Goal: Task Accomplishment & Management: Manage account settings

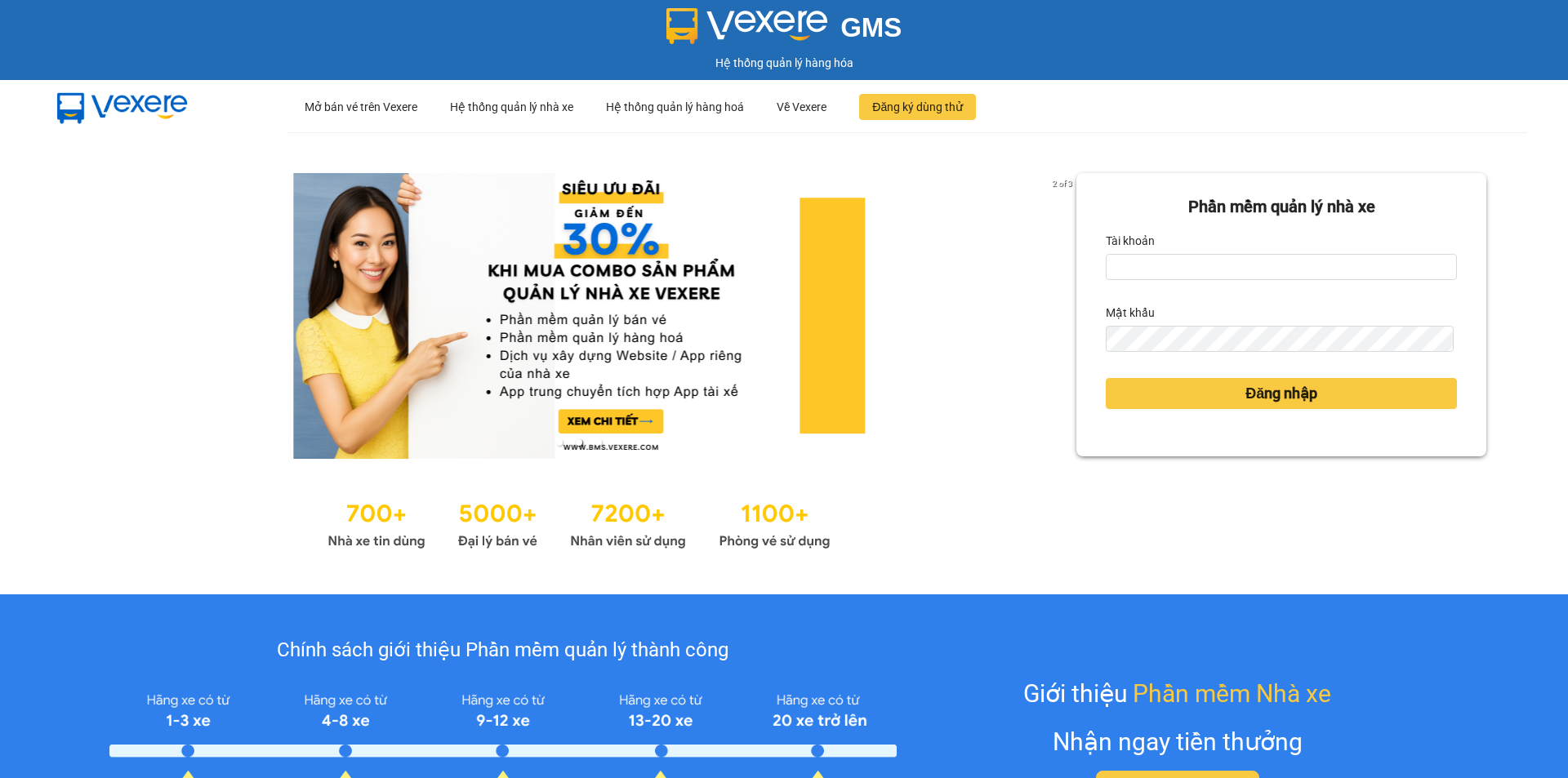
click at [1186, 252] on div "Tài khoản" at bounding box center [1281, 241] width 351 height 26
click at [1178, 277] on input "Tài khoản" at bounding box center [1281, 267] width 351 height 26
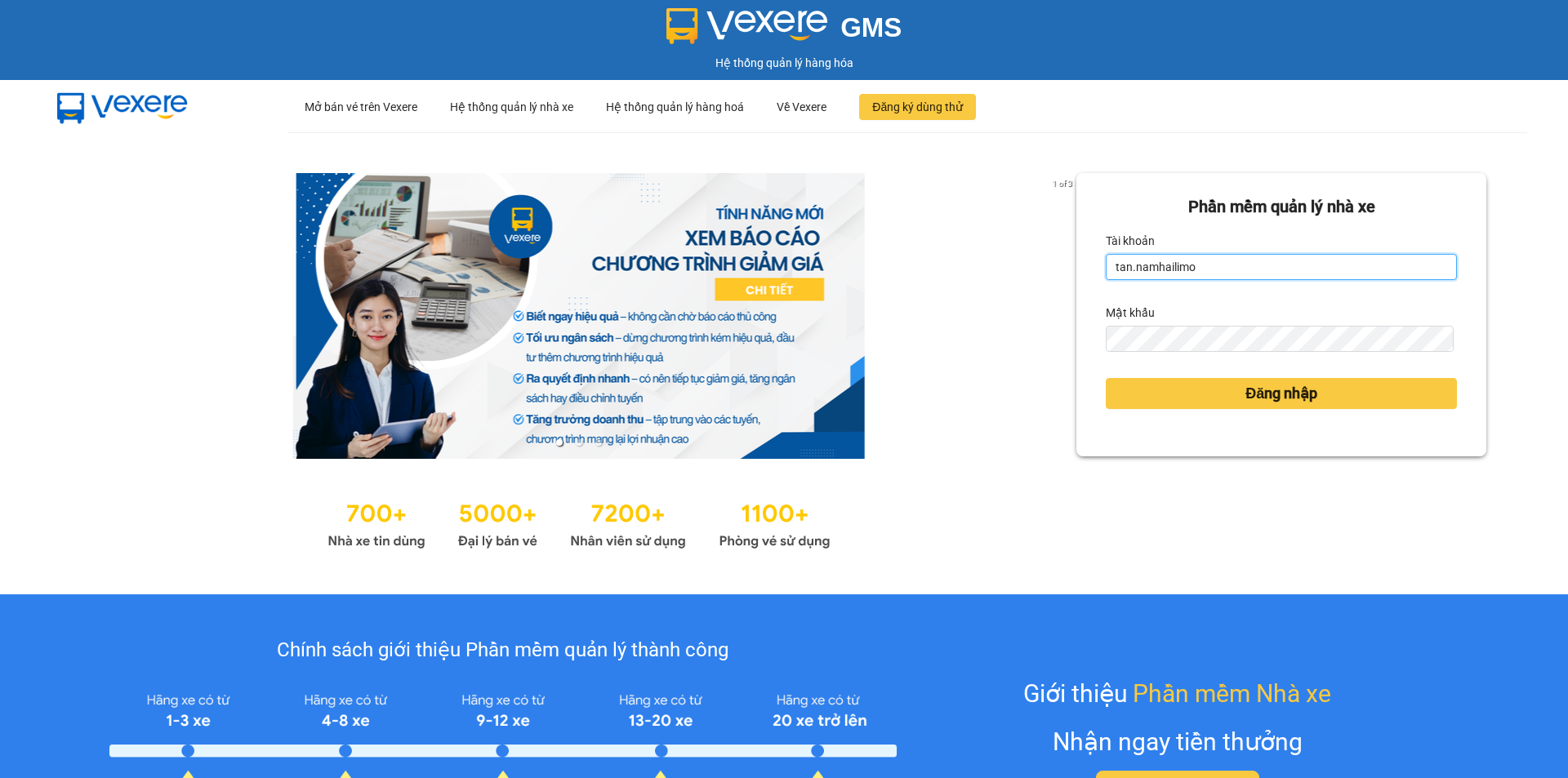
type input "tan.namhailimo"
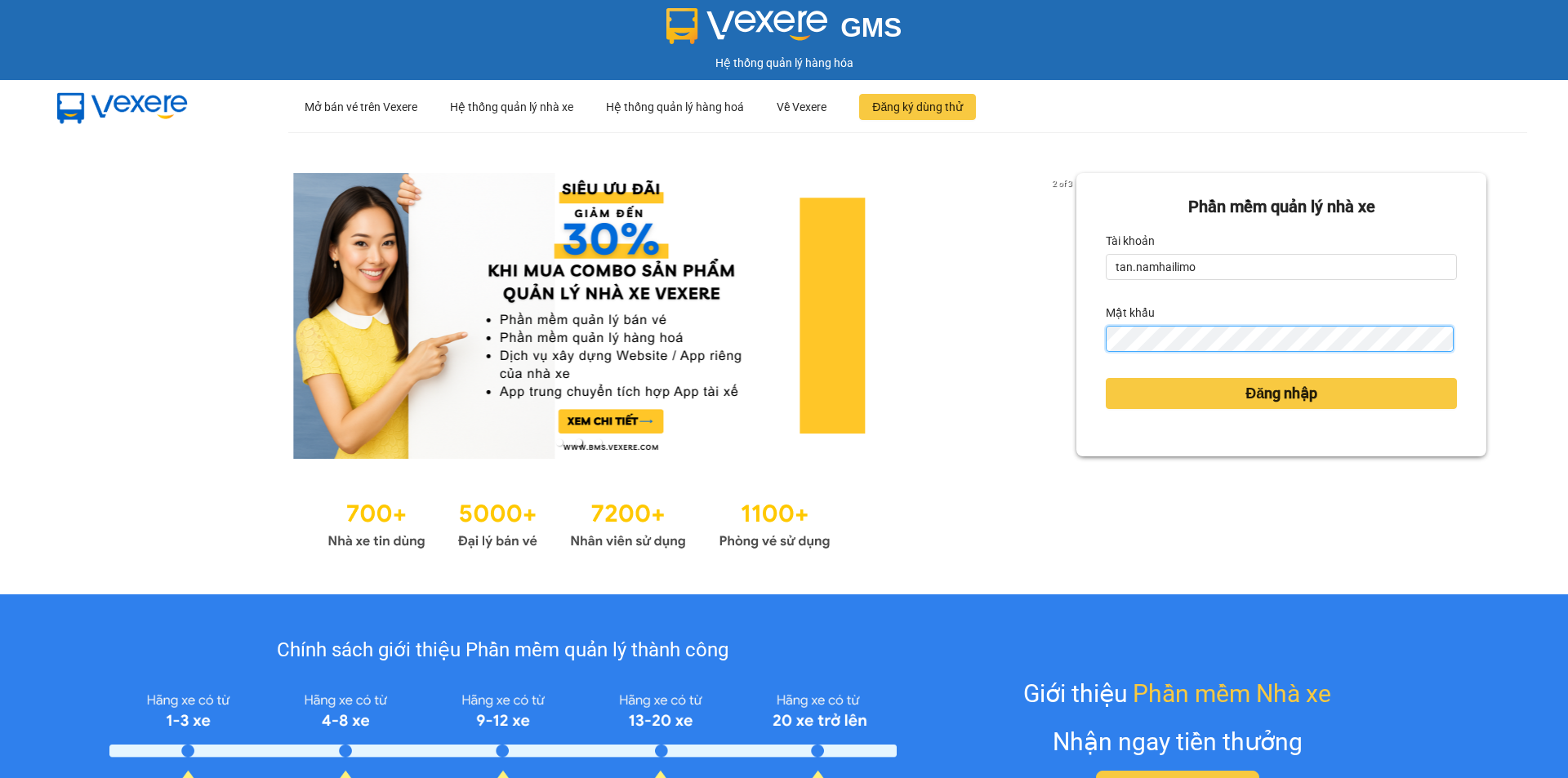
click at [1106, 378] on button "Đăng nhập" at bounding box center [1281, 393] width 351 height 31
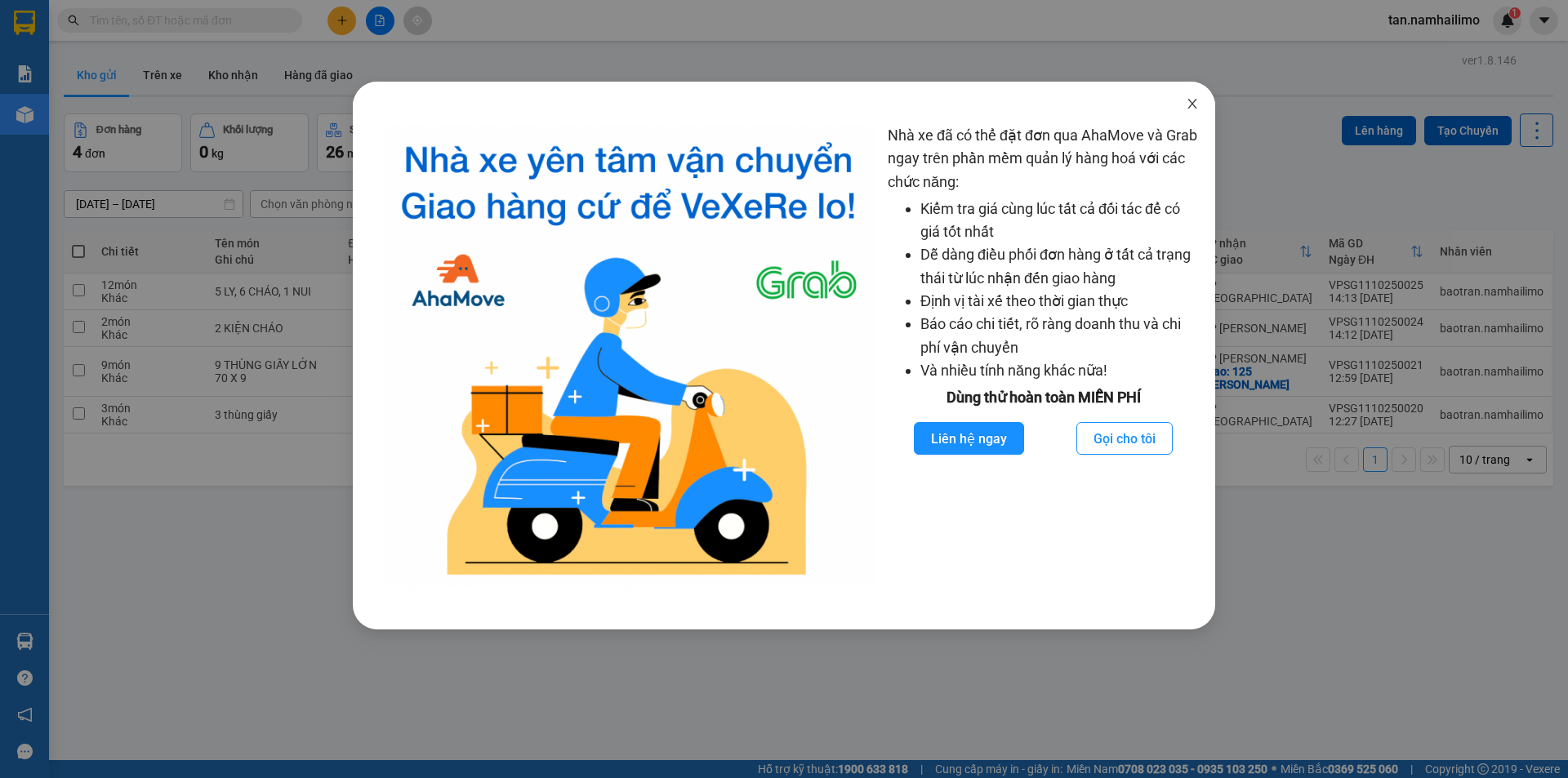
click at [1194, 104] on icon "close" at bounding box center [1192, 103] width 13 height 13
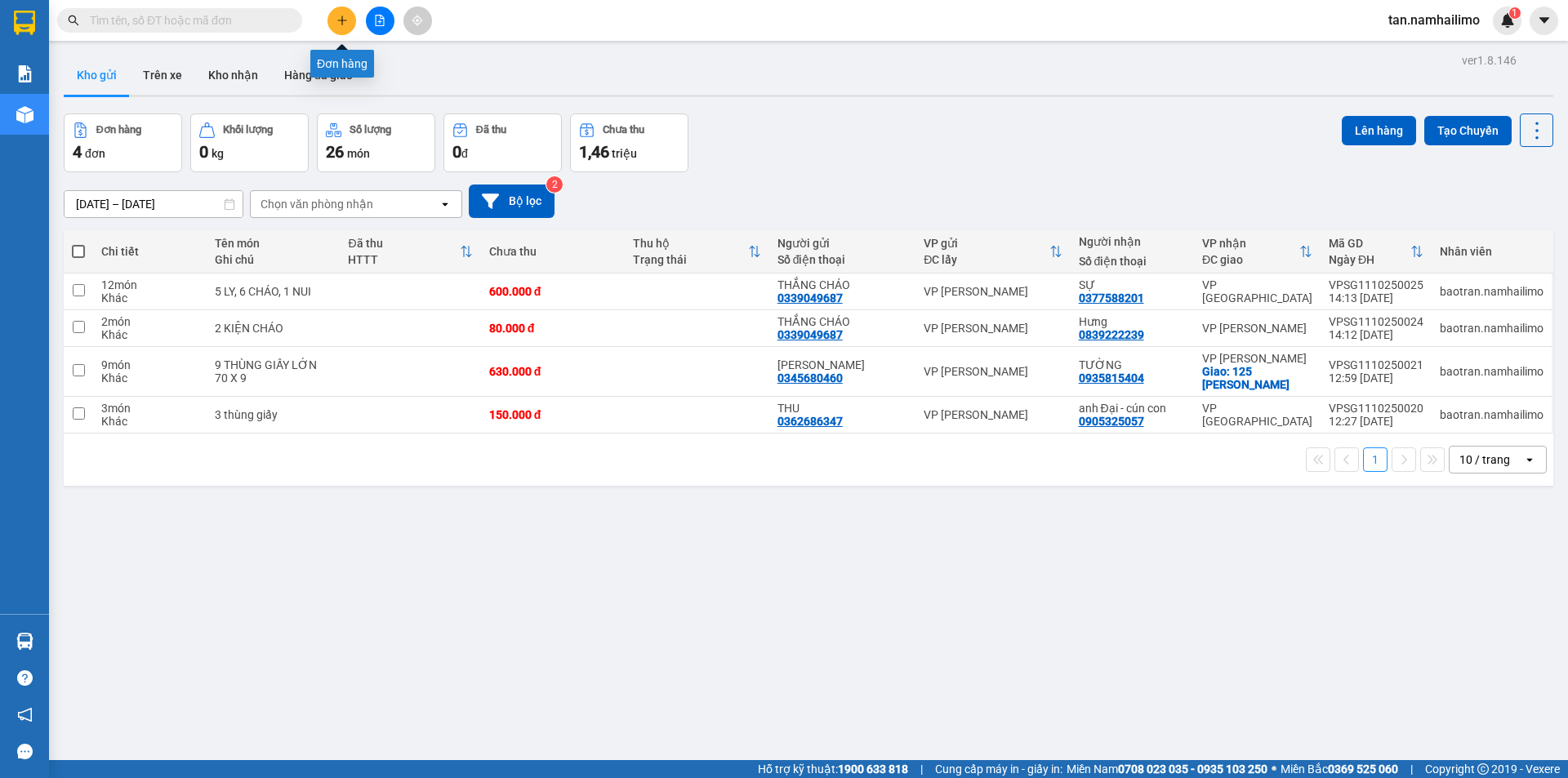
click at [376, 10] on button at bounding box center [380, 20] width 28 height 28
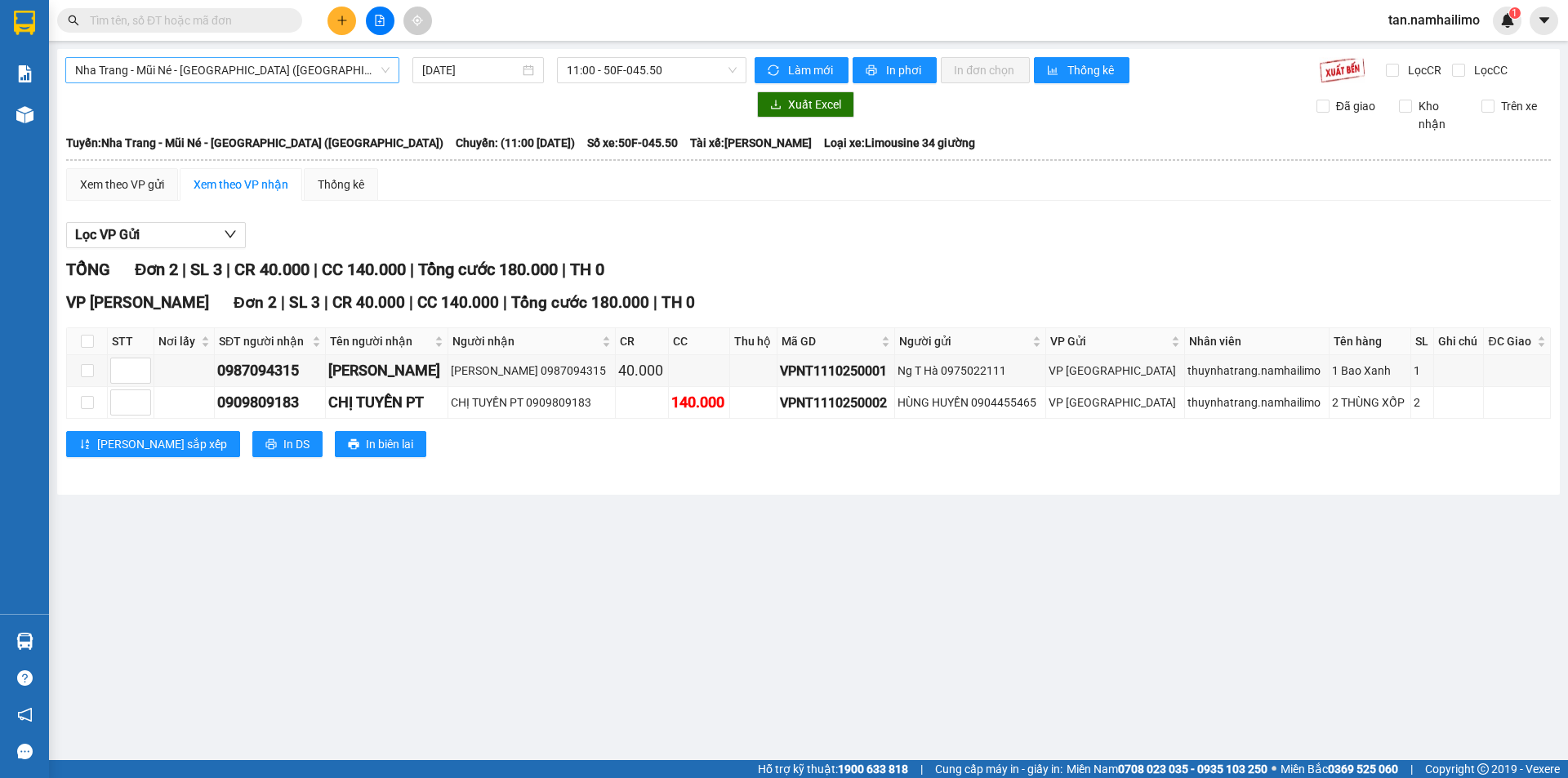
drag, startPoint x: 240, startPoint y: 61, endPoint x: 228, endPoint y: 82, distance: 24.2
click at [238, 65] on span "Nha Trang - Mũi Né - Sài Gòn (Sáng)" at bounding box center [232, 71] width 314 height 25
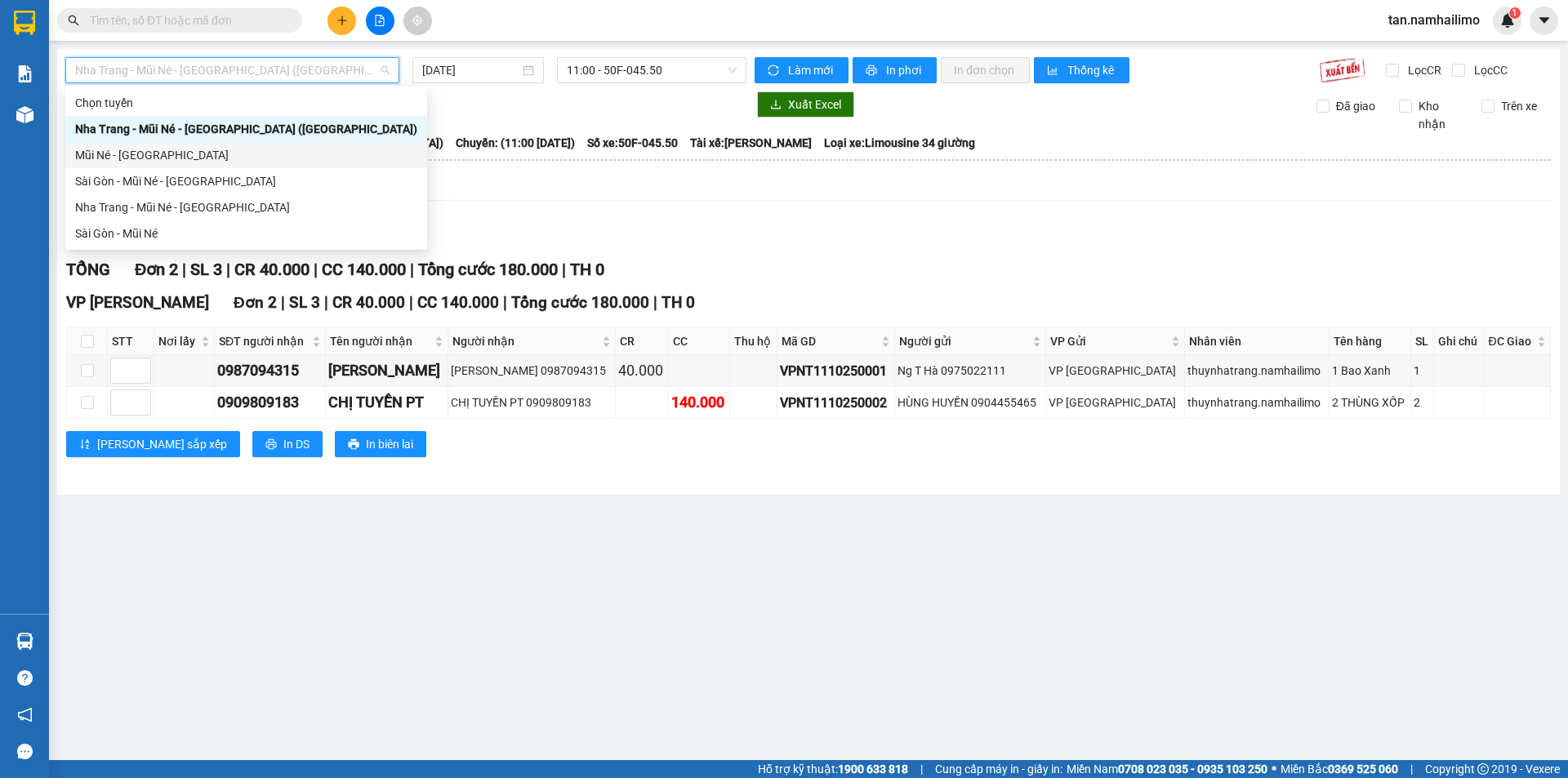
click at [138, 152] on div "Mũi Né - [GEOGRAPHIC_DATA]" at bounding box center [246, 155] width 342 height 18
type input "[DATE]"
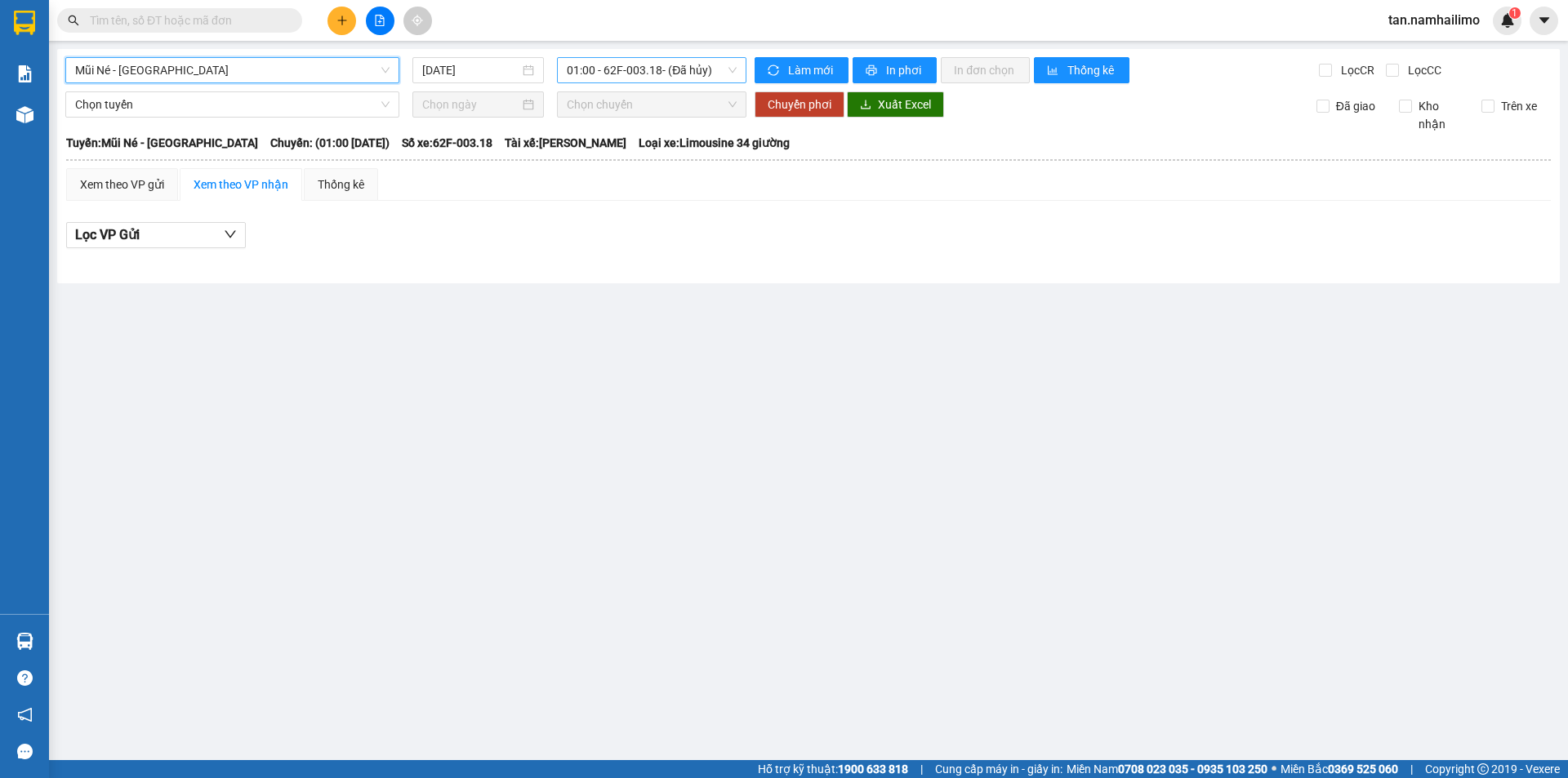
click at [635, 64] on span "01:00 - 62F-003.18 - (Đã hủy)" at bounding box center [651, 71] width 170 height 25
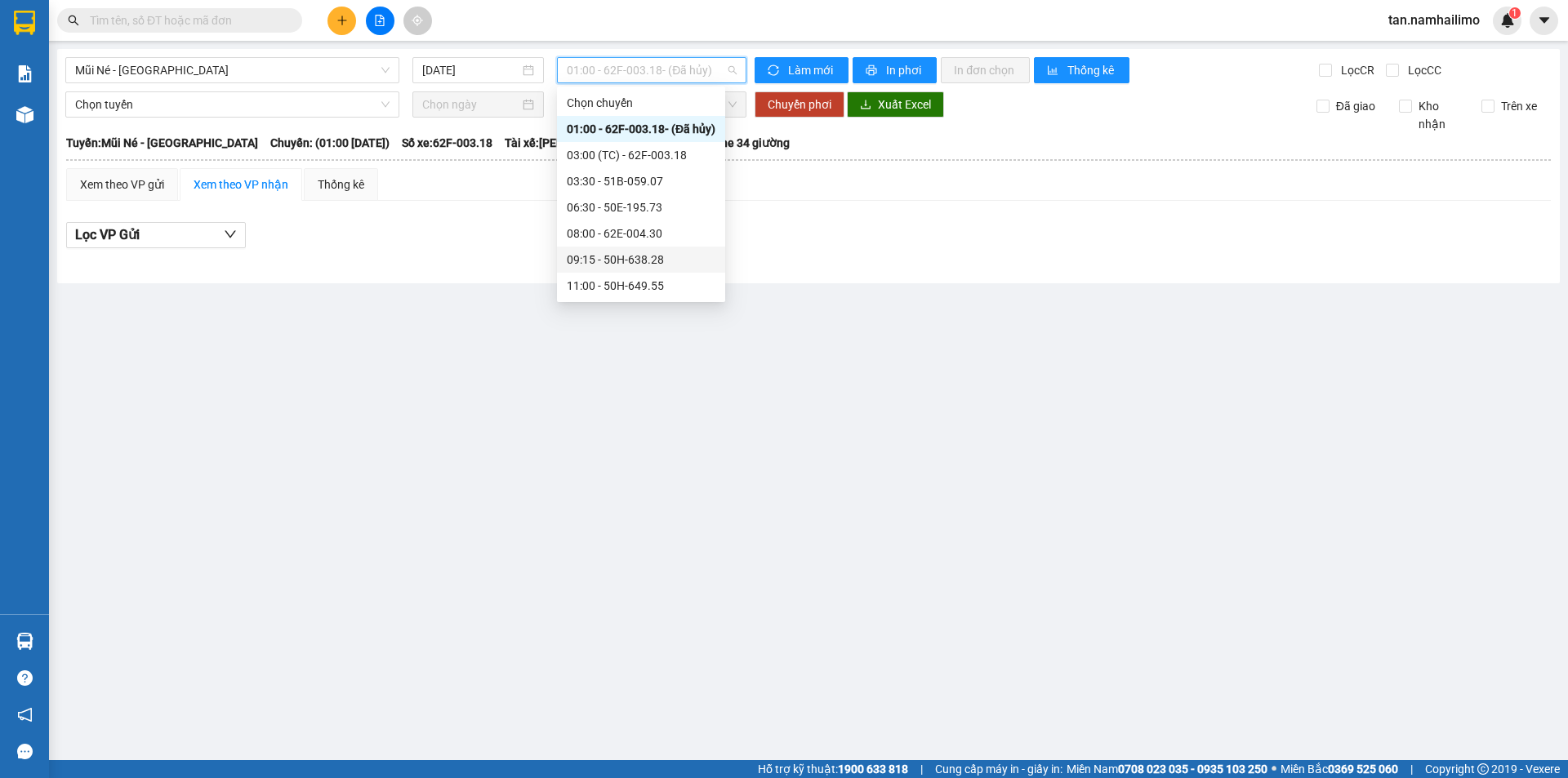
click at [681, 257] on div "09:15 - 50H-638.28" at bounding box center [641, 259] width 148 height 18
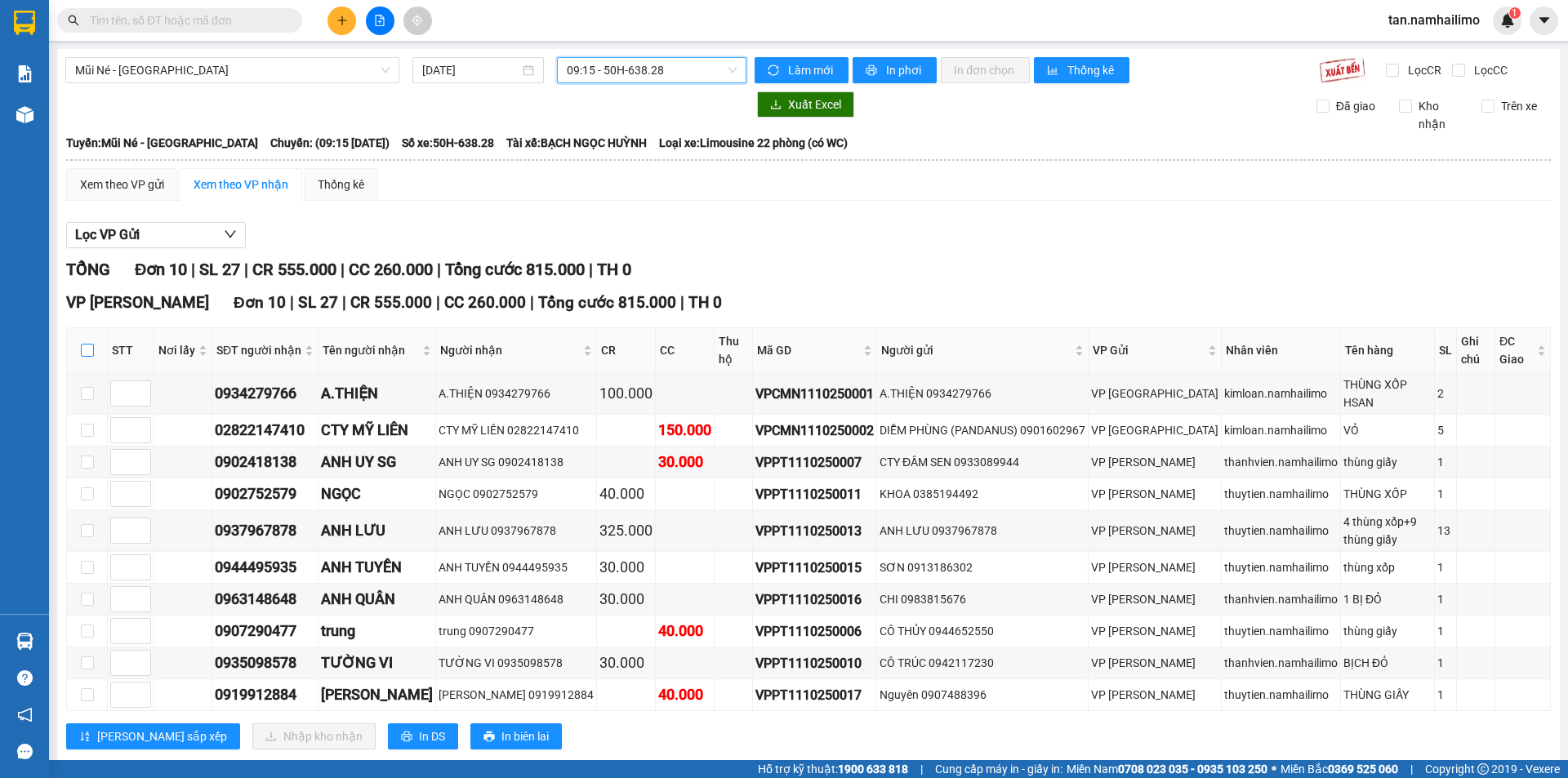
click at [84, 344] on input "checkbox" at bounding box center [87, 350] width 13 height 13
checkbox input "true"
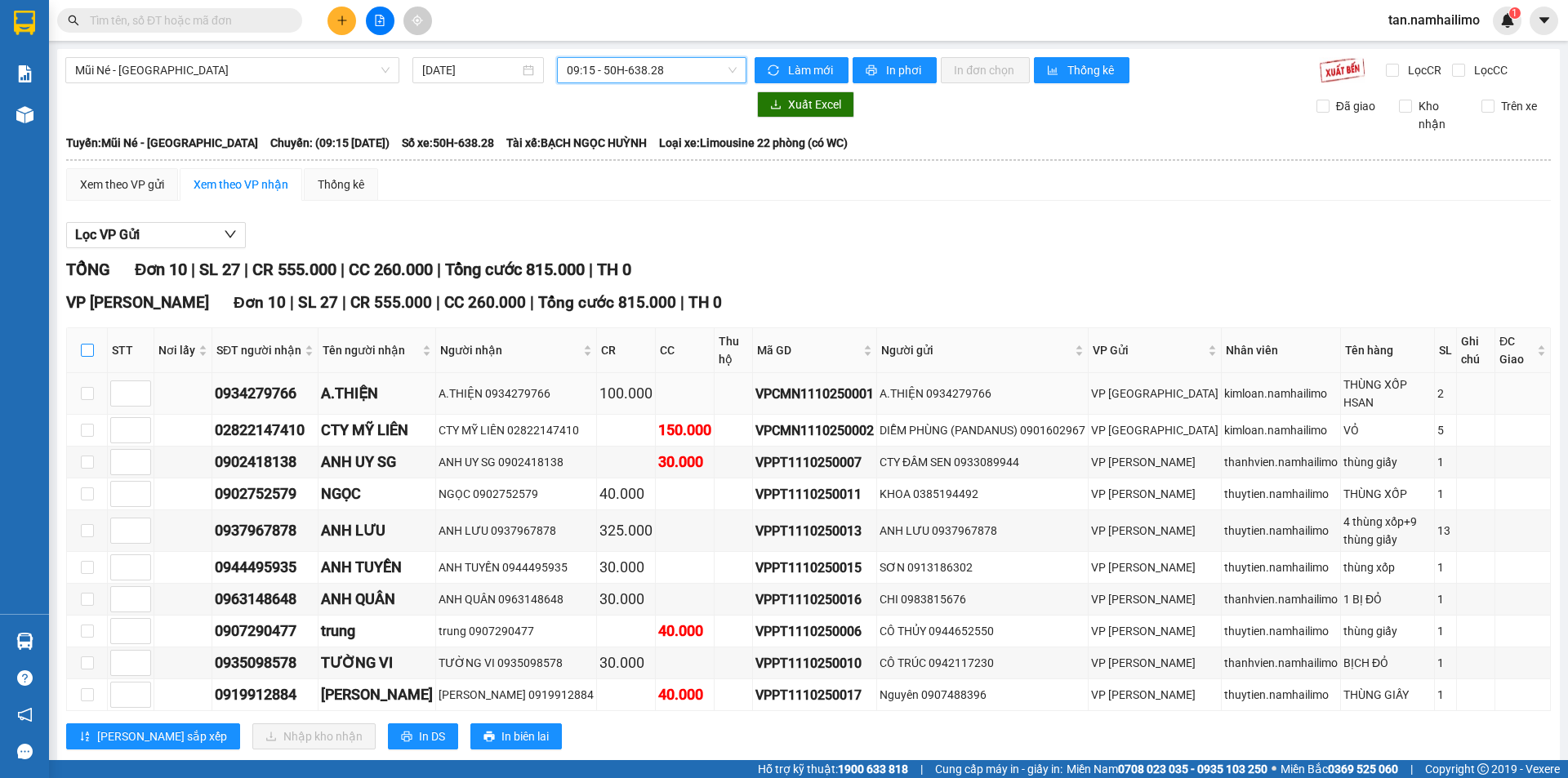
checkbox input "true"
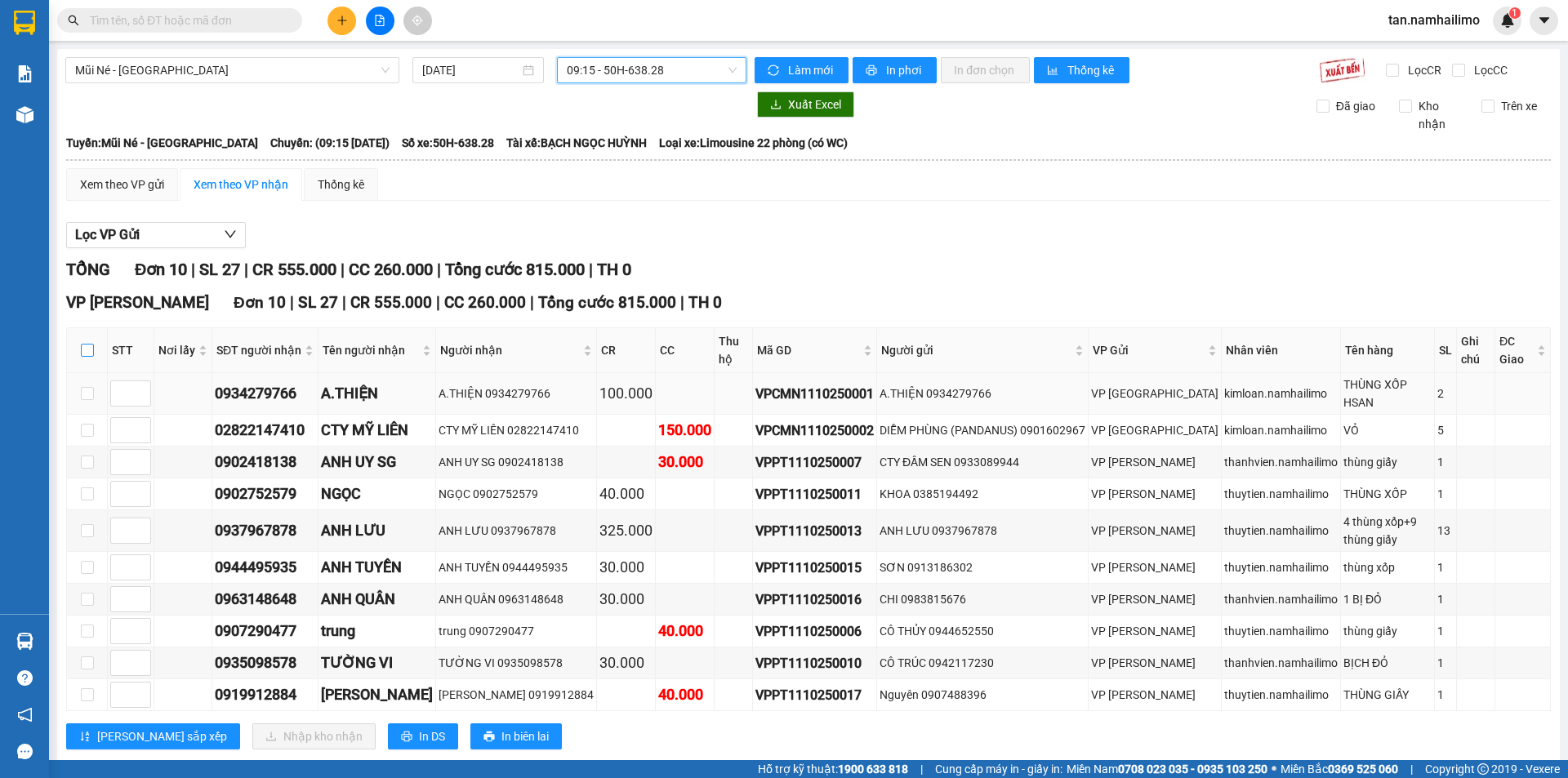
checkbox input "true"
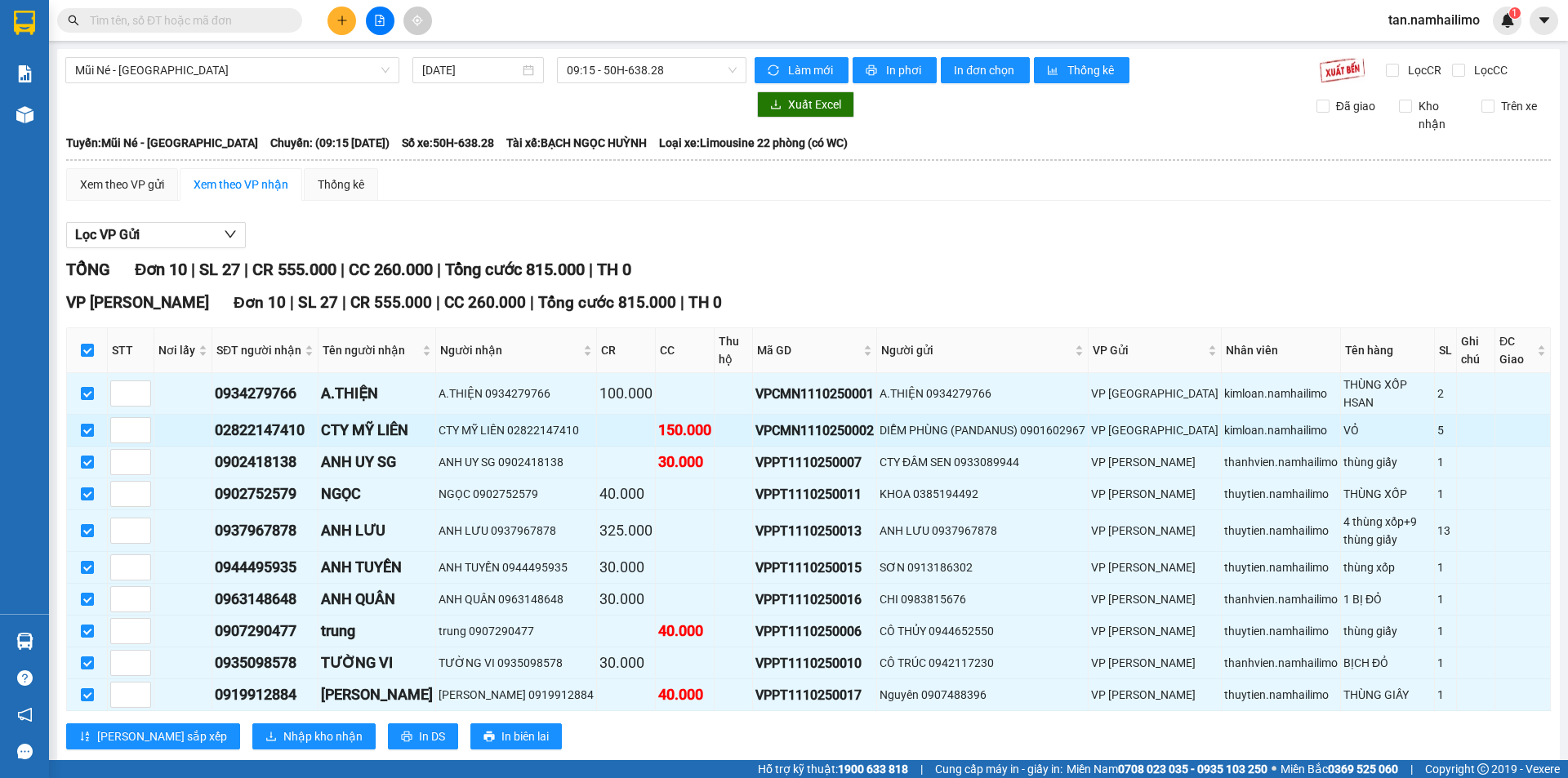
click at [91, 423] on input "checkbox" at bounding box center [87, 430] width 13 height 13
checkbox input "false"
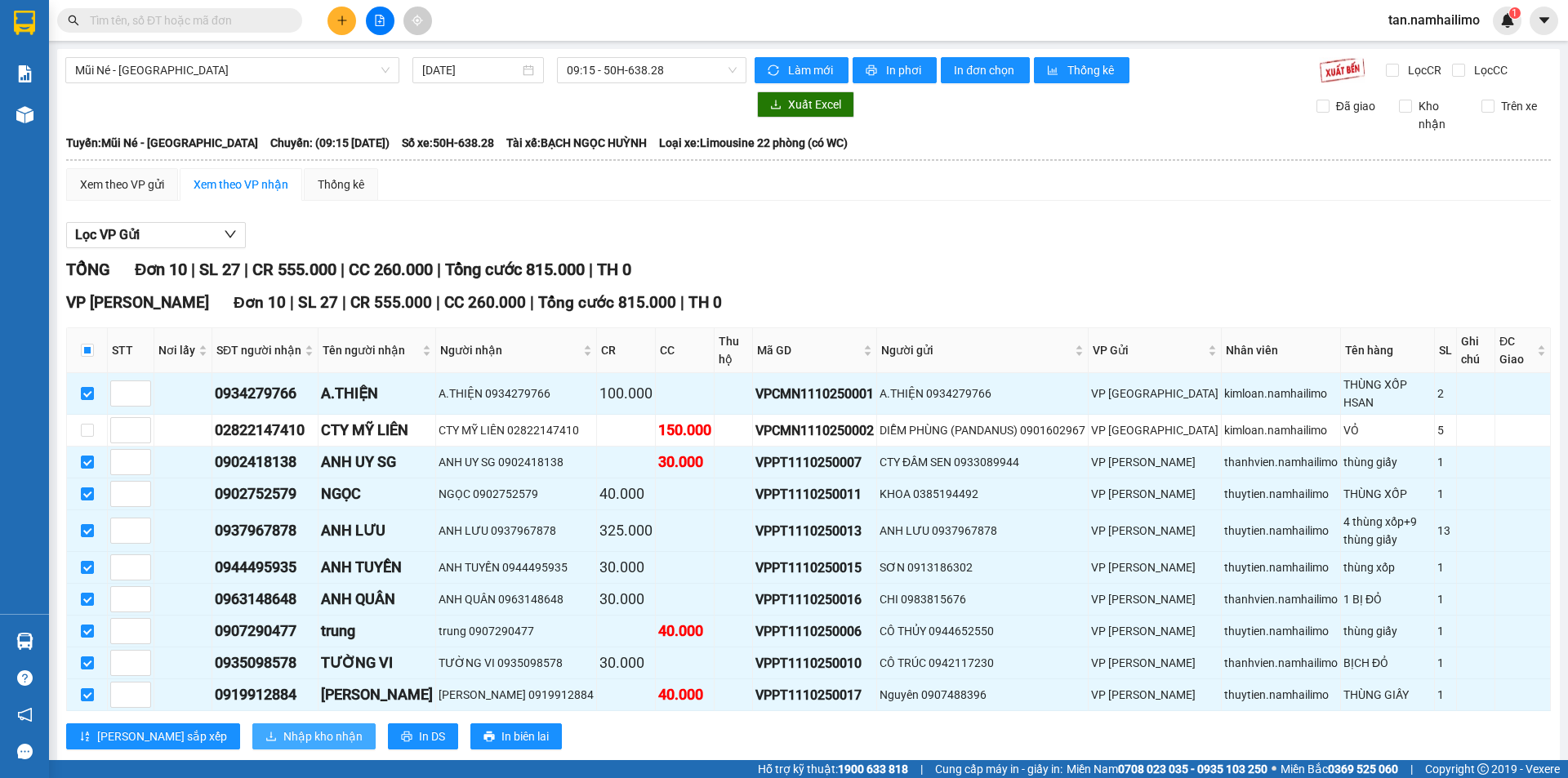
click at [283, 728] on span "Nhập kho nhận" at bounding box center [323, 737] width 79 height 18
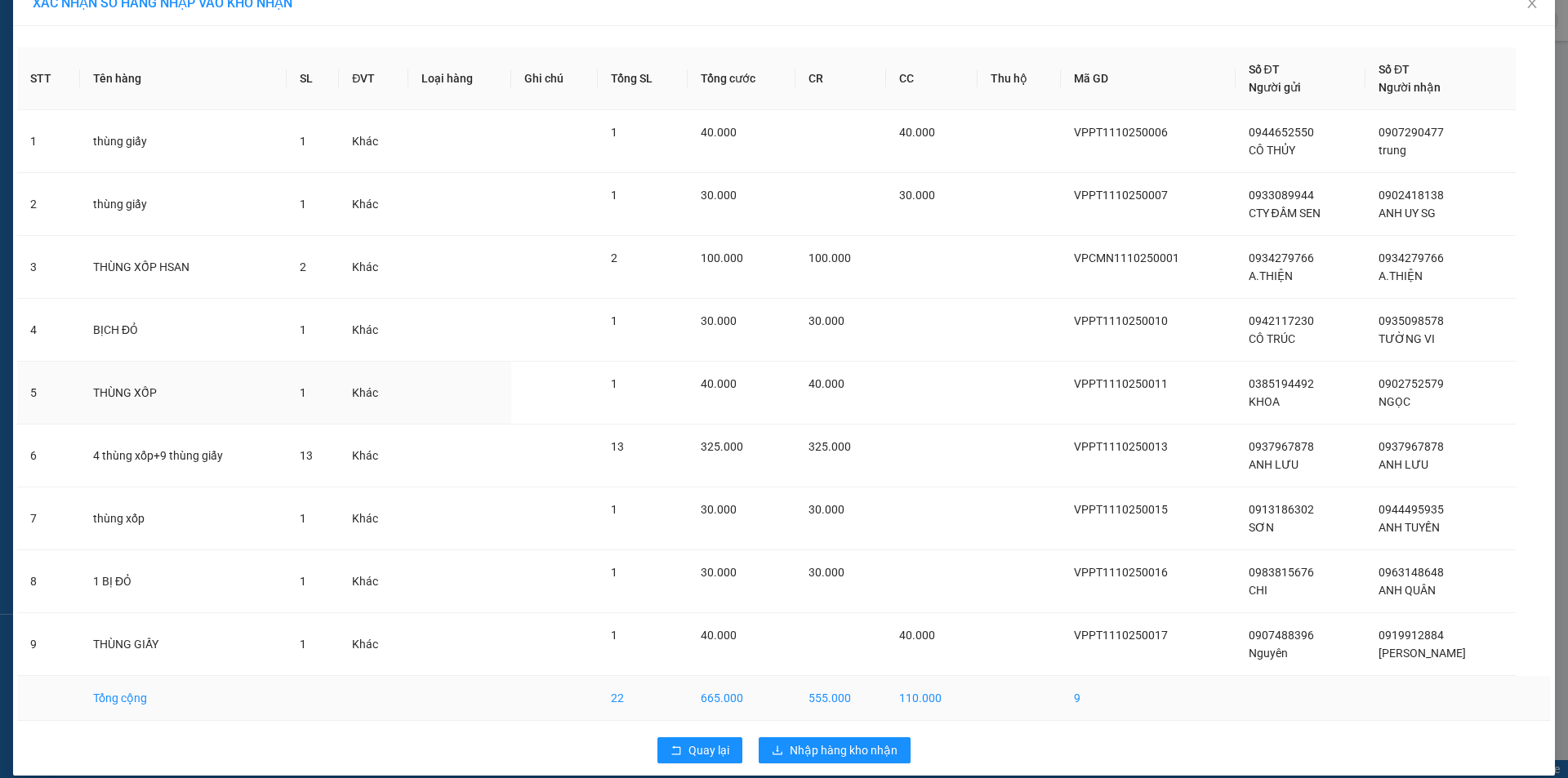
scroll to position [44, 0]
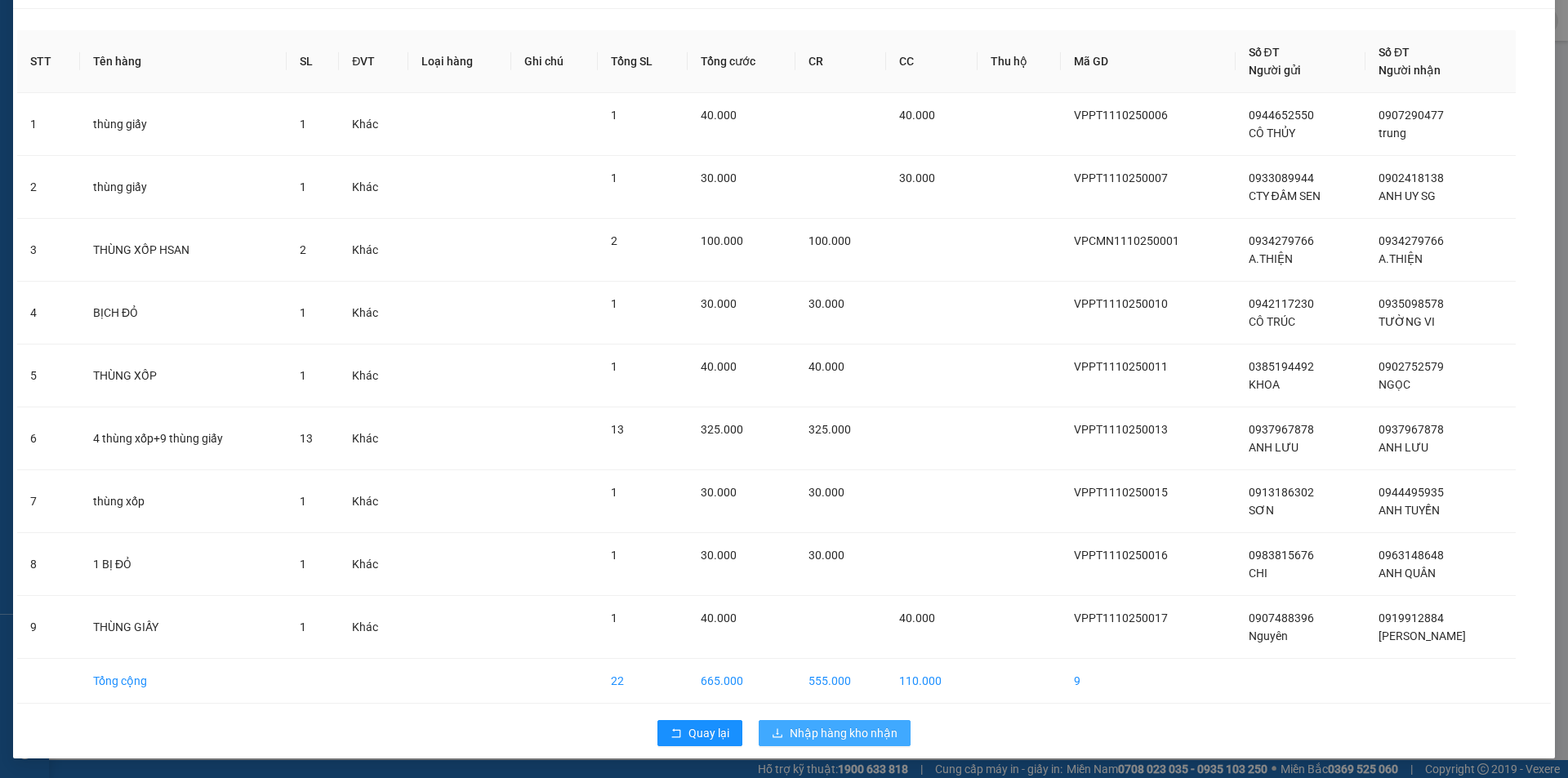
drag, startPoint x: 823, startPoint y: 730, endPoint x: 819, endPoint y: 740, distance: 10.8
click at [822, 737] on span "Nhập hàng kho nhận" at bounding box center [844, 733] width 108 height 18
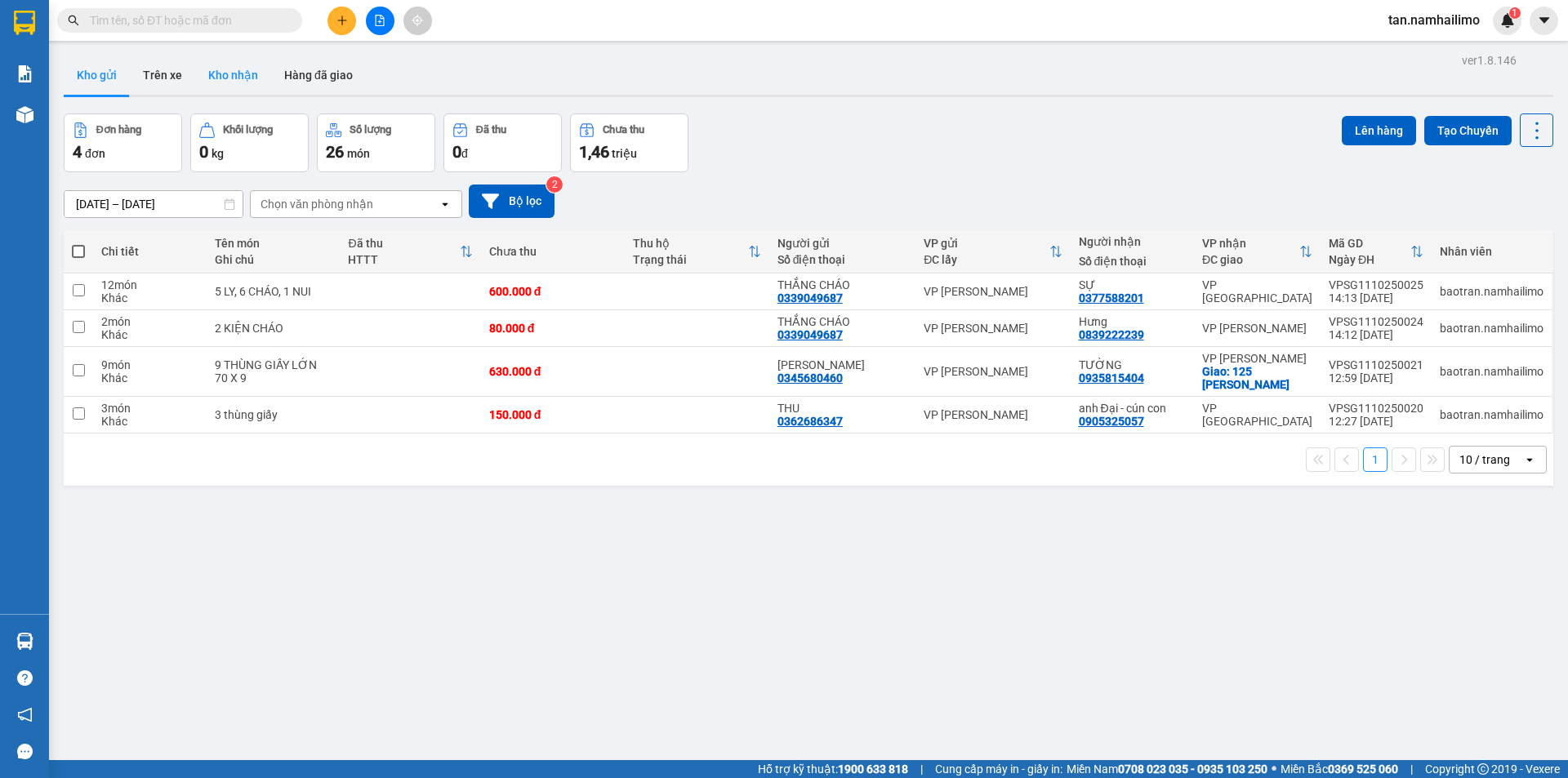
click at [214, 82] on button "Kho nhận" at bounding box center [233, 75] width 76 height 39
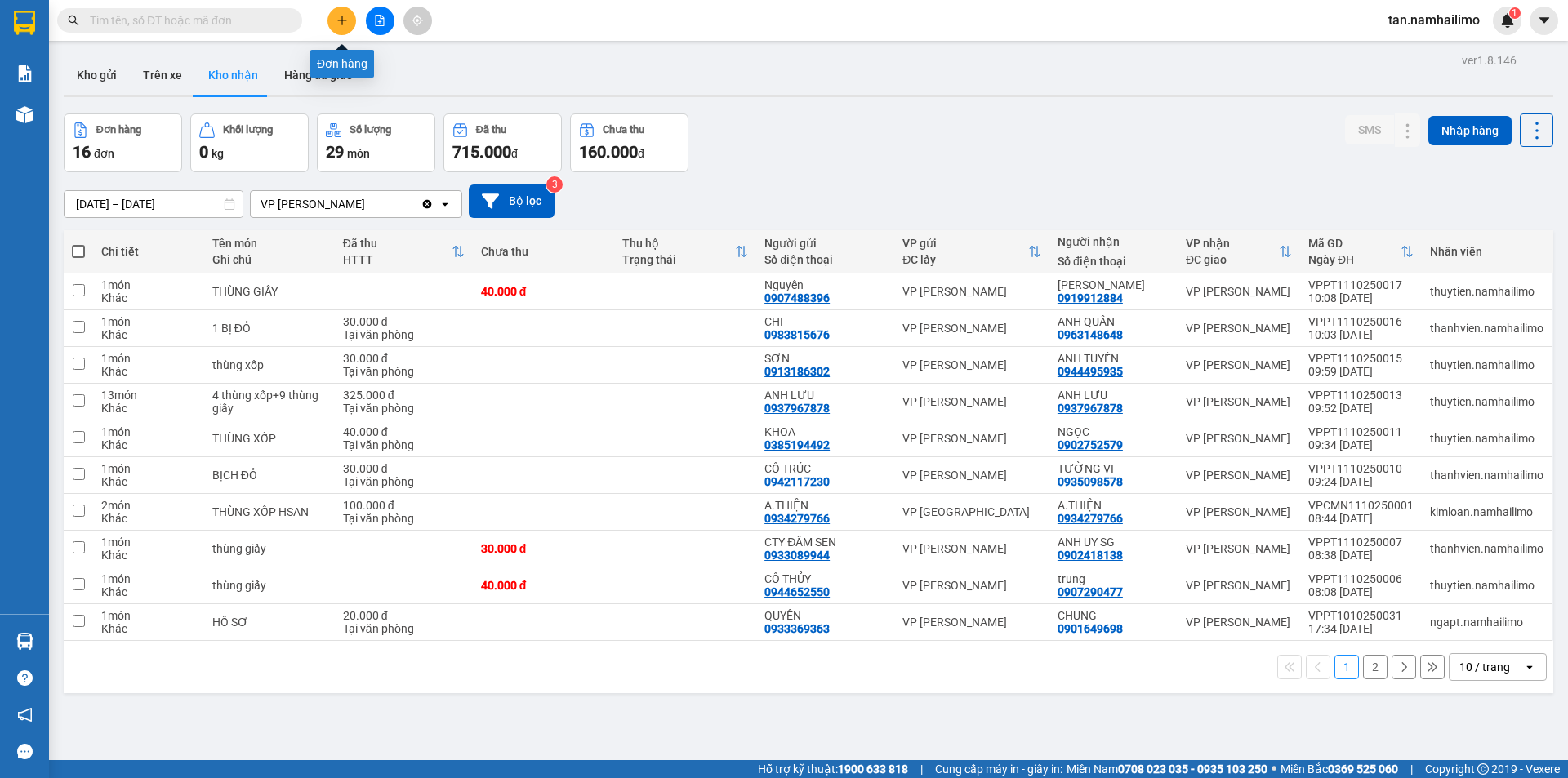
click at [347, 14] on button at bounding box center [341, 20] width 28 height 28
click at [233, 19] on input "text" at bounding box center [186, 20] width 192 height 18
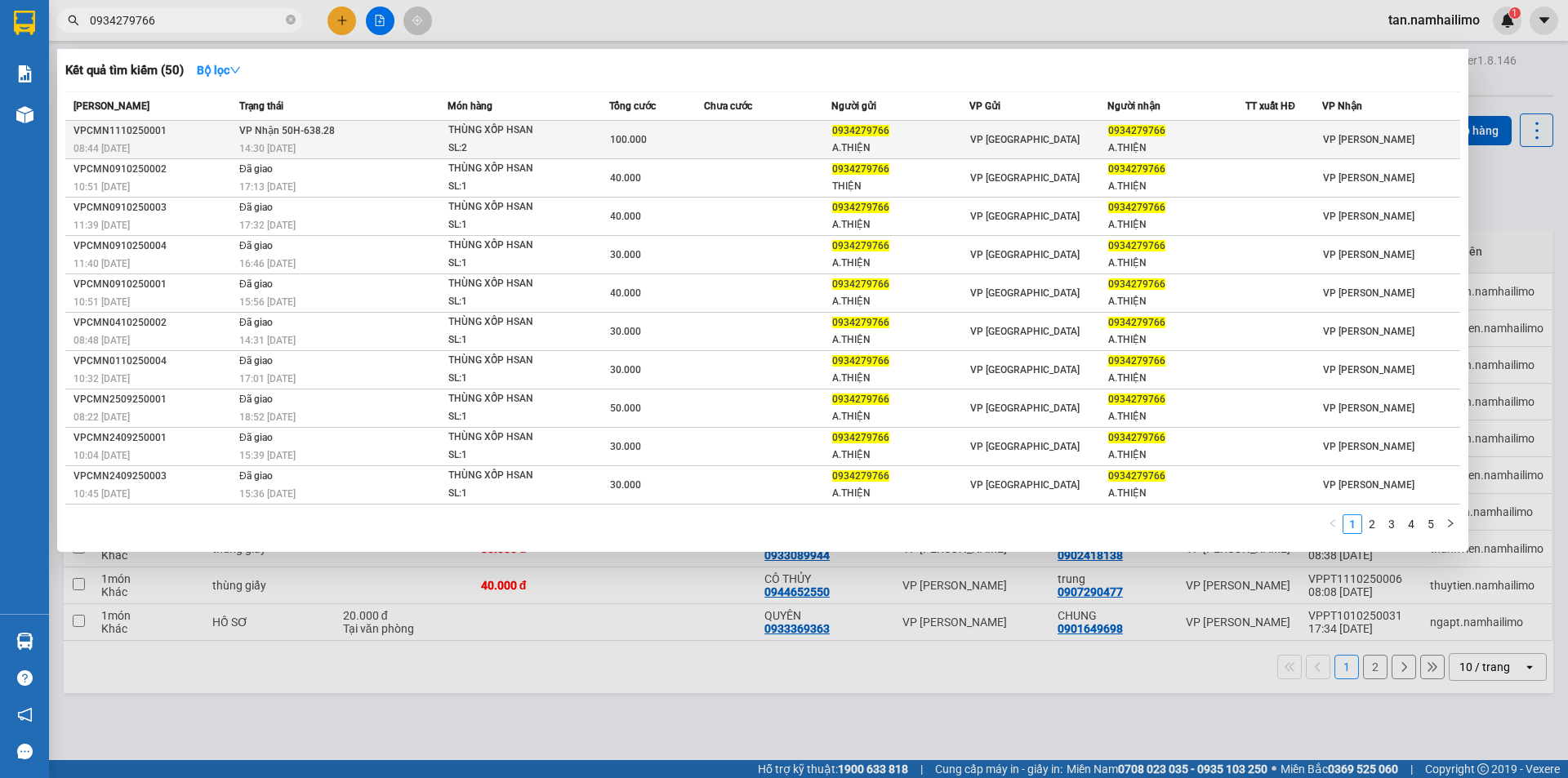
click at [1131, 146] on div "A.THIỆN" at bounding box center [1176, 147] width 137 height 17
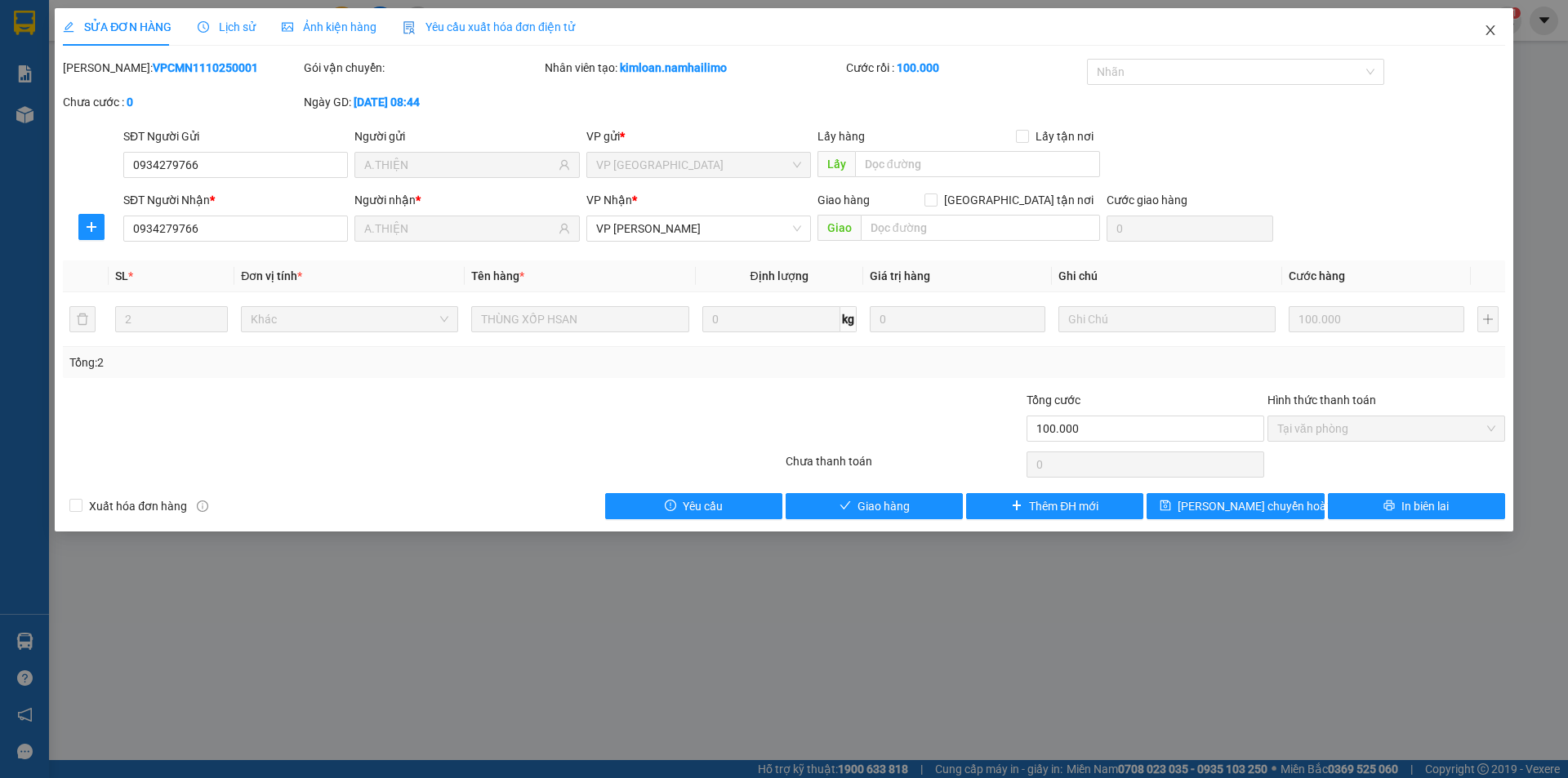
click at [1490, 31] on icon "close" at bounding box center [1490, 30] width 9 height 10
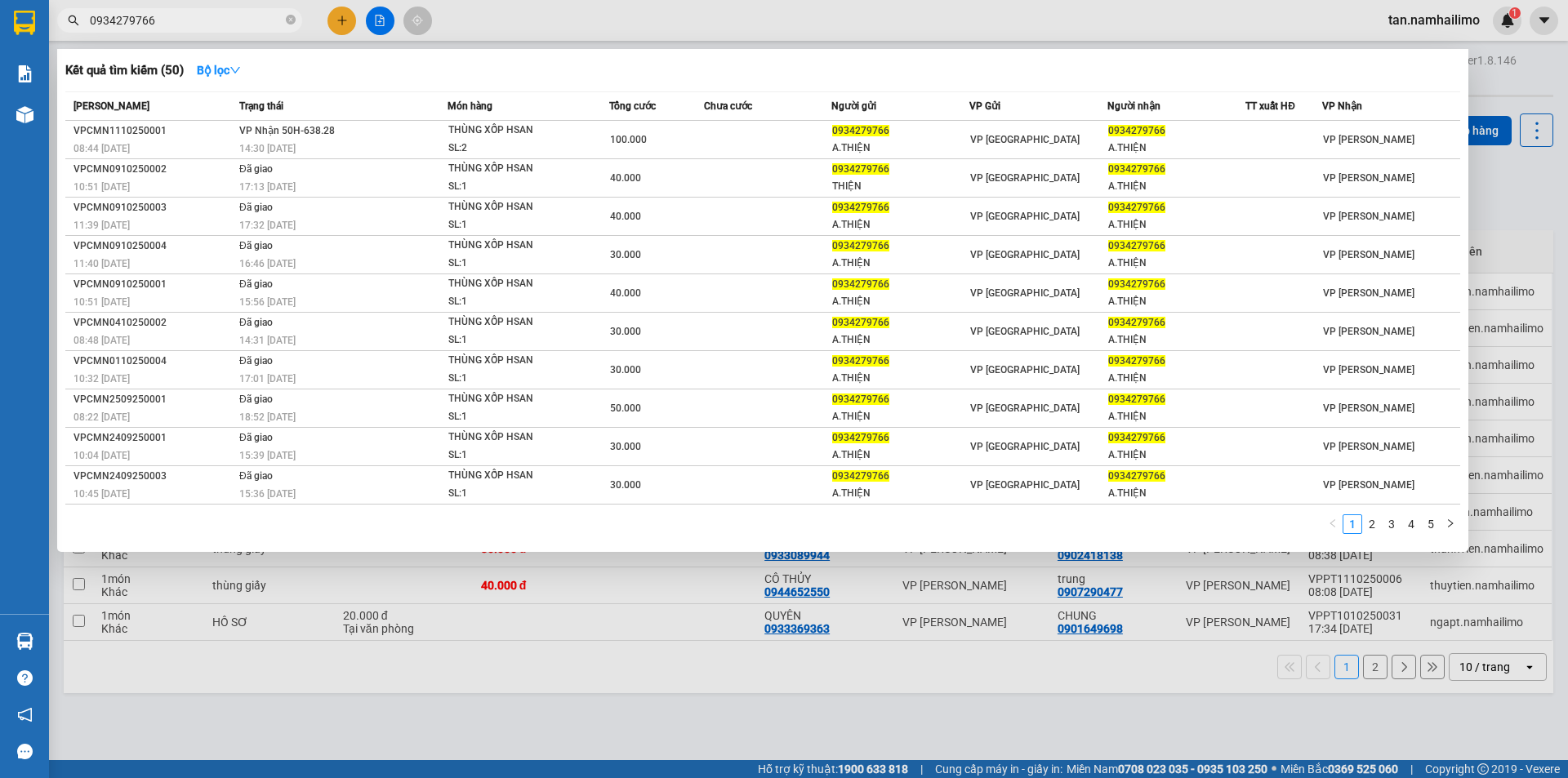
click at [202, 29] on span "0934279766" at bounding box center [180, 20] width 245 height 25
click at [221, 27] on input "0934279766" at bounding box center [186, 20] width 192 height 18
type input "0"
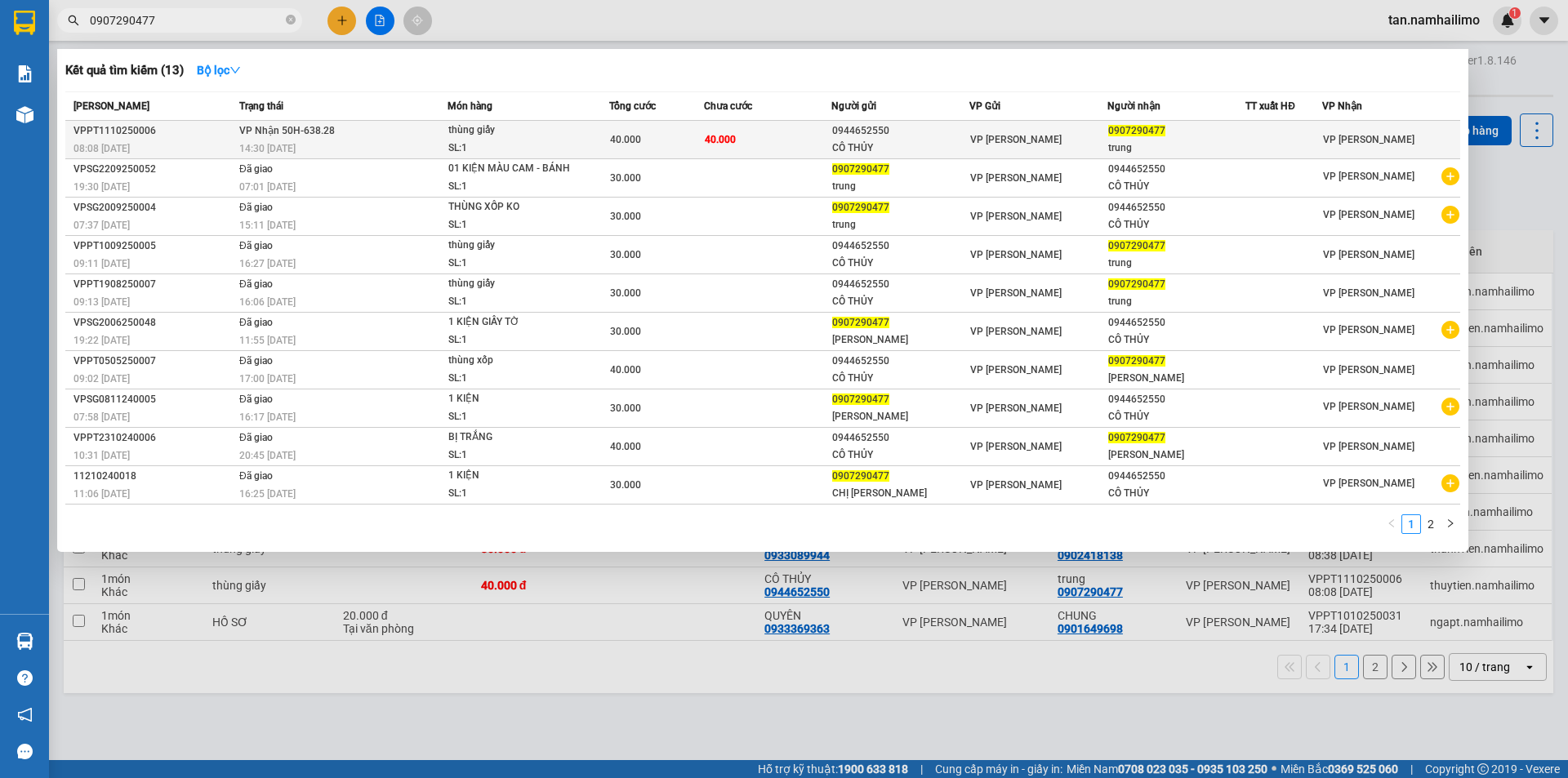
type input "0907290477"
click at [851, 138] on div "0944652550" at bounding box center [900, 131] width 137 height 17
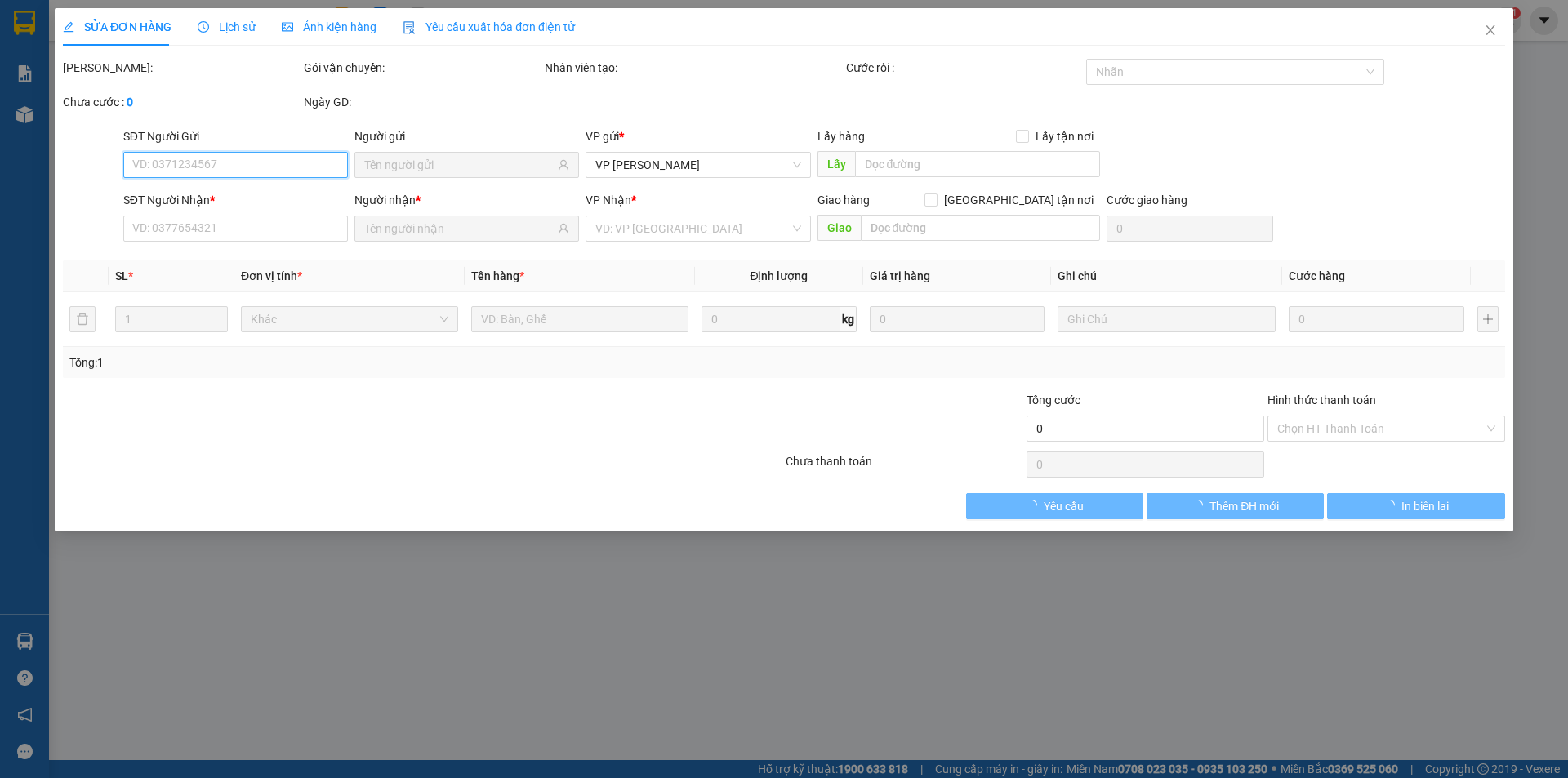
type input "0944652550"
type input "CÔ THỦY"
type input "0907290477"
type input "trung"
type input "40.000"
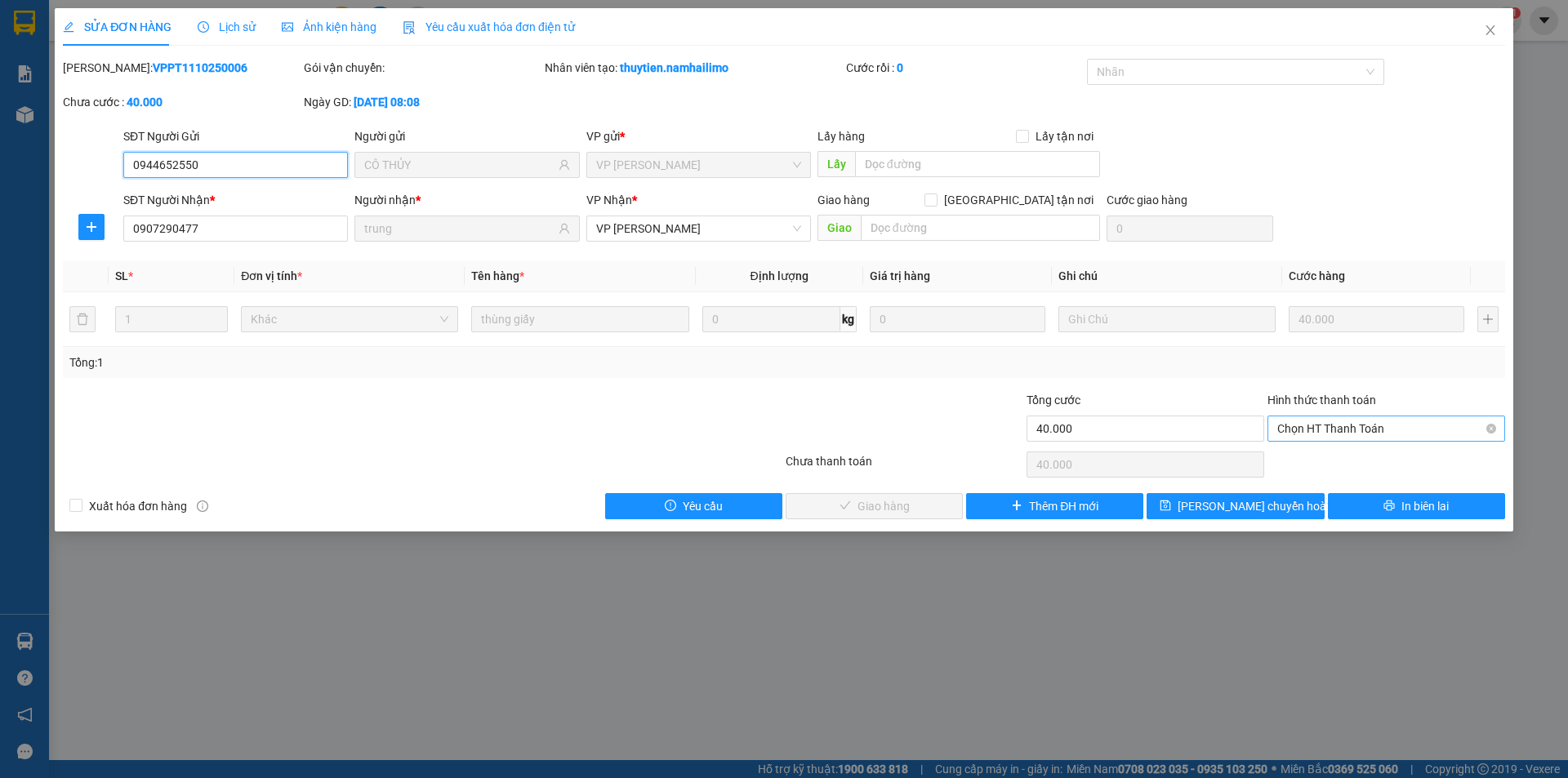
click at [1357, 421] on span "Chọn HT Thanh Toán" at bounding box center [1386, 429] width 218 height 25
click at [1366, 424] on span "Chọn HT Thanh Toán" at bounding box center [1386, 429] width 218 height 25
click at [1368, 192] on div "SĐT Người Nhận * 0907290477 Người nhận * trung VP Nhận * VP Phạm Ngũ Lão Giao h…" at bounding box center [814, 220] width 1389 height 57
click at [1399, 432] on span "Chọn HT Thanh Toán" at bounding box center [1386, 429] width 218 height 25
click at [1378, 468] on div "Tại văn phòng" at bounding box center [1386, 461] width 218 height 18
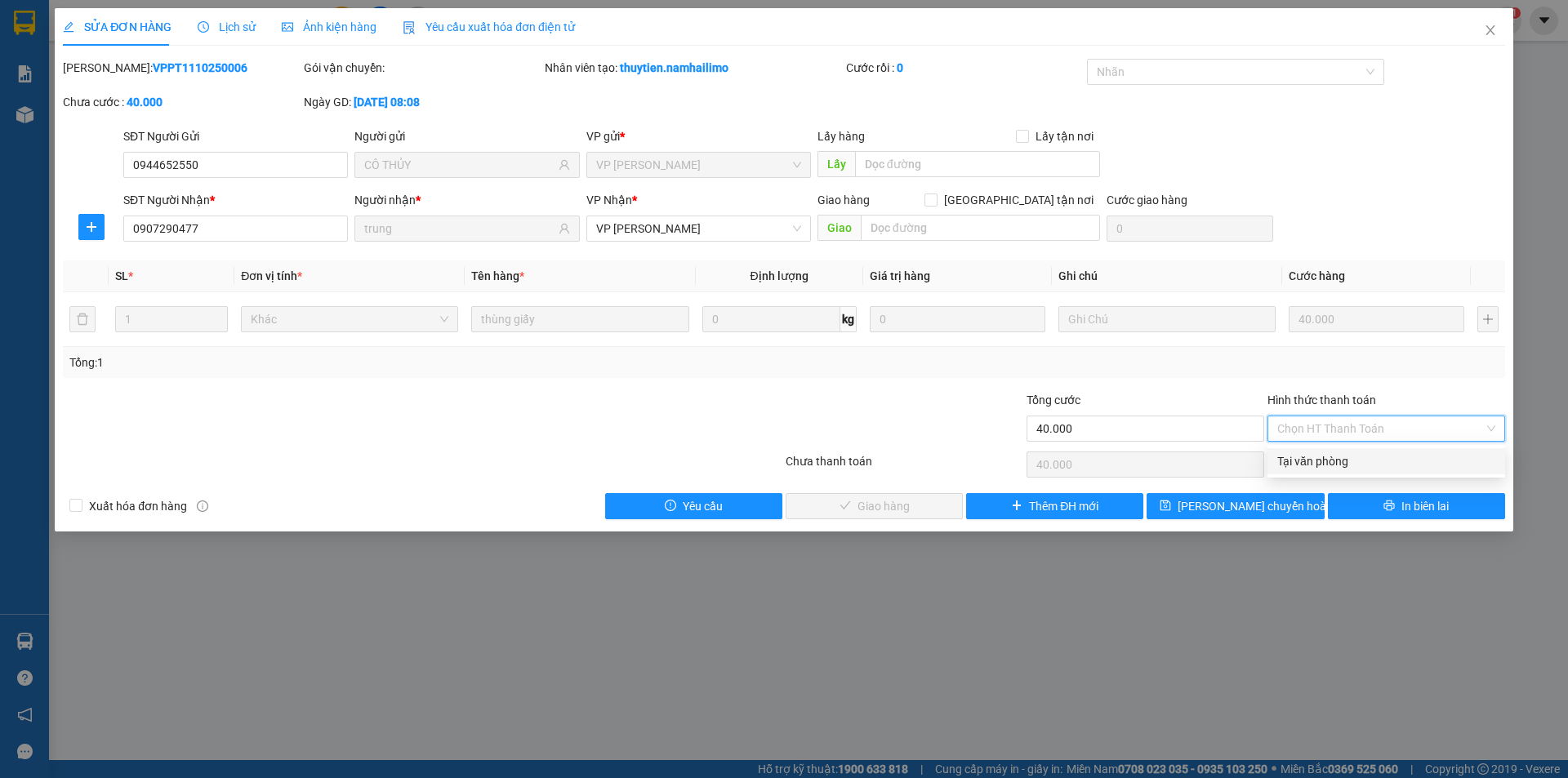
type input "0"
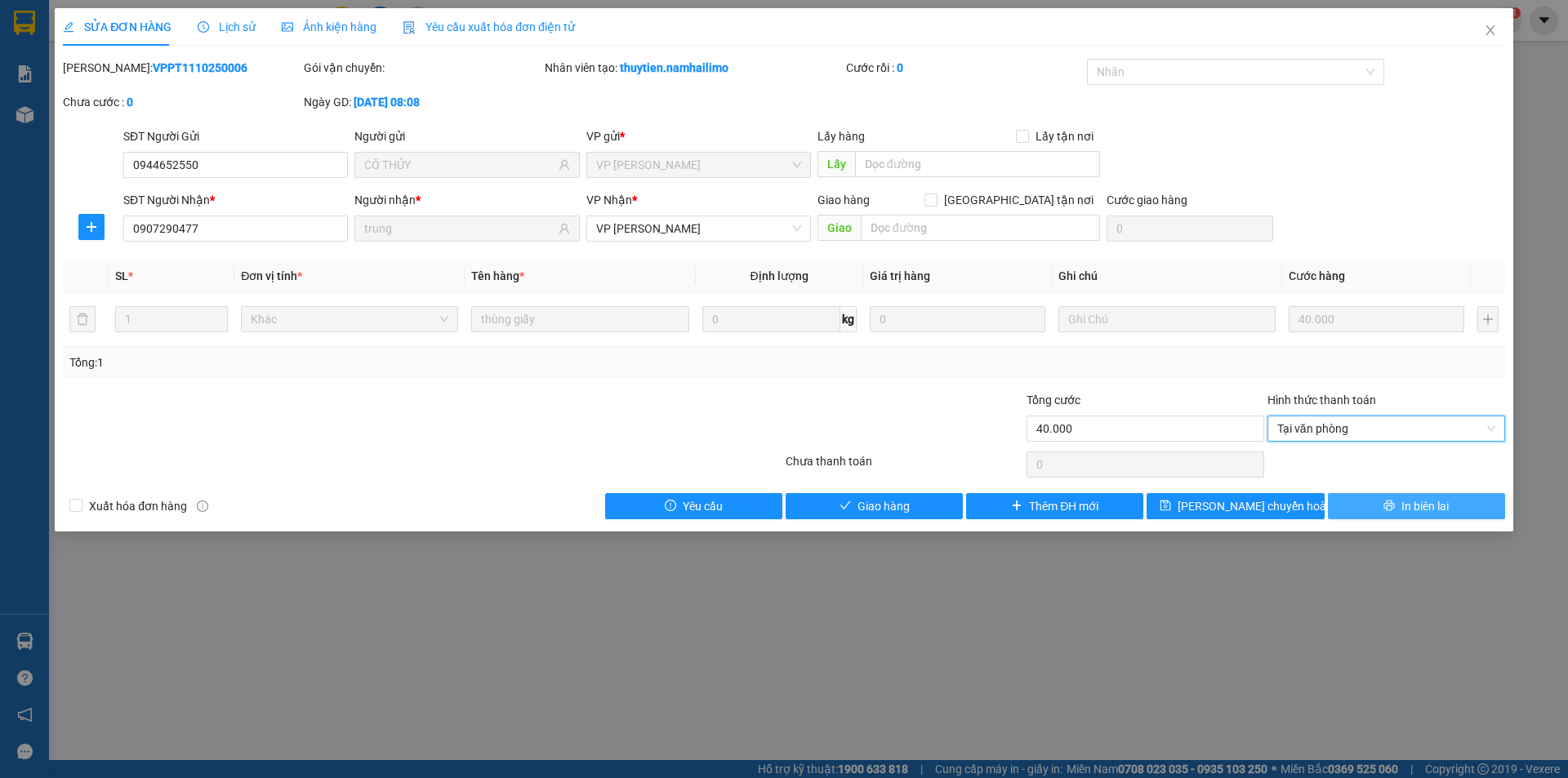
click at [1452, 502] on button "In biên lai" at bounding box center [1416, 506] width 177 height 26
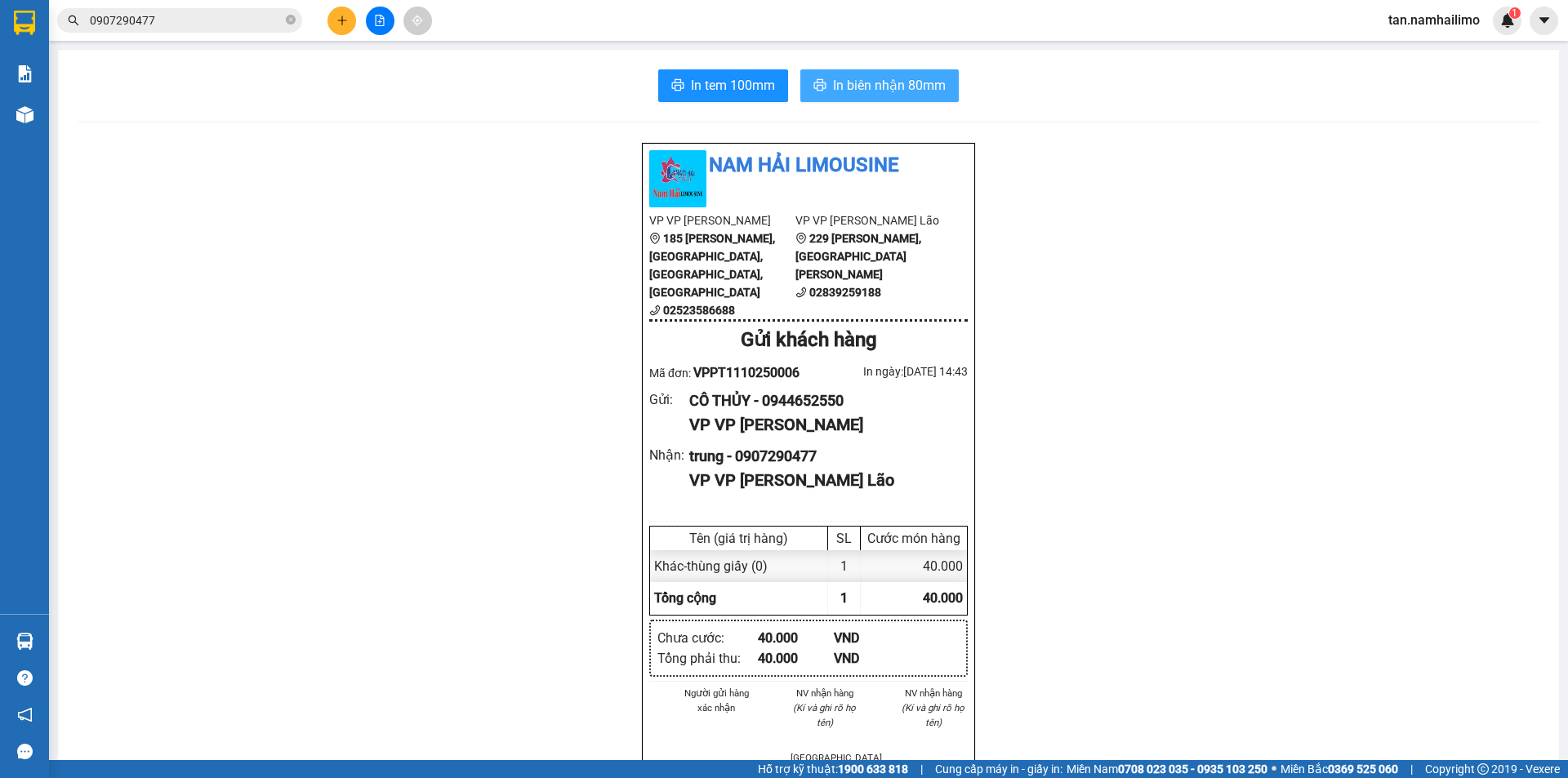
click at [885, 77] on span "In biên nhận 80mm" at bounding box center [889, 85] width 113 height 20
click at [164, 24] on input "0907290477" at bounding box center [186, 20] width 192 height 18
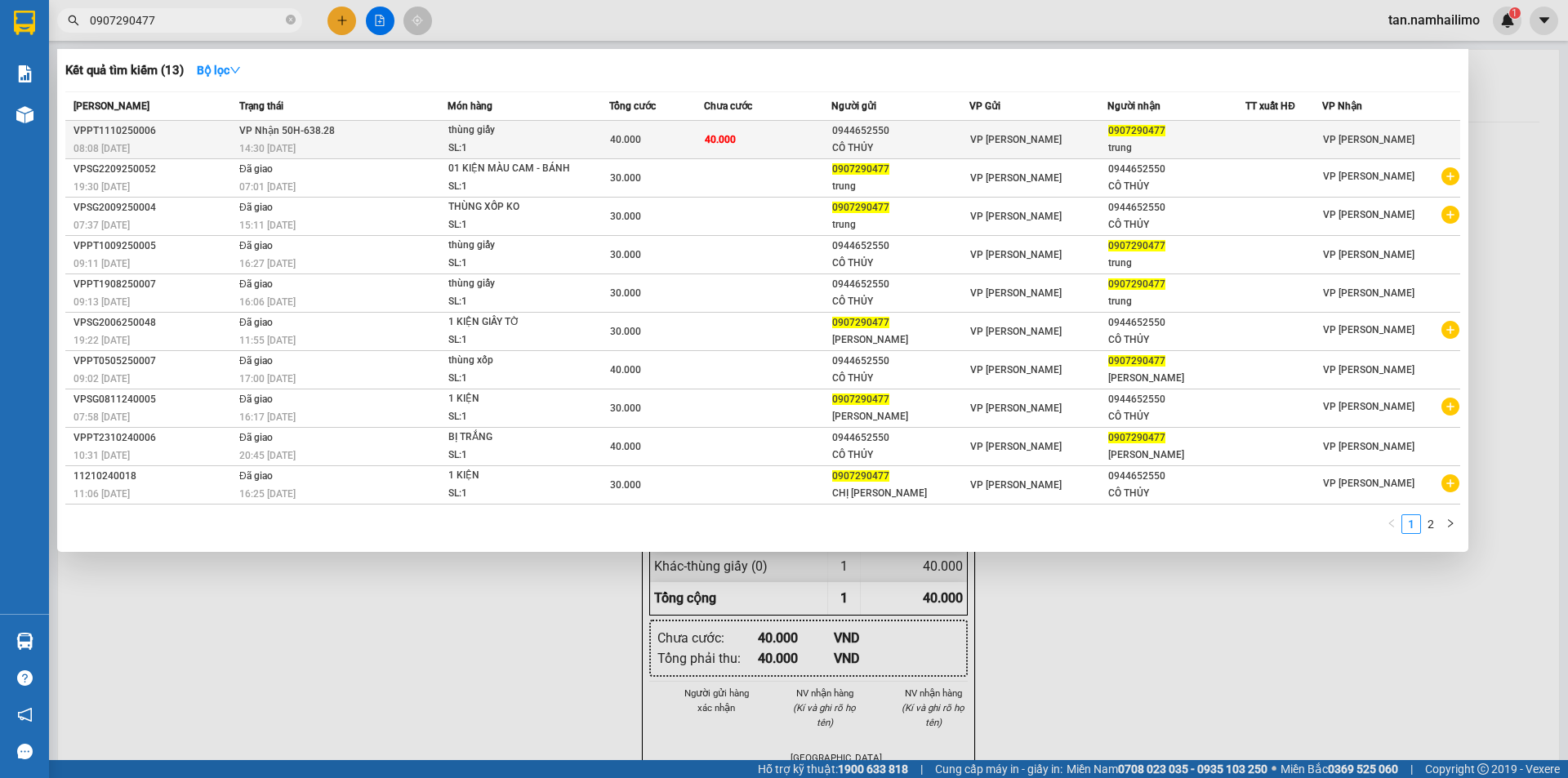
click at [799, 145] on td "40.000" at bounding box center [768, 140] width 127 height 39
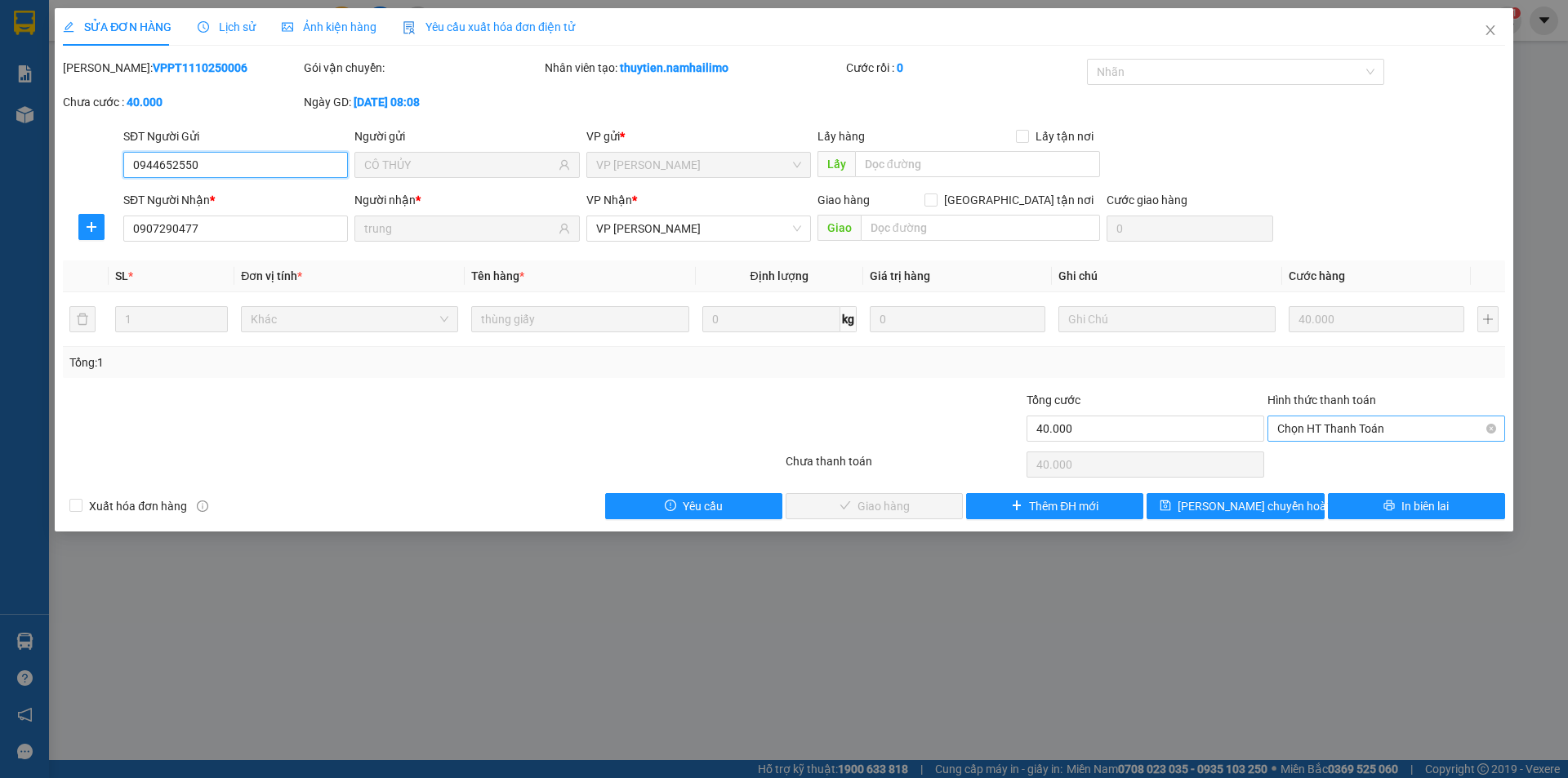
drag, startPoint x: 1325, startPoint y: 426, endPoint x: 1328, endPoint y: 440, distance: 14.3
click at [1325, 430] on span "Chọn HT Thanh Toán" at bounding box center [1386, 429] width 218 height 25
click at [1335, 459] on div "Tại văn phòng" at bounding box center [1386, 461] width 218 height 18
type input "0"
click at [907, 505] on span "Giao hàng" at bounding box center [883, 506] width 52 height 18
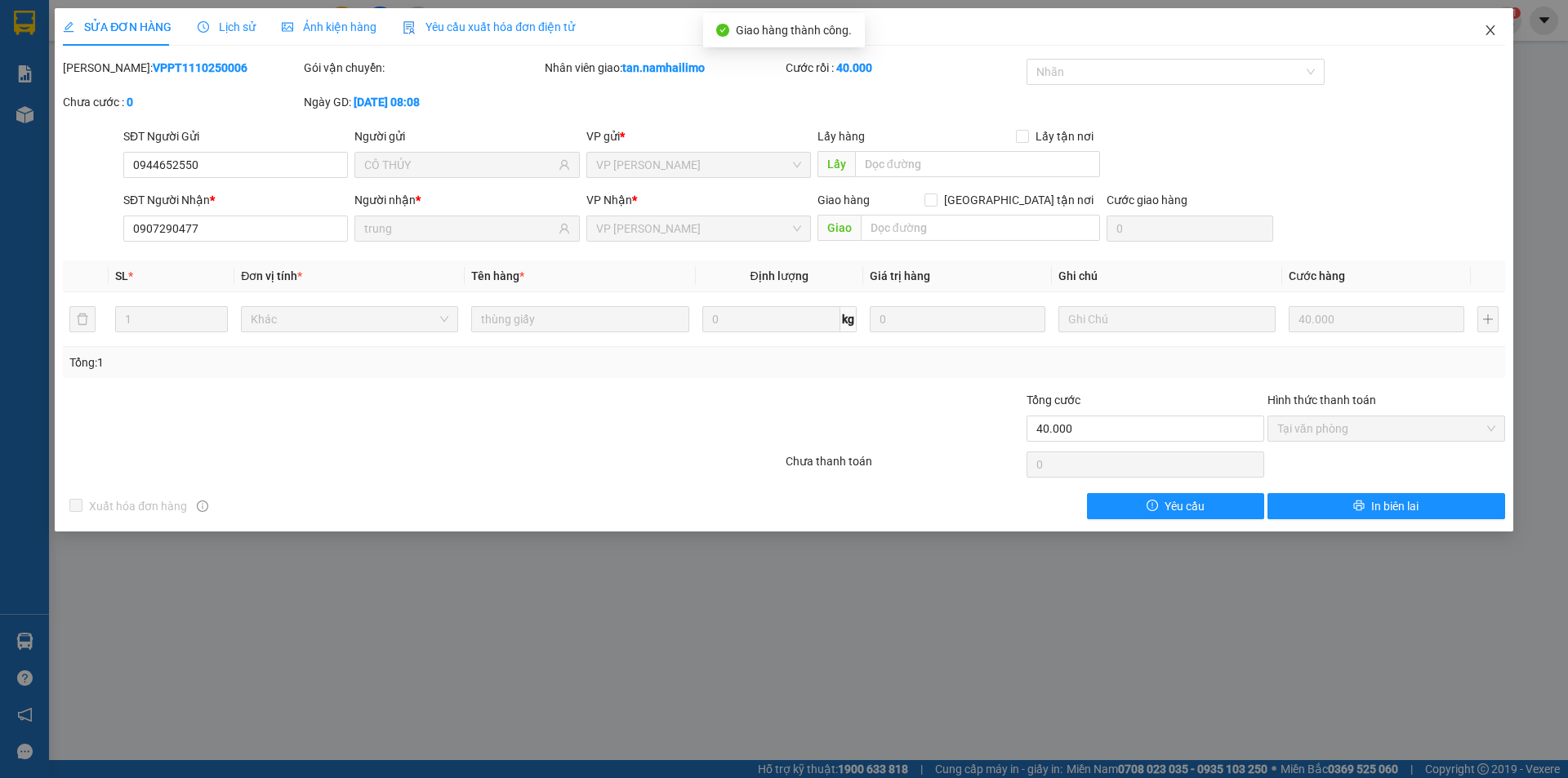
click at [1489, 35] on icon "close" at bounding box center [1490, 30] width 13 height 13
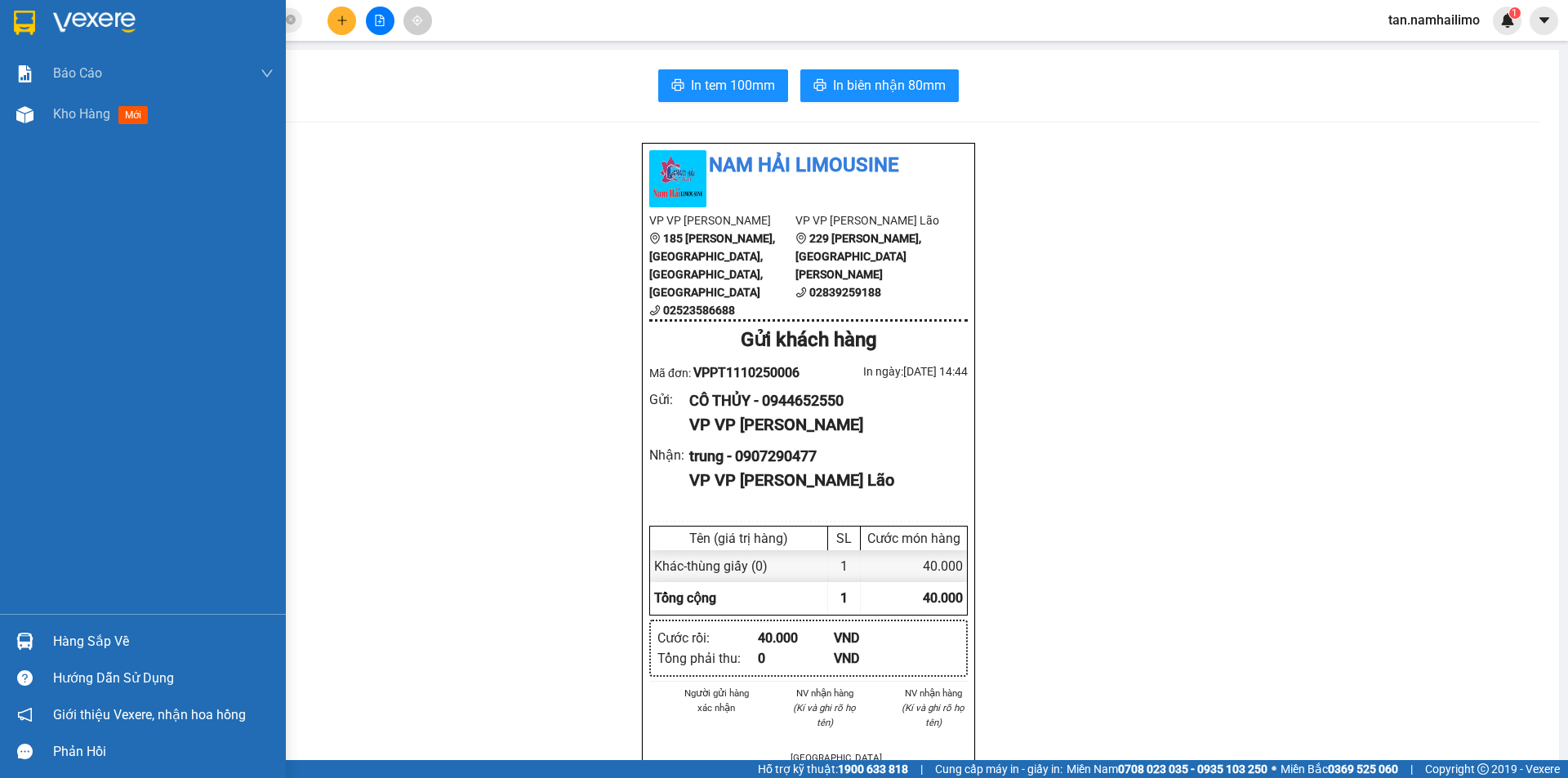
click at [22, 15] on img at bounding box center [25, 23] width 21 height 25
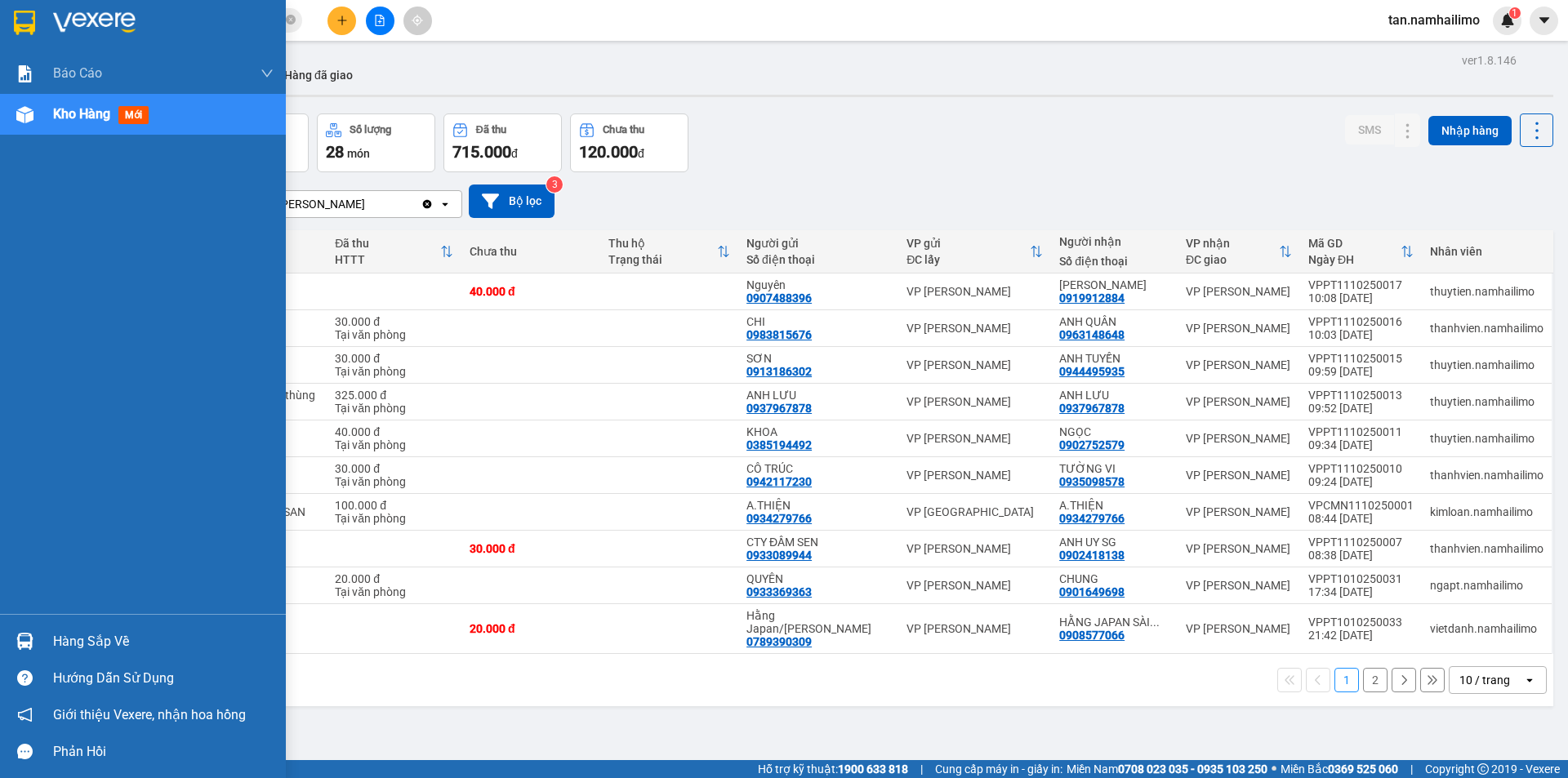
click at [35, 28] on img at bounding box center [25, 23] width 21 height 25
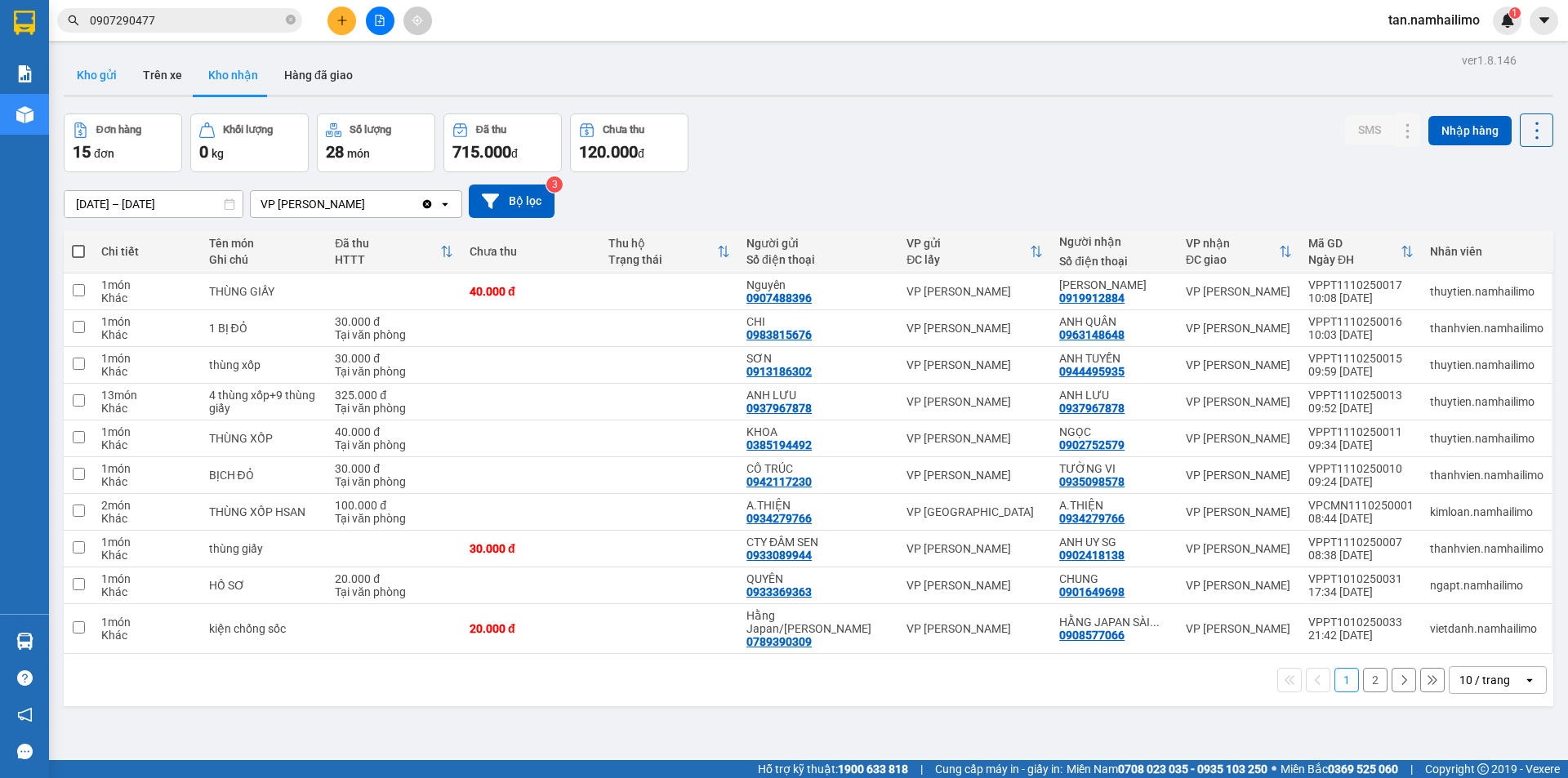
drag, startPoint x: 120, startPoint y: 64, endPoint x: 144, endPoint y: 59, distance: 24.5
click at [120, 65] on button "Kho gửi" at bounding box center [96, 75] width 66 height 39
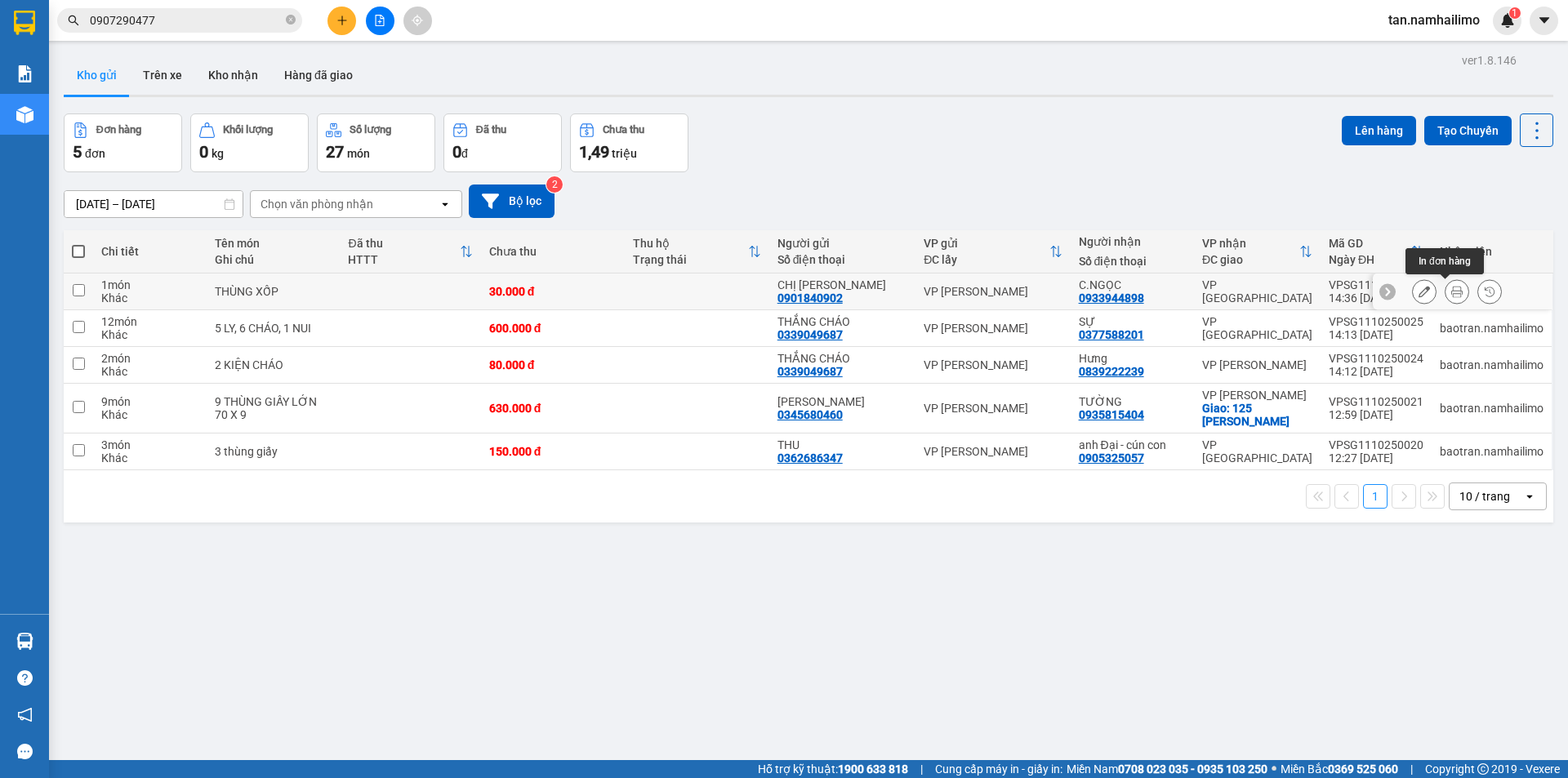
click at [1452, 295] on icon at bounding box center [1457, 291] width 11 height 11
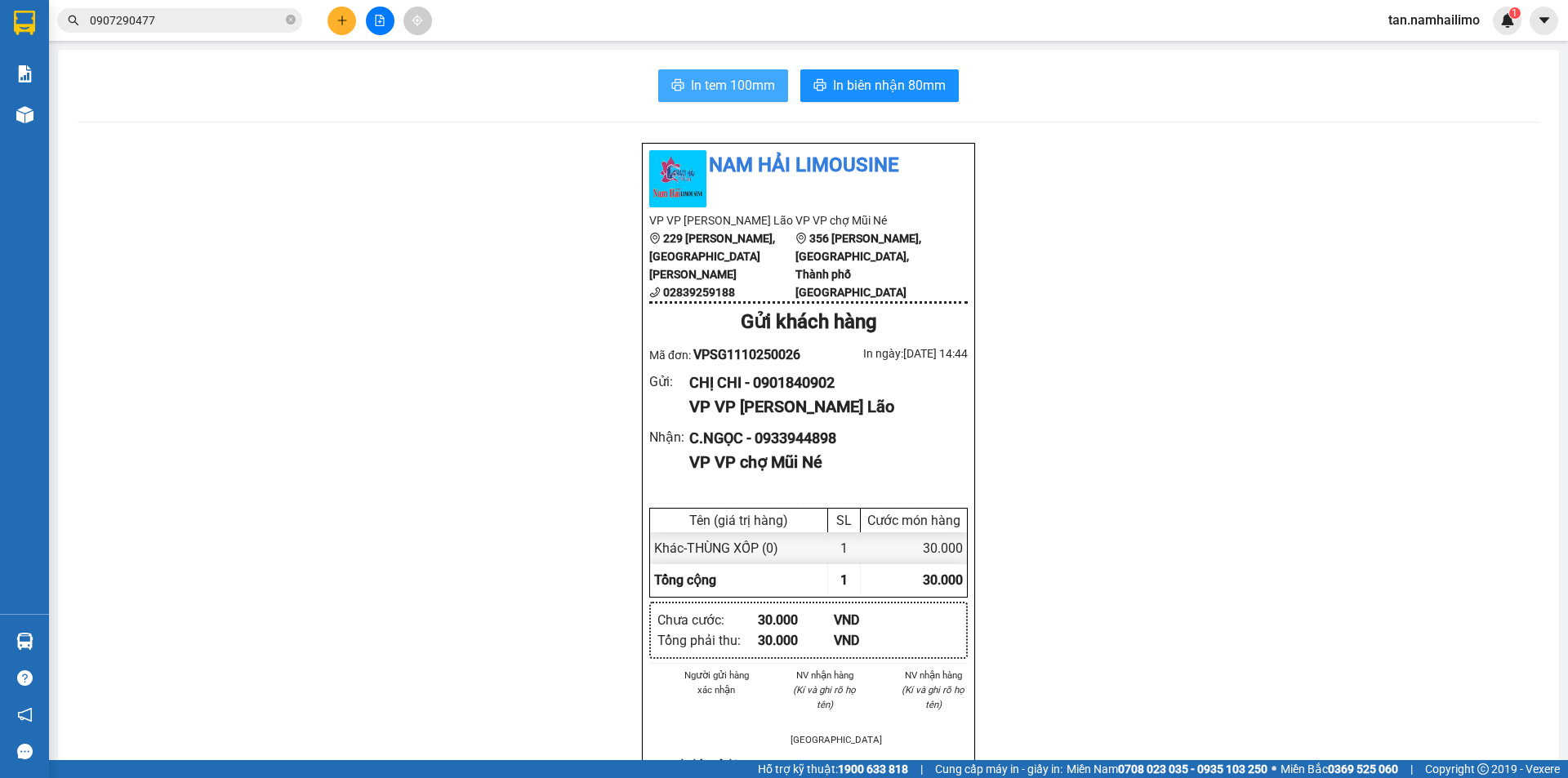
click at [708, 90] on span "In tem 100mm" at bounding box center [732, 85] width 84 height 20
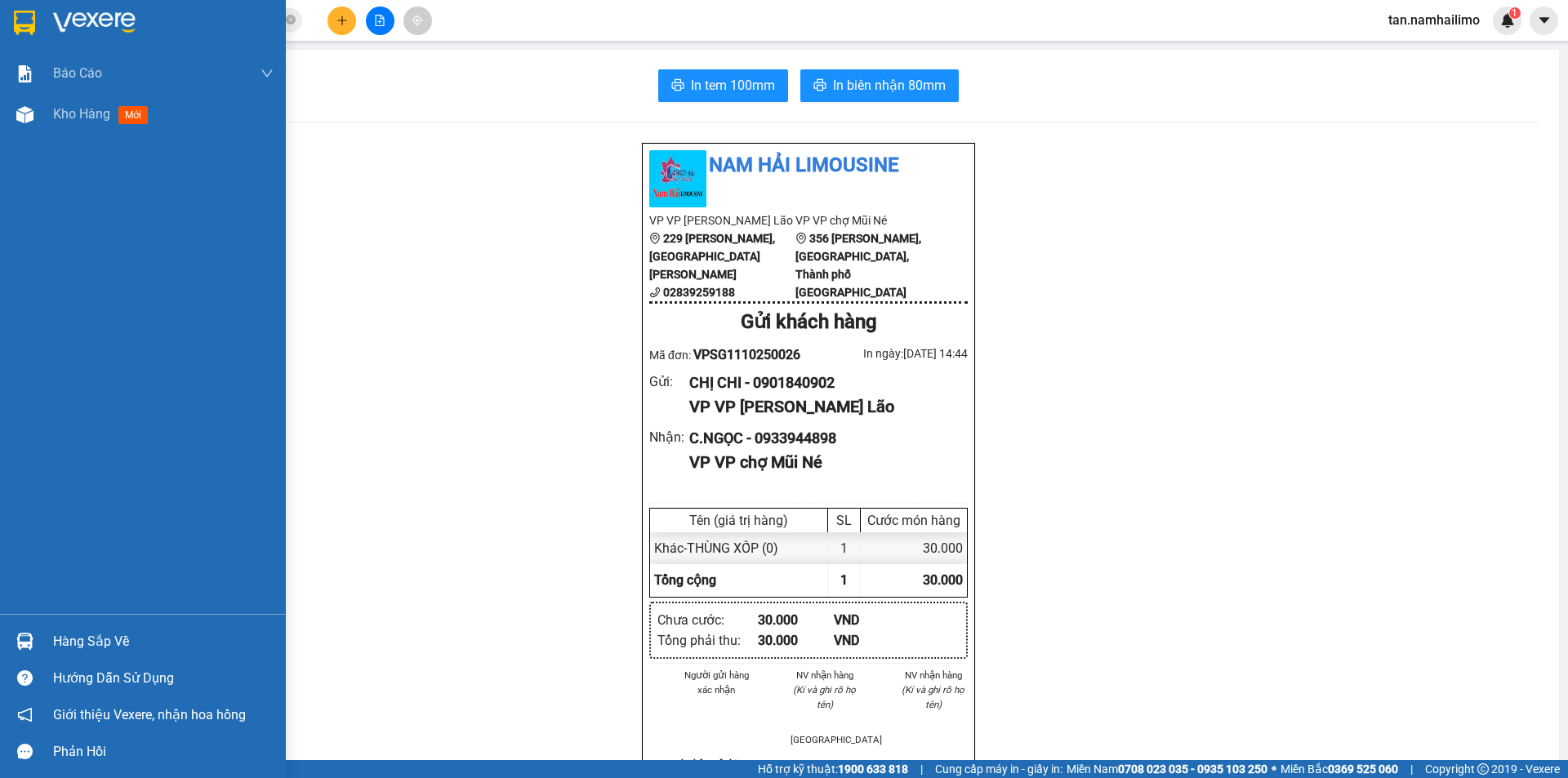
click at [31, 11] on img at bounding box center [25, 23] width 21 height 25
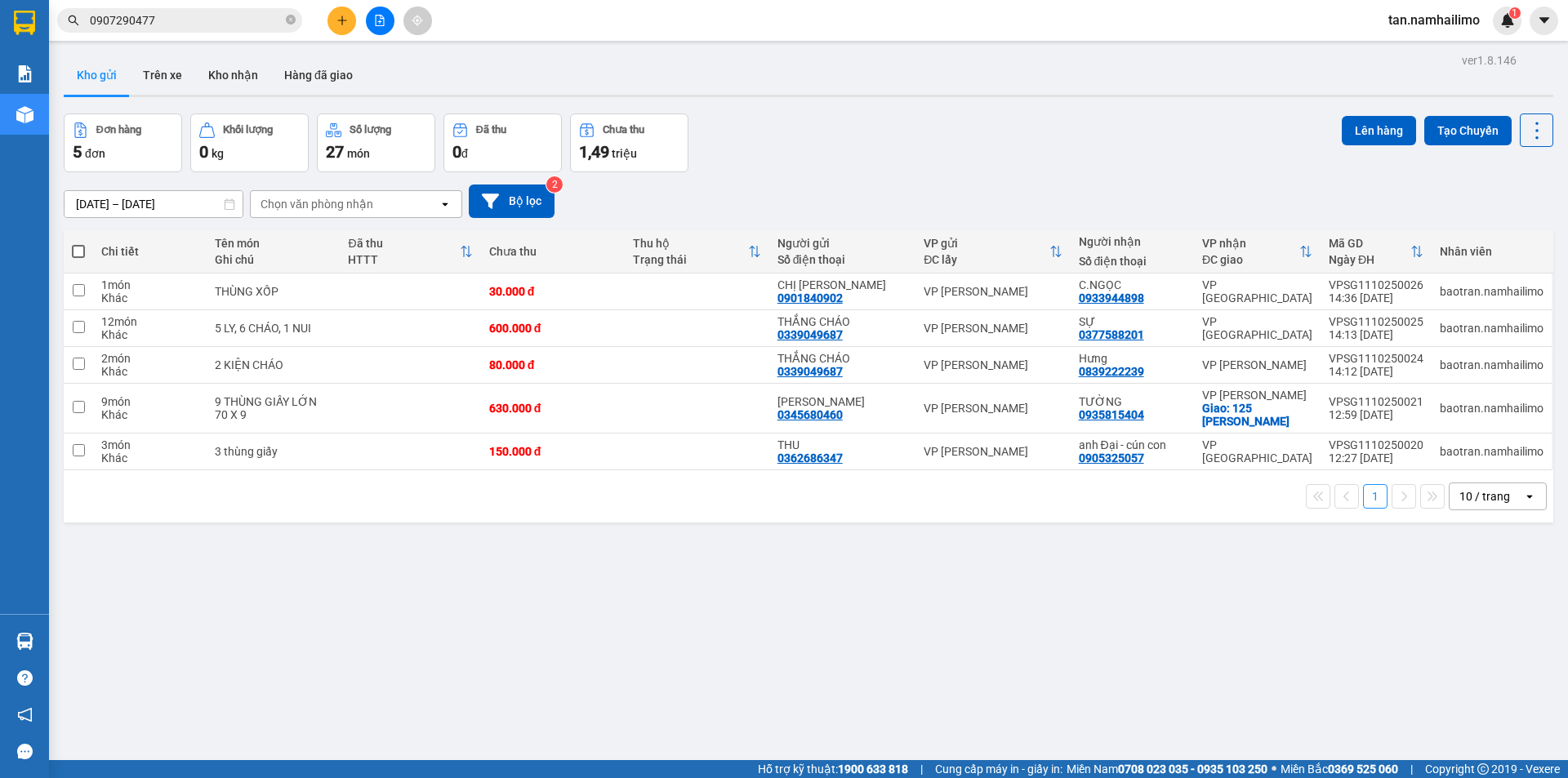
click at [207, 25] on input "0907290477" at bounding box center [186, 20] width 192 height 18
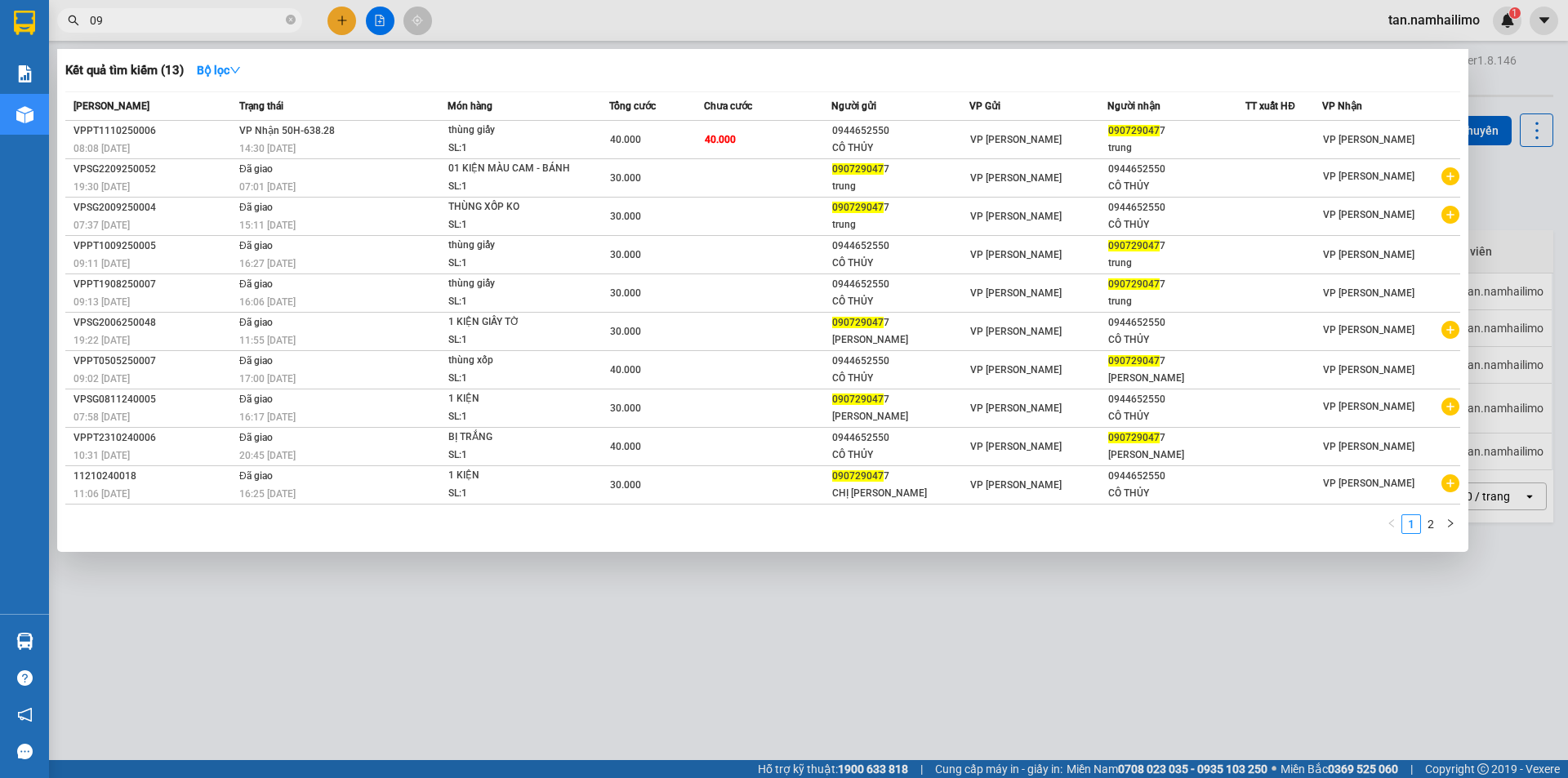
type input "0"
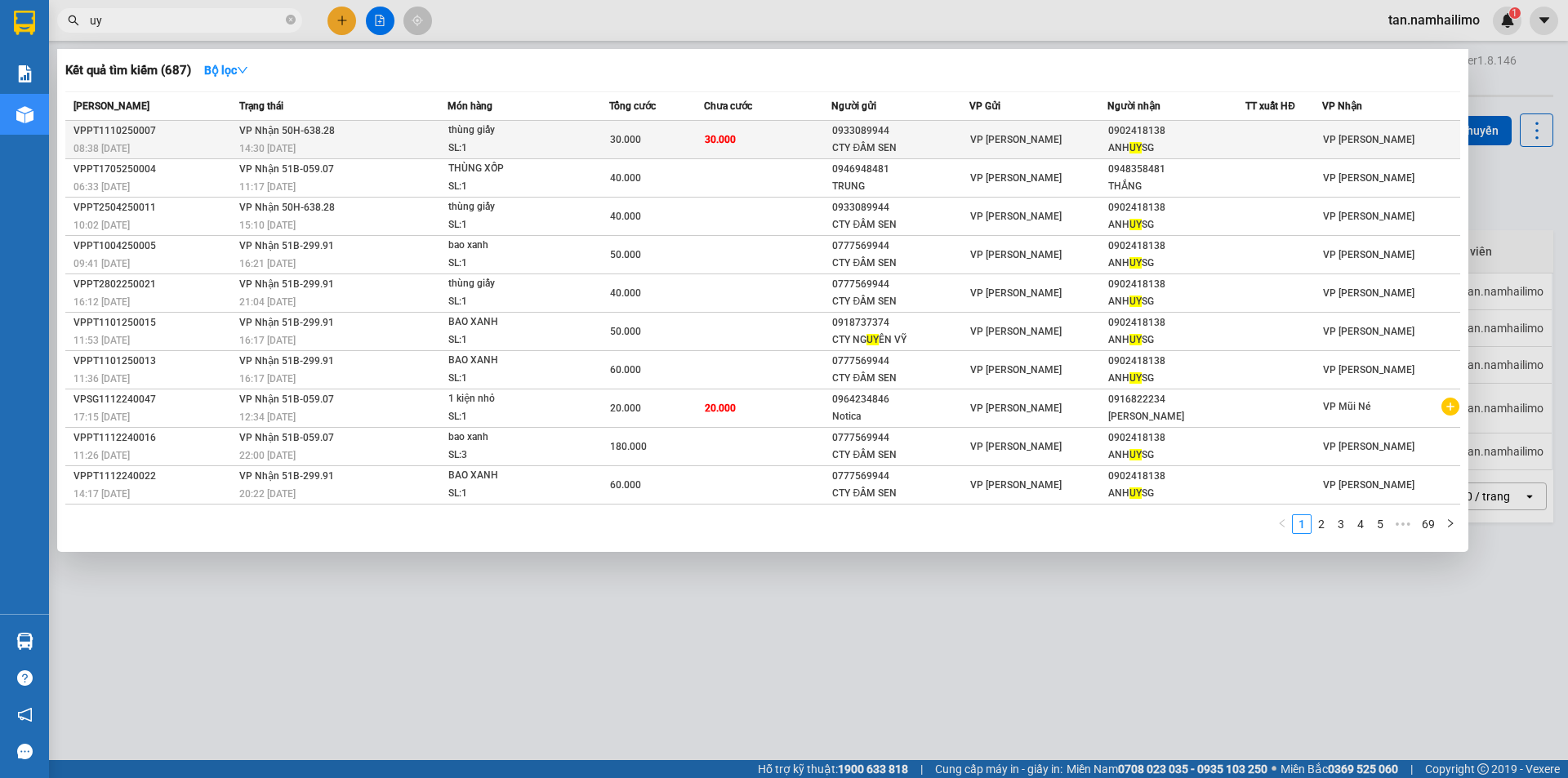
type input "uy"
click at [989, 134] on span "VP [PERSON_NAME]" at bounding box center [1017, 139] width 92 height 11
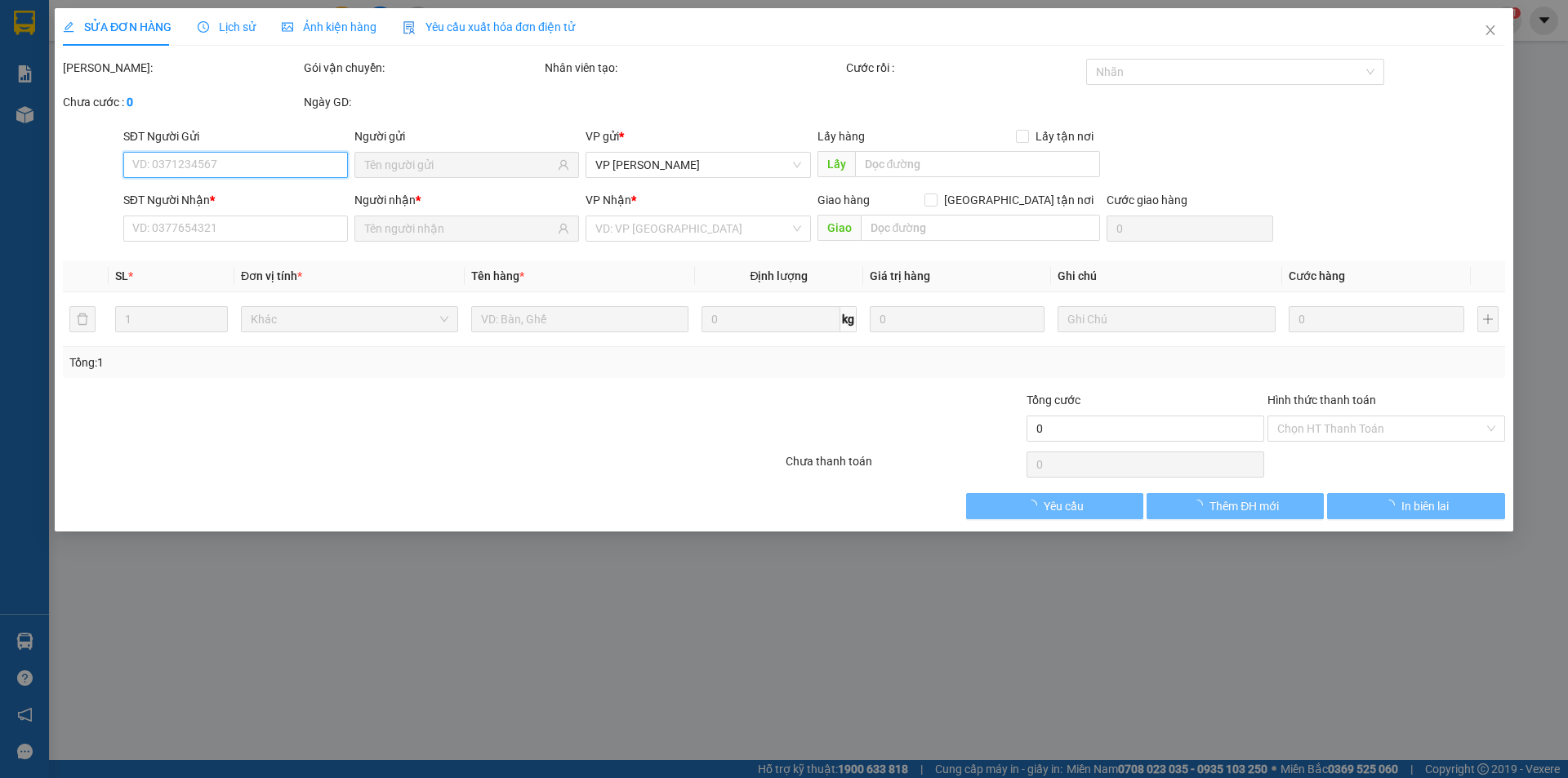
type input "0933089944"
type input "CTY ĐẦM SEN"
type input "0902418138"
type input "ANH UY SG"
type input "30.000"
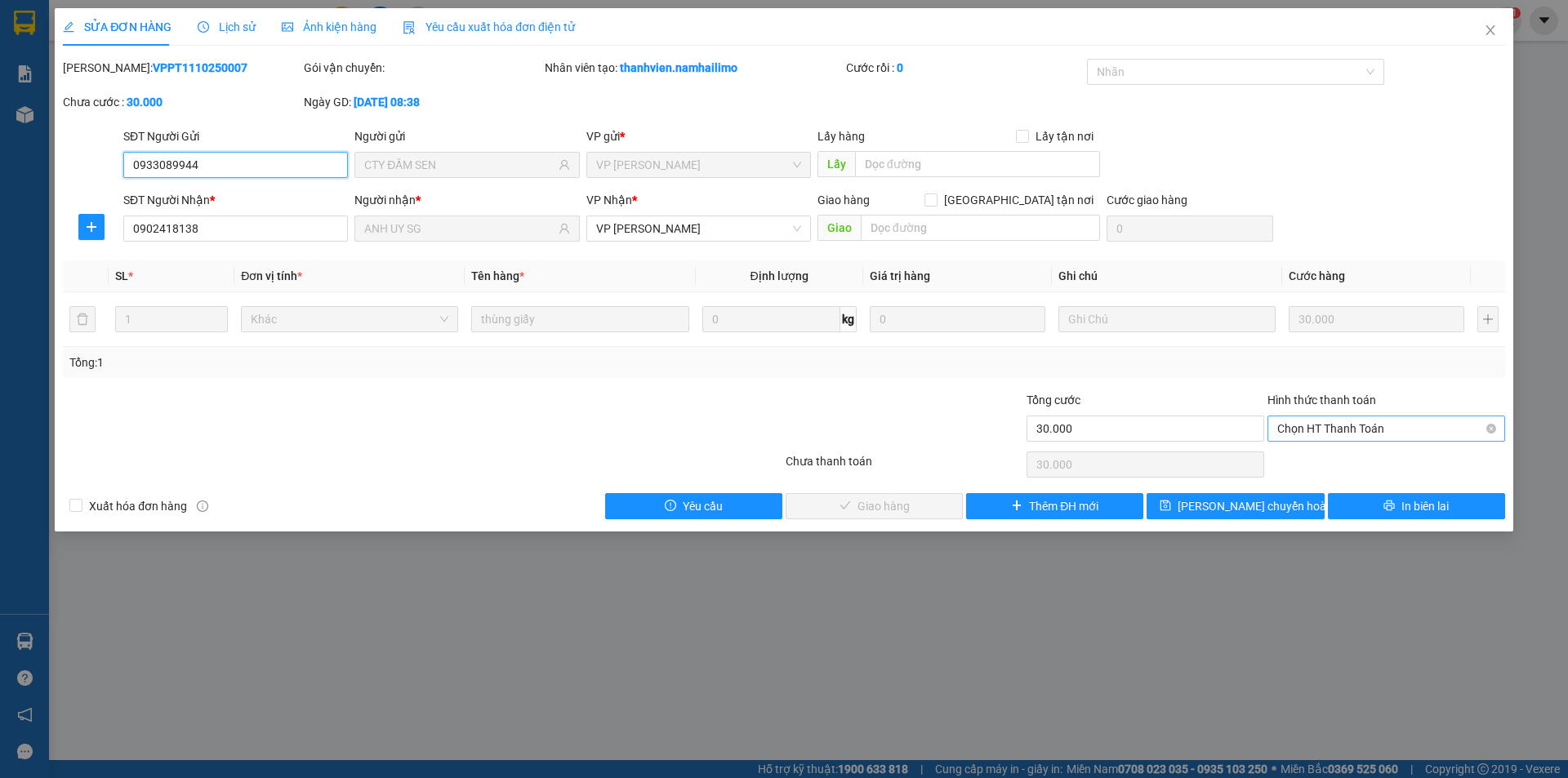
click at [1332, 437] on span "Chọn HT Thanh Toán" at bounding box center [1386, 429] width 218 height 25
click at [1332, 460] on div "Tại văn phòng" at bounding box center [1386, 461] width 218 height 18
type input "0"
click at [868, 512] on span "Giao hàng" at bounding box center [883, 506] width 52 height 18
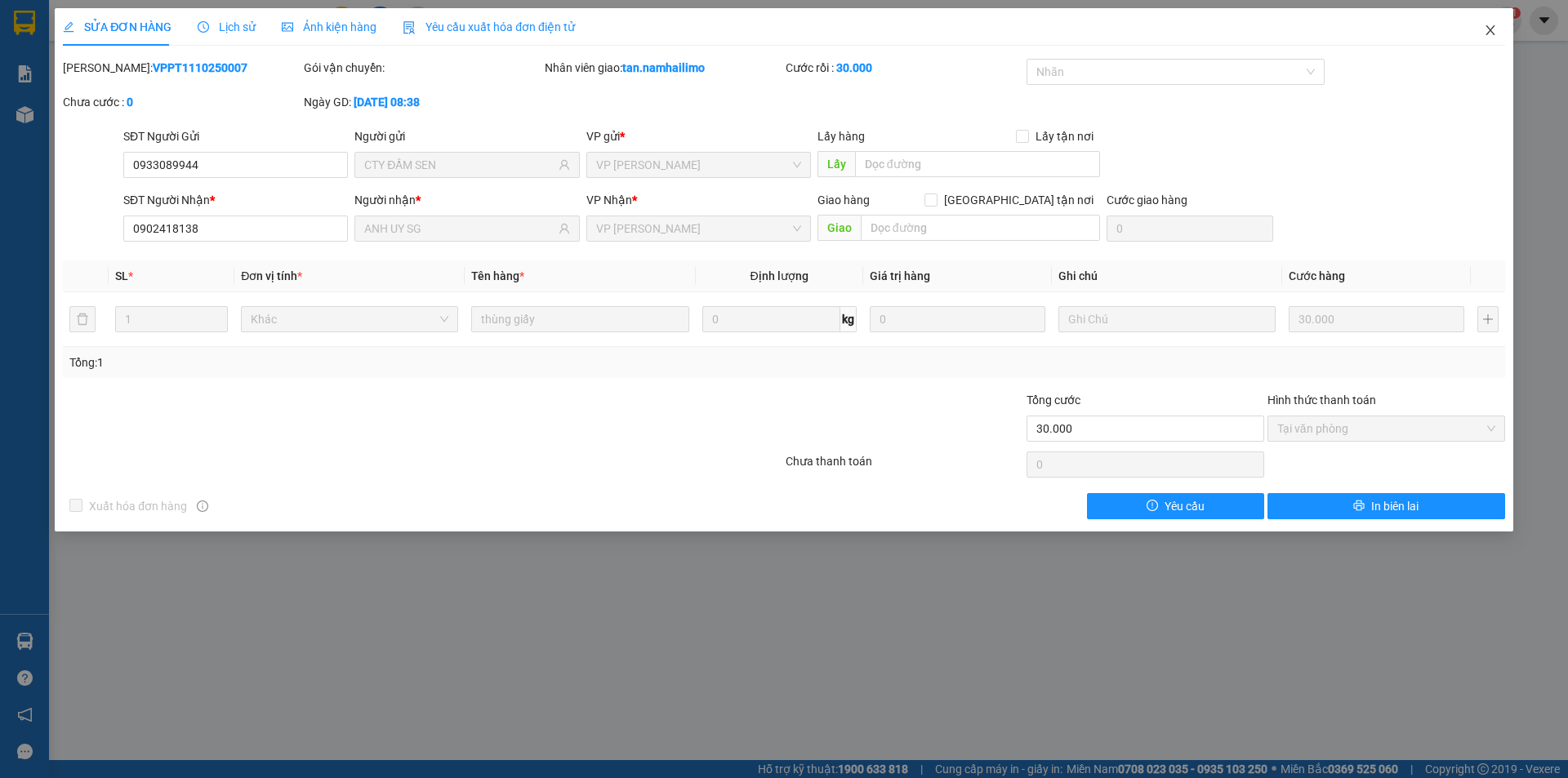
click at [1488, 36] on icon "close" at bounding box center [1490, 30] width 13 height 13
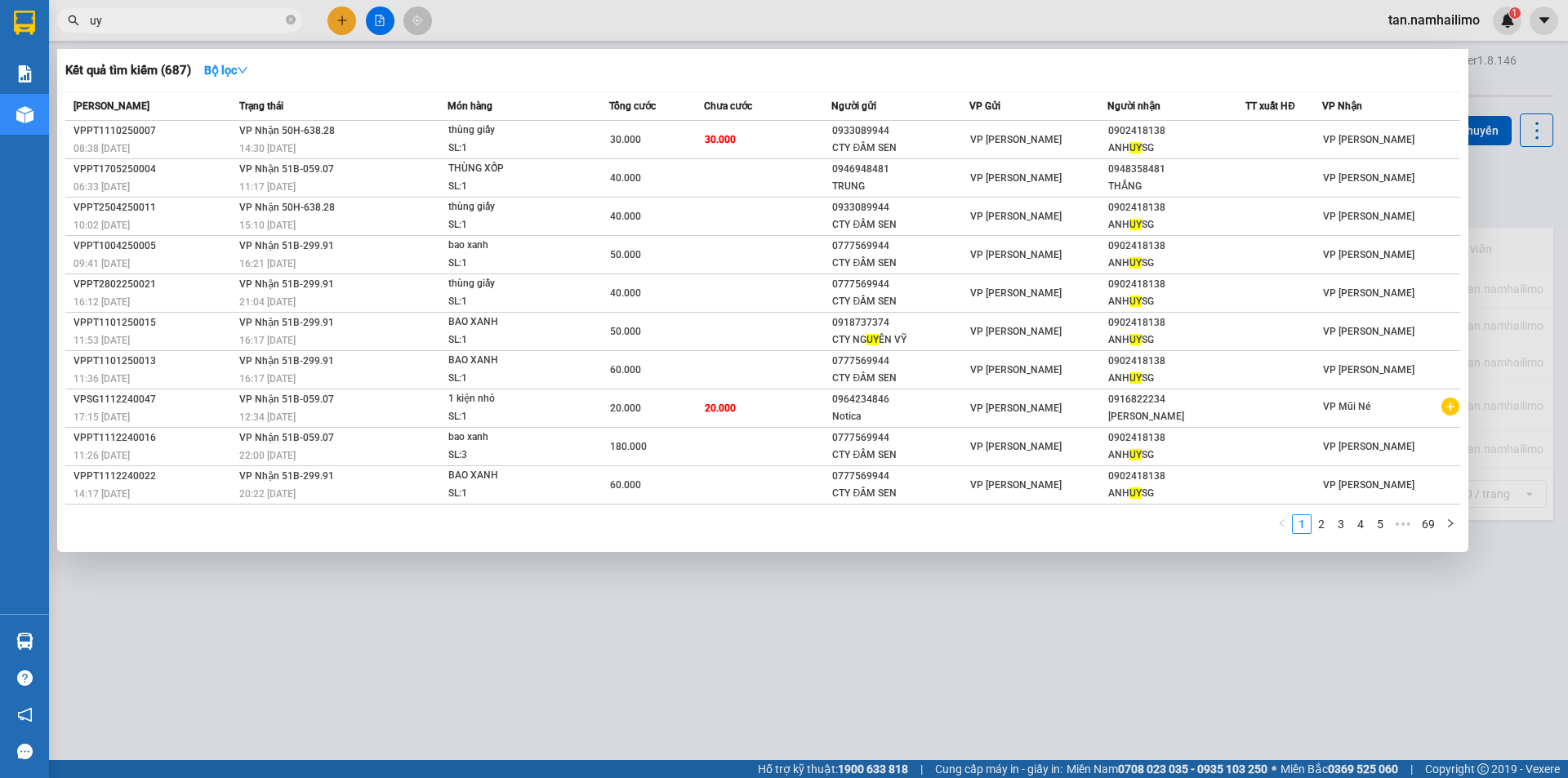
click at [228, 27] on input "uy" at bounding box center [186, 20] width 192 height 18
type input "u"
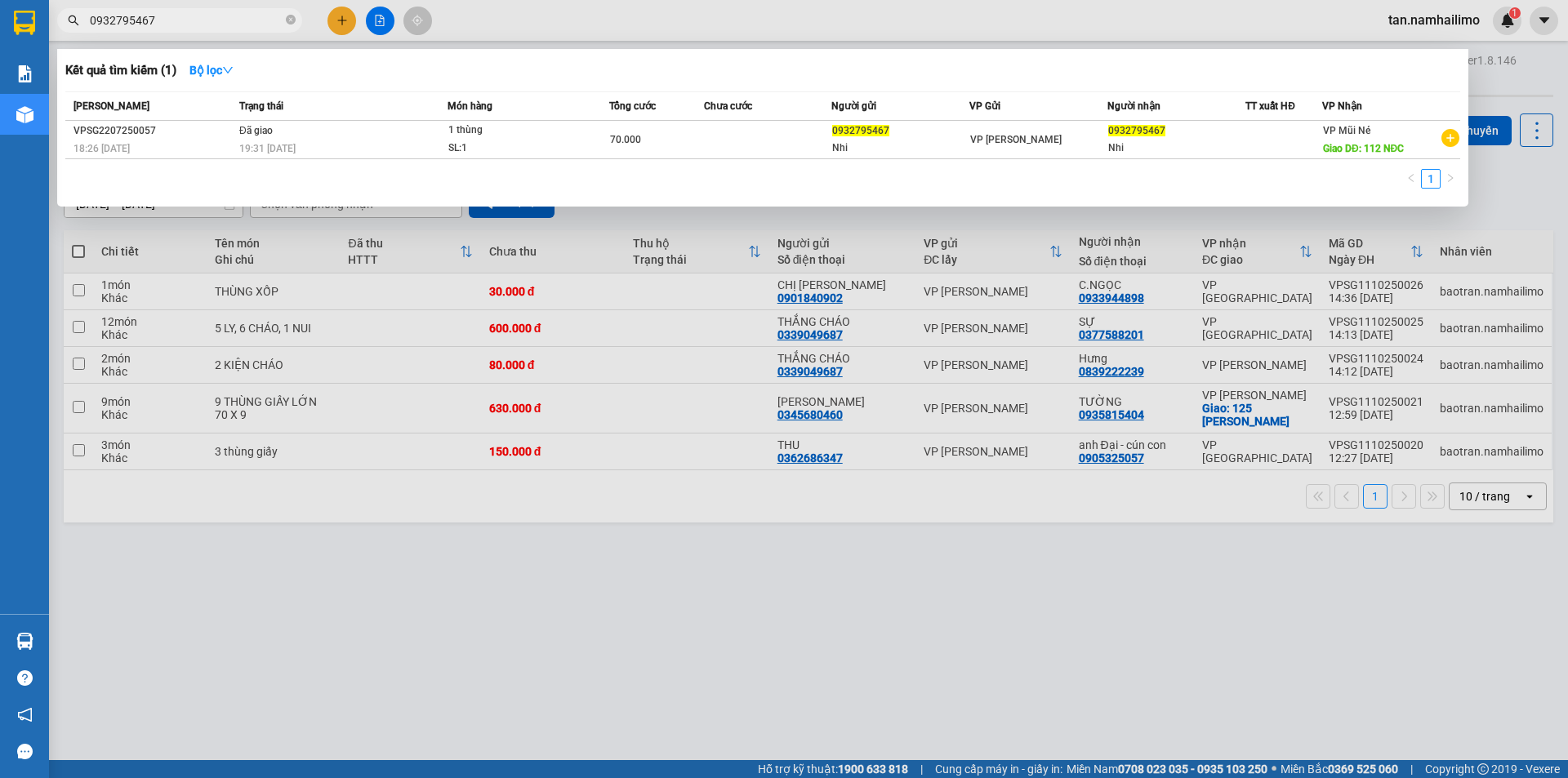
click at [190, 15] on input "0932795467" at bounding box center [186, 20] width 192 height 18
click at [1482, 177] on div at bounding box center [784, 389] width 1568 height 778
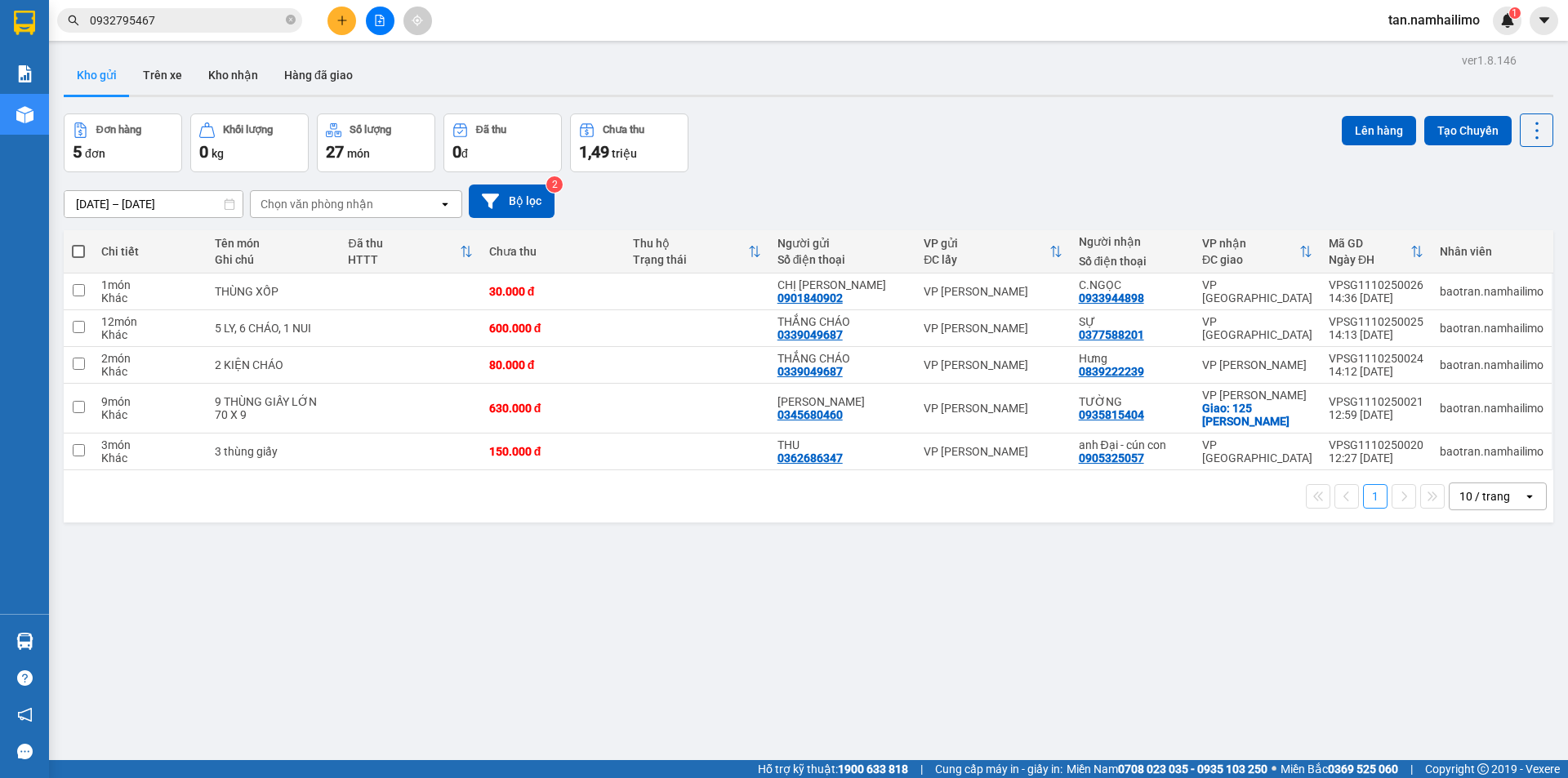
click at [207, 17] on input "0932795467" at bounding box center [186, 20] width 192 height 18
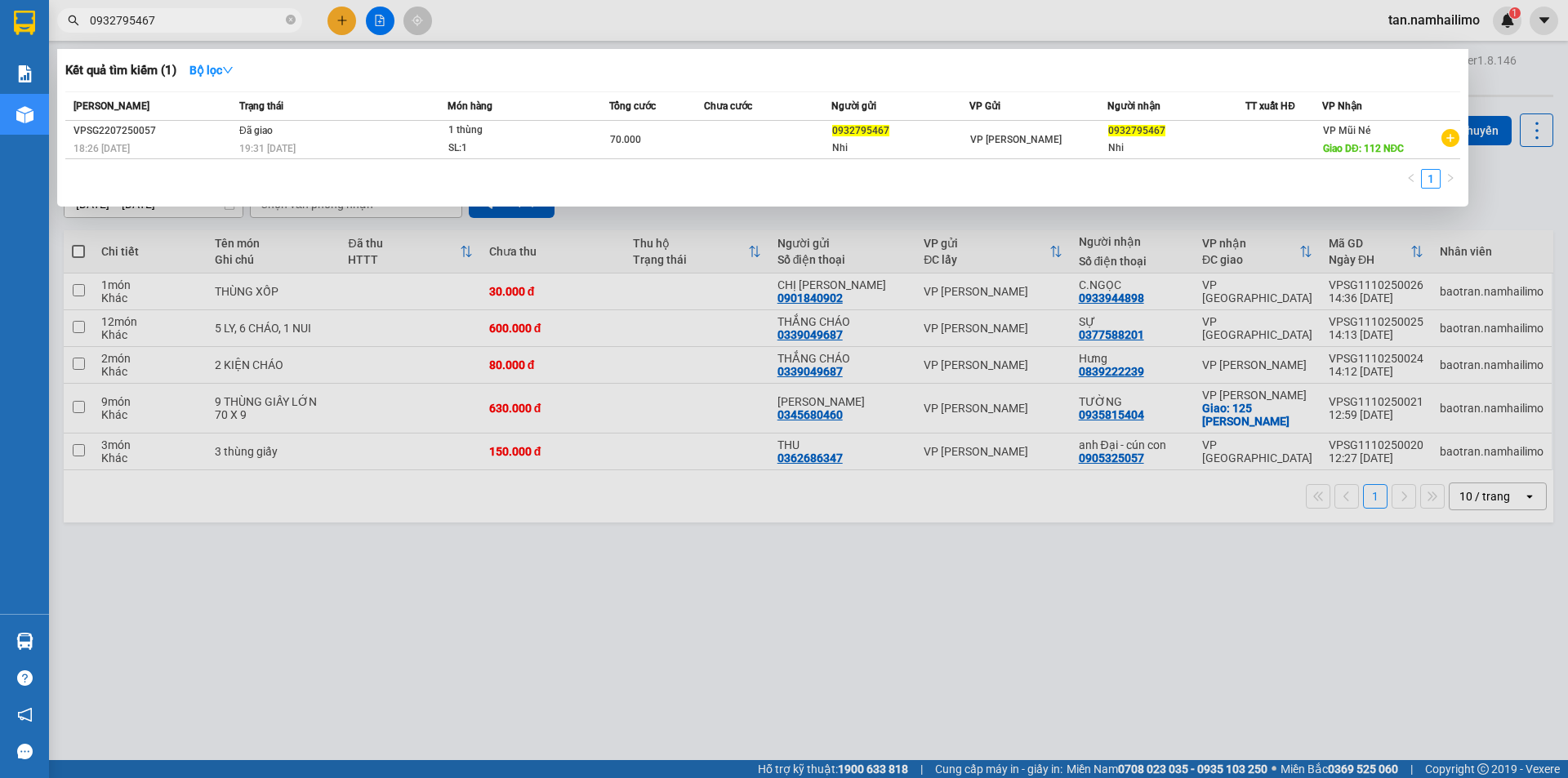
click at [404, 550] on div at bounding box center [784, 389] width 1568 height 778
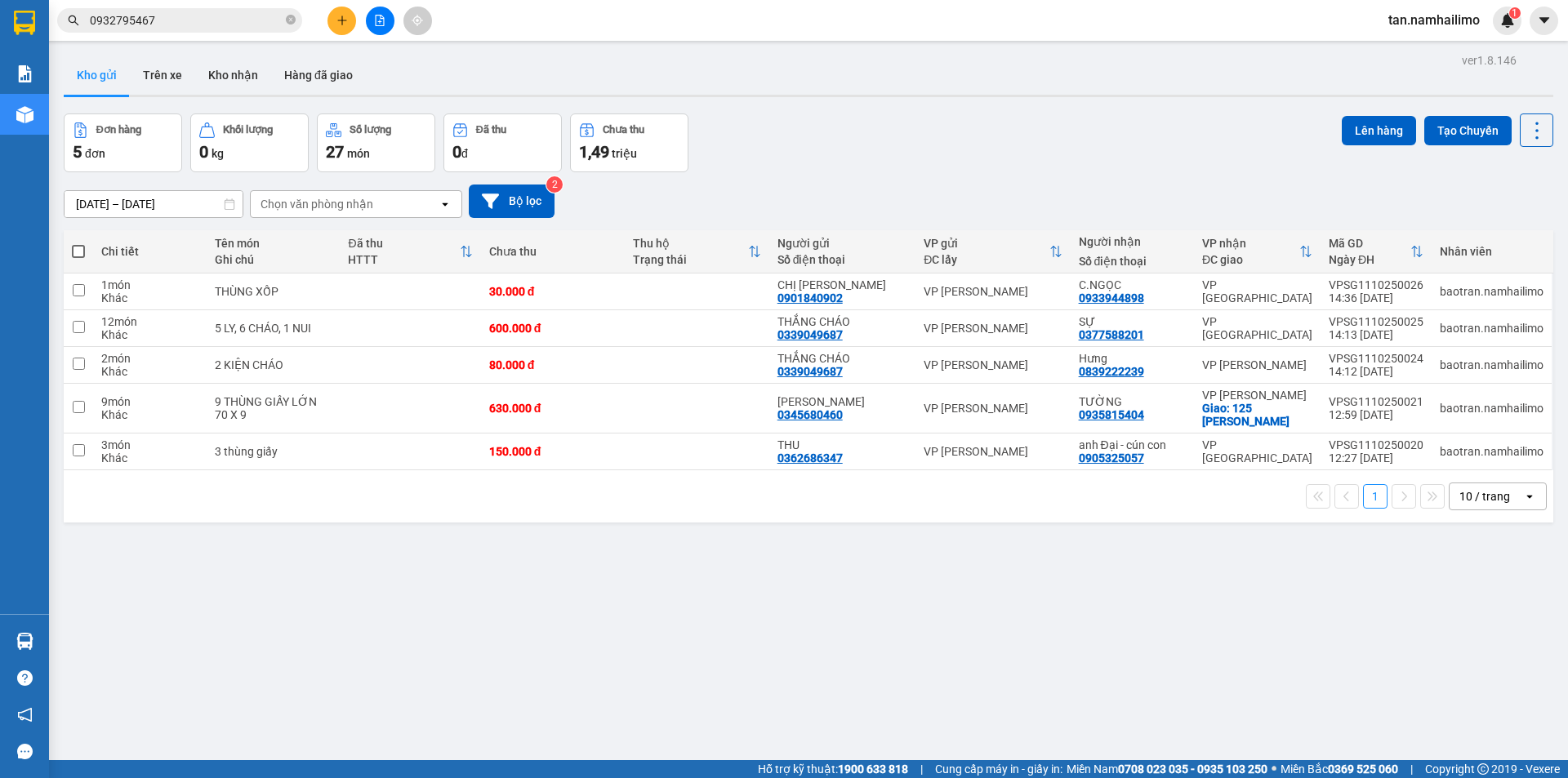
click at [237, 22] on input "0932795467" at bounding box center [186, 20] width 192 height 18
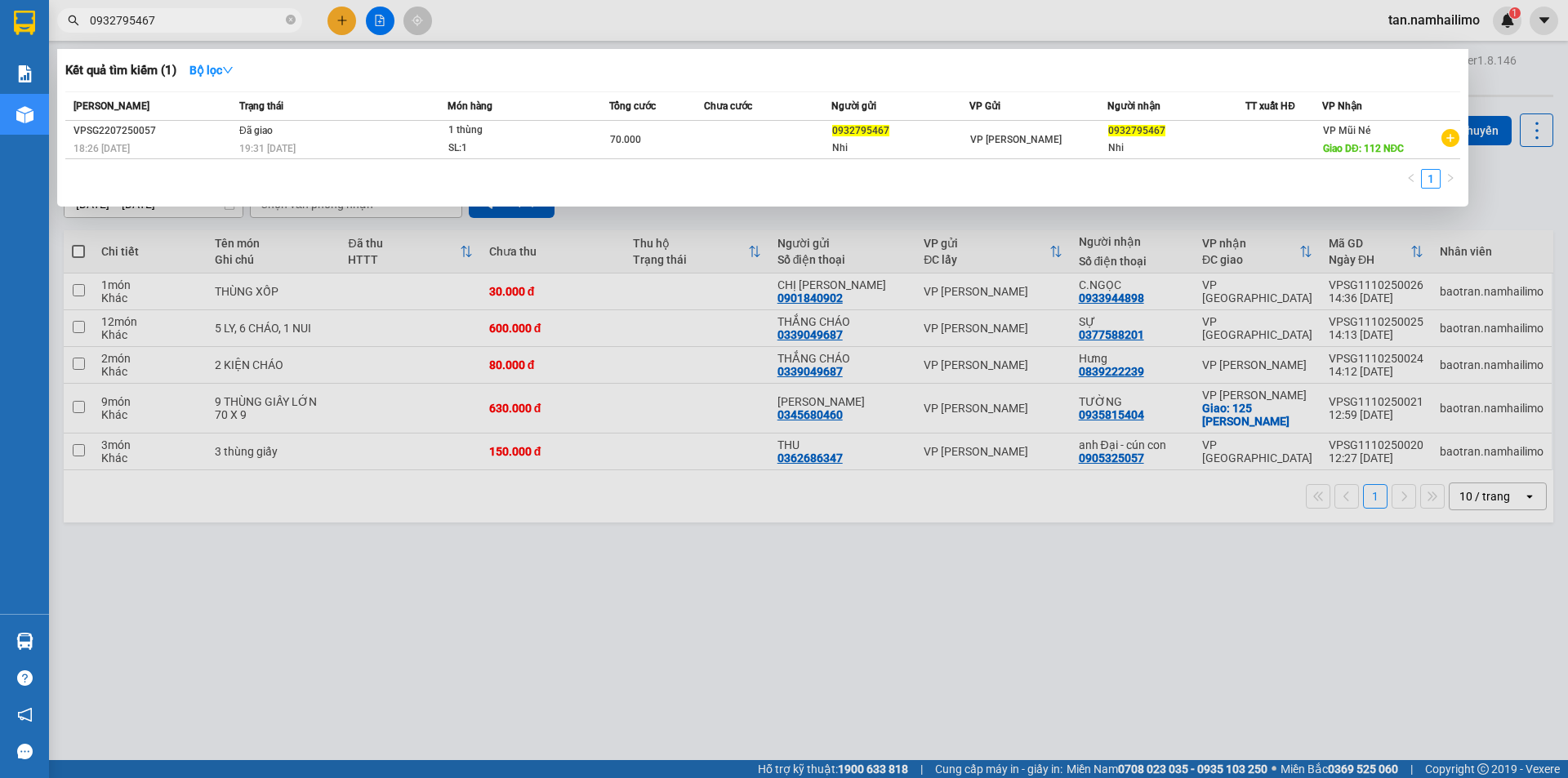
click at [237, 22] on input "0932795467" at bounding box center [186, 20] width 192 height 18
click at [481, 592] on div at bounding box center [784, 389] width 1568 height 778
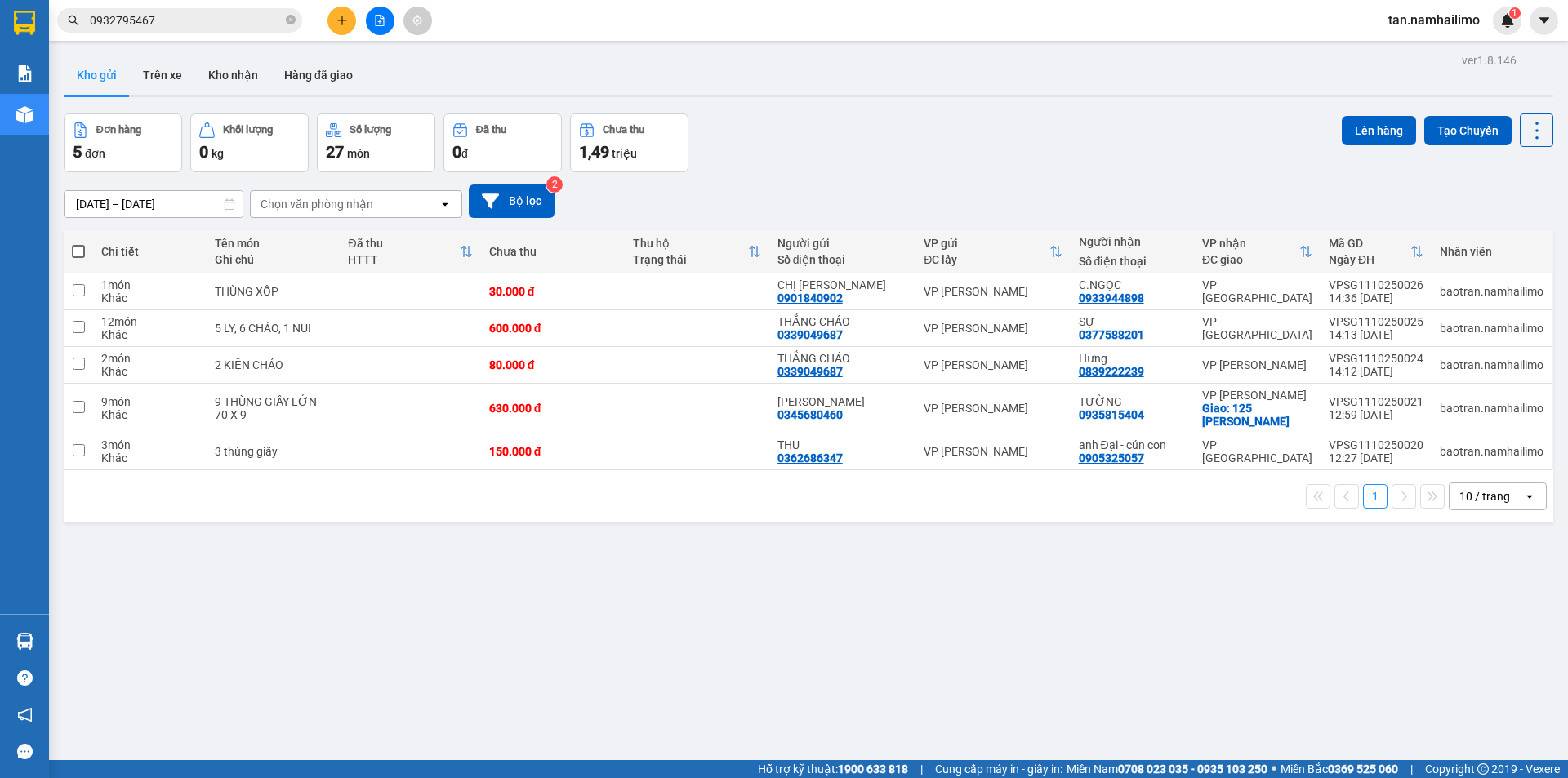
click at [251, 26] on input "0932795467" at bounding box center [186, 20] width 192 height 18
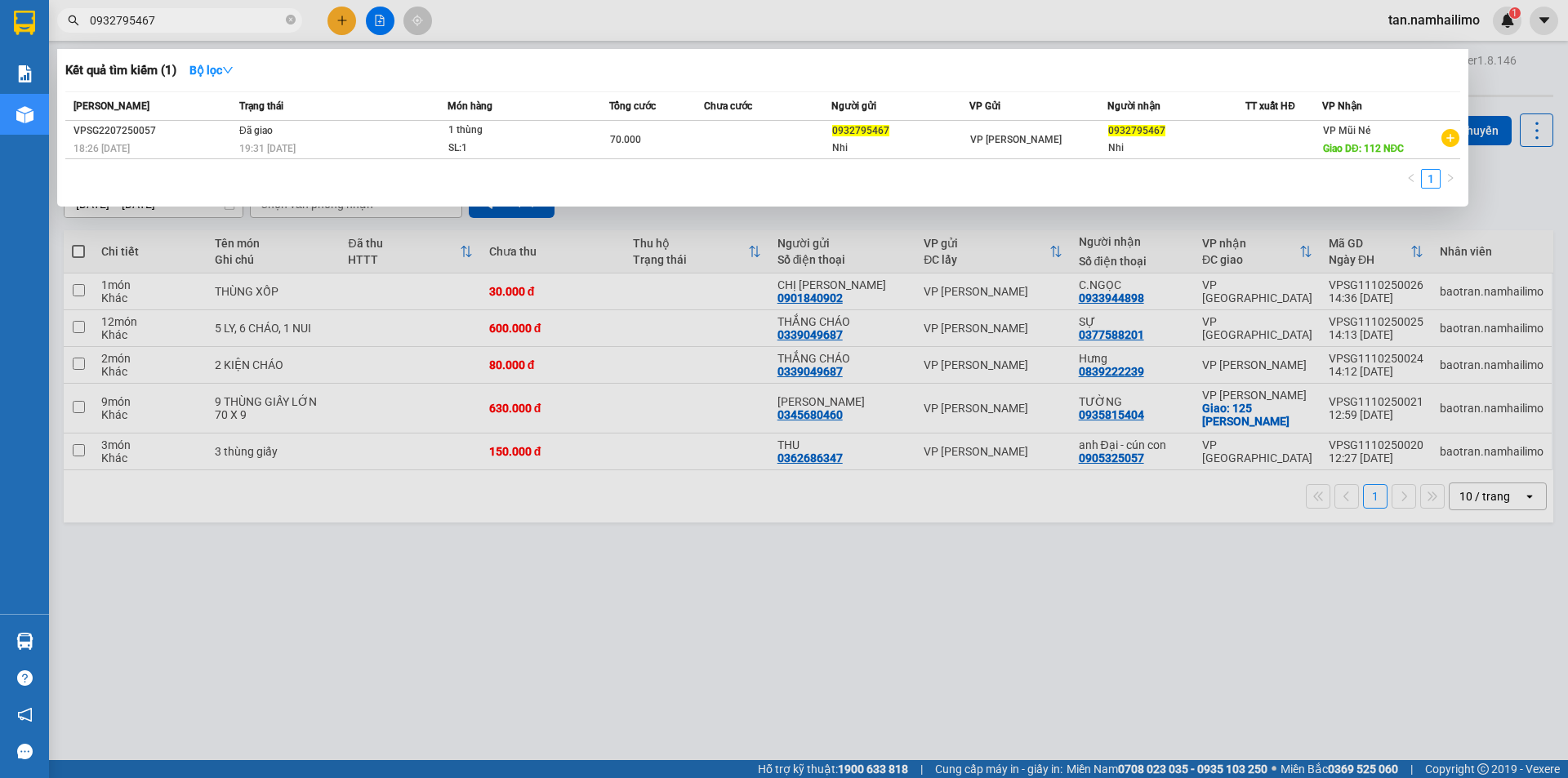
click at [251, 26] on input "0932795467" at bounding box center [186, 20] width 192 height 18
click at [842, 592] on div at bounding box center [784, 389] width 1568 height 778
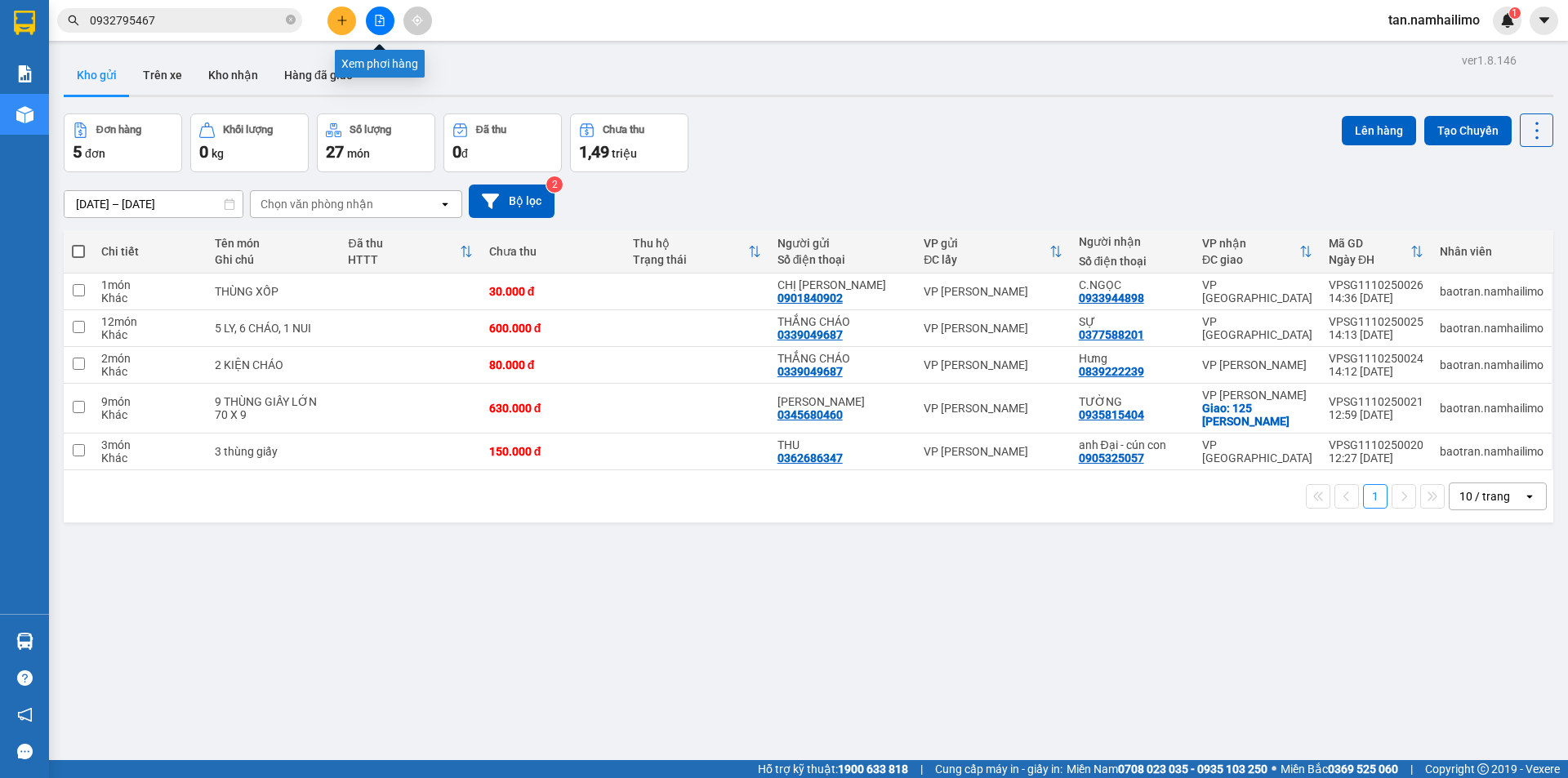
click at [386, 29] on button at bounding box center [380, 20] width 28 height 28
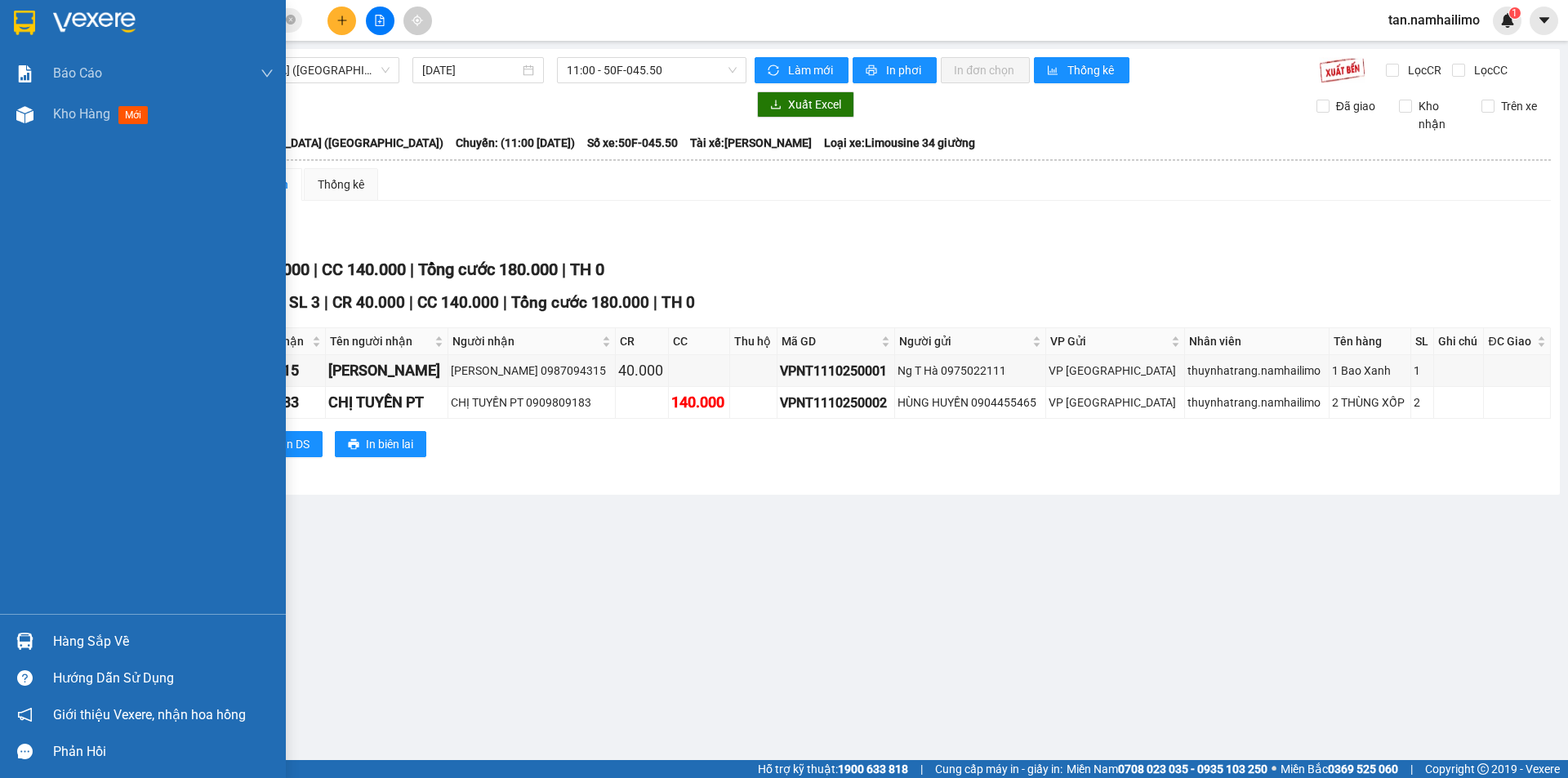
click at [33, 18] on img at bounding box center [25, 23] width 21 height 25
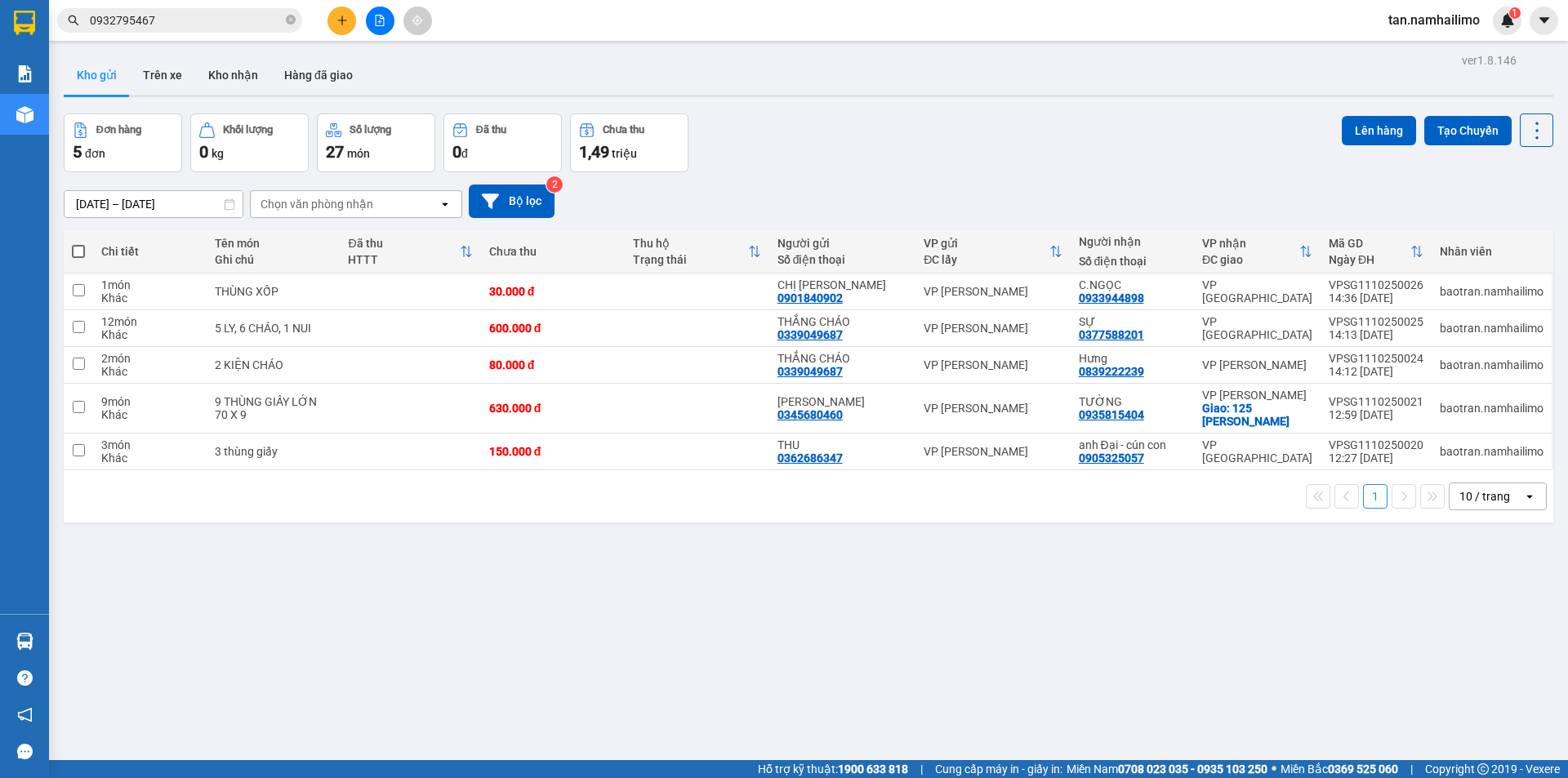
drag, startPoint x: 184, startPoint y: 33, endPoint x: 184, endPoint y: 19, distance: 14.0
click at [184, 32] on div "Kết quả tìm kiếm ( 1 ) Bộ lọc Mã ĐH Trạng thái Món hàng Tổng cước Chưa cước Ngư…" at bounding box center [159, 20] width 319 height 28
drag, startPoint x: 184, startPoint y: 17, endPoint x: 191, endPoint y: 36, distance: 20.2
click at [184, 17] on input "0932795467" at bounding box center [186, 20] width 192 height 18
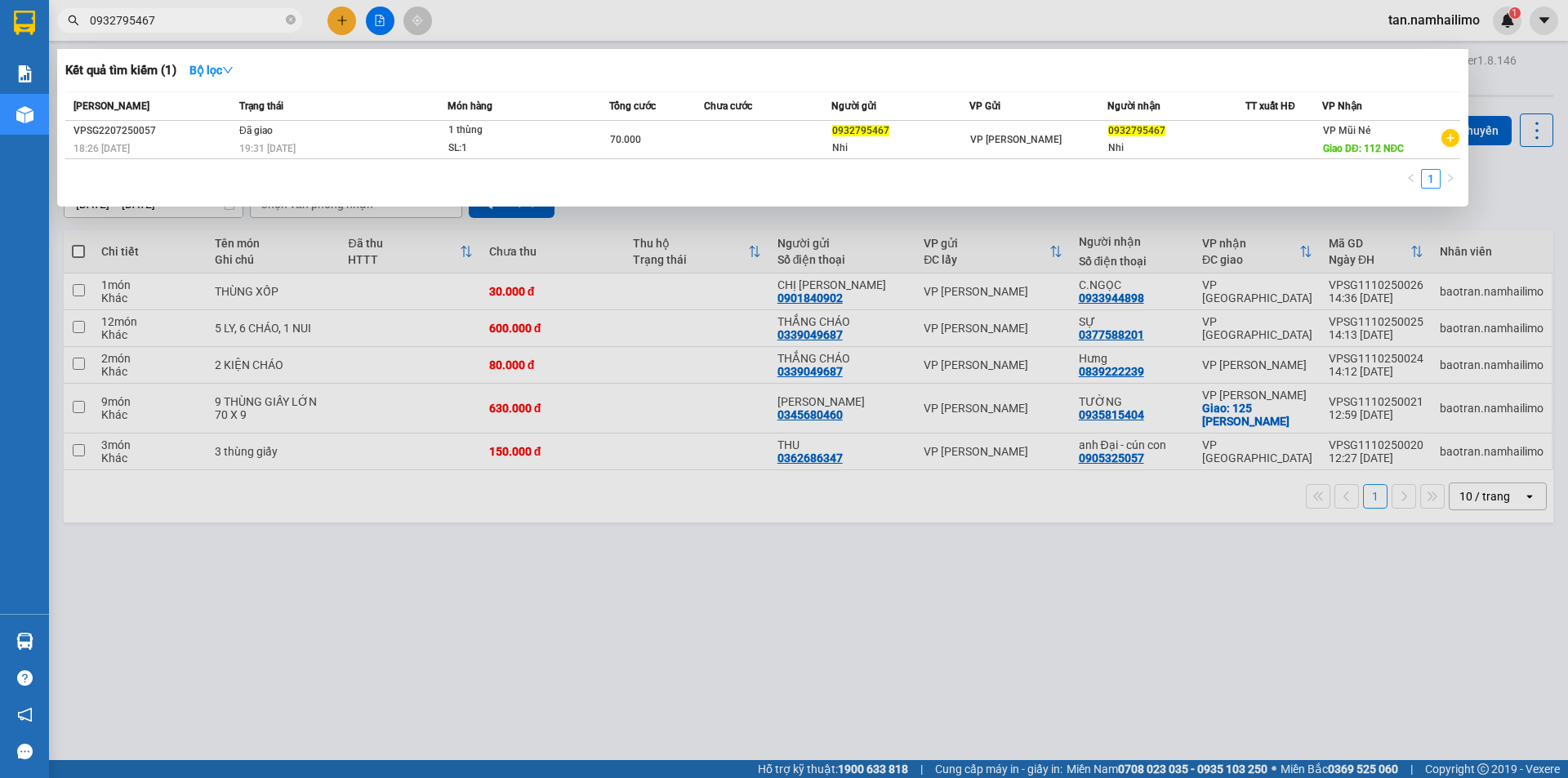
click at [1122, 707] on div at bounding box center [784, 389] width 1568 height 778
click at [251, 19] on input "0932795467" at bounding box center [186, 20] width 192 height 18
click at [1052, 594] on div at bounding box center [784, 389] width 1568 height 778
click at [180, 20] on input "0932795467" at bounding box center [186, 20] width 192 height 18
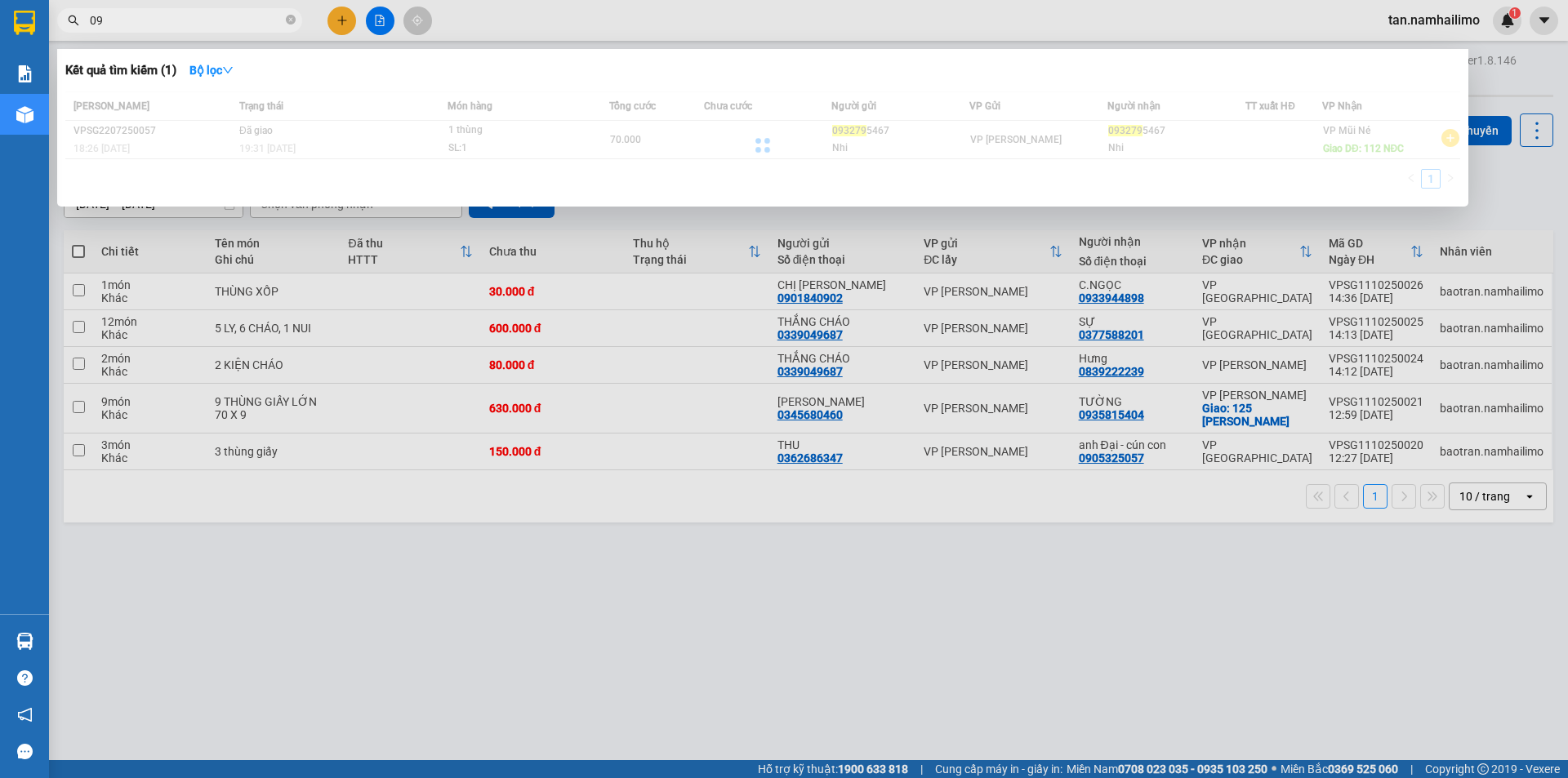
type input "0"
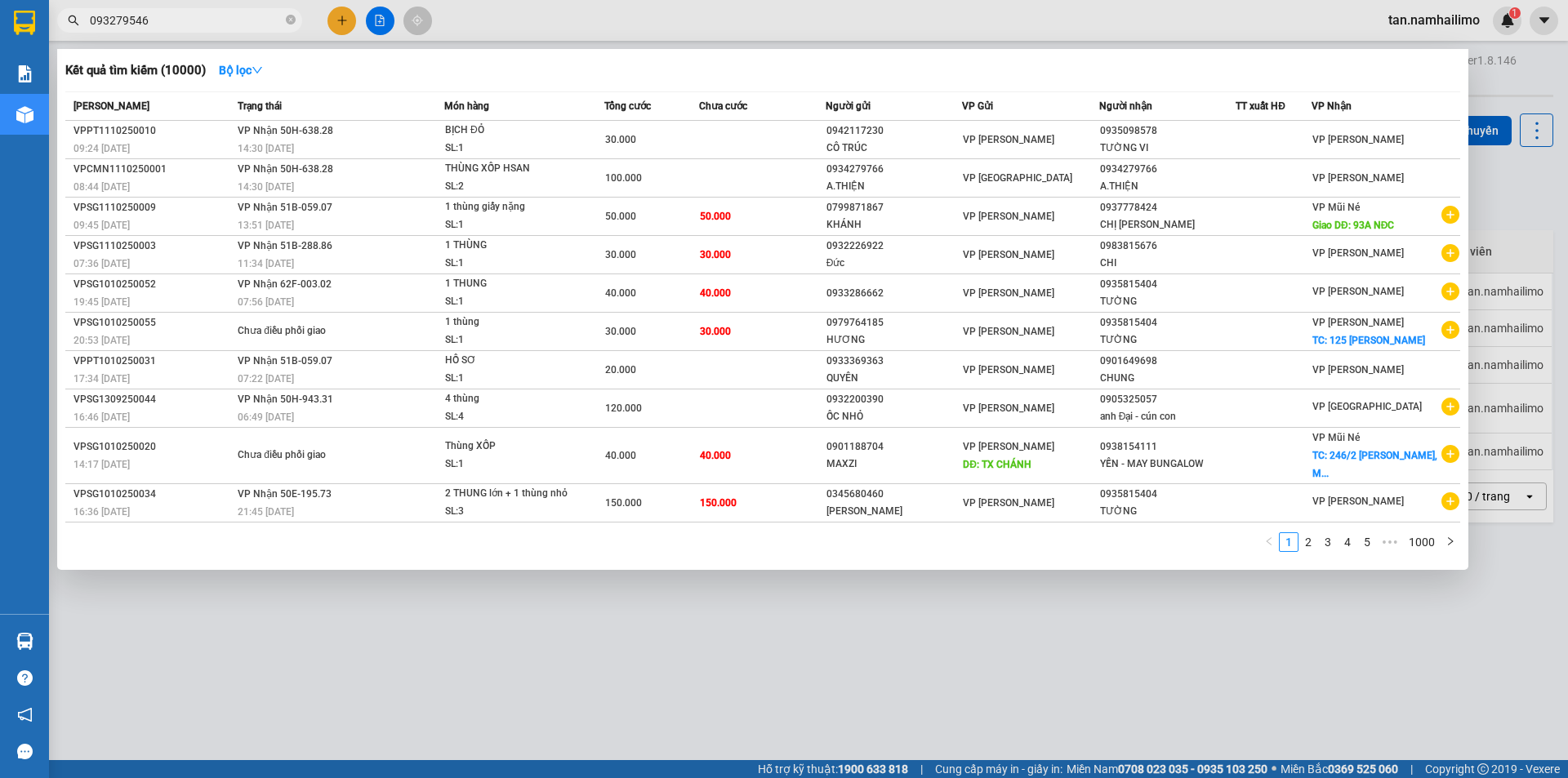
type input "0932795467"
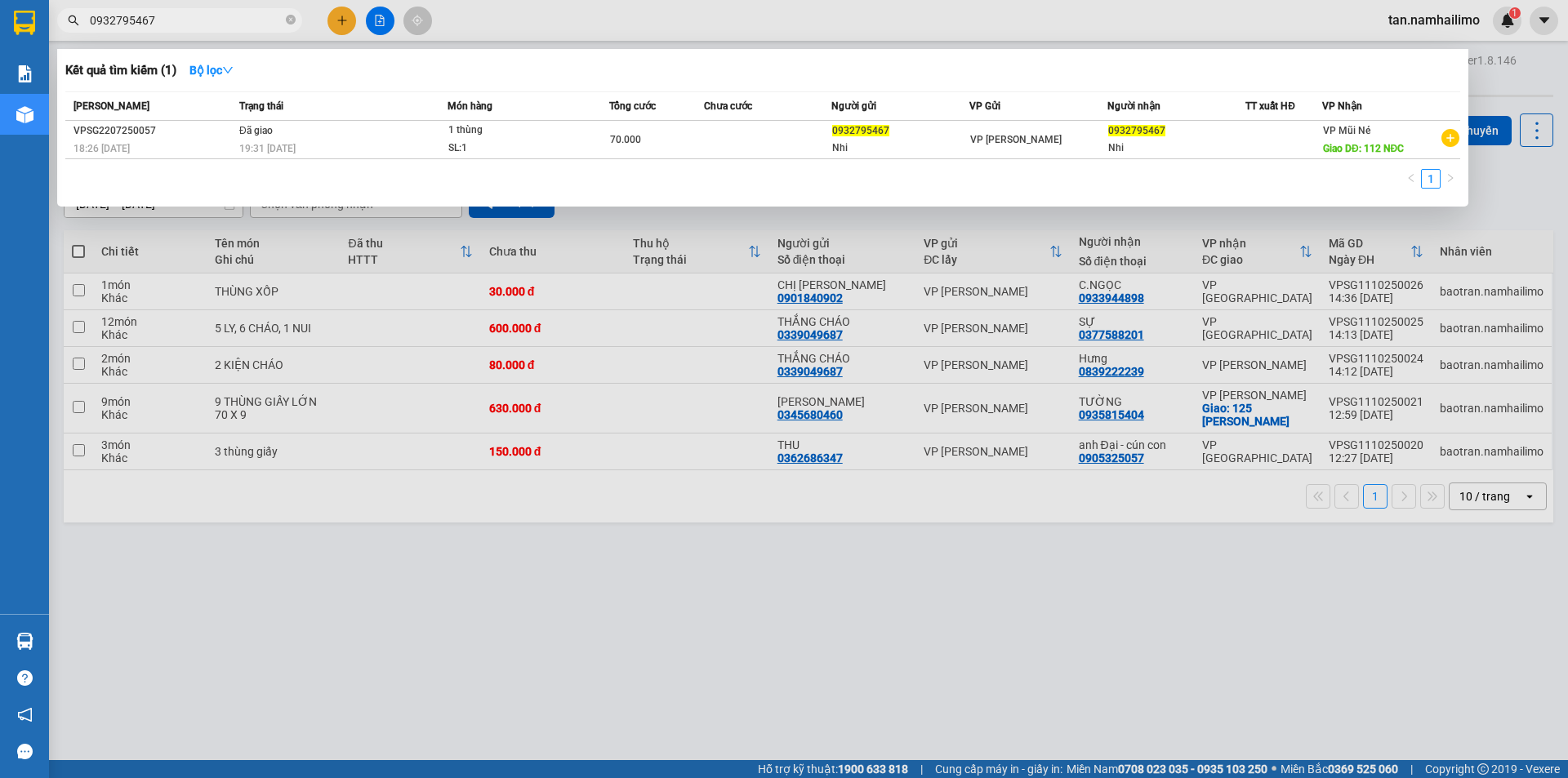
click at [180, 17] on input "0932795467" at bounding box center [186, 20] width 192 height 18
click at [181, 16] on input "0932795467" at bounding box center [186, 20] width 192 height 18
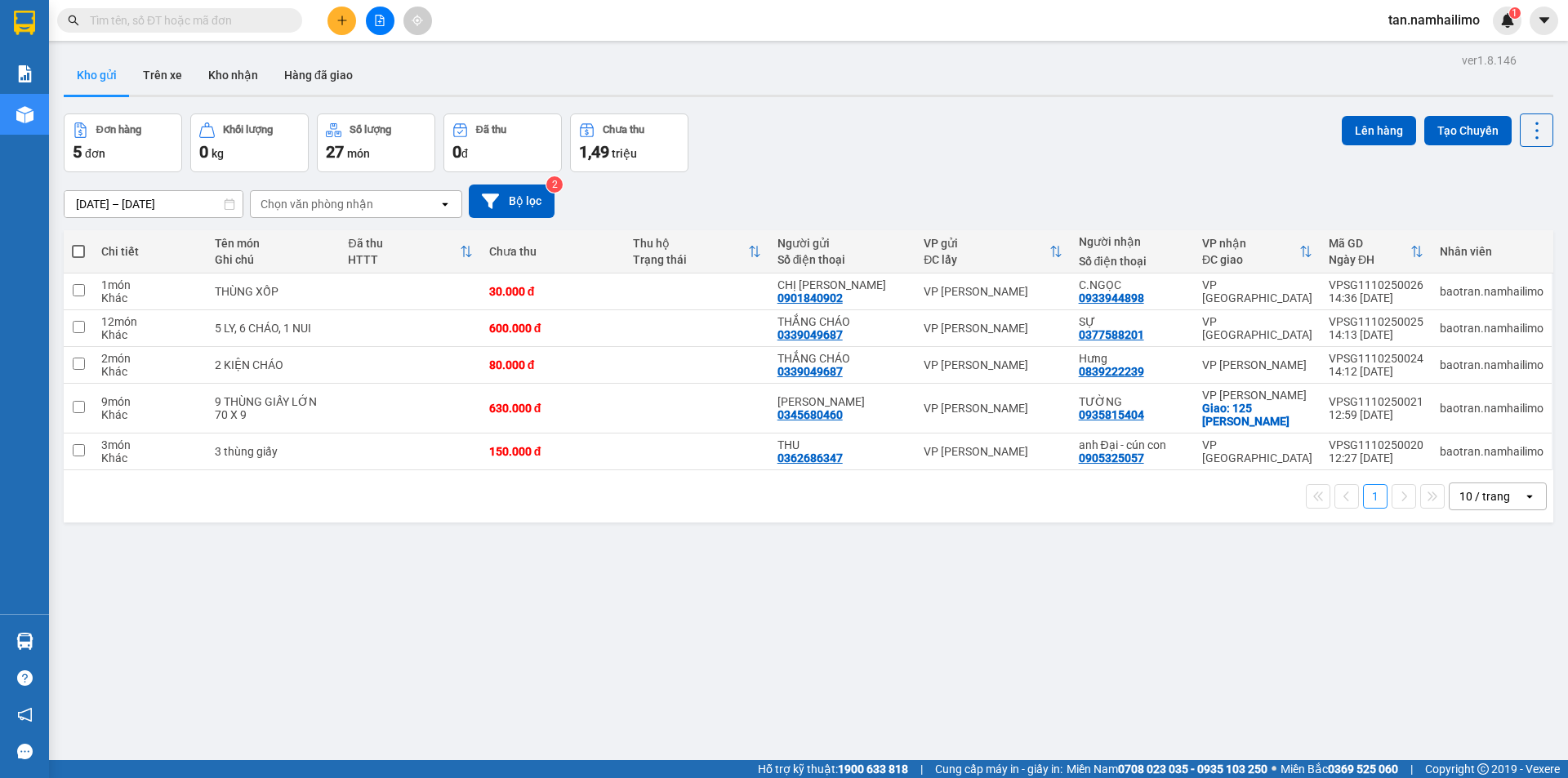
click at [915, 119] on div "Đơn hàng 5 đơn Khối lượng 0 kg Số lượng 27 món Đã thu 0 đ Chưa thu 1,49 triệu L…" at bounding box center [808, 143] width 1489 height 59
click at [227, 11] on input "text" at bounding box center [186, 20] width 192 height 18
drag, startPoint x: 857, startPoint y: 157, endPoint x: 859, endPoint y: 148, distance: 9.2
click at [858, 150] on div "Đơn hàng 5 đơn Khối lượng 0 kg Số lượng 27 món Đã thu 0 đ Chưa thu 1,49 triệu L…" at bounding box center [808, 143] width 1489 height 59
click at [181, 20] on input "text" at bounding box center [186, 20] width 192 height 18
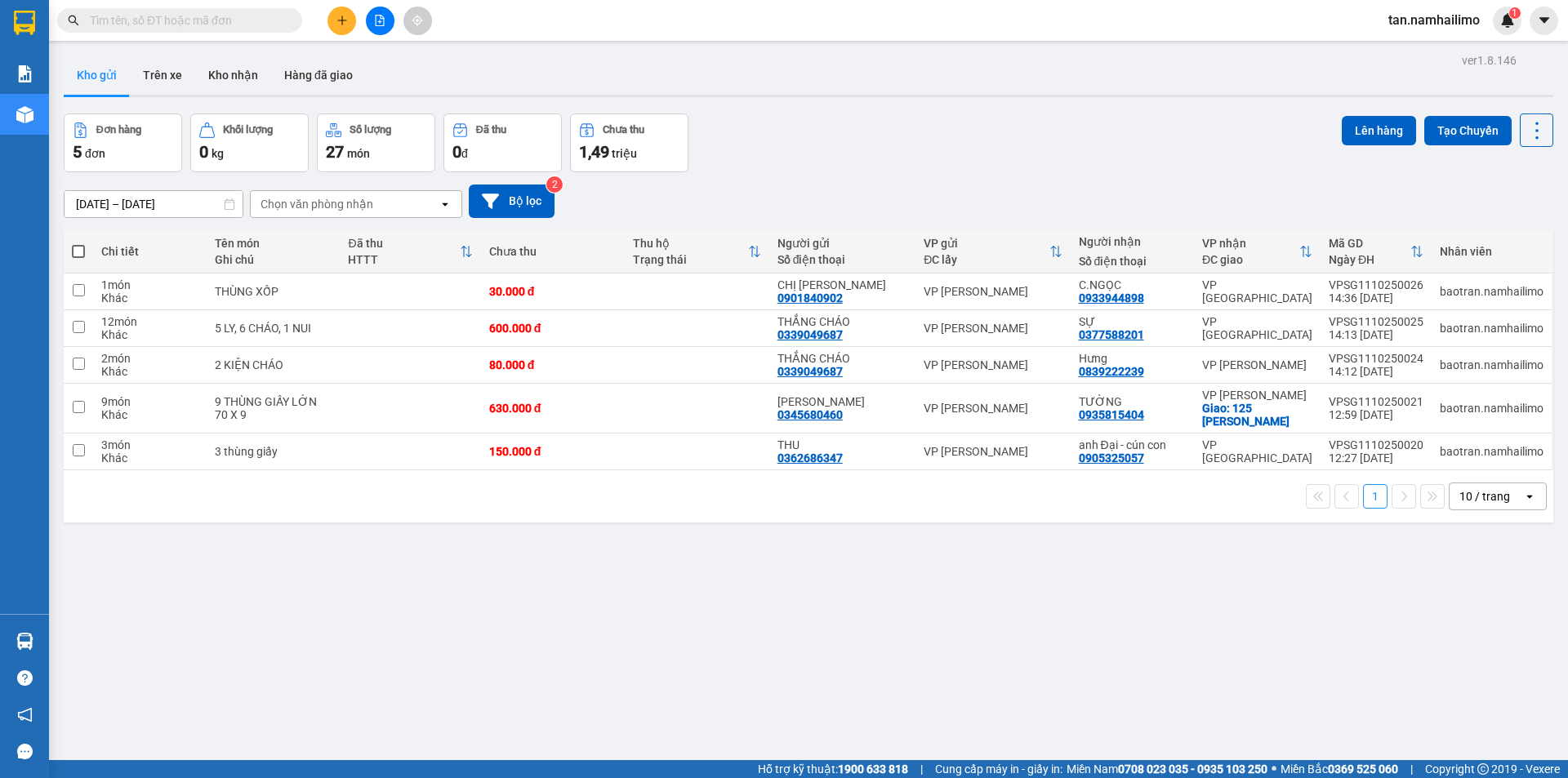
click at [1002, 146] on div "Đơn hàng 5 đơn Khối lượng 0 kg Số lượng 27 món Đã thu 0 đ Chưa thu 1,49 triệu L…" at bounding box center [808, 143] width 1489 height 59
click at [251, 17] on input "text" at bounding box center [186, 20] width 192 height 18
click at [381, 18] on icon "file-add" at bounding box center [379, 20] width 11 height 11
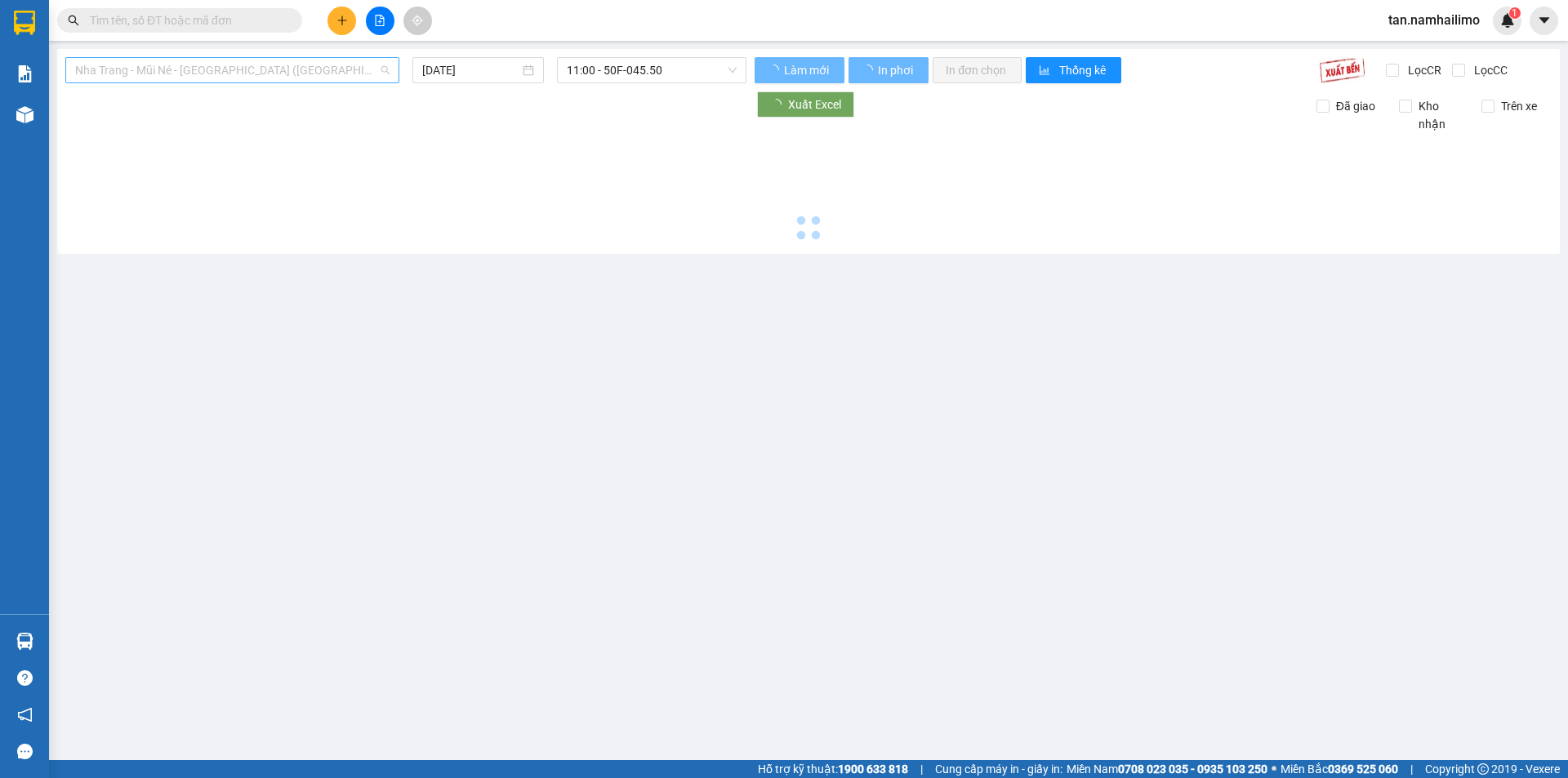
click at [221, 70] on span "Nha Trang - Mũi Né - Sài Gòn (Sáng)" at bounding box center [232, 71] width 314 height 25
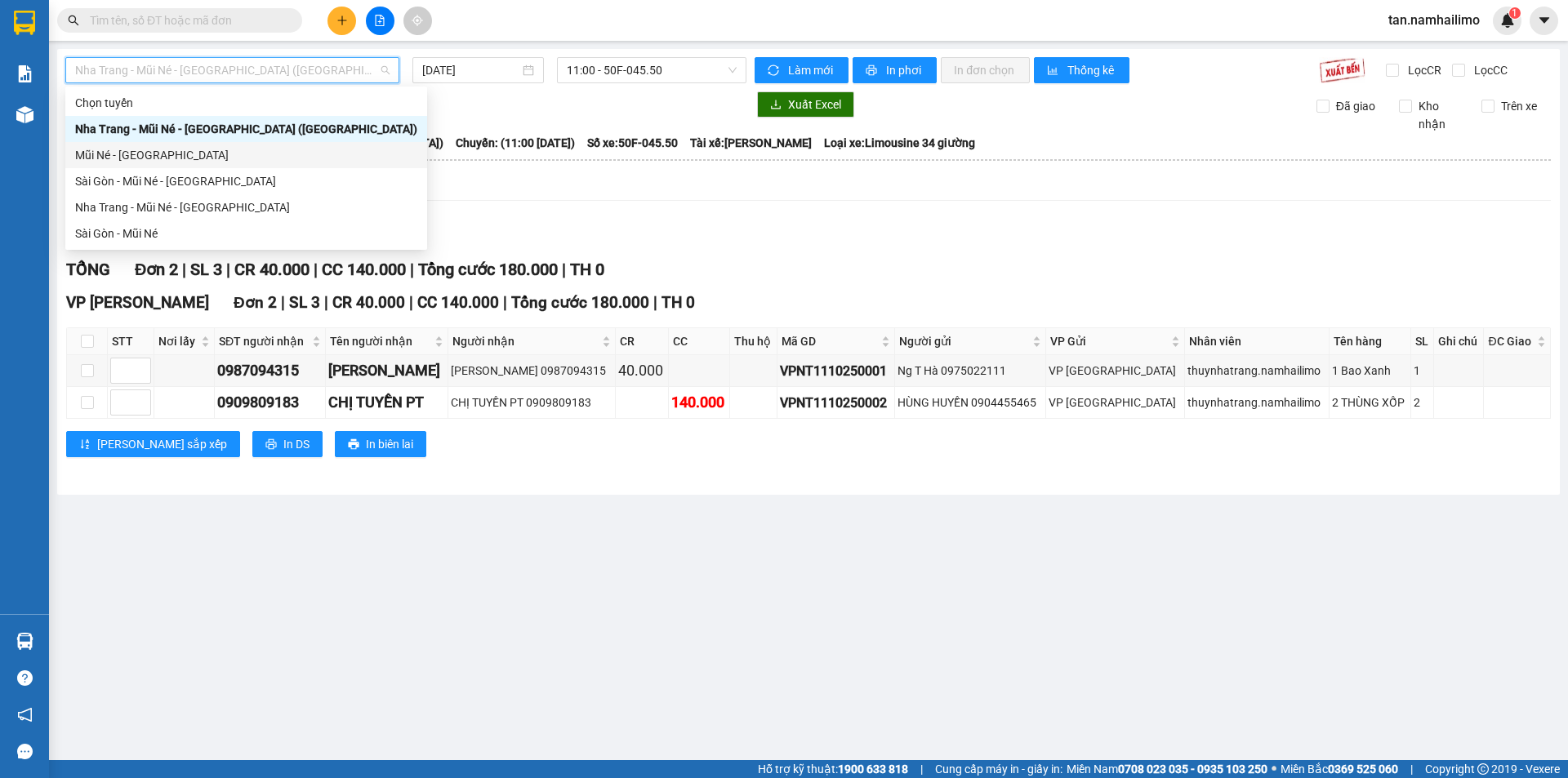
click at [139, 161] on div "Mũi Né - [GEOGRAPHIC_DATA]" at bounding box center [246, 155] width 342 height 18
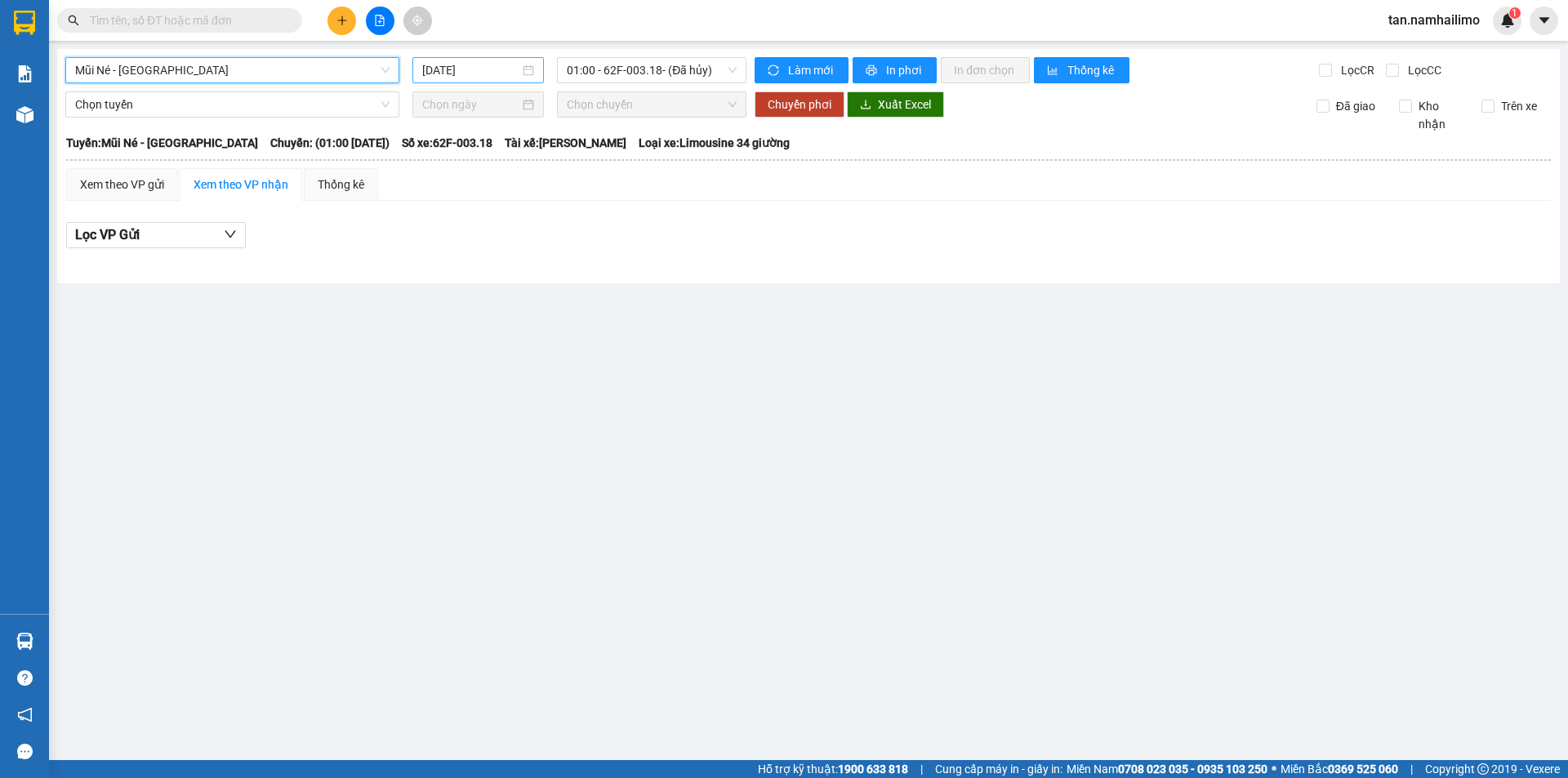
click at [496, 60] on div "[DATE]" at bounding box center [477, 71] width 131 height 26
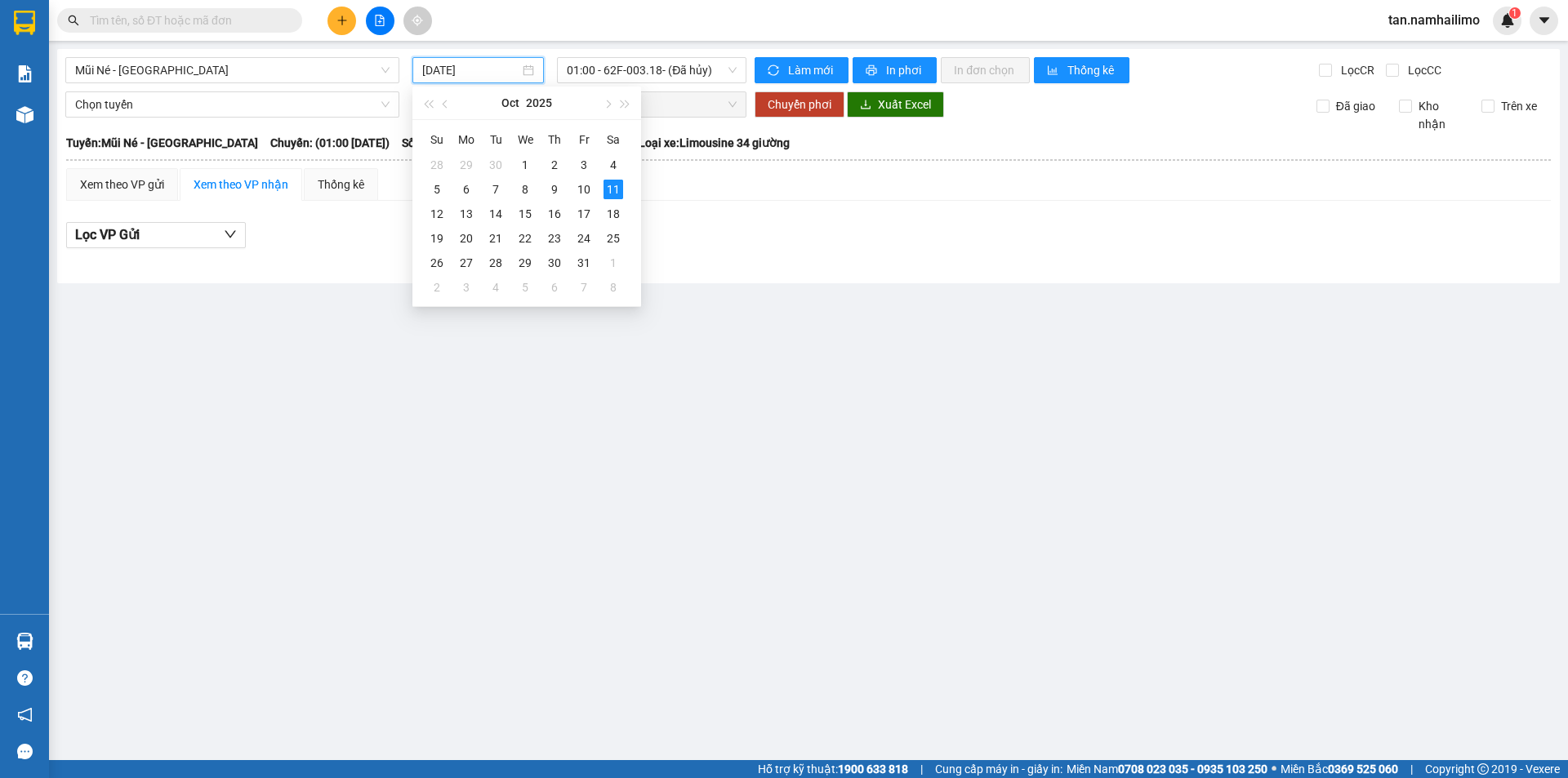
click at [774, 277] on div "Mũi Né - Sài Gòn 11/10/2025 01:00 - 62F-003.18 - (Đã hủy) Làm mới In phơi In đơ…" at bounding box center [808, 167] width 1503 height 235
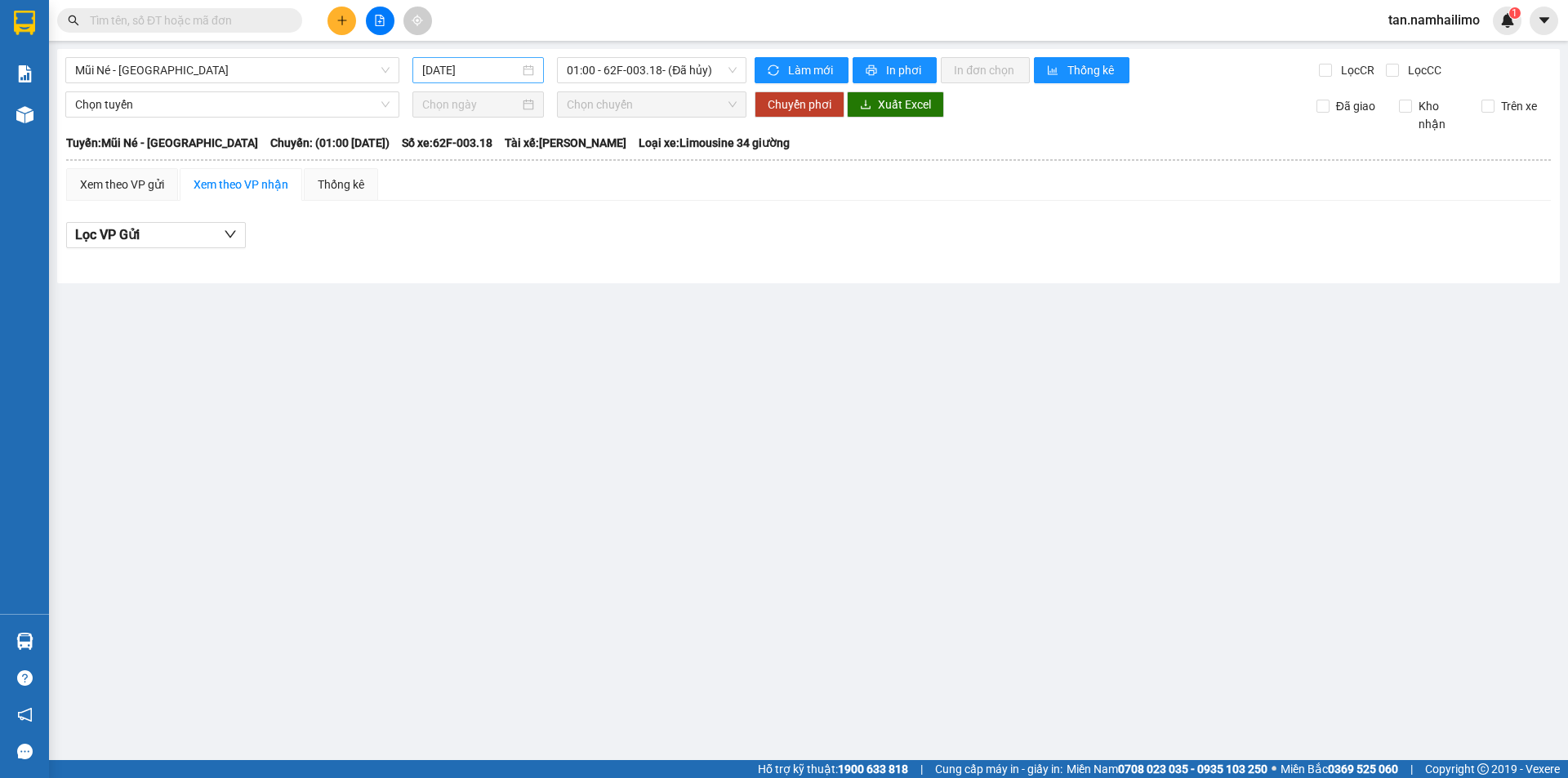
drag, startPoint x: 487, startPoint y: 71, endPoint x: 495, endPoint y: 77, distance: 10.0
click at [488, 71] on input "[DATE]" at bounding box center [471, 70] width 97 height 18
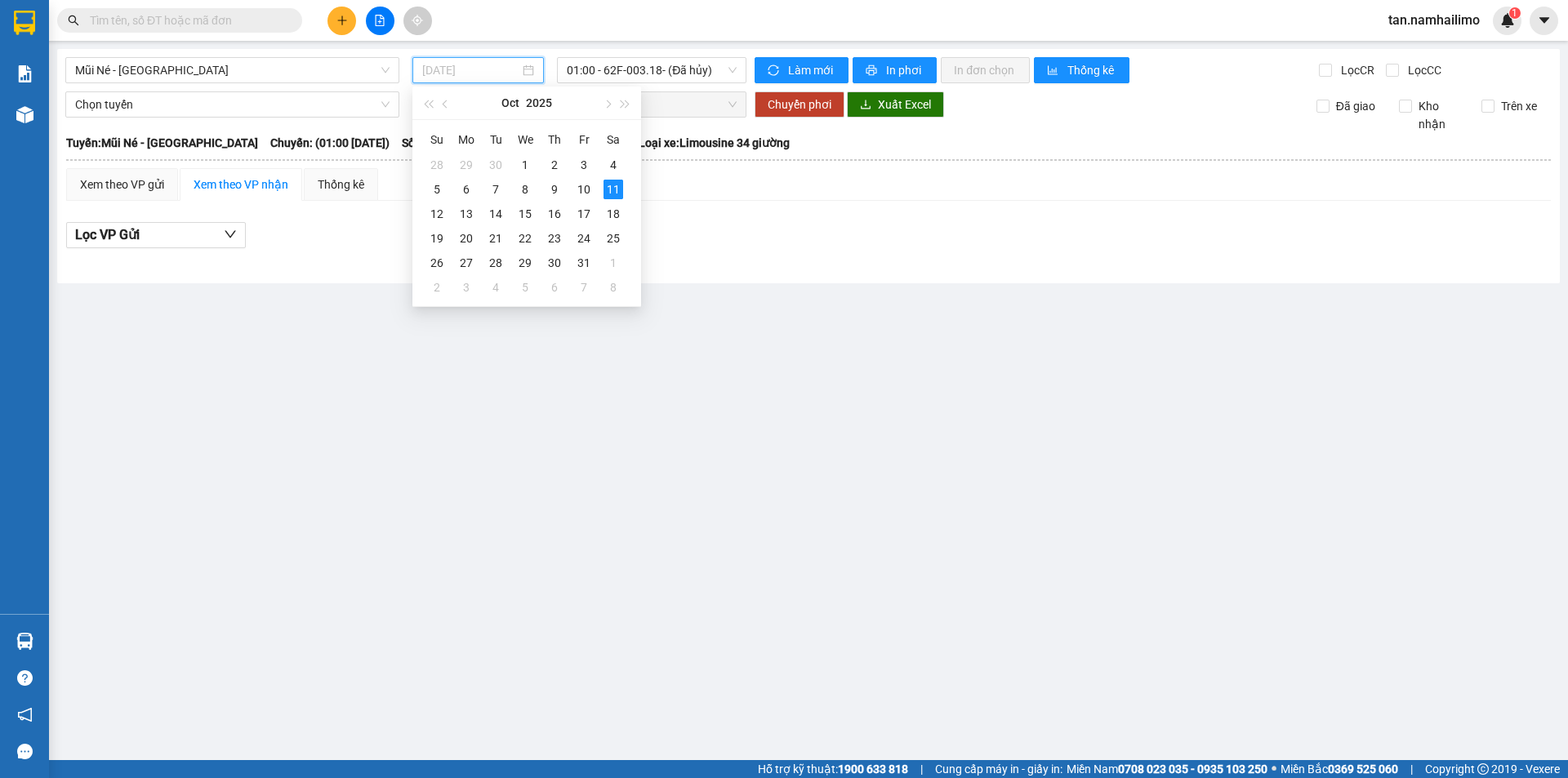
type input "[DATE]"
drag, startPoint x: 742, startPoint y: 223, endPoint x: 649, endPoint y: 108, distance: 147.9
click at [742, 220] on div "Lọc VP Gửi" at bounding box center [808, 240] width 1485 height 52
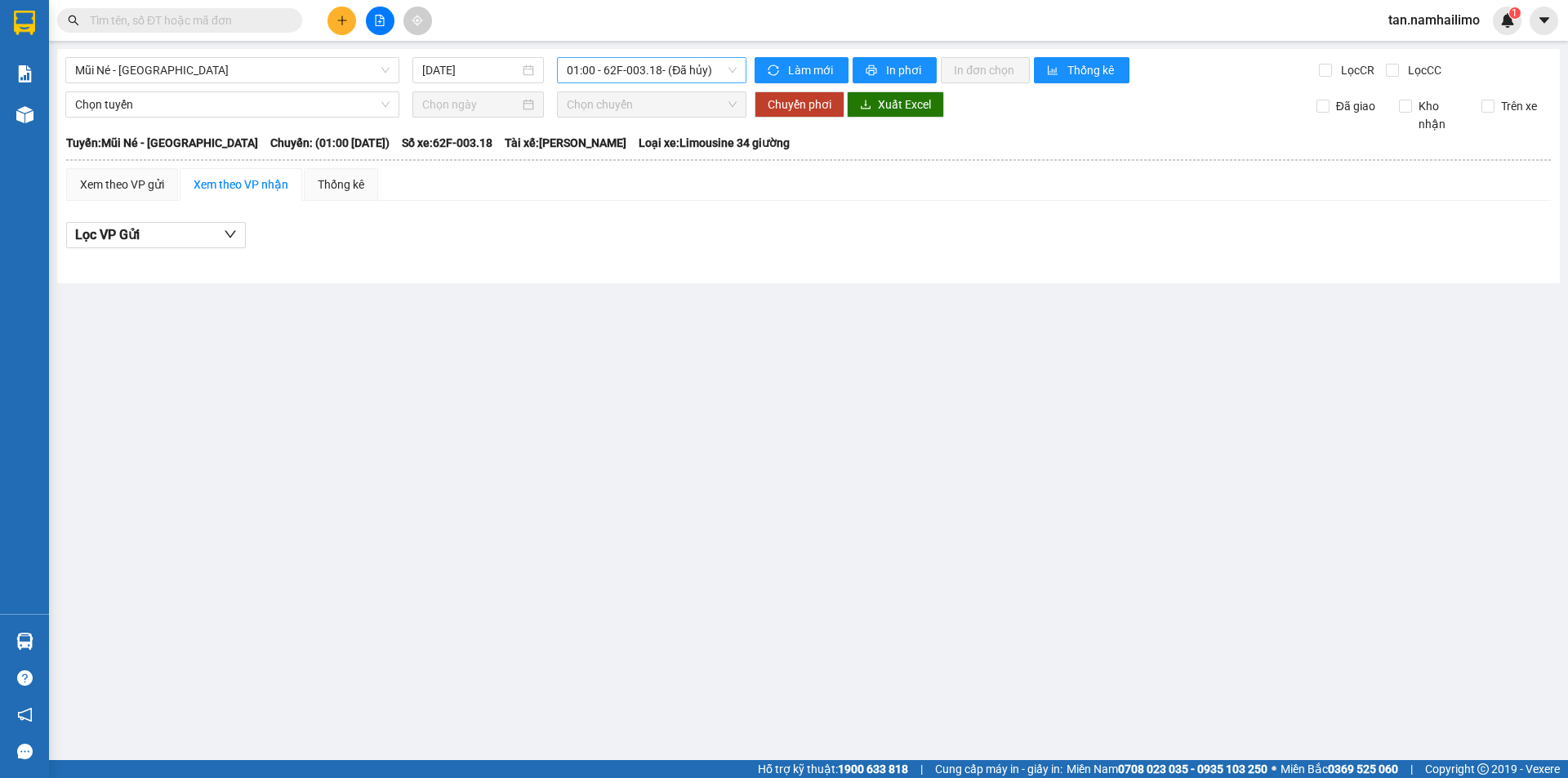
click at [638, 67] on span "01:00 - 62F-003.18 - (Đã hủy)" at bounding box center [651, 71] width 170 height 25
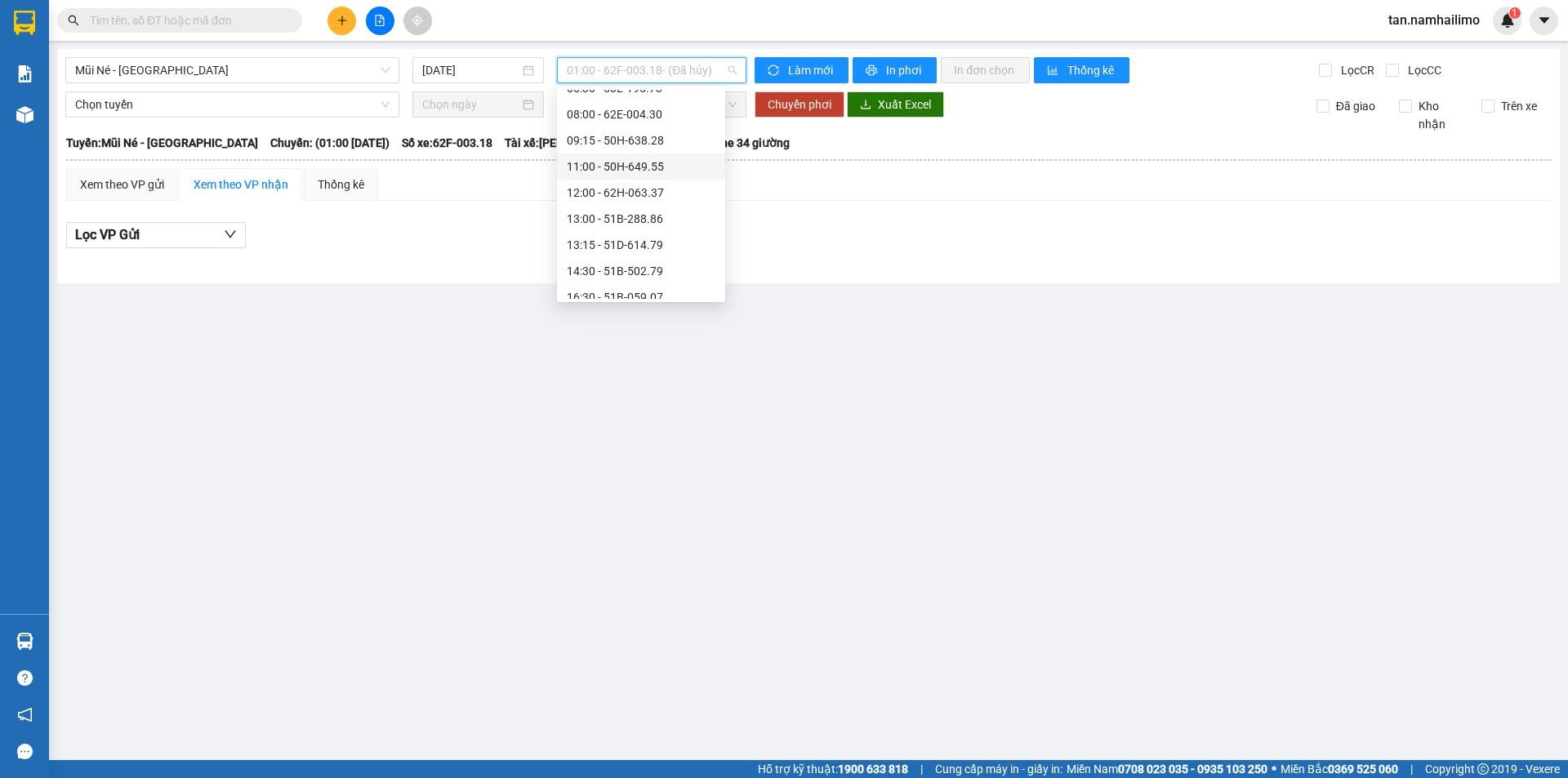
scroll to position [163, 0]
click at [675, 117] on div "11:00 - 50H-649.55" at bounding box center [641, 123] width 148 height 18
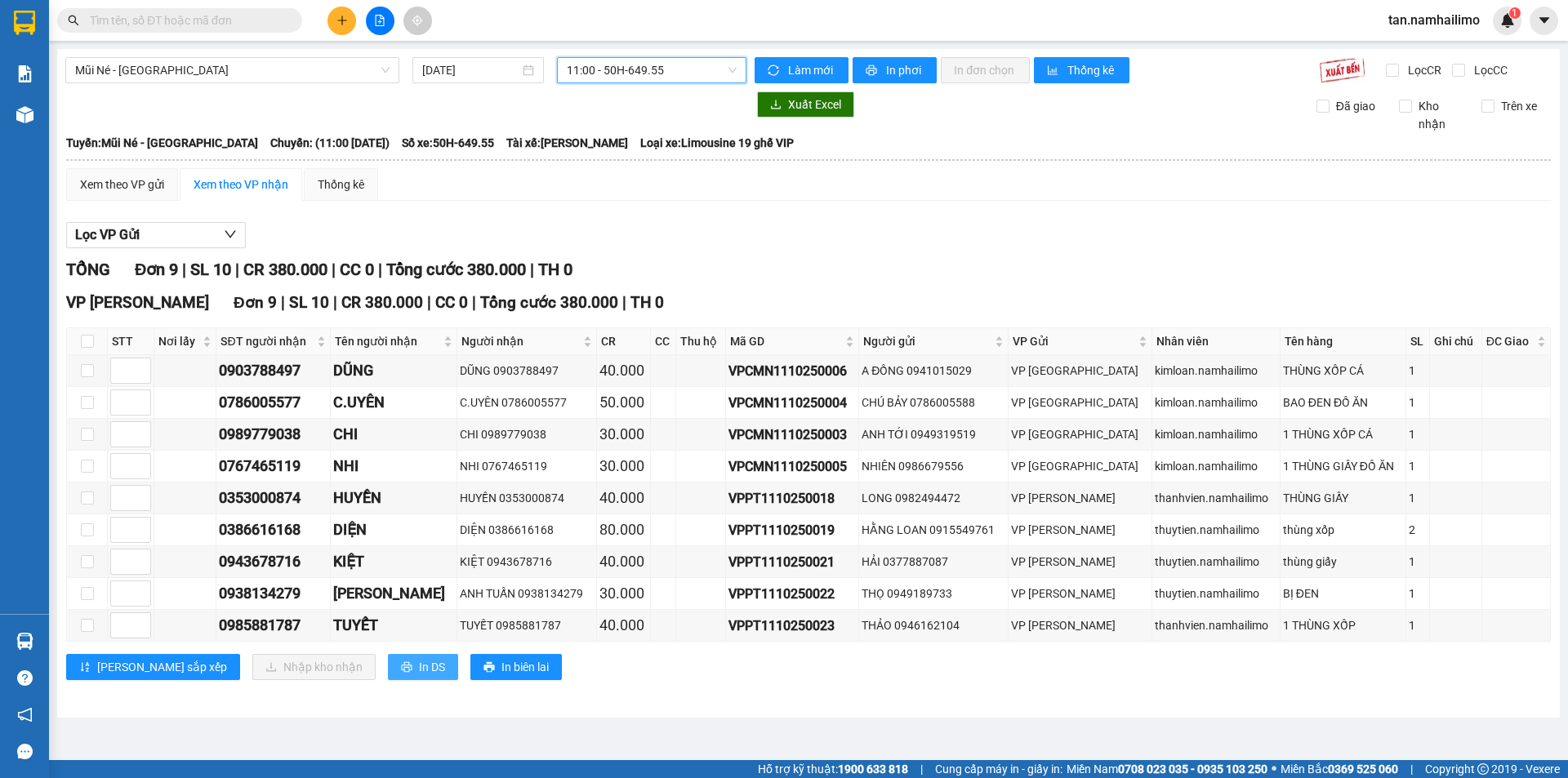
click at [419, 664] on span "In DS" at bounding box center [432, 667] width 26 height 18
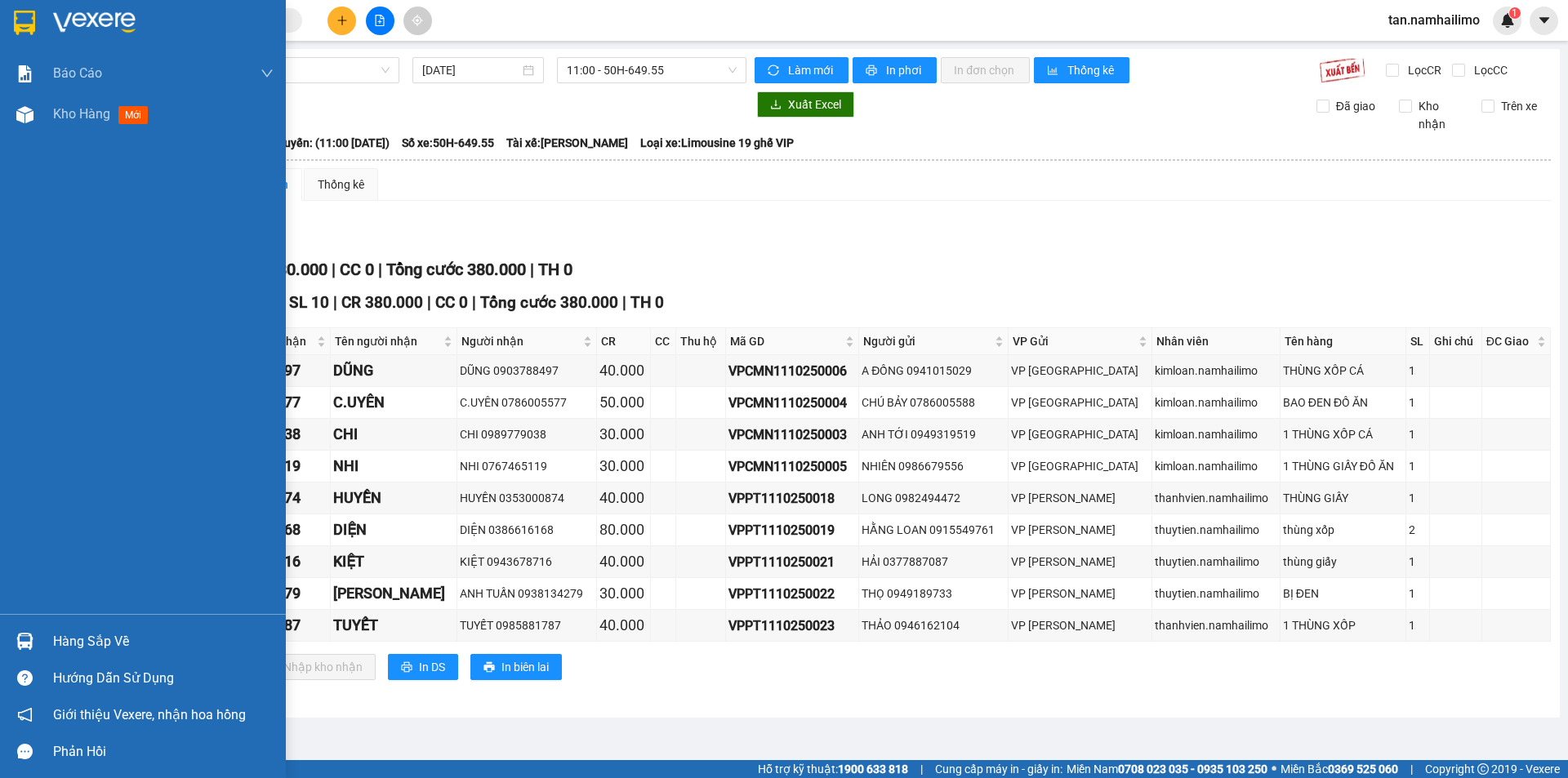
click at [26, 5] on div at bounding box center [143, 26] width 286 height 53
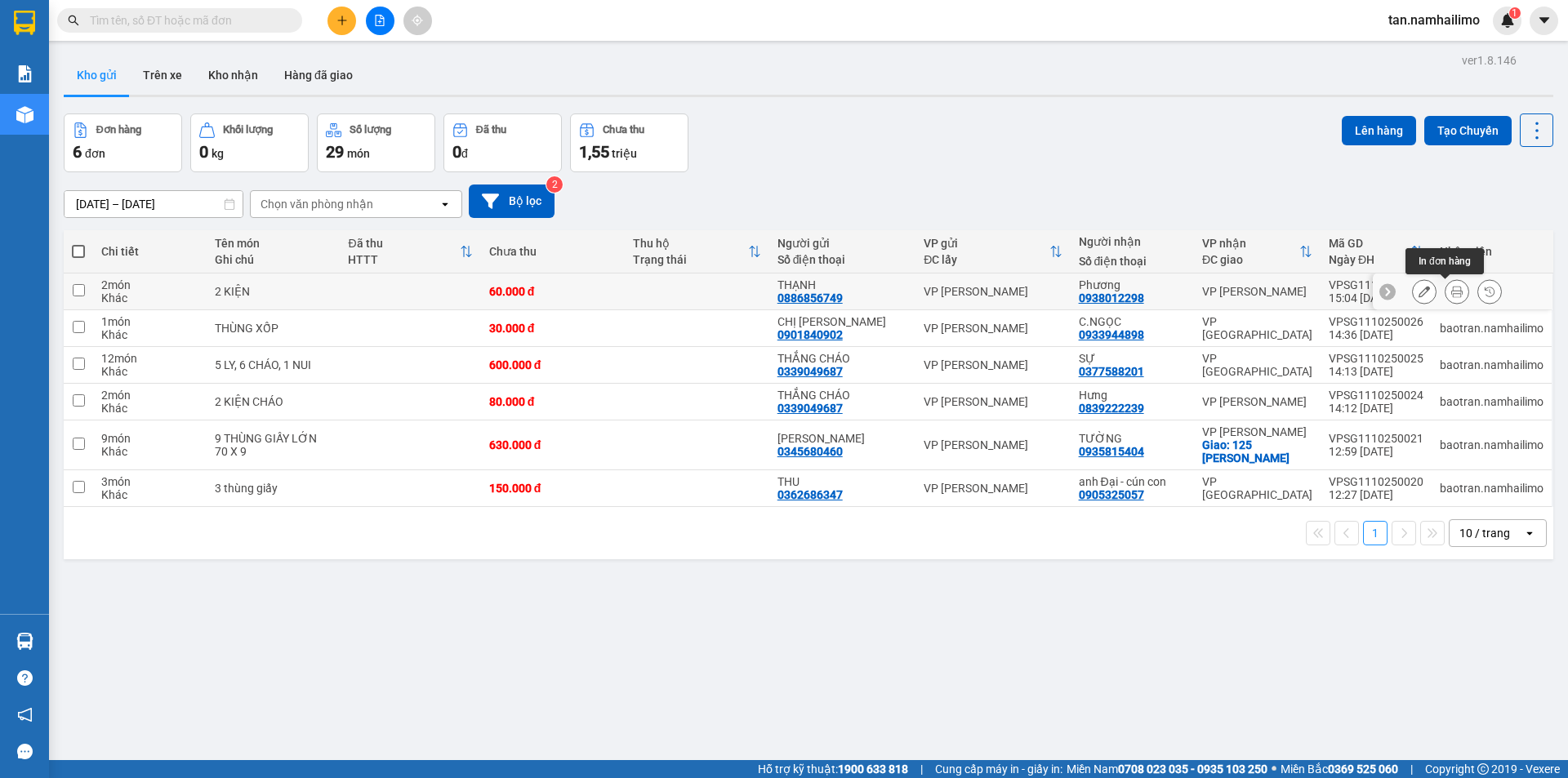
click at [1452, 288] on icon at bounding box center [1457, 291] width 11 height 11
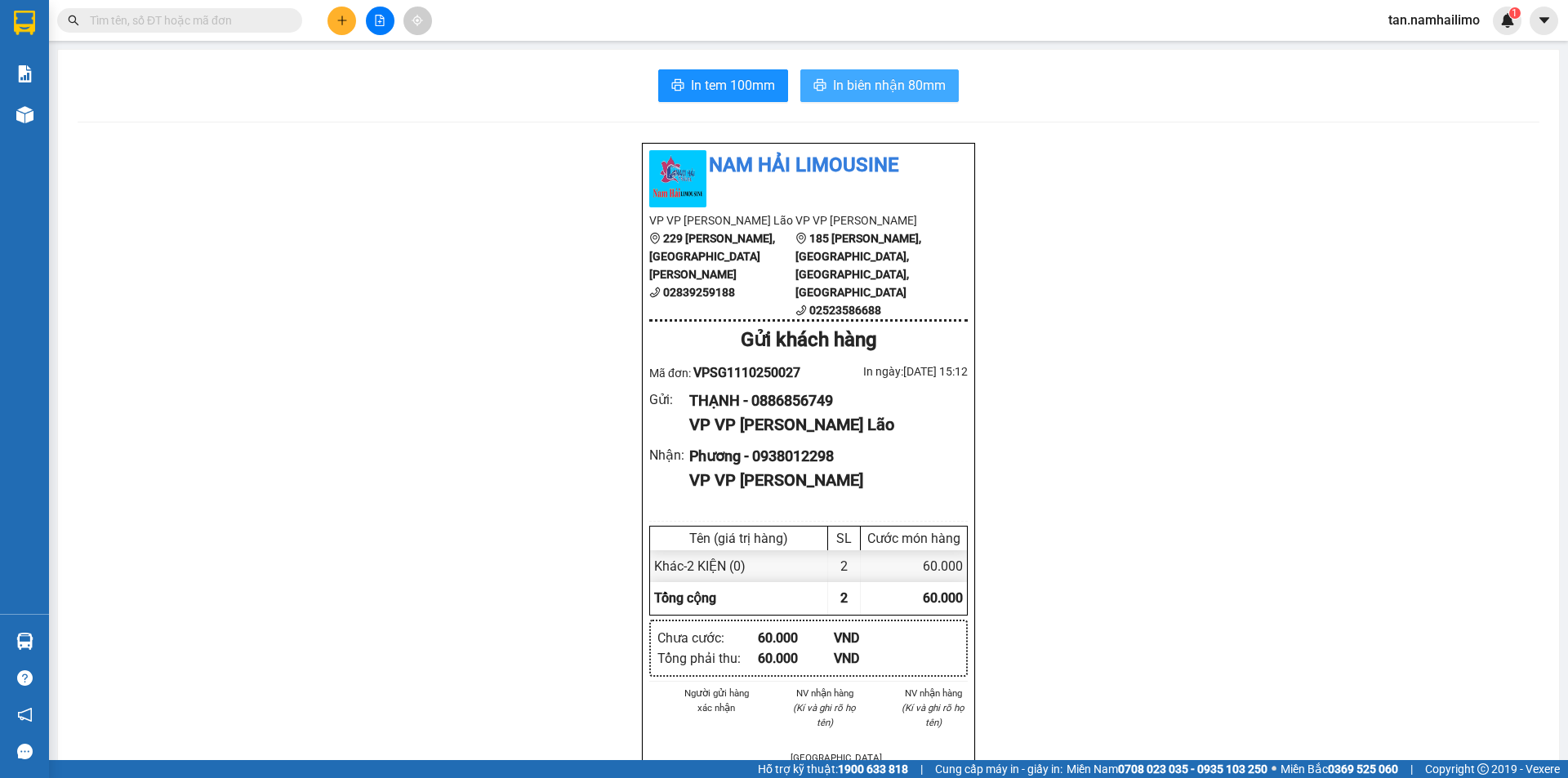
click at [889, 82] on span "In biên nhận 80mm" at bounding box center [889, 85] width 113 height 20
click at [720, 86] on span "In tem 100mm" at bounding box center [732, 85] width 84 height 20
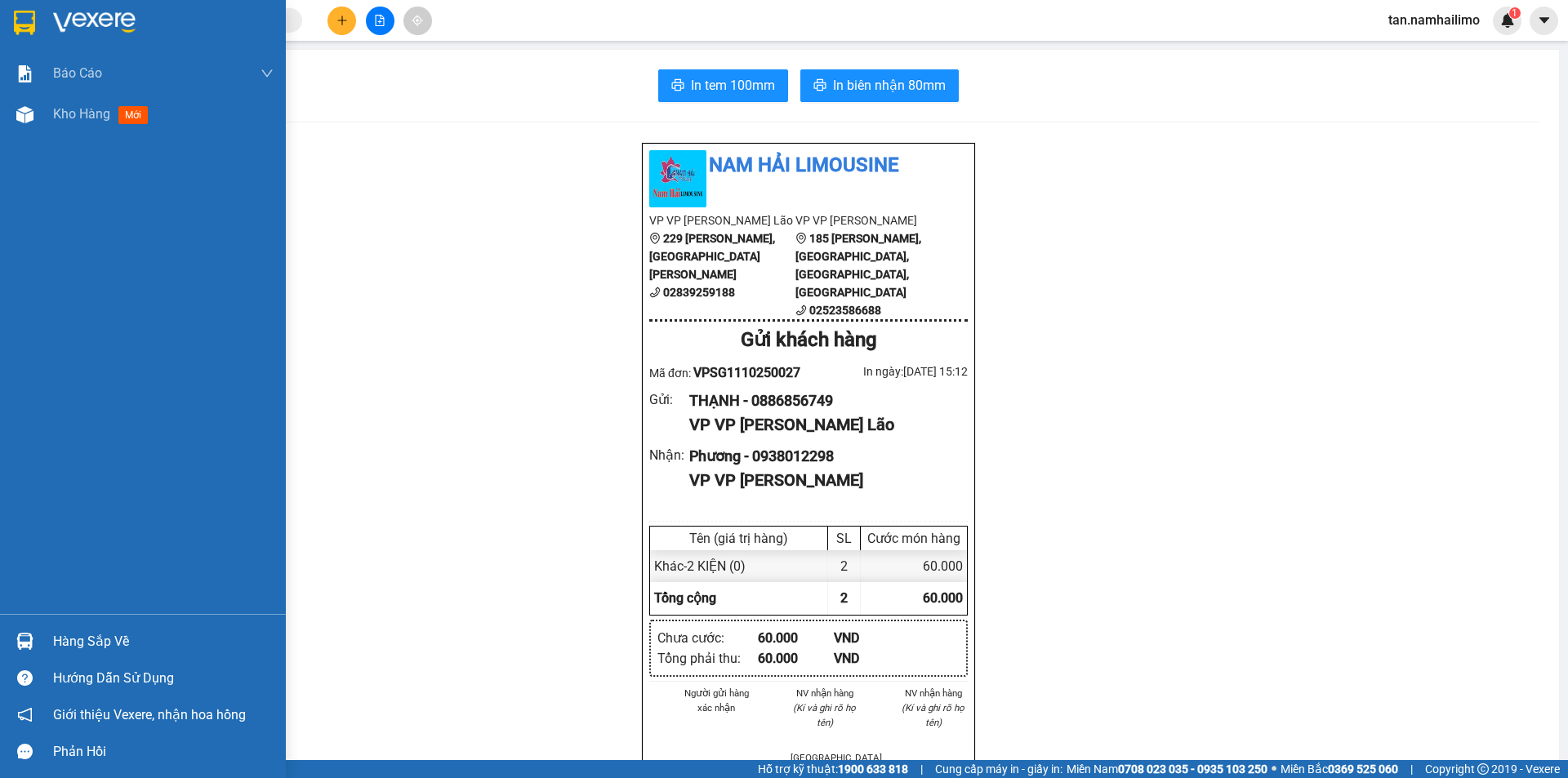
click at [26, 29] on img at bounding box center [25, 23] width 21 height 25
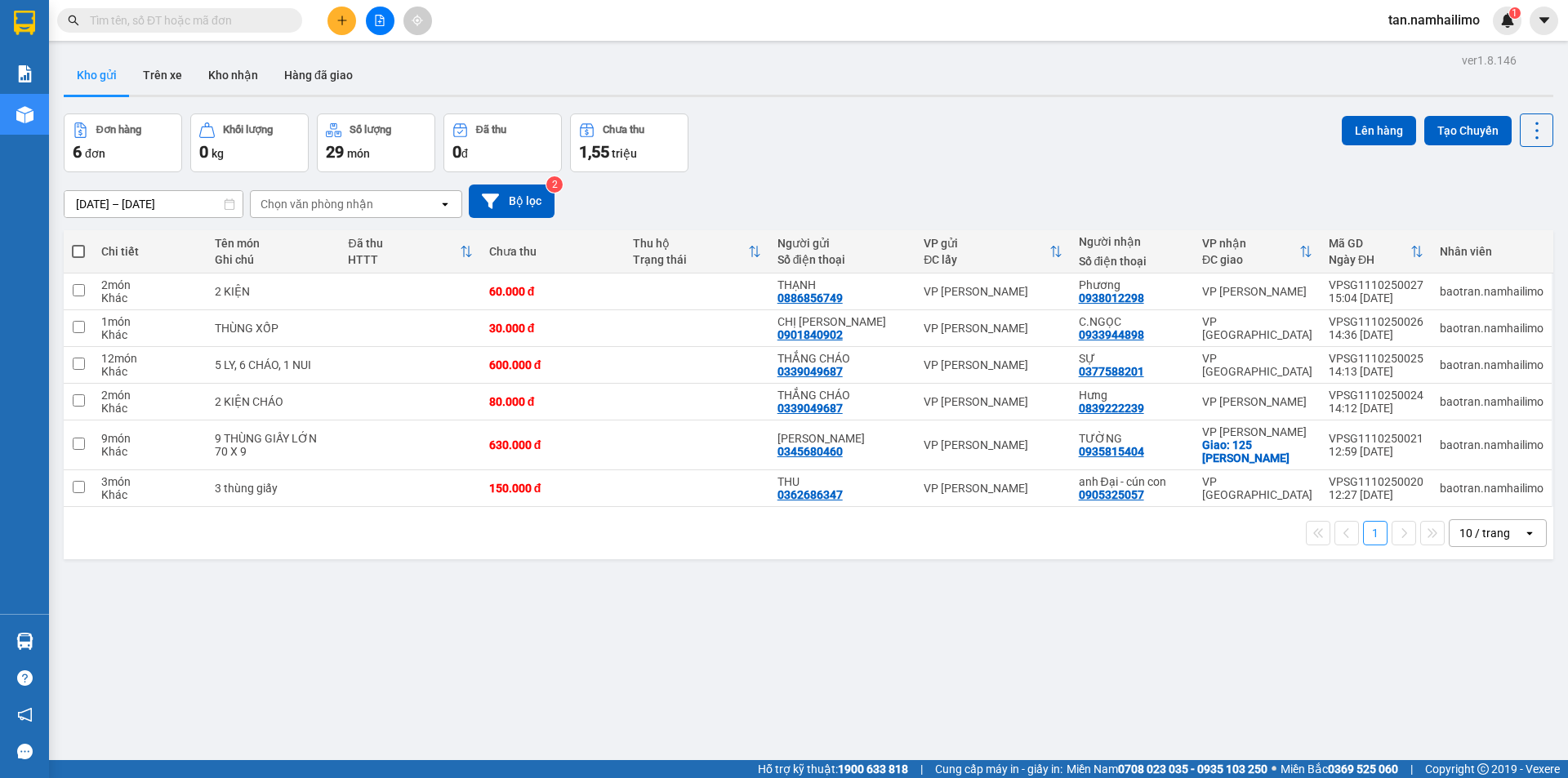
click at [333, 32] on button at bounding box center [341, 20] width 28 height 28
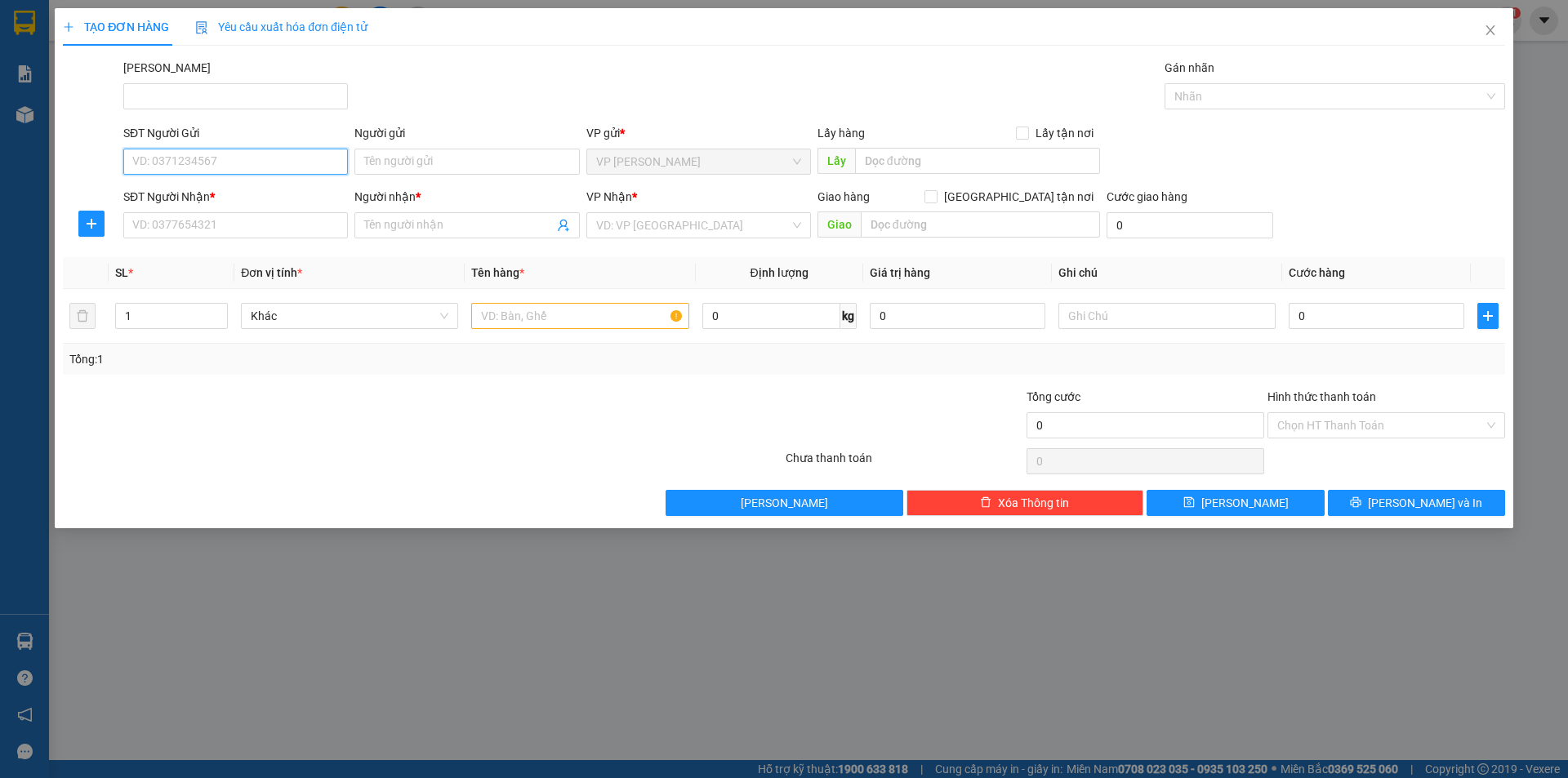
click at [199, 171] on input "SĐT Người Gửi" at bounding box center [236, 161] width 225 height 26
click at [1489, 31] on icon "close" at bounding box center [1490, 30] width 13 height 13
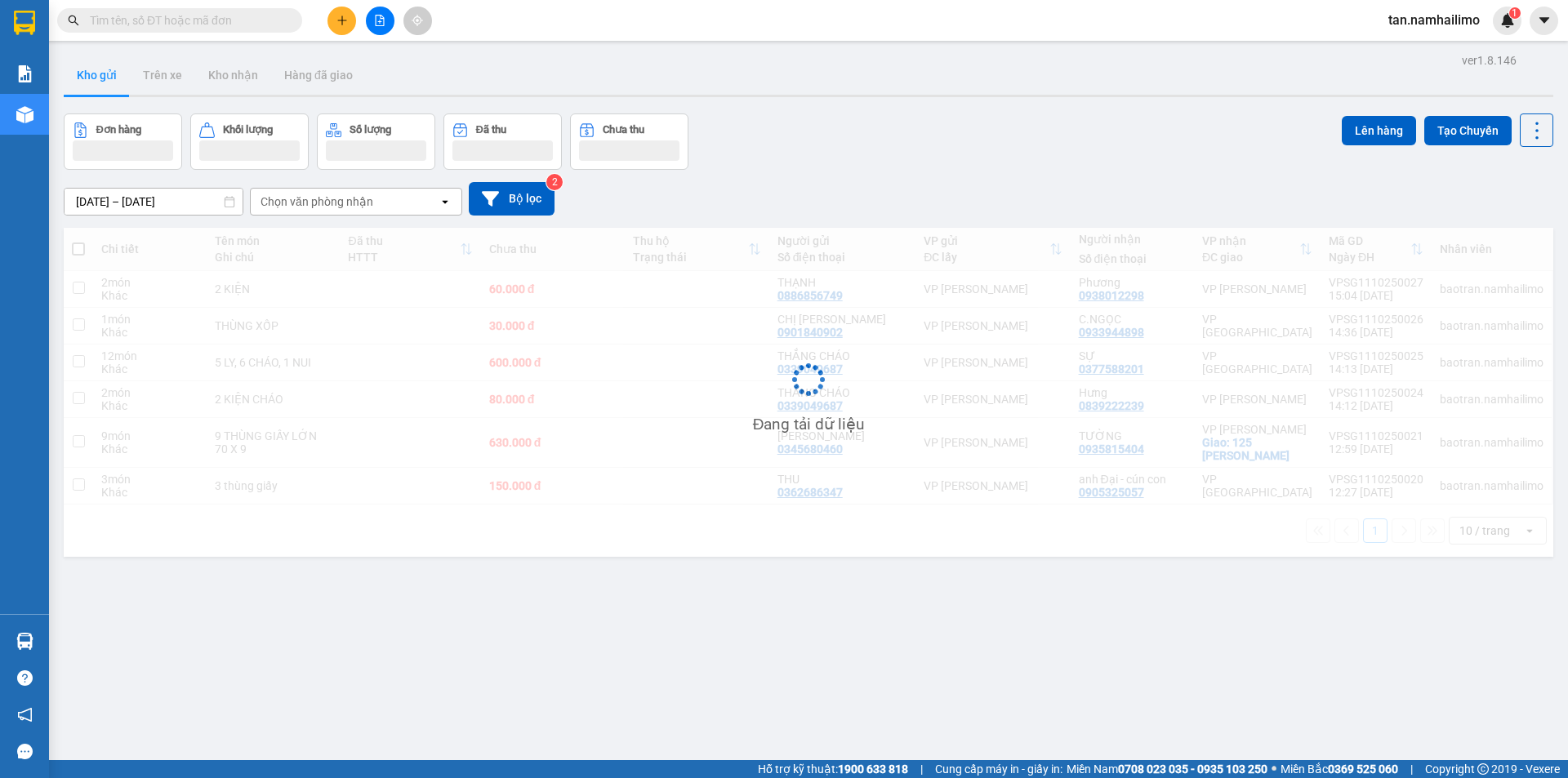
click at [218, 18] on input "text" at bounding box center [186, 20] width 192 height 18
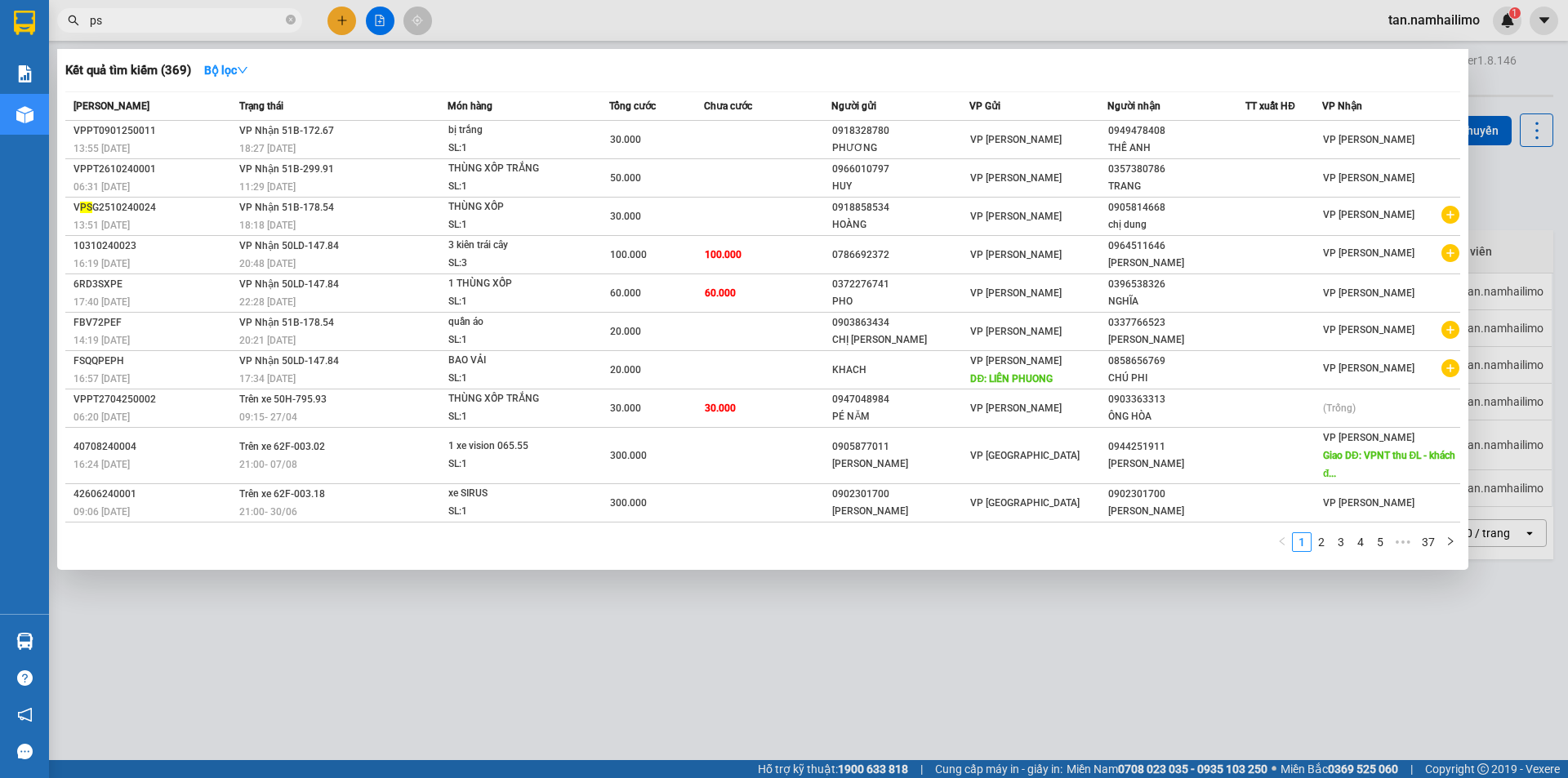
type input "p"
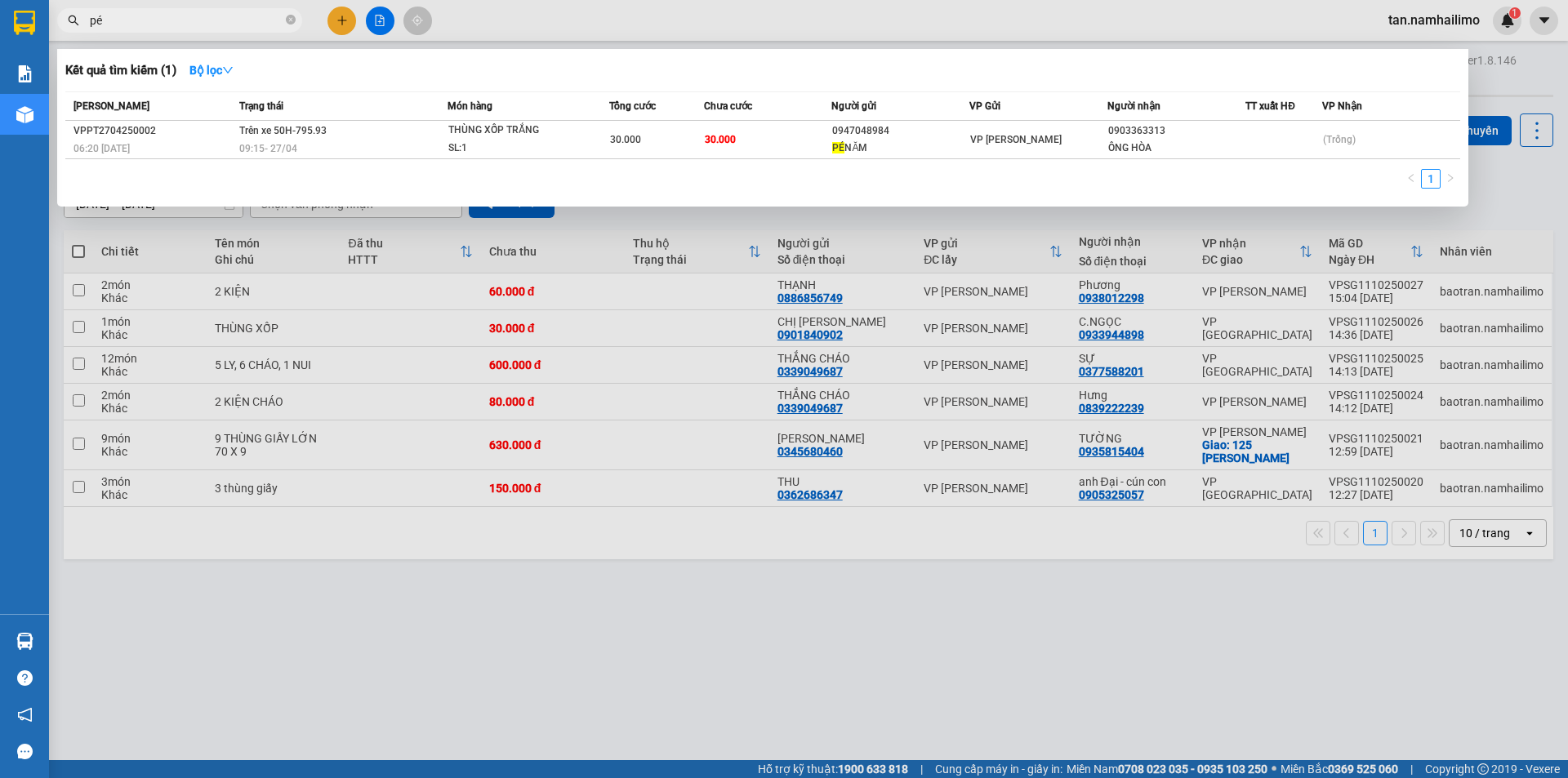
type input "p"
type input "n"
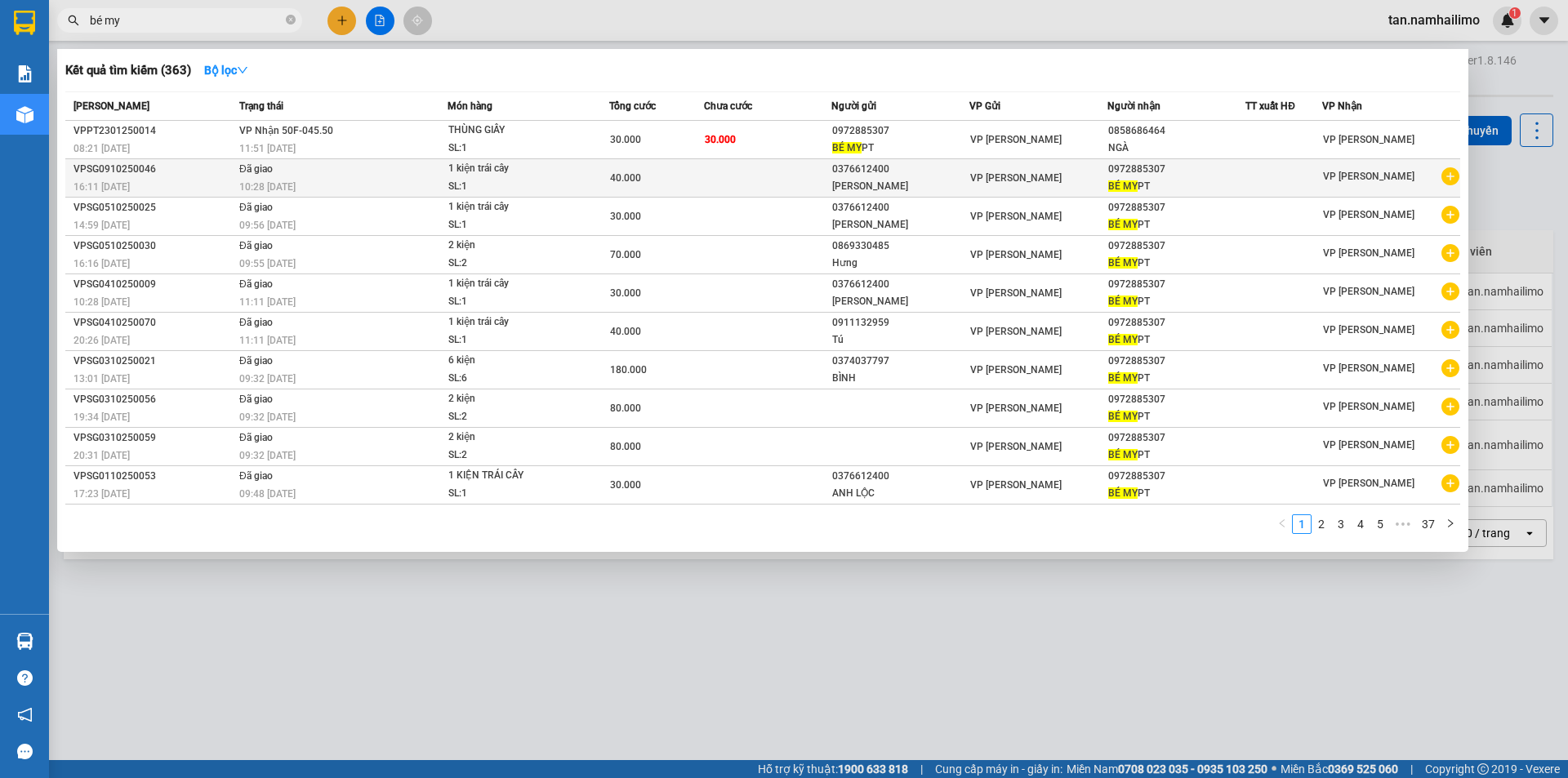
type input "bé my"
click at [1447, 176] on icon "plus-circle" at bounding box center [1451, 176] width 18 height 18
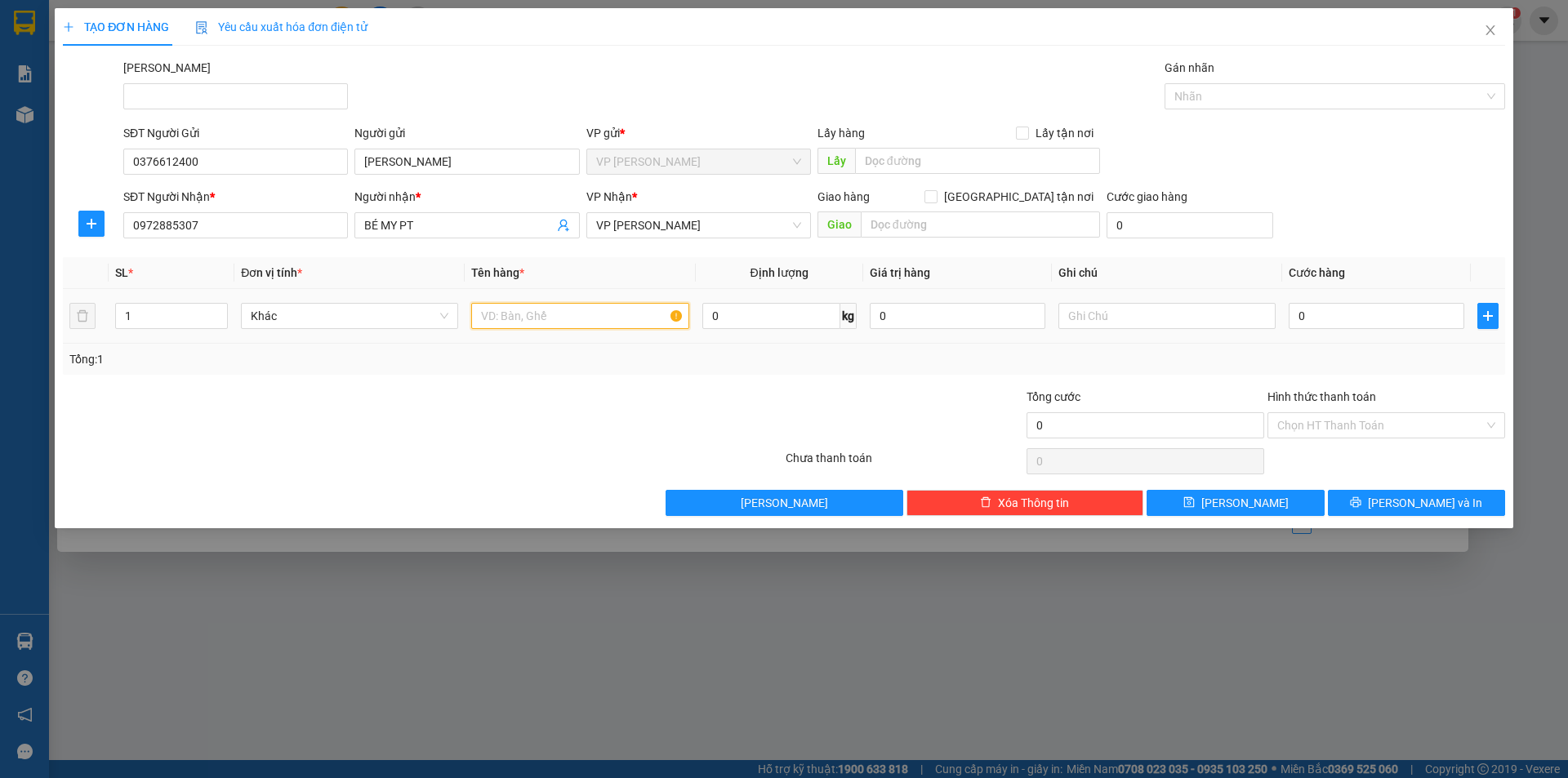
click at [495, 303] on input "text" at bounding box center [580, 316] width 217 height 26
type input "1 kiện"
drag, startPoint x: 561, startPoint y: 404, endPoint x: 1339, endPoint y: 359, distance: 779.3
click at [581, 405] on div at bounding box center [664, 416] width 241 height 57
click at [1343, 313] on input "0" at bounding box center [1377, 316] width 176 height 26
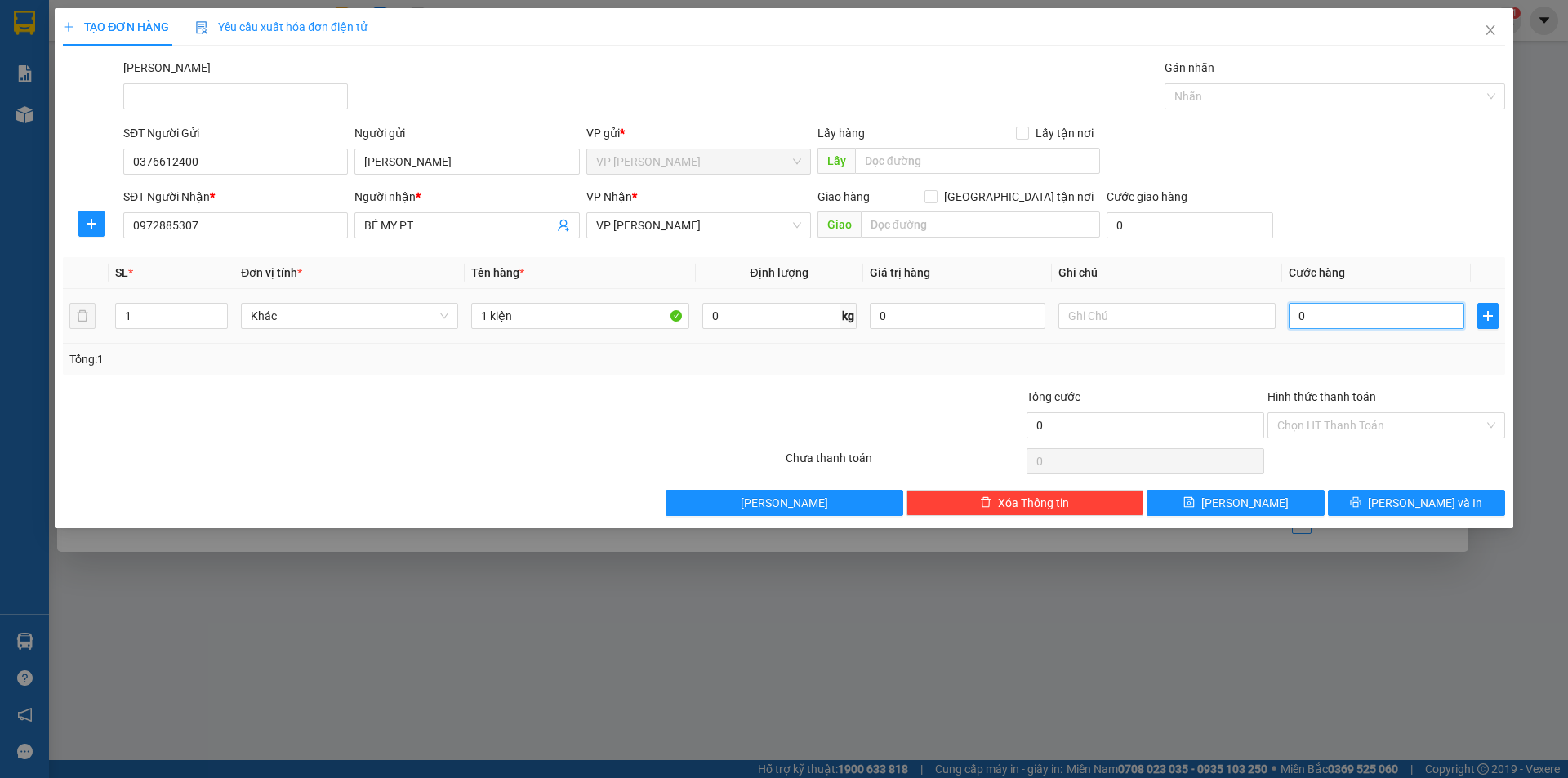
type input "3"
type input "30"
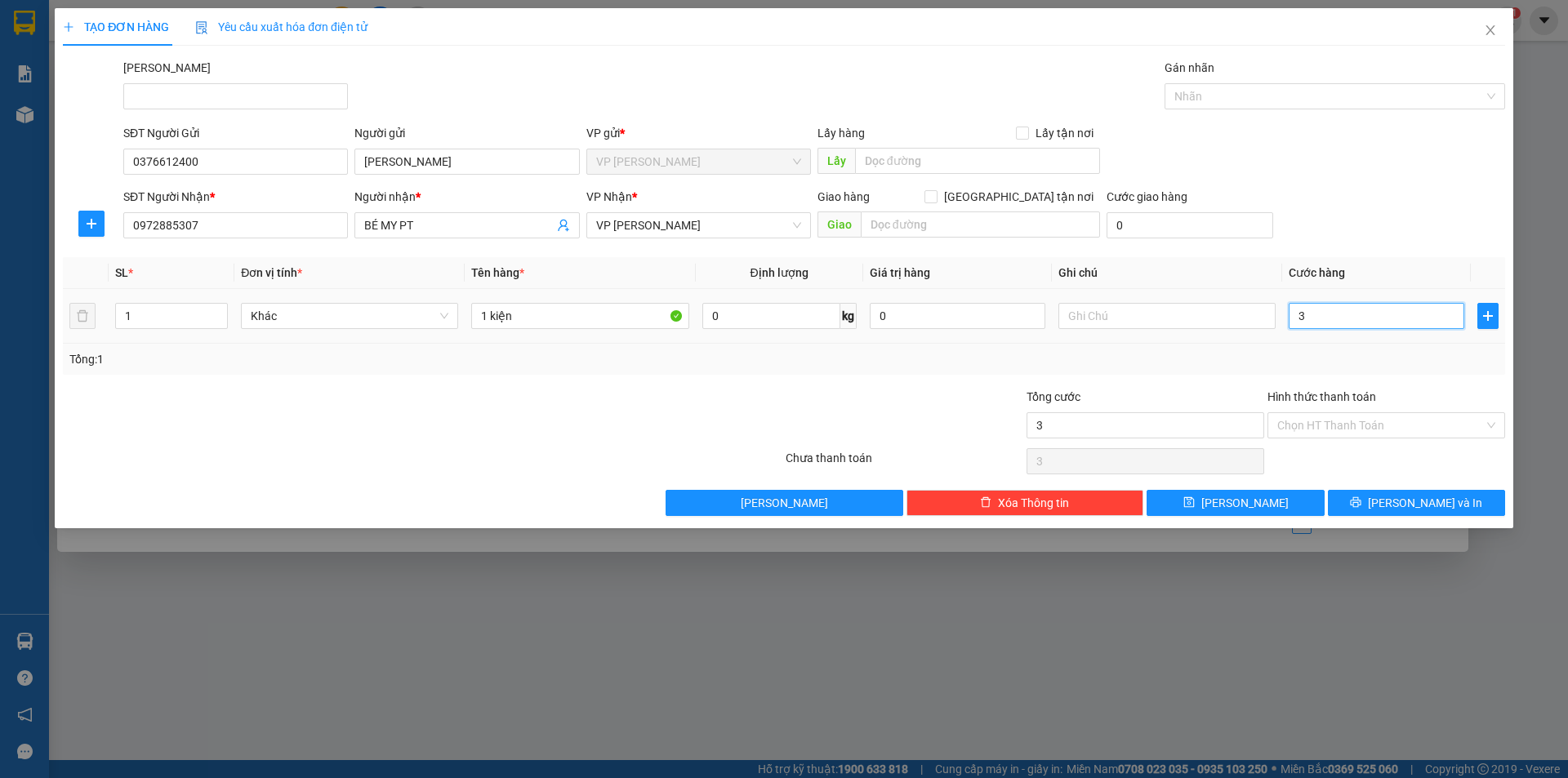
type input "30"
type input "30.000"
click at [1411, 248] on div "Transit Pickup Surcharge Ids Transit Deliver Surcharge Ids Transit Deliver Surc…" at bounding box center [784, 288] width 1443 height 457
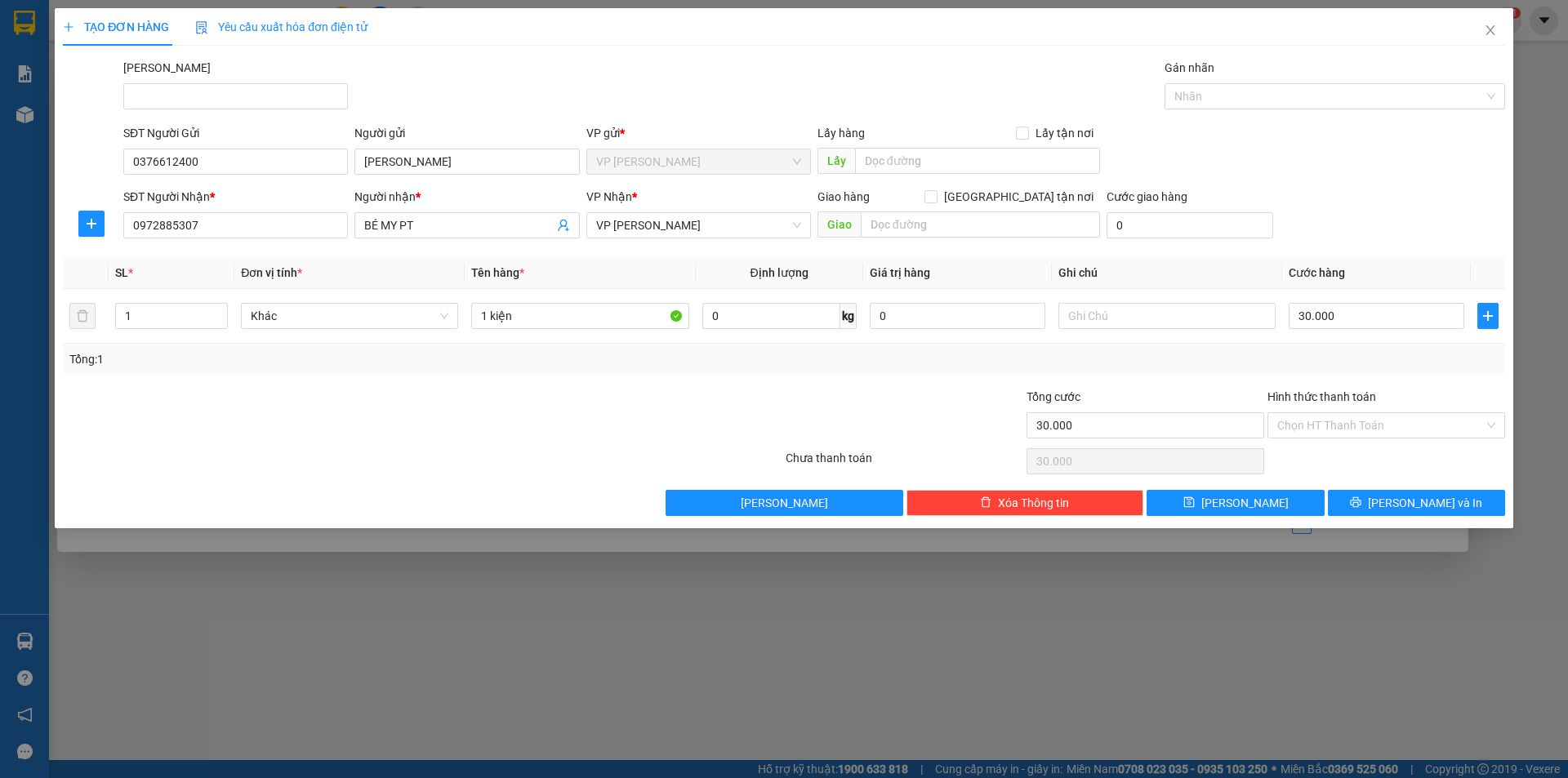
click at [1371, 147] on div "SĐT Người Gửi 0376612400 Người gửi HỒNG LỘC VP gửi * VP Phạm Ngũ Lão Lấy hàng L…" at bounding box center [814, 153] width 1389 height 57
click at [1351, 424] on input "Hình thức thanh toán" at bounding box center [1381, 425] width 206 height 25
drag, startPoint x: 1339, startPoint y: 117, endPoint x: 1373, endPoint y: 167, distance: 60.5
click at [1342, 125] on div "Transit Pickup Surcharge Ids Transit Deliver Surcharge Ids Transit Deliver Surc…" at bounding box center [784, 288] width 1443 height 457
click at [1399, 506] on button "[PERSON_NAME] và In" at bounding box center [1416, 503] width 177 height 26
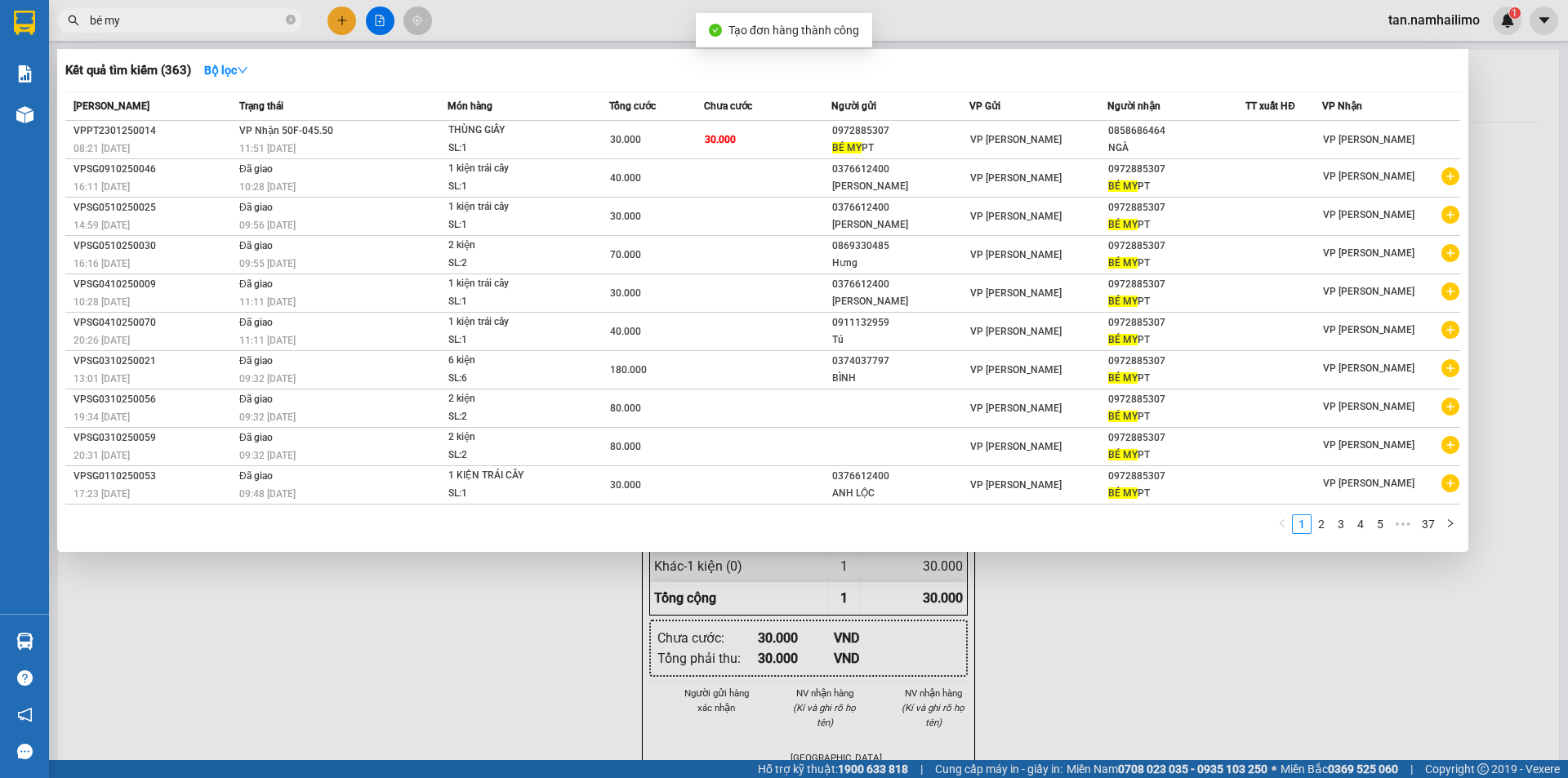
drag, startPoint x: 1334, startPoint y: 706, endPoint x: 1182, endPoint y: 464, distance: 285.8
click at [1336, 705] on div at bounding box center [784, 389] width 1568 height 778
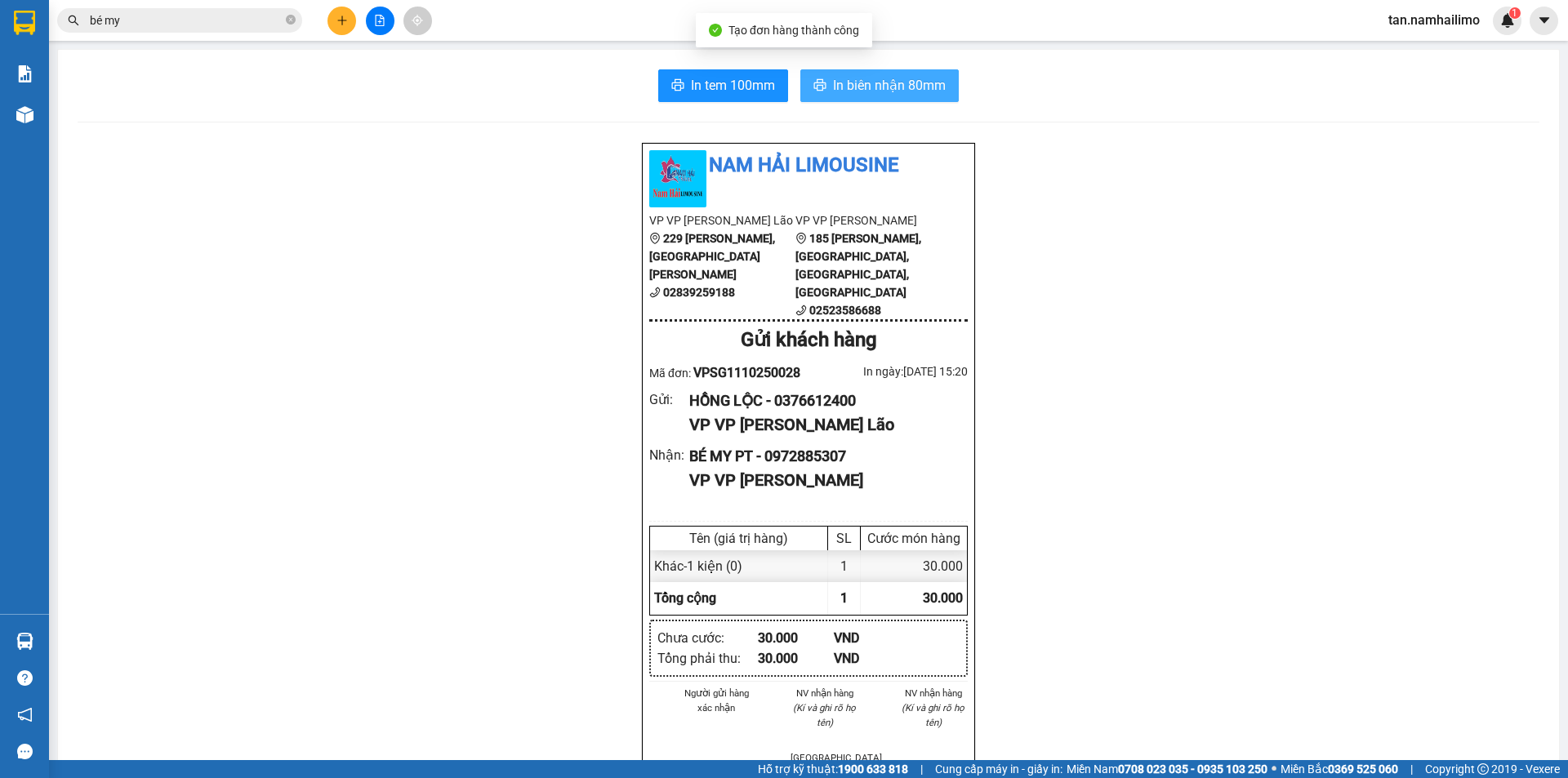
click at [919, 94] on span "In biên nhận 80mm" at bounding box center [889, 85] width 113 height 20
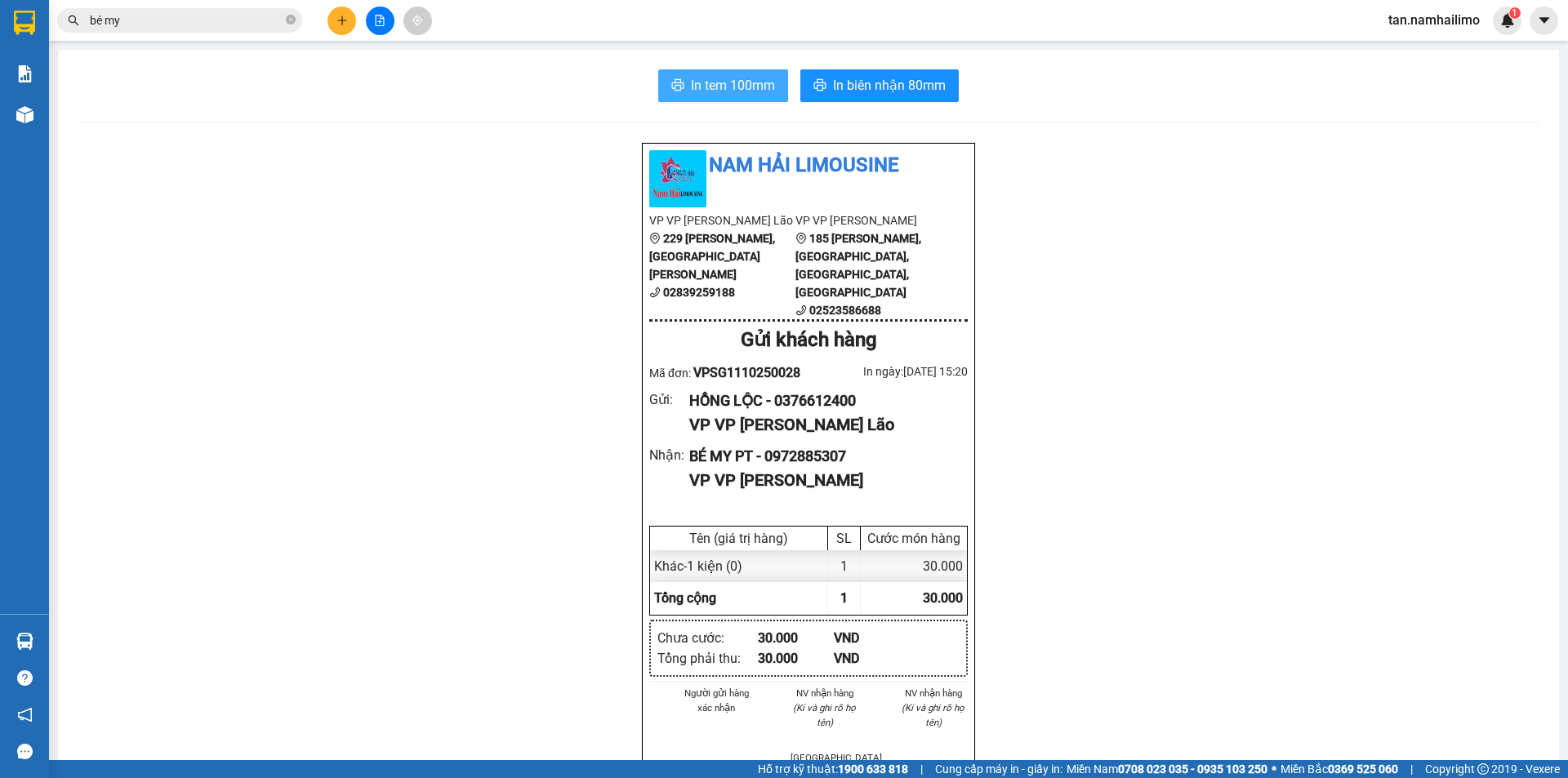
click at [721, 80] on span "In tem 100mm" at bounding box center [732, 85] width 84 height 20
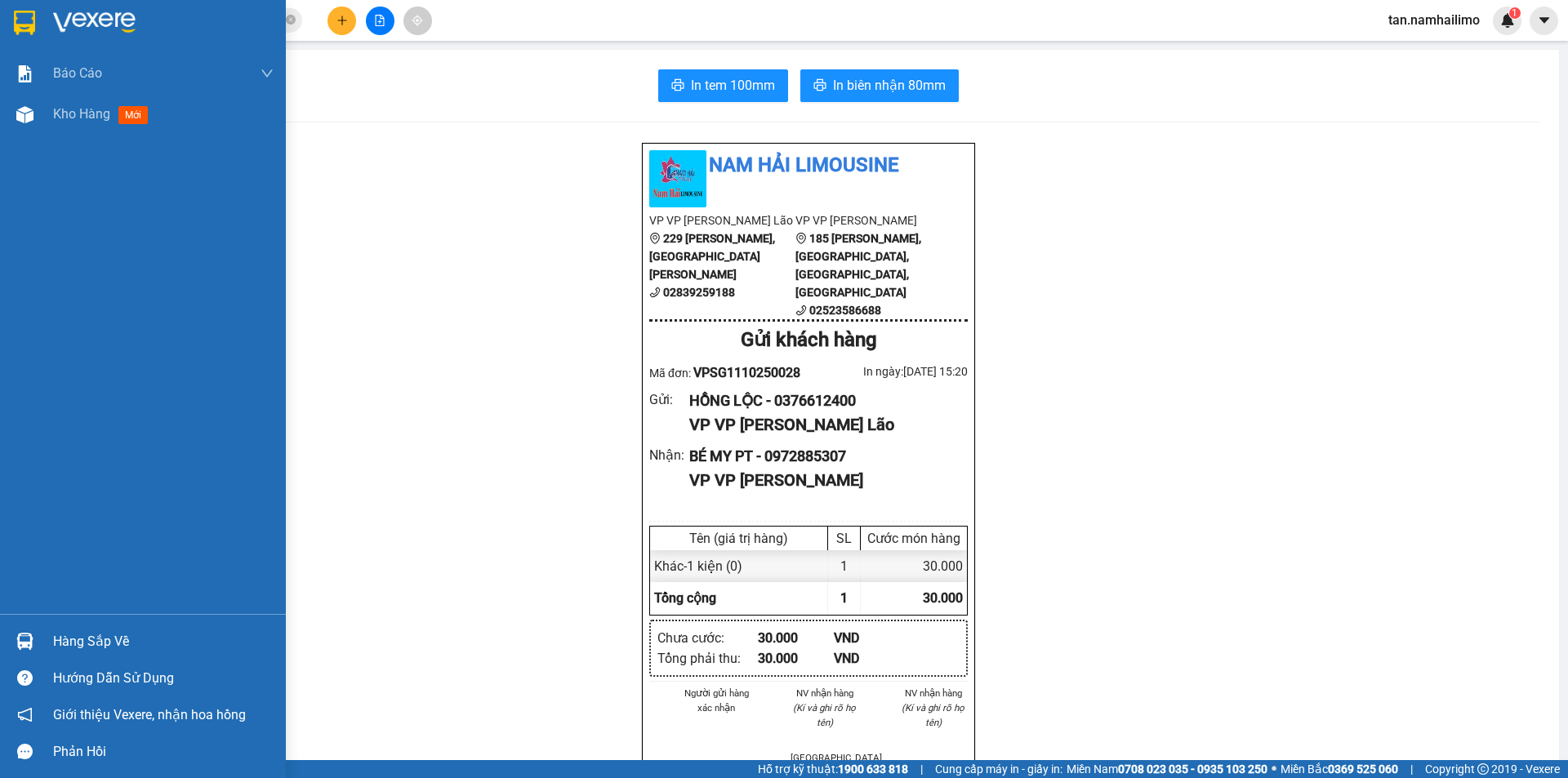
drag, startPoint x: 9, startPoint y: 16, endPoint x: 17, endPoint y: 2, distance: 16.1
click at [7, 16] on div at bounding box center [143, 26] width 286 height 53
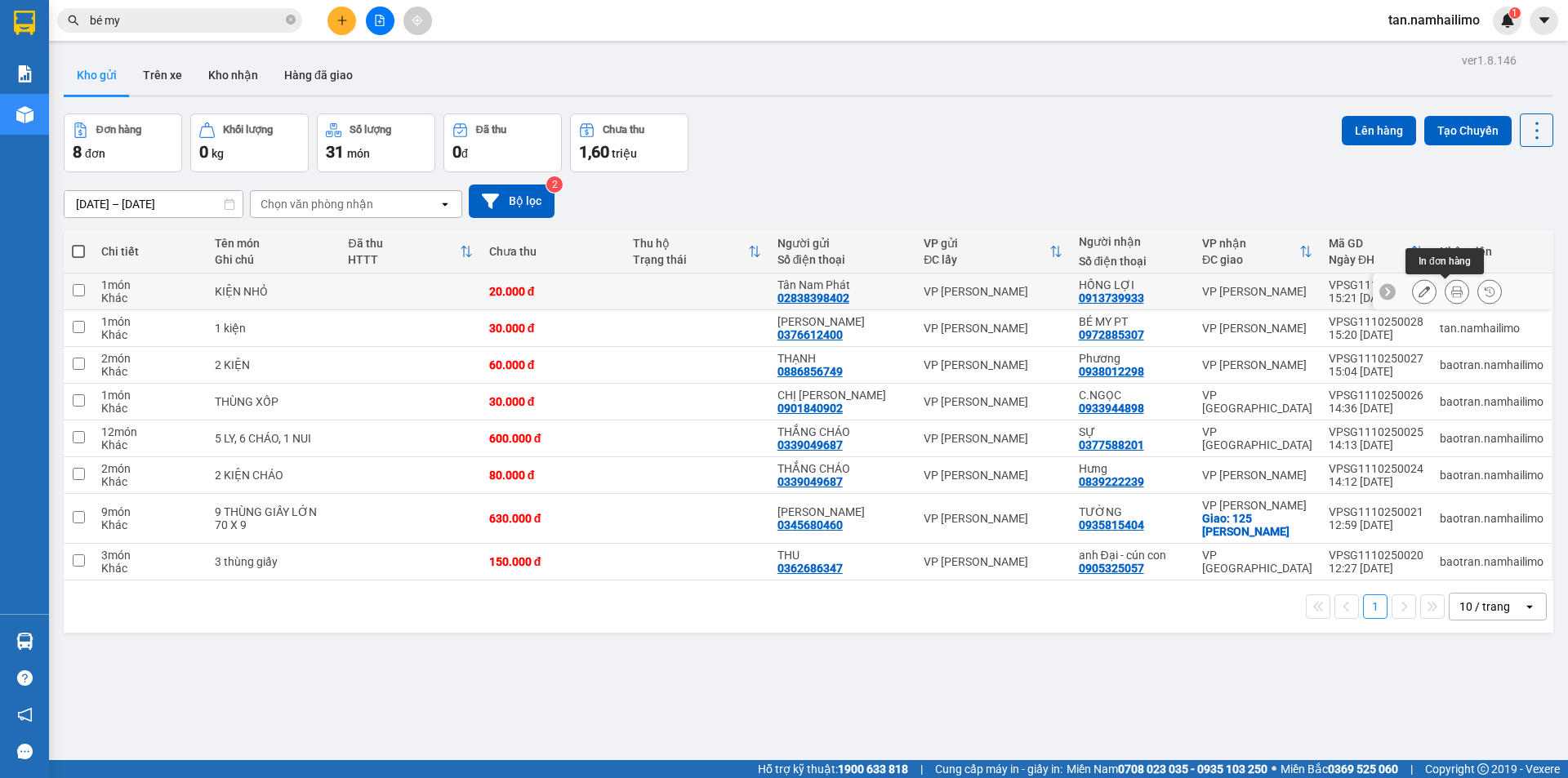
click at [1445, 291] on button at bounding box center [1457, 292] width 23 height 28
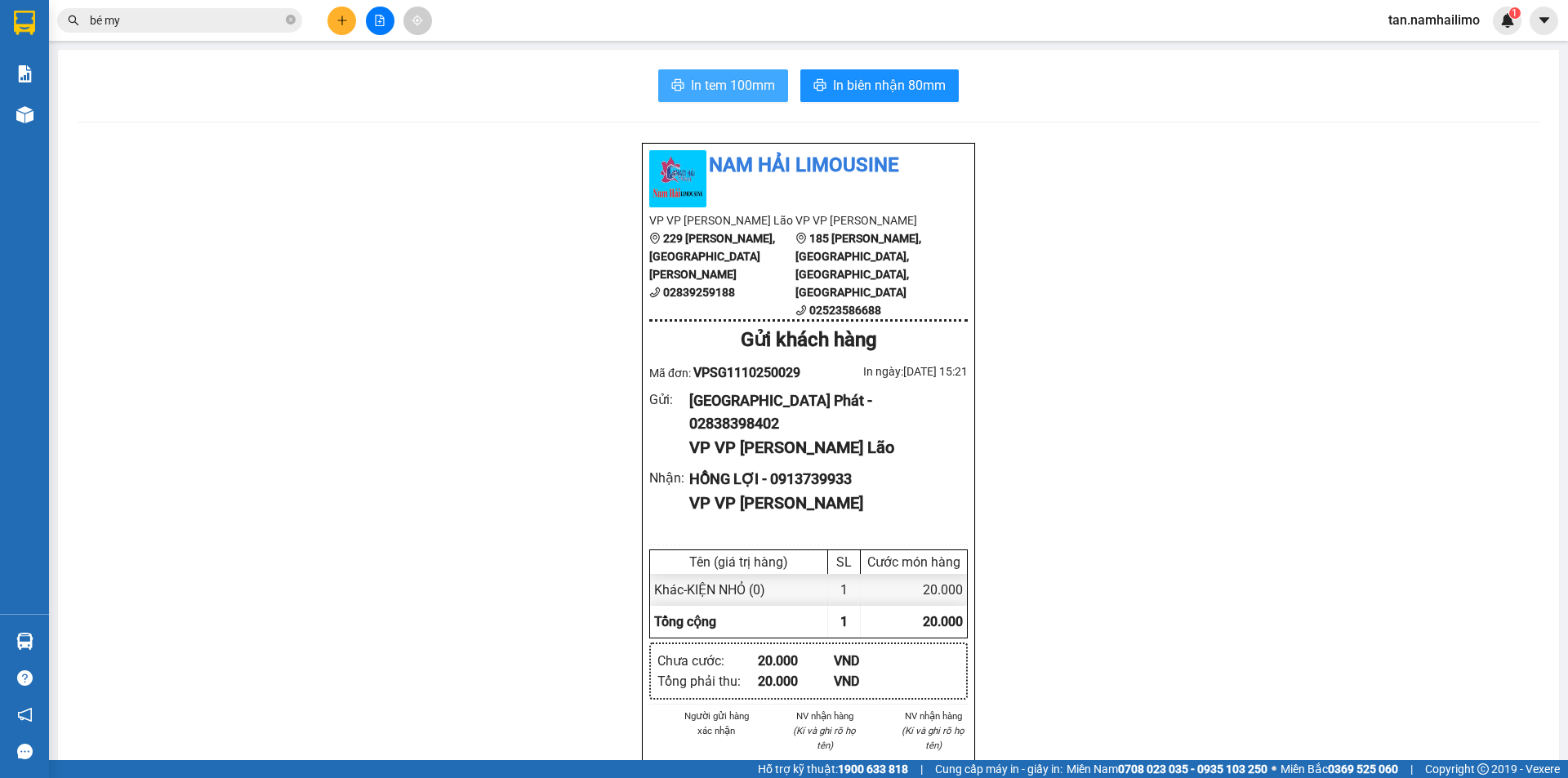
click at [732, 90] on span "In tem 100mm" at bounding box center [732, 85] width 84 height 20
click at [326, 26] on div at bounding box center [379, 20] width 123 height 28
click at [341, 29] on button at bounding box center [341, 20] width 28 height 28
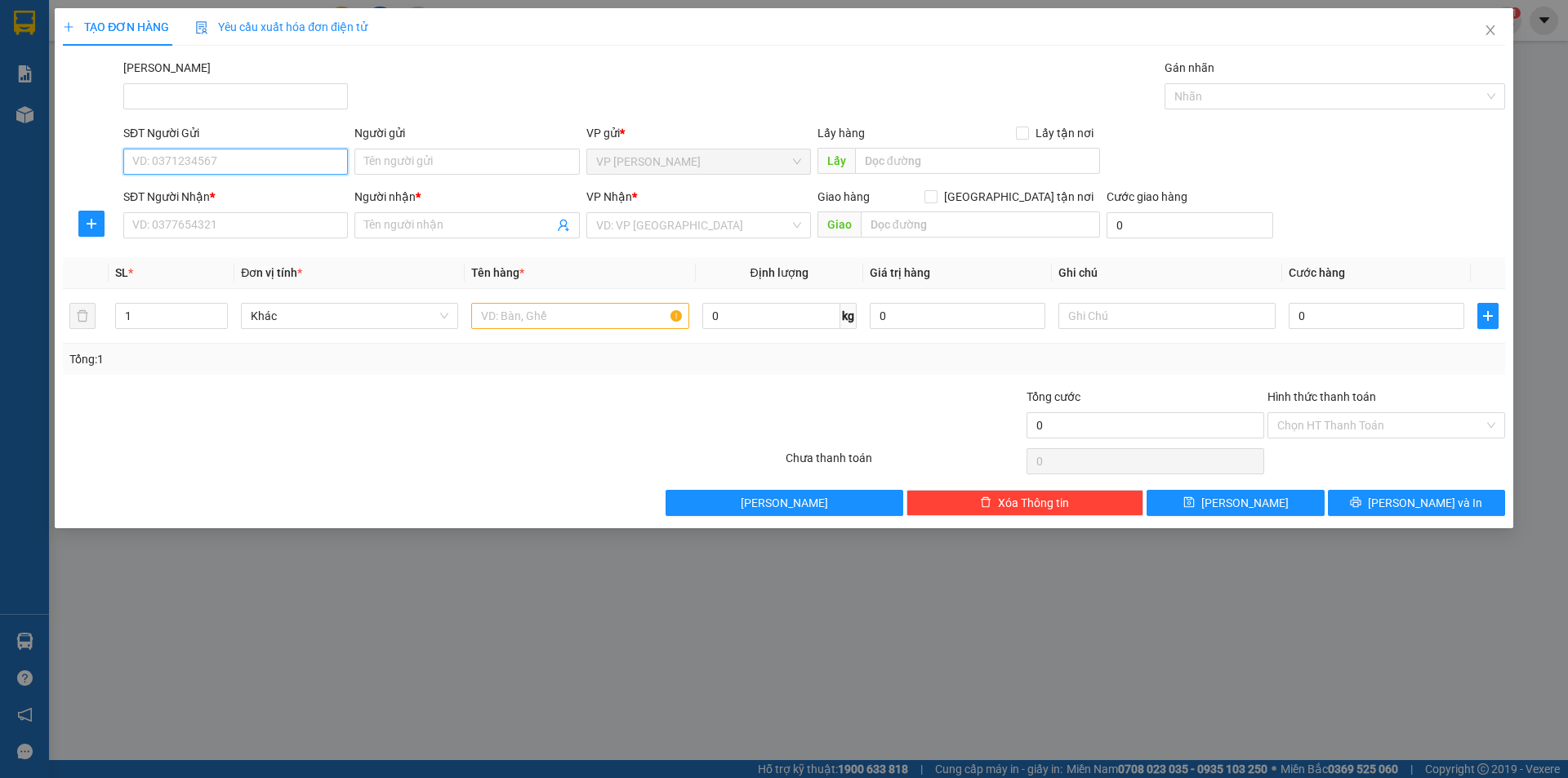
click at [229, 170] on input "SĐT Người Gửi" at bounding box center [236, 161] width 225 height 26
type input "0968650705"
click at [463, 158] on input "Người gửi" at bounding box center [467, 161] width 225 height 26
drag, startPoint x: 271, startPoint y: 226, endPoint x: 281, endPoint y: 236, distance: 14.1
click at [271, 228] on input "SĐT Người Nhận *" at bounding box center [236, 226] width 225 height 26
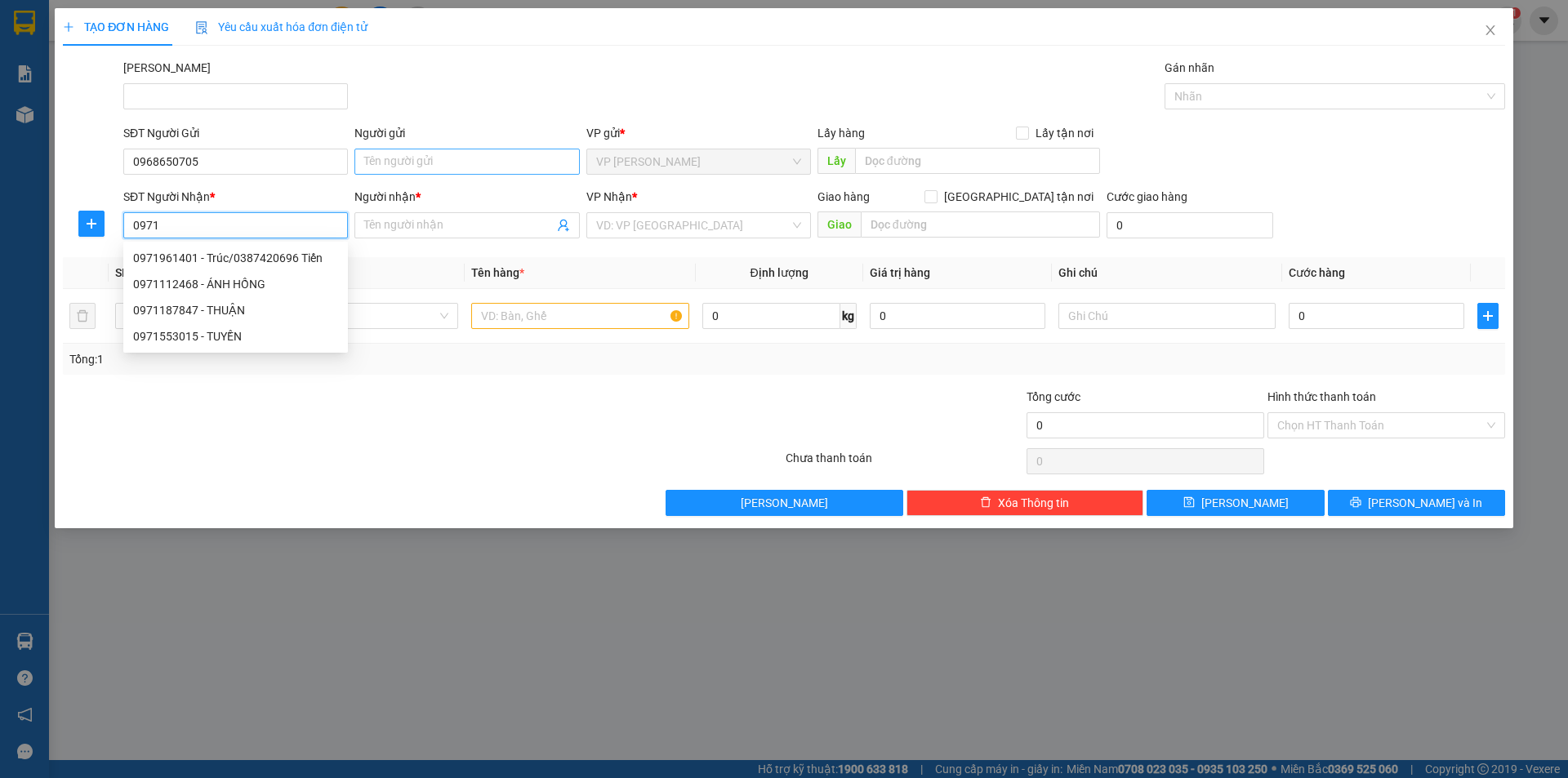
type input "0971"
click at [446, 153] on input "Người gửi" at bounding box center [467, 161] width 225 height 26
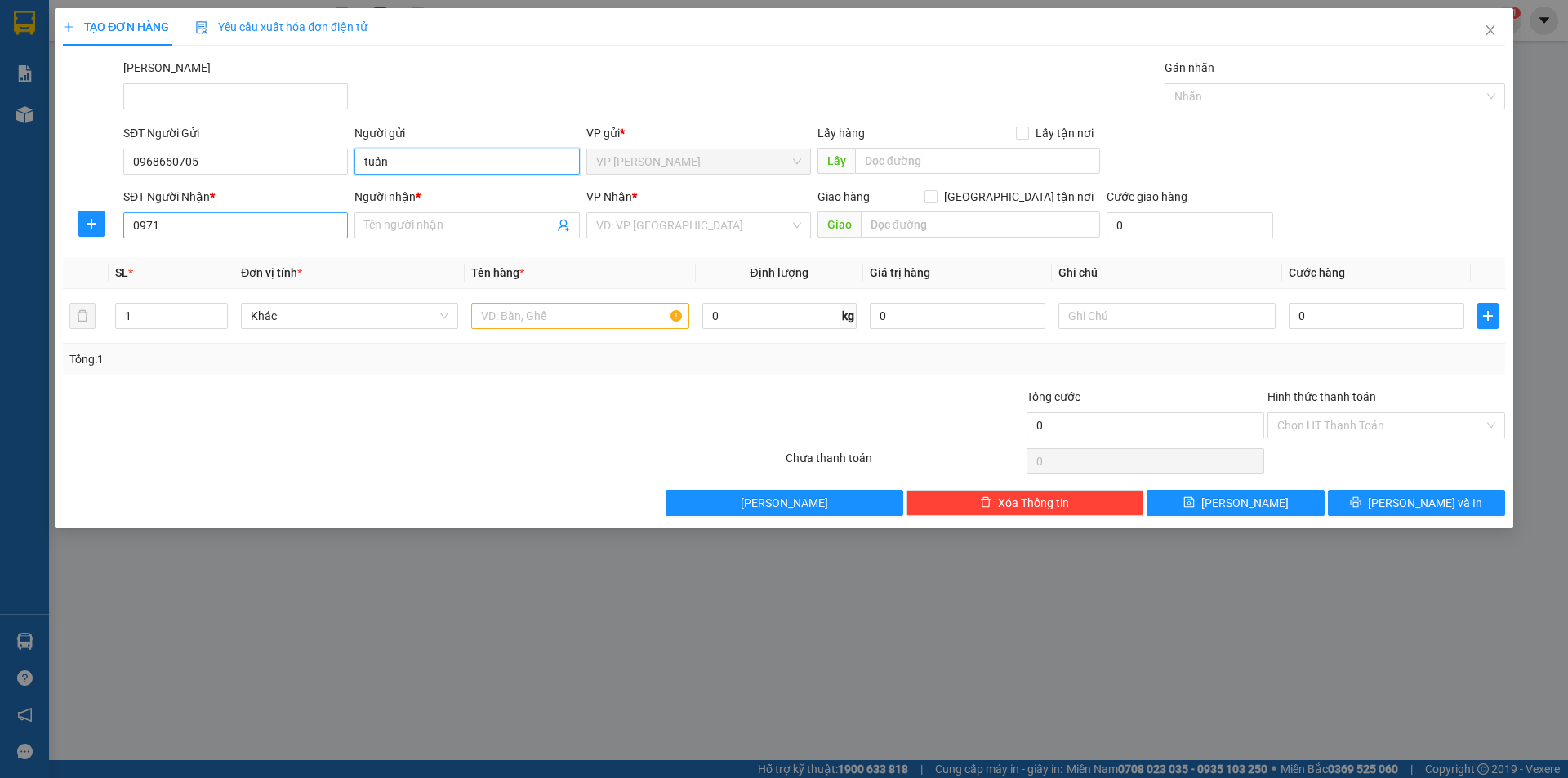
type input "tuấn"
click at [287, 221] on input "0971" at bounding box center [236, 226] width 225 height 26
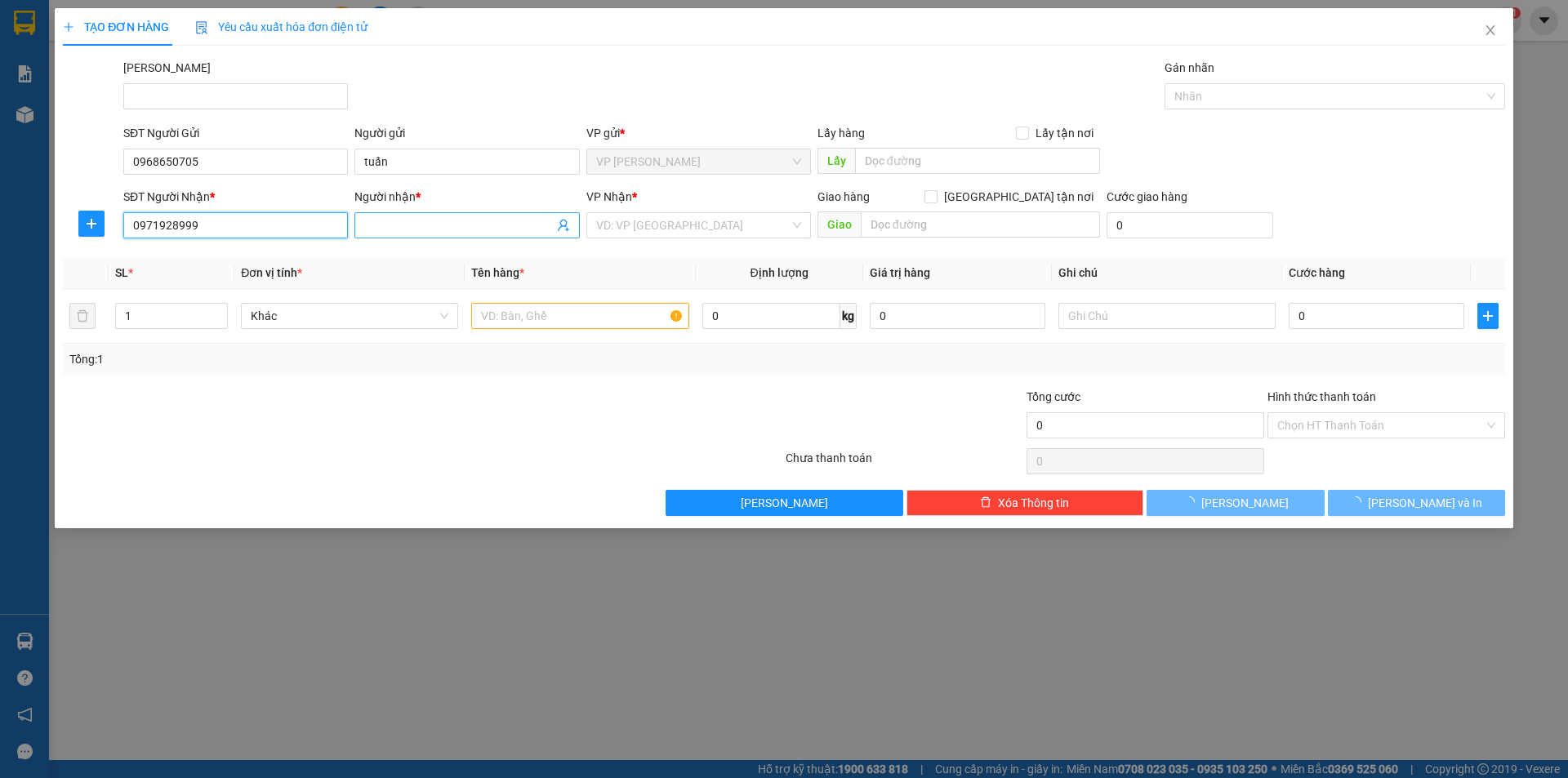
type input "0971928999"
click at [424, 228] on input "Người nhận *" at bounding box center [459, 225] width 189 height 18
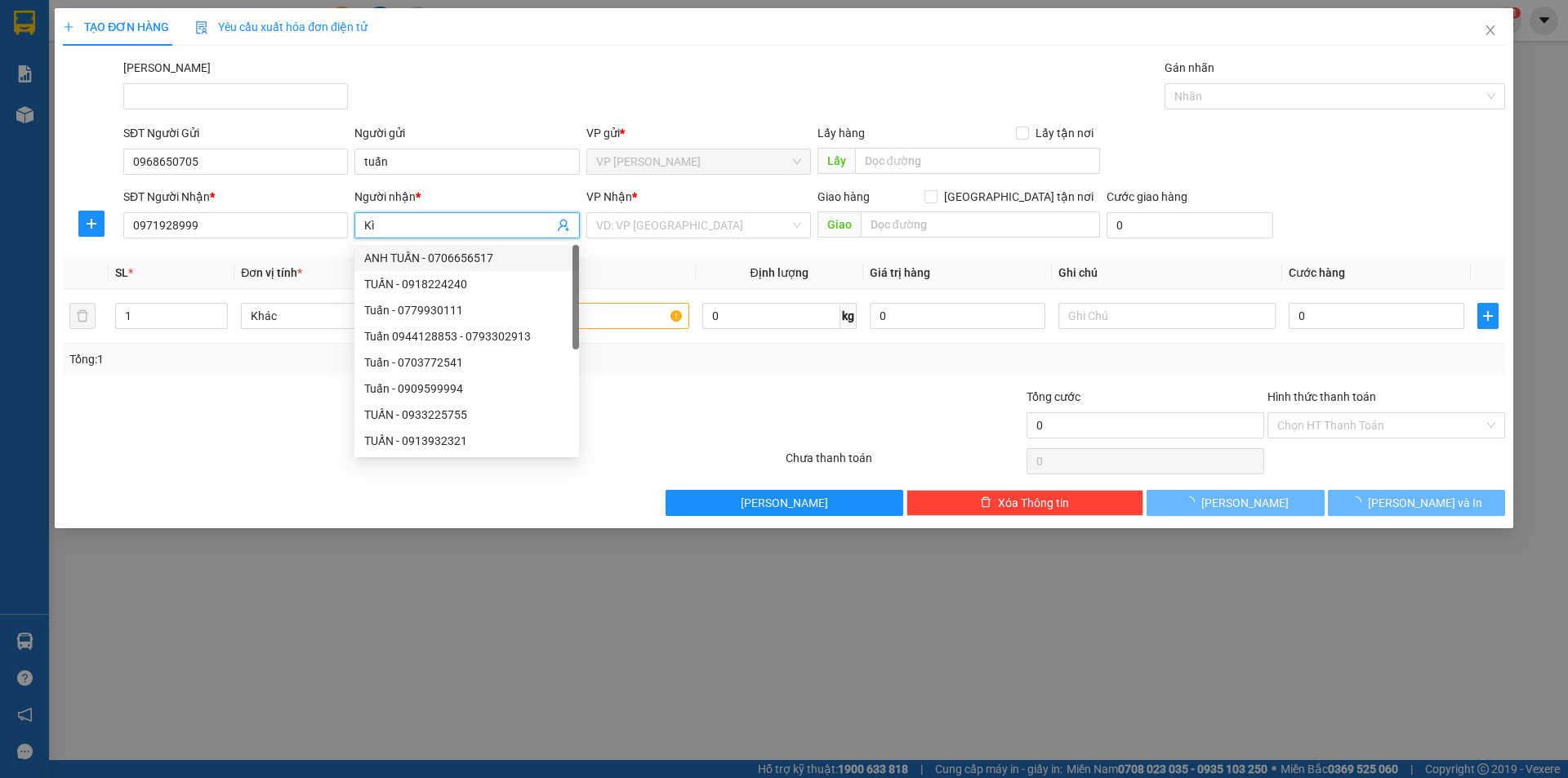
type input "Kì"
click at [711, 403] on div at bounding box center [664, 416] width 241 height 57
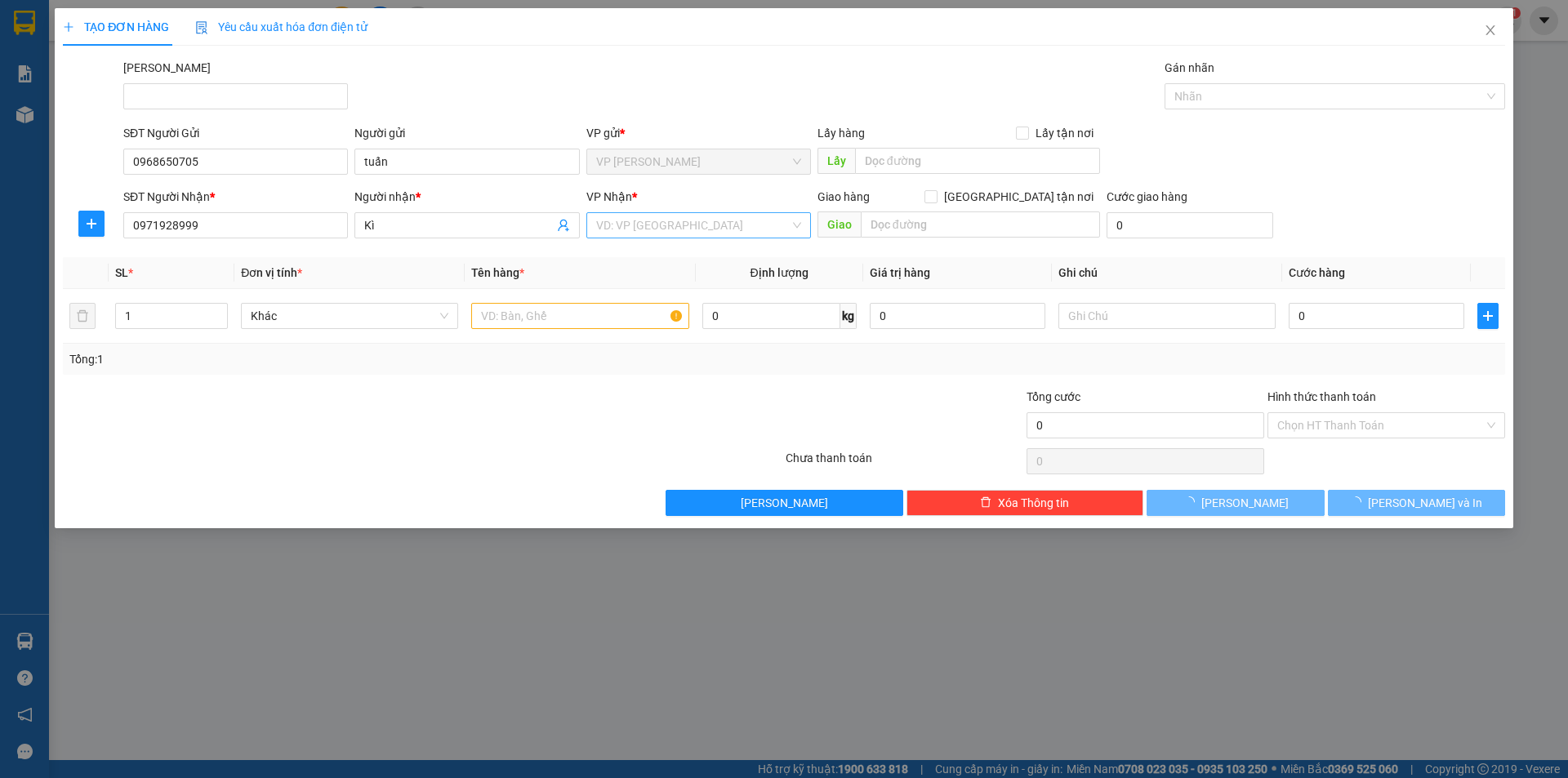
click at [665, 225] on input "search" at bounding box center [693, 226] width 193 height 25
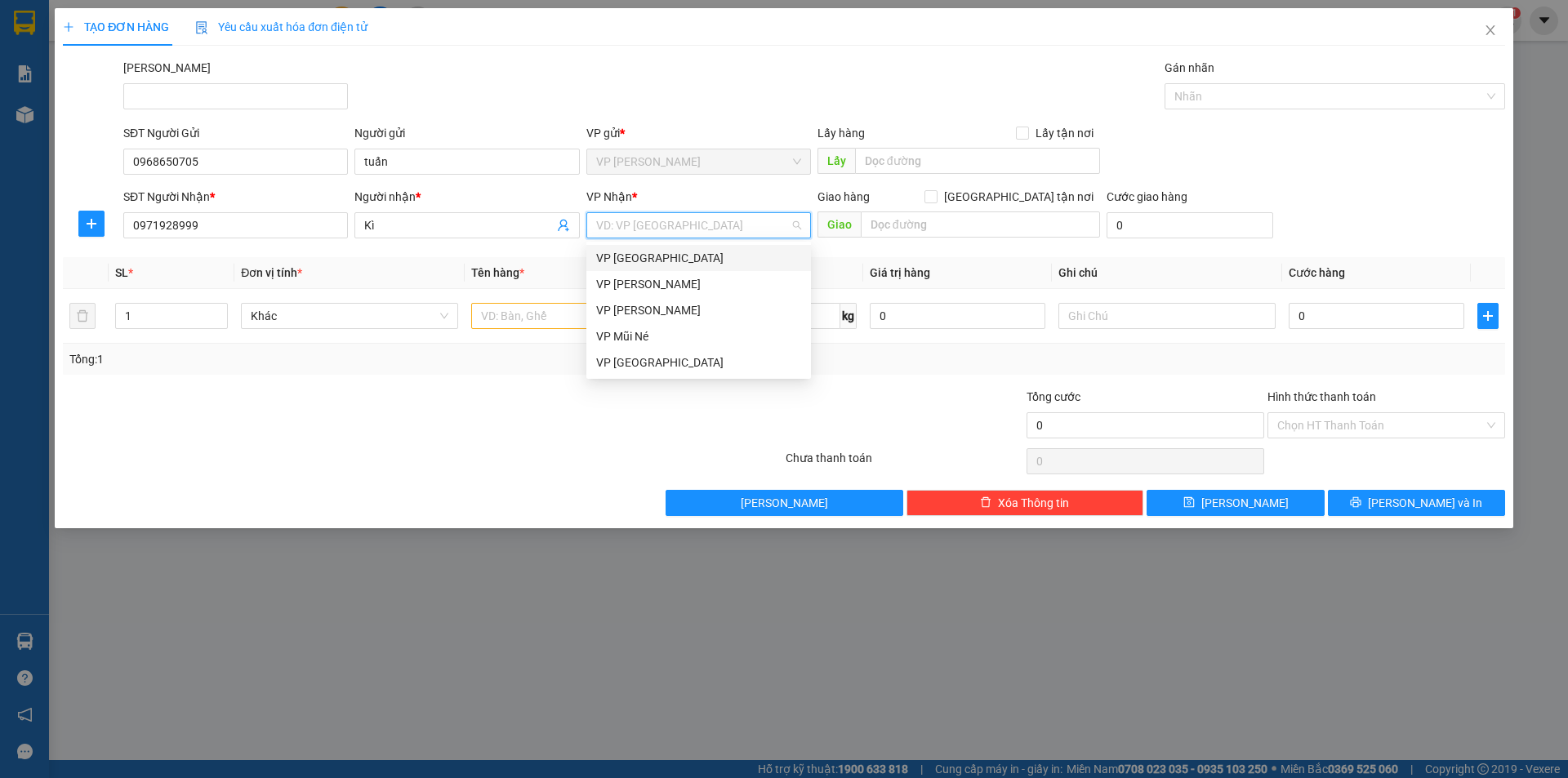
drag, startPoint x: 700, startPoint y: 248, endPoint x: 708, endPoint y: 241, distance: 10.6
click at [704, 240] on body "Kết quả tìm kiếm ( 363 ) Bộ lọc Mã ĐH Trạng thái Món hàng Tổng cước Chưa cước N…" at bounding box center [784, 389] width 1568 height 778
click at [665, 258] on div "VP Nha Trang" at bounding box center [699, 258] width 205 height 18
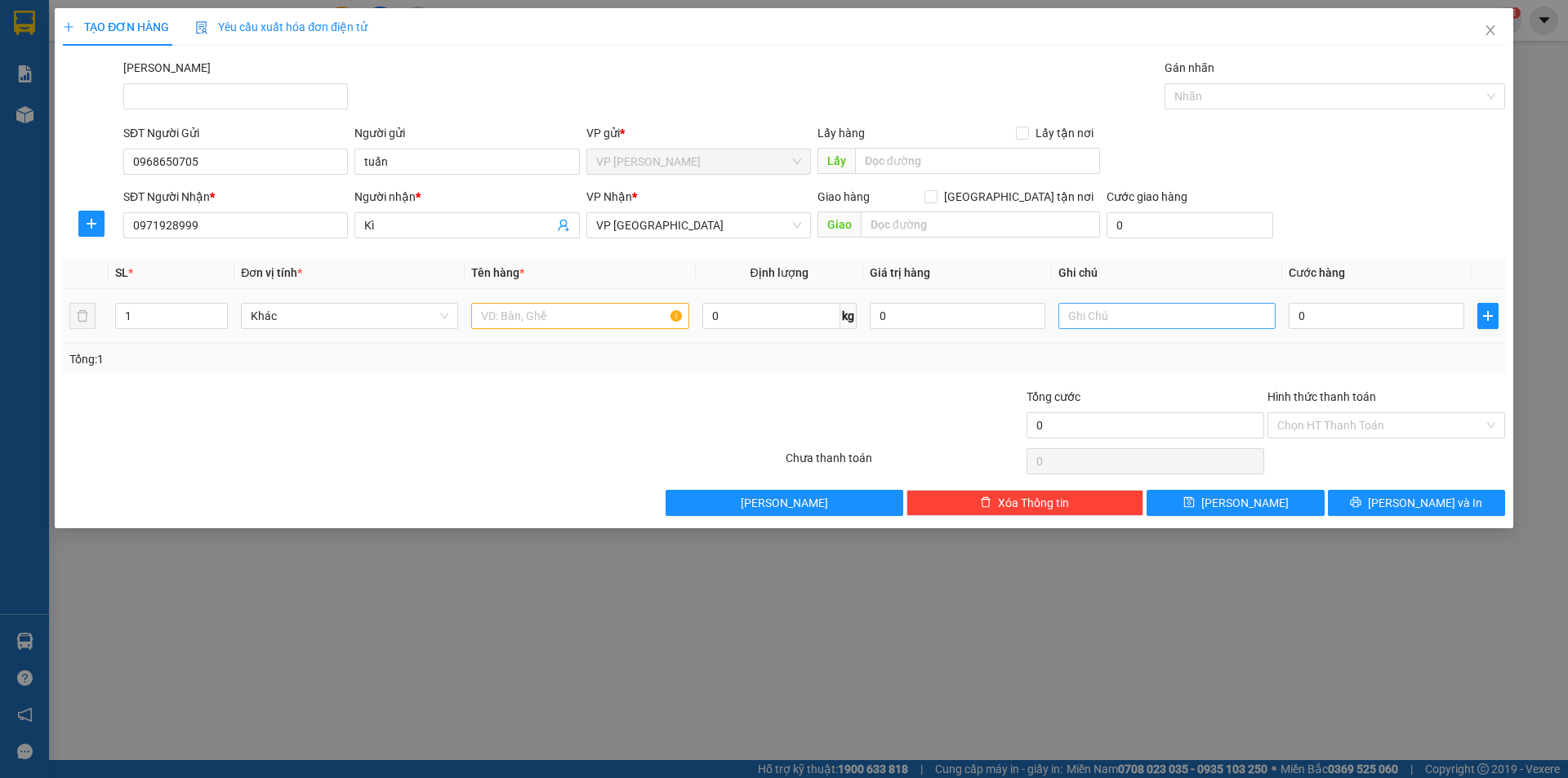
drag, startPoint x: 604, startPoint y: 423, endPoint x: 1193, endPoint y: 325, distance: 597.1
click at [643, 413] on div at bounding box center [664, 416] width 241 height 57
click at [589, 310] on input "text" at bounding box center [580, 316] width 217 height 26
type input "1 kiện trắng"
drag, startPoint x: 598, startPoint y: 332, endPoint x: 608, endPoint y: 348, distance: 18.9
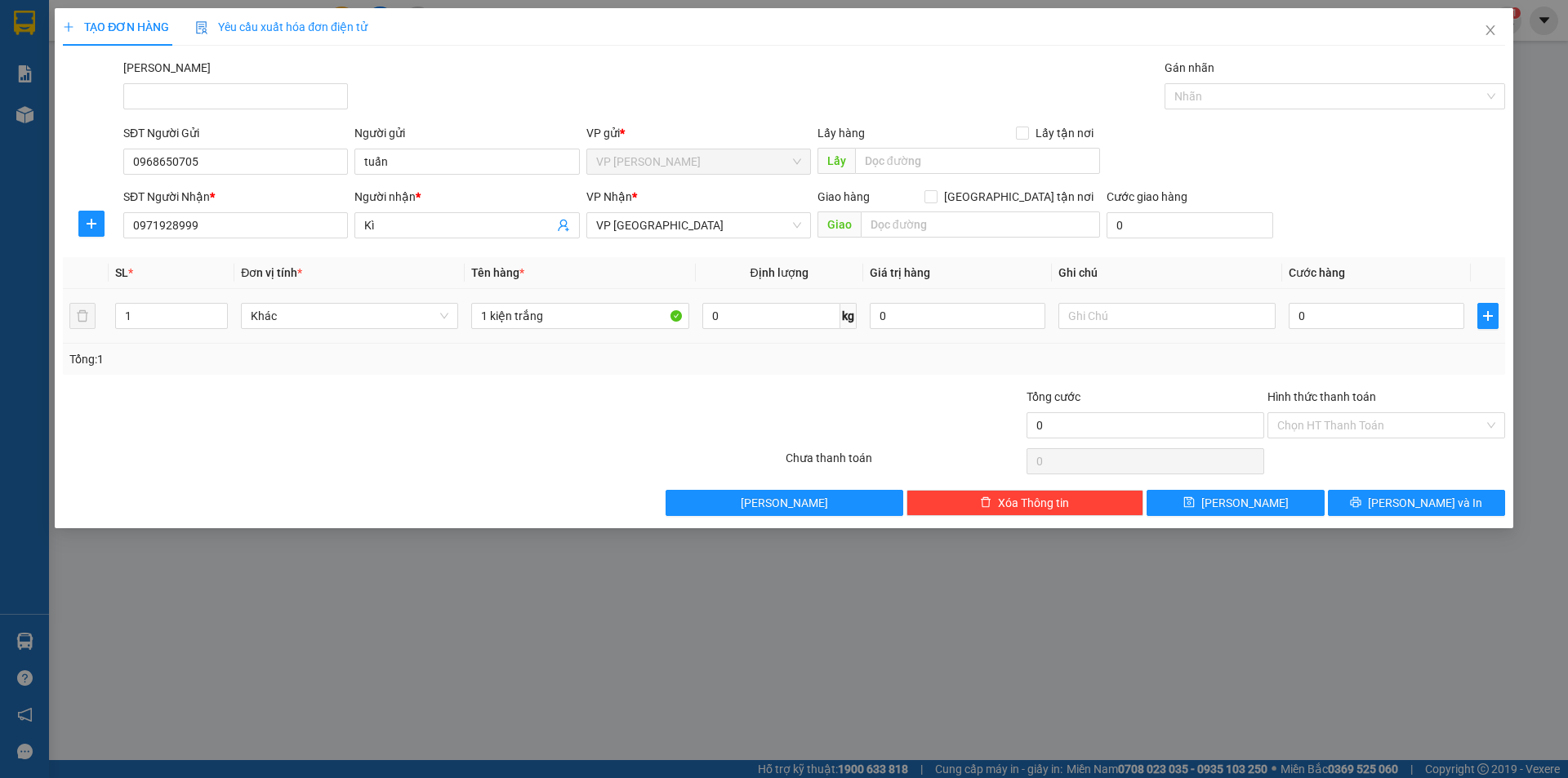
click at [598, 333] on td "1 kiện trắng" at bounding box center [580, 317] width 230 height 55
drag, startPoint x: 620, startPoint y: 366, endPoint x: 1077, endPoint y: 325, distance: 458.8
click at [641, 368] on div "Tổng: 1" at bounding box center [784, 359] width 1429 height 18
click at [1338, 308] on input "0" at bounding box center [1377, 316] width 176 height 26
type input "3"
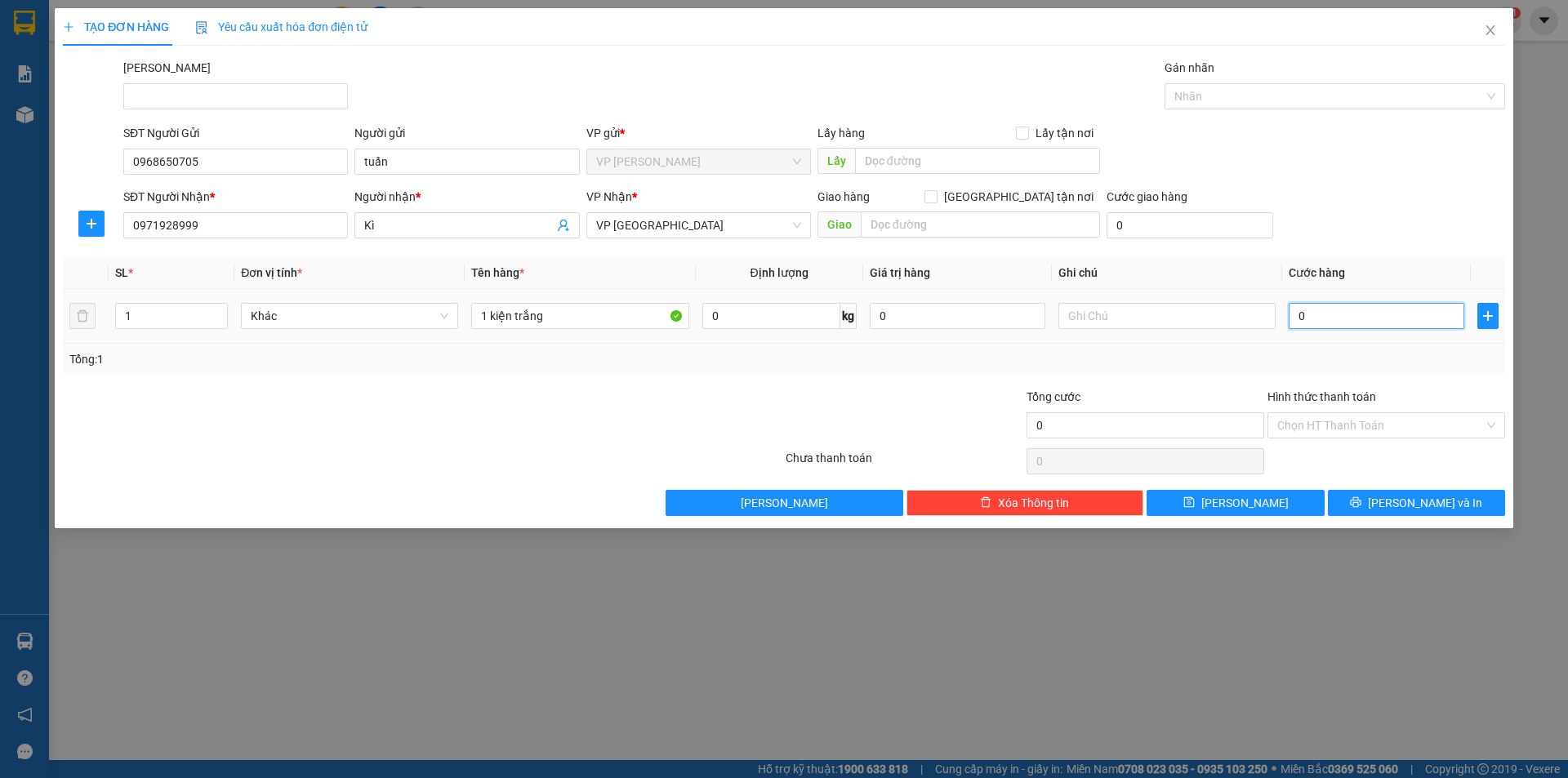
type input "3"
type input "30"
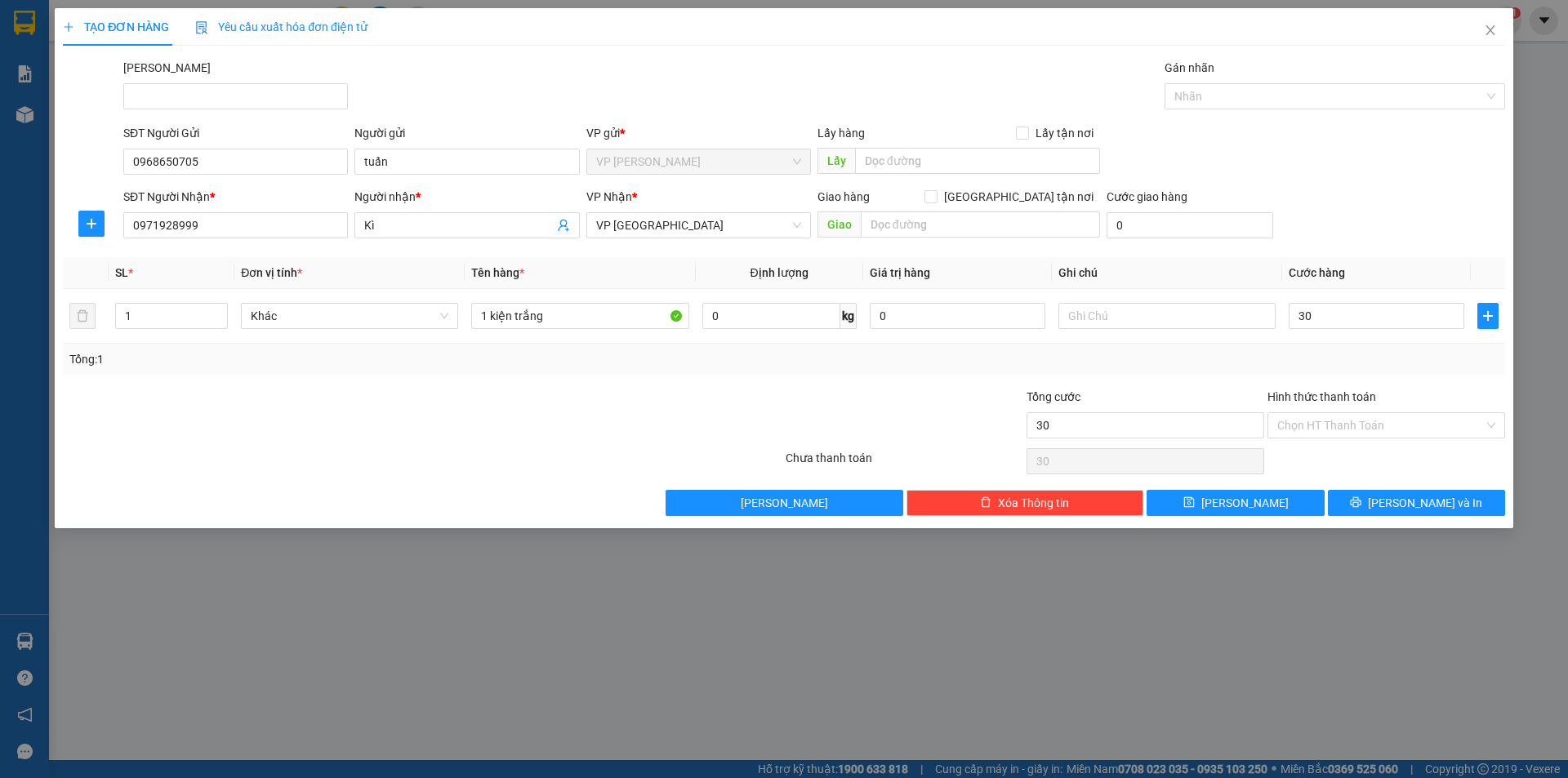
type input "30.000"
drag, startPoint x: 1426, startPoint y: 165, endPoint x: 1442, endPoint y: 156, distance: 18.4
click at [1439, 161] on div "SĐT Người Gửi 0968650705 Người gửi tuấn VP gửi * VP Phạm Ngũ Lão Lấy hàng Lấy t…" at bounding box center [814, 153] width 1389 height 57
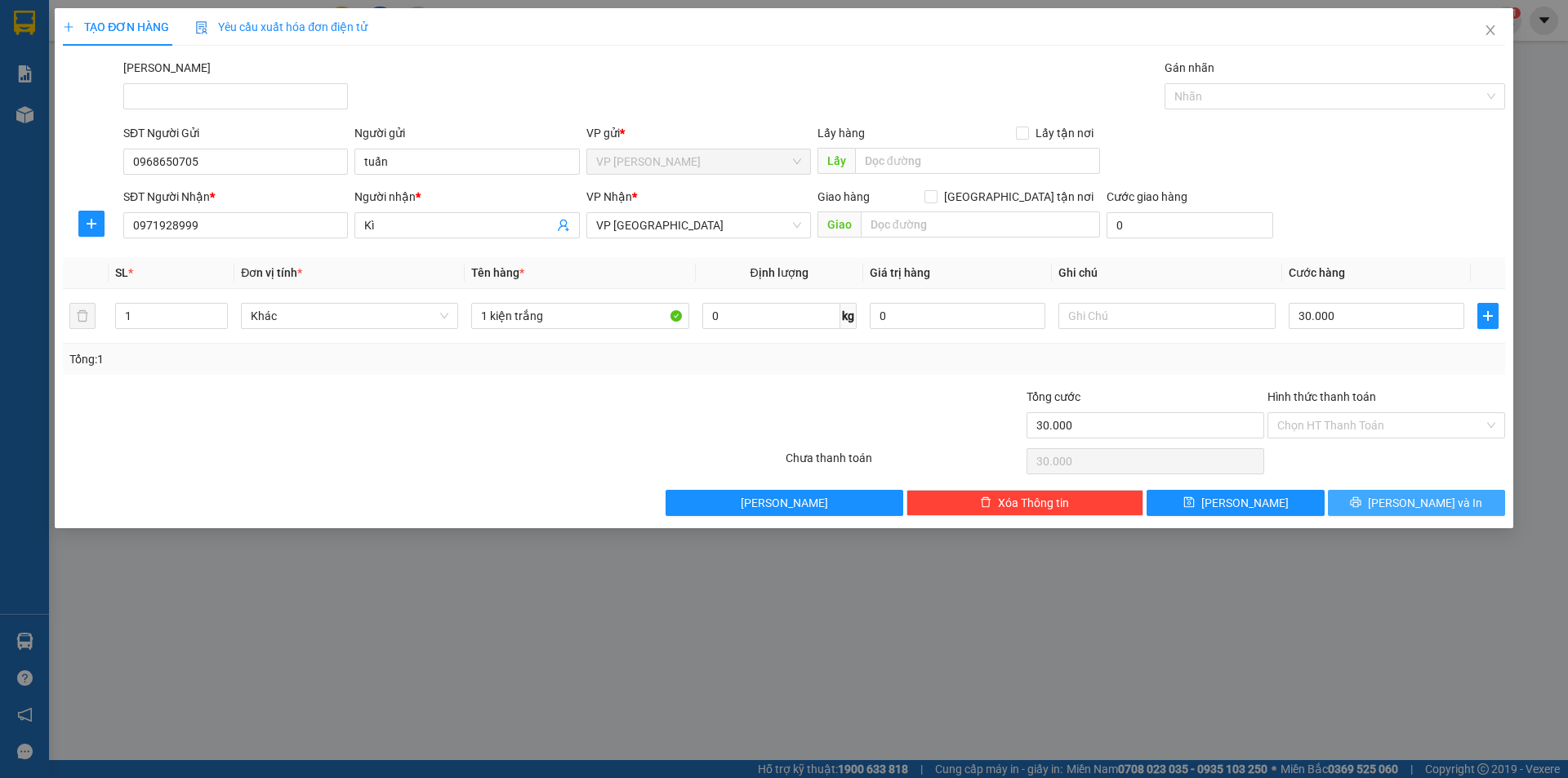
click at [1410, 505] on span "[PERSON_NAME] và In" at bounding box center [1426, 503] width 115 height 18
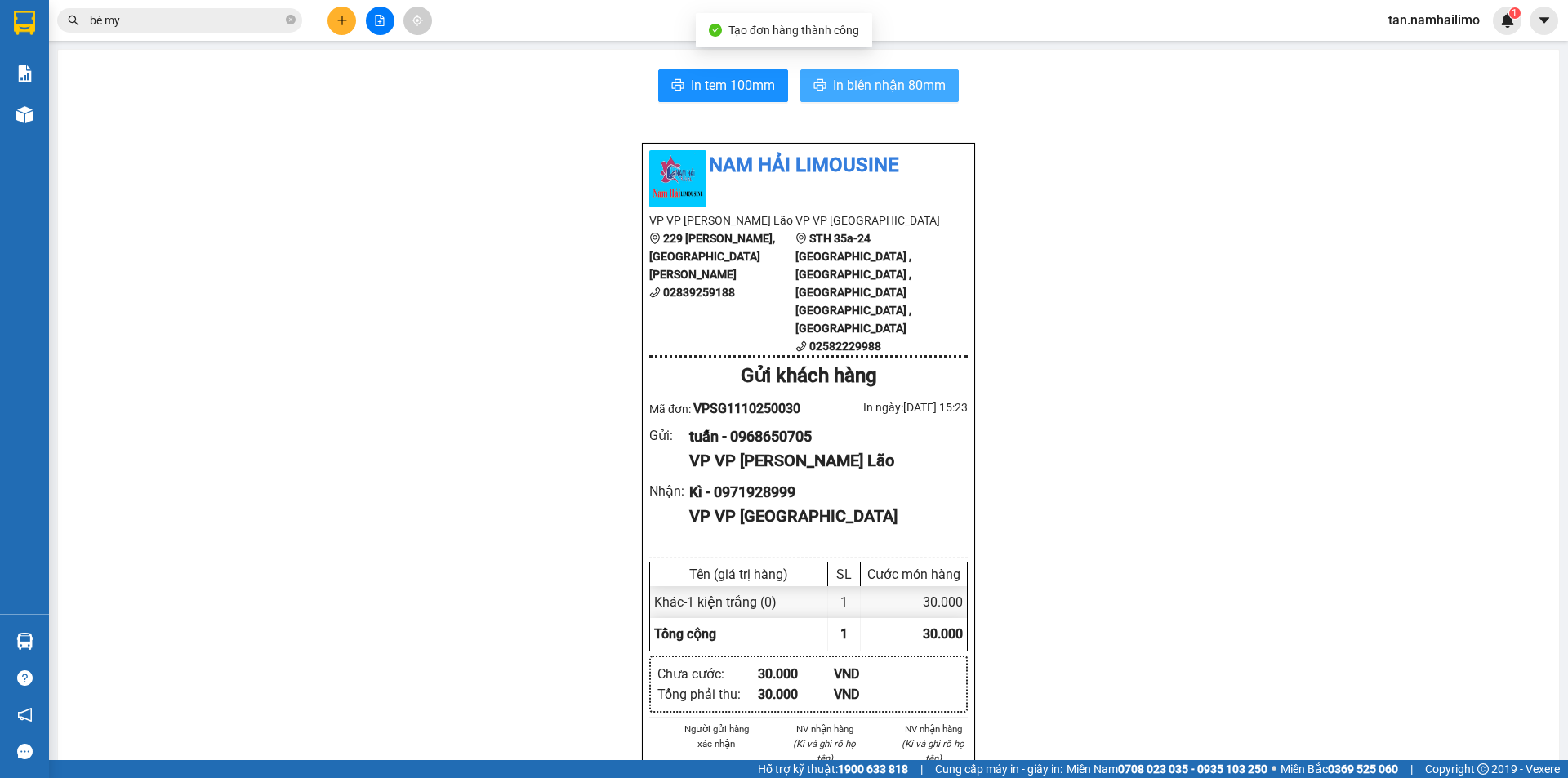
drag, startPoint x: 897, startPoint y: 80, endPoint x: 882, endPoint y: 83, distance: 15.3
click at [893, 81] on span "In biên nhận 80mm" at bounding box center [889, 85] width 113 height 20
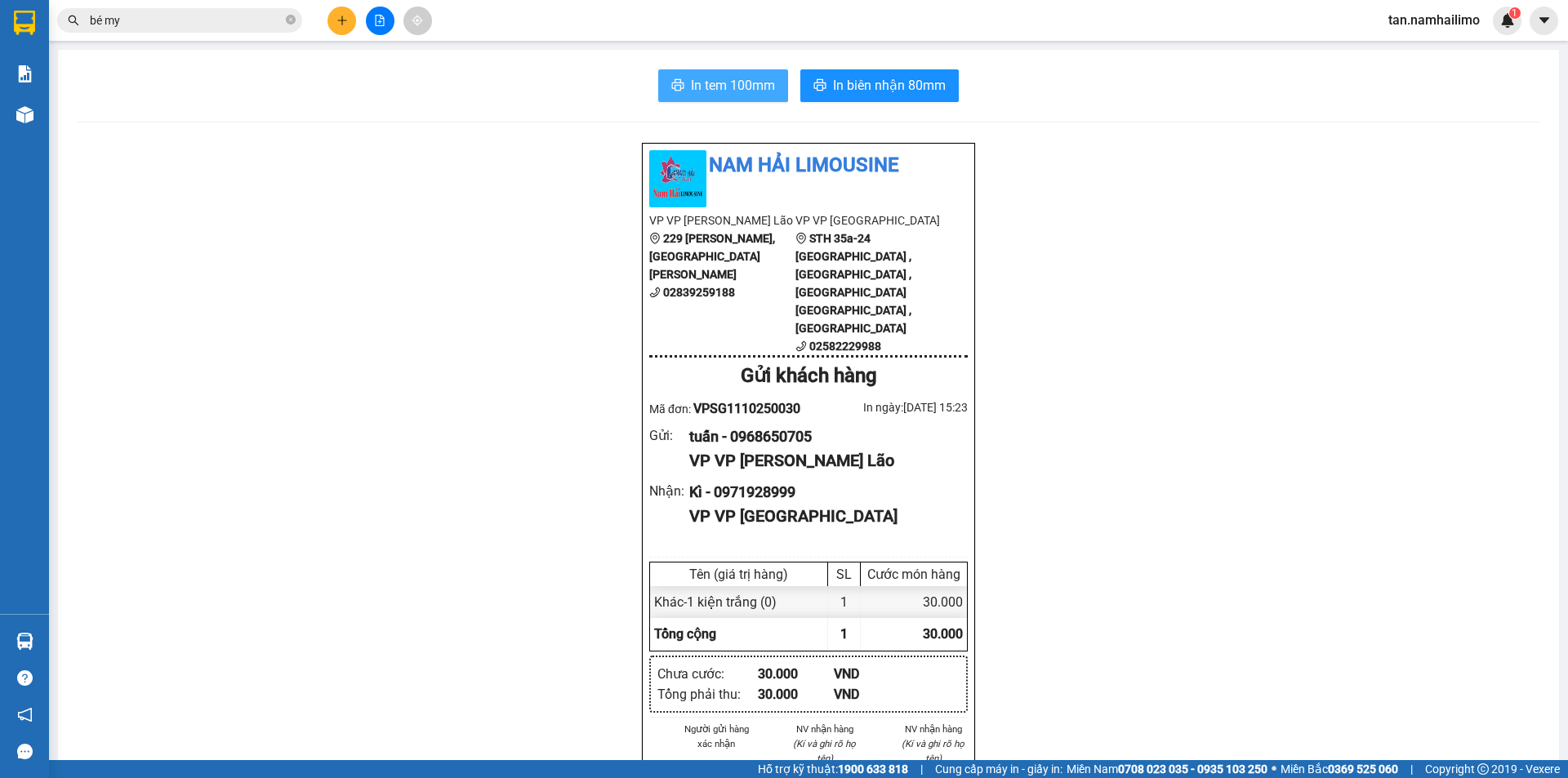
click at [706, 85] on span "In tem 100mm" at bounding box center [732, 85] width 84 height 20
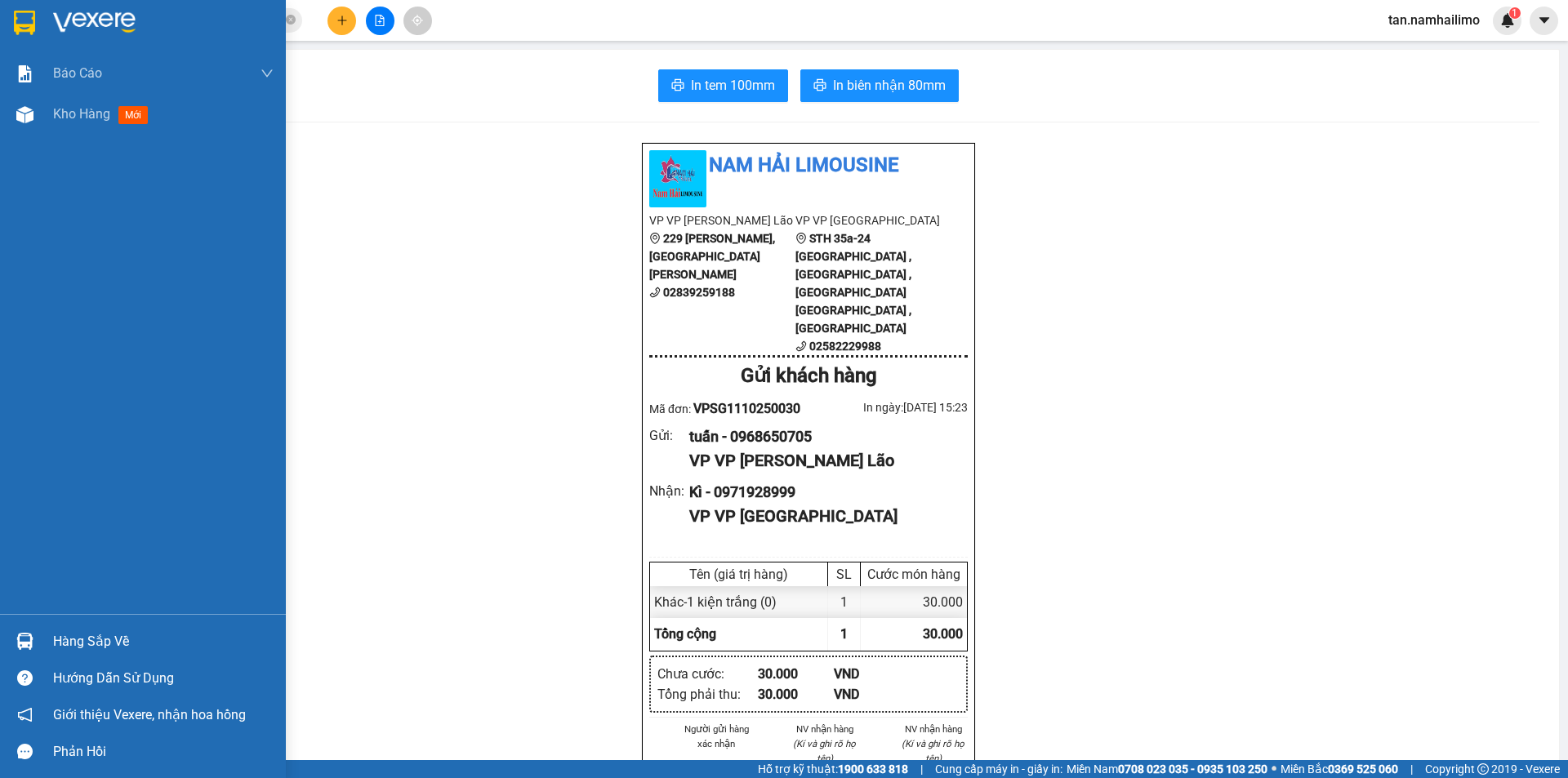
click at [19, 16] on img at bounding box center [25, 23] width 21 height 25
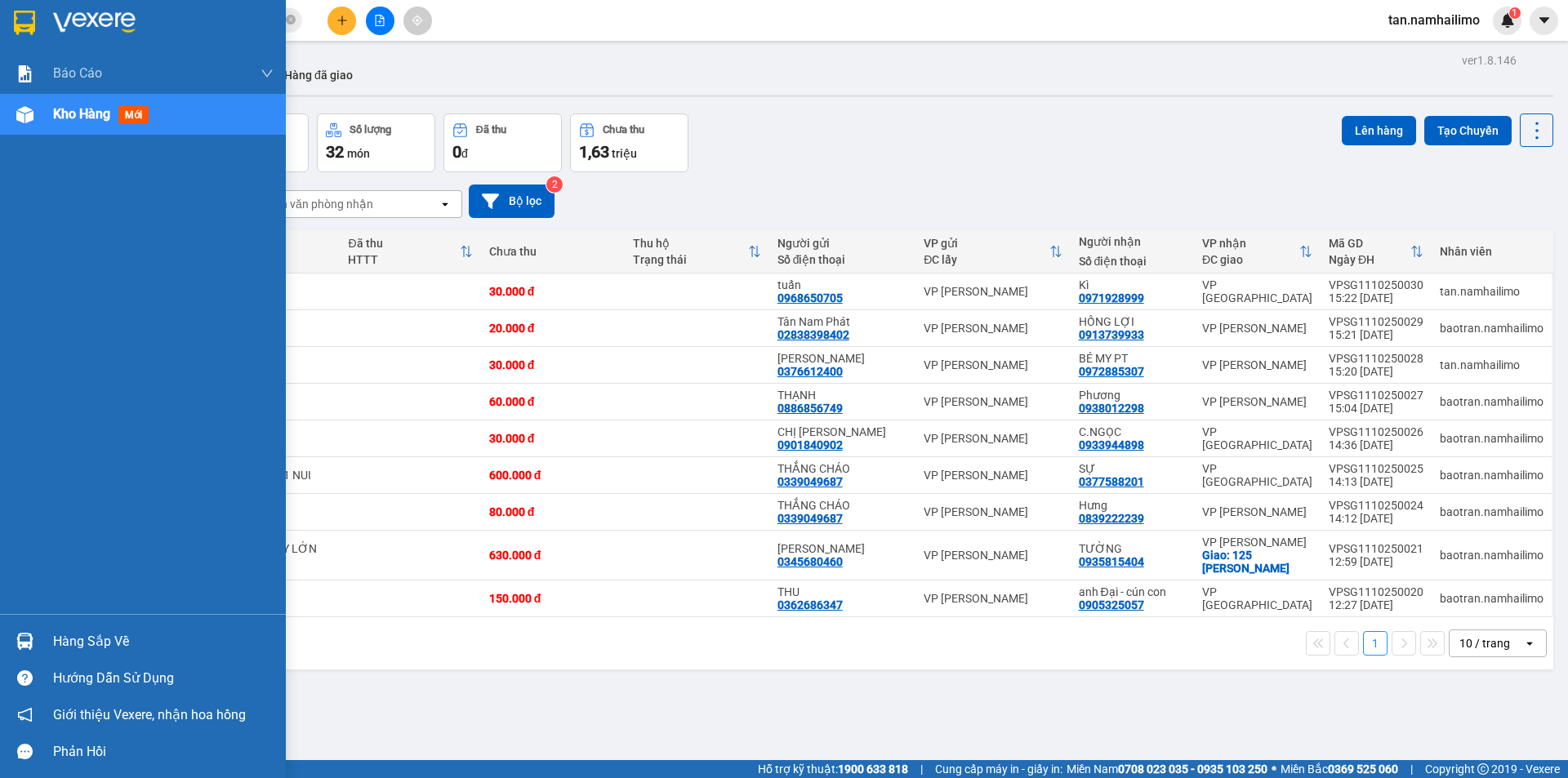
click at [19, 11] on img at bounding box center [25, 23] width 21 height 25
click at [32, 5] on div at bounding box center [143, 26] width 286 height 53
click at [20, 21] on img at bounding box center [25, 23] width 21 height 25
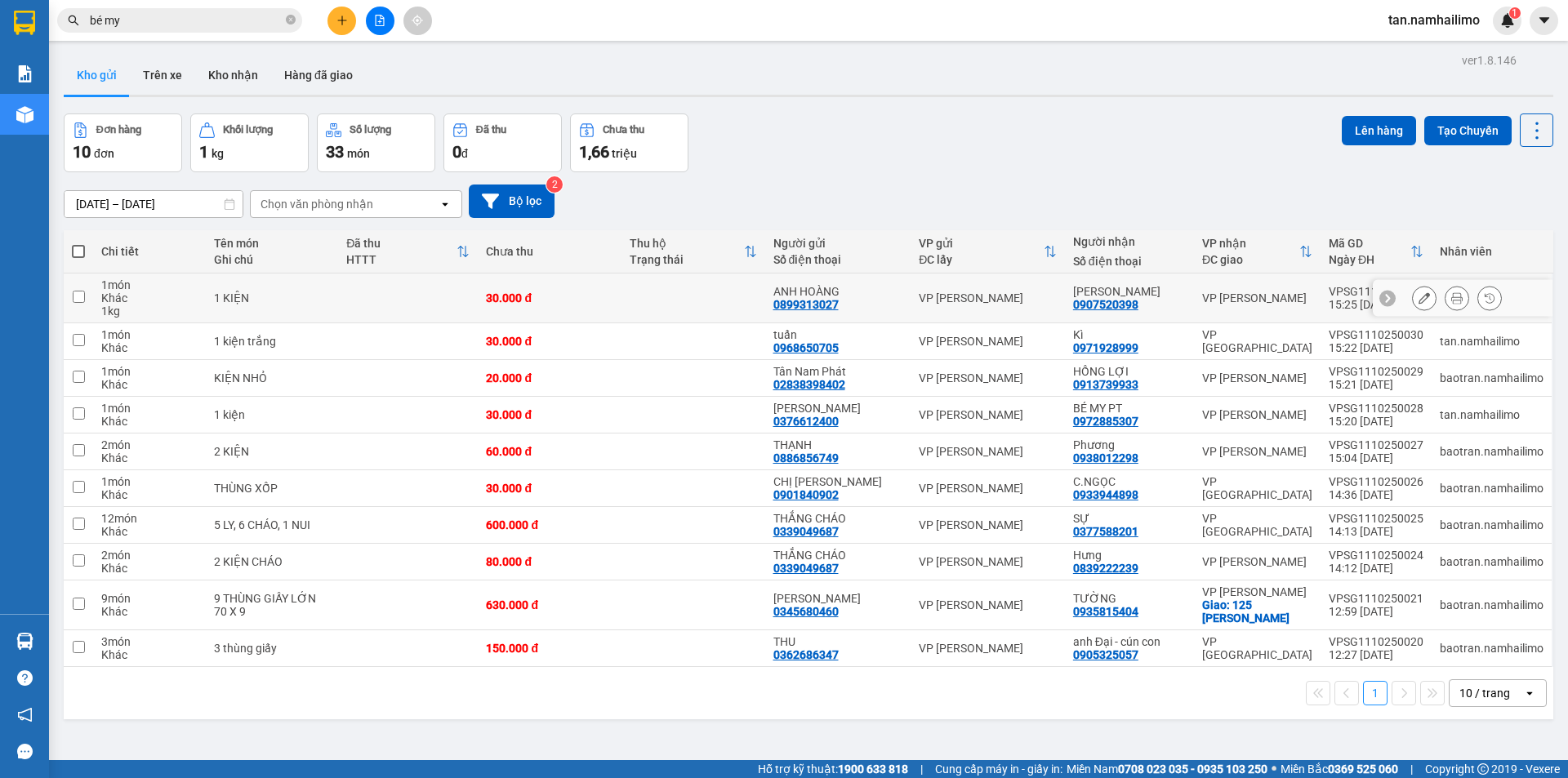
click at [1452, 297] on icon at bounding box center [1457, 297] width 11 height 11
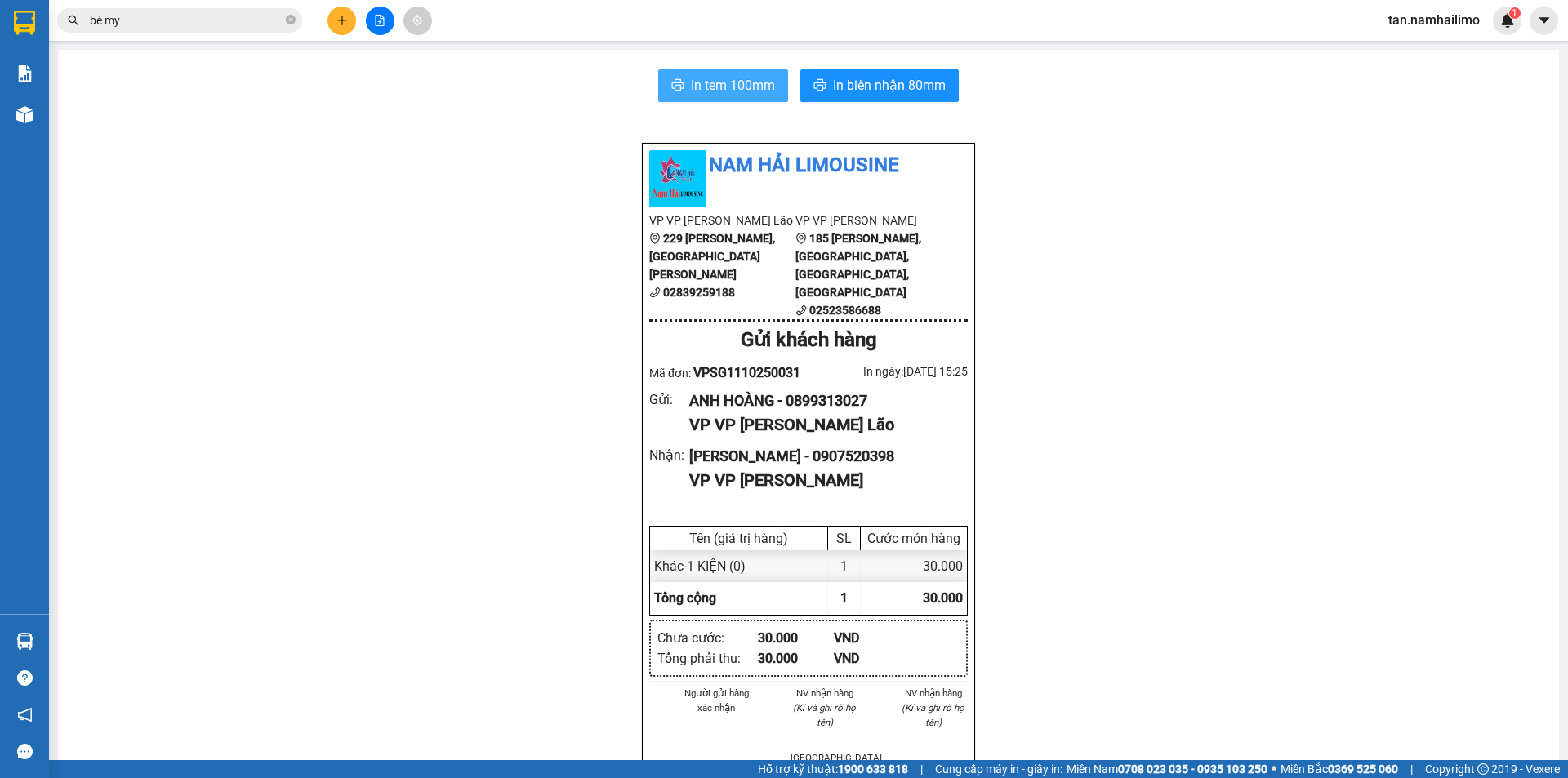
click at [729, 90] on span "In tem 100mm" at bounding box center [732, 85] width 84 height 20
click at [137, 37] on div "Kết quả tìm kiếm ( 363 ) Bộ lọc Mã ĐH Trạng thái Món hàng Tổng cước Chưa cước N…" at bounding box center [784, 20] width 1568 height 41
click at [139, 27] on input "bé my" at bounding box center [186, 20] width 192 height 18
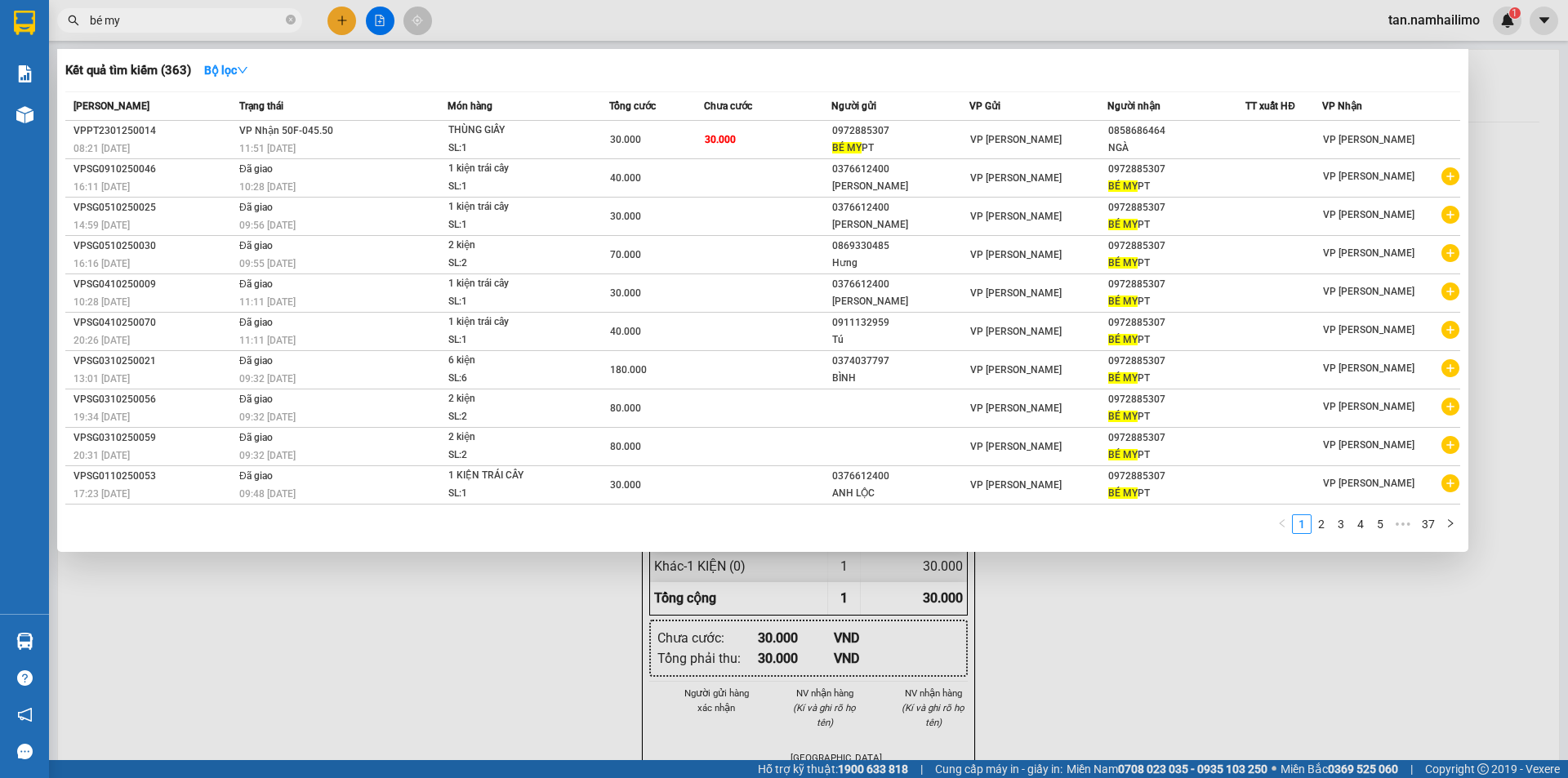
click at [139, 26] on input "bé my" at bounding box center [186, 20] width 192 height 18
type input "b"
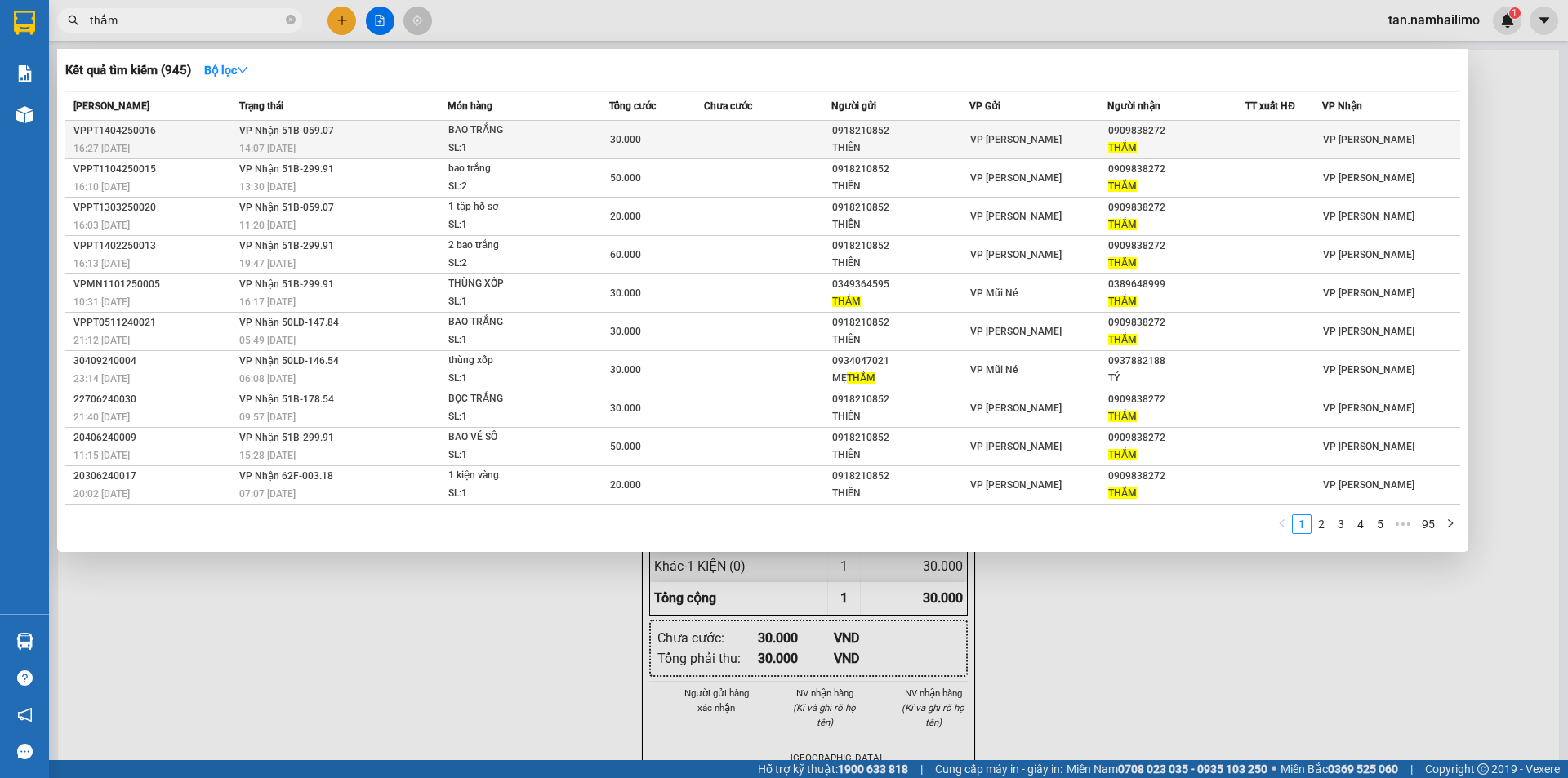
type input "thắm"
click at [1121, 129] on div "0909838272" at bounding box center [1176, 131] width 137 height 17
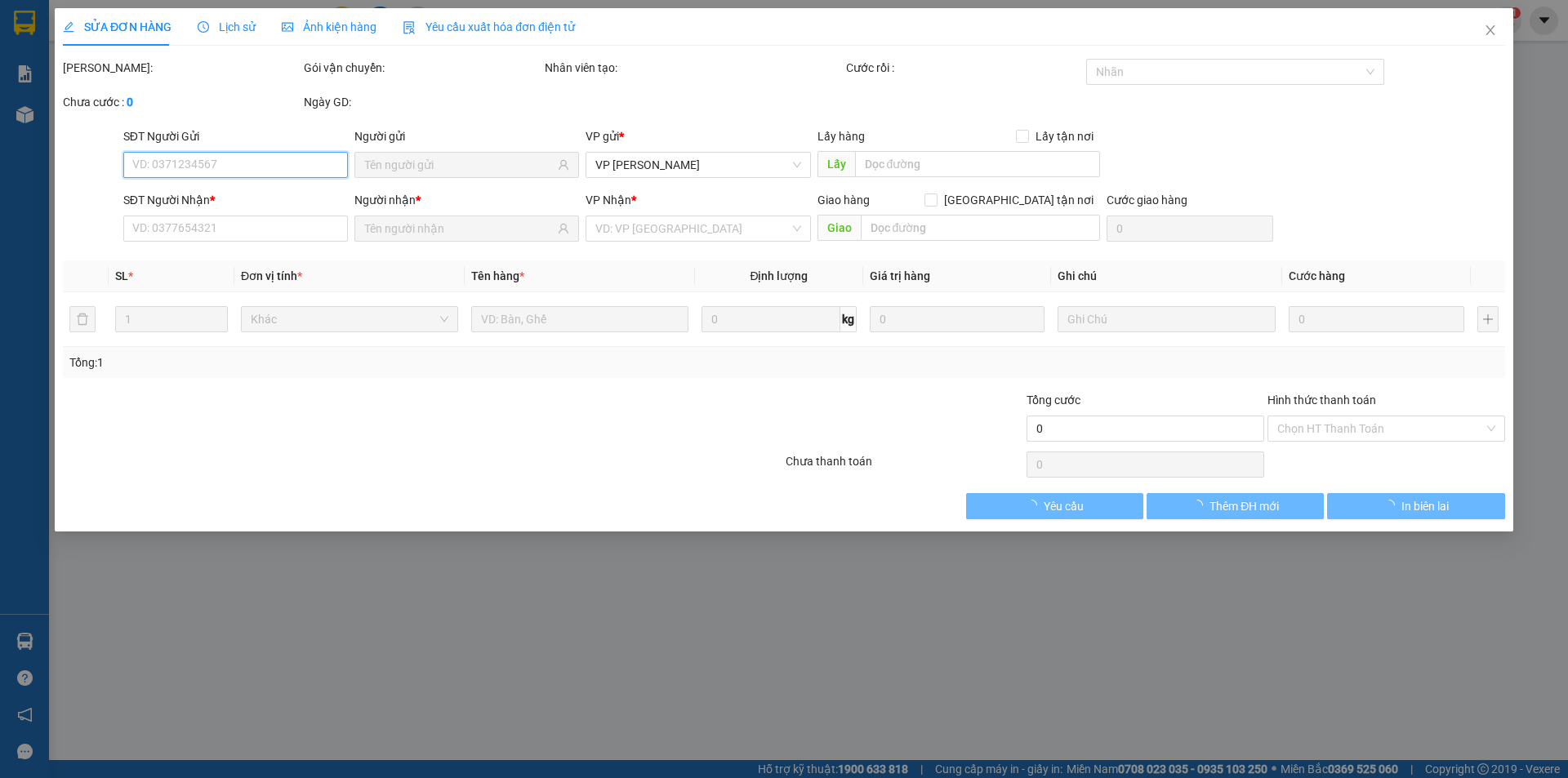
type input "0918210852"
type input "THIÊN"
type input "0909838272"
type input "THẮM"
type input "30.000"
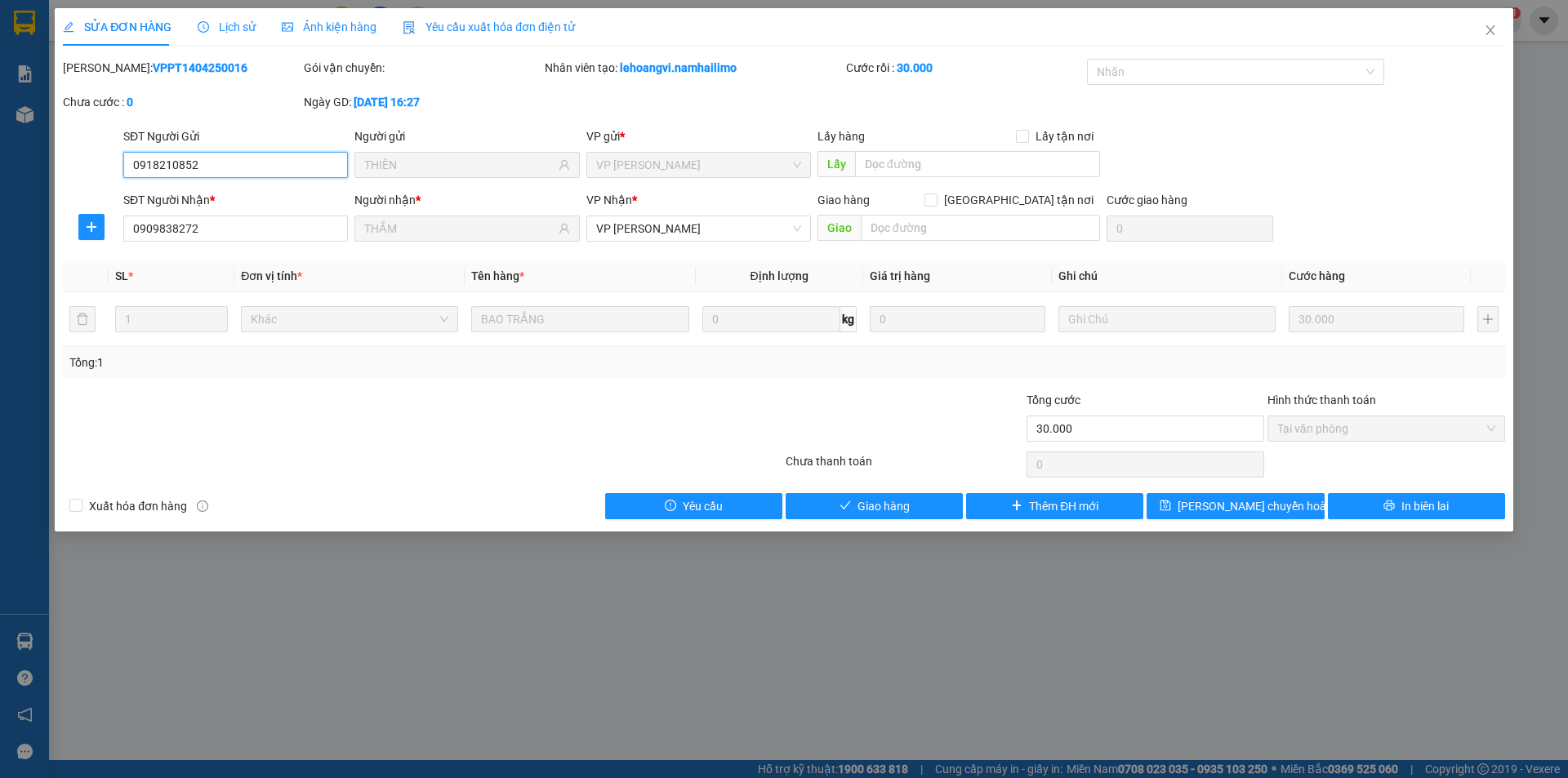
click at [245, 167] on input "0918210852" at bounding box center [236, 165] width 225 height 26
click at [245, 230] on input "0909838272" at bounding box center [236, 228] width 225 height 26
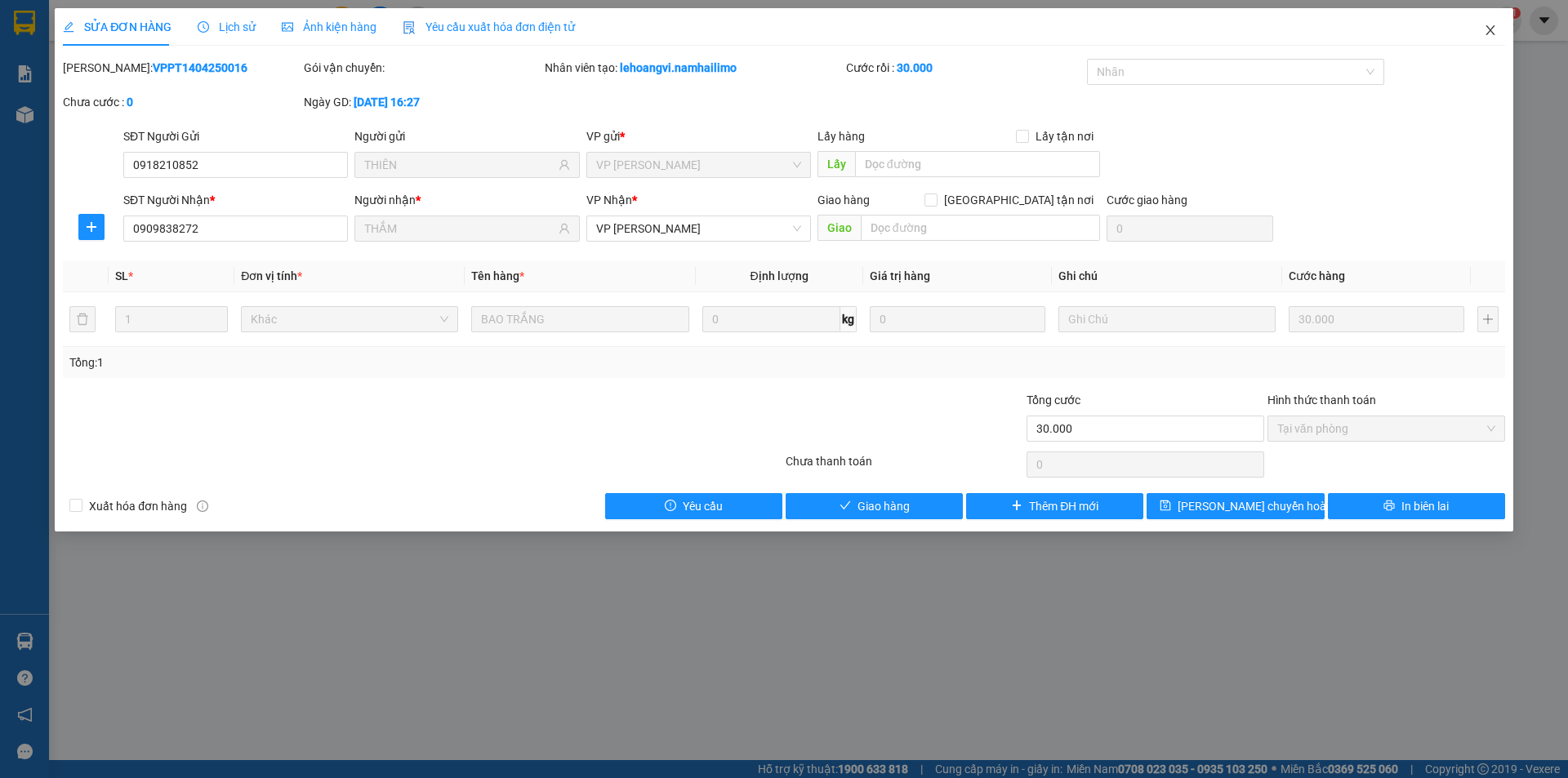
click at [1497, 27] on span "Close" at bounding box center [1490, 31] width 46 height 46
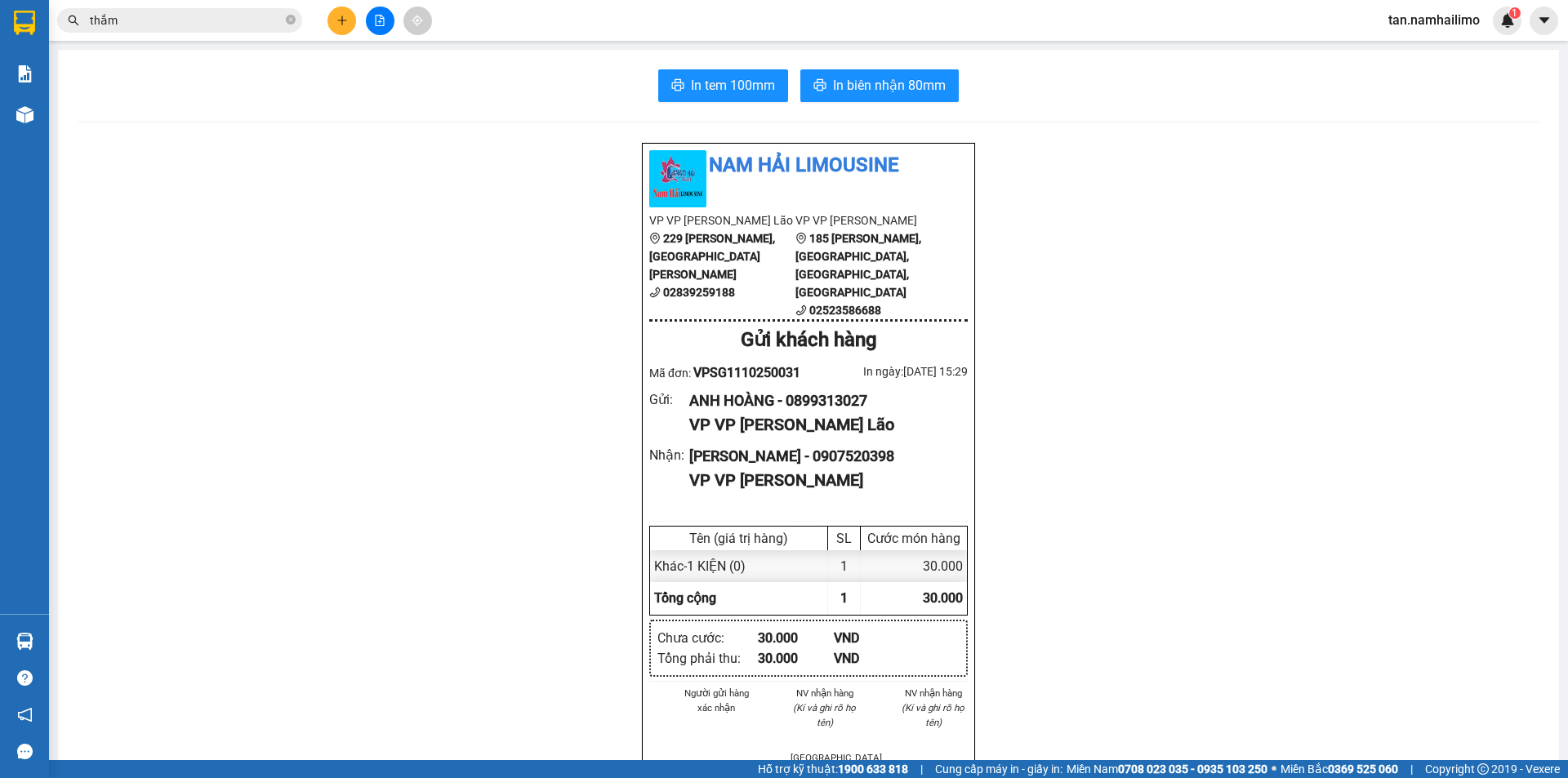
click at [348, 13] on button at bounding box center [341, 20] width 28 height 28
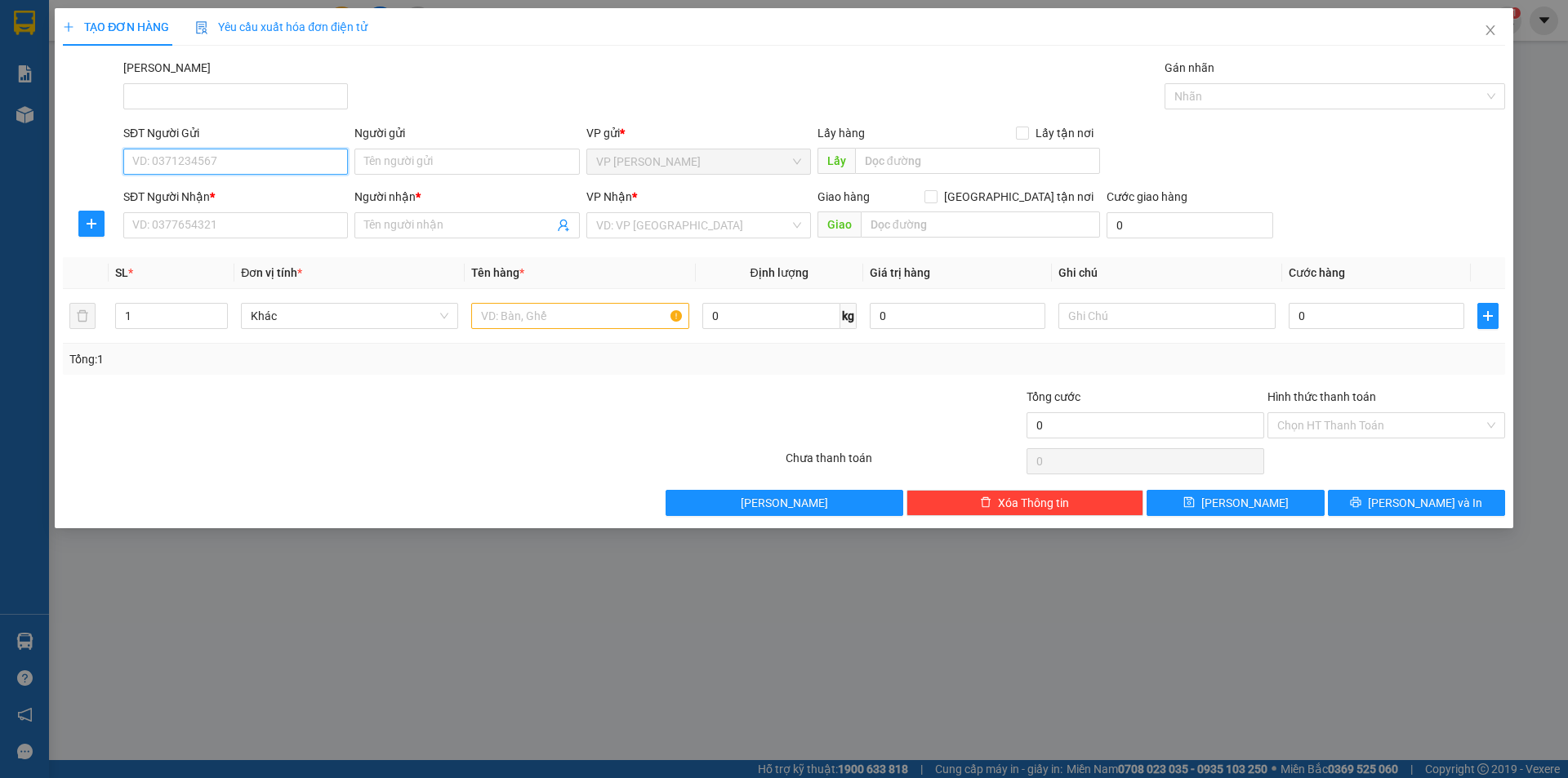
drag, startPoint x: 259, startPoint y: 156, endPoint x: 300, endPoint y: 160, distance: 41.2
click at [259, 157] on input "SĐT Người Gửi" at bounding box center [236, 161] width 225 height 26
paste input "0909838272"
type input "0909838272"
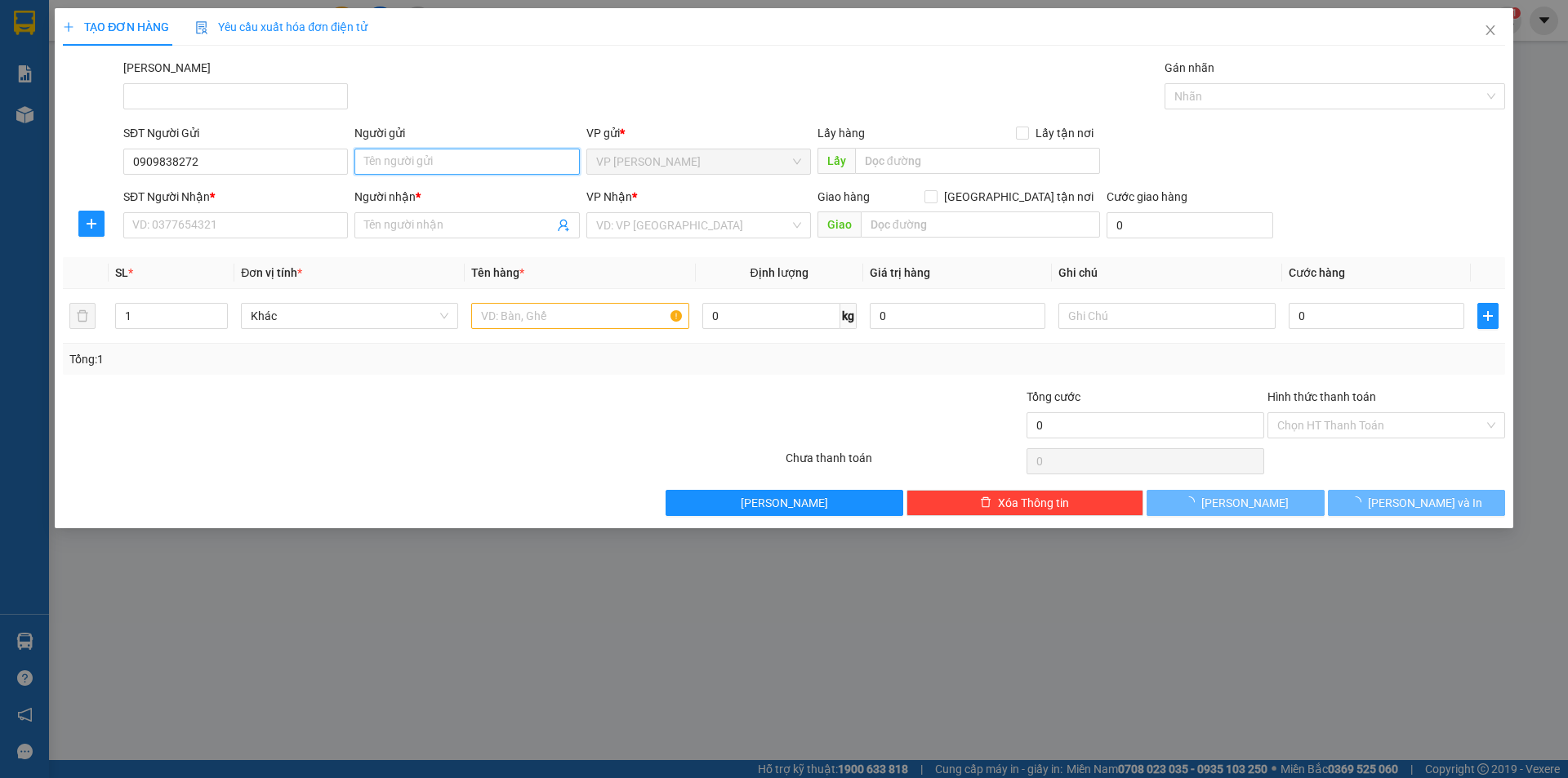
click at [407, 155] on input "Người gửi" at bounding box center [467, 161] width 225 height 26
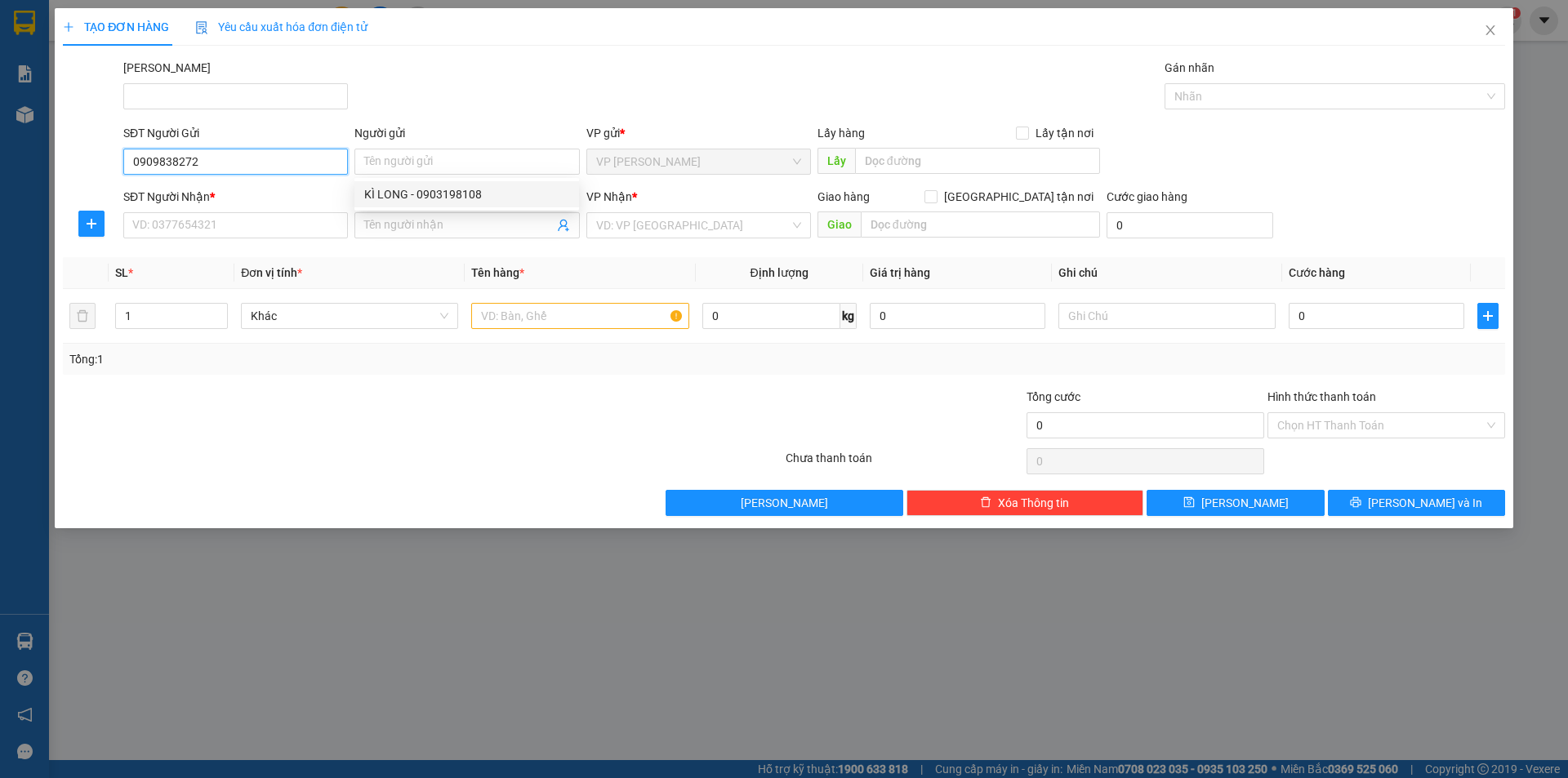
click at [315, 166] on input "0909838272" at bounding box center [236, 161] width 225 height 26
click at [289, 194] on div "0909838272 - THẮM" at bounding box center [236, 194] width 205 height 18
type input "THẮM"
type input "0918210852"
type input "THIÊN"
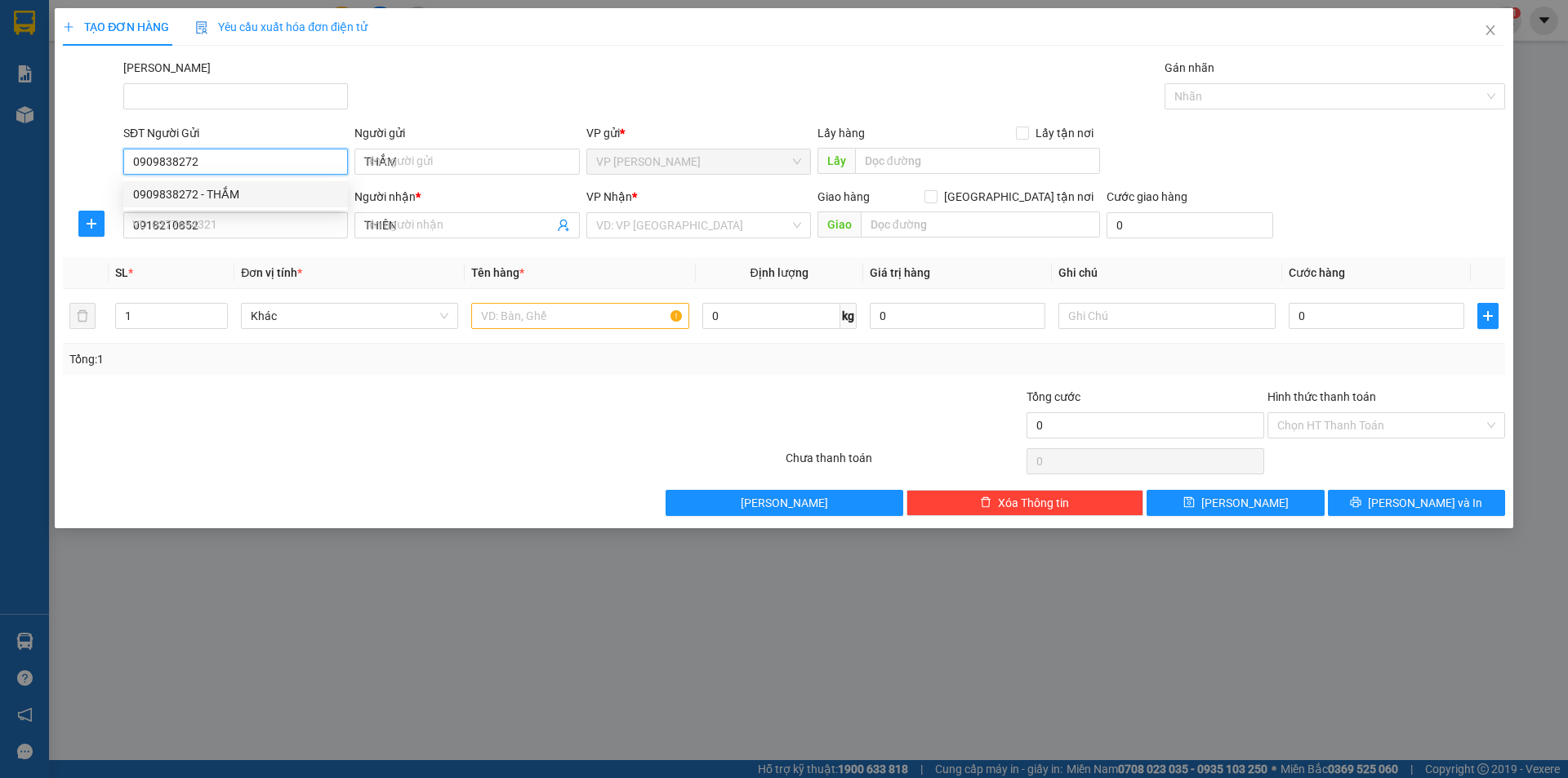
type input "50.000"
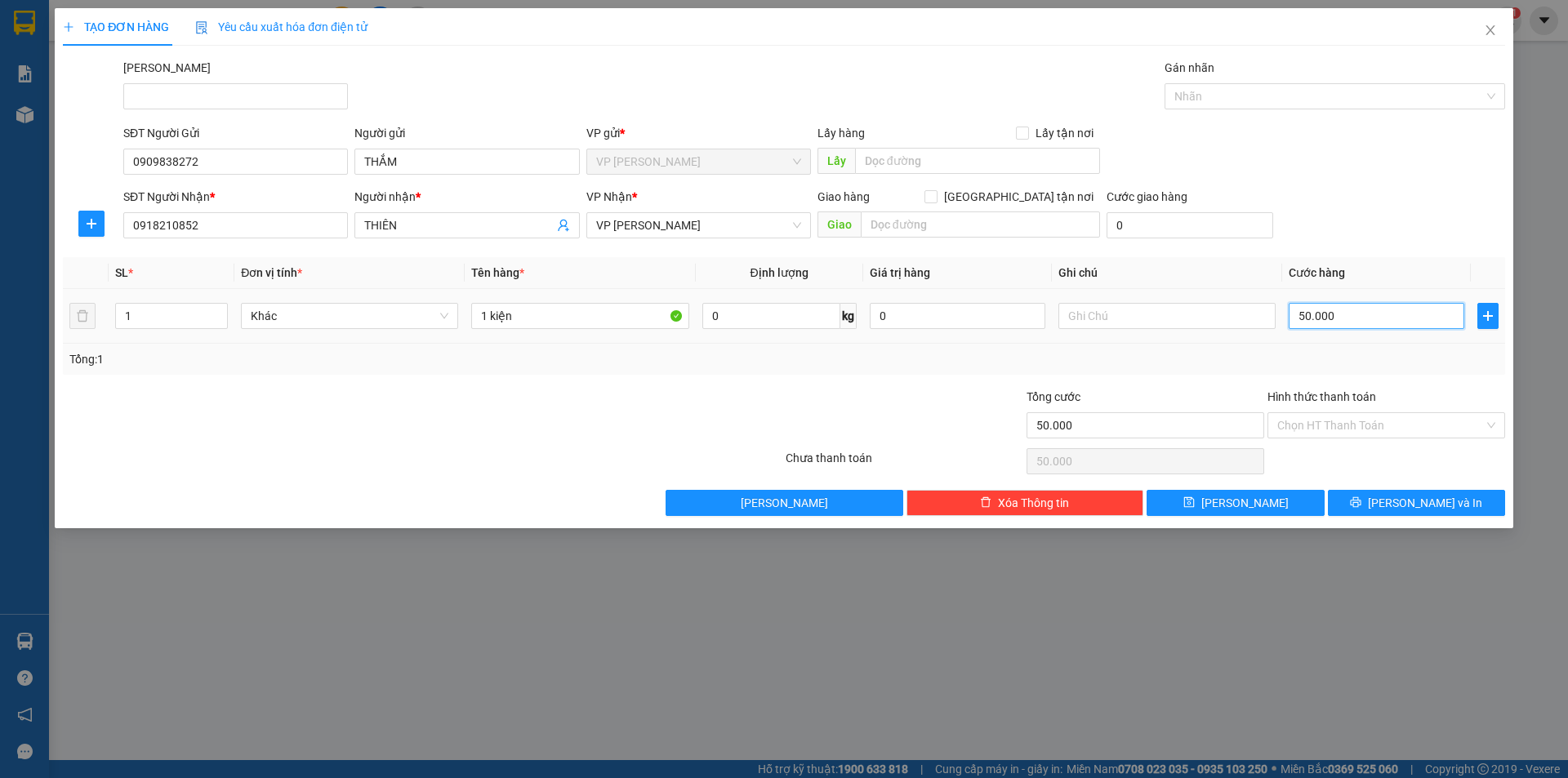
click at [1361, 326] on input "50.000" at bounding box center [1377, 316] width 176 height 26
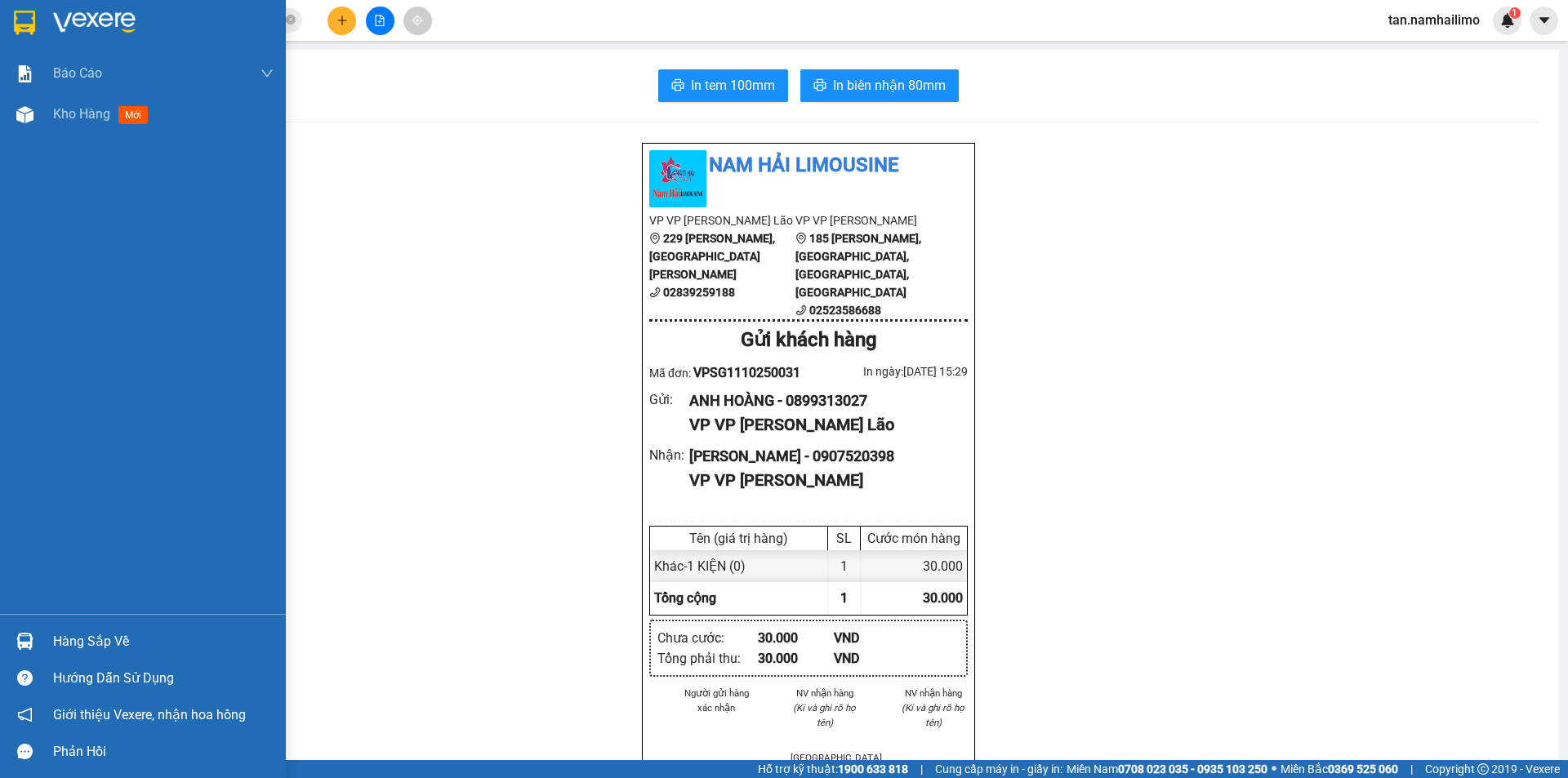
click at [37, 26] on div at bounding box center [25, 22] width 28 height 28
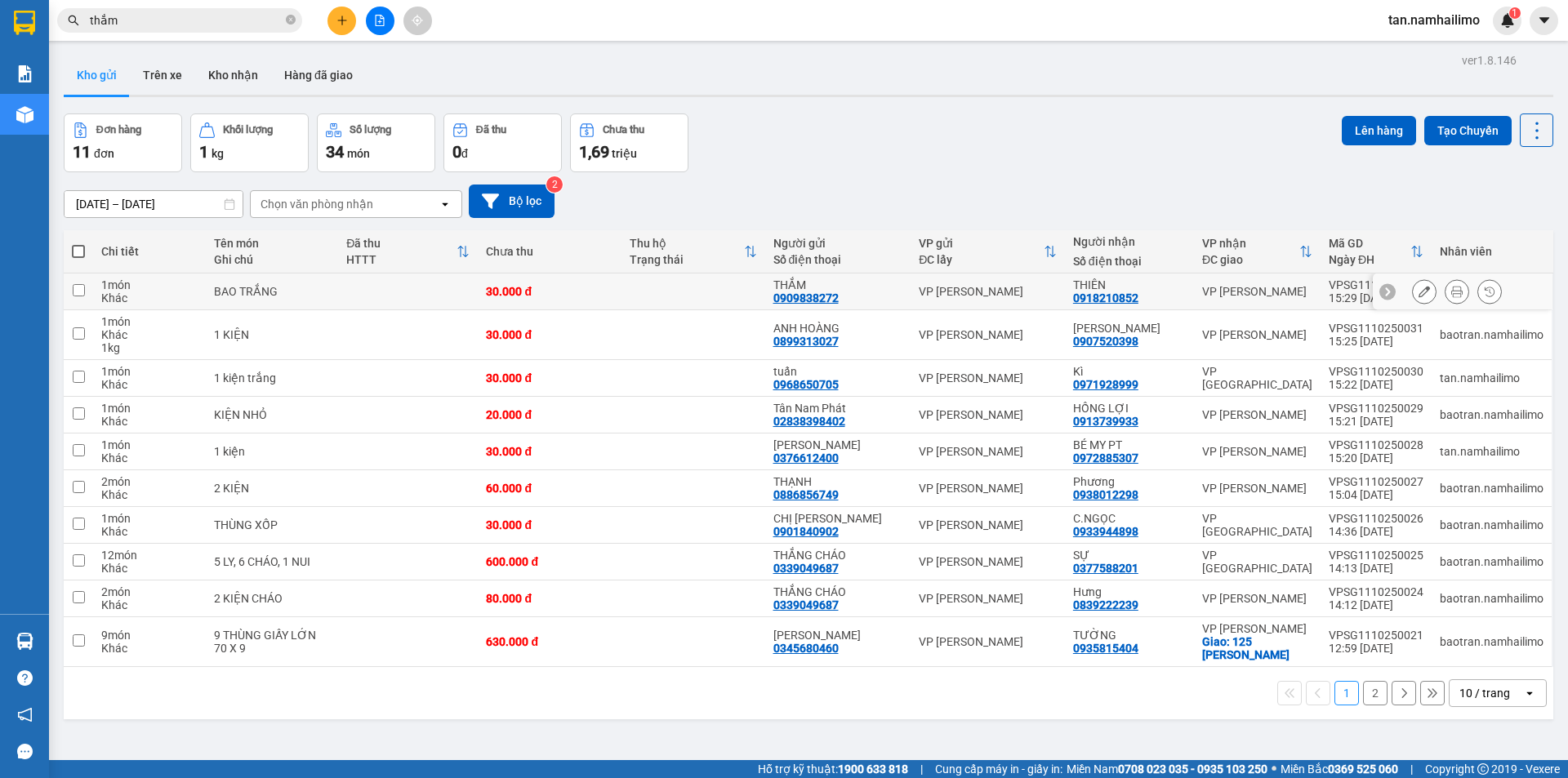
click at [1448, 284] on button at bounding box center [1457, 292] width 23 height 28
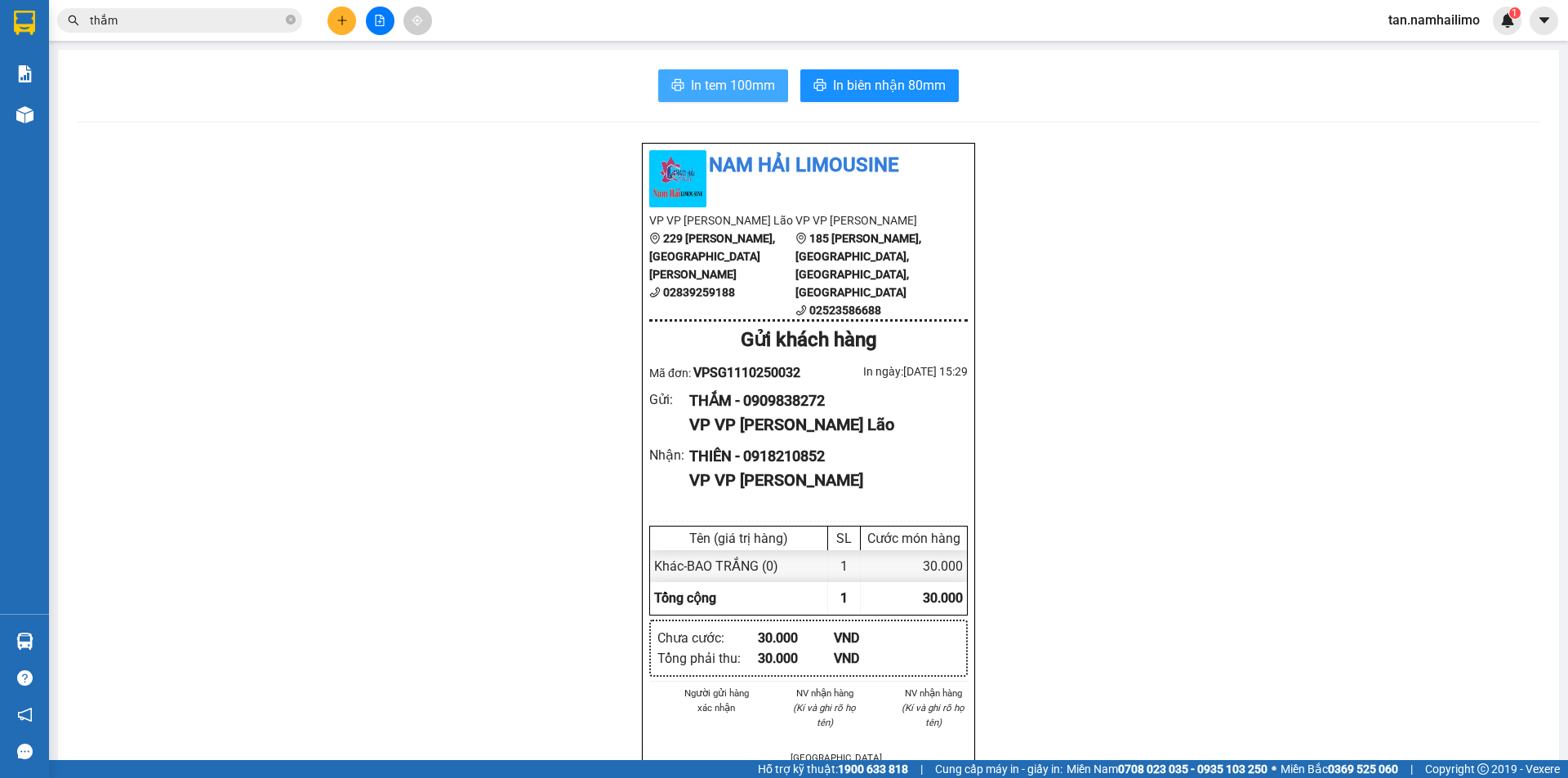
drag, startPoint x: 658, startPoint y: 68, endPoint x: 696, endPoint y: 94, distance: 46.0
click at [661, 75] on div "In tem 100mm In biên nhận 80mm Nam Hải Limousine VP VP Phạm Ngũ Lão 229 Phạm Ng…" at bounding box center [808, 759] width 1501 height 1420
drag, startPoint x: 696, startPoint y: 94, endPoint x: 694, endPoint y: 104, distance: 10.2
click at [696, 95] on span "In tem 100mm" at bounding box center [732, 85] width 84 height 20
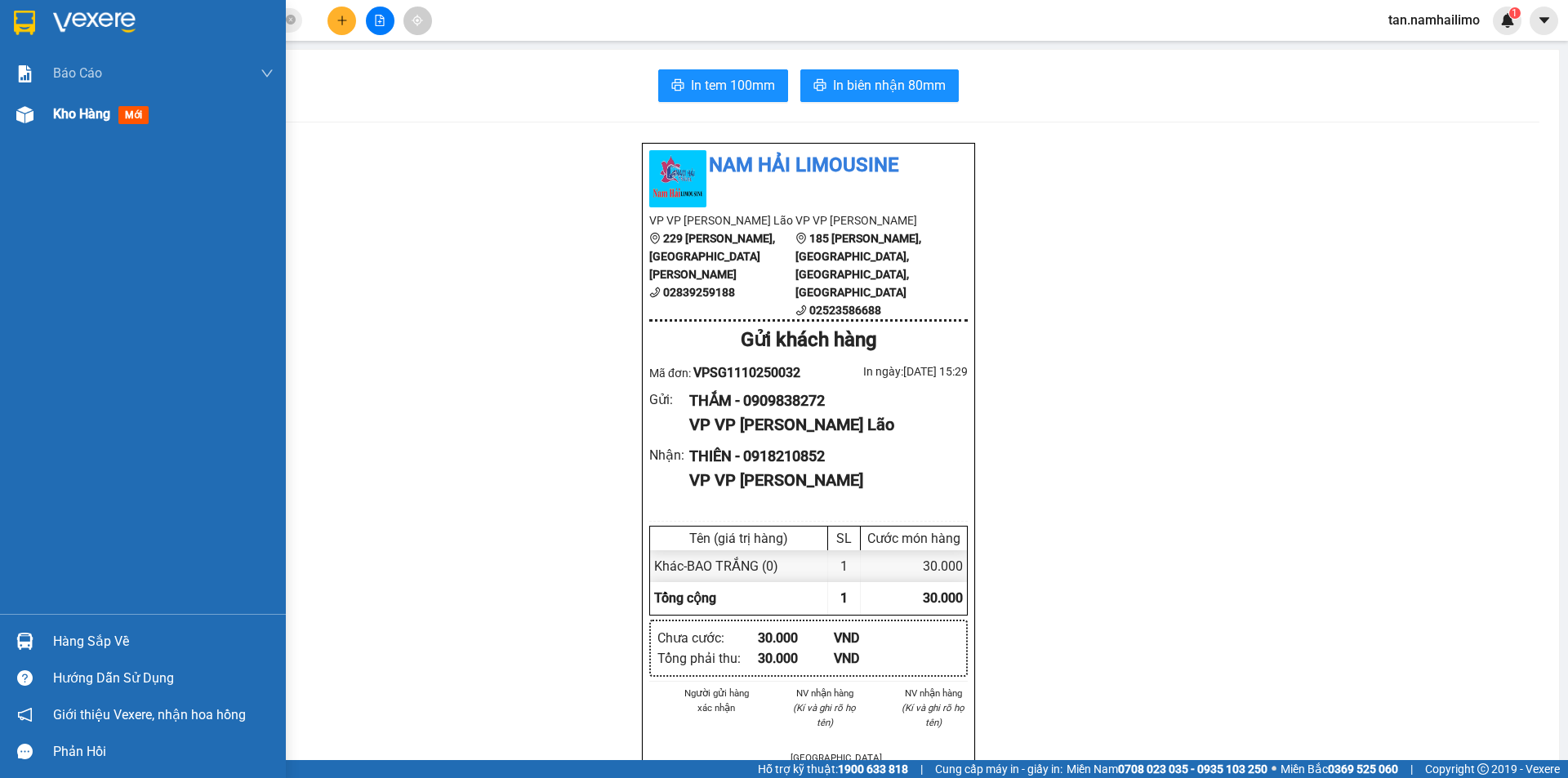
click at [33, 116] on img at bounding box center [25, 114] width 17 height 17
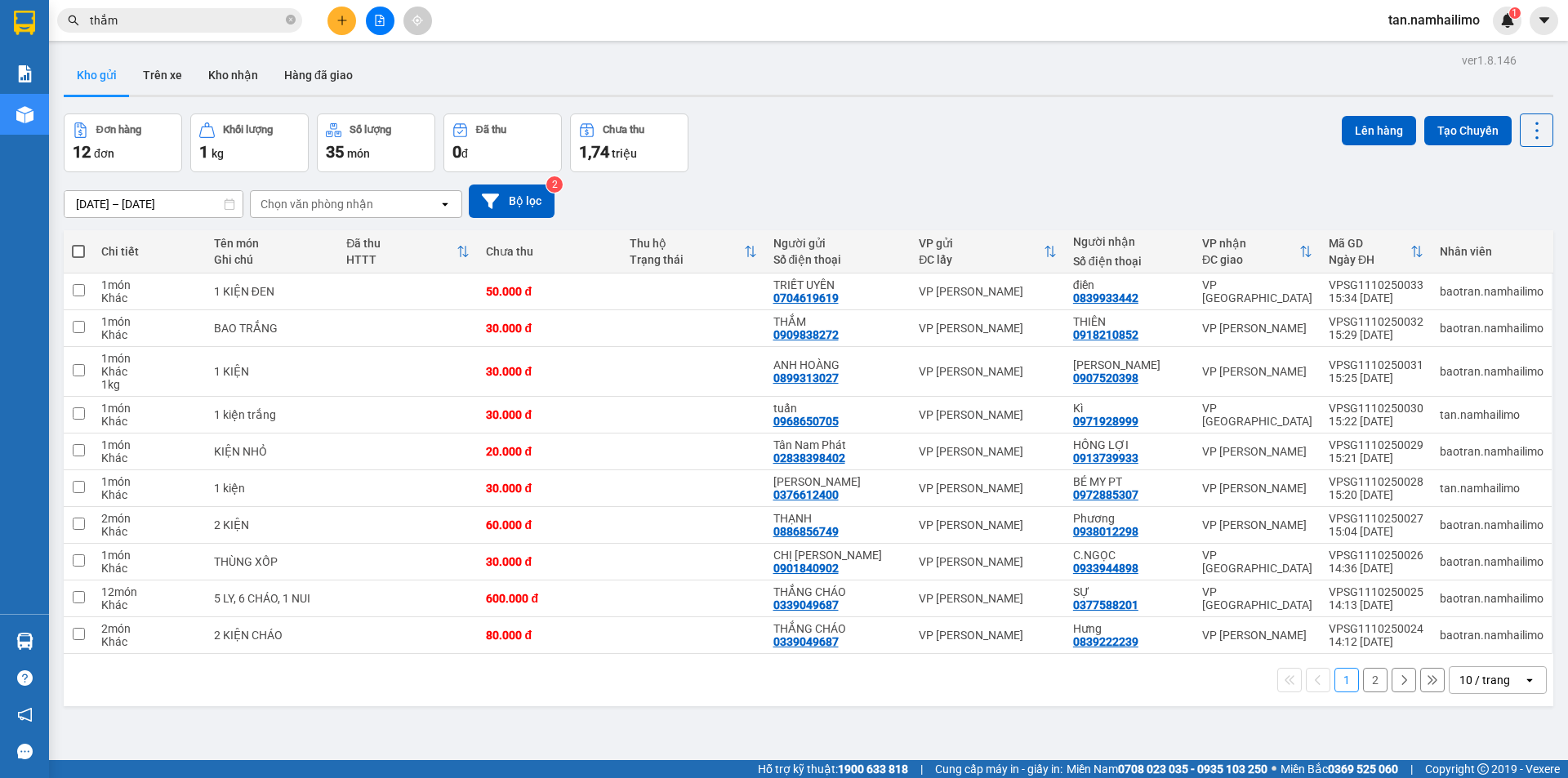
click at [211, 19] on input "thắm" at bounding box center [186, 20] width 192 height 18
type input "t"
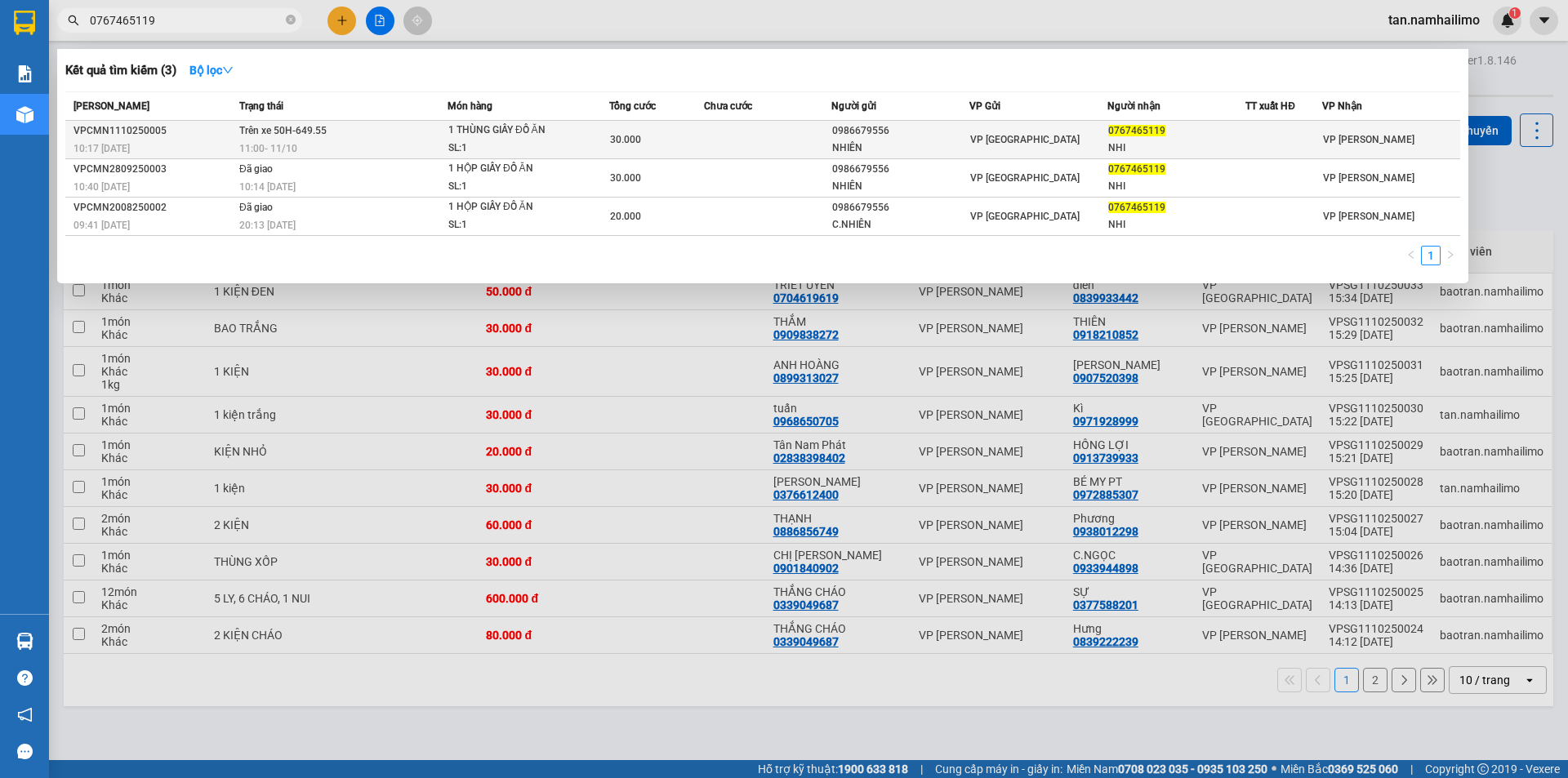
type input "0767465119"
click at [1042, 135] on div "VP [GEOGRAPHIC_DATA]" at bounding box center [1039, 139] width 137 height 18
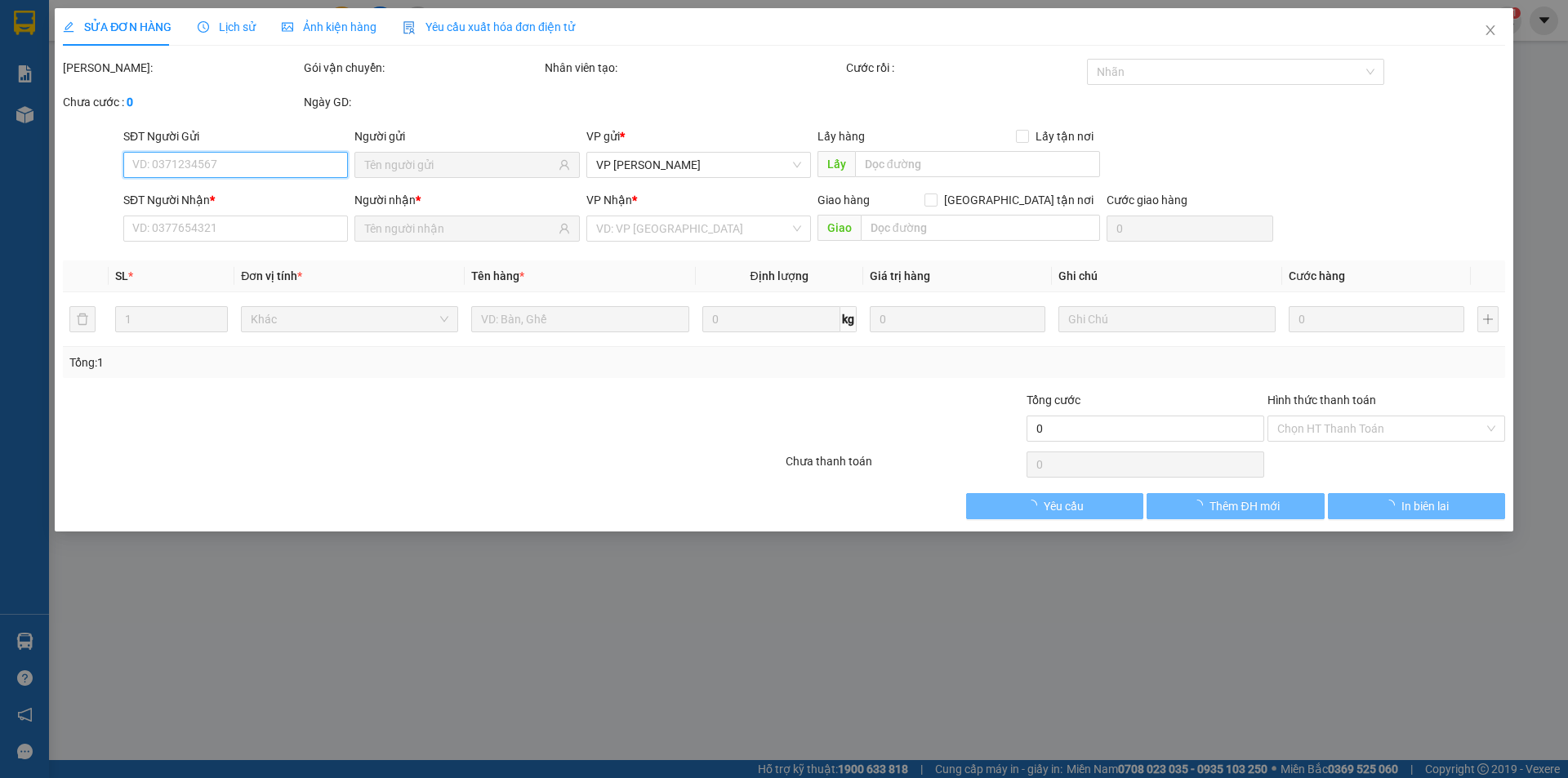
type input "0986679556"
type input "NHIÊN"
type input "0767465119"
type input "NHI"
type input "30.000"
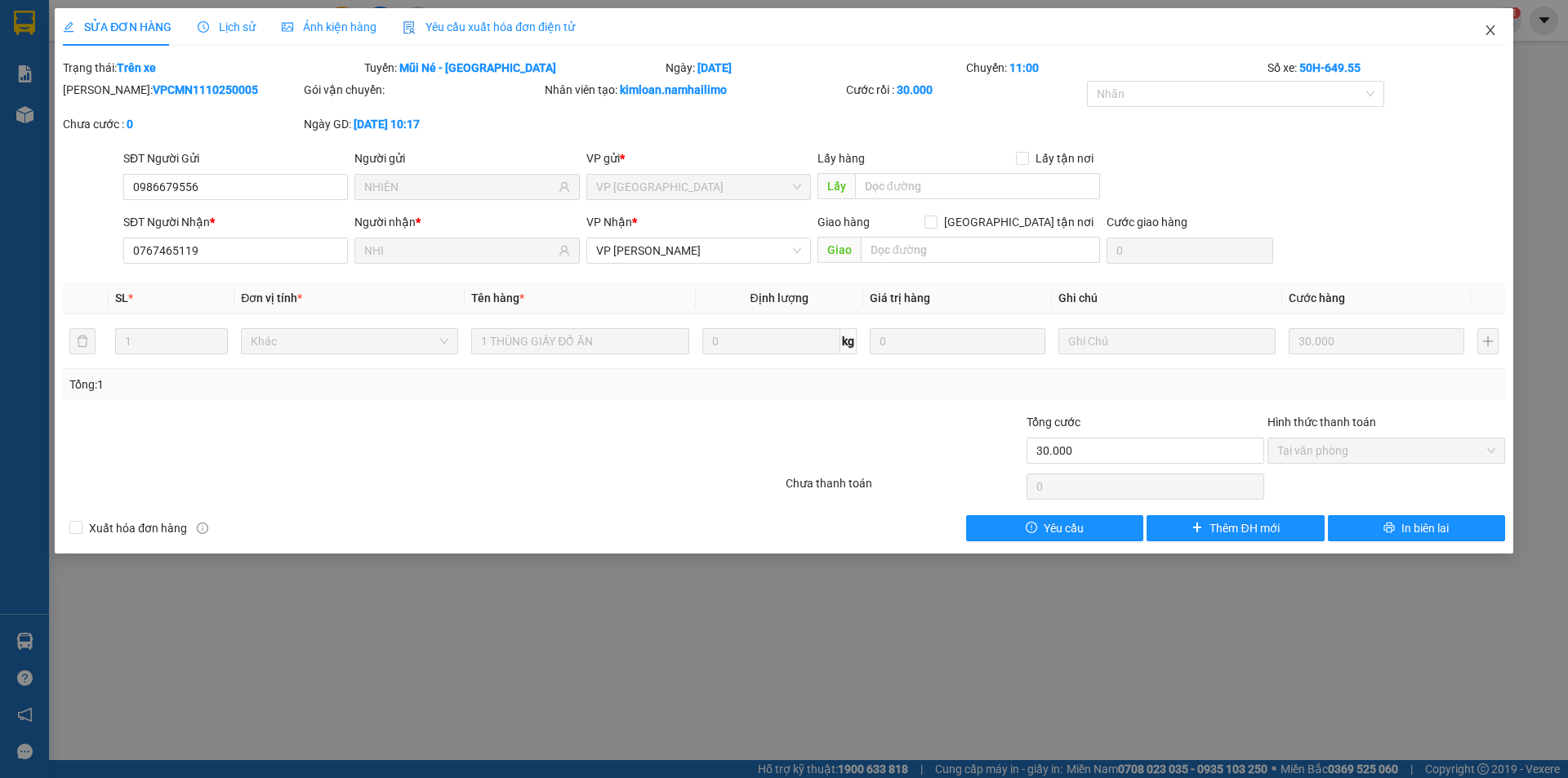
click at [1489, 27] on icon "close" at bounding box center [1490, 30] width 13 height 13
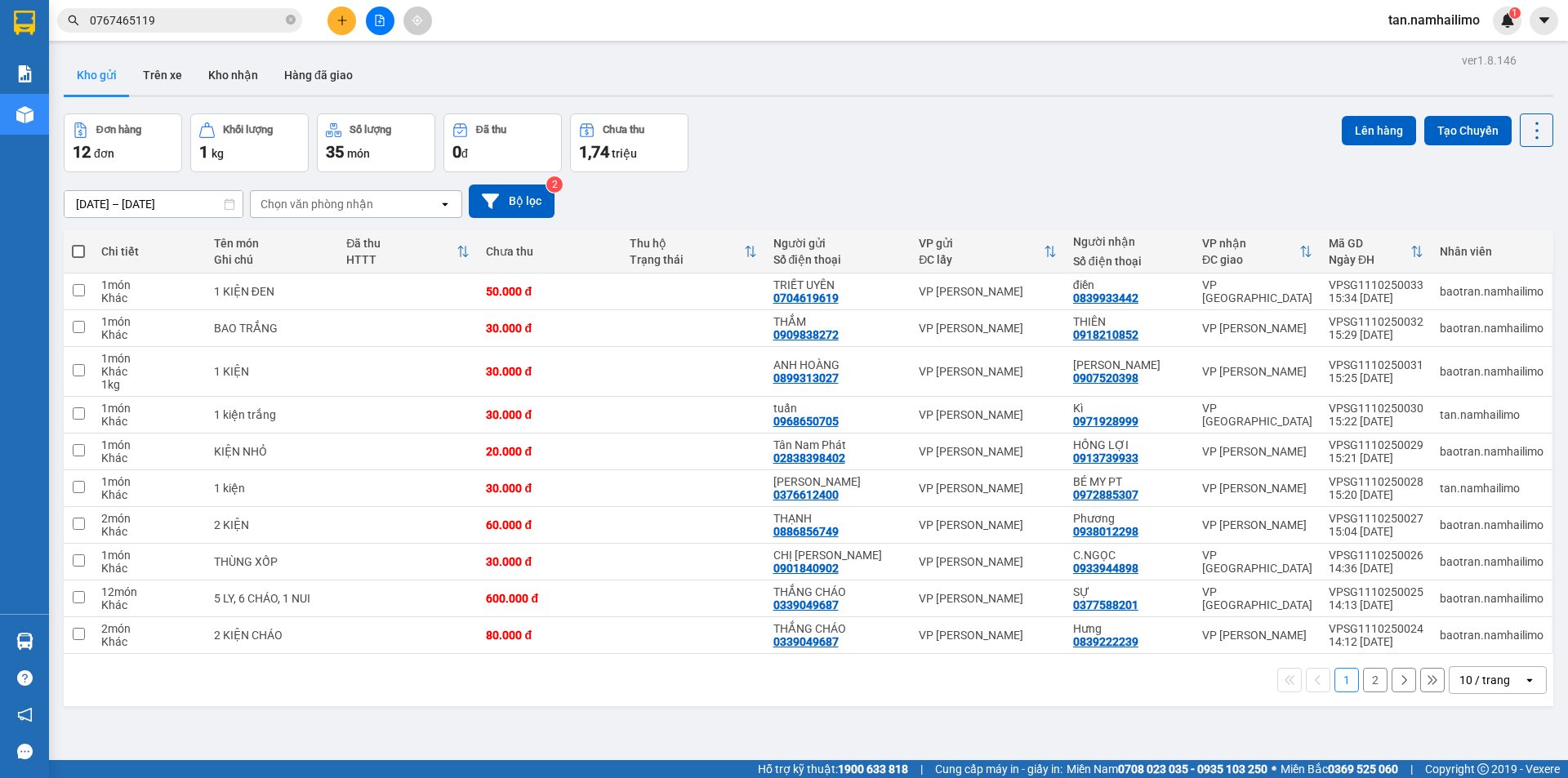
click at [203, 20] on input "0767465119" at bounding box center [186, 20] width 192 height 18
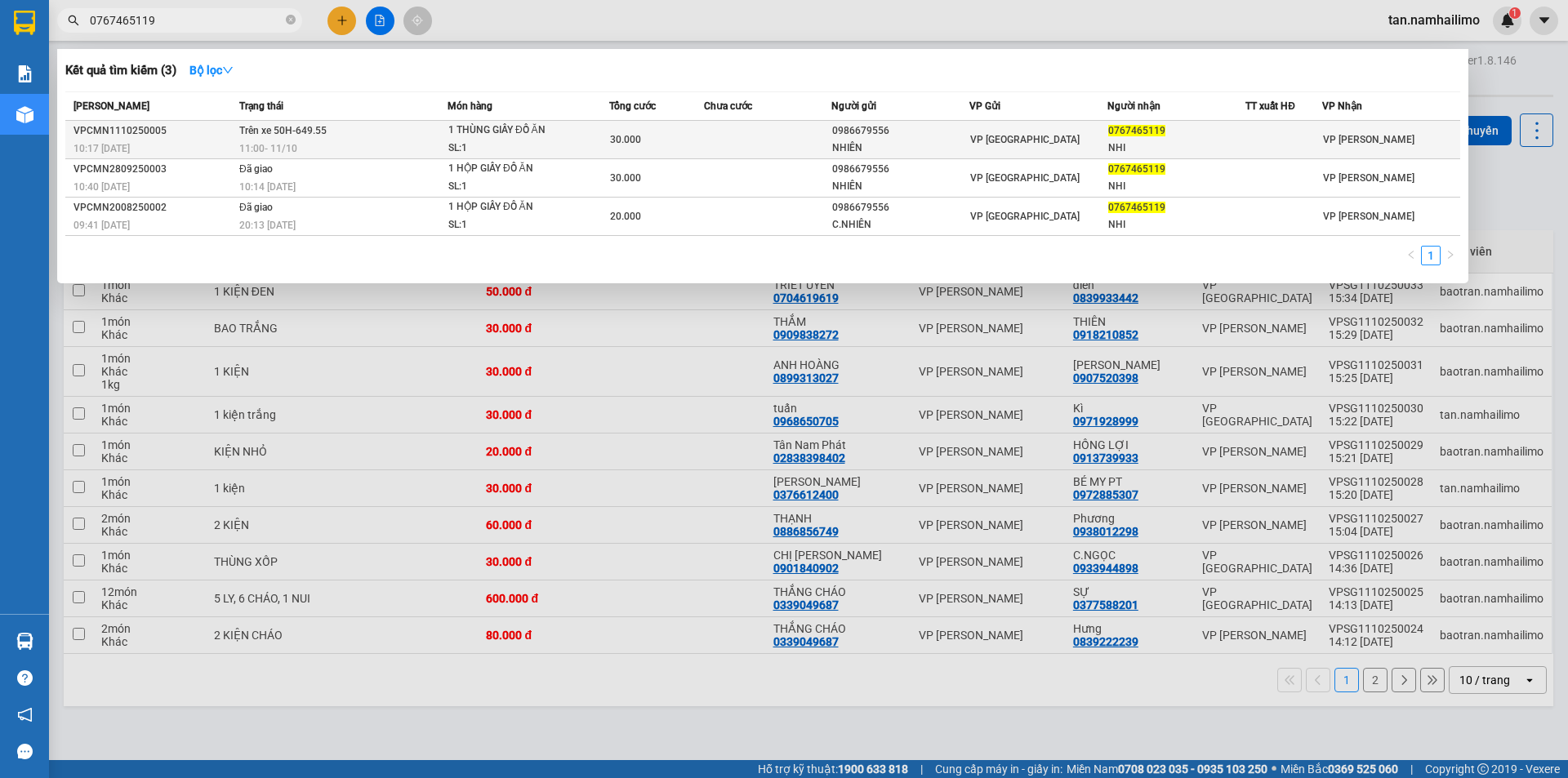
click at [1289, 132] on div at bounding box center [1284, 139] width 75 height 17
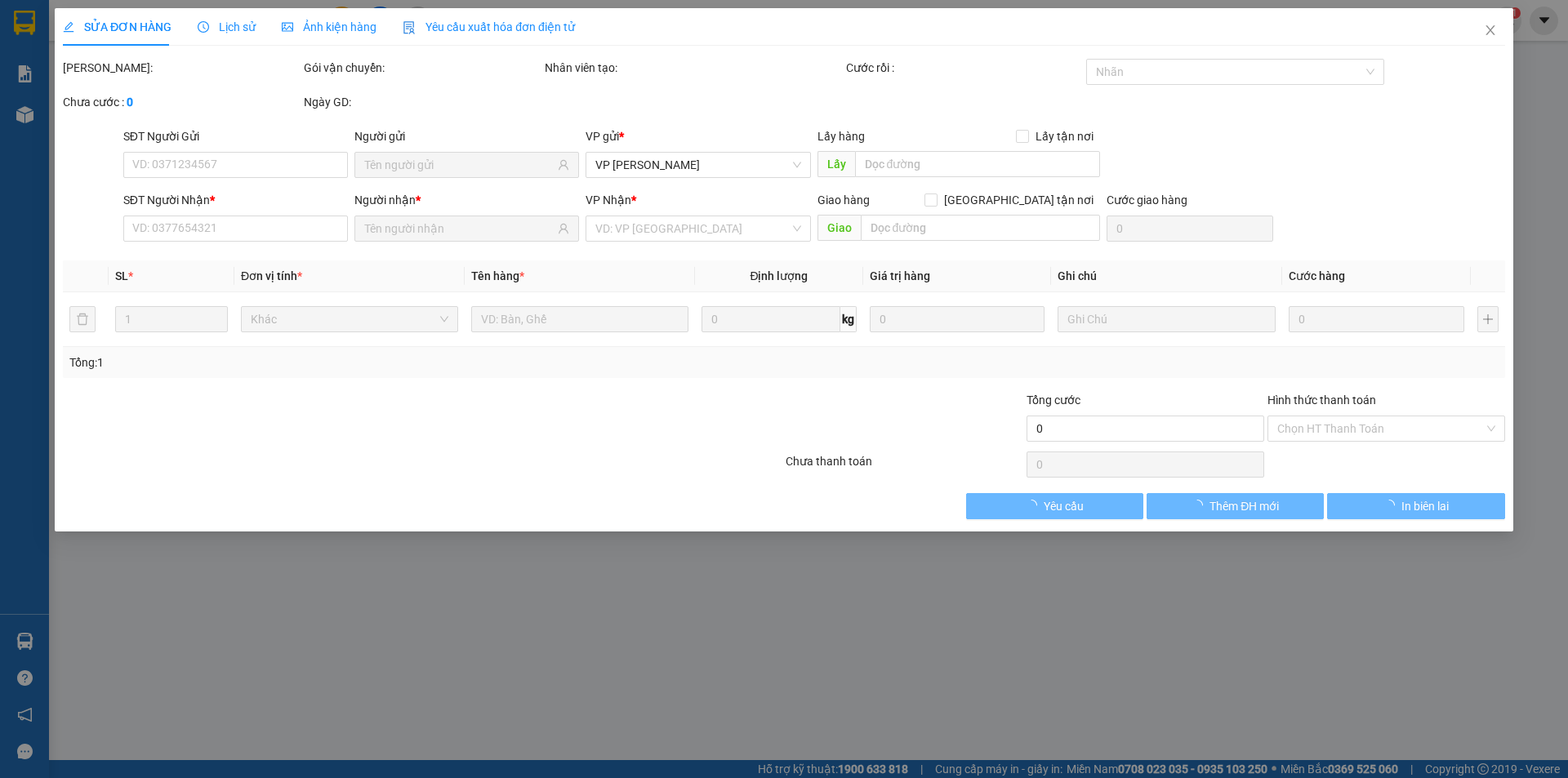
type input "0986679556"
type input "NHIÊN"
type input "0767465119"
type input "NHI"
type input "30.000"
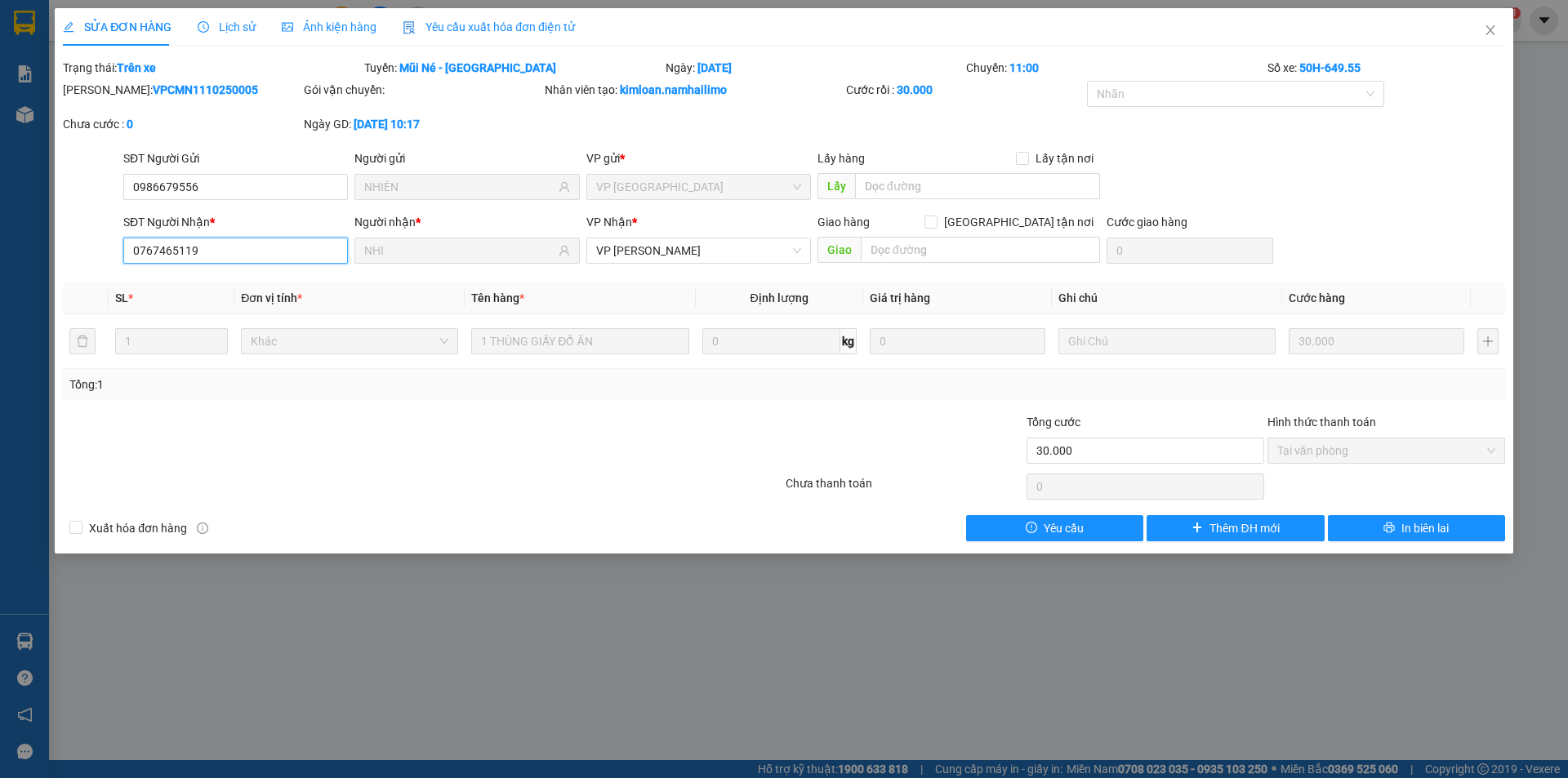
click at [220, 250] on input "0767465119" at bounding box center [236, 251] width 225 height 26
click at [1491, 29] on icon "close" at bounding box center [1490, 30] width 9 height 10
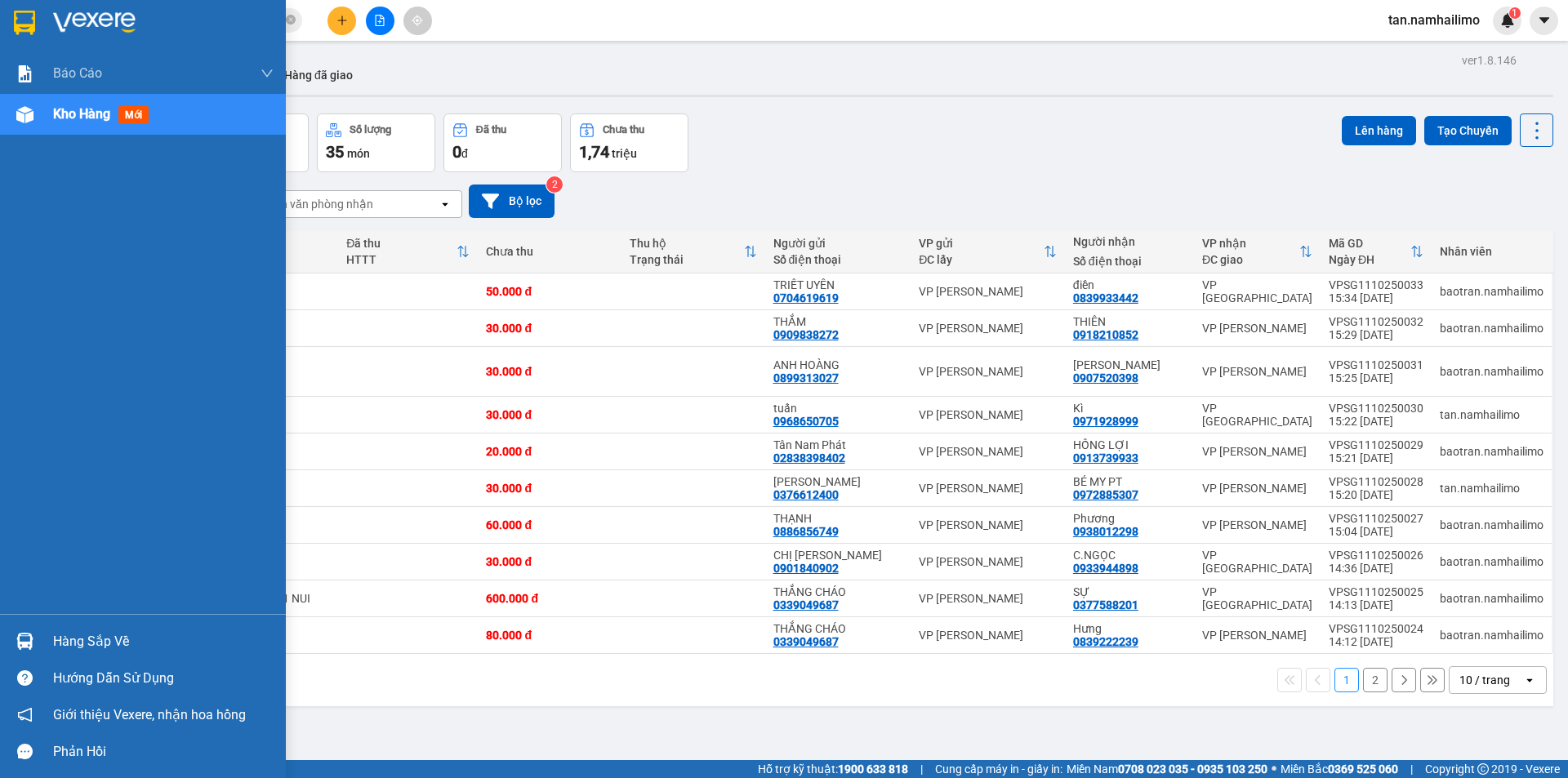
click at [11, 642] on div at bounding box center [25, 641] width 28 height 28
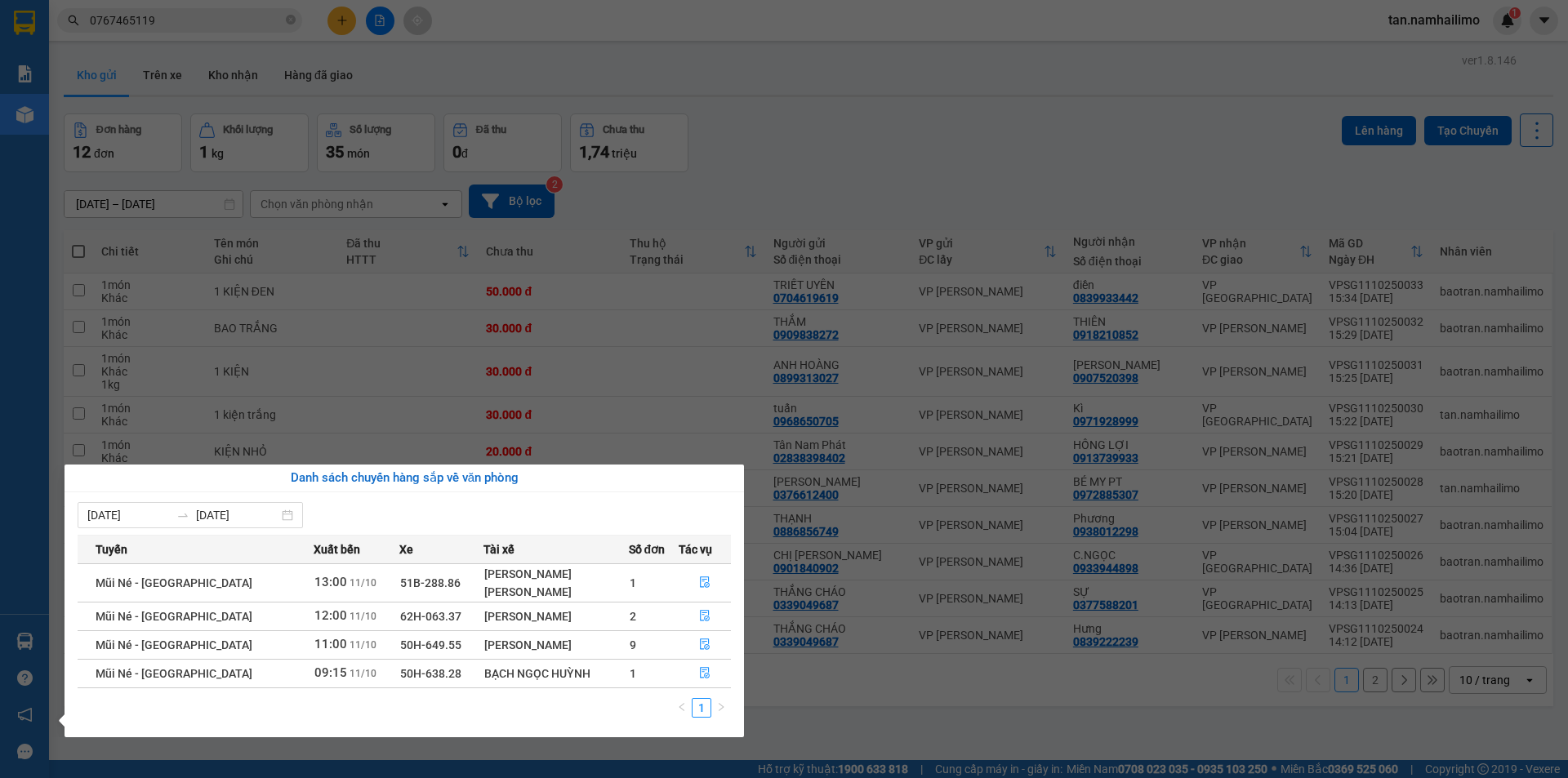
drag, startPoint x: 168, startPoint y: 0, endPoint x: 177, endPoint y: 17, distance: 19.2
click at [168, 3] on section "Kết quả tìm kiếm ( 3 ) Bộ lọc Mã ĐH Trạng thái Món hàng Tổng cước Chưa cước Ngư…" at bounding box center [784, 389] width 1568 height 778
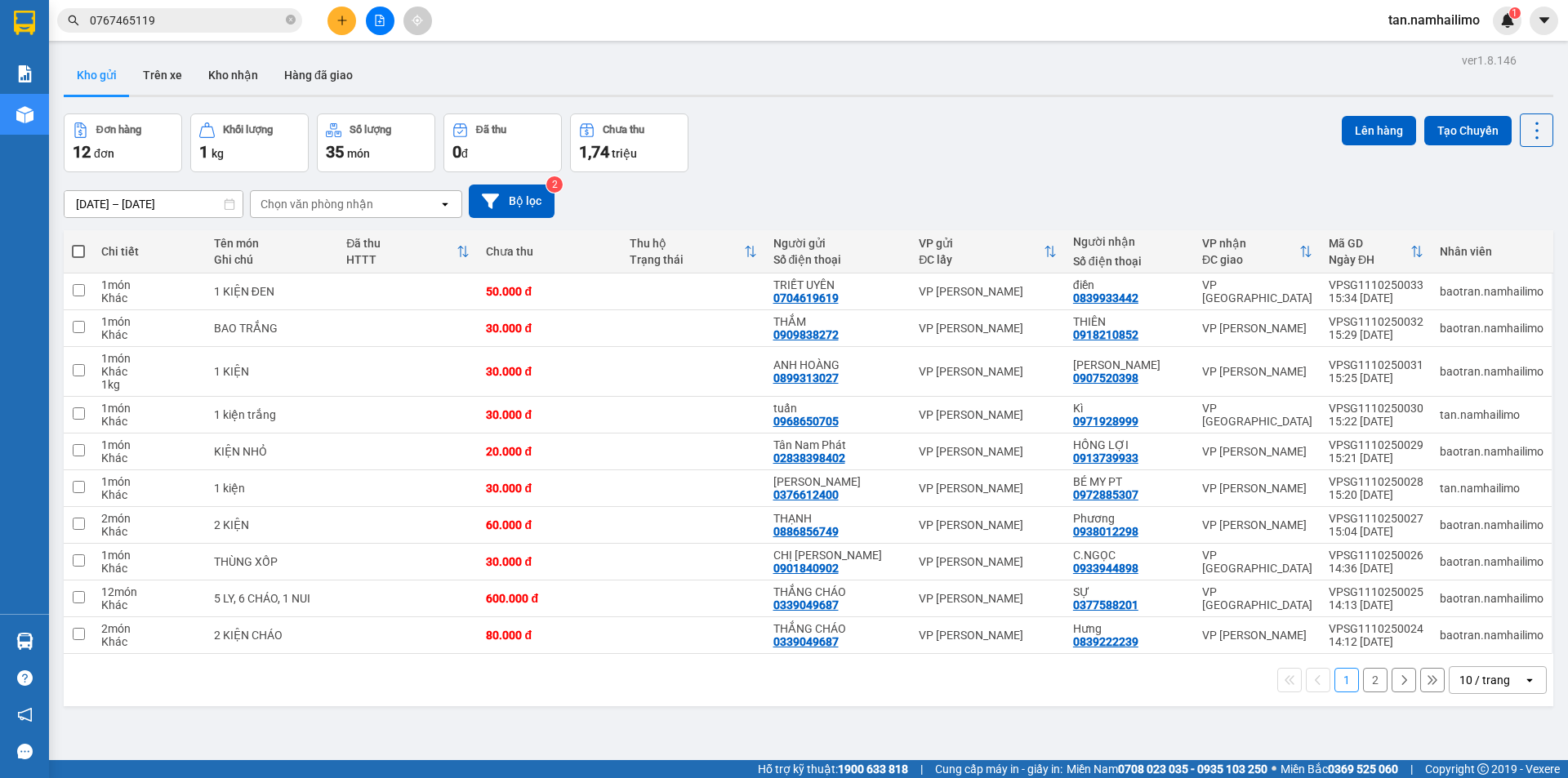
click at [177, 17] on input "0767465119" at bounding box center [186, 20] width 192 height 18
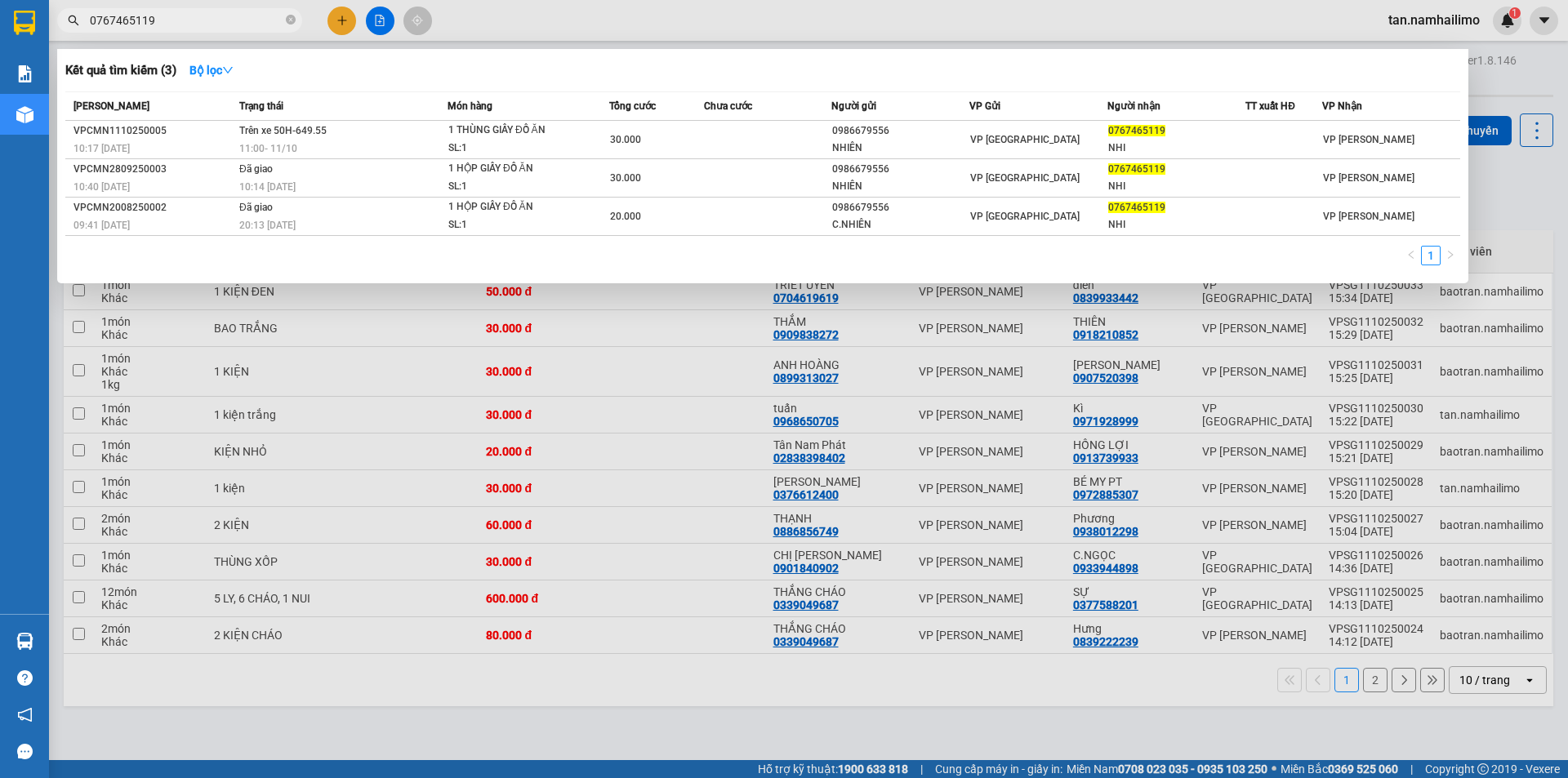
drag, startPoint x: 431, startPoint y: 320, endPoint x: 95, endPoint y: 566, distance: 416.4
click at [414, 339] on div at bounding box center [784, 389] width 1568 height 778
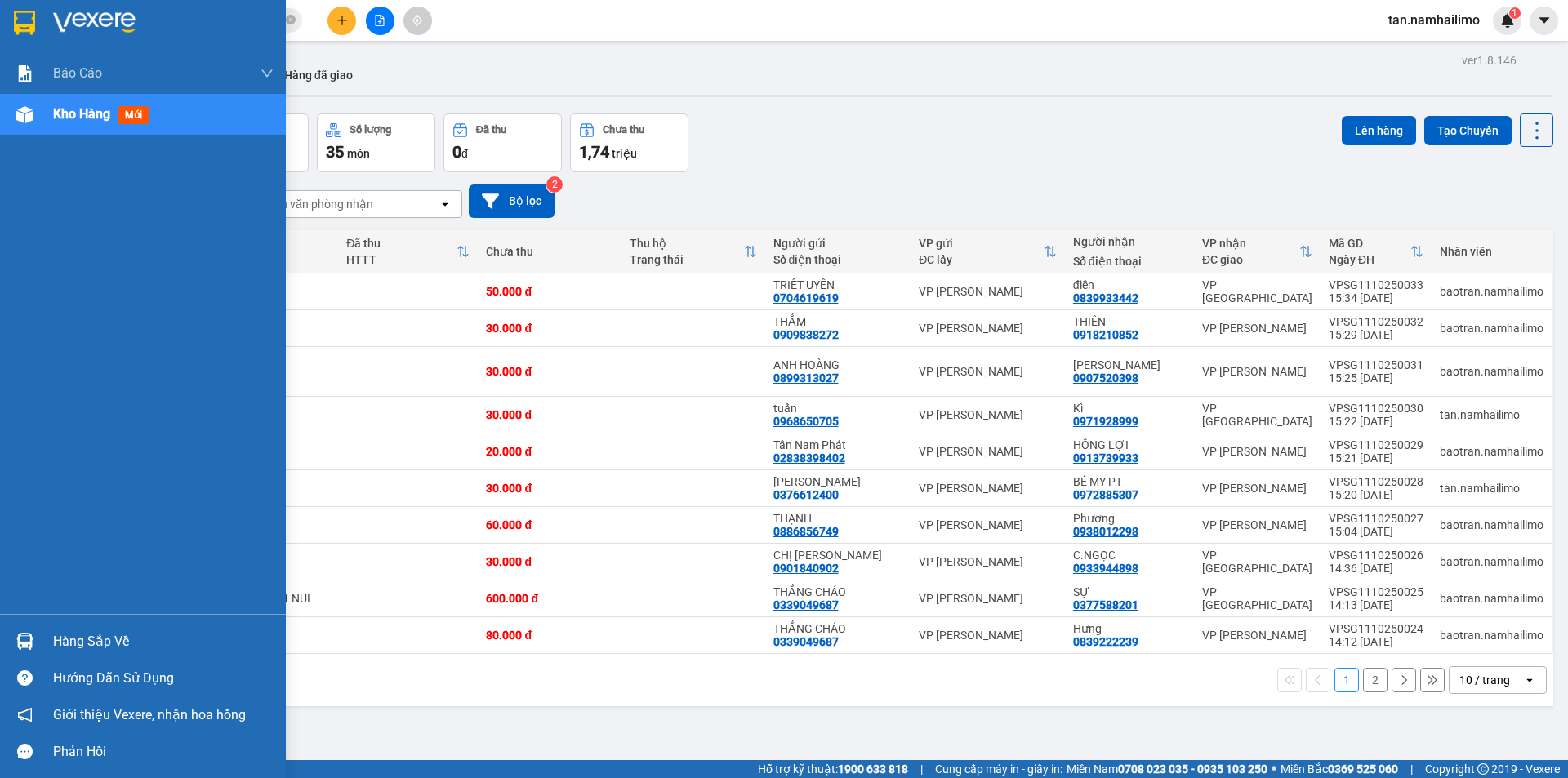
click at [23, 636] on img at bounding box center [25, 640] width 17 height 17
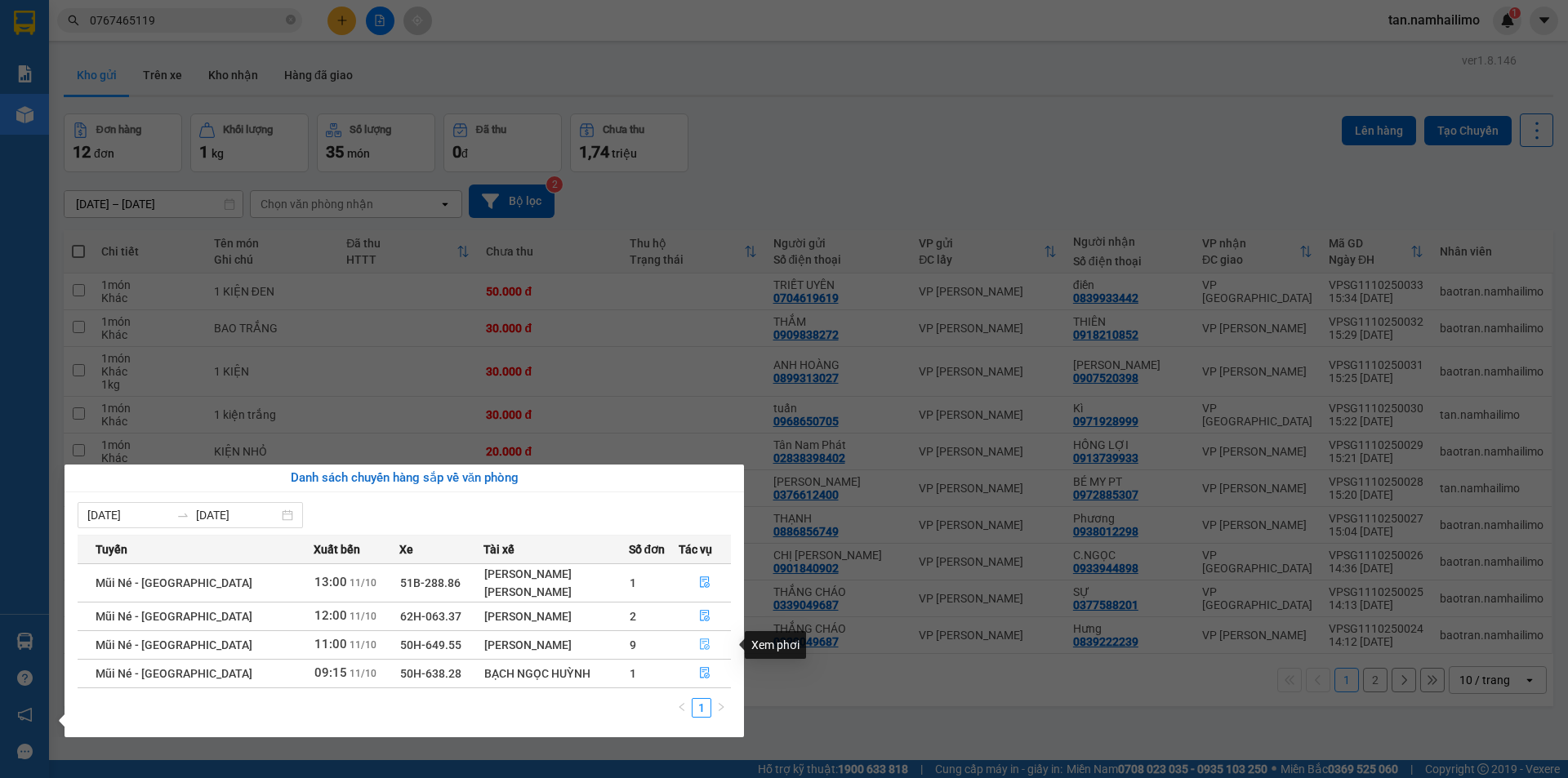
click at [695, 639] on button "button" at bounding box center [705, 645] width 51 height 26
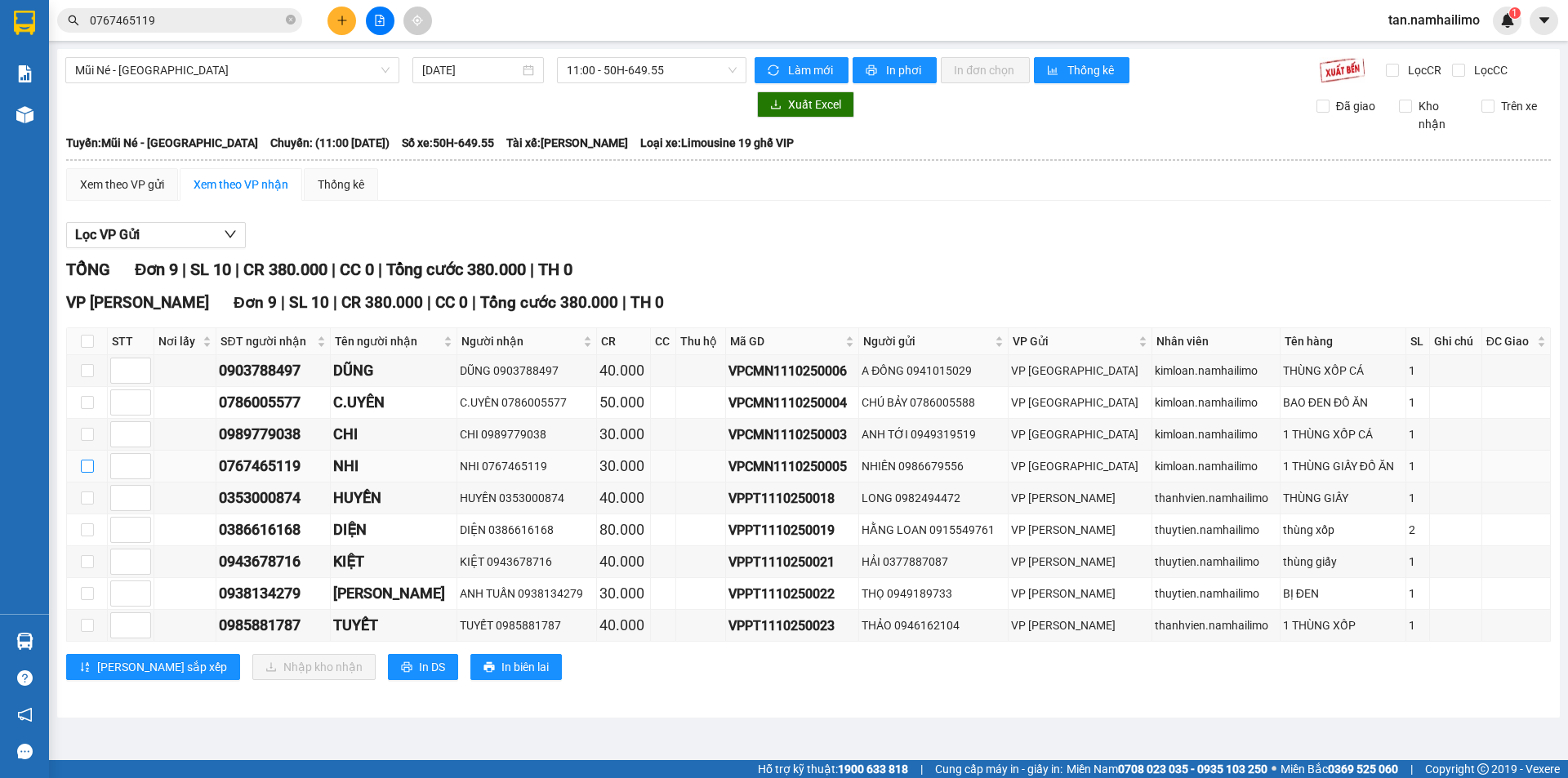
click at [87, 467] on input "checkbox" at bounding box center [87, 466] width 13 height 13
checkbox input "true"
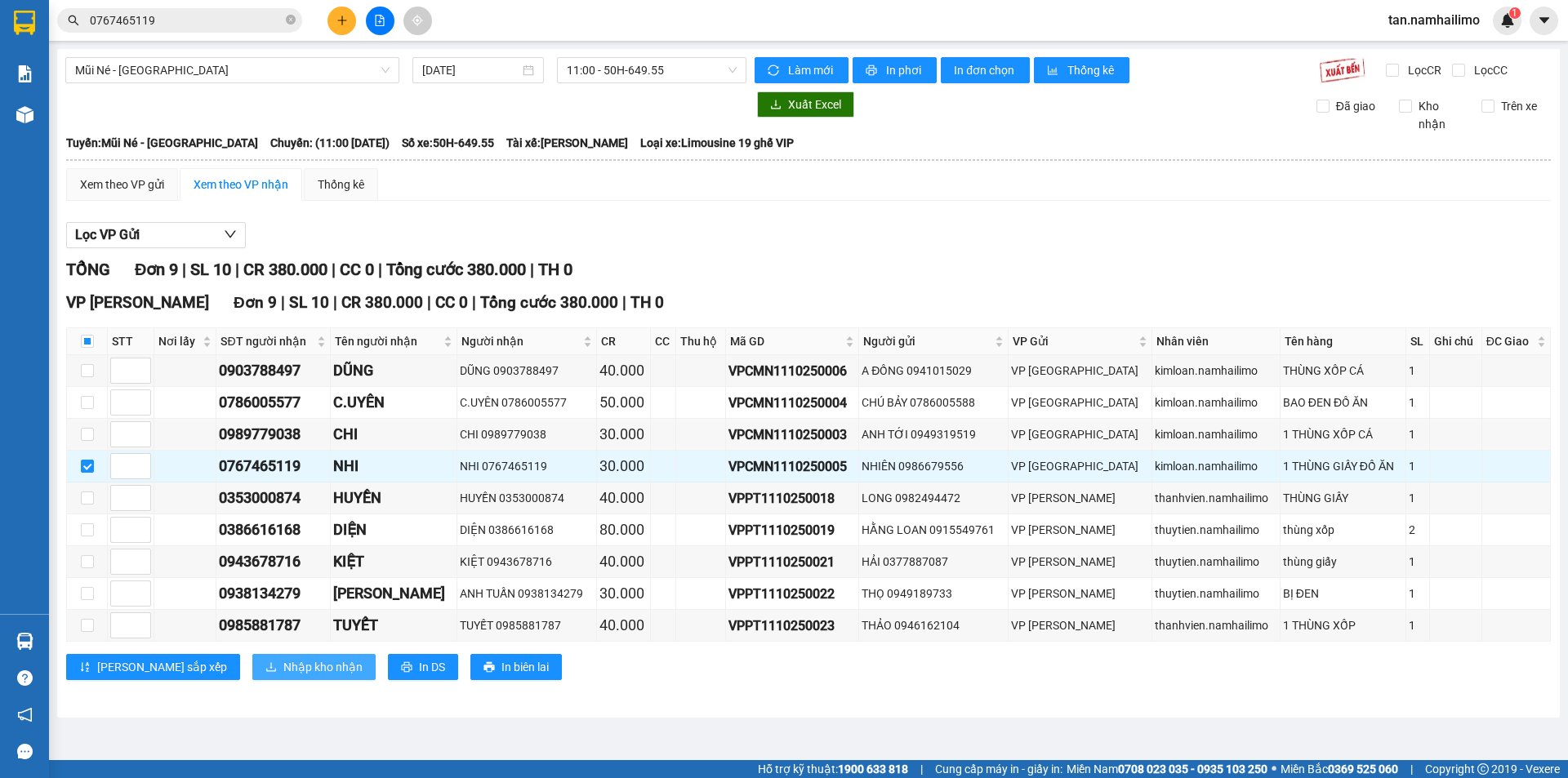
click at [252, 657] on button "Nhập kho nhận" at bounding box center [314, 667] width 124 height 26
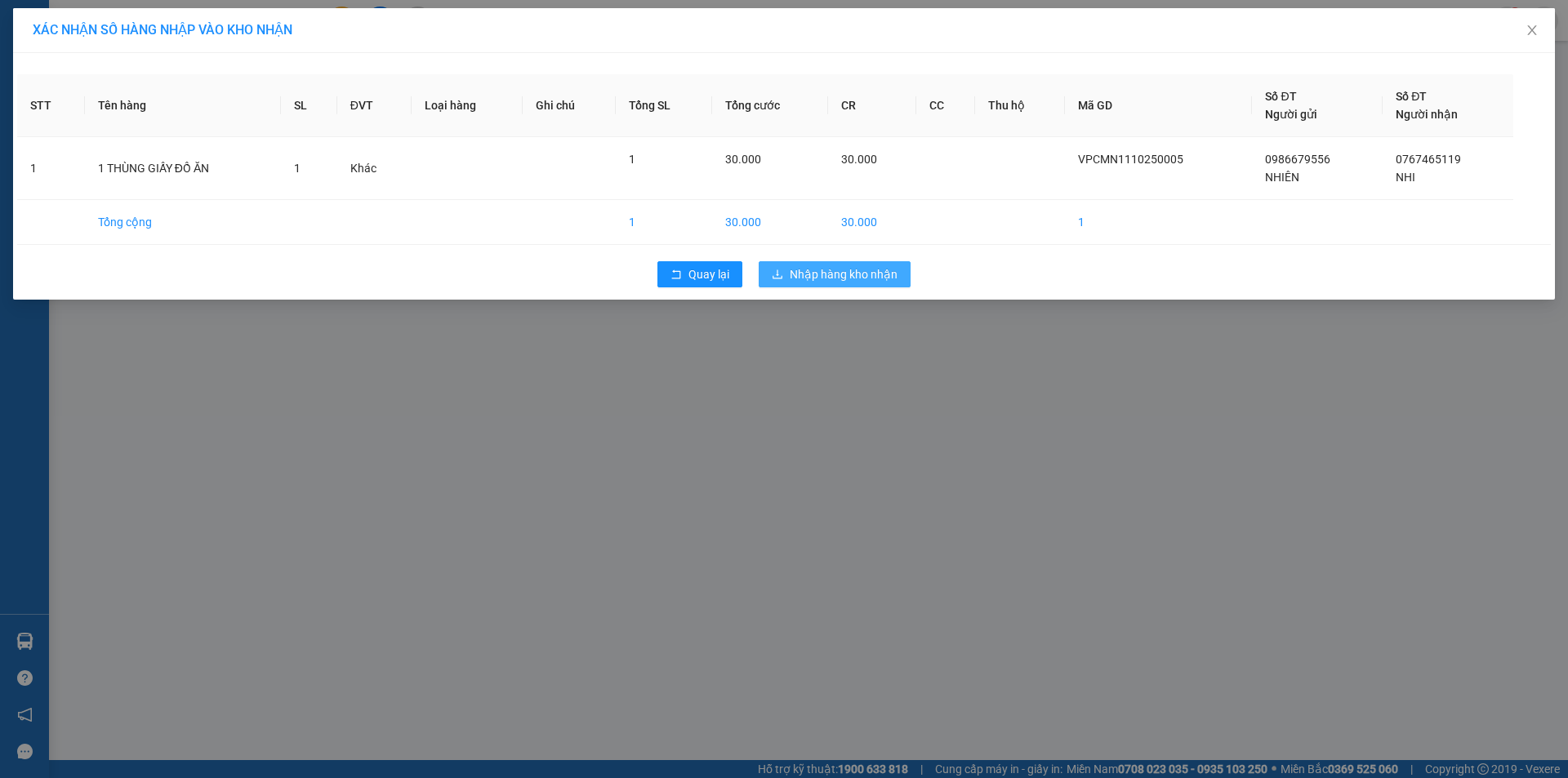
click at [863, 276] on span "Nhập hàng kho nhận" at bounding box center [844, 274] width 108 height 18
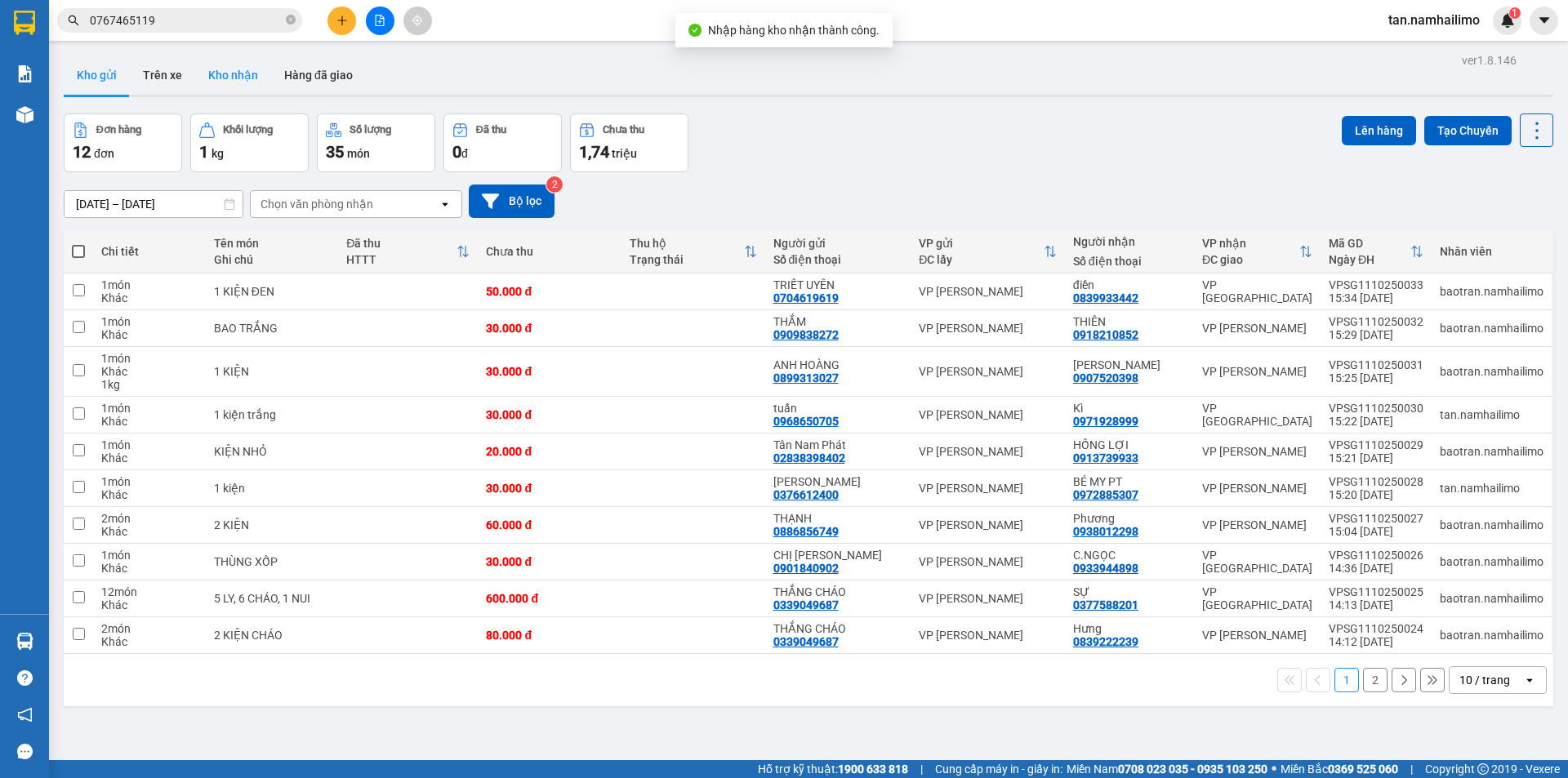
drag, startPoint x: 218, startPoint y: 82, endPoint x: 248, endPoint y: 68, distance: 33.1
click at [218, 83] on button "Kho nhận" at bounding box center [233, 75] width 76 height 39
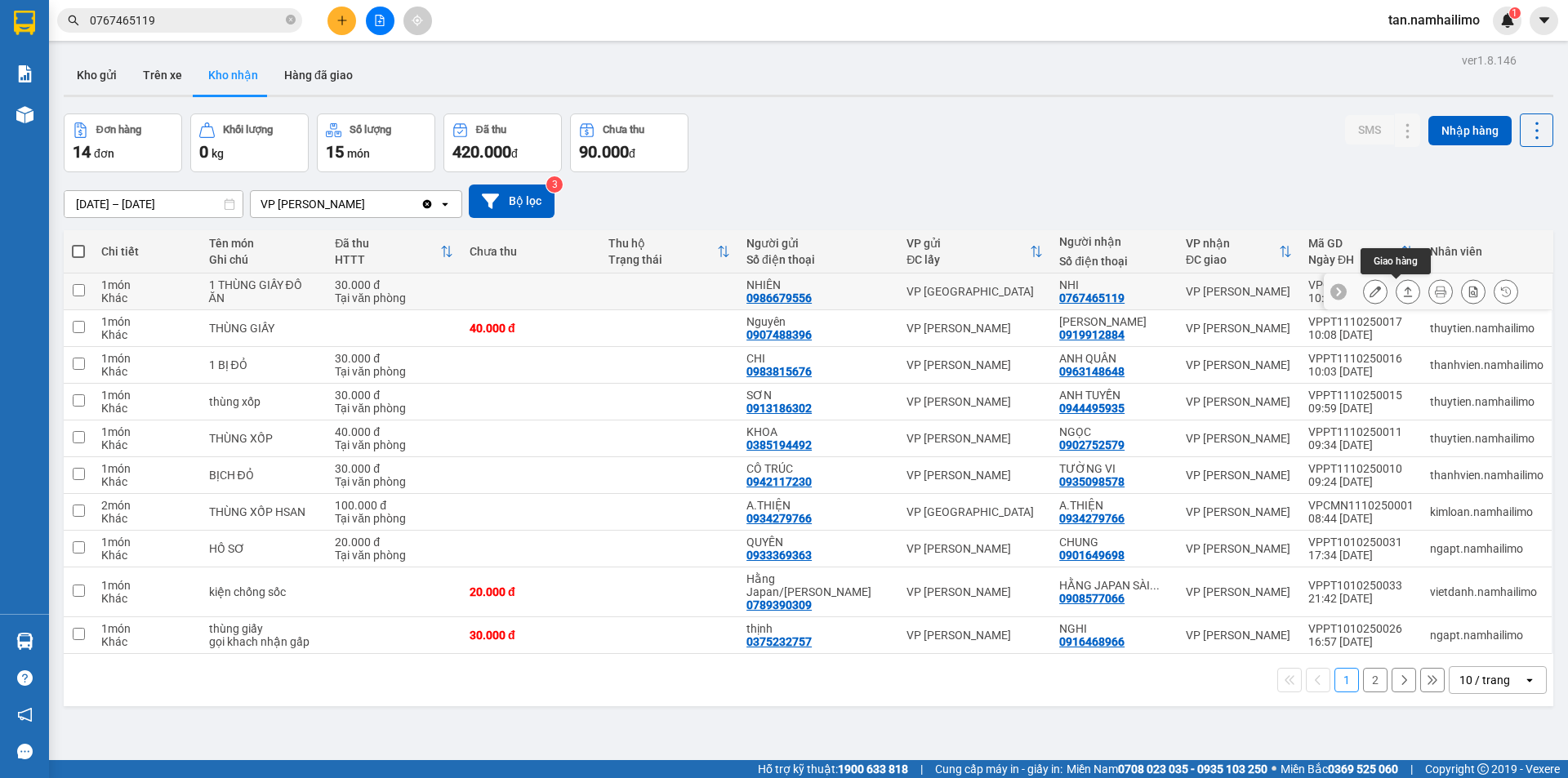
click at [1369, 294] on icon at bounding box center [1375, 291] width 11 height 11
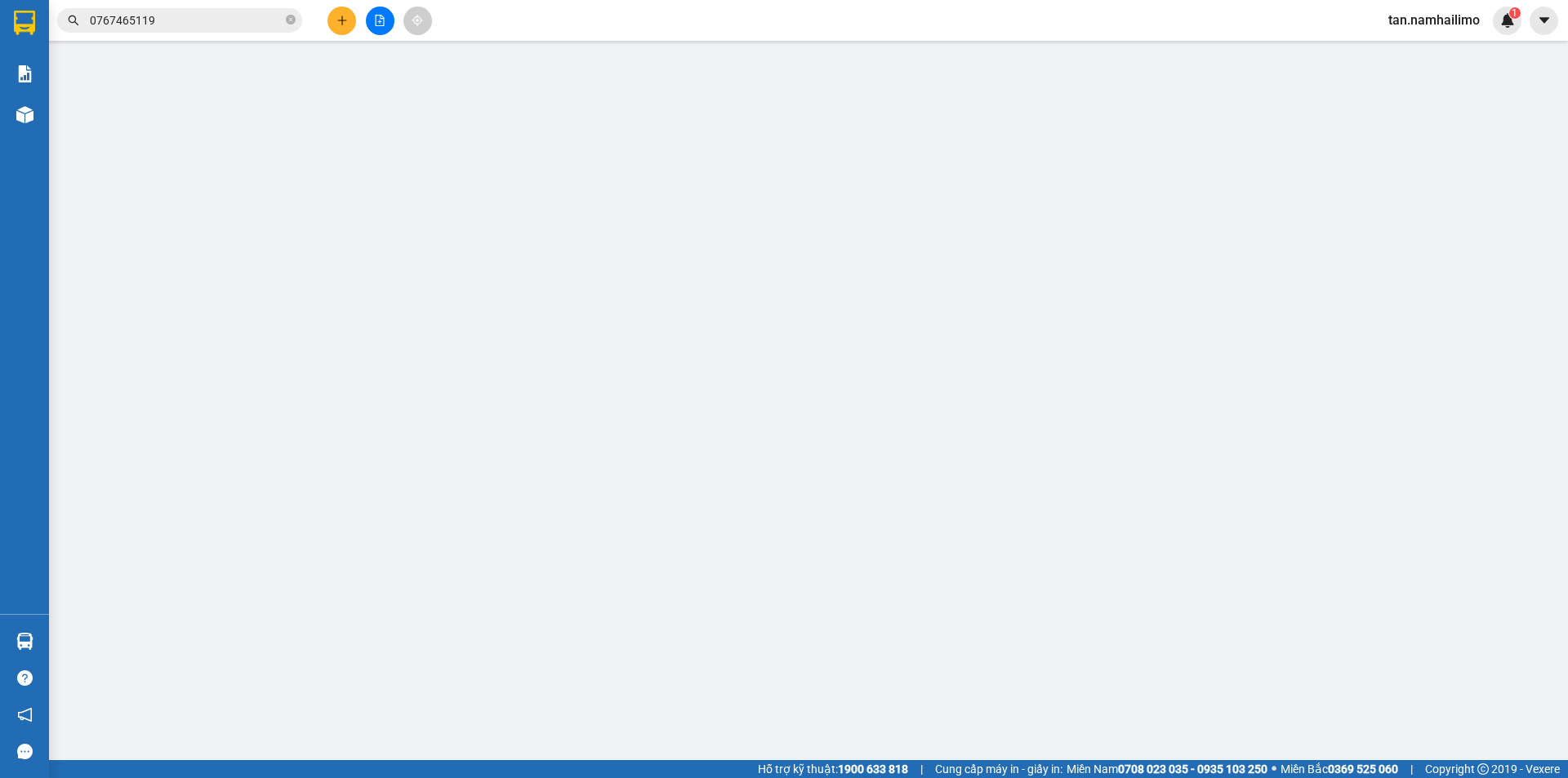
type input "0986679556"
type input "NHIÊN"
type input "0767465119"
type input "NHI"
type input "30.000"
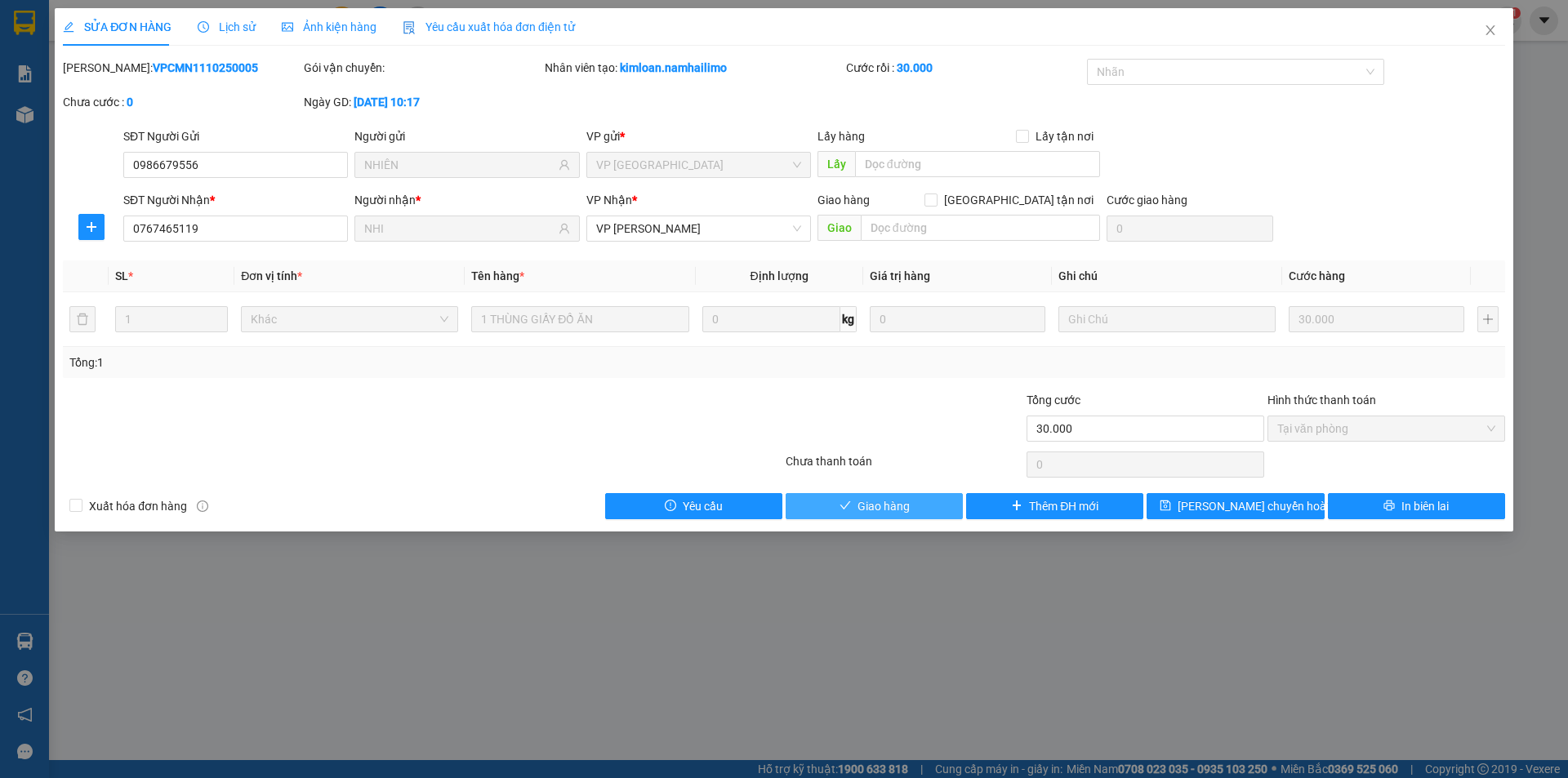
click at [883, 502] on span "Giao hàng" at bounding box center [883, 506] width 52 height 18
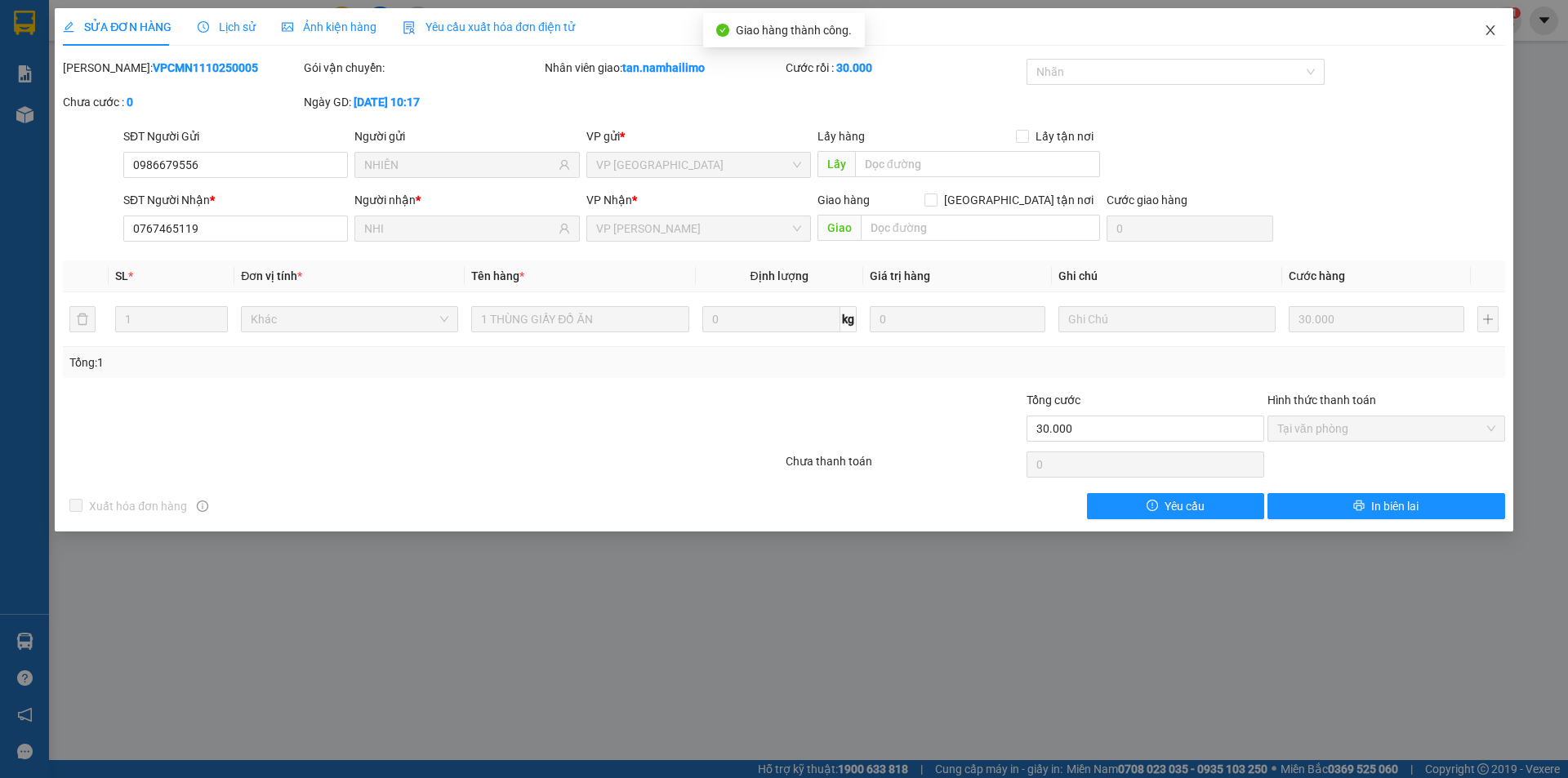
click at [1495, 24] on span "Close" at bounding box center [1490, 31] width 46 height 46
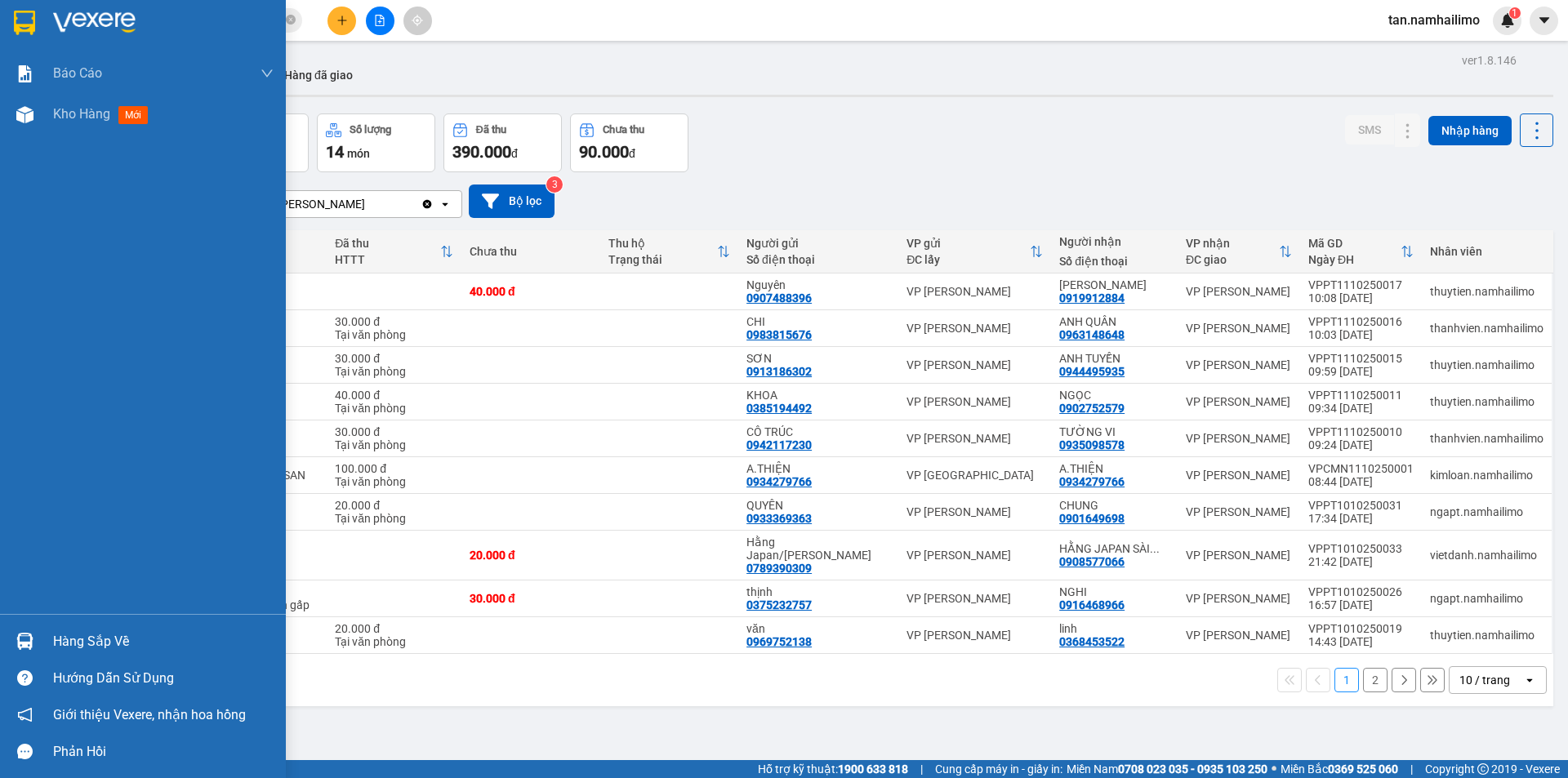
click at [33, 23] on img at bounding box center [25, 23] width 21 height 25
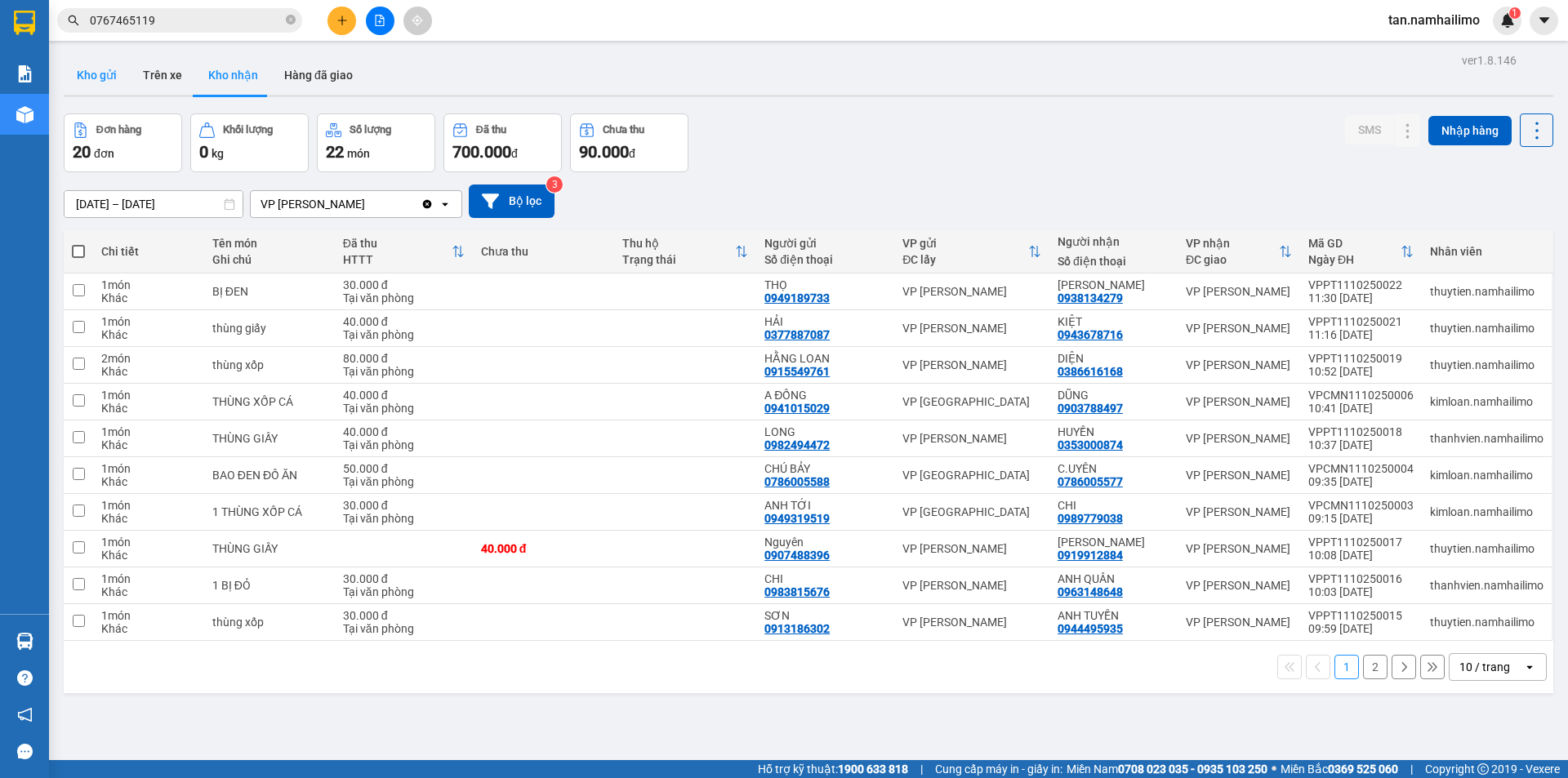
click at [117, 78] on button "Kho gửi" at bounding box center [96, 75] width 66 height 39
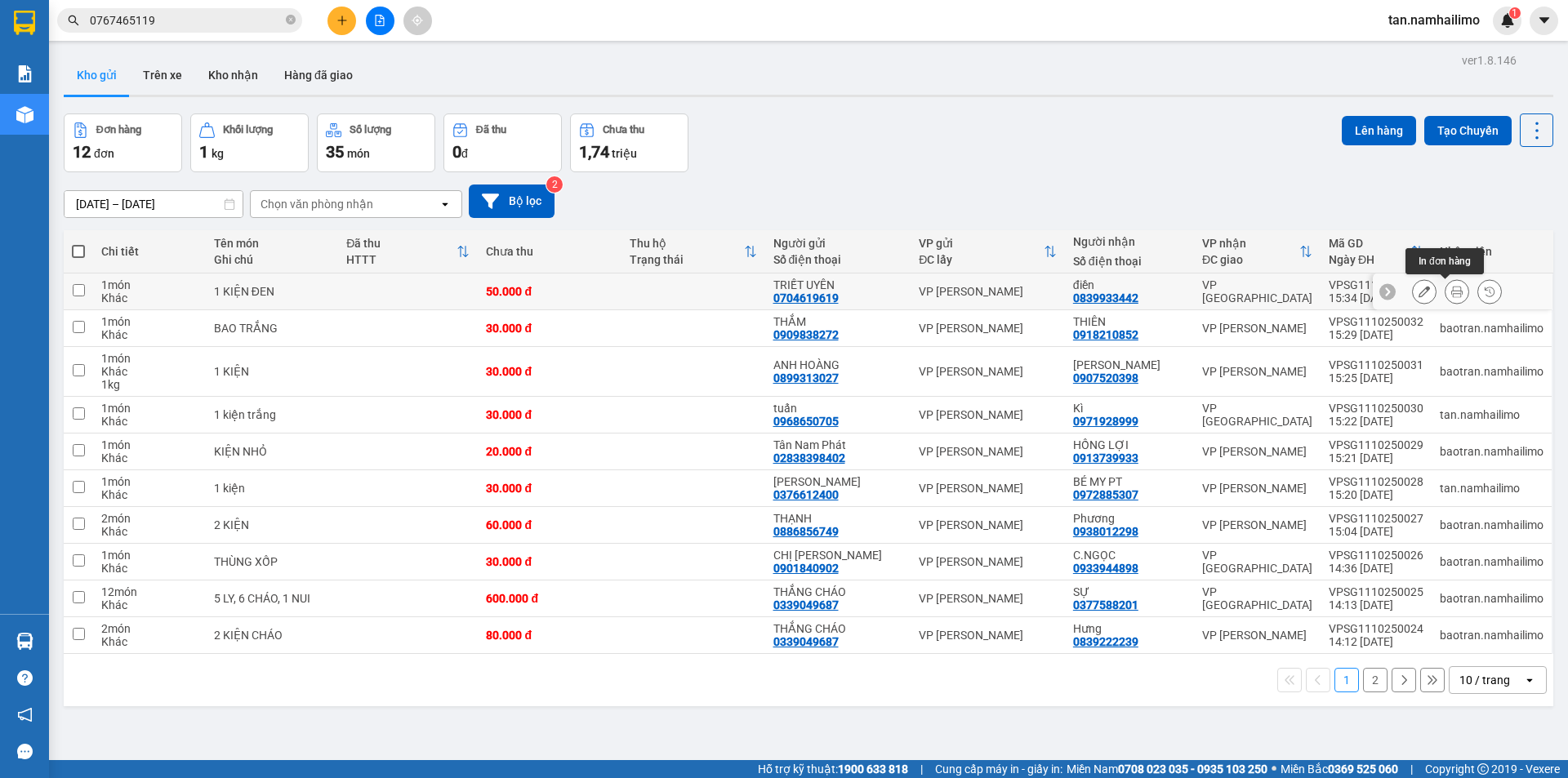
click at [1452, 287] on icon at bounding box center [1457, 291] width 11 height 11
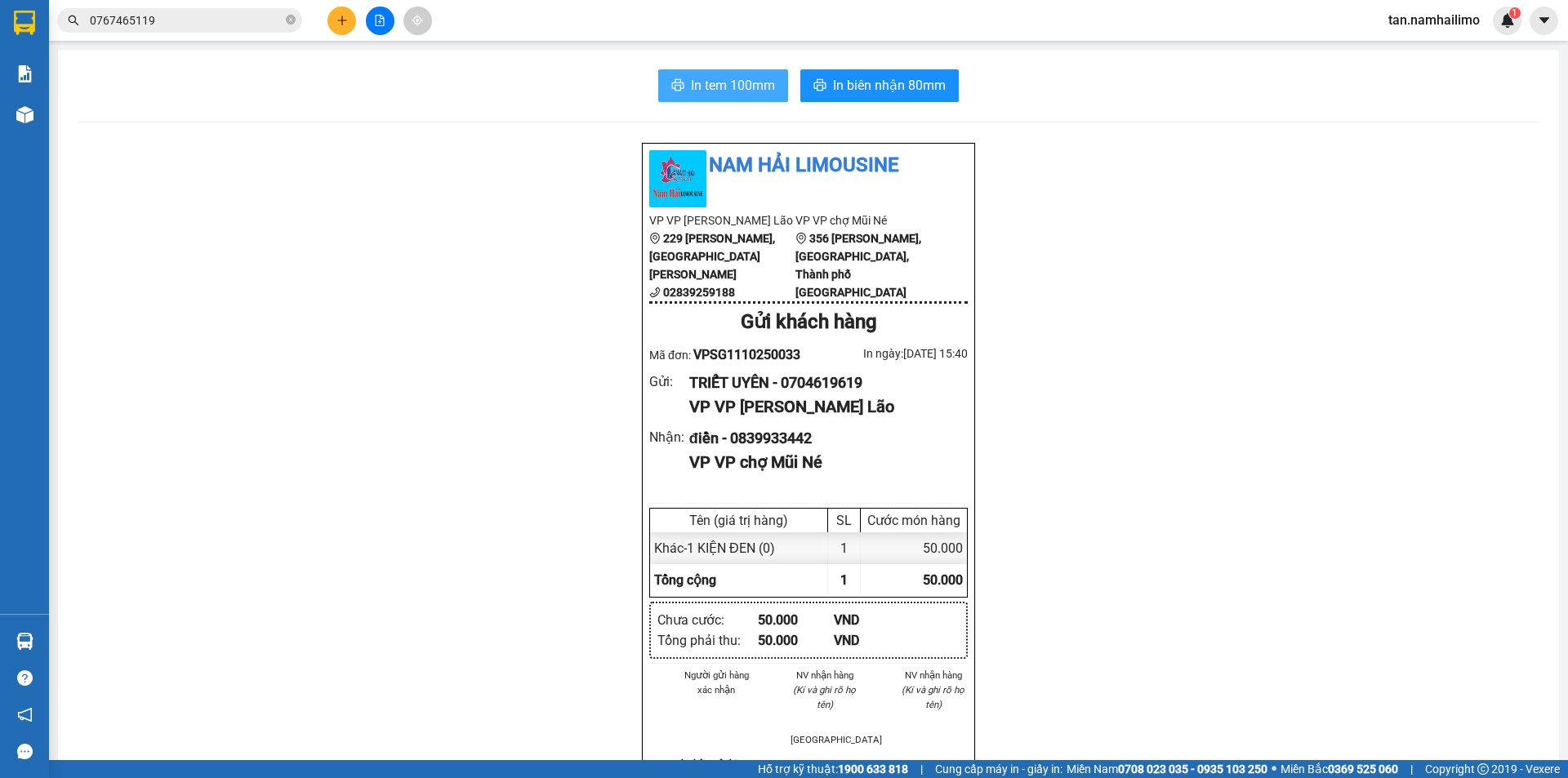
click at [742, 73] on button "In tem 100mm" at bounding box center [723, 86] width 130 height 33
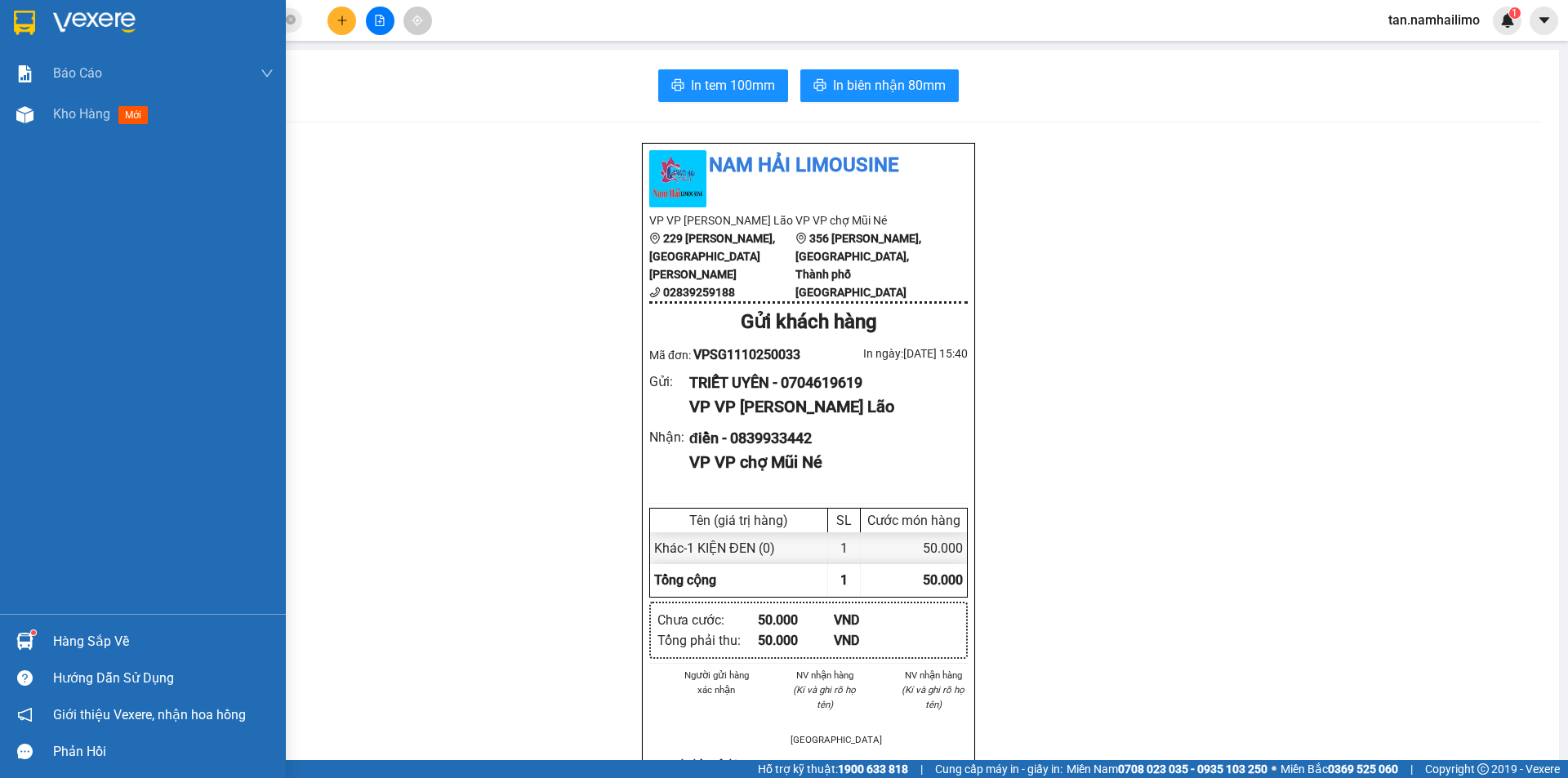
click at [18, 16] on img at bounding box center [25, 23] width 21 height 25
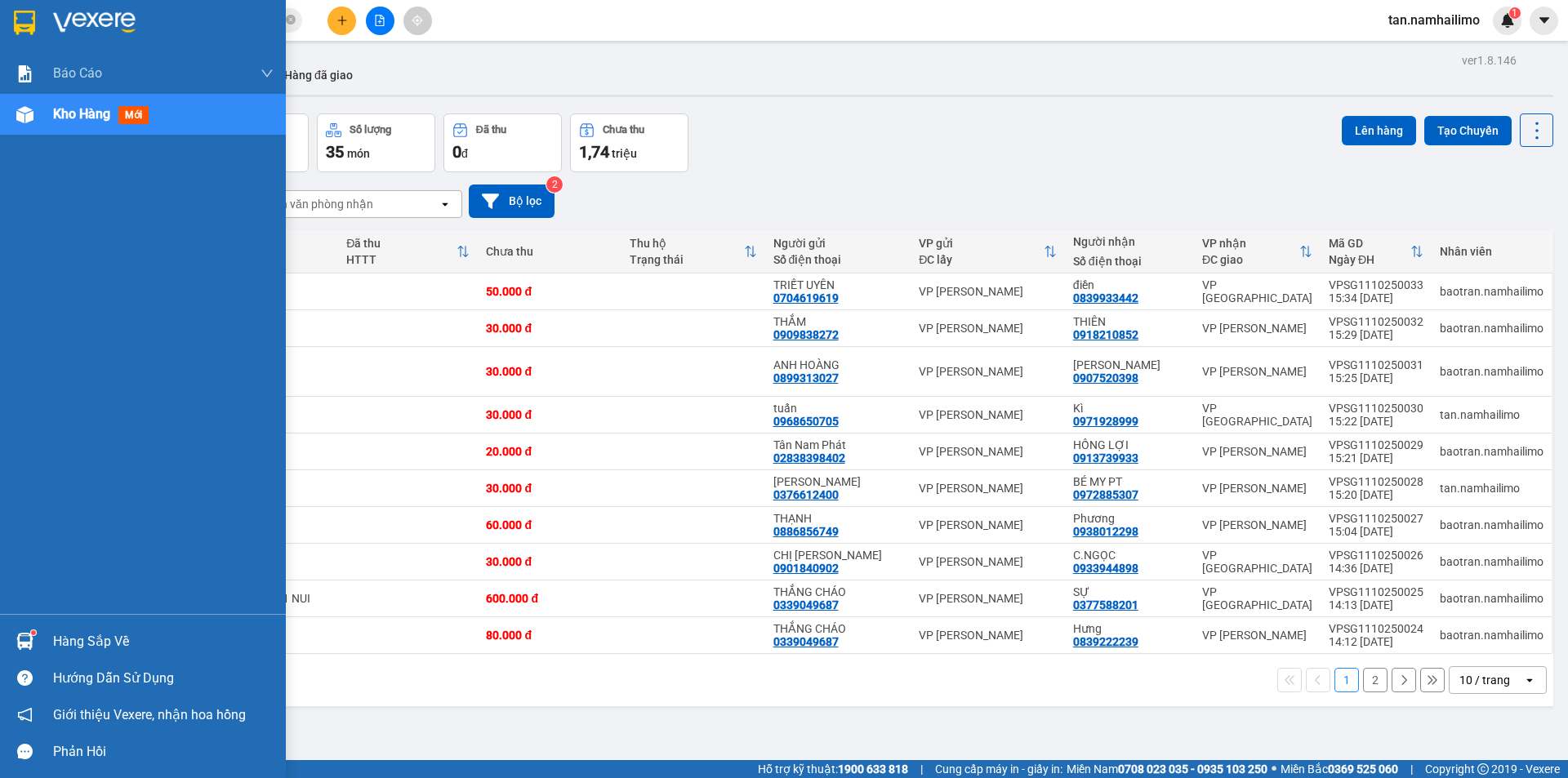
click at [28, 25] on img at bounding box center [25, 23] width 21 height 25
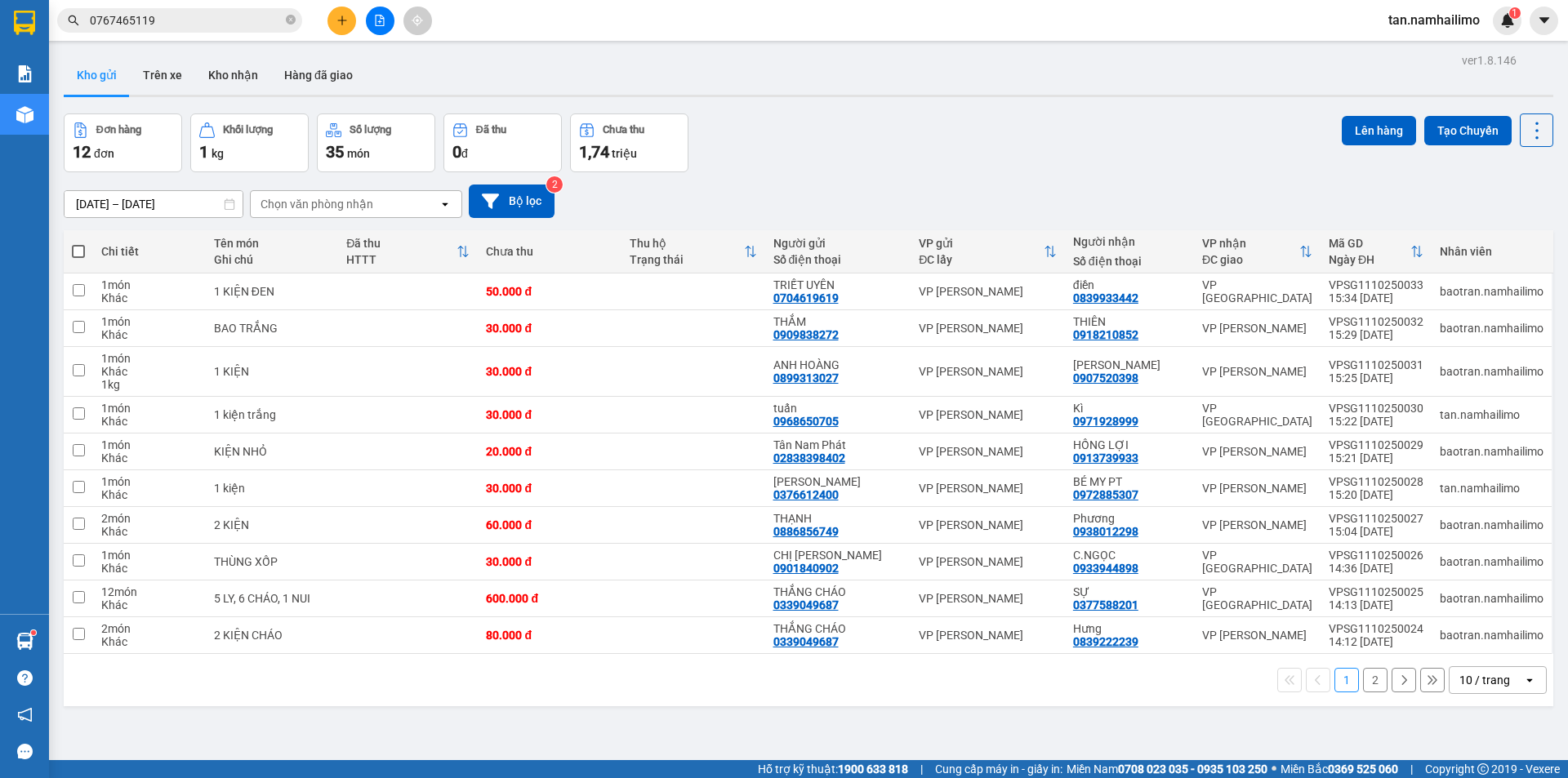
click at [214, 26] on input "0767465119" at bounding box center [186, 20] width 192 height 18
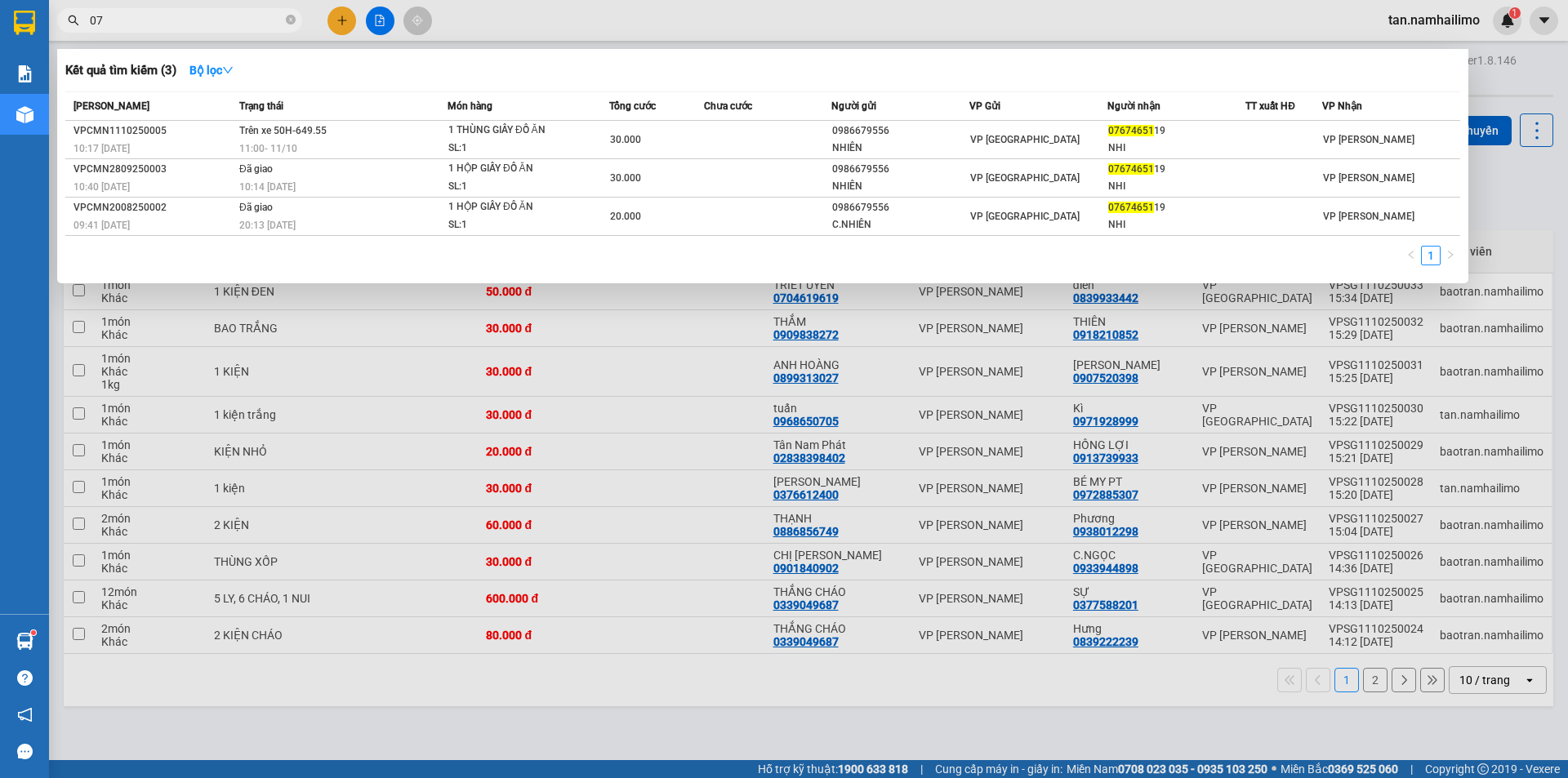
type input "0"
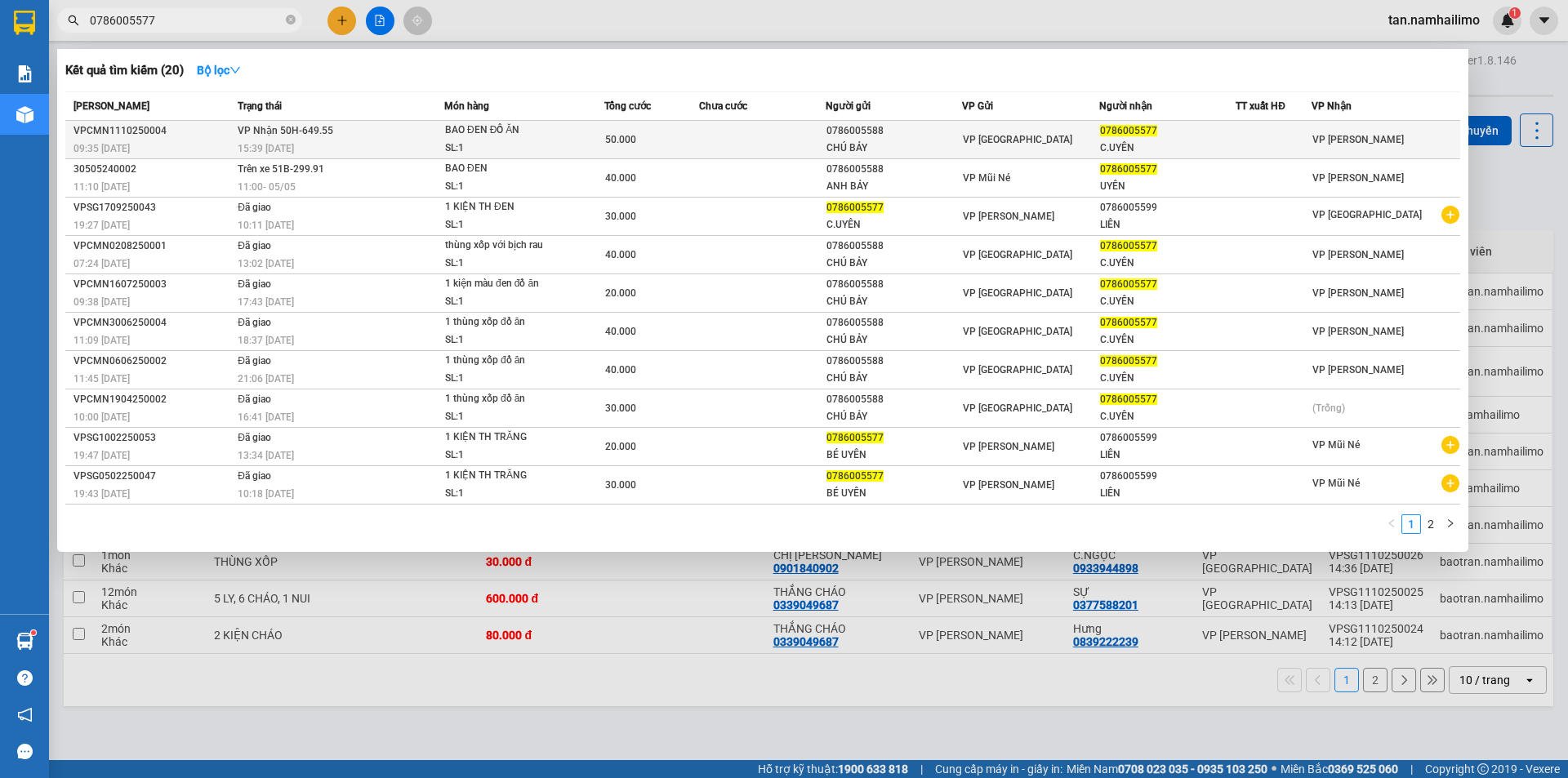
type input "0786005577"
click at [598, 136] on span "BAO ĐEN ĐỒ ĂN SL: 1" at bounding box center [525, 139] width 159 height 35
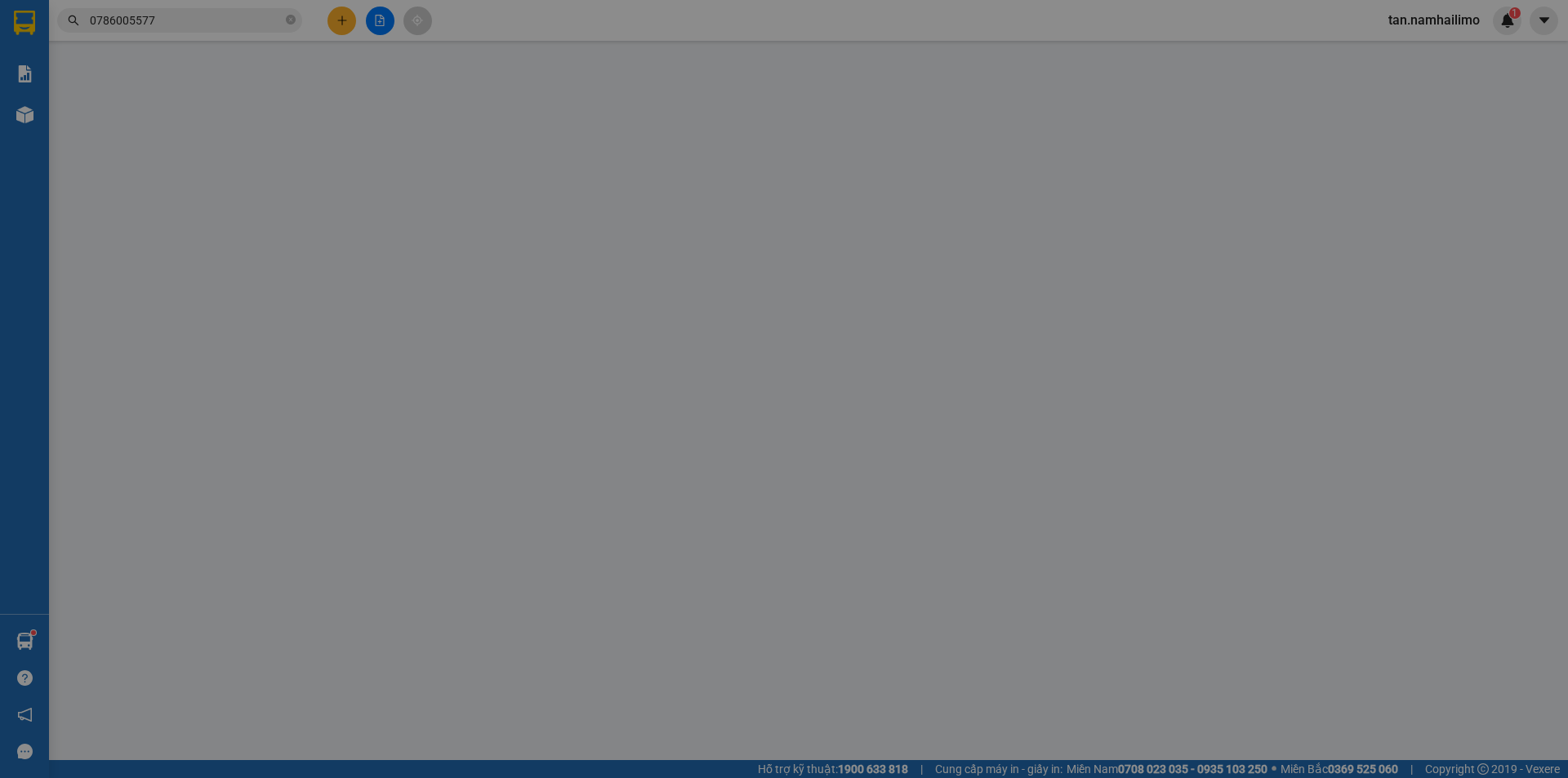
type input "0786005588"
type input "CHÚ BẢY"
type input "0786005577"
type input "C.UYÊN"
type input "50.000"
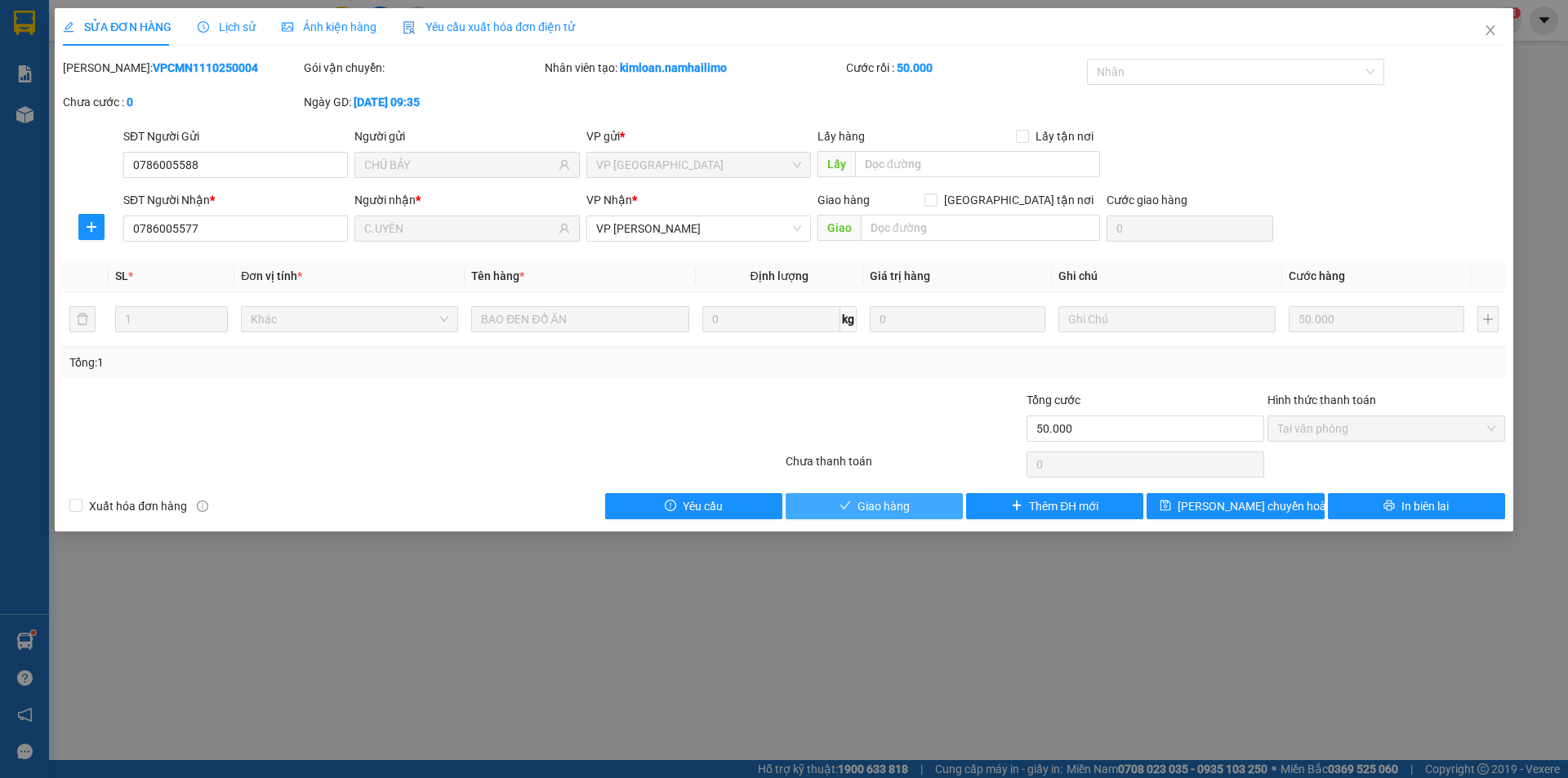
click at [874, 504] on span "Giao hàng" at bounding box center [883, 506] width 52 height 18
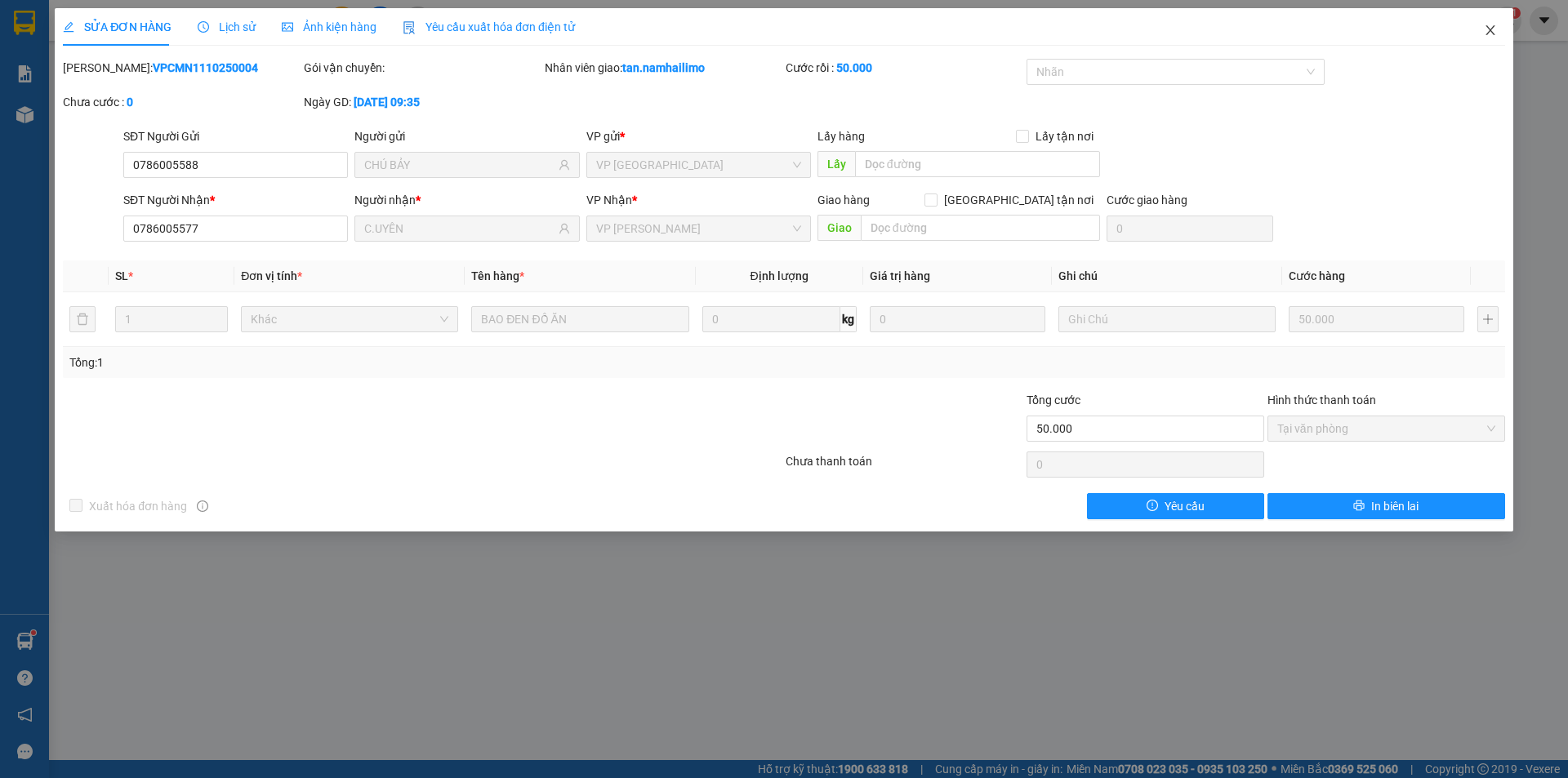
click at [1492, 34] on icon "close" at bounding box center [1490, 30] width 9 height 10
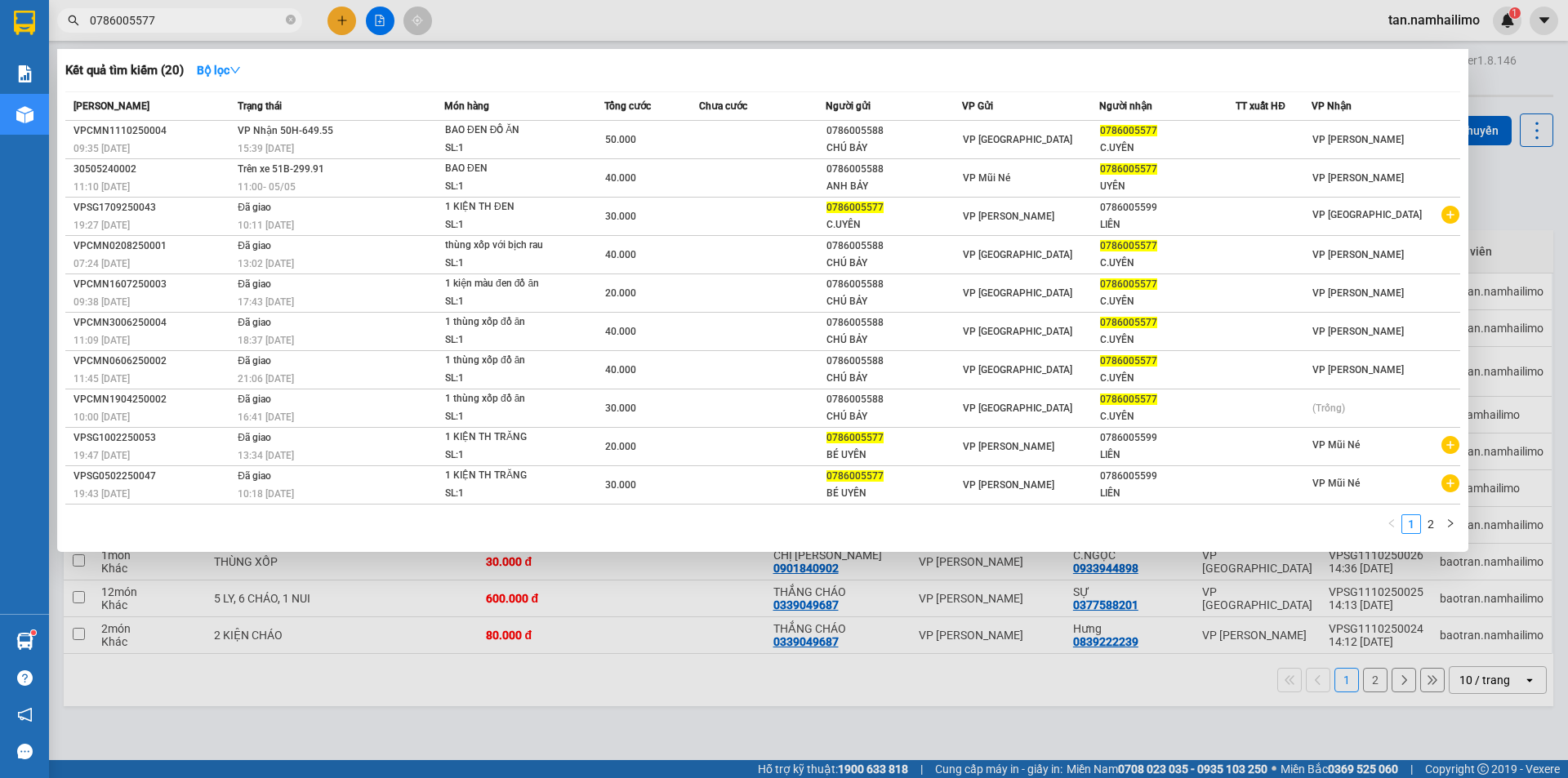
click at [208, 27] on input "0786005577" at bounding box center [186, 20] width 192 height 18
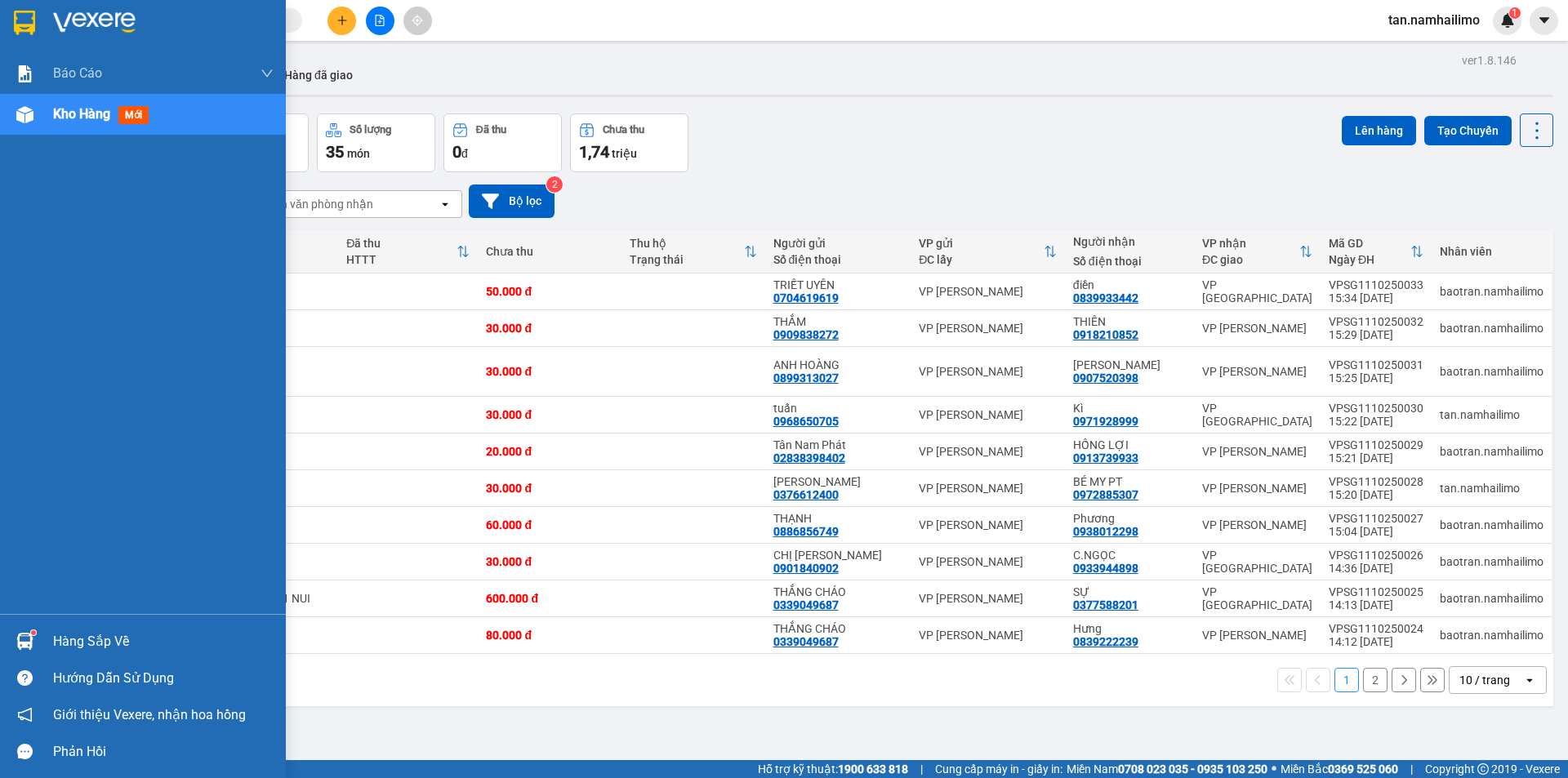
click at [22, 27] on img at bounding box center [25, 23] width 21 height 25
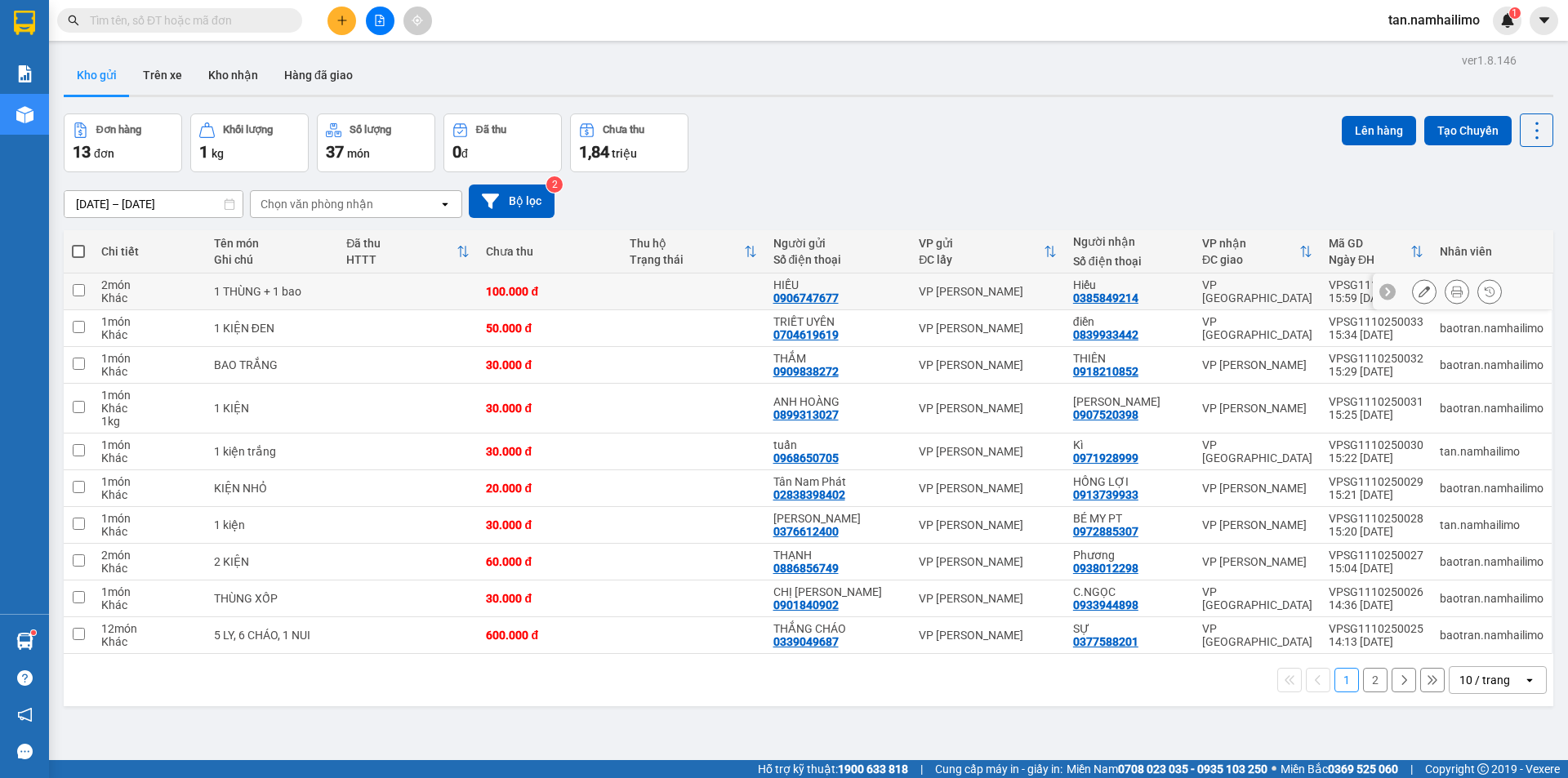
click at [1452, 296] on icon at bounding box center [1457, 291] width 11 height 11
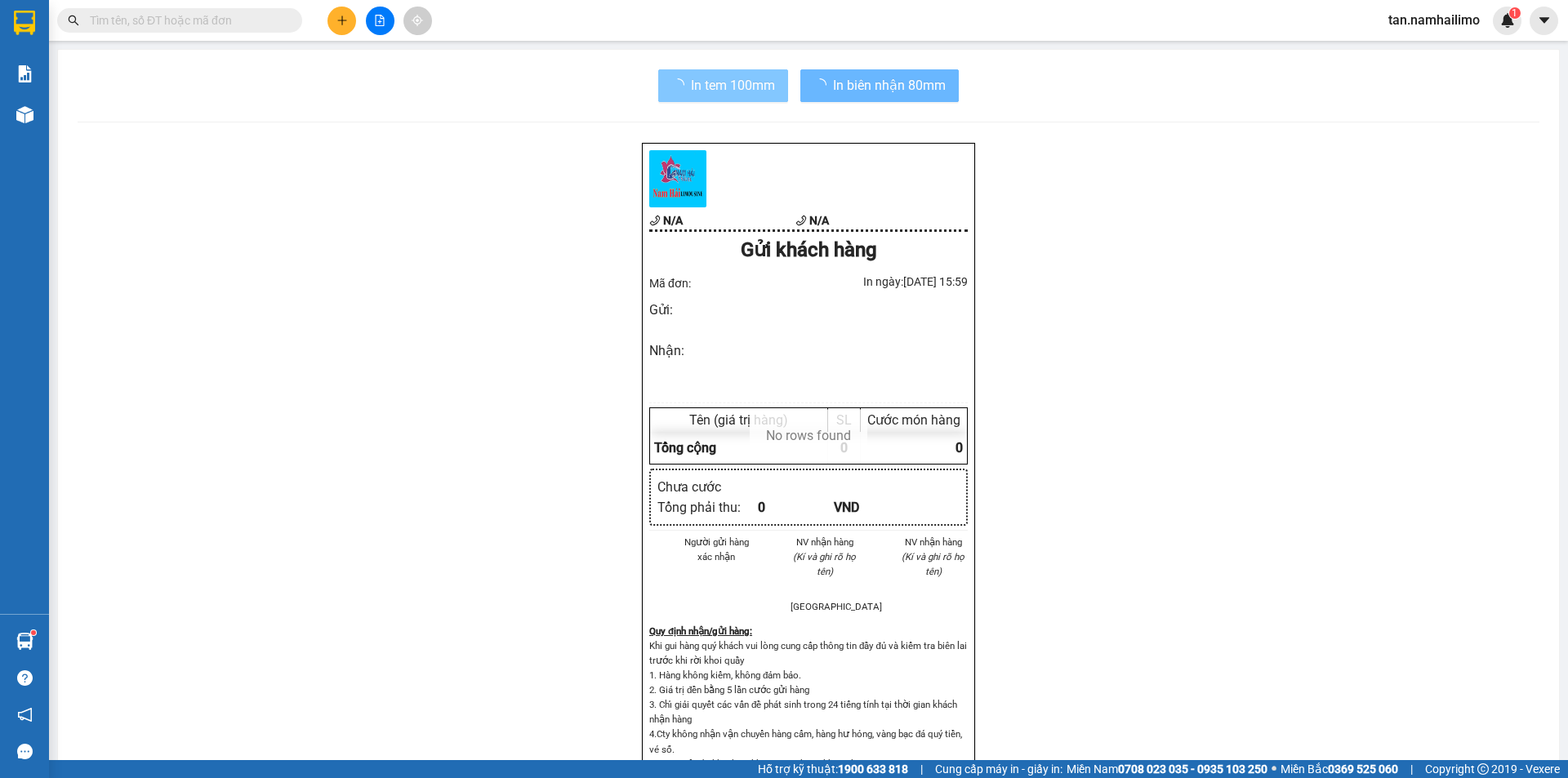
click at [709, 82] on span "In tem 100mm" at bounding box center [732, 85] width 84 height 20
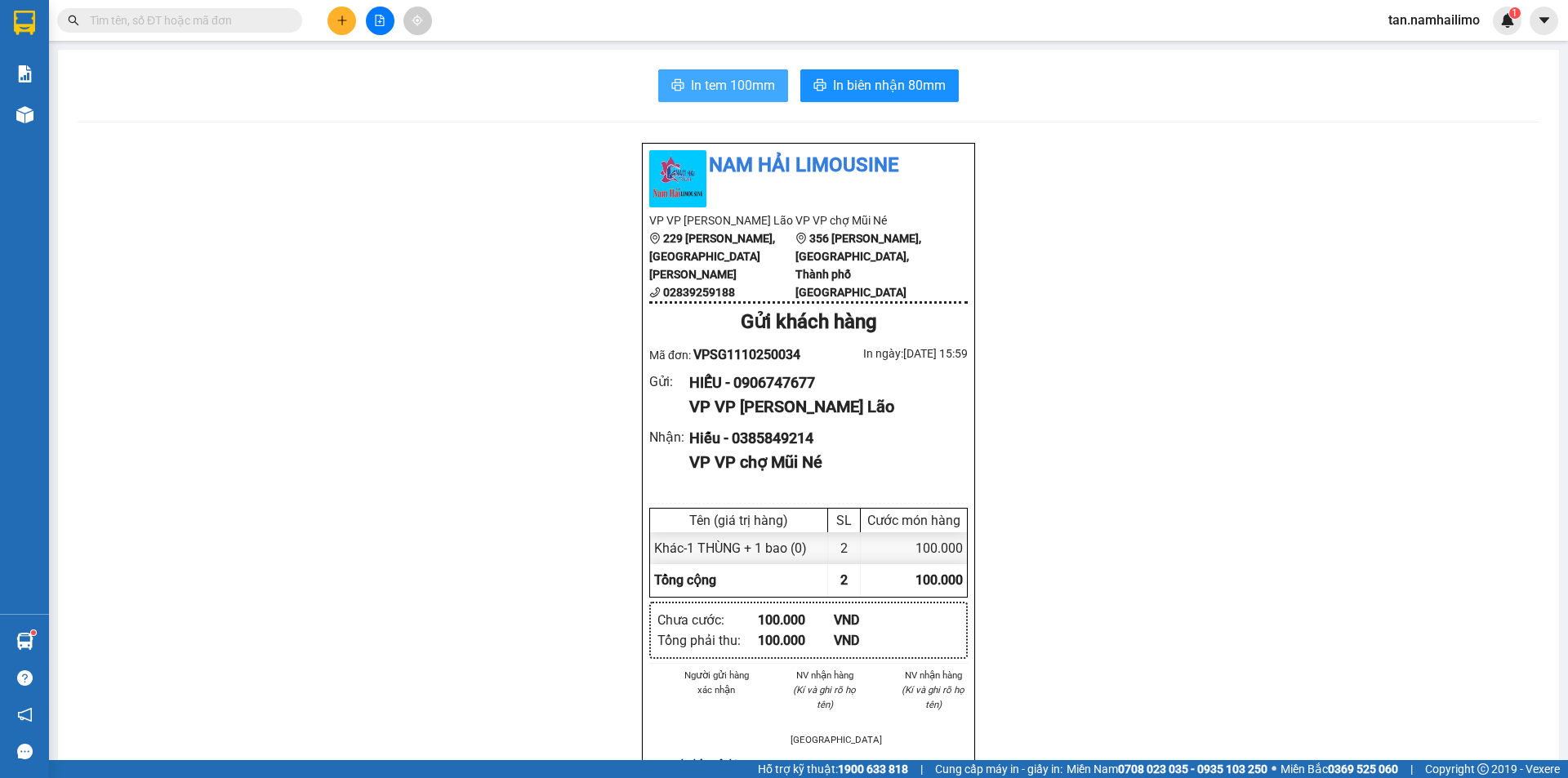
drag, startPoint x: 709, startPoint y: 87, endPoint x: 718, endPoint y: 94, distance: 11.4
click at [711, 91] on span "In tem 100mm" at bounding box center [732, 85] width 84 height 20
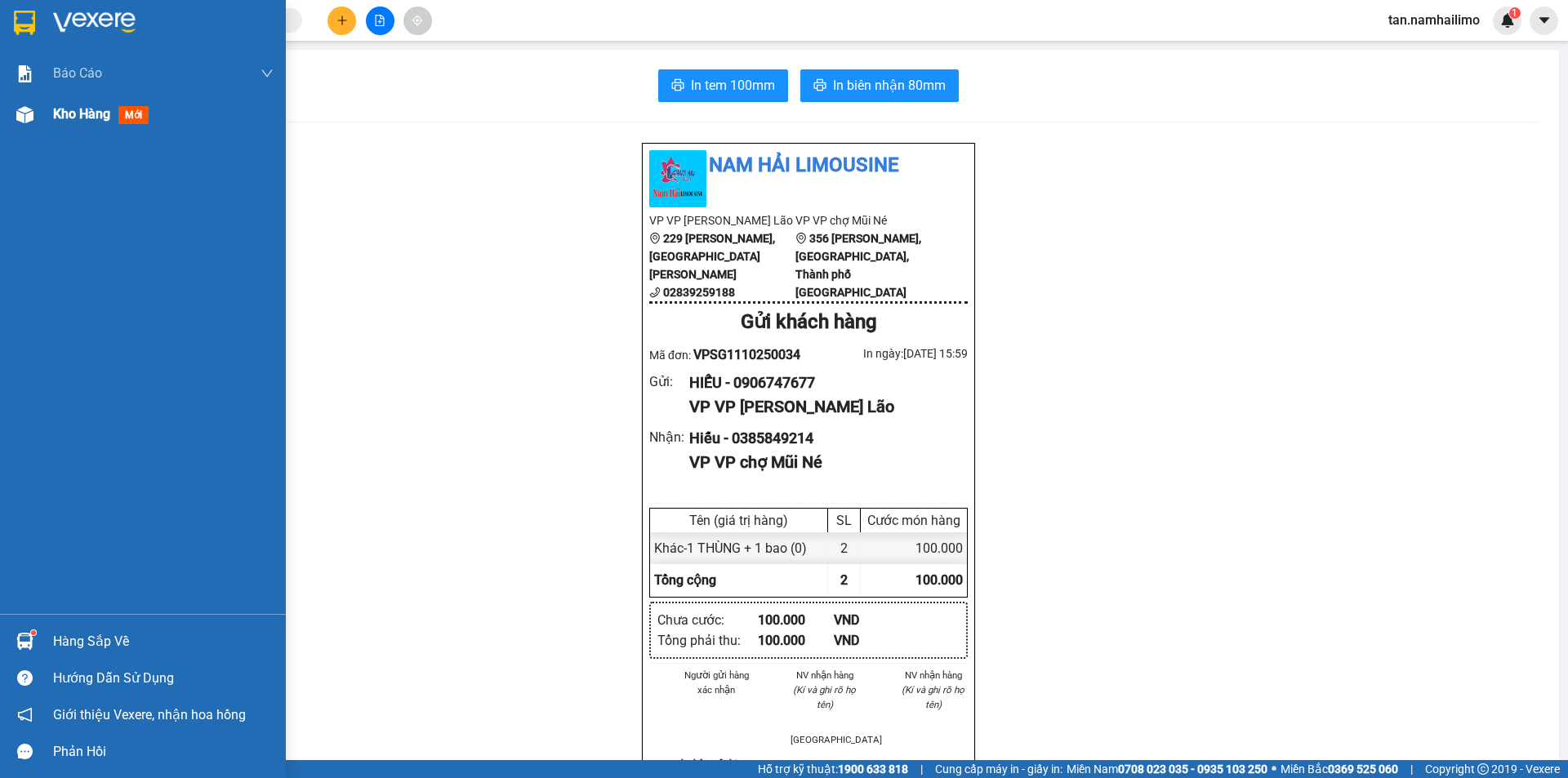
click at [91, 119] on span "Kho hàng" at bounding box center [81, 114] width 57 height 16
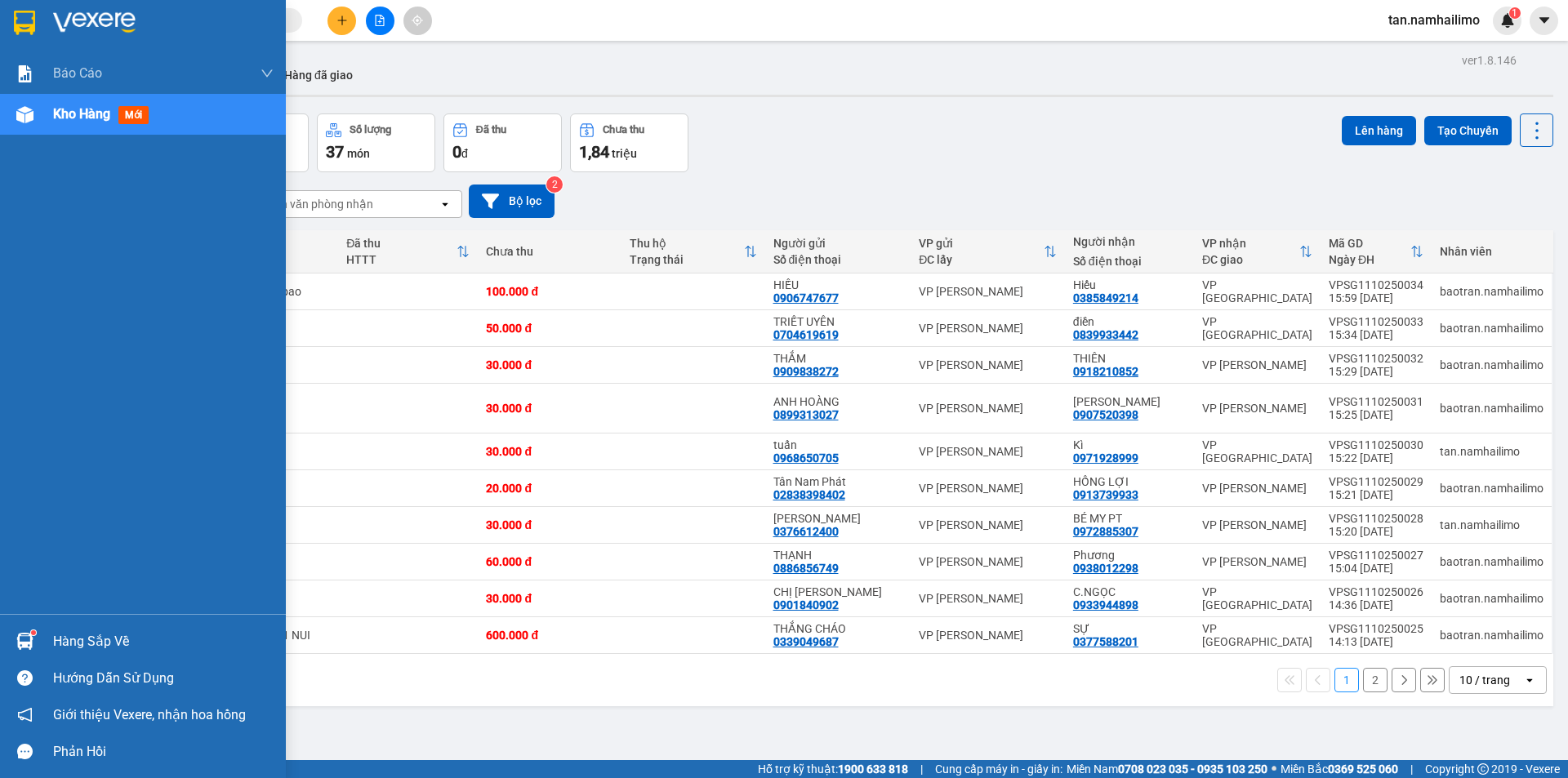
click at [18, 26] on img at bounding box center [25, 23] width 21 height 25
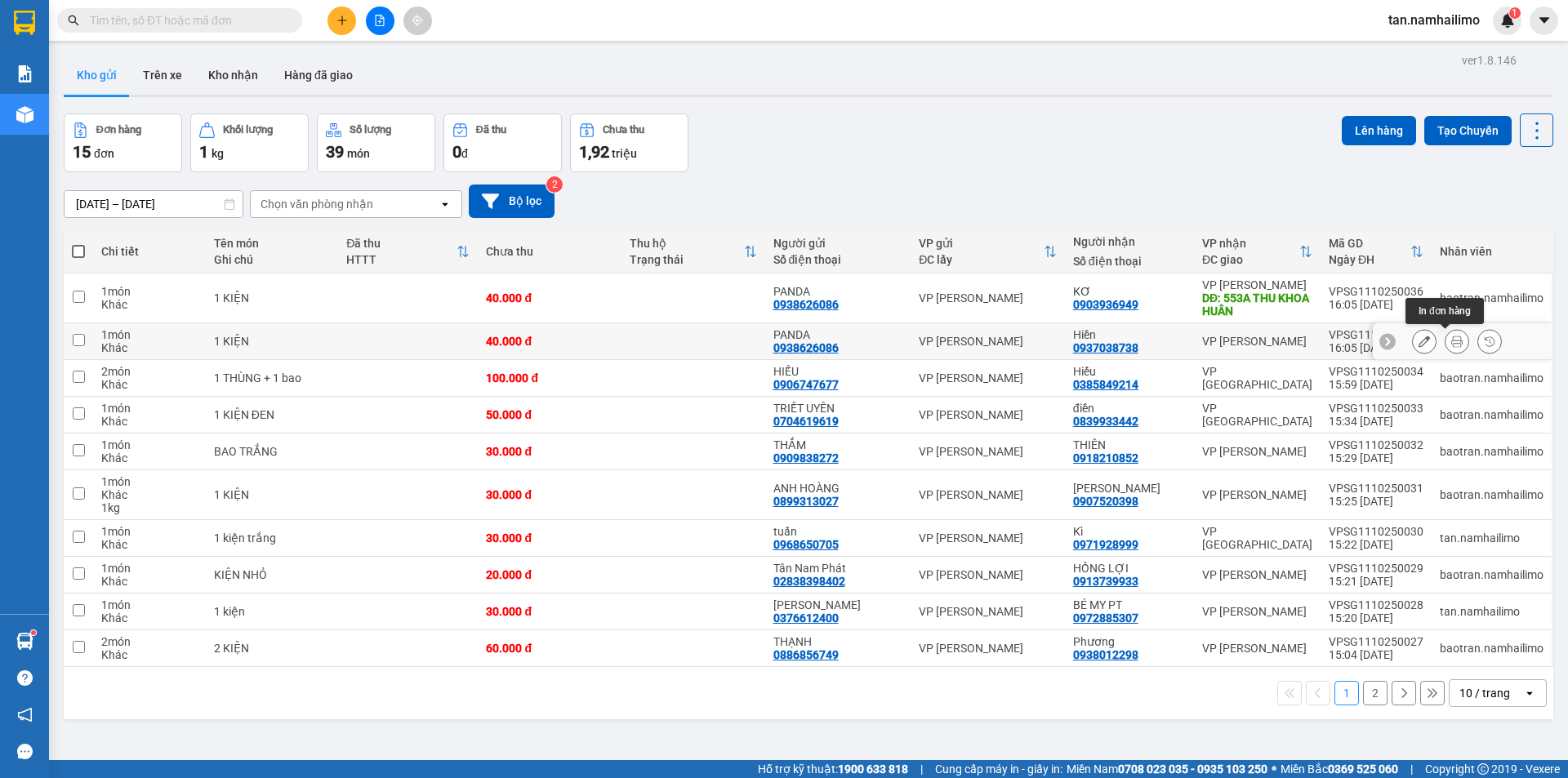
click at [1452, 342] on icon at bounding box center [1457, 340] width 11 height 11
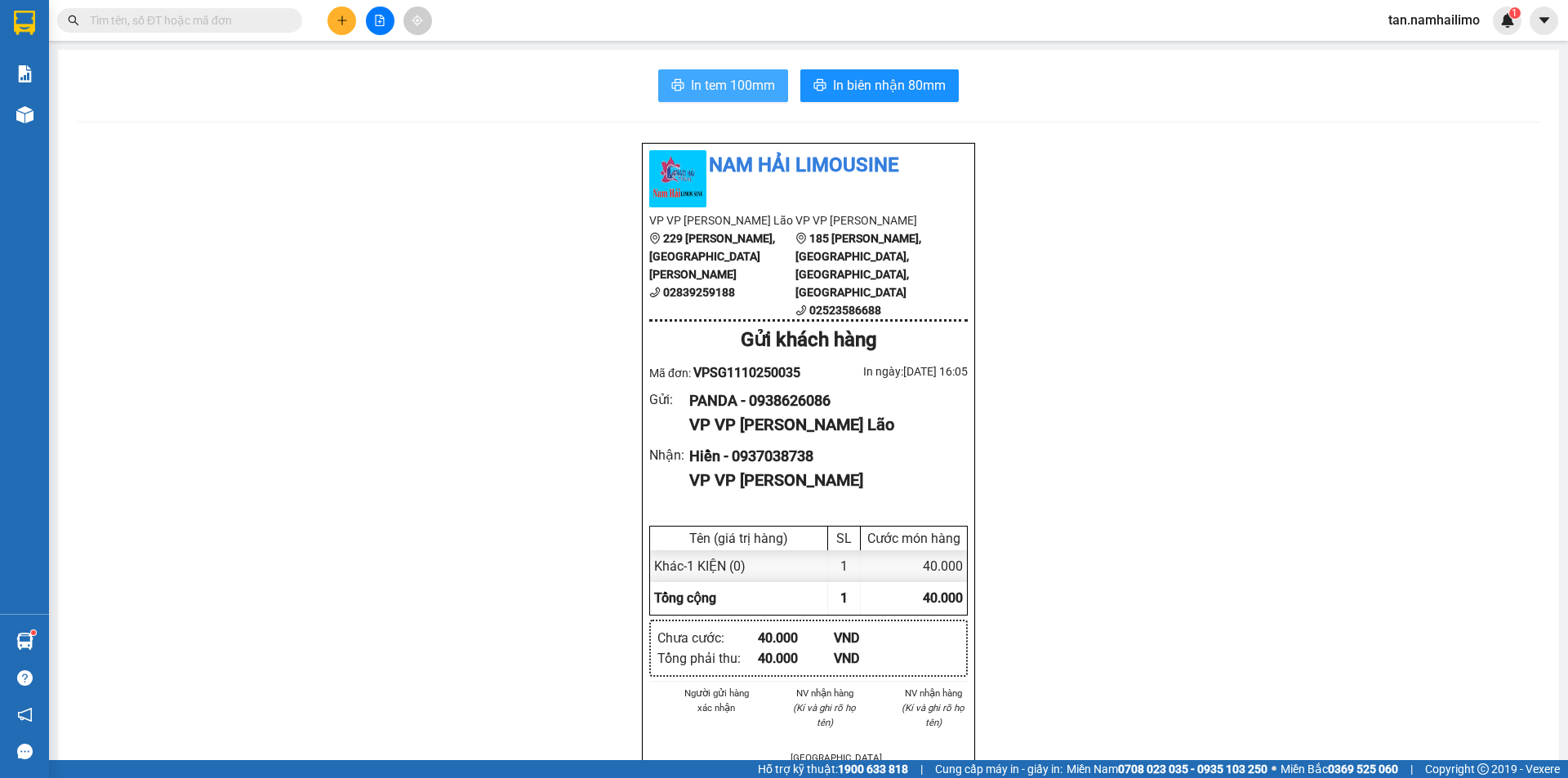
click at [698, 100] on button "In tem 100mm" at bounding box center [723, 86] width 130 height 33
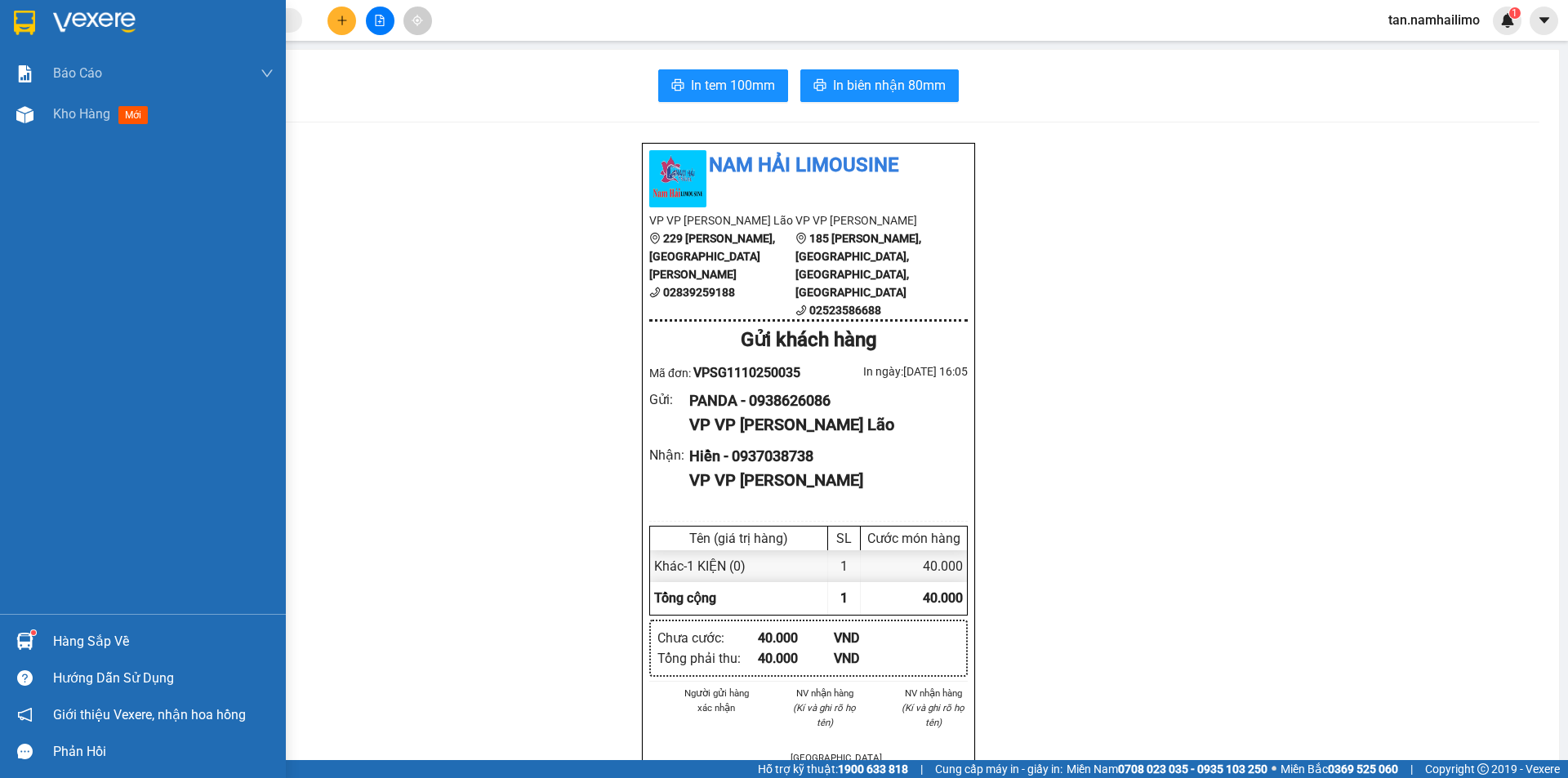
click at [19, 20] on img at bounding box center [25, 23] width 21 height 25
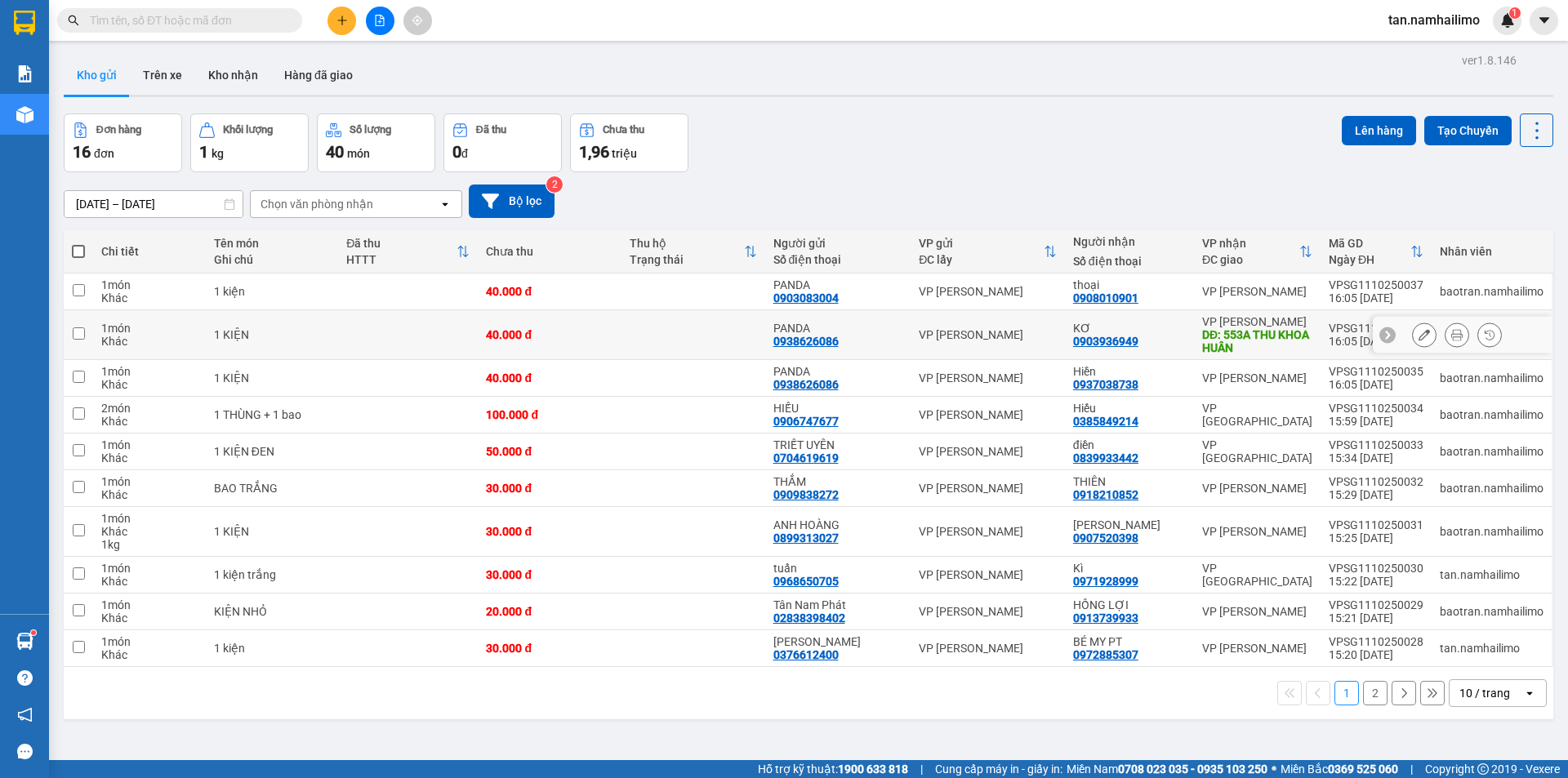
click at [1452, 334] on icon at bounding box center [1457, 334] width 11 height 11
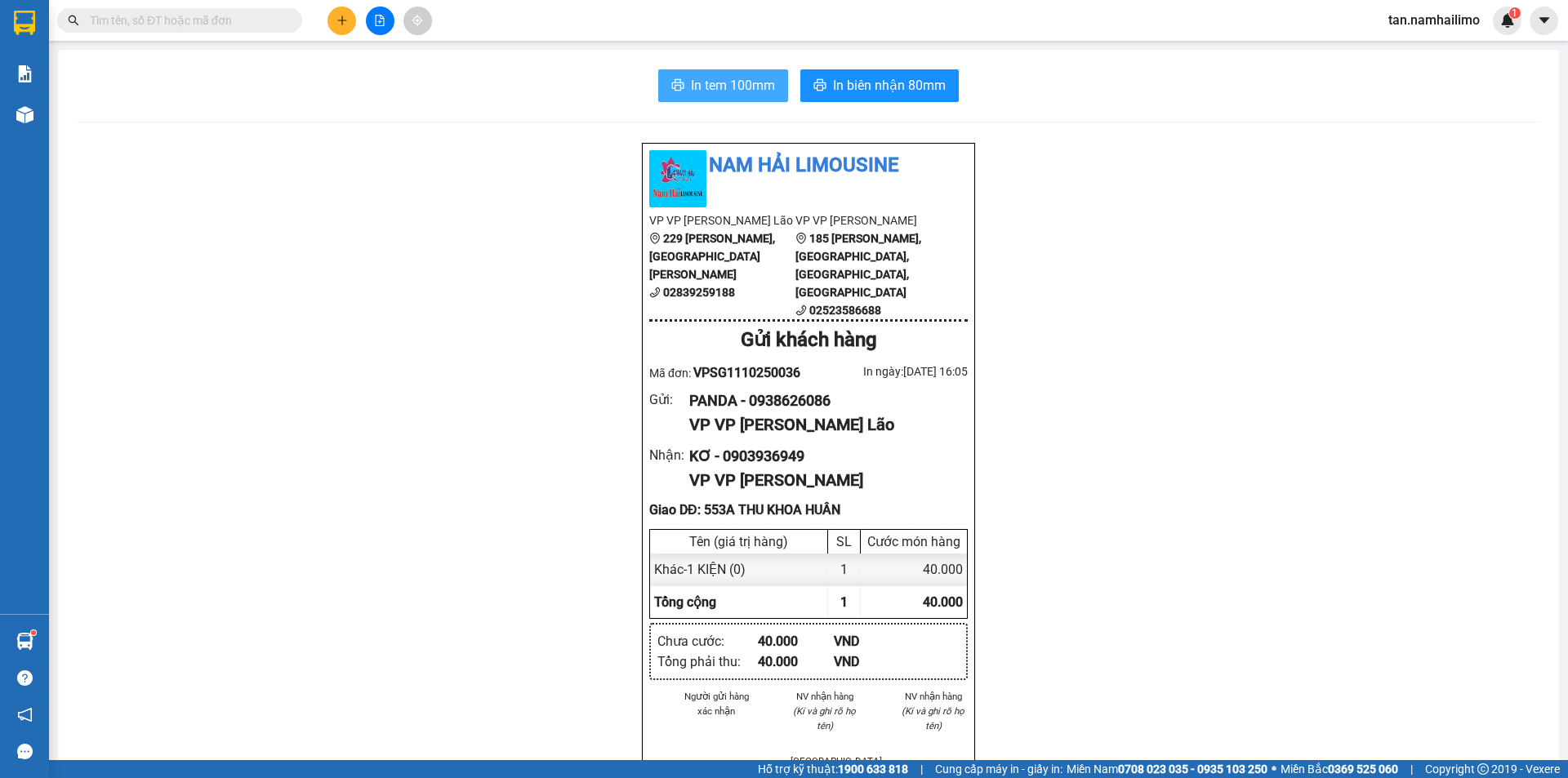
click at [674, 99] on button "In tem 100mm" at bounding box center [723, 86] width 130 height 33
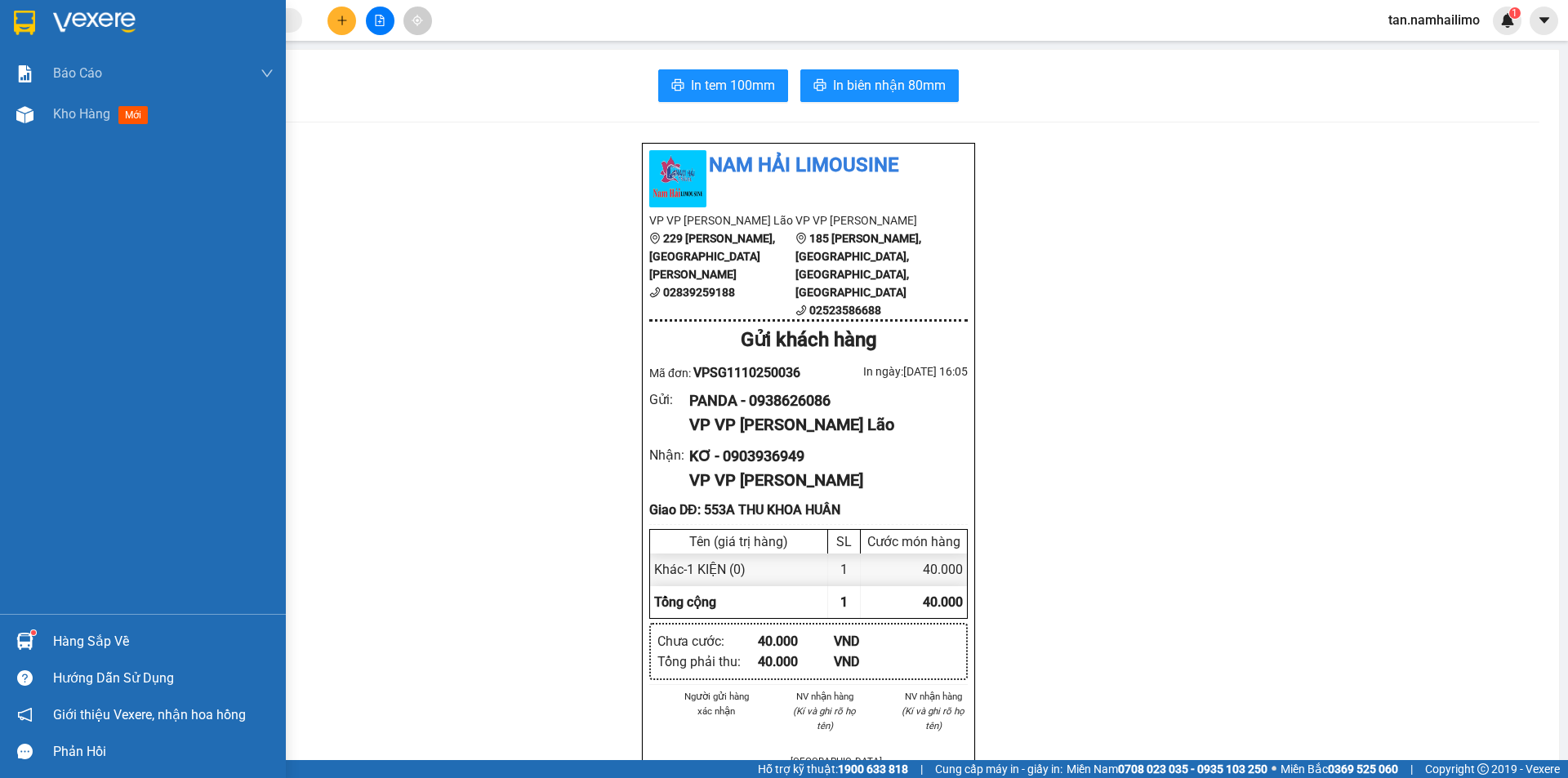
click at [17, 19] on img at bounding box center [25, 23] width 21 height 25
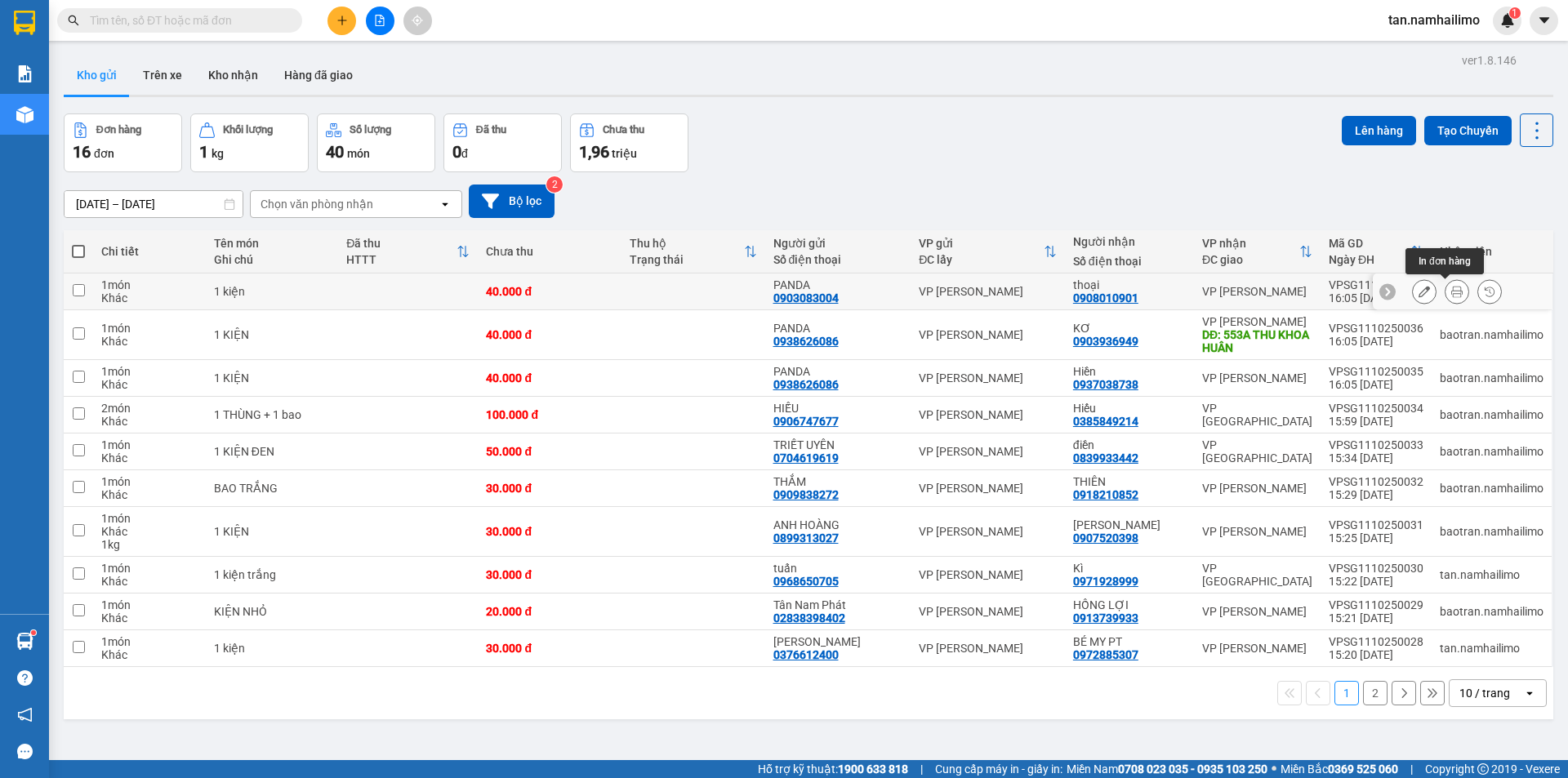
click at [1452, 290] on icon at bounding box center [1457, 291] width 11 height 11
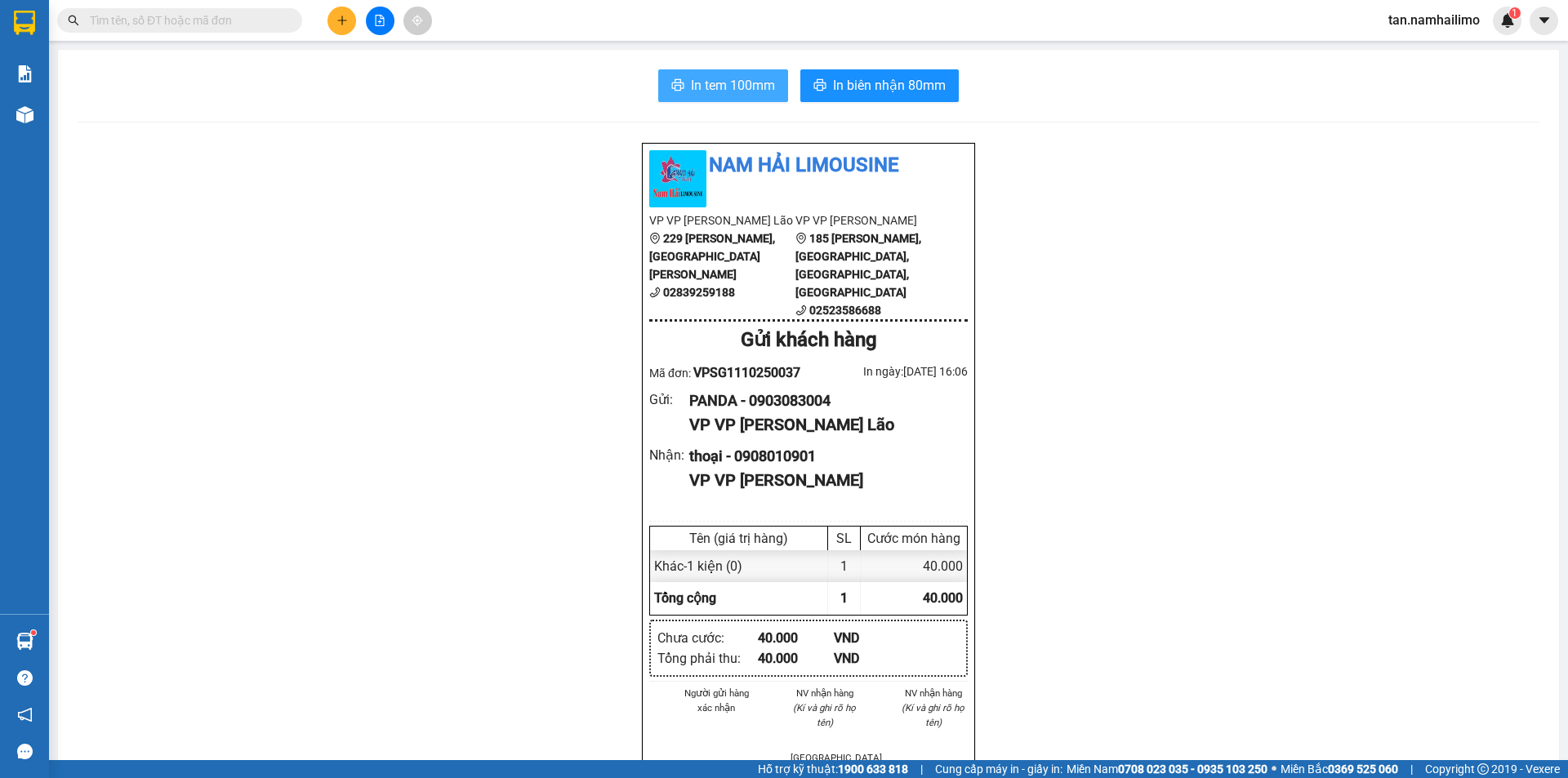
click at [699, 73] on button "In tem 100mm" at bounding box center [723, 86] width 130 height 33
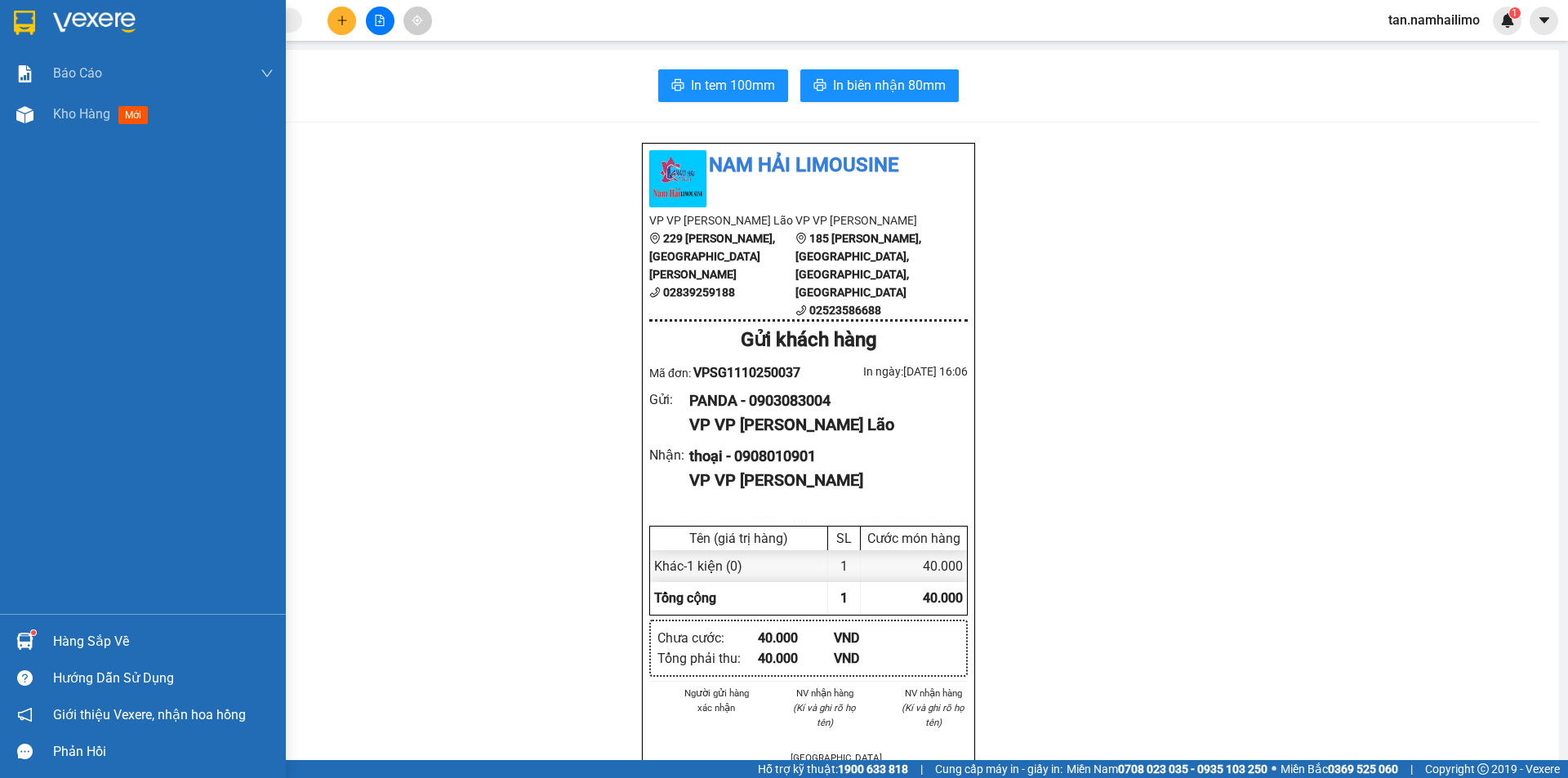
click at [19, 26] on img at bounding box center [25, 23] width 21 height 25
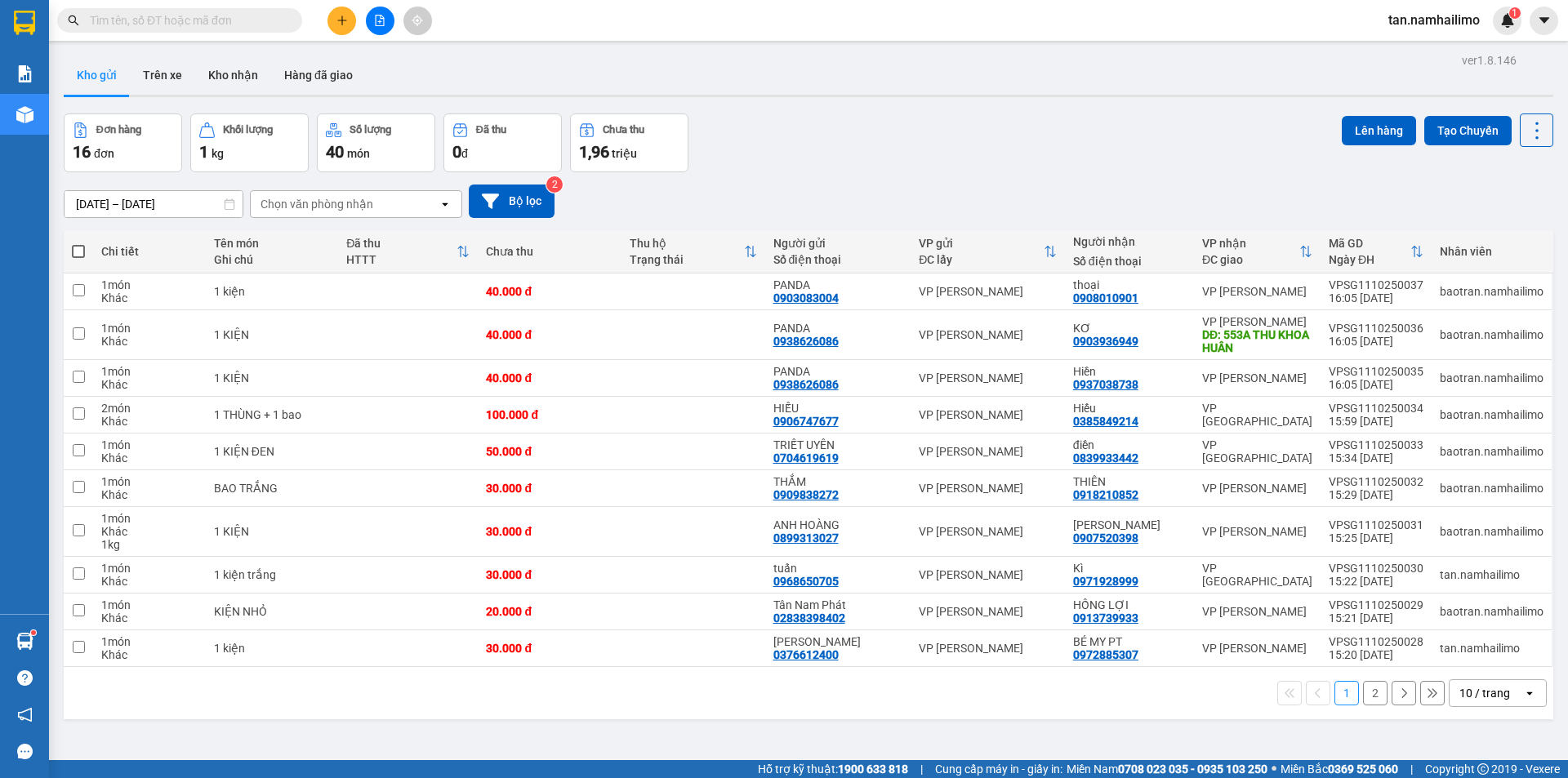
click at [230, 19] on input "text" at bounding box center [186, 20] width 192 height 18
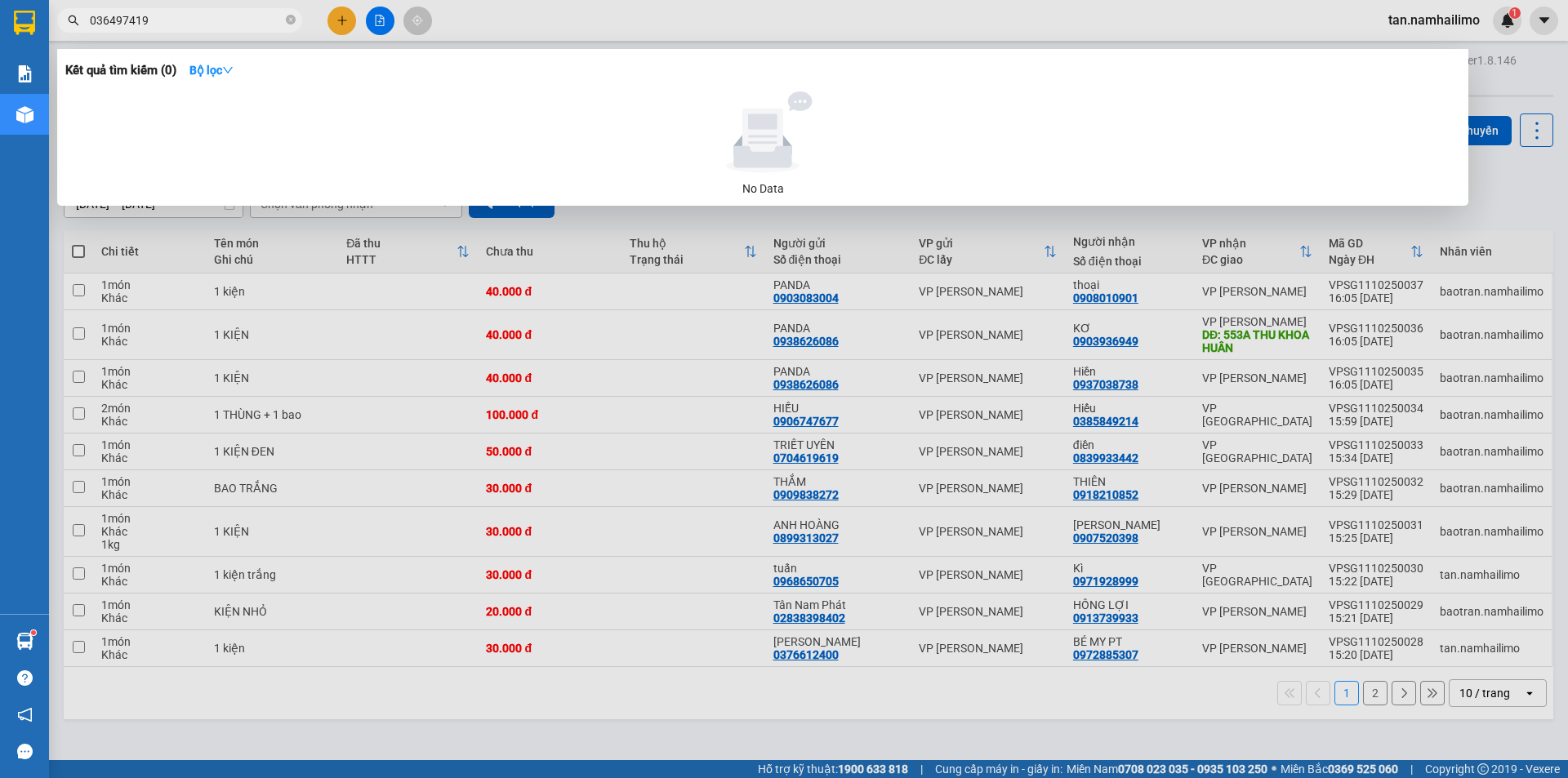
type input "0364974192"
click at [167, 22] on input "0364974192" at bounding box center [186, 20] width 192 height 18
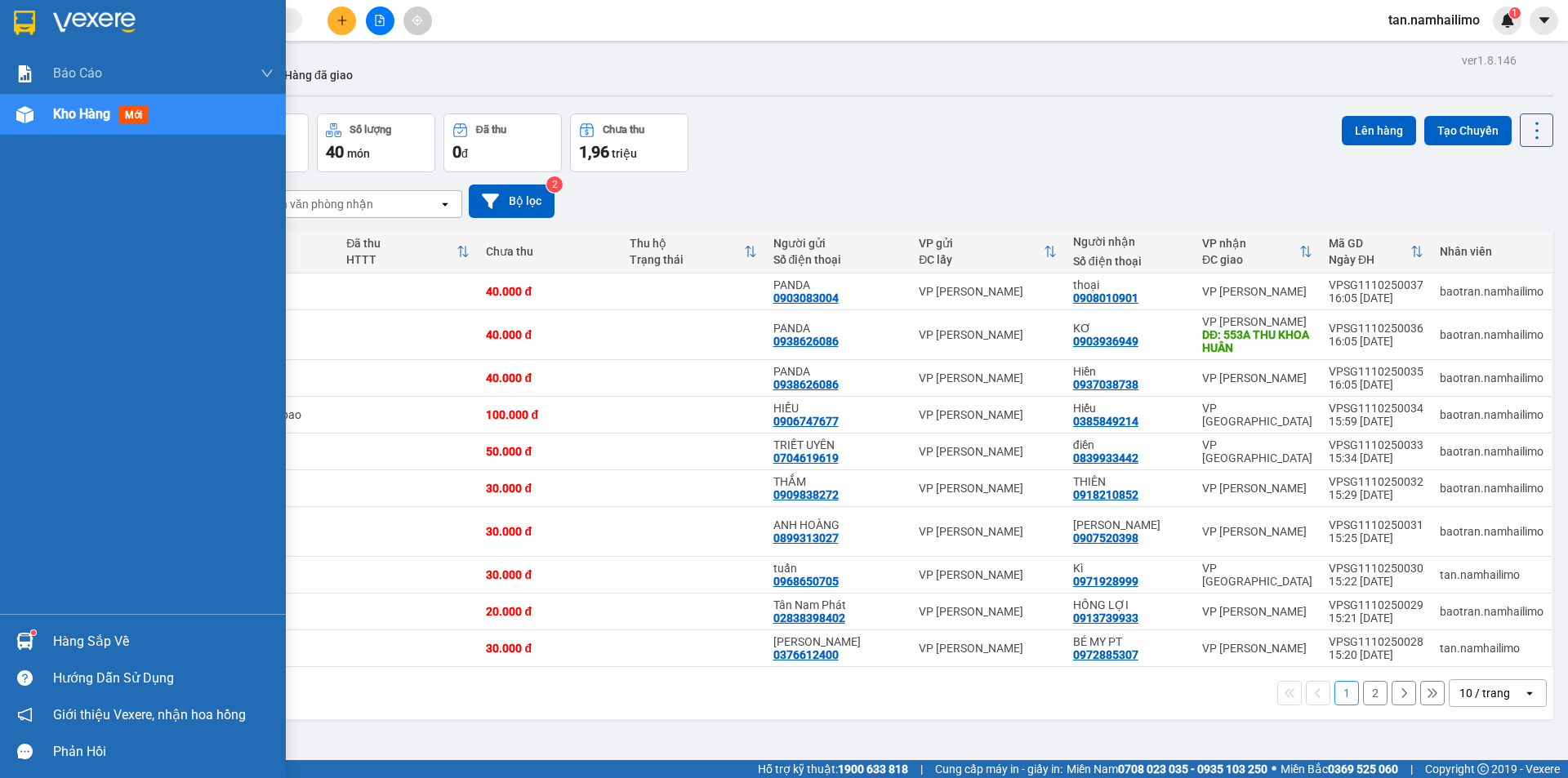
click at [41, 26] on div at bounding box center [143, 26] width 286 height 53
click at [26, 9] on div at bounding box center [25, 22] width 28 height 28
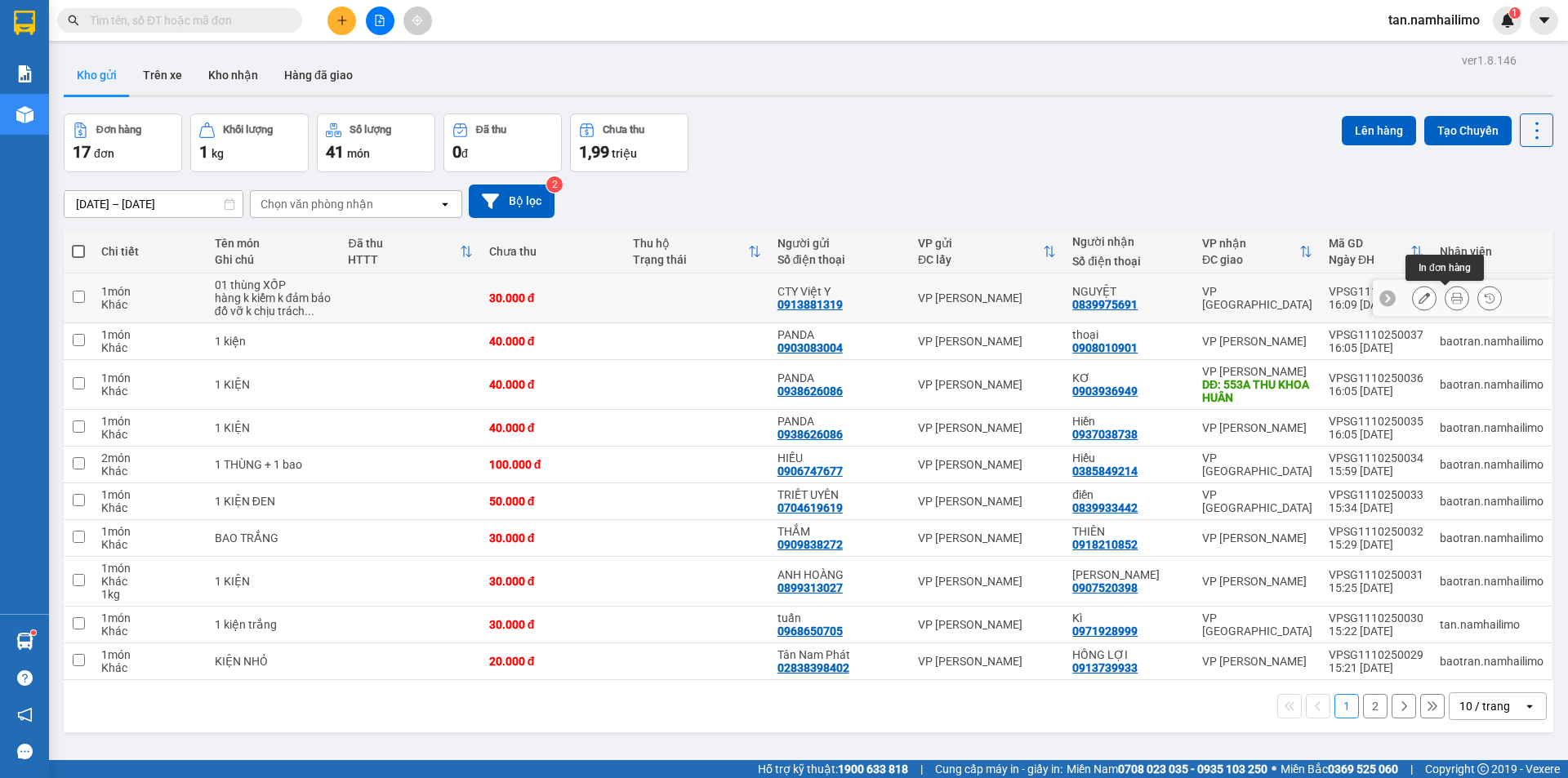
click at [1452, 301] on icon at bounding box center [1457, 297] width 11 height 11
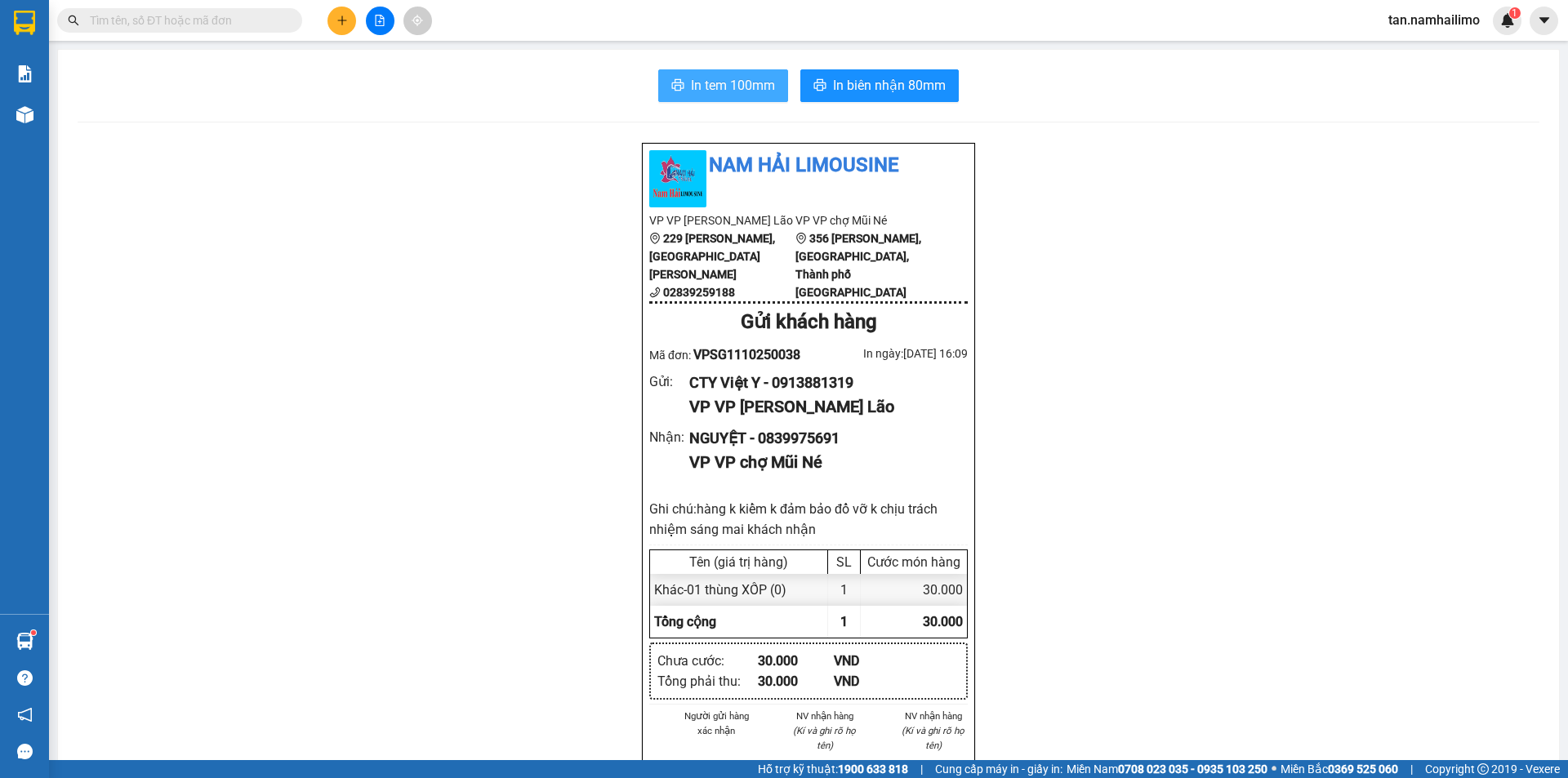
click at [742, 82] on span "In tem 100mm" at bounding box center [732, 85] width 84 height 20
click at [139, 21] on input "text" at bounding box center [186, 20] width 192 height 18
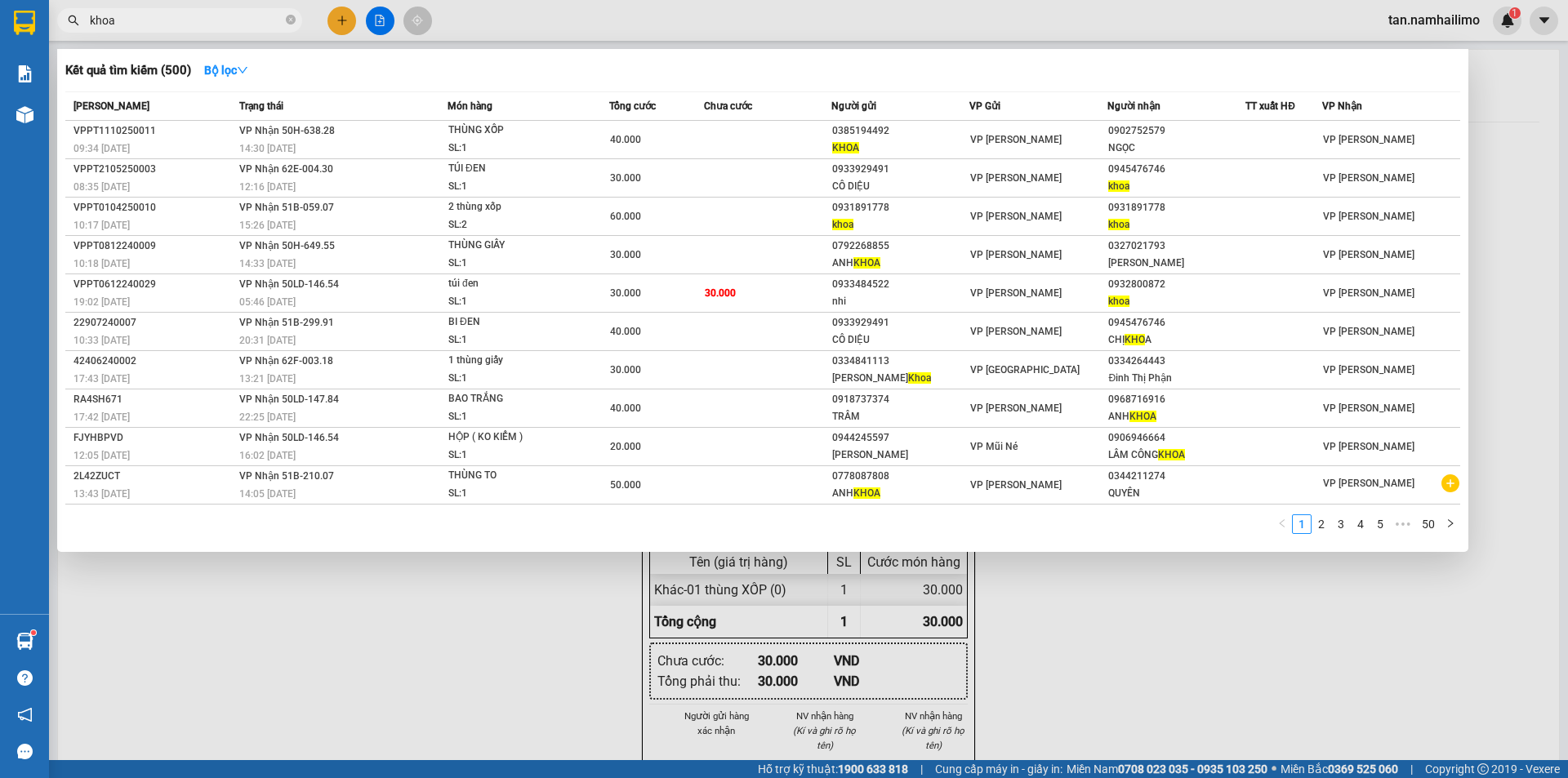
click at [1153, 588] on div at bounding box center [784, 389] width 1568 height 778
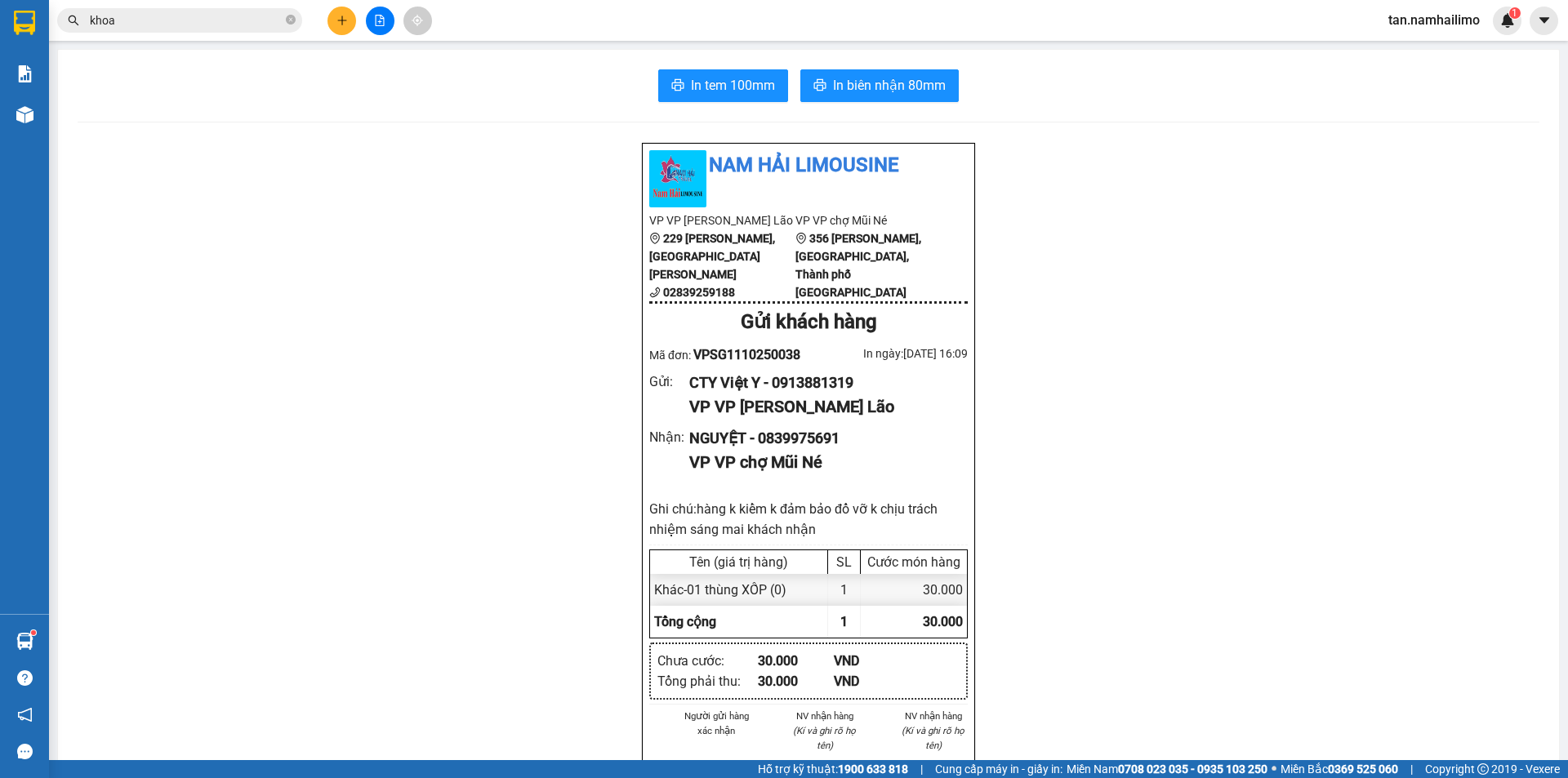
drag, startPoint x: 446, startPoint y: 233, endPoint x: 364, endPoint y: 217, distance: 83.5
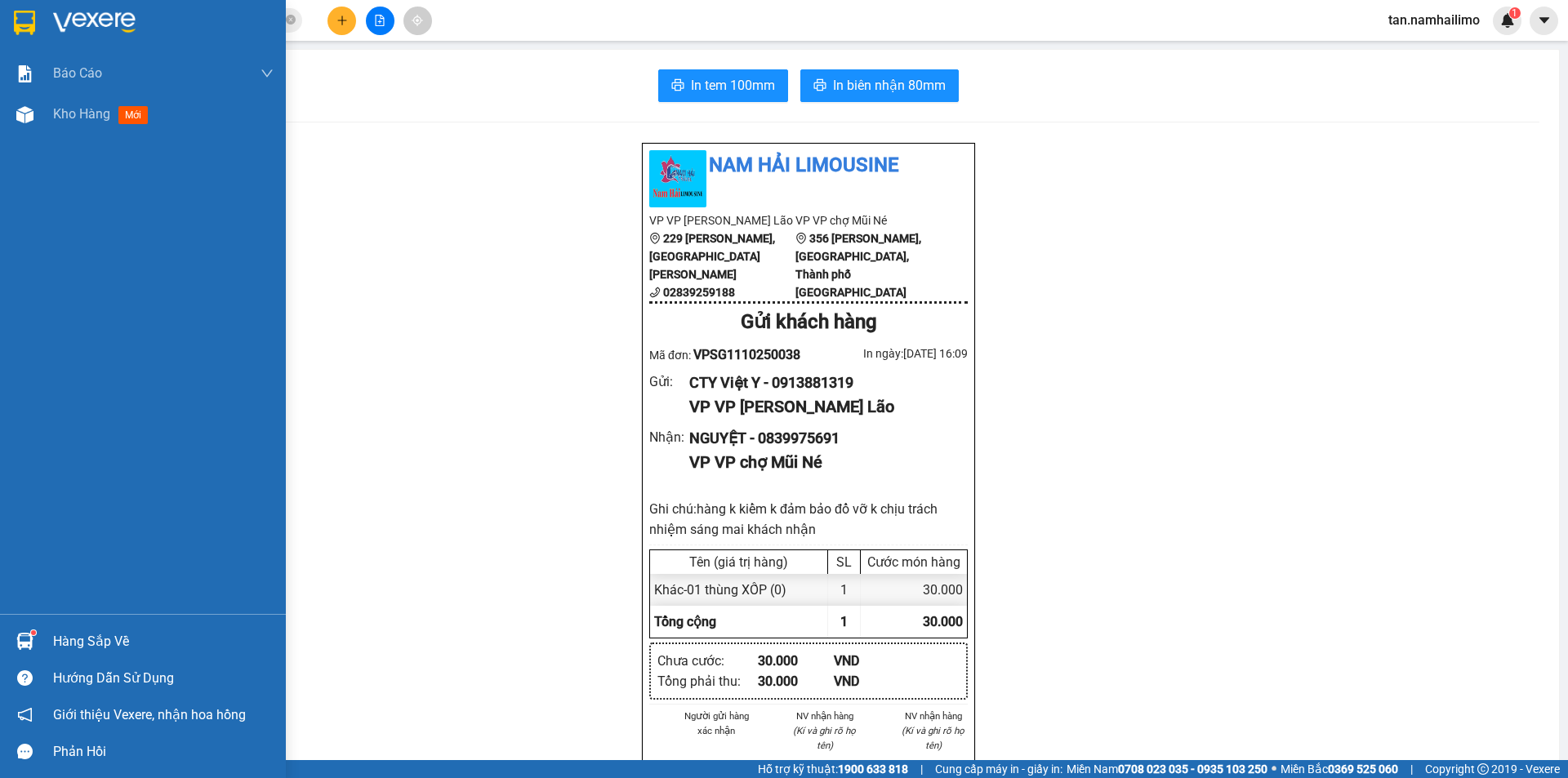
click at [15, 17] on img at bounding box center [25, 23] width 21 height 25
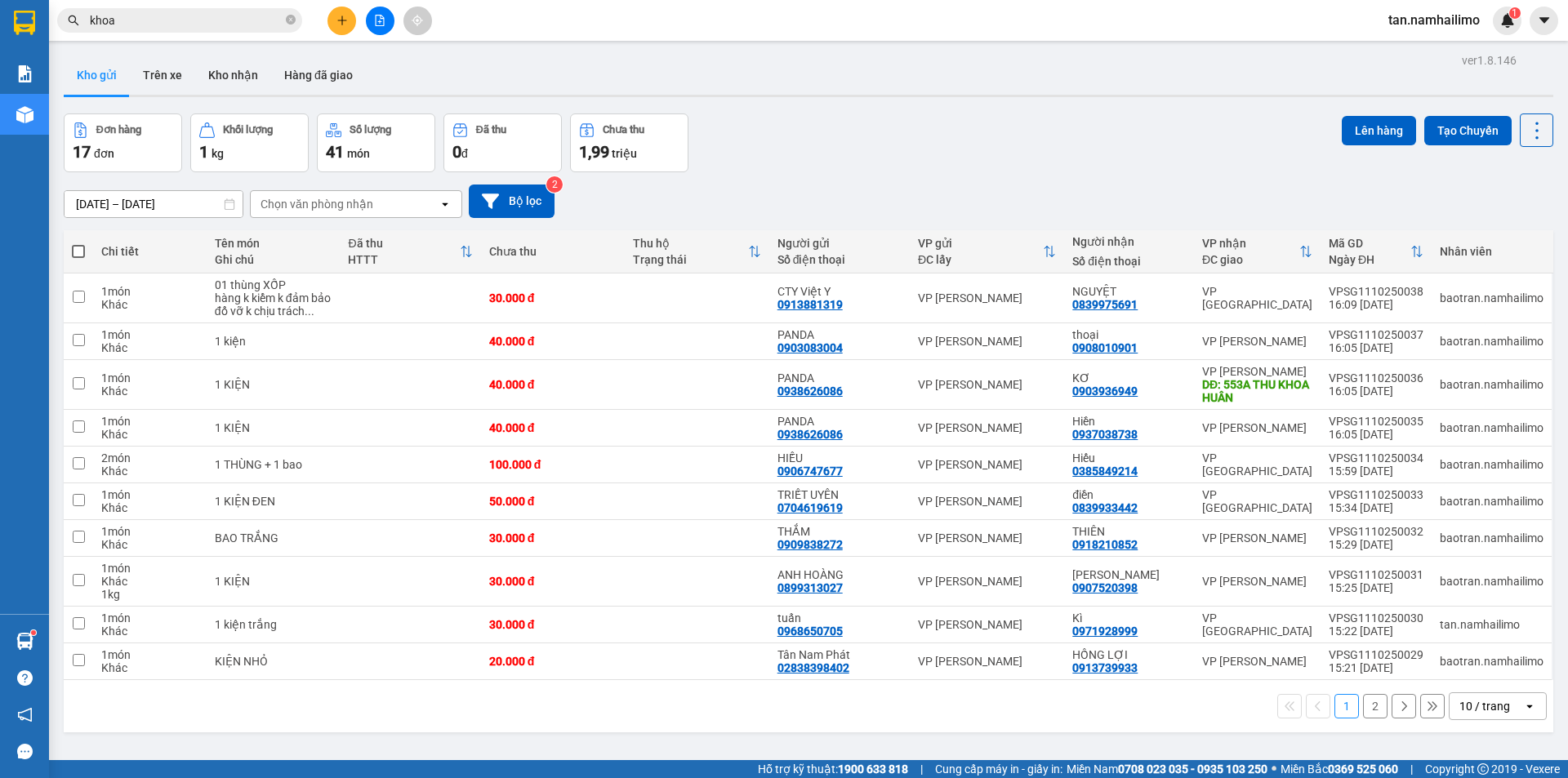
click at [204, 29] on span "khoa" at bounding box center [180, 20] width 245 height 25
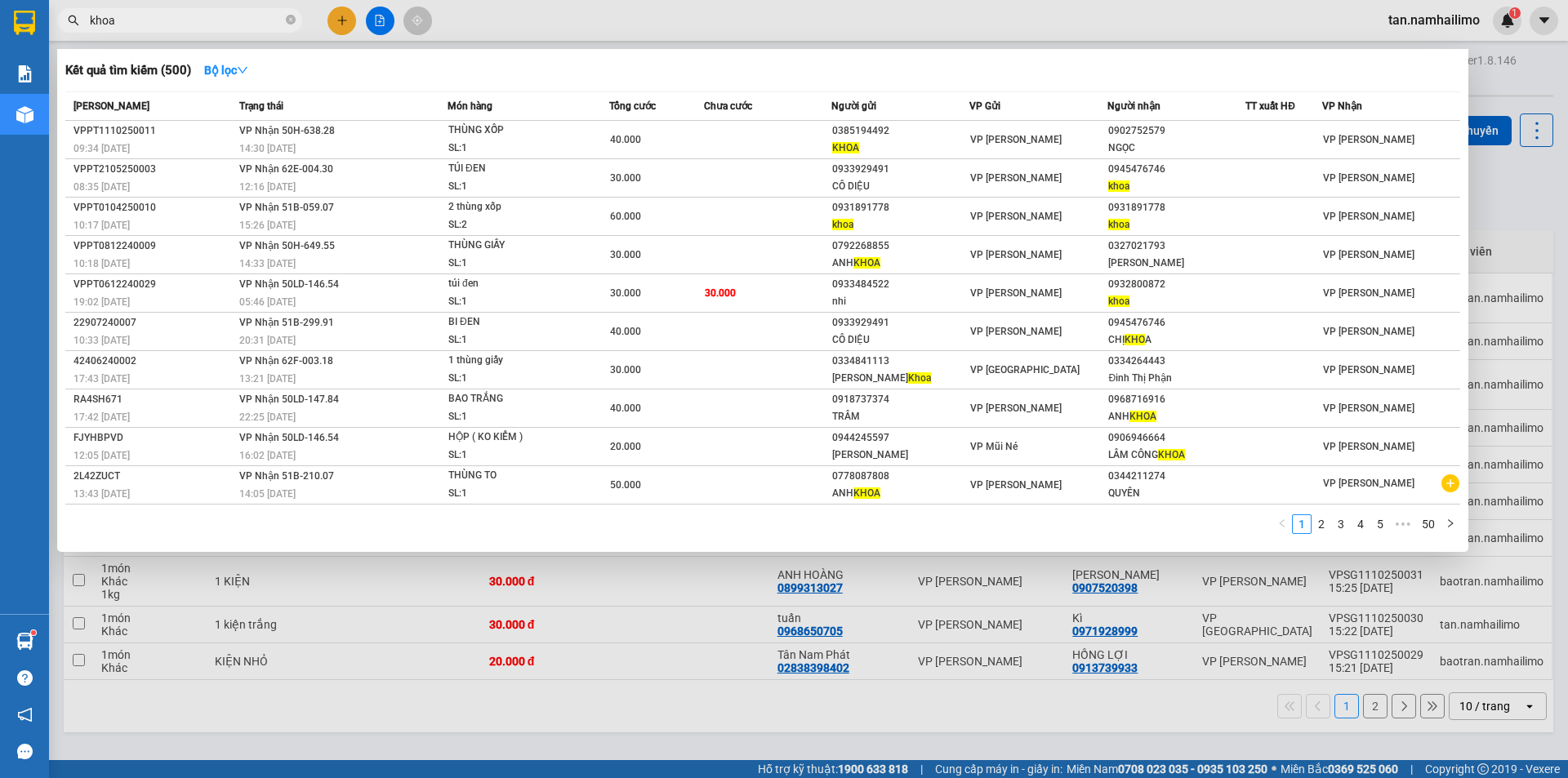
click at [193, 15] on input "khoa" at bounding box center [186, 20] width 192 height 18
type input "k"
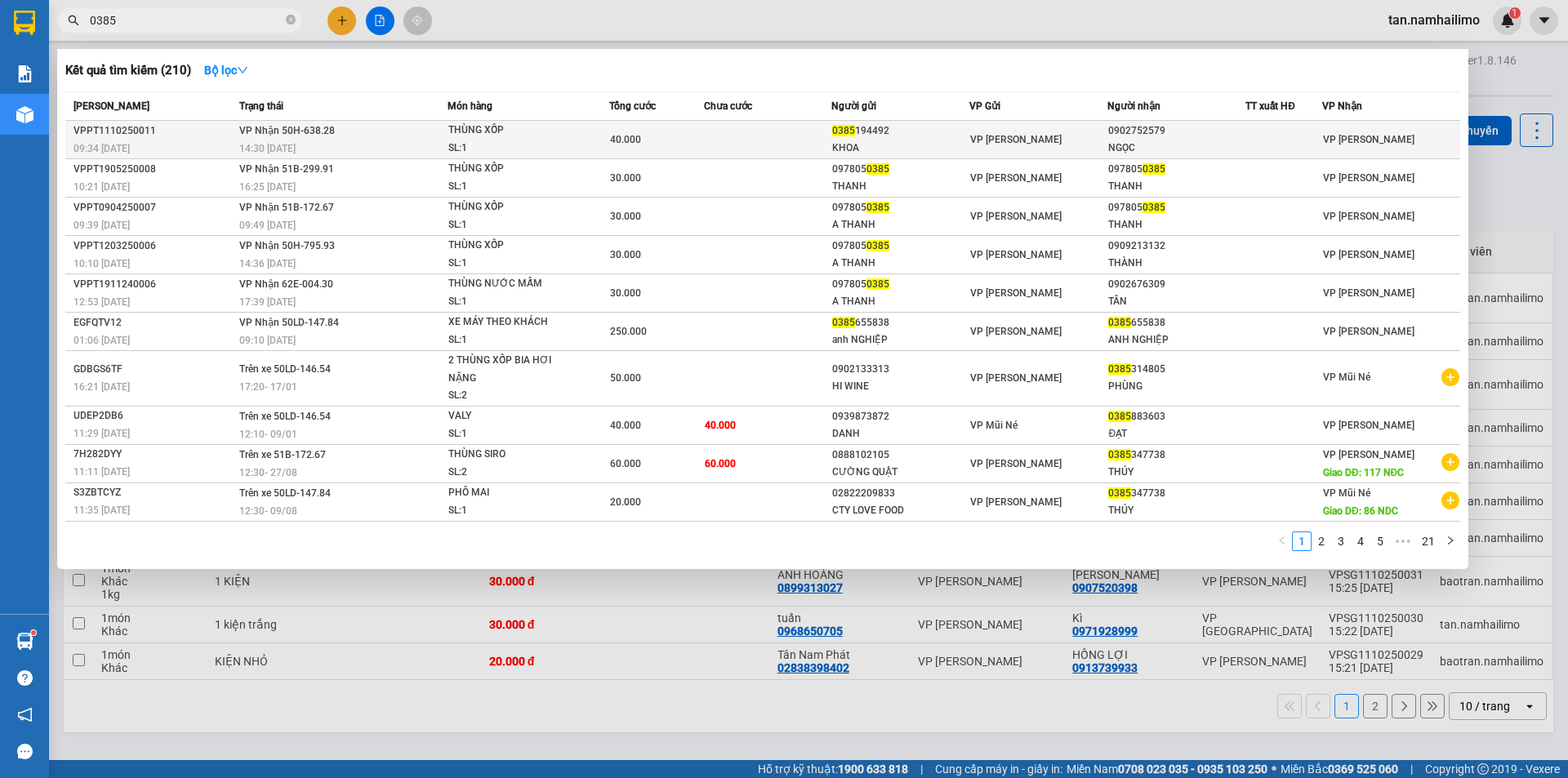
type input "0385"
click at [280, 139] on div "14:30 - 11/10" at bounding box center [342, 148] width 207 height 18
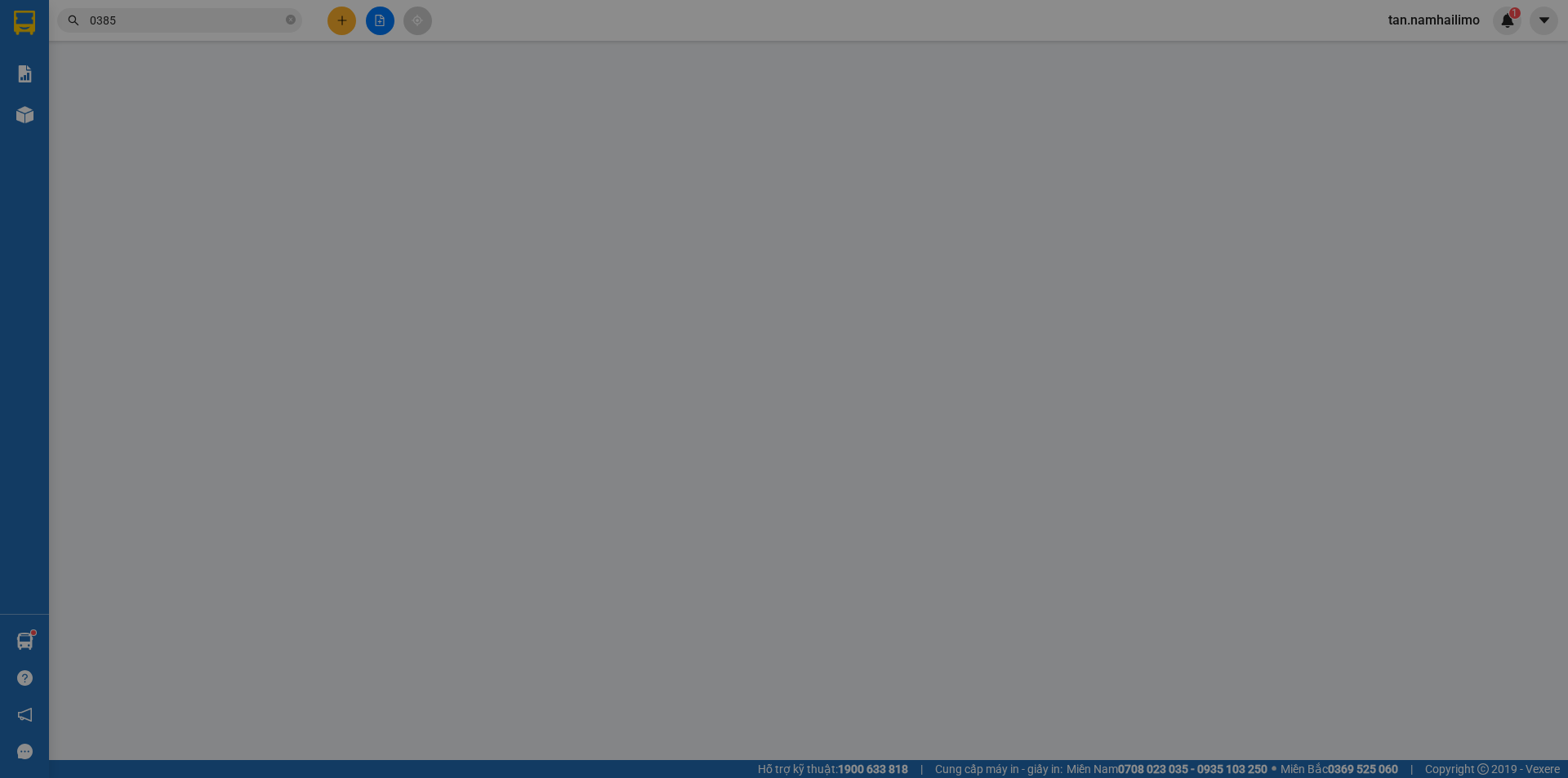
type input "0385194492"
type input "KHOA"
type input "0902752579"
type input "NGỌC"
type input "40.000"
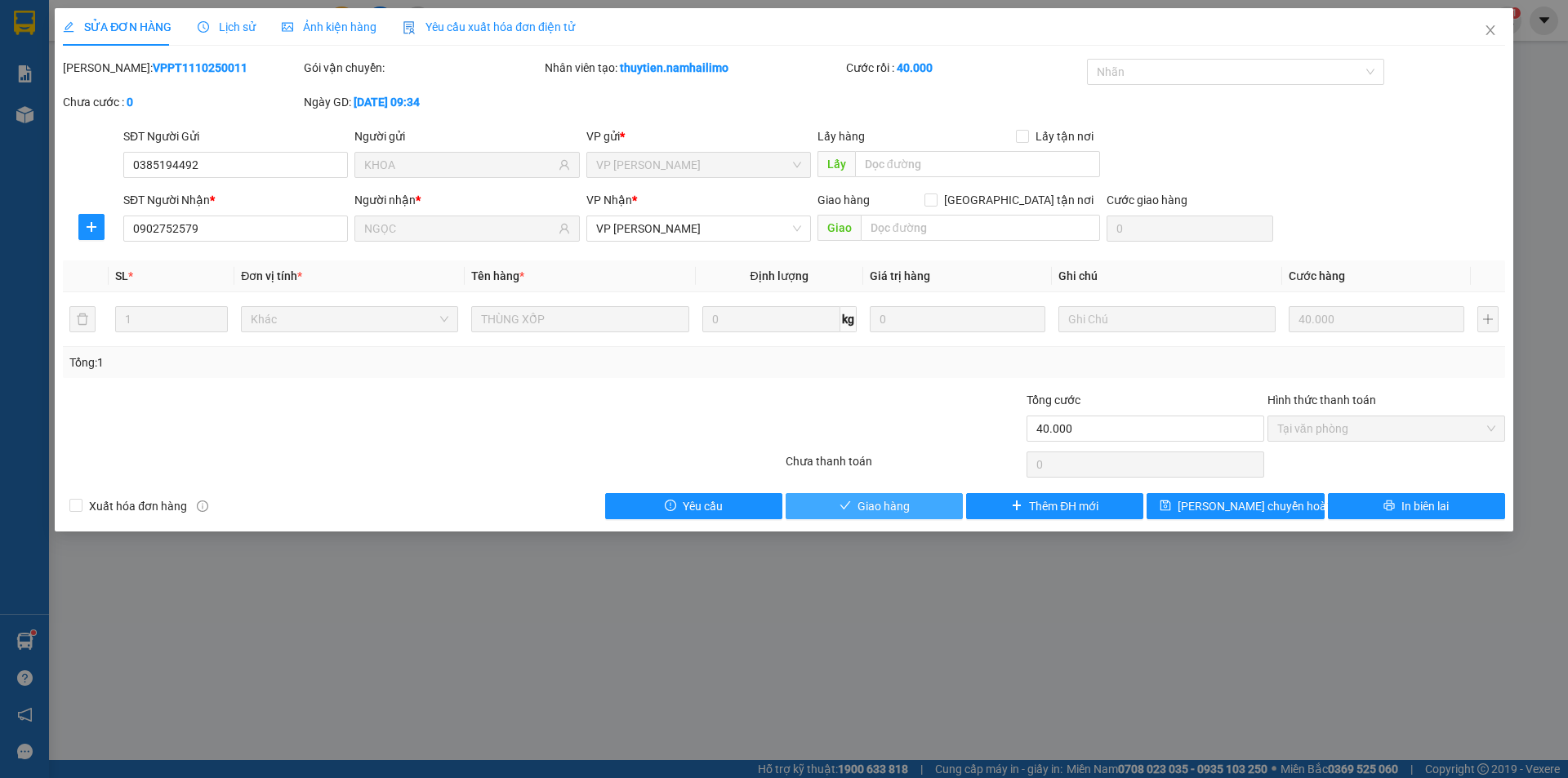
click at [863, 497] on span "Giao hàng" at bounding box center [883, 506] width 52 height 18
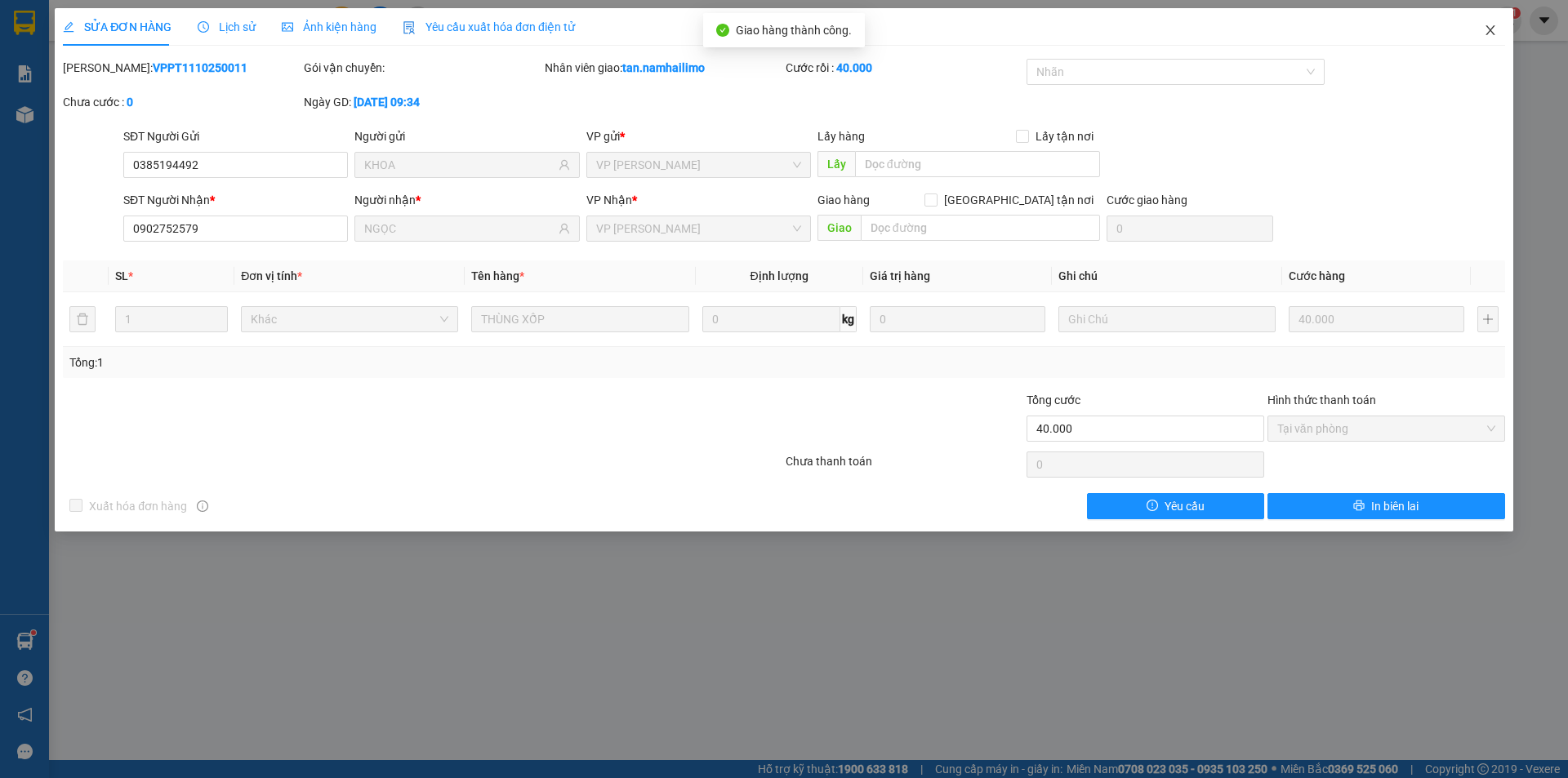
click at [1481, 33] on span "Close" at bounding box center [1490, 31] width 46 height 46
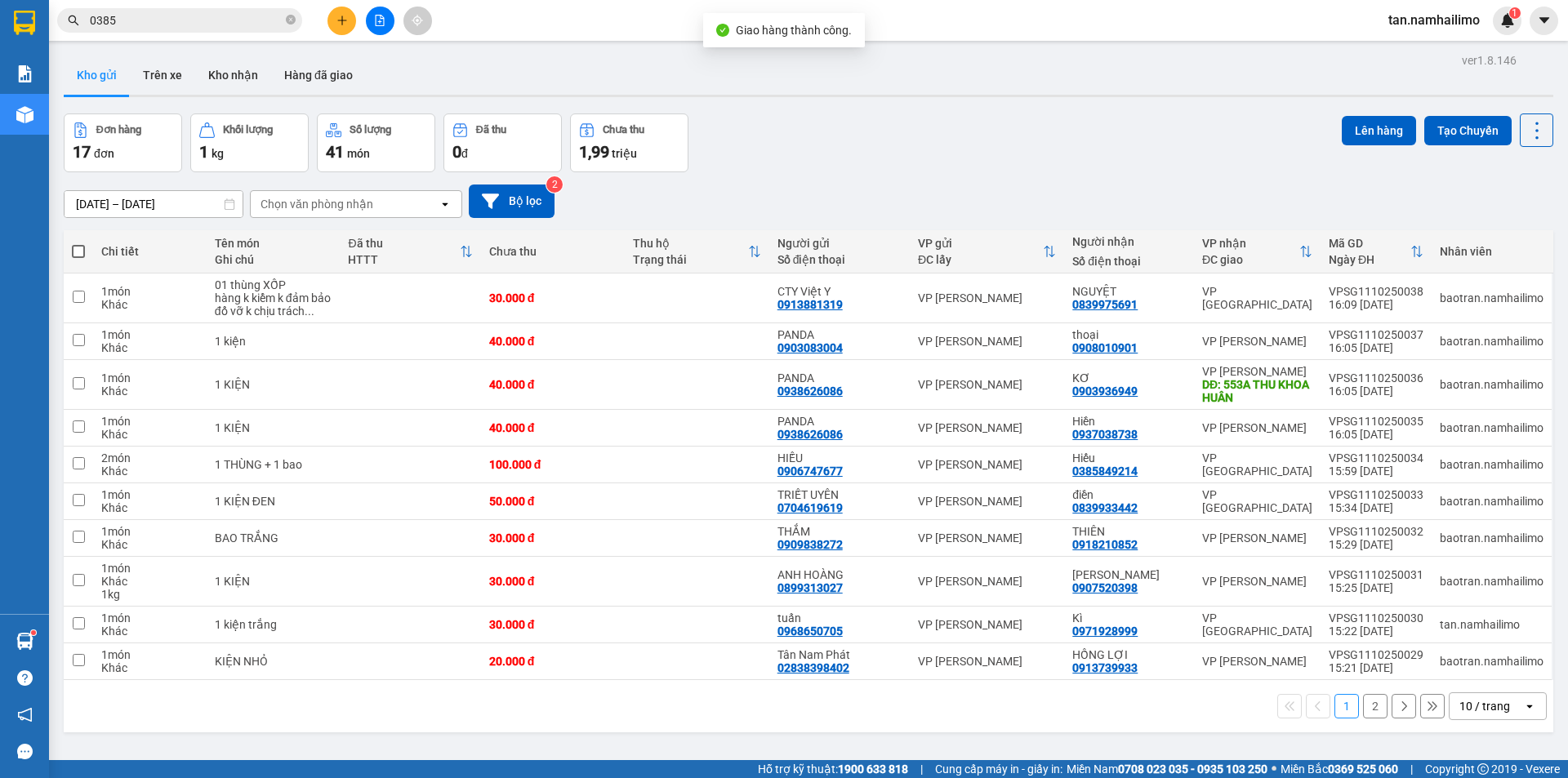
click at [208, 26] on input "0385" at bounding box center [186, 20] width 192 height 18
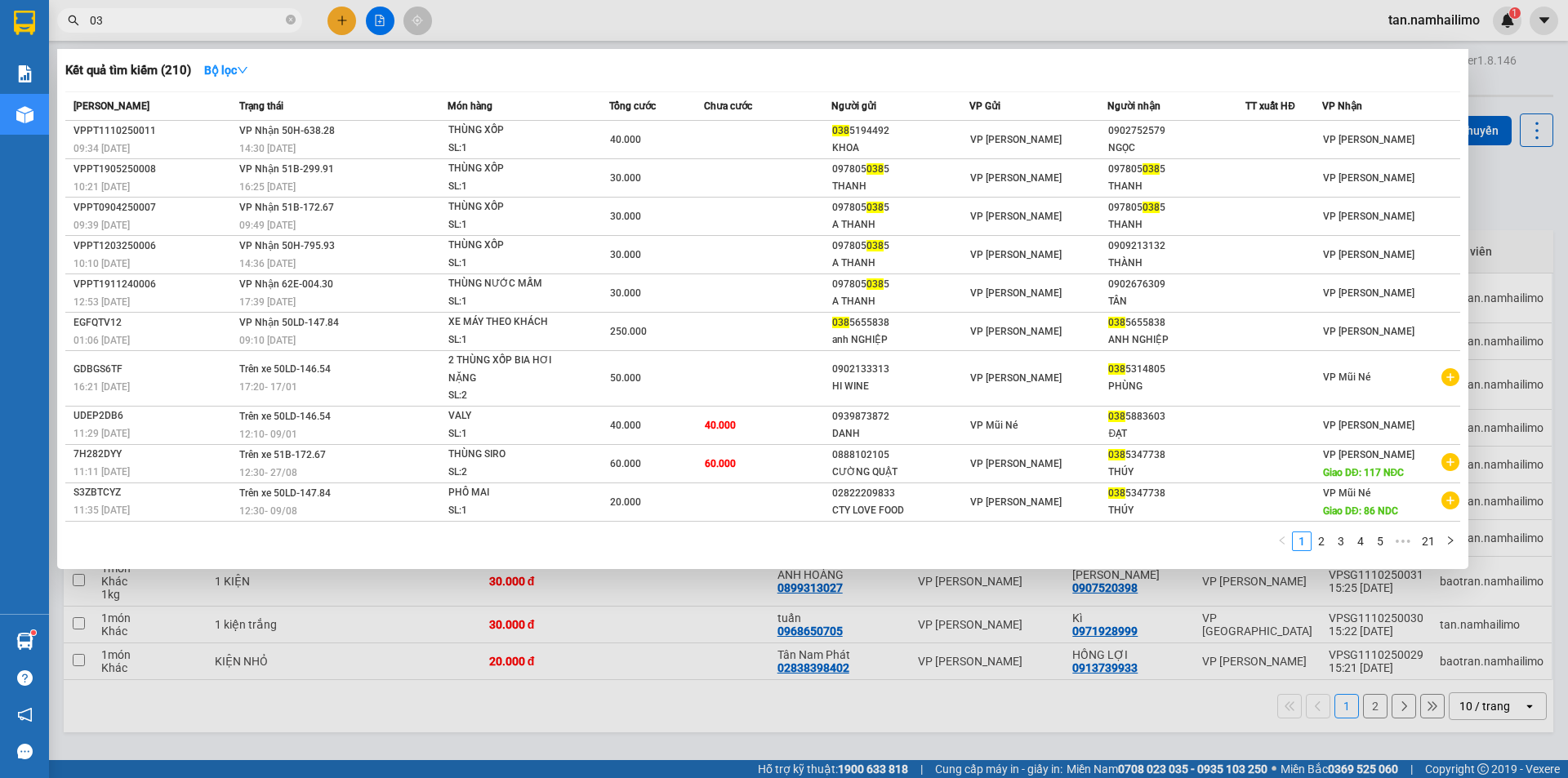
type input "0"
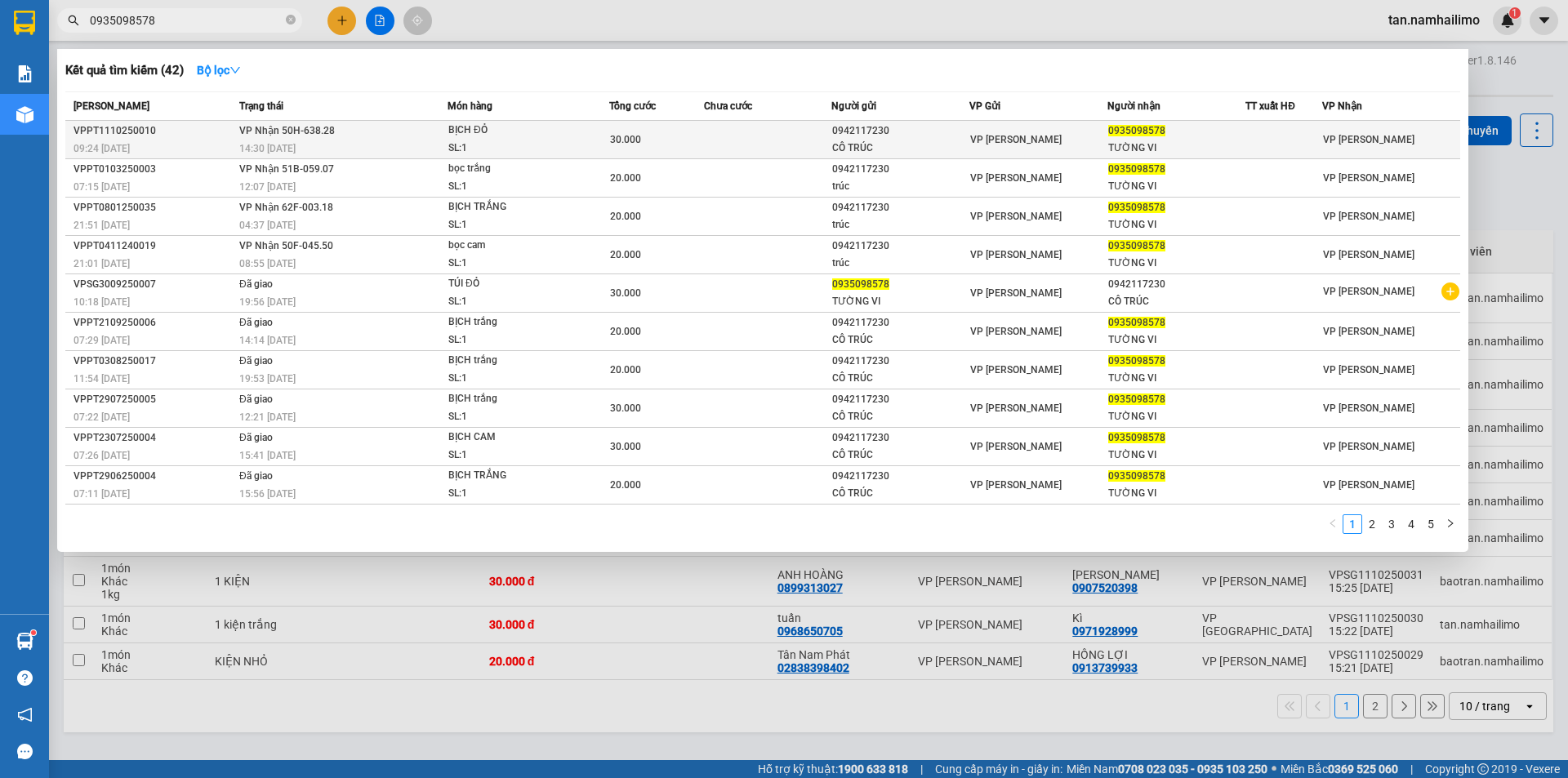
click at [1006, 139] on span "VP [PERSON_NAME]" at bounding box center [1017, 139] width 92 height 11
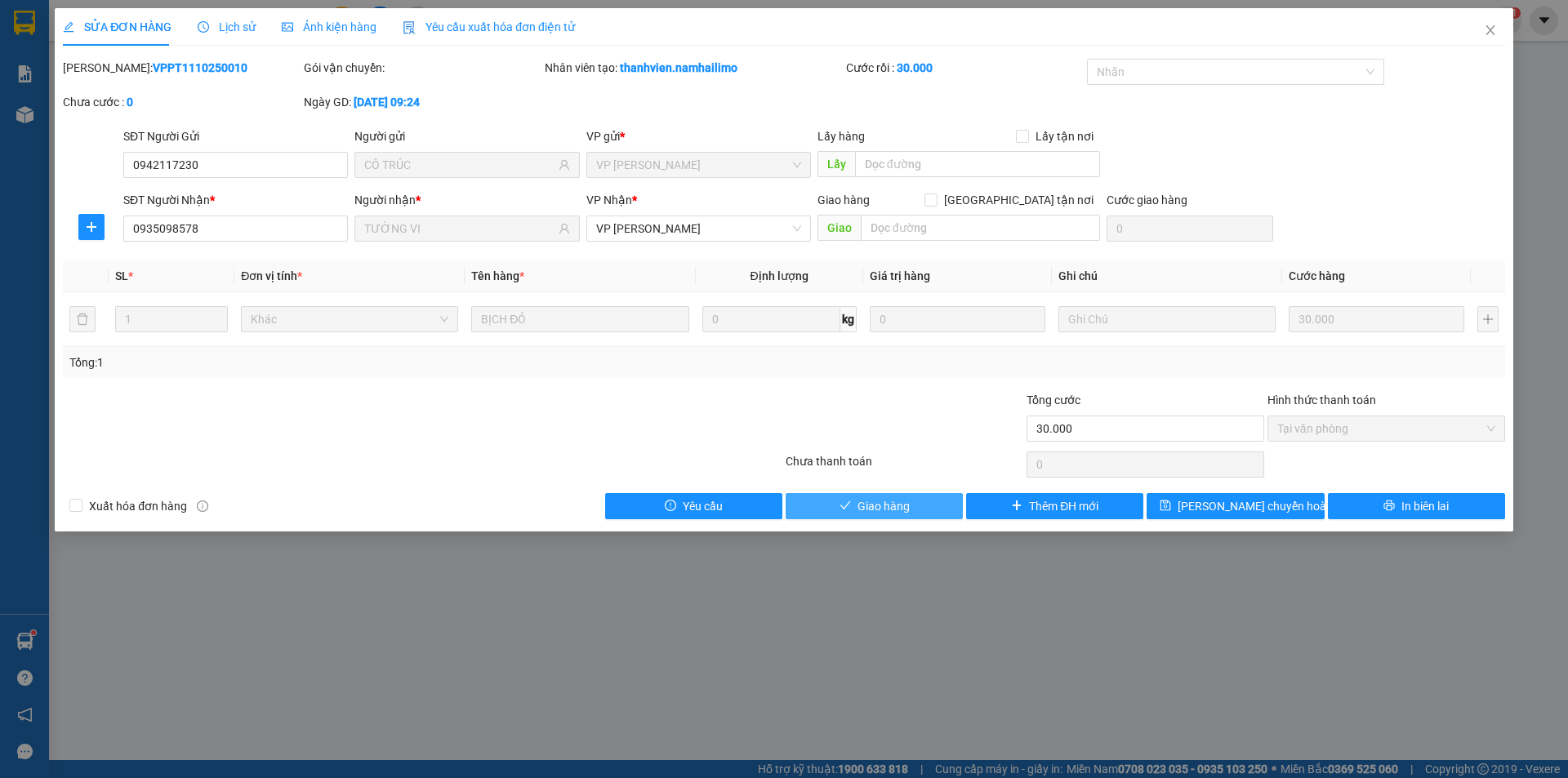
drag, startPoint x: 908, startPoint y: 500, endPoint x: 918, endPoint y: 511, distance: 14.9
click at [909, 500] on span "Giao hàng" at bounding box center [883, 506] width 52 height 18
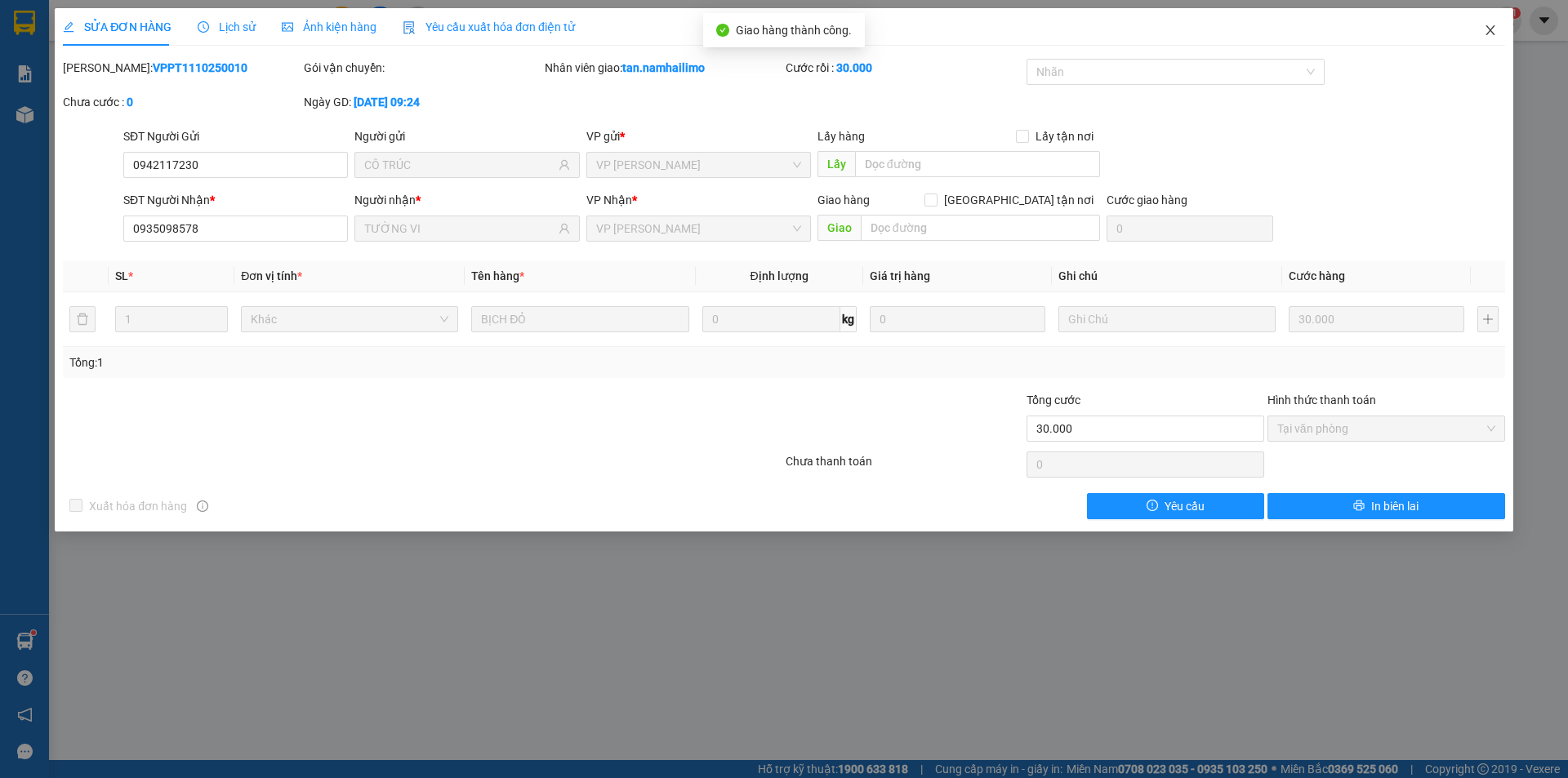
drag, startPoint x: 1495, startPoint y: 25, endPoint x: 1514, endPoint y: 49, distance: 30.6
click at [1495, 26] on icon "close" at bounding box center [1490, 30] width 13 height 13
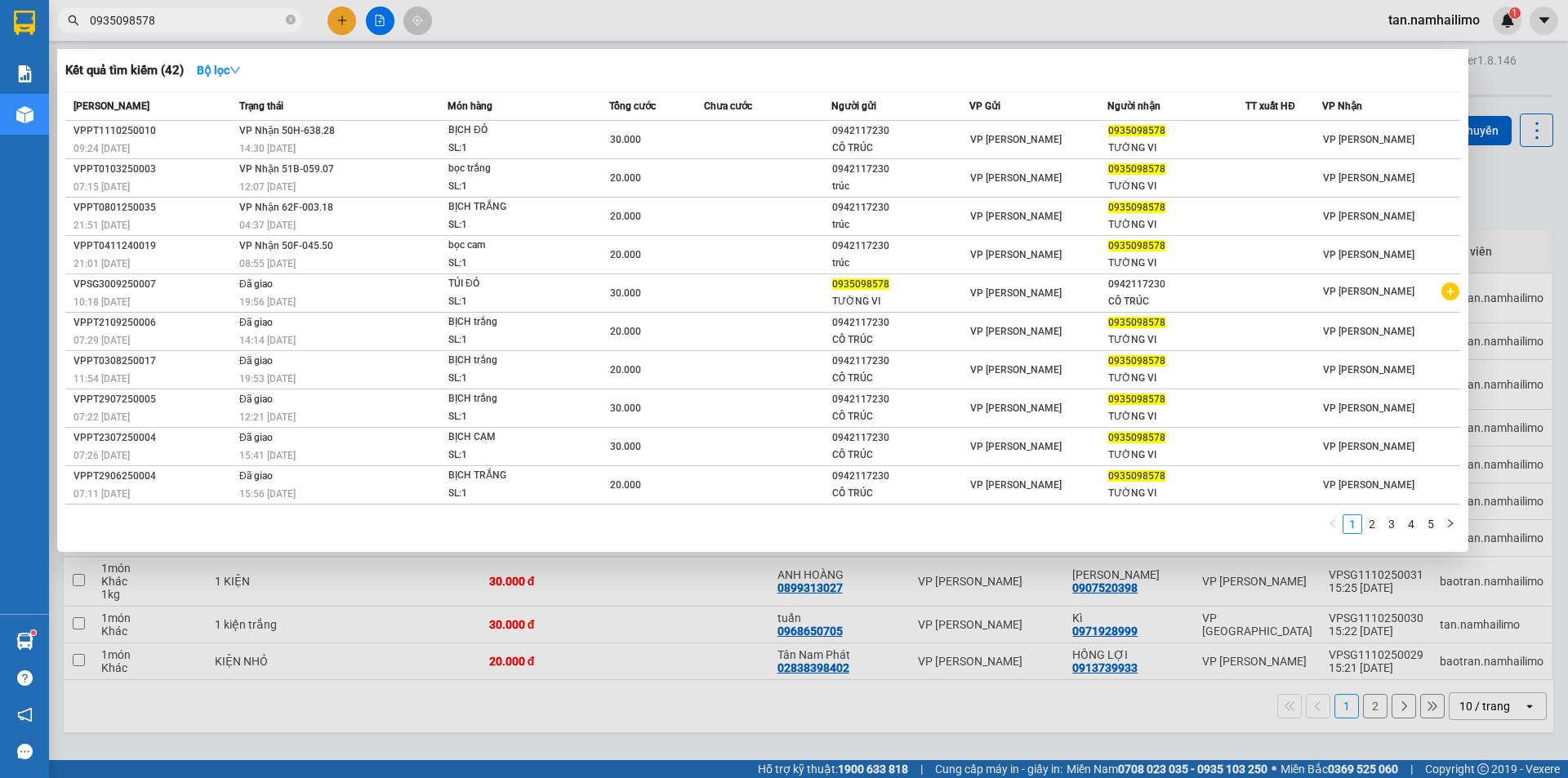
click at [206, 14] on input "0935098578" at bounding box center [186, 20] width 192 height 18
type input "0"
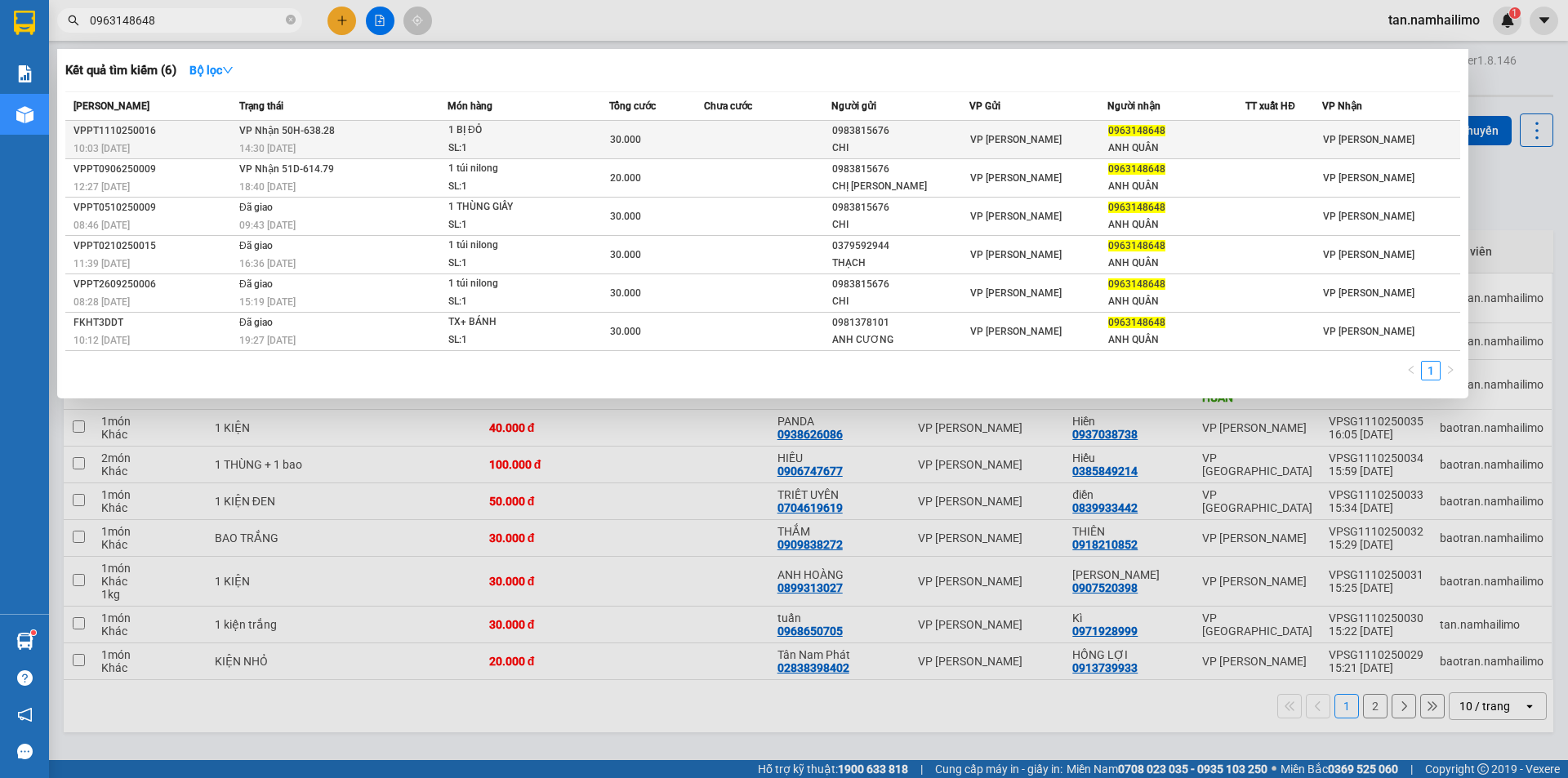
type input "0963148648"
click at [478, 136] on div "1 BỊ ĐỎ" at bounding box center [509, 131] width 123 height 18
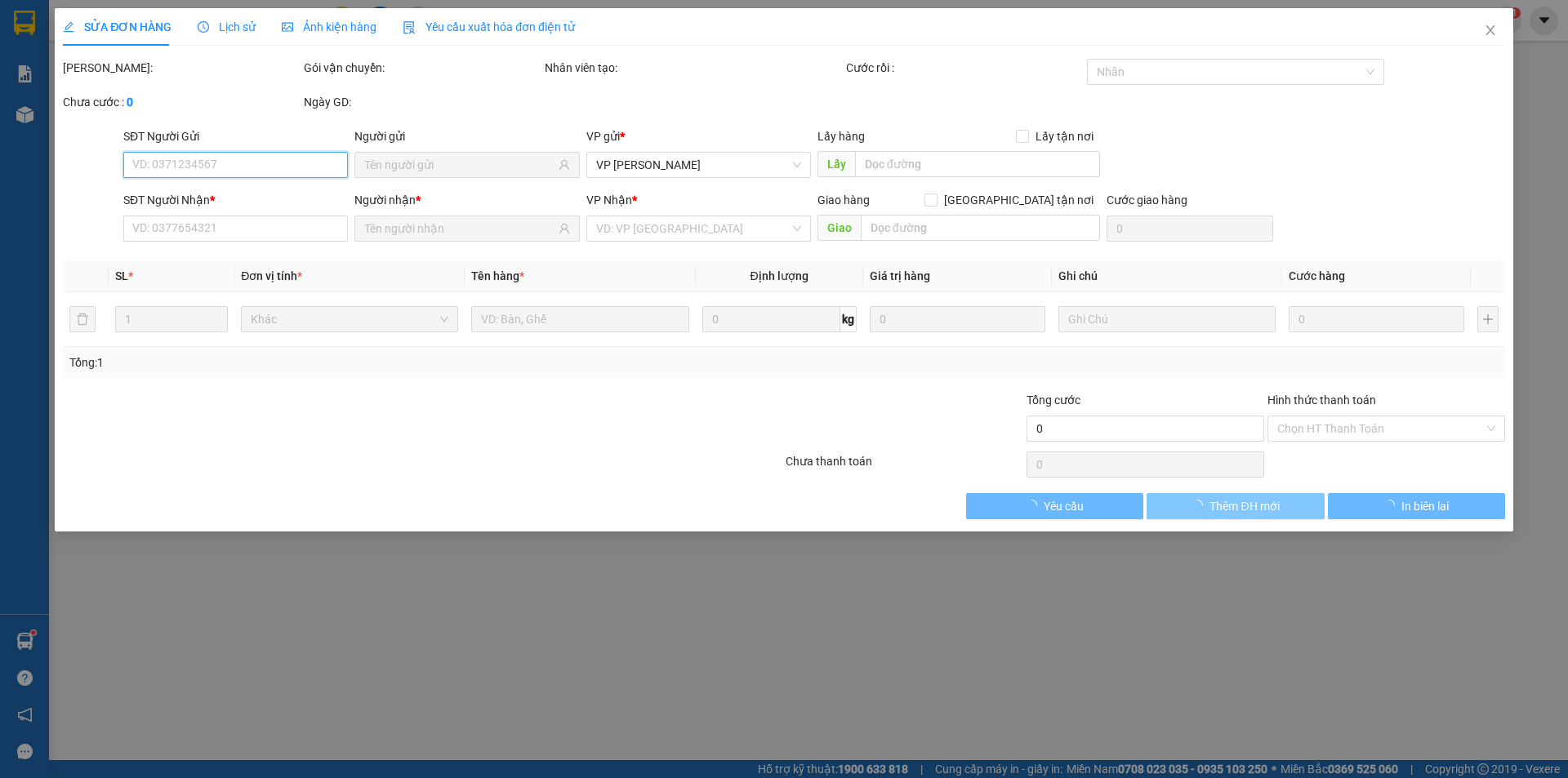
type input "0983815676"
type input "CHI"
type input "0963148648"
type input "ANH QUÂN"
type input "30.000"
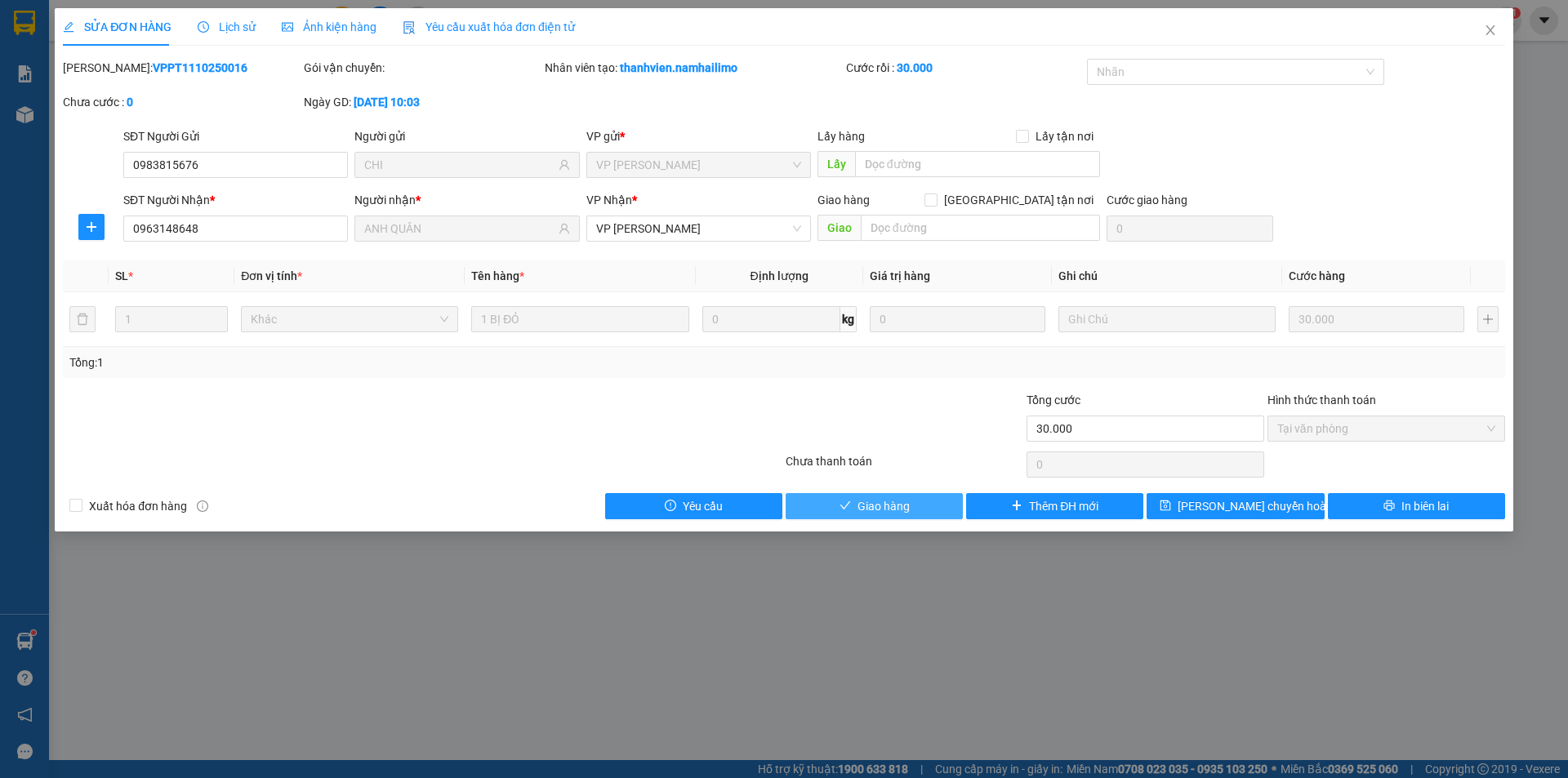
click at [863, 500] on span "Giao hàng" at bounding box center [883, 506] width 52 height 18
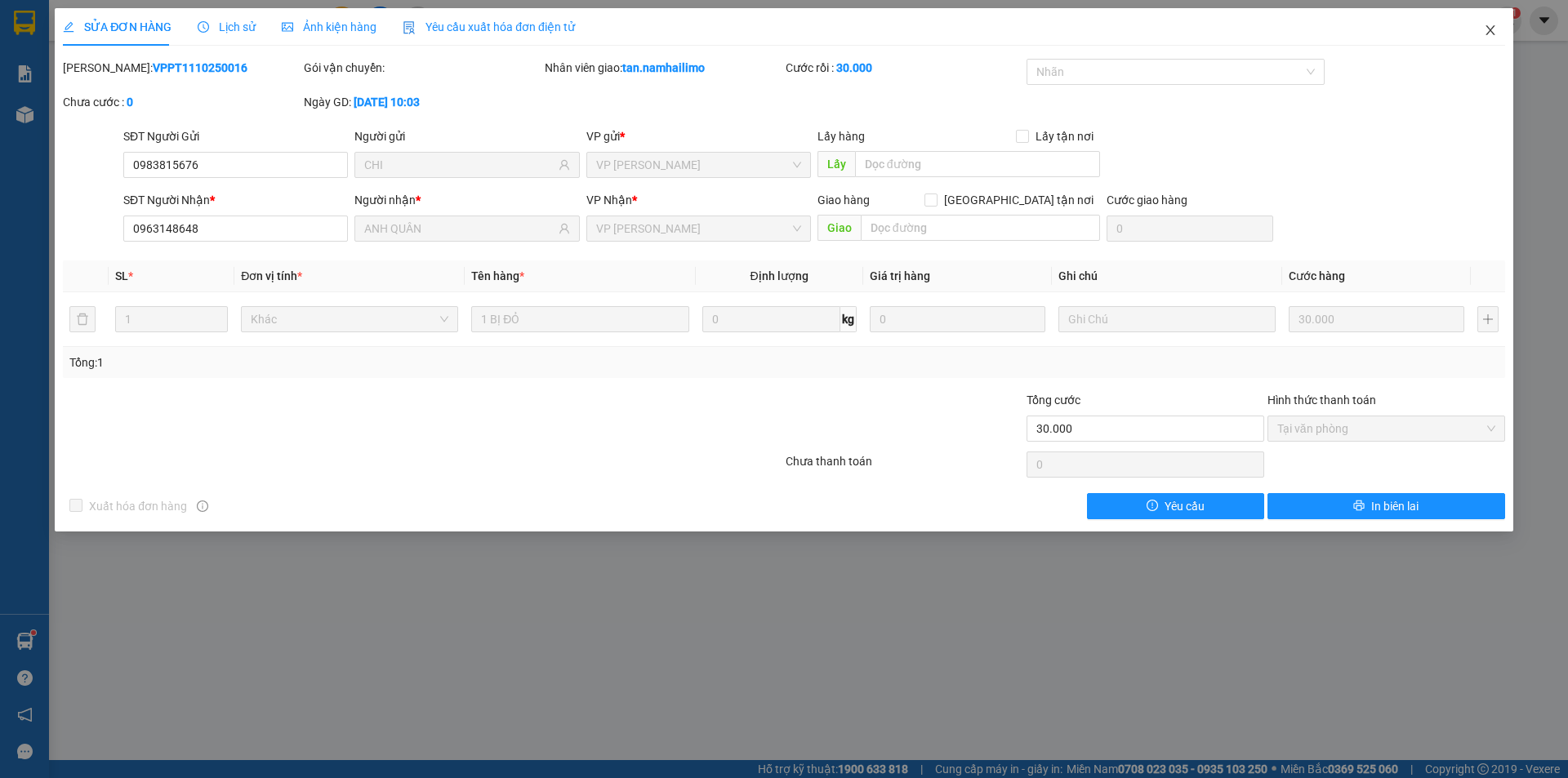
click at [1494, 29] on icon "close" at bounding box center [1490, 30] width 13 height 13
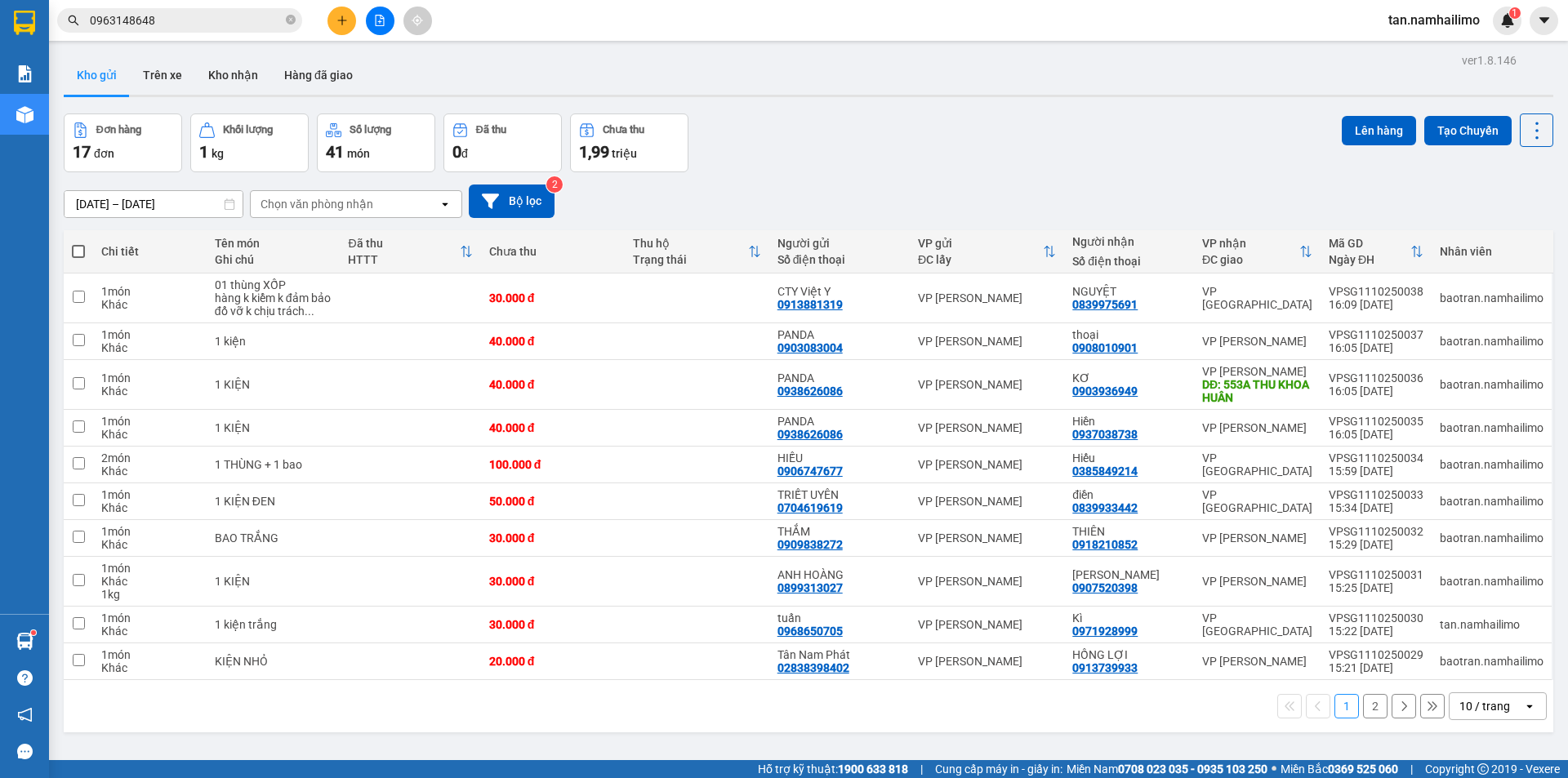
click at [830, 100] on div "ver 1.8.146 Kho gửi Trên xe Kho nhận Hàng đã giao Đơn hàng 17 đơn Khối lượng 1 …" at bounding box center [808, 438] width 1503 height 778
click at [1069, 94] on div "Kho gửi Trên xe Kho nhận Hàng đã giao" at bounding box center [808, 77] width 1489 height 43
click at [971, 116] on div "Đơn hàng 17 đơn Khối lượng 1 kg Số lượng 41 món Đã thu 0 đ Chưa thu 1,99 triệu …" at bounding box center [808, 143] width 1489 height 59
click at [341, 20] on icon "plus" at bounding box center [341, 20] width 11 height 11
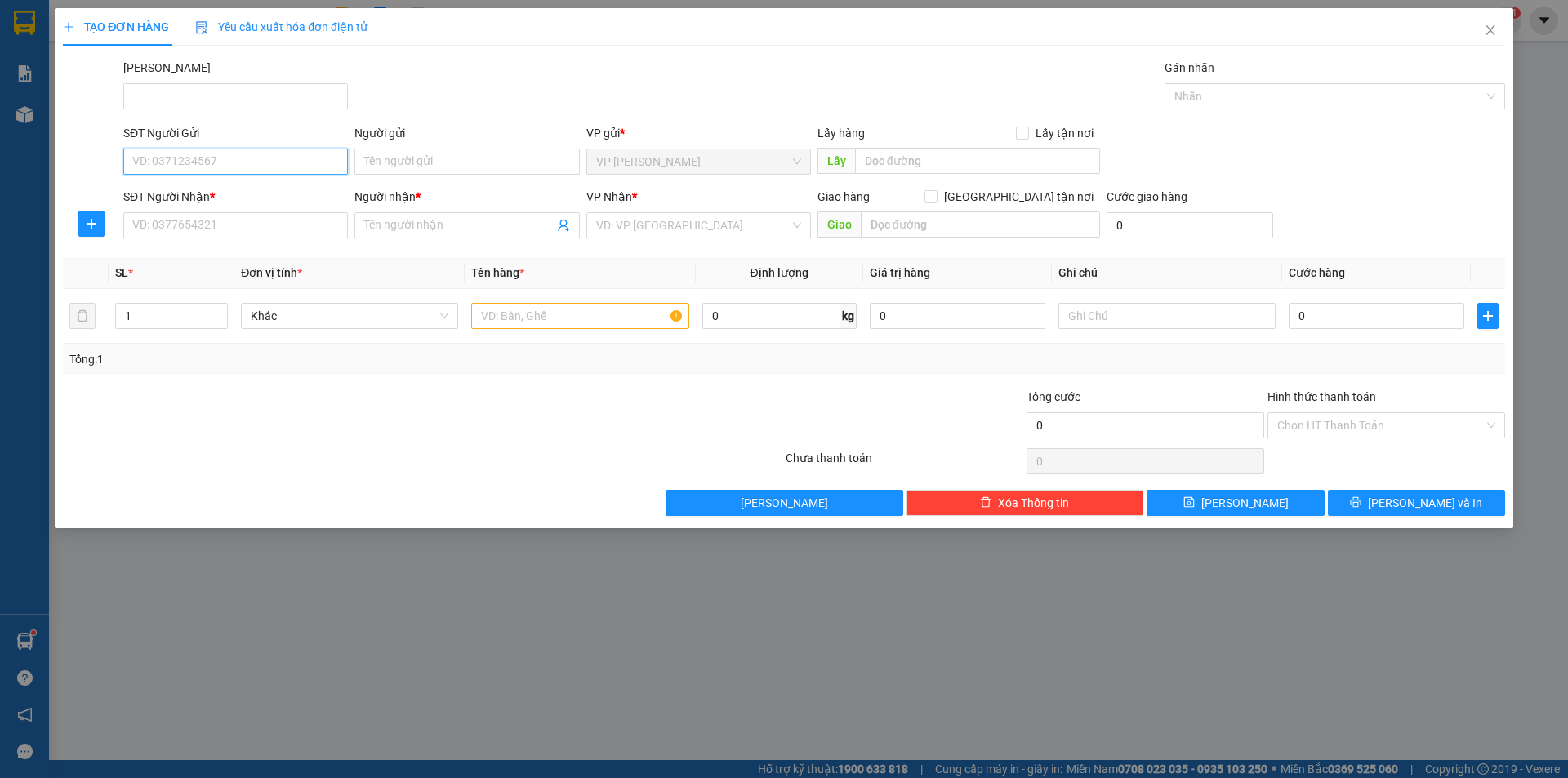
click at [226, 165] on input "SĐT Người Gửi" at bounding box center [236, 161] width 225 height 26
type input "0904202030"
click at [244, 203] on div "0904202030 - TUẤN" at bounding box center [236, 194] width 205 height 18
type input "TUẤN"
type input "0947586304"
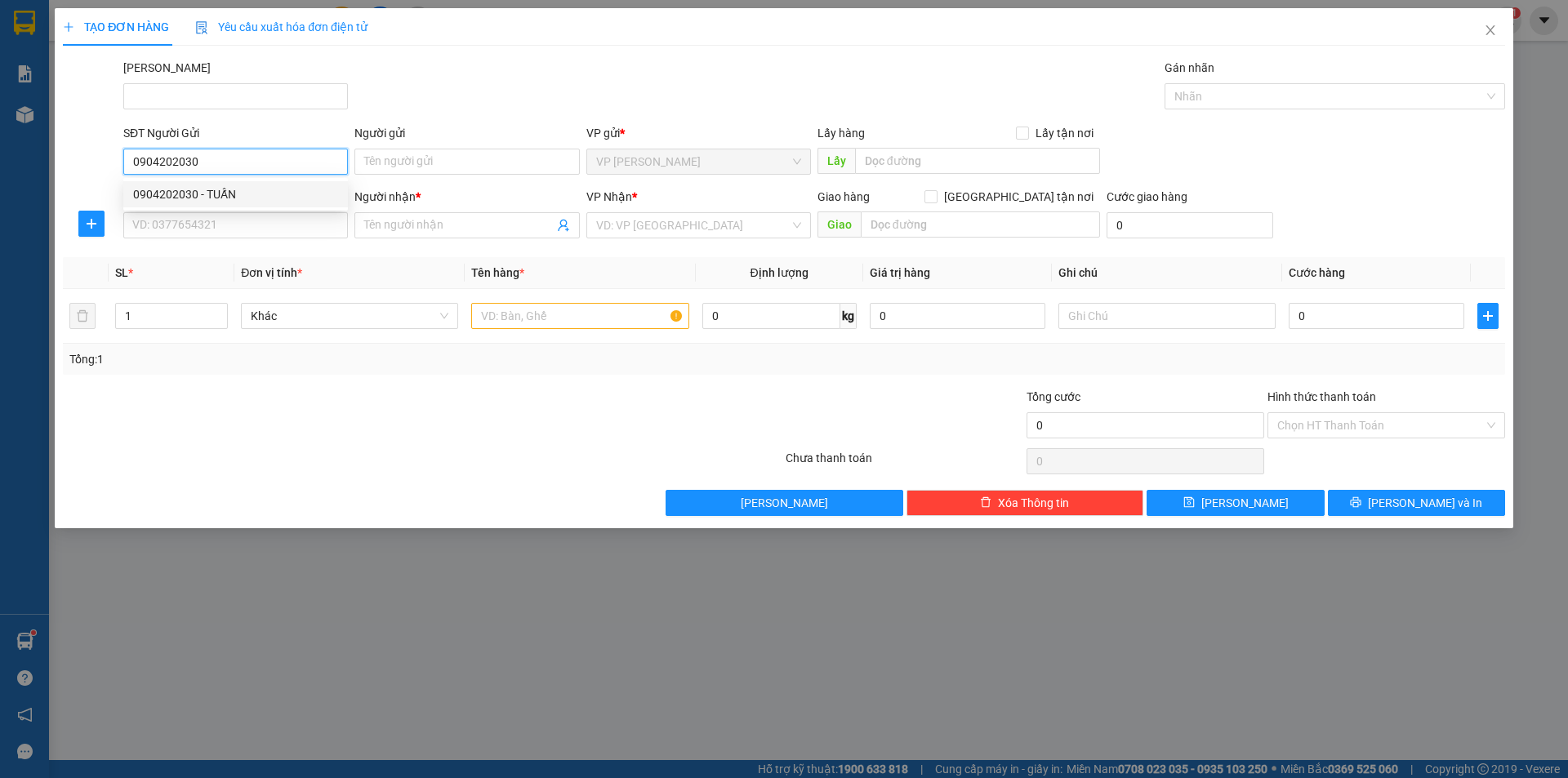
type input "TOÀN THÁP BÀ NT"
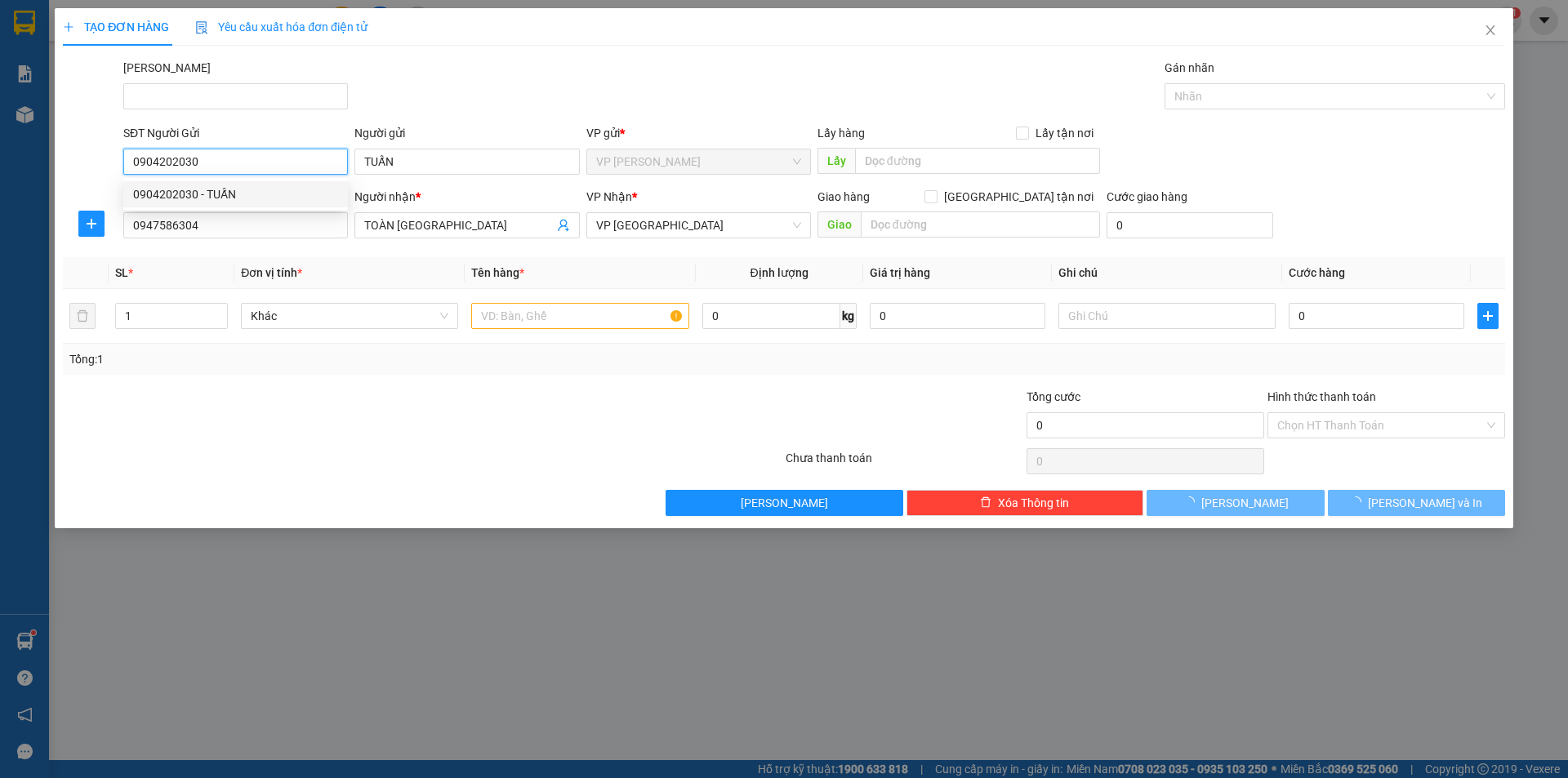
type input "100.000"
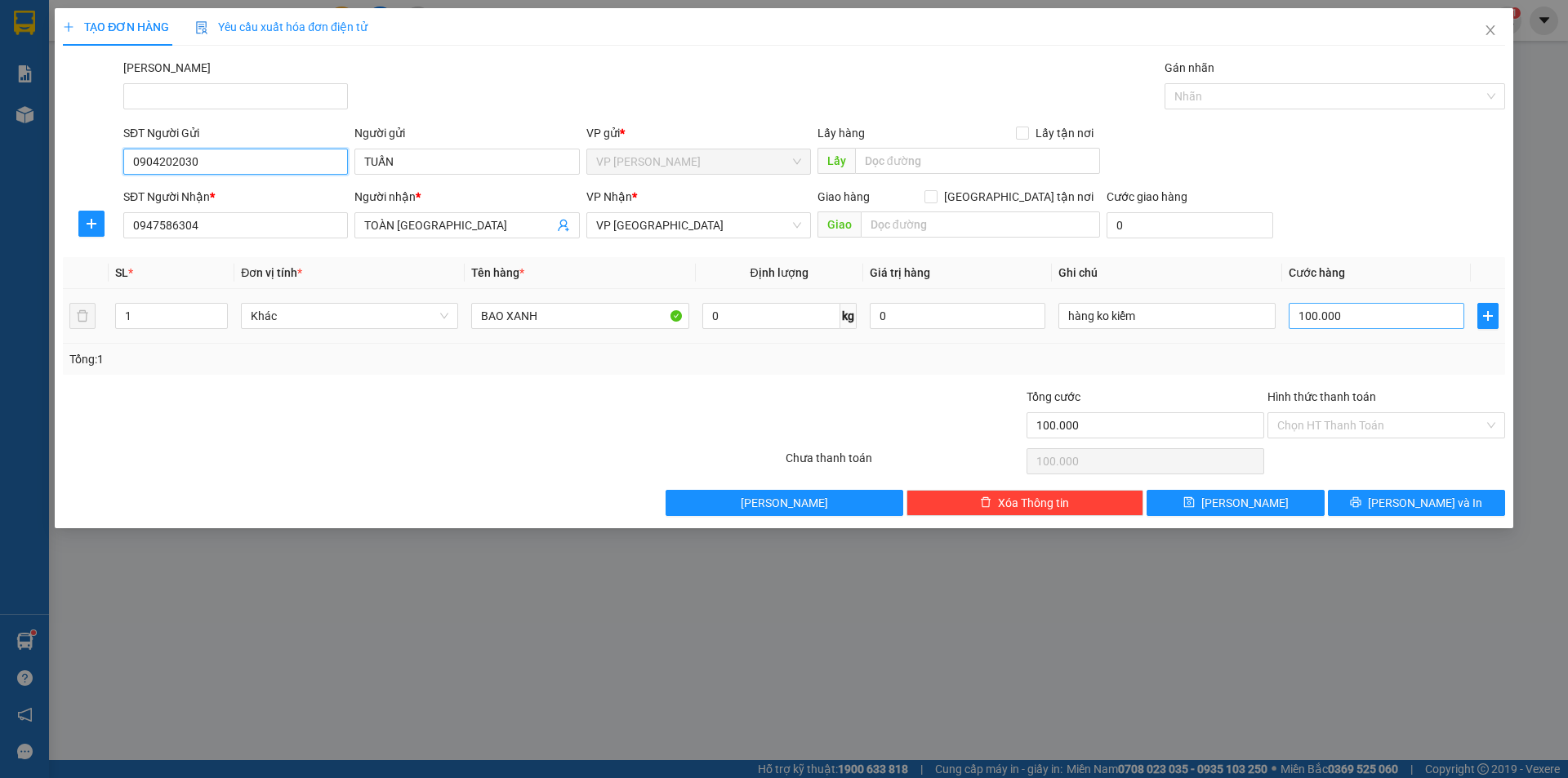
type input "0904202030"
click at [1330, 320] on input "100.000" at bounding box center [1377, 316] width 176 height 26
type input "0"
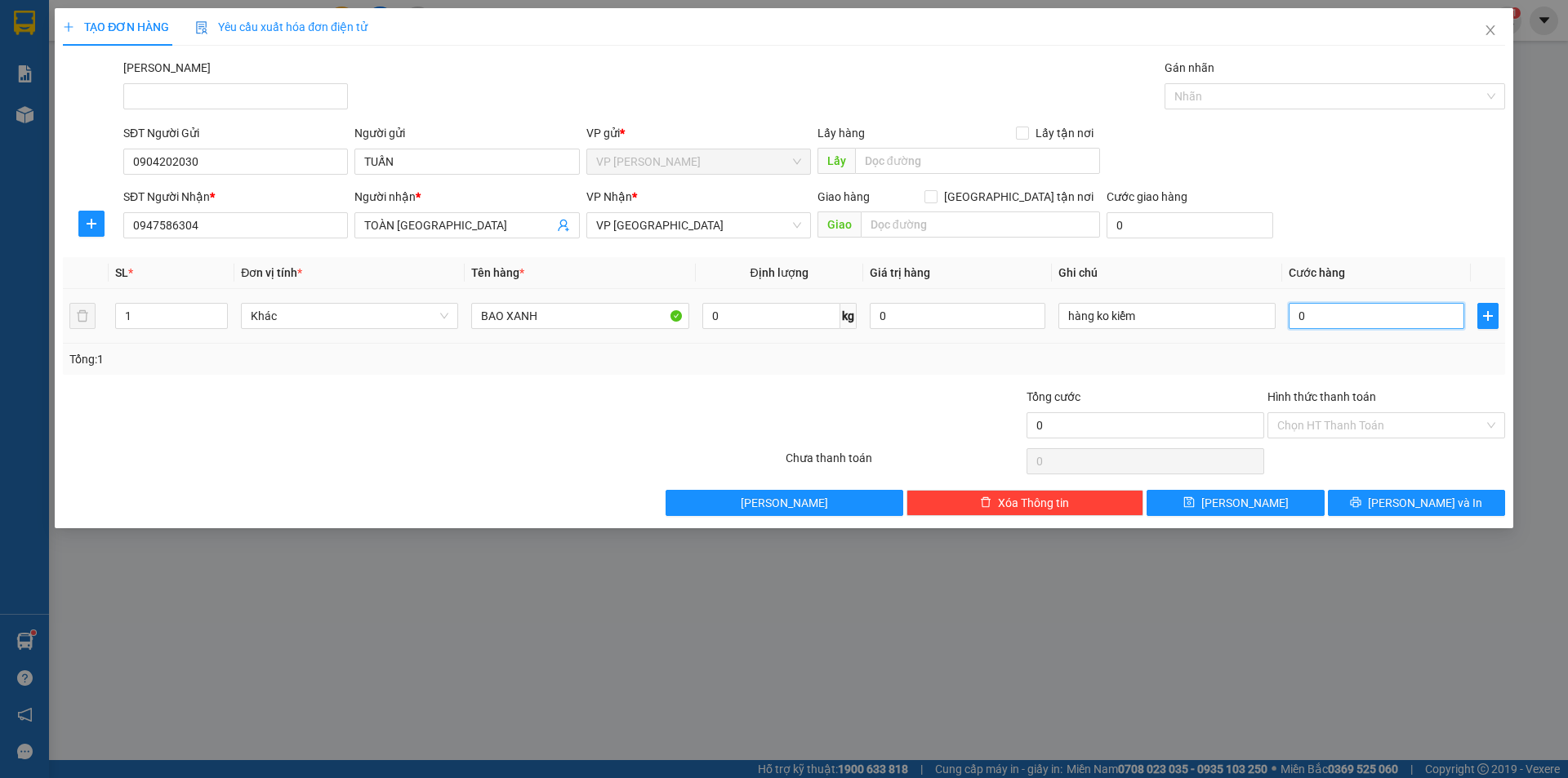
type input "7"
type input "07"
type input "70"
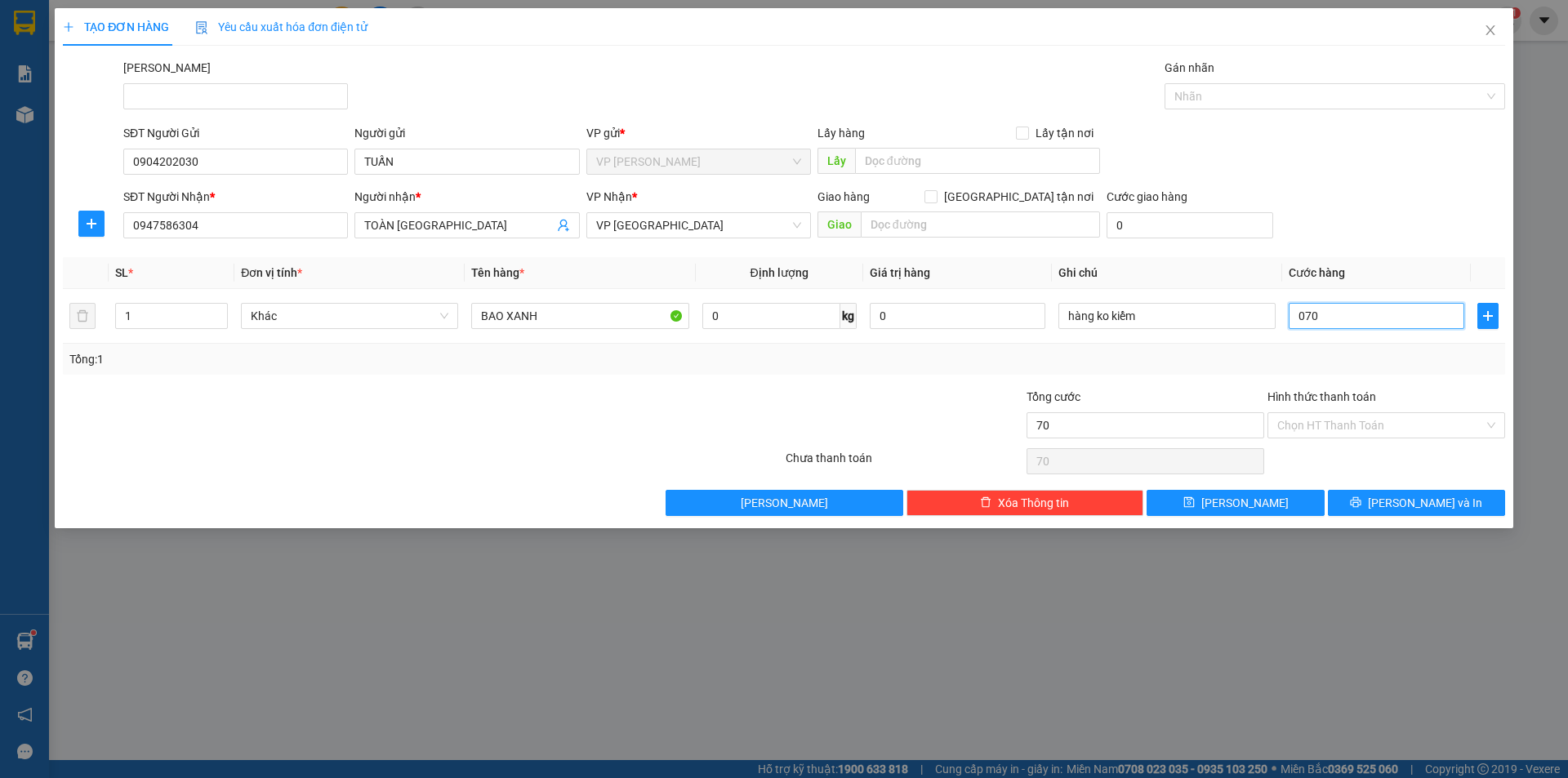
type input "070"
type input "70.000"
click at [1360, 191] on div "SĐT Người Nhận * 0947586304 Người nhận * TOÀN THÁP BÀ NT VP Nhận * VP Nha Trang…" at bounding box center [814, 216] width 1389 height 57
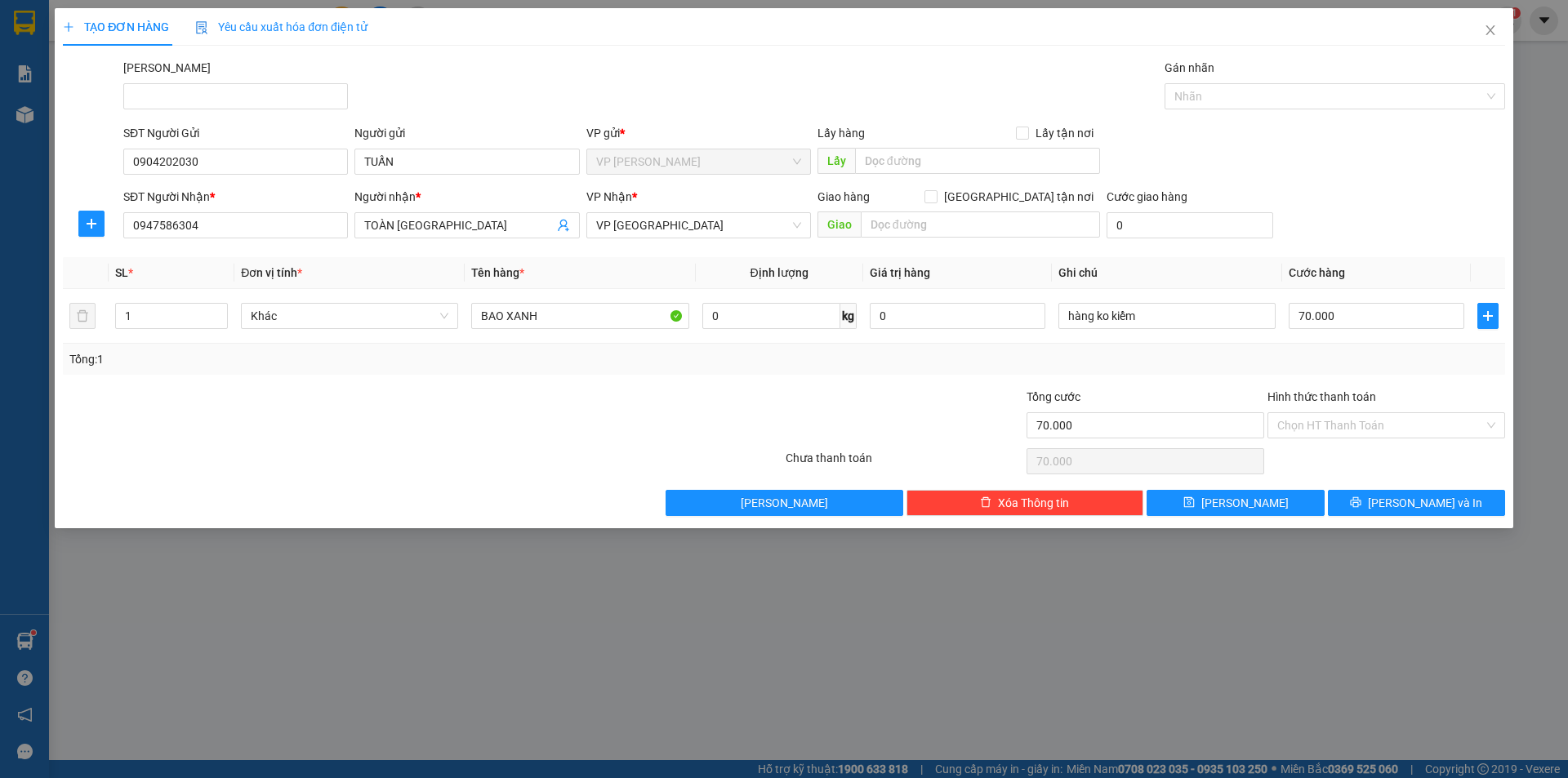
drag, startPoint x: 1294, startPoint y: 168, endPoint x: 1370, endPoint y: 379, distance: 224.3
click at [1301, 176] on div "SĐT Người Gửi 0904202030 Người gửi TUẤN VP gửi * VP Phạm Ngũ Lão Lấy hàng Lấy t…" at bounding box center [814, 153] width 1389 height 57
click at [1383, 497] on button "[PERSON_NAME] và In" at bounding box center [1416, 503] width 177 height 26
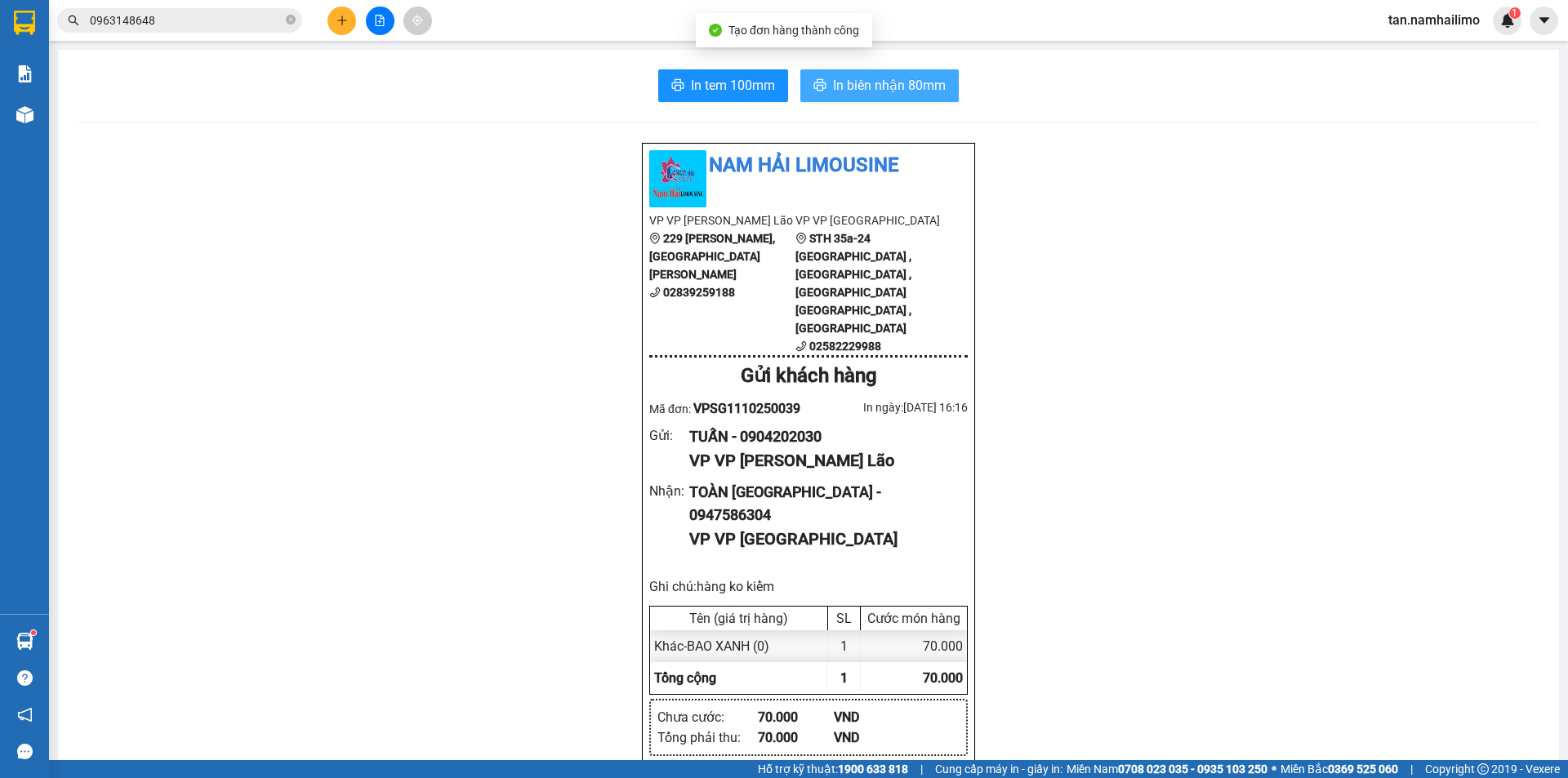
click at [903, 82] on span "In biên nhận 80mm" at bounding box center [889, 85] width 113 height 20
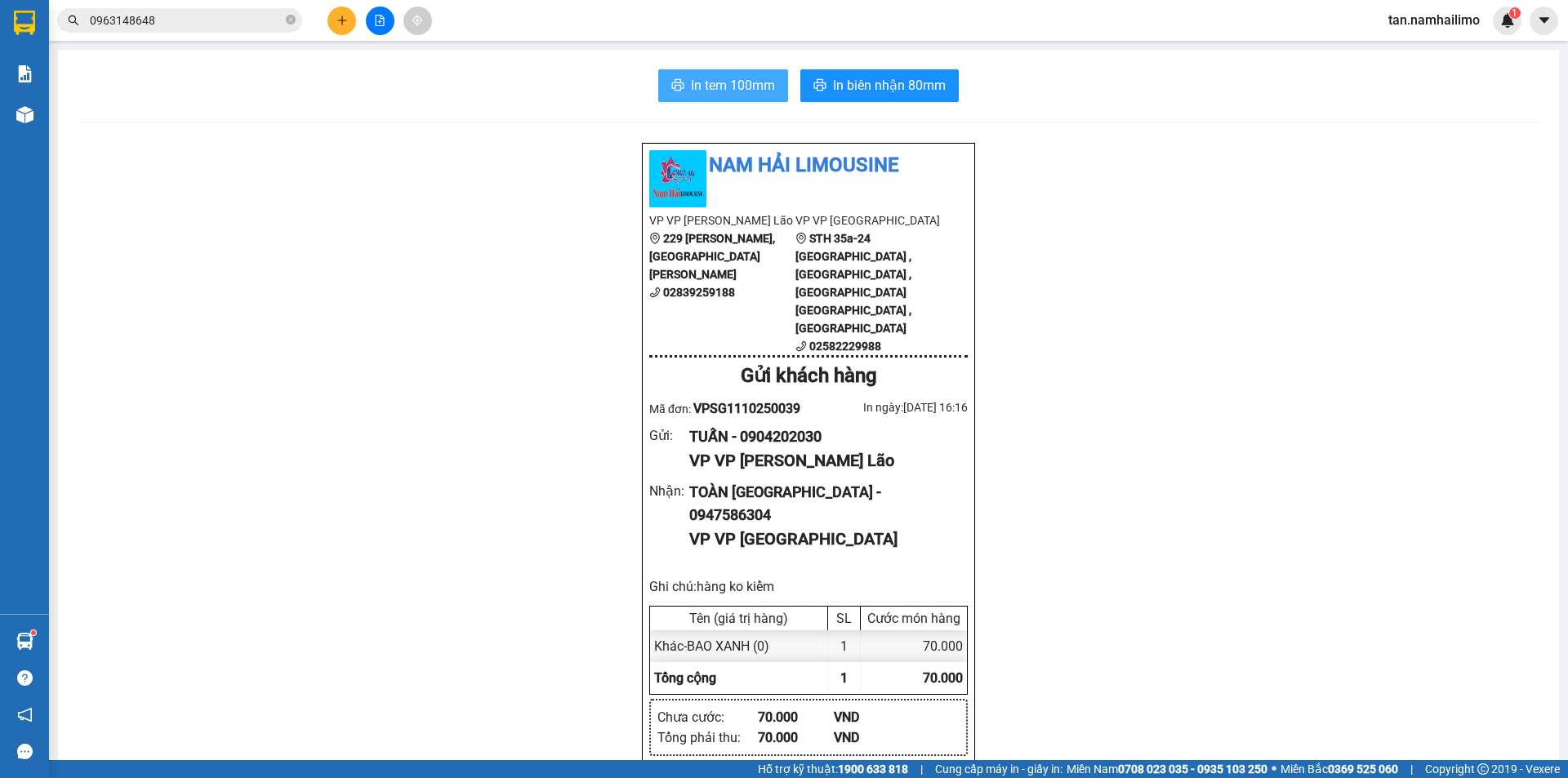
click at [716, 94] on span "In tem 100mm" at bounding box center [732, 85] width 84 height 20
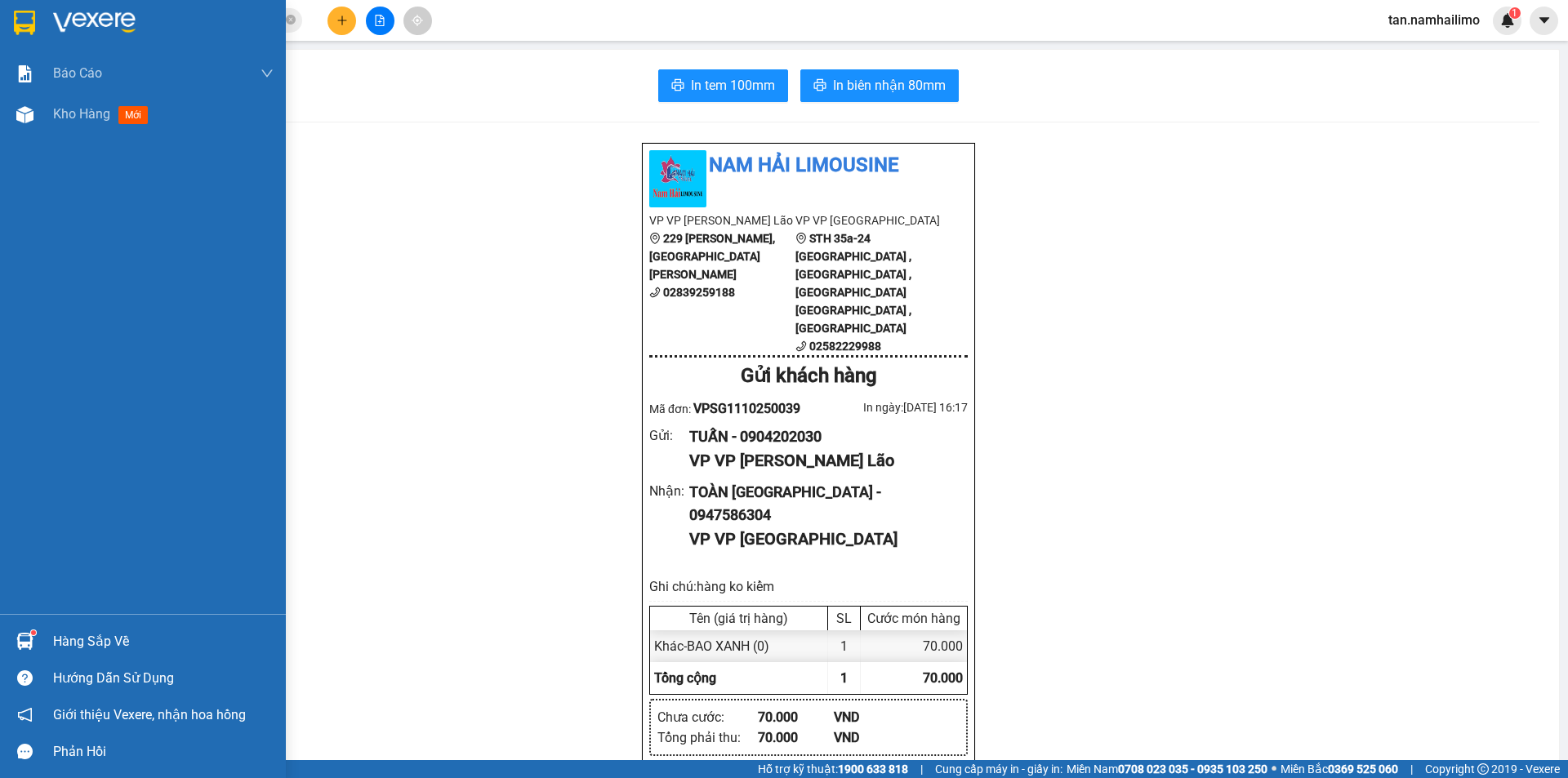
click at [25, 13] on img at bounding box center [25, 23] width 21 height 25
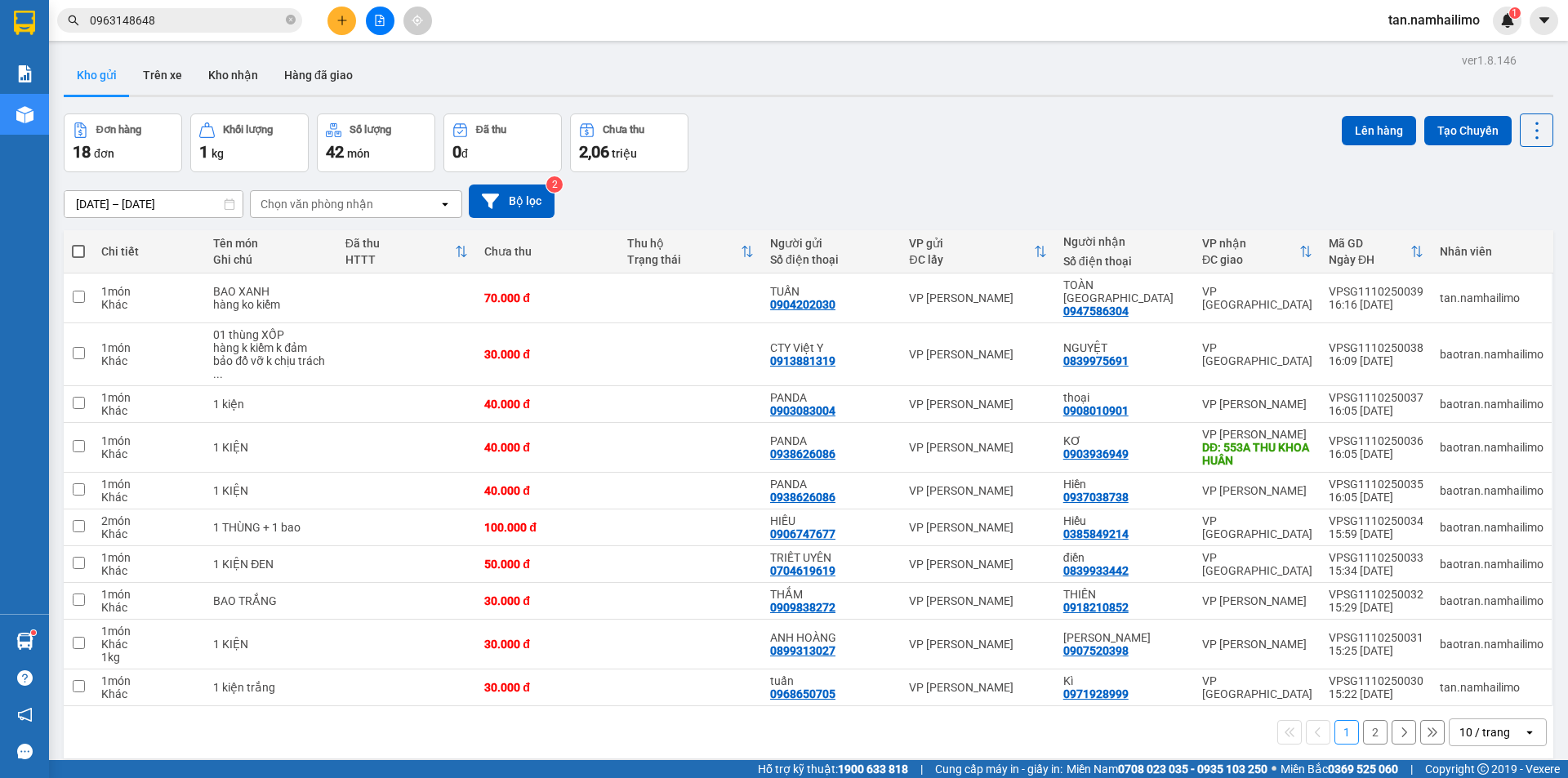
click at [1439, 10] on span "tan.namhailimo" at bounding box center [1434, 19] width 117 height 20
click at [1423, 57] on span "Đăng xuất" at bounding box center [1442, 50] width 82 height 18
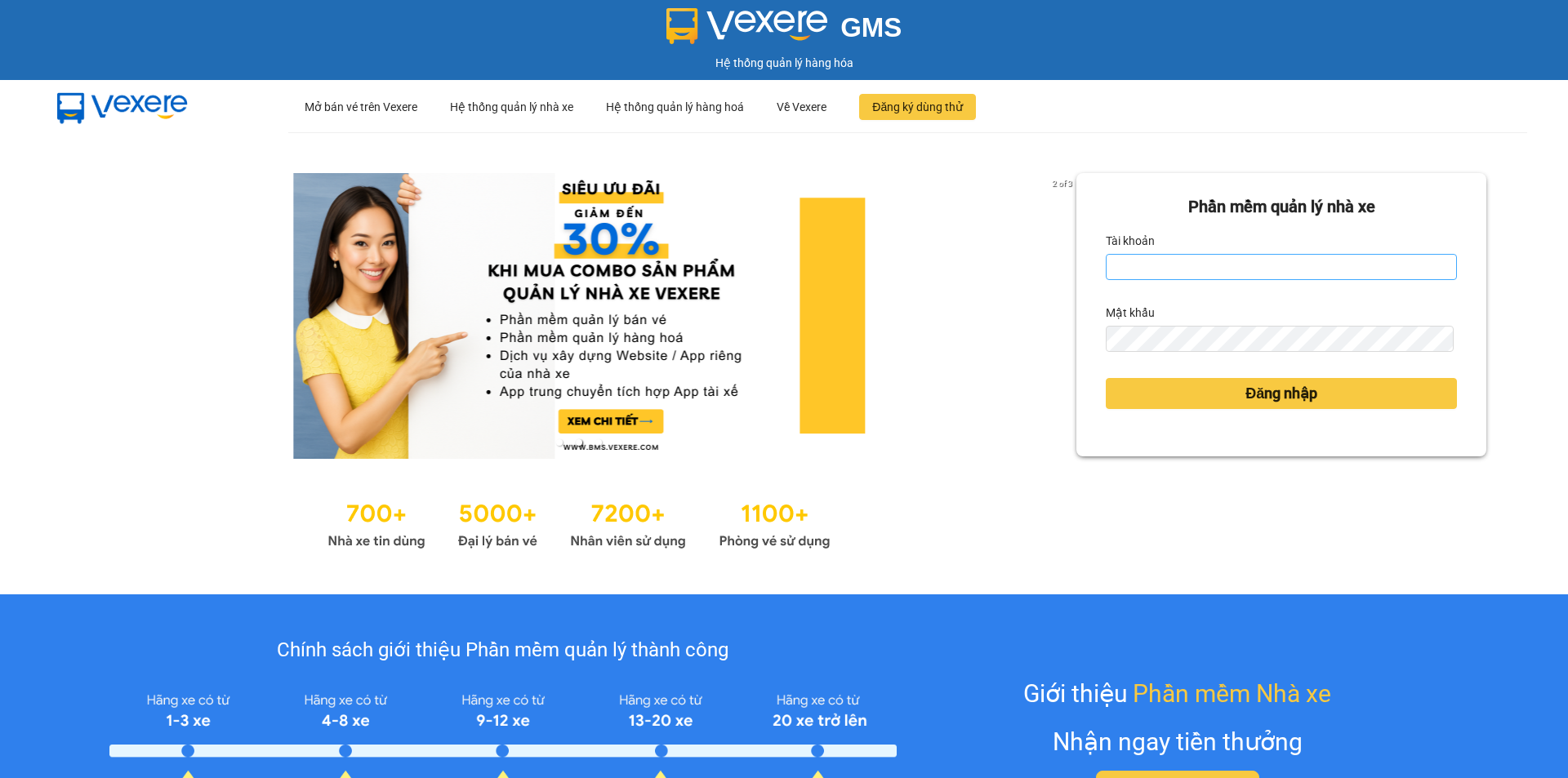
drag, startPoint x: 1168, startPoint y: 251, endPoint x: 1166, endPoint y: 266, distance: 15.1
click at [1168, 252] on div "Tài khoản" at bounding box center [1281, 241] width 351 height 26
click at [1165, 266] on input "Tài khoản" at bounding box center [1281, 267] width 351 height 26
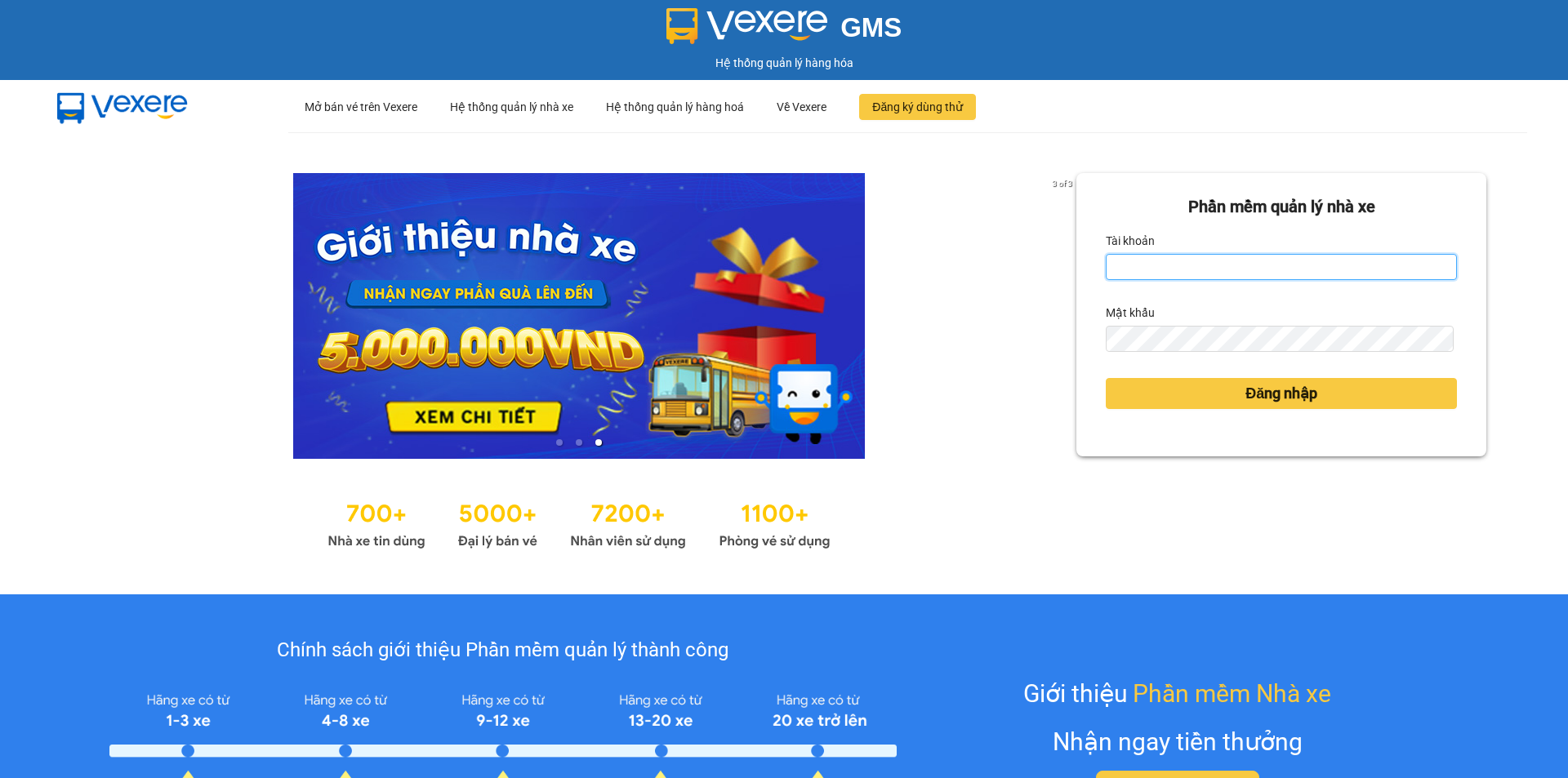
type input "anhkha.namhailimo"
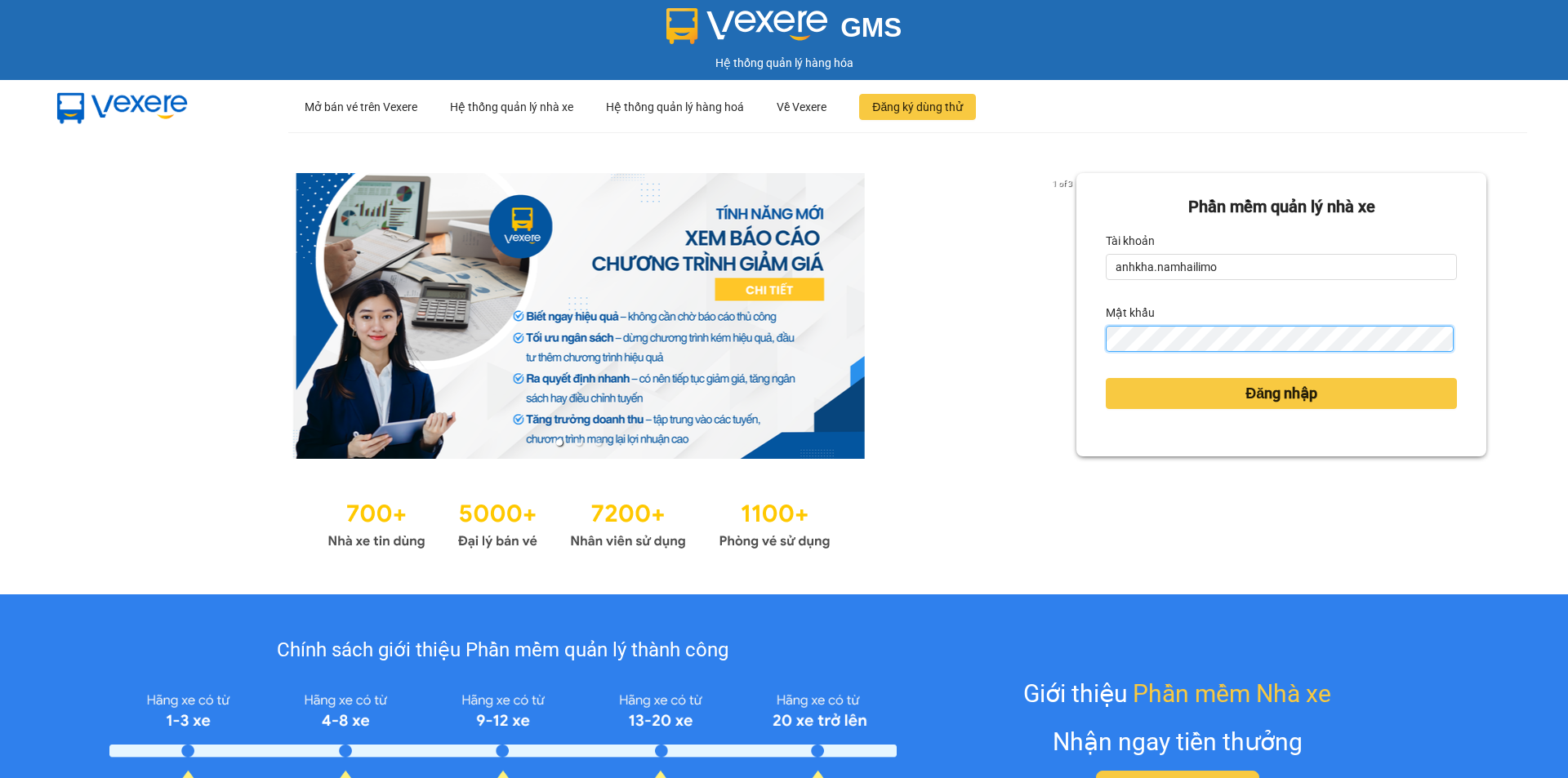
click at [1106, 378] on button "Đăng nhập" at bounding box center [1281, 393] width 351 height 31
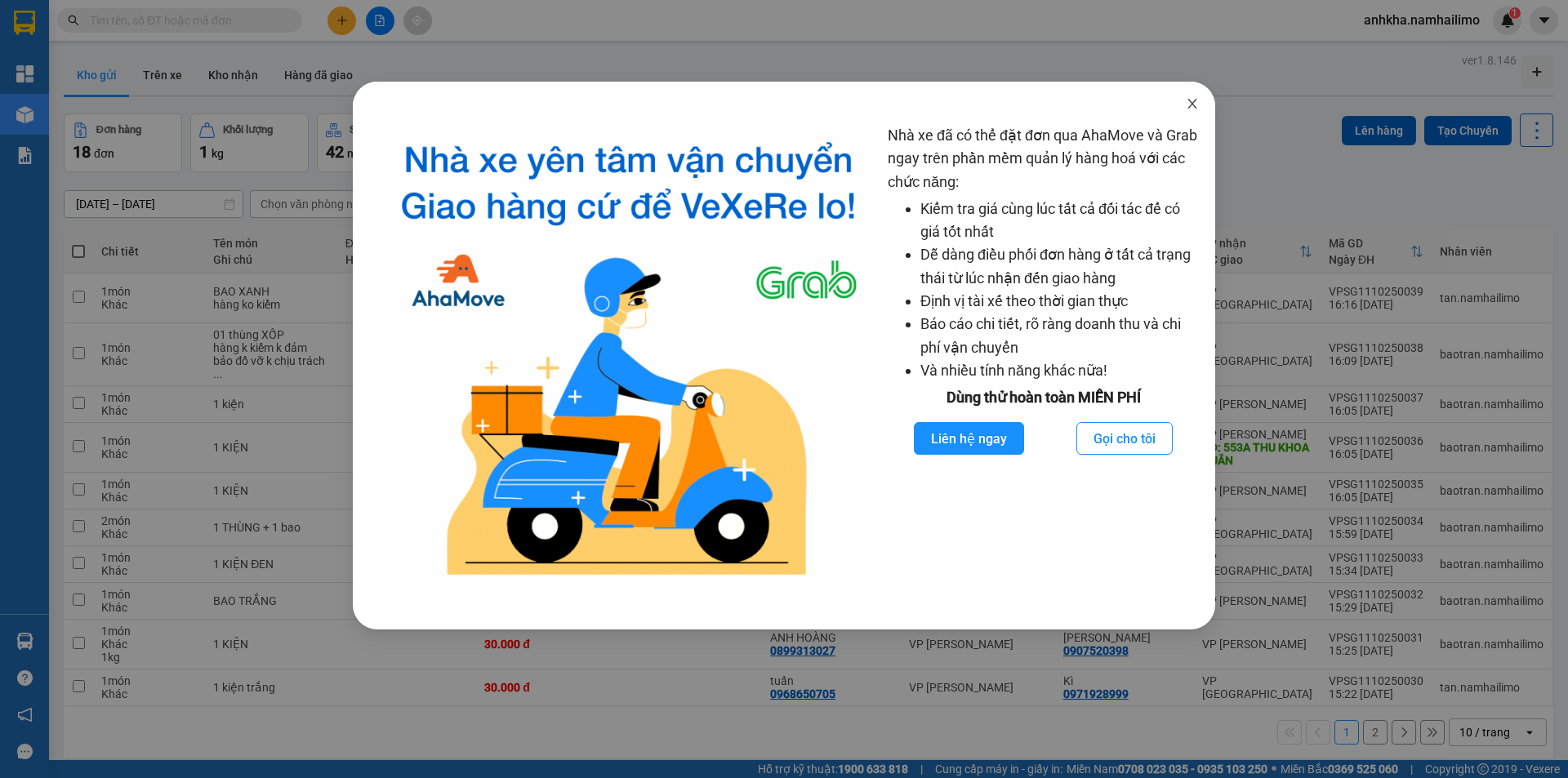
click at [1181, 106] on span "Close" at bounding box center [1193, 105] width 46 height 46
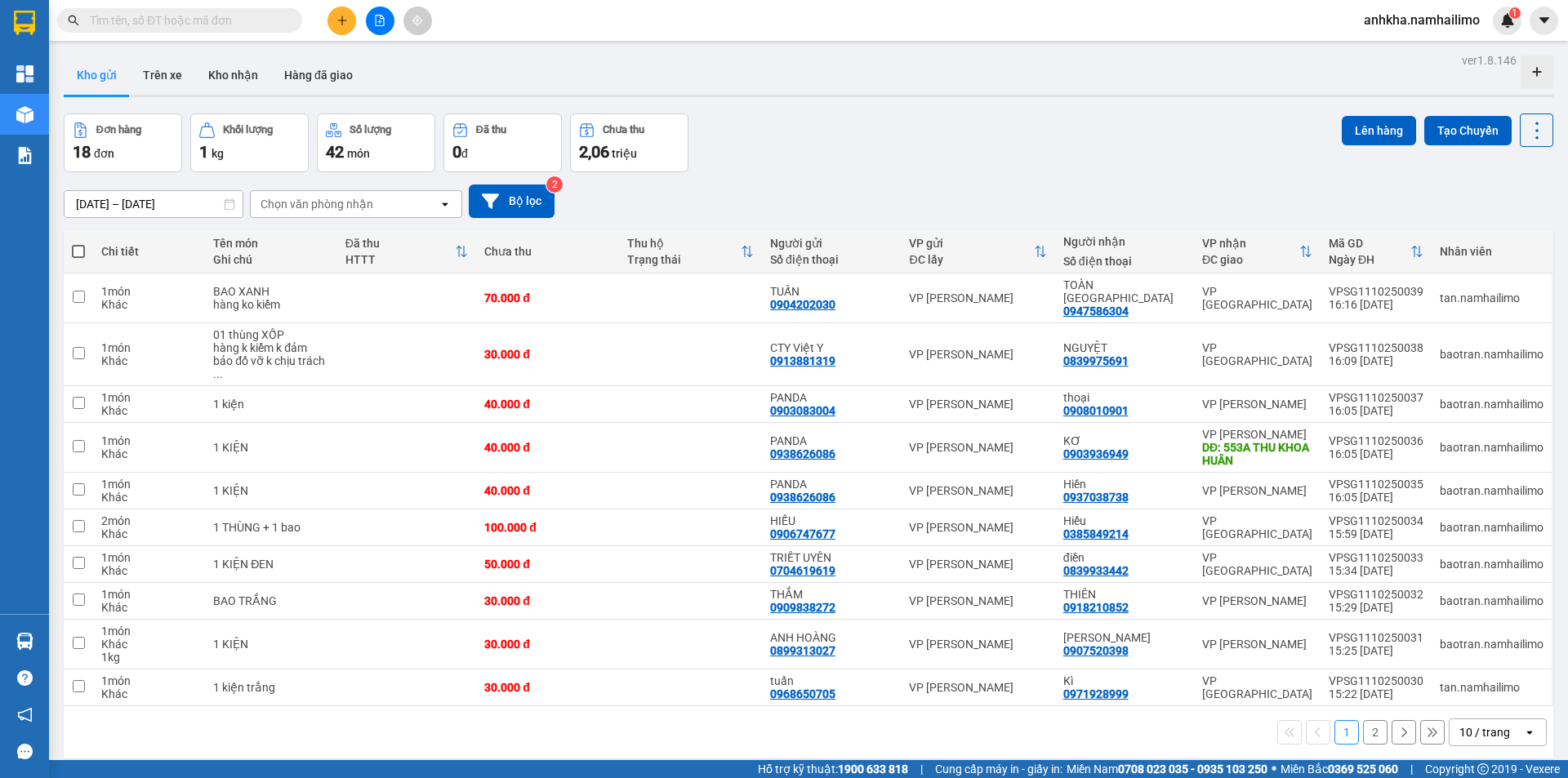
click at [1191, 100] on body "Kết quả tìm kiếm ( 0 ) Bộ lọc No Data anhkha.namhailimo 1 Tổng Quan Kho hàng mớ…" at bounding box center [784, 389] width 1568 height 778
click at [329, 19] on button at bounding box center [341, 20] width 28 height 28
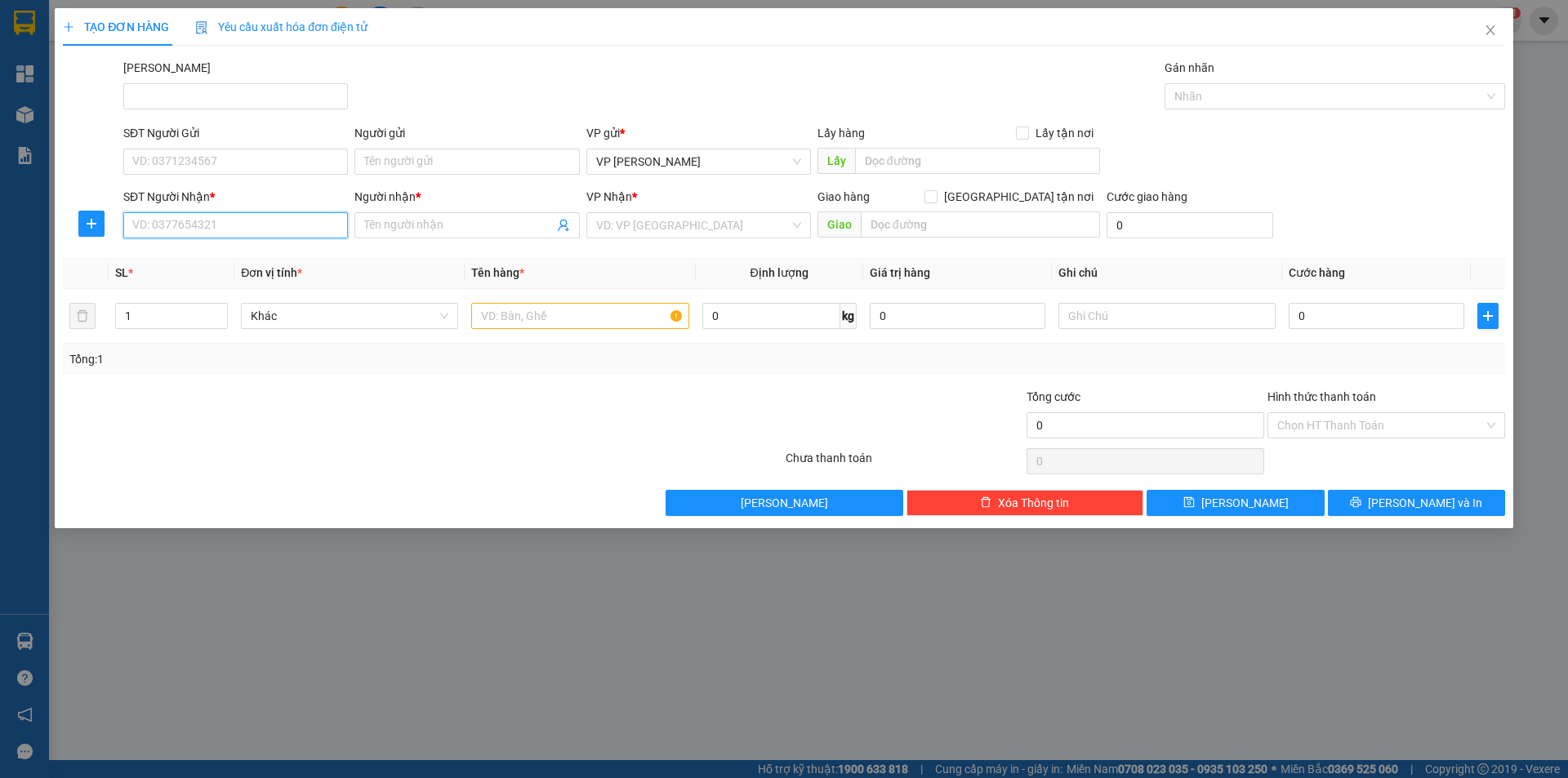
click at [230, 236] on input "SĐT Người Nhận *" at bounding box center [236, 226] width 225 height 26
click at [150, 258] on div "0972885307 - BÉ MY PT" at bounding box center [236, 258] width 205 height 18
type input "0972885307"
type input "BÉ MY PT"
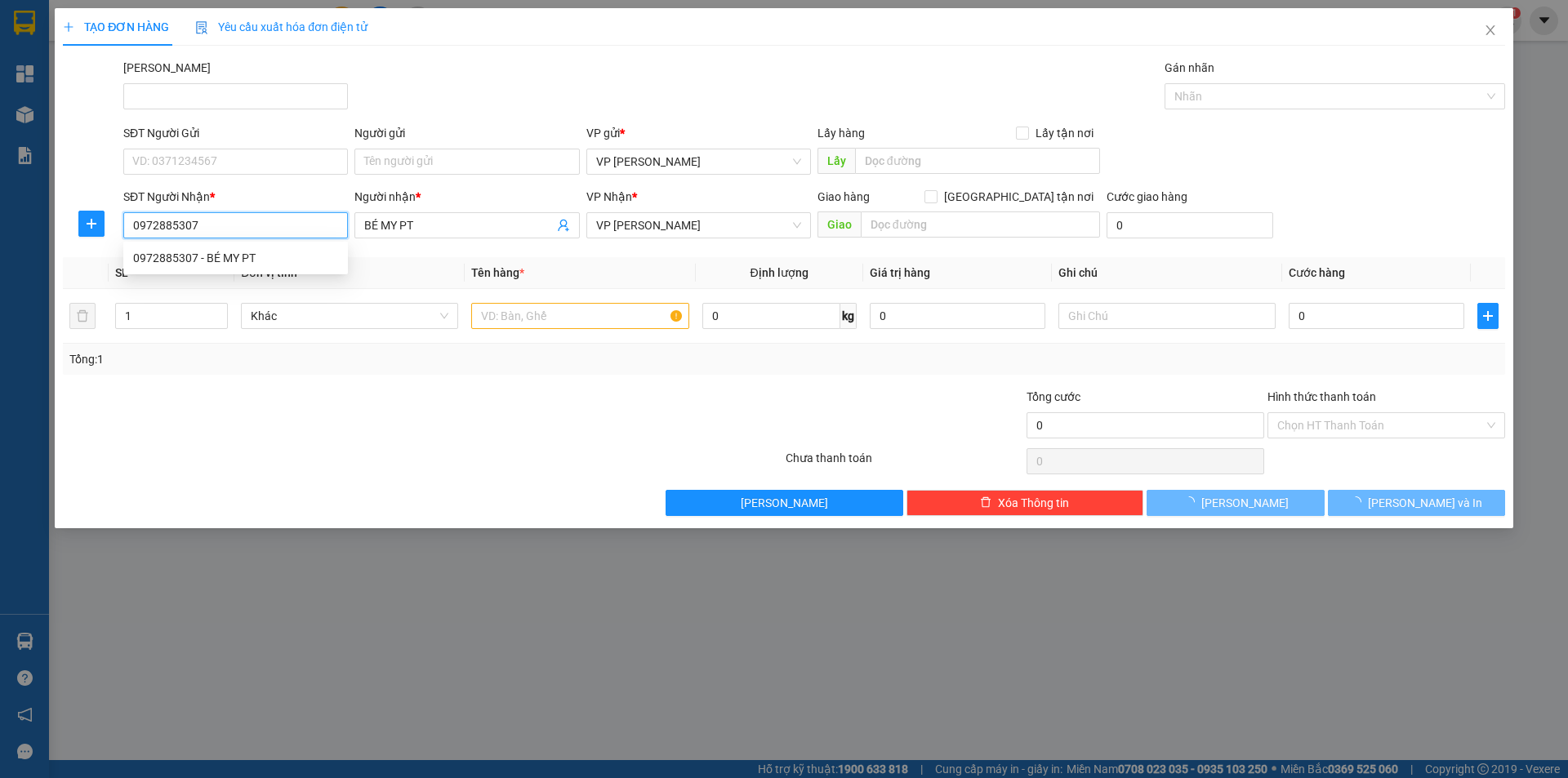
type input "30.000"
type input "0972885307"
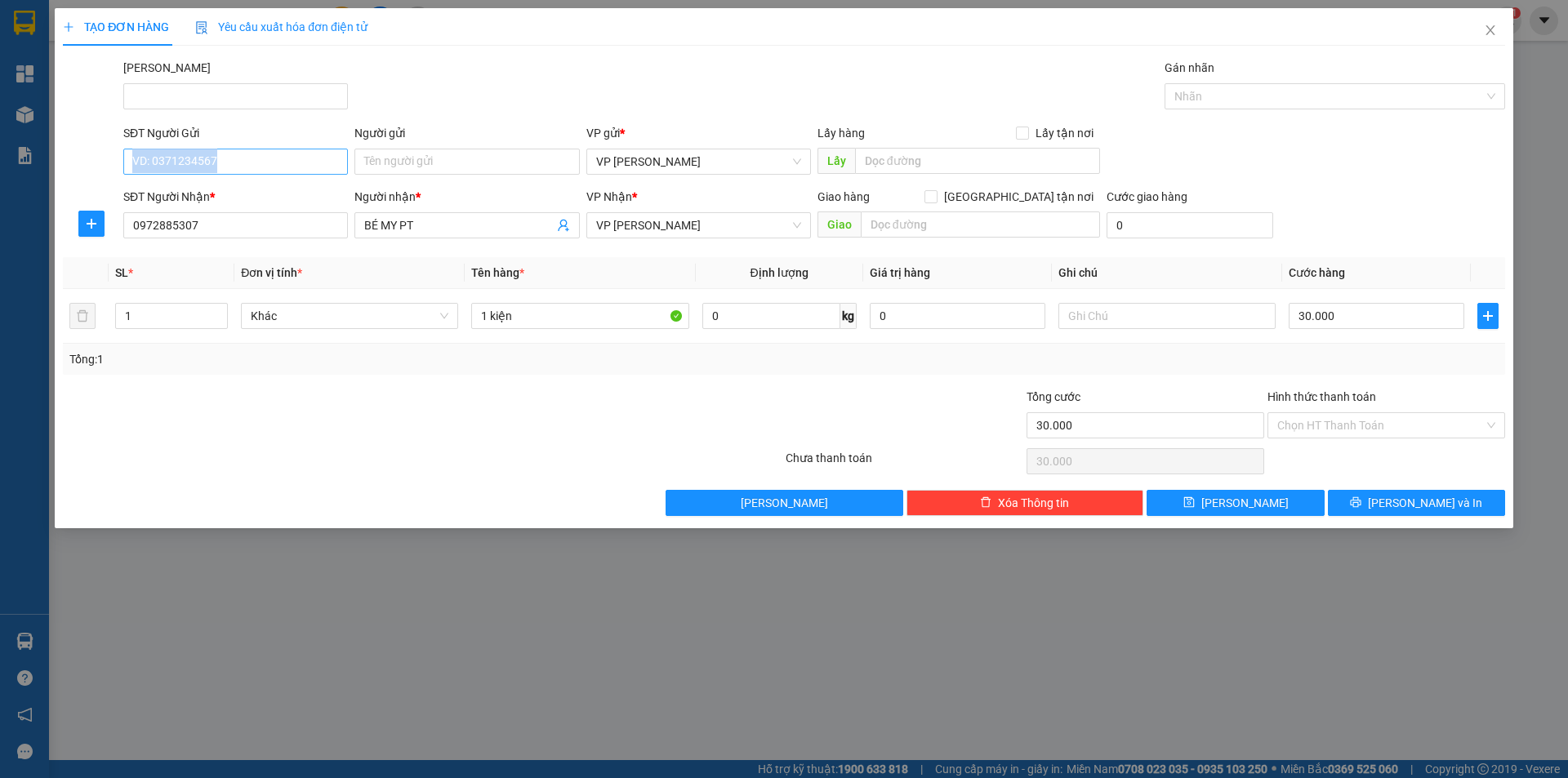
click at [215, 168] on div "SĐT Người Gửi VD: 0371234567" at bounding box center [236, 153] width 225 height 57
click at [215, 166] on input "SĐT Người Gửi" at bounding box center [236, 161] width 225 height 26
click at [172, 195] on div "0764915330 - yến" at bounding box center [236, 194] width 205 height 18
type input "0764915330"
type input "yến"
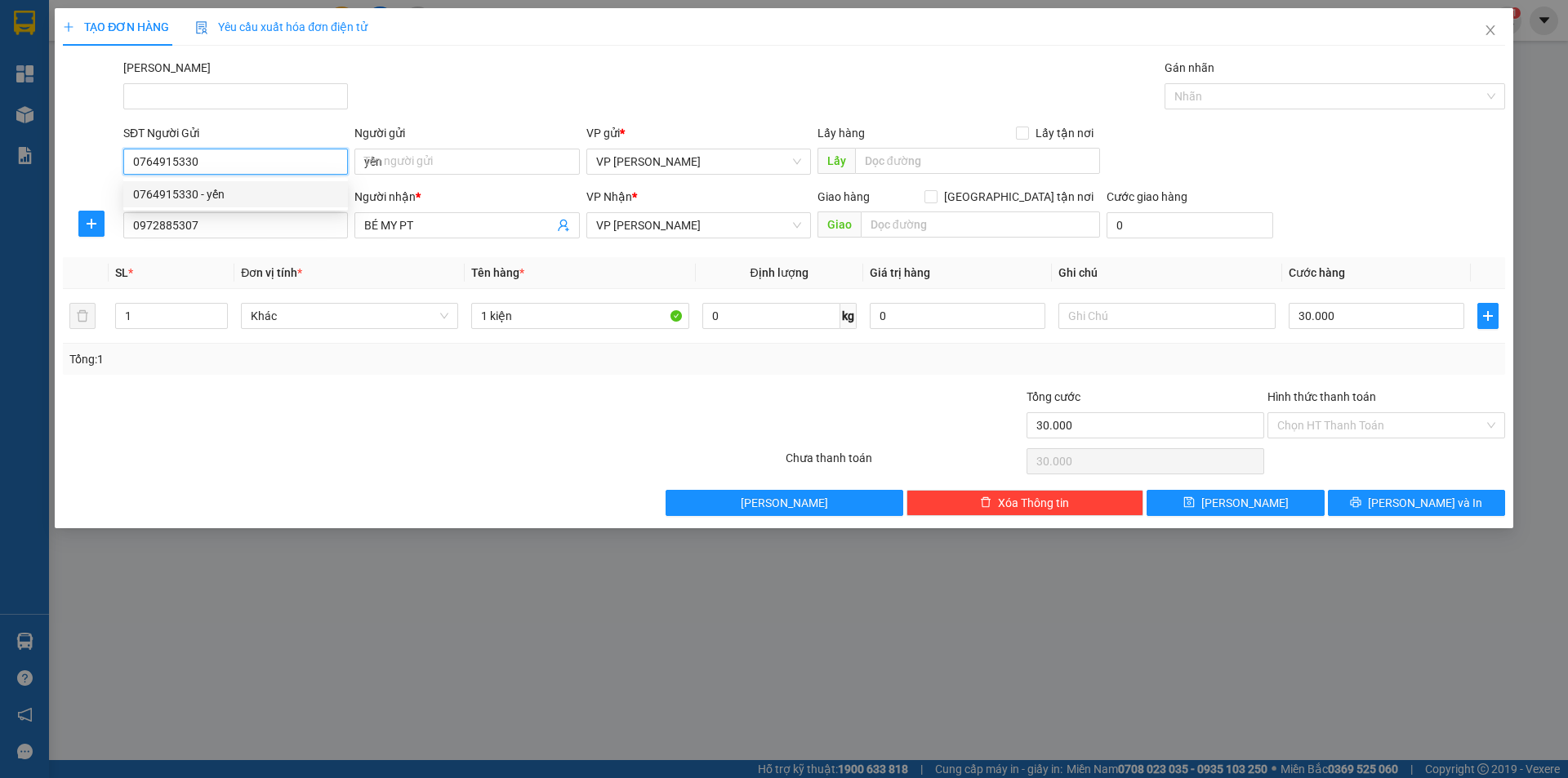
type input "40.000"
type input "0764915330"
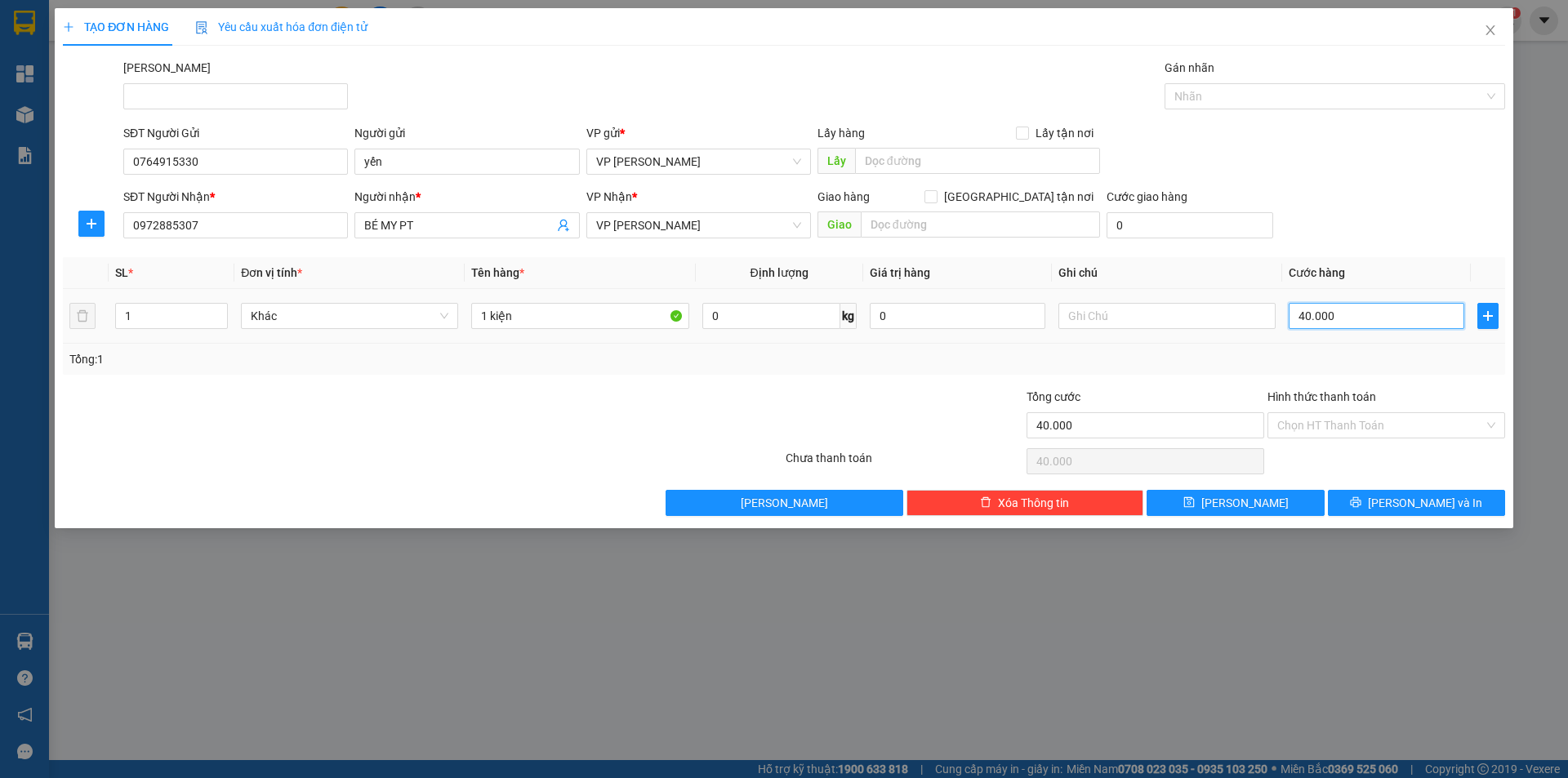
click at [1368, 311] on input "40.000" at bounding box center [1377, 316] width 176 height 26
type input "9"
type input "90"
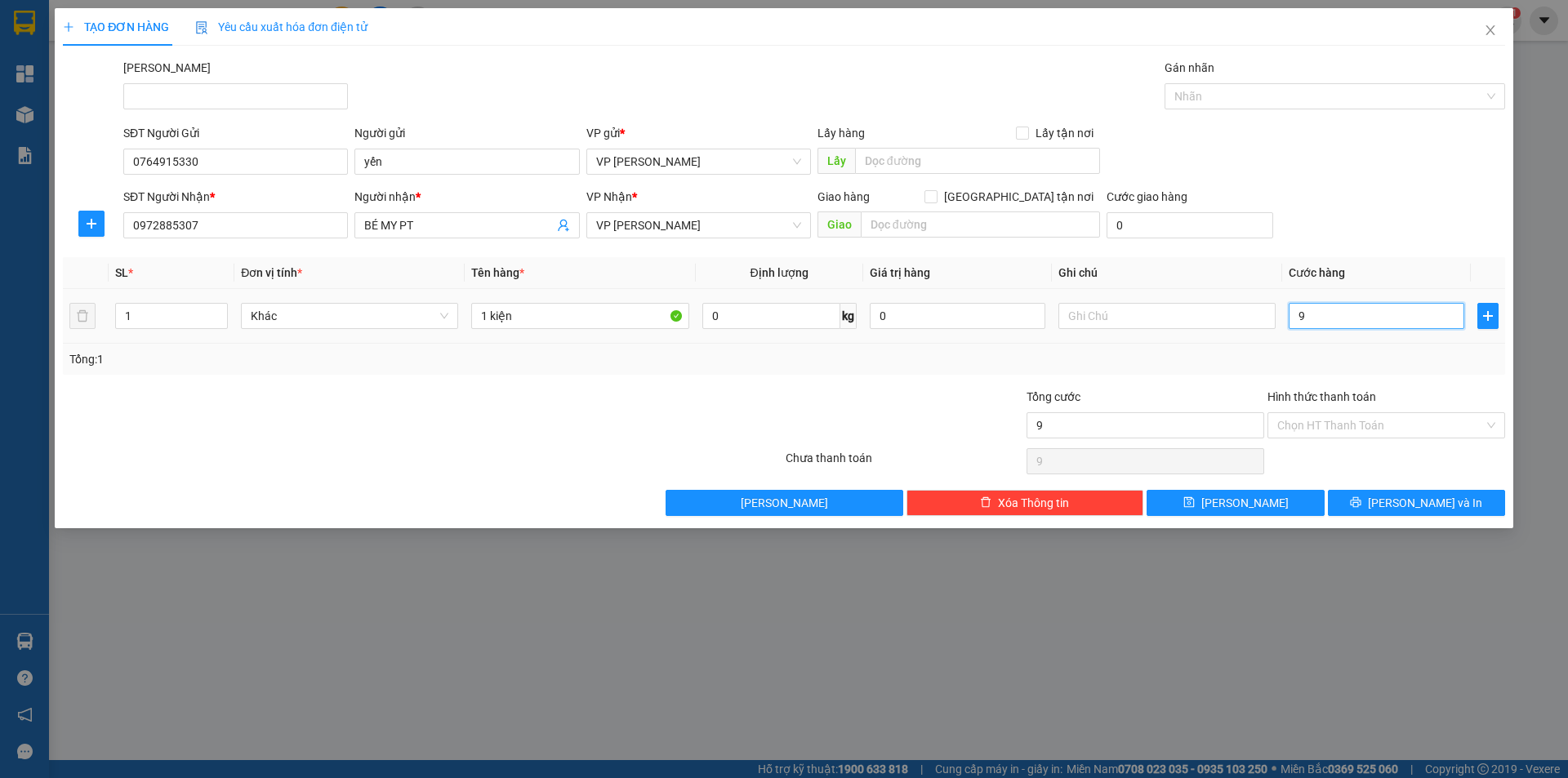
type input "90"
type input "90.000"
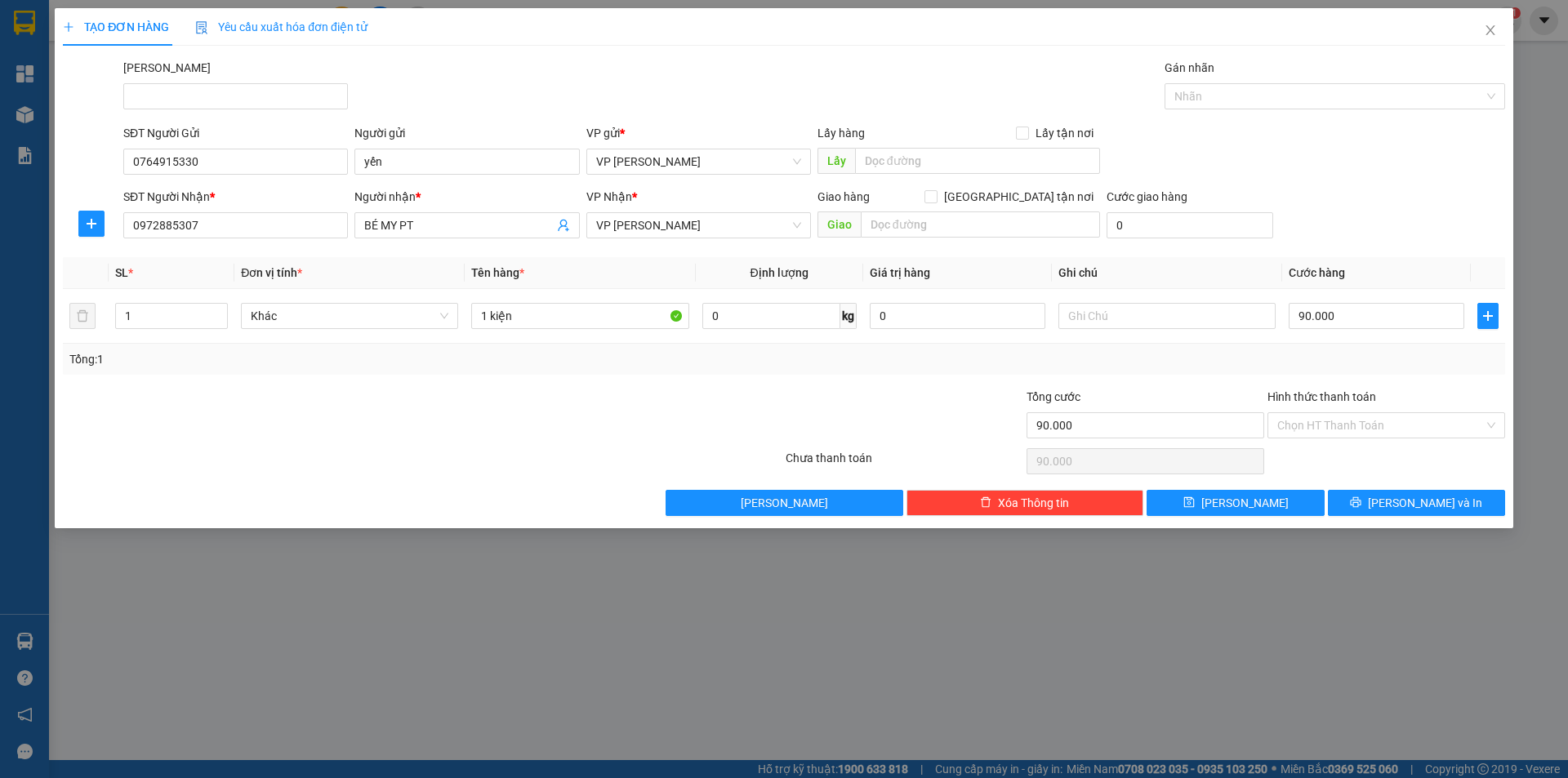
drag, startPoint x: 1482, startPoint y: 198, endPoint x: 1396, endPoint y: 247, distance: 99.0
click at [1471, 198] on div "SĐT Người Nhận * 0972885307 Người nhận * BÉ MY PT VP Nhận * VP Phan Thiết Giao …" at bounding box center [814, 216] width 1389 height 57
click at [483, 315] on input "1 kiện" at bounding box center [580, 316] width 217 height 26
type input "3 kiện"
click at [216, 310] on icon "up" at bounding box center [219, 312] width 5 height 5
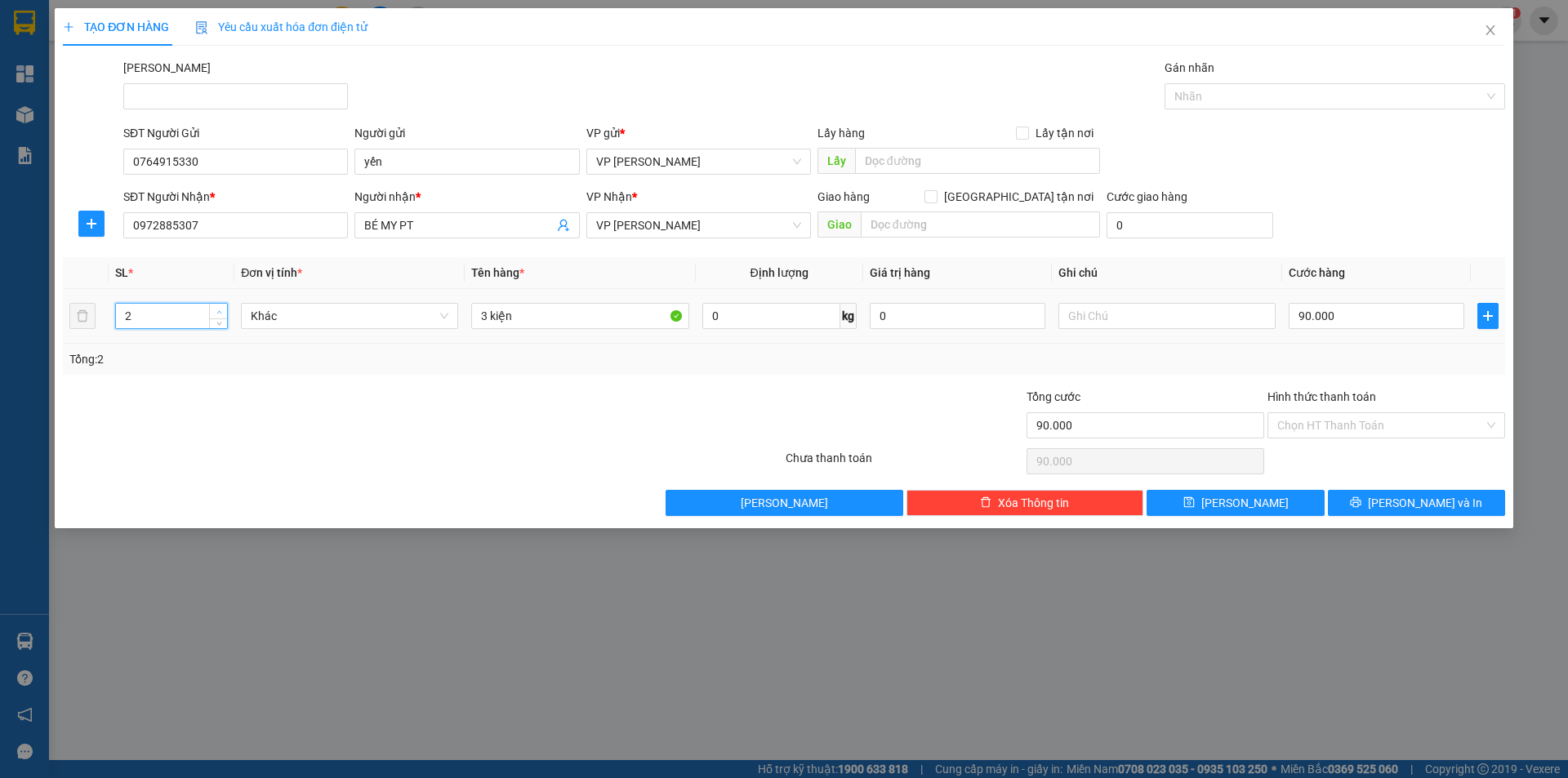
type input "3"
click at [216, 310] on icon "up" at bounding box center [219, 312] width 5 height 5
click at [1407, 495] on span "[PERSON_NAME] và In" at bounding box center [1426, 503] width 115 height 18
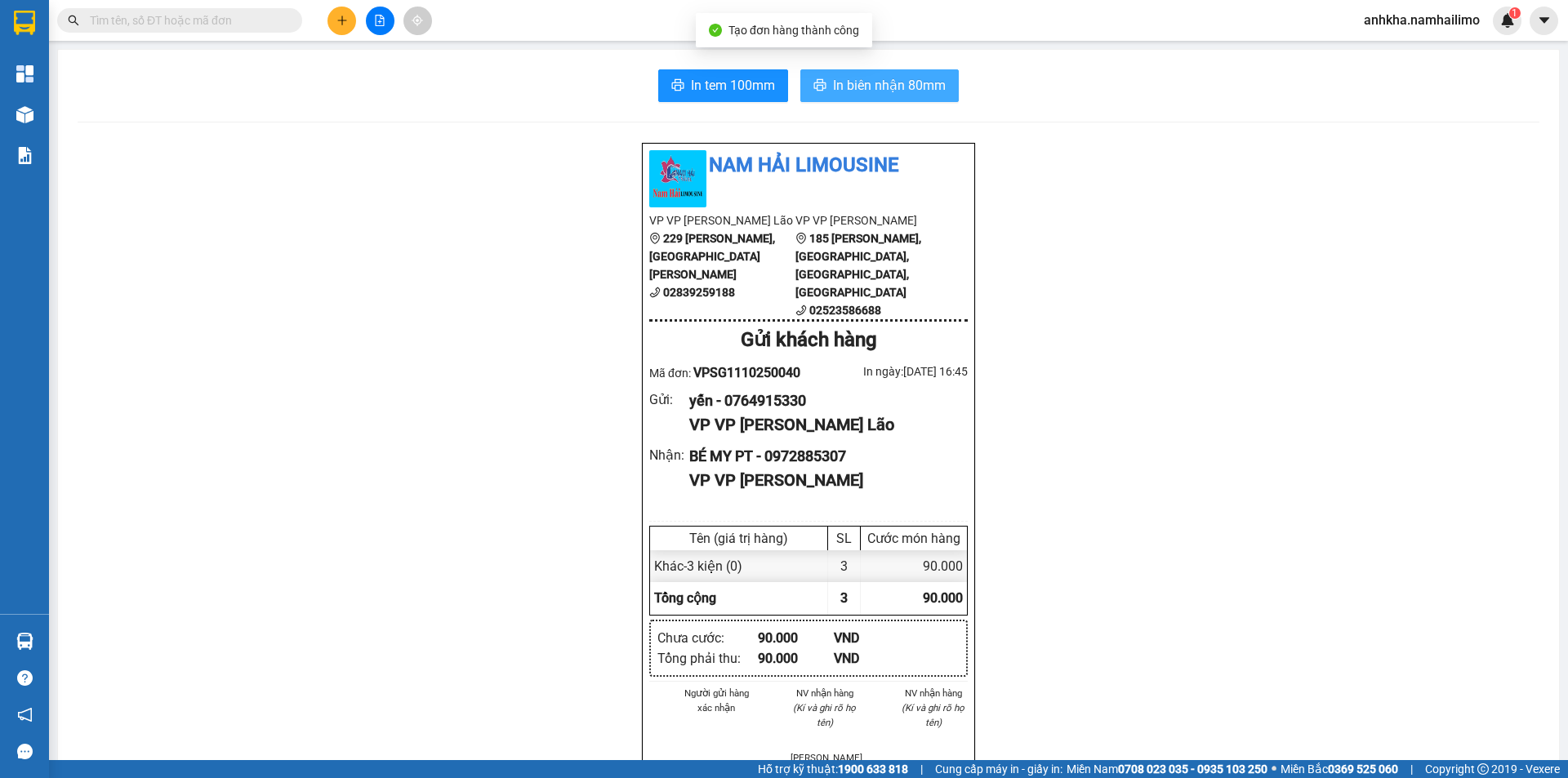
click at [878, 82] on span "In biên nhận 80mm" at bounding box center [889, 85] width 113 height 20
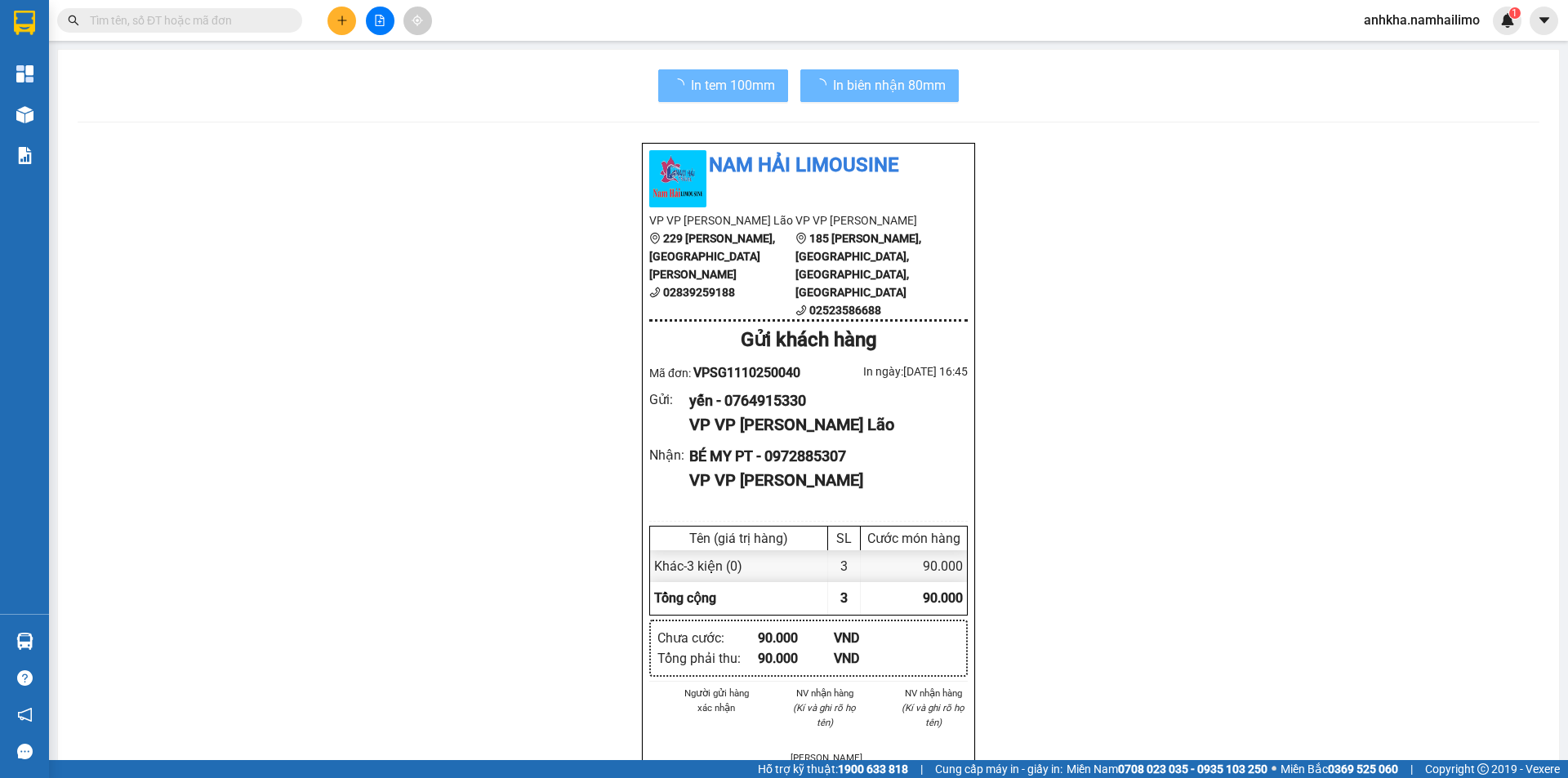
click at [729, 94] on span "In tem 100mm" at bounding box center [732, 85] width 84 height 20
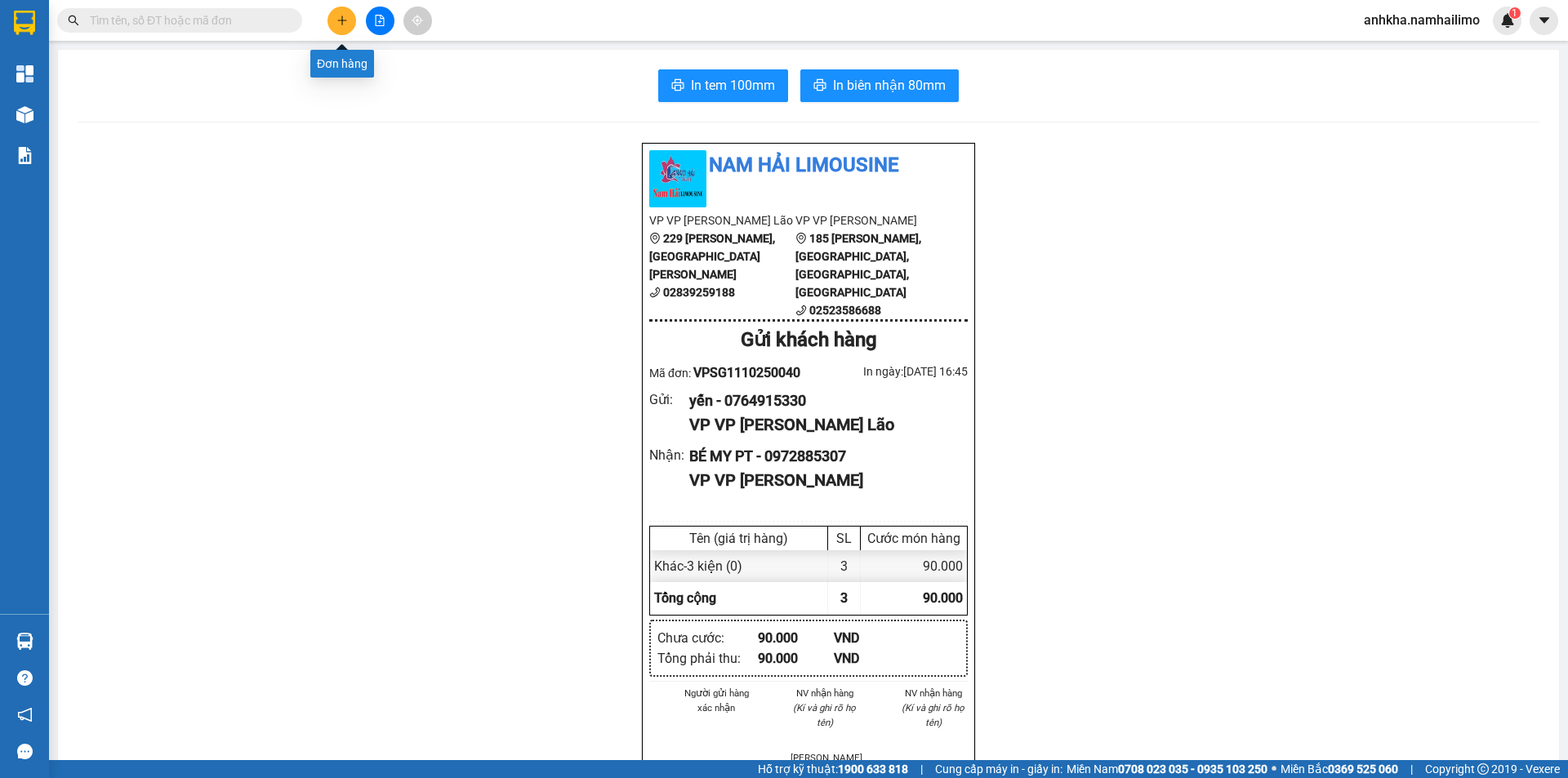
click at [339, 22] on icon "plus" at bounding box center [341, 20] width 11 height 11
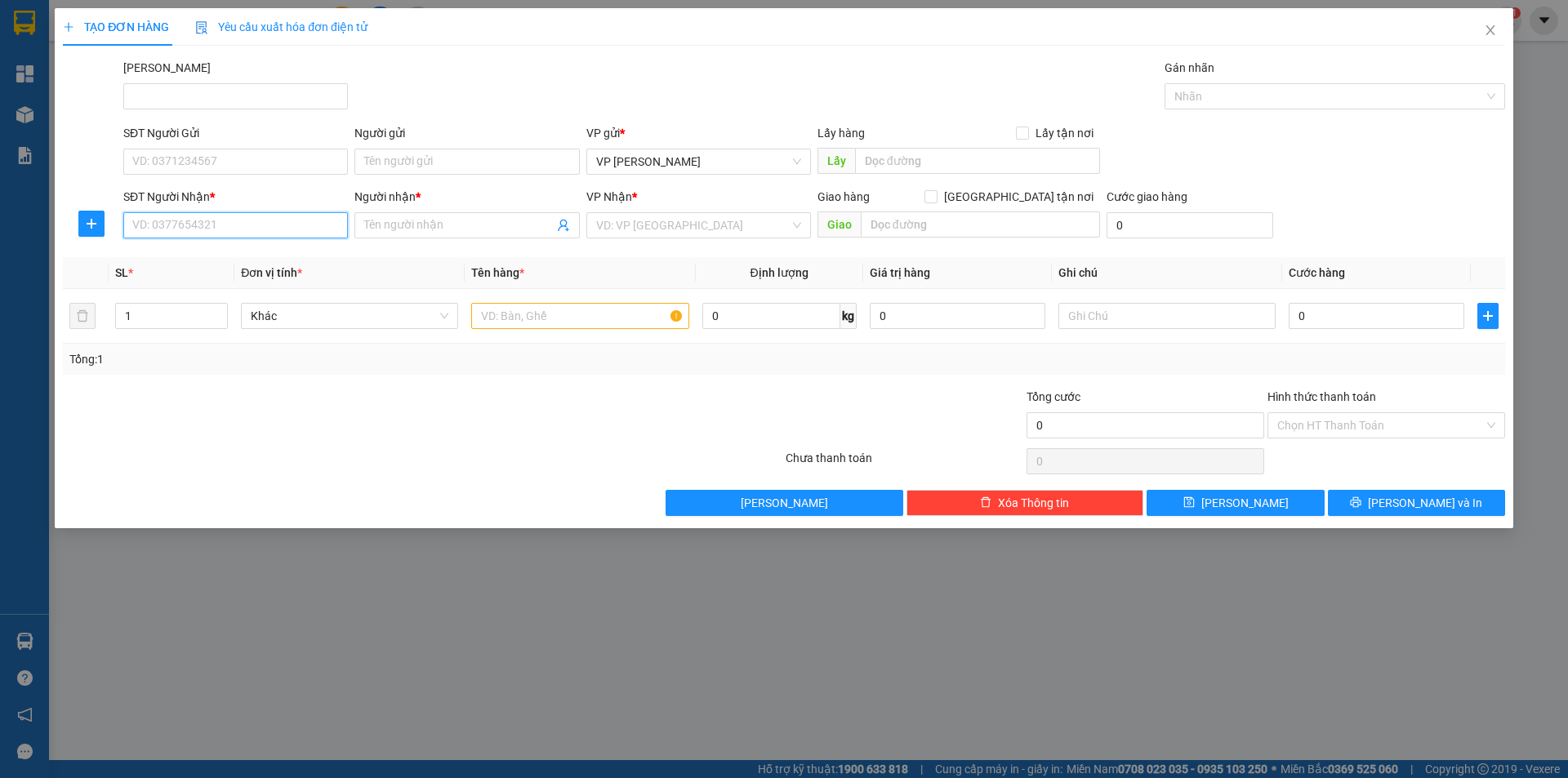
click at [189, 226] on input "SĐT Người Nhận *" at bounding box center [236, 226] width 225 height 26
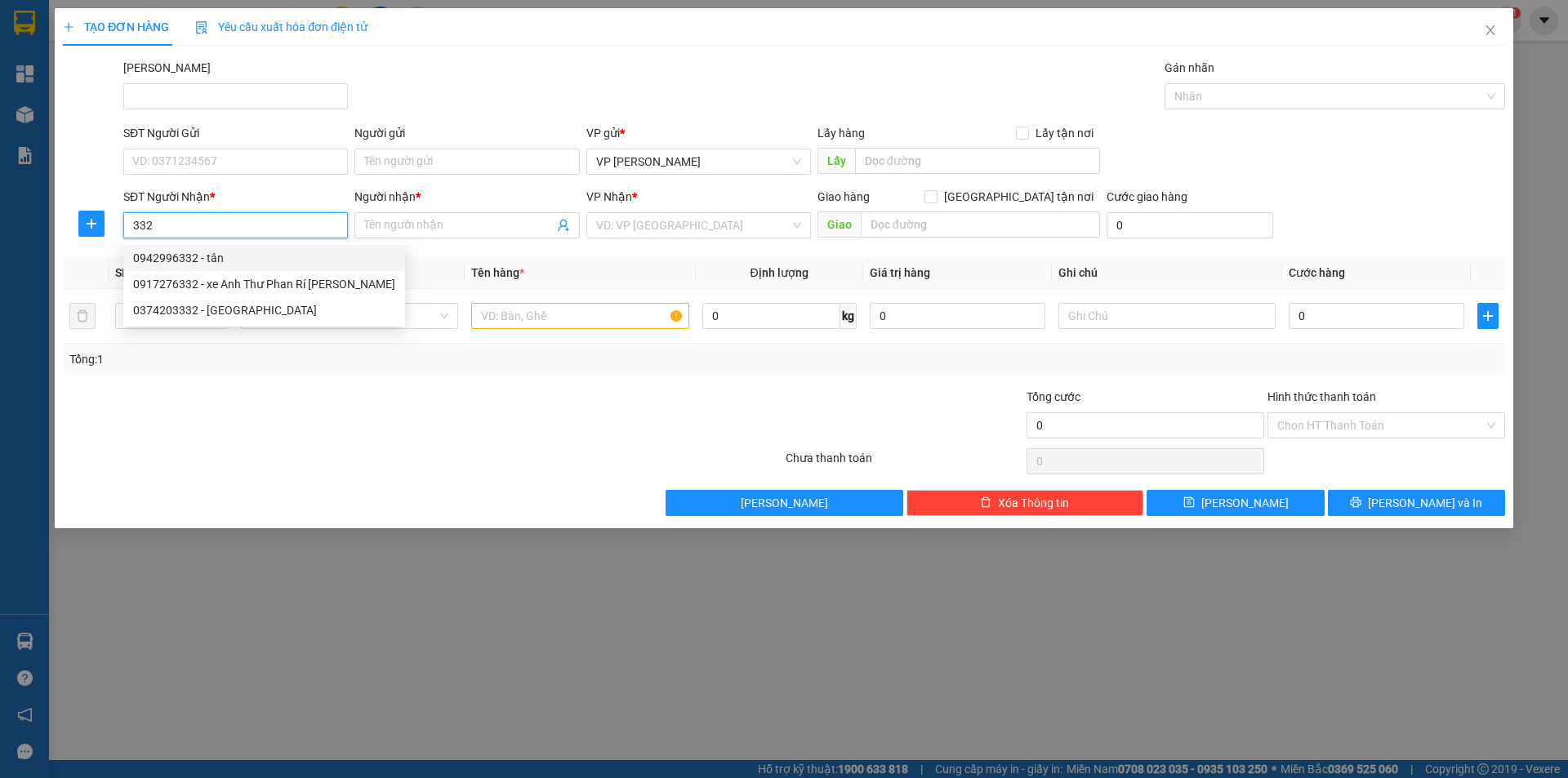
click at [182, 256] on div "0942996332 - tân" at bounding box center [264, 258] width 262 height 18
type input "0942996332"
type input "tân"
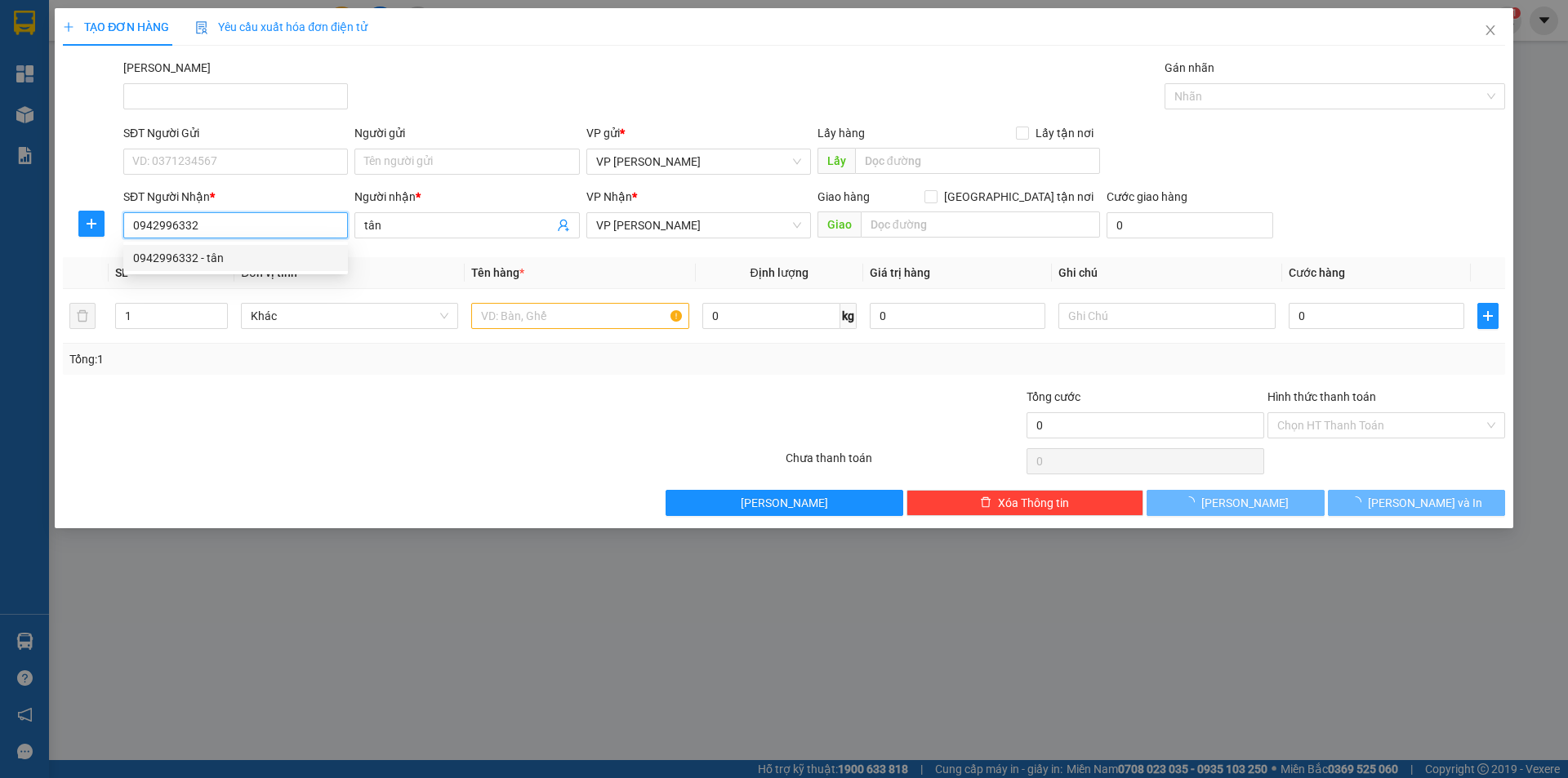
type input "40.000"
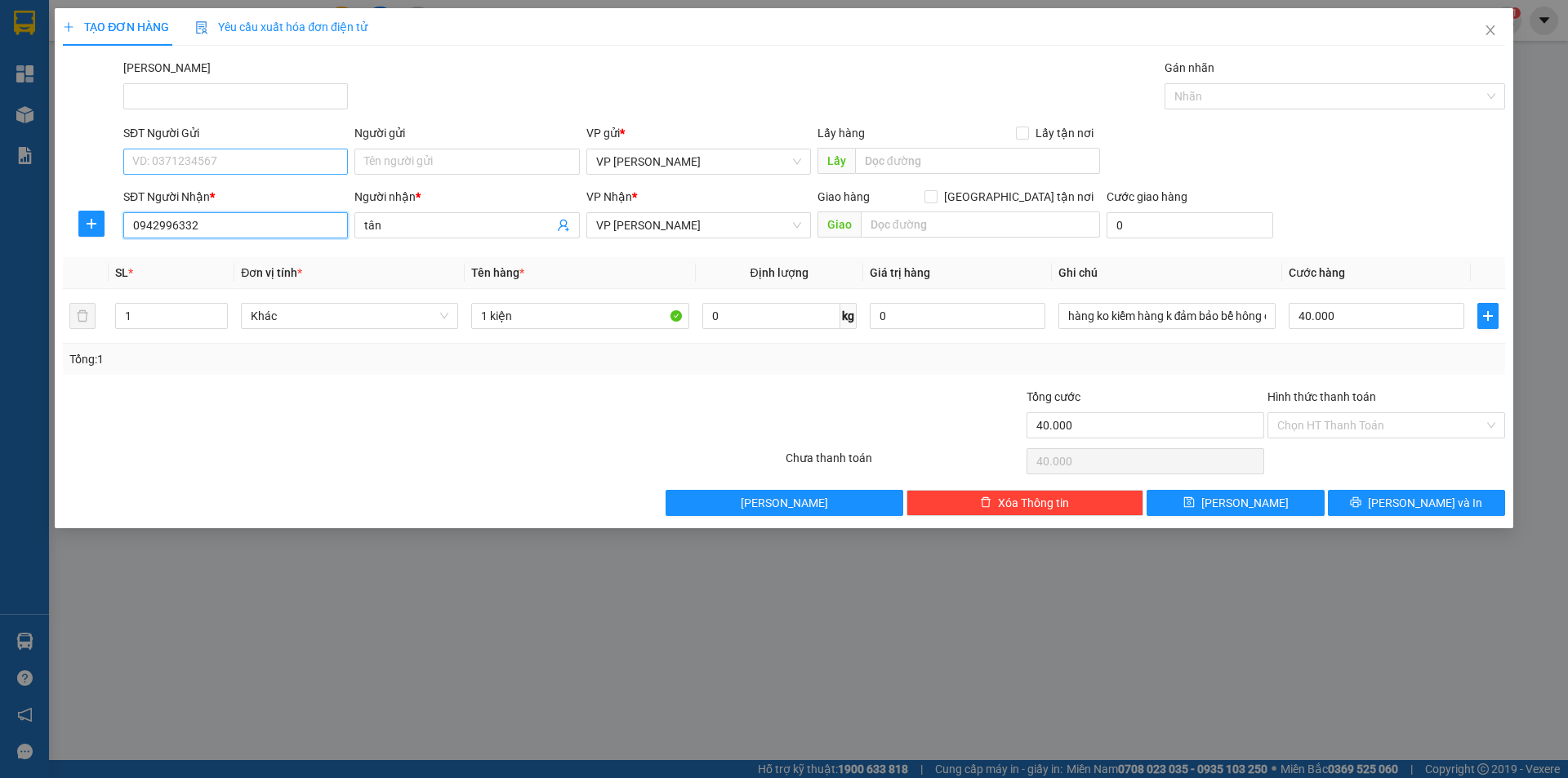
type input "0942996332"
click at [182, 172] on input "SĐT Người Gửi" at bounding box center [236, 161] width 225 height 26
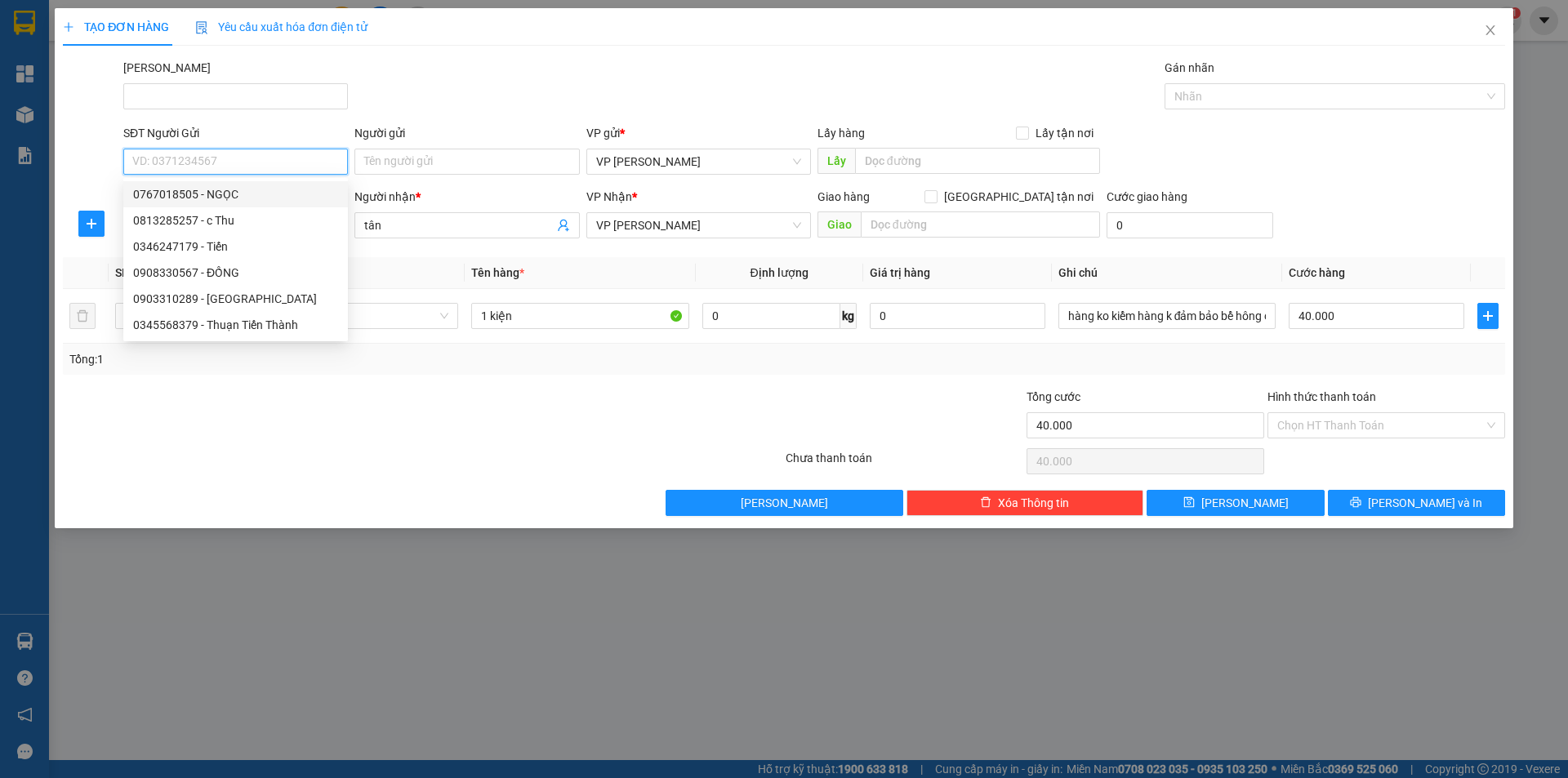
click at [186, 189] on div "0767018505 - NGỌC" at bounding box center [236, 194] width 205 height 18
type input "0767018505"
type input "NGỌC"
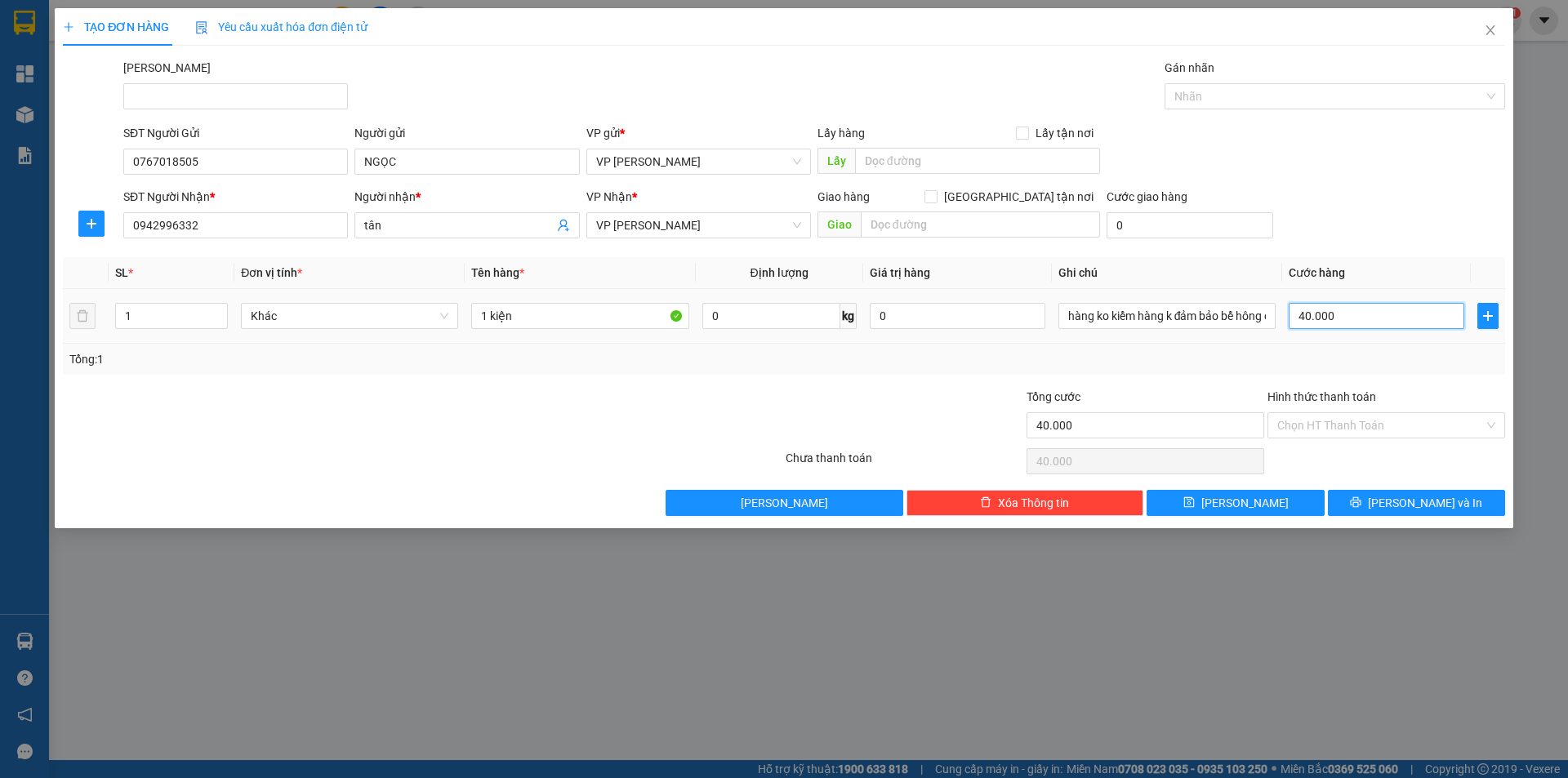
click at [1320, 319] on input "40.000" at bounding box center [1377, 316] width 176 height 26
click at [478, 318] on input "1 kiện" at bounding box center [580, 316] width 217 height 26
type input "2 kiện"
type input "2"
click at [217, 313] on icon "up" at bounding box center [219, 312] width 5 height 5
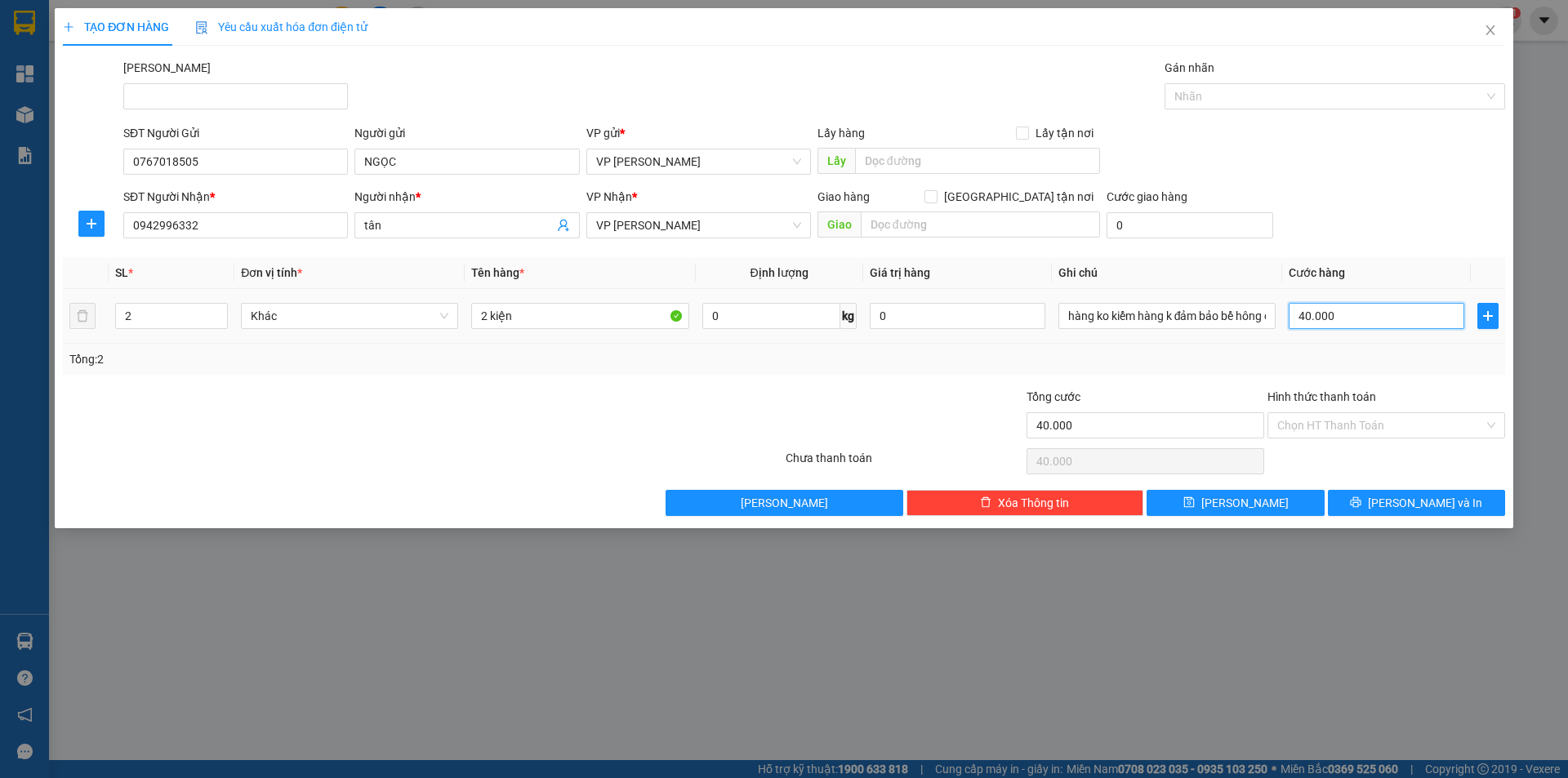
click at [1323, 311] on input "40.000" at bounding box center [1377, 316] width 176 height 26
type input "7"
type input "70"
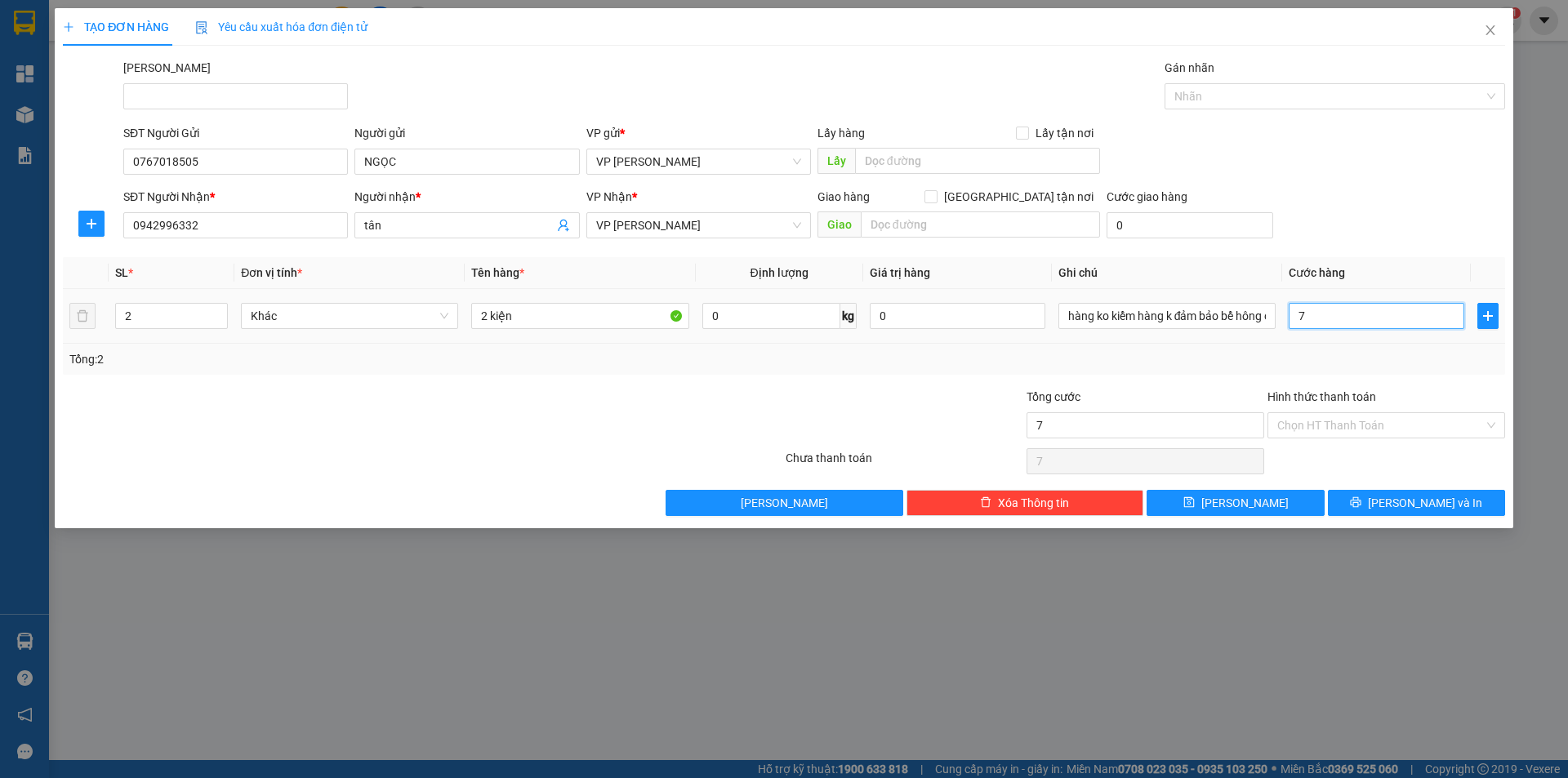
type input "70"
type input "70.000"
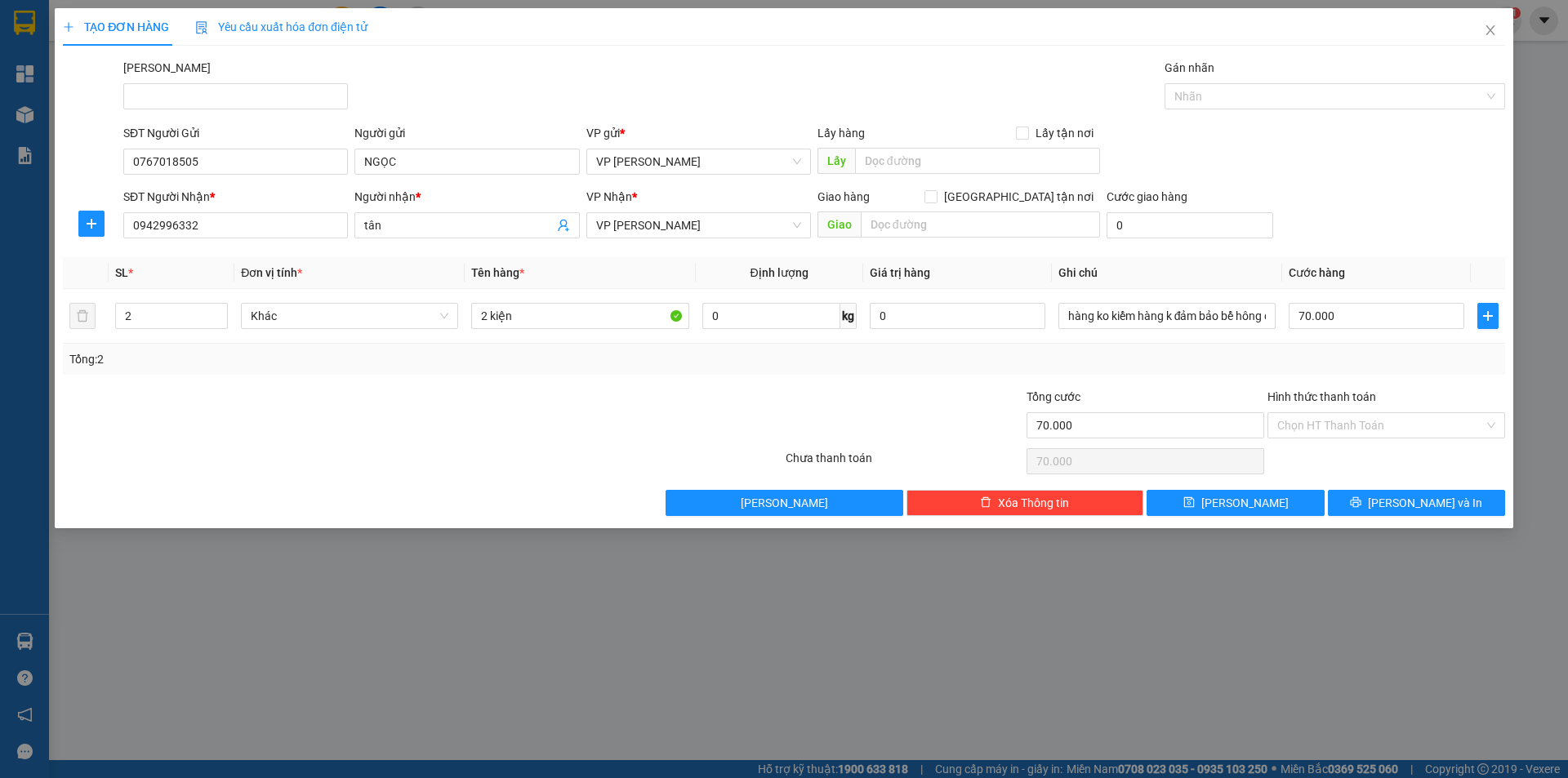
drag, startPoint x: 1405, startPoint y: 214, endPoint x: 1393, endPoint y: 401, distance: 187.4
click at [1402, 221] on div "SĐT Người Nhận * 0942996332 Người nhận * tân VP Nhận * VP Phan Thiết Giao hàng …" at bounding box center [814, 216] width 1389 height 57
click at [1374, 493] on button "[PERSON_NAME] và In" at bounding box center [1416, 503] width 177 height 26
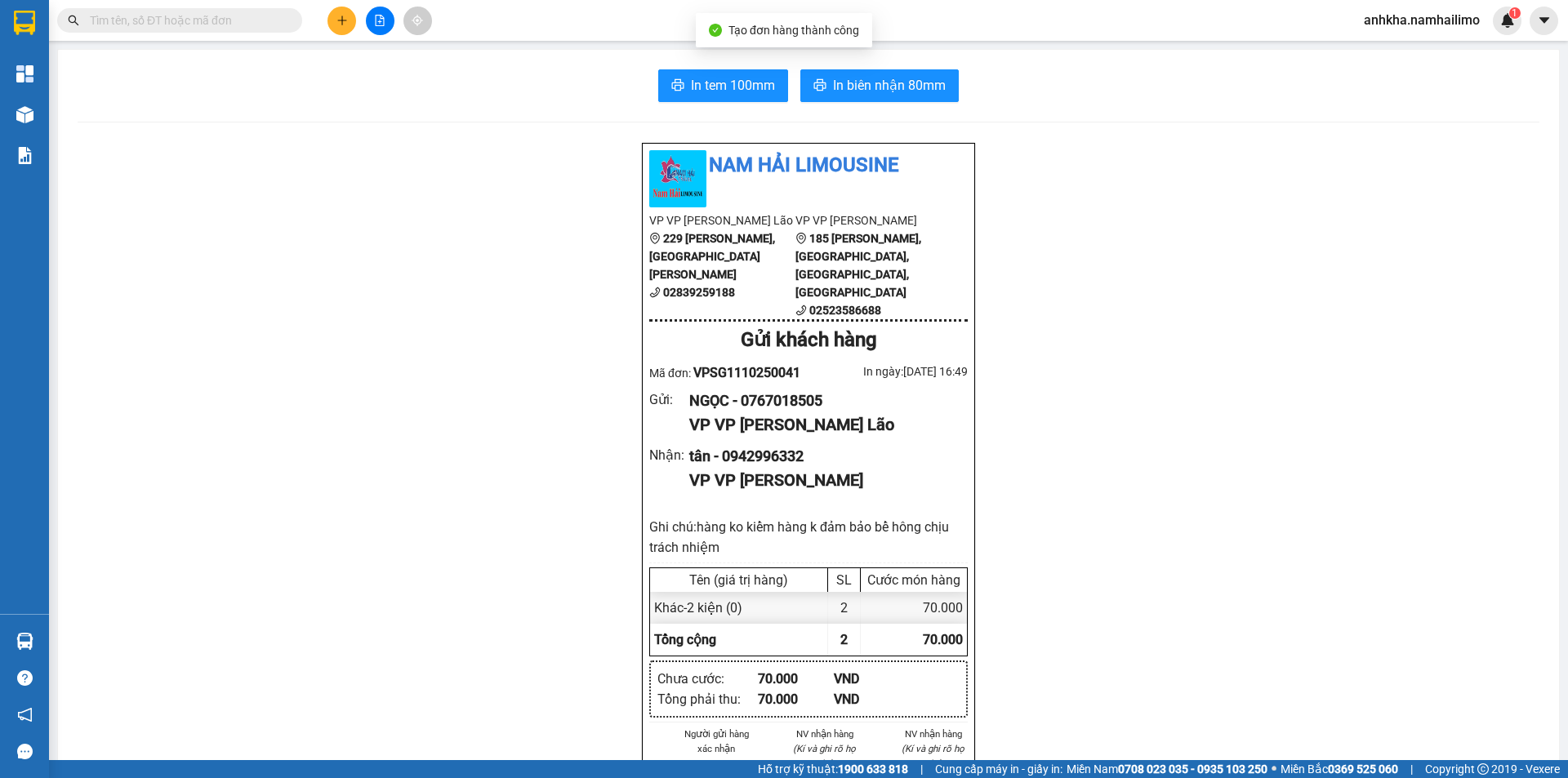
click at [814, 90] on icon "printer" at bounding box center [821, 85] width 12 height 11
click at [711, 94] on span "In tem 100mm" at bounding box center [732, 85] width 84 height 20
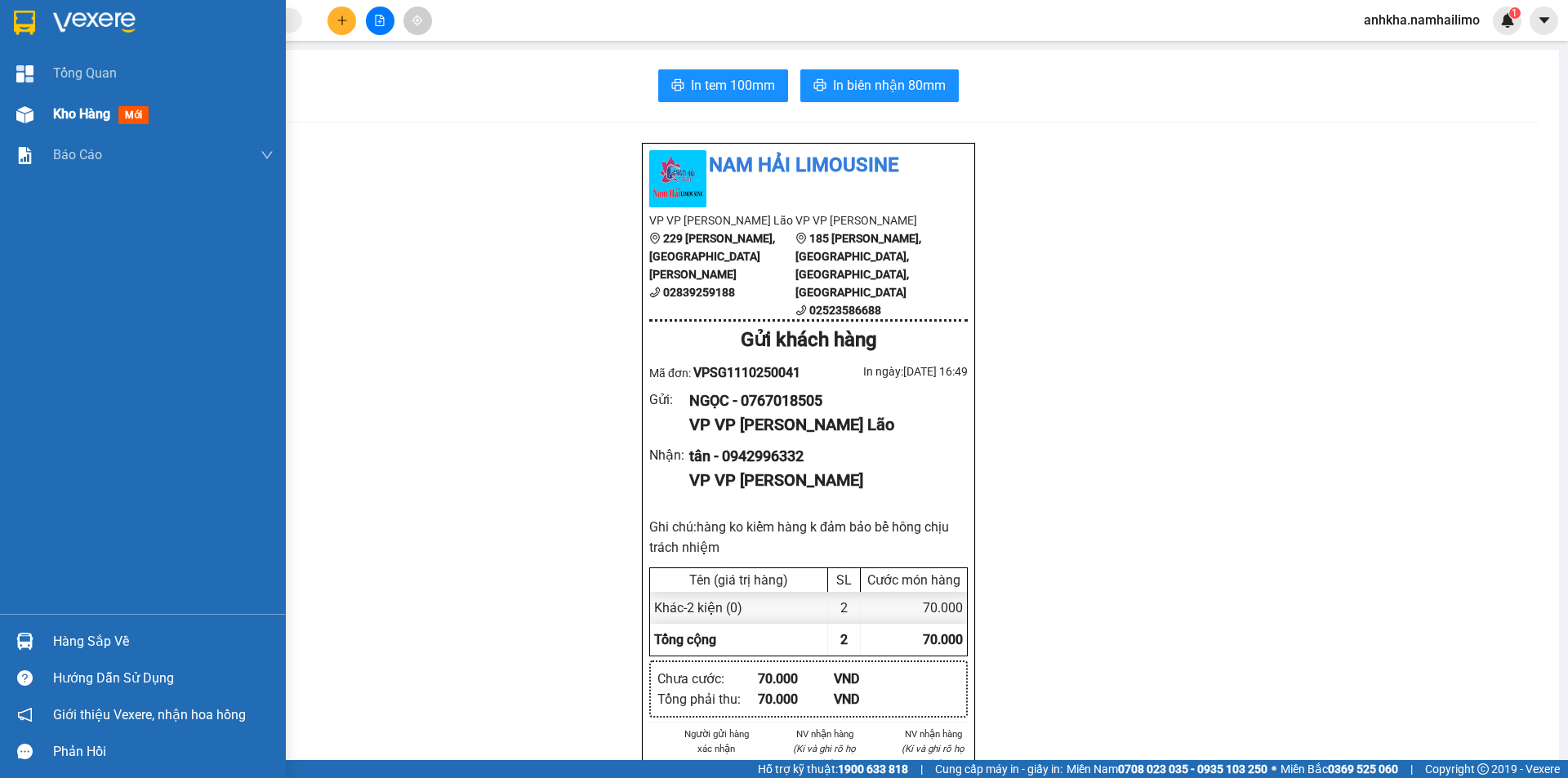
click at [30, 113] on img at bounding box center [25, 114] width 17 height 17
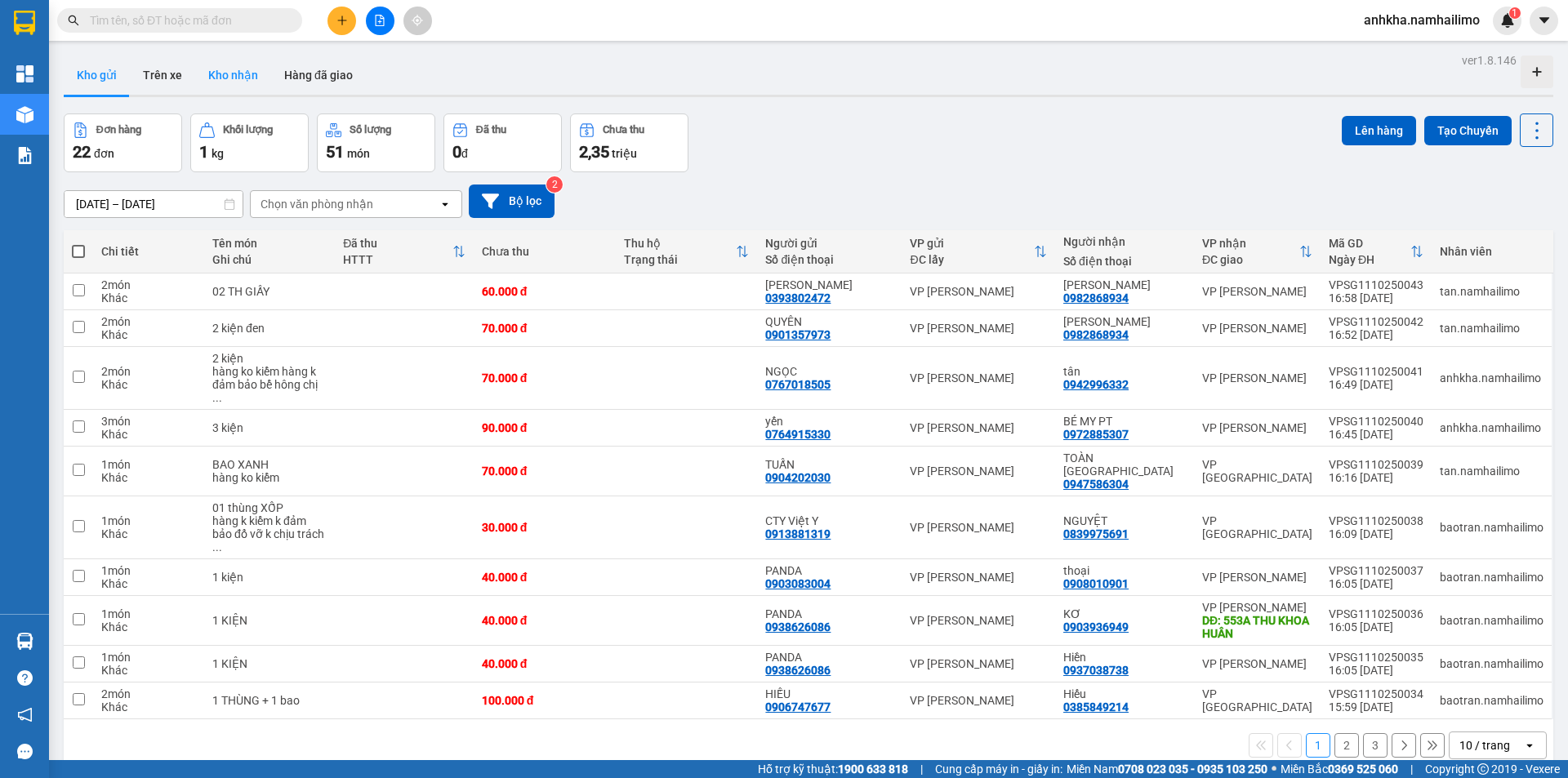
click at [238, 71] on button "Kho nhận" at bounding box center [233, 75] width 76 height 39
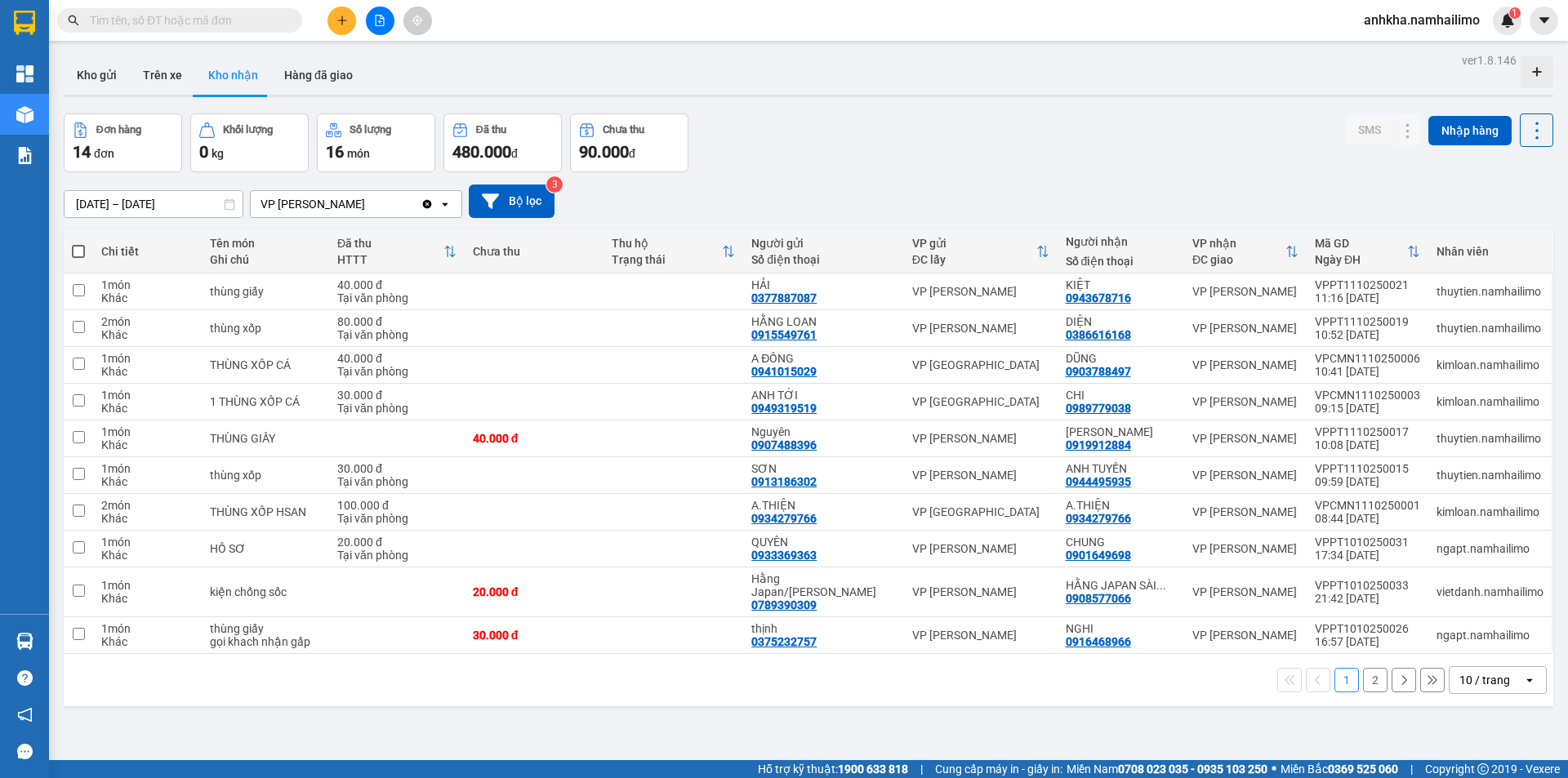
click at [1365, 680] on button "2" at bounding box center [1376, 680] width 25 height 25
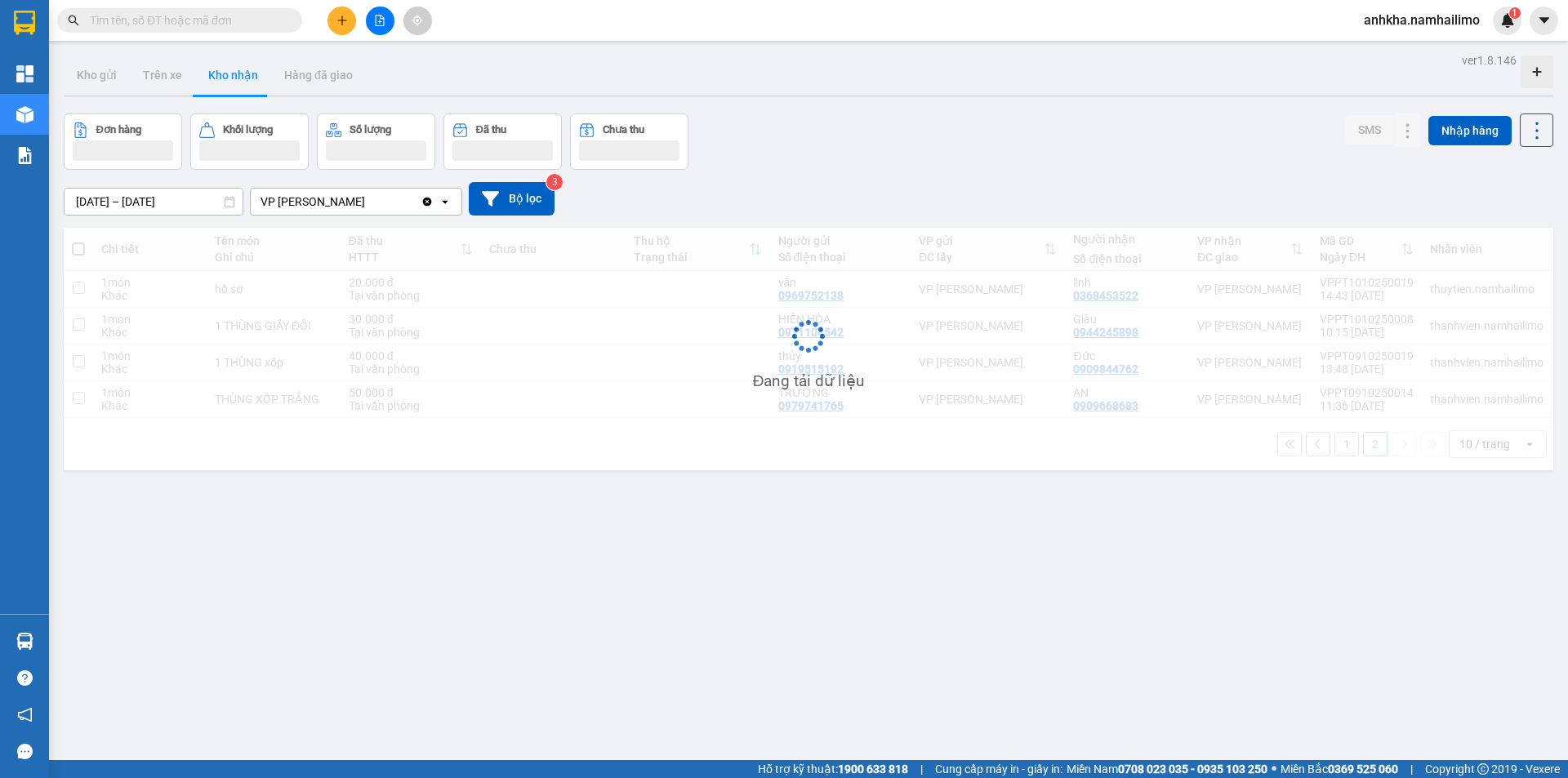
click at [1482, 684] on div "ver 1.8.146 Kho gửi Trên xe Kho nhận Hàng đã giao Đơn hàng Khối lượng Số lượng …" at bounding box center [808, 438] width 1503 height 778
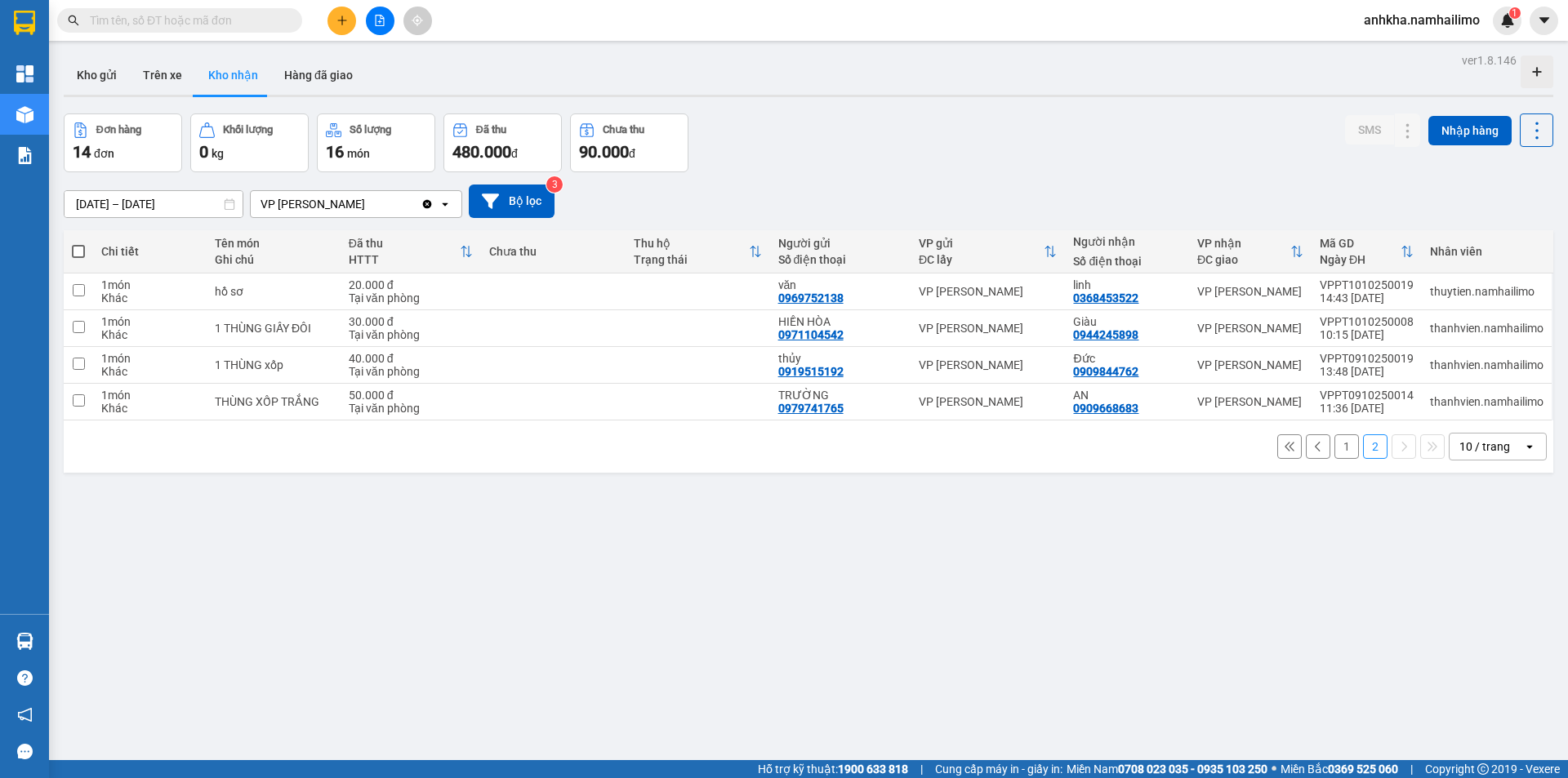
click at [1469, 442] on div "10 / trang" at bounding box center [1484, 446] width 50 height 17
click at [1479, 632] on span "100 / trang" at bounding box center [1479, 628] width 59 height 17
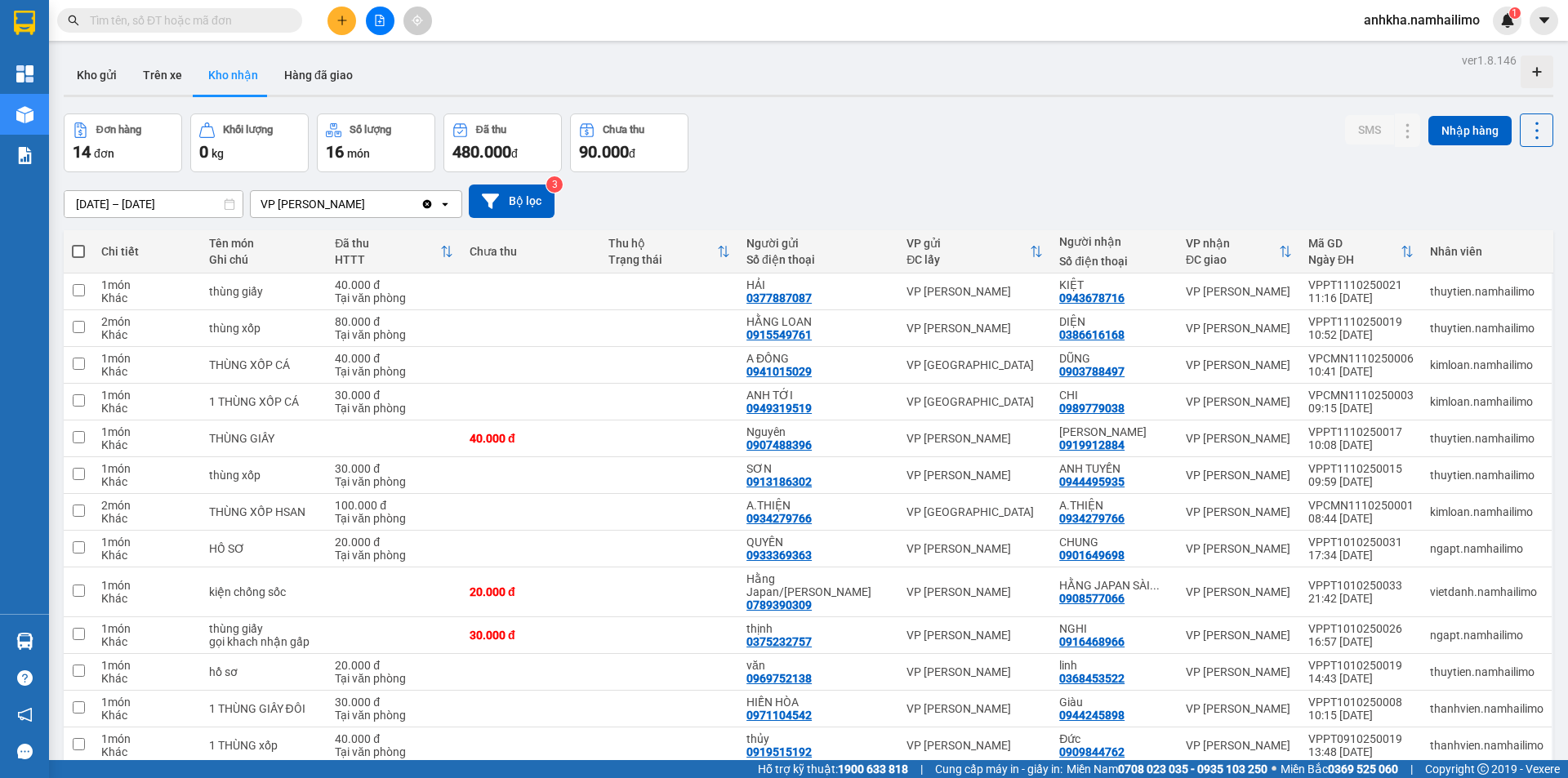
click at [217, 15] on input "text" at bounding box center [186, 20] width 192 height 18
click at [1364, 400] on button at bounding box center [1376, 402] width 23 height 28
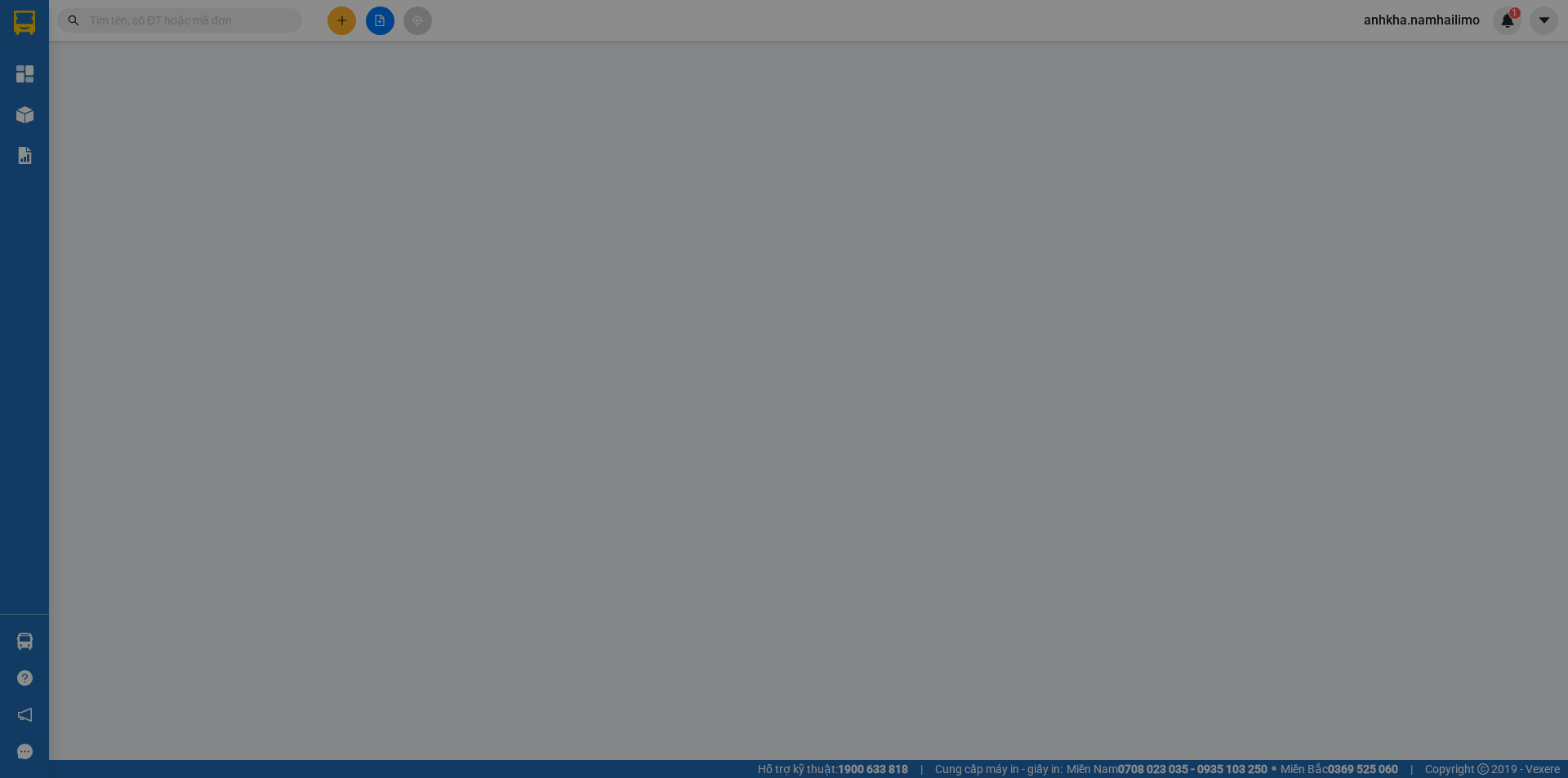
type input "0949319519"
type input "ANH TỚI"
type input "0989779038"
type input "CHI"
type input "30.000"
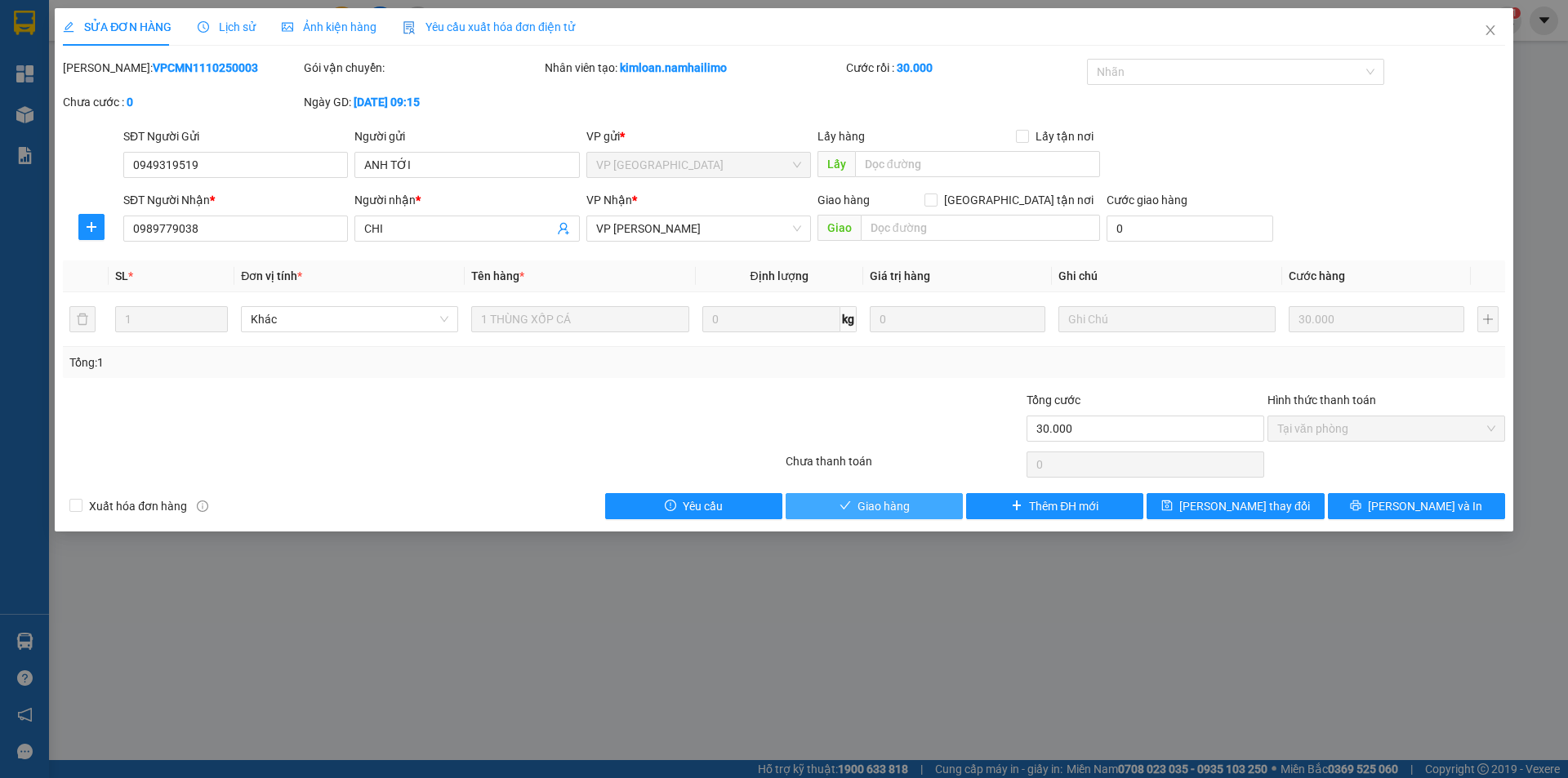
click at [905, 504] on span "Giao hàng" at bounding box center [883, 506] width 52 height 18
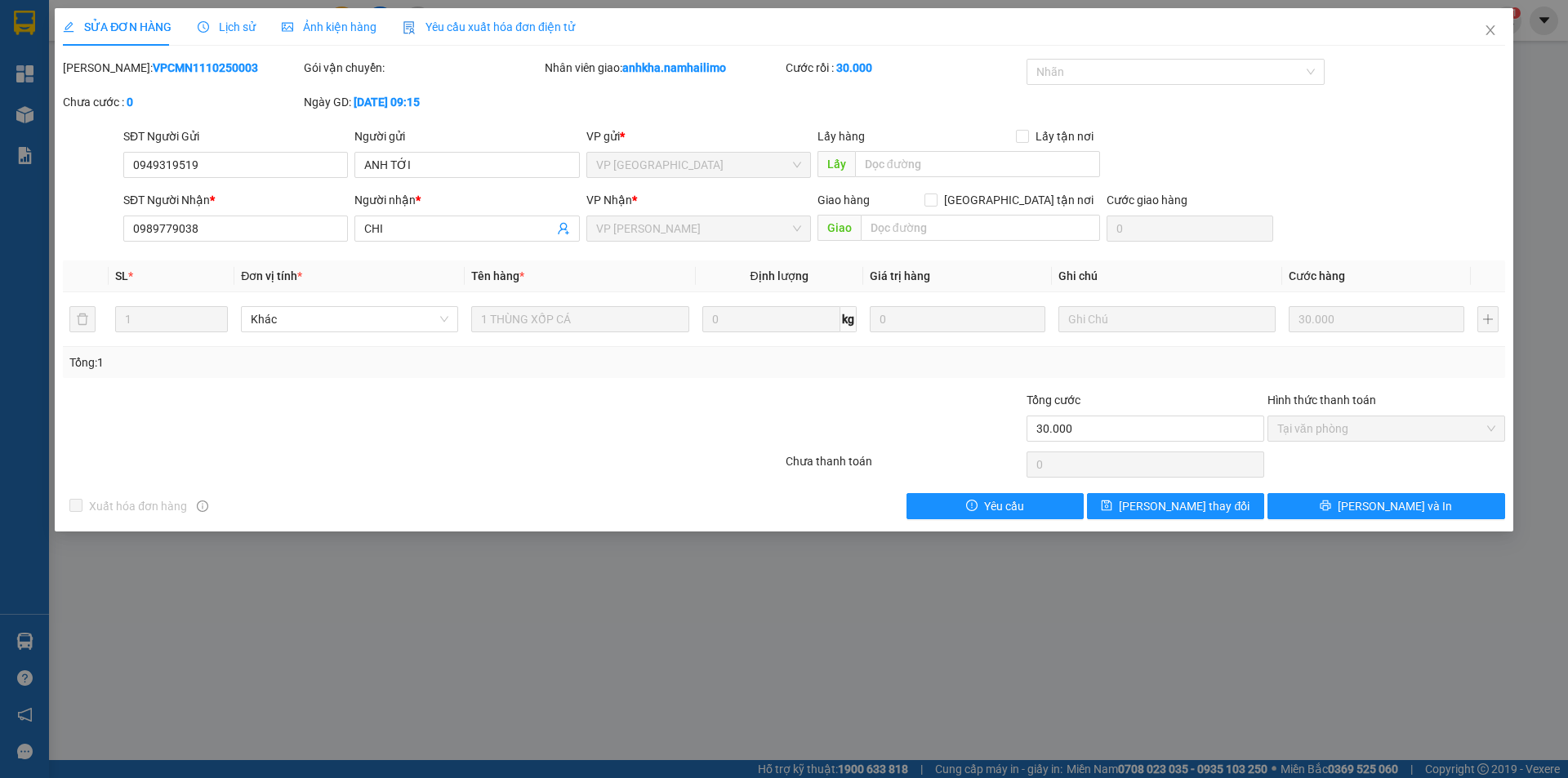
drag, startPoint x: 797, startPoint y: 602, endPoint x: 808, endPoint y: 611, distance: 14.2
click at [802, 607] on div "SỬA ĐƠN HÀNG Lịch sử Ảnh kiện hàng Yêu cầu xuất hóa đơn điện tử Total Paid Fee …" at bounding box center [784, 389] width 1568 height 778
drag, startPoint x: 407, startPoint y: 615, endPoint x: 419, endPoint y: 613, distance: 12.2
click at [410, 616] on div "SỬA ĐƠN HÀNG Lịch sử Ảnh kiện hàng Yêu cầu xuất hóa đơn điện tử Total Paid Fee …" at bounding box center [784, 389] width 1568 height 778
click at [1491, 37] on icon "close" at bounding box center [1490, 30] width 13 height 13
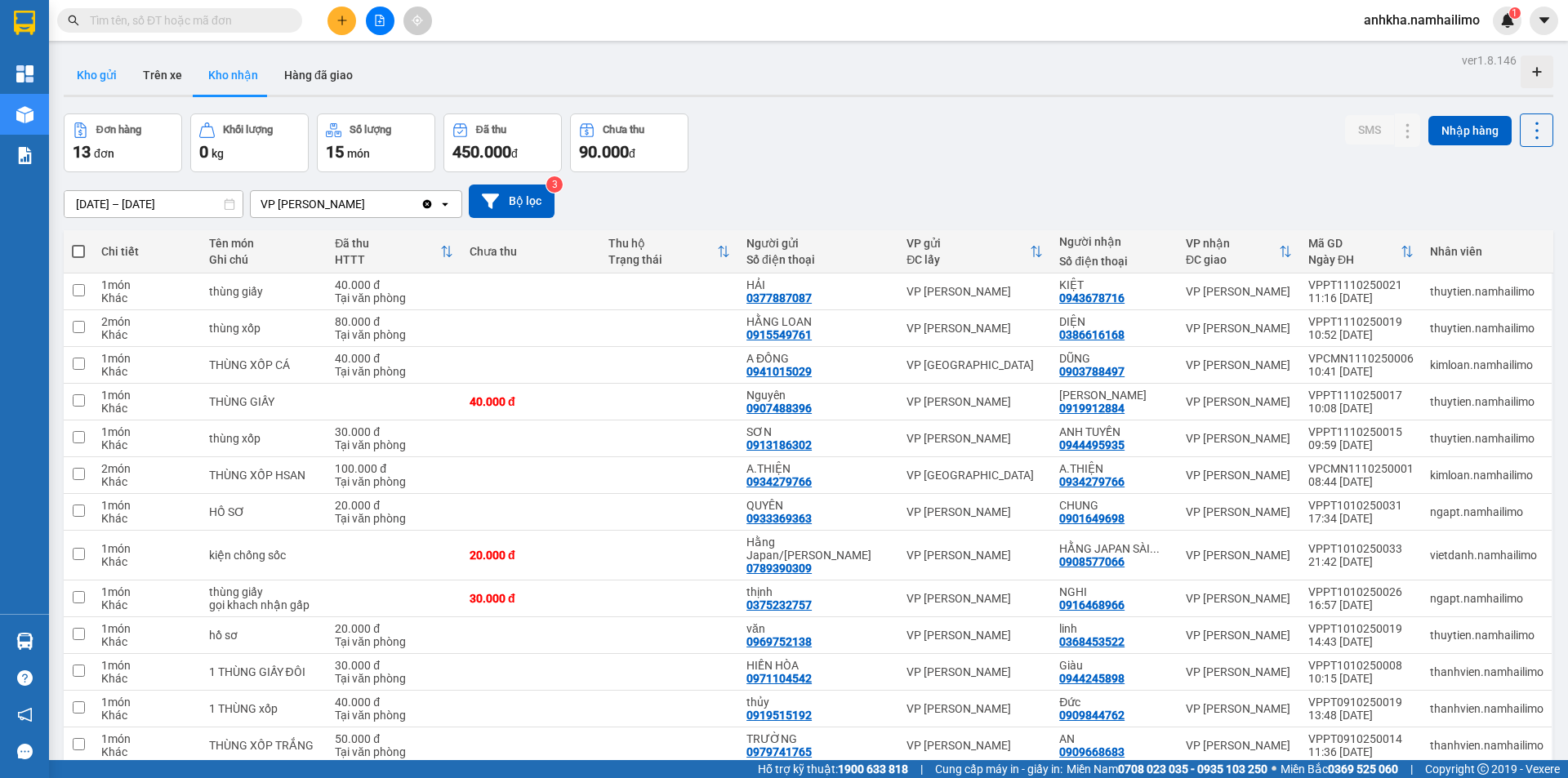
click at [85, 86] on button "Kho gửi" at bounding box center [96, 75] width 66 height 39
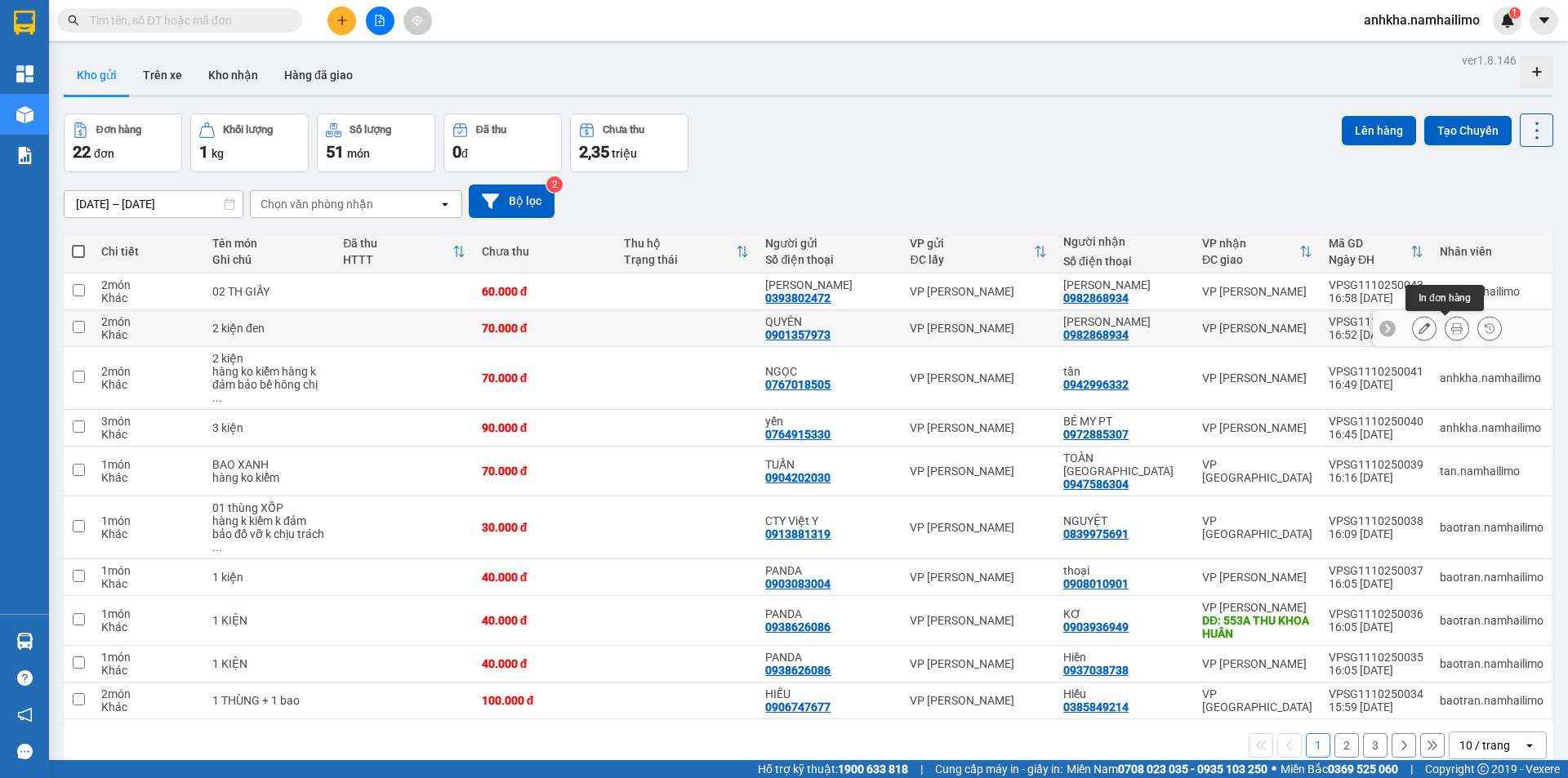
click at [1452, 325] on icon at bounding box center [1457, 328] width 11 height 11
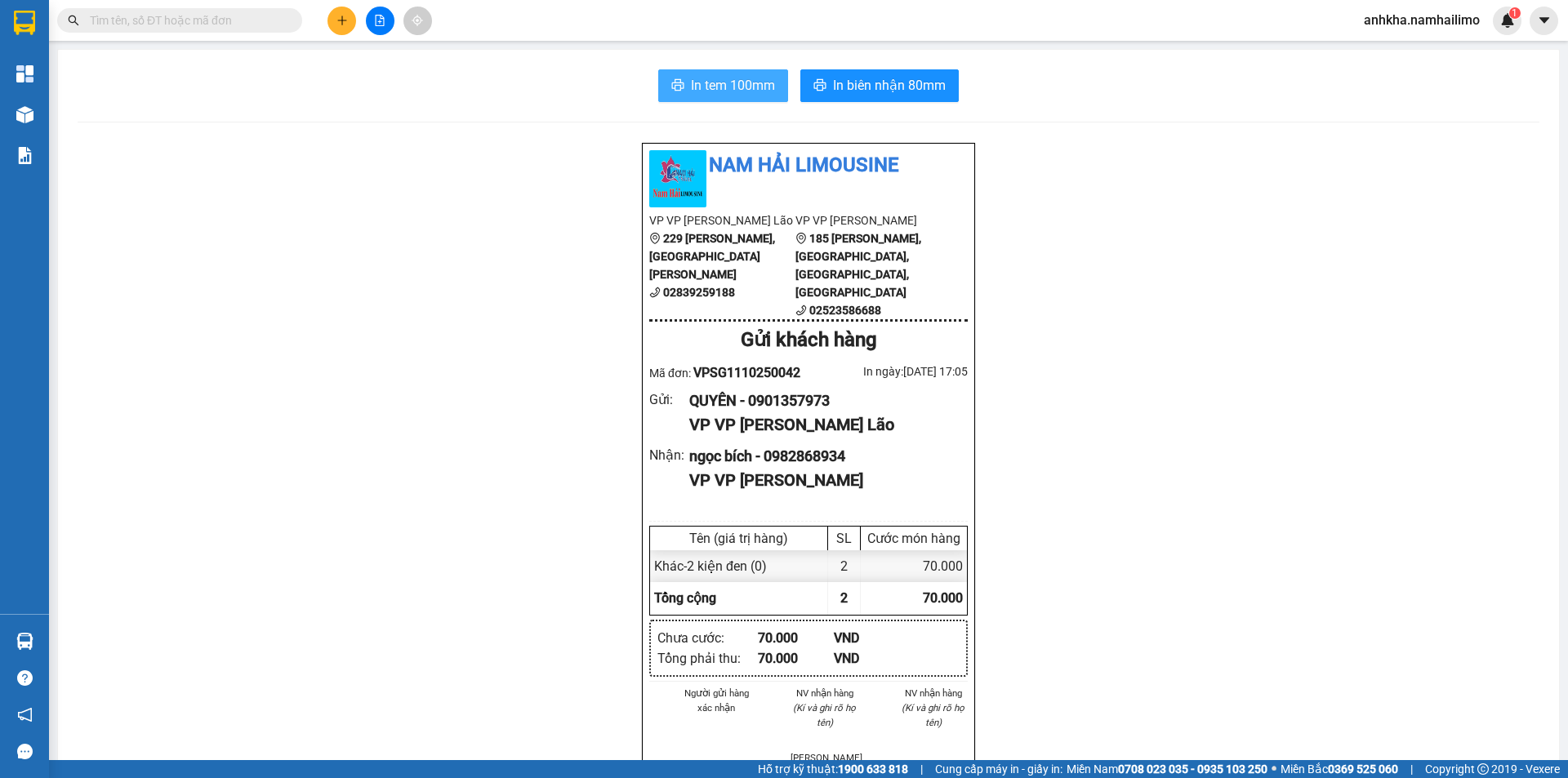
click at [754, 79] on span "In tem 100mm" at bounding box center [732, 85] width 84 height 20
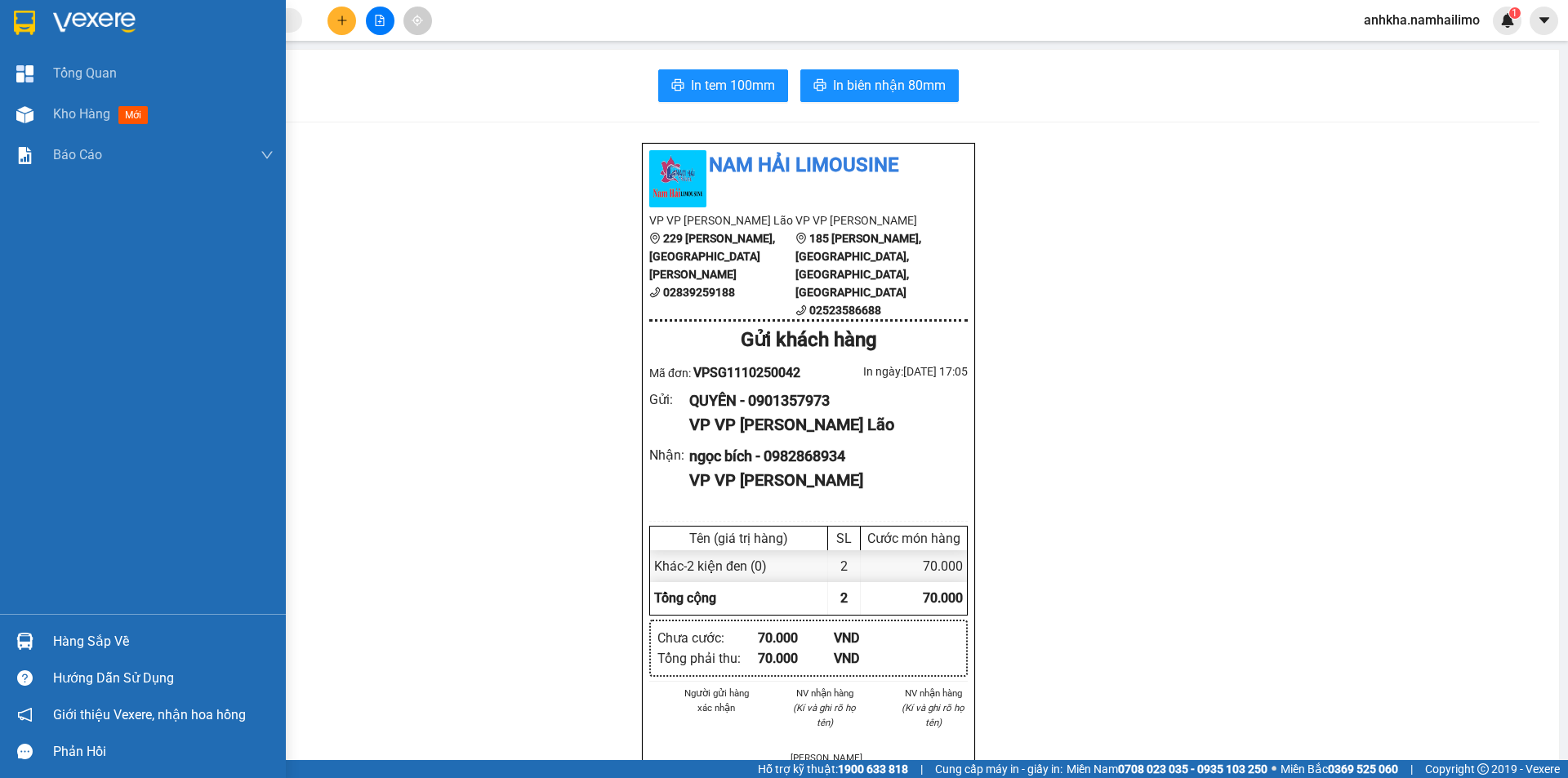
click at [22, 26] on img at bounding box center [25, 23] width 21 height 25
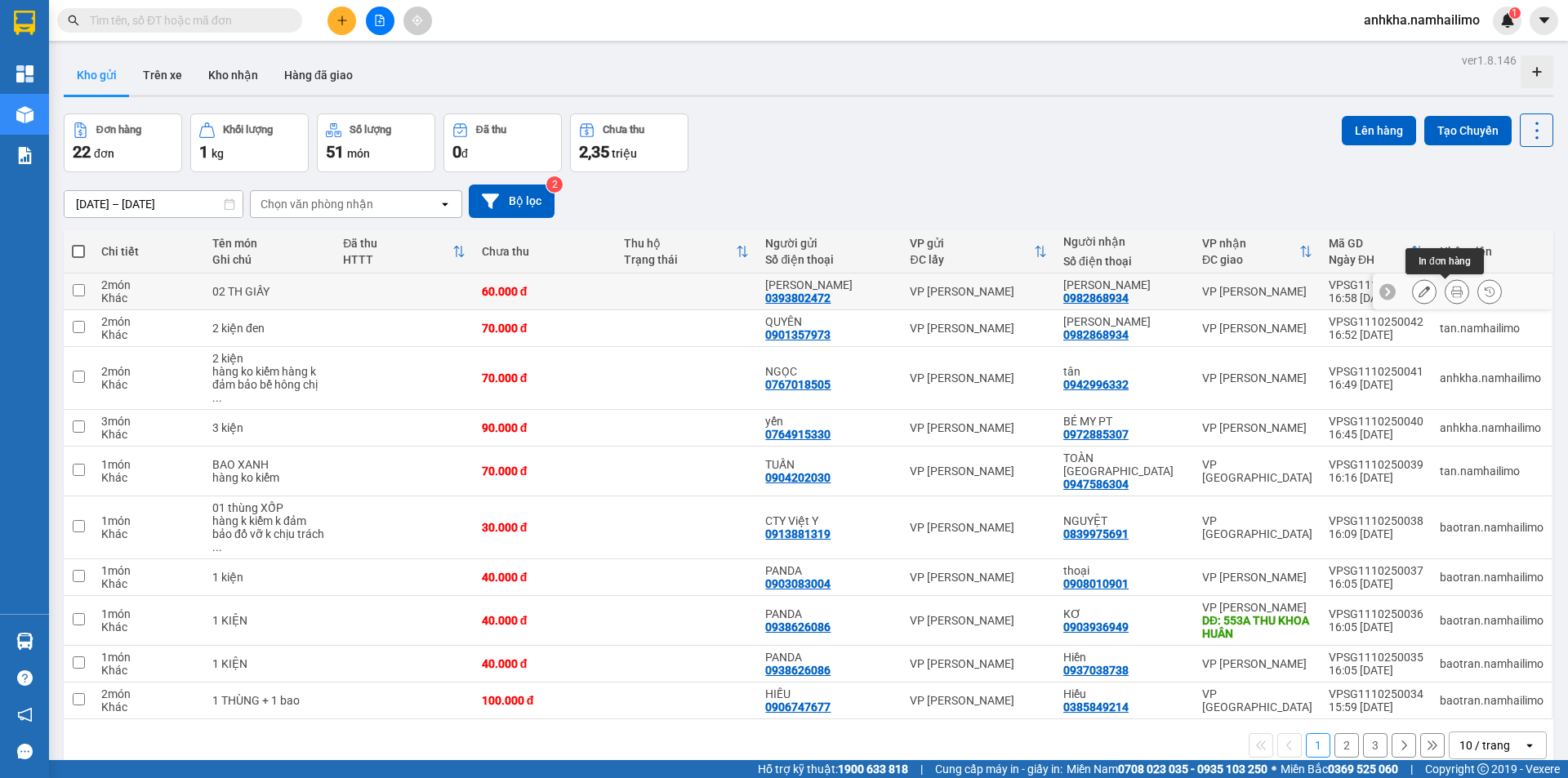
click at [1445, 299] on button at bounding box center [1457, 292] width 23 height 28
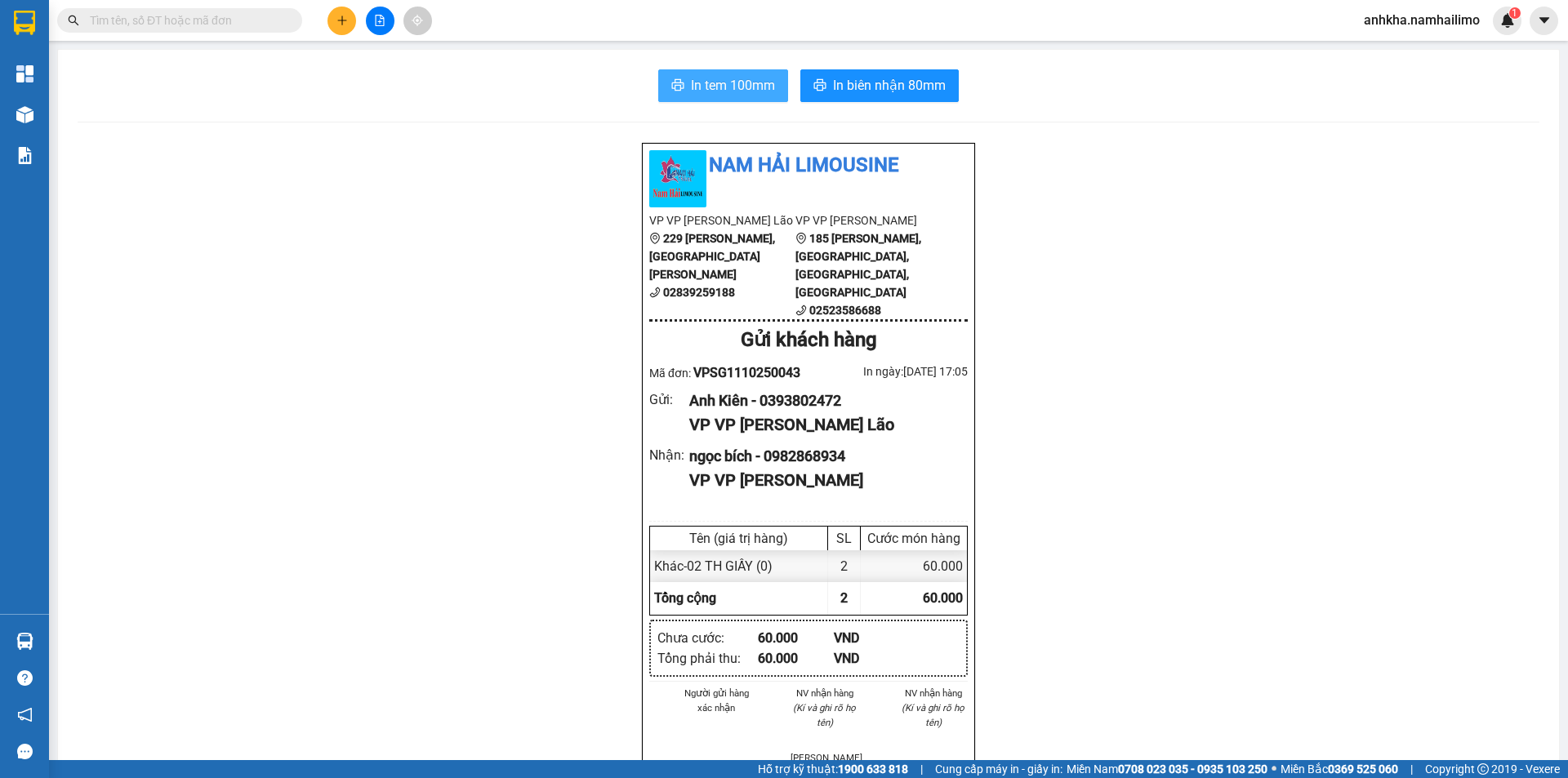
click at [720, 85] on span "In tem 100mm" at bounding box center [732, 85] width 84 height 20
click at [335, 20] on button at bounding box center [341, 20] width 28 height 28
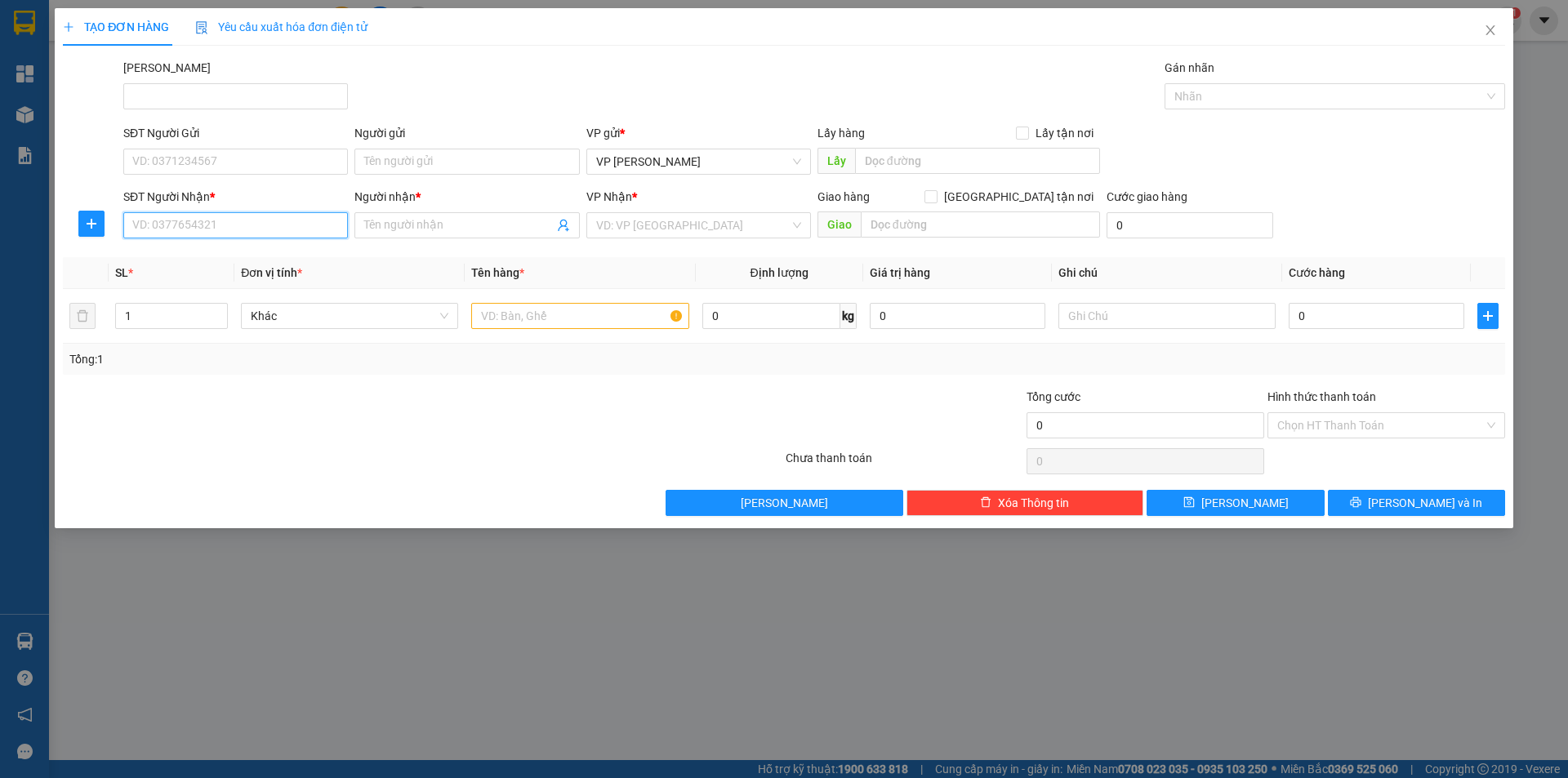
click at [195, 213] on input "SĐT Người Nhận *" at bounding box center [236, 226] width 225 height 26
click at [206, 258] on div "0383156665 - MẮT KÍNH HMK" at bounding box center [236, 258] width 205 height 18
type input "0383156665"
type input "MẮT KÍNH HMK"
type input "20.000"
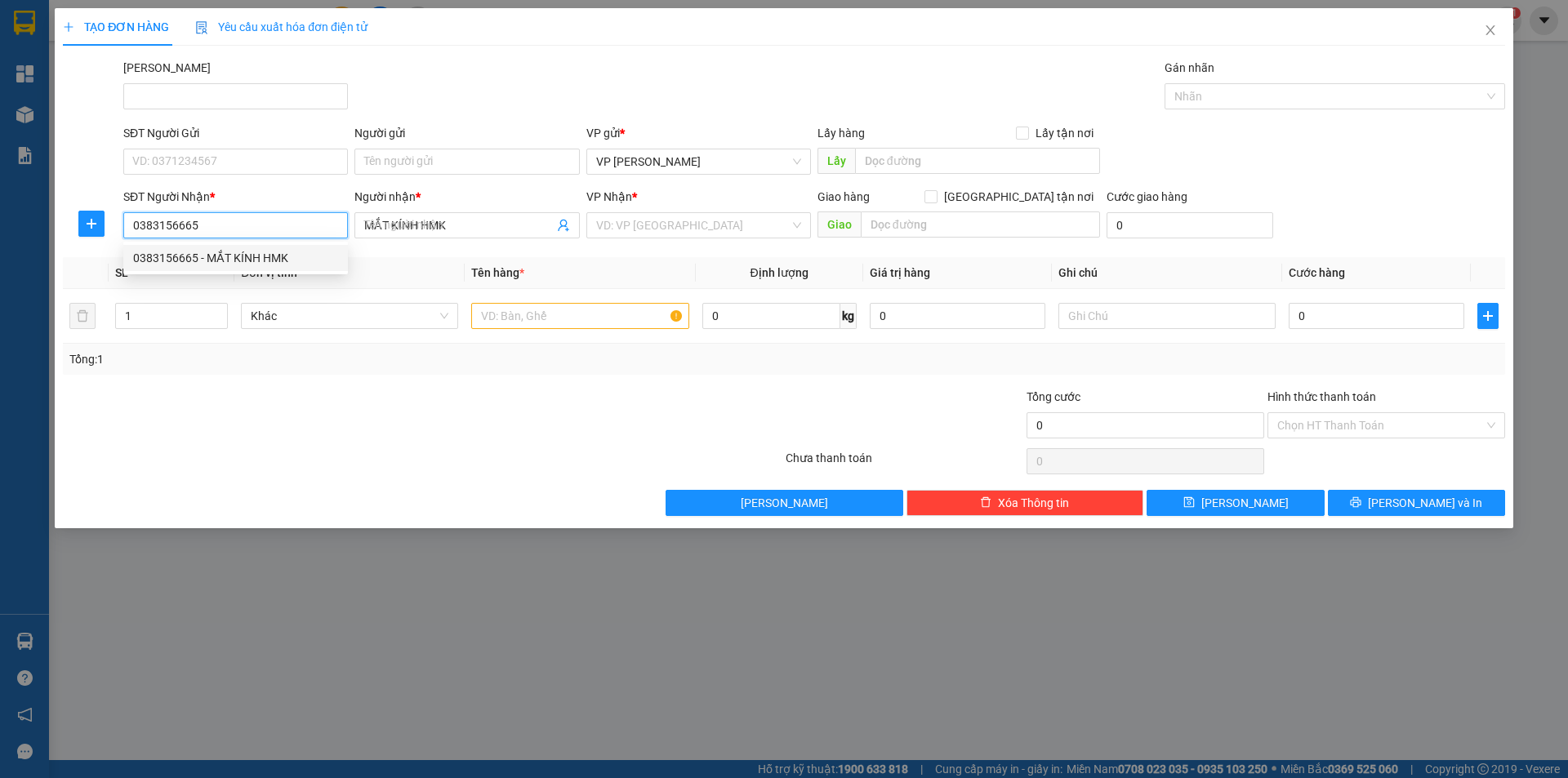
type input "20.000"
type input "0383156665"
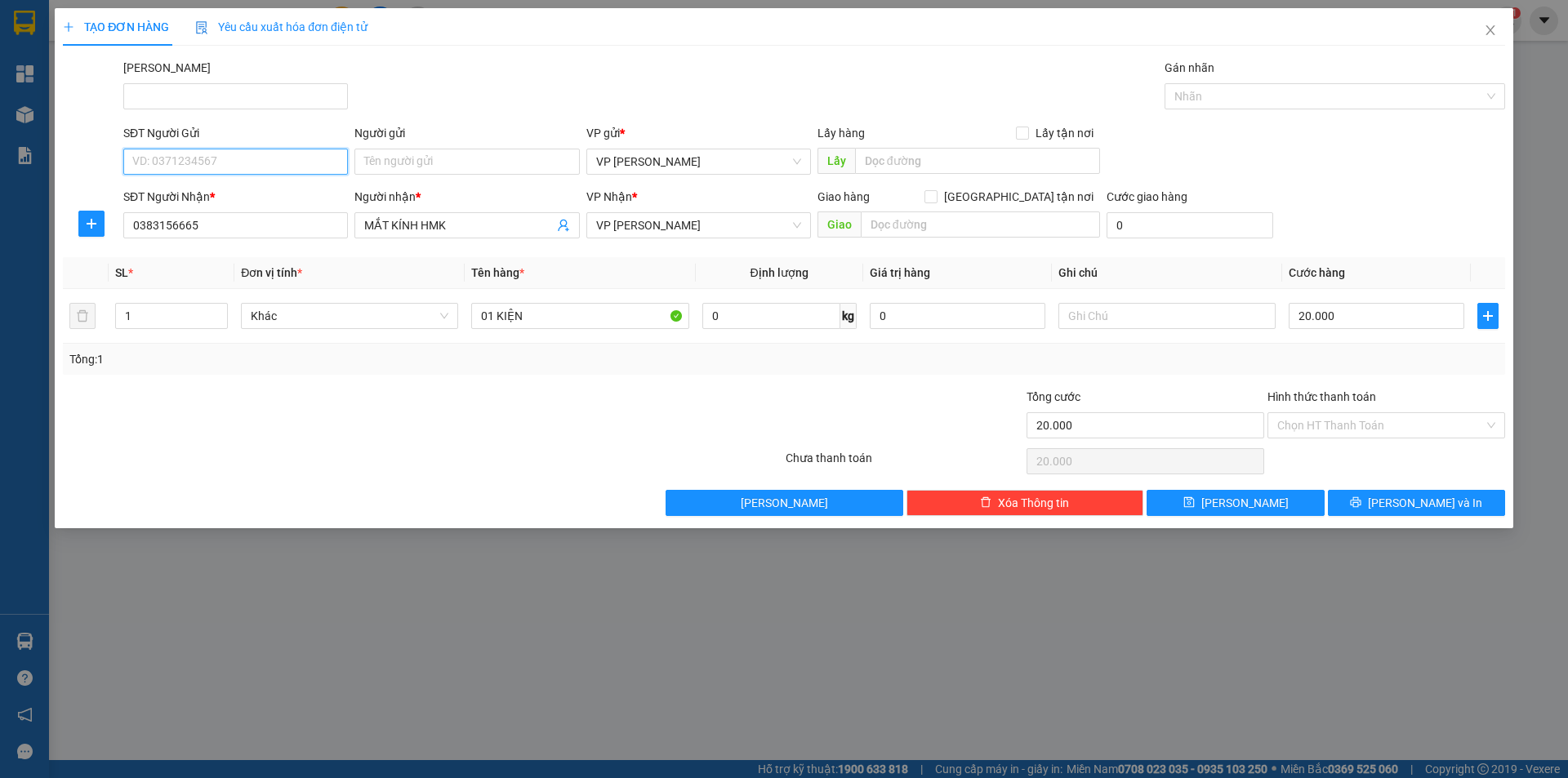
click at [192, 162] on input "SĐT Người Gửi" at bounding box center [236, 161] width 225 height 26
drag, startPoint x: 201, startPoint y: 192, endPoint x: 1234, endPoint y: 326, distance: 1041.7
click at [207, 192] on div "0782352383 - VŨ" at bounding box center [236, 194] width 205 height 18
type input "0782352383"
type input "VŨ"
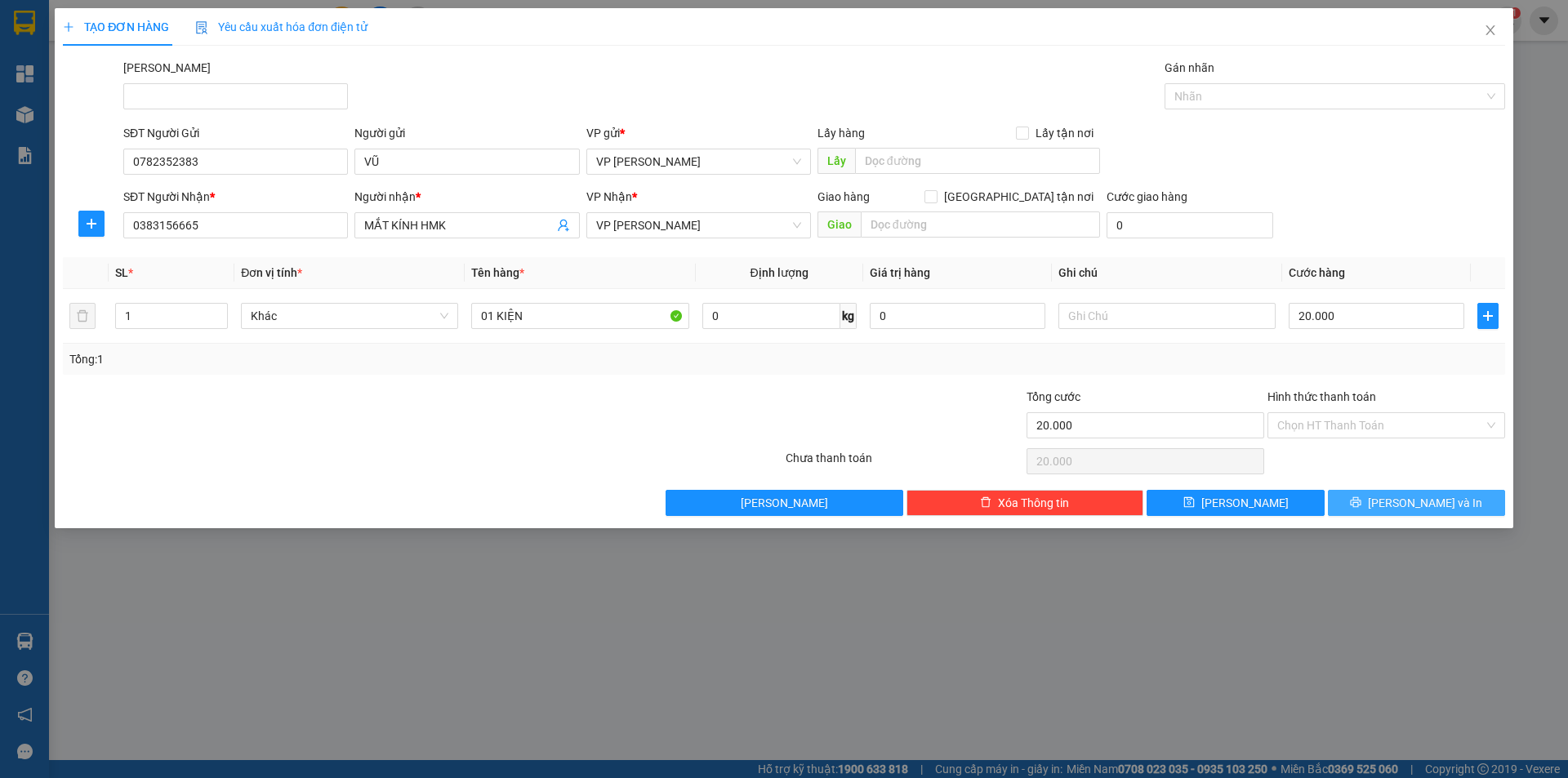
click at [1405, 511] on span "[PERSON_NAME] và In" at bounding box center [1426, 503] width 115 height 18
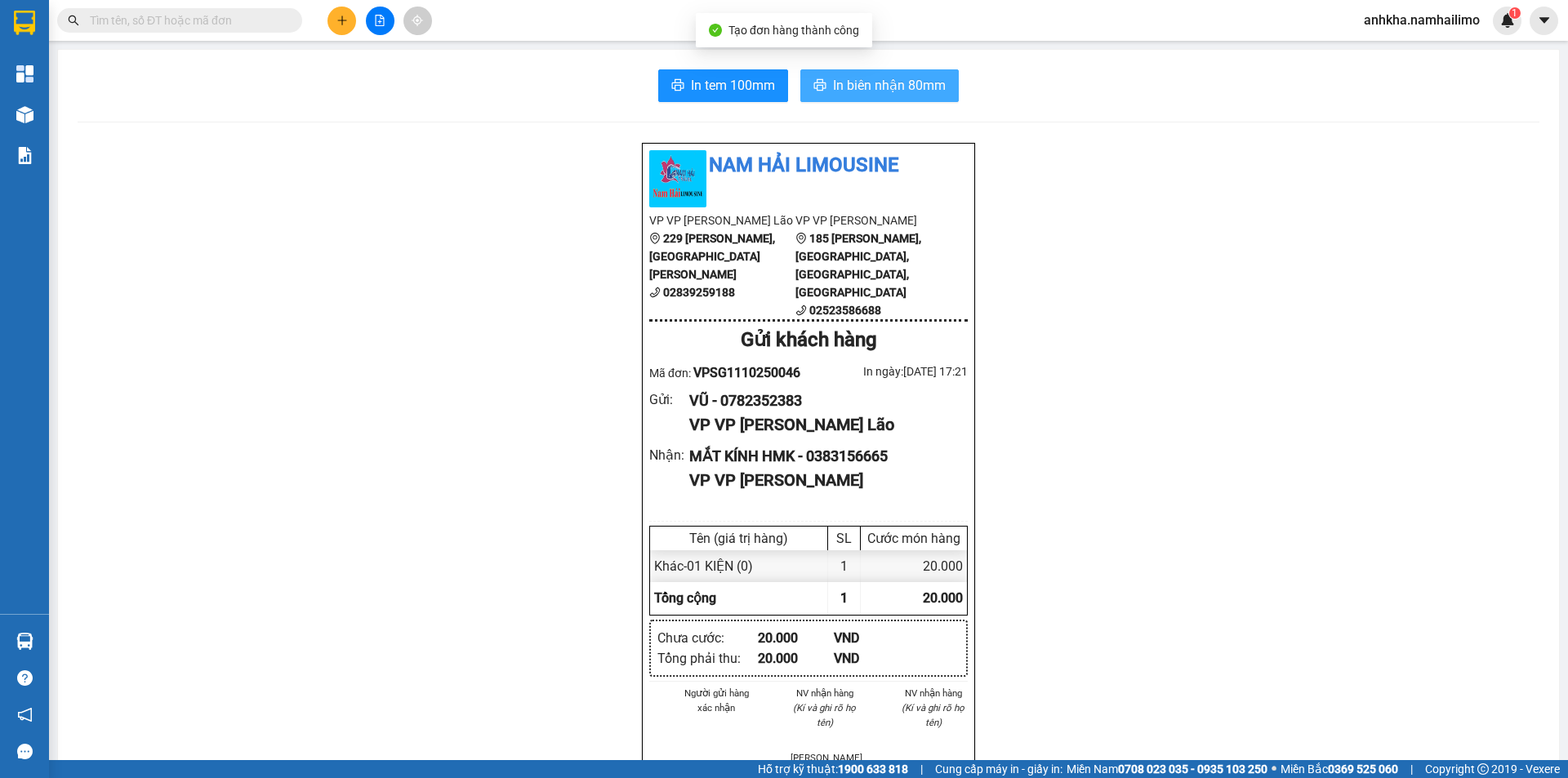
click at [841, 86] on span "In biên nhận 80mm" at bounding box center [889, 85] width 113 height 20
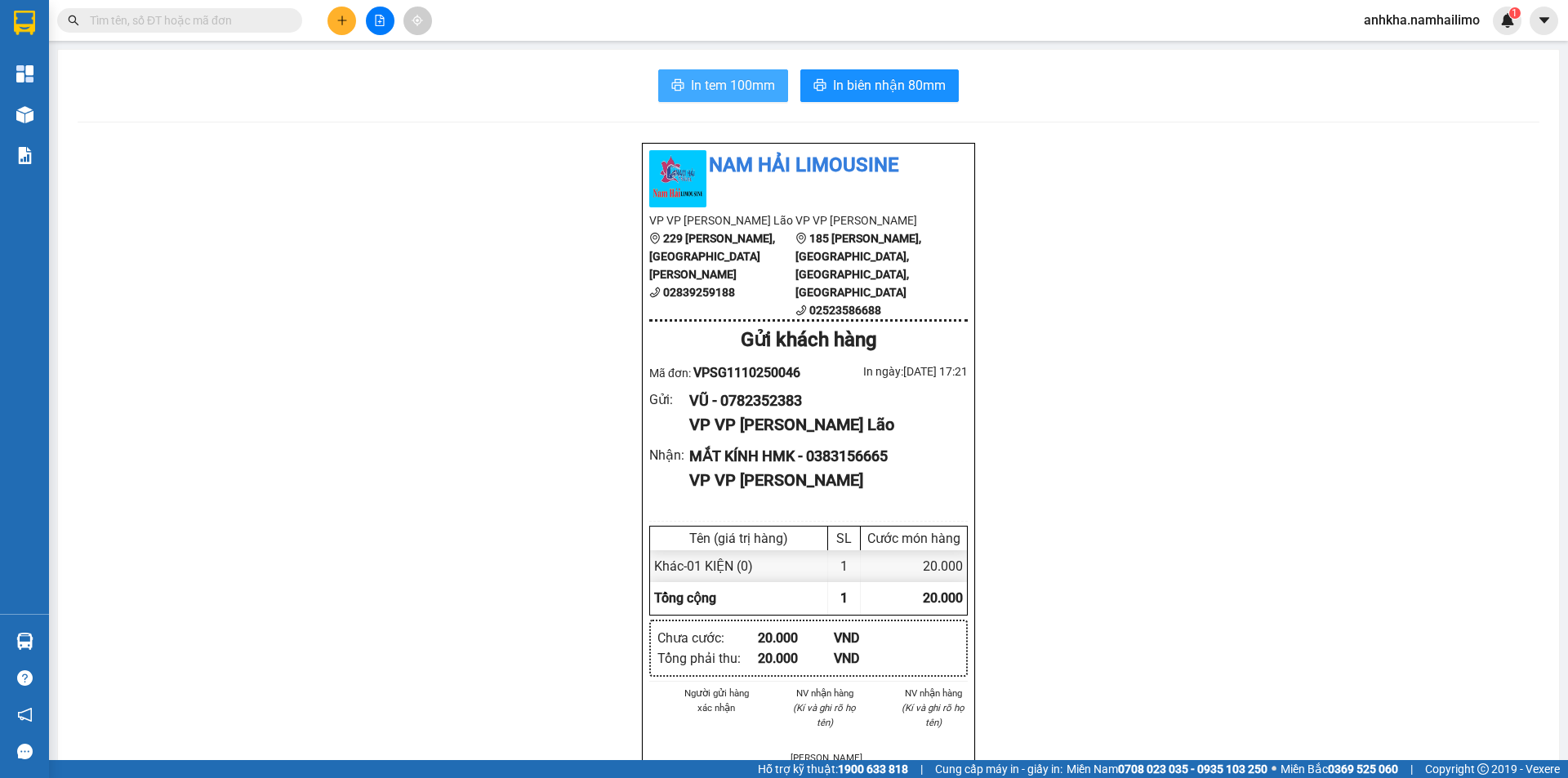
click at [731, 85] on span "In tem 100mm" at bounding box center [732, 85] width 84 height 20
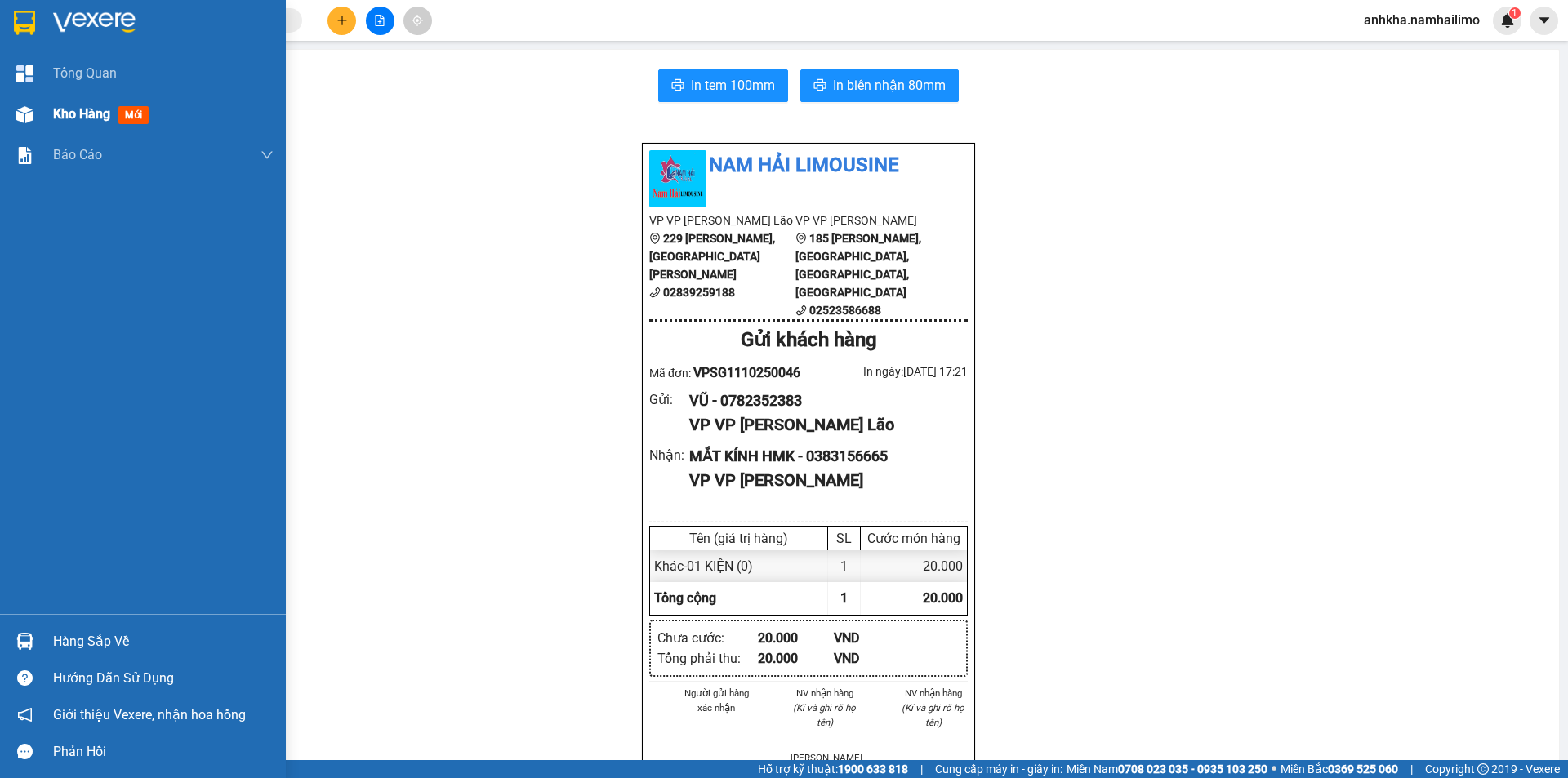
click at [55, 110] on span "Kho hàng" at bounding box center [81, 114] width 57 height 16
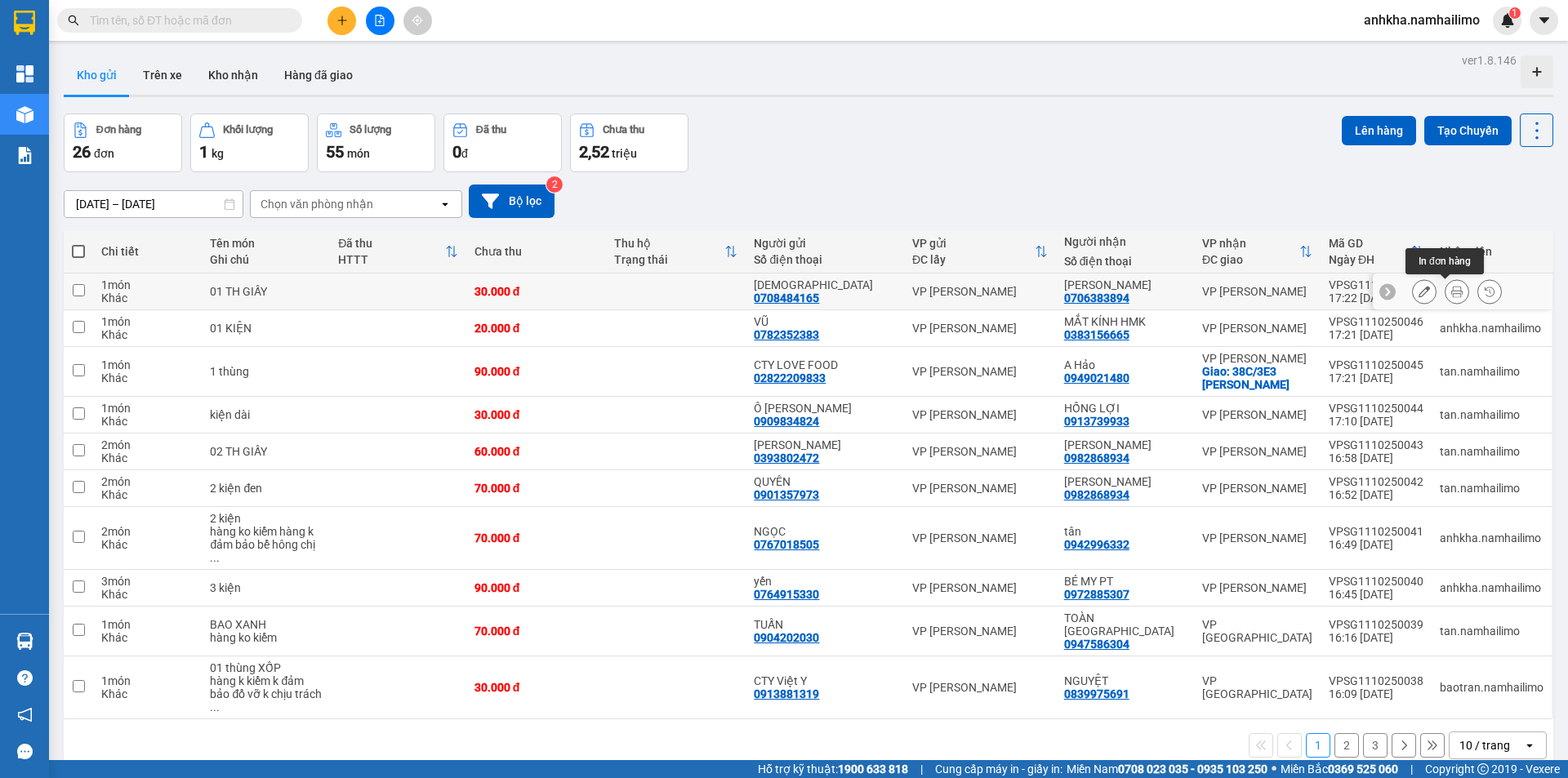
click at [1452, 290] on icon at bounding box center [1457, 291] width 11 height 11
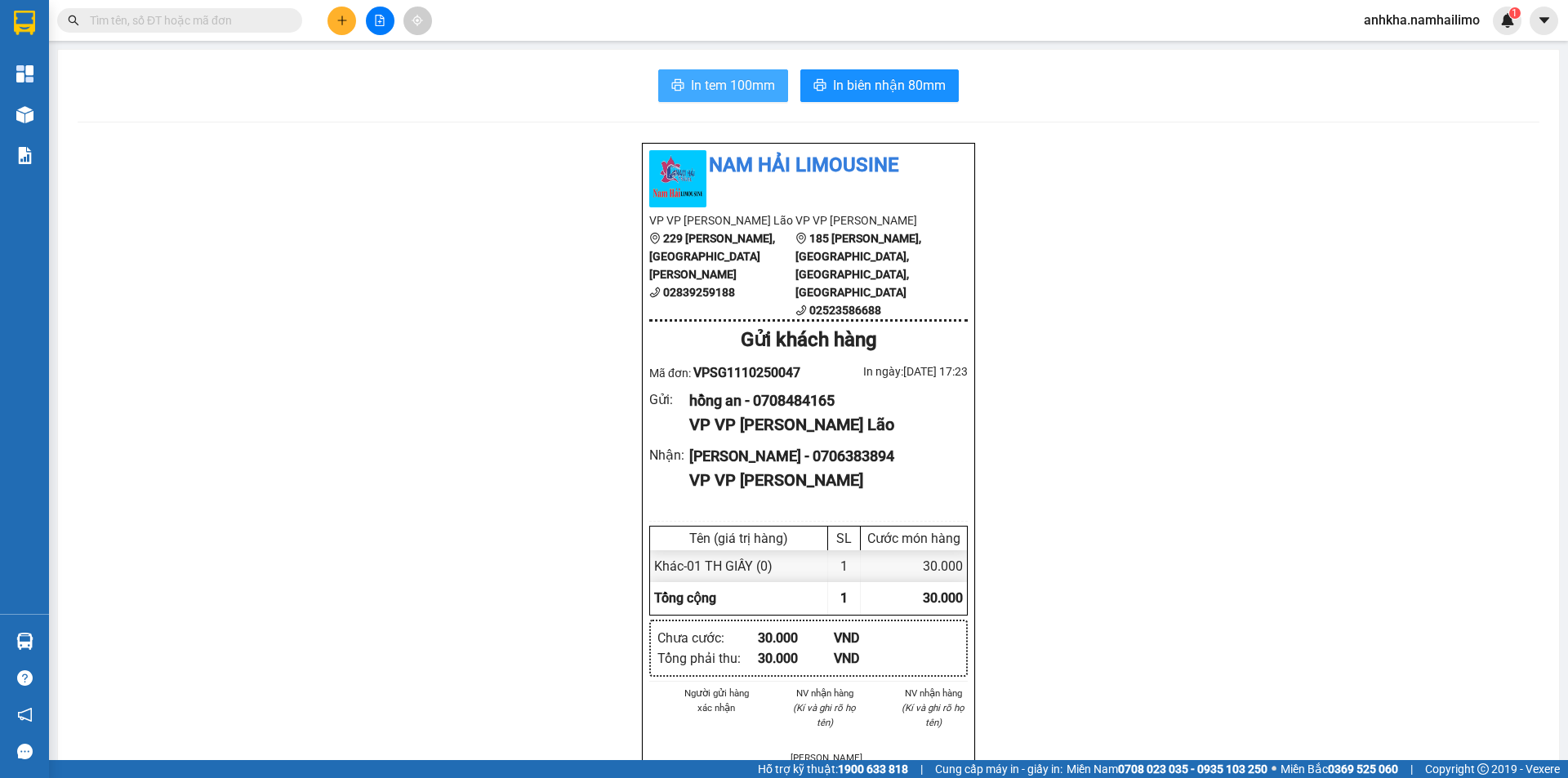
click at [745, 75] on span "In tem 100mm" at bounding box center [732, 85] width 84 height 20
click at [41, 116] on section "Kết quả tìm kiếm ( 0 ) Bộ lọc No Data anhkha.namhailimo 1 Tổng Quan Kho hàng mớ…" at bounding box center [784, 389] width 1568 height 778
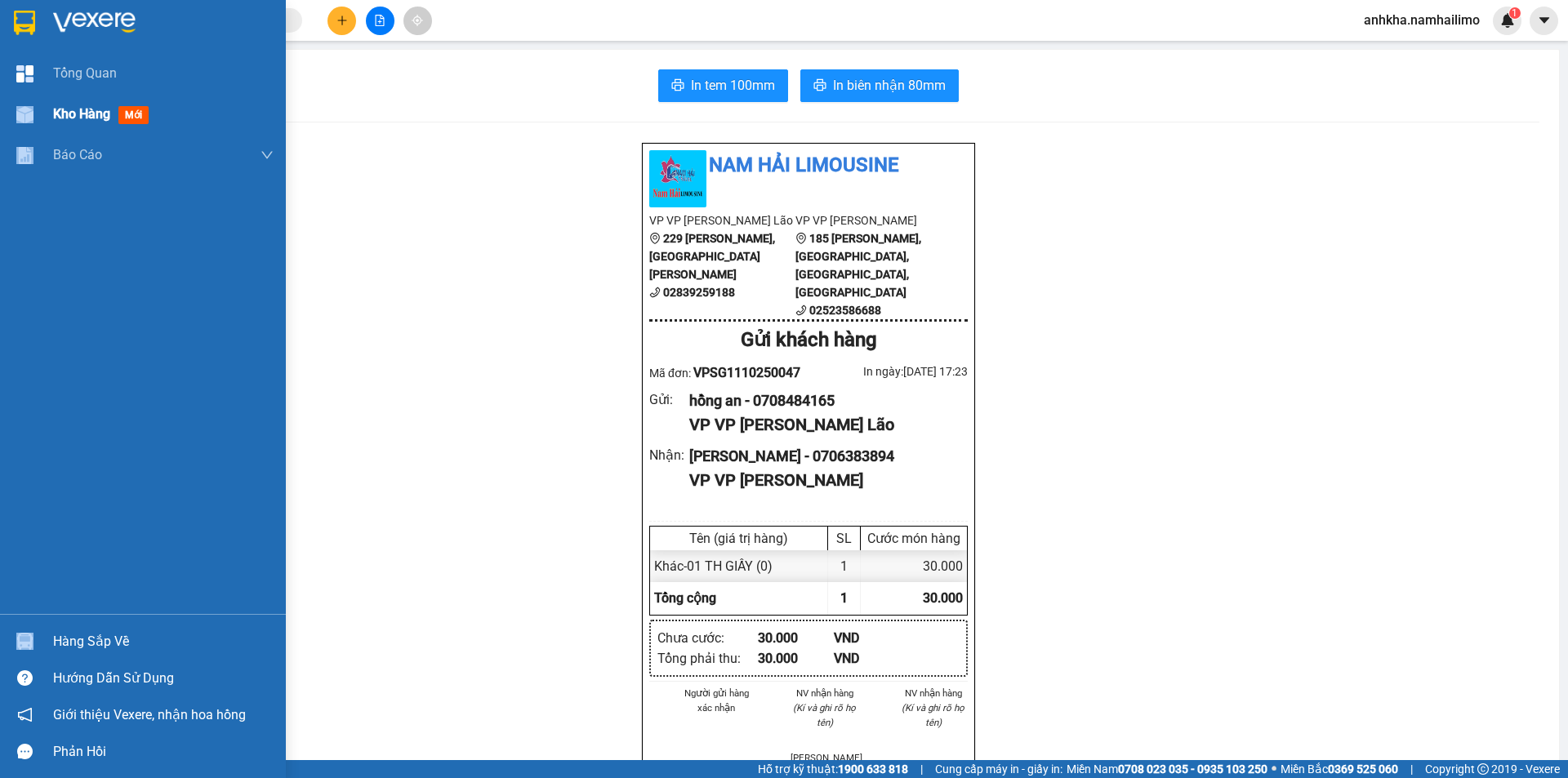
click at [34, 120] on div at bounding box center [25, 115] width 28 height 28
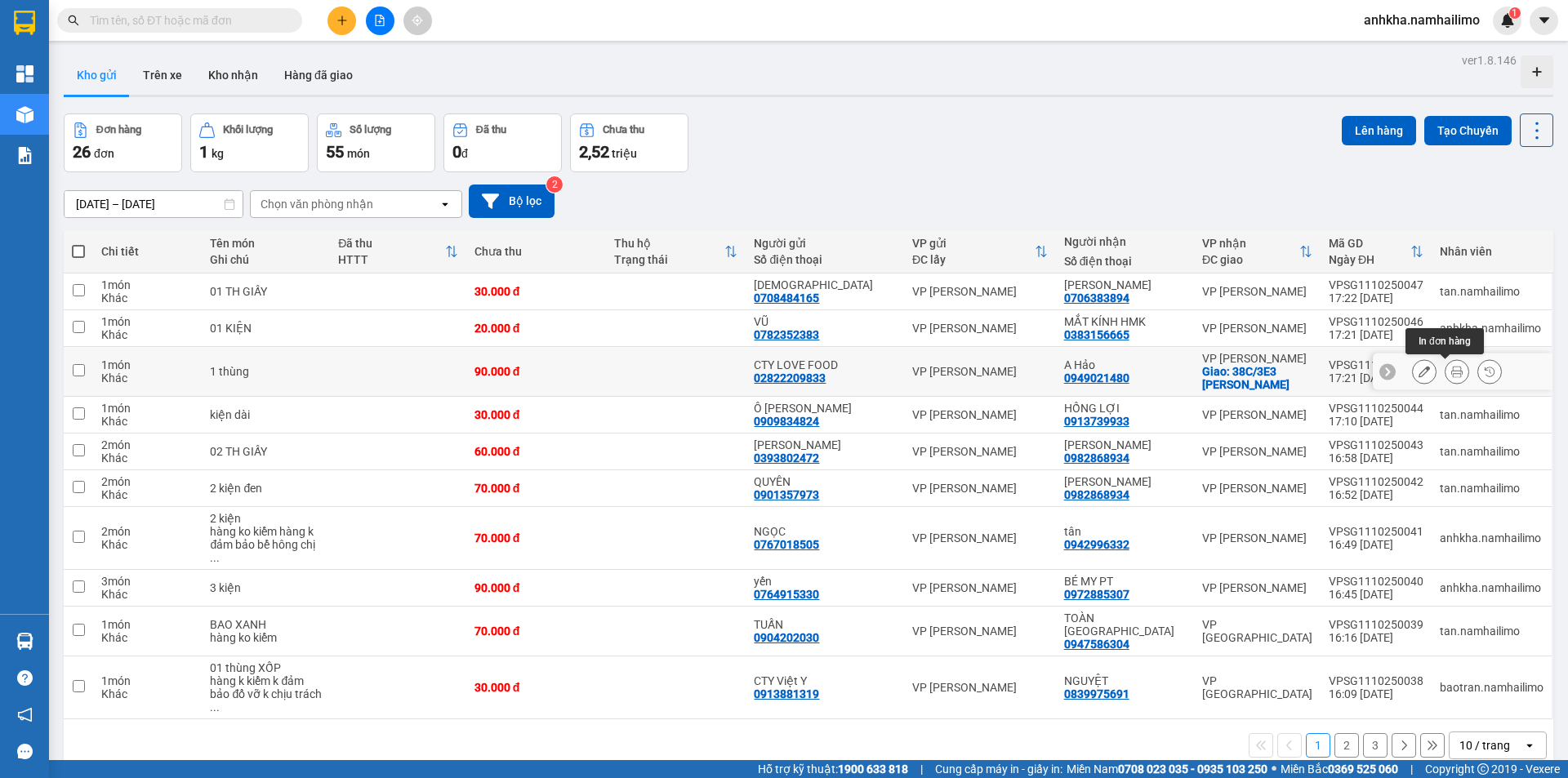
click at [1452, 378] on icon at bounding box center [1457, 371] width 11 height 11
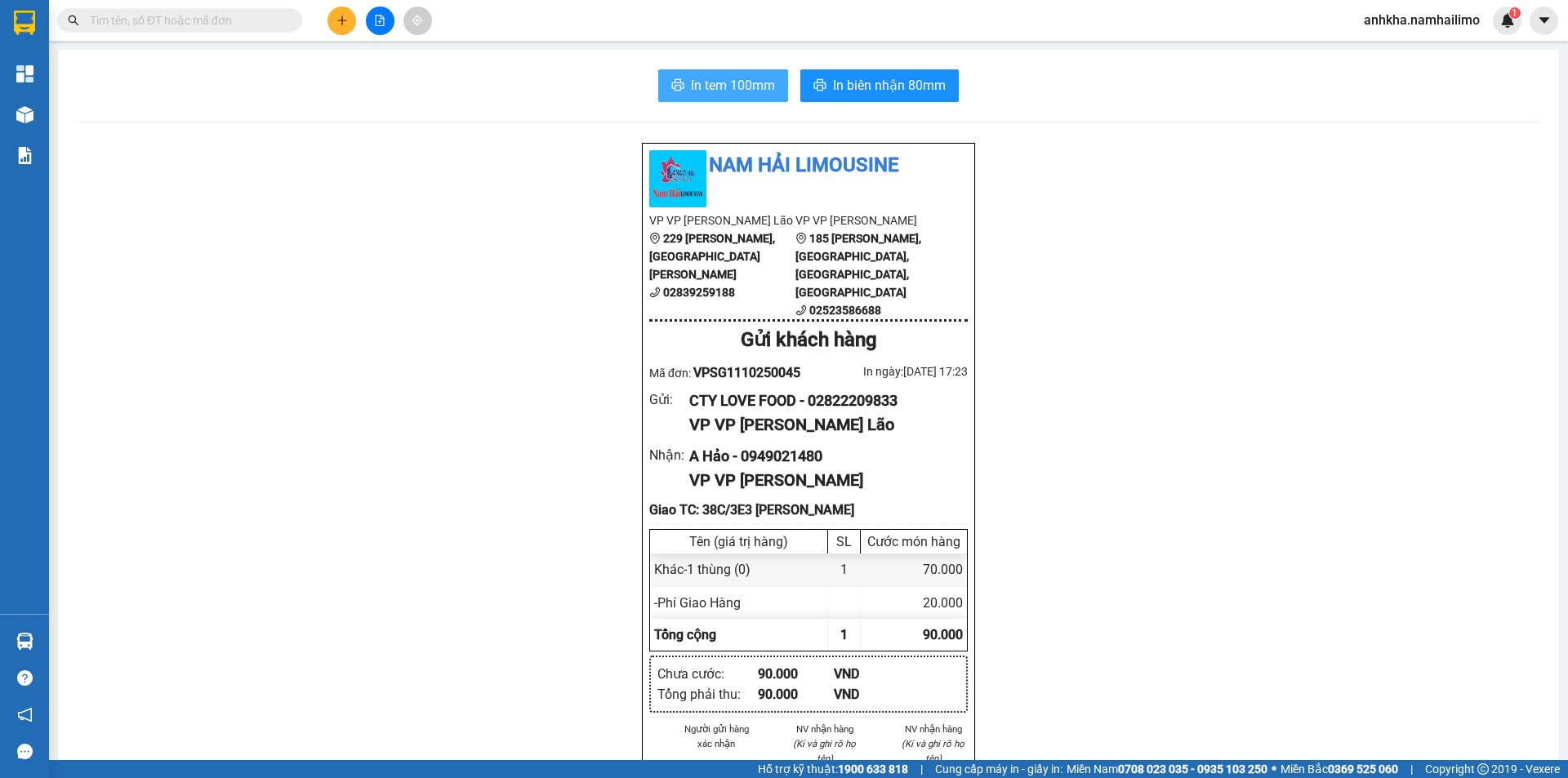
click at [682, 79] on button "In tem 100mm" at bounding box center [723, 86] width 130 height 33
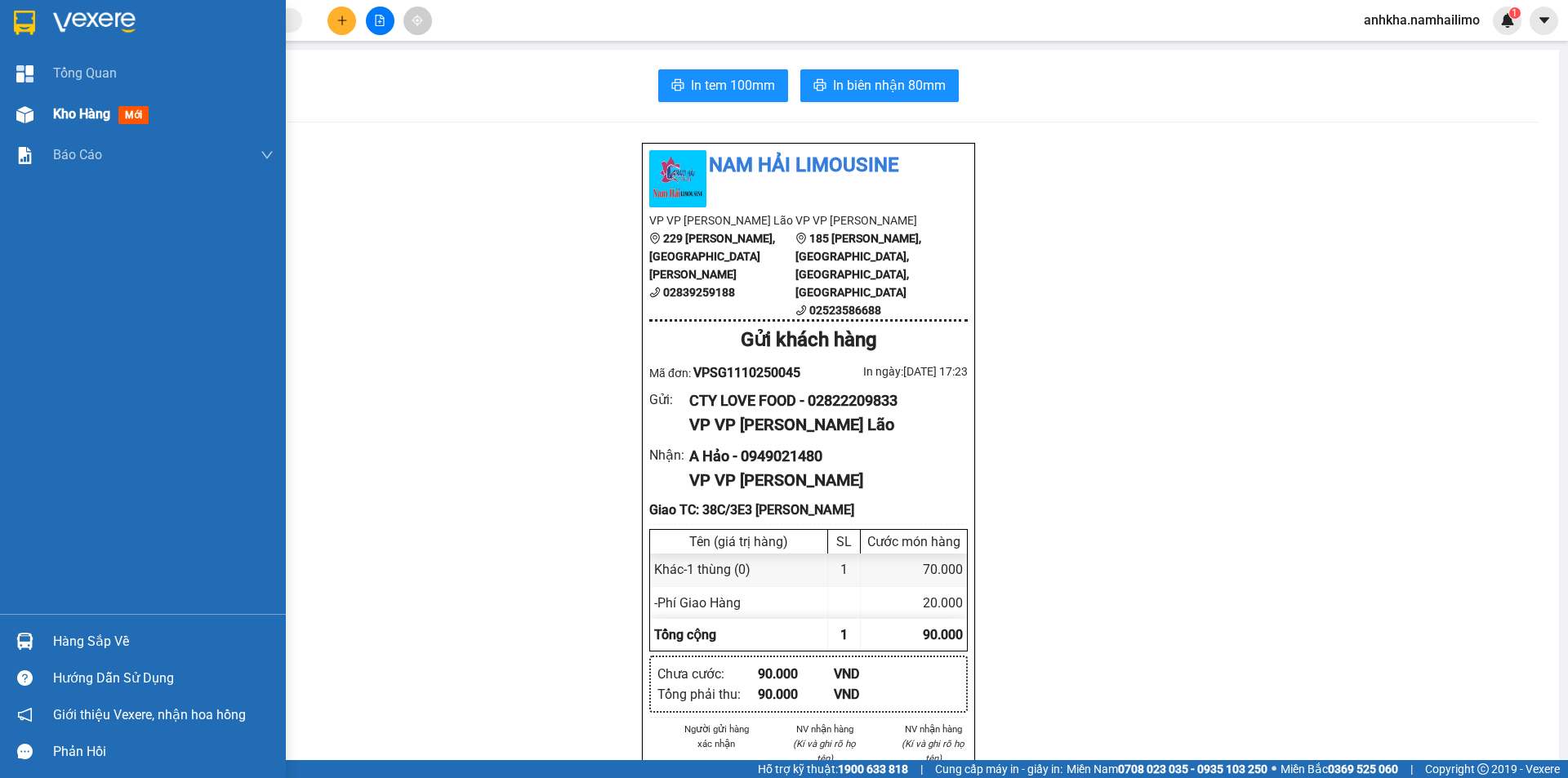
click at [30, 119] on img at bounding box center [25, 114] width 17 height 17
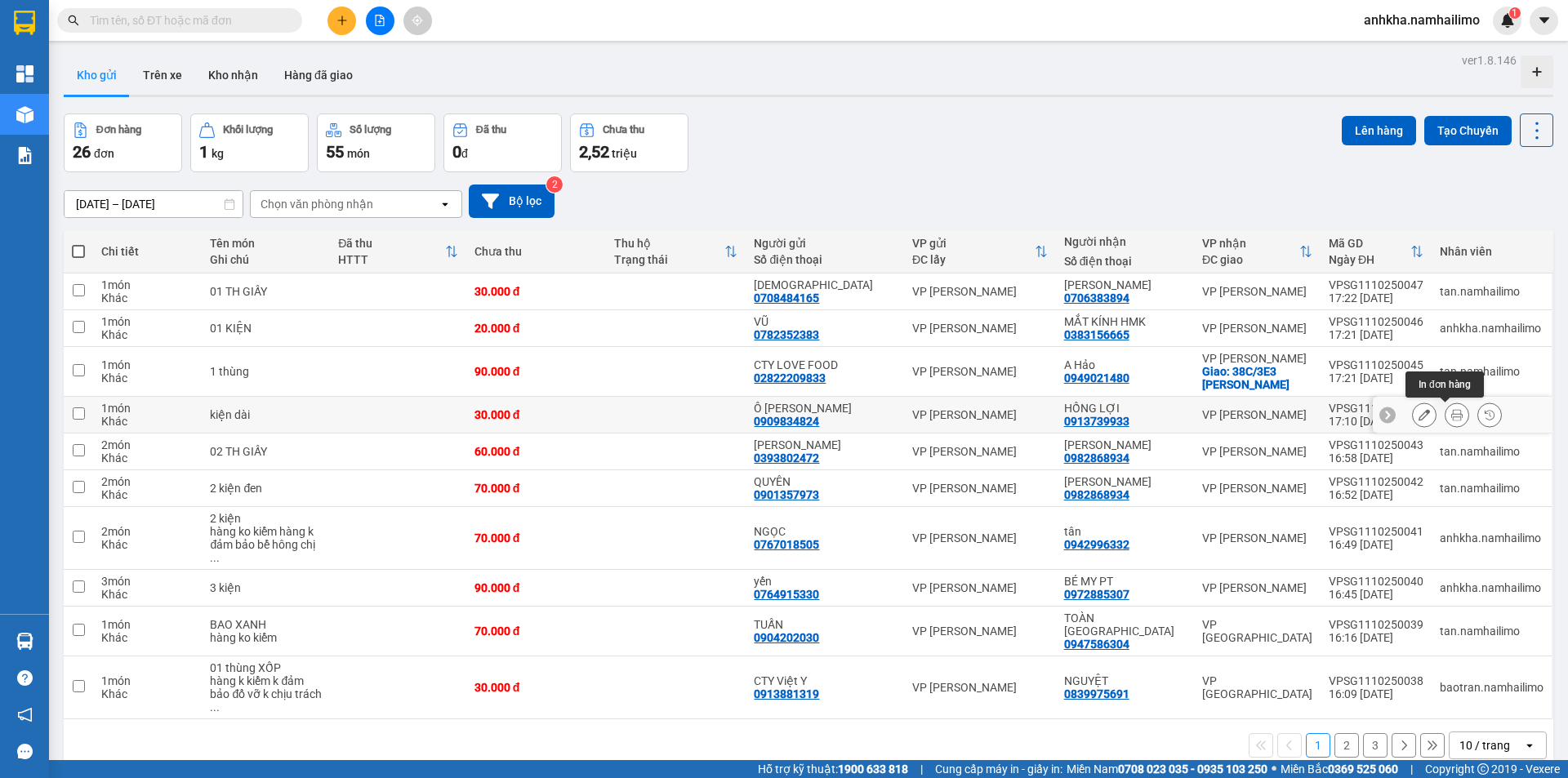
click at [1445, 408] on button at bounding box center [1457, 415] width 23 height 28
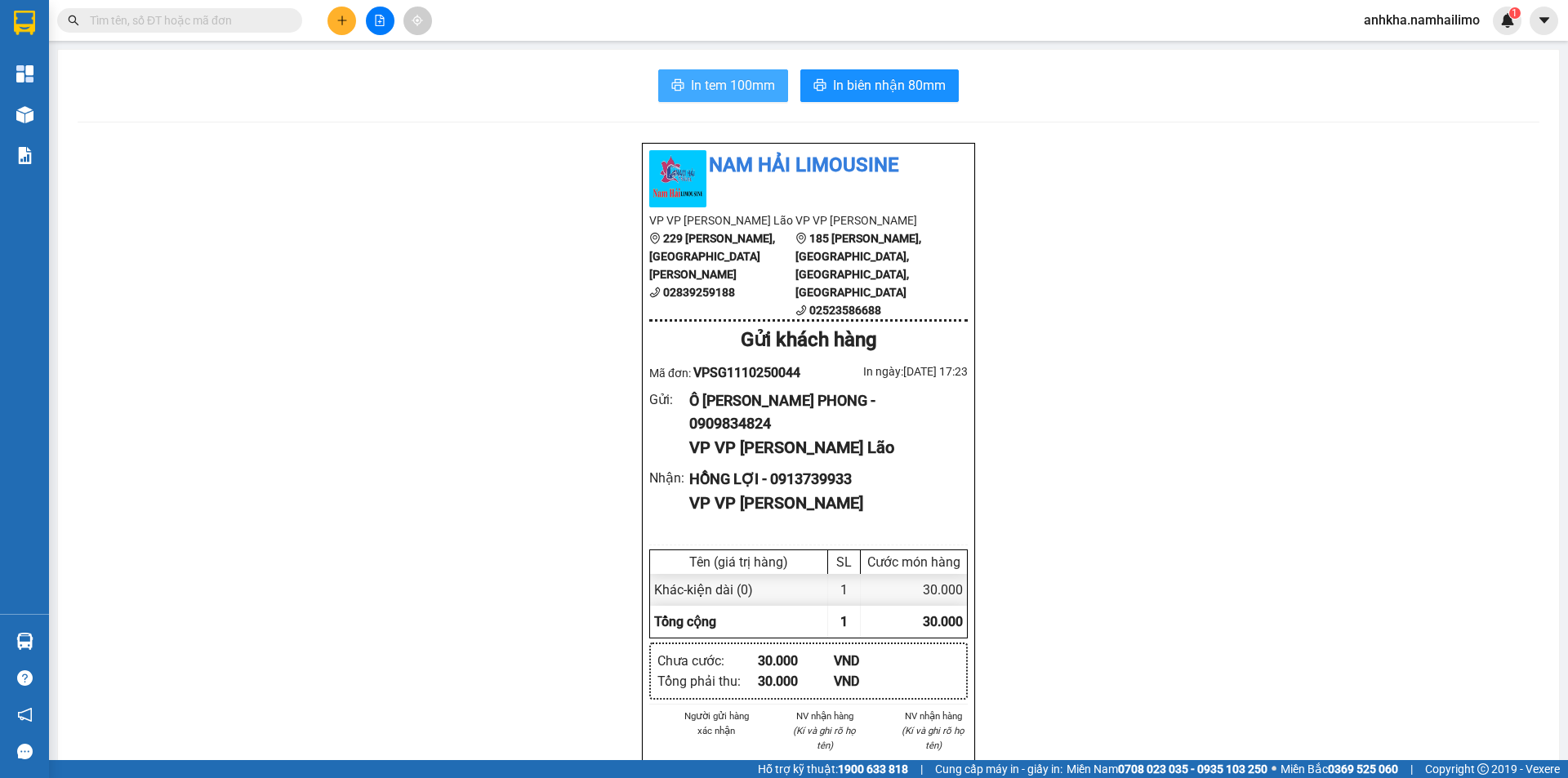
click at [659, 79] on button "In tem 100mm" at bounding box center [723, 86] width 130 height 33
click at [340, 16] on icon "plus" at bounding box center [341, 20] width 11 height 11
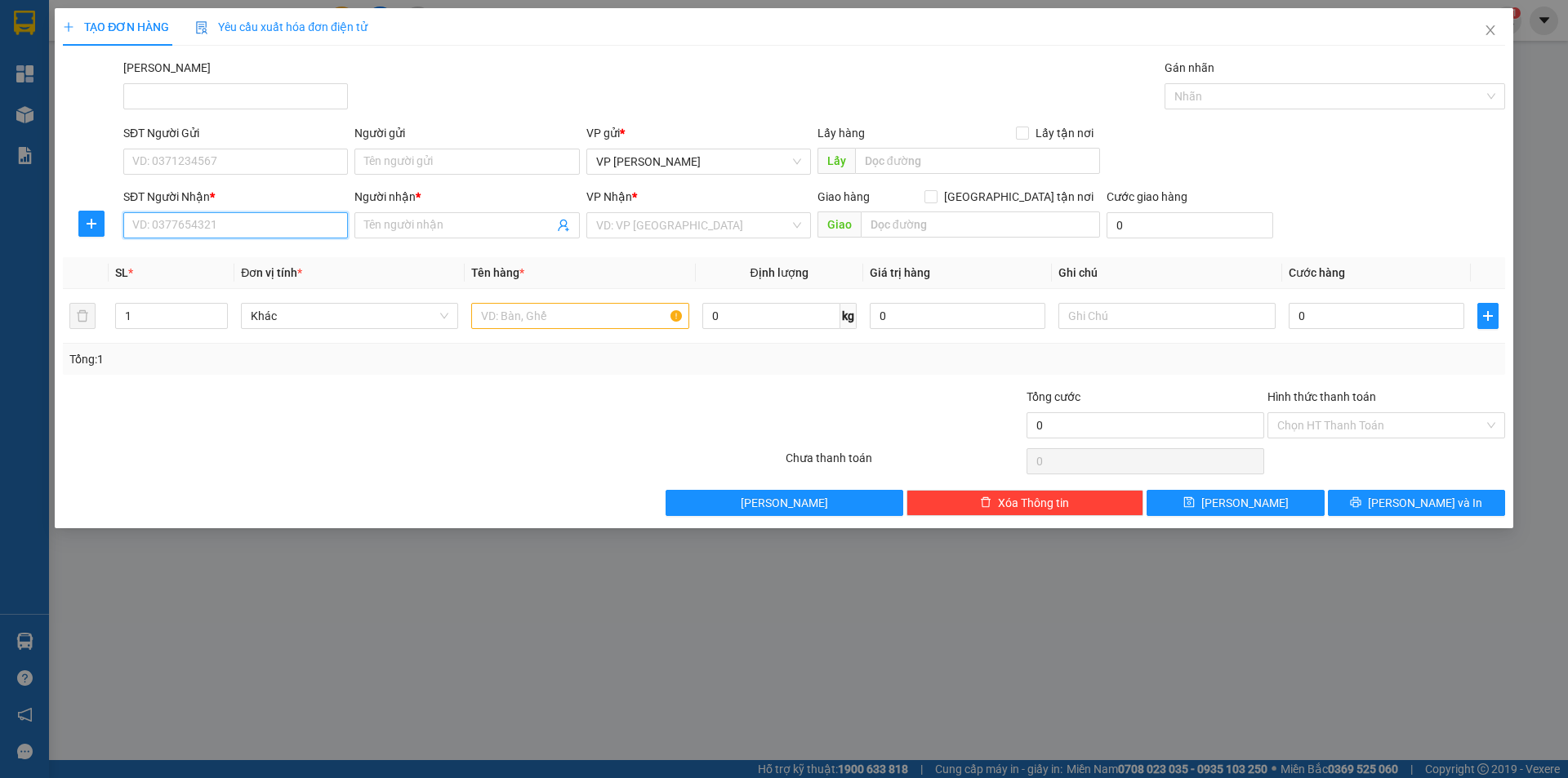
click at [259, 220] on input "SĐT Người Nhận *" at bounding box center [236, 226] width 225 height 26
click at [235, 265] on div "0935815404 - TƯỜNG" at bounding box center [236, 258] width 205 height 18
type input "0935815404"
type input "TƯỜNG"
checkbox input "true"
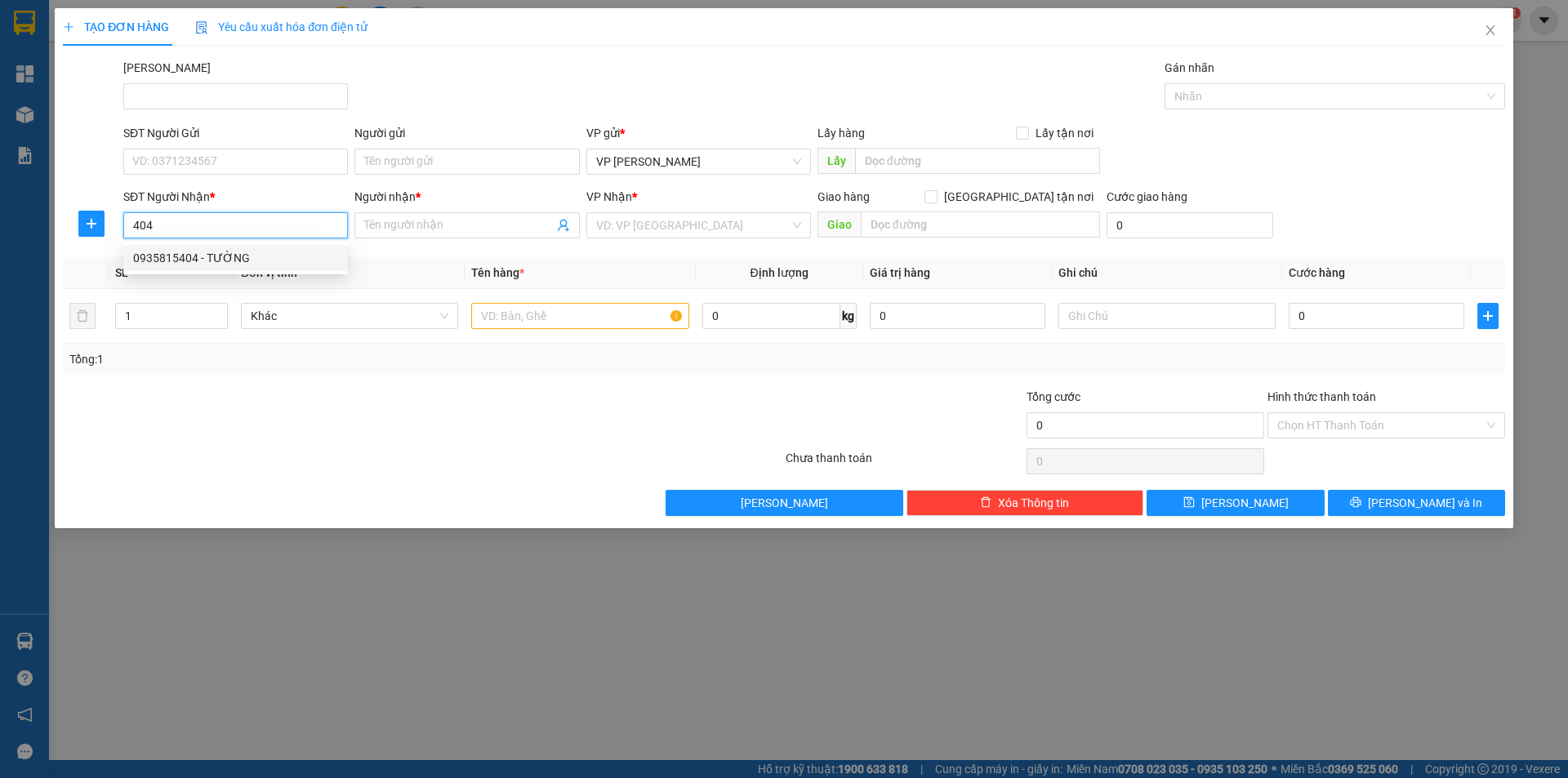
type input "125 Đặng Văn Lãnh"
type input "630.000"
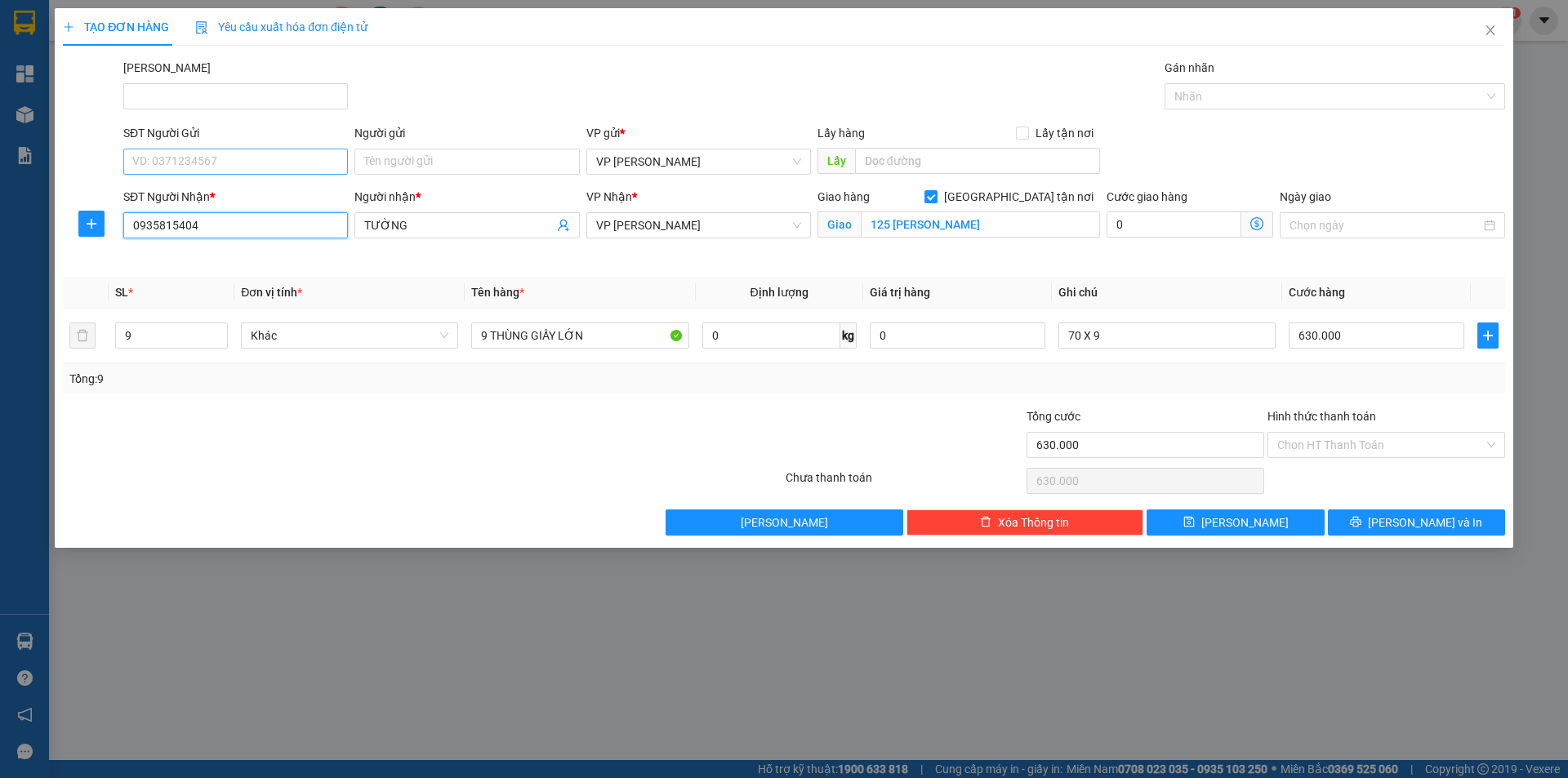
type input "0935815404"
click at [227, 164] on input "SĐT Người Gửi" at bounding box center [236, 161] width 225 height 26
click at [253, 196] on div "0979764185 - HƯƠNG" at bounding box center [236, 194] width 205 height 18
type input "0979764185"
type input "HƯƠNG"
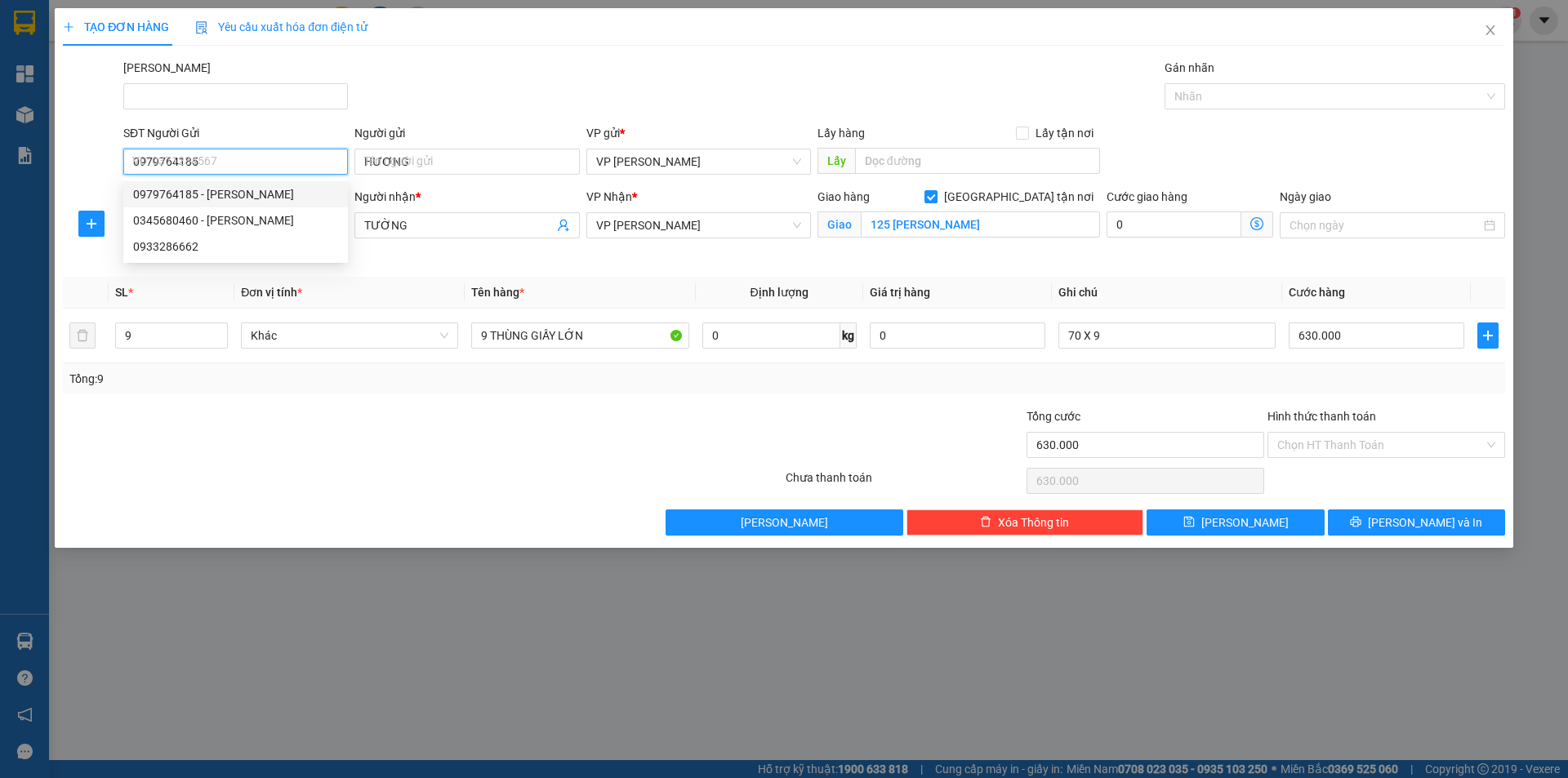
type input "30.000"
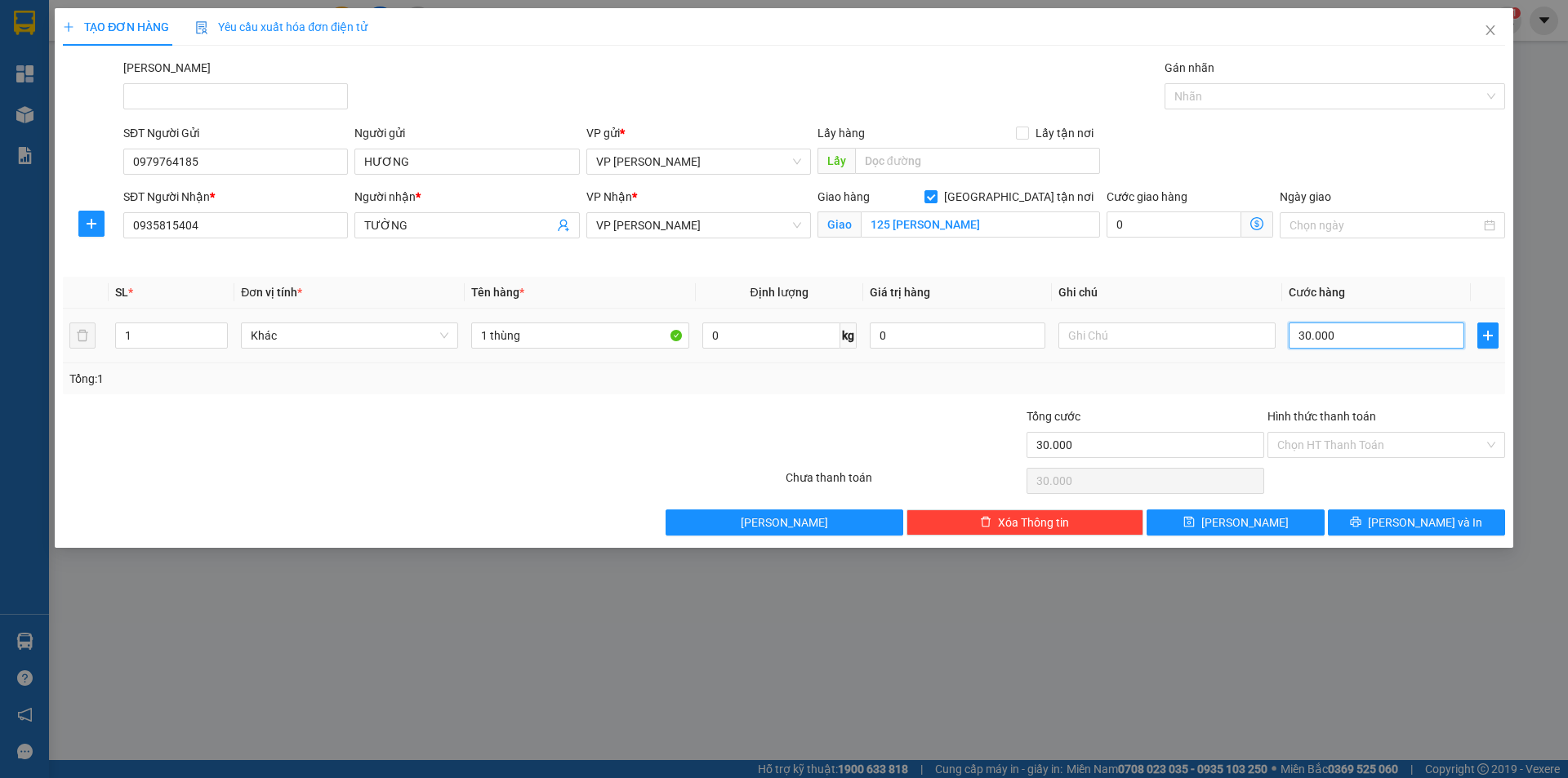
click at [1312, 342] on input "30.000" at bounding box center [1377, 336] width 176 height 26
type input "6"
type input "60"
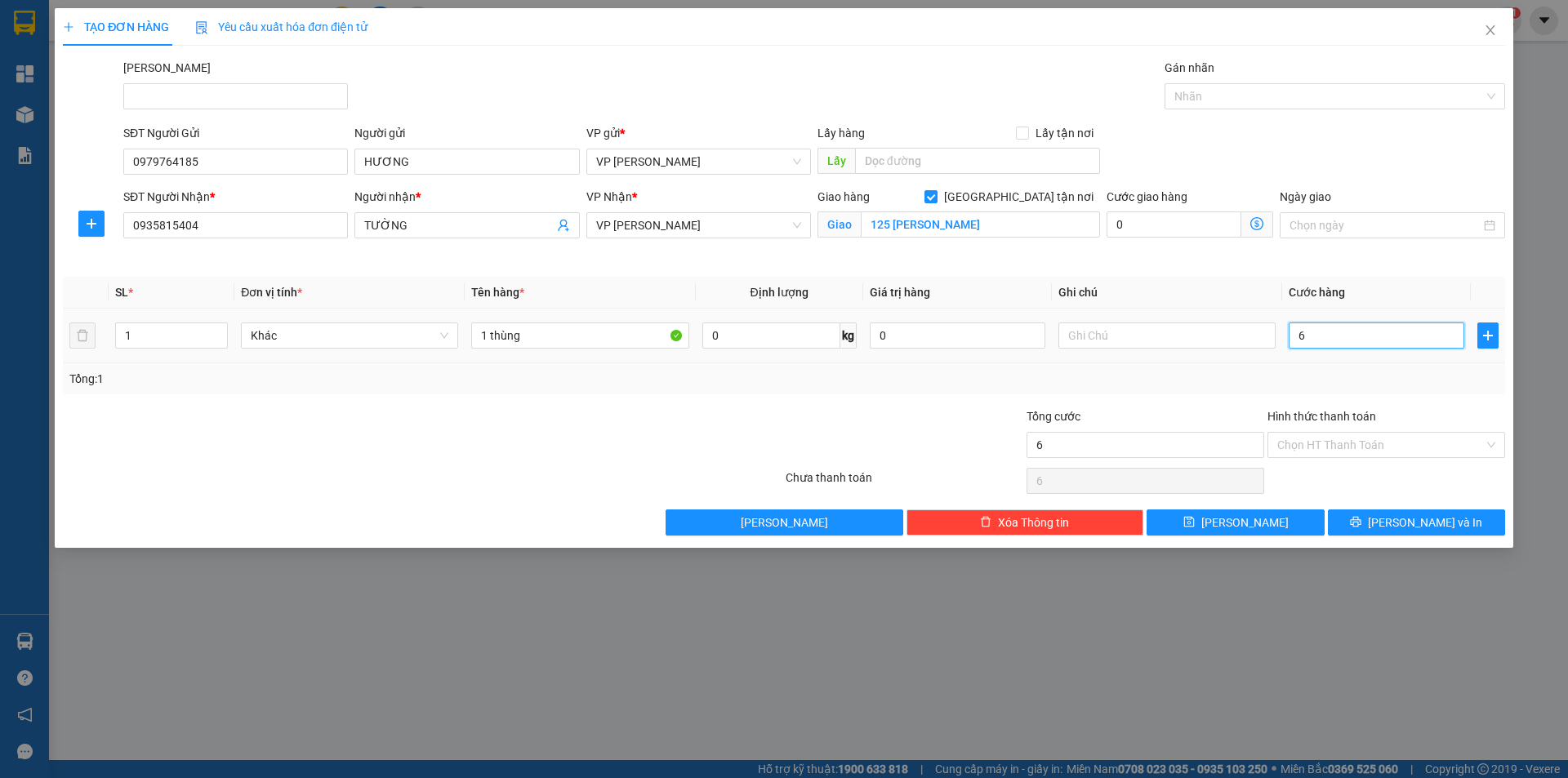
type input "60"
type input "60.000"
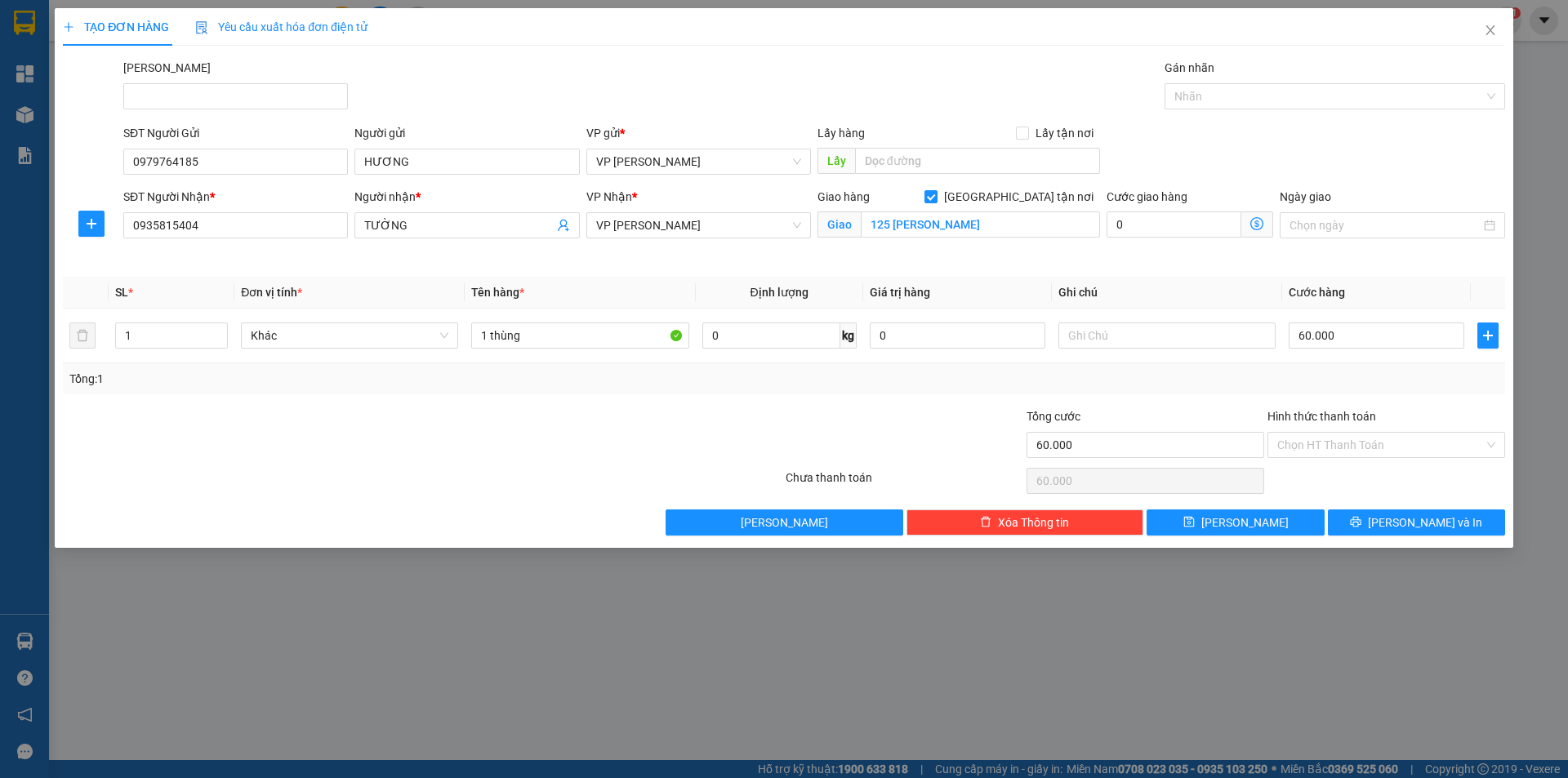
click at [1209, 277] on th "Ghi chú" at bounding box center [1167, 293] width 230 height 32
click at [1384, 518] on button "[PERSON_NAME] và In" at bounding box center [1416, 523] width 177 height 26
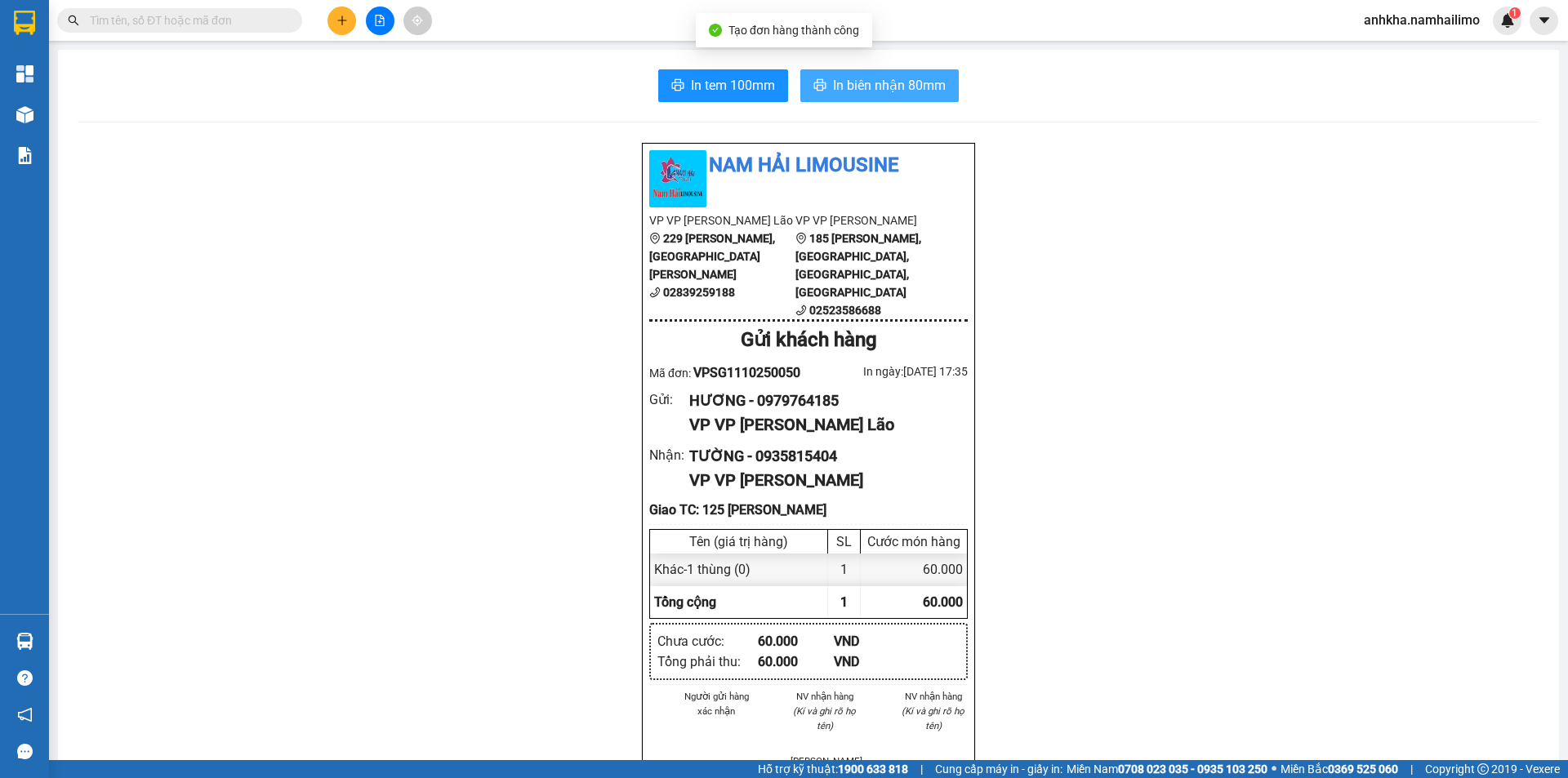
click at [879, 97] on button "In biên nhận 80mm" at bounding box center [880, 86] width 159 height 33
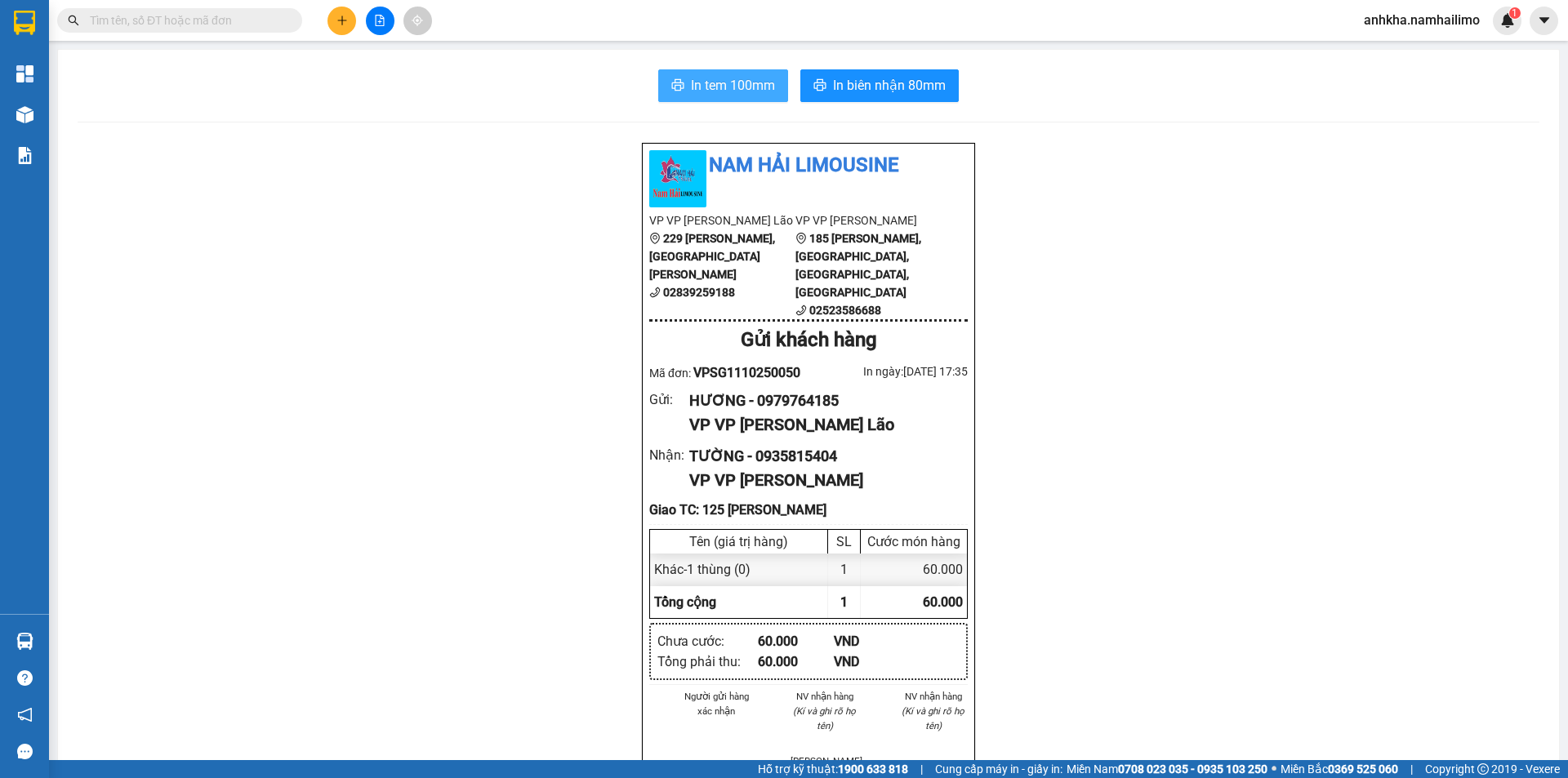
click at [704, 86] on span "In tem 100mm" at bounding box center [732, 85] width 84 height 20
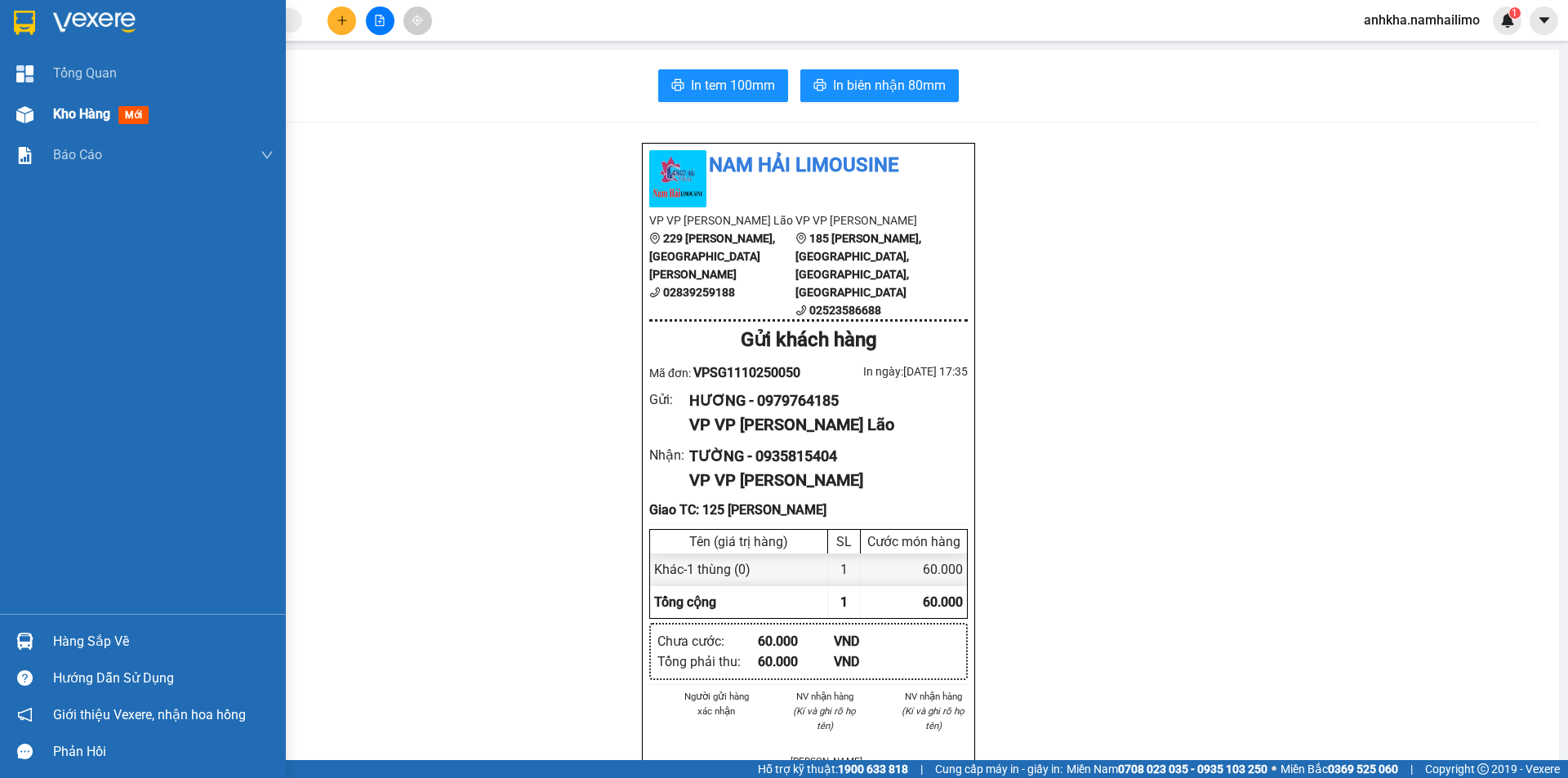
click at [41, 121] on div "Kho hàng mới" at bounding box center [143, 114] width 286 height 41
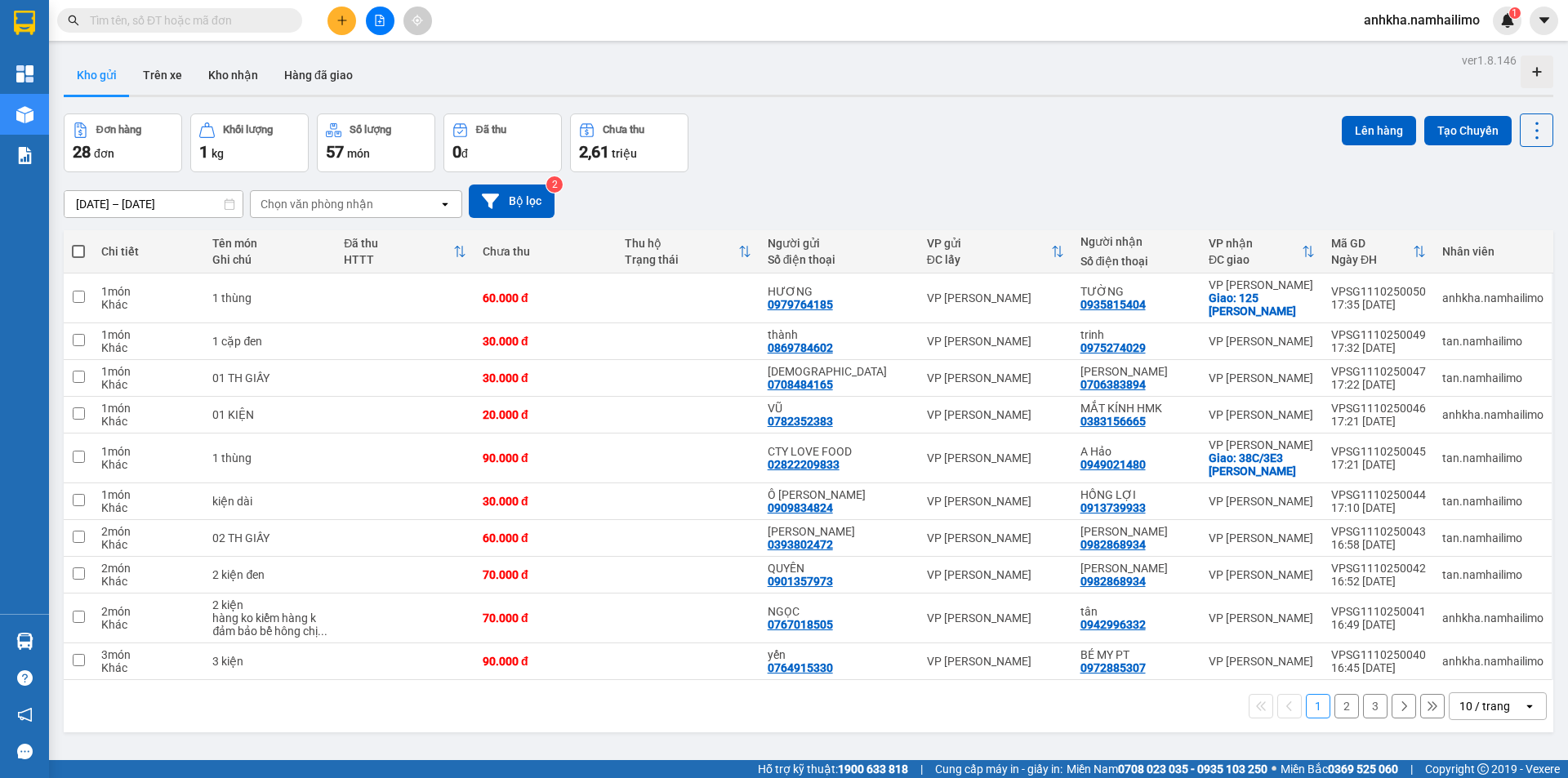
click at [1523, 709] on icon "open" at bounding box center [1529, 706] width 13 height 13
click at [1467, 664] on span "100 / trang" at bounding box center [1479, 670] width 59 height 17
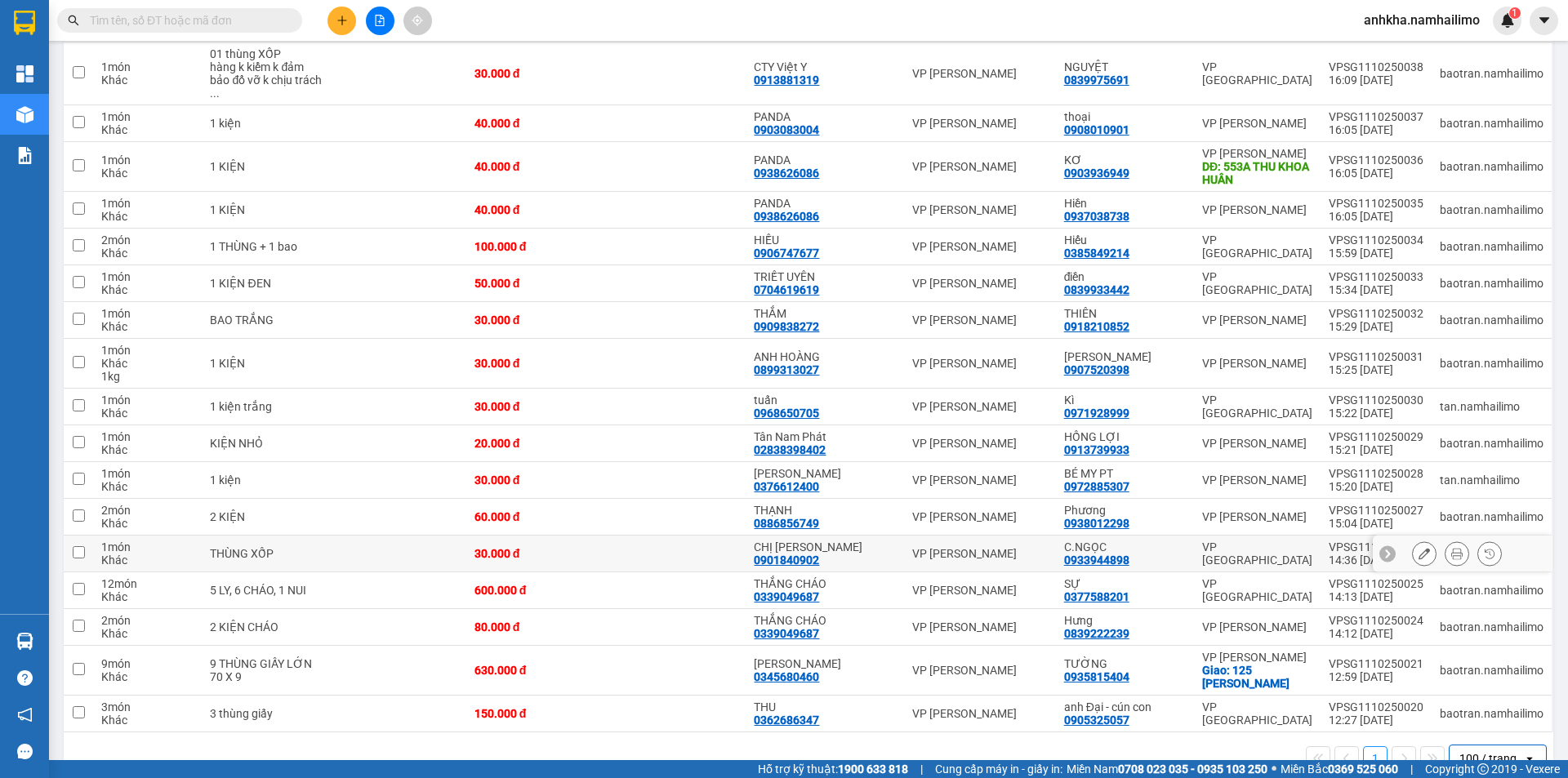
scroll to position [655, 0]
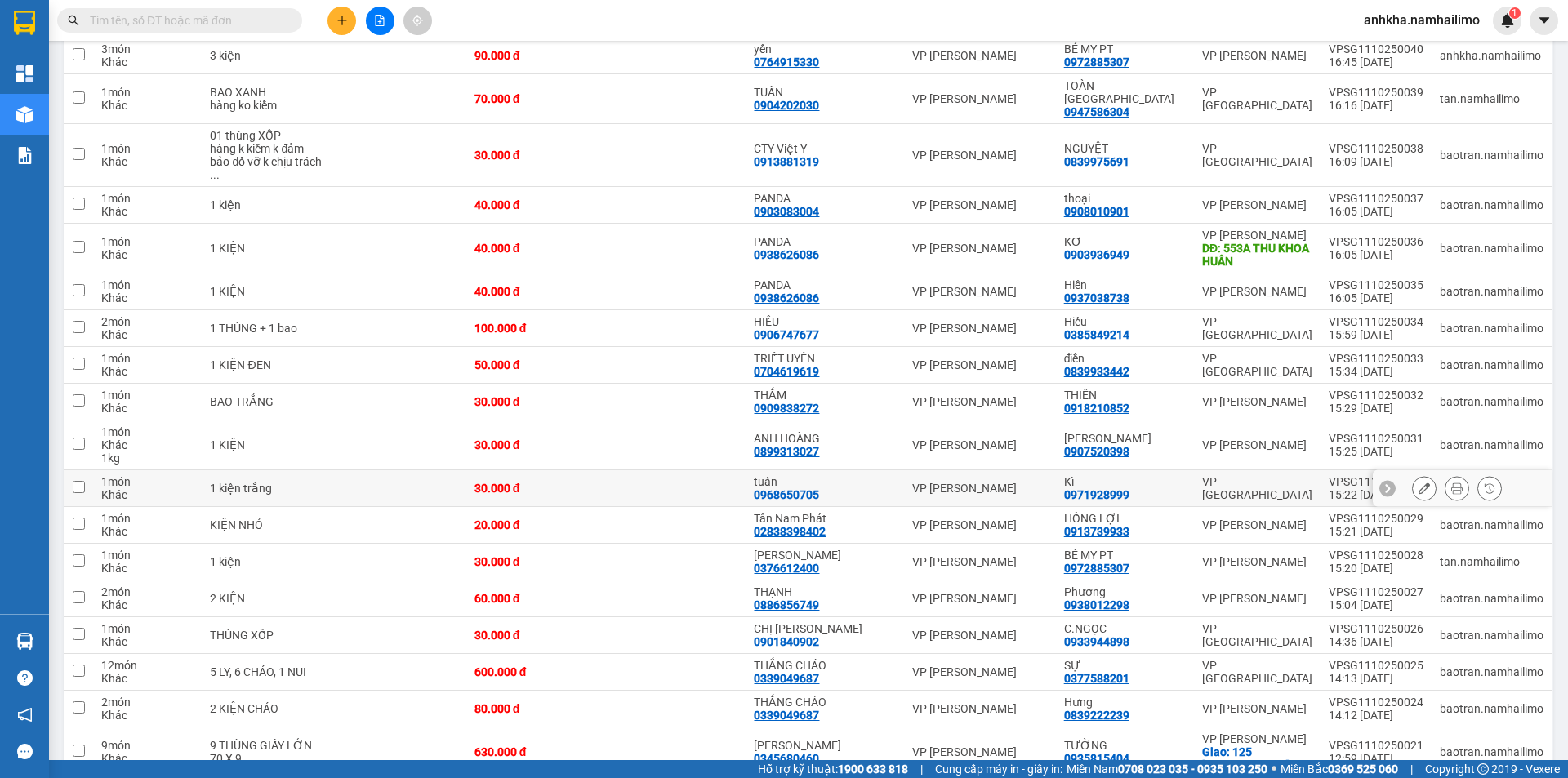
drag, startPoint x: 1159, startPoint y: 464, endPoint x: 11, endPoint y: 538, distance: 1150.4
click at [0, 546] on div "Tổng Quan Kho hàng mới Báo cáo BC hàng tồn (all) Báo cáo dòng tiền (trạm)" at bounding box center [25, 333] width 49 height 561
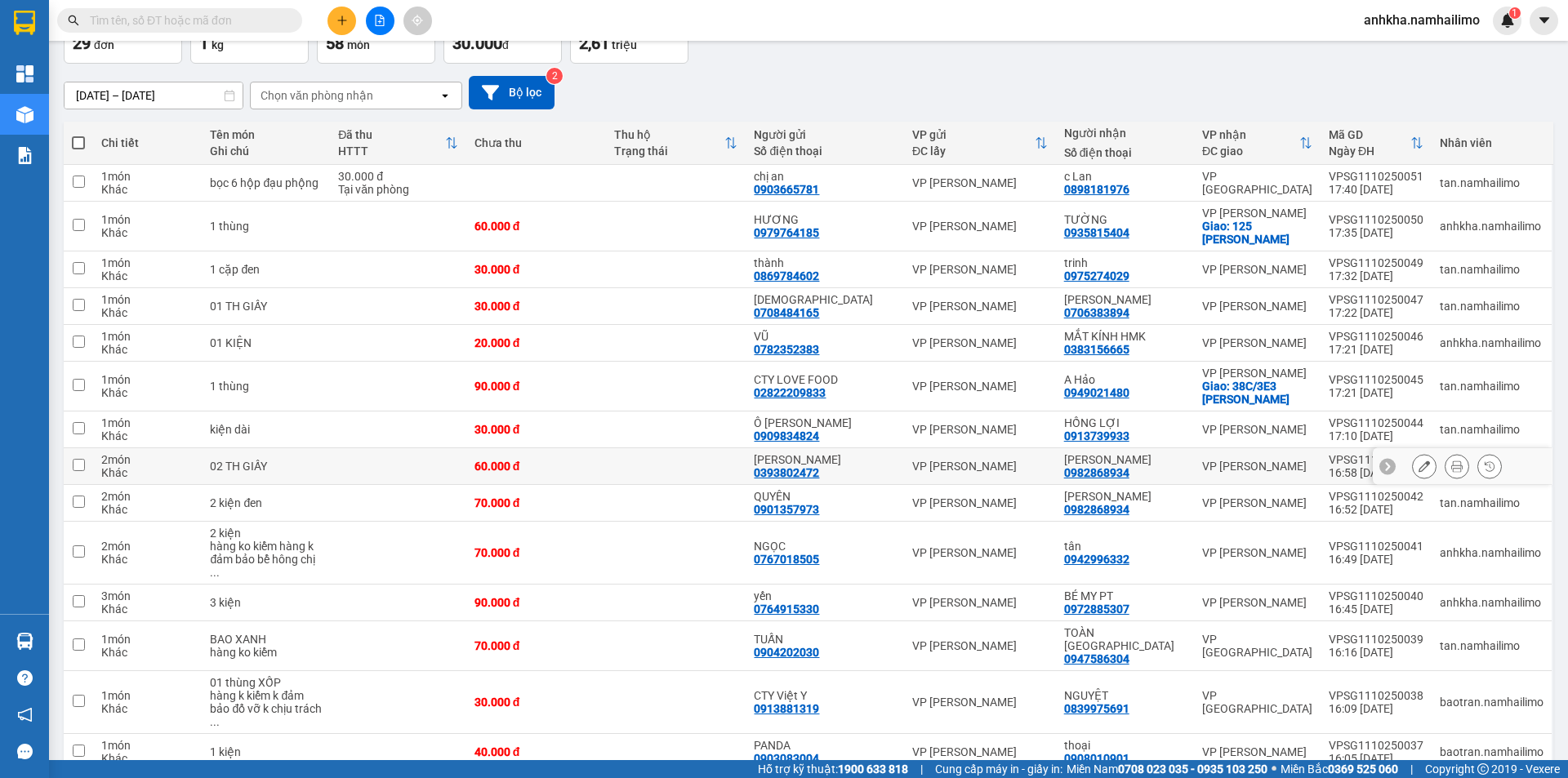
scroll to position [84, 0]
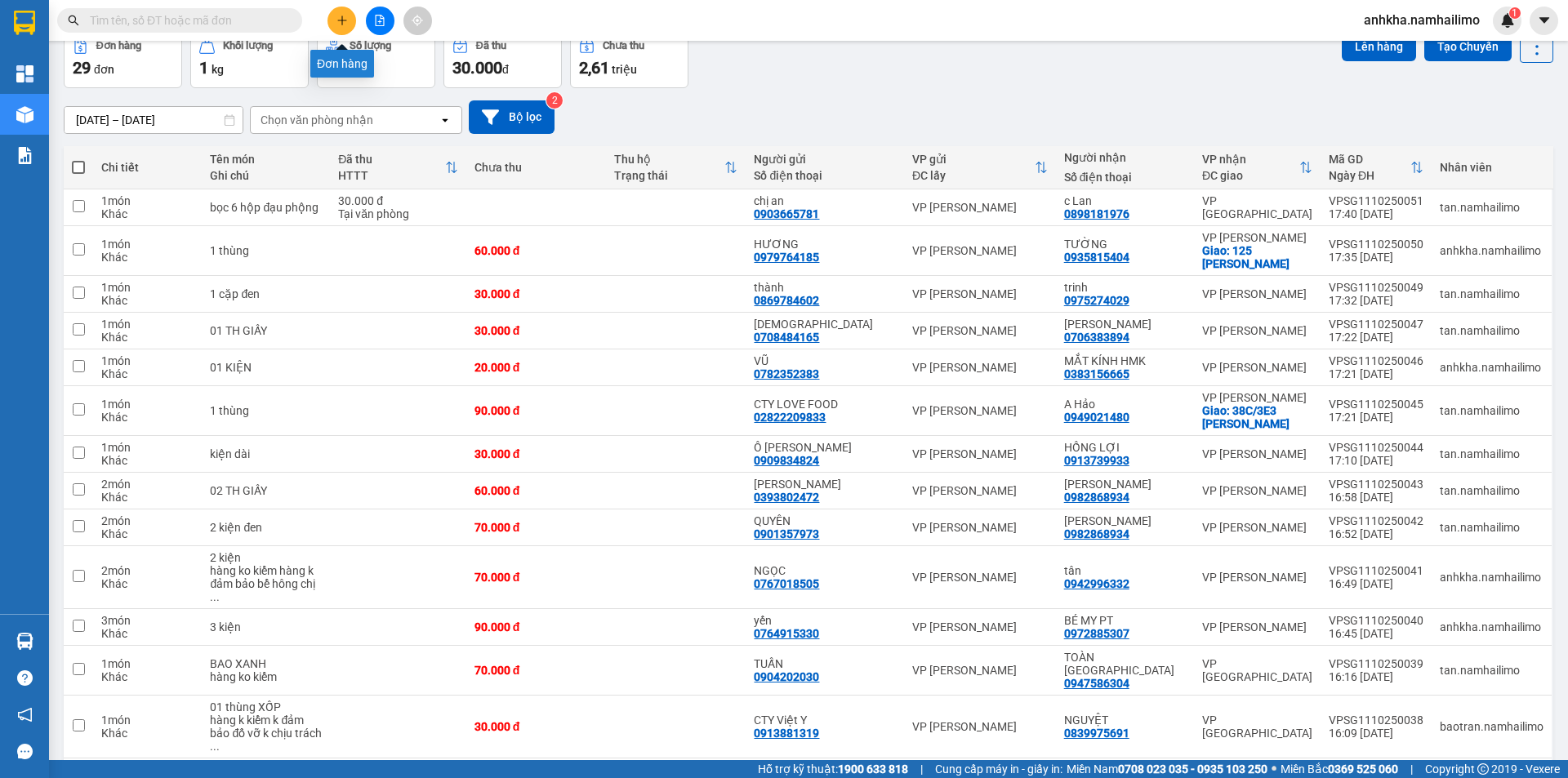
click at [342, 33] on button at bounding box center [341, 20] width 28 height 28
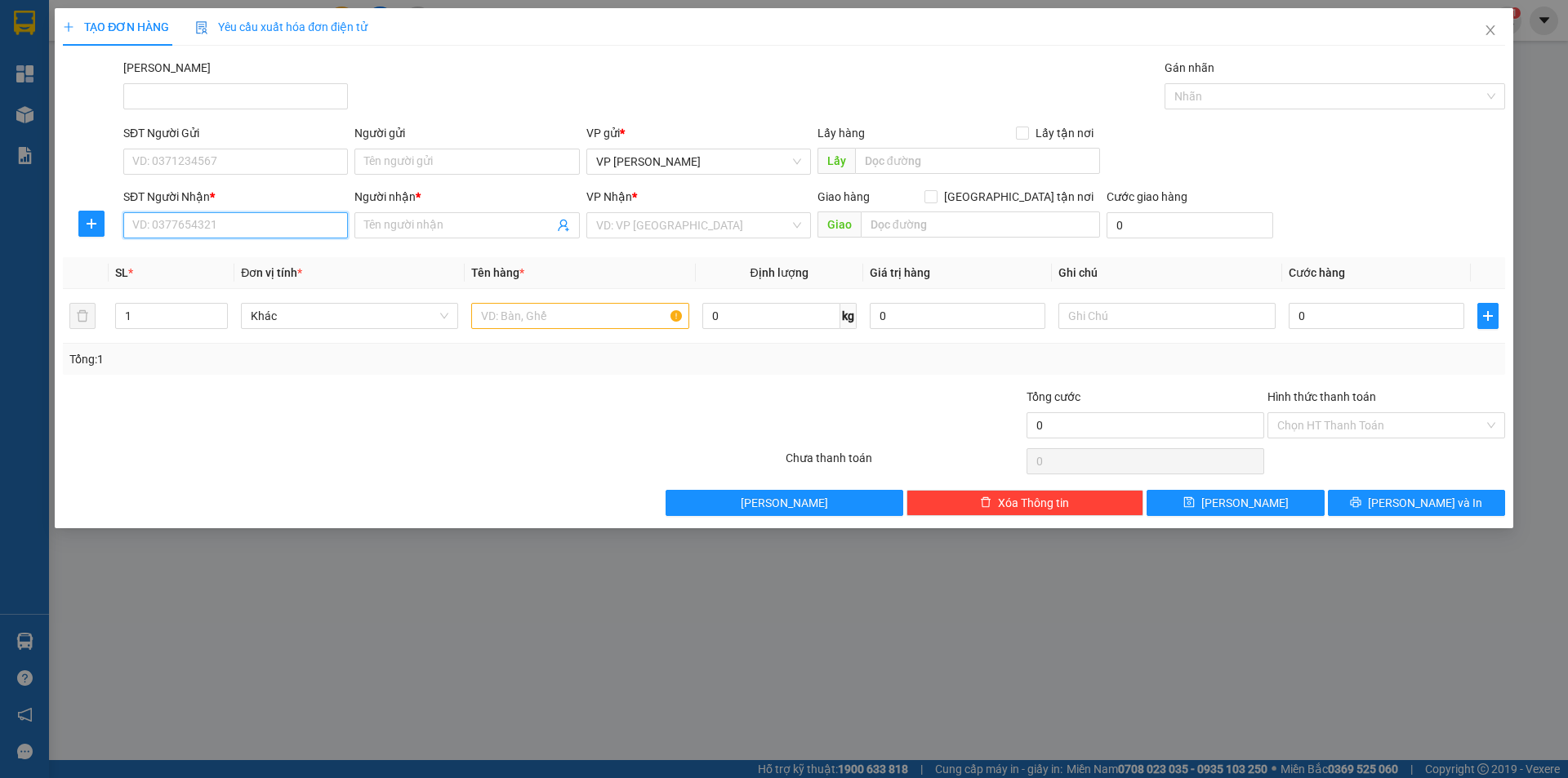
click at [161, 222] on input "SĐT Người Nhận *" at bounding box center [236, 226] width 225 height 26
click at [176, 261] on div "0942131768 - CHỊ NGA - NGA VIỆT" at bounding box center [236, 258] width 205 height 18
type input "0942131768"
type input "CHỊ NGA - NGA VIỆT"
type input "30.000"
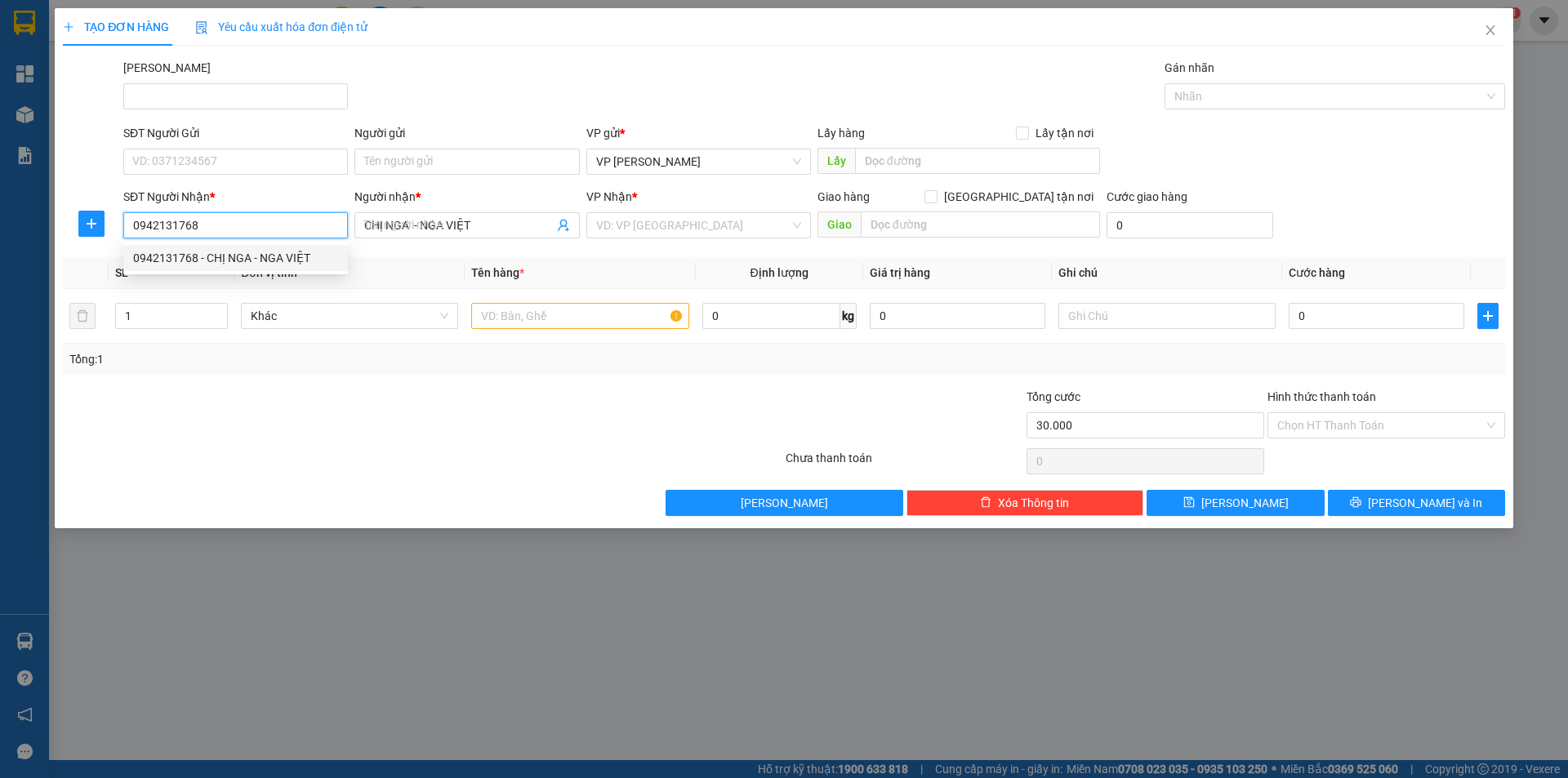
type input "30.000"
type input "0942131768"
click at [179, 175] on div "SĐT Người Gửi VD: 0371234567" at bounding box center [236, 153] width 225 height 57
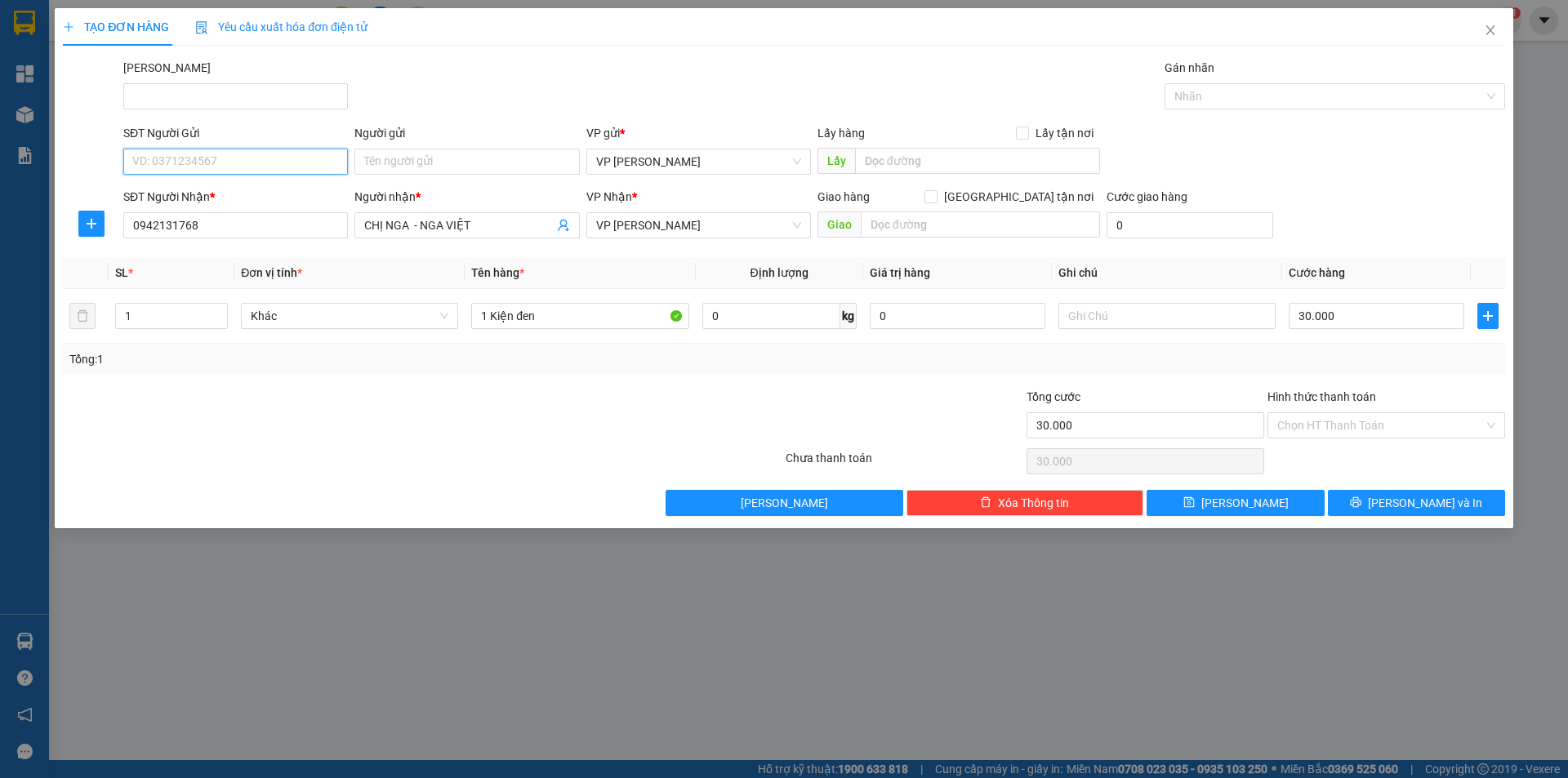
click at [190, 168] on input "SĐT Người Gửi" at bounding box center [236, 161] width 225 height 26
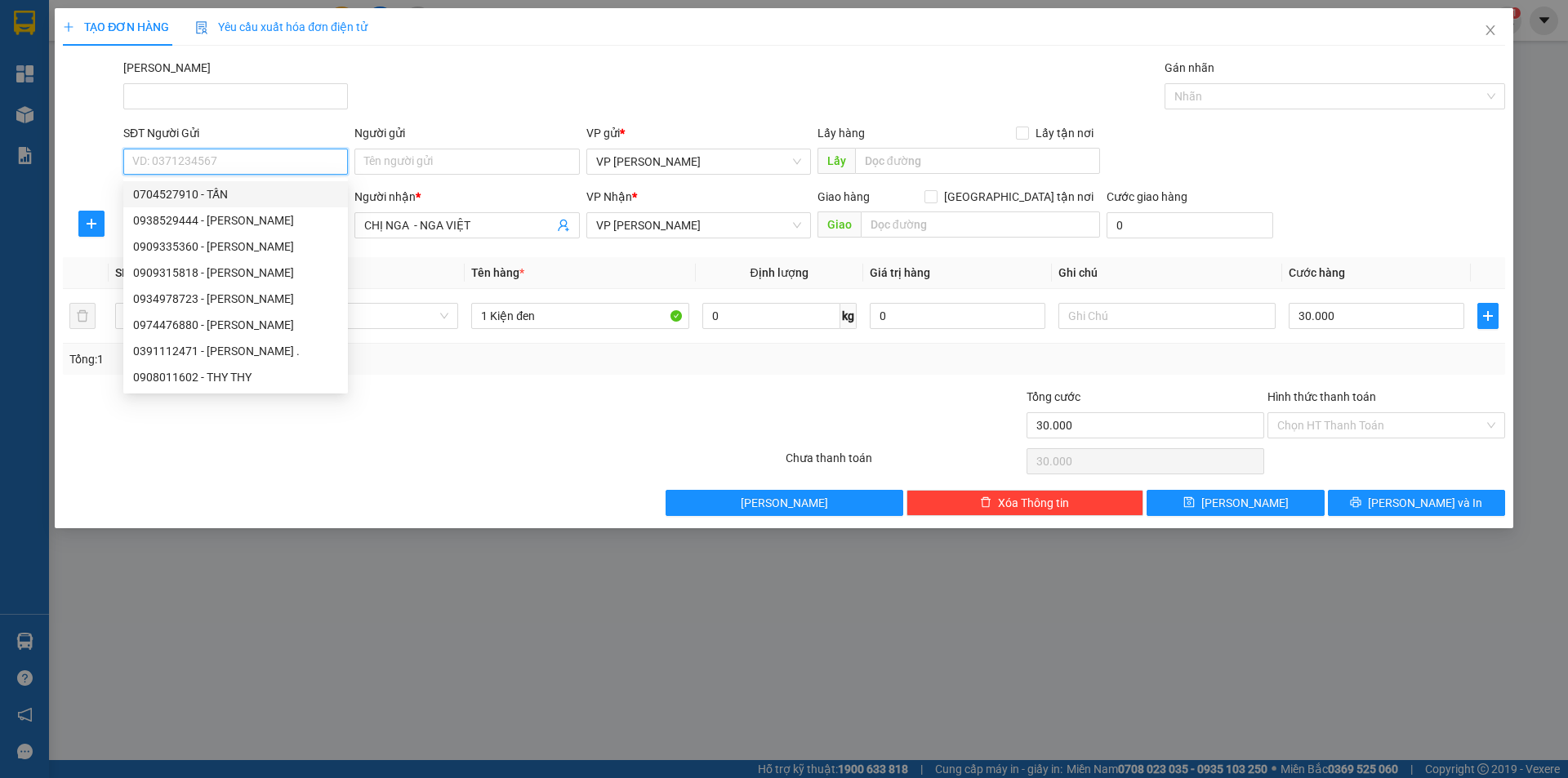
click at [200, 162] on input "SĐT Người Gửi" at bounding box center [236, 161] width 225 height 26
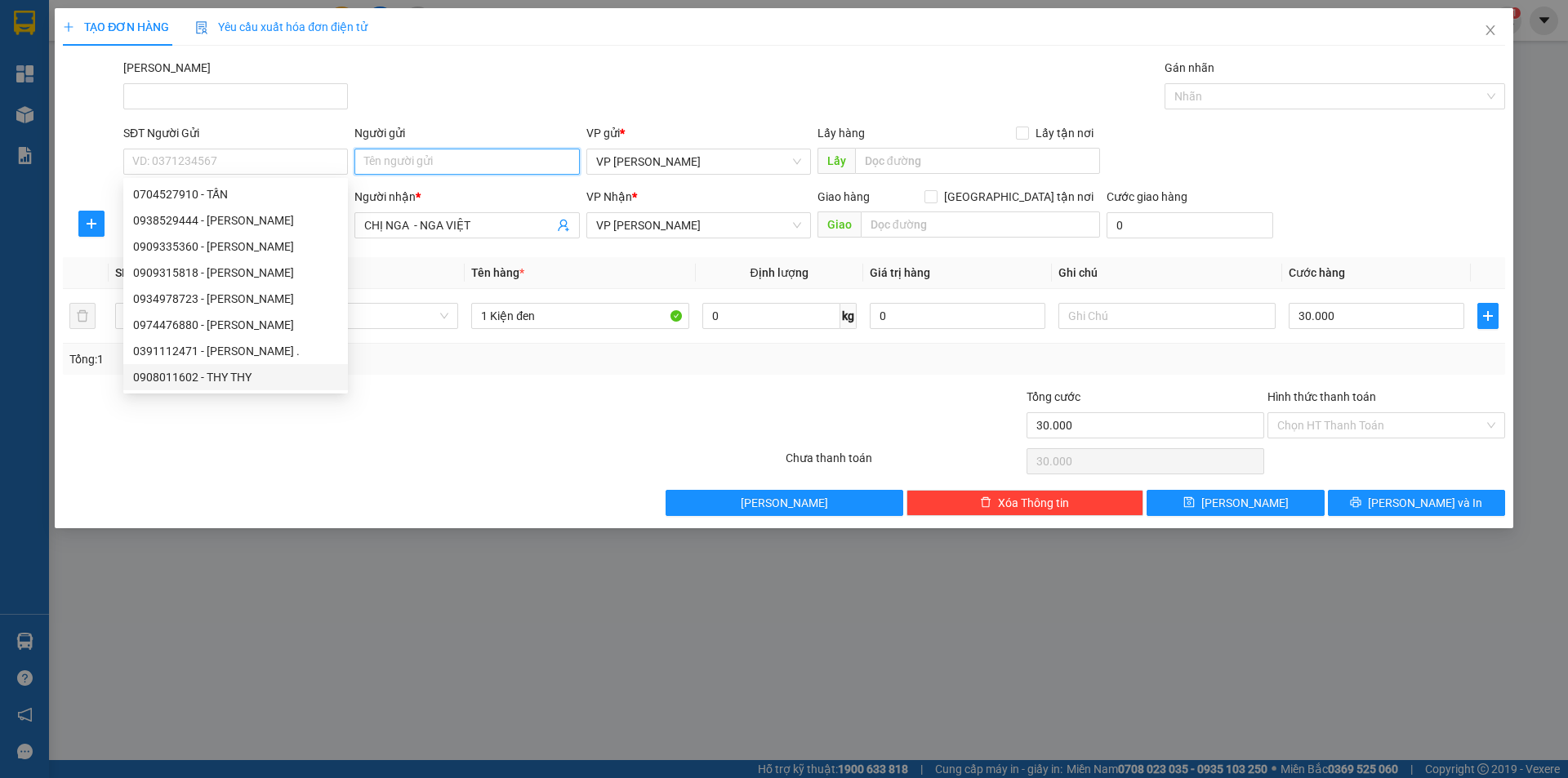
click at [419, 152] on input "Người gửi" at bounding box center [467, 161] width 225 height 26
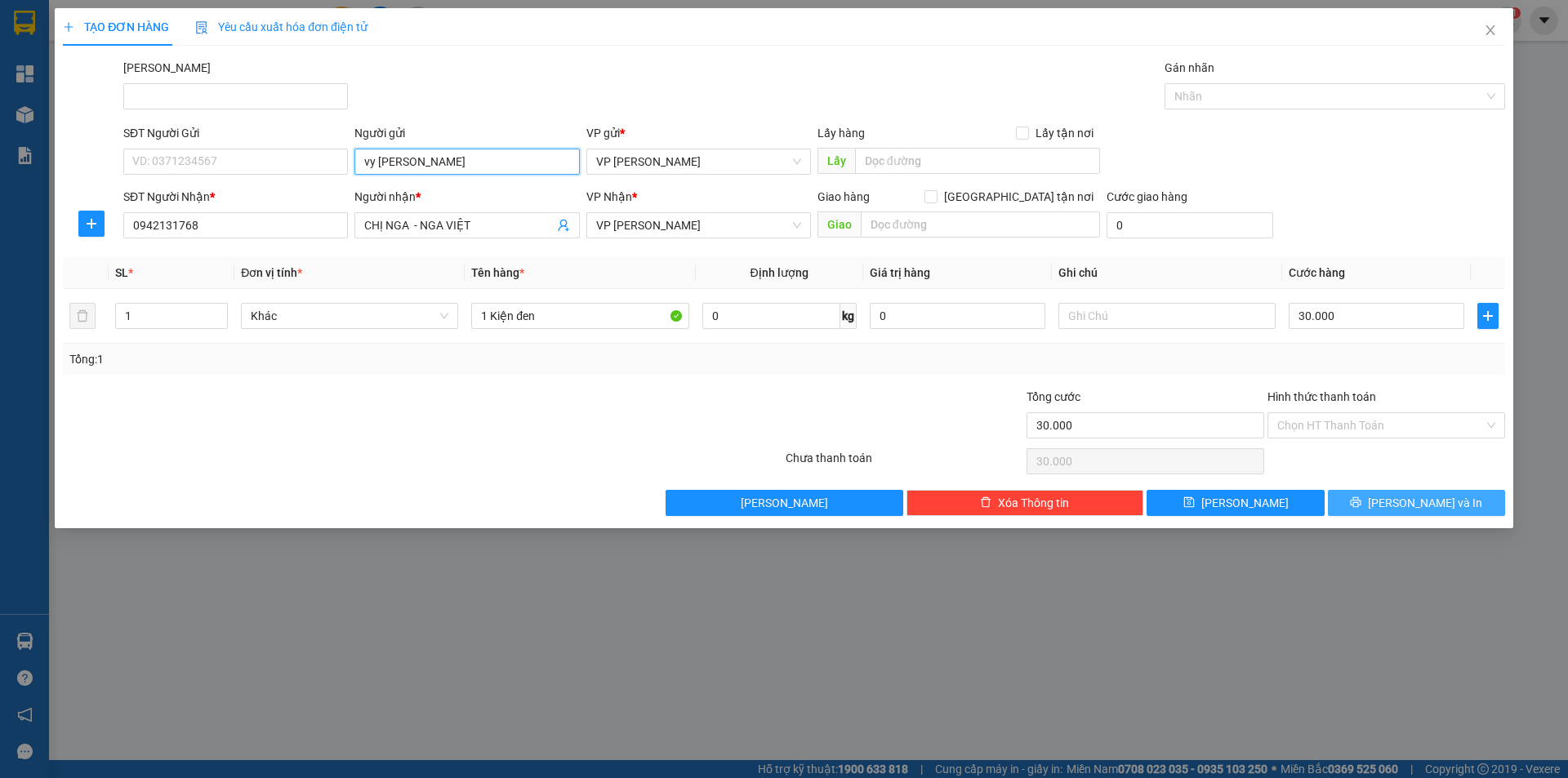
type input "vy nguyễn"
click at [1401, 495] on button "[PERSON_NAME] và In" at bounding box center [1416, 503] width 177 height 26
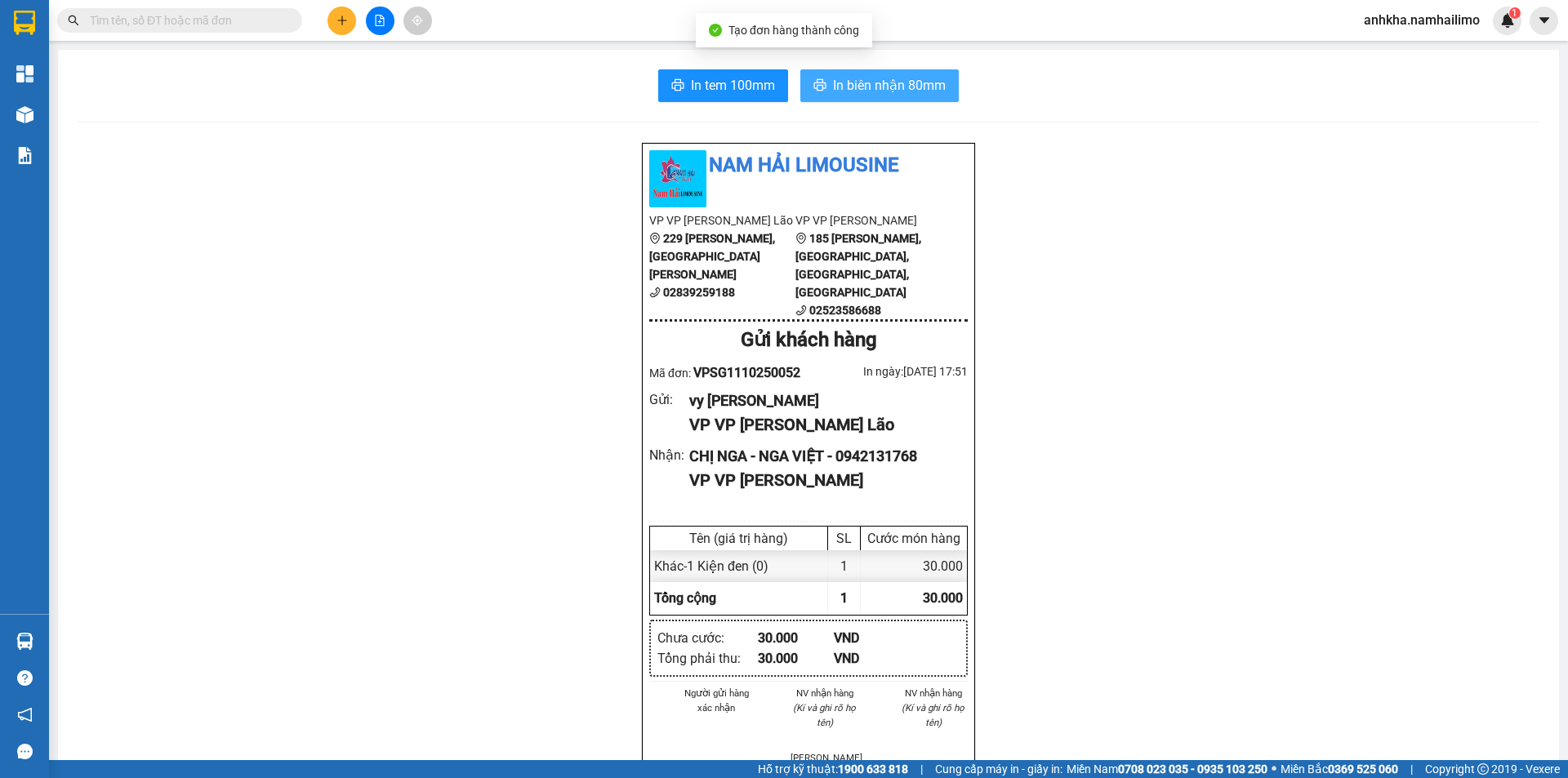
click at [883, 83] on span "In biên nhận 80mm" at bounding box center [889, 85] width 113 height 20
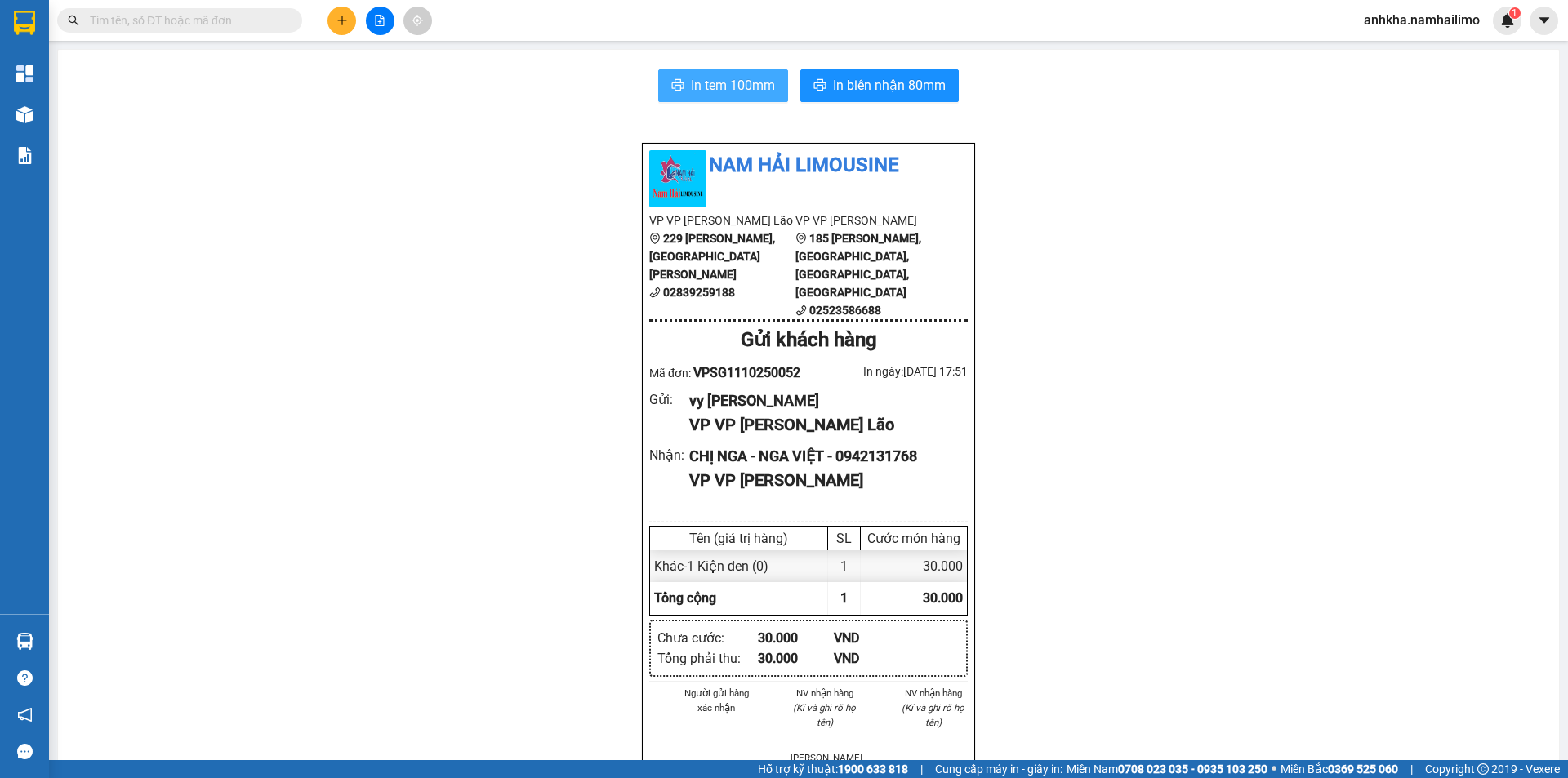
click at [720, 88] on span "In tem 100mm" at bounding box center [732, 85] width 84 height 20
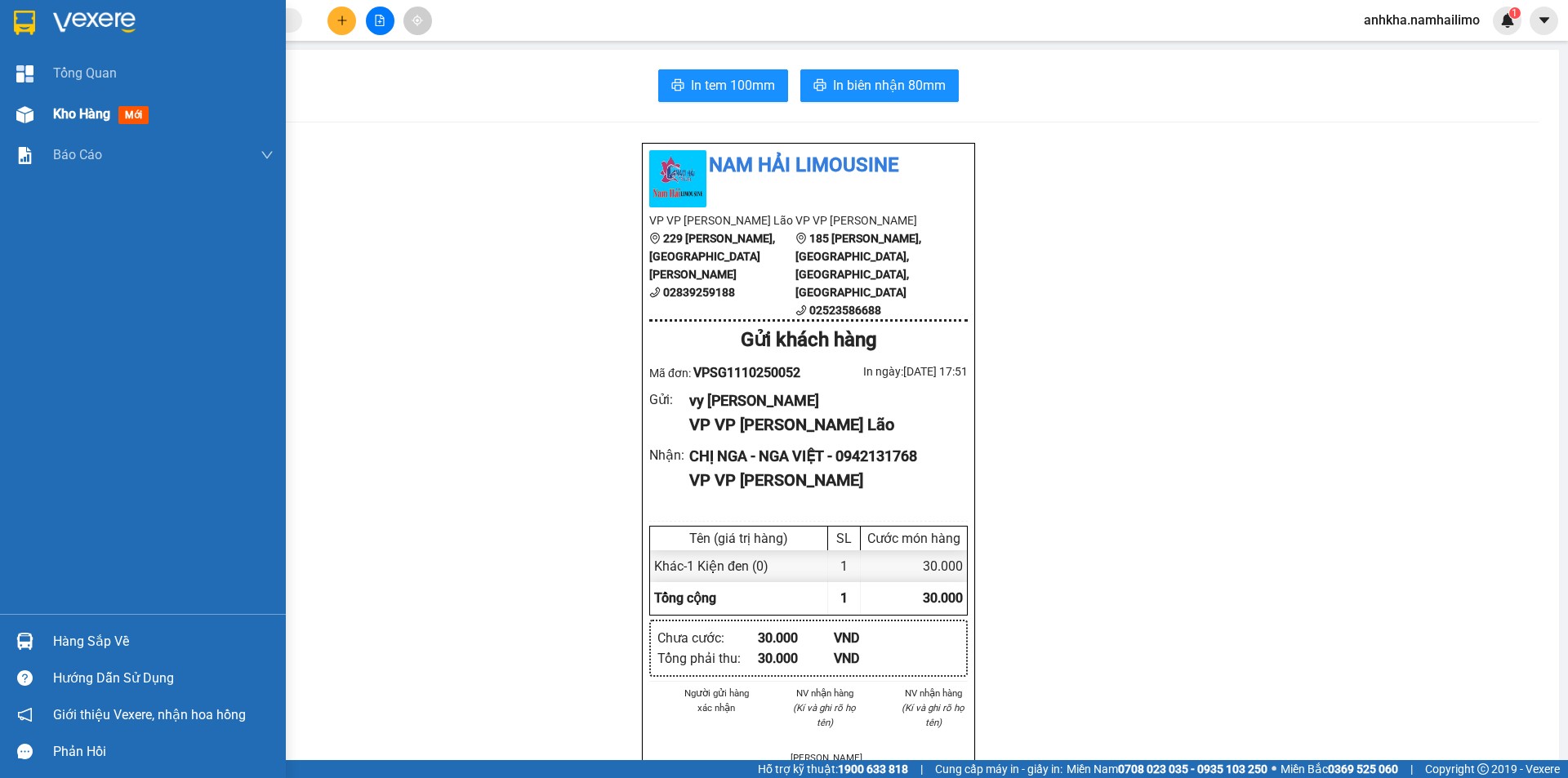
click at [33, 121] on img at bounding box center [25, 114] width 17 height 17
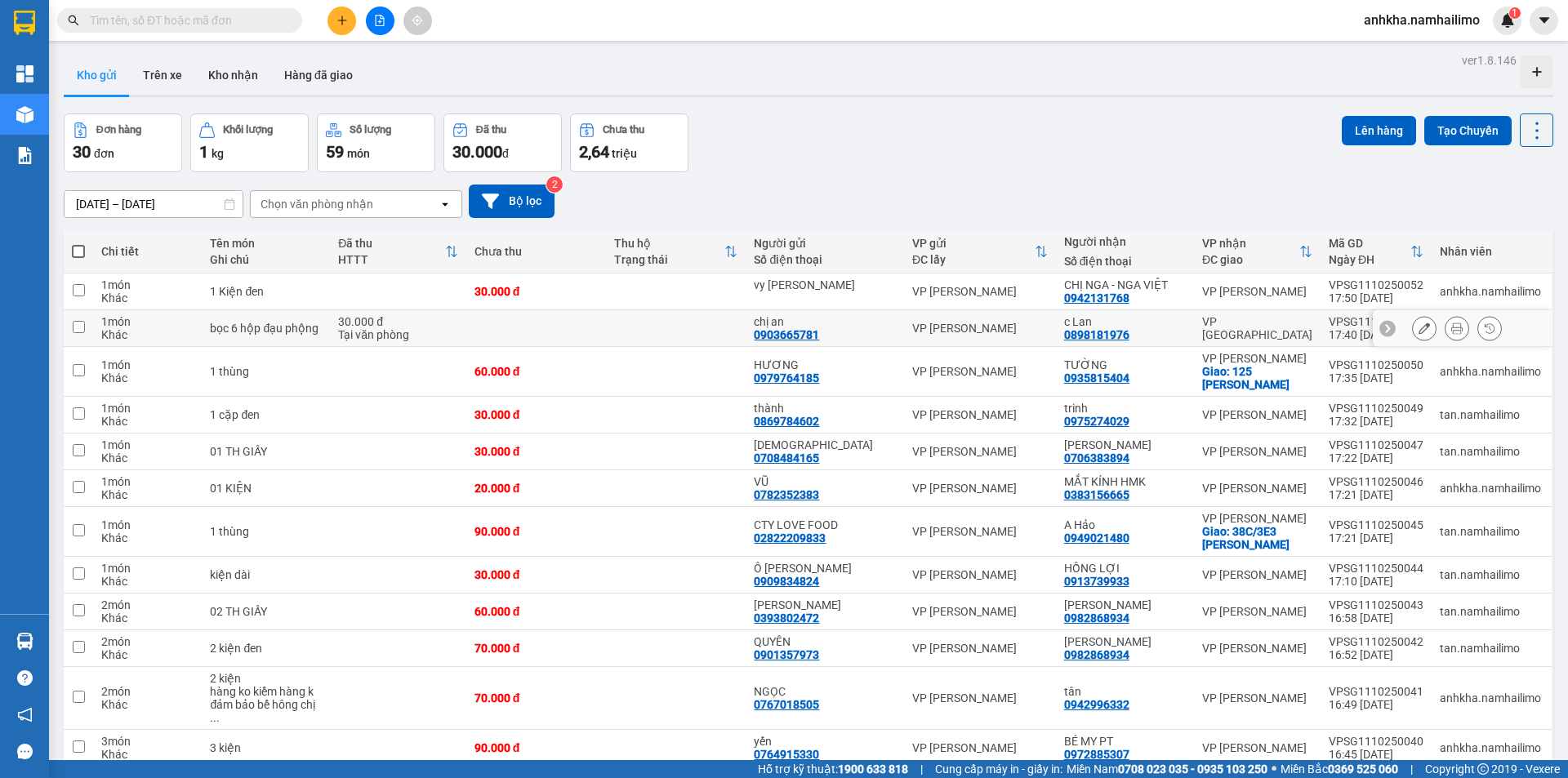
click at [1452, 333] on icon at bounding box center [1457, 328] width 11 height 11
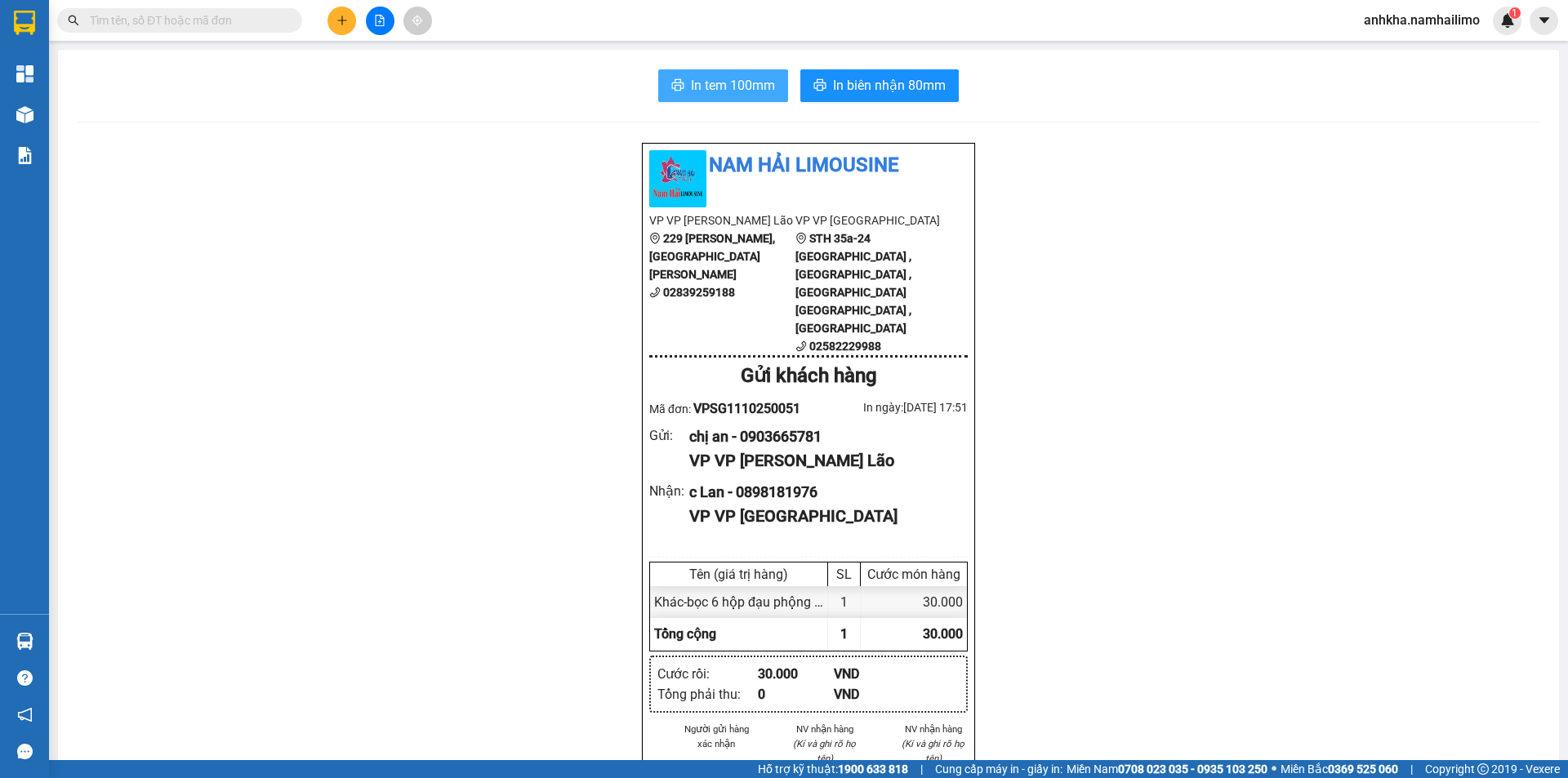
click at [731, 101] on button "In tem 100mm" at bounding box center [723, 86] width 130 height 33
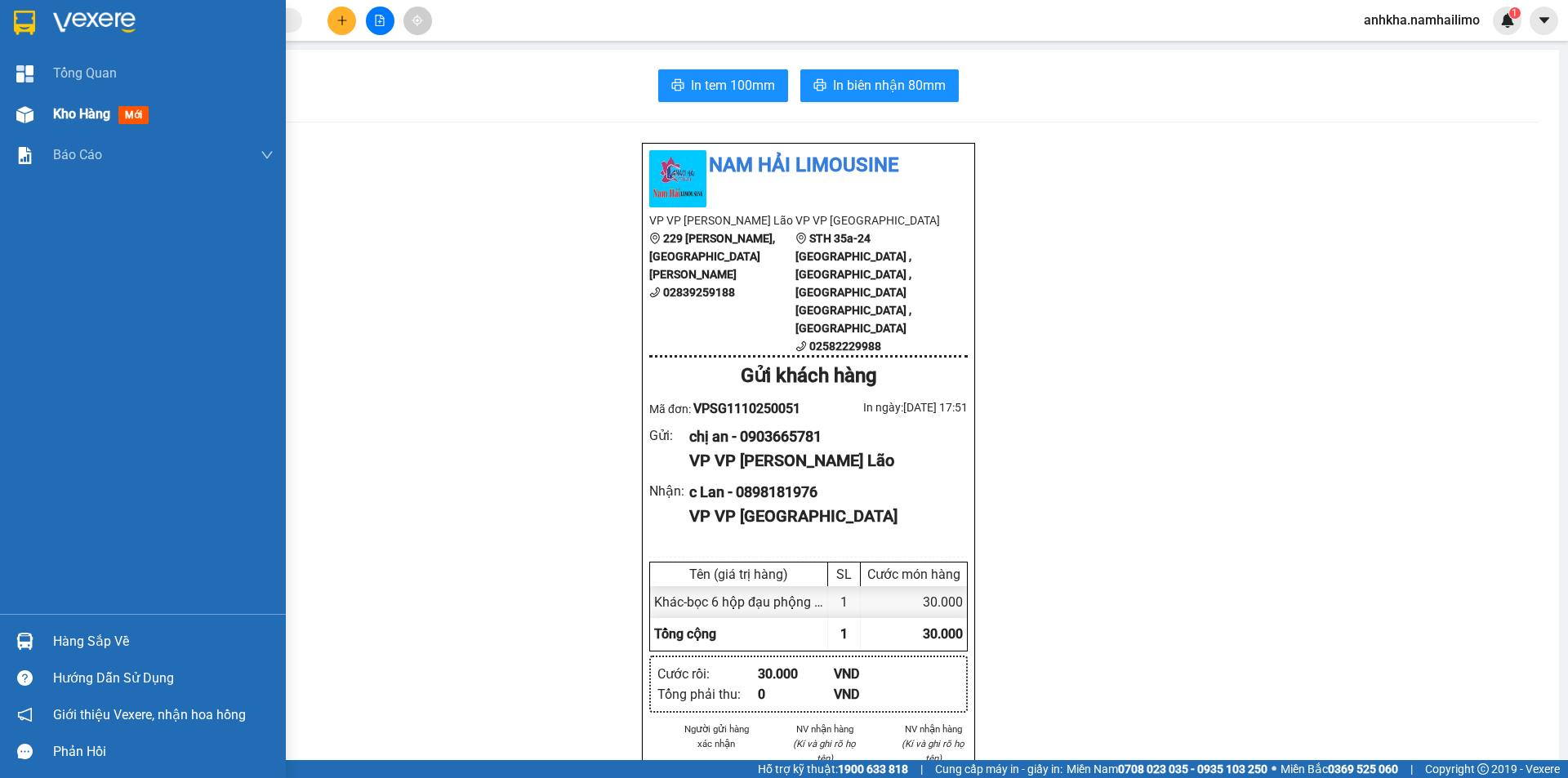
click at [27, 97] on div "Tổng Quan Kho hàng mới Báo cáo BC hàng tồn (all) Báo cáo dòng tiền (trạm)" at bounding box center [143, 333] width 286 height 561
click at [22, 113] on img at bounding box center [25, 114] width 17 height 17
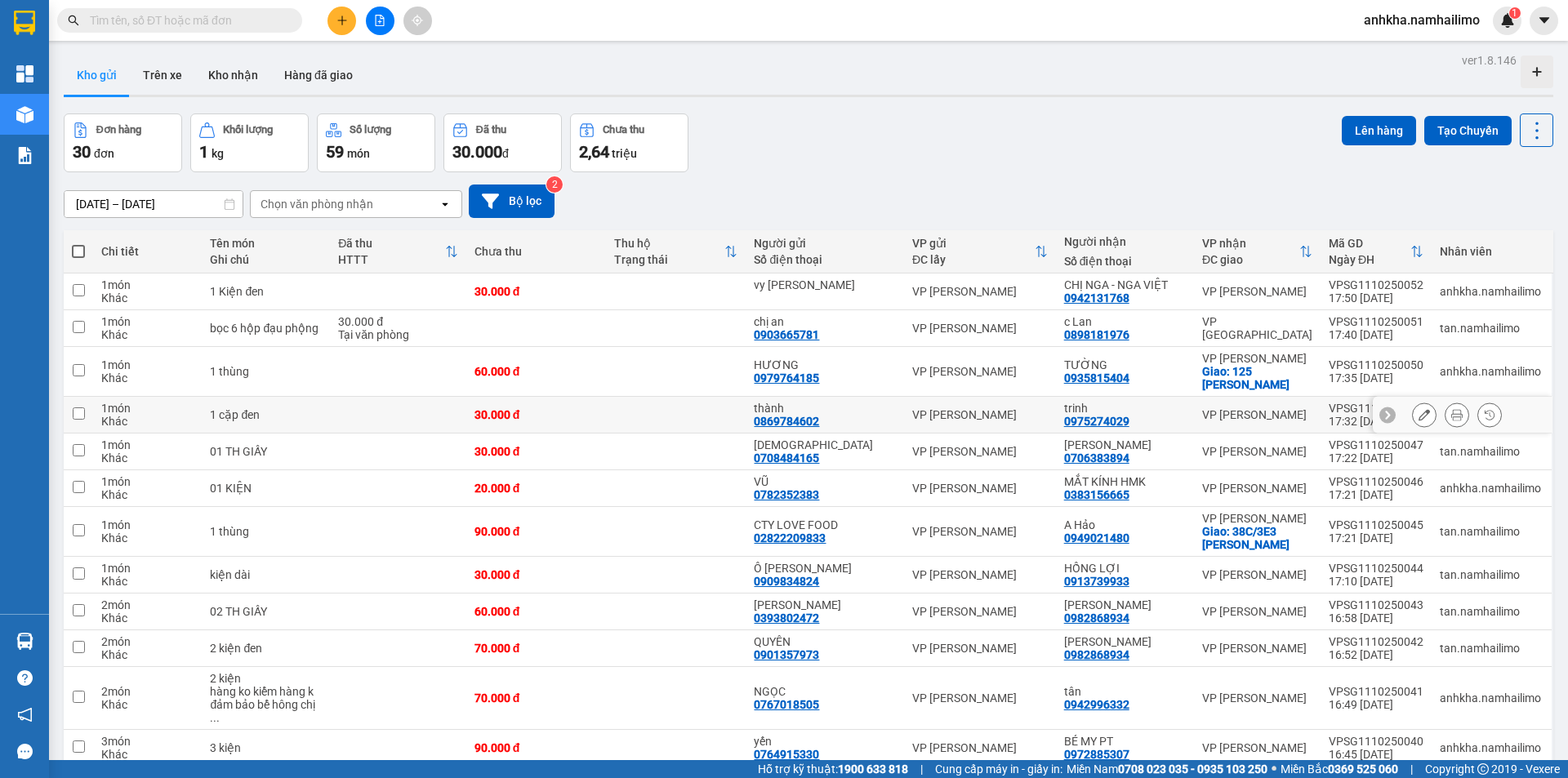
click at [1432, 415] on div at bounding box center [1458, 415] width 90 height 25
drag, startPoint x: 1449, startPoint y: 377, endPoint x: 1446, endPoint y: 392, distance: 15.3
click at [1446, 392] on tr "1 món Khác 1 thùng 60.000 đ HƯƠNG 0979764185 VP Phạm Ngũ Lão TƯỜNG 0935815404 V…" at bounding box center [808, 371] width 1489 height 49
checkbox input "true"
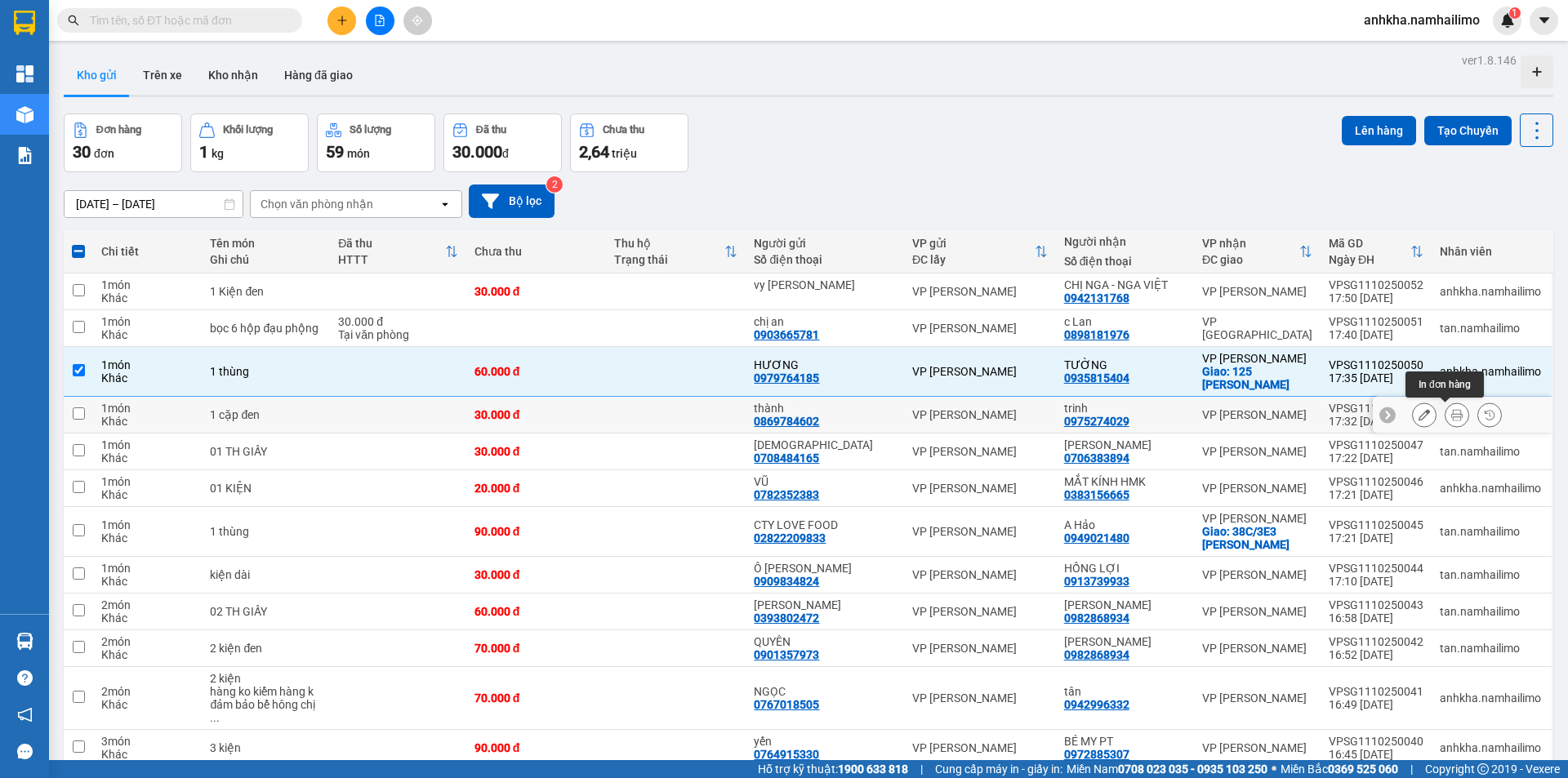
click at [1452, 409] on icon at bounding box center [1457, 415] width 11 height 11
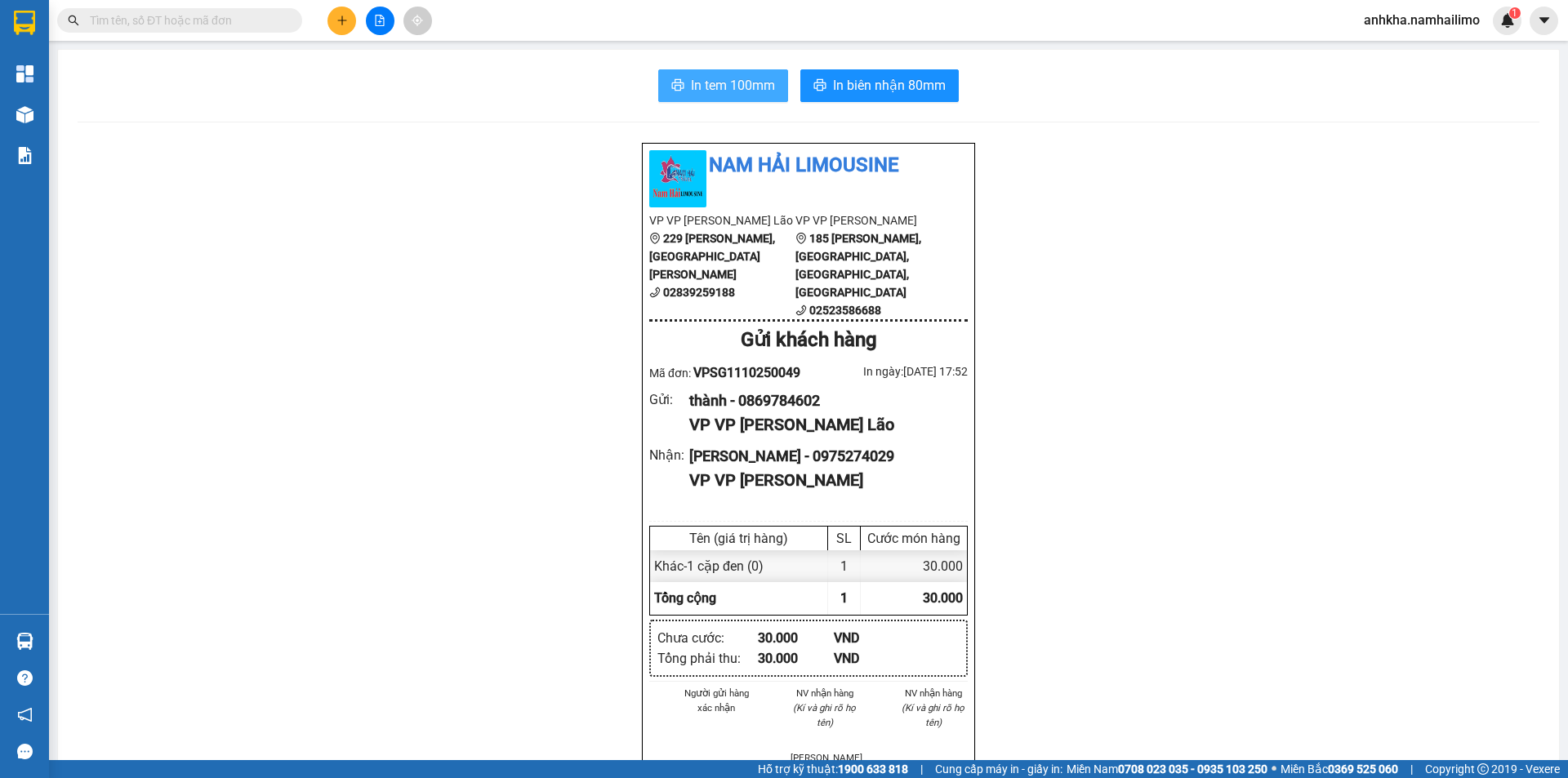
click at [672, 91] on icon "printer" at bounding box center [678, 85] width 13 height 13
click at [191, 22] on input "text" at bounding box center [186, 20] width 192 height 18
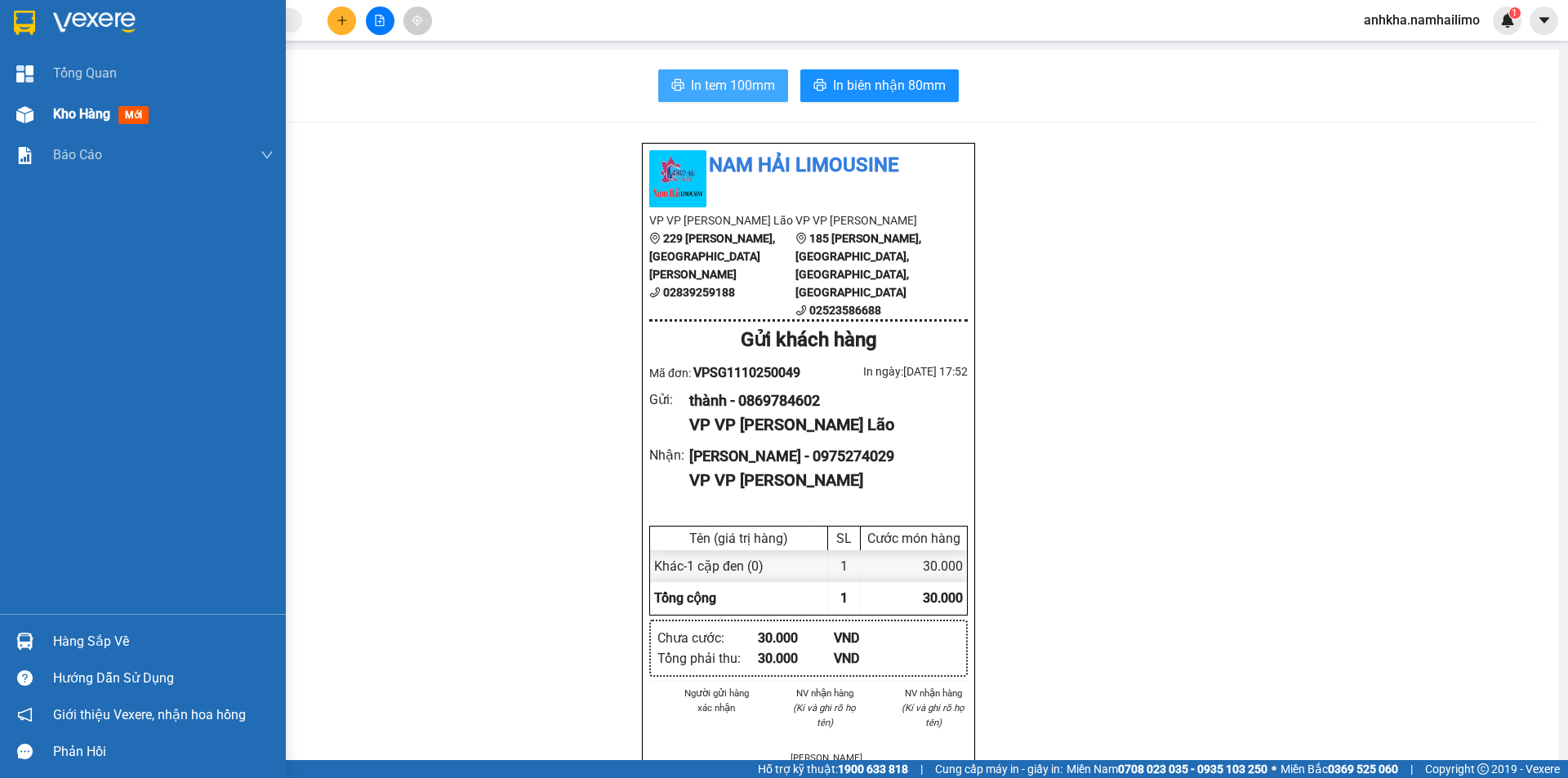
drag, startPoint x: 61, startPoint y: 98, endPoint x: 71, endPoint y: 119, distance: 23.3
click at [65, 124] on div "Kho hàng mới" at bounding box center [163, 114] width 221 height 41
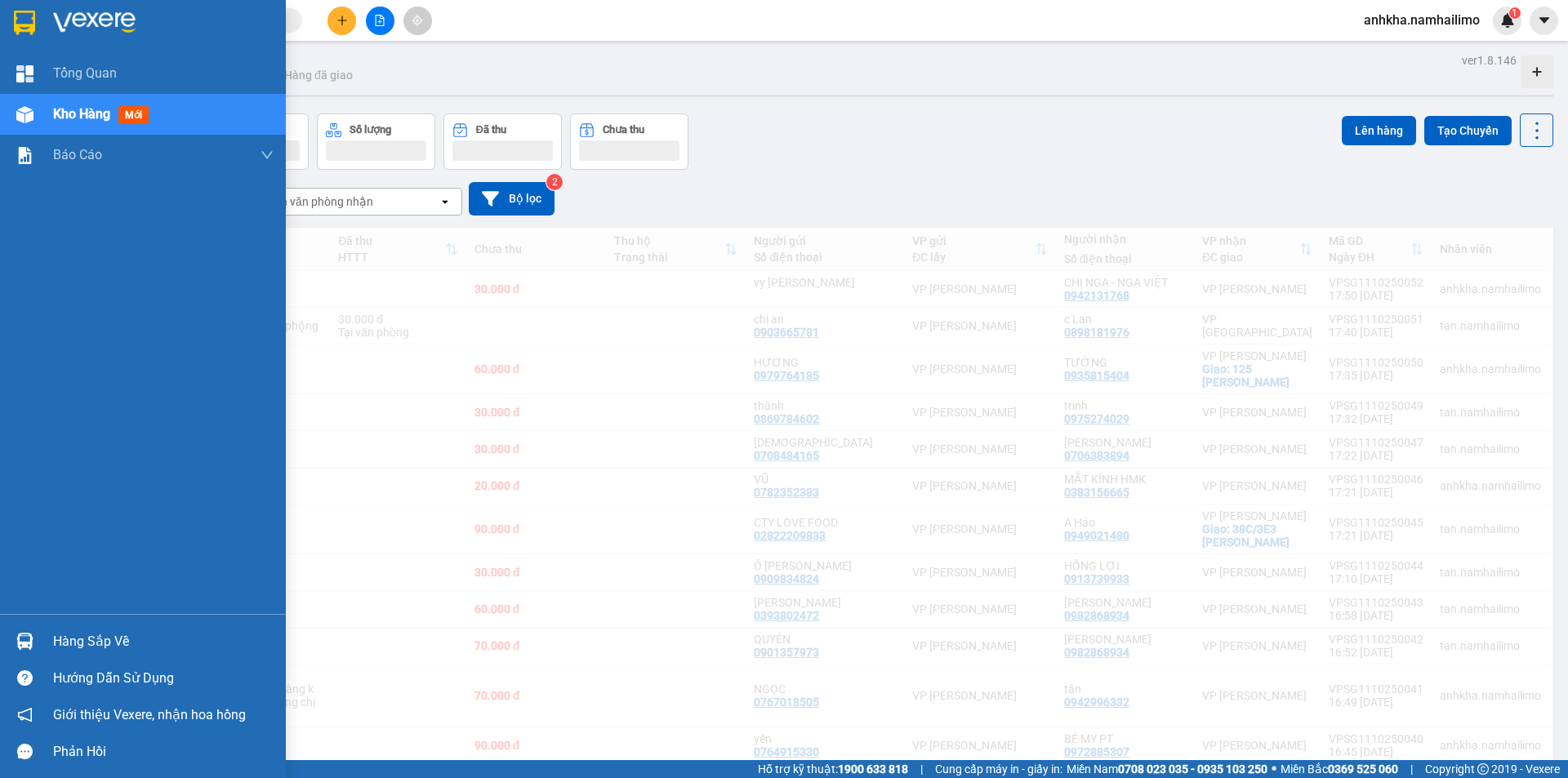
click at [71, 119] on span "Kho hàng" at bounding box center [81, 114] width 57 height 16
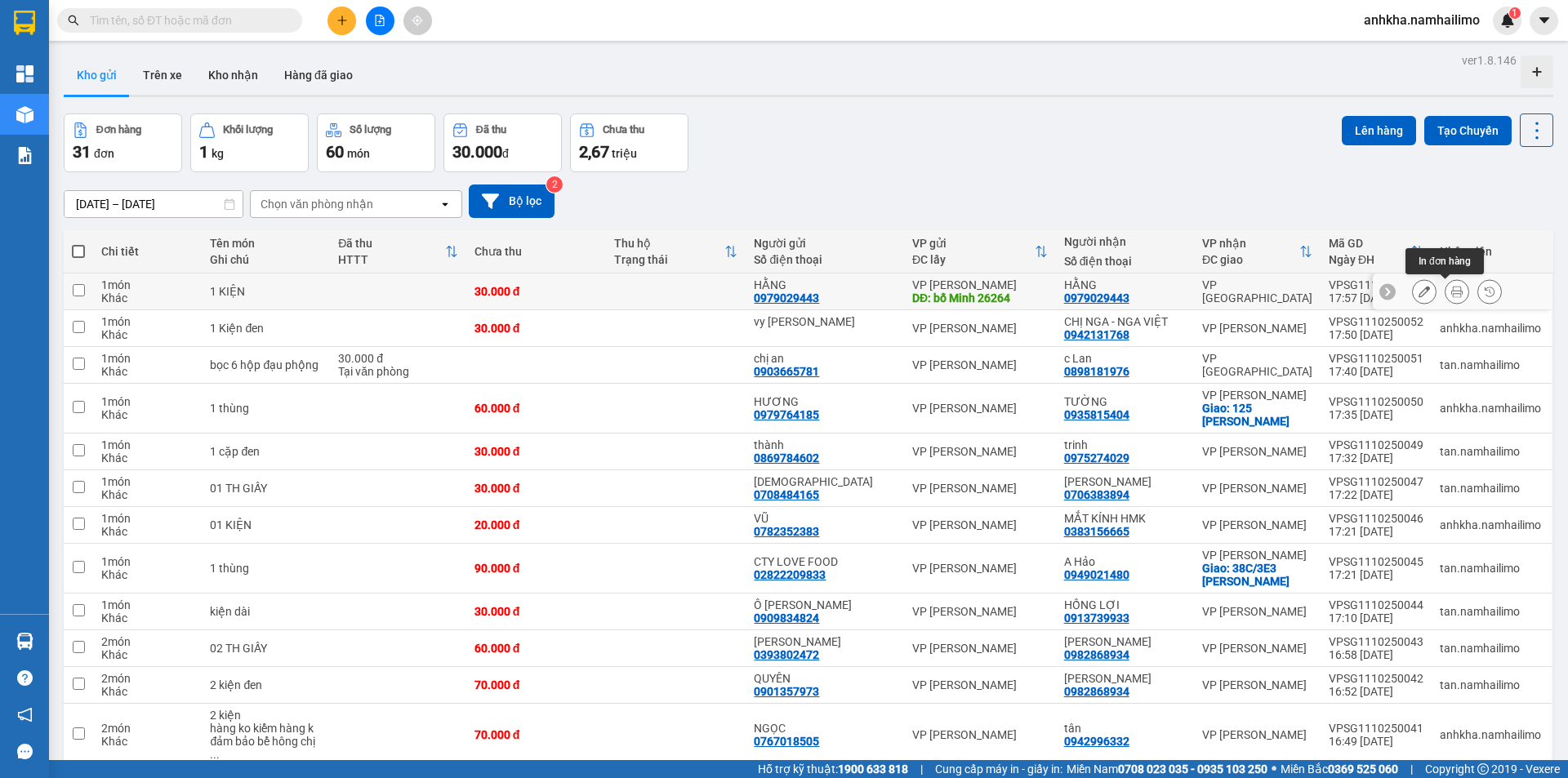
click at [1445, 296] on button at bounding box center [1457, 292] width 23 height 28
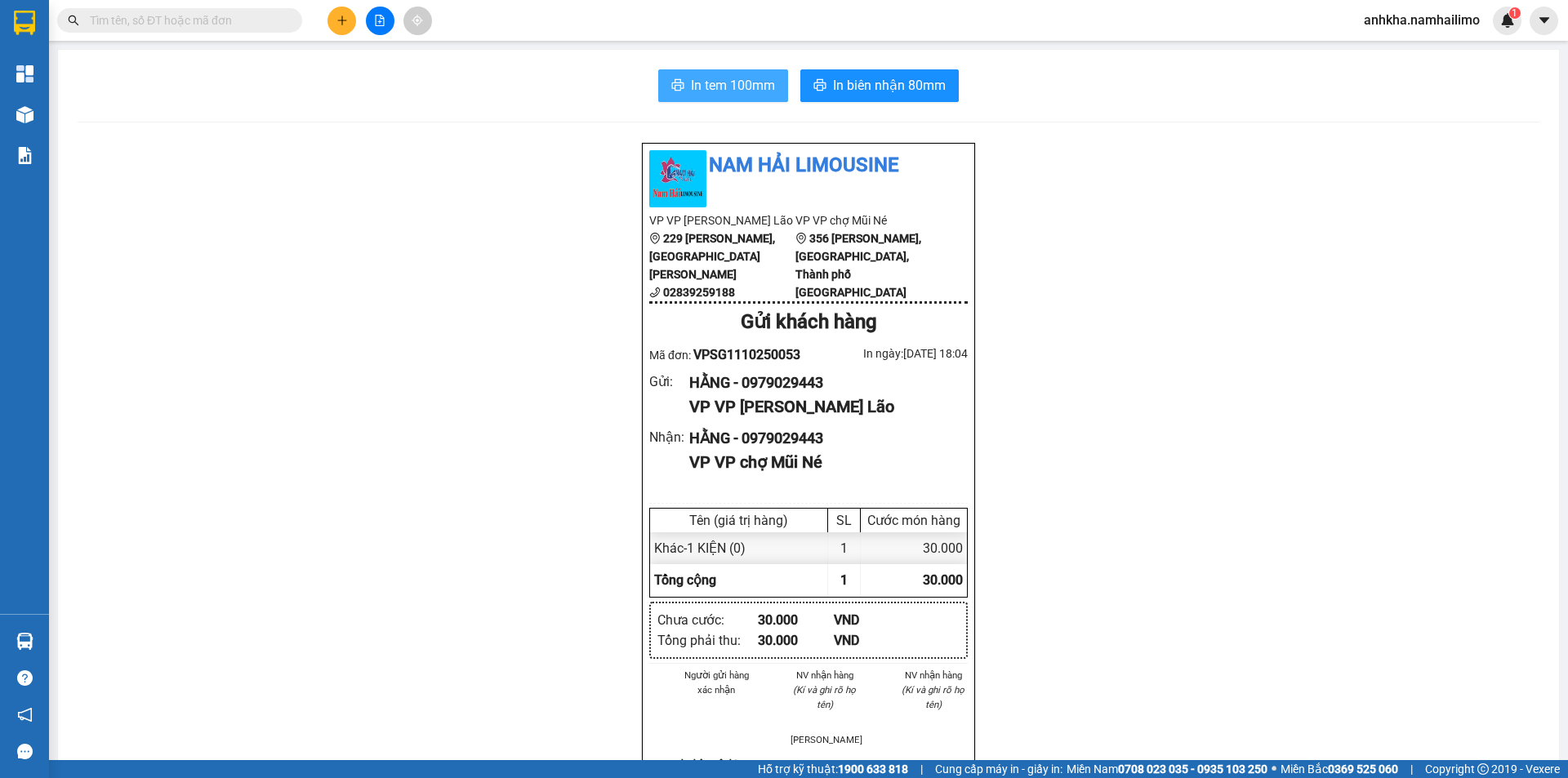
click at [705, 86] on span "In tem 100mm" at bounding box center [732, 85] width 84 height 20
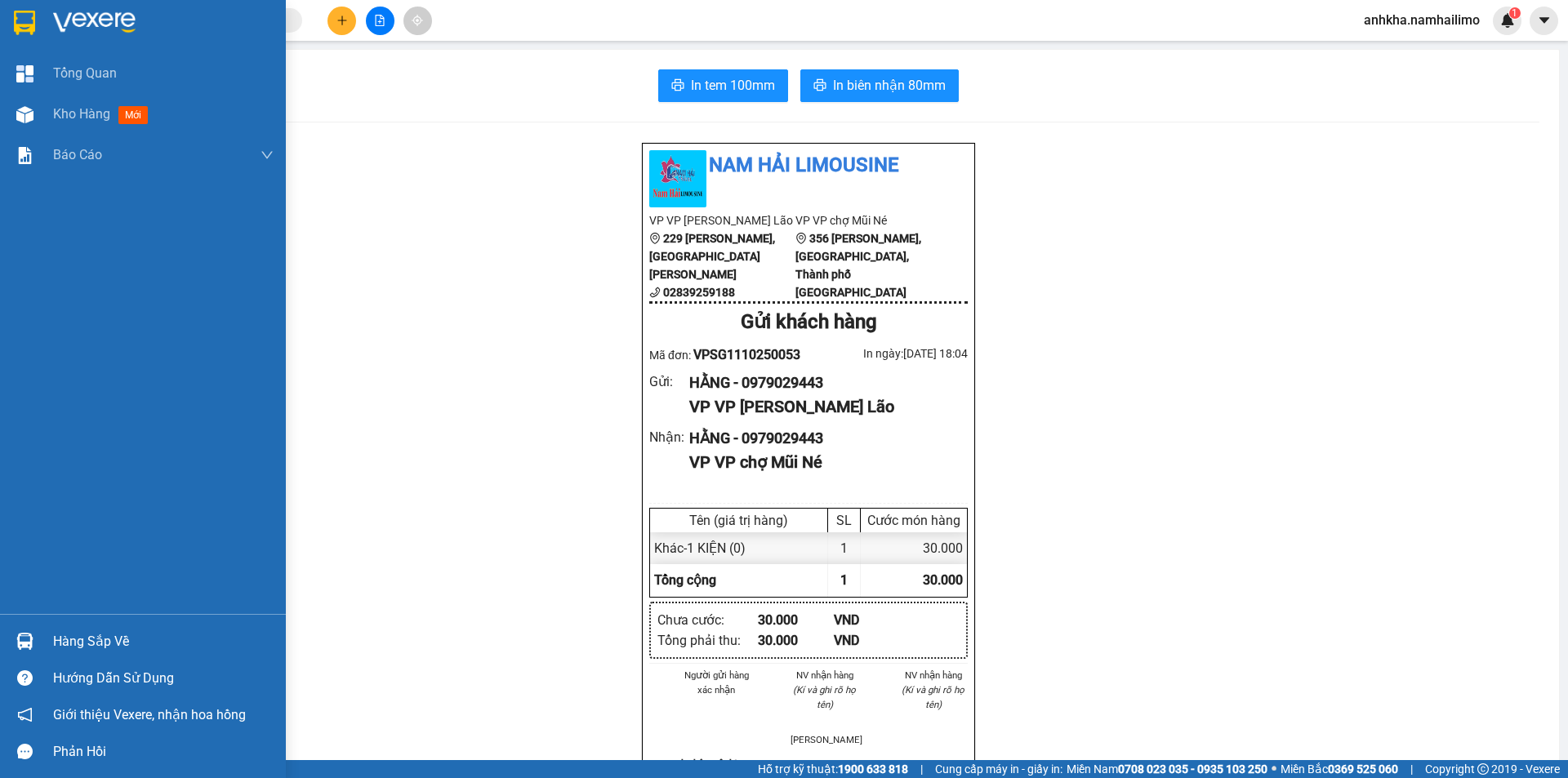
click at [32, 640] on img at bounding box center [25, 640] width 17 height 17
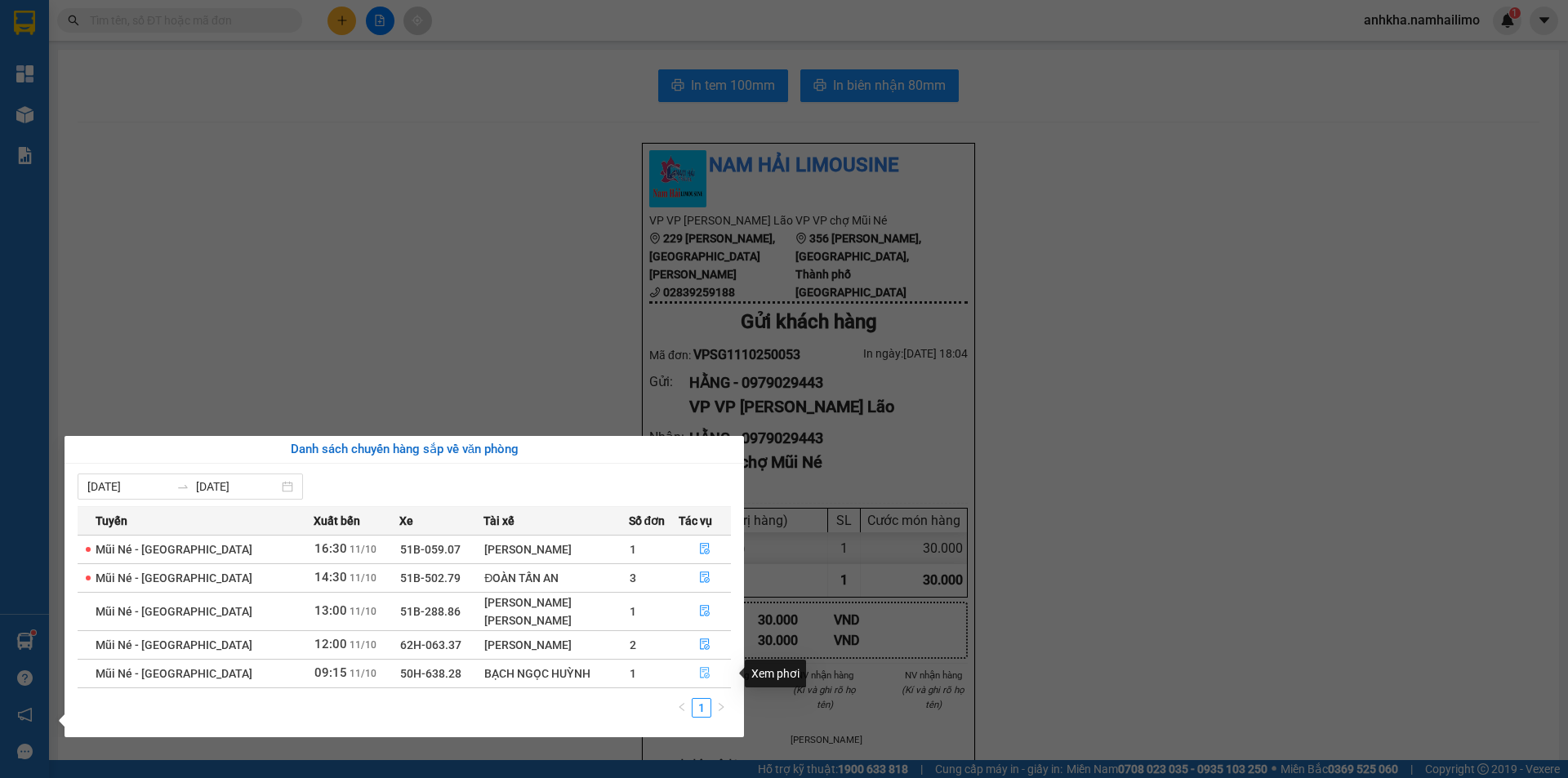
click at [712, 665] on button "button" at bounding box center [705, 674] width 51 height 26
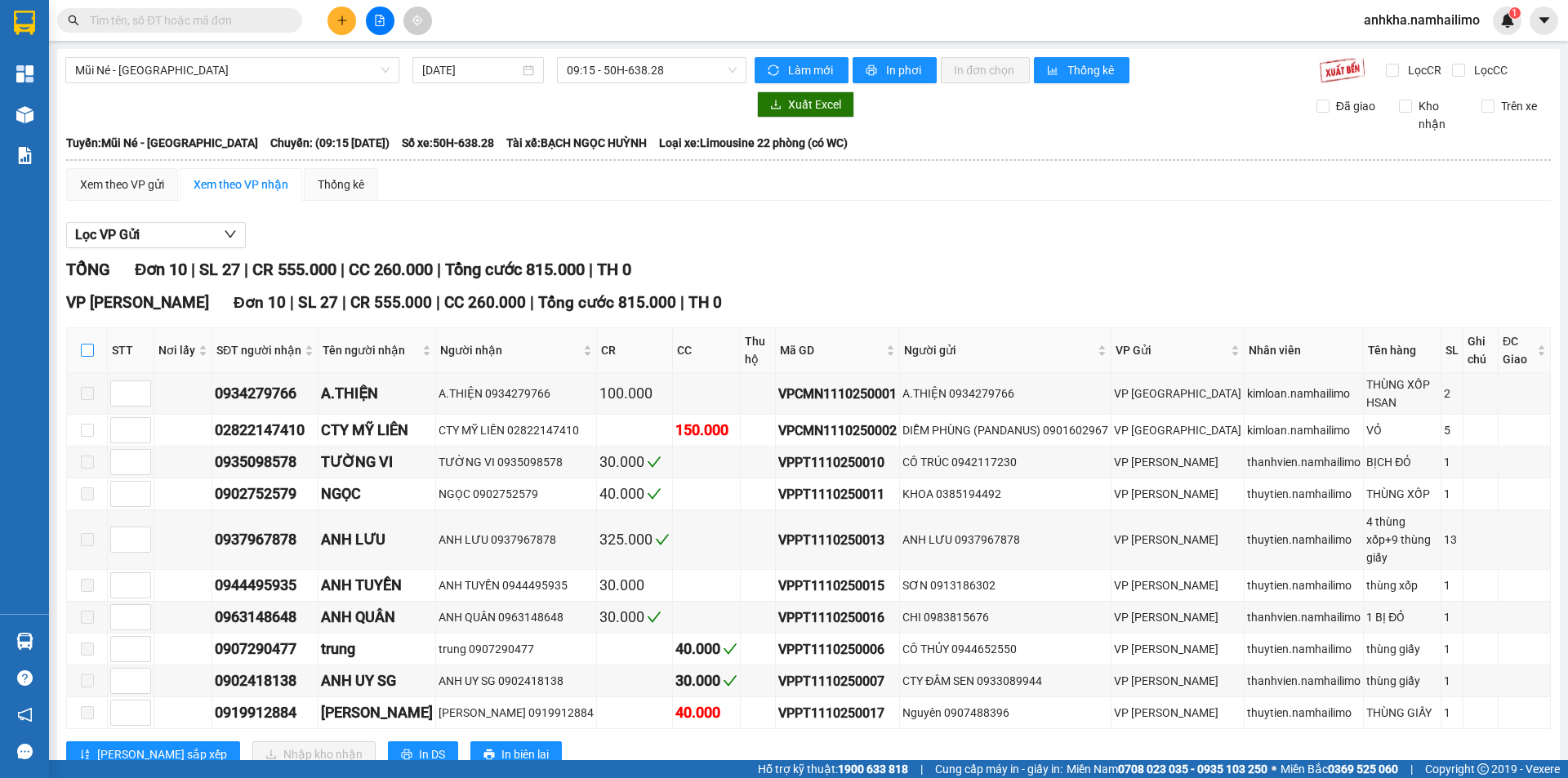
click at [83, 348] on input "checkbox" at bounding box center [87, 350] width 13 height 13
checkbox input "true"
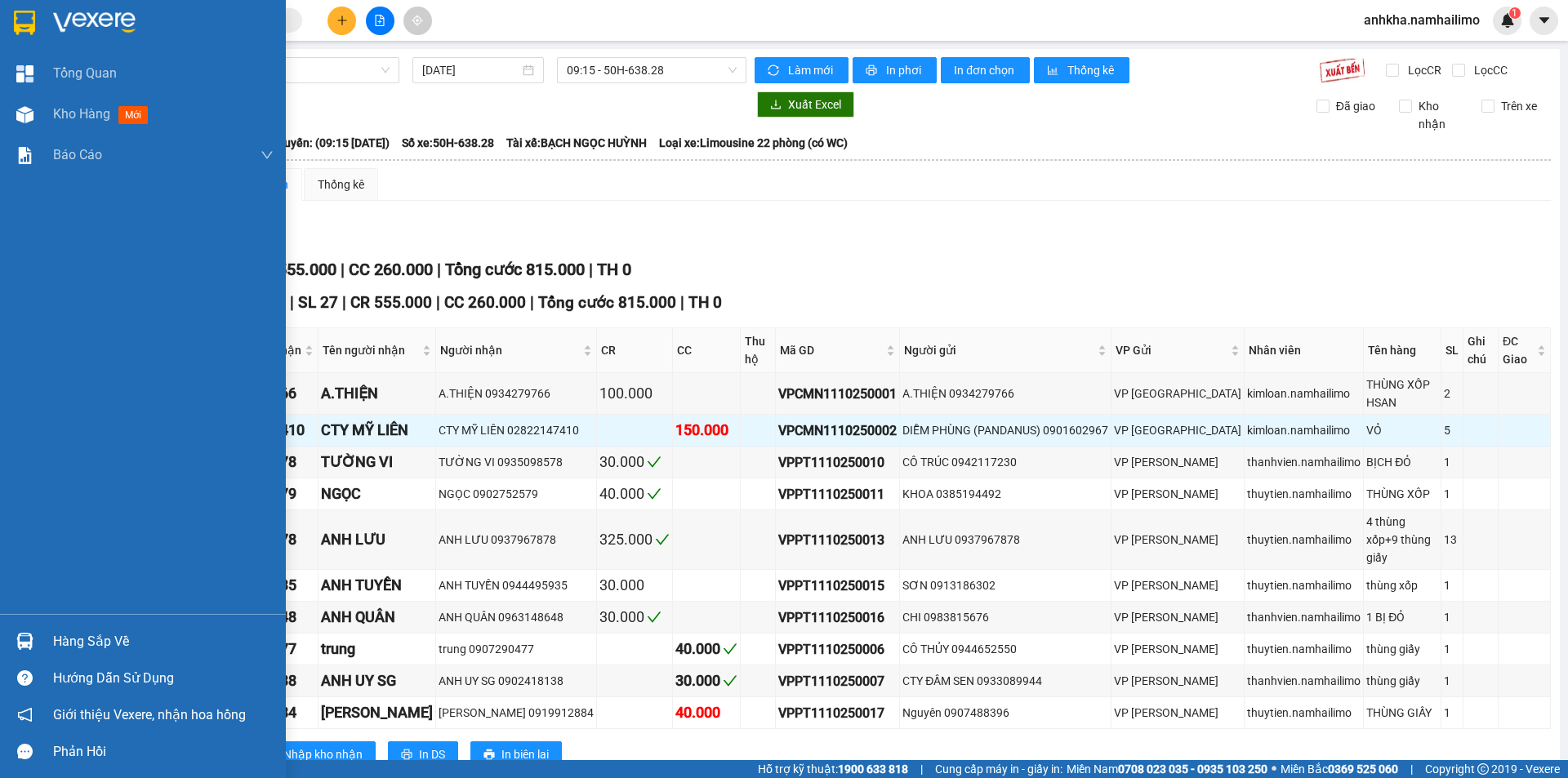
click at [44, 650] on div "Hàng sắp về" at bounding box center [143, 641] width 286 height 37
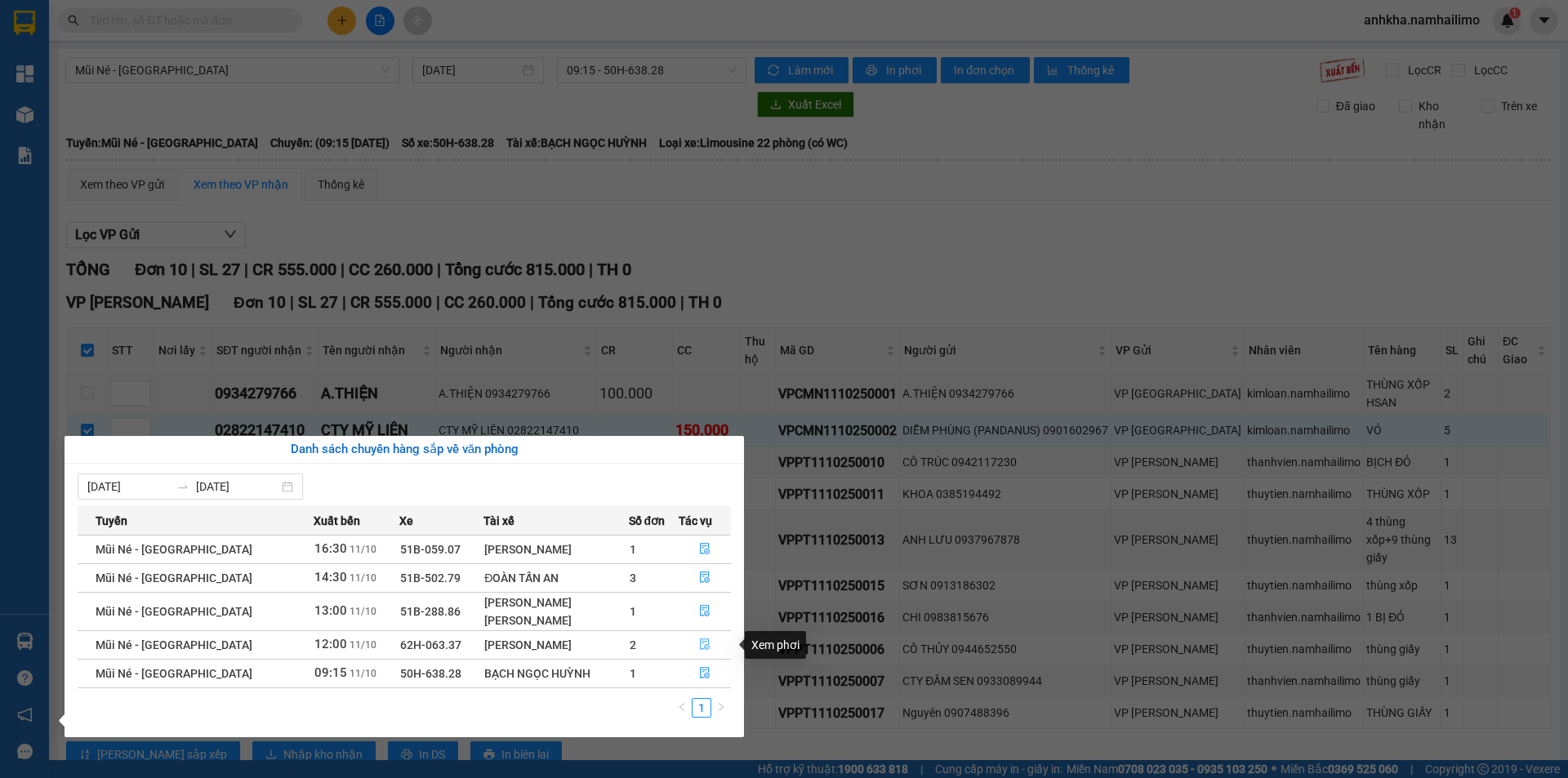
click at [699, 646] on icon "file-done" at bounding box center [704, 644] width 11 height 11
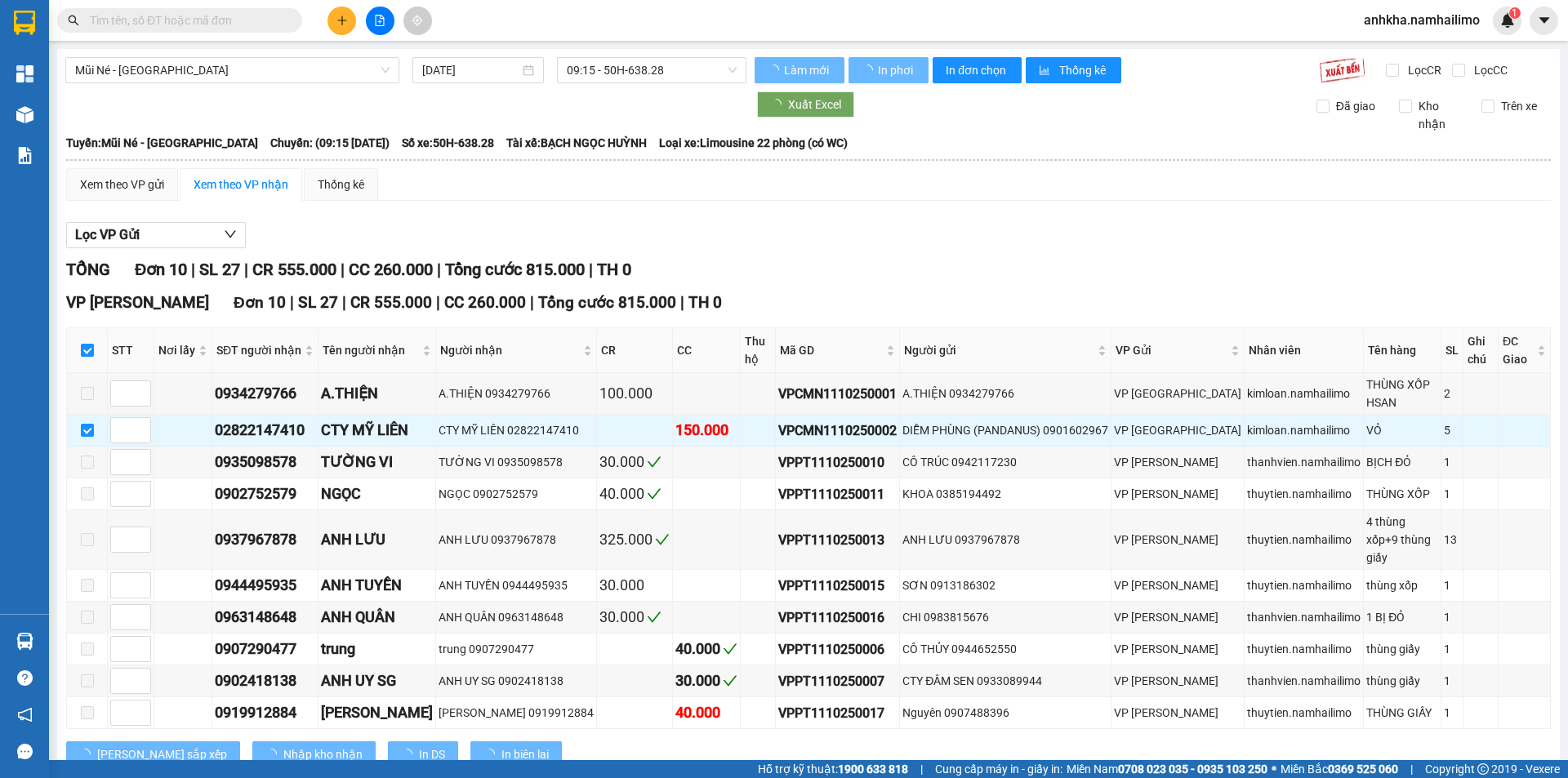
checkbox input "false"
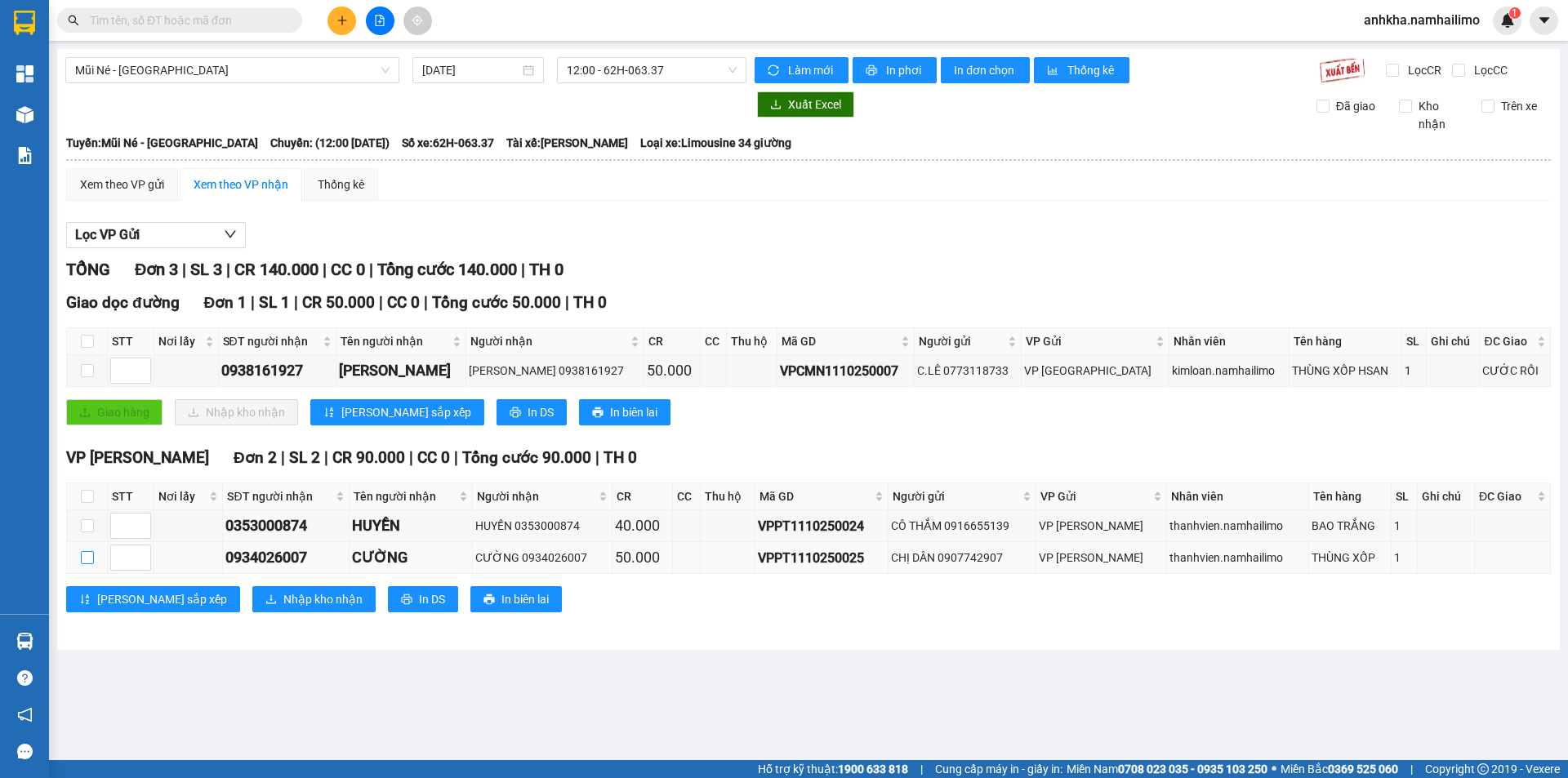
click at [91, 557] on input "checkbox" at bounding box center [87, 557] width 13 height 13
checkbox input "true"
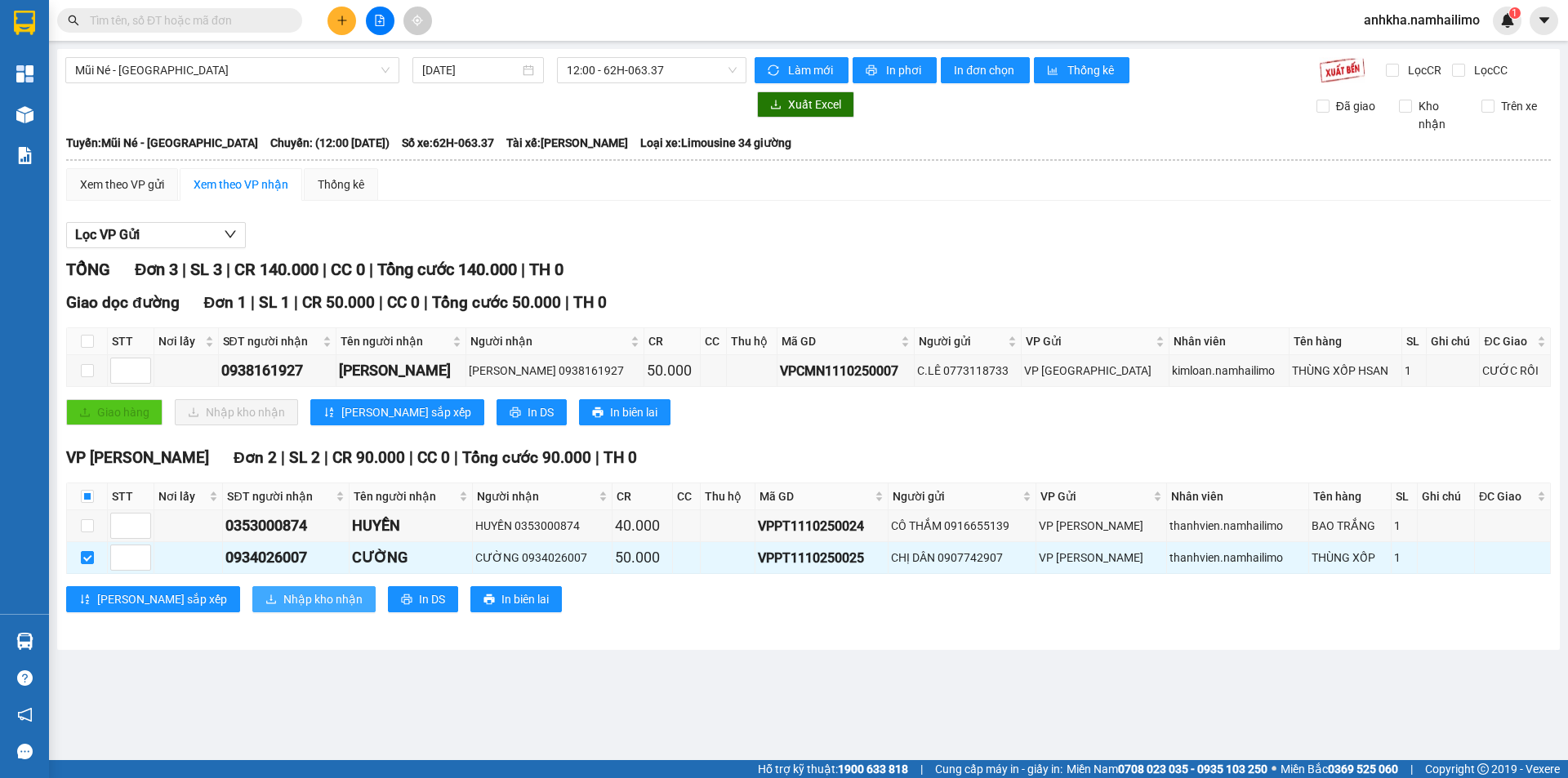
click at [283, 595] on span "Nhập kho nhận" at bounding box center [323, 599] width 79 height 18
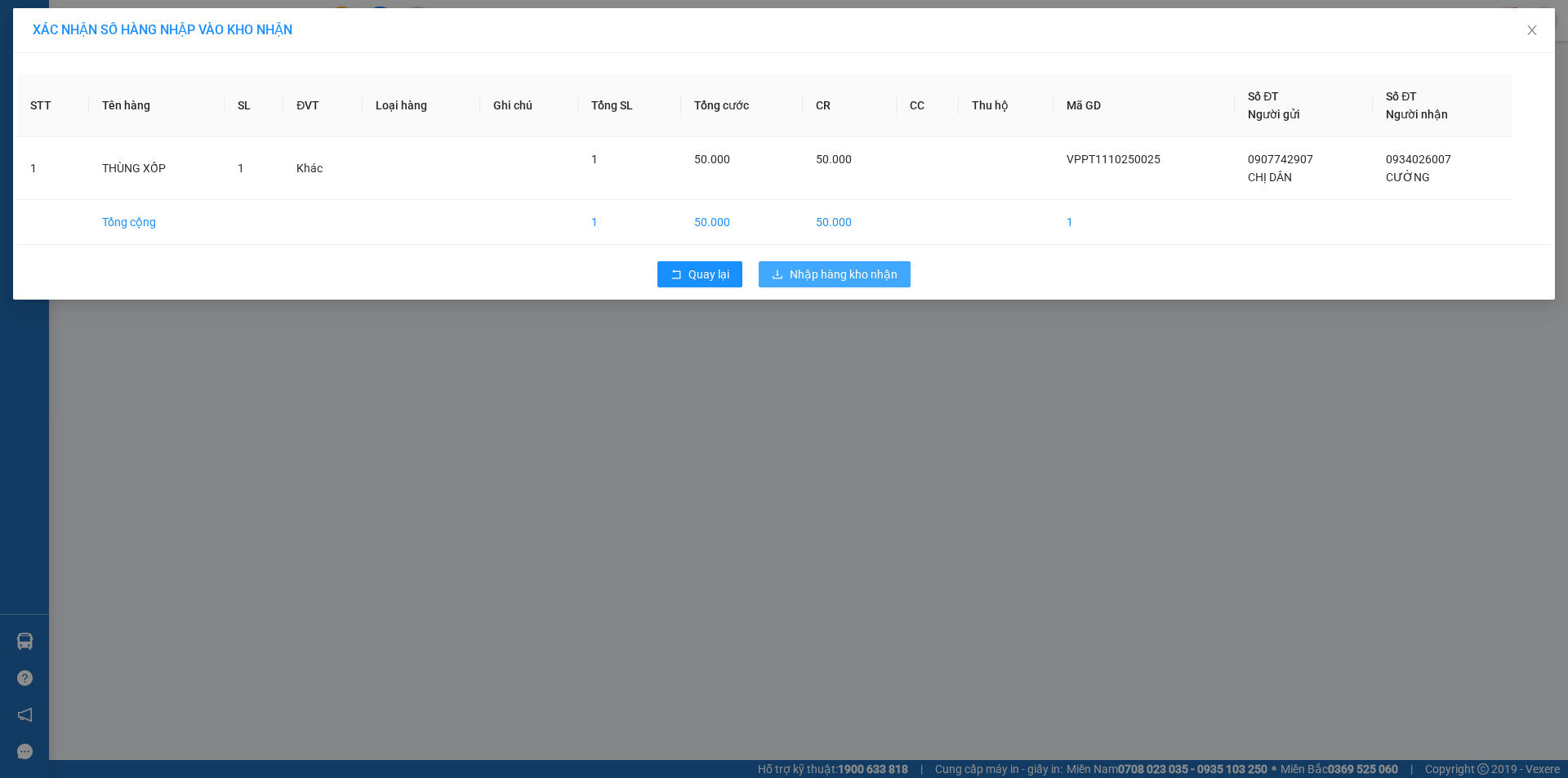
click at [776, 269] on icon "download" at bounding box center [777, 274] width 11 height 11
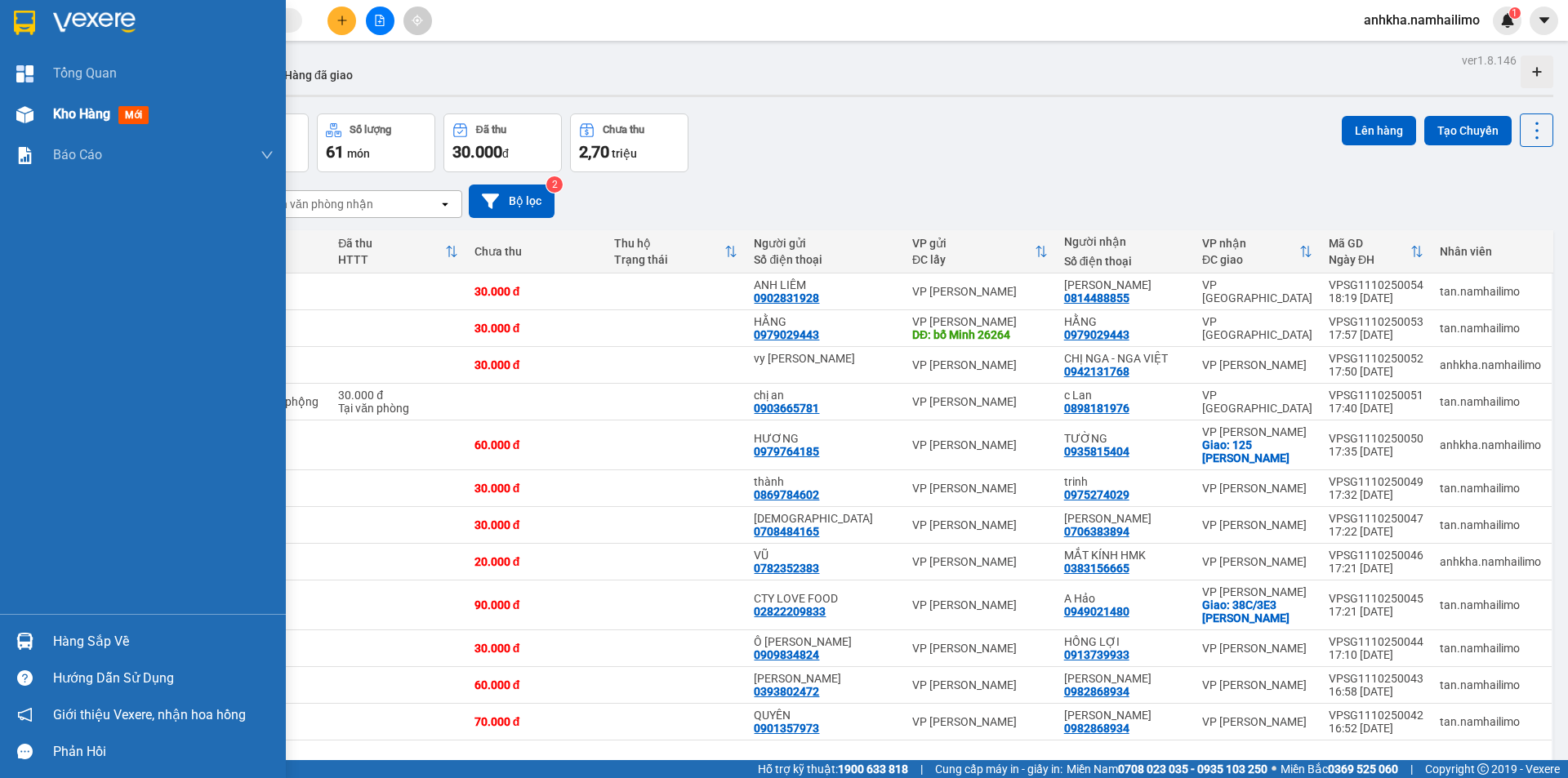
click at [32, 121] on img at bounding box center [25, 114] width 17 height 17
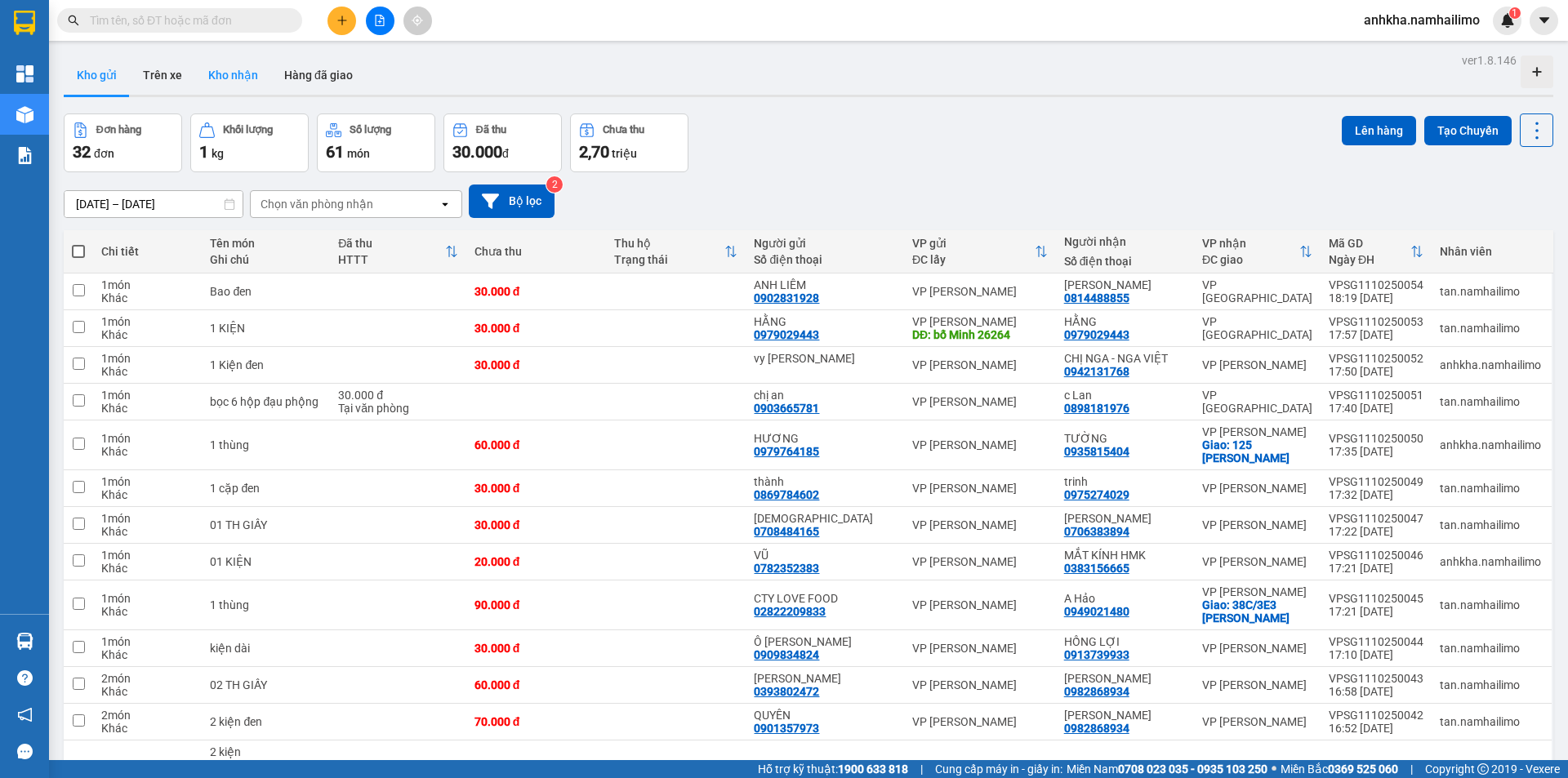
click at [215, 67] on button "Kho nhận" at bounding box center [233, 75] width 76 height 39
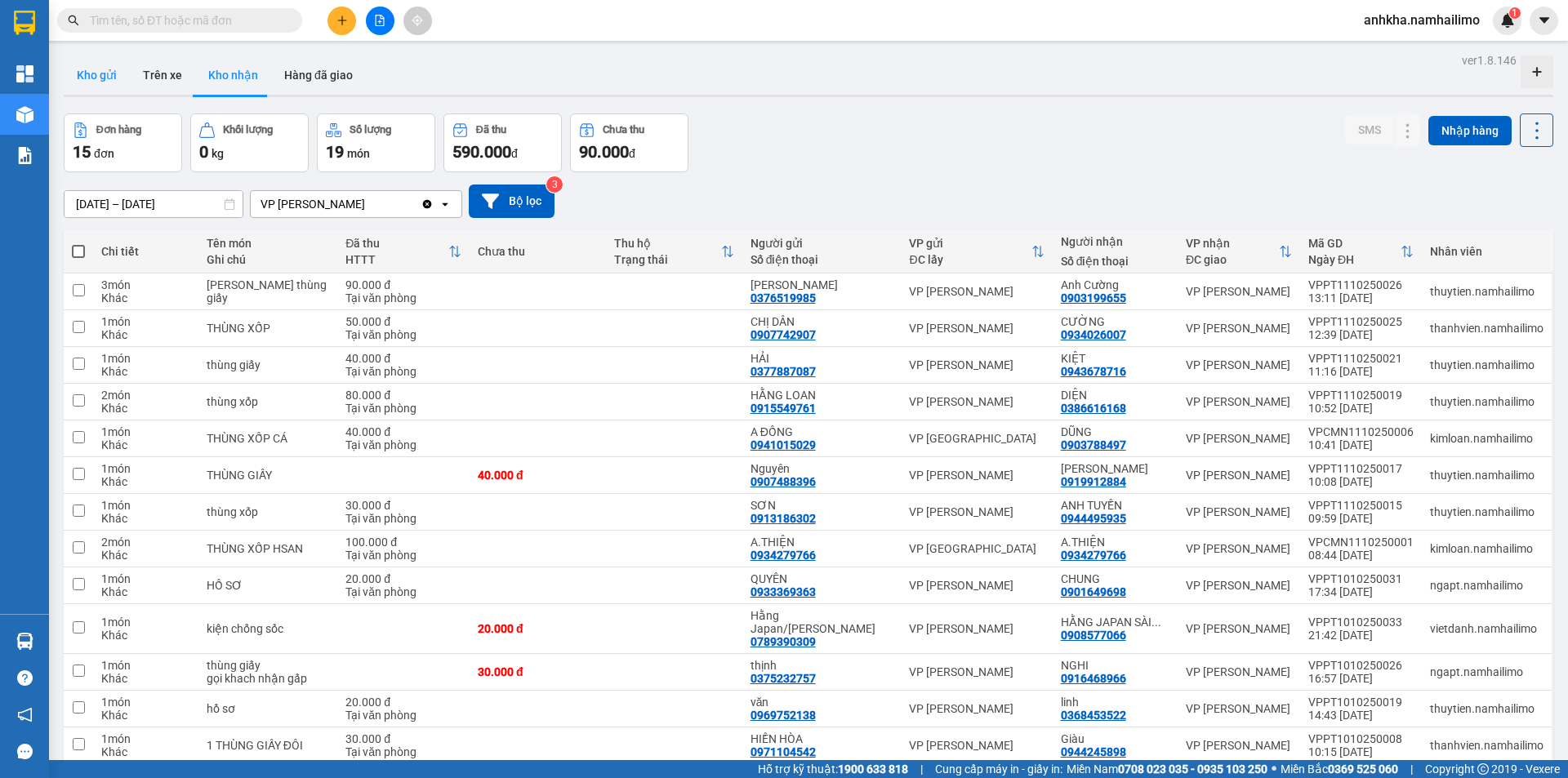
click at [110, 82] on button "Kho gửi" at bounding box center [96, 75] width 66 height 39
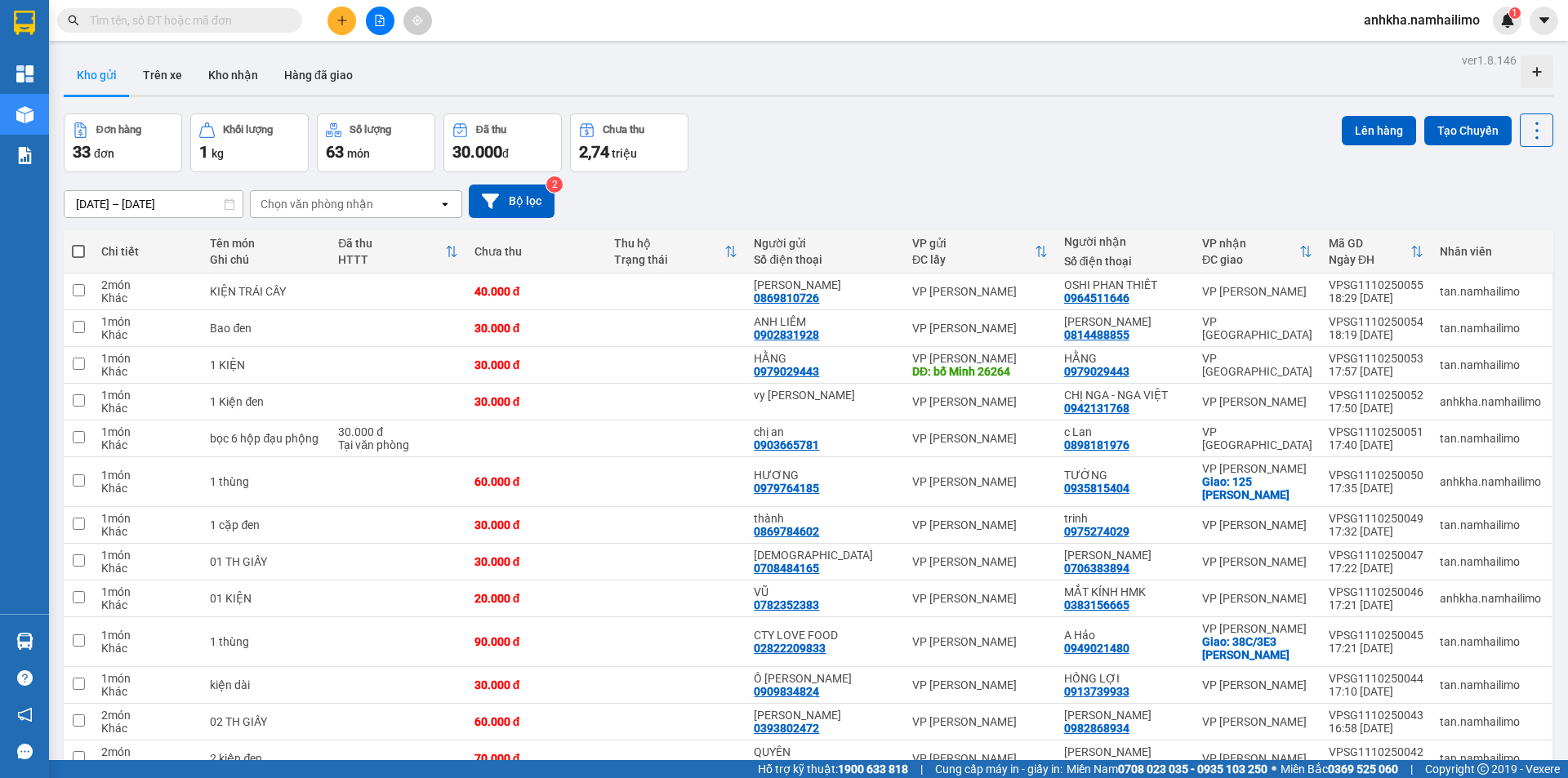
click at [110, 82] on button "Kho gửi" at bounding box center [96, 75] width 66 height 39
click at [1457, 291] on div at bounding box center [1458, 292] width 25 height 25
click at [1452, 286] on icon at bounding box center [1457, 291] width 11 height 11
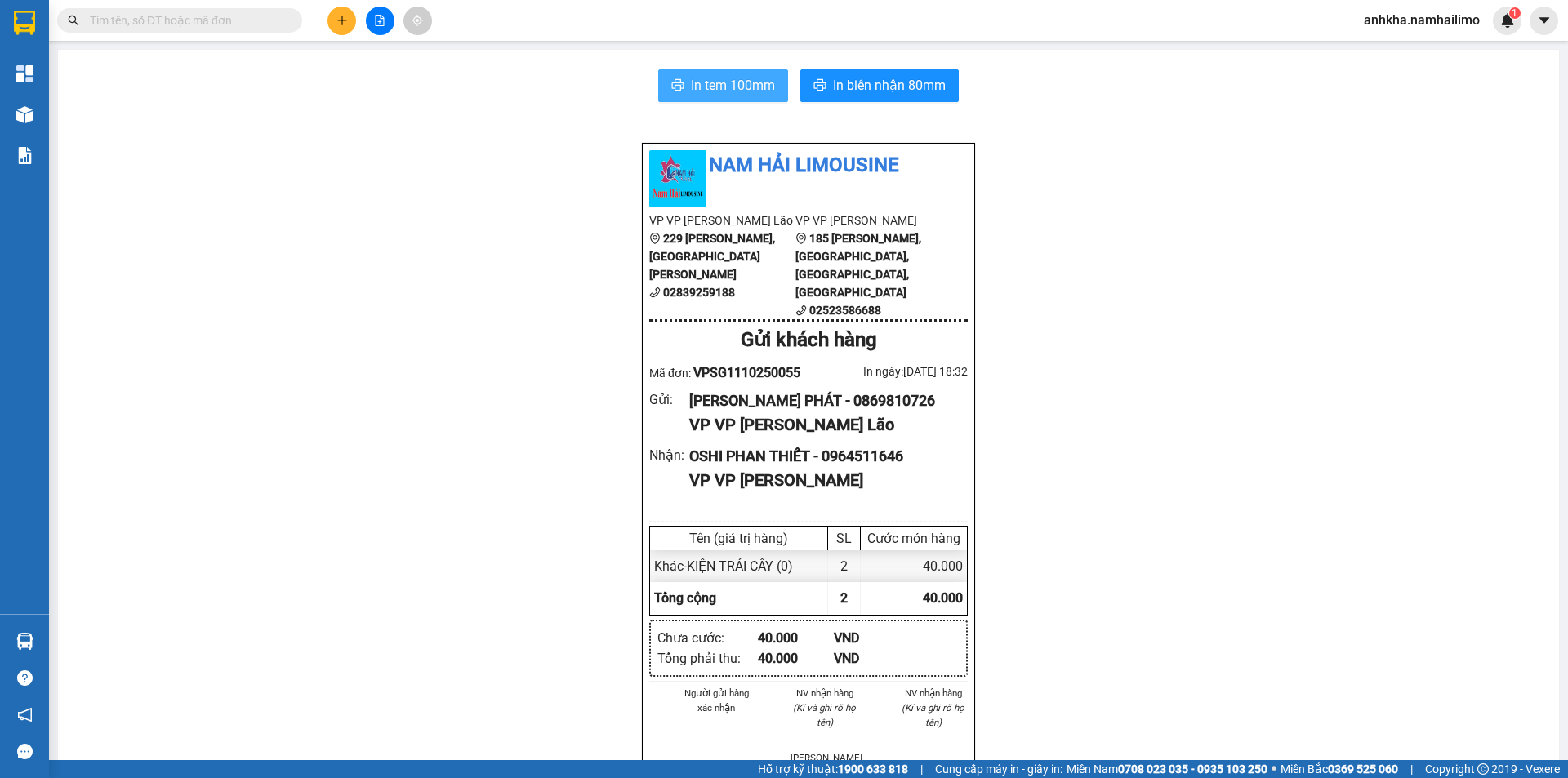
click at [731, 84] on span "In tem 100mm" at bounding box center [732, 85] width 84 height 20
click at [50, 131] on main "In tem 100mm In biên nhận 80mm Nam Hải Limousine VP VP Phạm Ngũ Lão 229 Phạm Ng…" at bounding box center [784, 380] width 1568 height 760
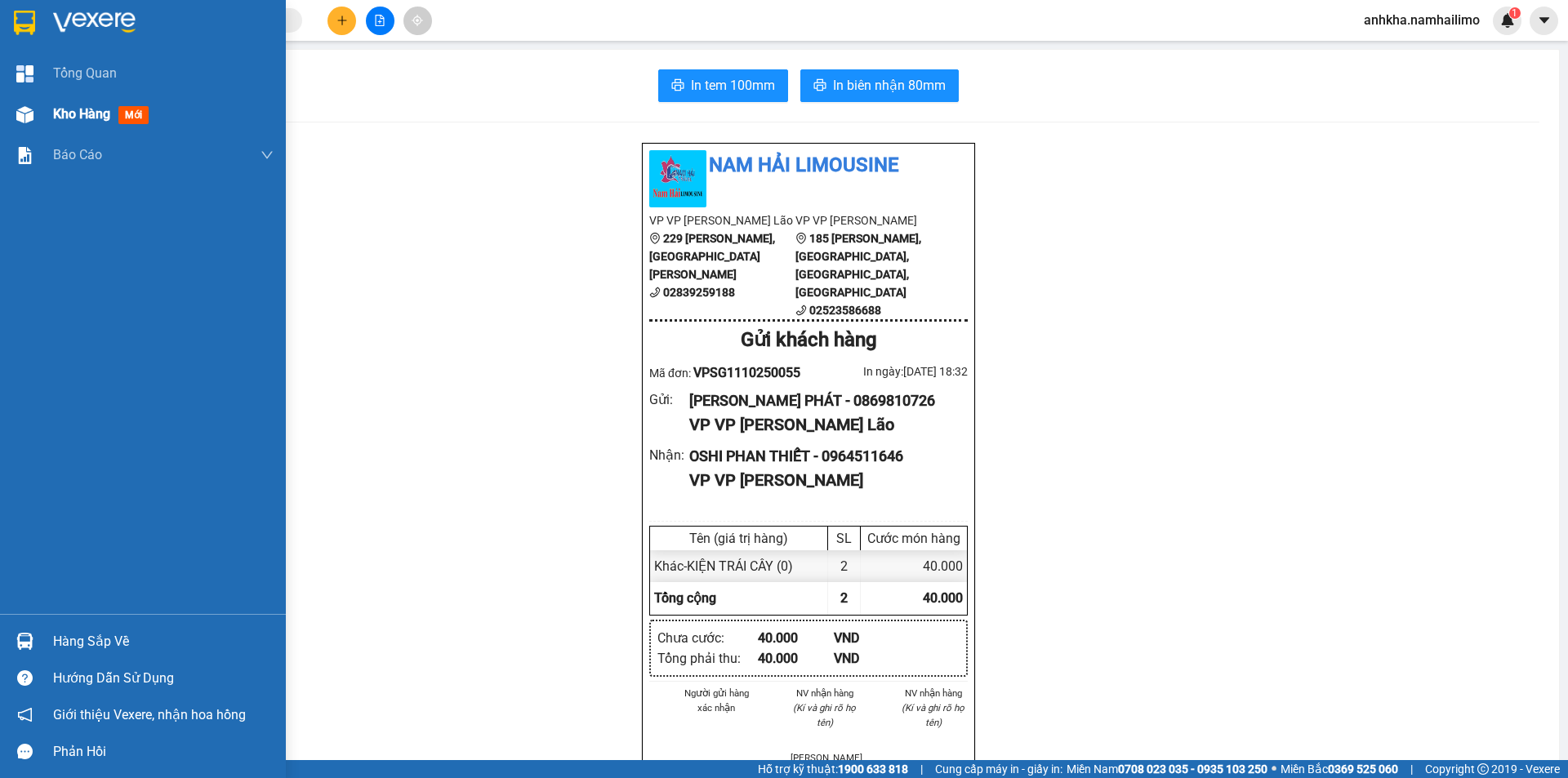
click at [48, 123] on div "Kho hàng mới" at bounding box center [143, 114] width 286 height 41
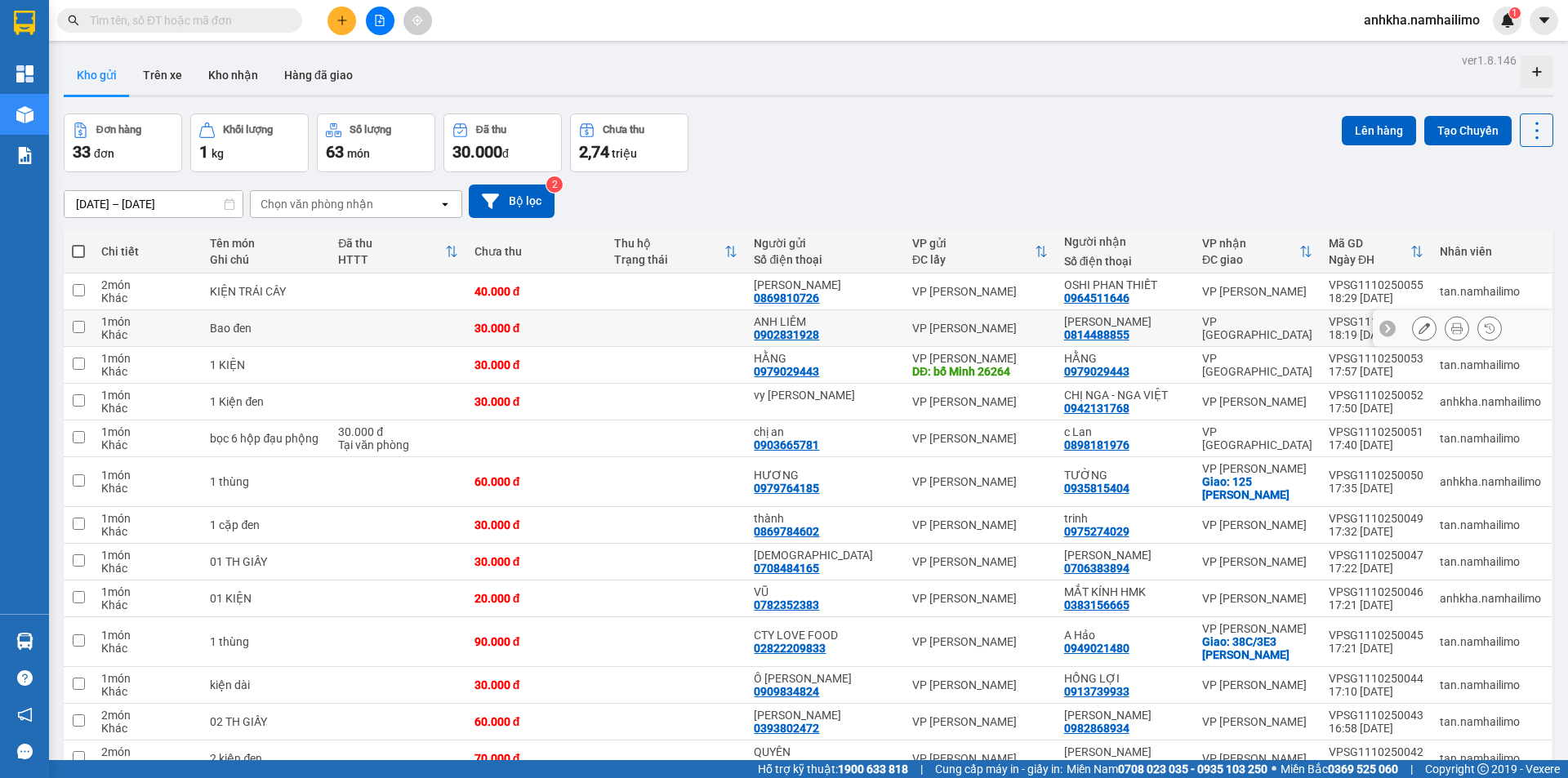
click at [1451, 326] on button at bounding box center [1457, 328] width 23 height 28
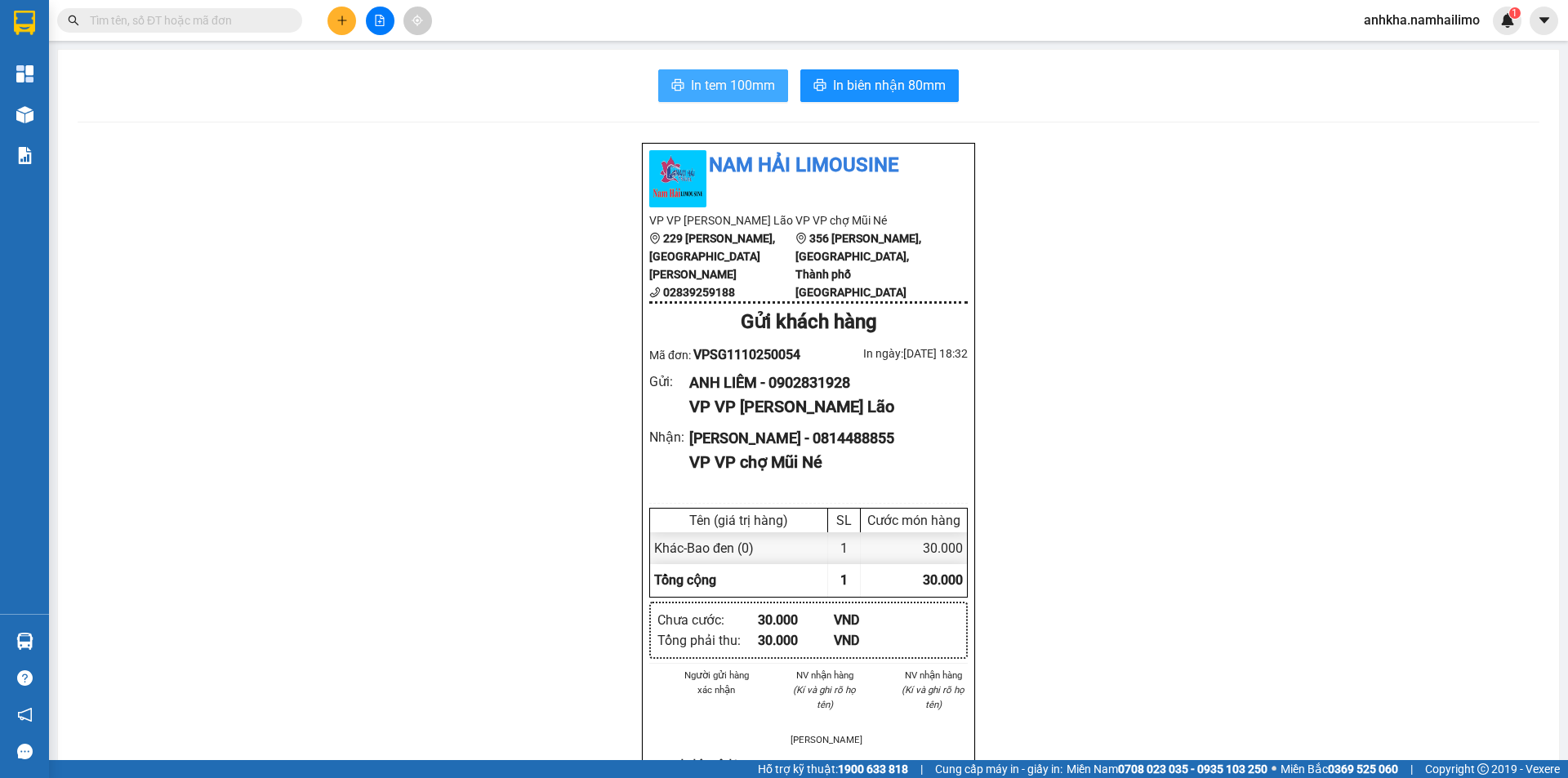
click at [701, 93] on span "In tem 100mm" at bounding box center [732, 85] width 84 height 20
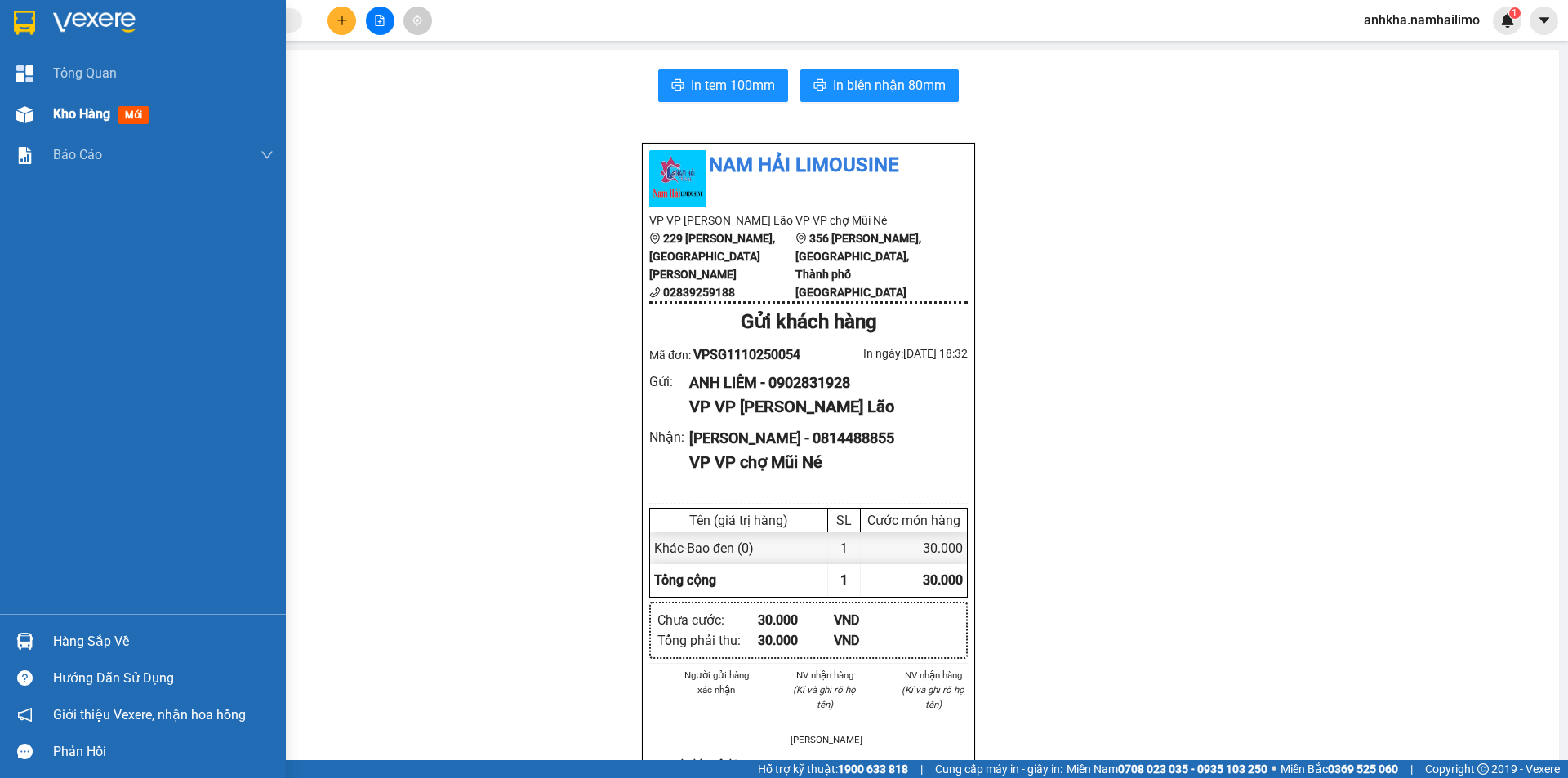
click at [19, 115] on img at bounding box center [25, 114] width 17 height 17
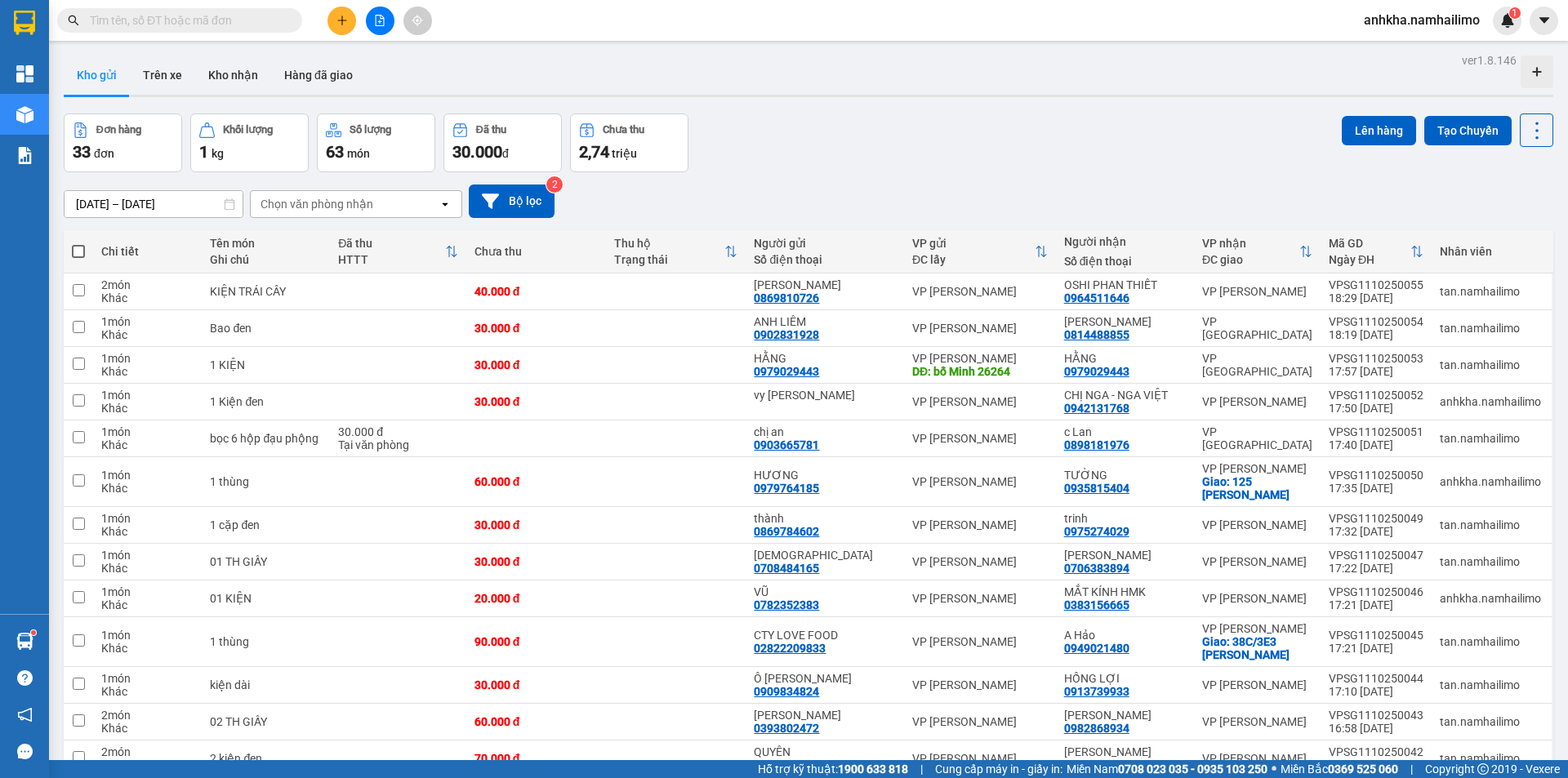
click at [281, 213] on div "Chọn văn phòng nhận" at bounding box center [344, 205] width 188 height 26
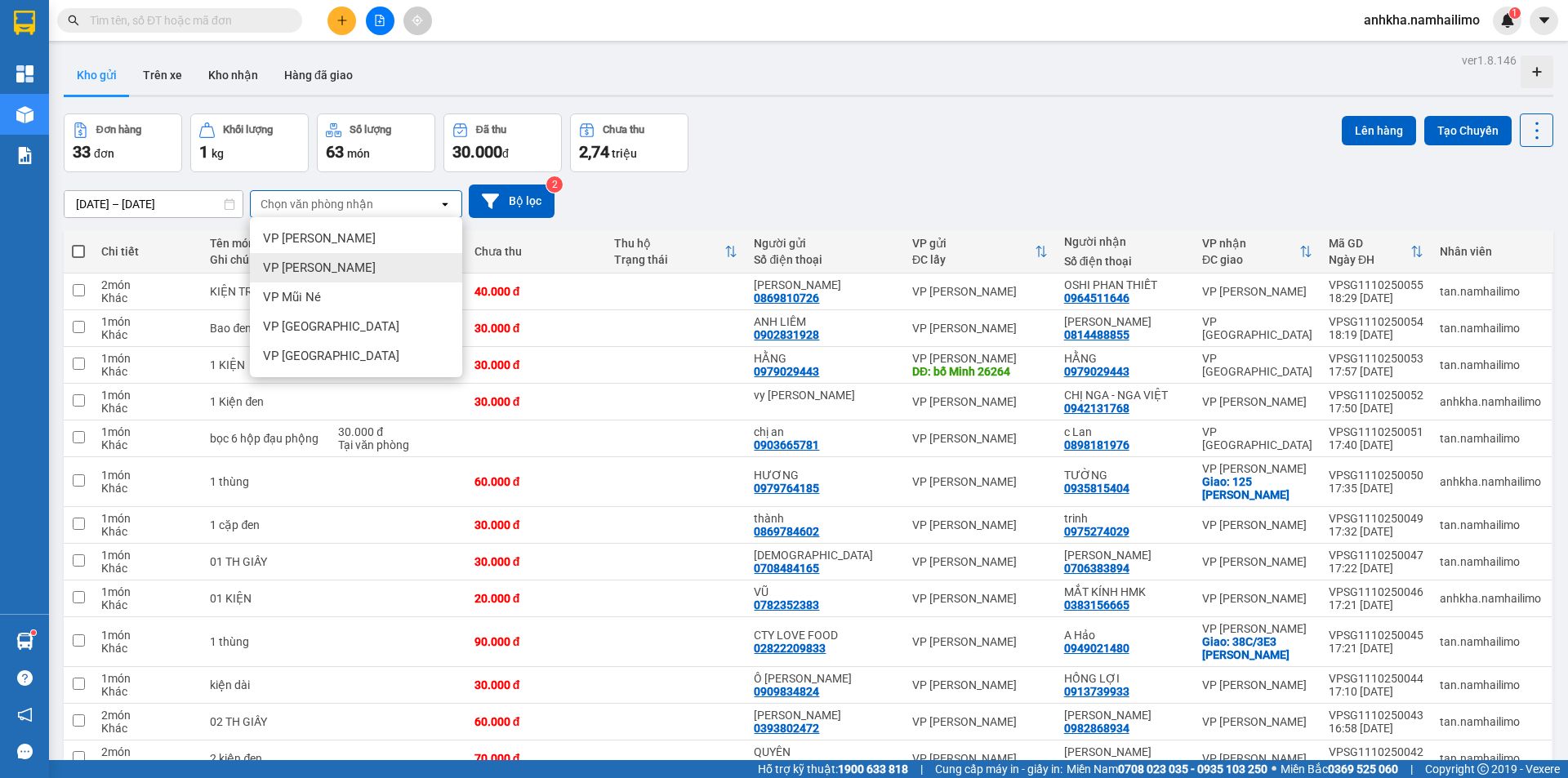
click at [312, 268] on span "VP [PERSON_NAME]" at bounding box center [319, 267] width 113 height 17
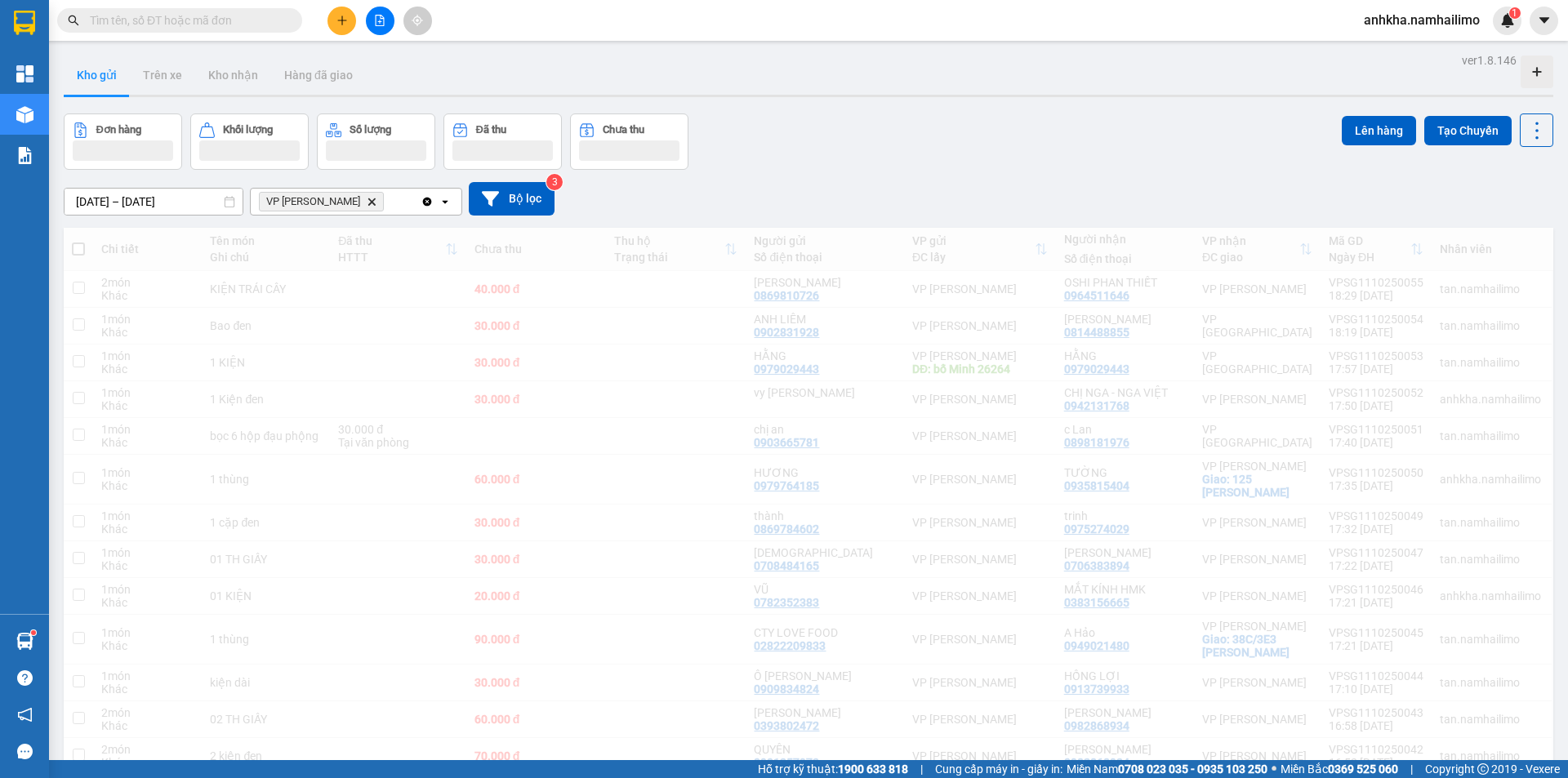
drag, startPoint x: 381, startPoint y: 206, endPoint x: 379, endPoint y: 214, distance: 8.2
click at [379, 211] on div "VP Phan Thiết Delete" at bounding box center [335, 202] width 170 height 26
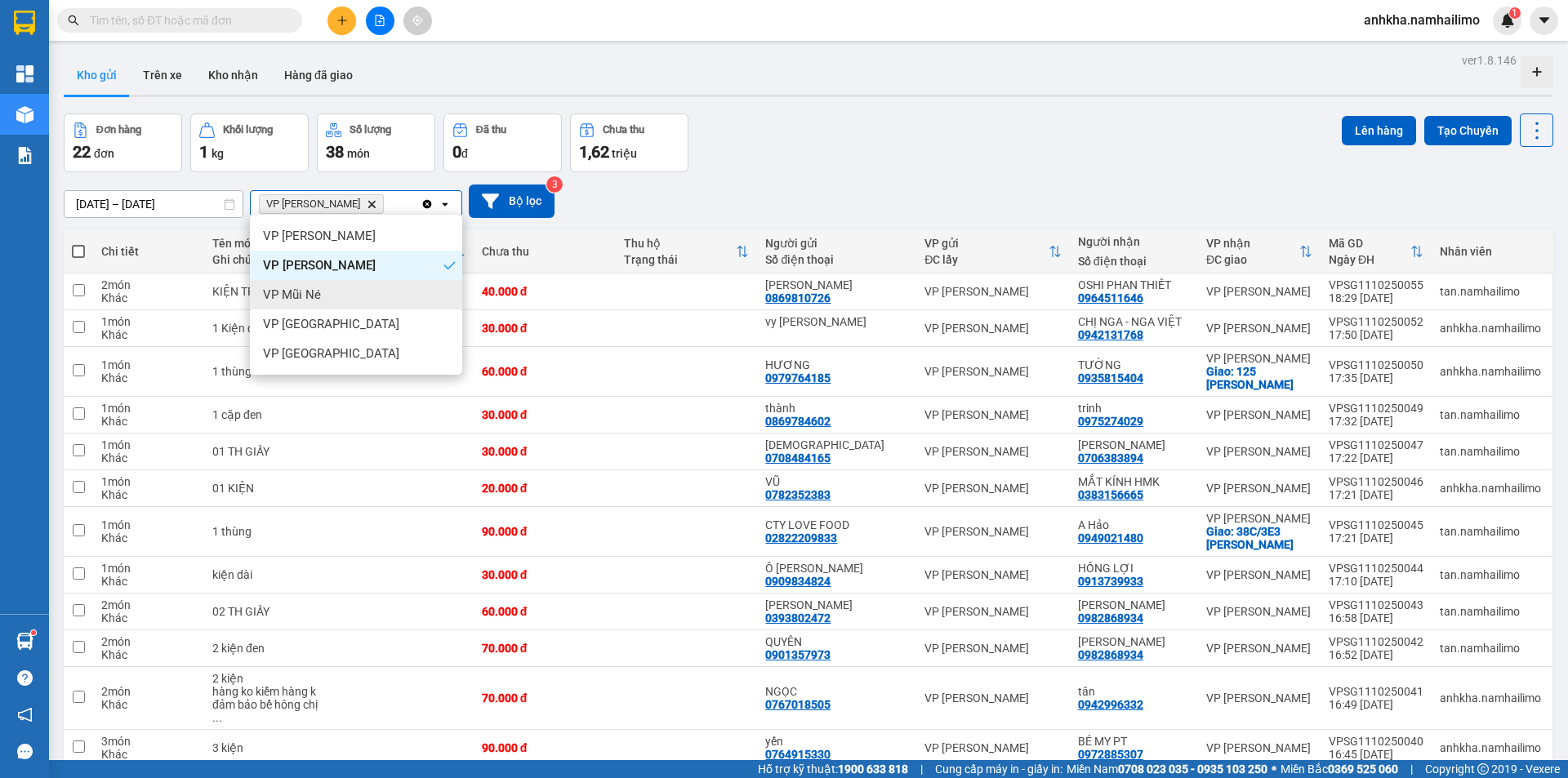
click at [313, 295] on span "VP Mũi Né" at bounding box center [292, 295] width 58 height 17
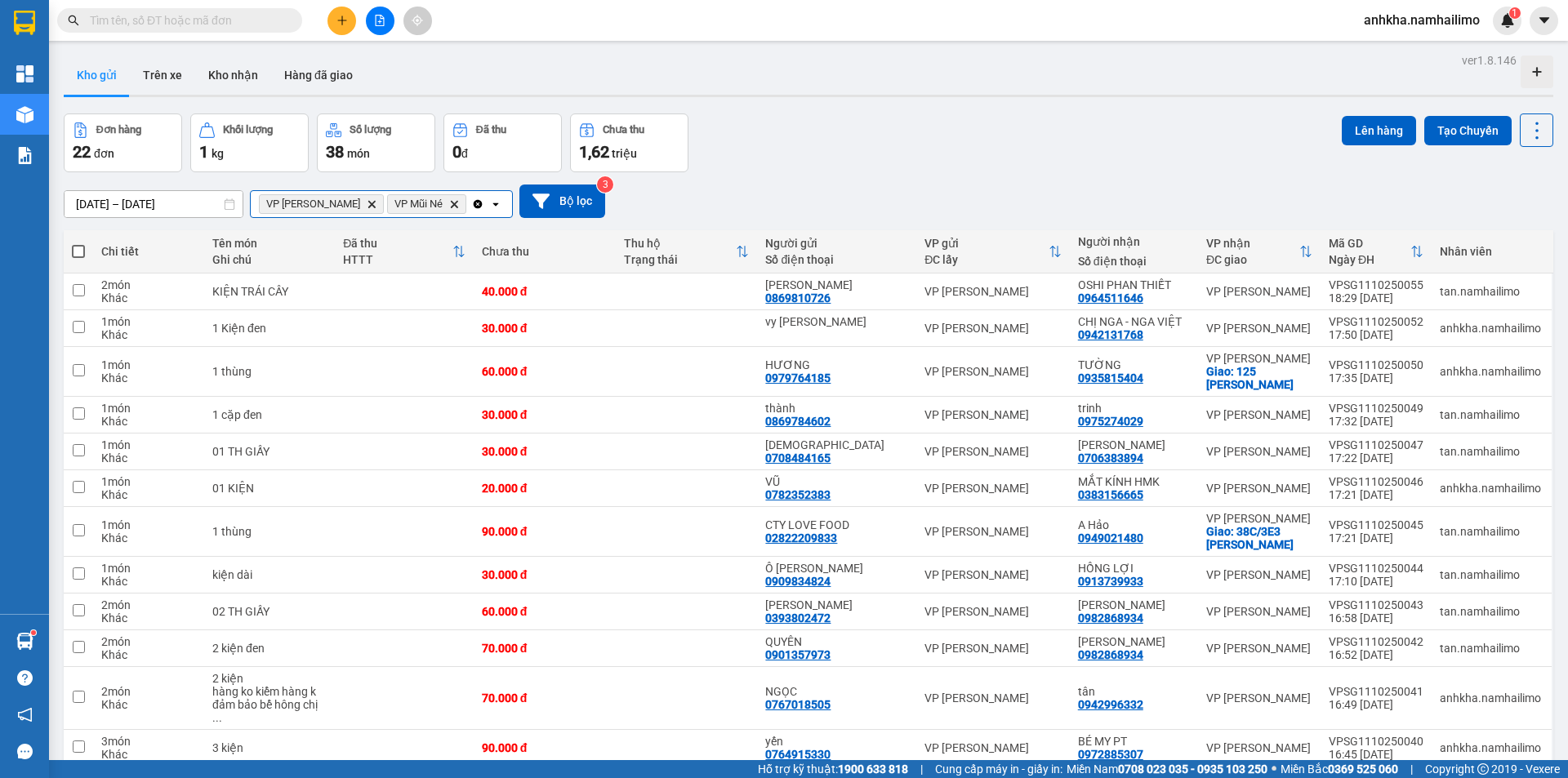
click at [469, 196] on input "Selected VP Phan Thiết, VP Mũi Né." at bounding box center [470, 204] width 2 height 17
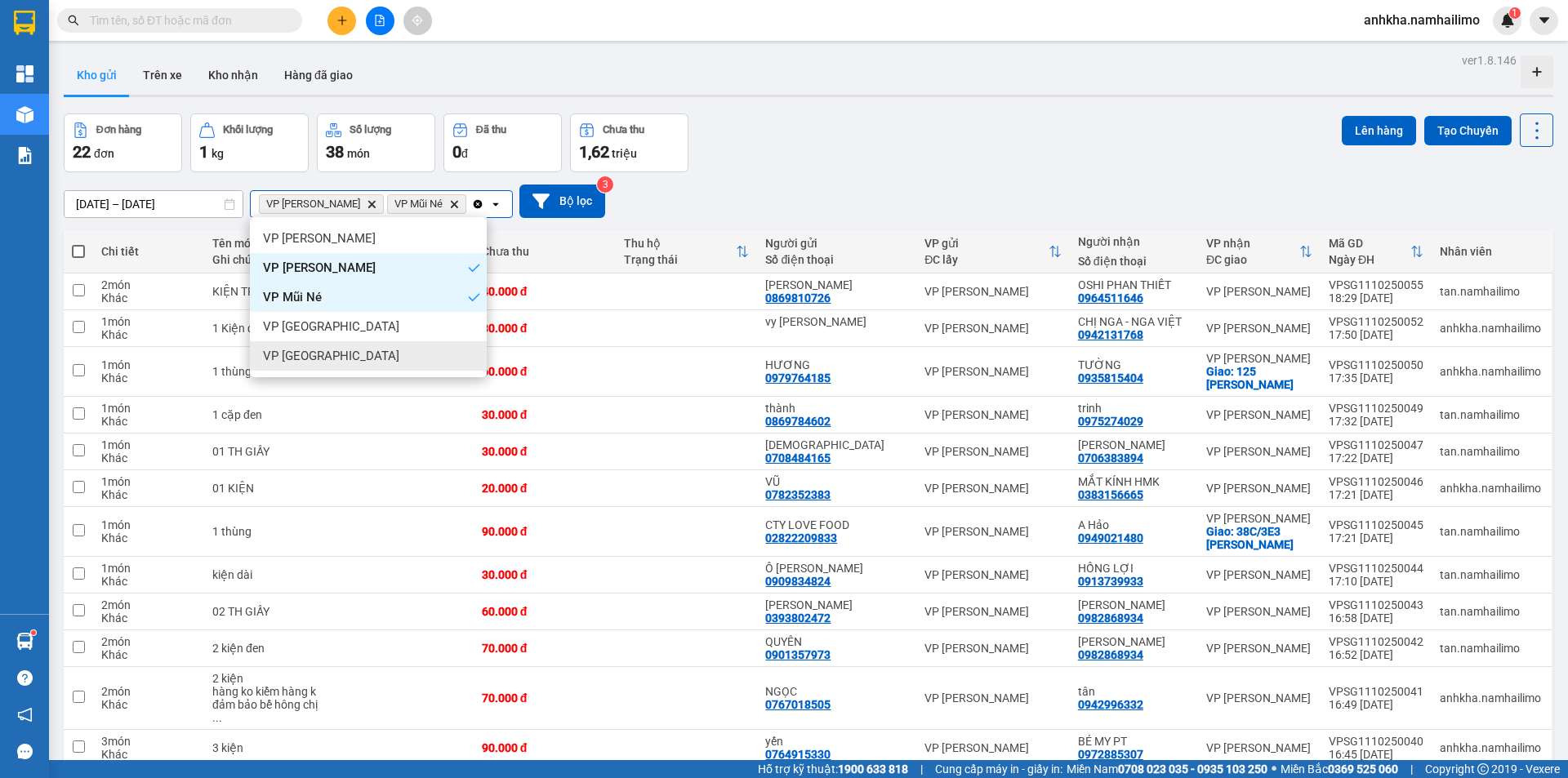
click at [313, 348] on span "VP [GEOGRAPHIC_DATA]" at bounding box center [331, 355] width 137 height 17
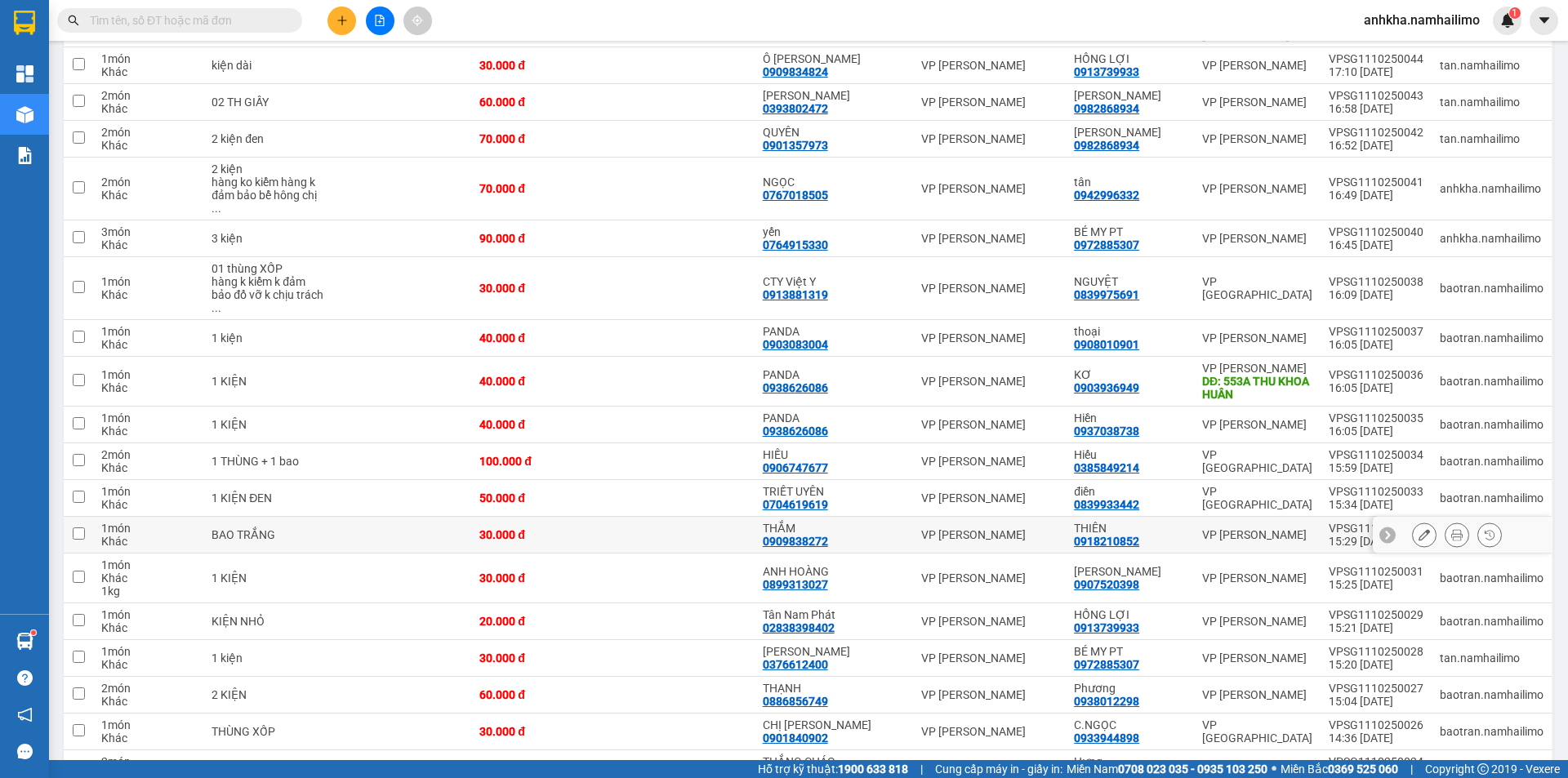
scroll to position [700, 0]
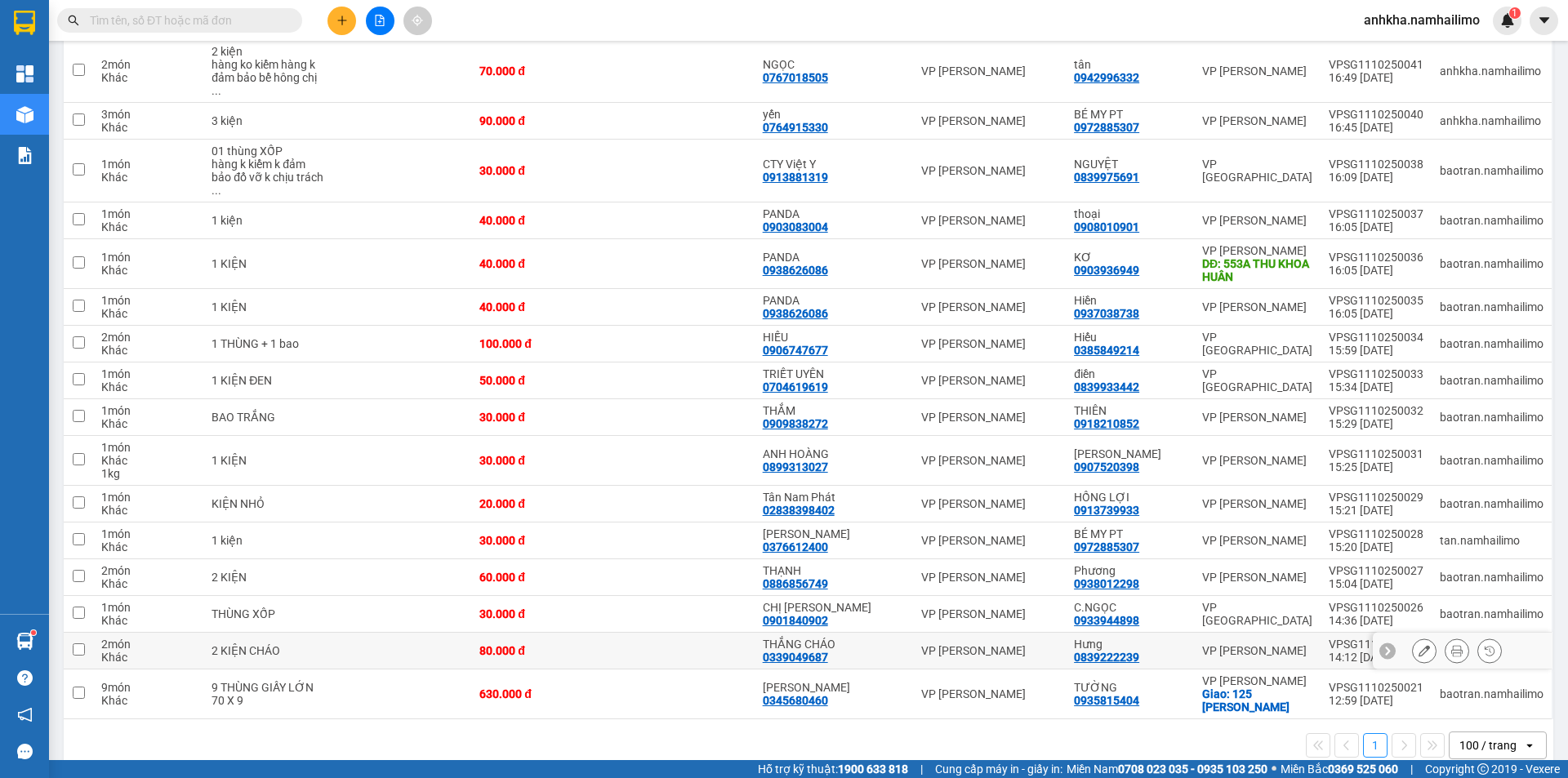
click at [1107, 651] on div "0839222239" at bounding box center [1107, 657] width 65 height 13
click at [1030, 608] on div "VP [PERSON_NAME]" at bounding box center [989, 614] width 137 height 13
checkbox input "true"
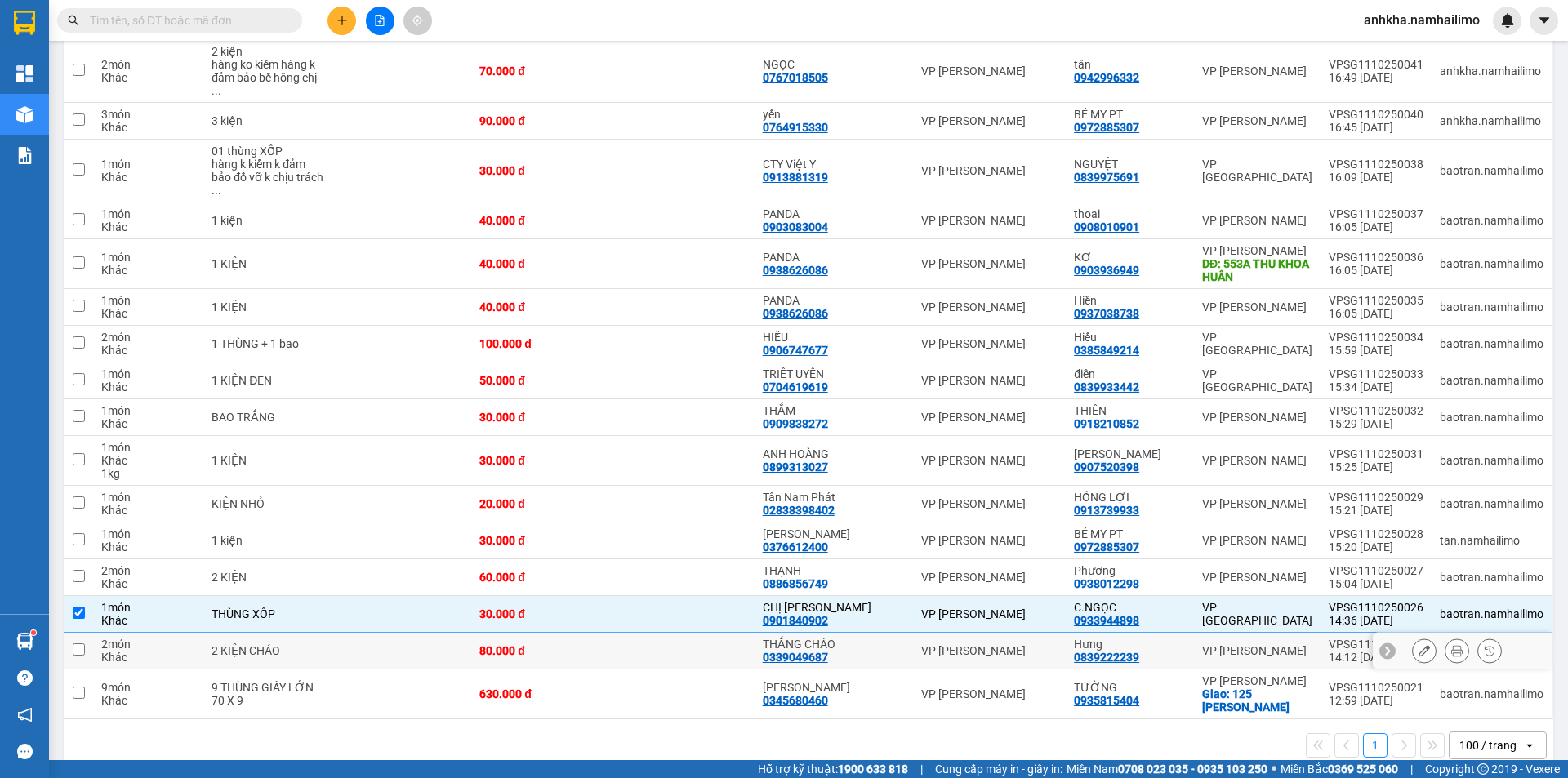
click at [968, 638] on td "VP [PERSON_NAME]" at bounding box center [989, 651] width 153 height 37
checkbox input "true"
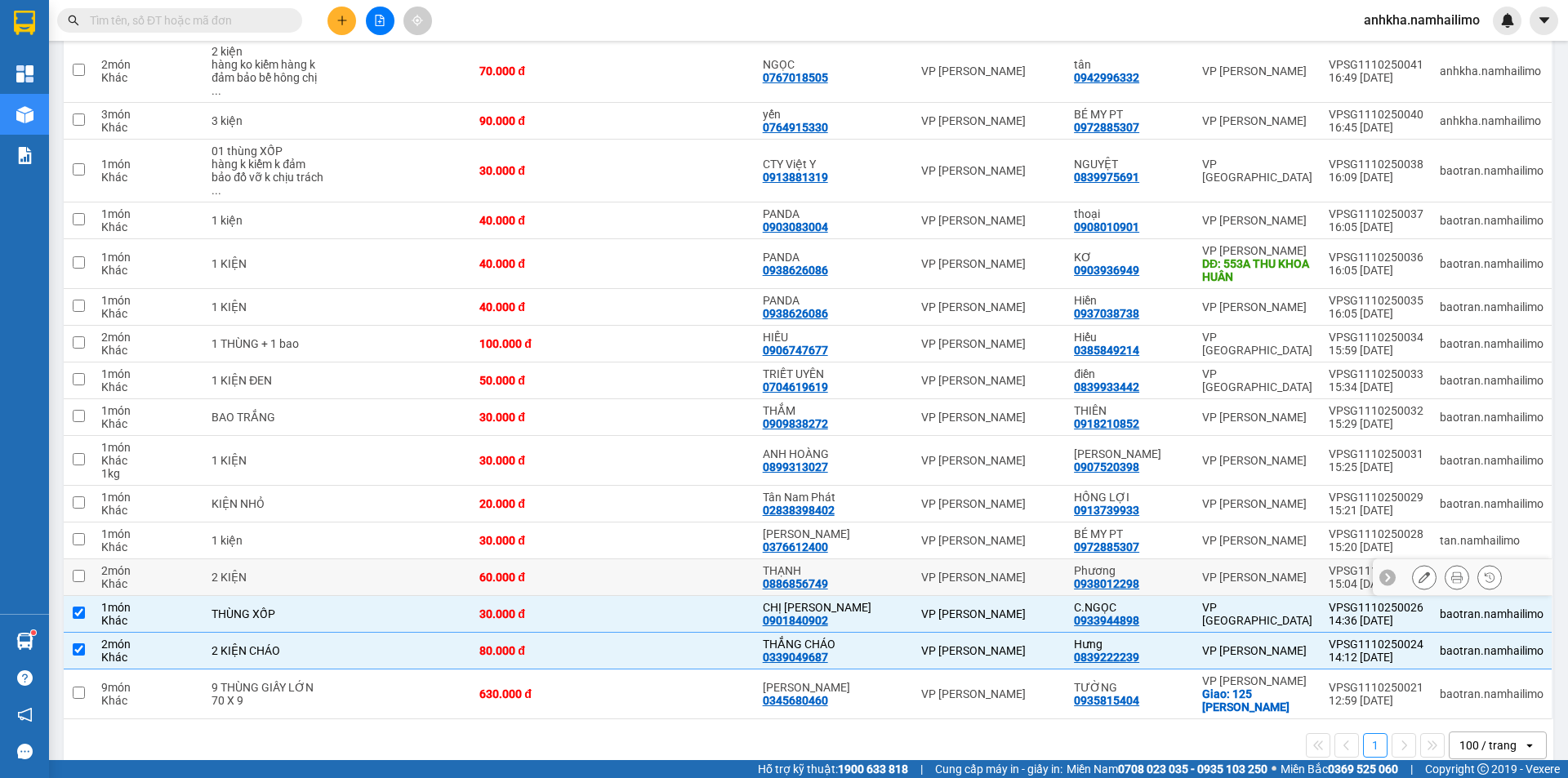
click at [1072, 559] on td "Phương 0938012298" at bounding box center [1129, 578] width 128 height 37
checkbox input "true"
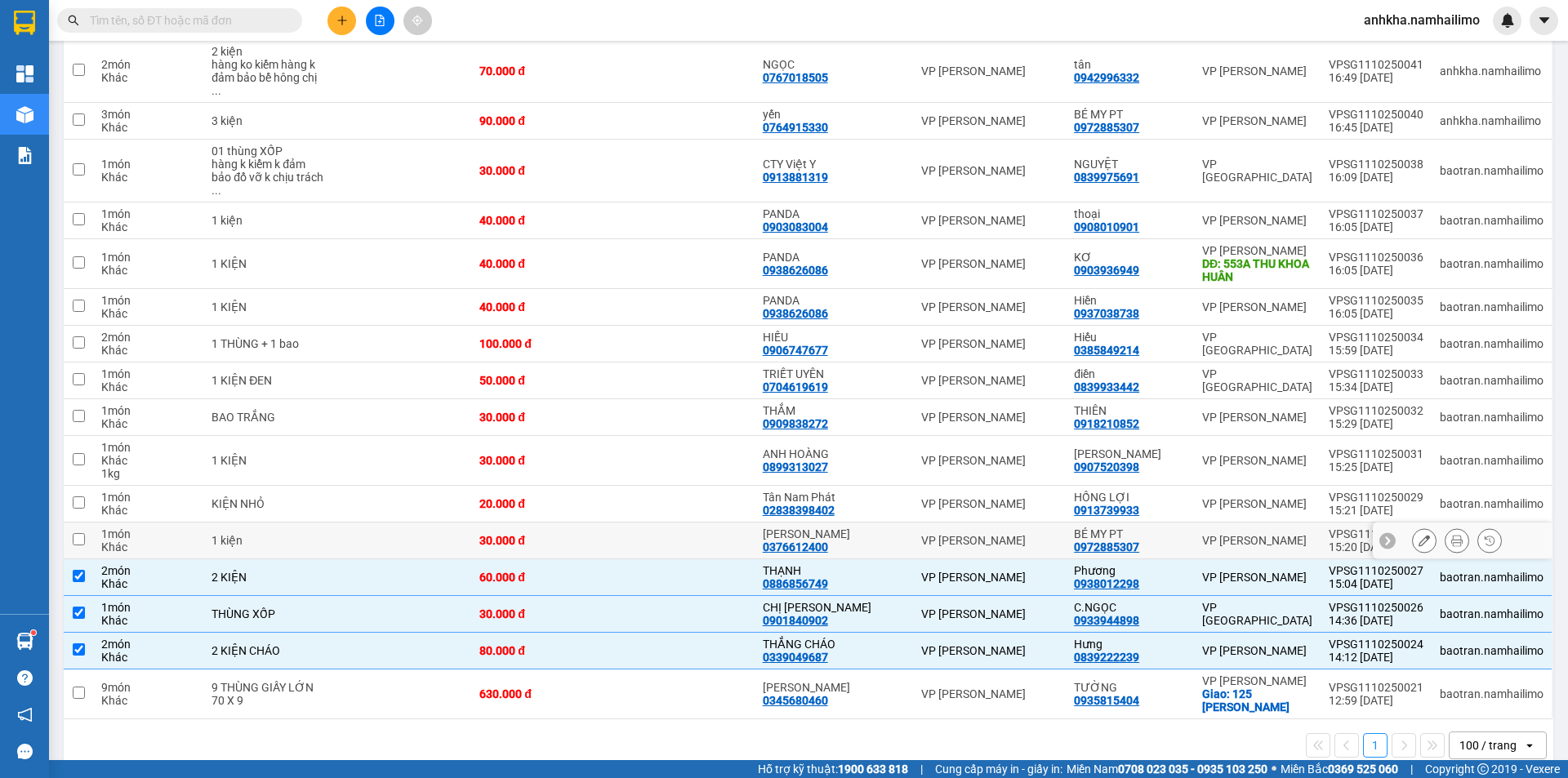
click at [1008, 534] on div "VP [PERSON_NAME]" at bounding box center [989, 540] width 137 height 13
checkbox input "true"
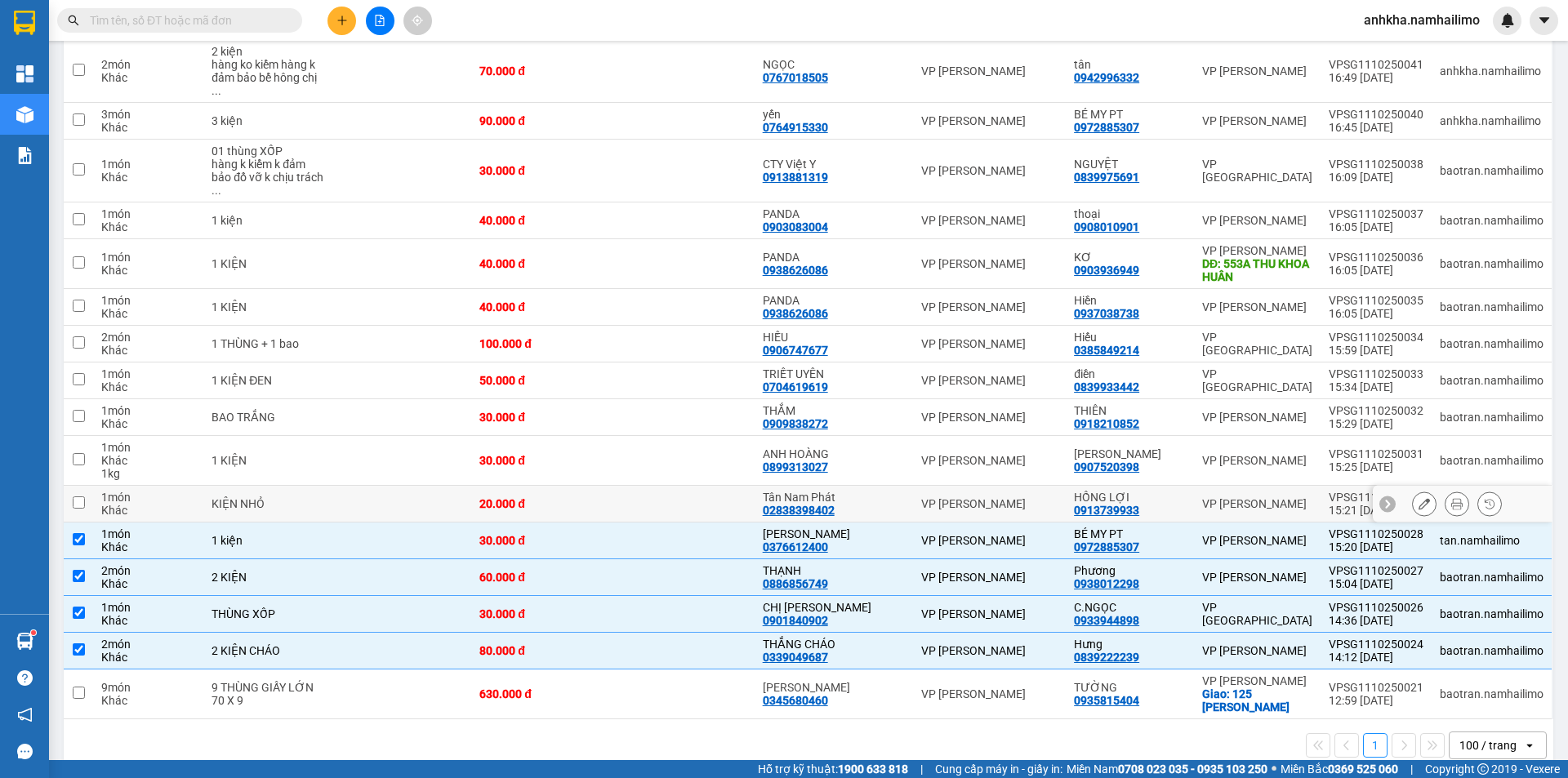
click at [1038, 497] on div "VP [PERSON_NAME]" at bounding box center [989, 504] width 137 height 13
checkbox input "true"
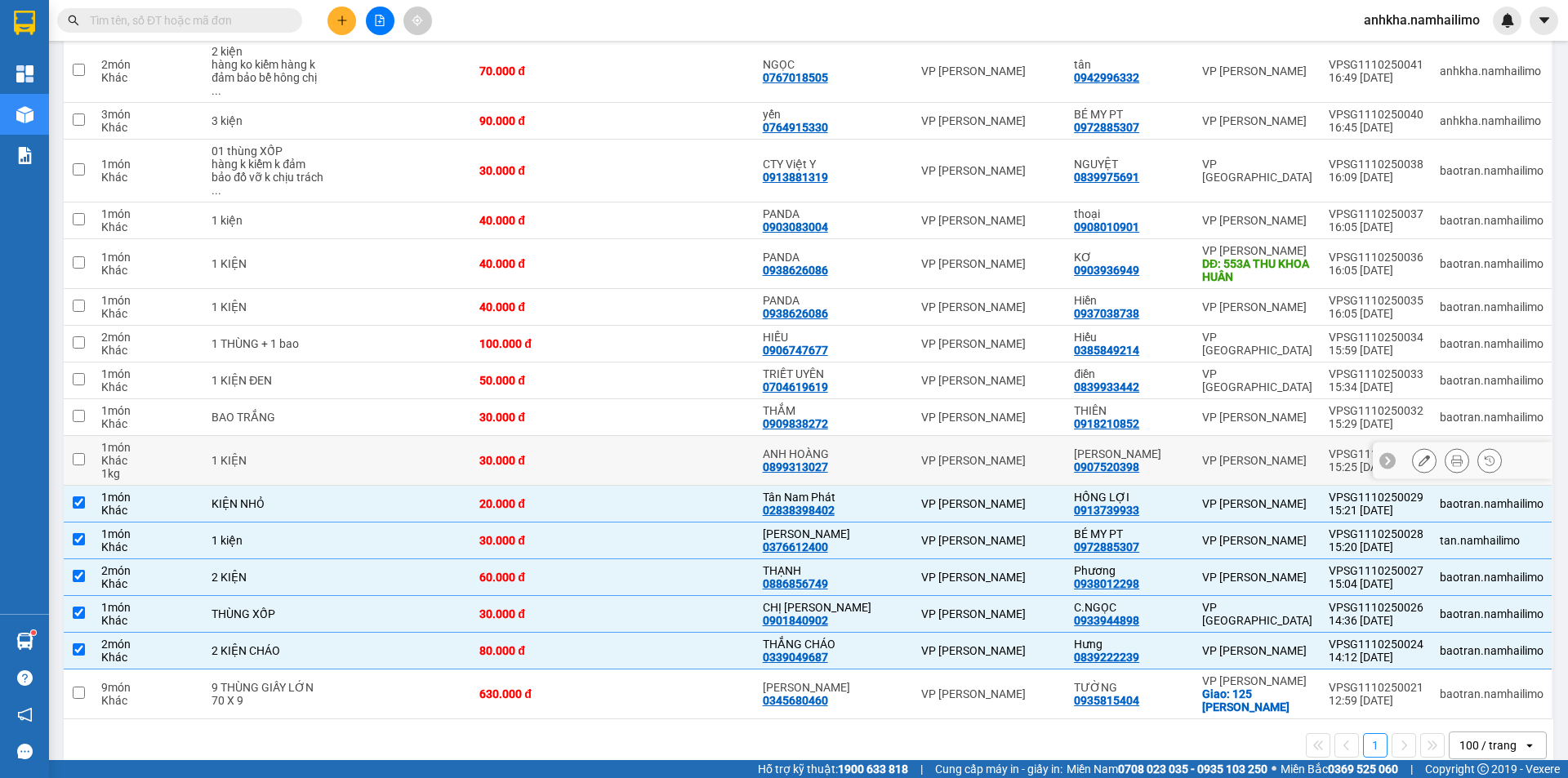
click at [1028, 443] on td "VP [PERSON_NAME]" at bounding box center [989, 460] width 153 height 49
checkbox input "true"
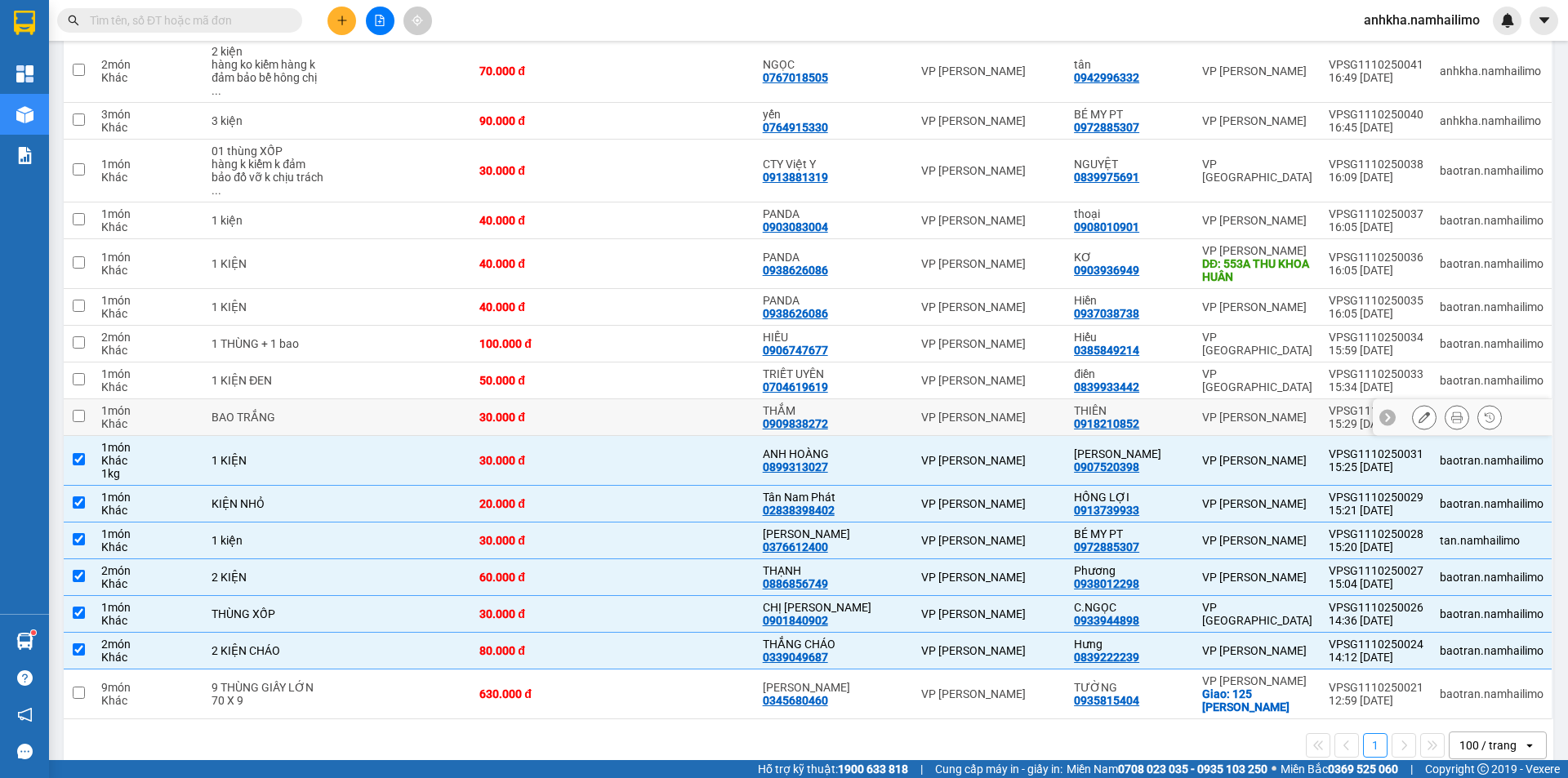
click at [960, 411] on div "VP [PERSON_NAME]" at bounding box center [989, 417] width 137 height 13
checkbox input "true"
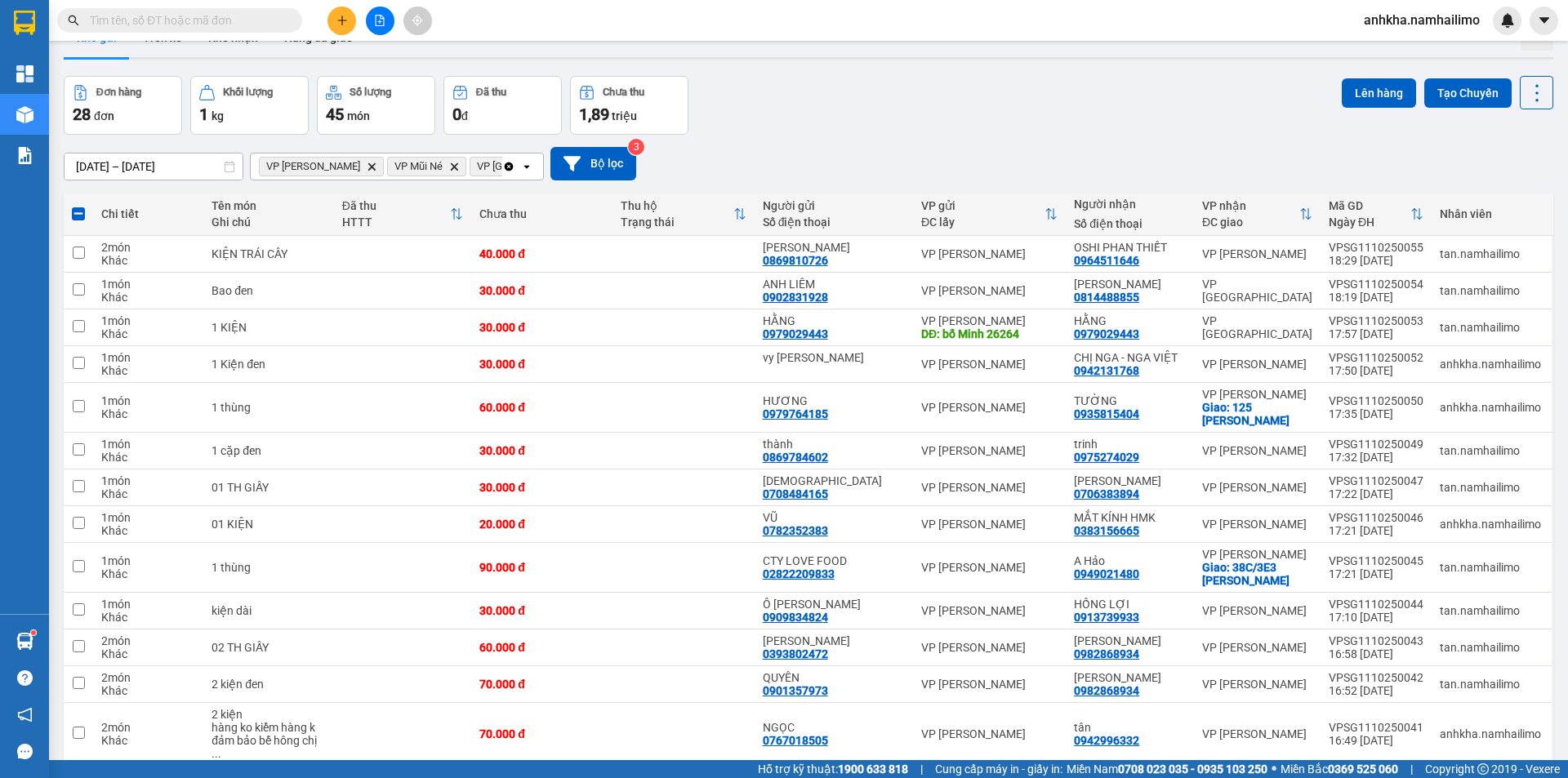
scroll to position [0, 0]
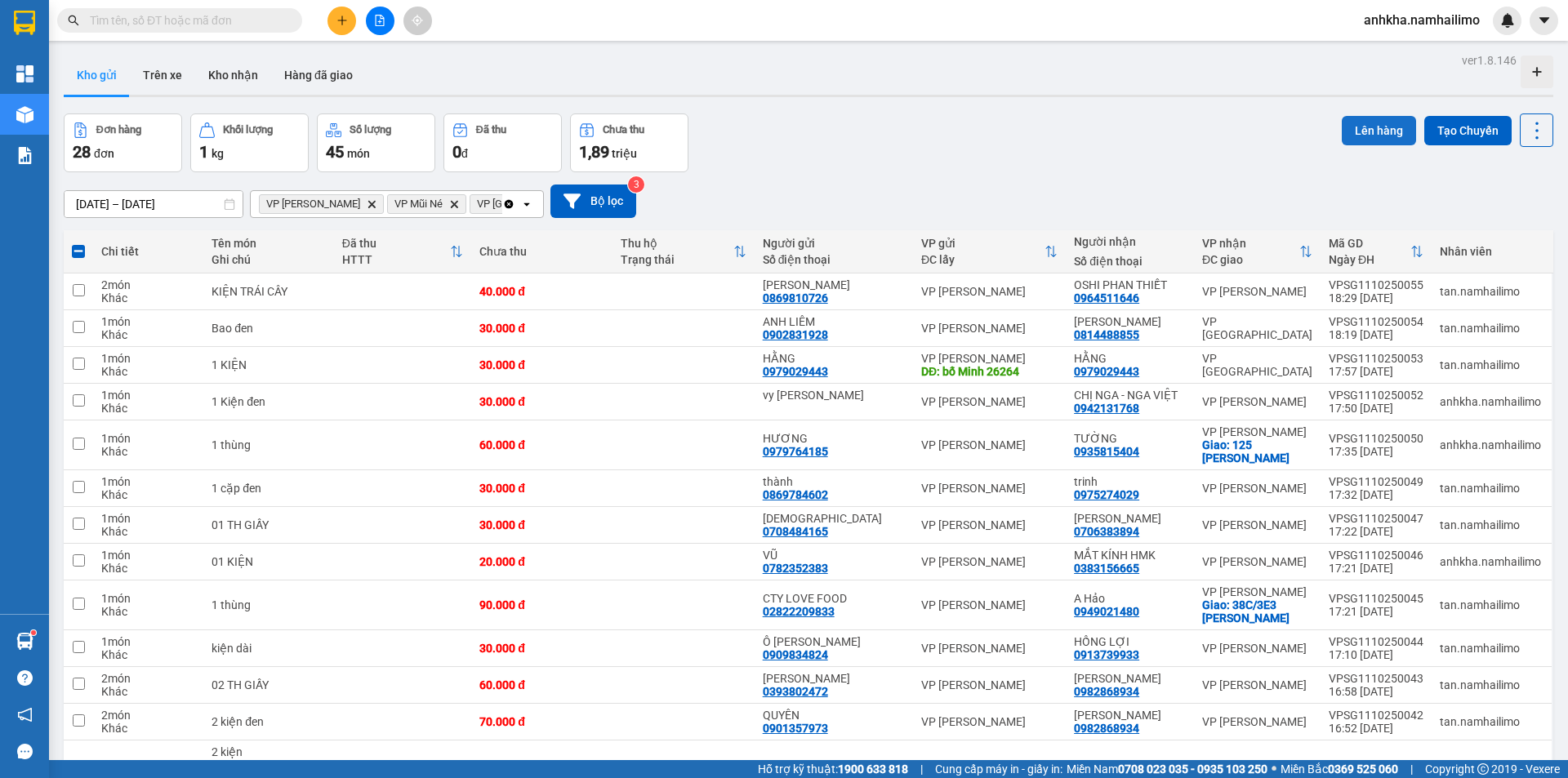
click at [1369, 136] on button "Lên hàng" at bounding box center [1379, 130] width 74 height 29
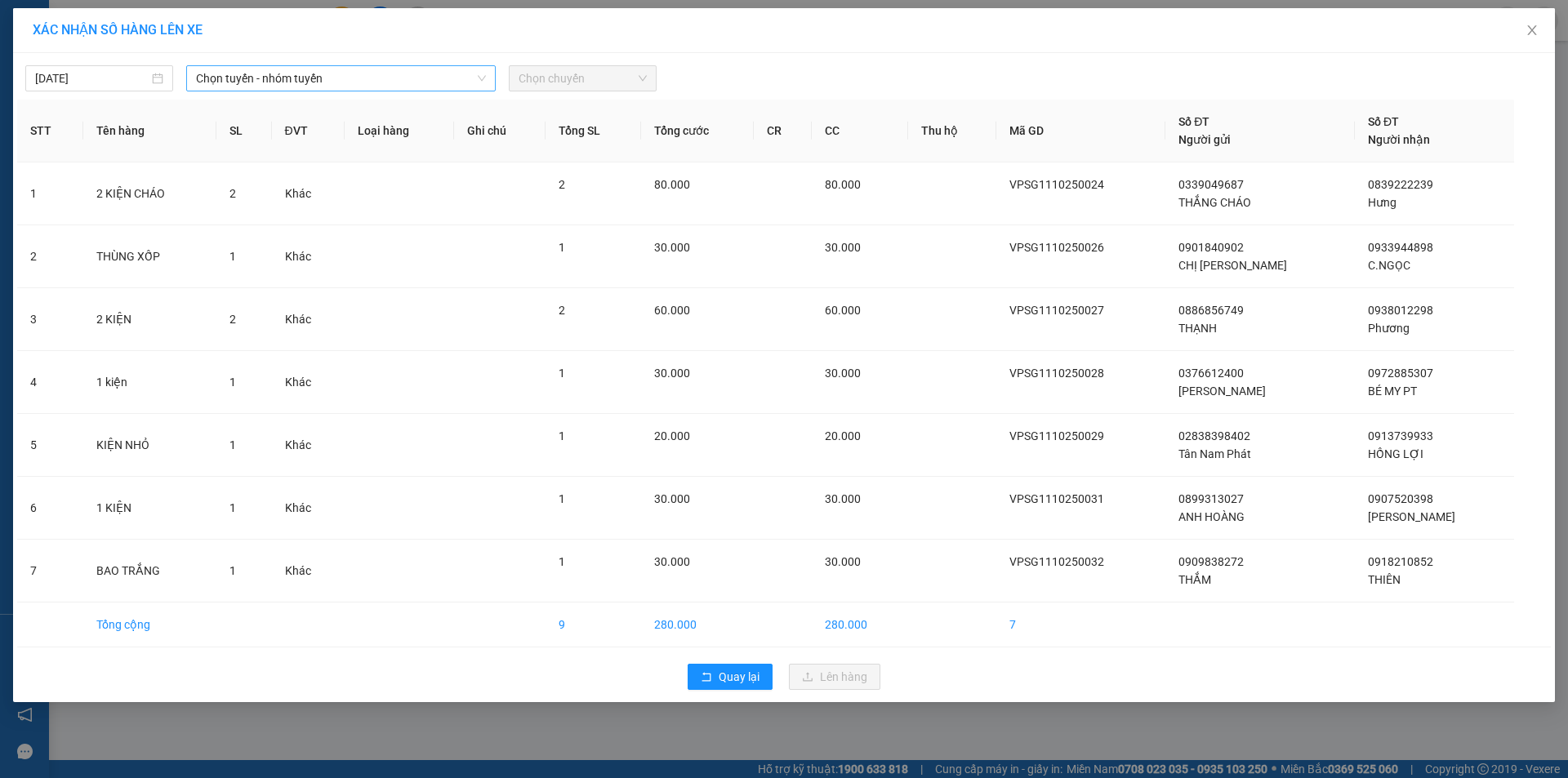
click at [407, 82] on span "Chọn tuyến - nhóm tuyến" at bounding box center [341, 79] width 290 height 25
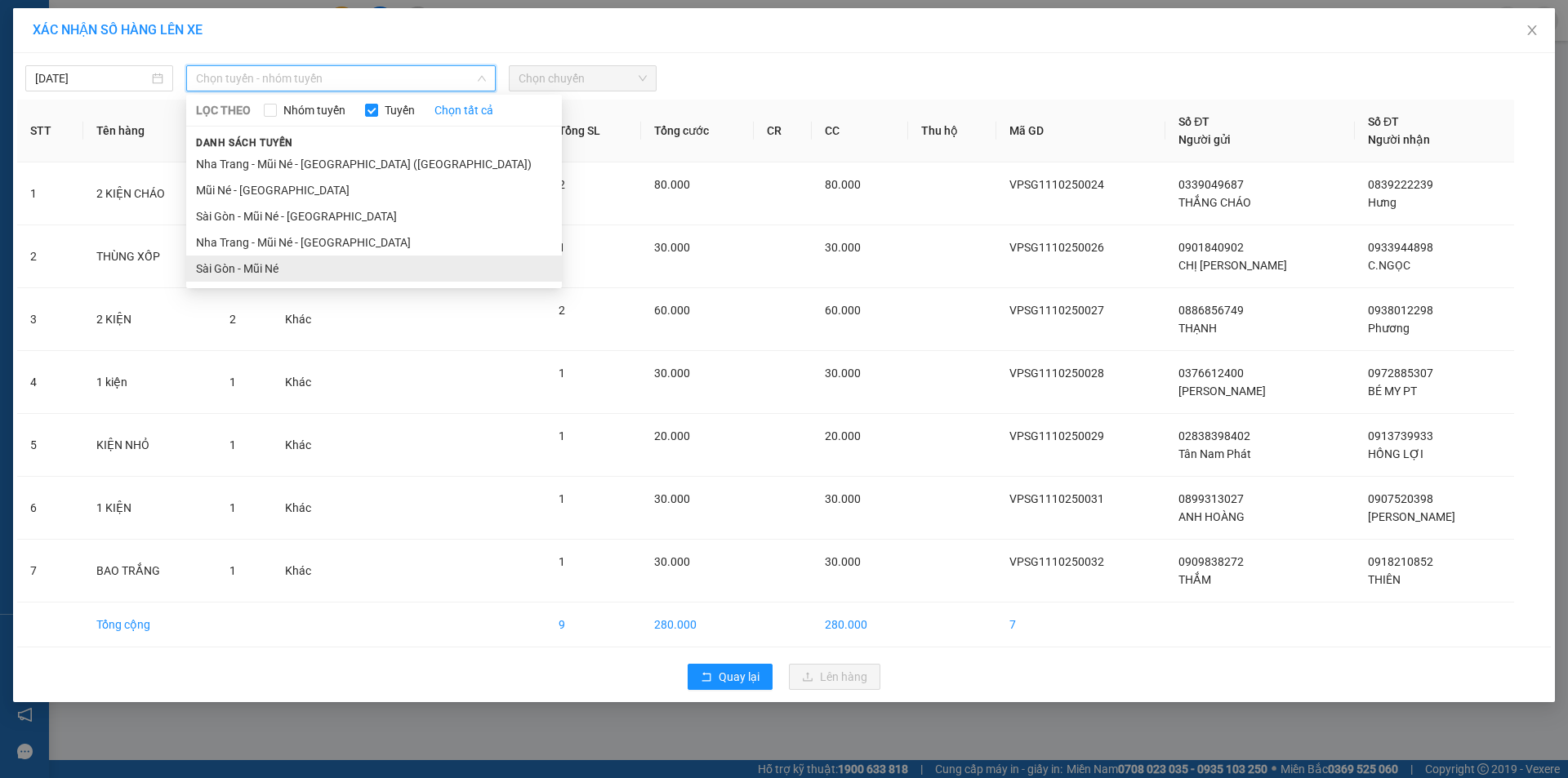
click at [290, 267] on li "Sài Gòn - Mũi Né" at bounding box center [374, 269] width 376 height 26
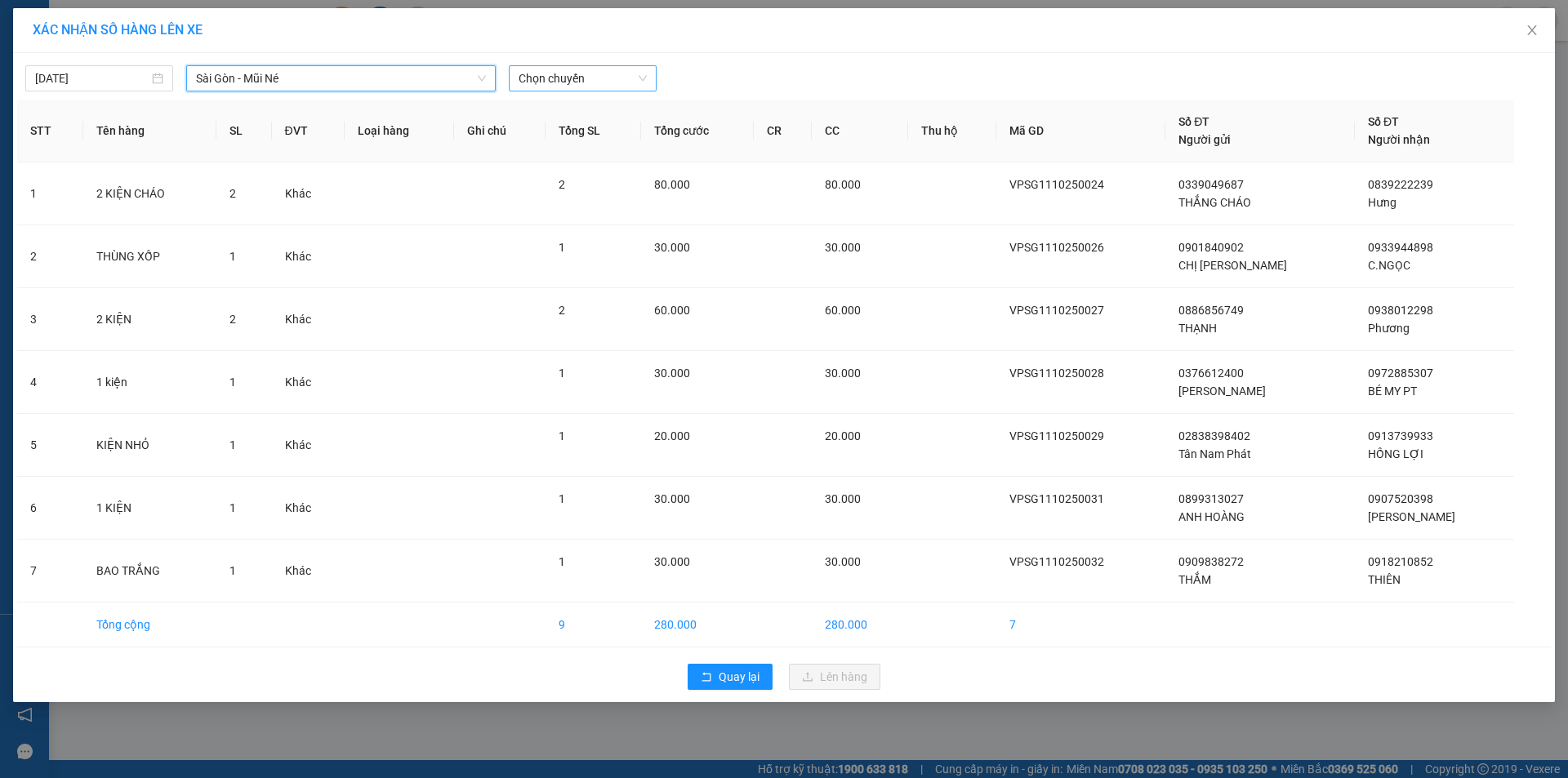
drag, startPoint x: 565, startPoint y: 72, endPoint x: 563, endPoint y: 88, distance: 16.1
click at [565, 73] on span "Chọn chuyến" at bounding box center [582, 79] width 128 height 25
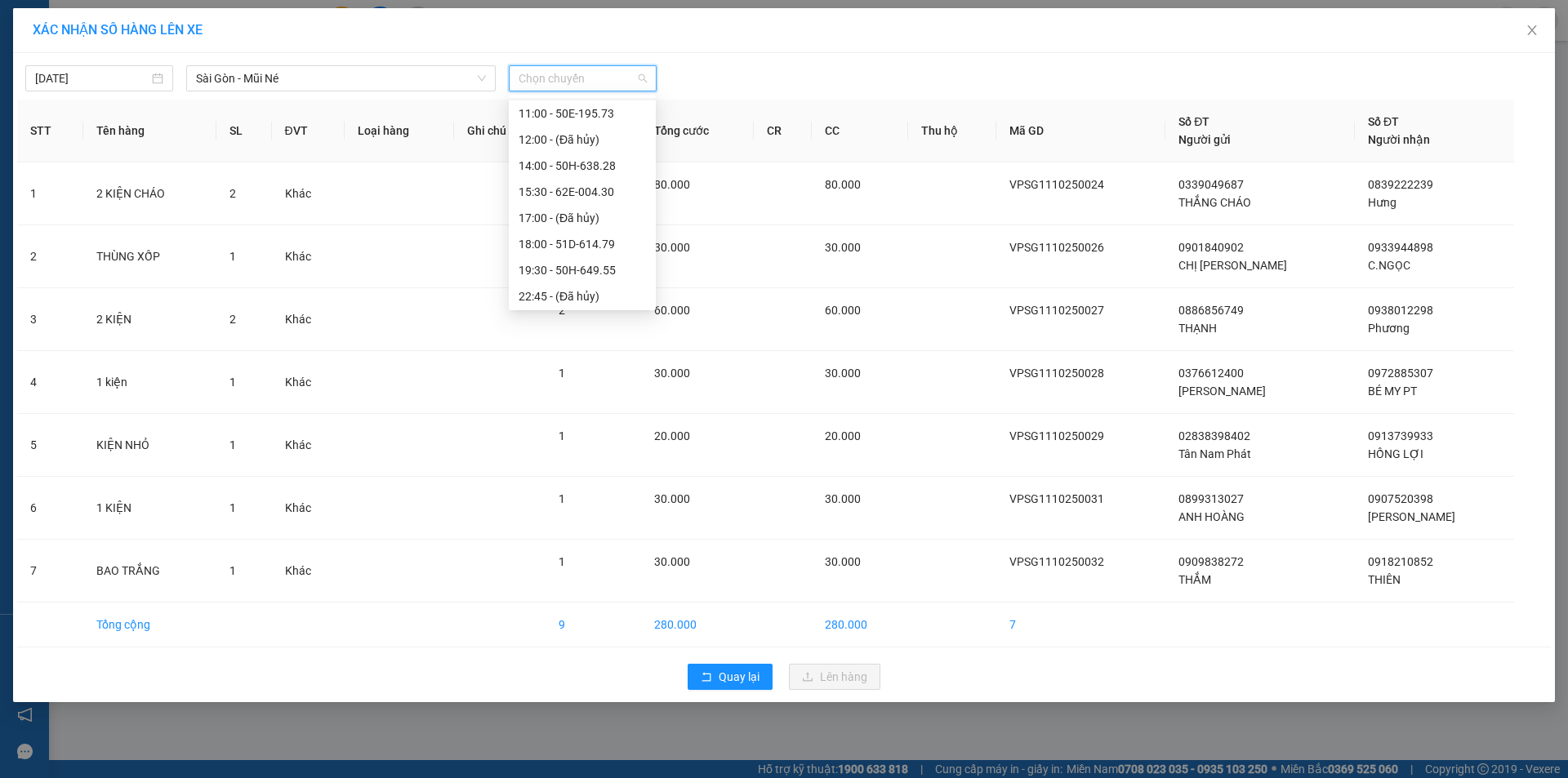
scroll to position [183, 0]
click at [573, 188] on div "15:30 - 62E-004.30" at bounding box center [582, 190] width 127 height 18
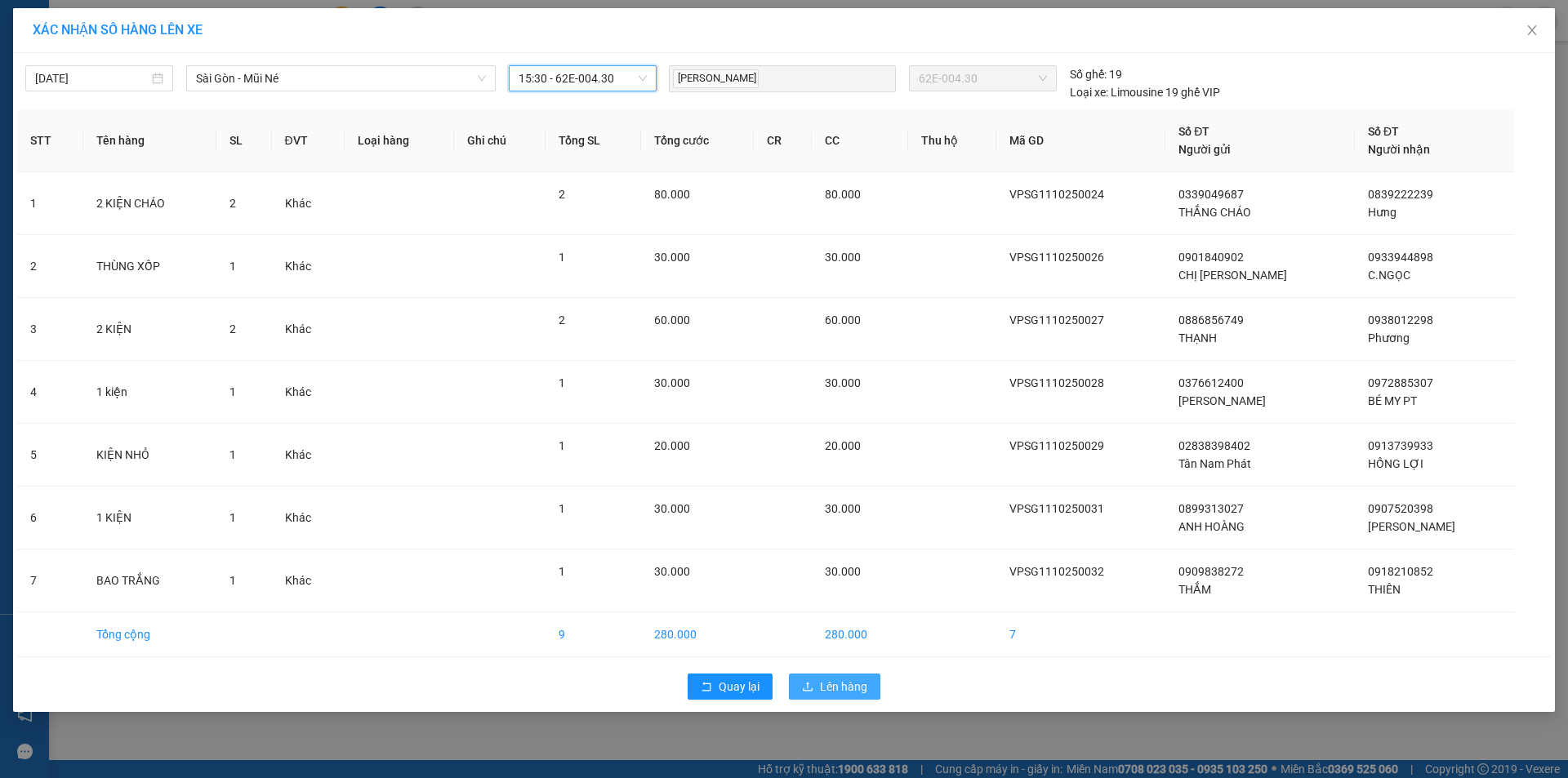
click at [823, 680] on span "Lên hàng" at bounding box center [844, 686] width 48 height 18
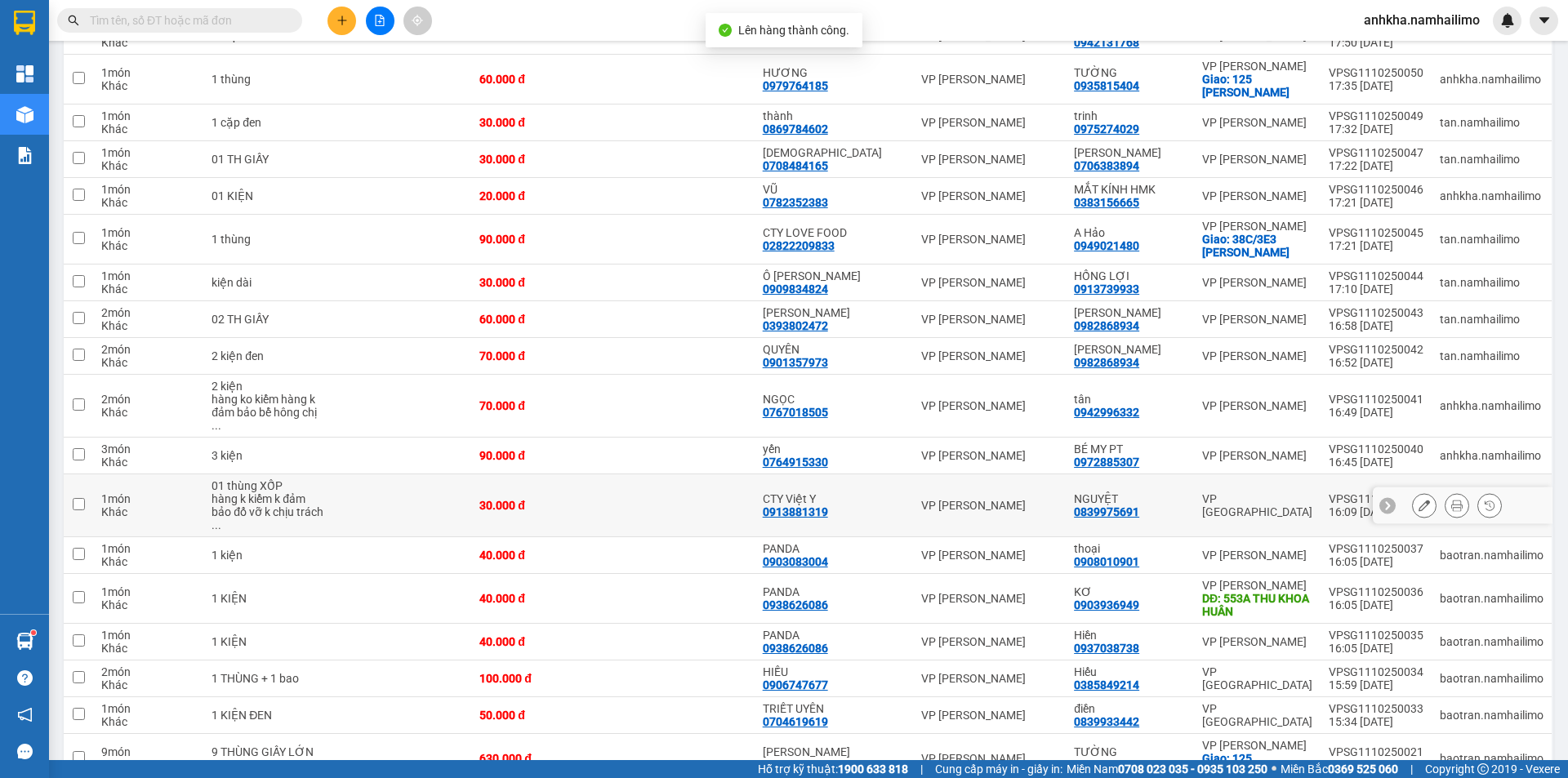
scroll to position [430, 0]
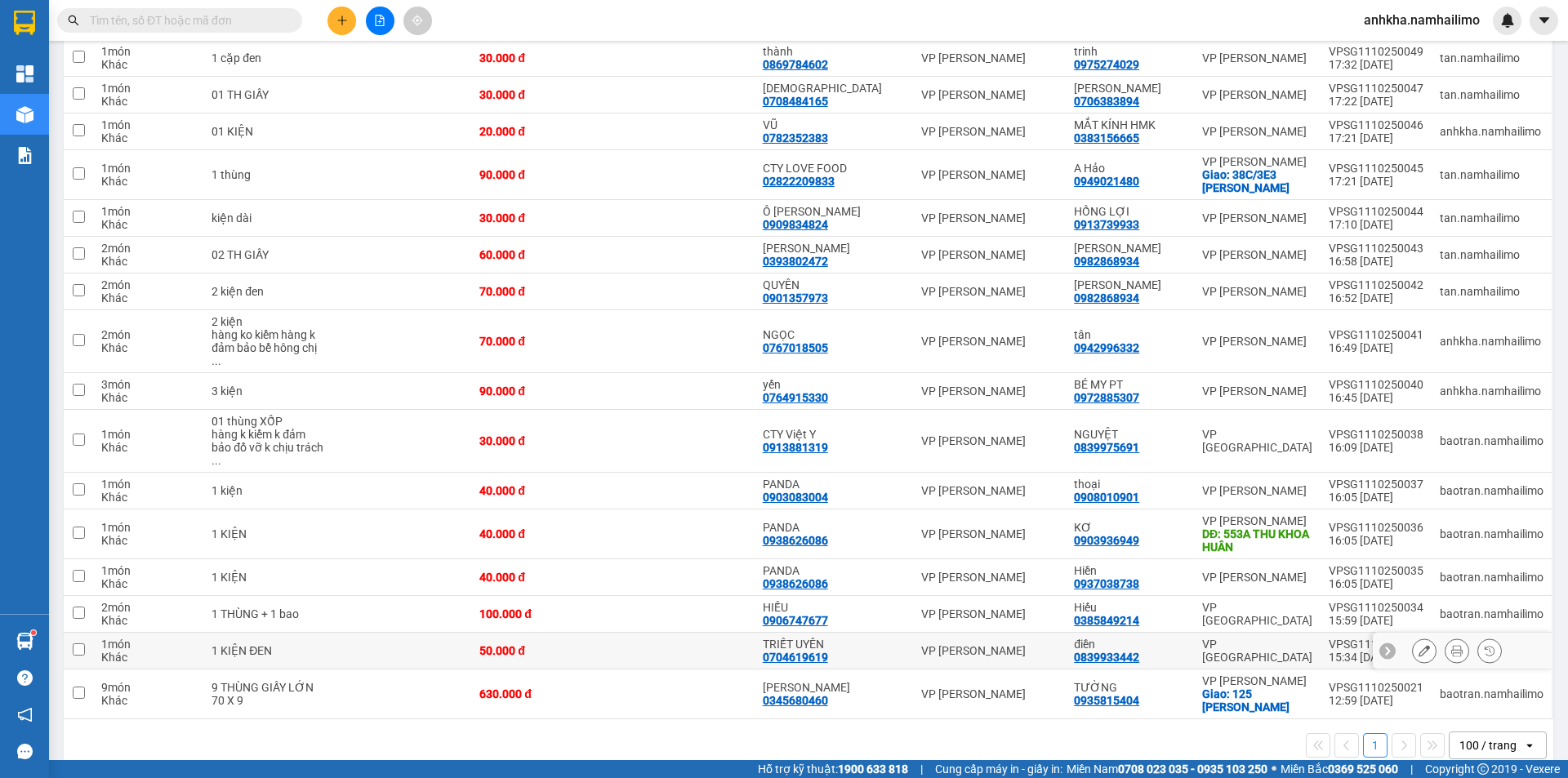
click at [886, 638] on div "TRIẾT UYÊN 0704619619" at bounding box center [834, 651] width 142 height 26
checkbox input "true"
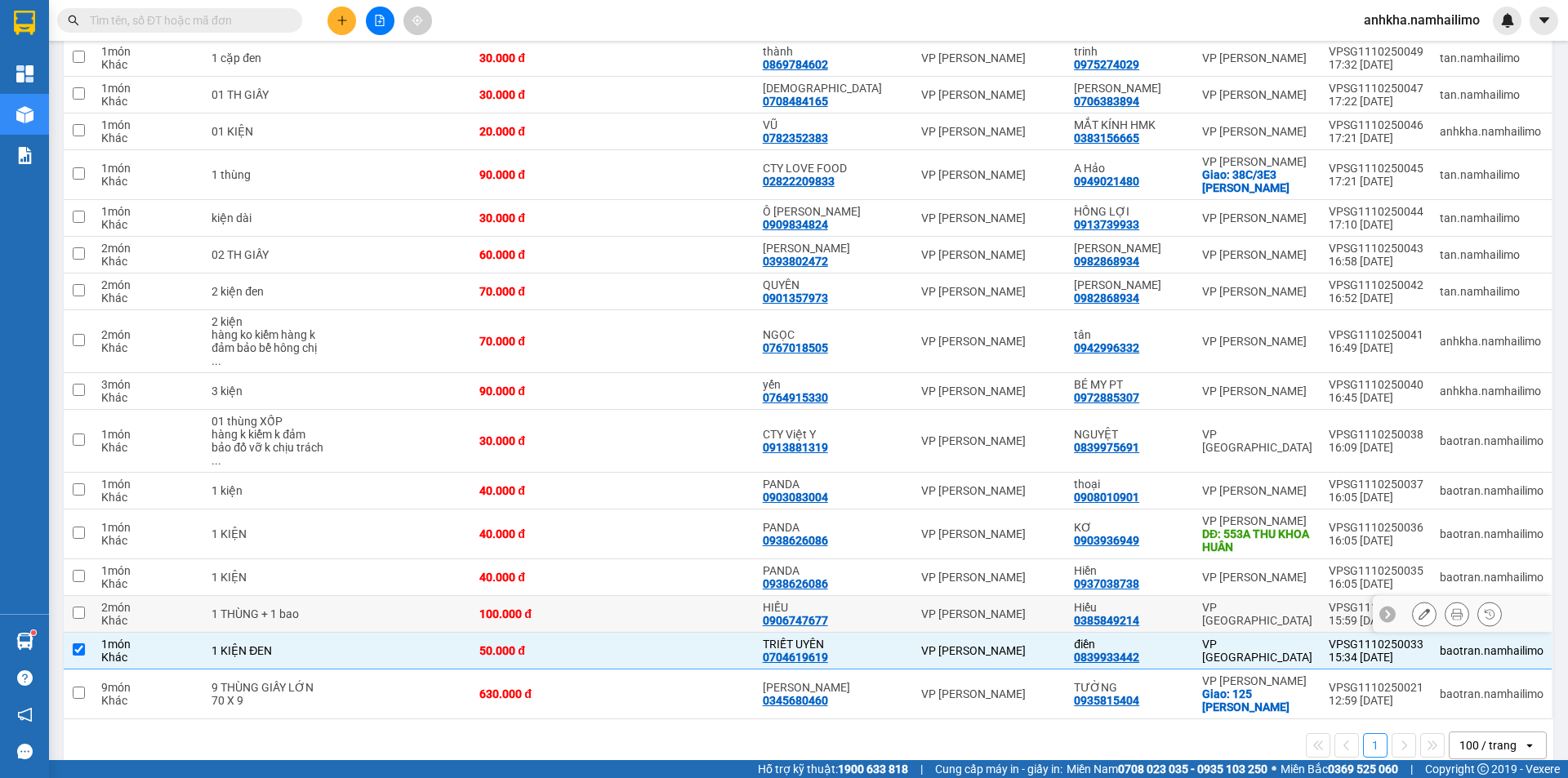
click at [898, 601] on div "HIẾU" at bounding box center [834, 607] width 142 height 13
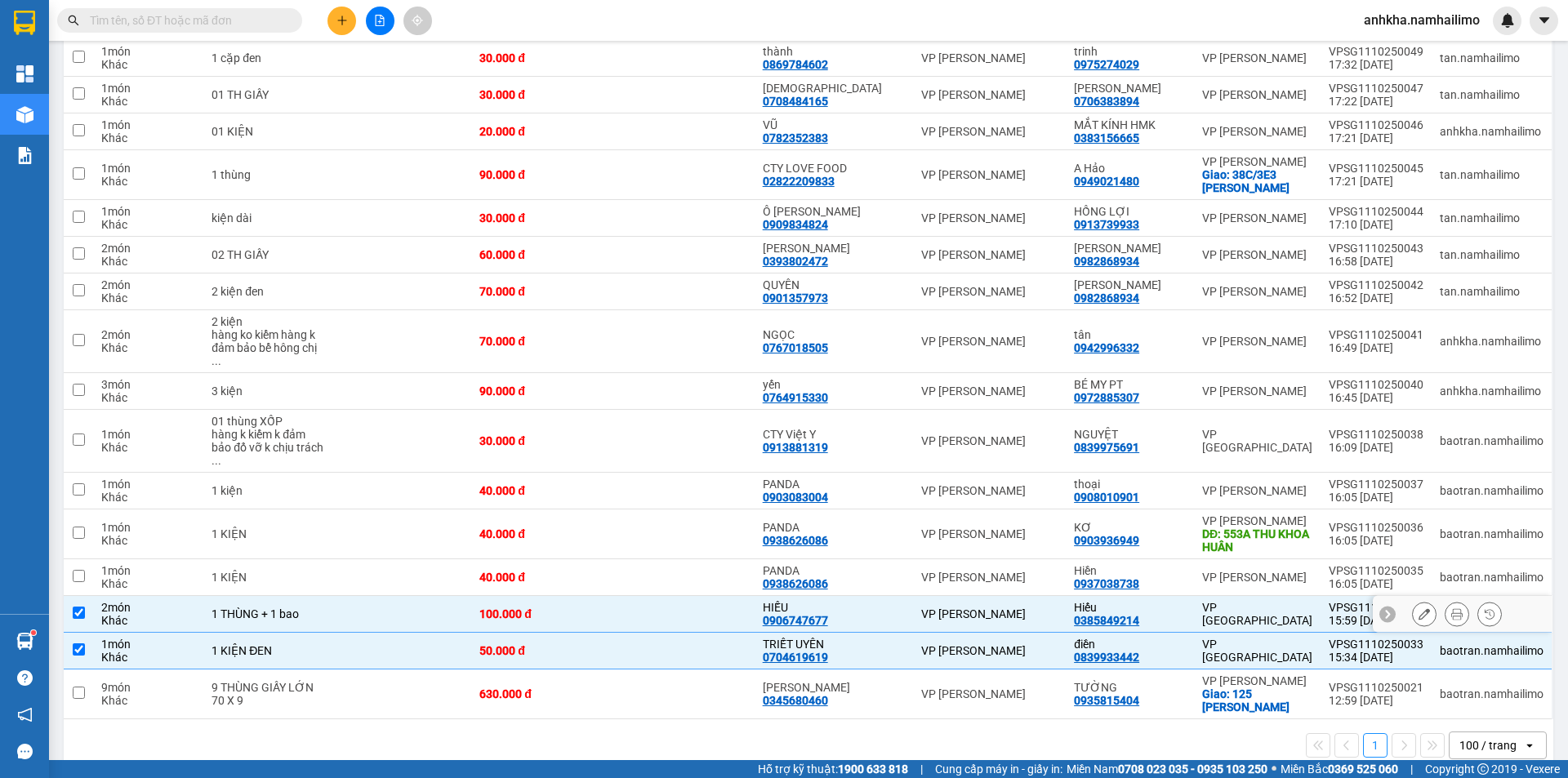
click at [897, 601] on div "HIẾU" at bounding box center [834, 607] width 142 height 13
checkbox input "false"
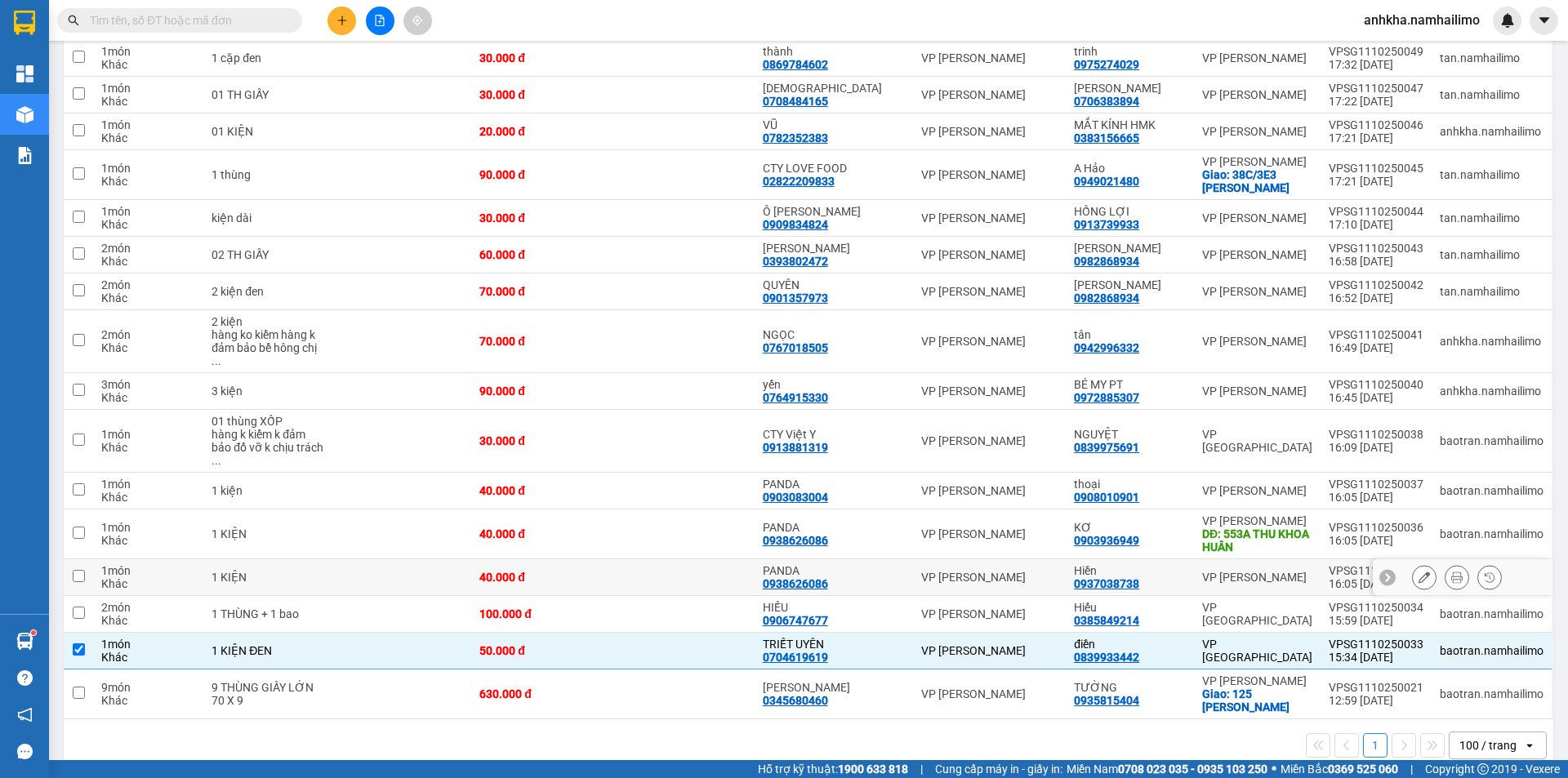
click at [897, 565] on div "PANDA" at bounding box center [834, 571] width 142 height 13
checkbox input "true"
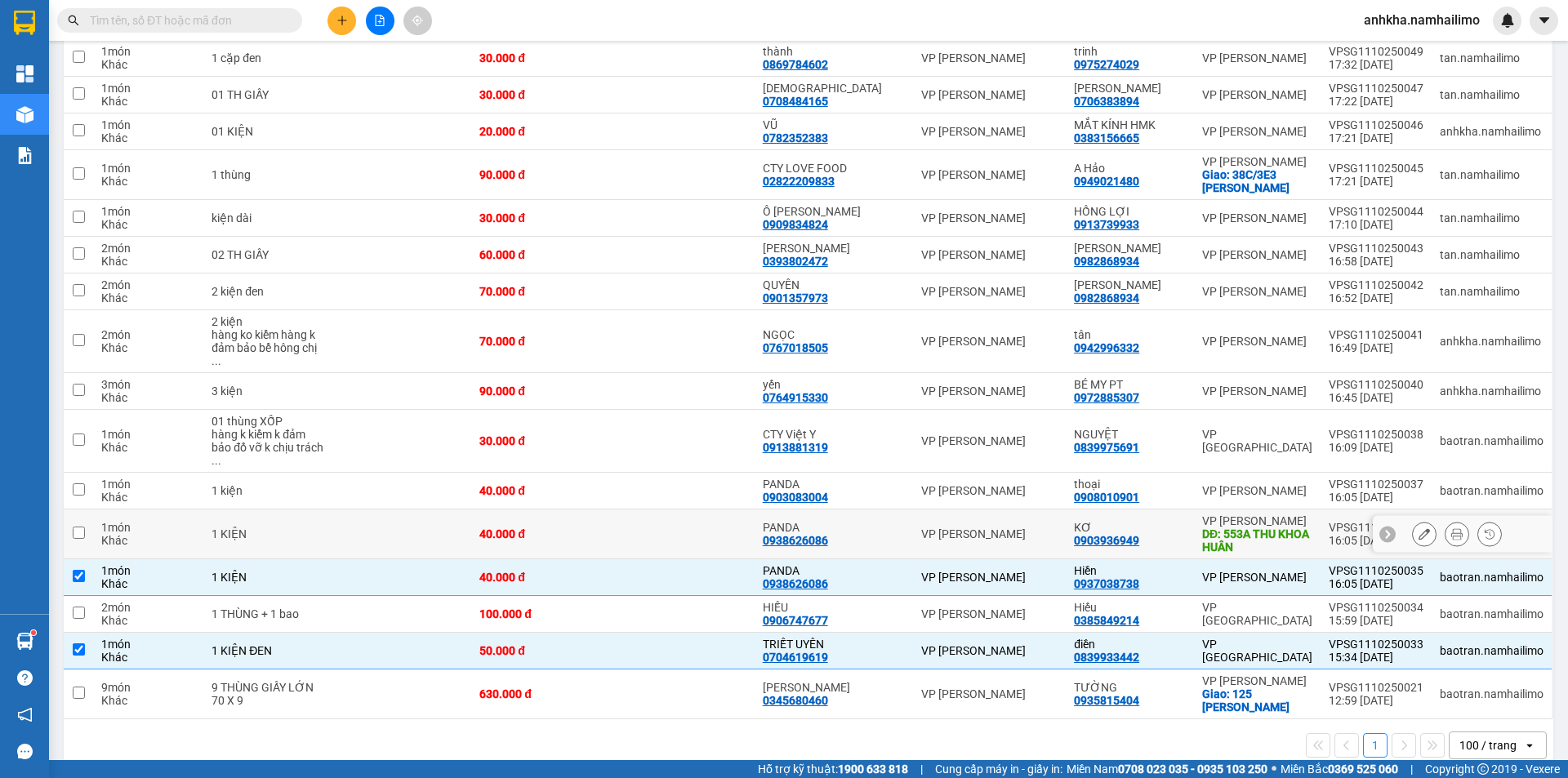
click at [899, 521] on div "PANDA" at bounding box center [834, 527] width 142 height 13
checkbox input "true"
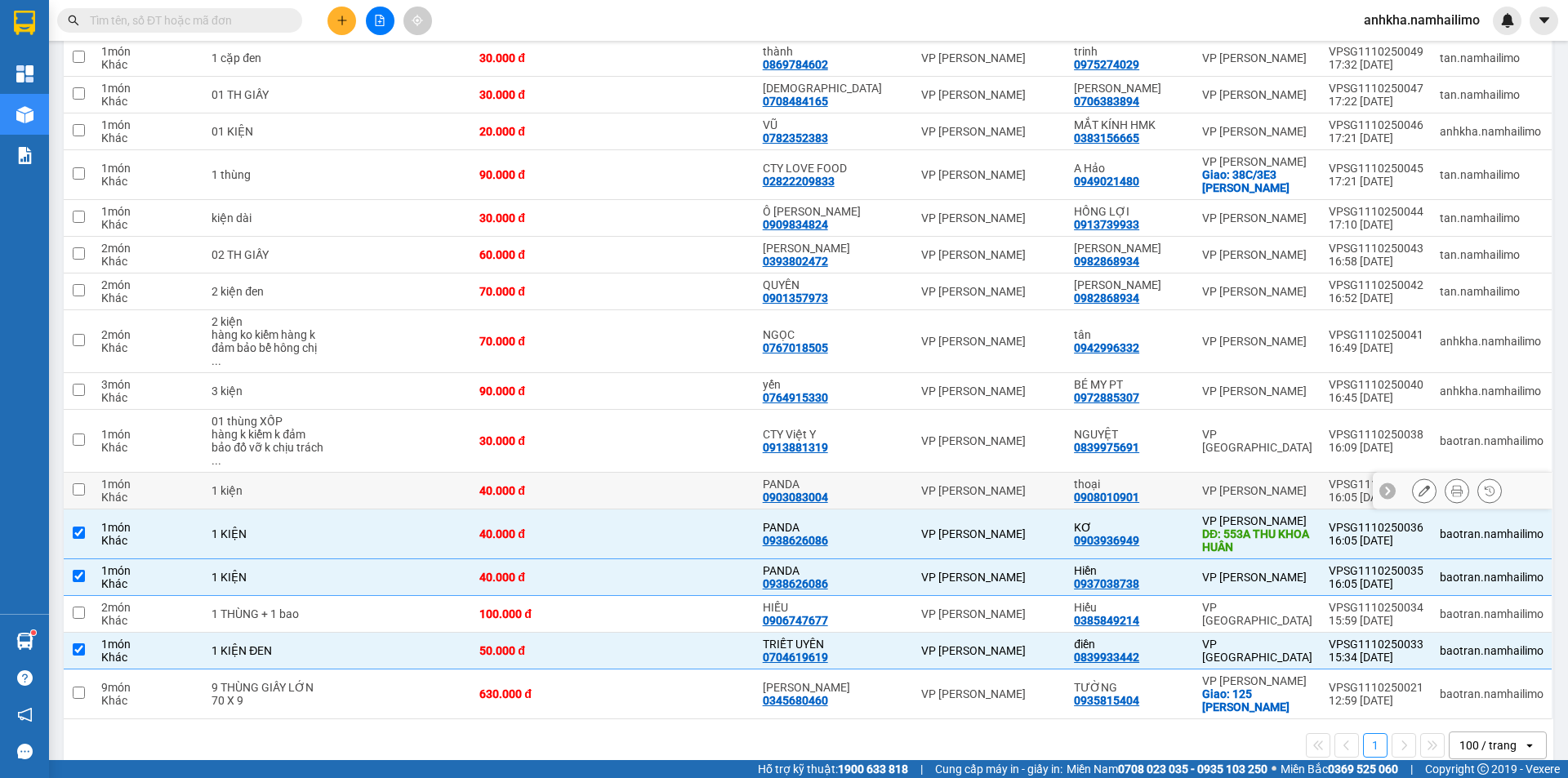
click at [889, 478] on div "PANDA" at bounding box center [834, 484] width 142 height 13
checkbox input "true"
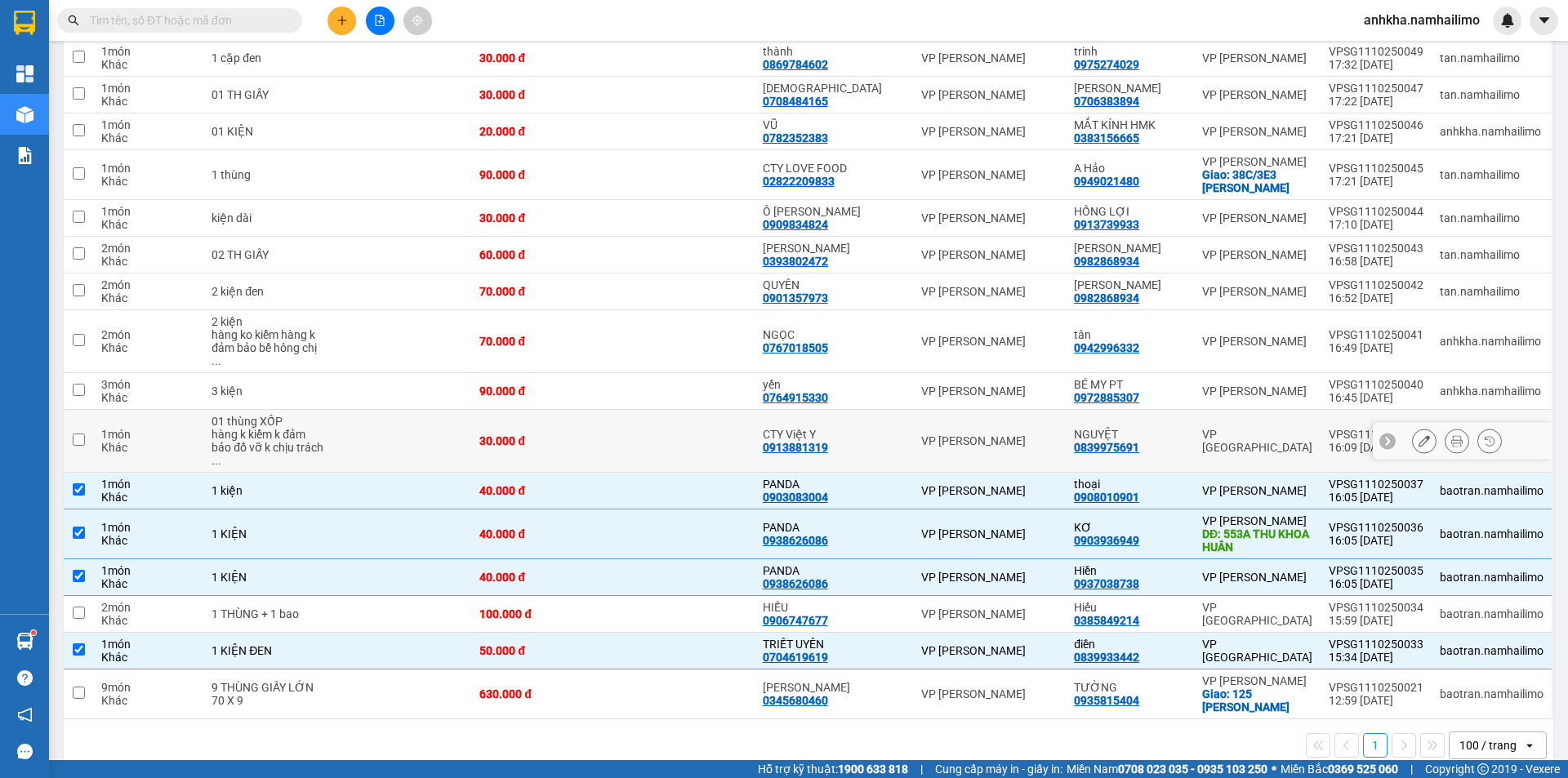
click at [882, 428] on div "CTY Việt Y" at bounding box center [834, 434] width 142 height 13
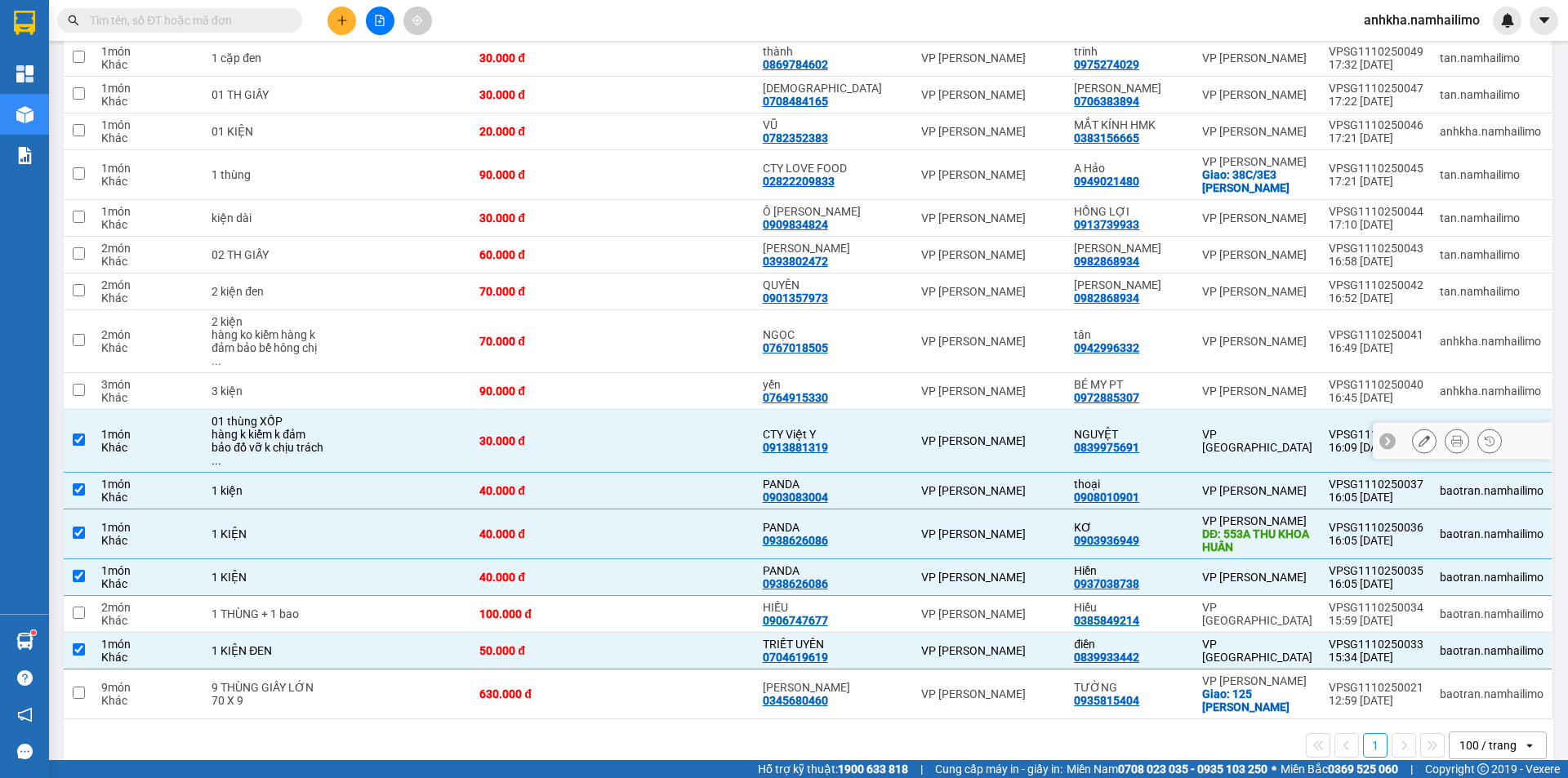
click at [881, 434] on td "CTY Việt Y 0913881319" at bounding box center [834, 441] width 159 height 63
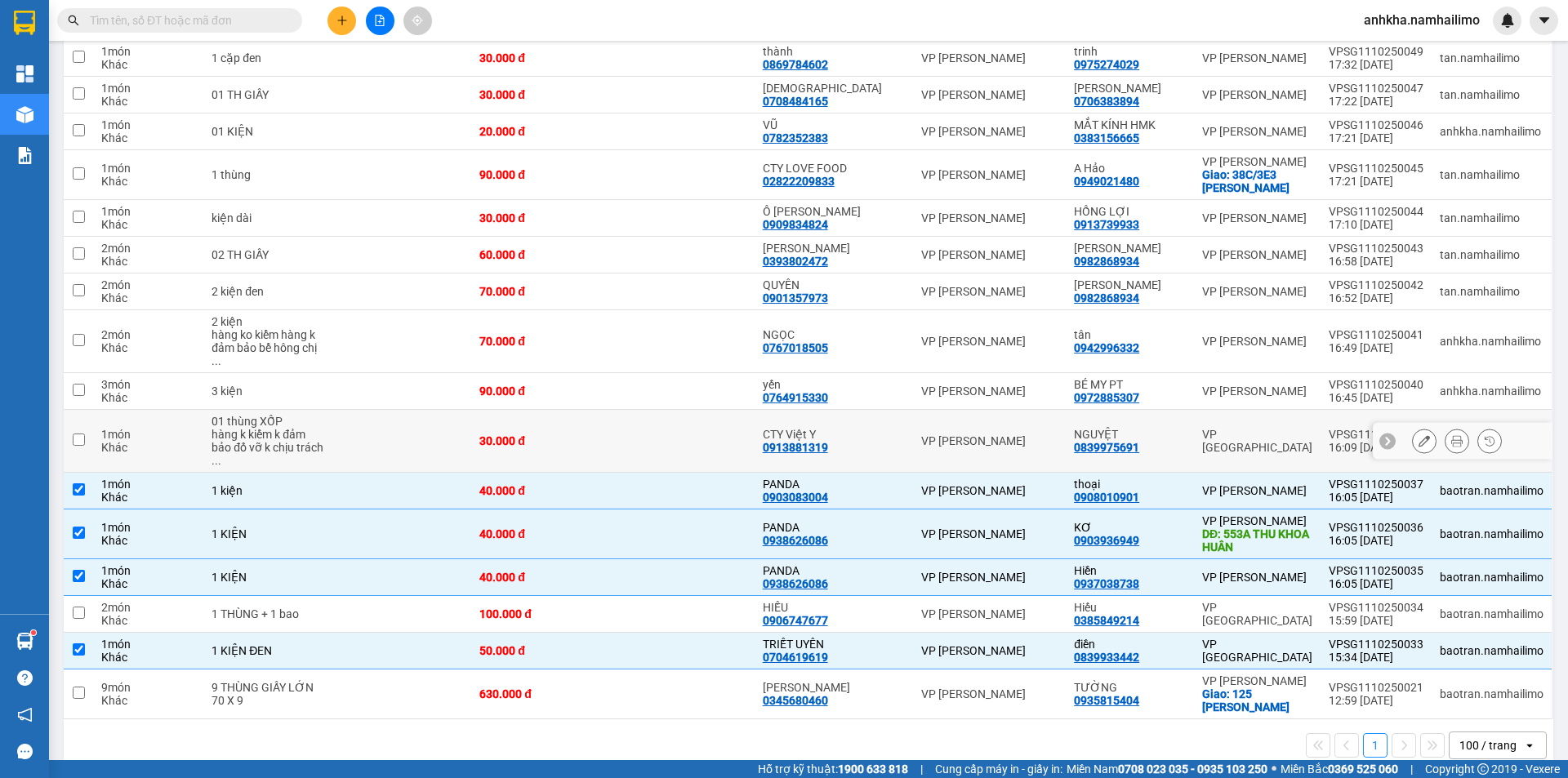
click at [754, 423] on td at bounding box center [683, 441] width 141 height 63
checkbox input "true"
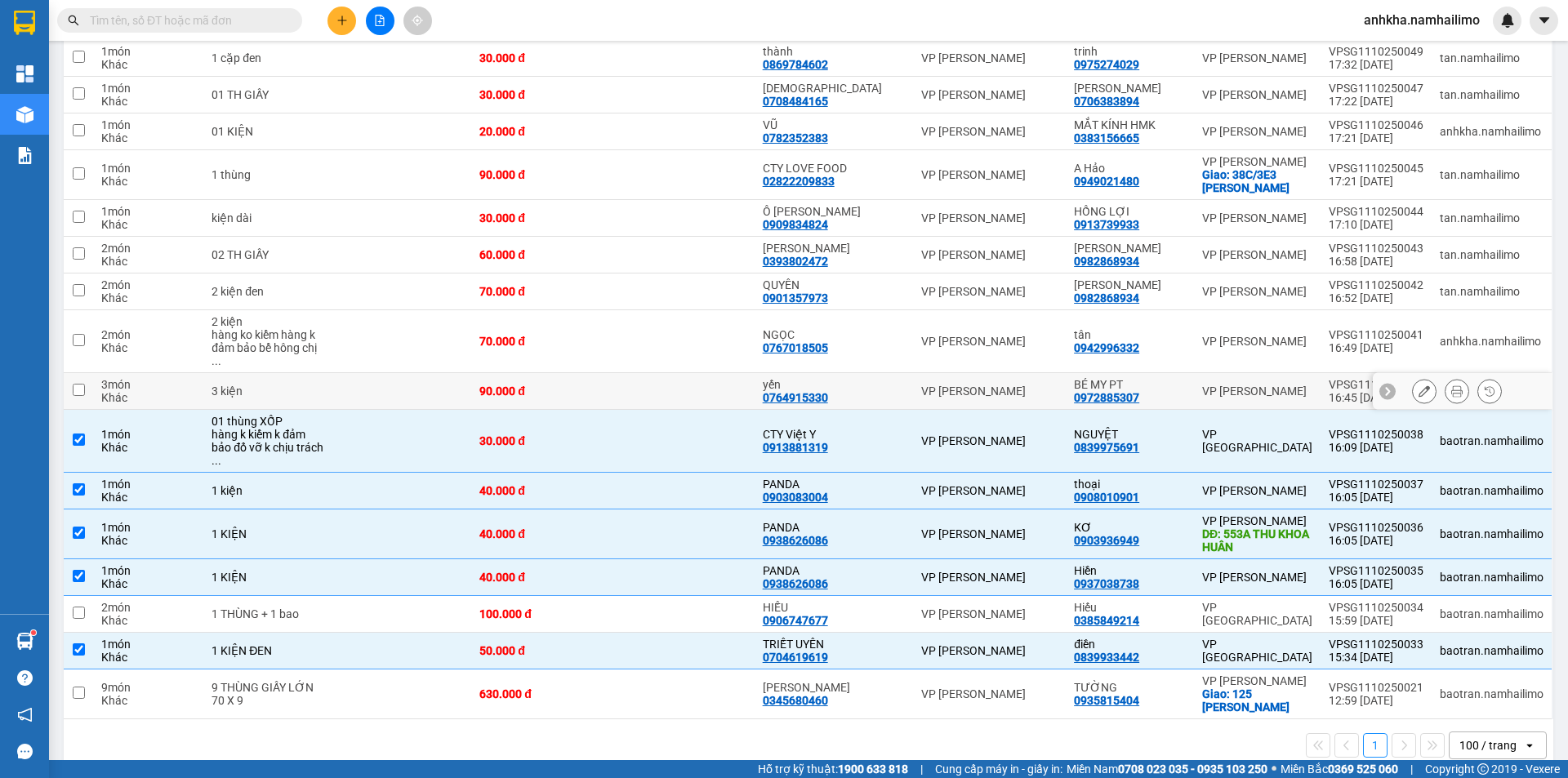
click at [862, 378] on div "yến 0764915330" at bounding box center [834, 392] width 142 height 26
checkbox input "true"
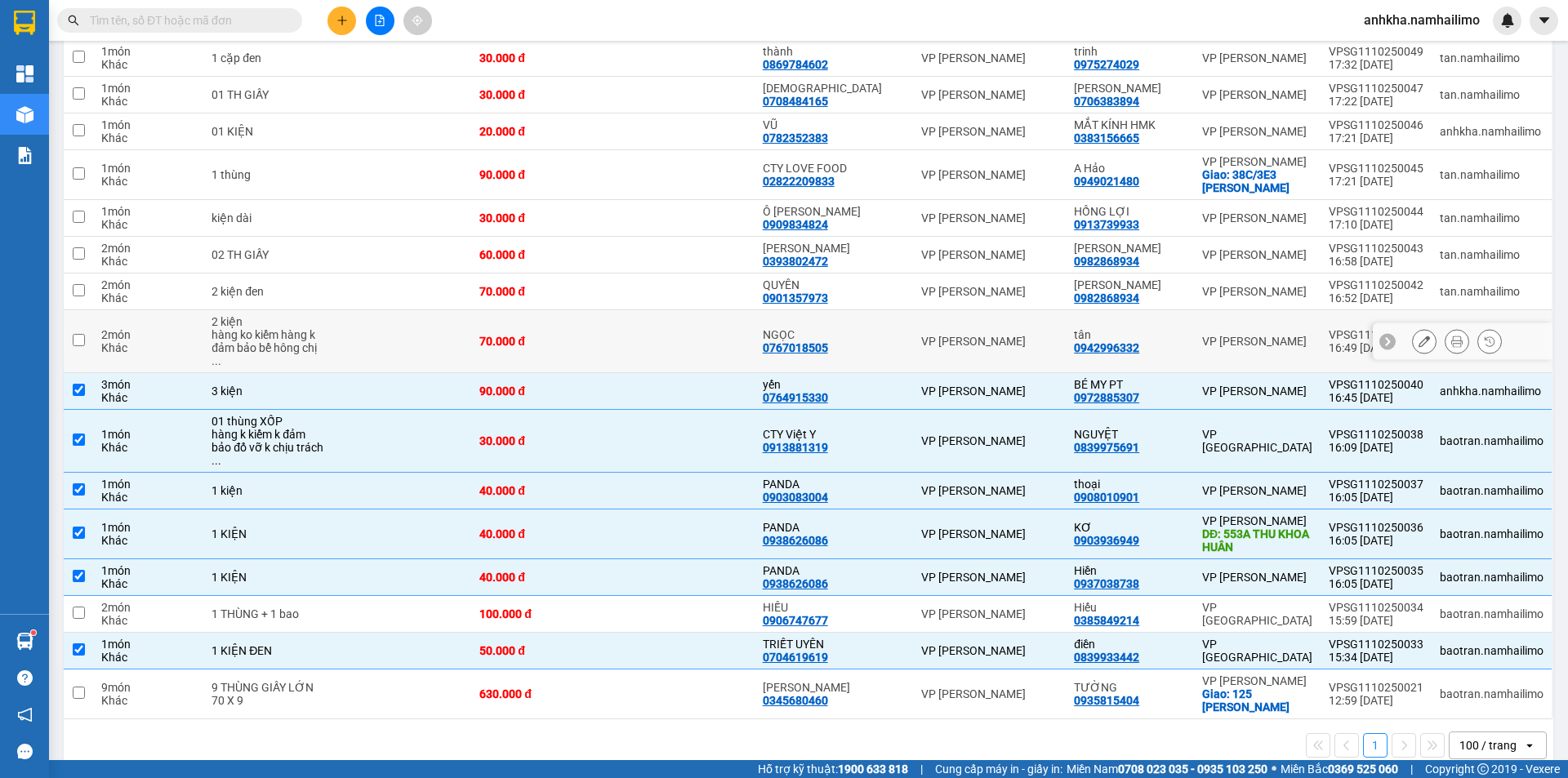
click at [840, 328] on div "NGỌC" at bounding box center [834, 334] width 142 height 13
checkbox input "true"
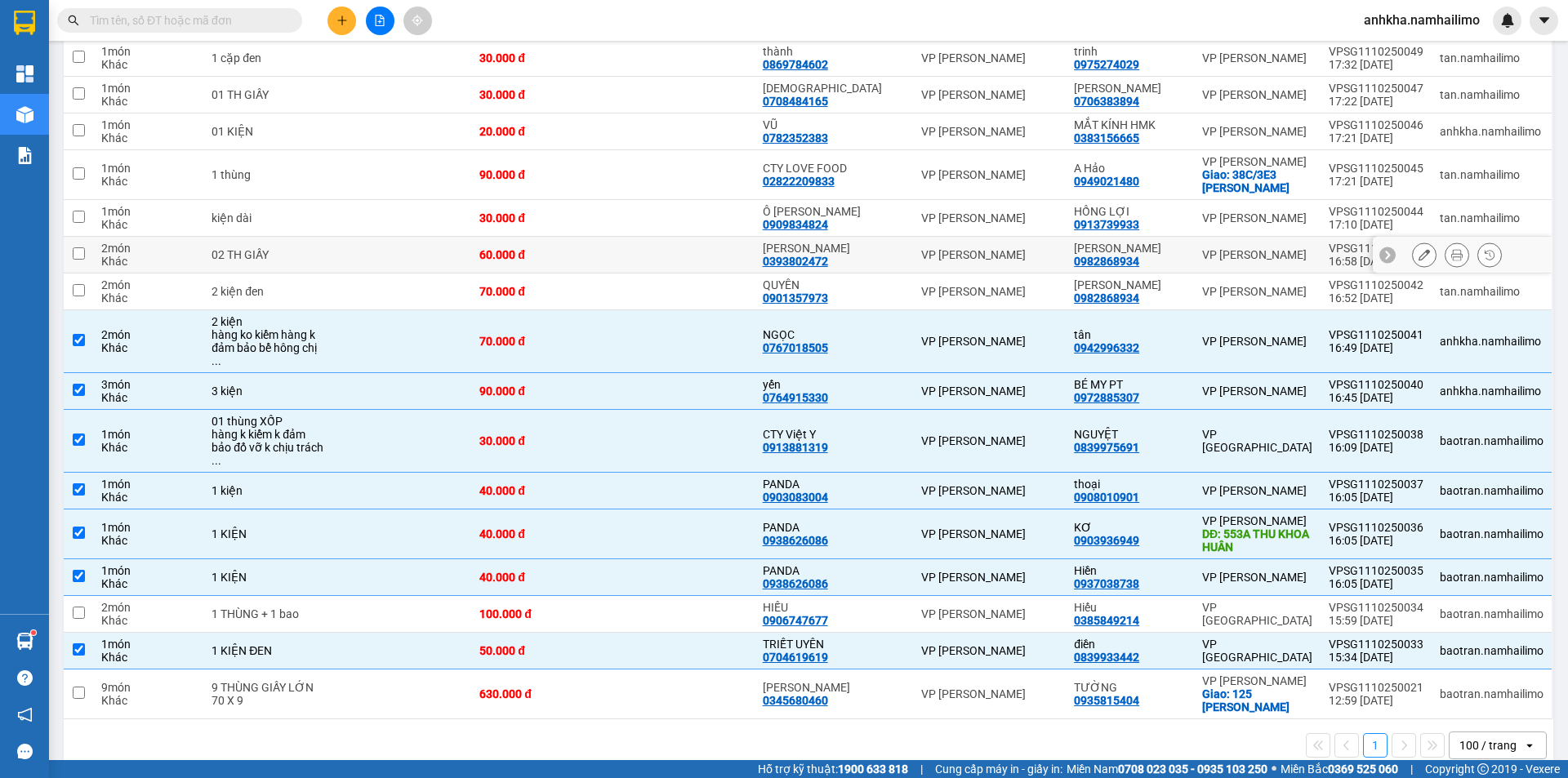
click at [873, 263] on div "Anh Kiên 0393802472" at bounding box center [834, 255] width 142 height 26
checkbox input "true"
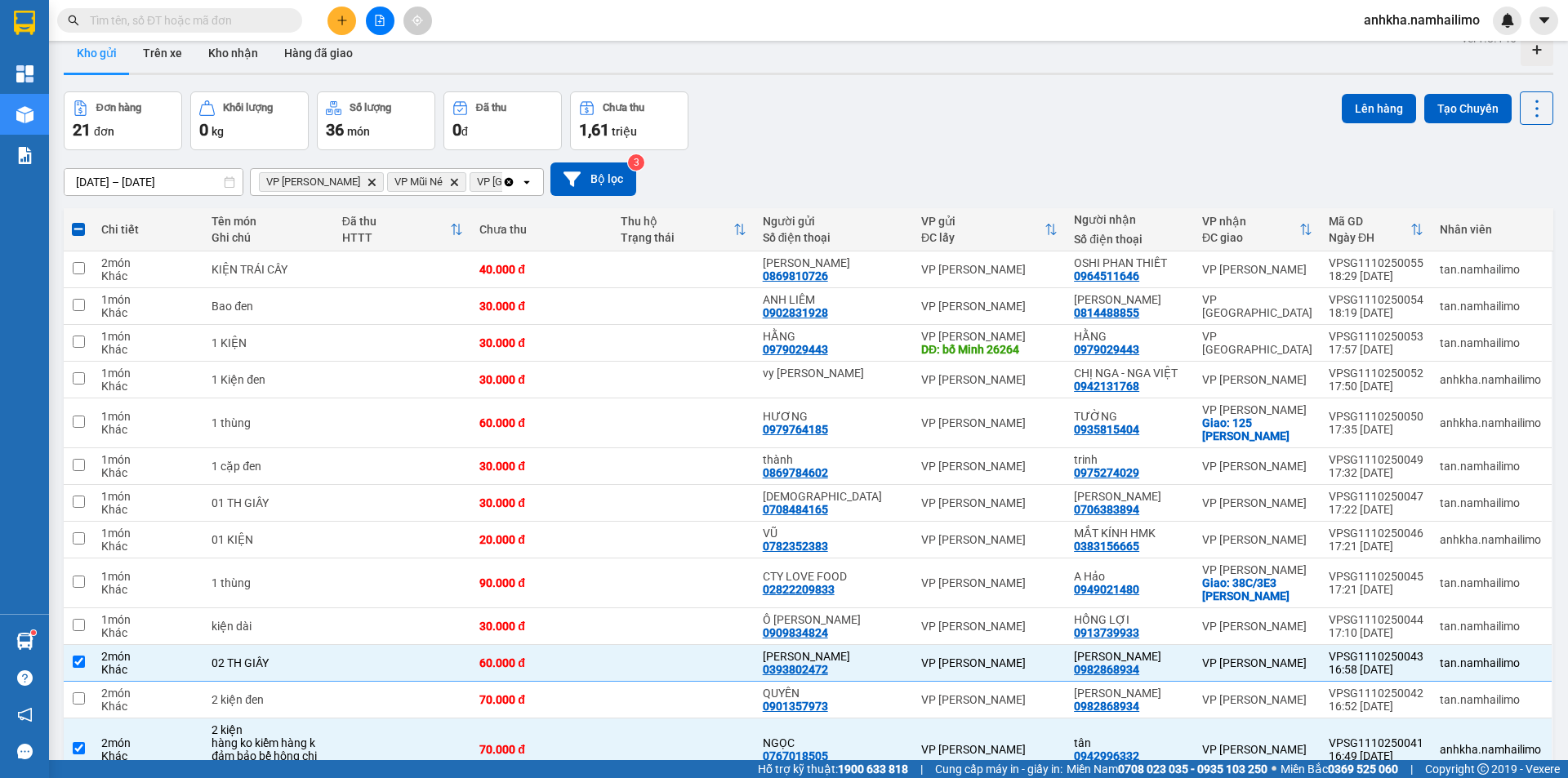
scroll to position [0, 0]
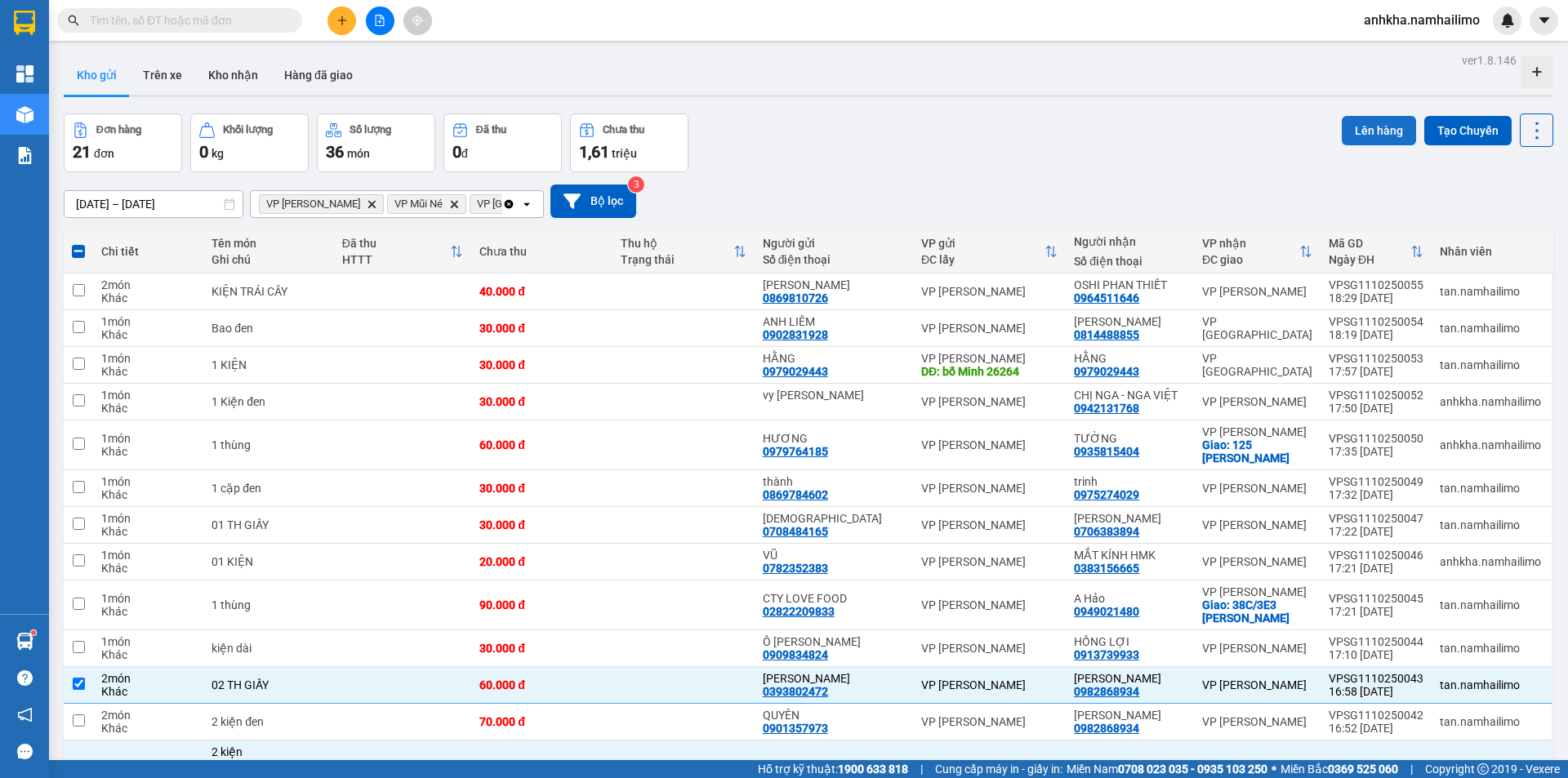
click at [1367, 127] on button "Lên hàng" at bounding box center [1379, 130] width 74 height 29
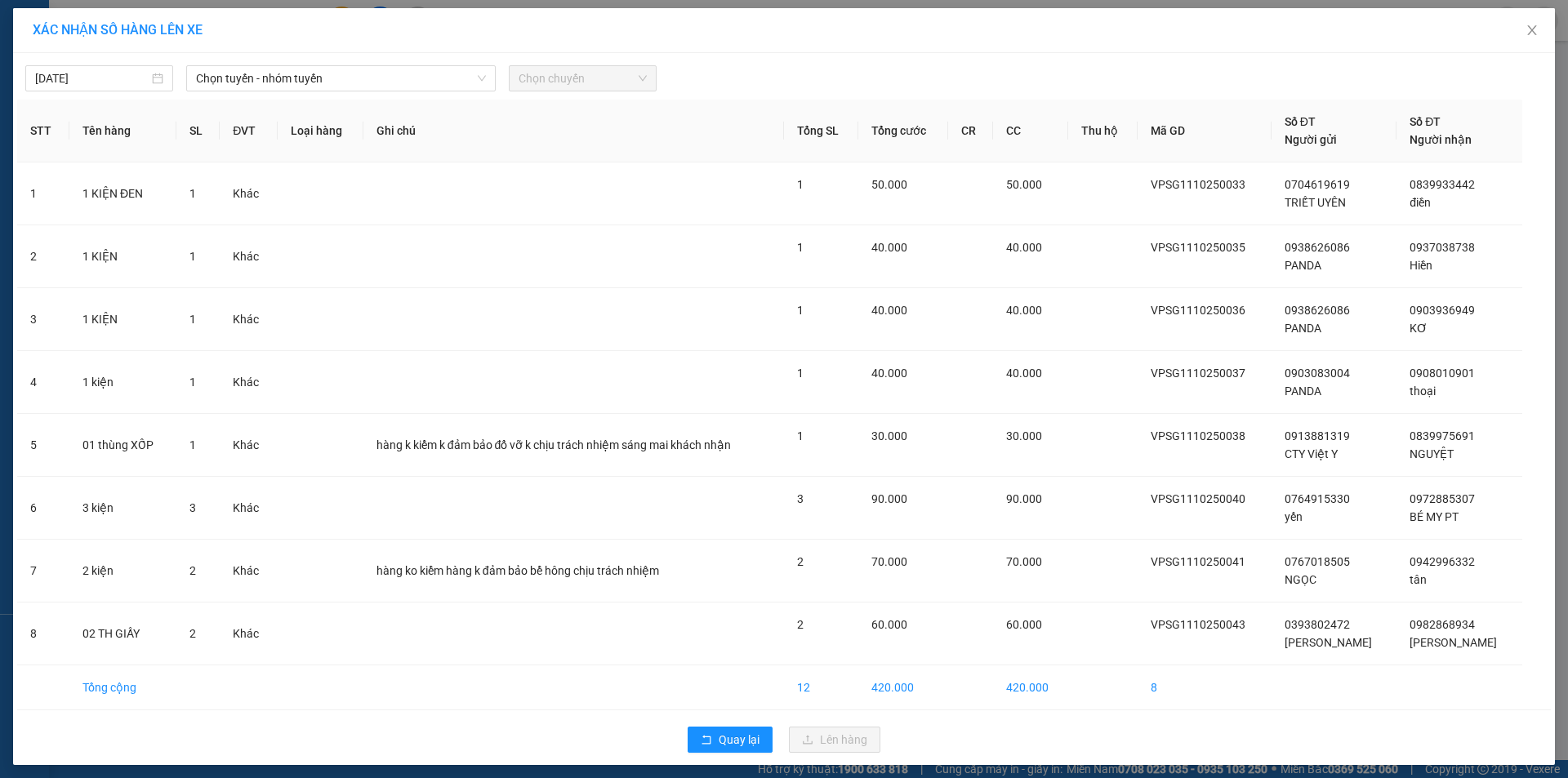
click at [416, 100] on th "Ghi chú" at bounding box center [574, 131] width 421 height 63
click at [416, 94] on div "11/10/2025 Chọn tuyến - nhóm tuyến Chọn chuyến STT Tên hàng SL ĐVT Loại hàng Gh…" at bounding box center [784, 408] width 1542 height 712
click at [423, 81] on span "Chọn tuyến - nhóm tuyến" at bounding box center [341, 79] width 290 height 25
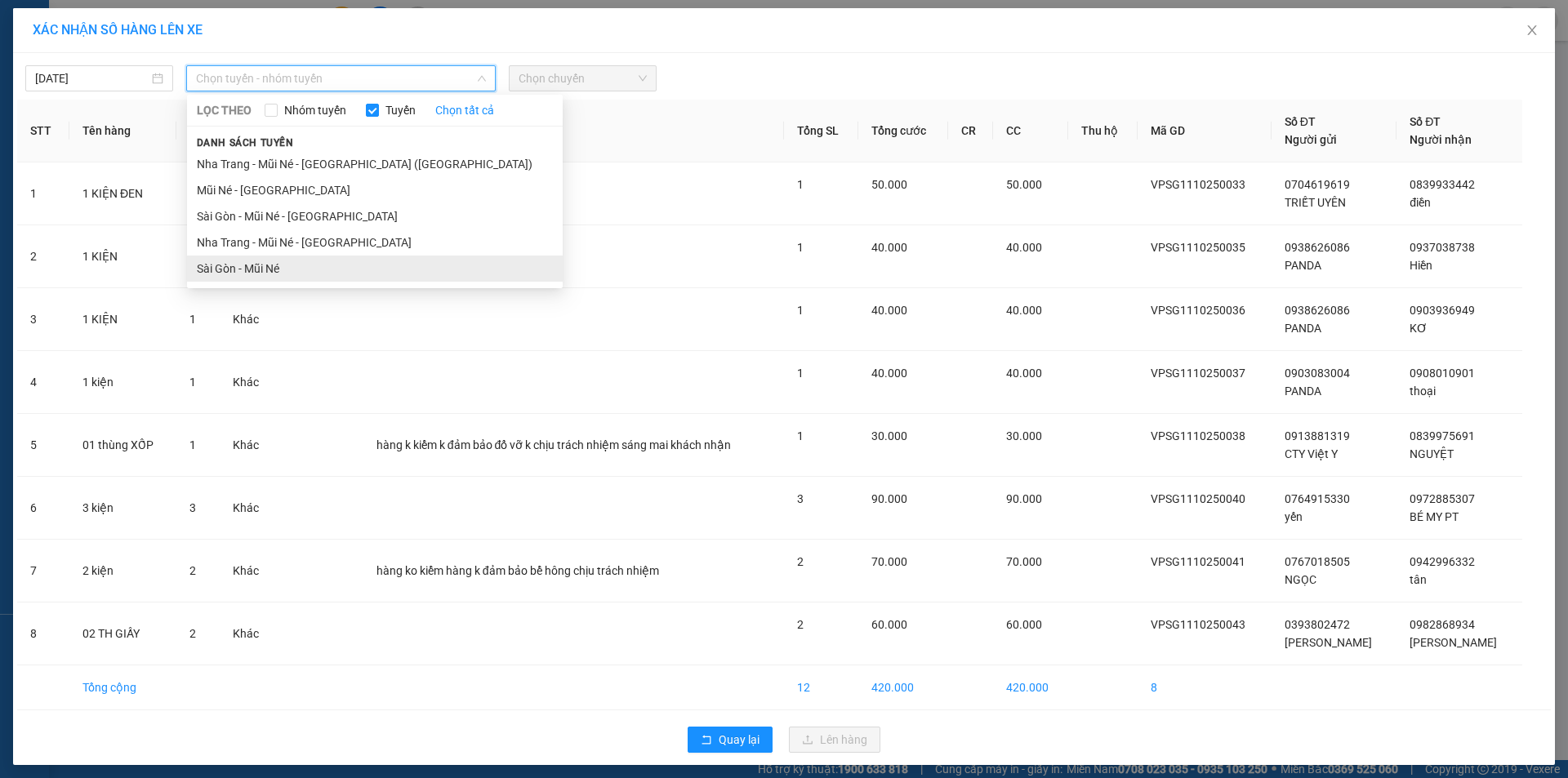
click at [315, 269] on li "Sài Gòn - Mũi Né" at bounding box center [375, 269] width 376 height 26
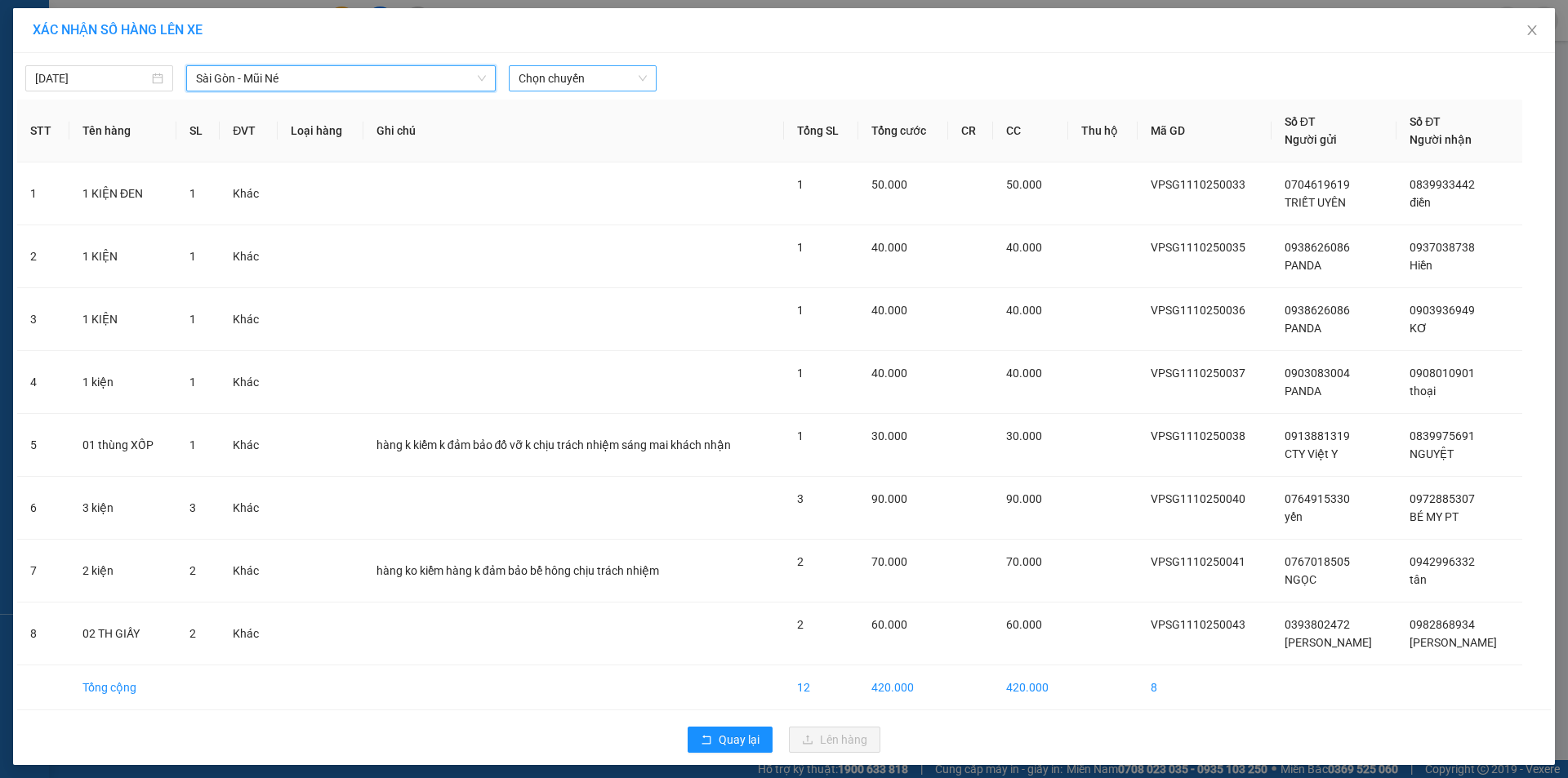
click at [533, 80] on span "Chọn chuyến" at bounding box center [582, 79] width 128 height 25
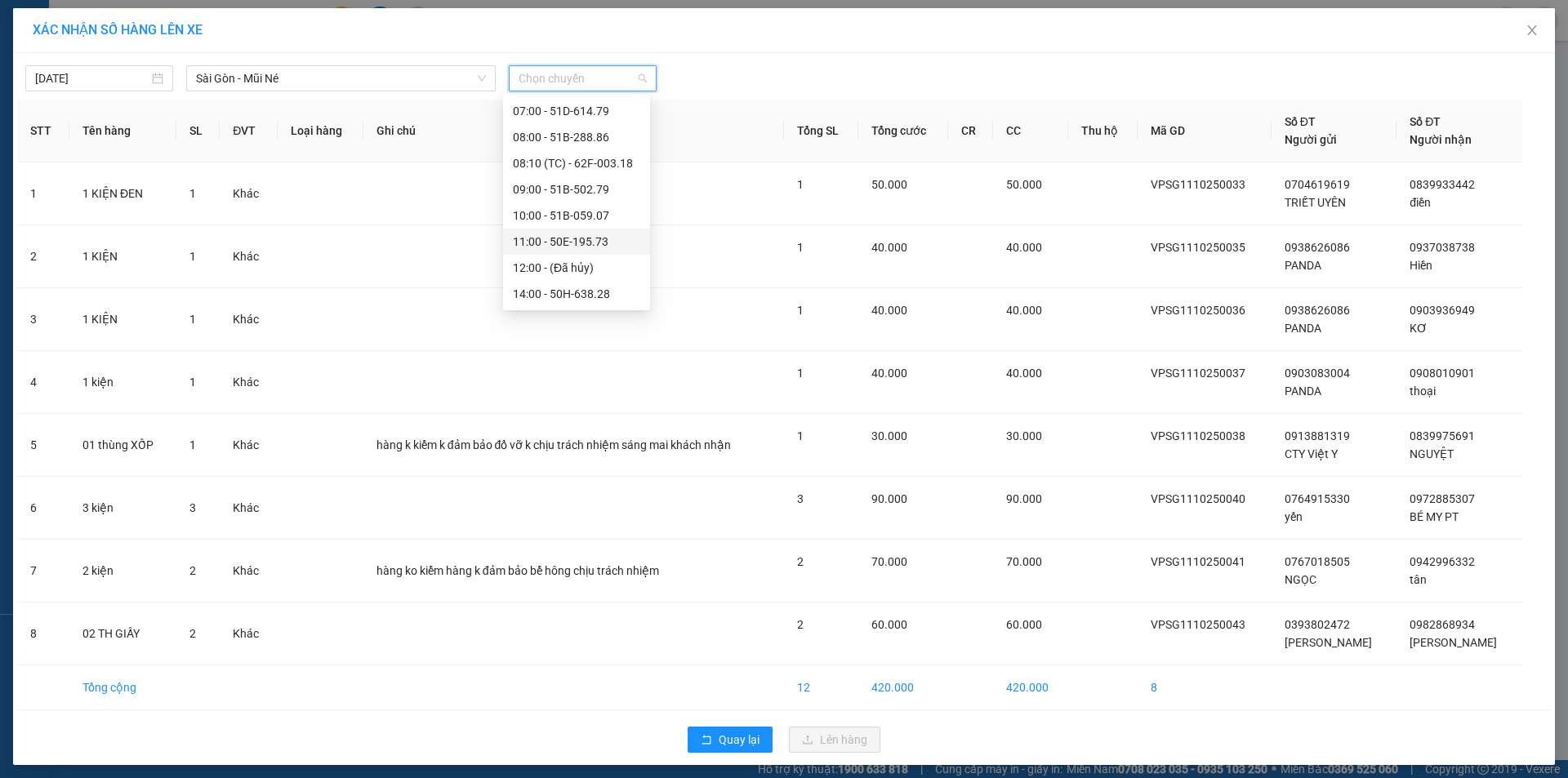
scroll to position [183, 0]
click at [552, 236] on div "18:00 - 51D-614.79" at bounding box center [576, 242] width 127 height 18
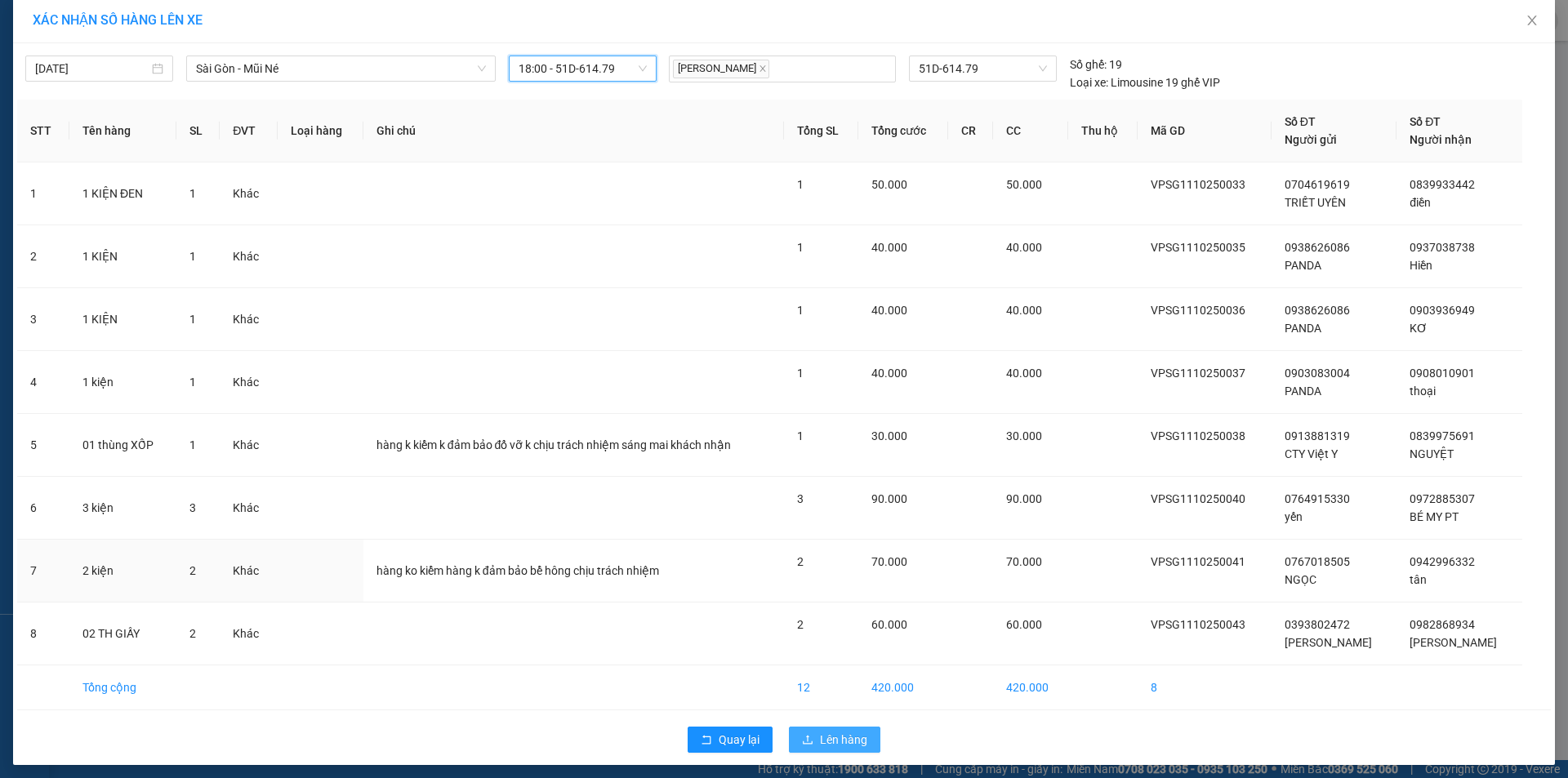
scroll to position [17, 0]
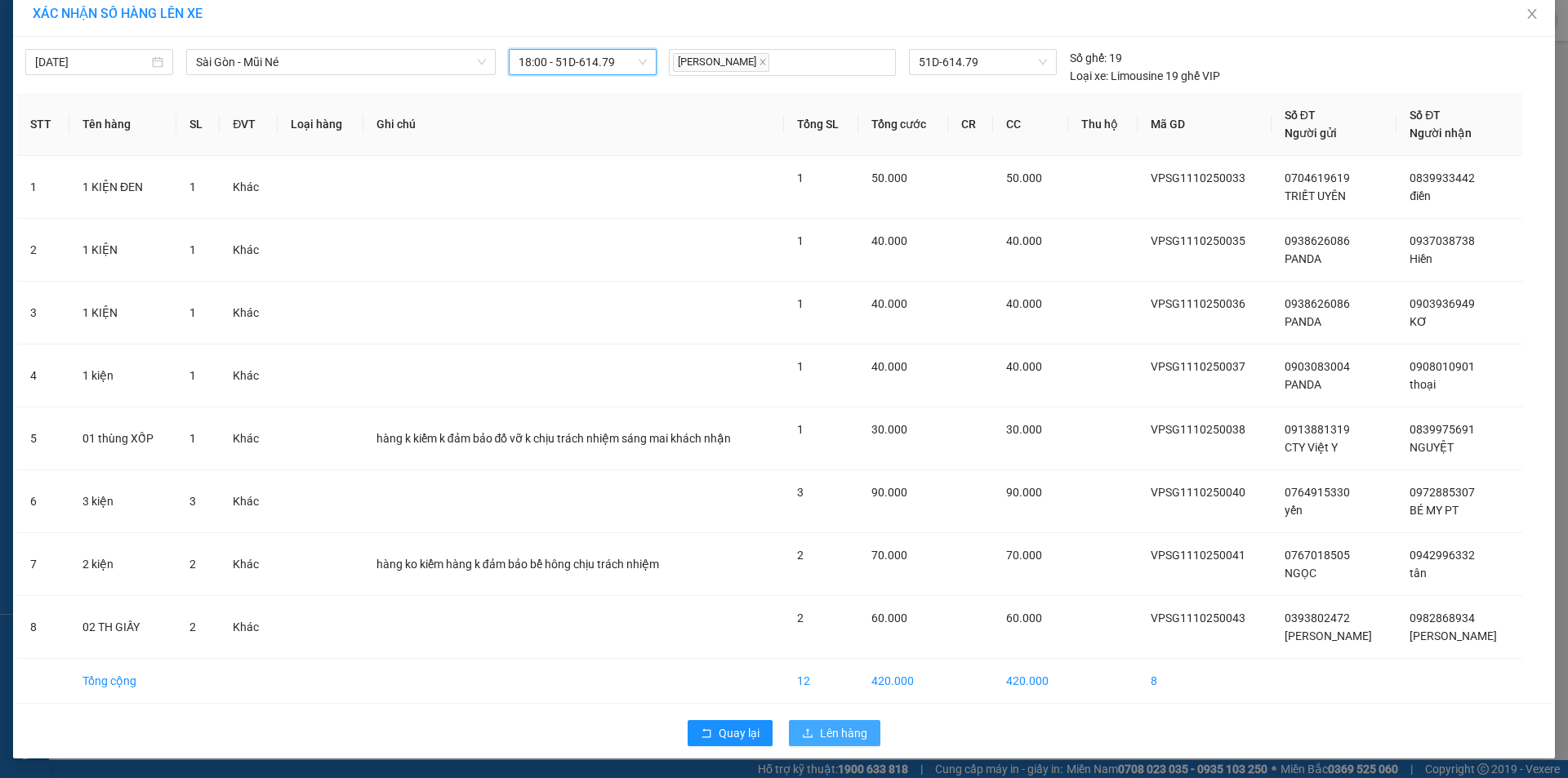
click at [841, 739] on span "Lên hàng" at bounding box center [844, 733] width 48 height 18
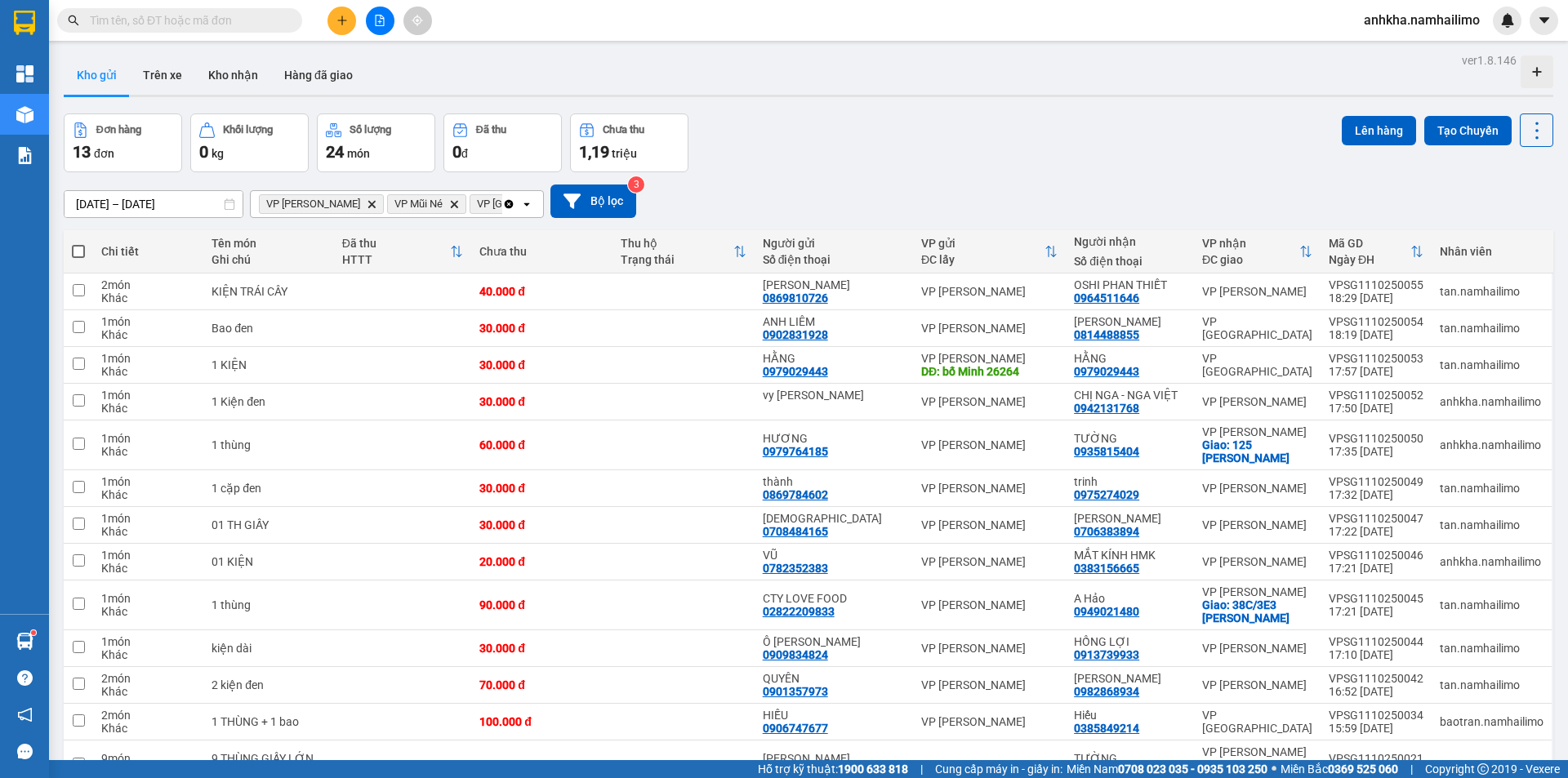
click at [350, 9] on button at bounding box center [341, 20] width 28 height 28
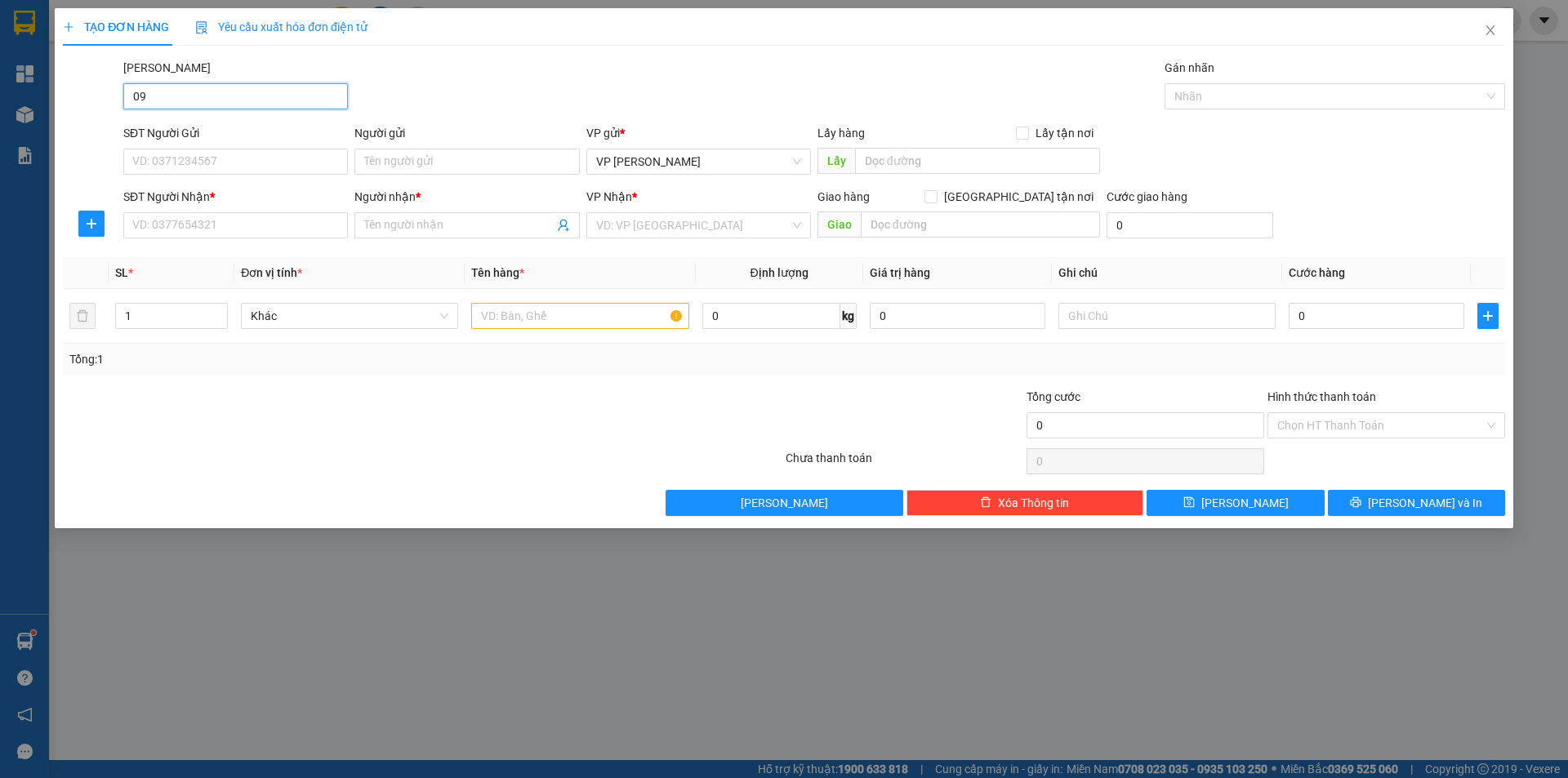
type input "090"
drag, startPoint x: 164, startPoint y: 96, endPoint x: 131, endPoint y: 95, distance: 33.0
click at [116, 106] on div "Mã ĐH 090 Gán nhãn Nhãn" at bounding box center [784, 87] width 1445 height 57
click at [152, 218] on input "090" at bounding box center [236, 226] width 225 height 26
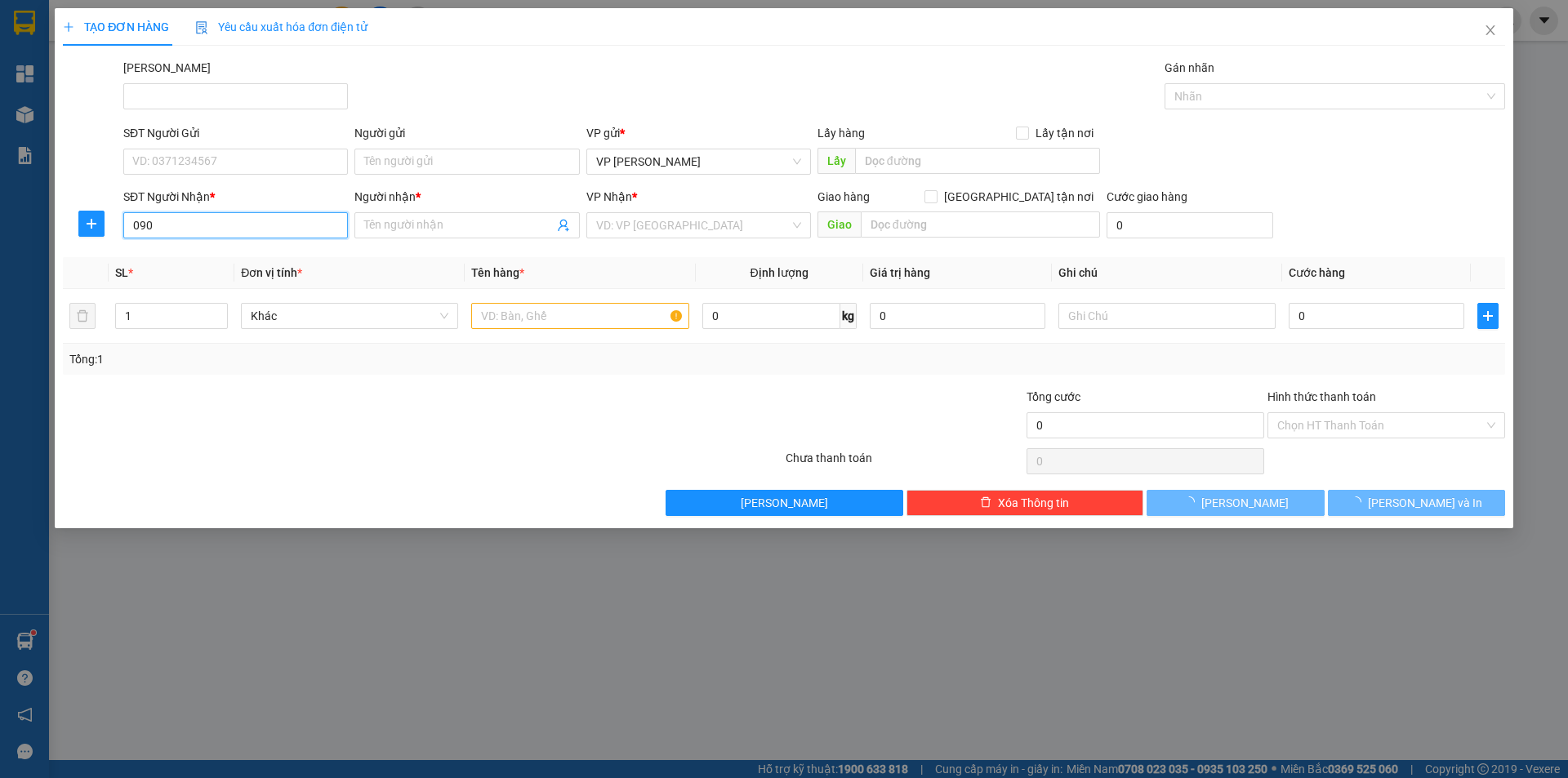
click at [160, 226] on input "090" at bounding box center [236, 226] width 225 height 26
type input "0966484864"
click at [387, 236] on span at bounding box center [467, 226] width 225 height 26
type input "Tài"
click at [229, 169] on input "SĐT Người Gửi" at bounding box center [236, 161] width 225 height 26
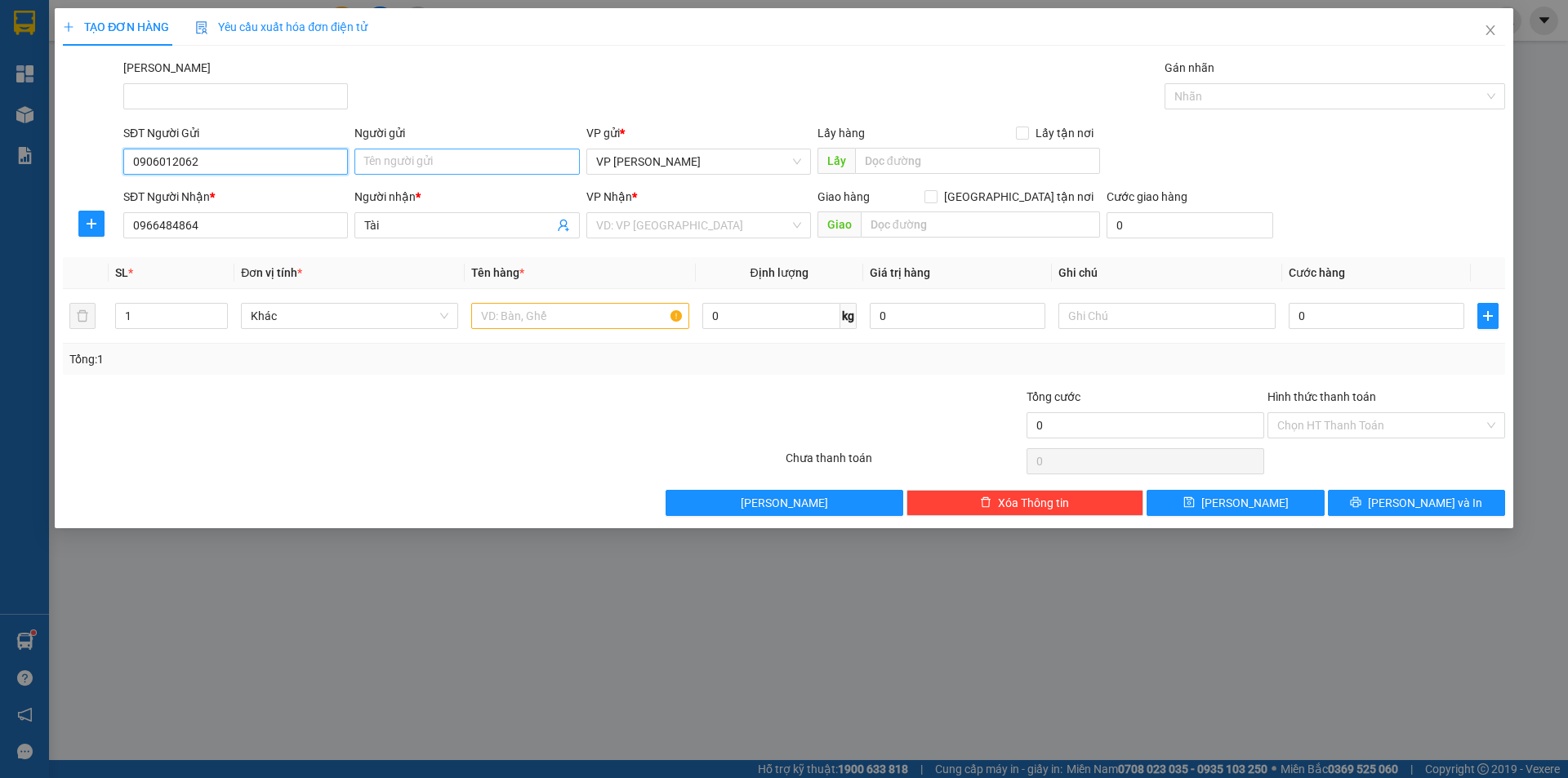
type input "0906012062"
click at [406, 159] on input "Người gửi" at bounding box center [467, 161] width 225 height 26
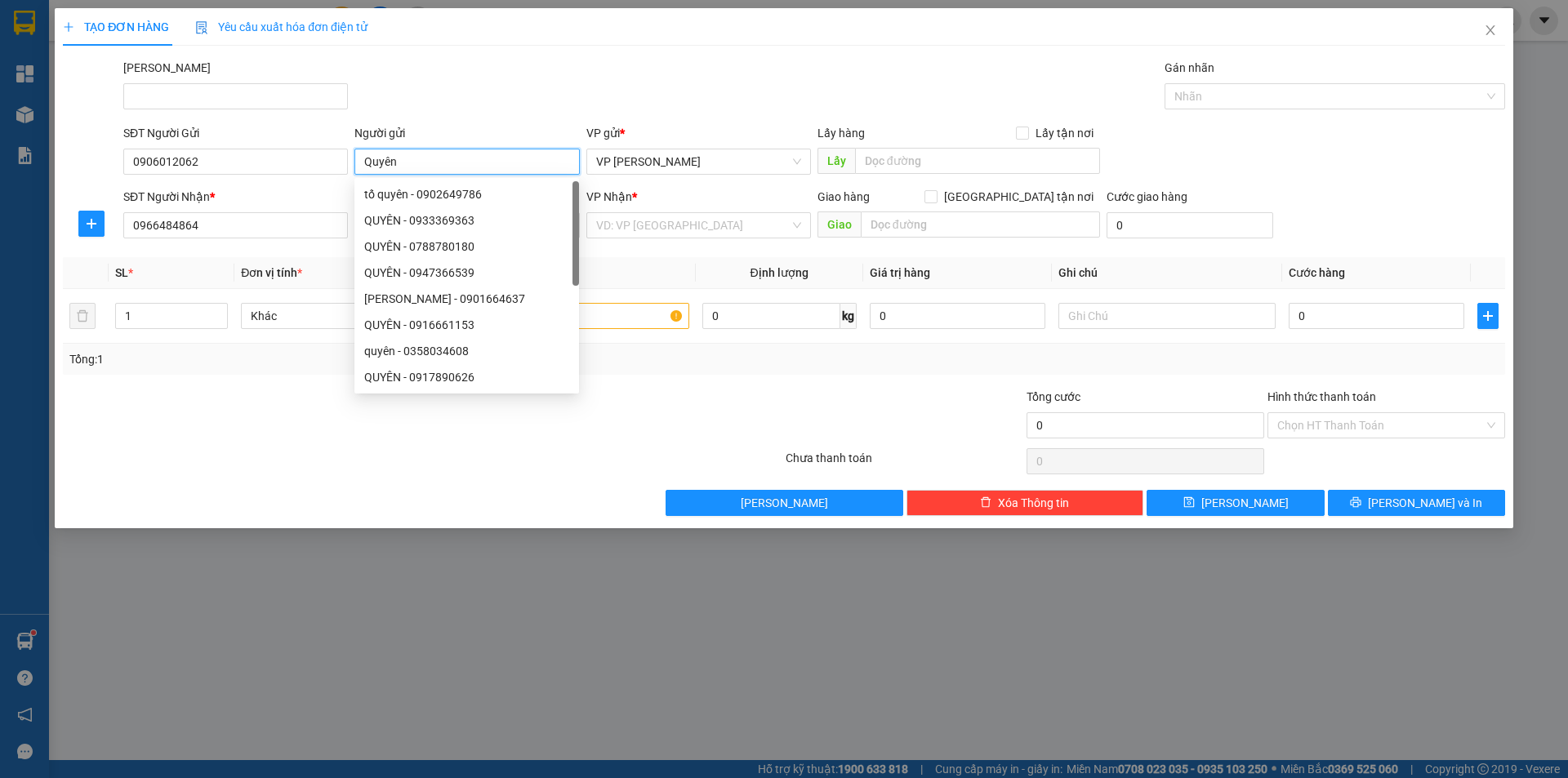
type input "Quyên"
drag, startPoint x: 628, startPoint y: 116, endPoint x: 638, endPoint y: 210, distance: 94.5
click at [628, 123] on div "Transit Pickup Surcharge Ids Transit Deliver Surcharge Ids Transit Deliver Surc…" at bounding box center [784, 288] width 1443 height 457
click at [646, 240] on div "VP Nhận * VD: VP Sài Gòn" at bounding box center [699, 216] width 225 height 57
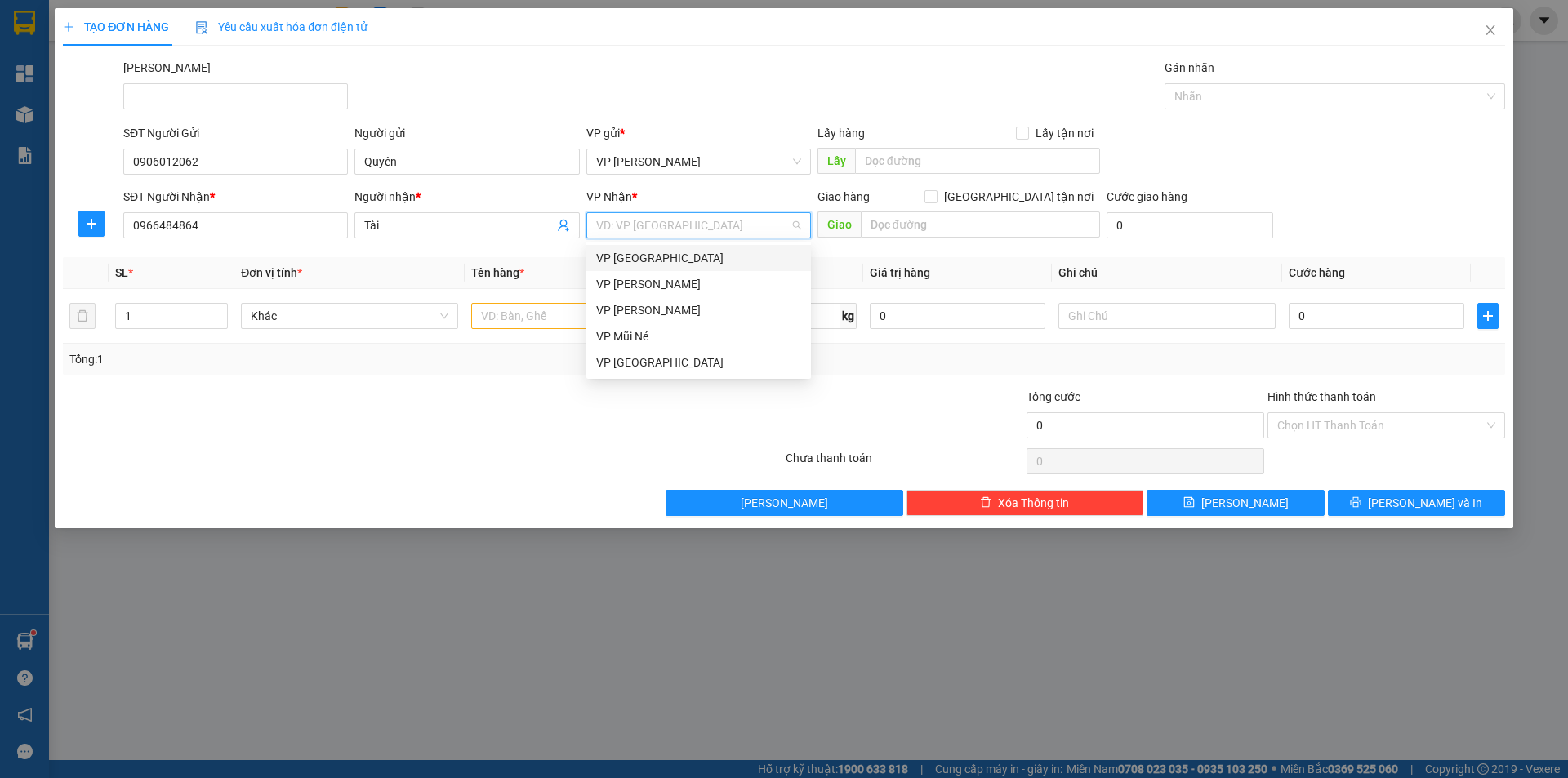
click at [657, 229] on input "search" at bounding box center [693, 226] width 193 height 25
click at [627, 310] on div "VP [PERSON_NAME]" at bounding box center [699, 310] width 205 height 18
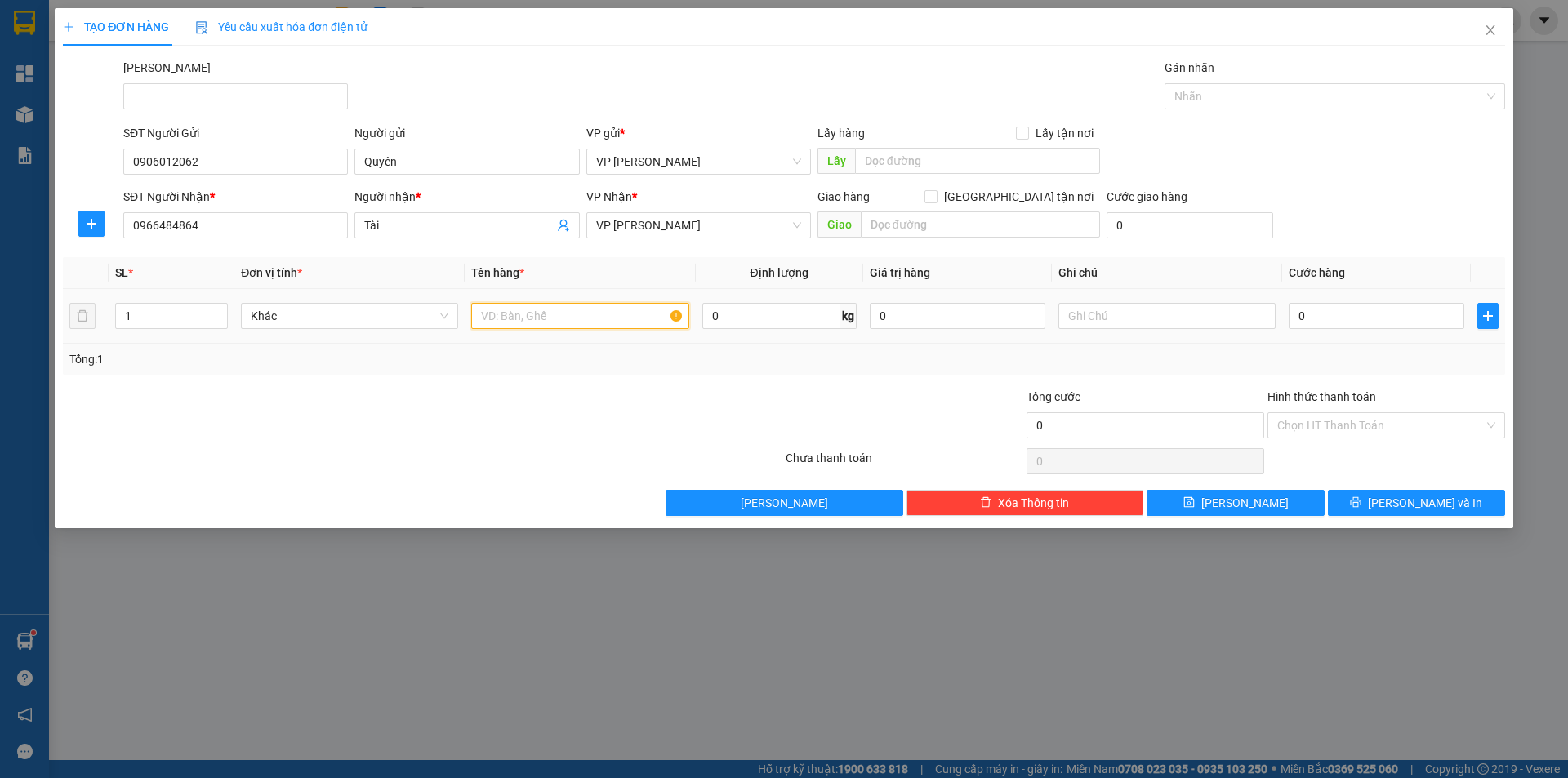
click at [509, 324] on input "text" at bounding box center [580, 316] width 217 height 26
type input "1"
click at [634, 230] on span "VP [PERSON_NAME]" at bounding box center [699, 226] width 205 height 25
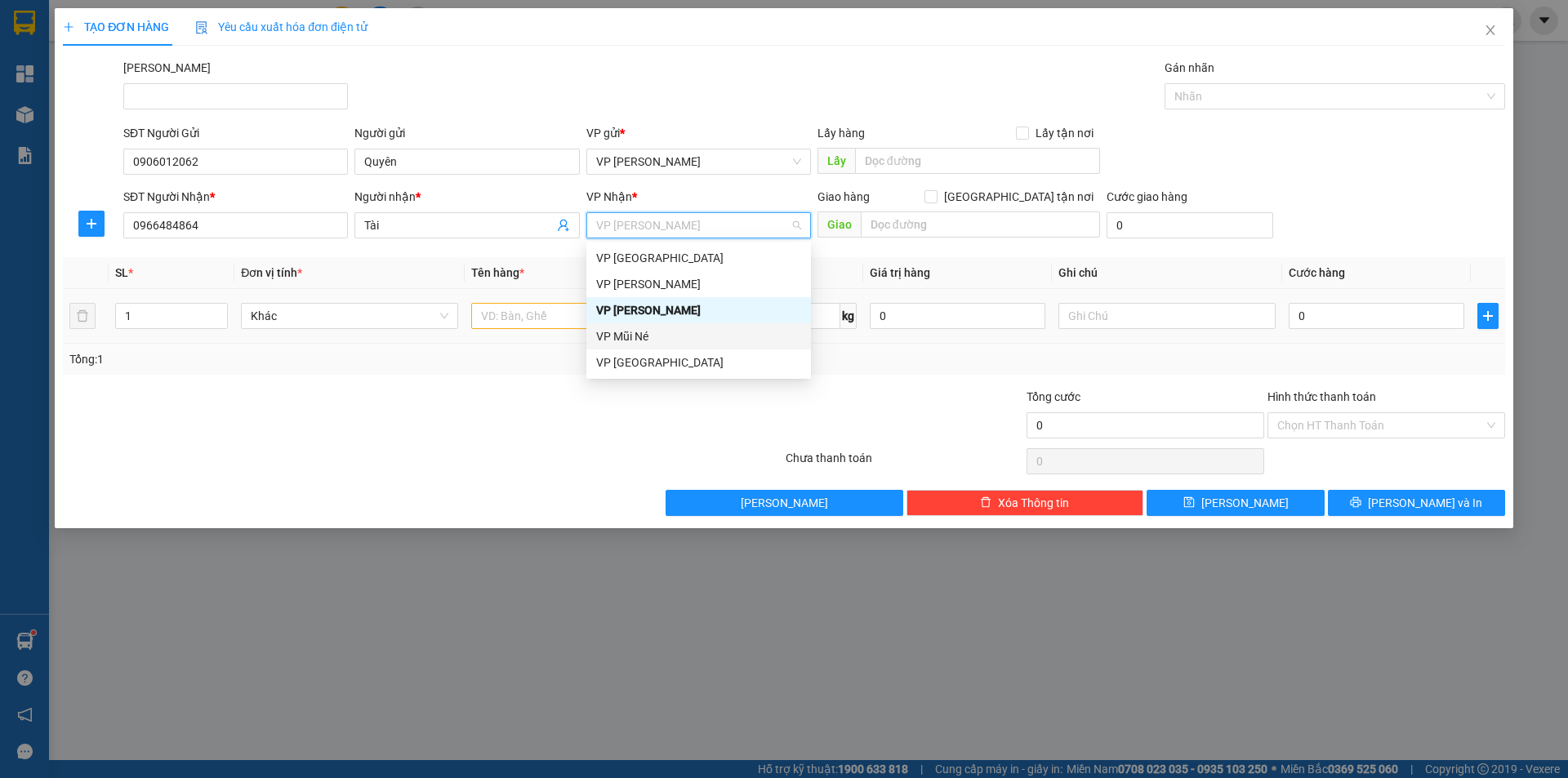
drag, startPoint x: 646, startPoint y: 335, endPoint x: 656, endPoint y: 326, distance: 13.5
click at [646, 335] on div "VP Mũi Né" at bounding box center [699, 336] width 205 height 18
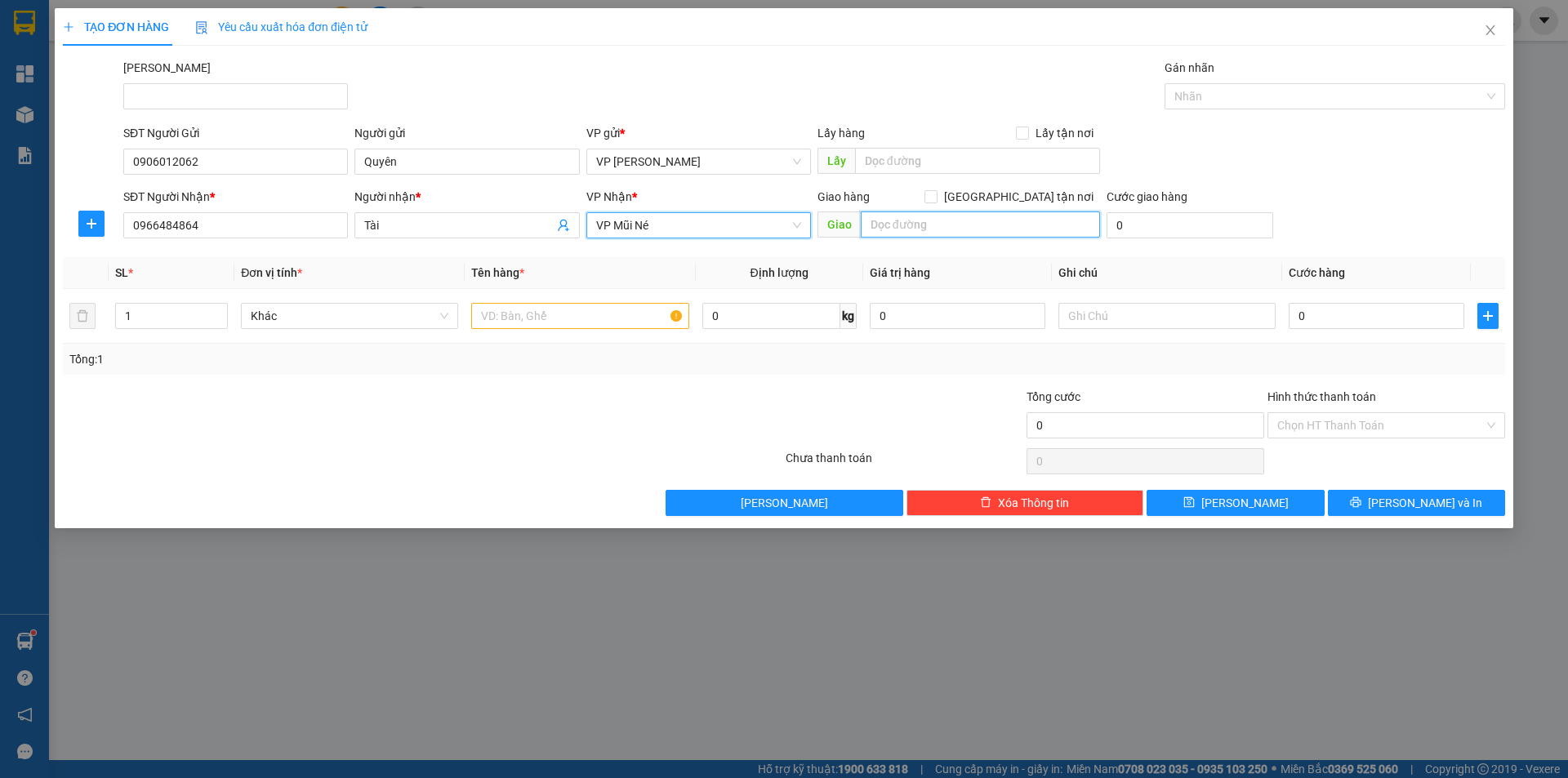
click at [934, 236] on input "text" at bounding box center [980, 225] width 239 height 26
click at [936, 226] on input "text" at bounding box center [980, 225] width 239 height 26
type input "44 NĐC"
click at [566, 309] on input "text" at bounding box center [580, 316] width 217 height 26
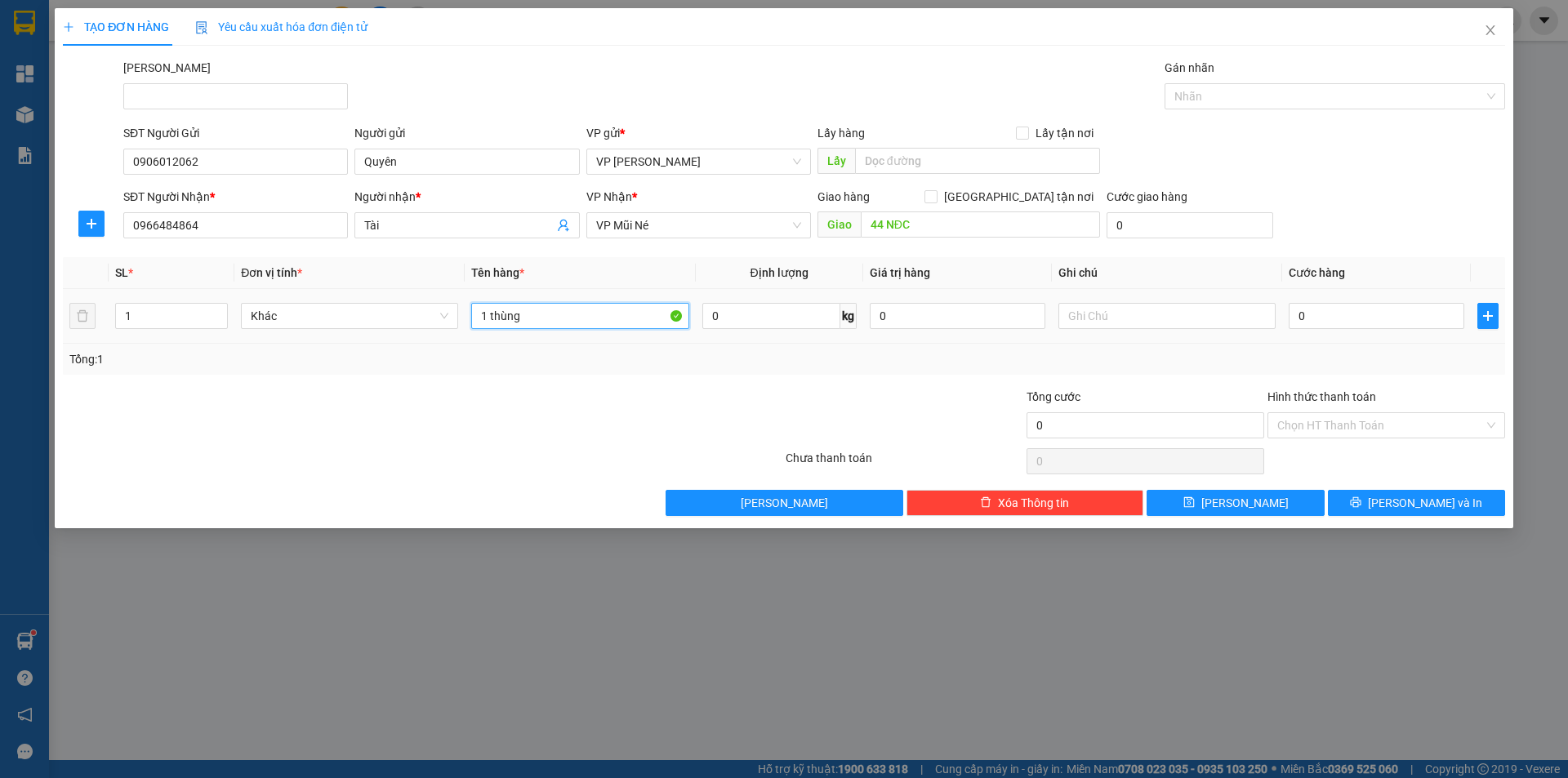
type input "1 thùng"
click at [1107, 333] on td at bounding box center [1167, 317] width 230 height 55
click at [1119, 324] on input "text" at bounding box center [1167, 316] width 217 height 26
type input "hàng không đảm bảo"
click at [1345, 317] on input "0" at bounding box center [1377, 316] width 176 height 26
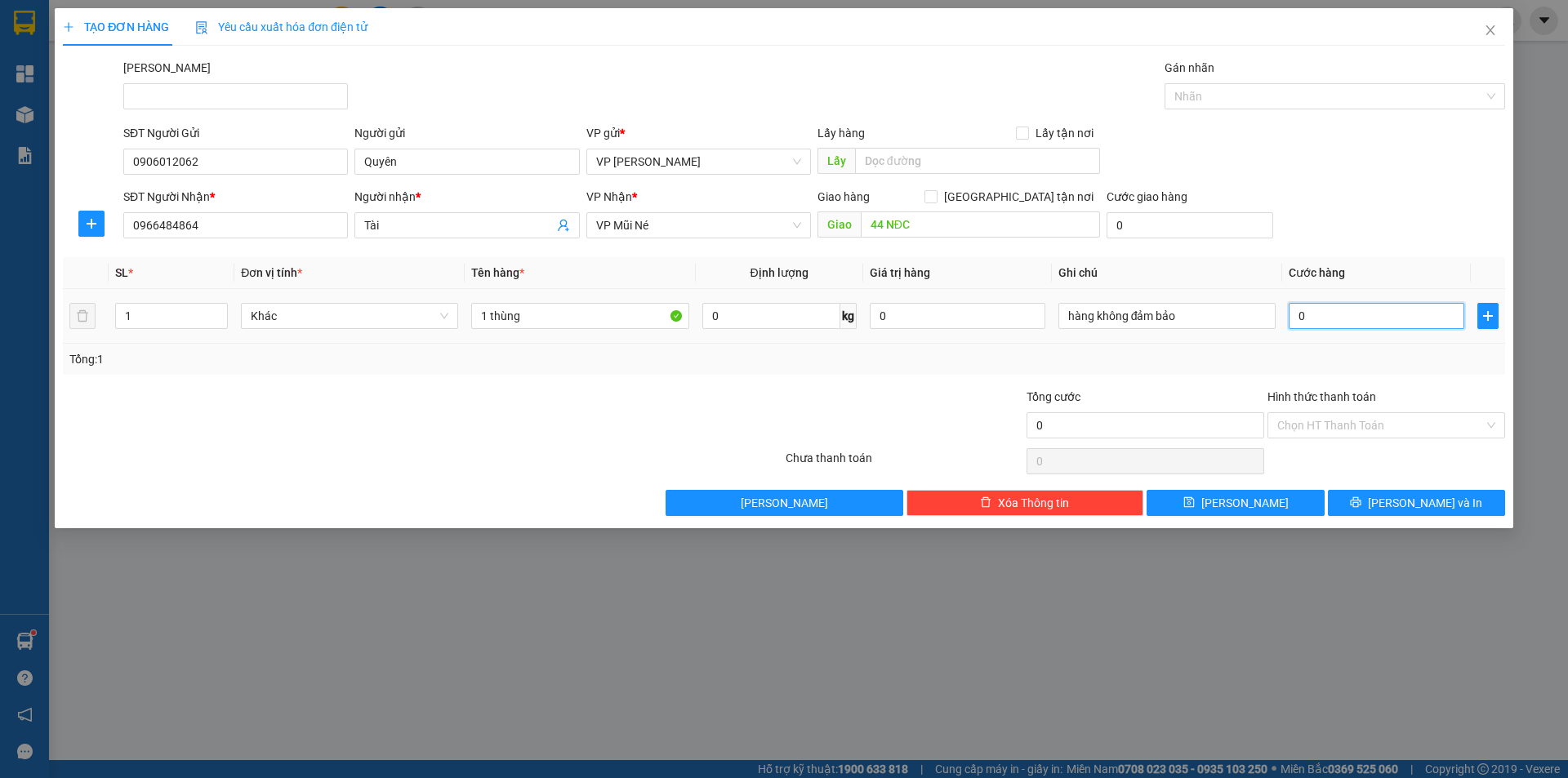
type input "5"
type input "50"
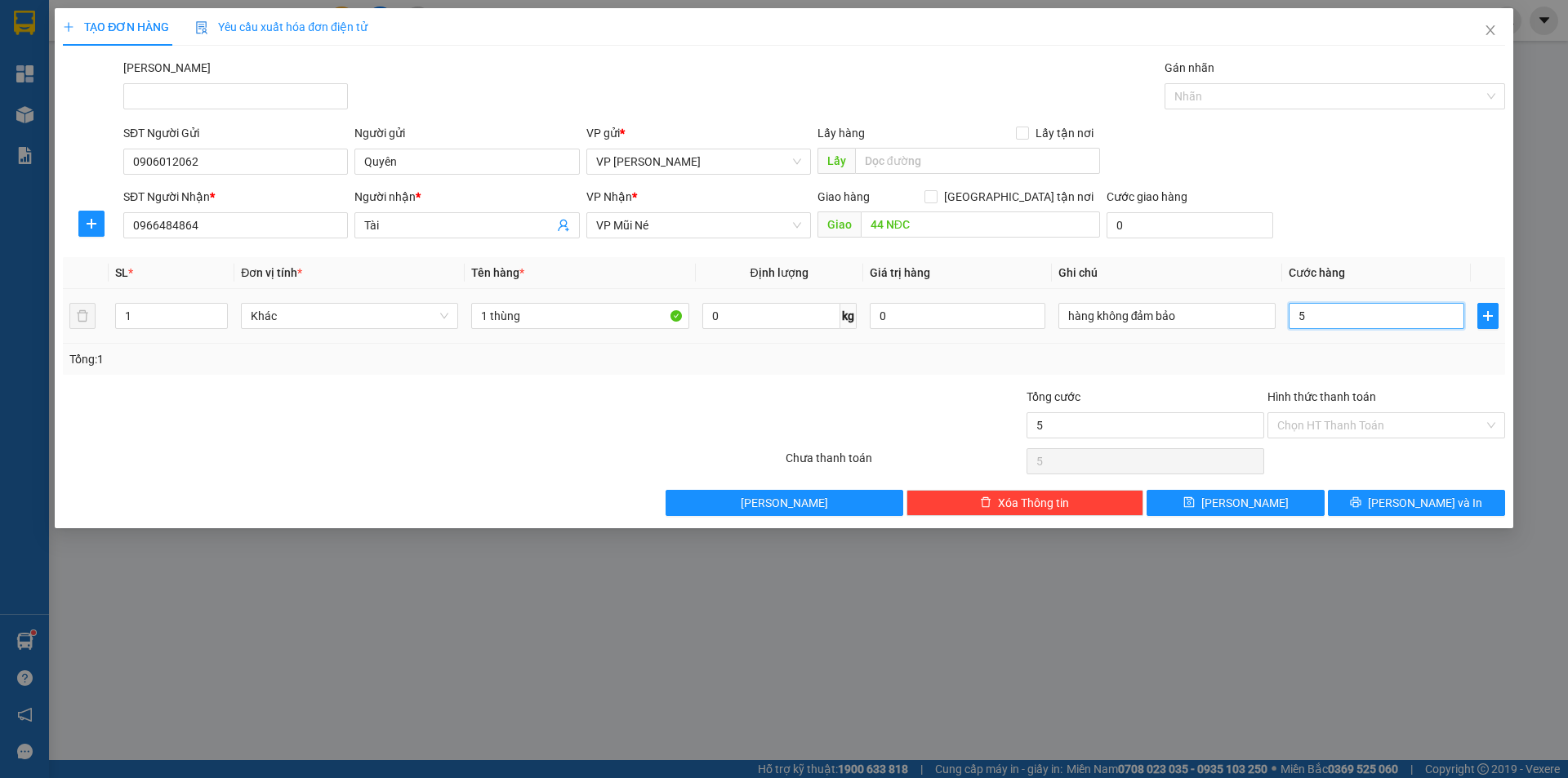
type input "50"
type input "50.000"
click at [1358, 160] on div "SĐT Người Gửi 0906012062 Người gửi Quyên VP gửi * VP Phạm Ngũ Lão Lấy hàng Lấy …" at bounding box center [814, 153] width 1389 height 57
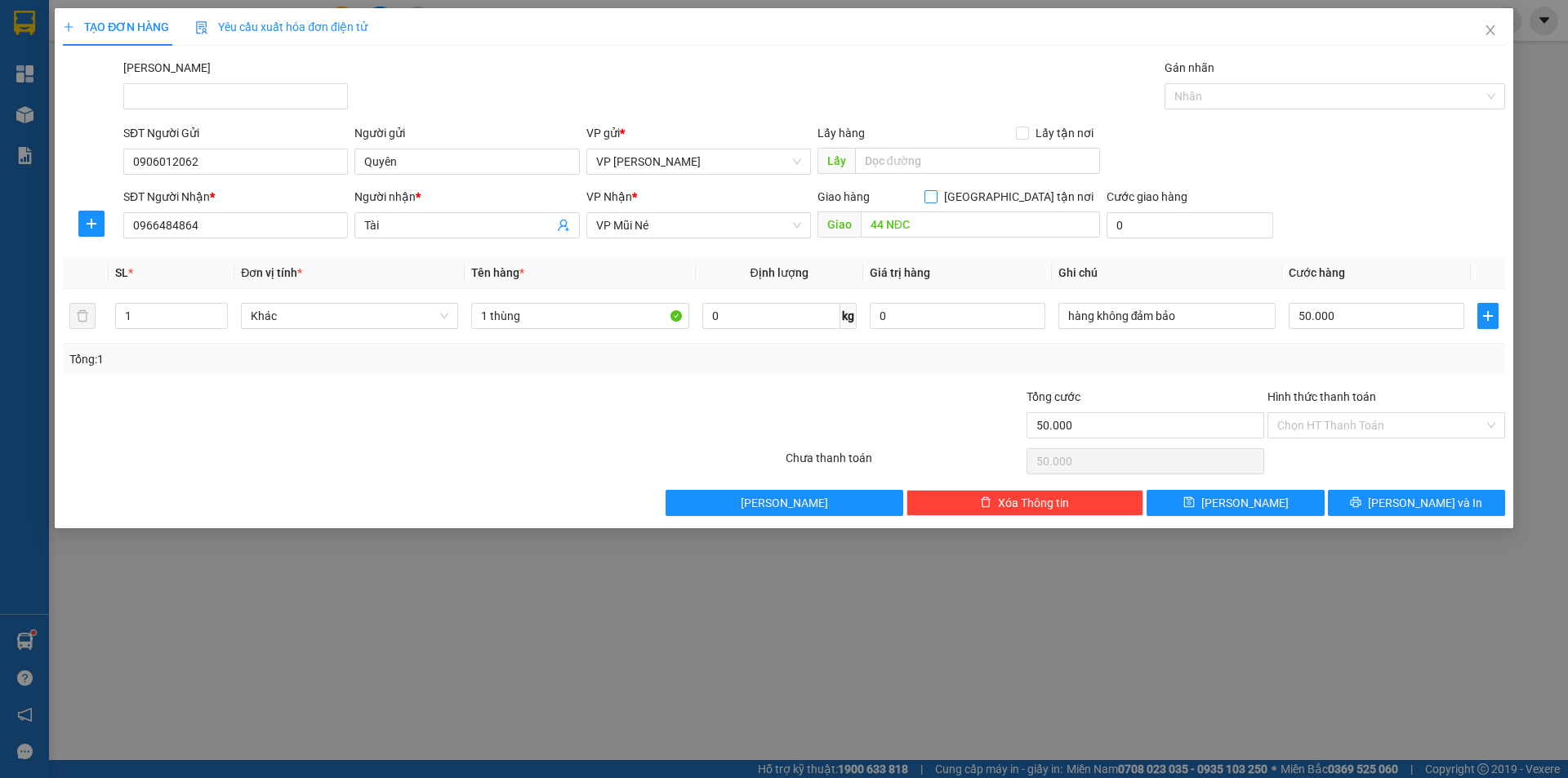
click at [1022, 204] on label "[GEOGRAPHIC_DATA] tận nơi" at bounding box center [1012, 197] width 176 height 18
click at [936, 202] on input "[GEOGRAPHIC_DATA] tận nơi" at bounding box center [930, 196] width 11 height 11
checkbox input "true"
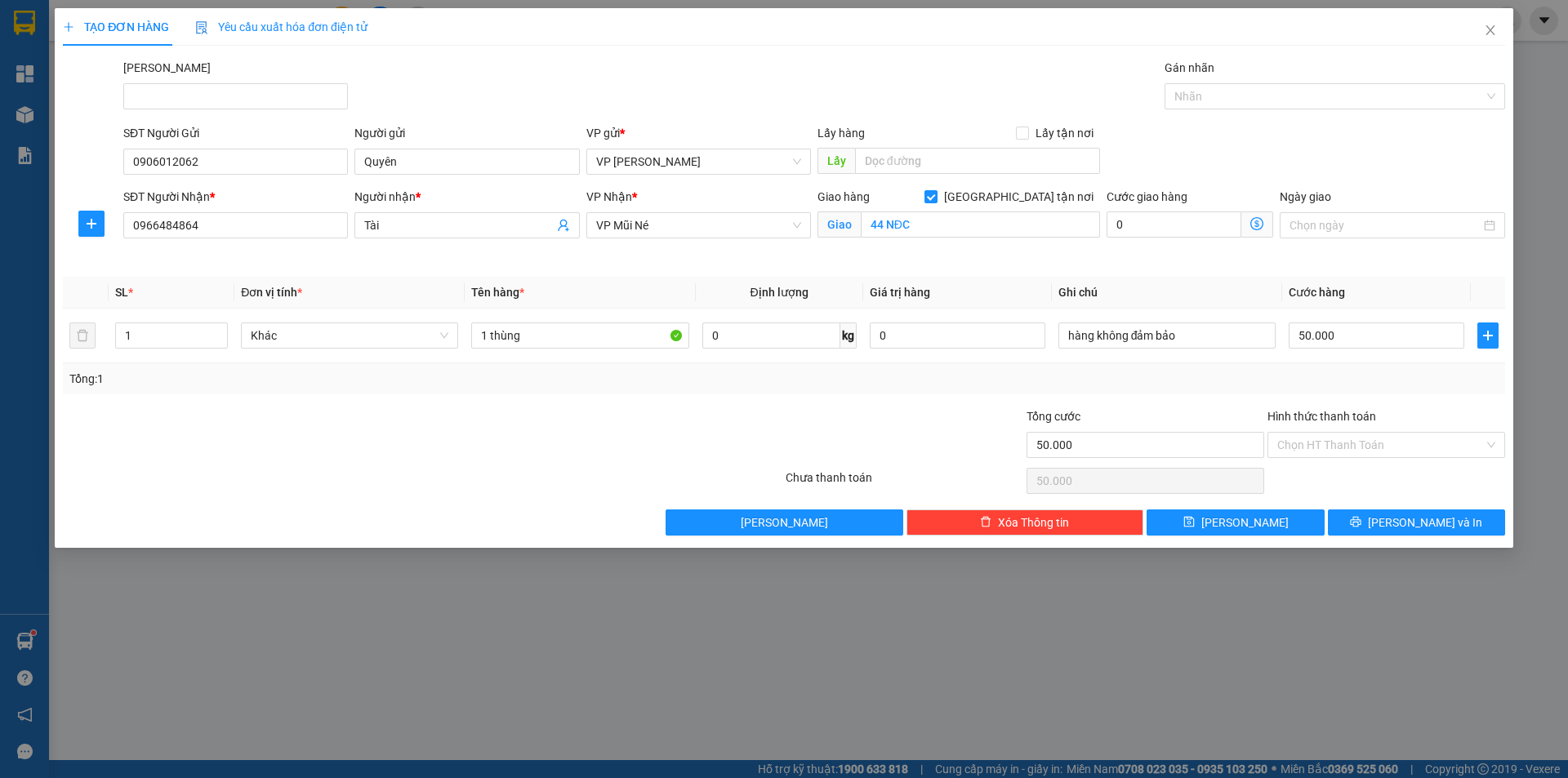
click at [1160, 208] on div "Cước giao hàng" at bounding box center [1189, 200] width 167 height 25
click at [1318, 319] on div "50.000" at bounding box center [1377, 335] width 176 height 33
click at [1317, 325] on input "50.000" at bounding box center [1377, 336] width 176 height 26
type input "4"
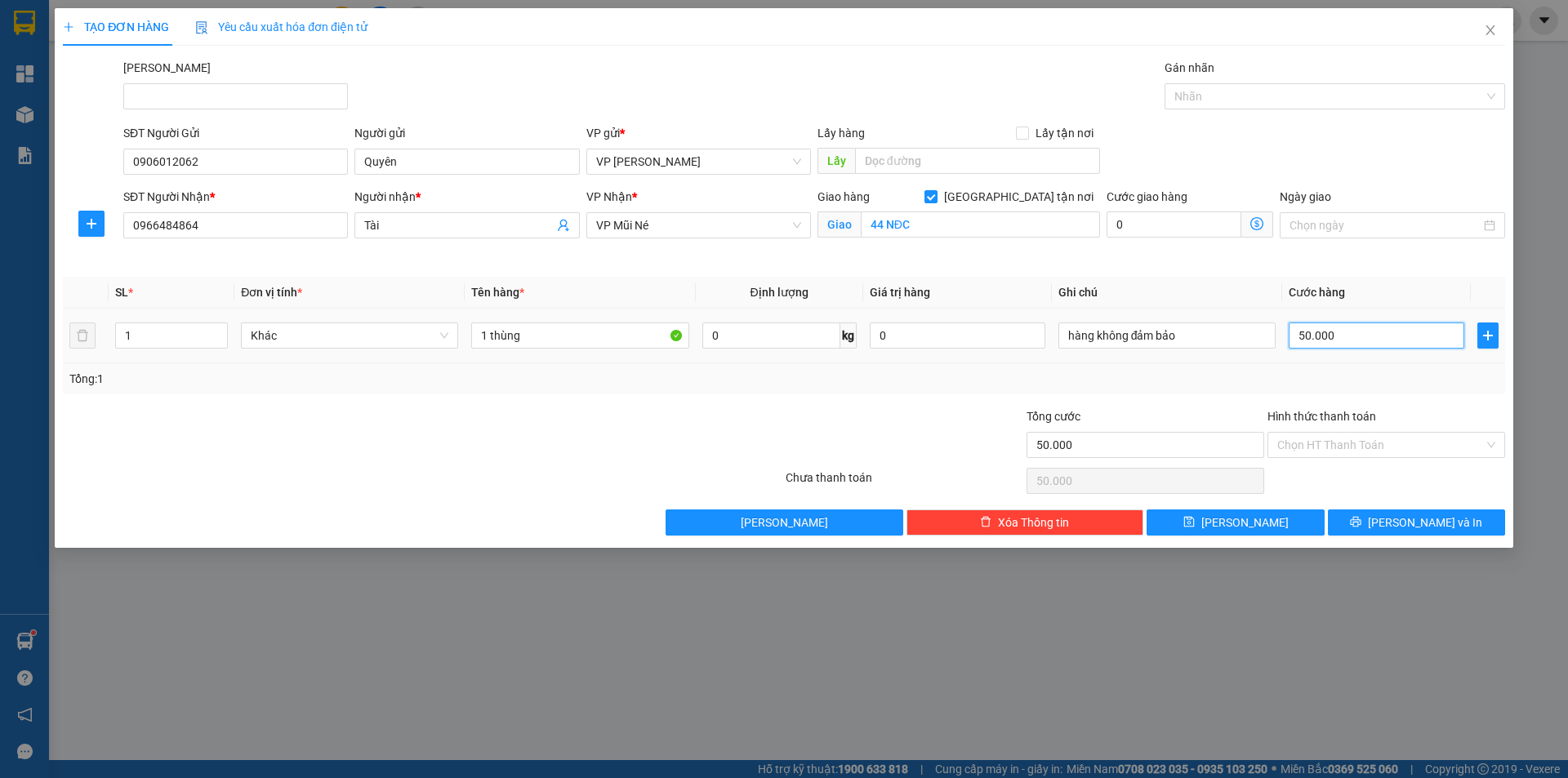
type input "4"
type input "40"
type input "40.000"
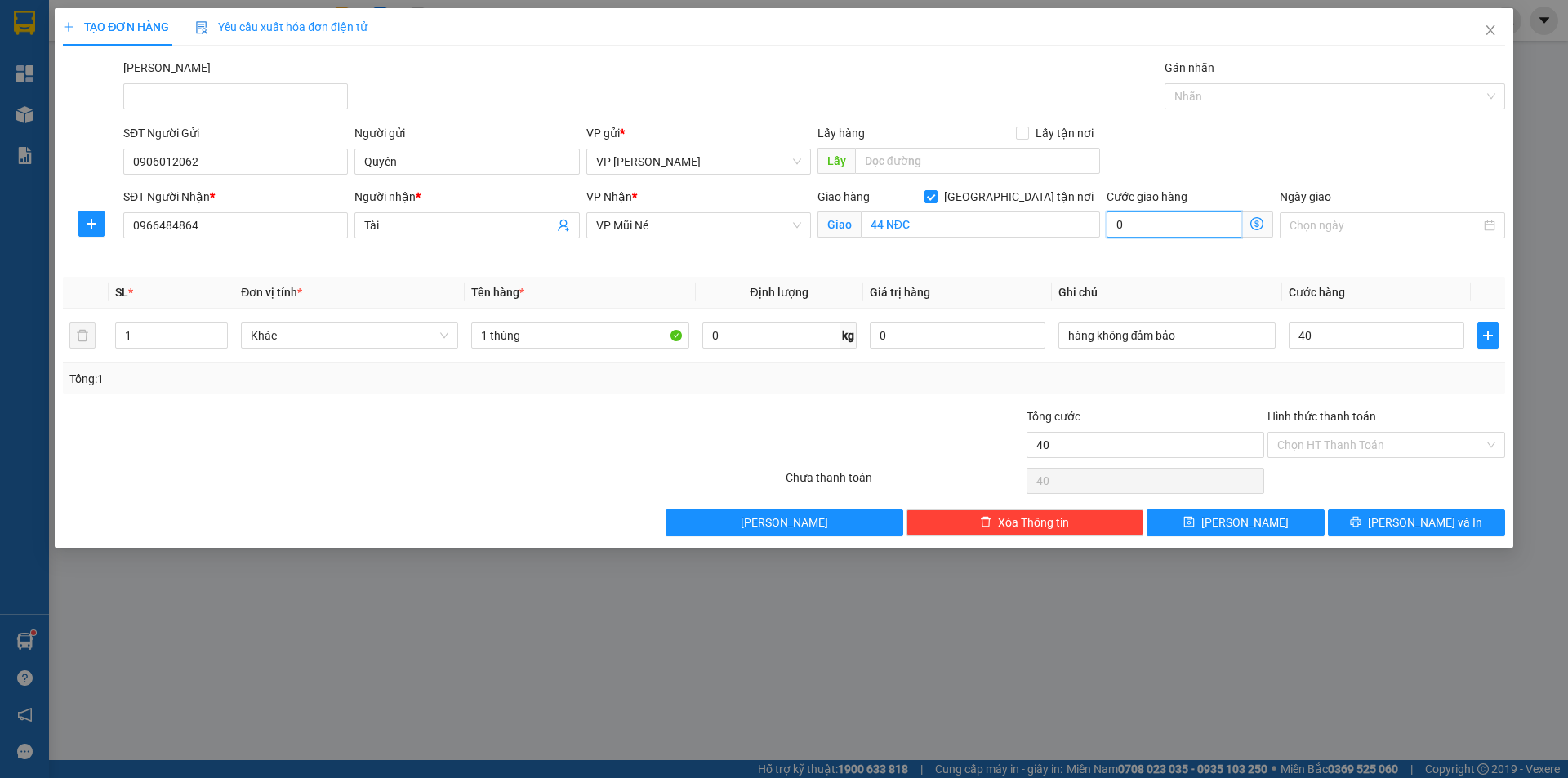
type input "40.000"
click at [1159, 233] on input "0" at bounding box center [1174, 225] width 135 height 26
type input "40.001"
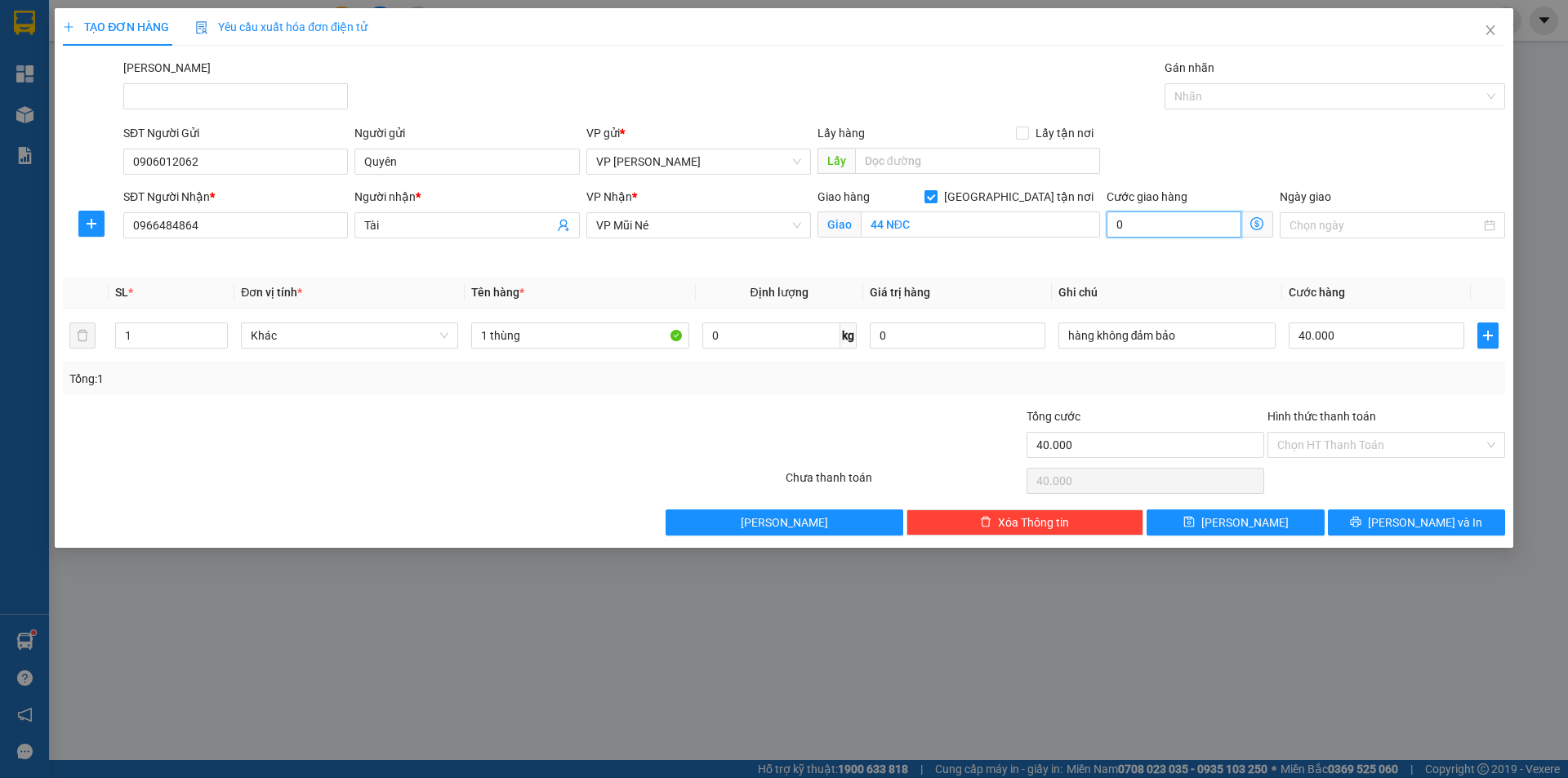
type input "1"
type input "40.010"
type input "10"
type input "50.000"
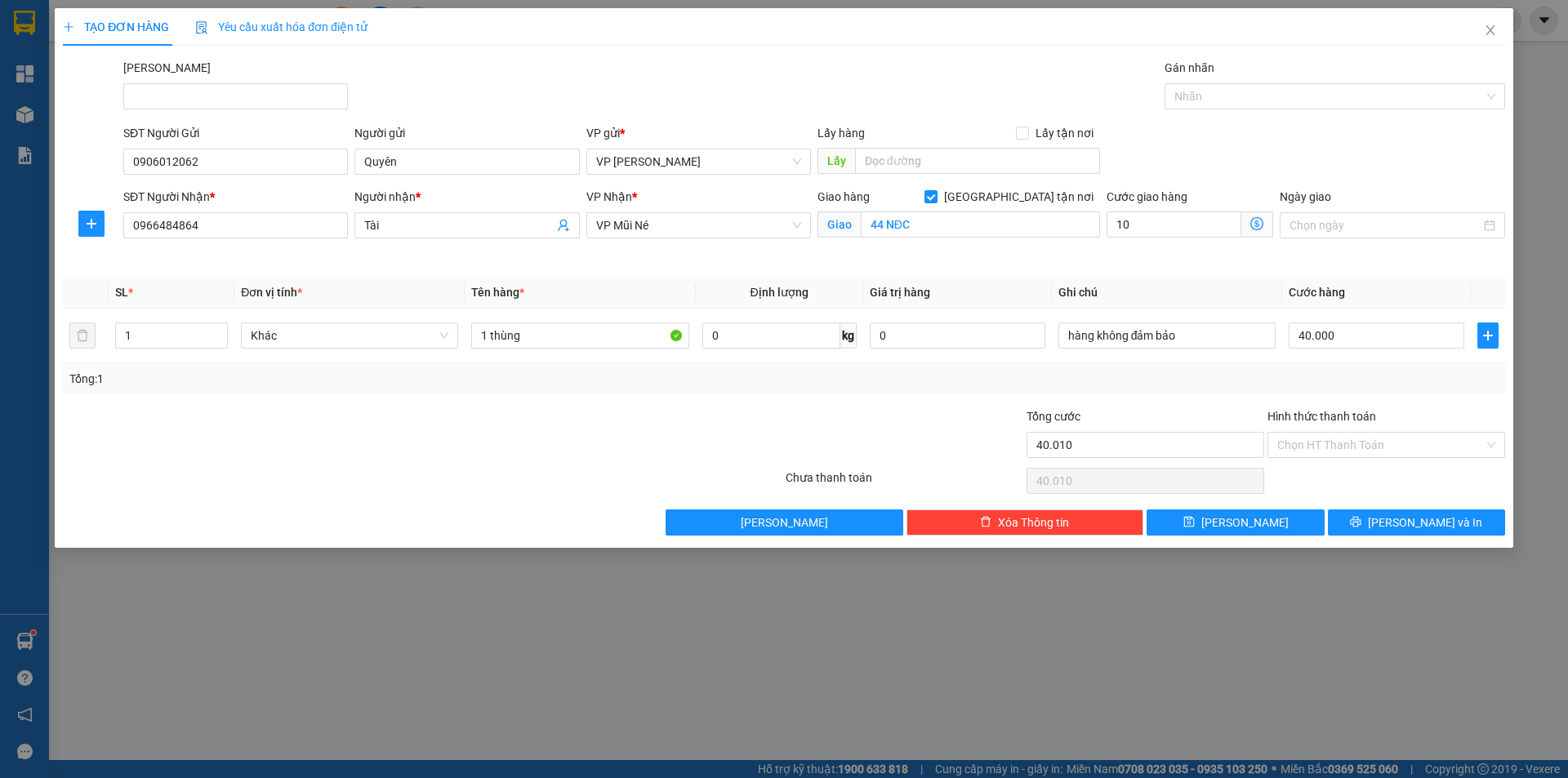
type input "50.000"
type input "10.000"
click at [1207, 154] on div "SĐT Người Gửi 0906012062 Người gửi Quyên VP gửi * VP Phạm Ngũ Lão Lấy hàng Lấy …" at bounding box center [814, 153] width 1389 height 57
drag, startPoint x: 1347, startPoint y: 435, endPoint x: 1347, endPoint y: 467, distance: 32.0
click at [1348, 435] on input "Hình thức thanh toán" at bounding box center [1381, 445] width 206 height 25
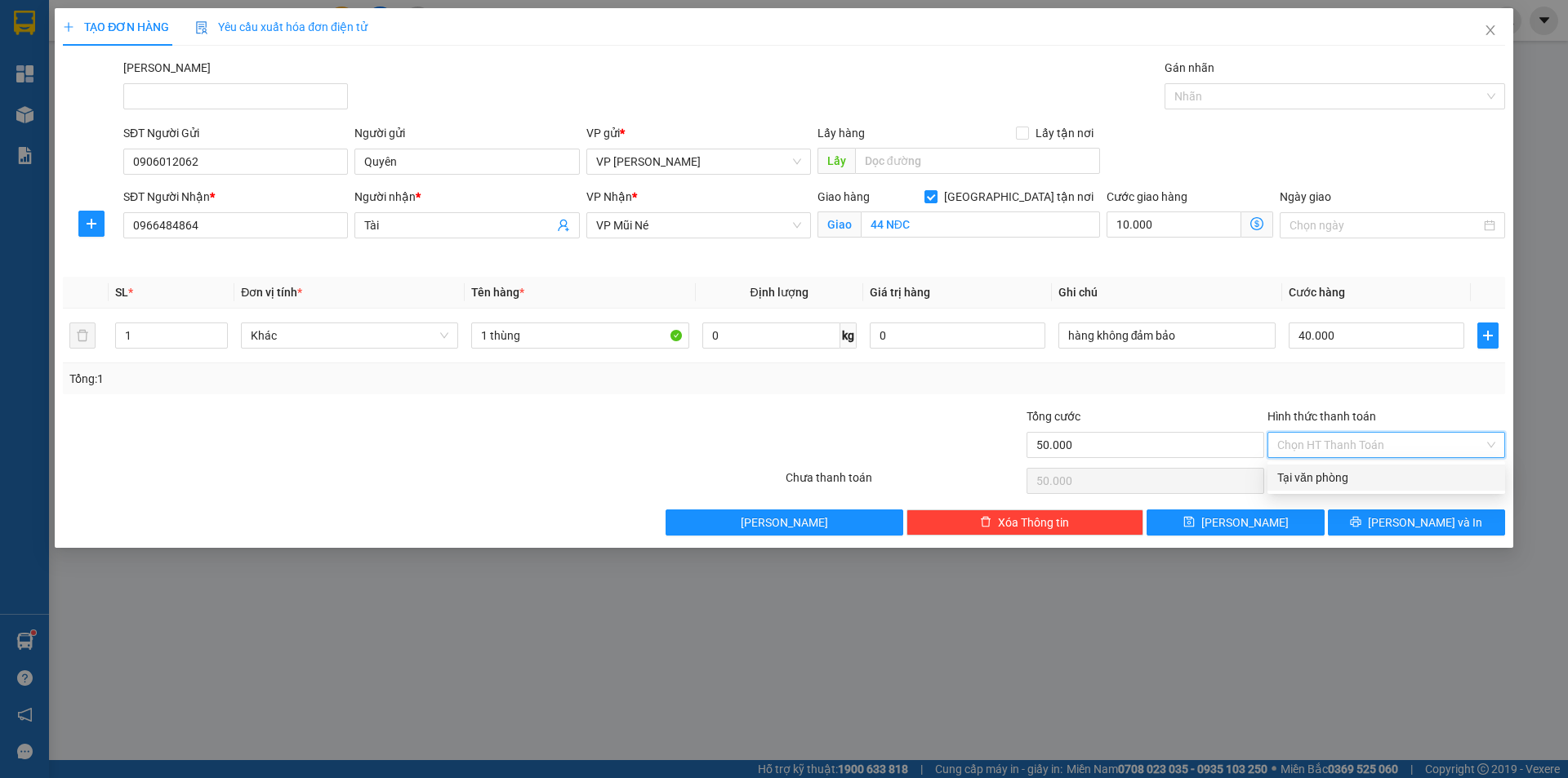
click at [1344, 475] on div "Tại văn phòng" at bounding box center [1386, 477] width 218 height 18
type input "0"
click at [1362, 524] on icon "printer" at bounding box center [1355, 521] width 11 height 11
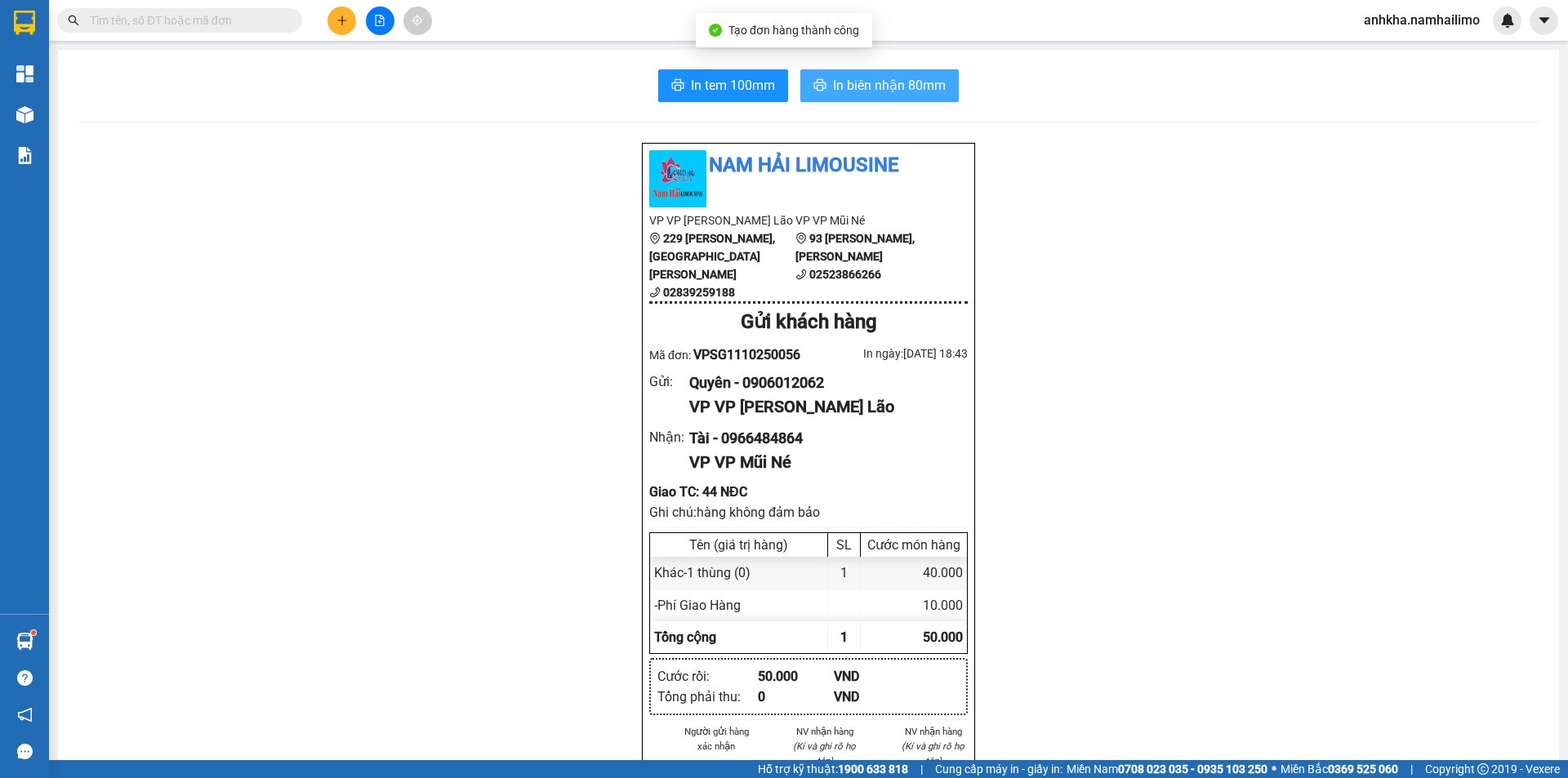
click at [919, 91] on span "In biên nhận 80mm" at bounding box center [889, 85] width 113 height 20
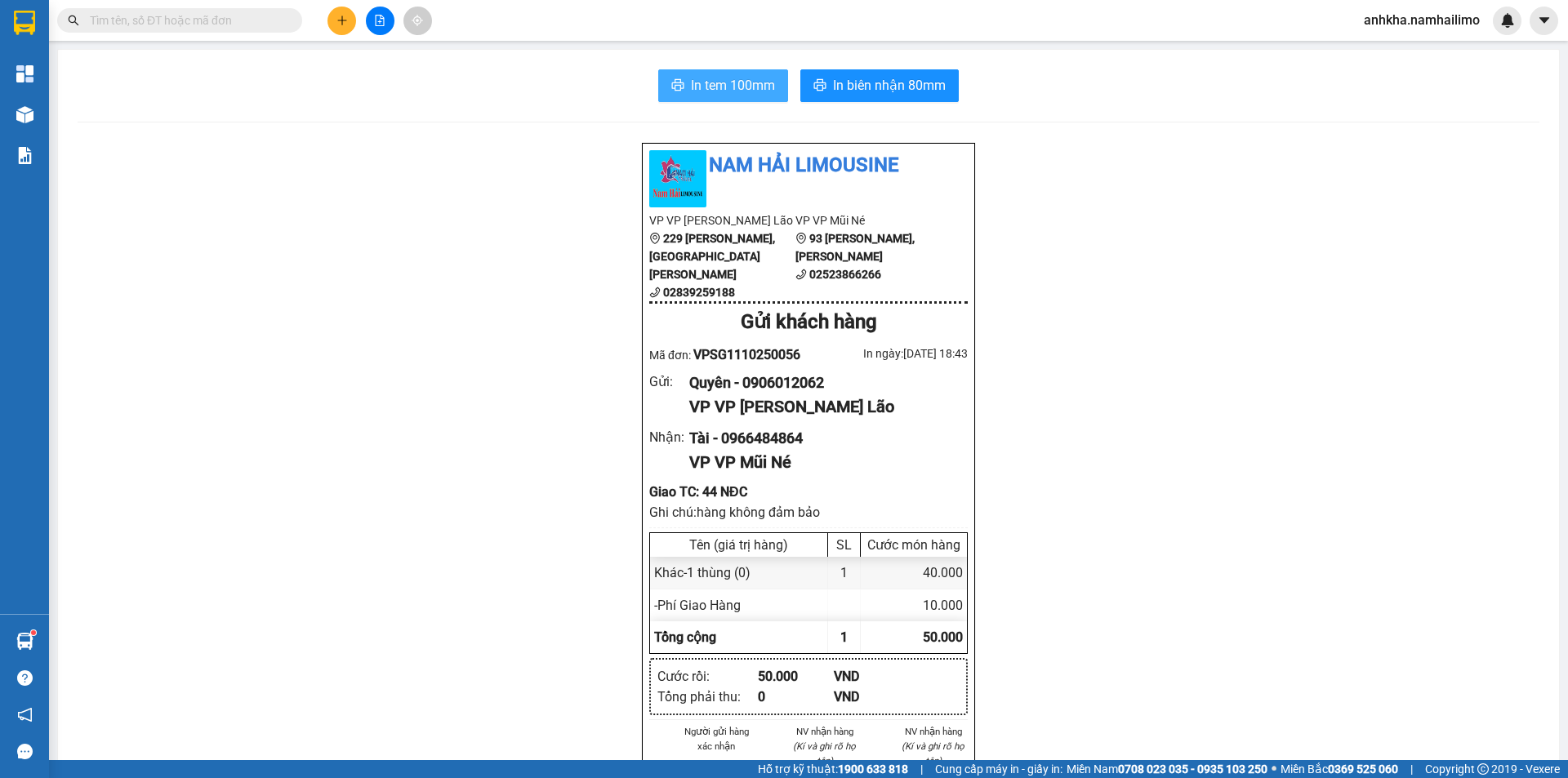
click at [735, 86] on span "In tem 100mm" at bounding box center [732, 85] width 84 height 20
click at [354, 17] on button at bounding box center [341, 20] width 28 height 28
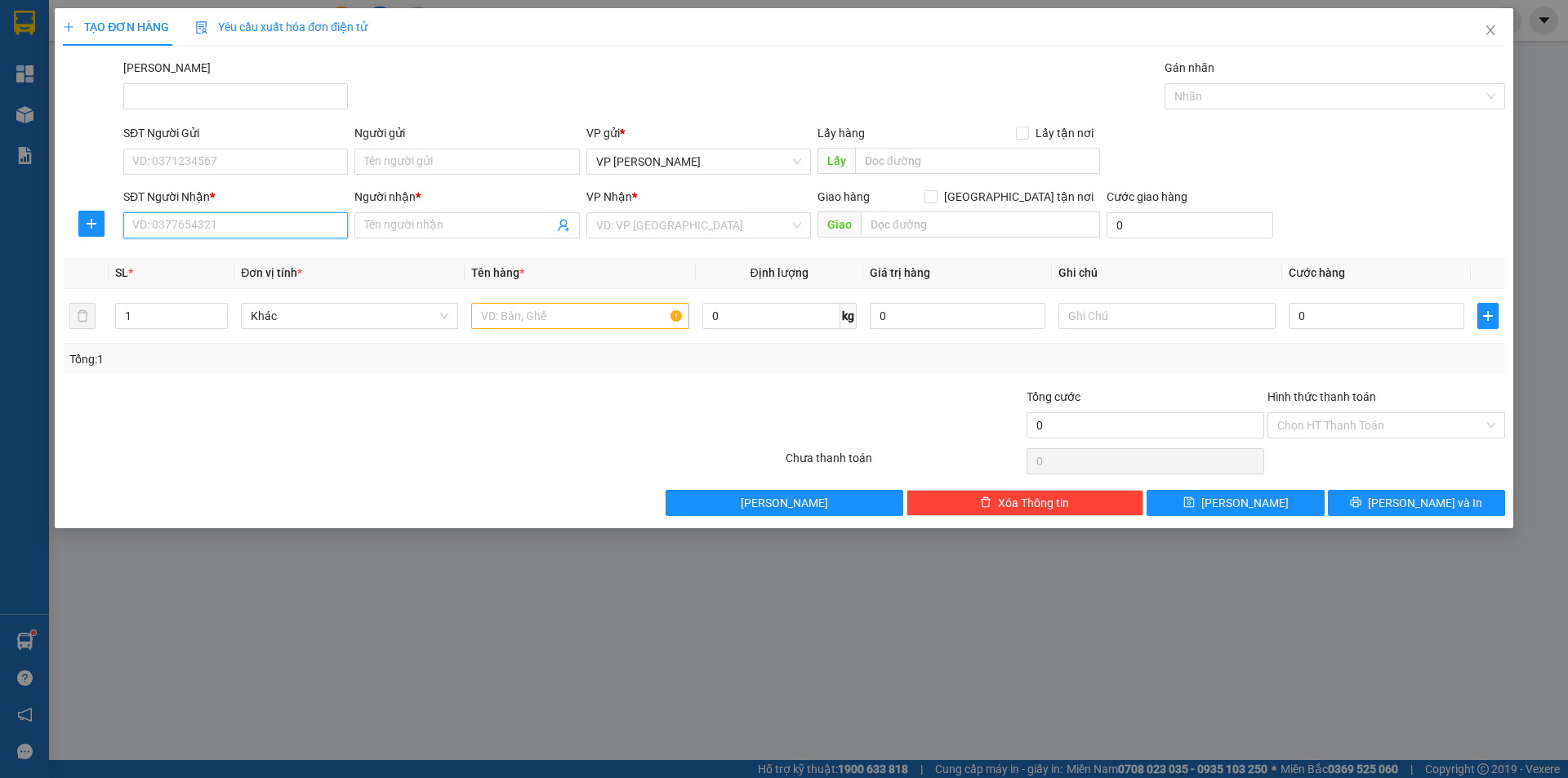
drag, startPoint x: 191, startPoint y: 219, endPoint x: 69, endPoint y: 304, distance: 148.7
click at [191, 219] on input "SĐT Người Nhận *" at bounding box center [236, 226] width 225 height 26
click at [170, 245] on div "0913739933 - HỒNG LỢI" at bounding box center [236, 258] width 225 height 26
type input "0913739933"
type input "HỒNG LỢI"
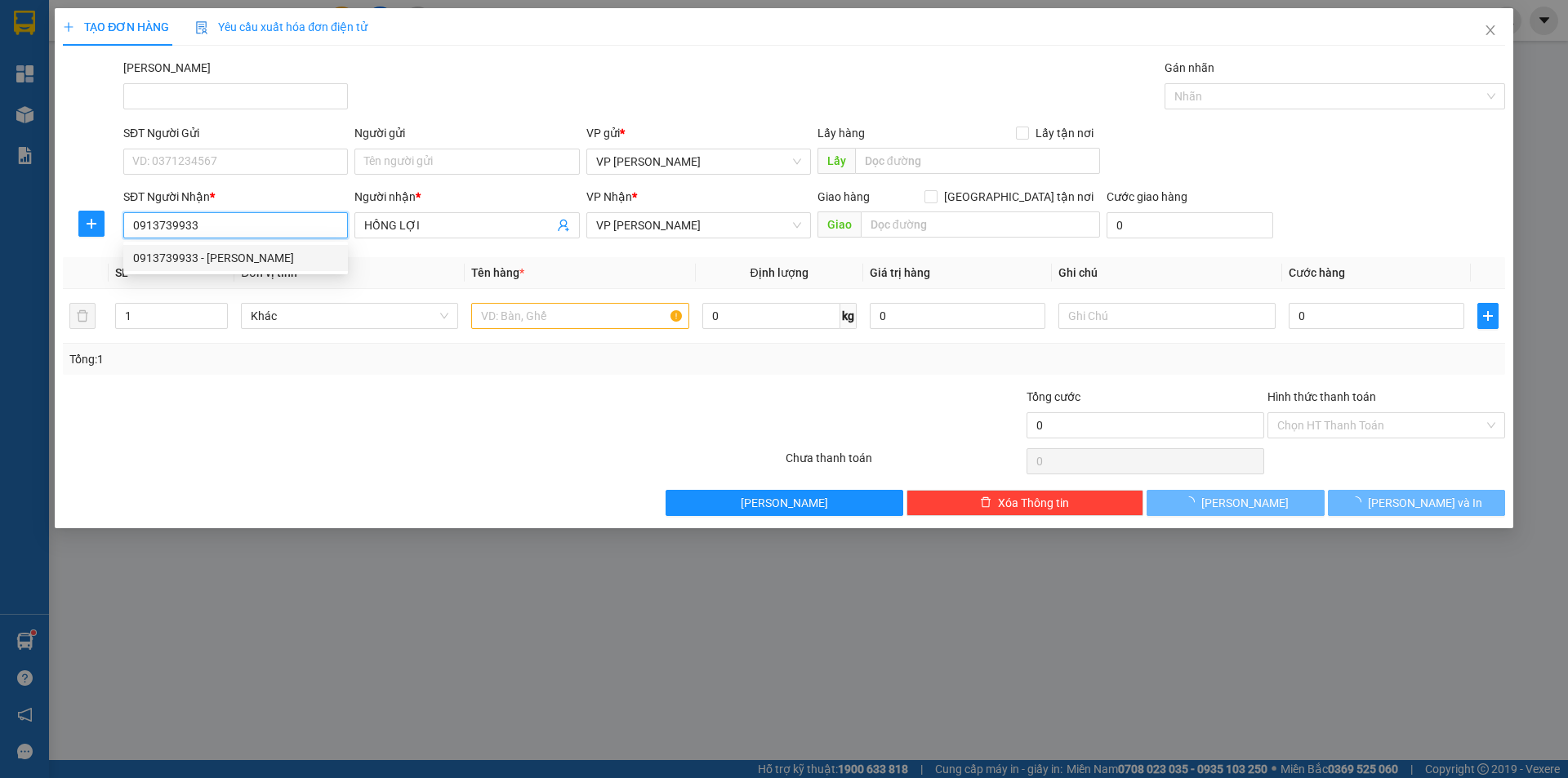
type input "30.000"
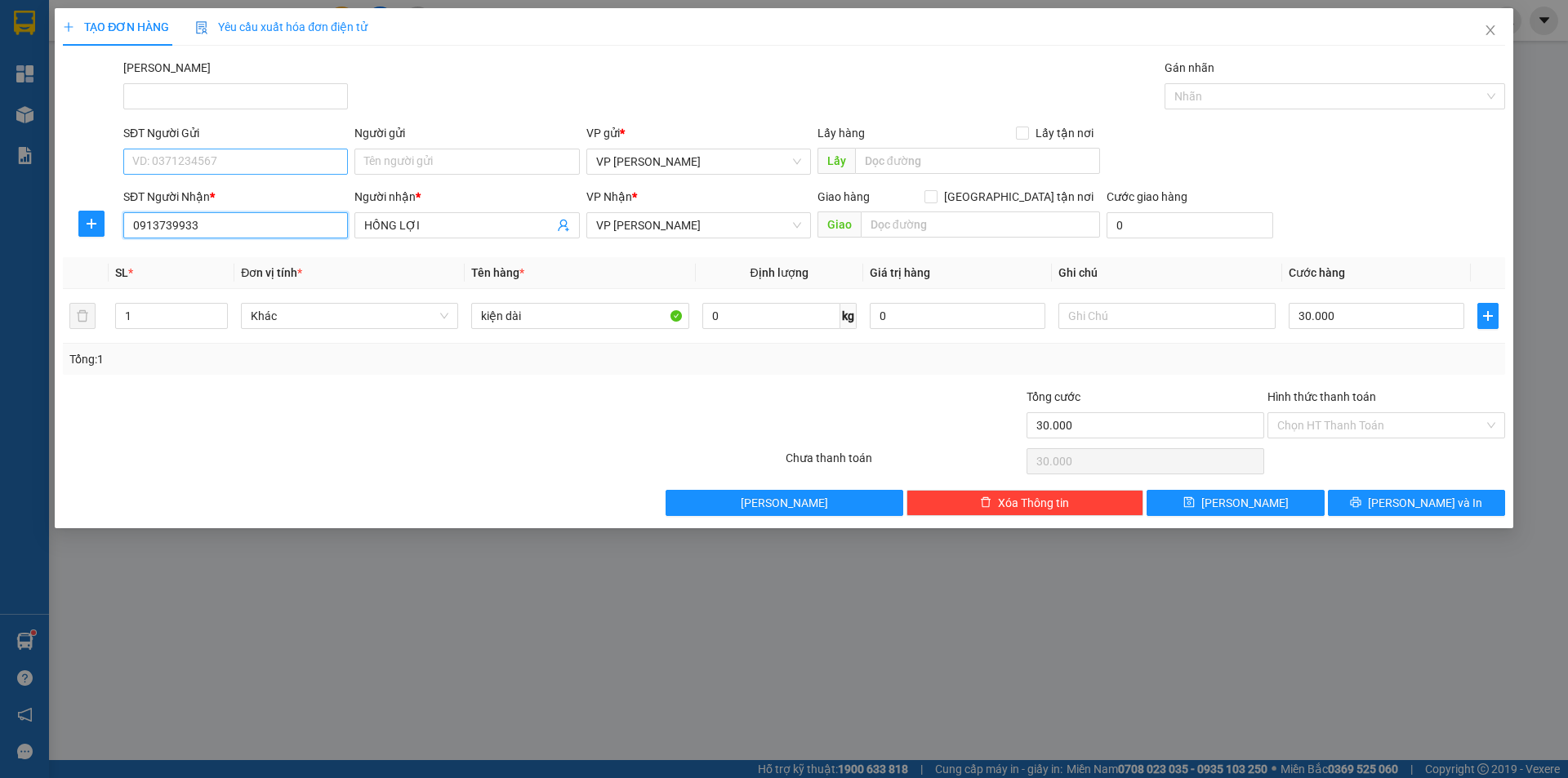
type input "0913739933"
click at [183, 167] on input "SĐT Người Gửi" at bounding box center [236, 161] width 225 height 26
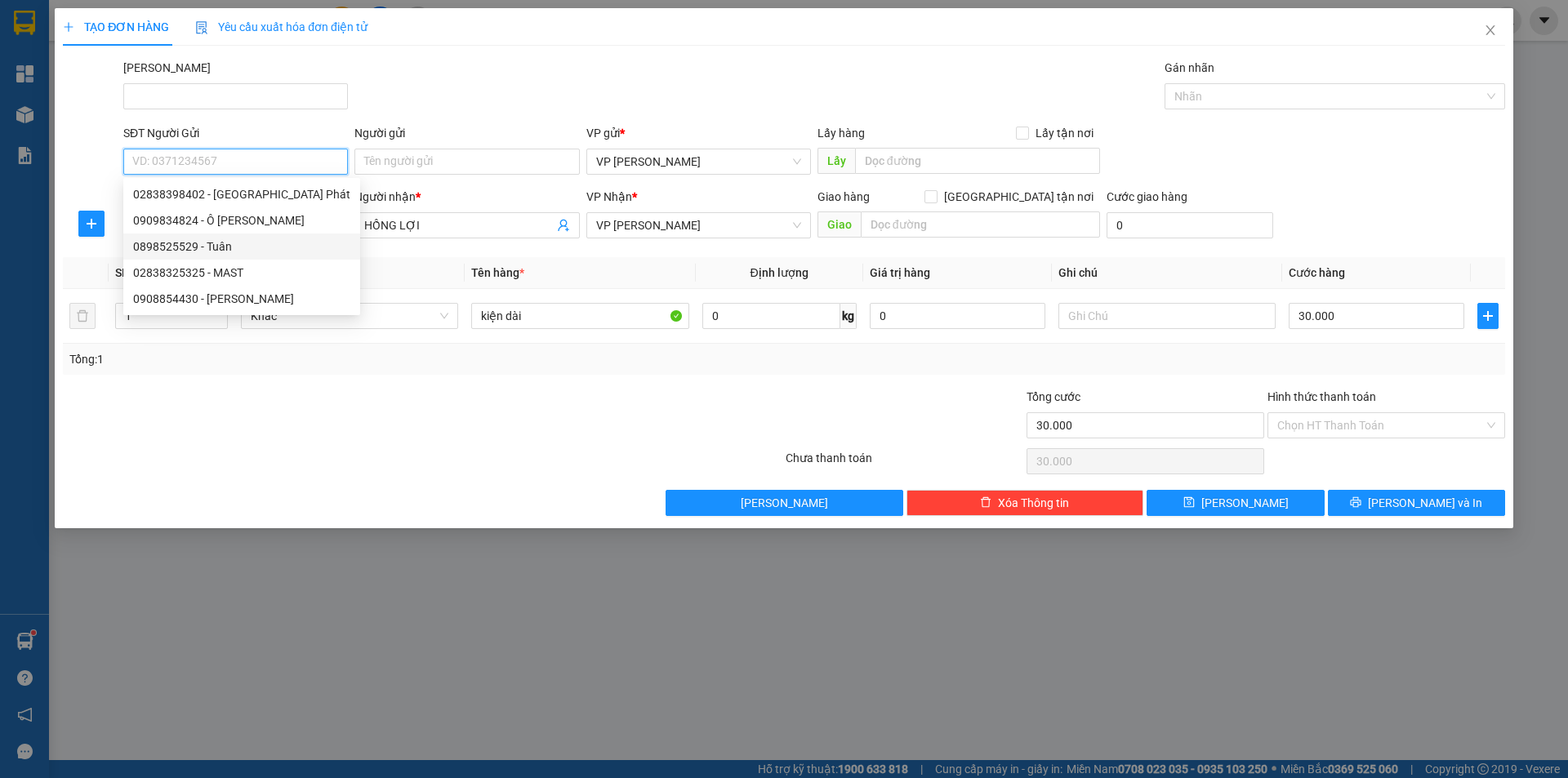
click at [196, 241] on div "0898525529 - Tuân" at bounding box center [242, 246] width 217 height 18
type input "0898525529"
type input "Tuân"
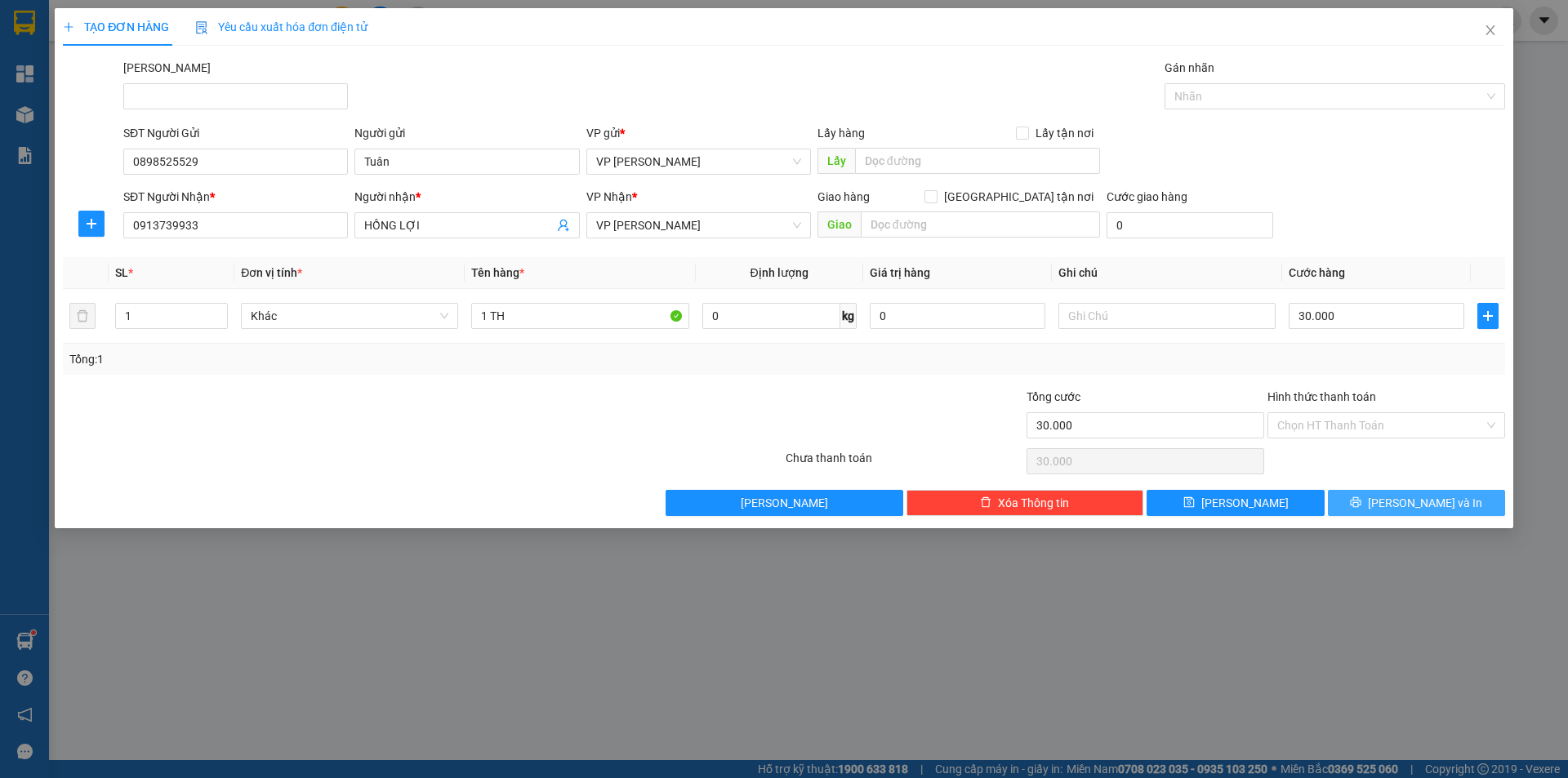
drag, startPoint x: 1377, startPoint y: 500, endPoint x: 1362, endPoint y: 494, distance: 16.2
click at [1376, 500] on button "[PERSON_NAME] và In" at bounding box center [1416, 503] width 177 height 26
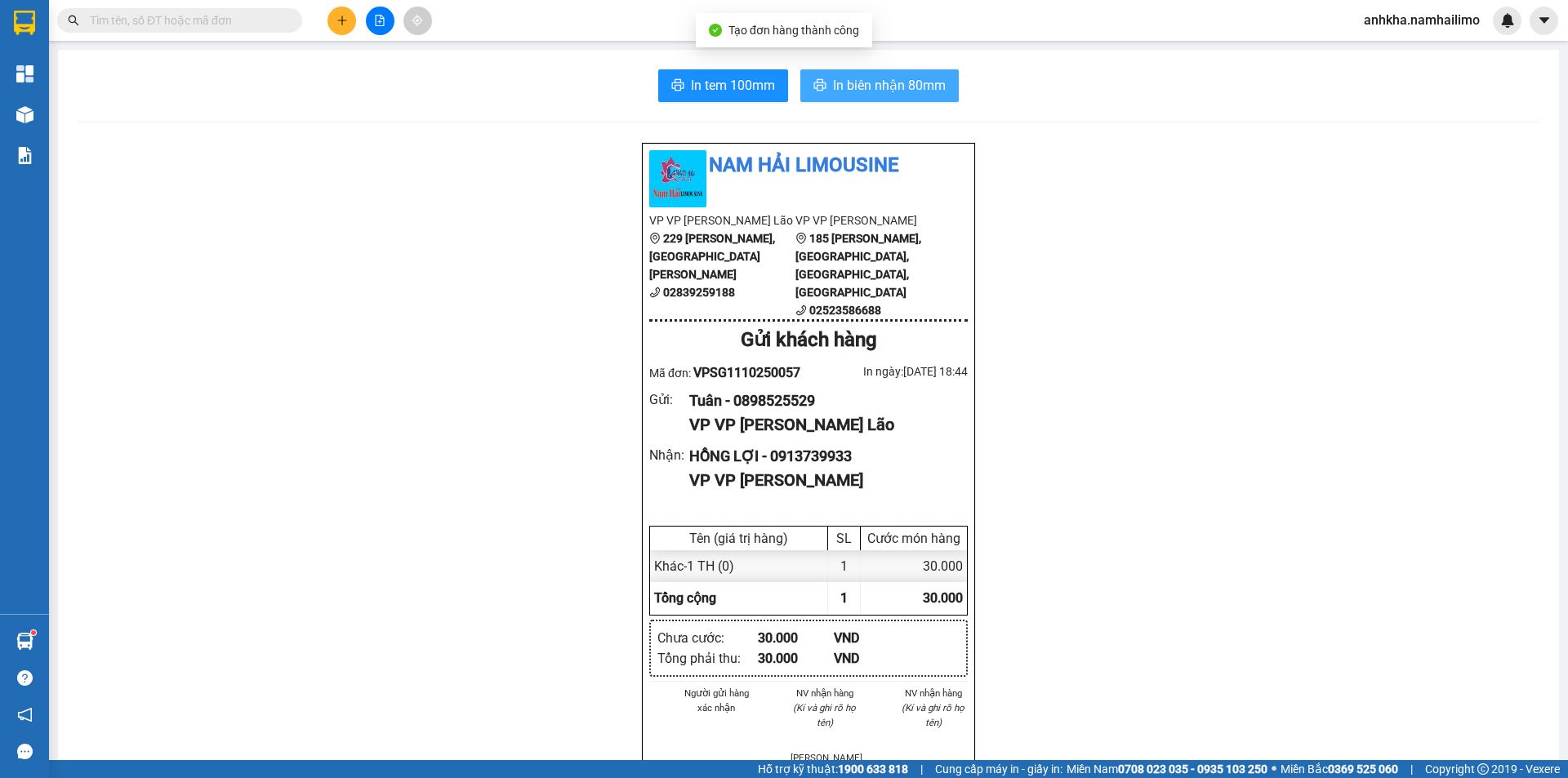
click at [948, 86] on button "In biên nhận 80mm" at bounding box center [880, 86] width 159 height 33
click at [693, 58] on div "In tem 100mm In biên nhận 80mm Nam Hải Limousine VP VP Phạm Ngũ Lão 229 Phạm Ng…" at bounding box center [808, 759] width 1501 height 1420
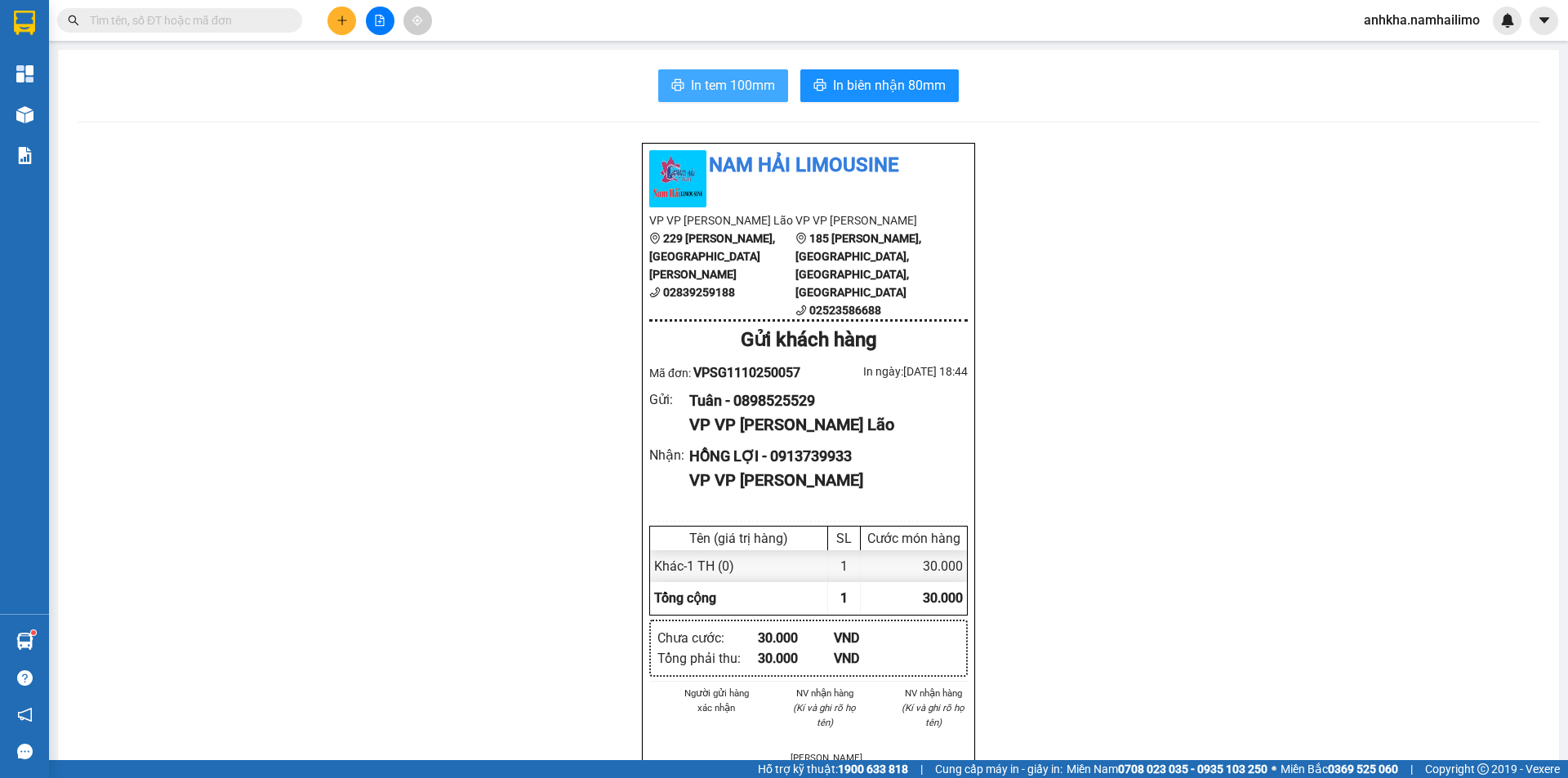
click at [689, 73] on button "In tem 100mm" at bounding box center [723, 86] width 130 height 33
click at [342, 26] on button at bounding box center [341, 20] width 28 height 28
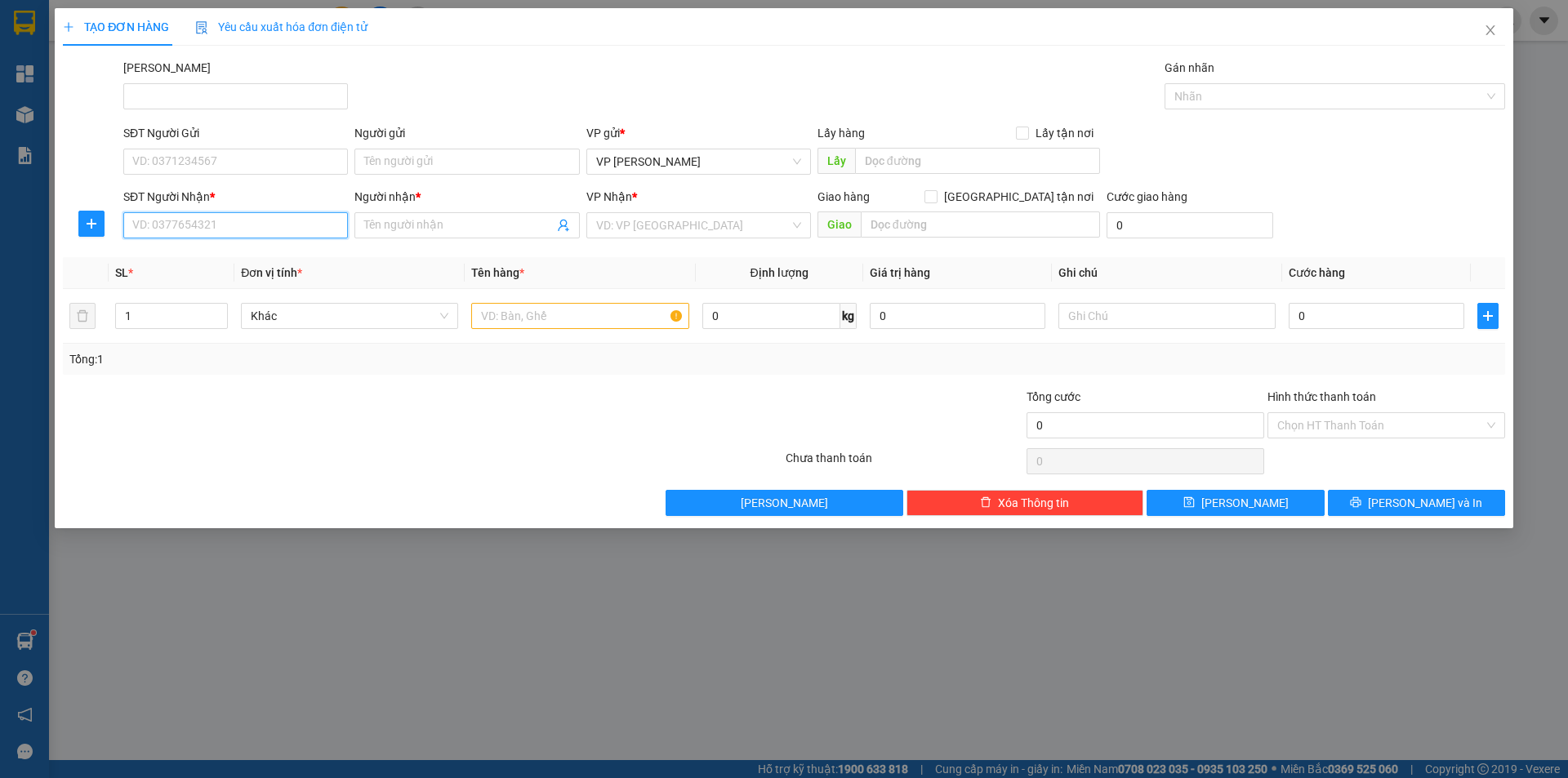
click at [183, 233] on input "SĐT Người Nhận *" at bounding box center [236, 226] width 225 height 26
click at [229, 259] on div "0387420696 - Trâm" at bounding box center [236, 258] width 205 height 18
type input "0387420696"
type input "Trâm"
type input "30.000"
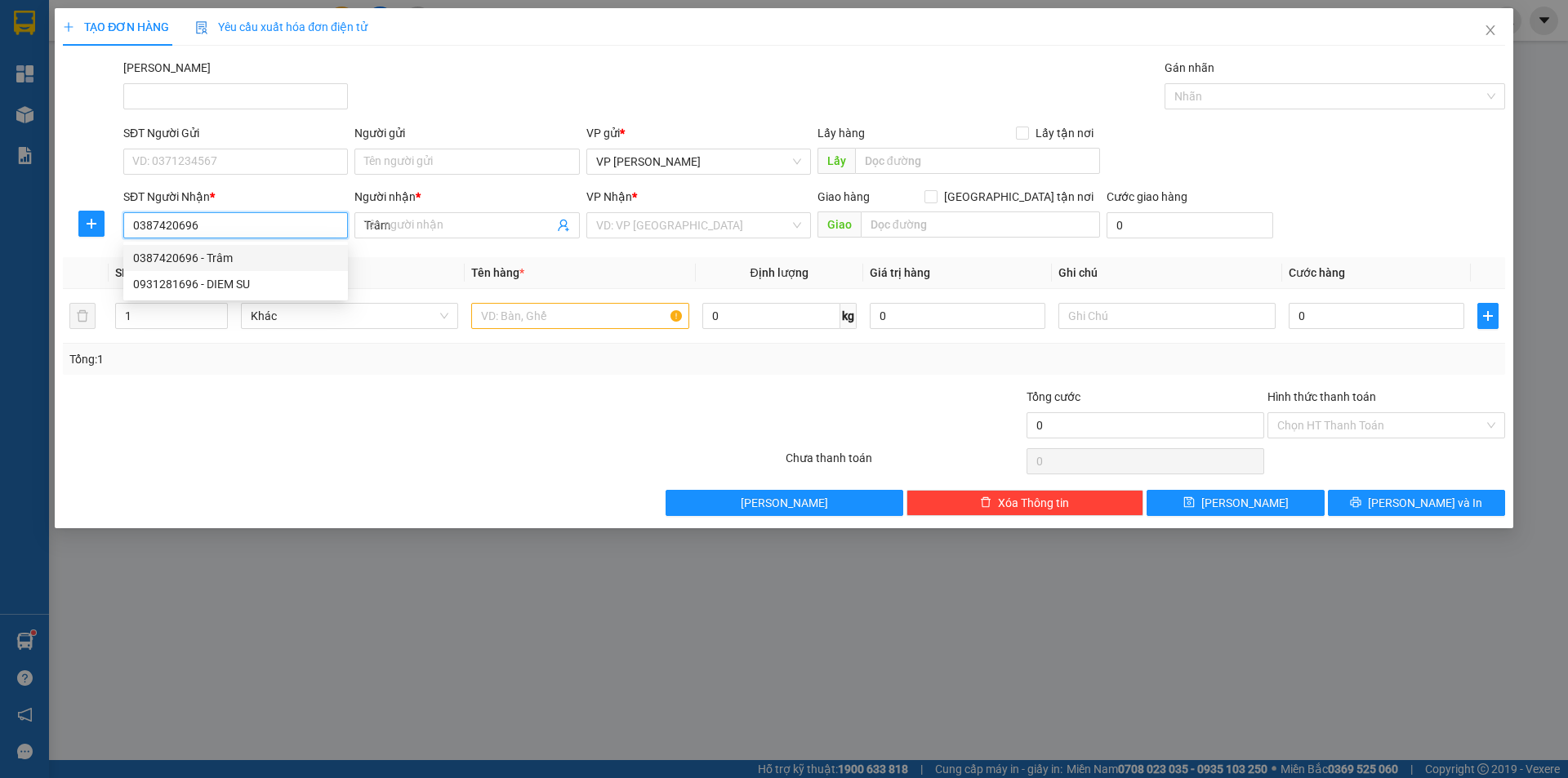
type input "30.000"
type input "0387420696"
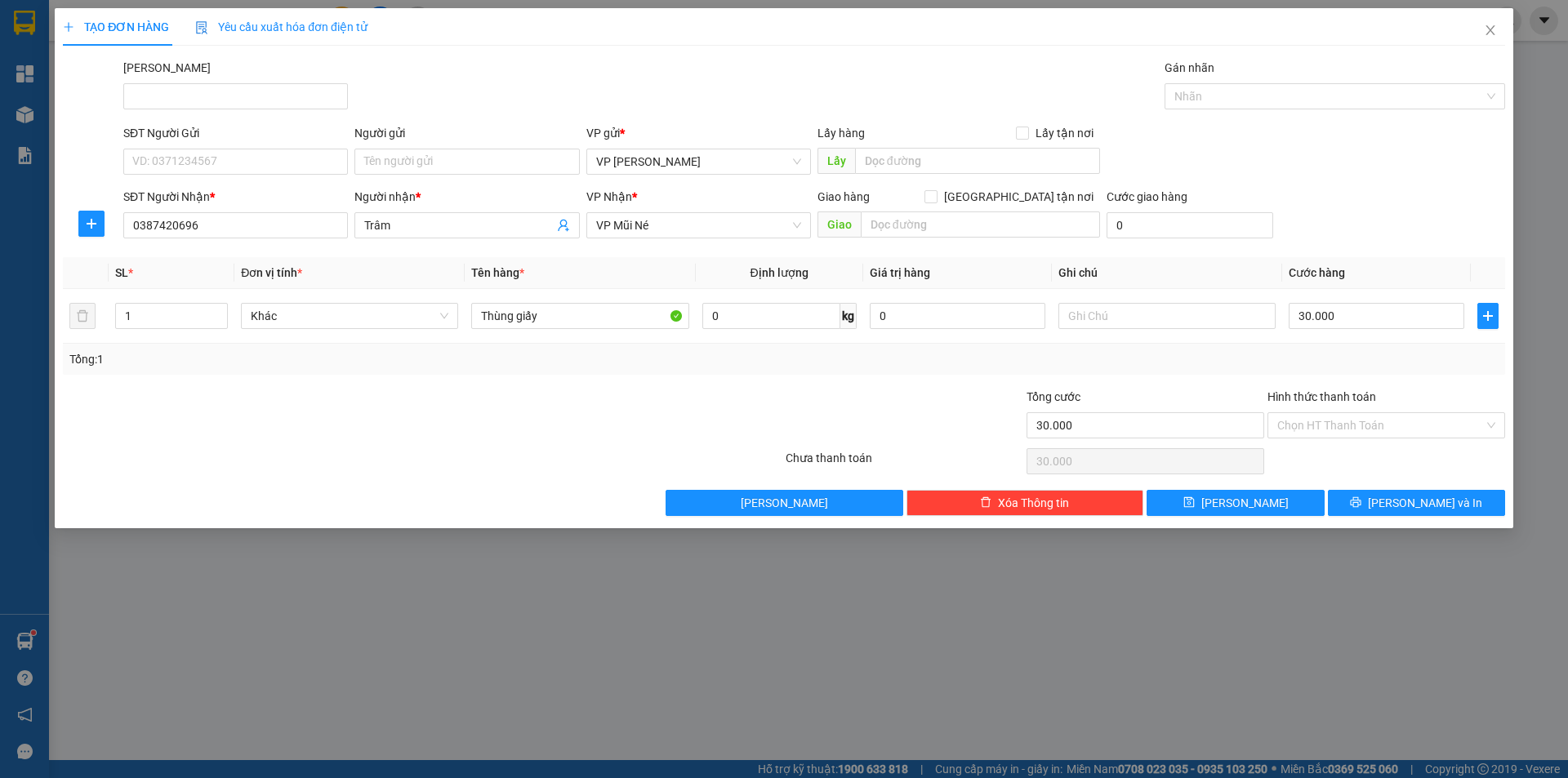
click at [221, 177] on div "SĐT Người Gửi VD: 0371234567" at bounding box center [236, 153] width 225 height 57
click at [222, 167] on input "SĐT Người Gửi" at bounding box center [236, 161] width 225 height 26
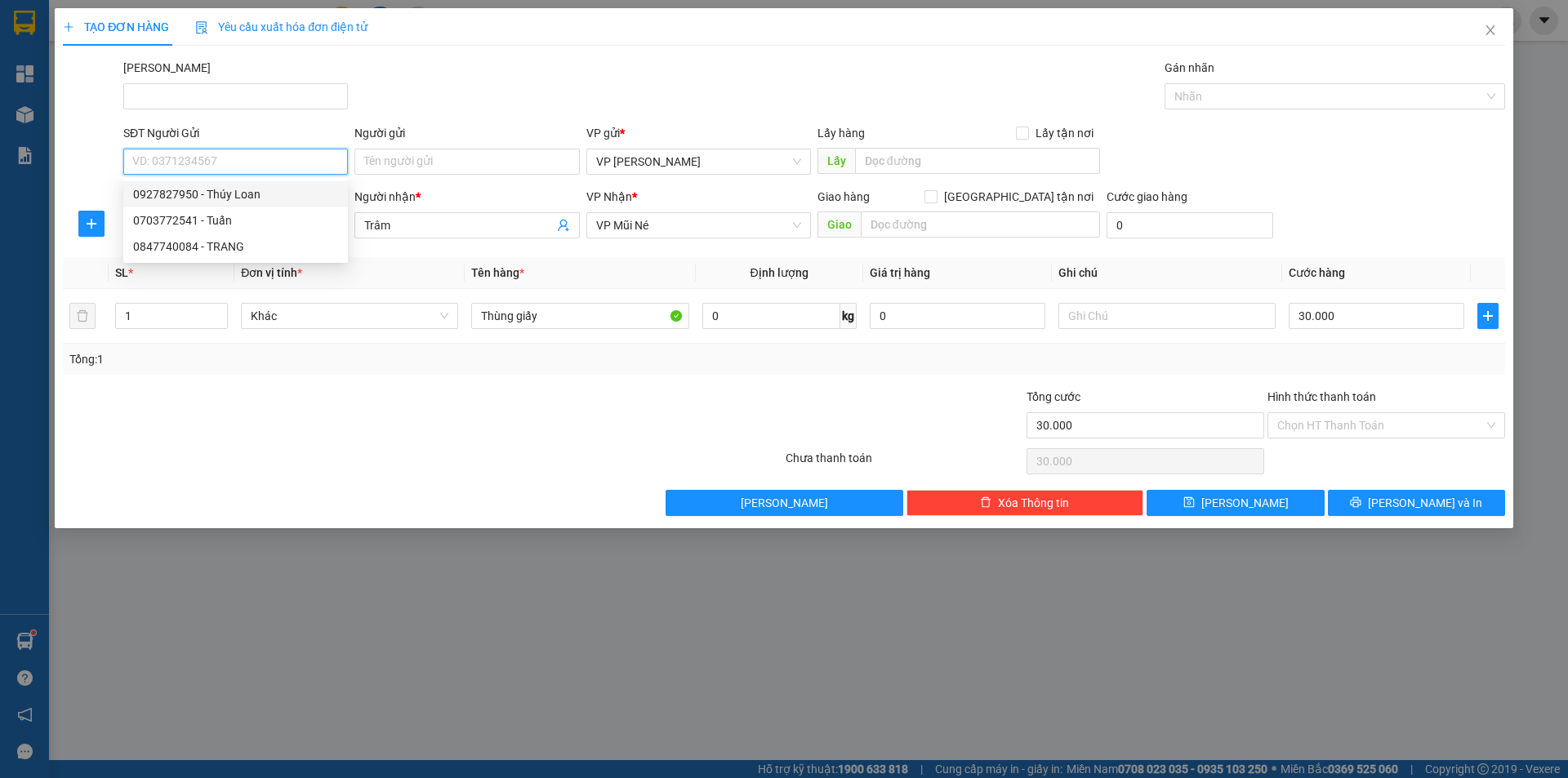
click at [174, 192] on div "0927827950 - Thúy Loan" at bounding box center [236, 194] width 205 height 18
type input "0927827950"
type input "Thúy Loan"
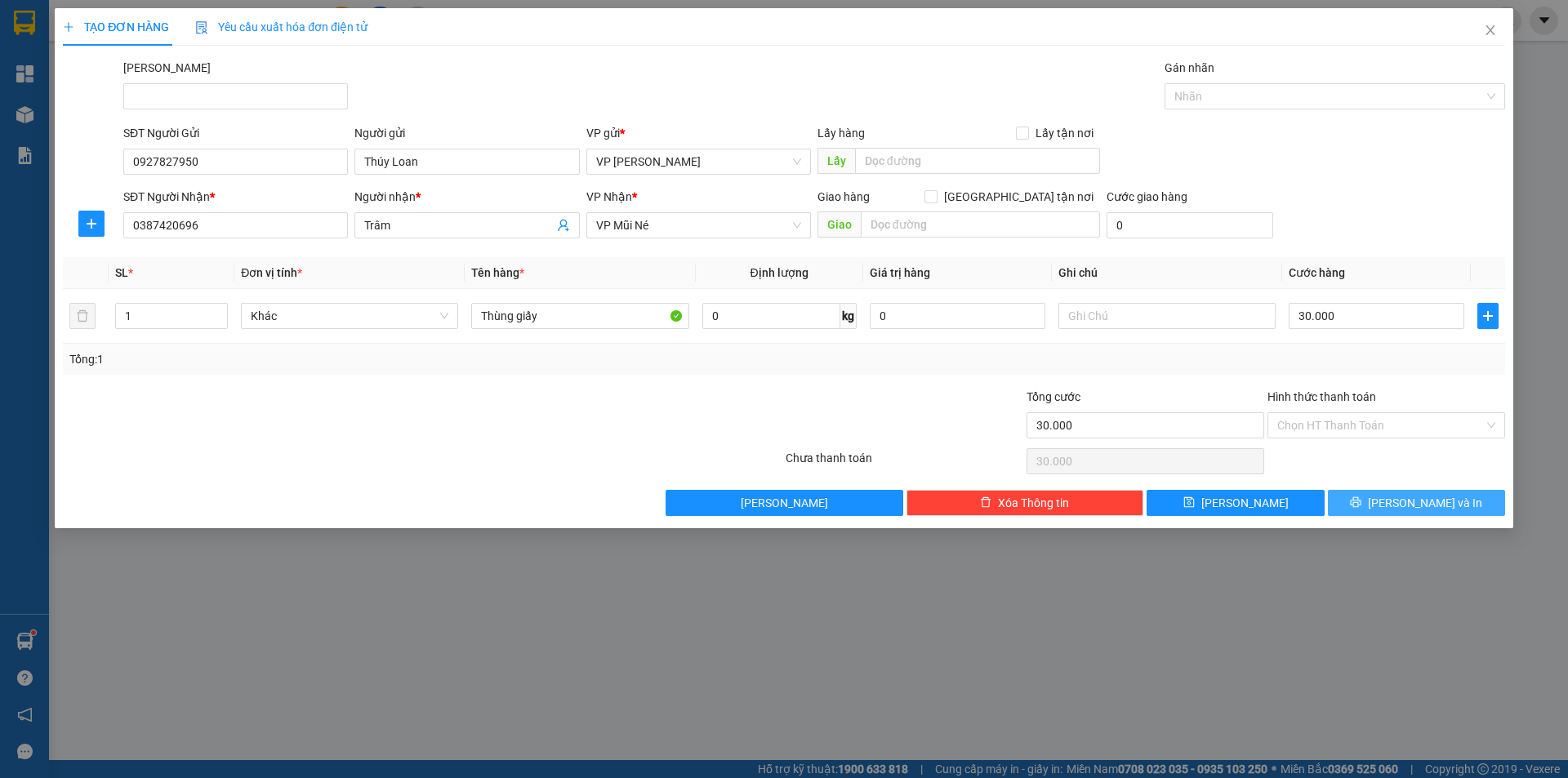
click at [1369, 501] on button "[PERSON_NAME] và In" at bounding box center [1416, 503] width 177 height 26
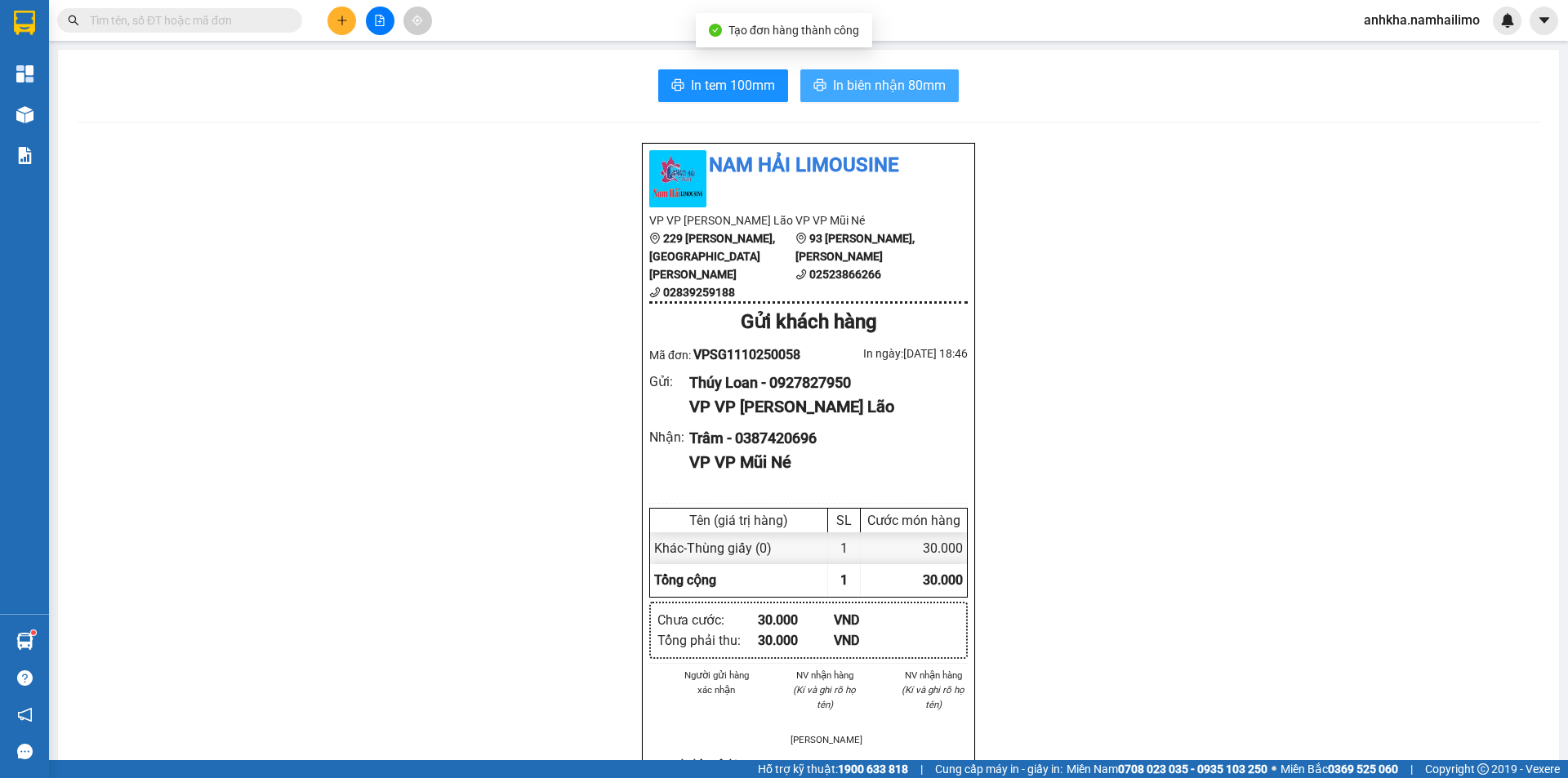
click at [881, 73] on button "In biên nhận 80mm" at bounding box center [880, 86] width 159 height 33
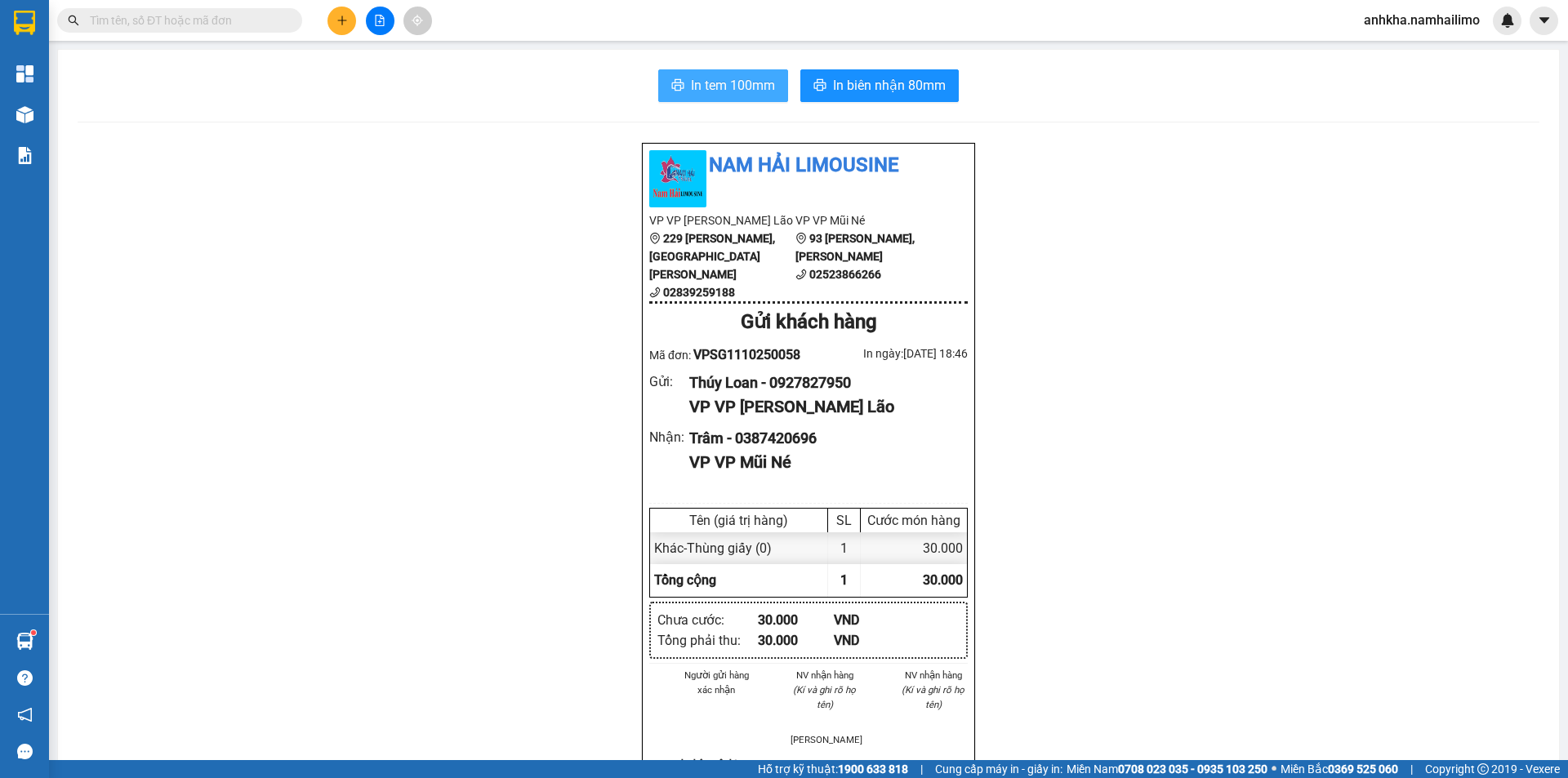
click at [709, 85] on span "In tem 100mm" at bounding box center [732, 85] width 84 height 20
click at [274, 26] on input "text" at bounding box center [186, 20] width 192 height 18
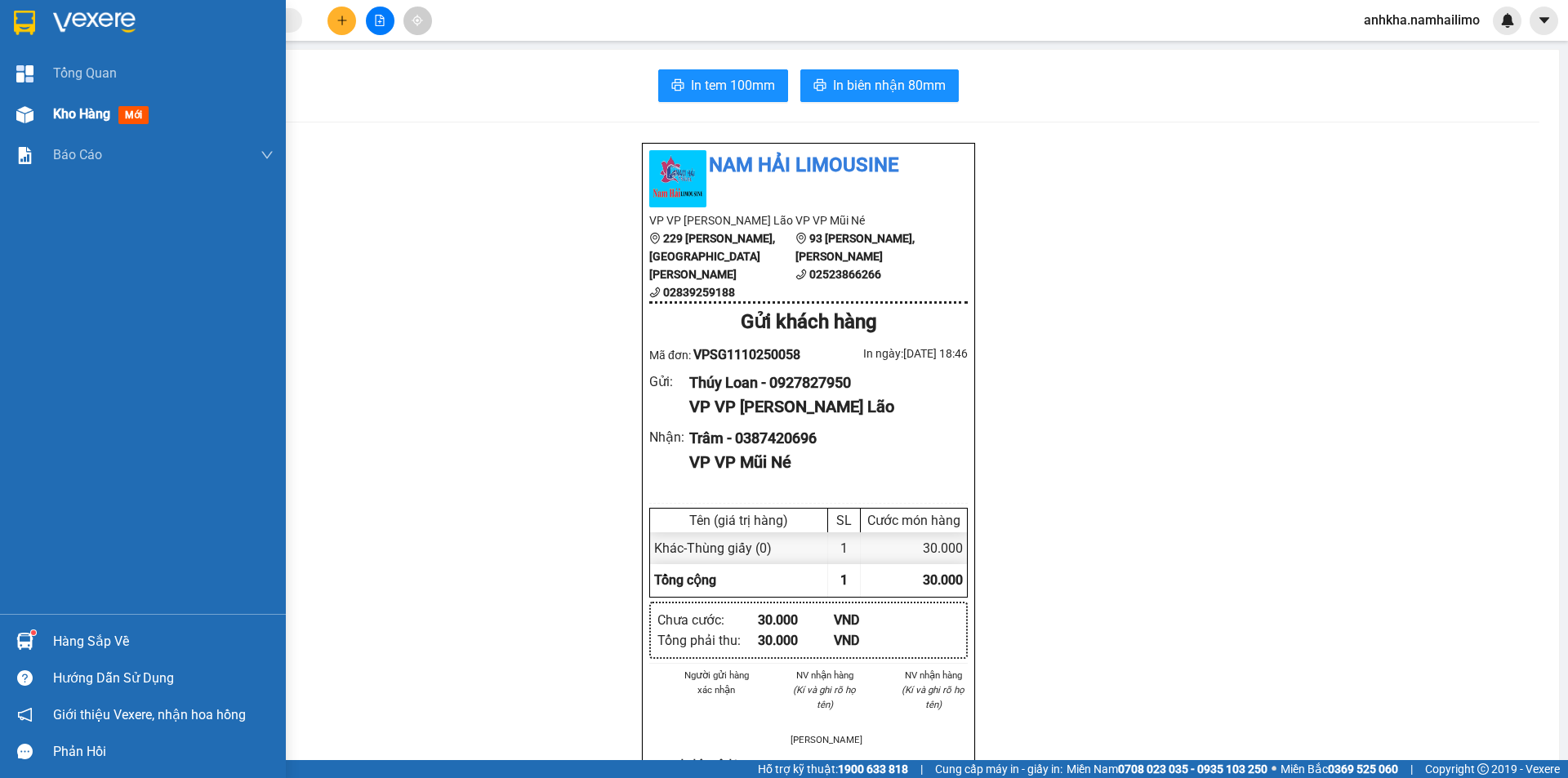
click at [93, 112] on span "Kho hàng" at bounding box center [81, 114] width 57 height 16
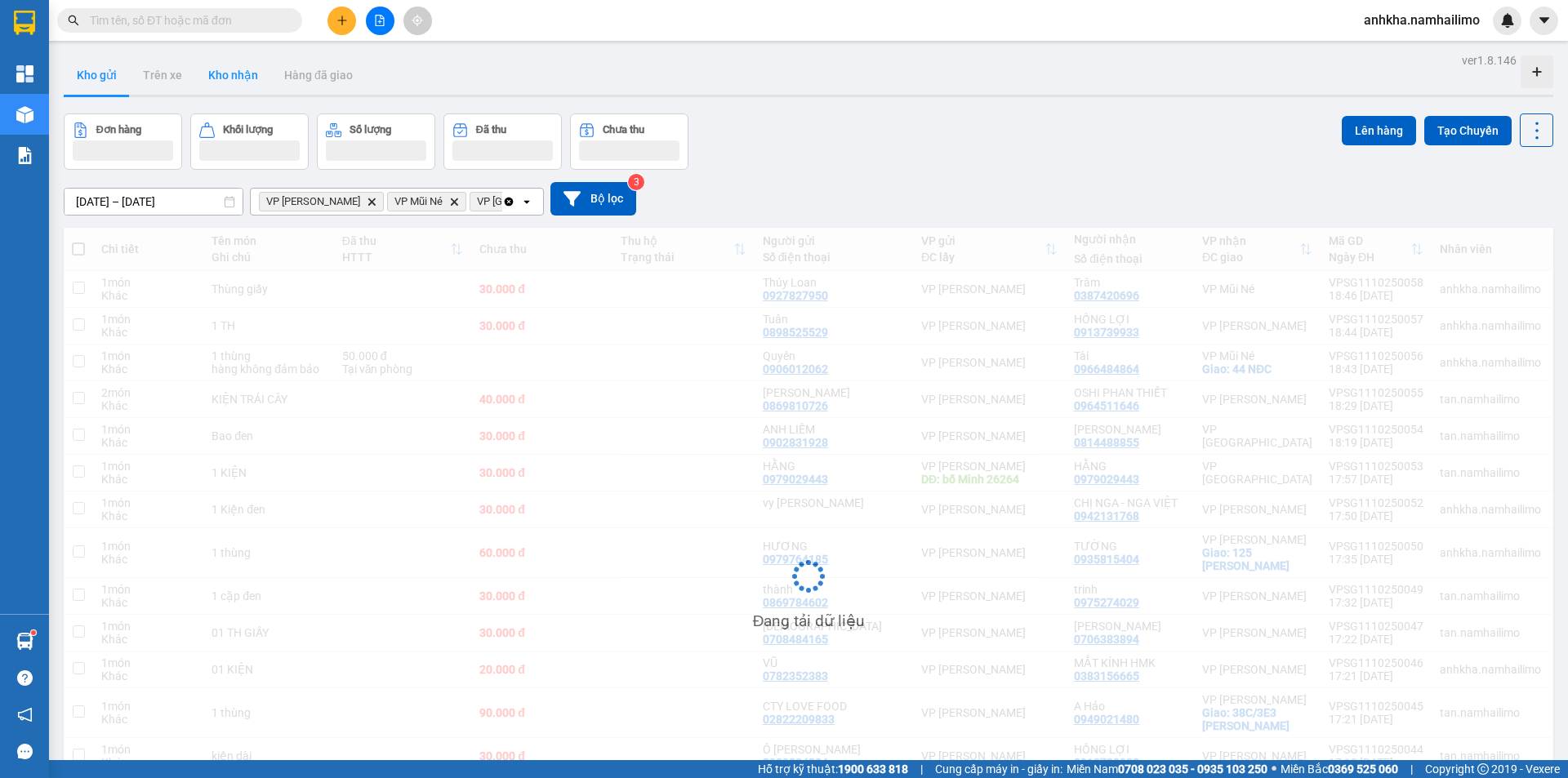
click at [243, 79] on button "Kho nhận" at bounding box center [233, 75] width 76 height 39
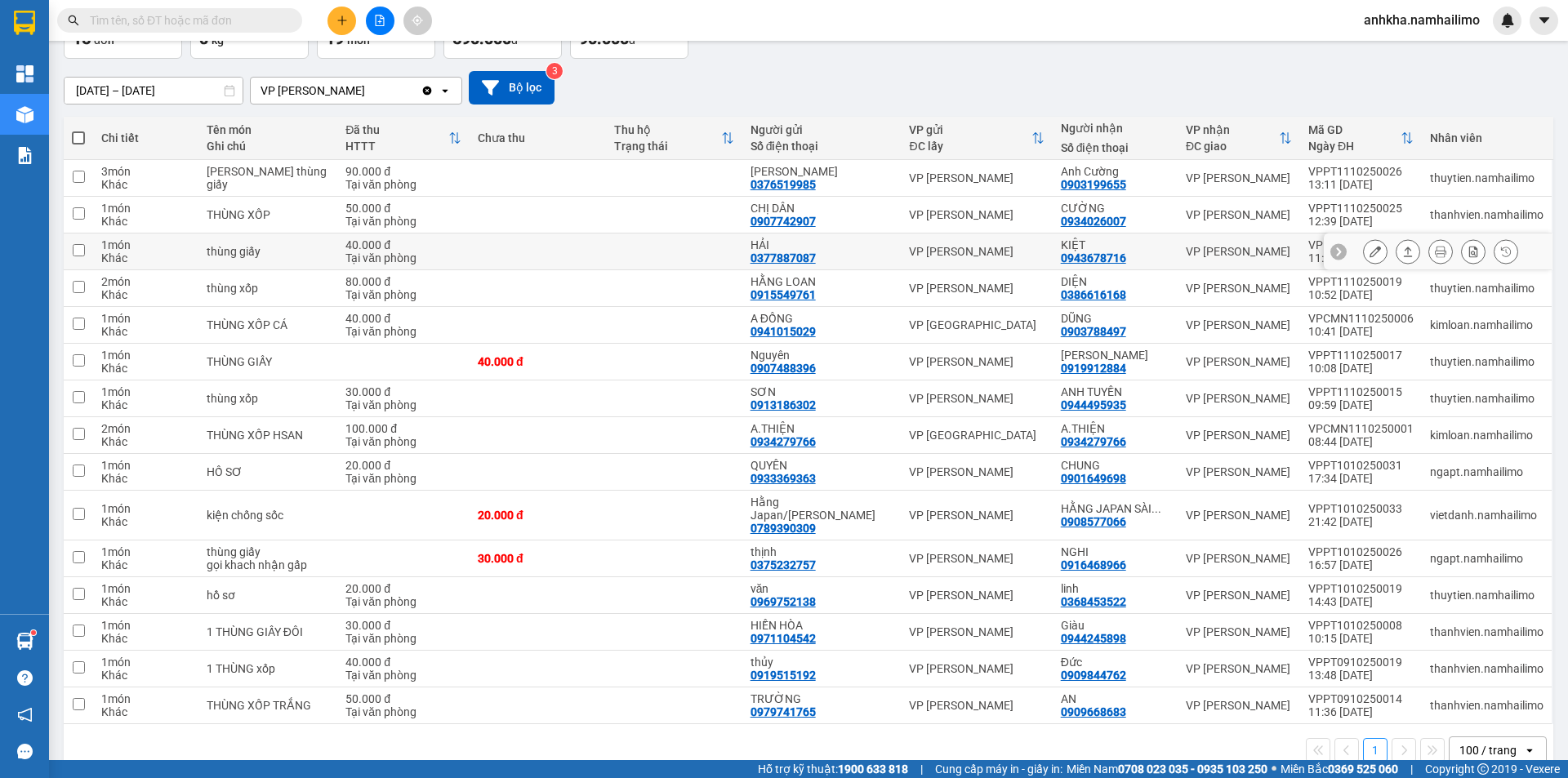
scroll to position [145, 0]
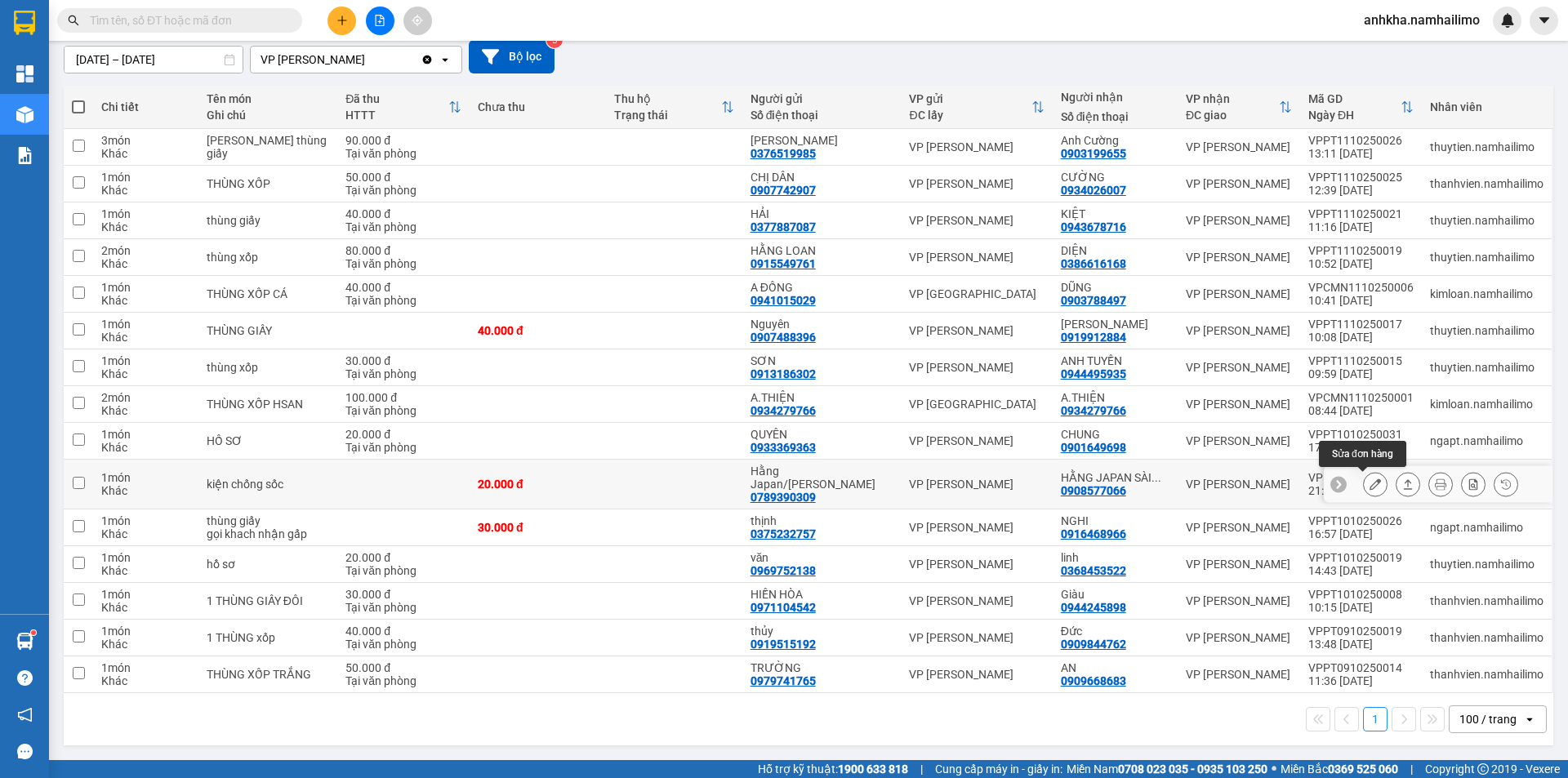
click at [1369, 488] on icon at bounding box center [1375, 483] width 11 height 11
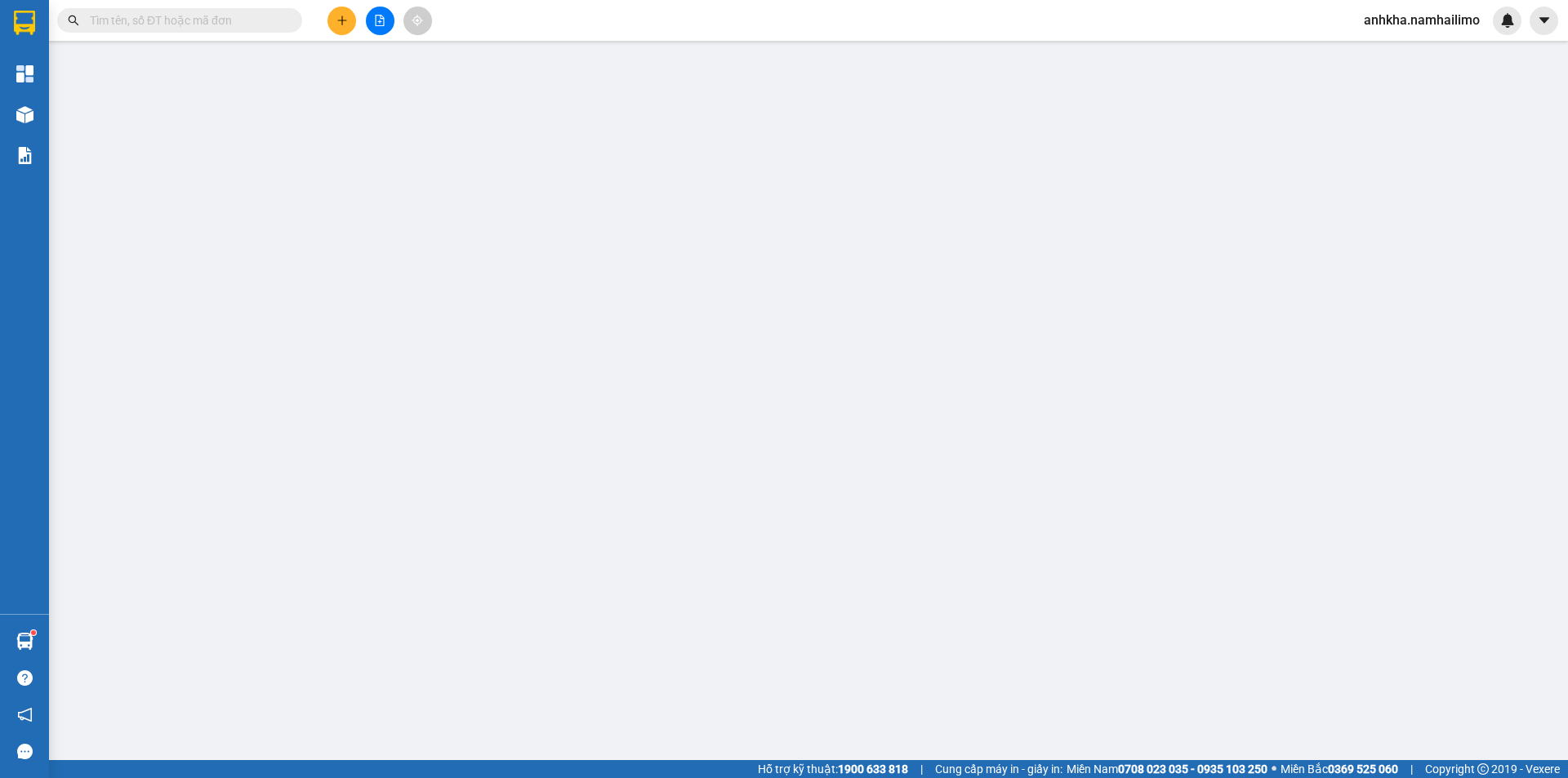
type input "0789390309"
type input "Hằng Japan/[PERSON_NAME]"
type input "0908577066"
type input "HẰNG JAPAN [GEOGRAPHIC_DATA]"
type input "20.000"
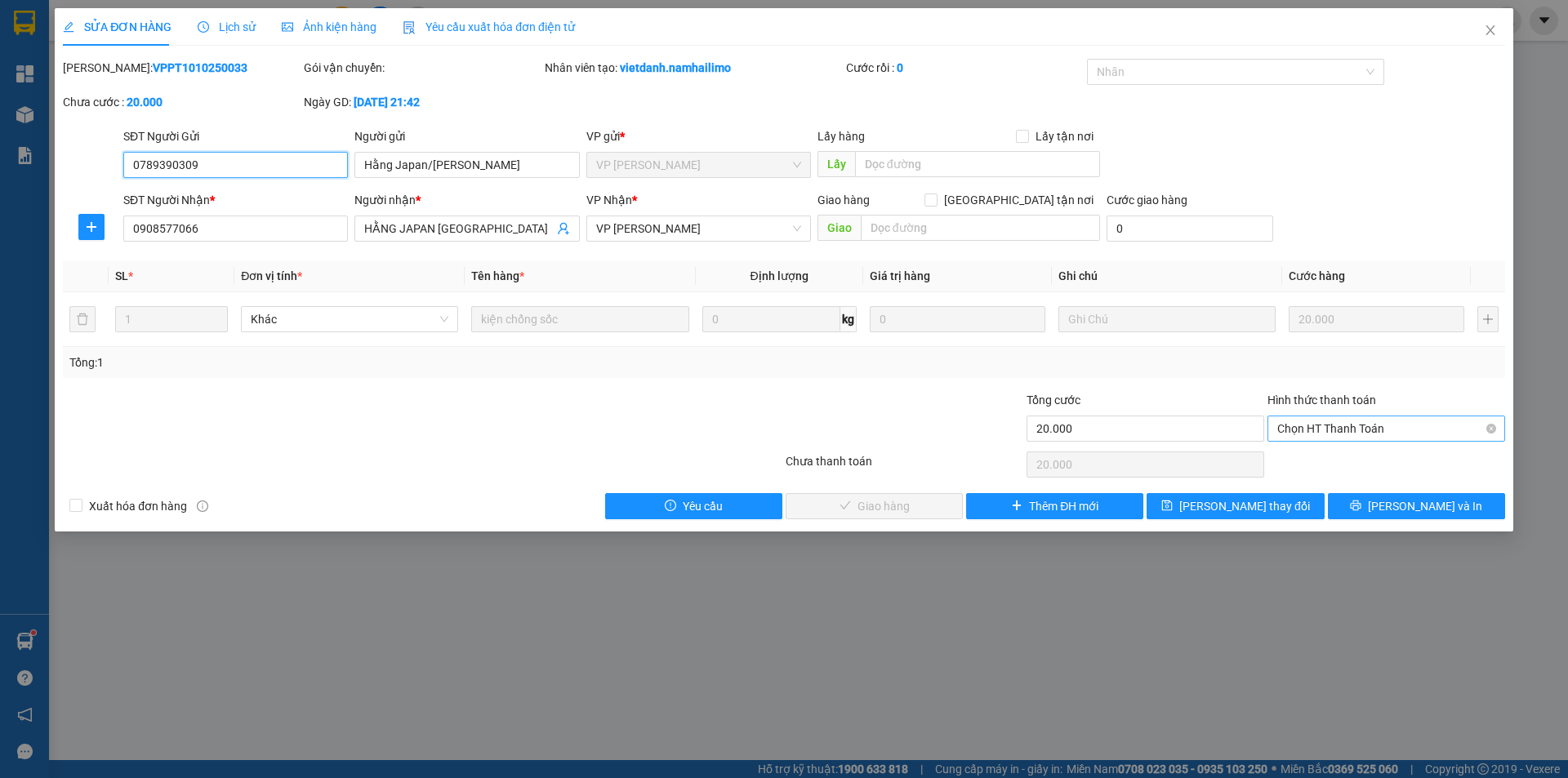
click at [1332, 426] on span "Chọn HT Thanh Toán" at bounding box center [1386, 429] width 218 height 25
click at [1251, 365] on div "Tổng: 1" at bounding box center [784, 363] width 1429 height 18
click at [1352, 415] on div "Chọn HT Thanh Toán" at bounding box center [1386, 429] width 237 height 26
click at [1324, 462] on div "Tại văn phòng" at bounding box center [1386, 461] width 218 height 18
type input "0"
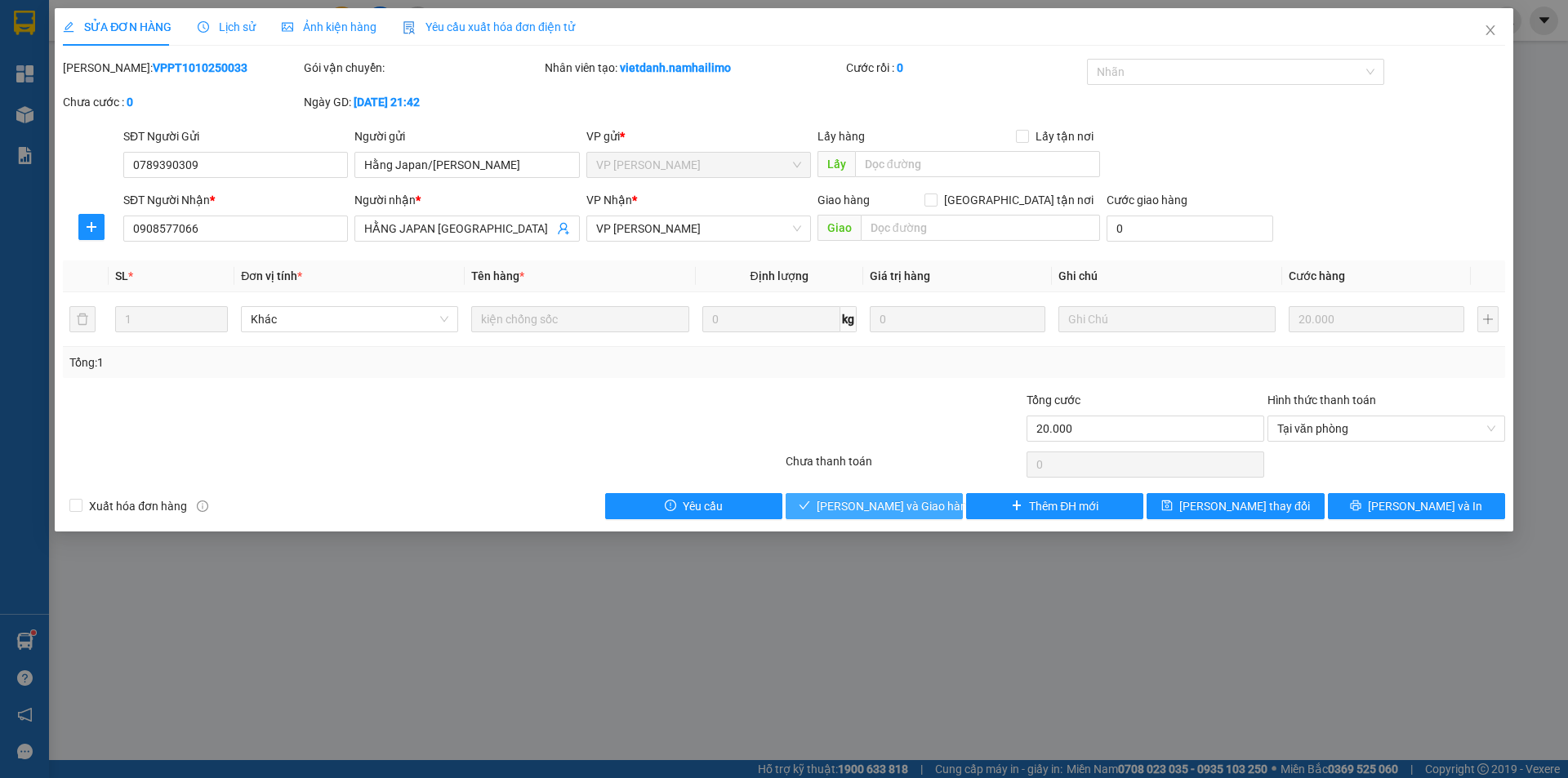
click at [867, 505] on span "[PERSON_NAME] và Giao hàng" at bounding box center [896, 506] width 157 height 18
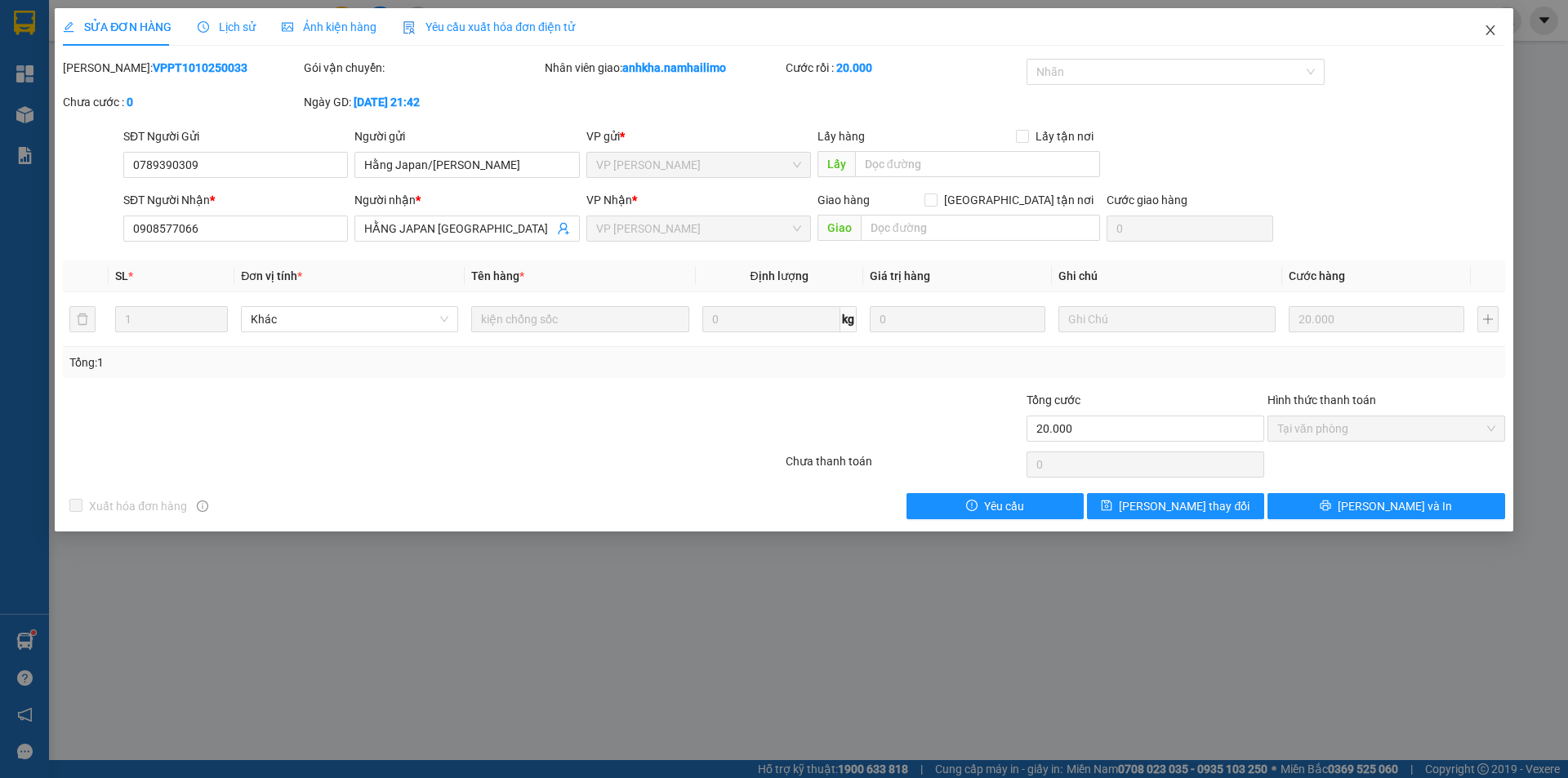
click at [1489, 32] on icon "close" at bounding box center [1490, 30] width 9 height 10
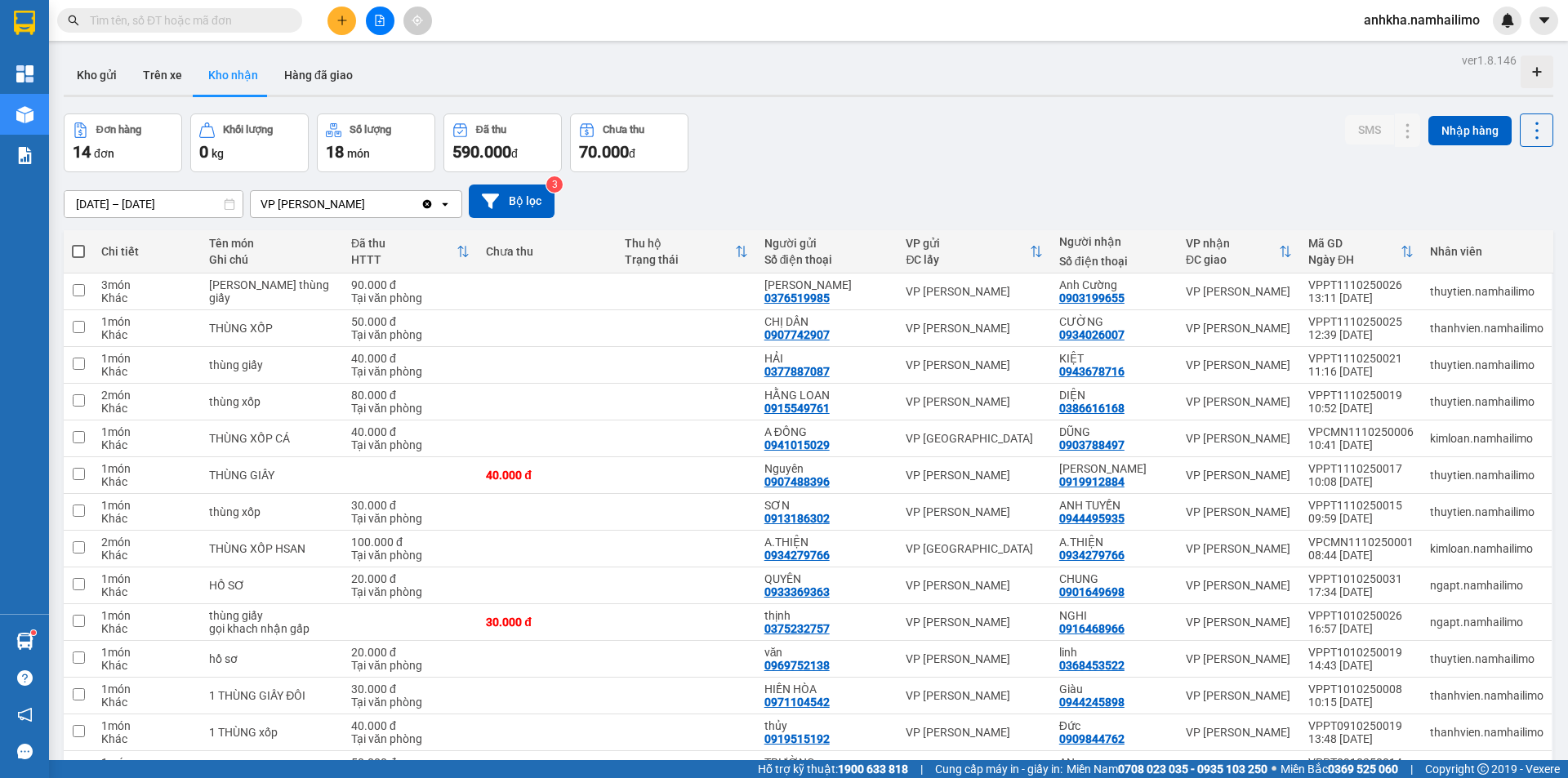
click at [94, 101] on div "ver 1.8.146 Kho gửi Trên xe Kho nhận Hàng đã giao Đơn hàng 14 đơn Khối lượng 0 …" at bounding box center [808, 448] width 1503 height 797
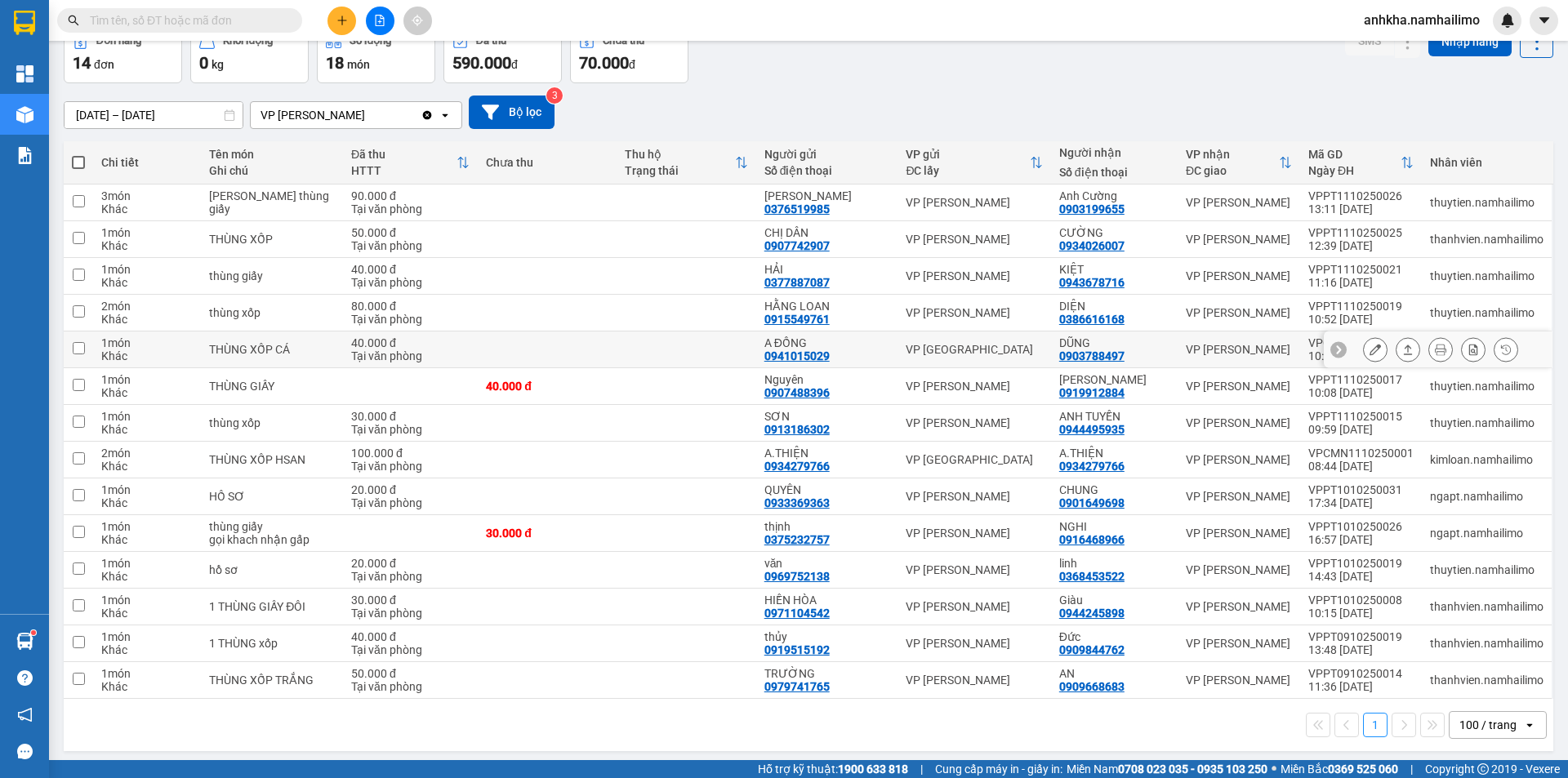
scroll to position [94, 0]
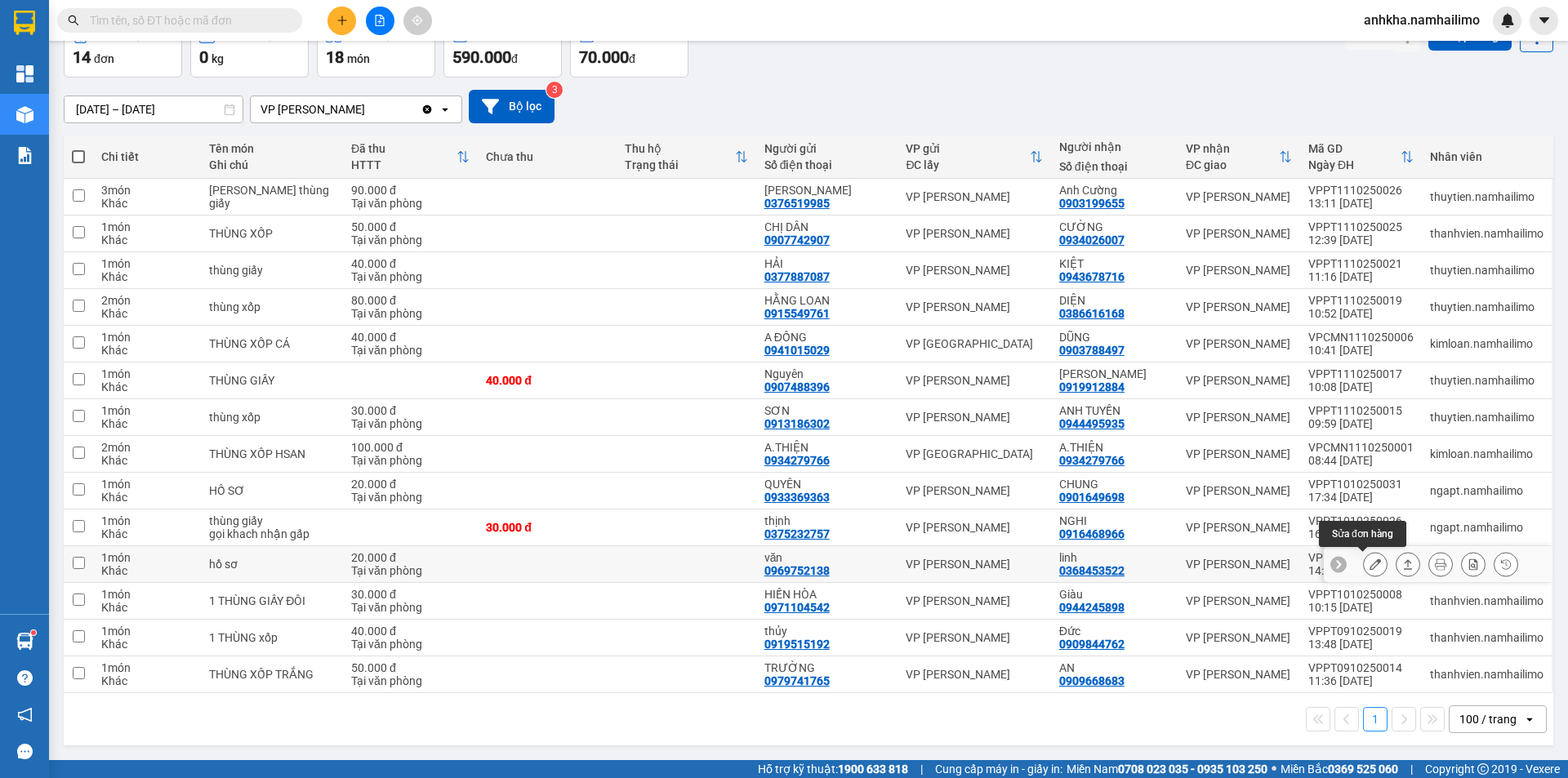
click at [1369, 564] on icon at bounding box center [1375, 564] width 11 height 11
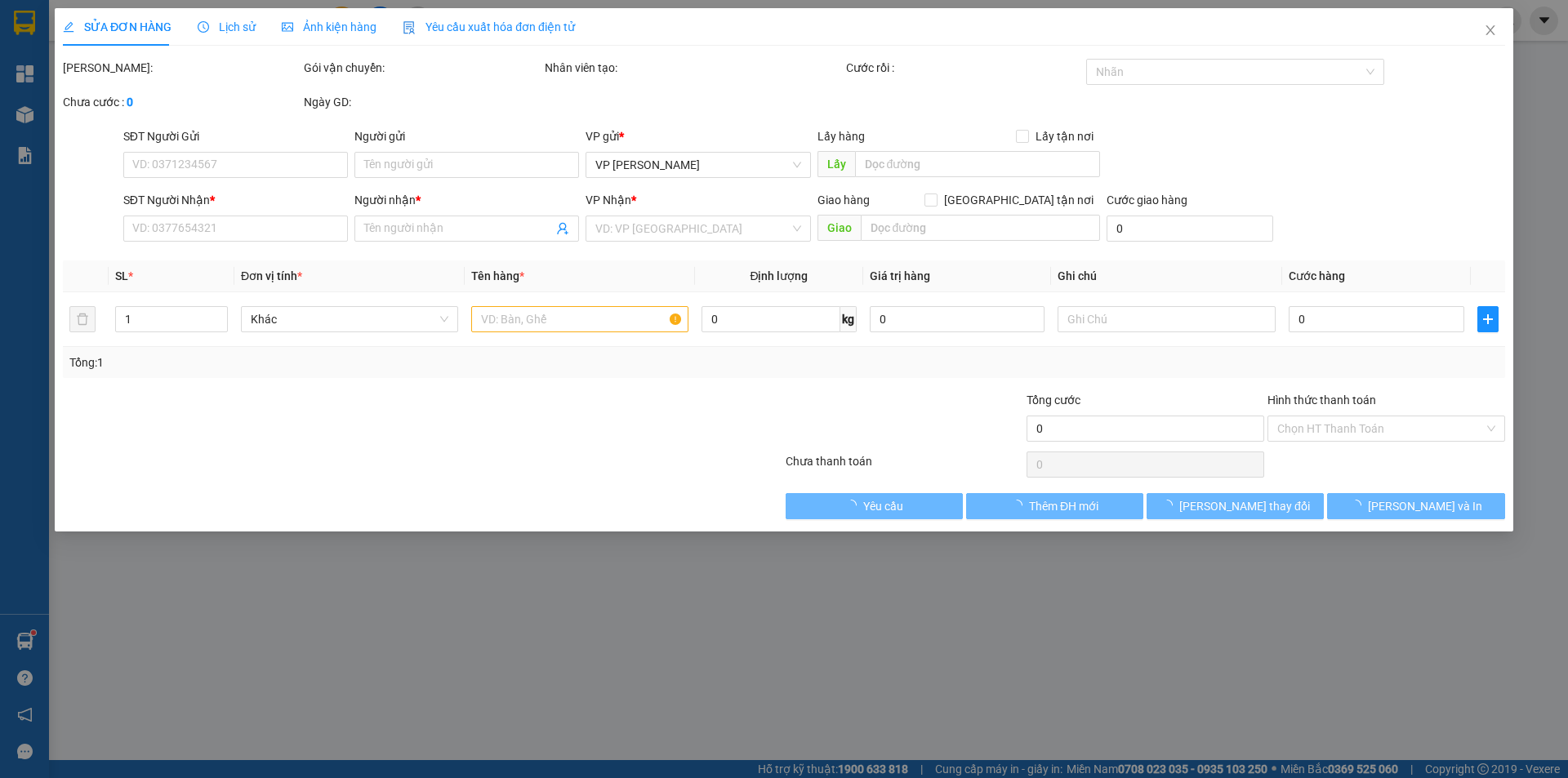
type input "0969752138"
type input "văn"
type input "0368453522"
type input "linh"
type input "20.000"
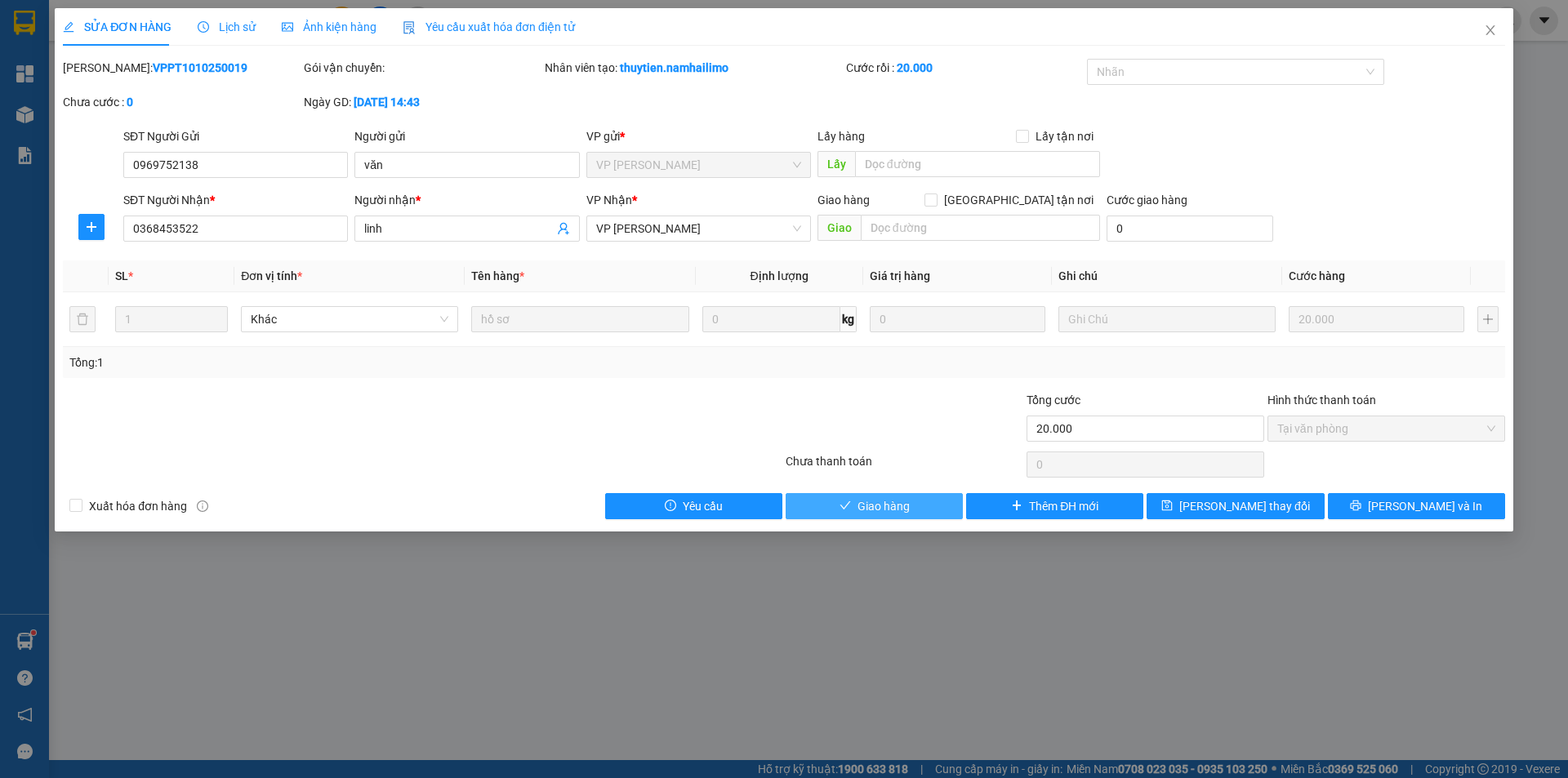
click at [930, 517] on button "Giao hàng" at bounding box center [874, 506] width 177 height 26
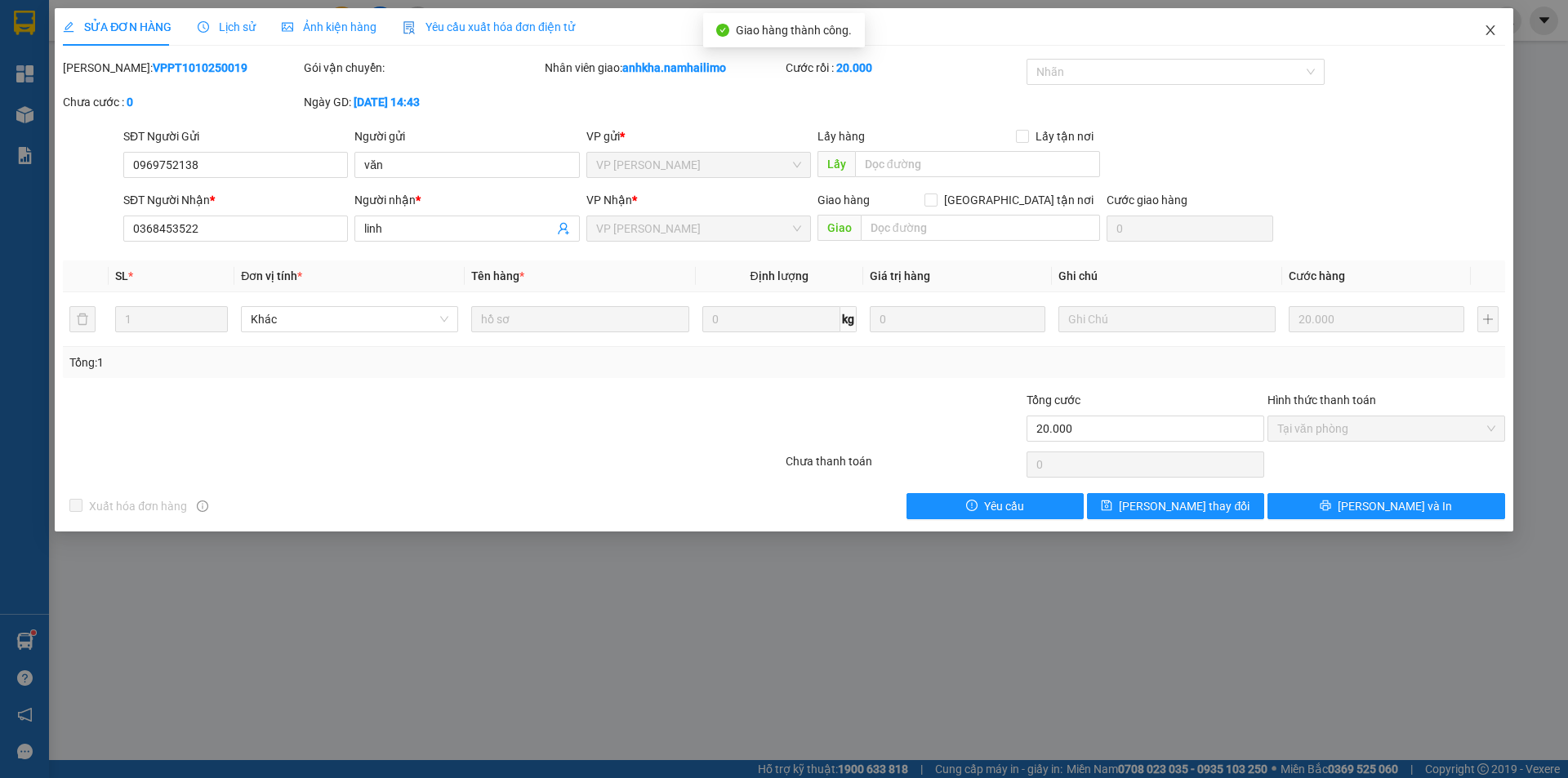
click at [1489, 21] on span "Close" at bounding box center [1490, 31] width 46 height 46
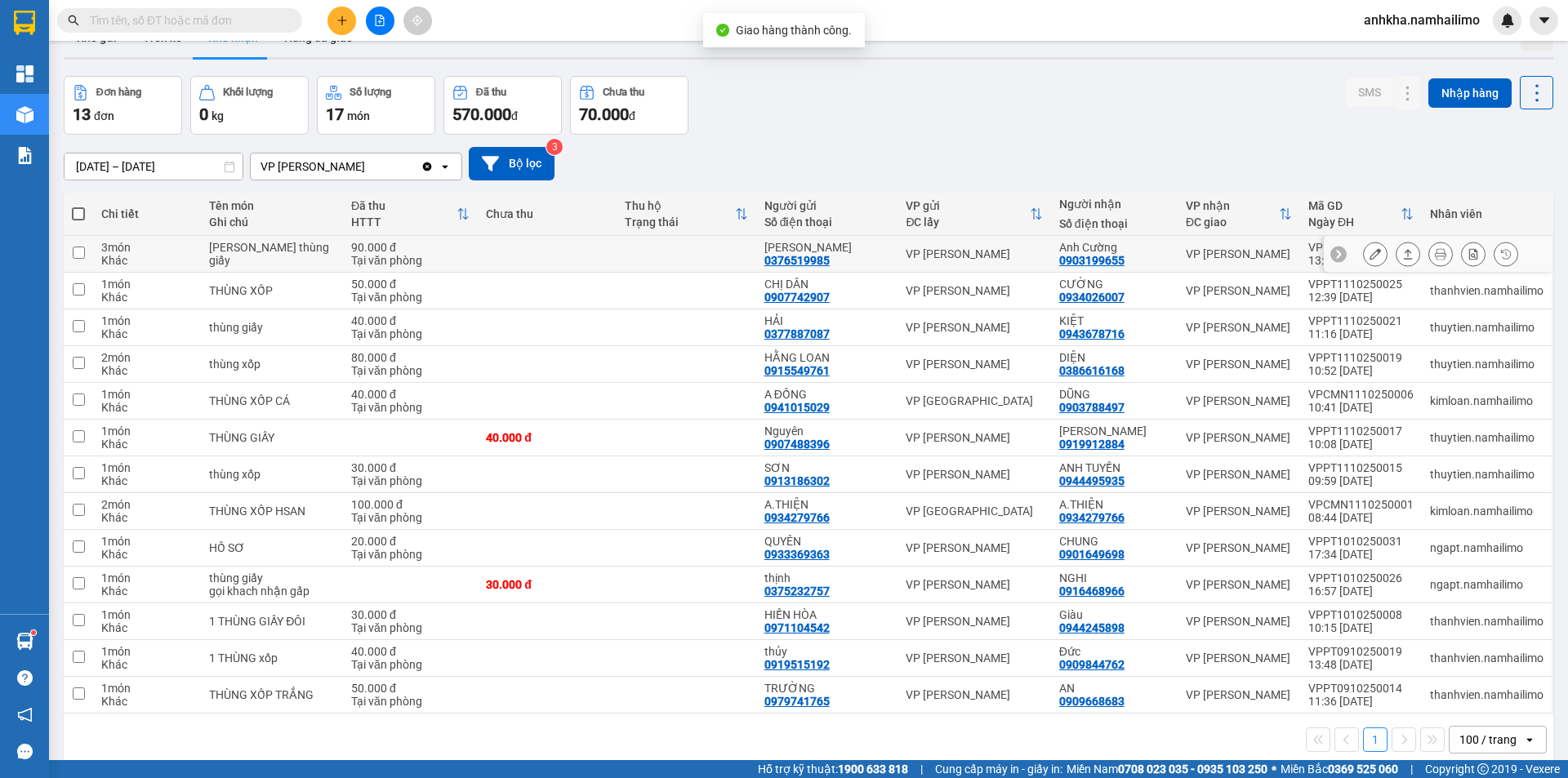
scroll to position [75, 0]
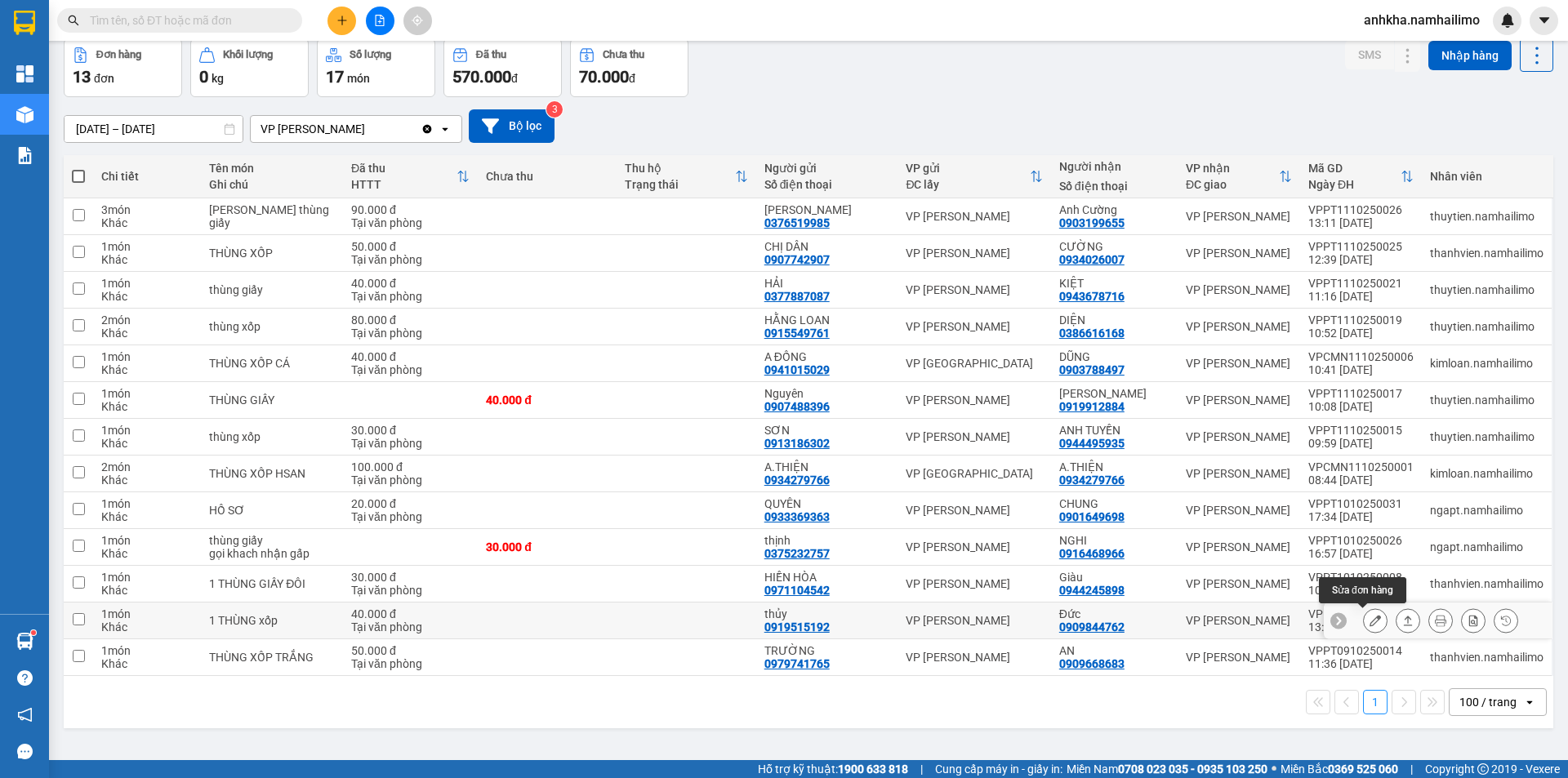
click at [1369, 625] on icon at bounding box center [1375, 620] width 11 height 11
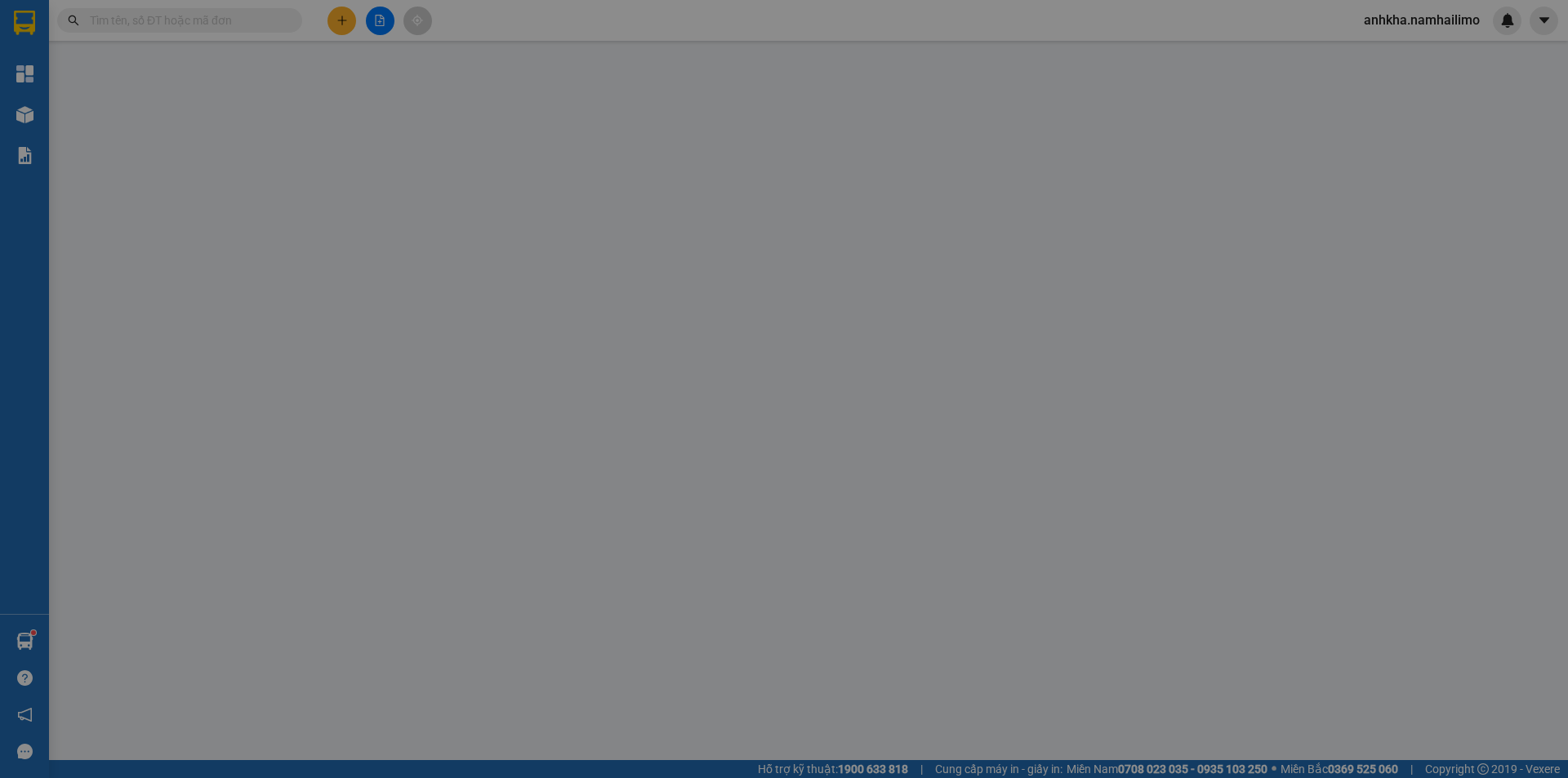
type input "0919515192"
type input "thủy"
type input "0909844762"
type input "Đức"
type input "40.000"
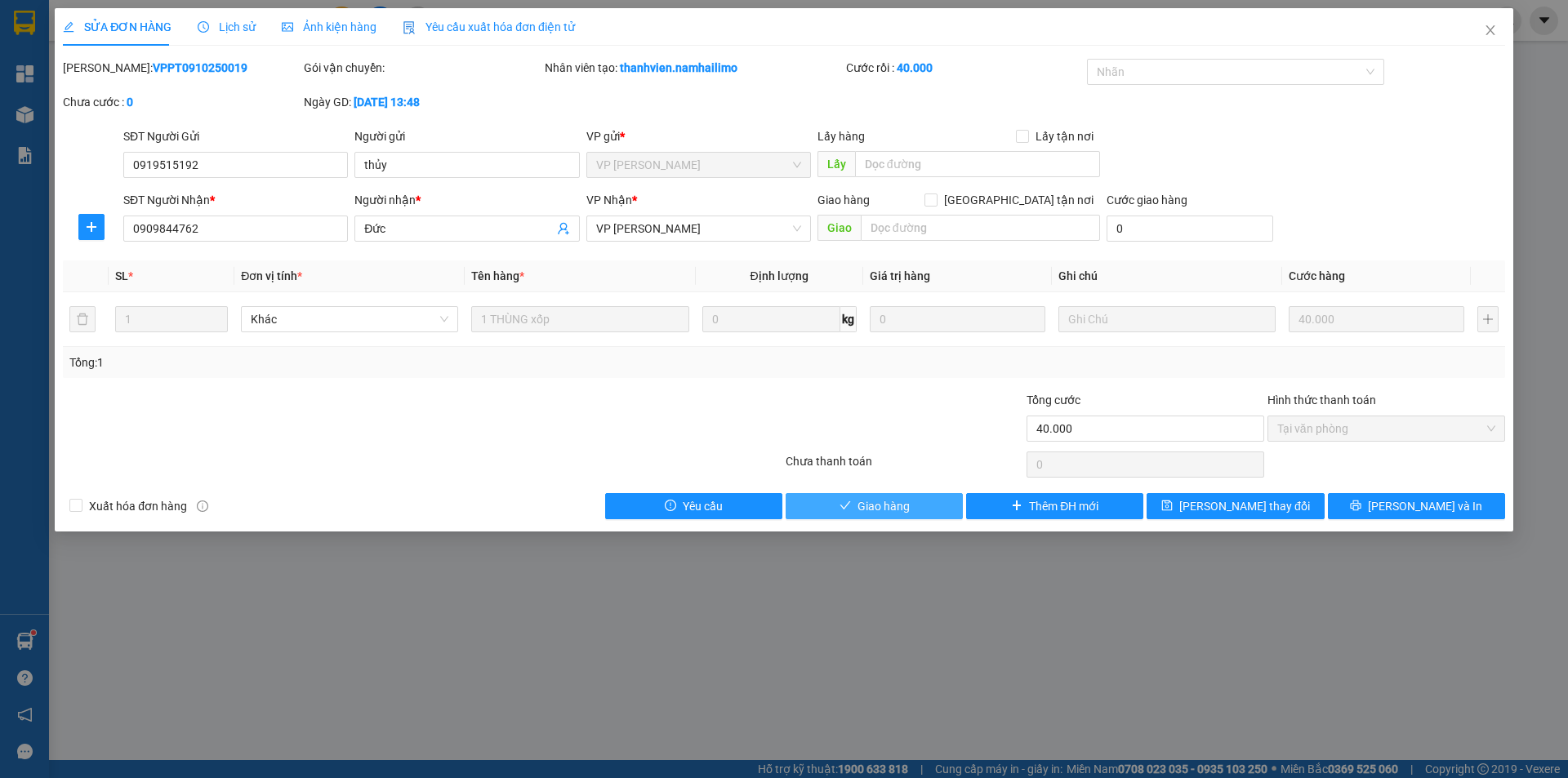
click at [823, 510] on button "Giao hàng" at bounding box center [874, 506] width 177 height 26
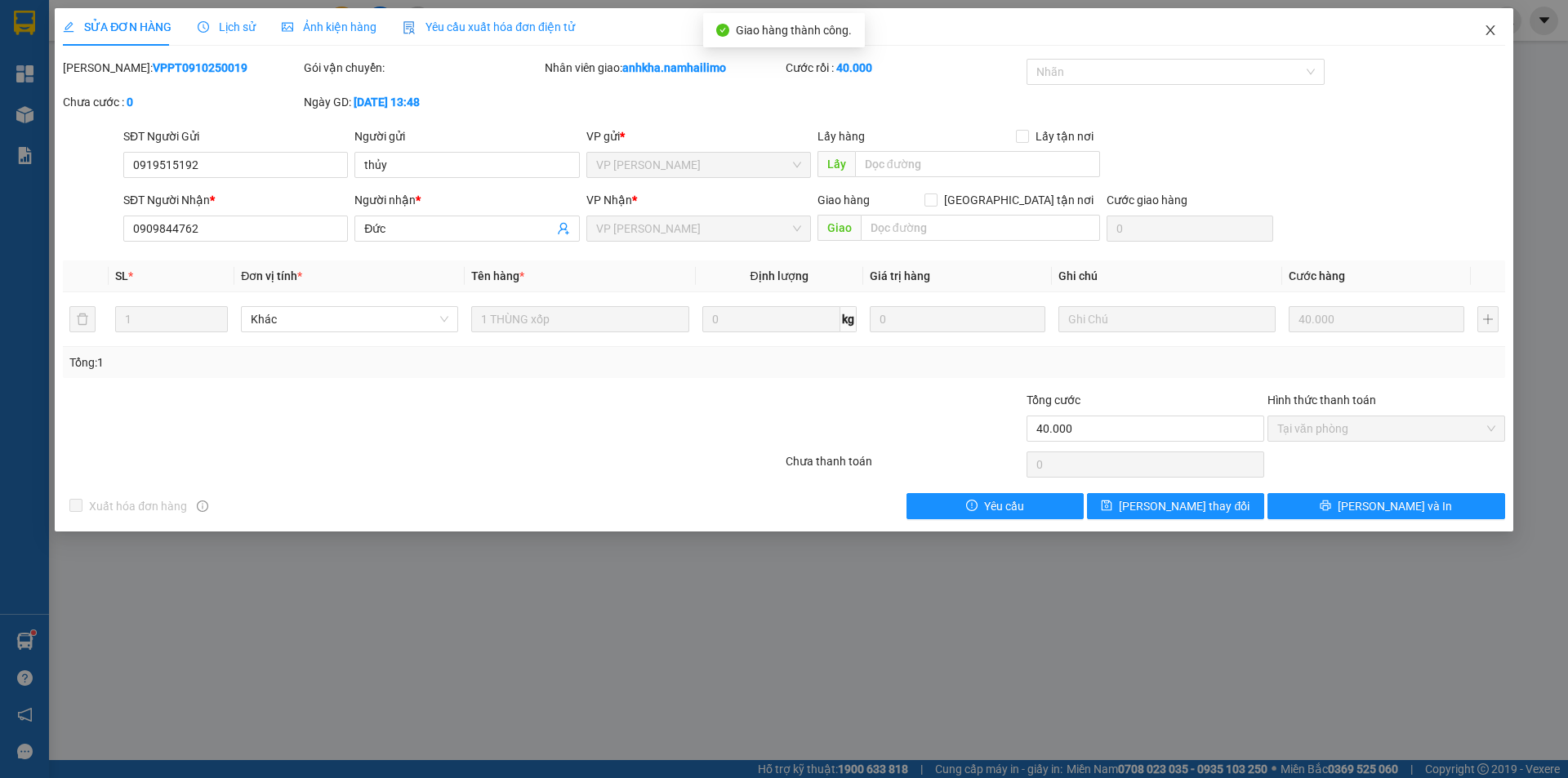
click at [1496, 27] on icon "close" at bounding box center [1490, 30] width 13 height 13
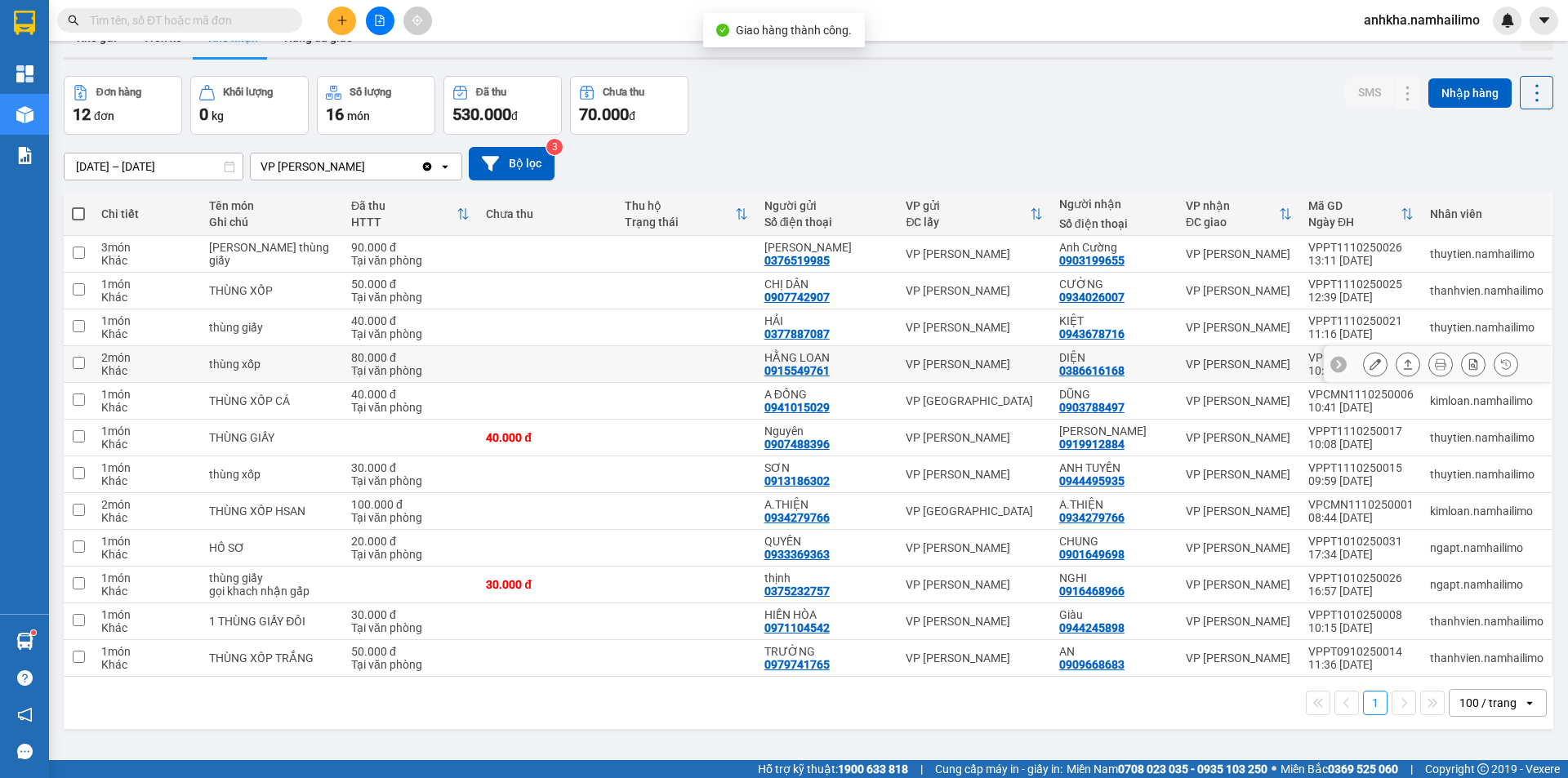
scroll to position [75, 0]
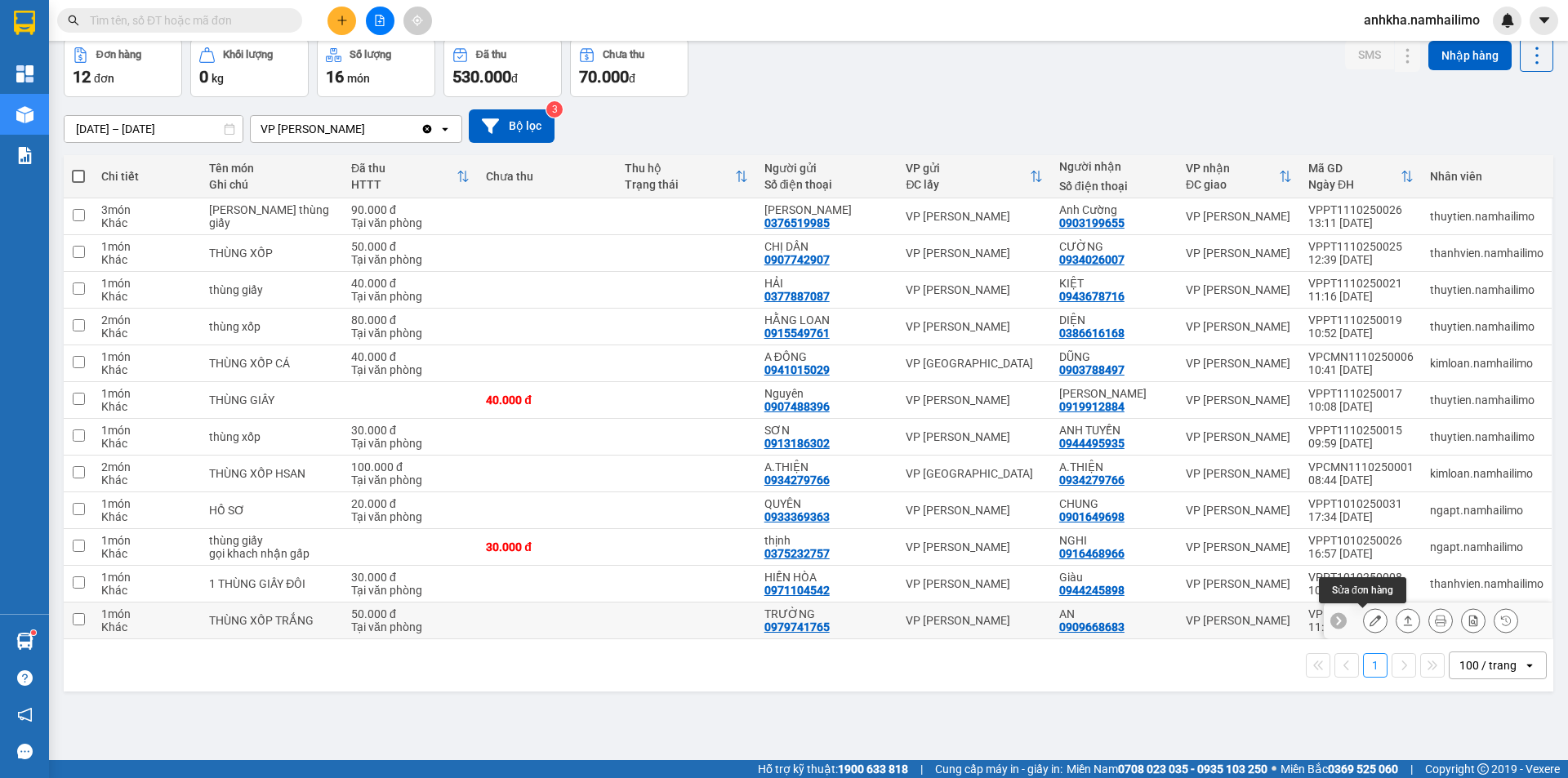
click at [1364, 614] on button at bounding box center [1376, 621] width 23 height 28
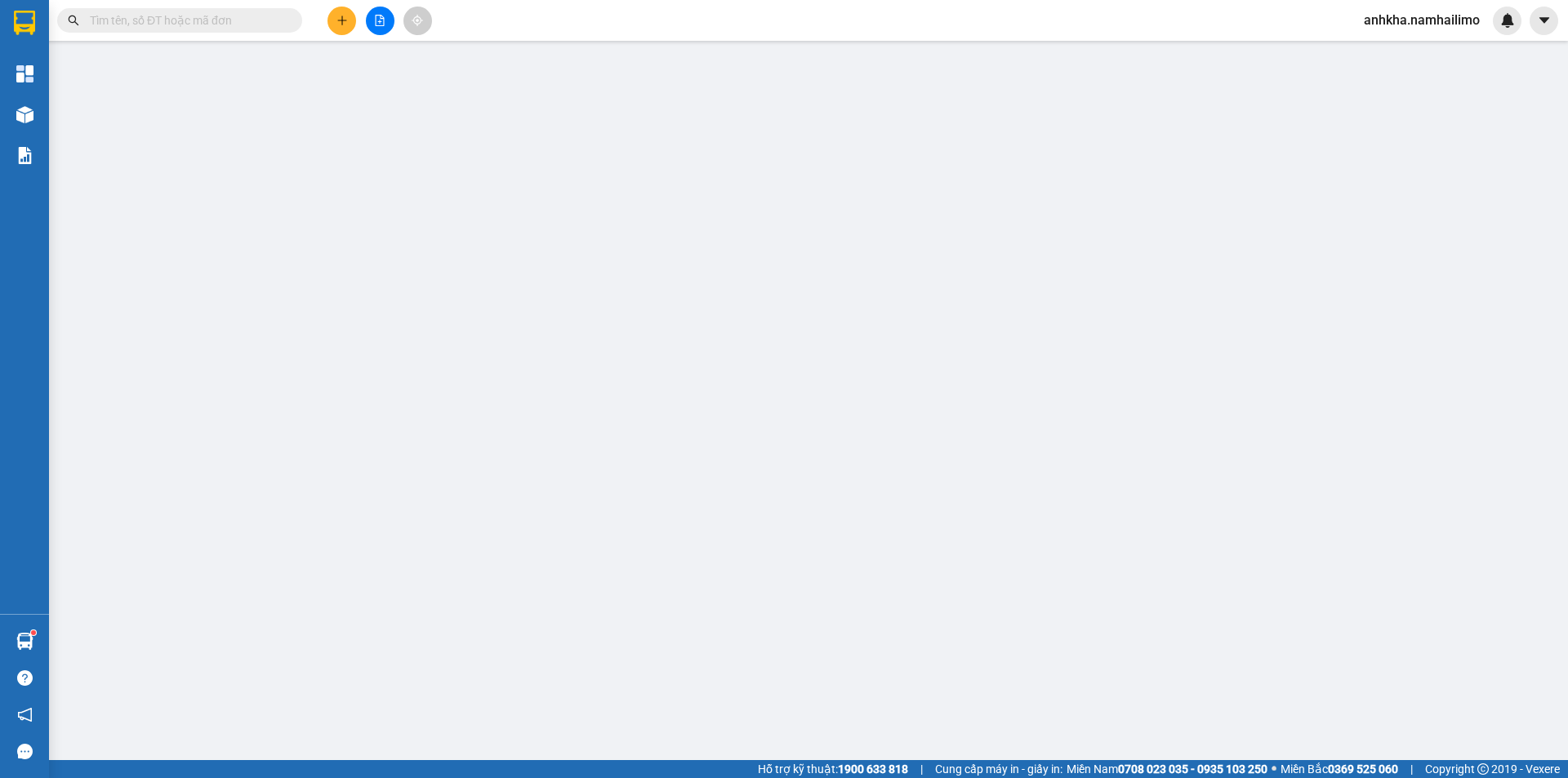
type input "0979741765"
type input "TRƯỜNG"
type input "0909668683"
type input "AN"
type input "50.000"
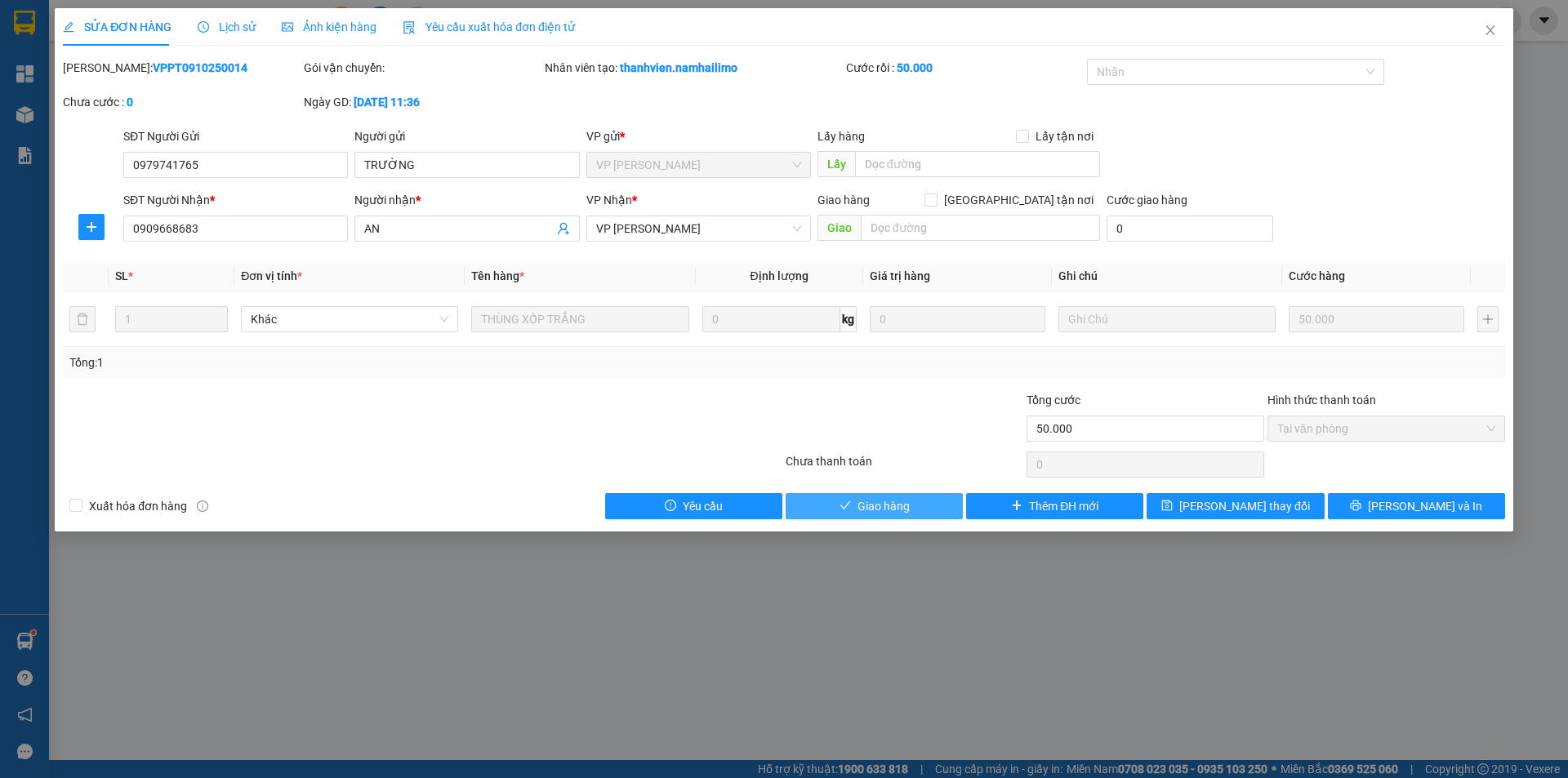
click at [879, 496] on button "Giao hàng" at bounding box center [874, 506] width 177 height 26
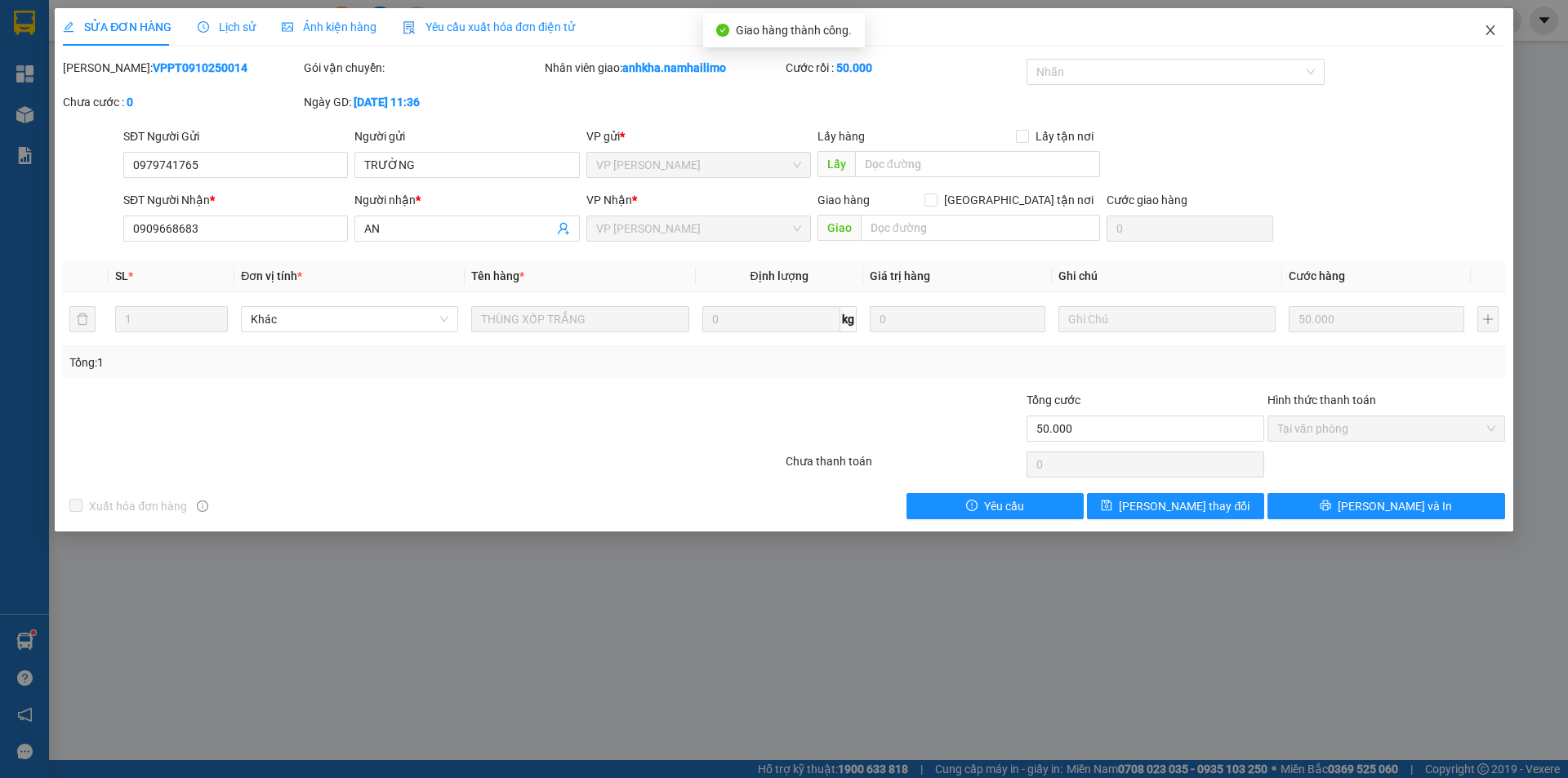
click at [1488, 35] on icon "close" at bounding box center [1490, 30] width 9 height 10
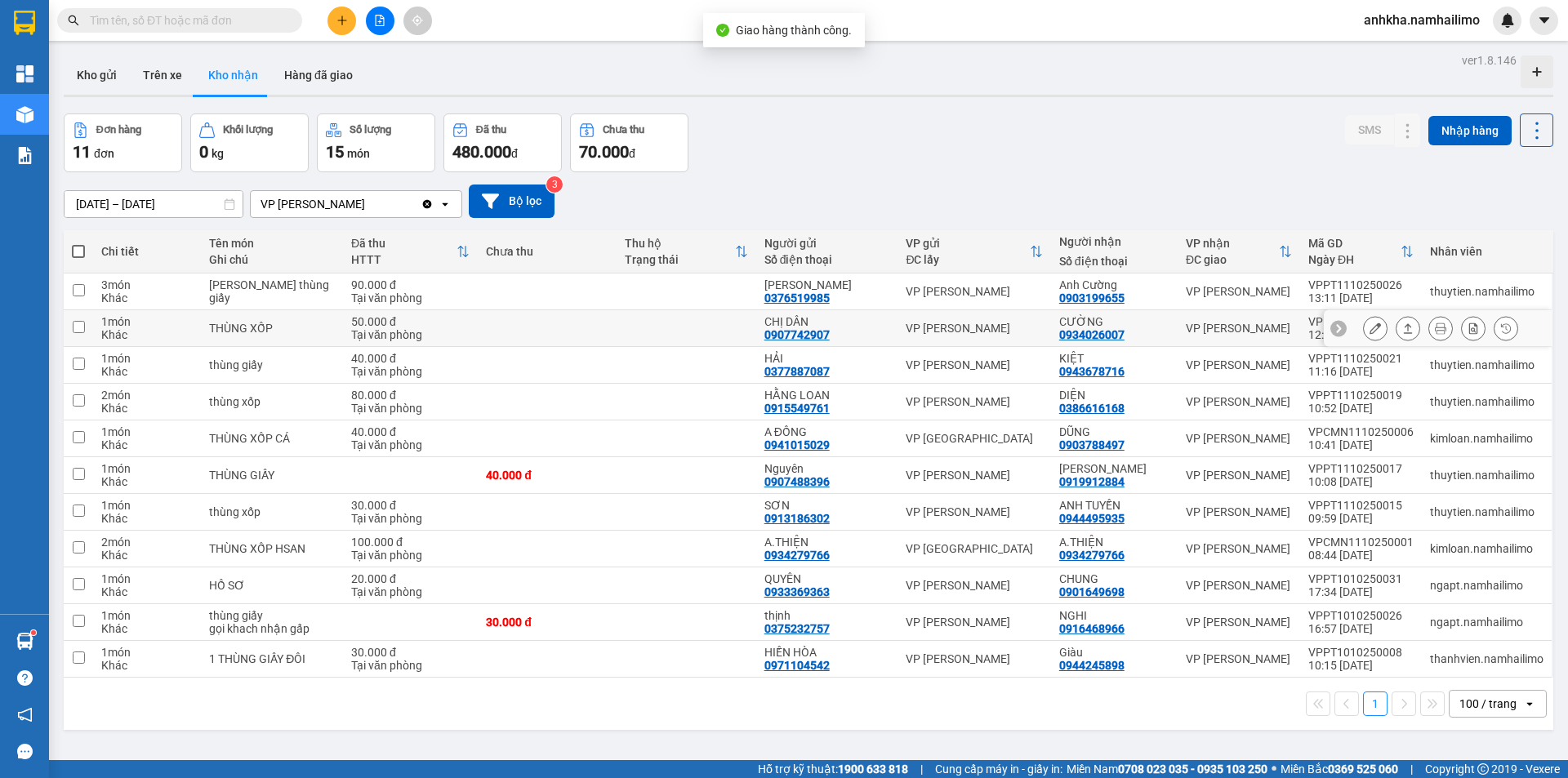
scroll to position [75, 0]
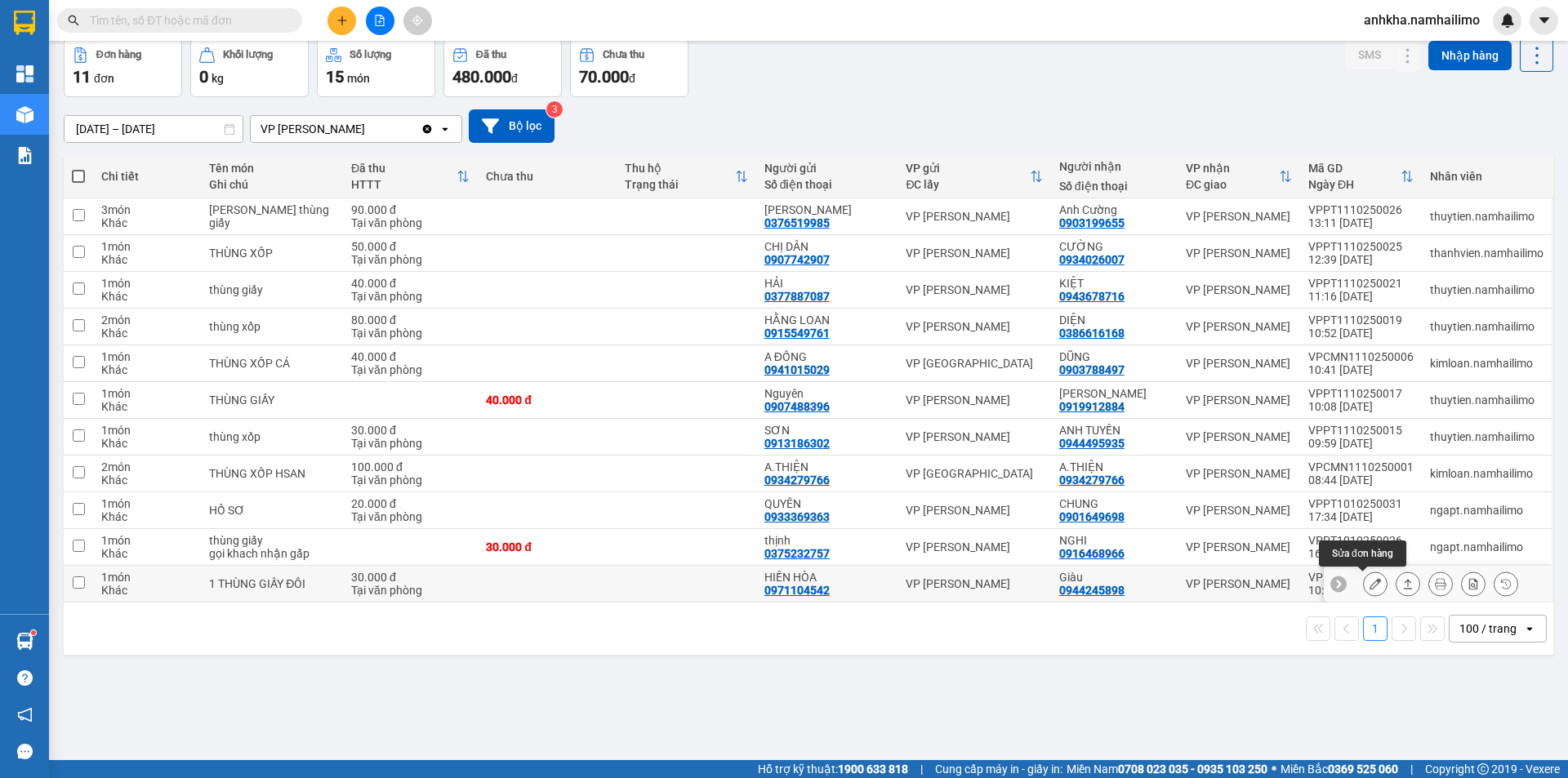
click at [1364, 583] on button at bounding box center [1376, 584] width 23 height 28
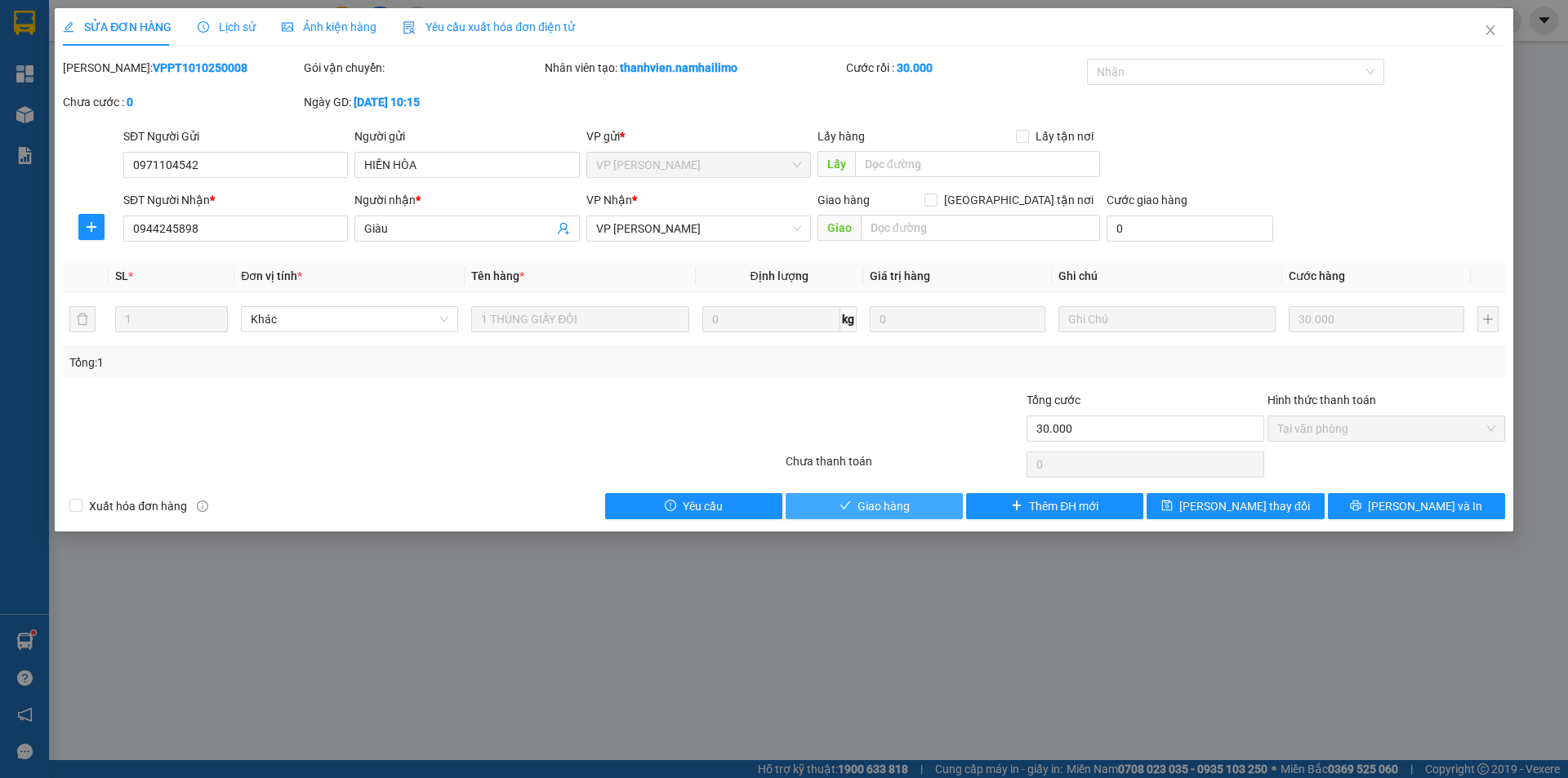
click at [862, 508] on span "Giao hàng" at bounding box center [883, 506] width 52 height 18
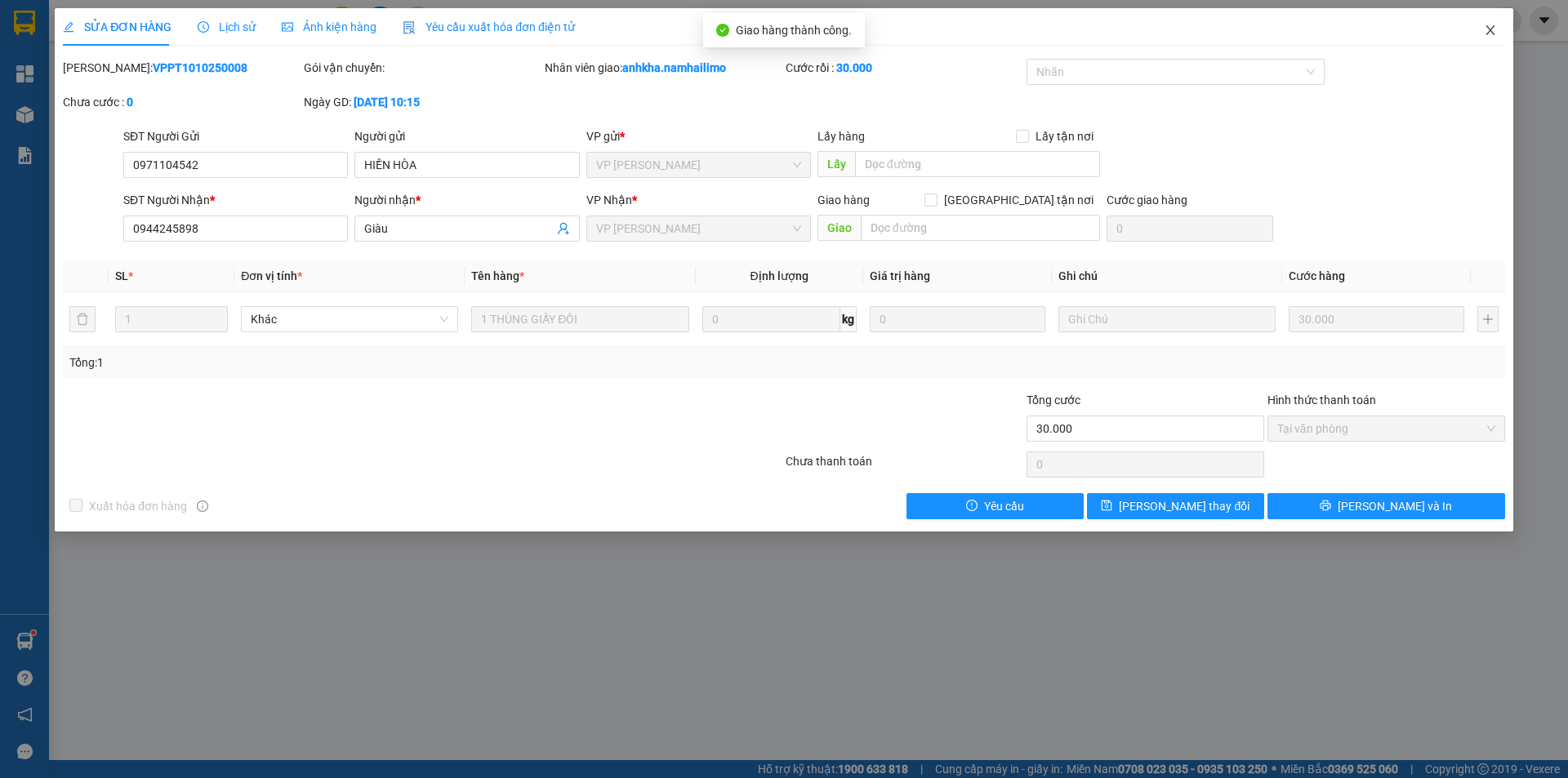
drag, startPoint x: 1501, startPoint y: 20, endPoint x: 1496, endPoint y: 31, distance: 12.1
click at [1499, 26] on span "Close" at bounding box center [1490, 31] width 46 height 46
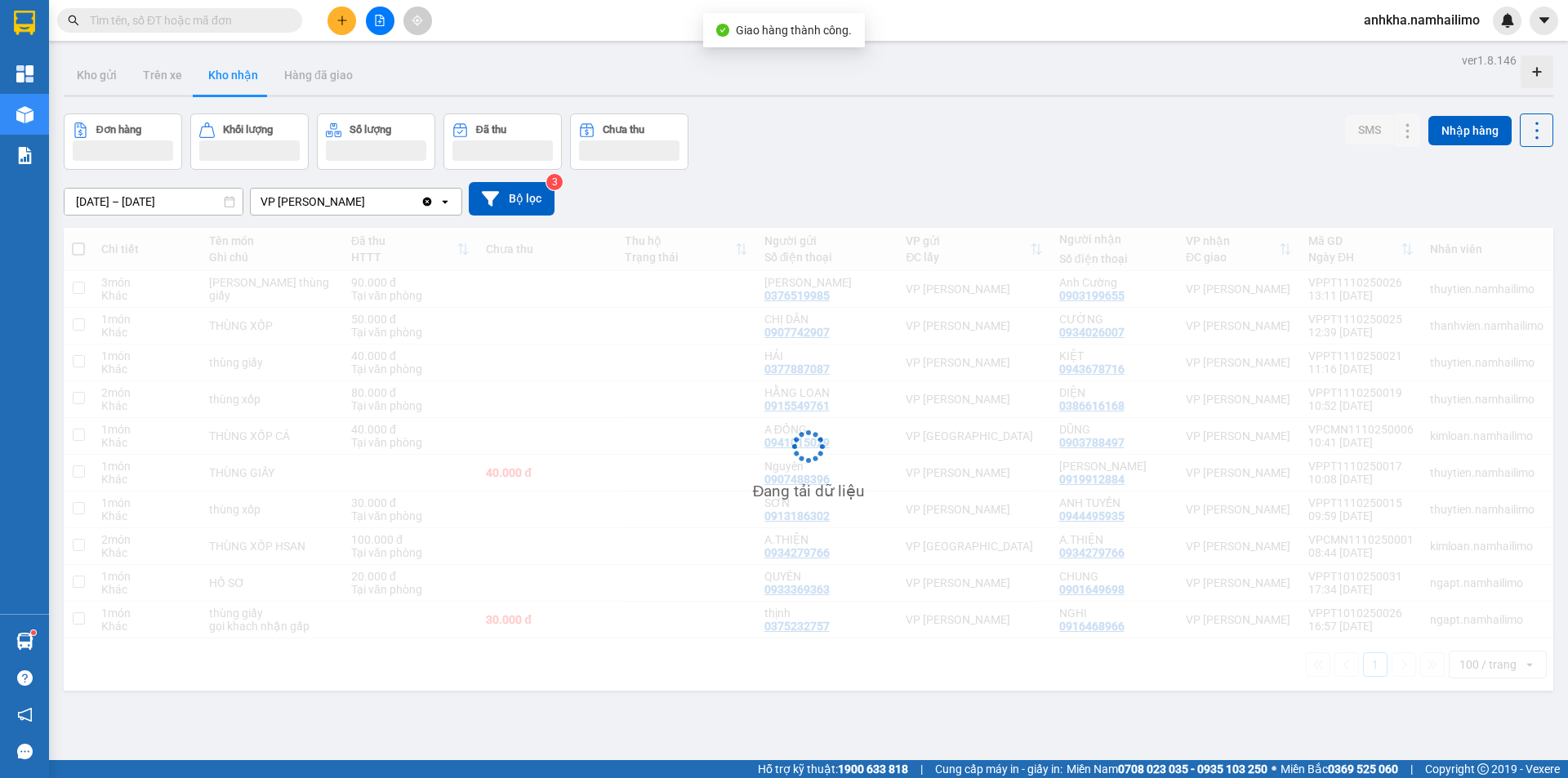
scroll to position [75, 0]
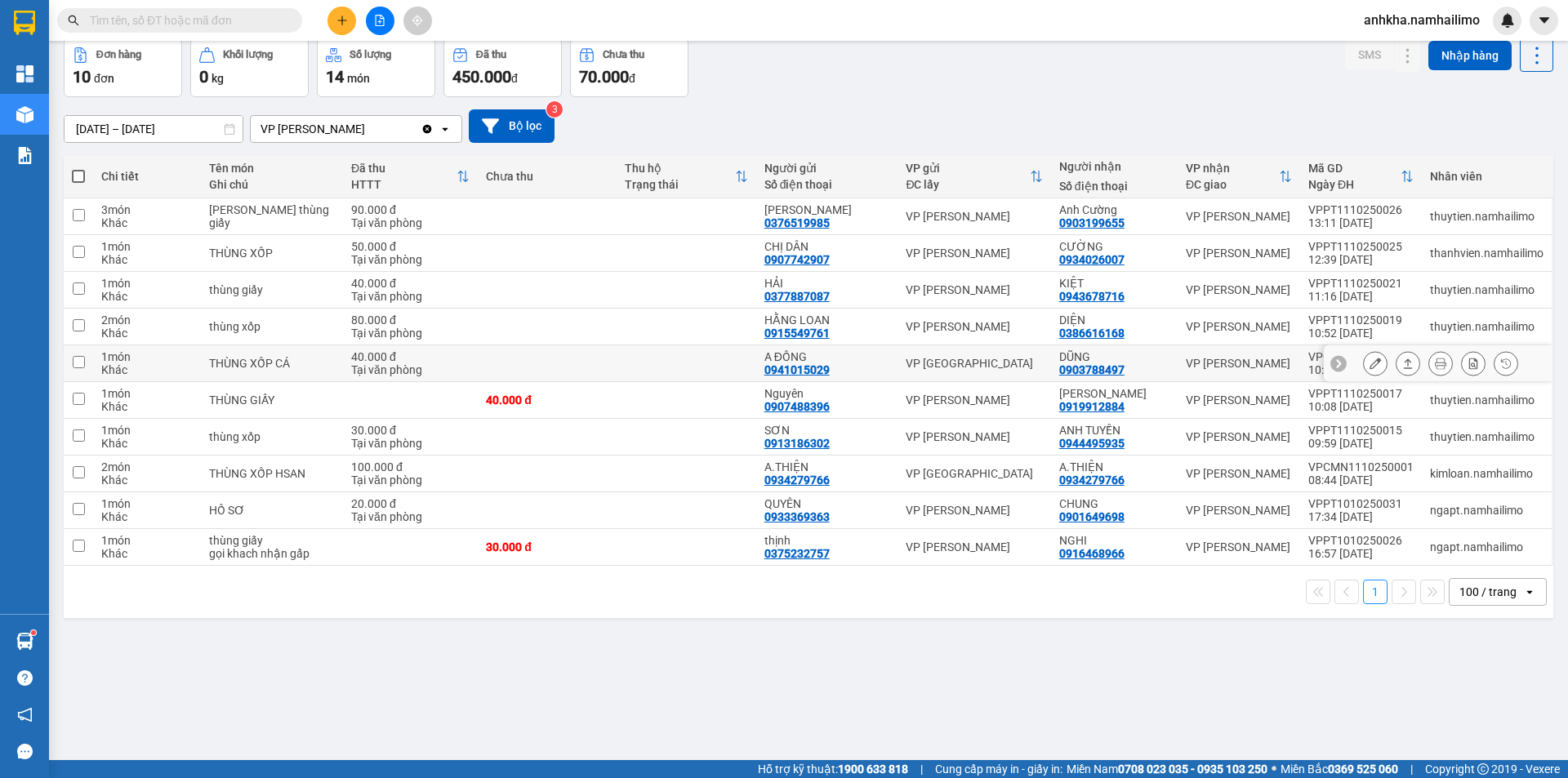
click at [1369, 362] on icon at bounding box center [1375, 363] width 11 height 11
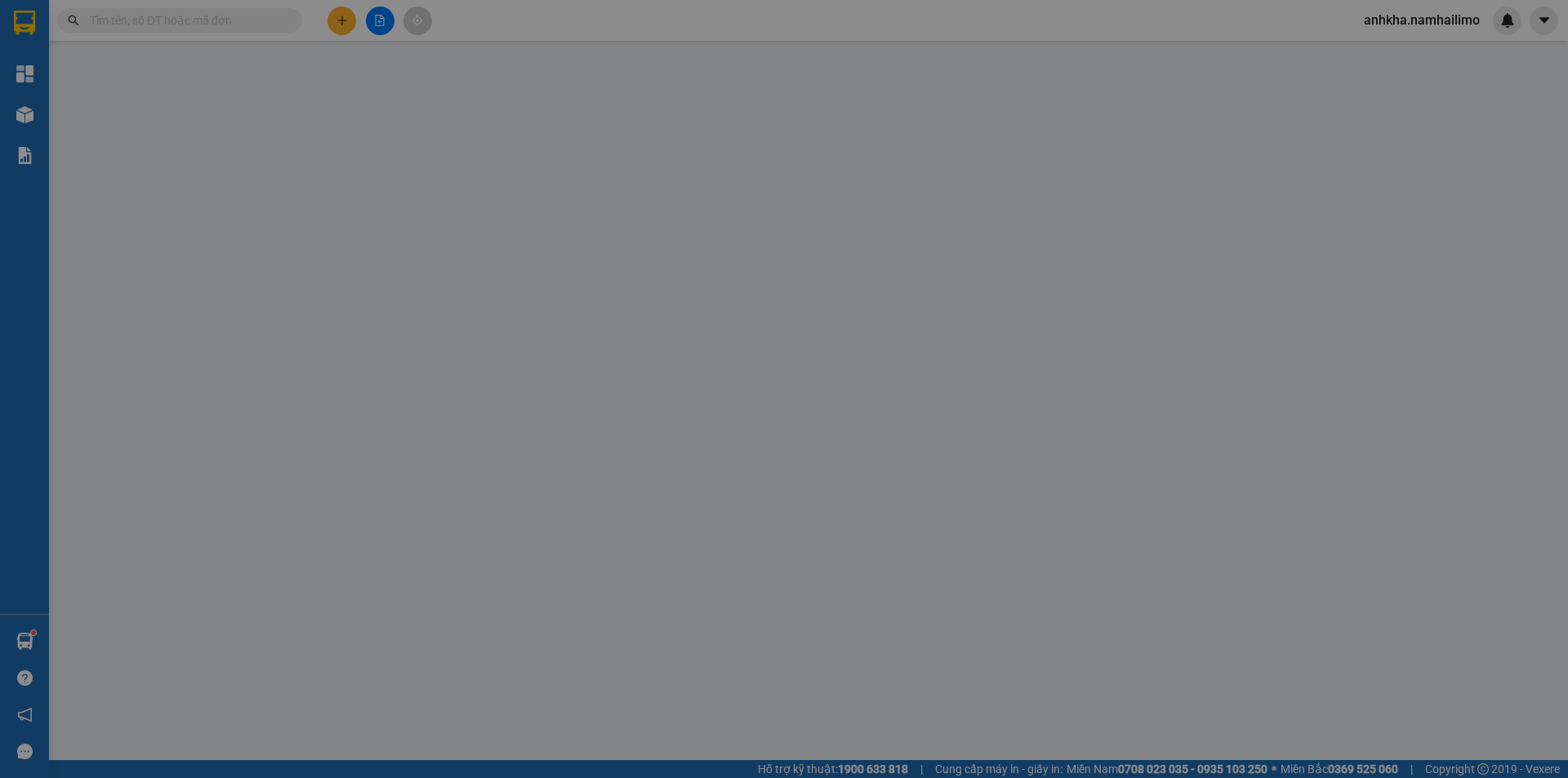
type input "0941015029"
type input "A ĐỒNG"
type input "0903788497"
type input "DŨNG"
type input "40.000"
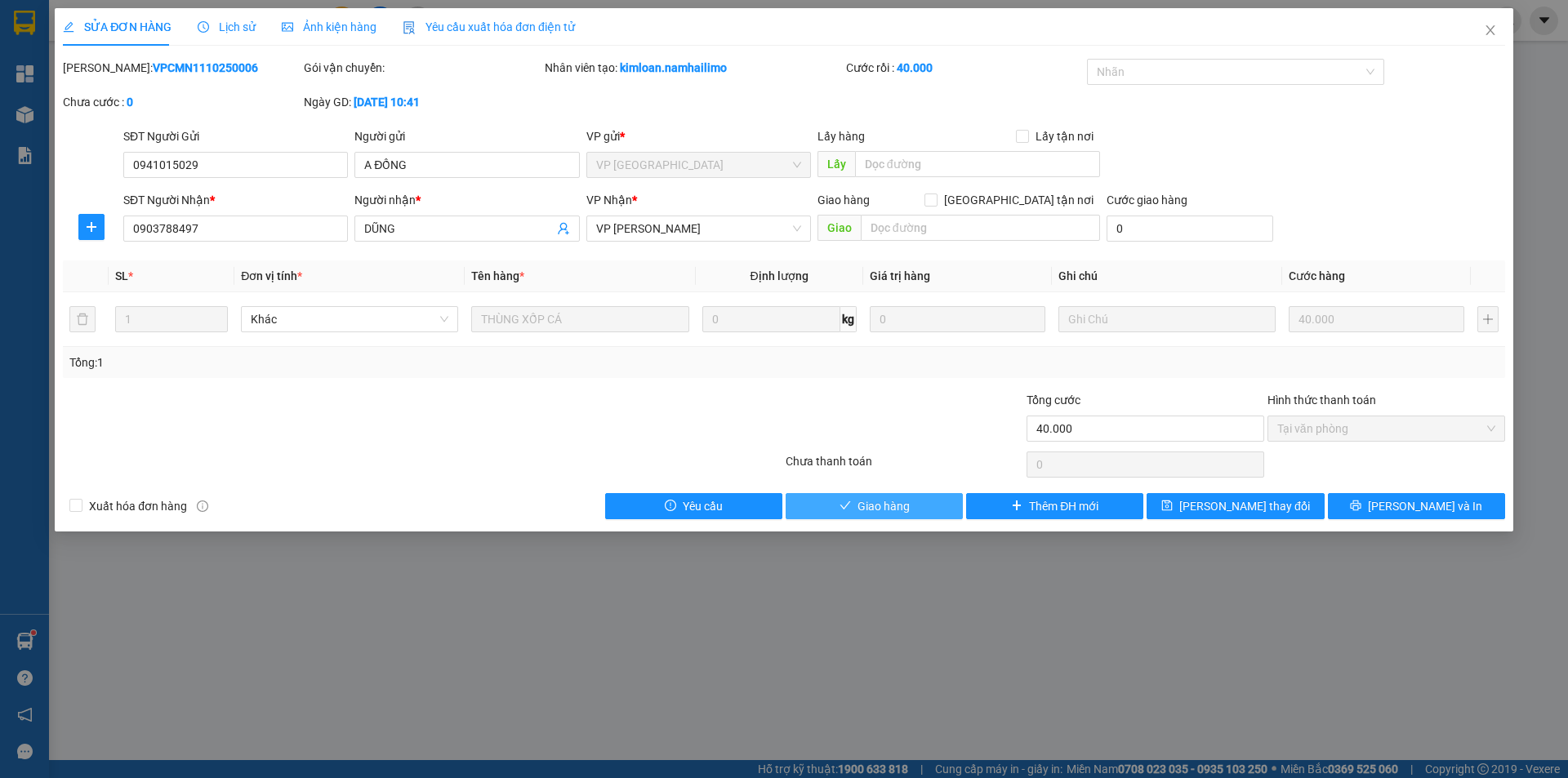
click at [920, 517] on button "Giao hàng" at bounding box center [874, 506] width 177 height 26
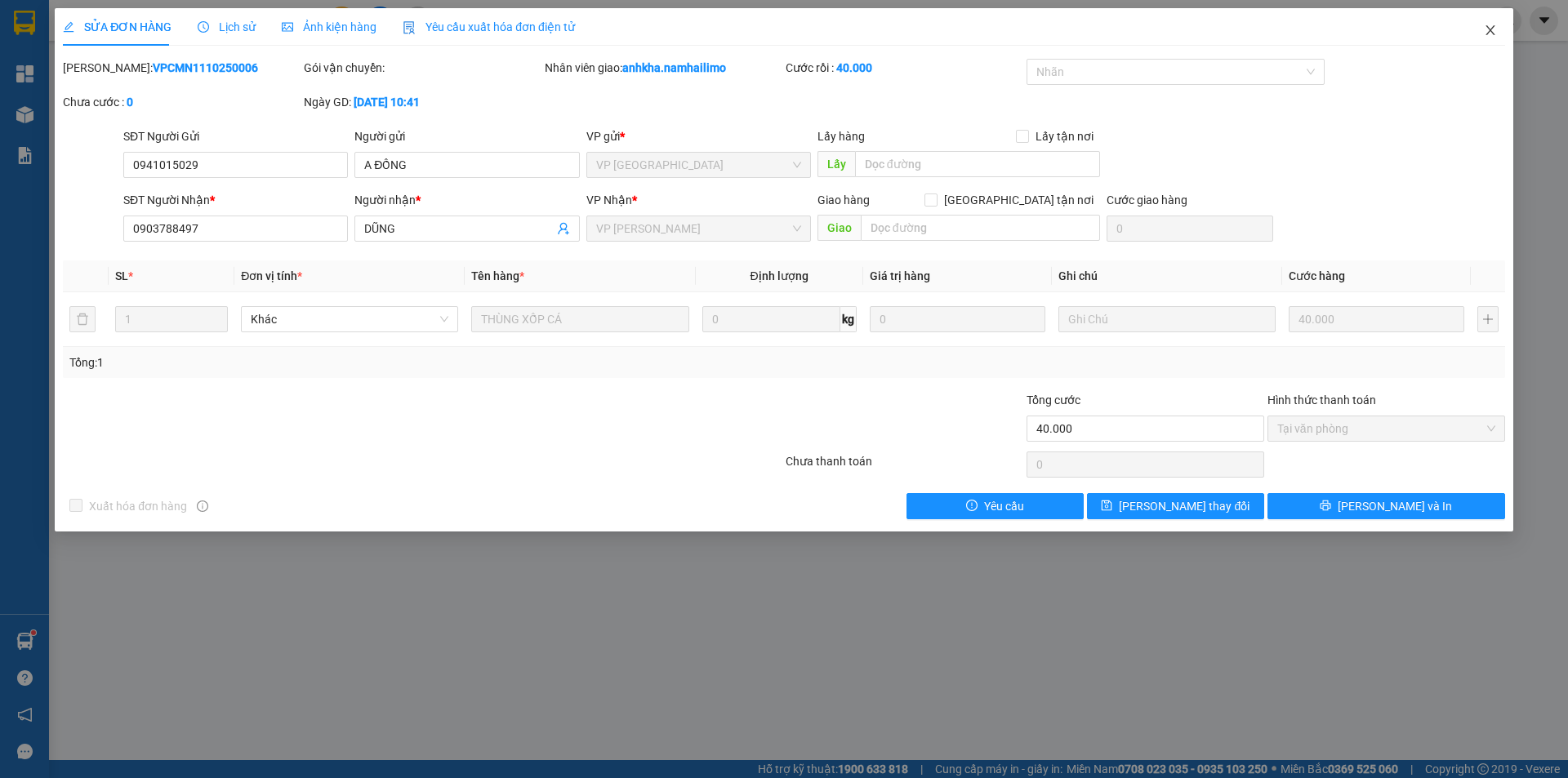
click at [1489, 38] on span "Close" at bounding box center [1490, 31] width 46 height 46
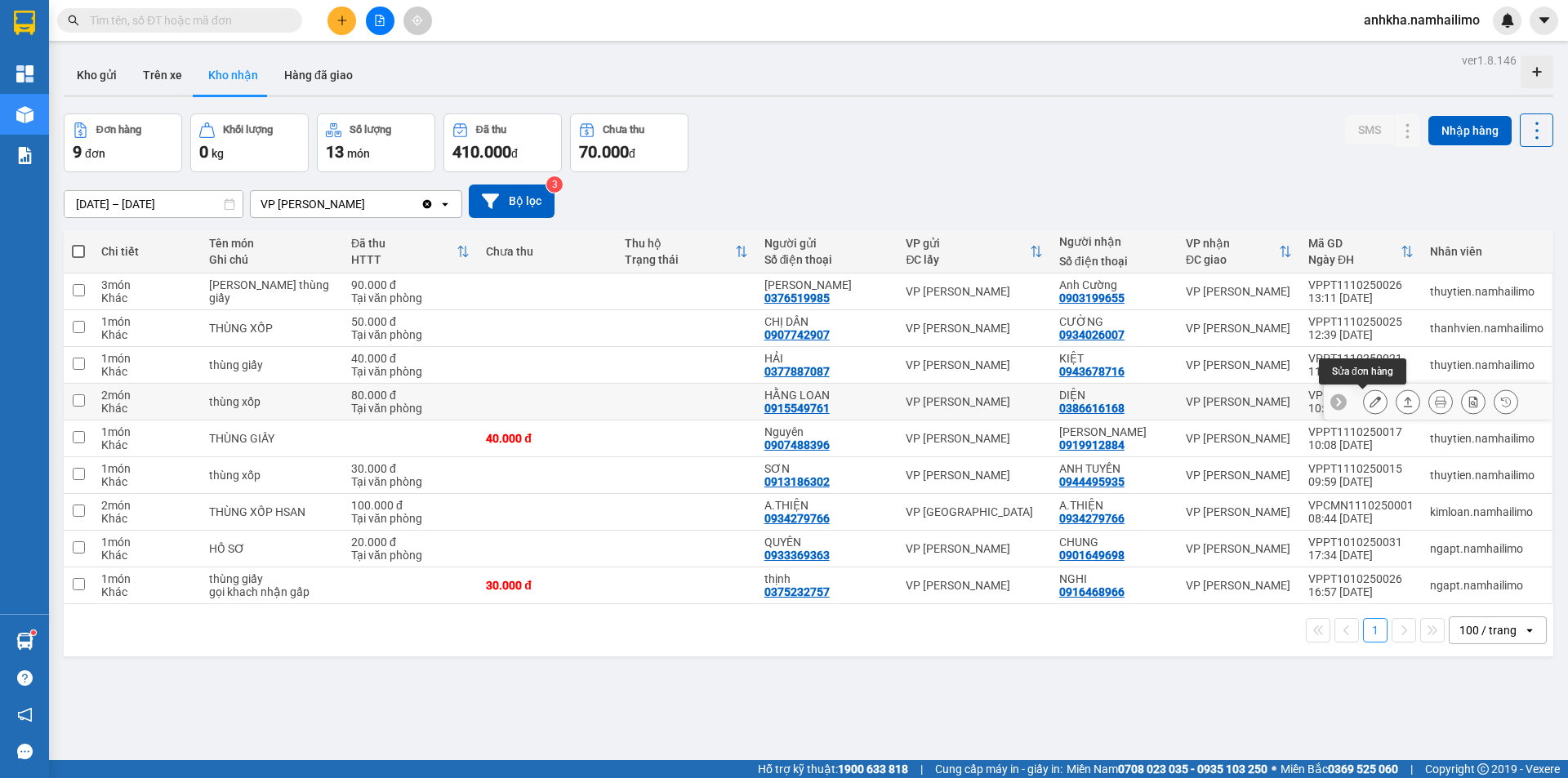
click at [1369, 403] on icon at bounding box center [1375, 401] width 11 height 11
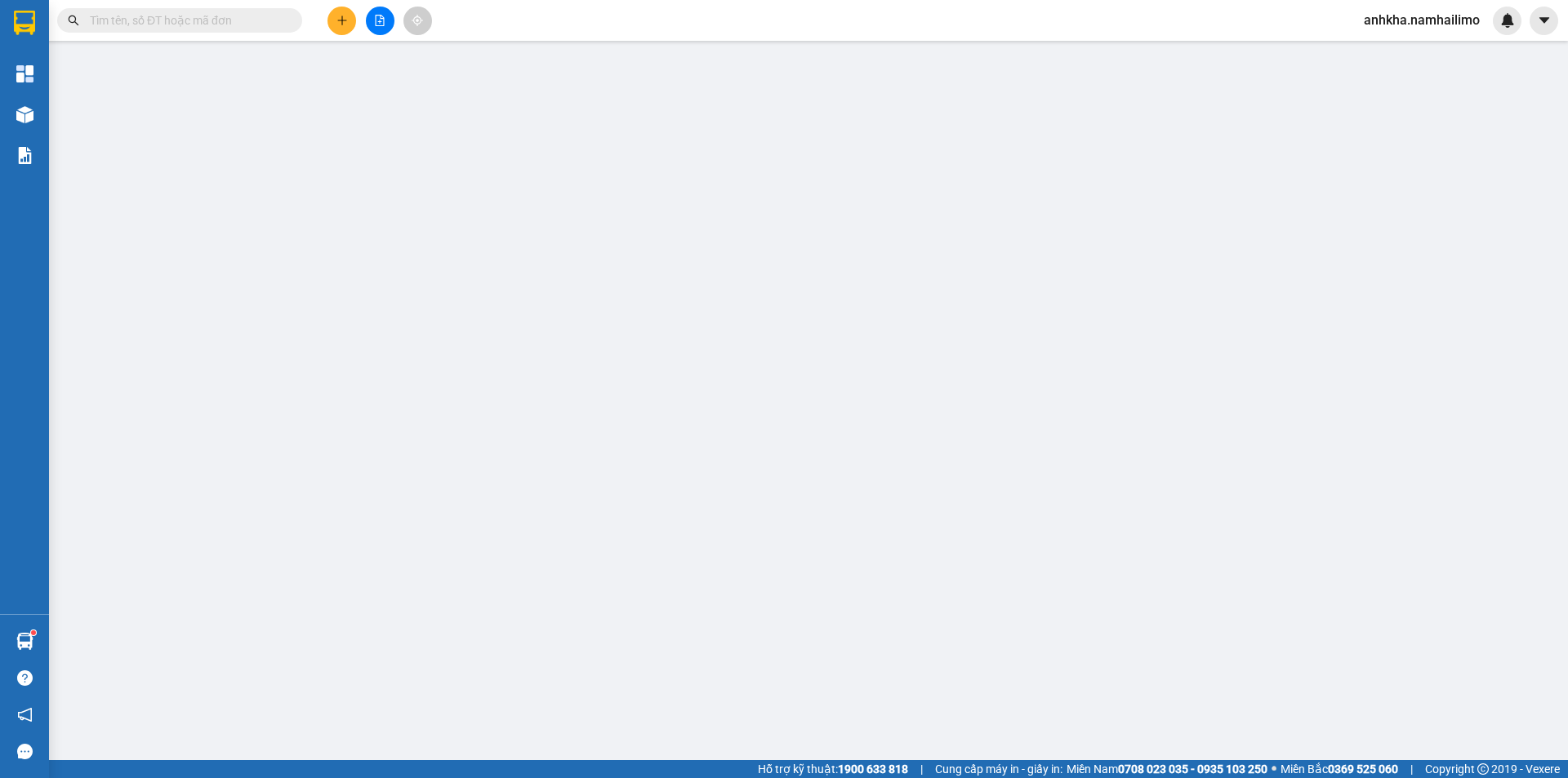
type input "0915549761"
type input "HẰNG LOAN"
type input "0386616168"
type input "DIỆN"
type input "80.000"
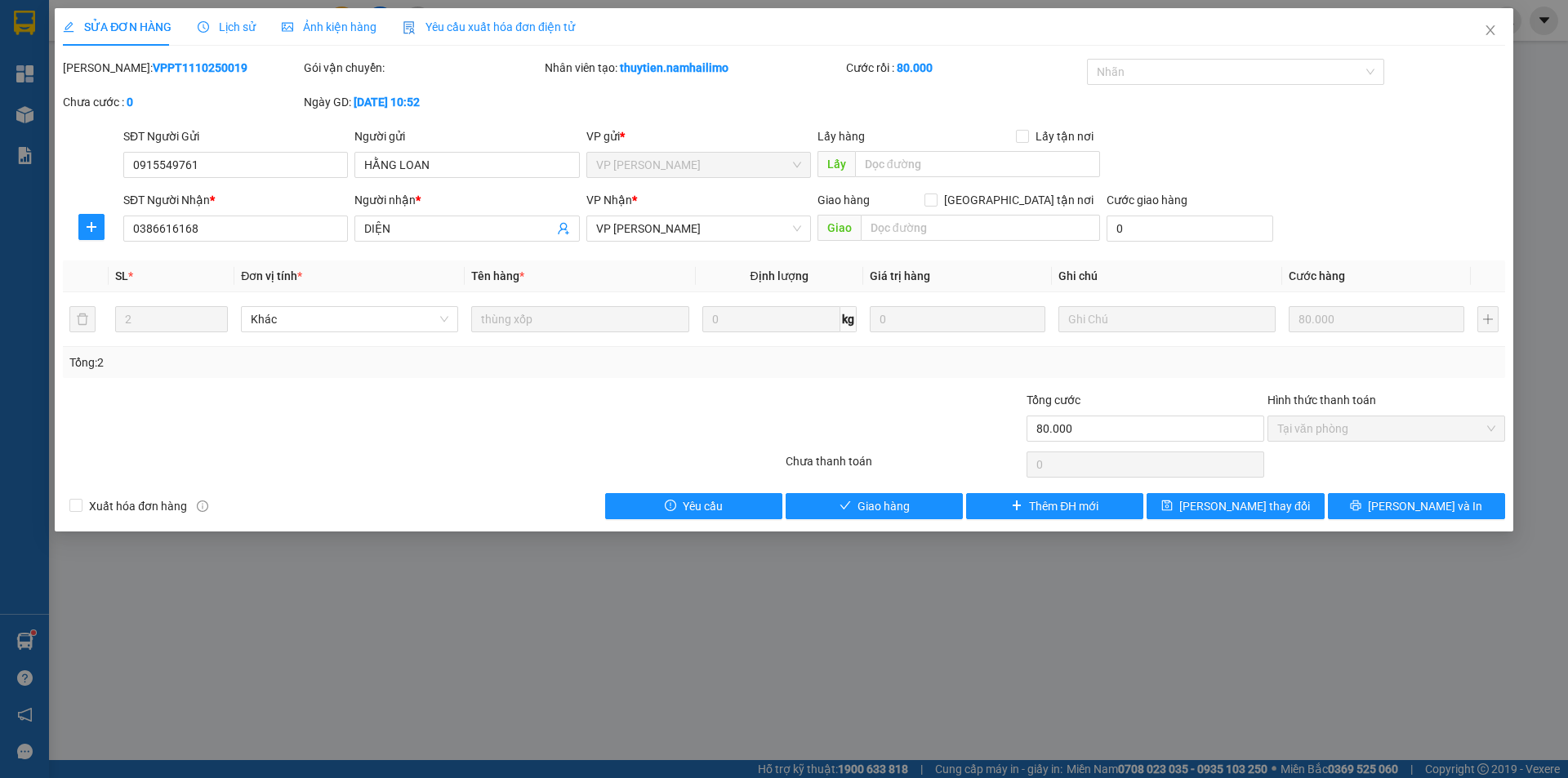
click at [865, 522] on div "SỬA ĐƠN HÀNG Lịch sử Ảnh kiện hàng Yêu cầu xuất hóa đơn điện tử Total Paid Fee …" at bounding box center [784, 269] width 1459 height 523
click at [867, 512] on span "Giao hàng" at bounding box center [883, 506] width 52 height 18
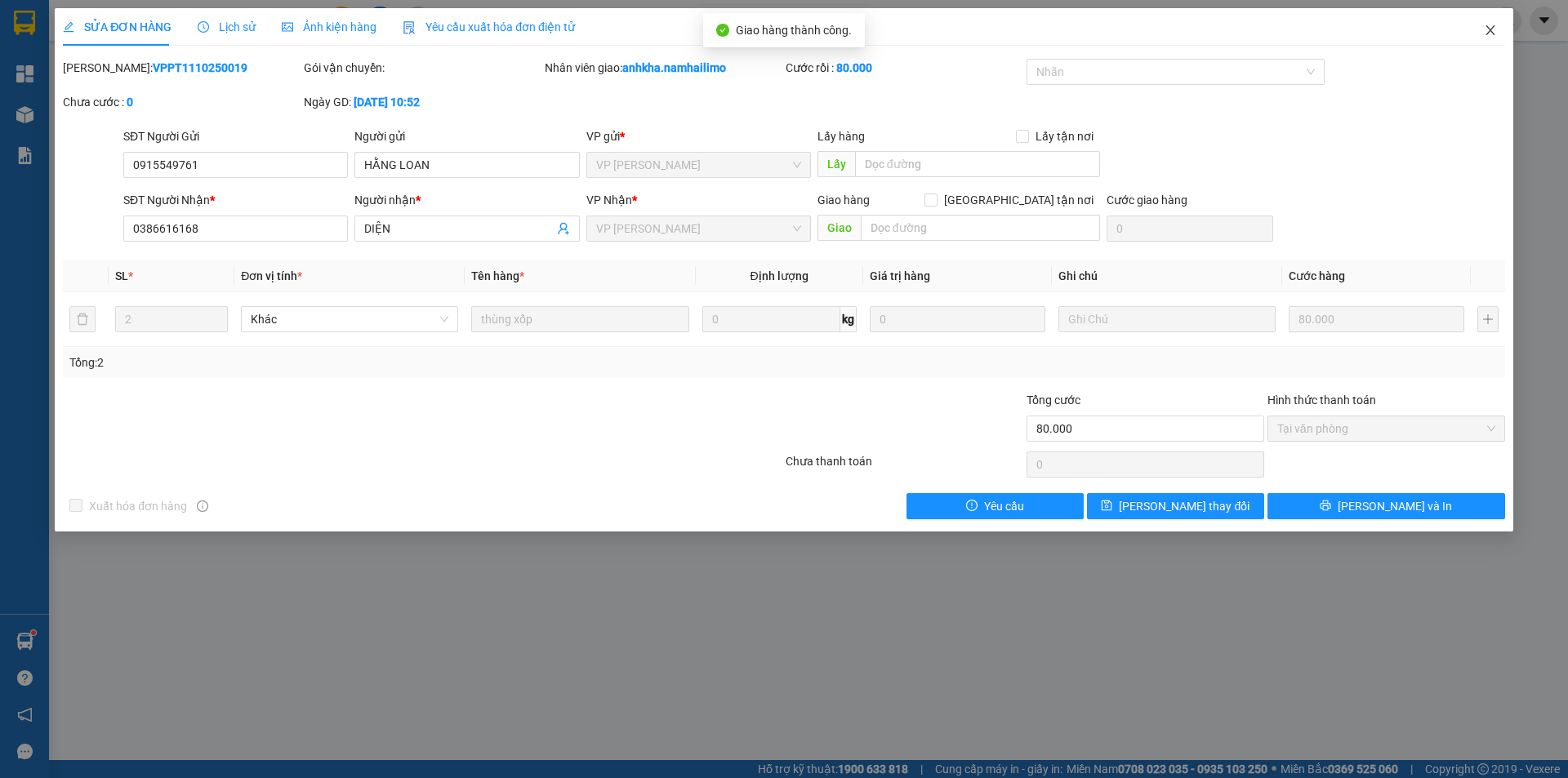
click at [1489, 22] on span "Close" at bounding box center [1490, 31] width 46 height 46
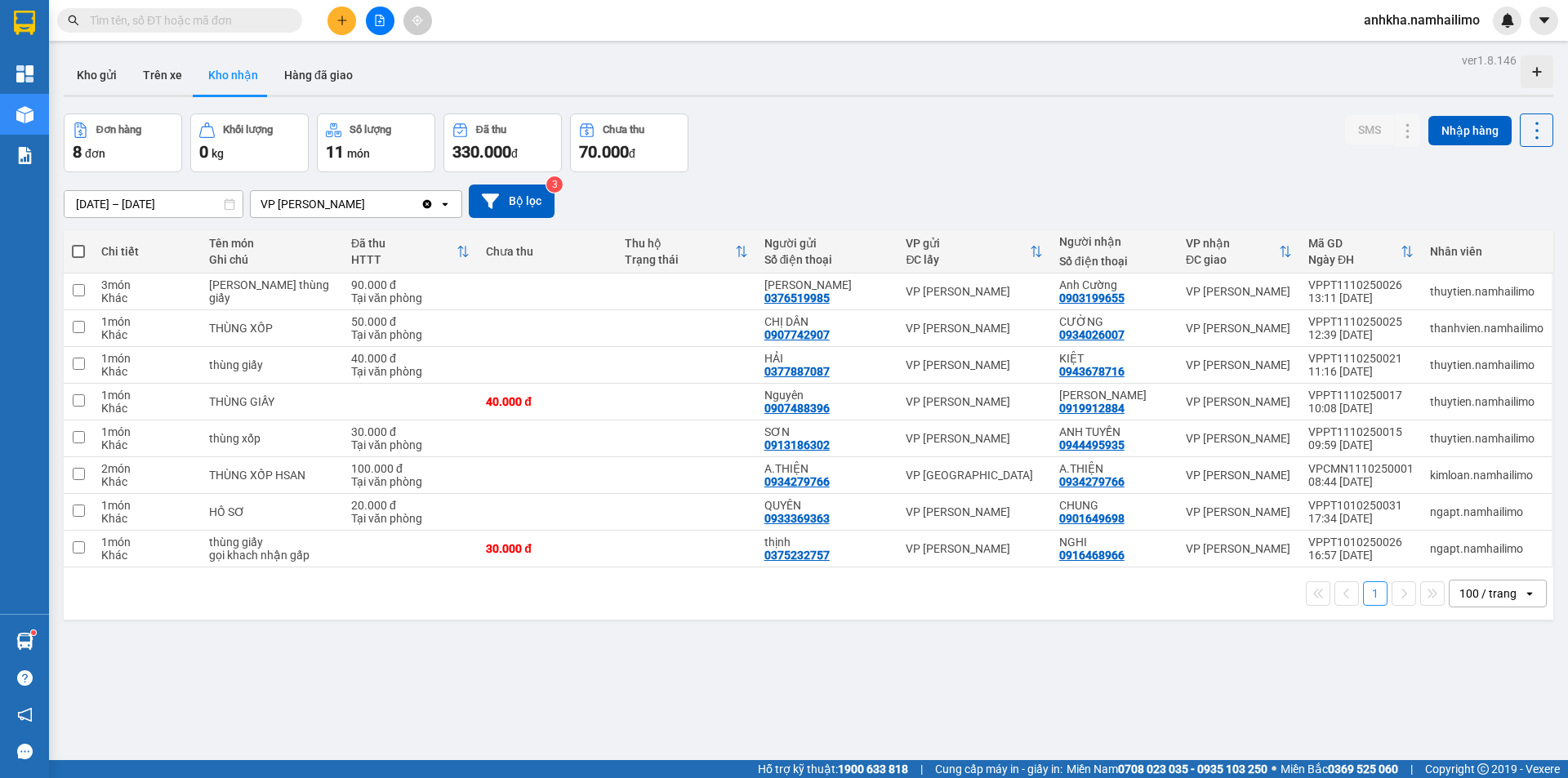
click at [176, 10] on span at bounding box center [180, 20] width 245 height 25
click at [179, 15] on input "text" at bounding box center [186, 20] width 192 height 18
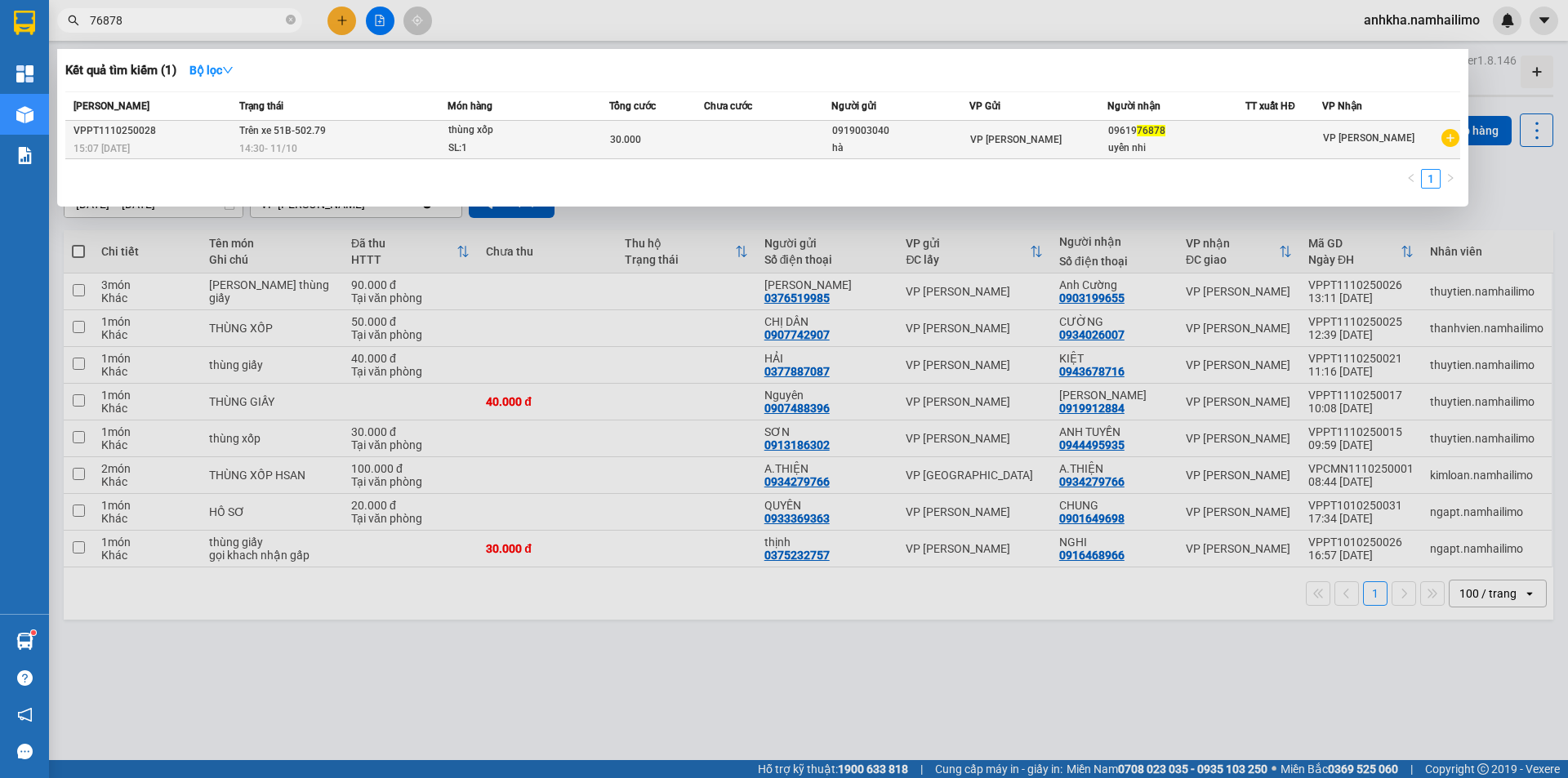
type input "76878"
click at [871, 147] on div "hà" at bounding box center [900, 147] width 137 height 17
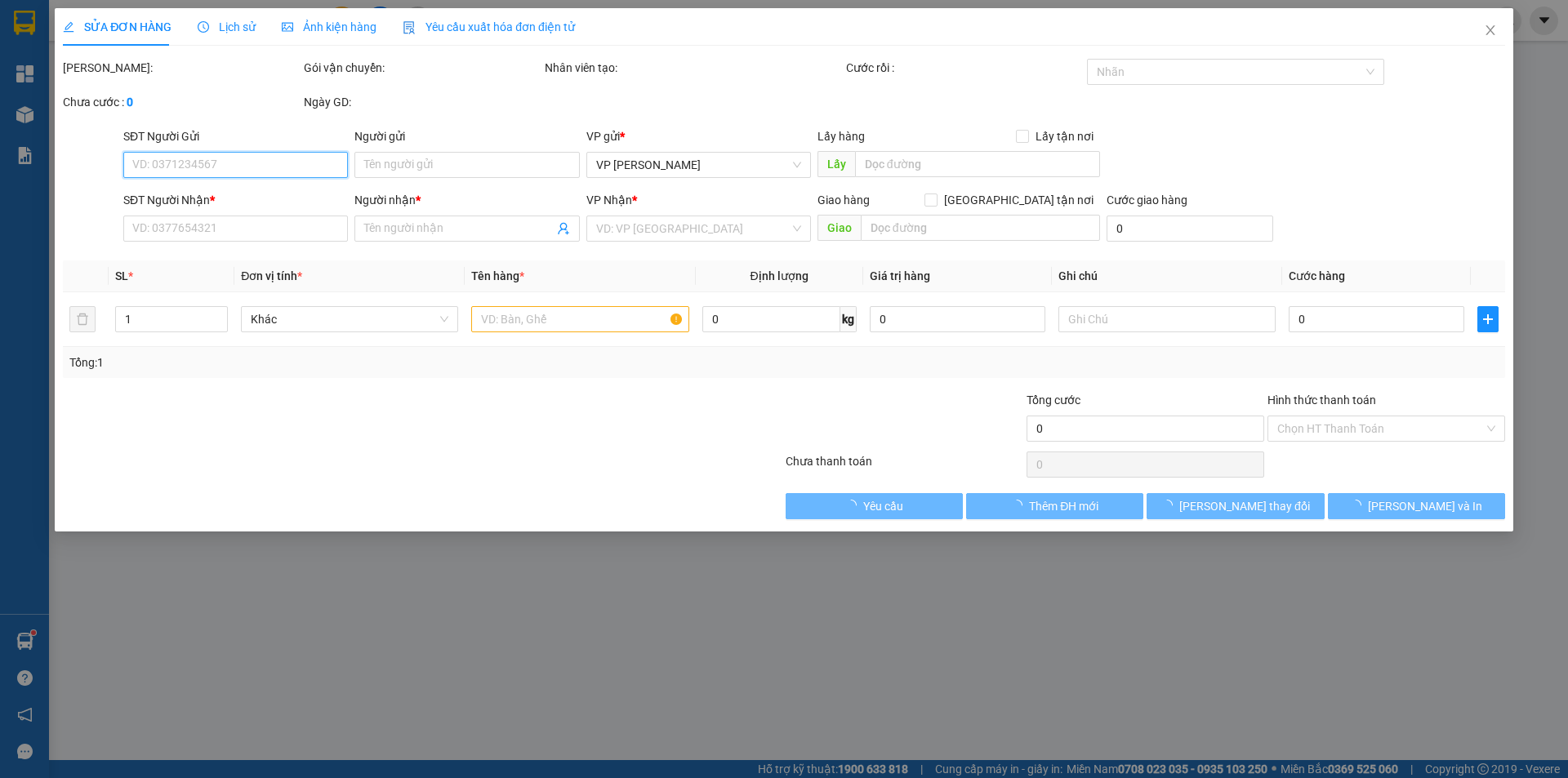
type input "0919003040"
type input "hà"
type input "0961976878"
type input "uyển nhi"
type input "30.000"
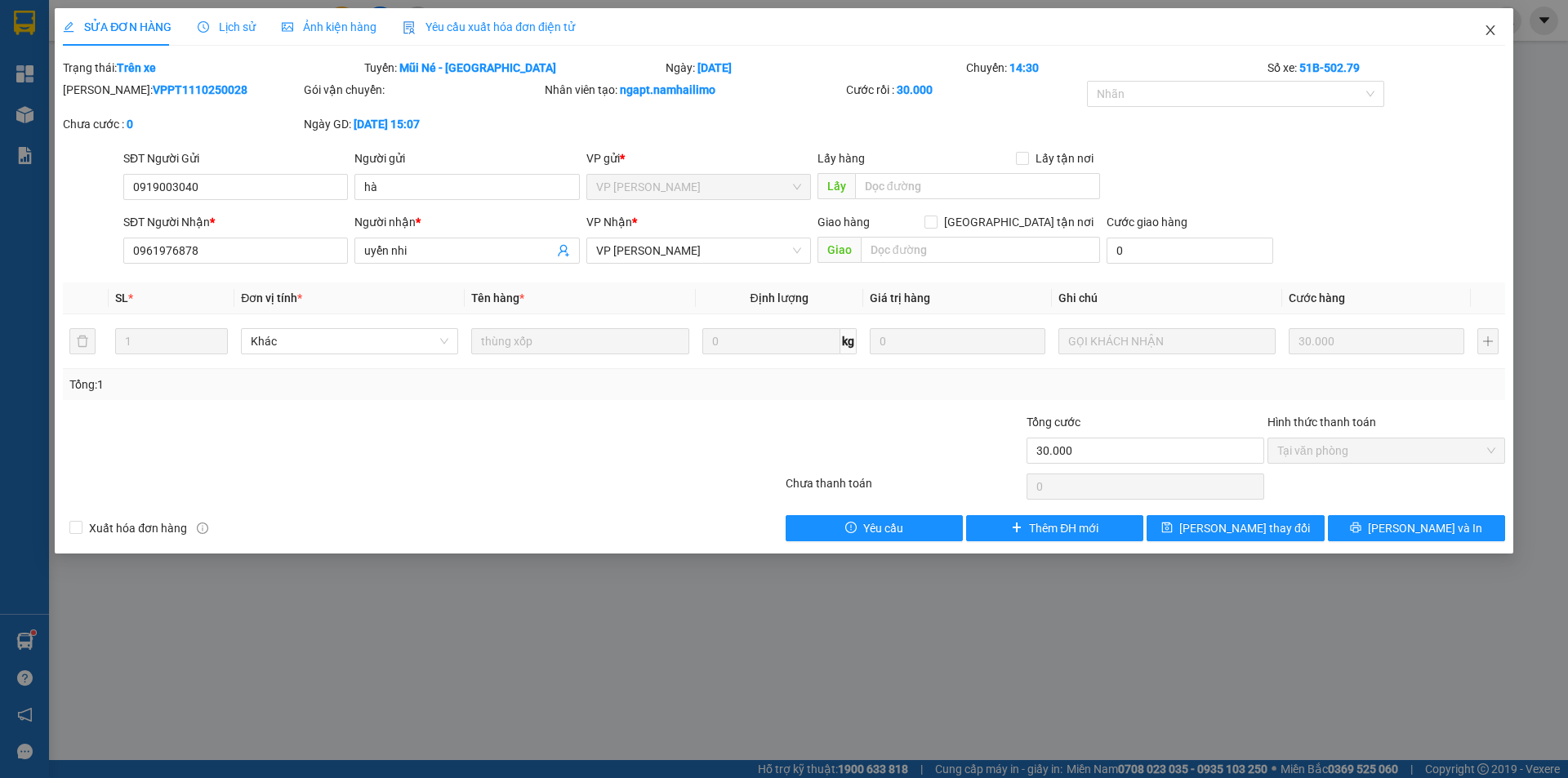
click at [1489, 27] on icon "close" at bounding box center [1490, 30] width 13 height 13
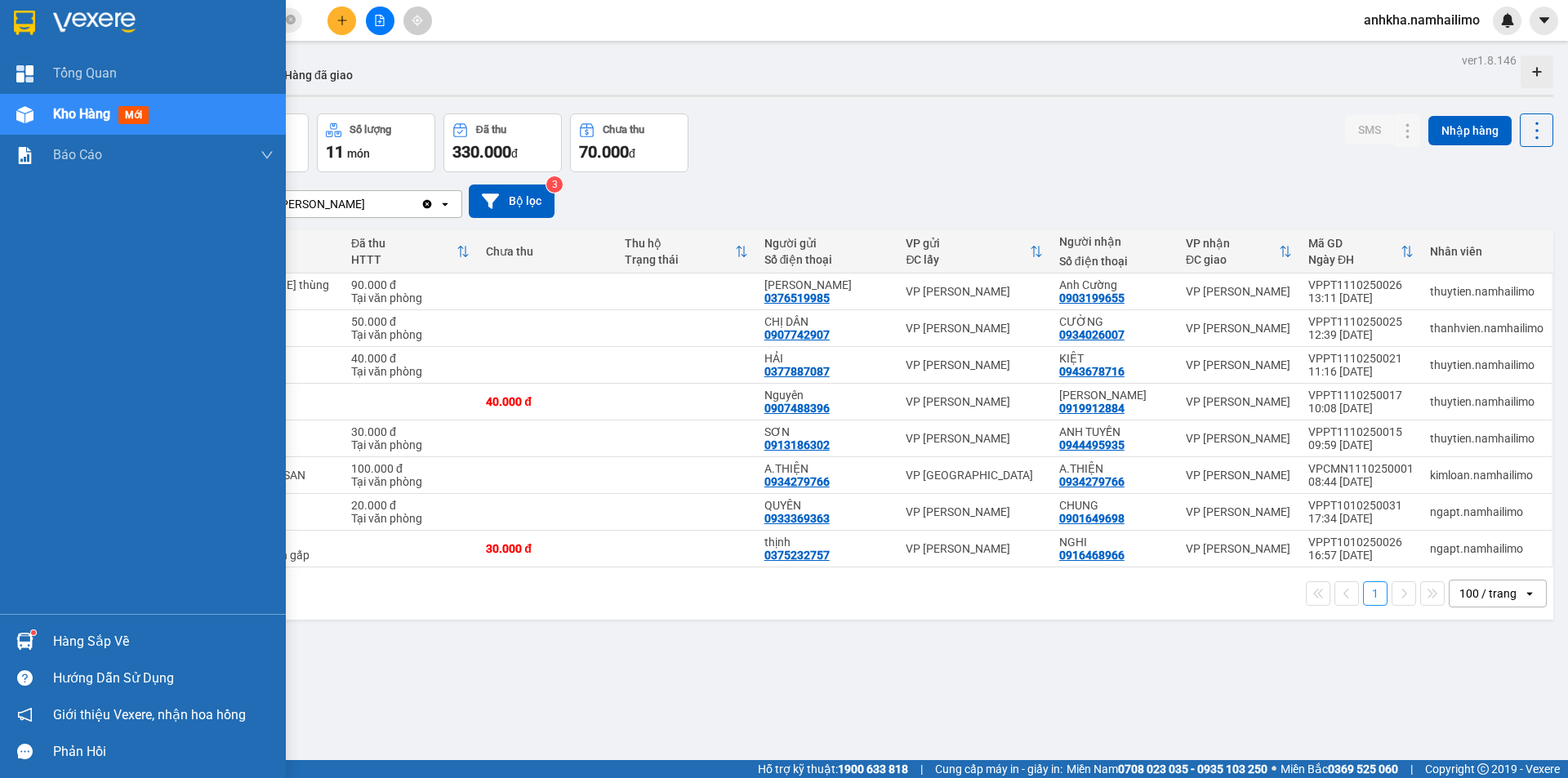
drag, startPoint x: 27, startPoint y: 630, endPoint x: 39, endPoint y: 604, distance: 28.6
click at [32, 628] on div at bounding box center [25, 641] width 28 height 28
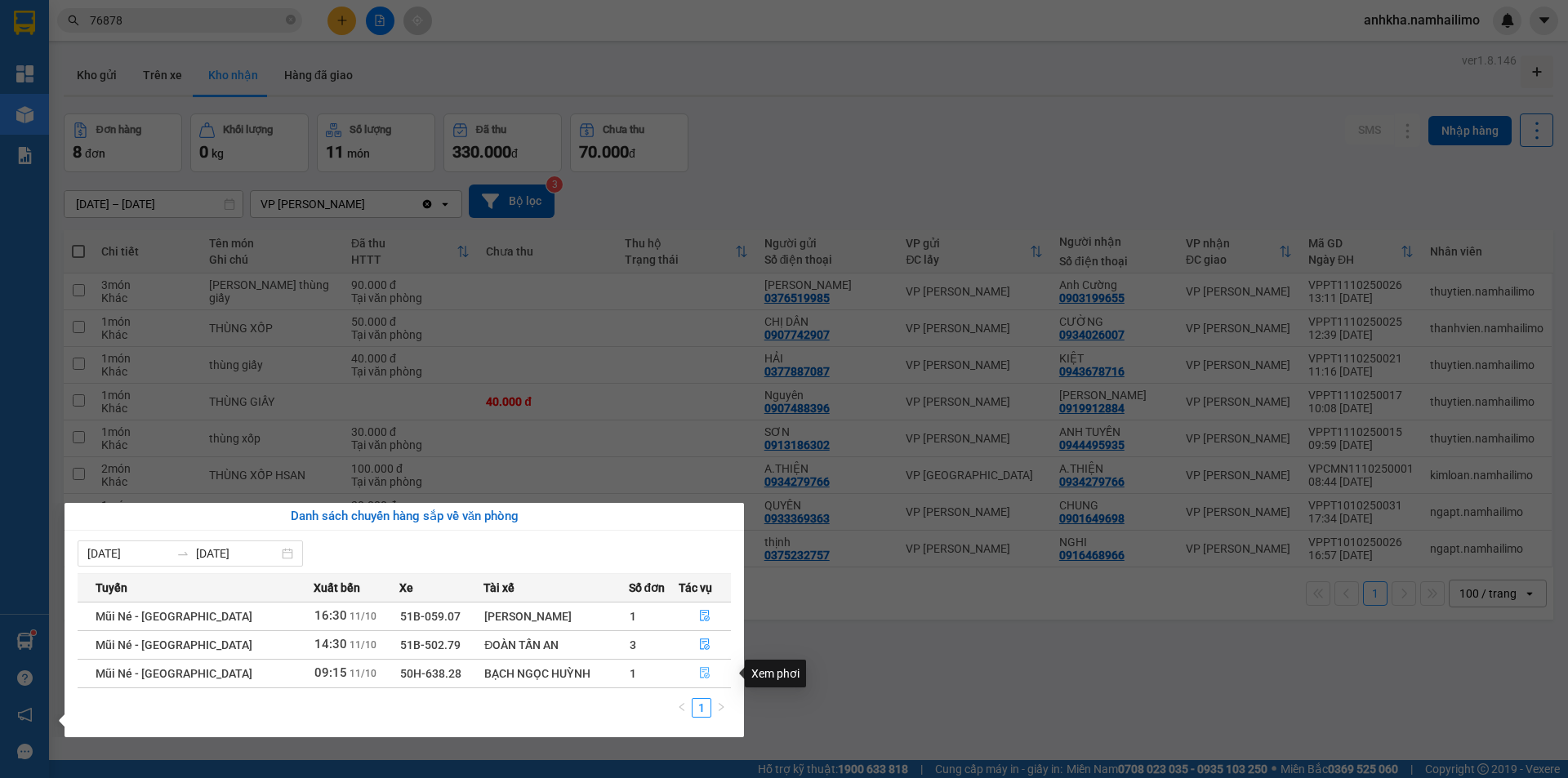
click at [709, 675] on button "button" at bounding box center [705, 674] width 51 height 26
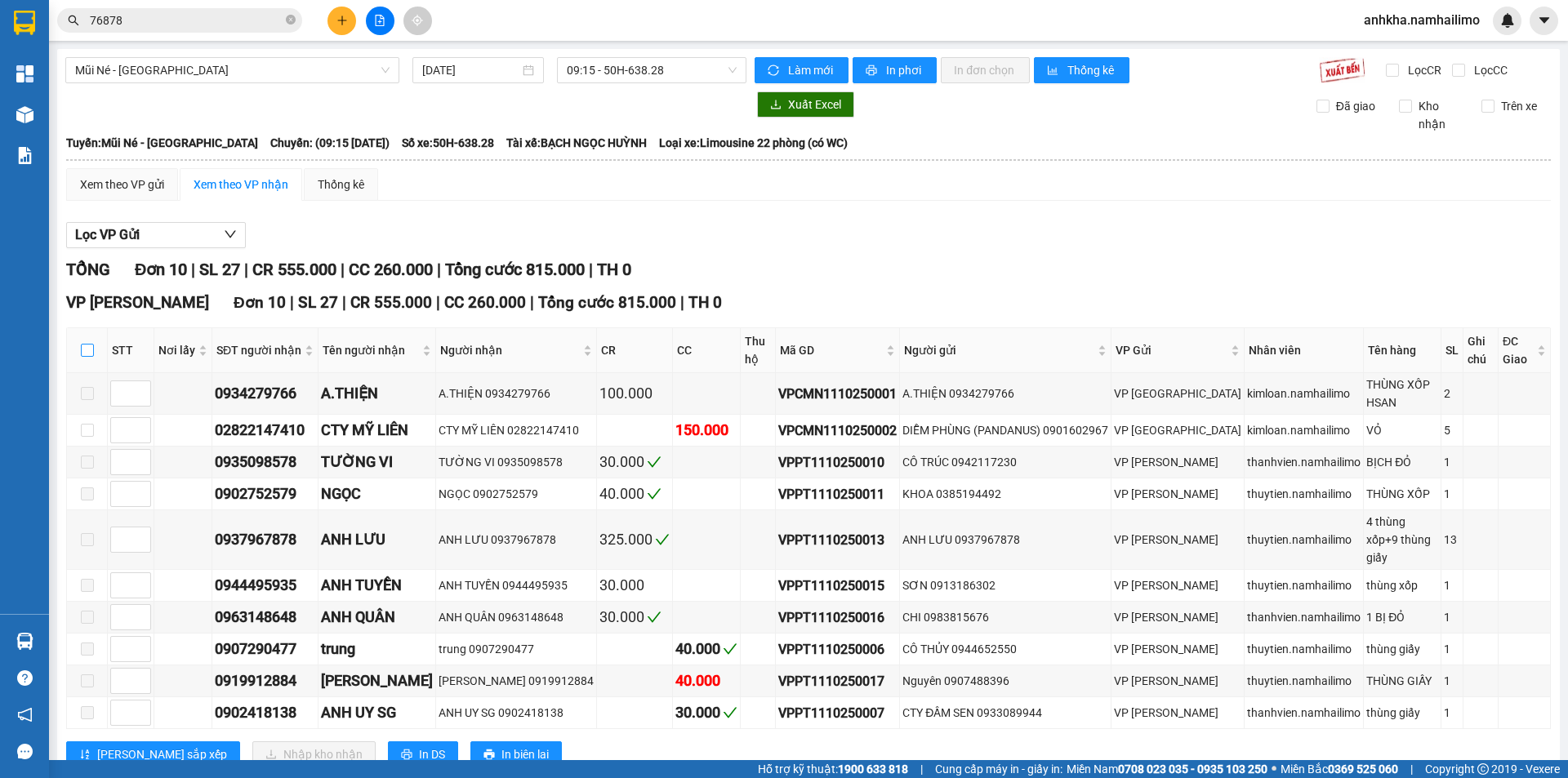
click at [92, 351] on input "checkbox" at bounding box center [87, 350] width 13 height 13
checkbox input "true"
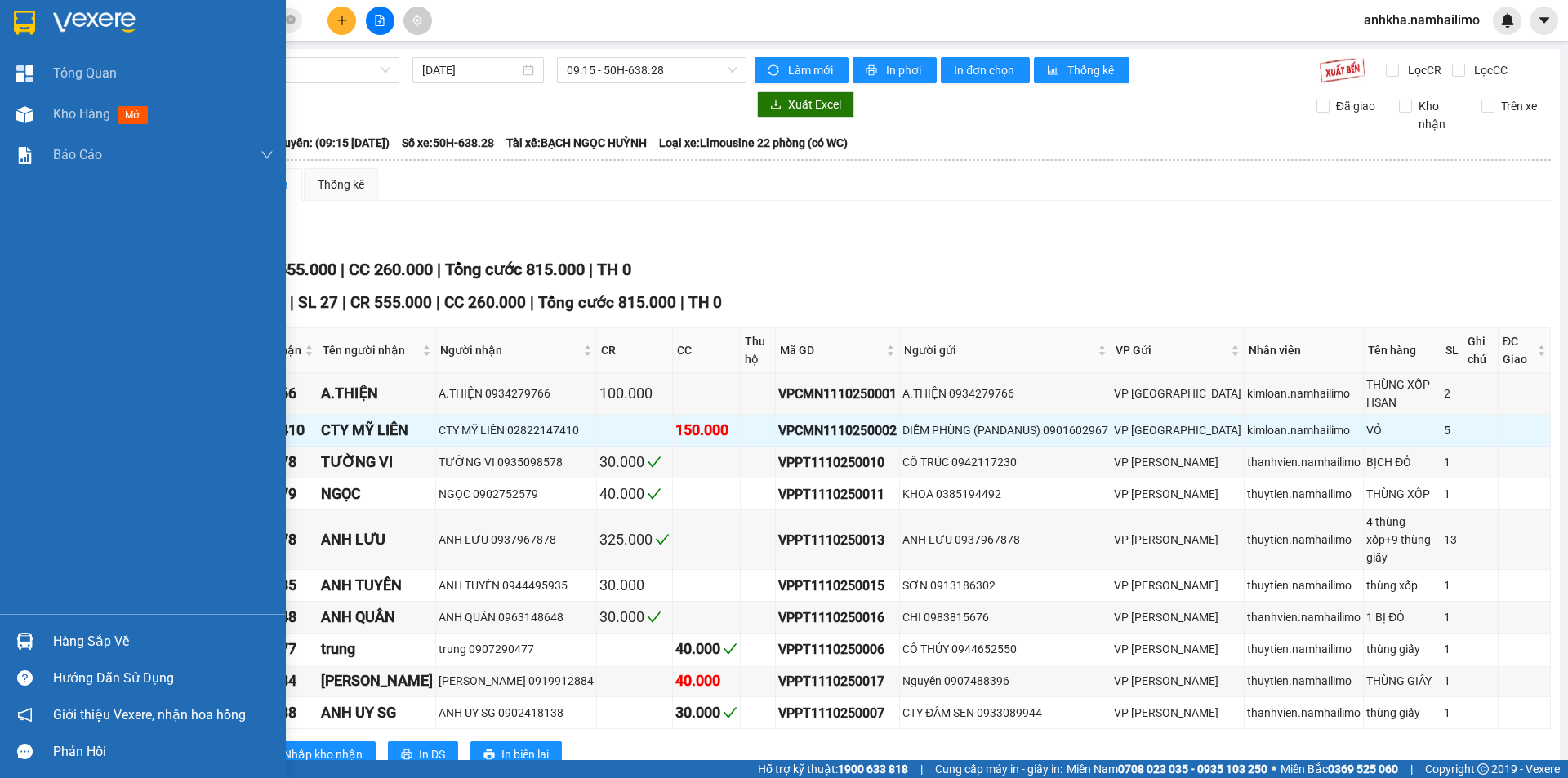
click at [26, 637] on img at bounding box center [25, 640] width 17 height 17
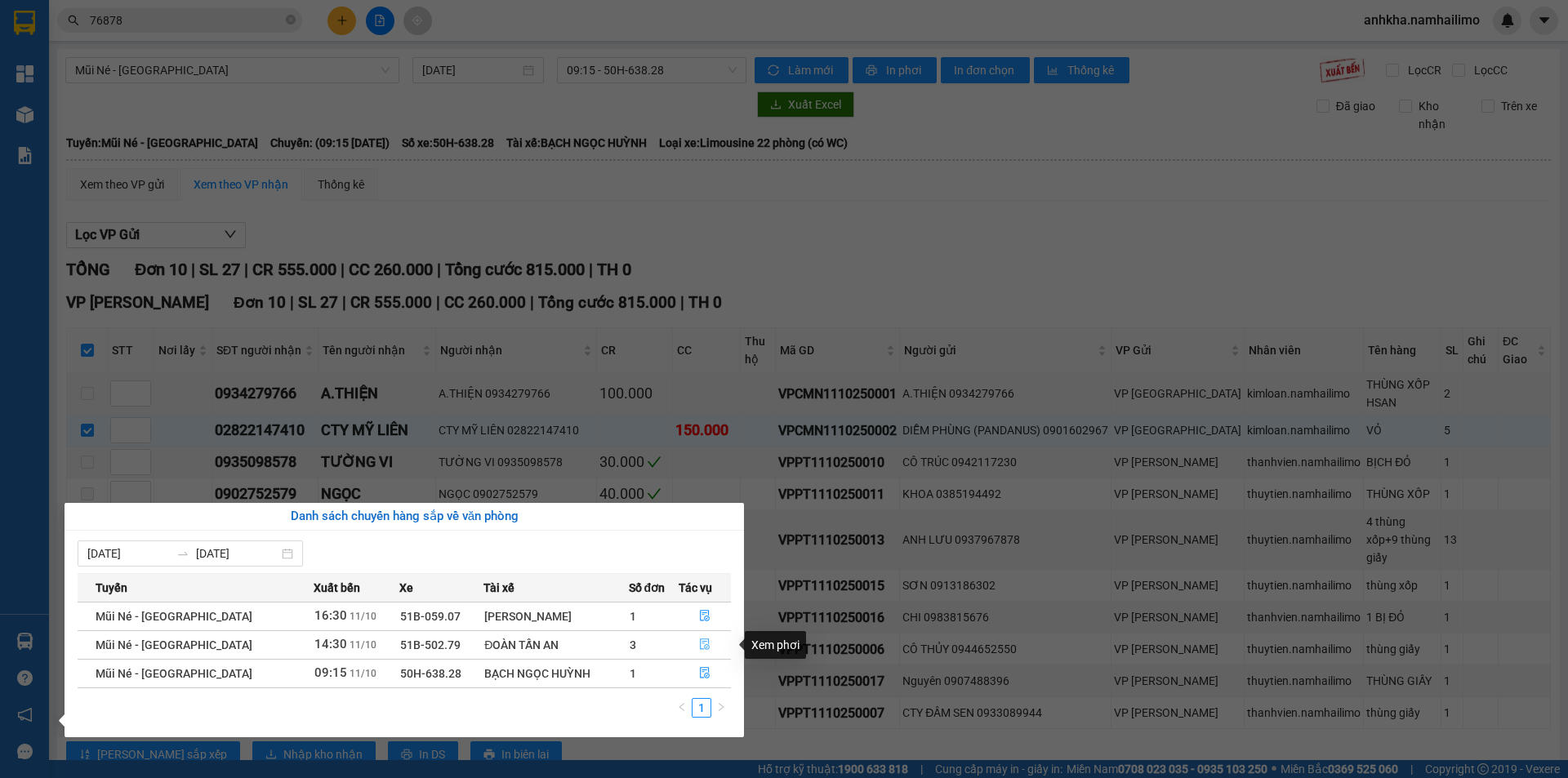
click at [700, 642] on icon "file-done" at bounding box center [704, 645] width 10 height 11
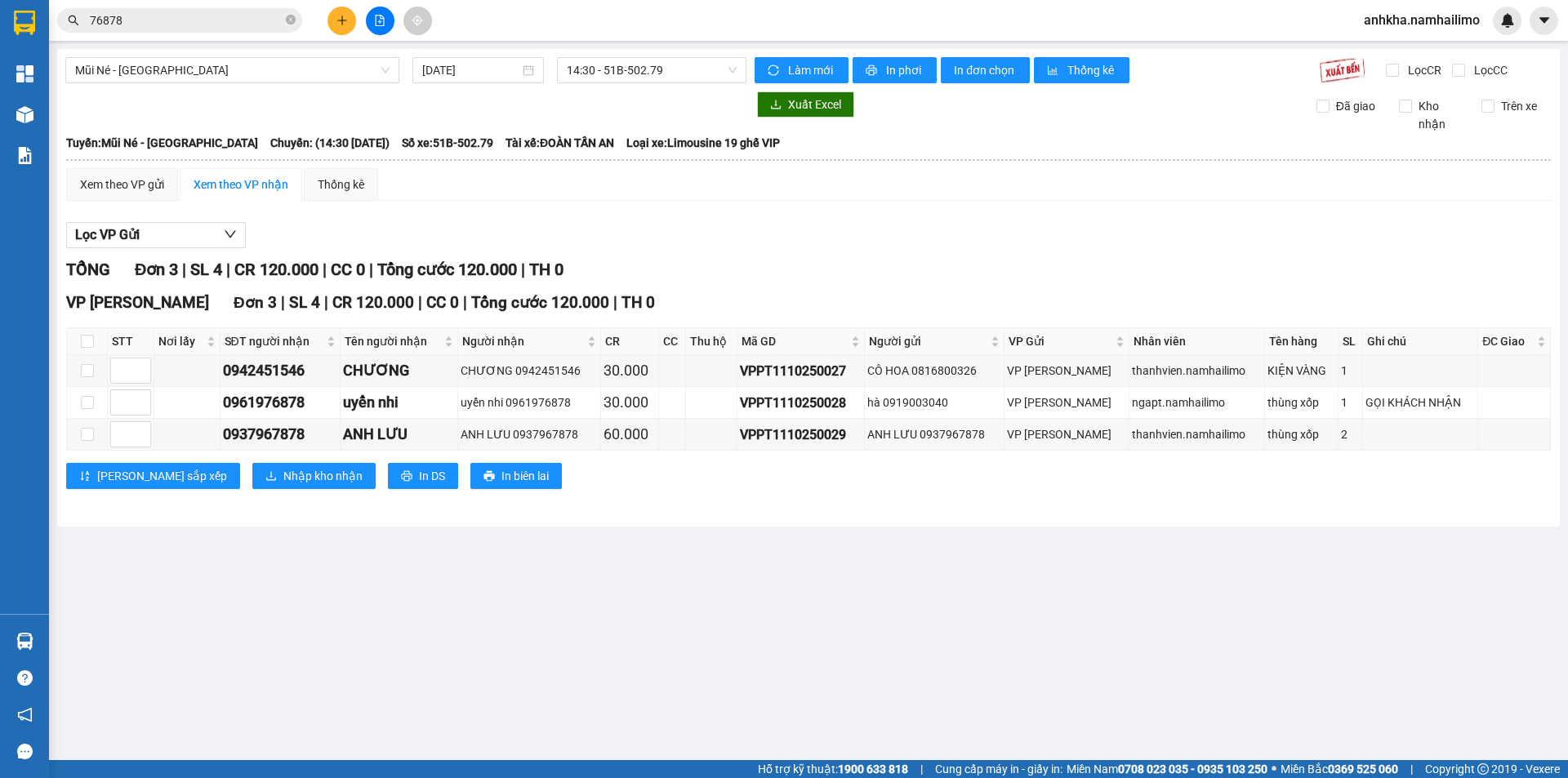
click at [95, 344] on th at bounding box center [87, 341] width 41 height 27
click at [91, 345] on input "checkbox" at bounding box center [87, 341] width 13 height 13
checkbox input "true"
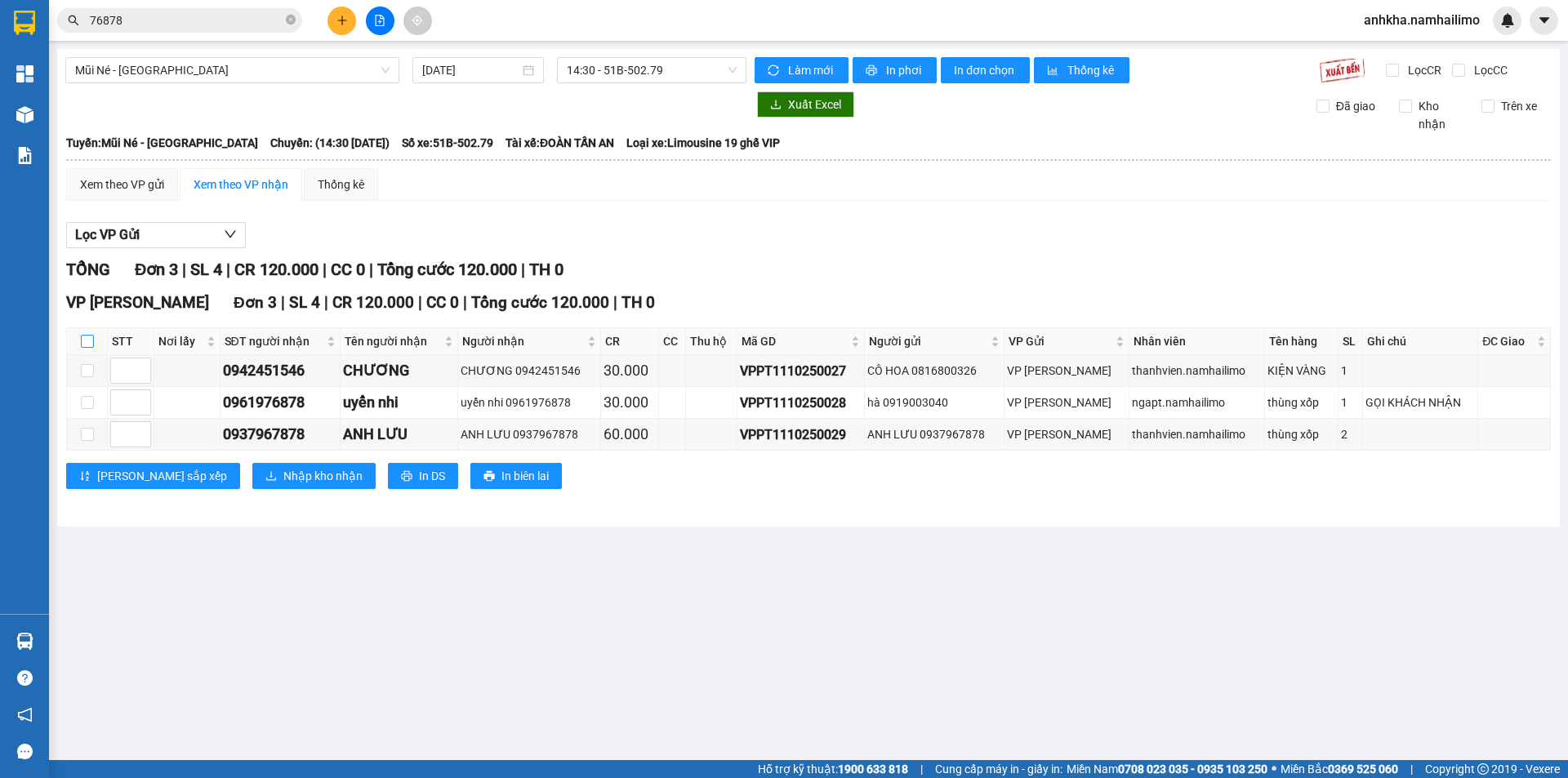
checkbox input "true"
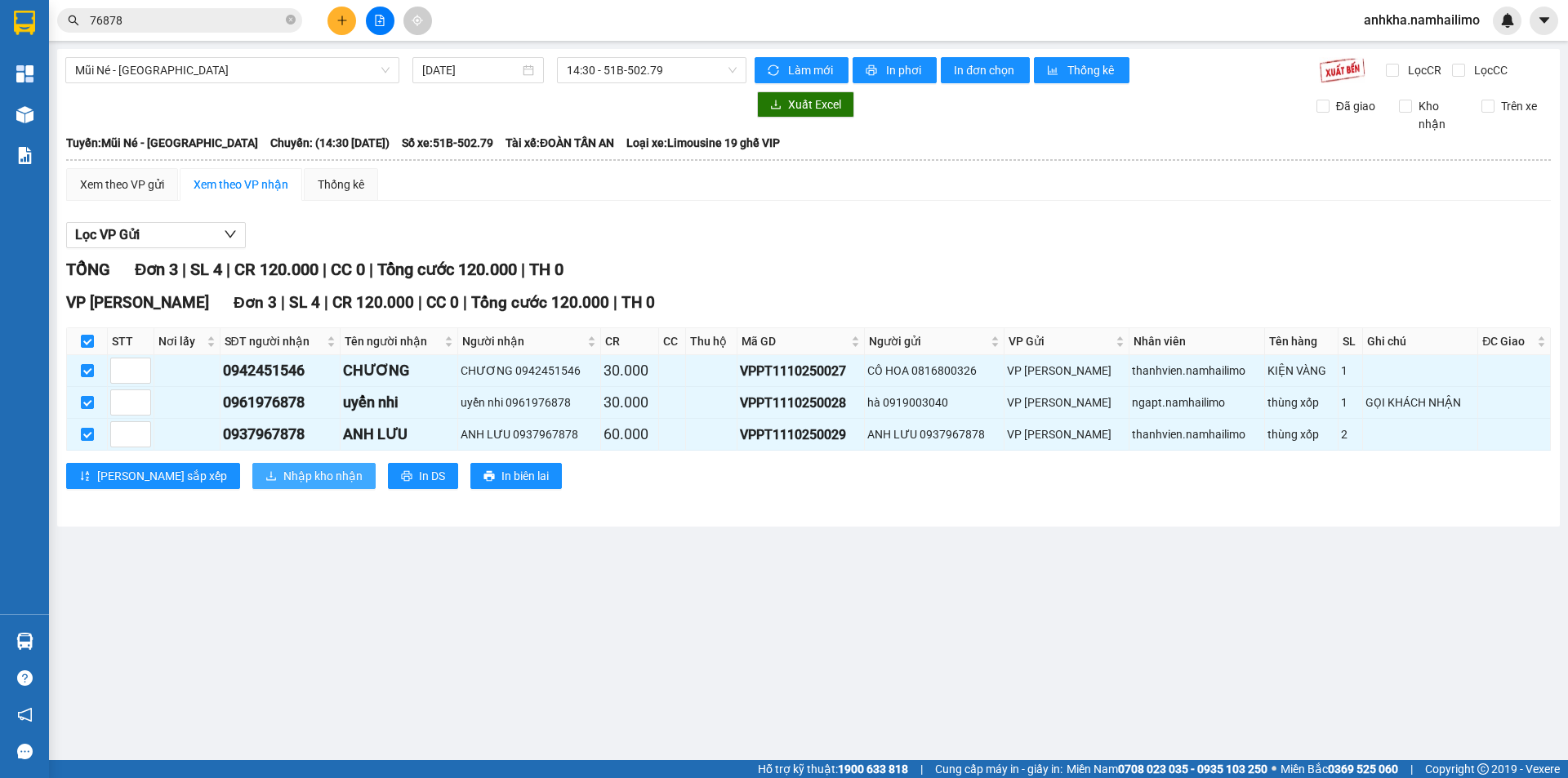
click at [283, 468] on span "Nhập kho nhận" at bounding box center [323, 475] width 79 height 18
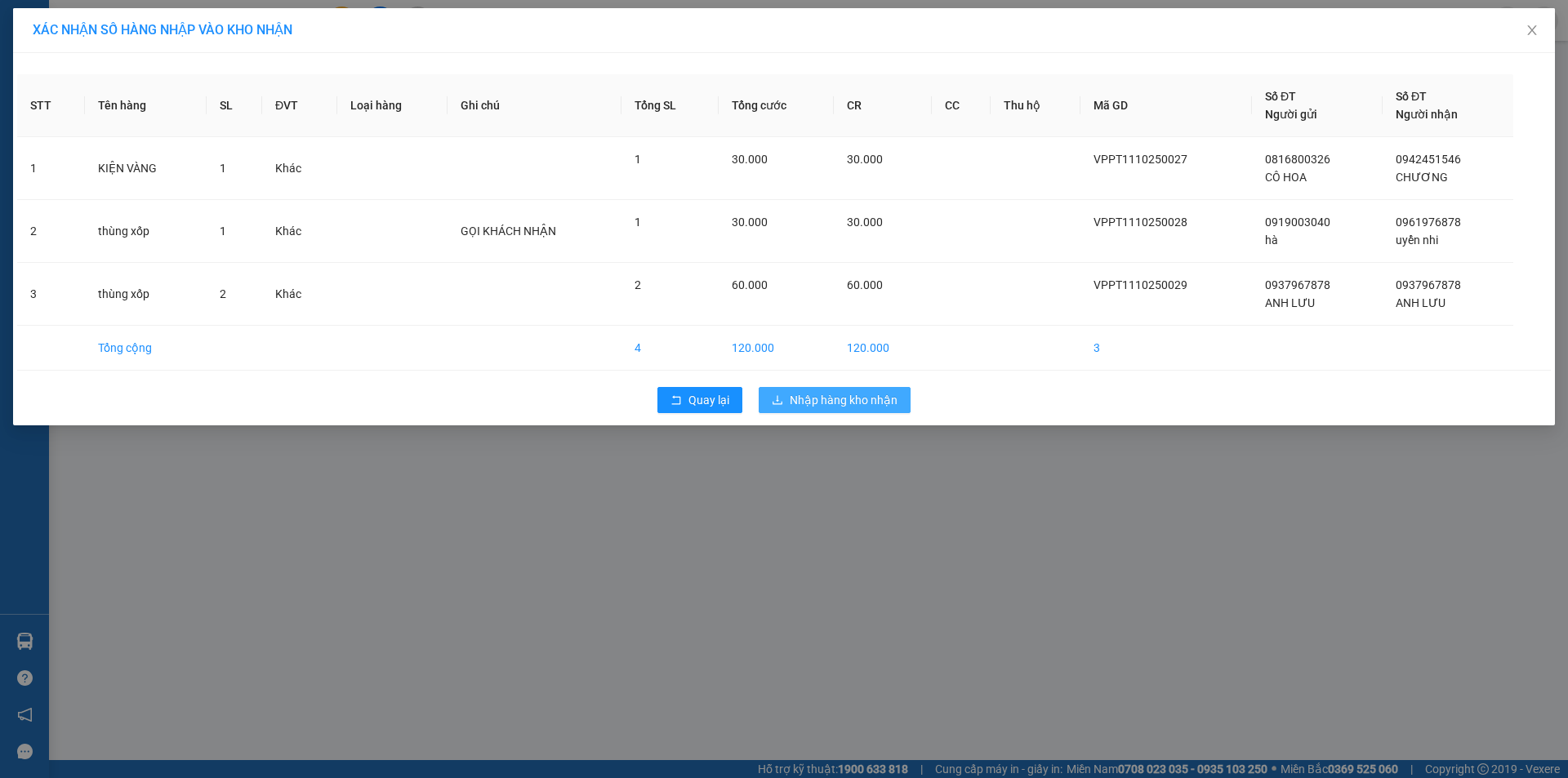
click at [864, 406] on span "Nhập hàng kho nhận" at bounding box center [844, 400] width 108 height 18
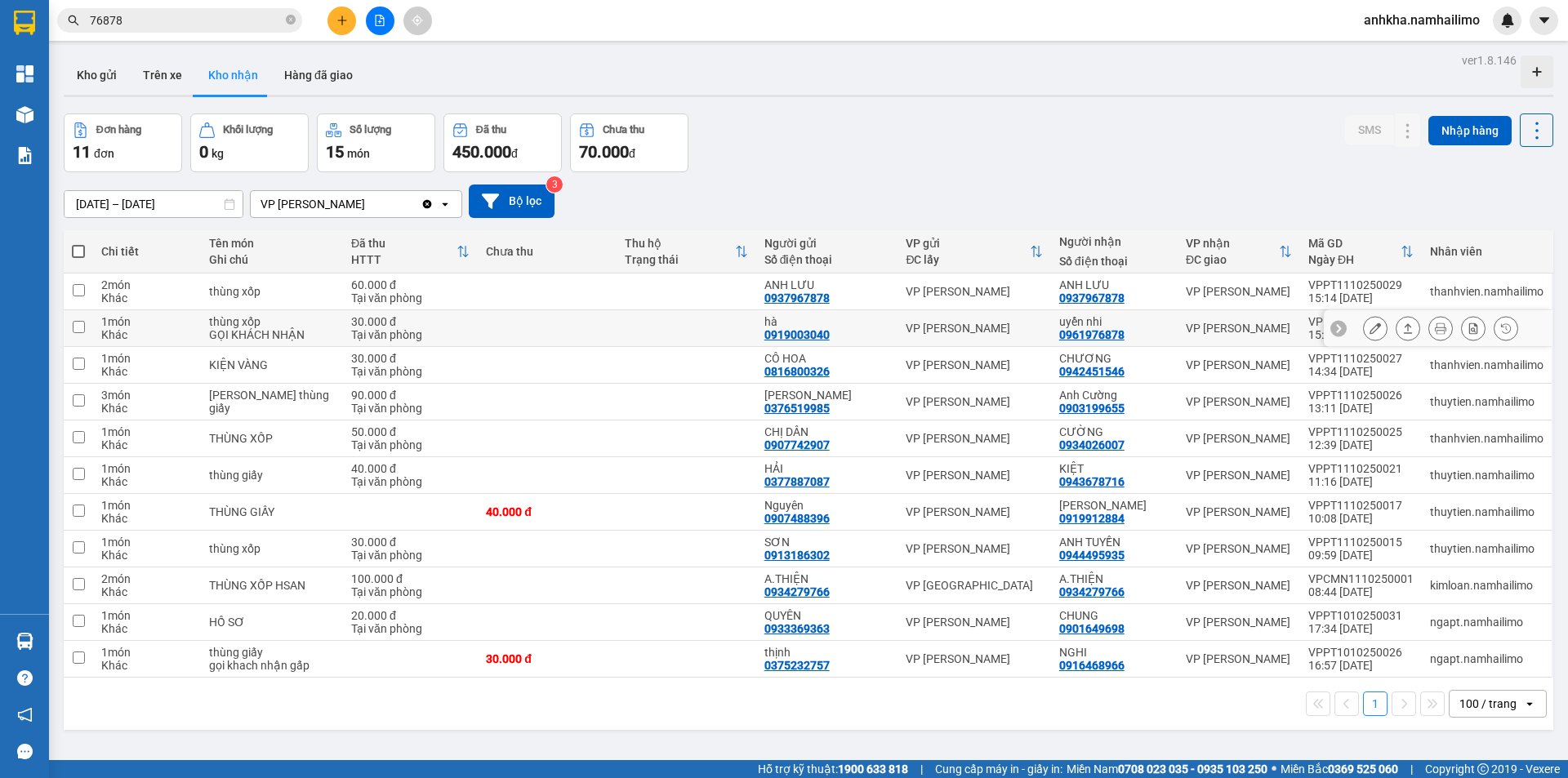
click at [1369, 332] on icon at bounding box center [1375, 328] width 11 height 11
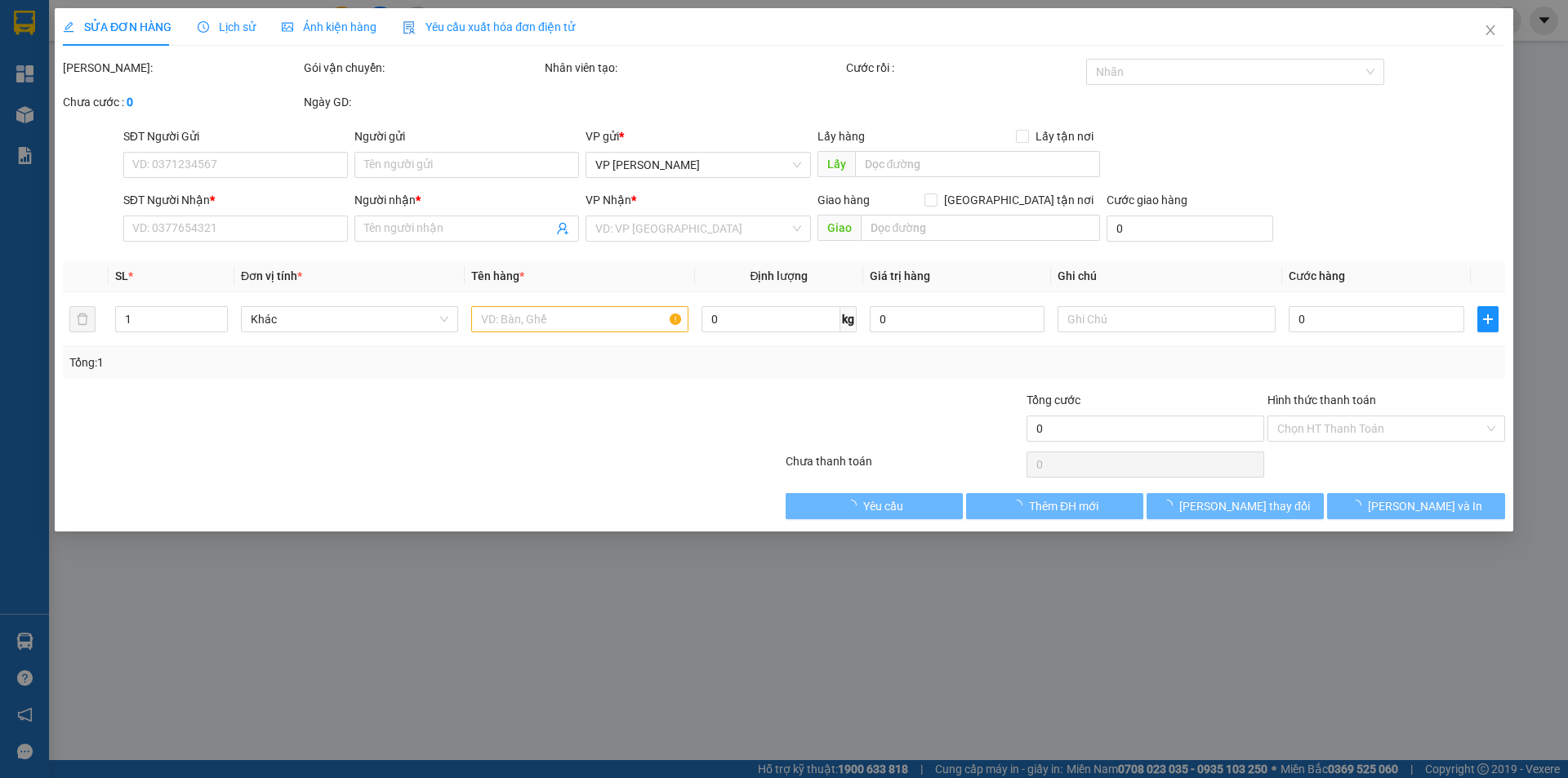
type input "0919003040"
type input "hà"
type input "0961976878"
type input "uyển nhi"
type input "30.000"
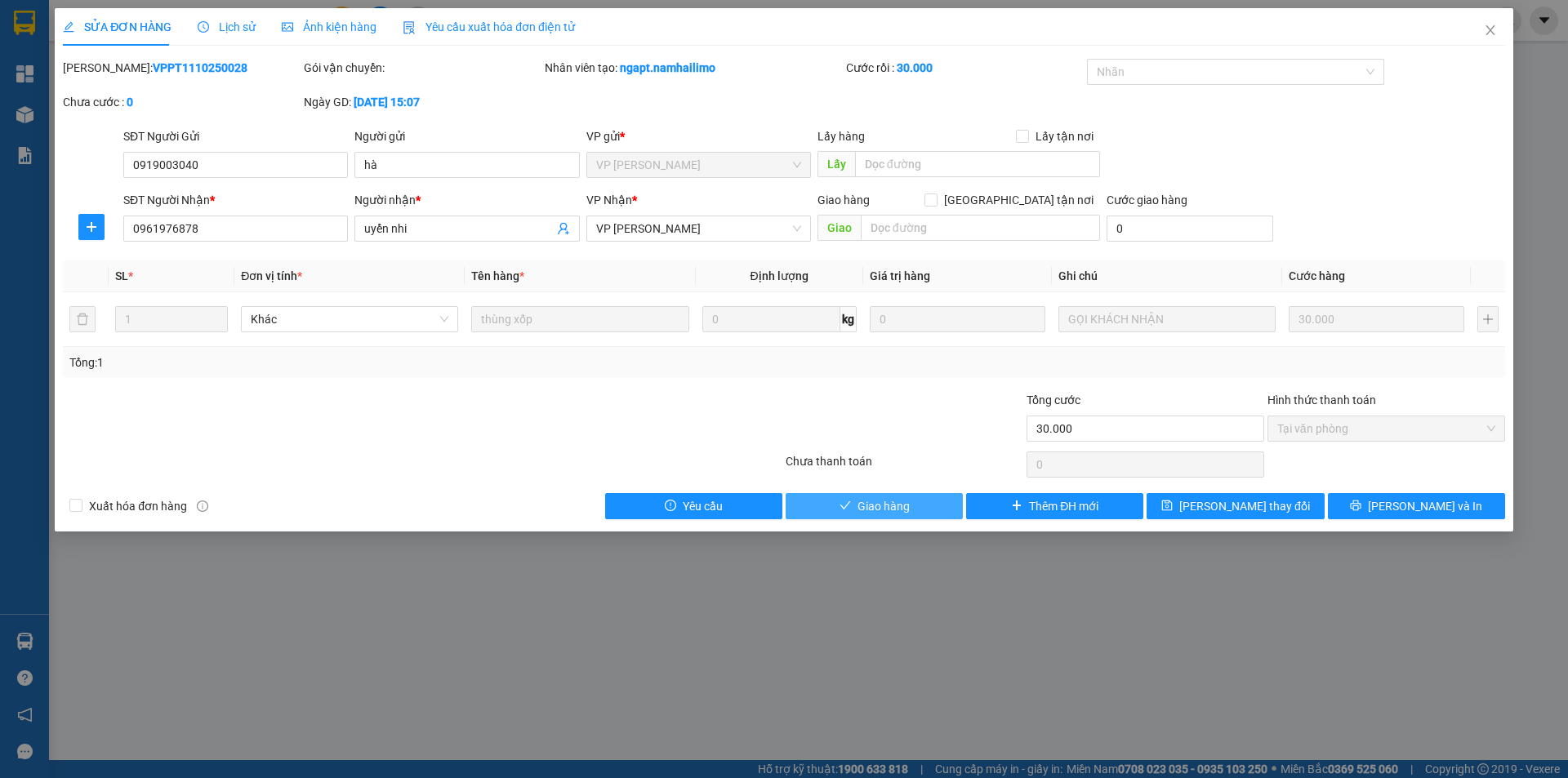
click at [903, 511] on span "Giao hàng" at bounding box center [883, 506] width 52 height 18
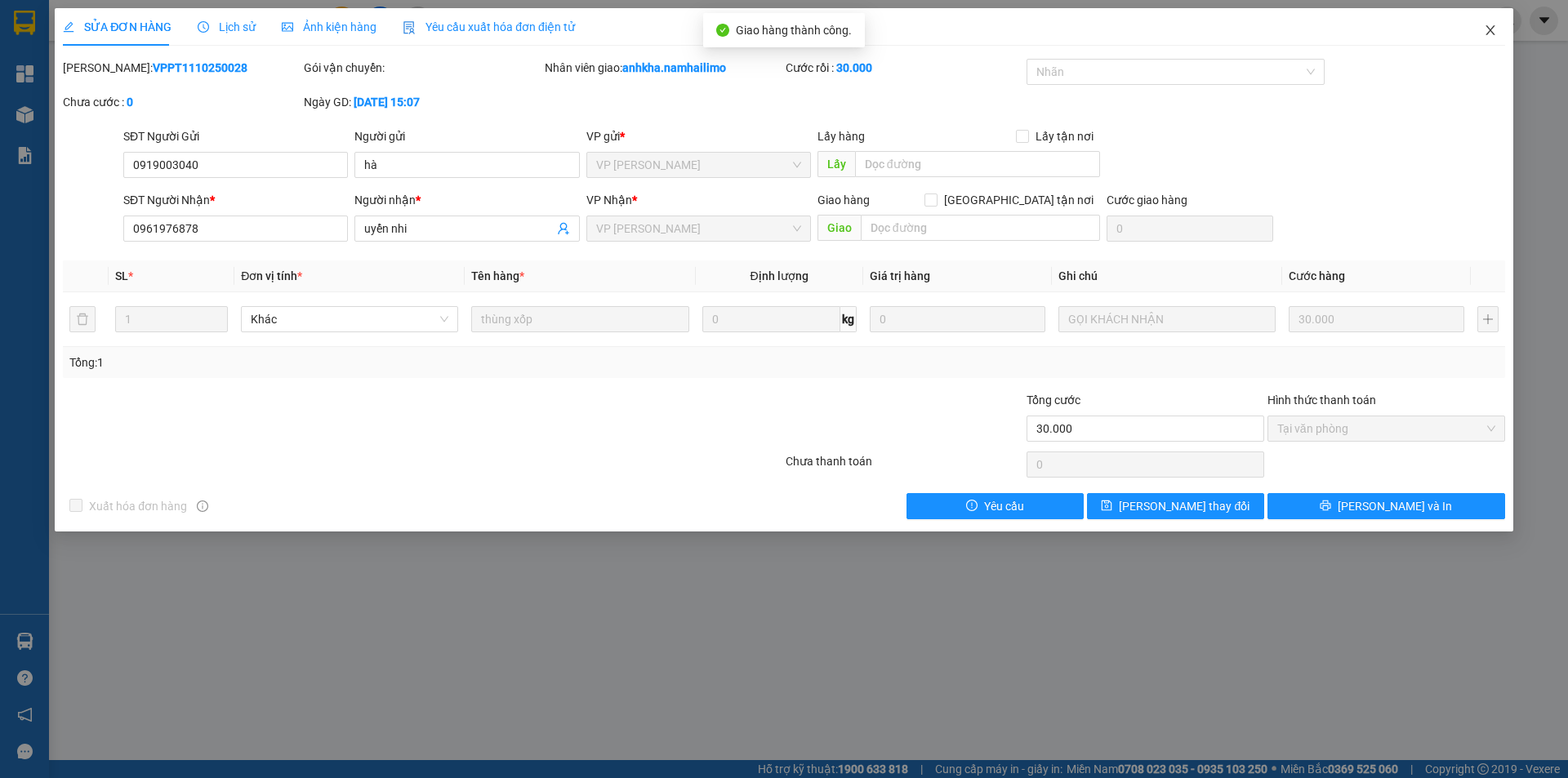
click at [1494, 37] on icon "close" at bounding box center [1490, 30] width 13 height 13
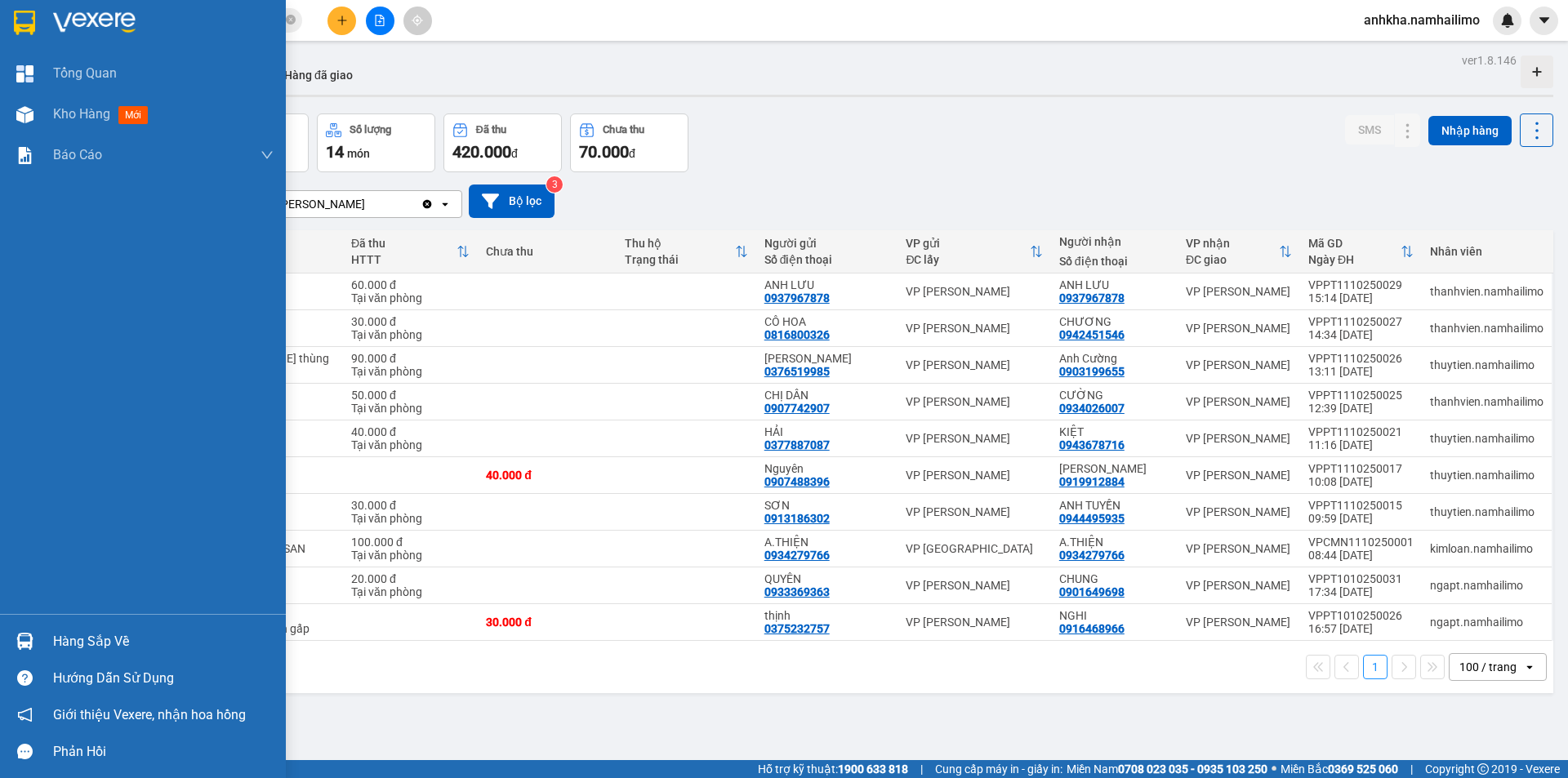
click at [41, 629] on div "Hàng sắp về" at bounding box center [143, 641] width 286 height 37
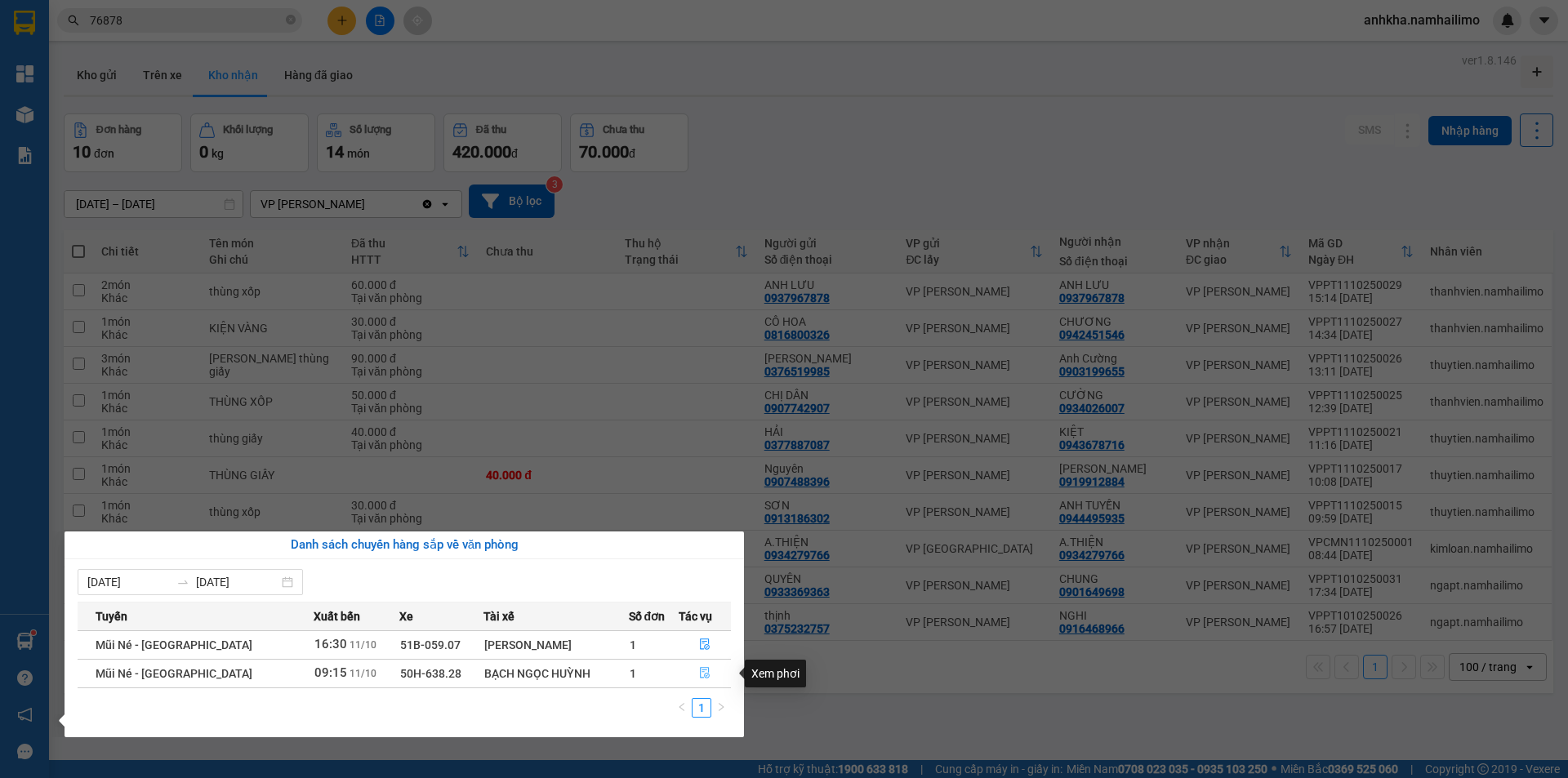
drag, startPoint x: 692, startPoint y: 677, endPoint x: 681, endPoint y: 674, distance: 11.4
click at [692, 676] on button "button" at bounding box center [705, 674] width 51 height 26
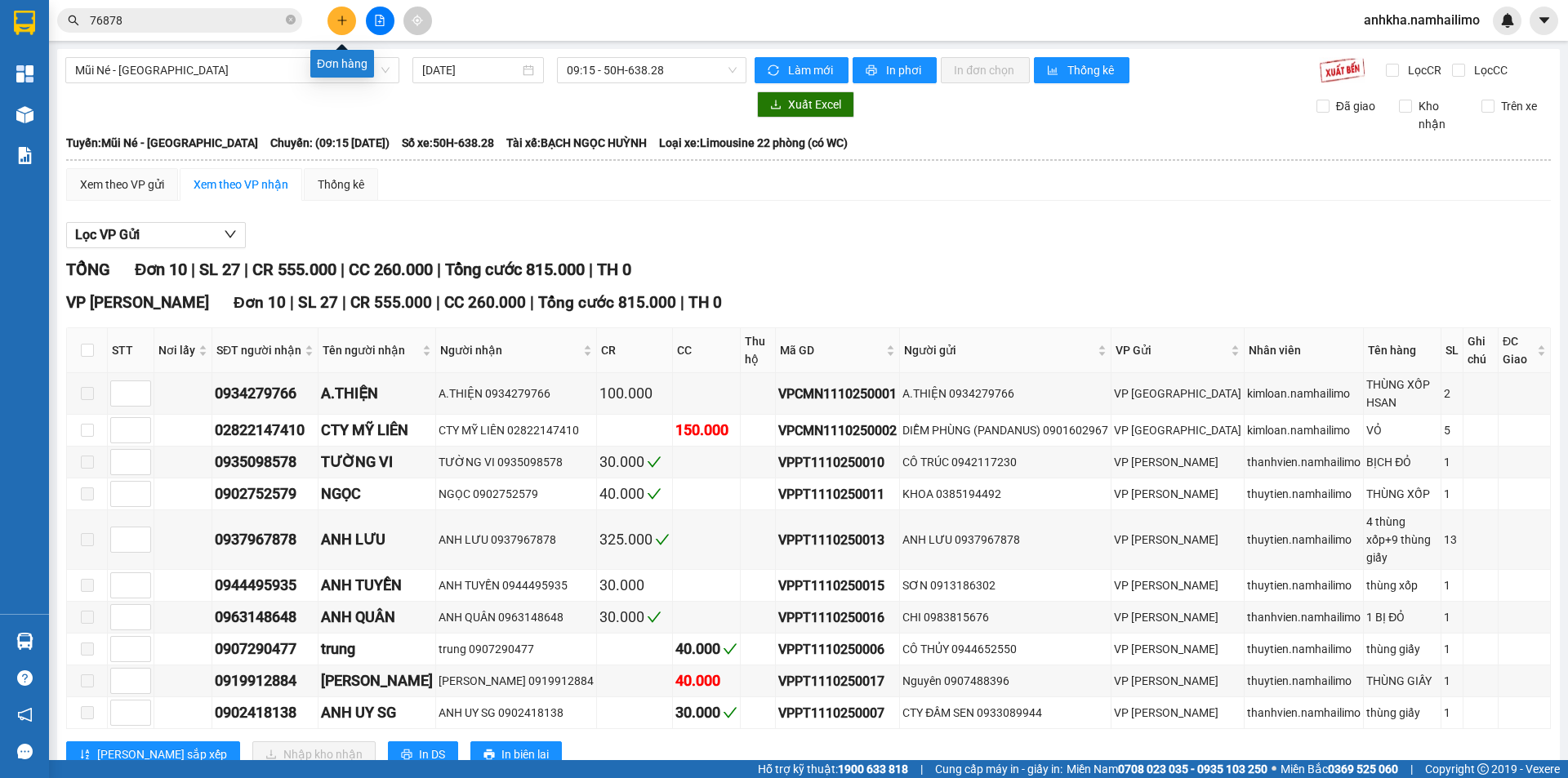
click at [340, 31] on button at bounding box center [341, 20] width 28 height 28
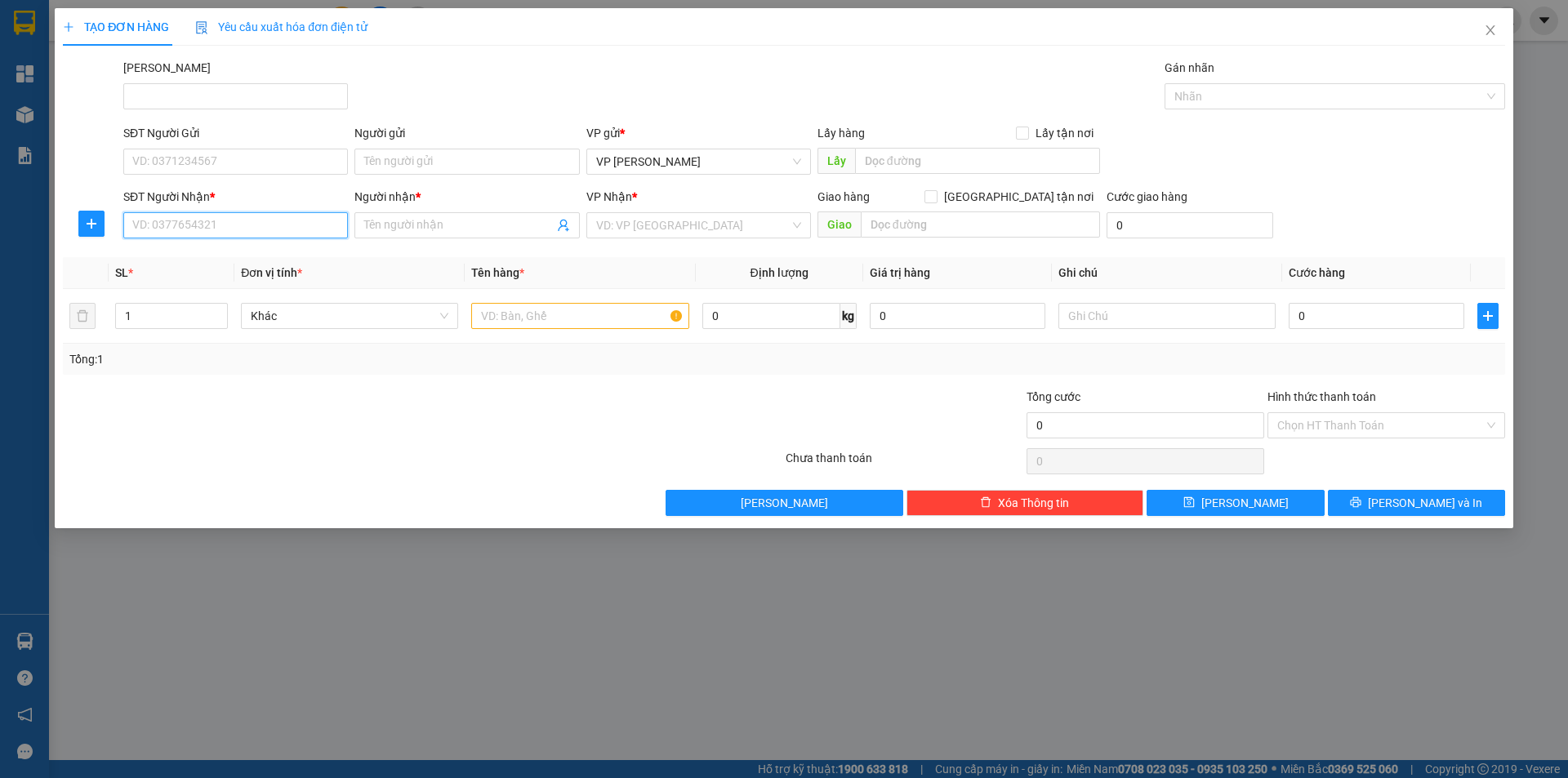
click at [244, 225] on input "SĐT Người Nhận *" at bounding box center [236, 226] width 225 height 26
type input "0398897908"
drag, startPoint x: 202, startPoint y: 225, endPoint x: 94, endPoint y: 222, distance: 108.0
click at [88, 225] on div "SĐT Người Nhận * 0398897908 0398897908 Người nhận * Tên người nhận VP Nhận * VD…" at bounding box center [784, 216] width 1445 height 57
type input "0398897908"
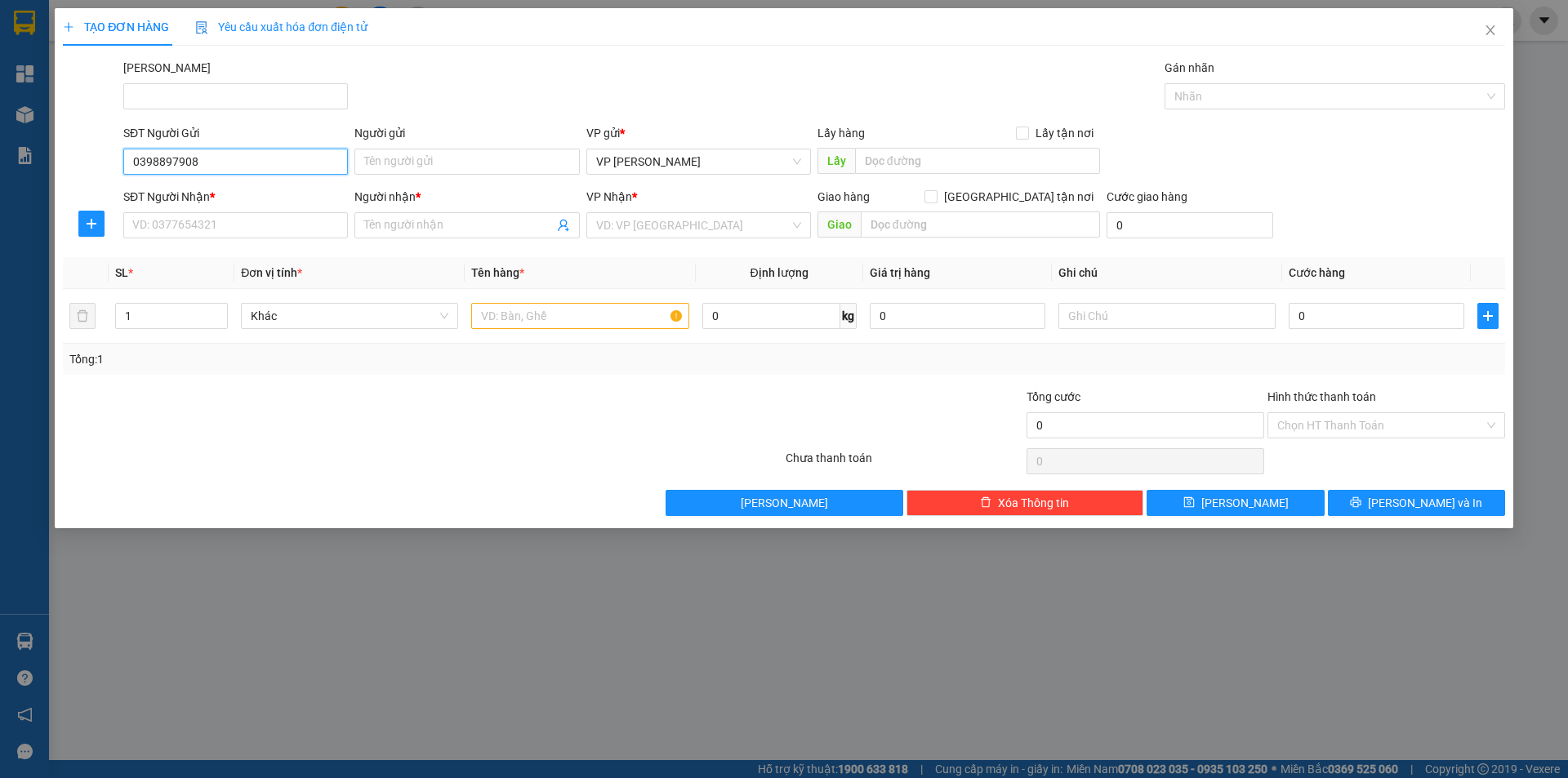
click at [213, 155] on input "0398897908" at bounding box center [236, 161] width 225 height 26
click at [199, 189] on div "0398897908 - chung" at bounding box center [236, 194] width 205 height 18
type input "chung"
type input "0562596888"
type input "Hiếu Bùi"
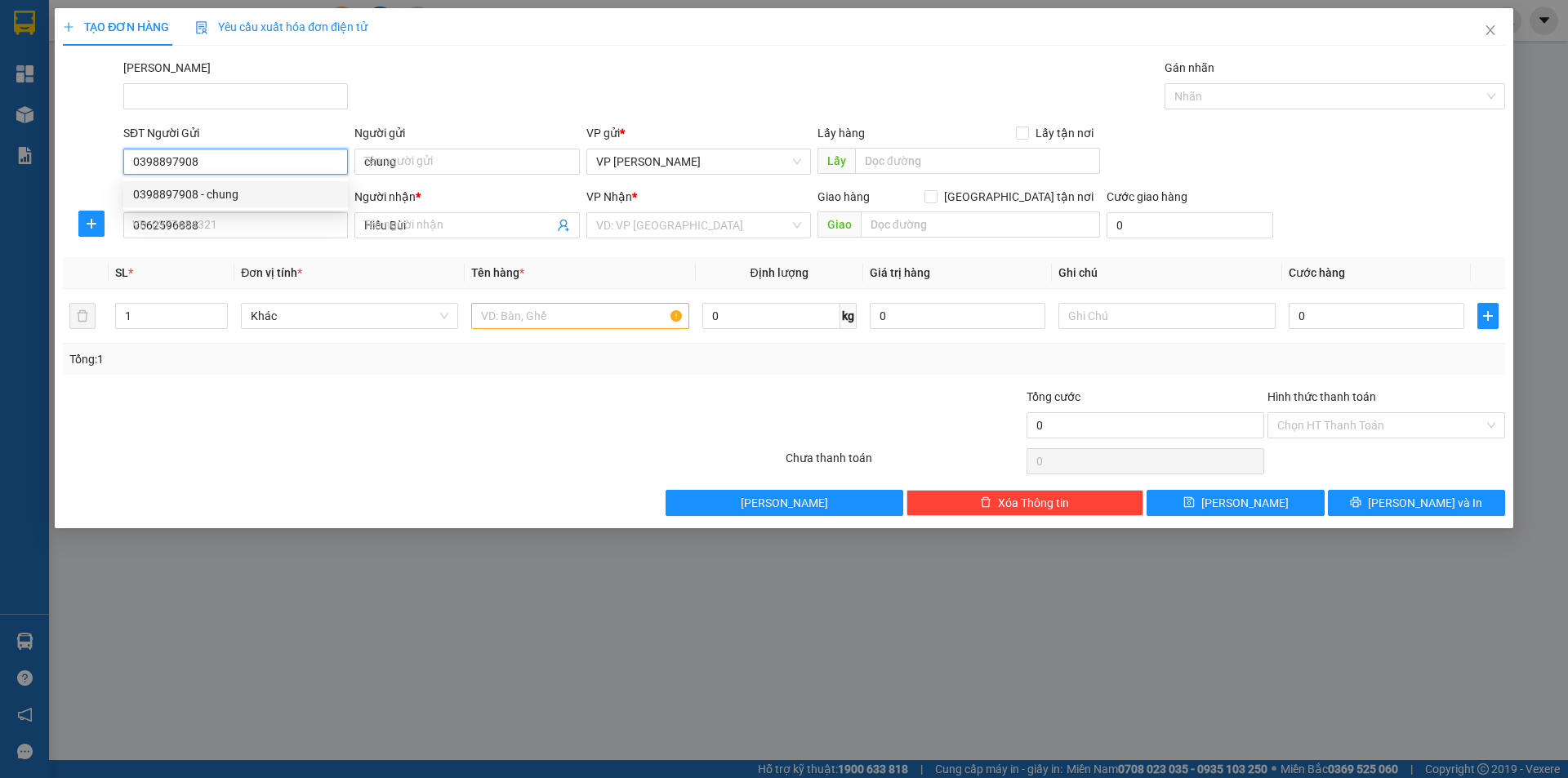
type input "70.000"
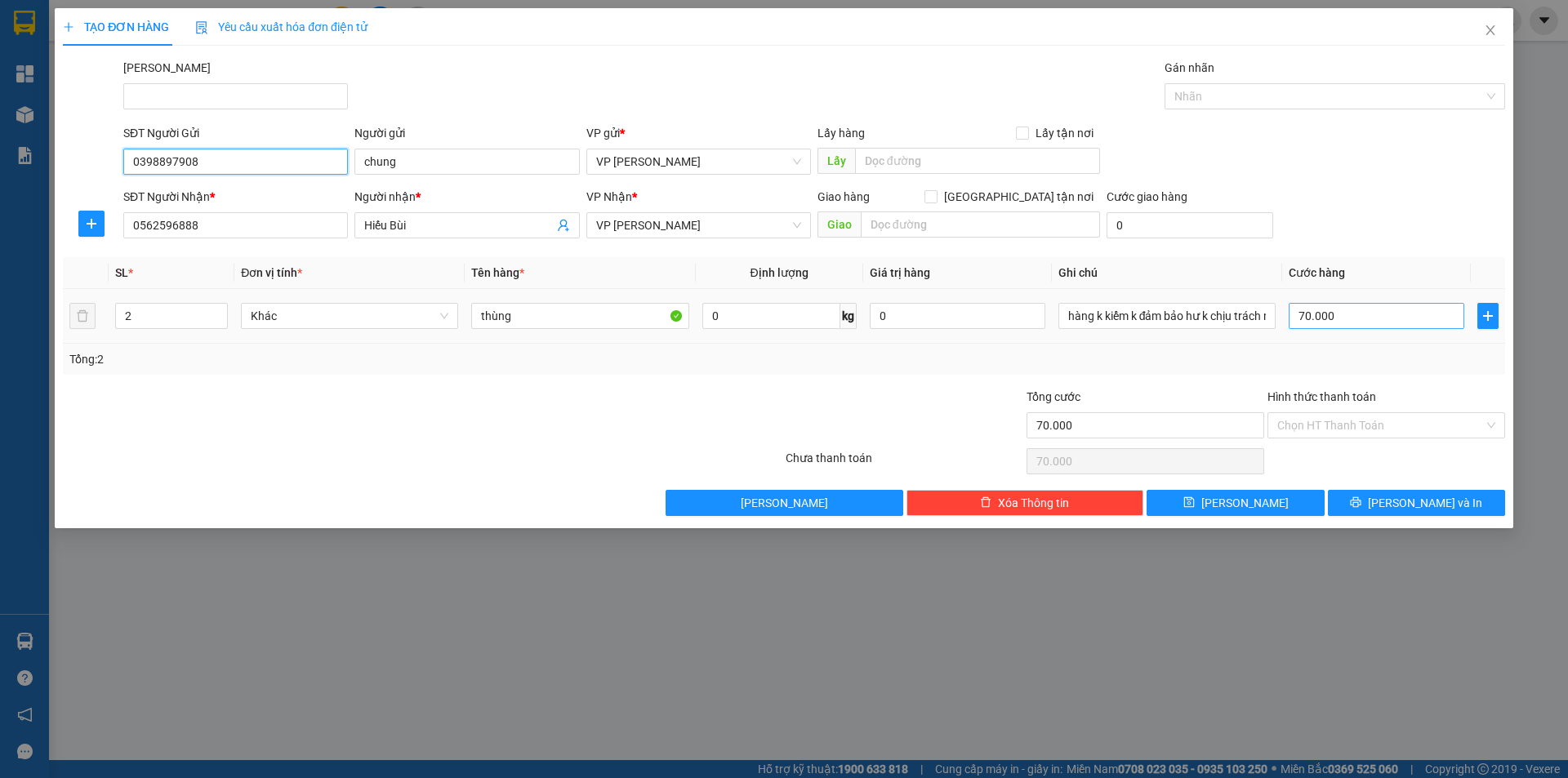
type input "0398897908"
click at [1336, 323] on input "70.000" at bounding box center [1377, 316] width 176 height 26
type input "8"
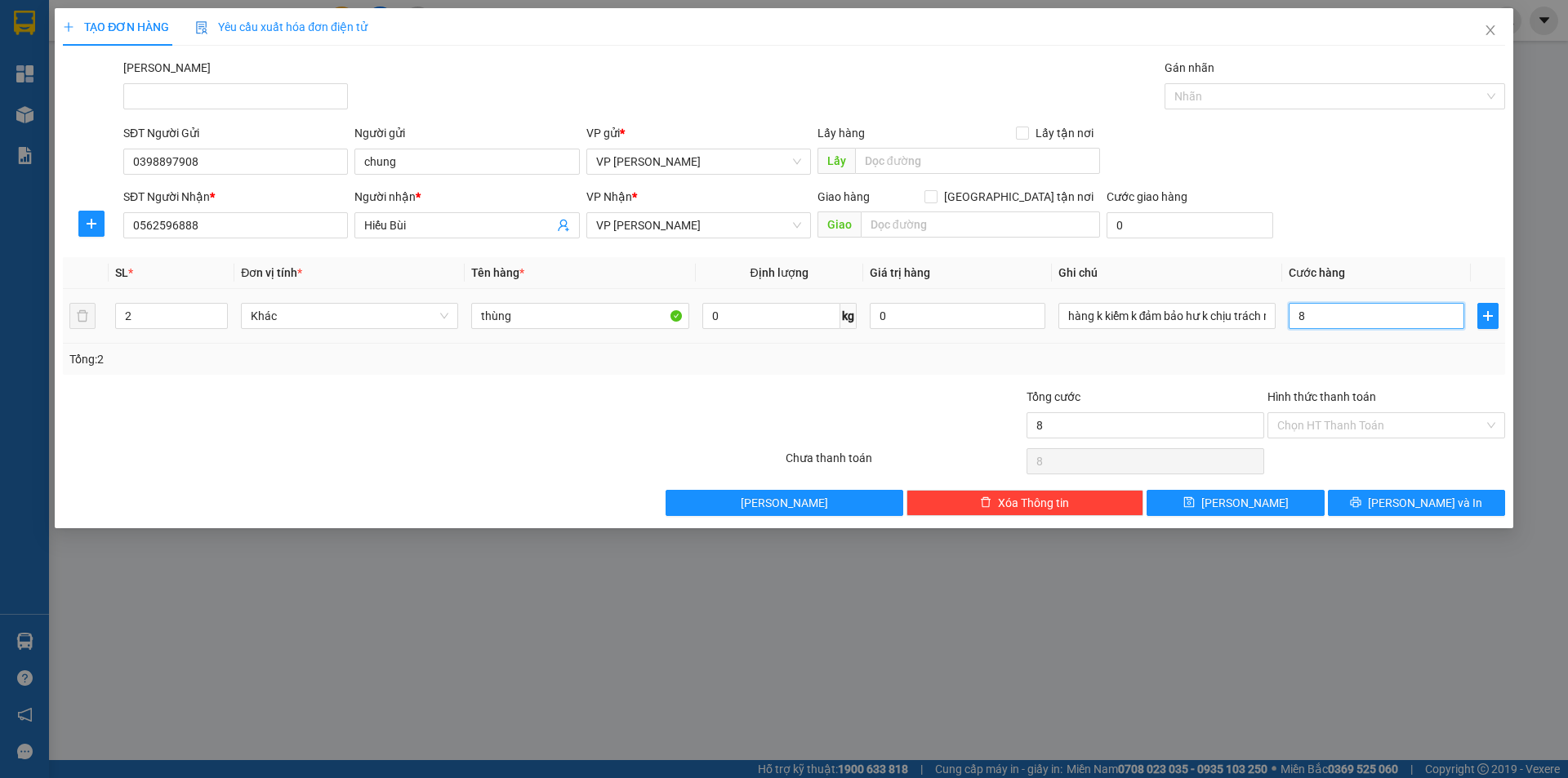
type input "80"
type input "80.000"
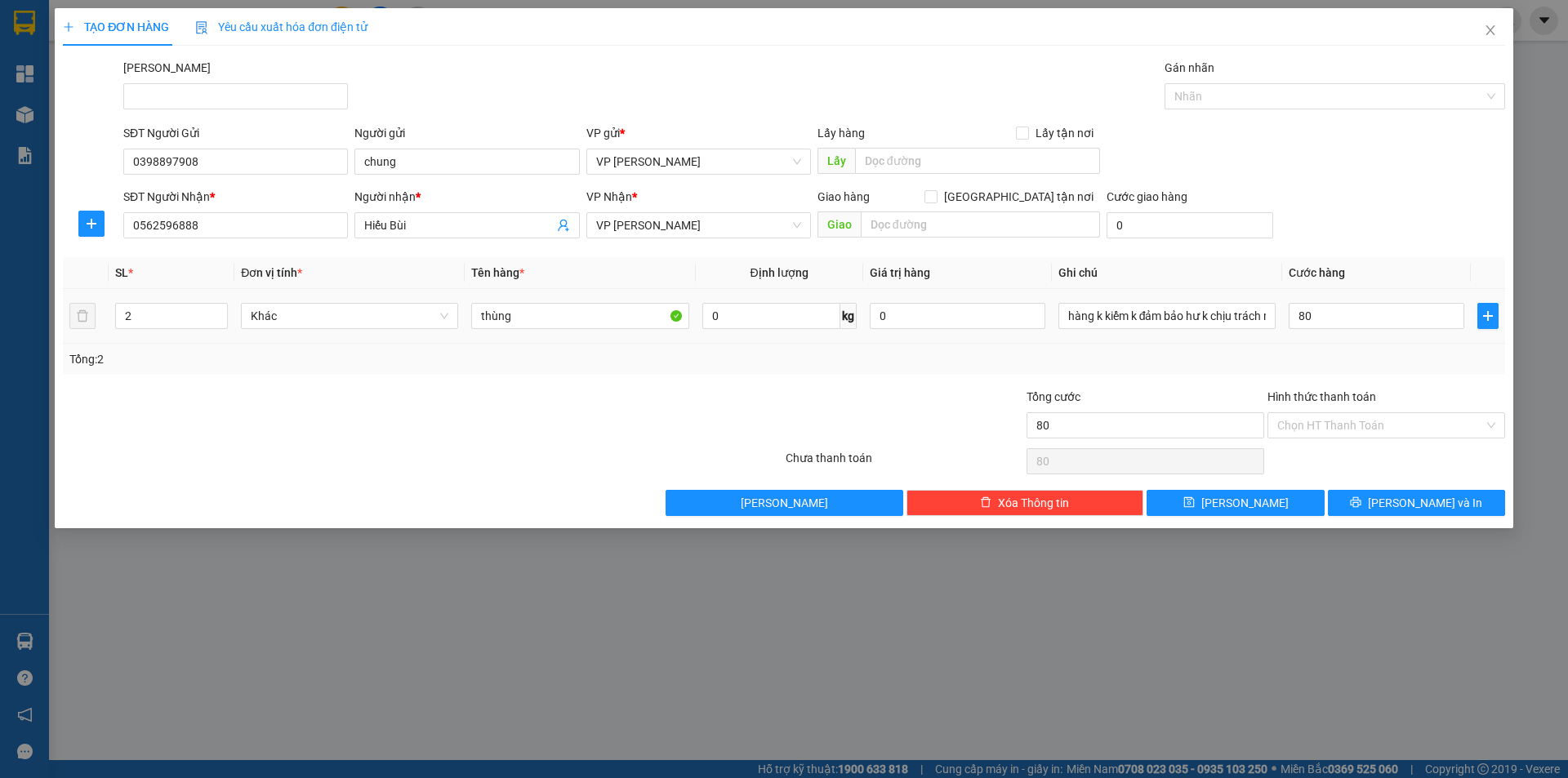
type input "80.000"
click at [1321, 222] on div "SĐT Người Nhận * 0562596888 Người nhận * Hiếu Bùi VP Nhận * VP [PERSON_NAME] Gi…" at bounding box center [814, 216] width 1389 height 57
click at [1362, 499] on icon "printer" at bounding box center [1355, 502] width 11 height 11
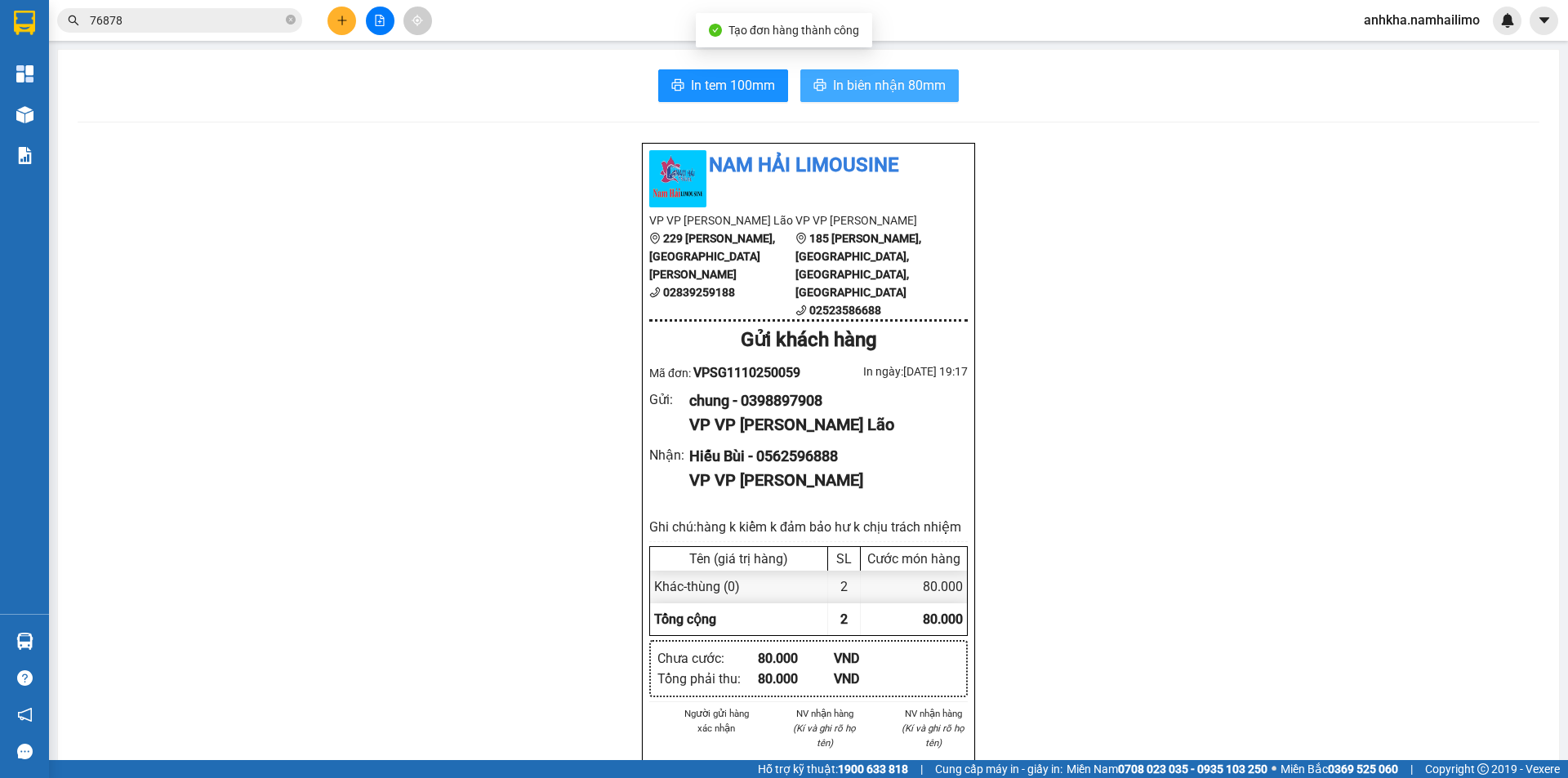
click at [865, 94] on span "In biên nhận 80mm" at bounding box center [889, 85] width 113 height 20
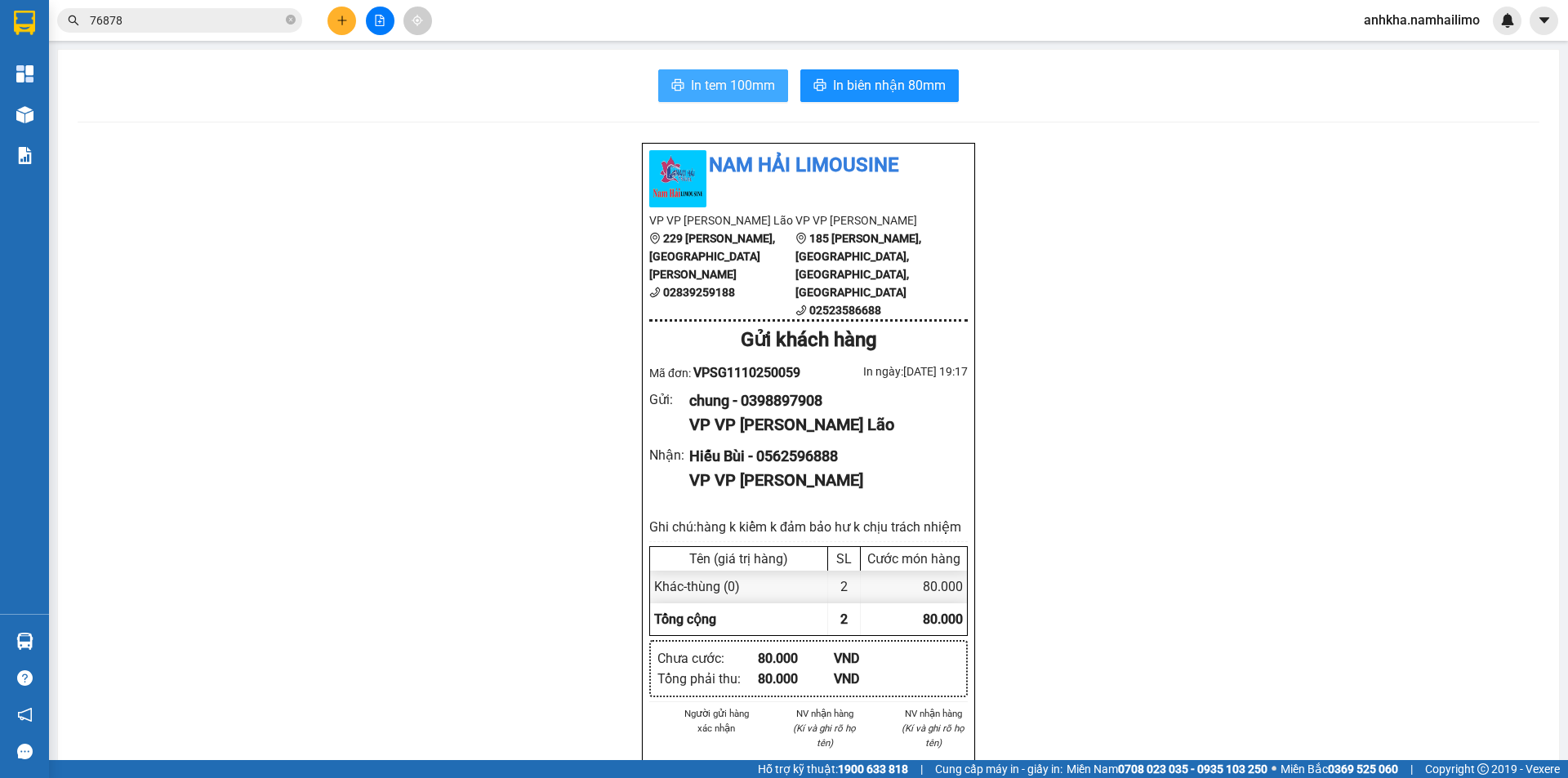
click at [679, 93] on button "In tem 100mm" at bounding box center [723, 86] width 130 height 33
click at [343, 25] on icon "plus" at bounding box center [341, 20] width 11 height 11
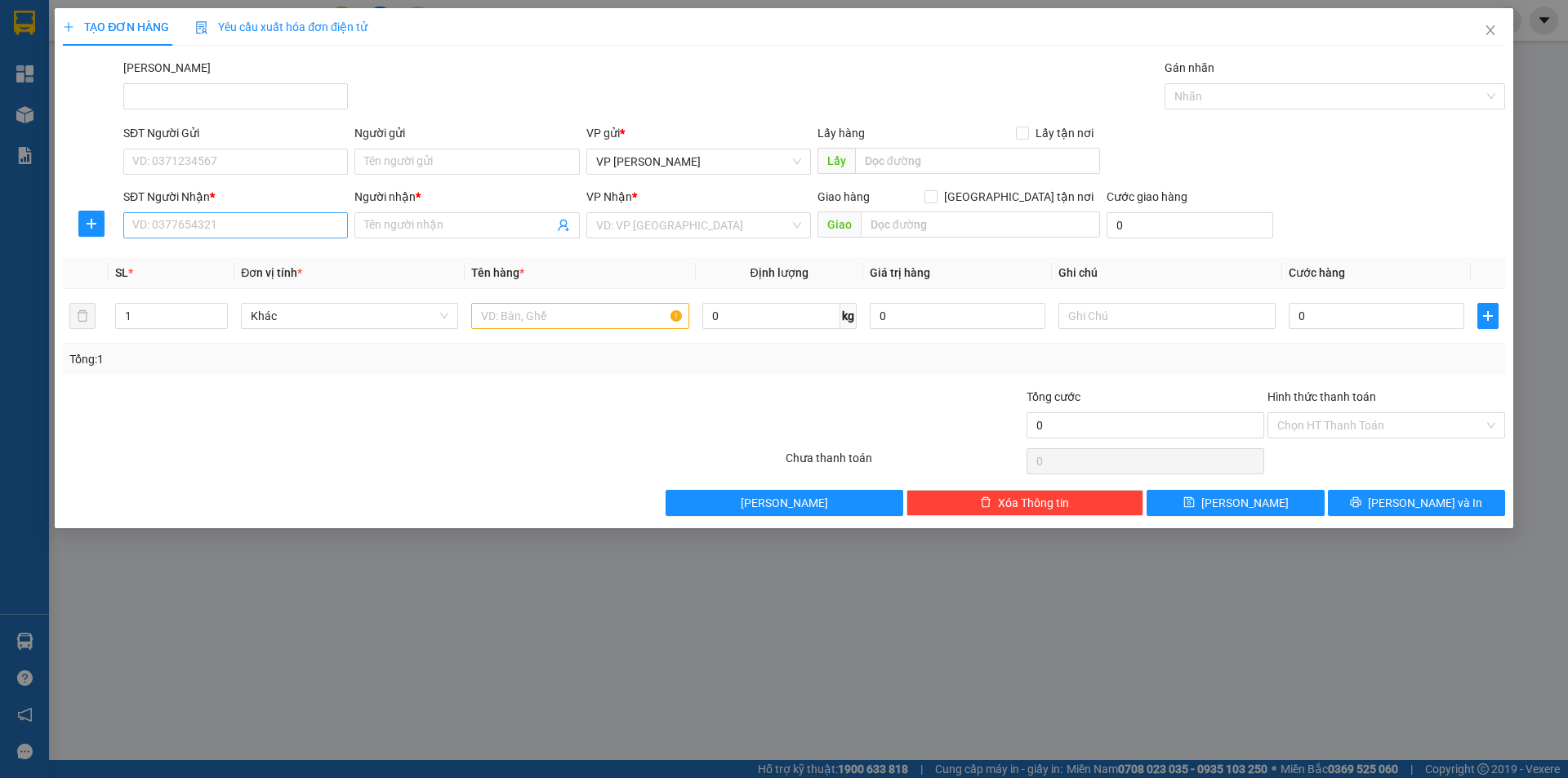
drag, startPoint x: 191, startPoint y: 211, endPoint x: 196, endPoint y: 219, distance: 9.4
click at [191, 212] on div "SĐT Người Nhận *" at bounding box center [236, 200] width 225 height 25
click at [197, 220] on input "SĐT Người Nhận *" at bounding box center [236, 226] width 225 height 26
click at [181, 253] on div "0964511646 - OSHI PHAN THIẾT" at bounding box center [236, 258] width 205 height 18
type input "0964511646"
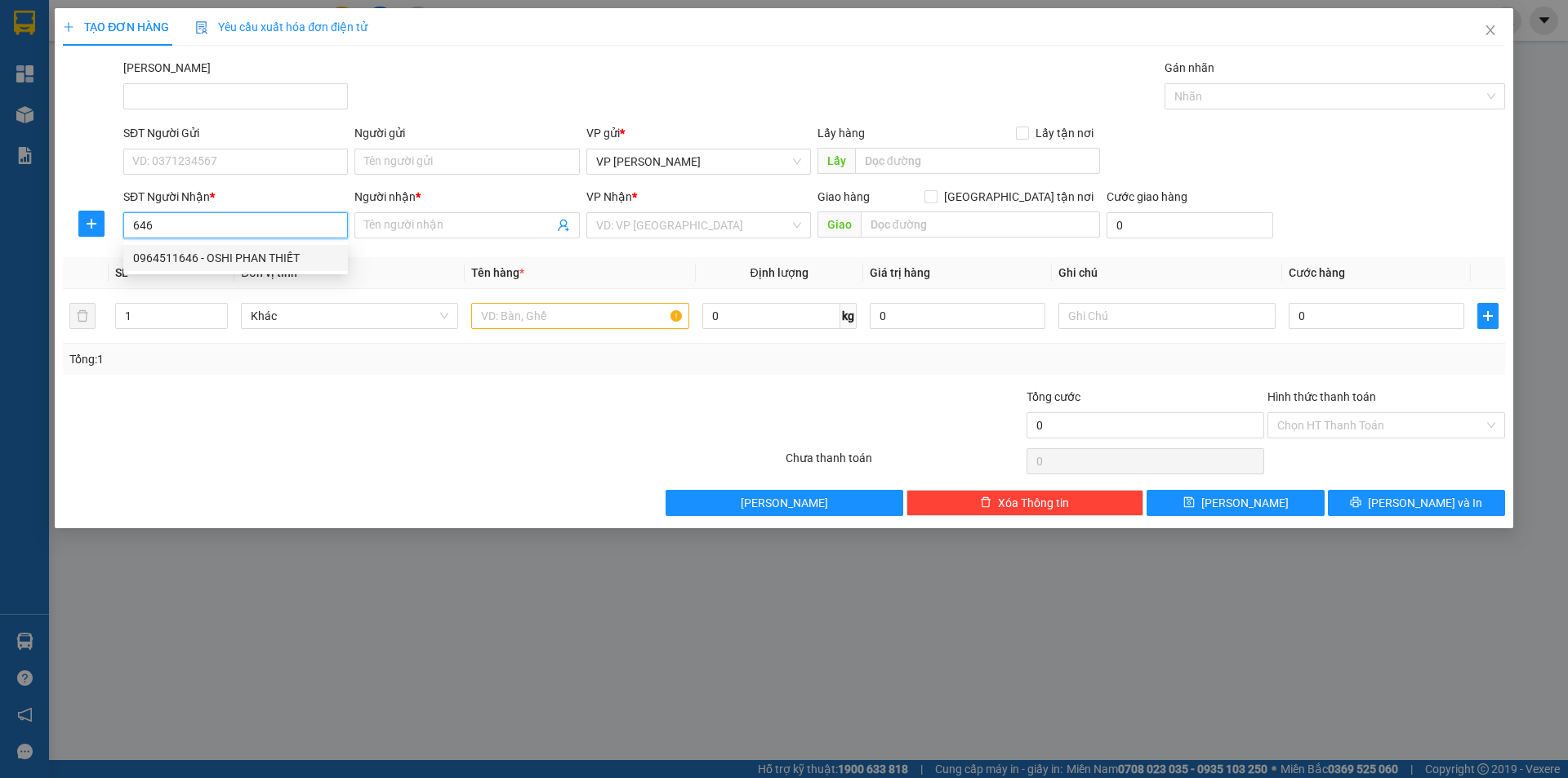
type input "OSHI PHAN THIẾT"
type input "40.000"
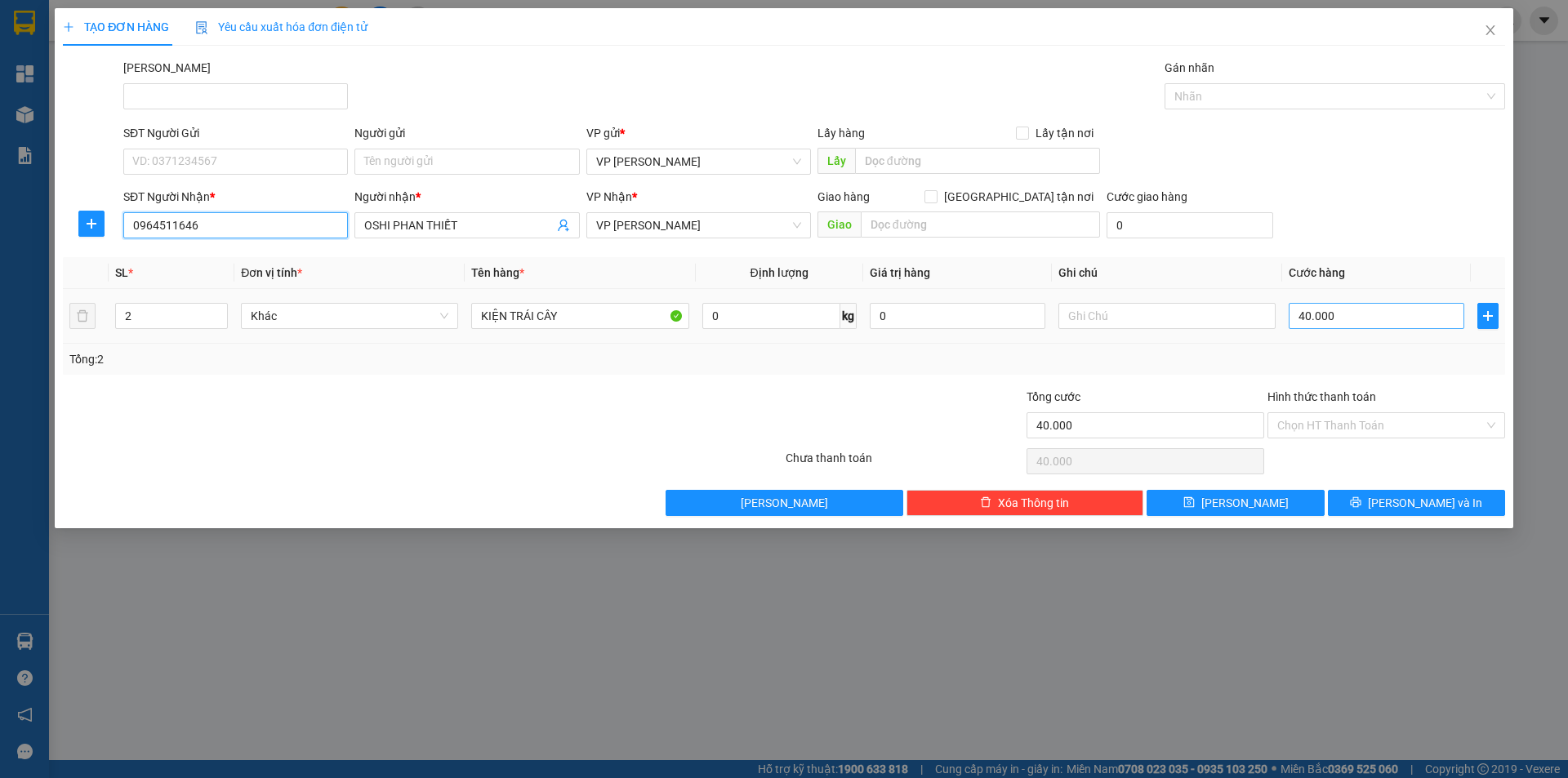
type input "0964511646"
click at [1335, 321] on input "40.000" at bounding box center [1377, 316] width 176 height 26
type input "6"
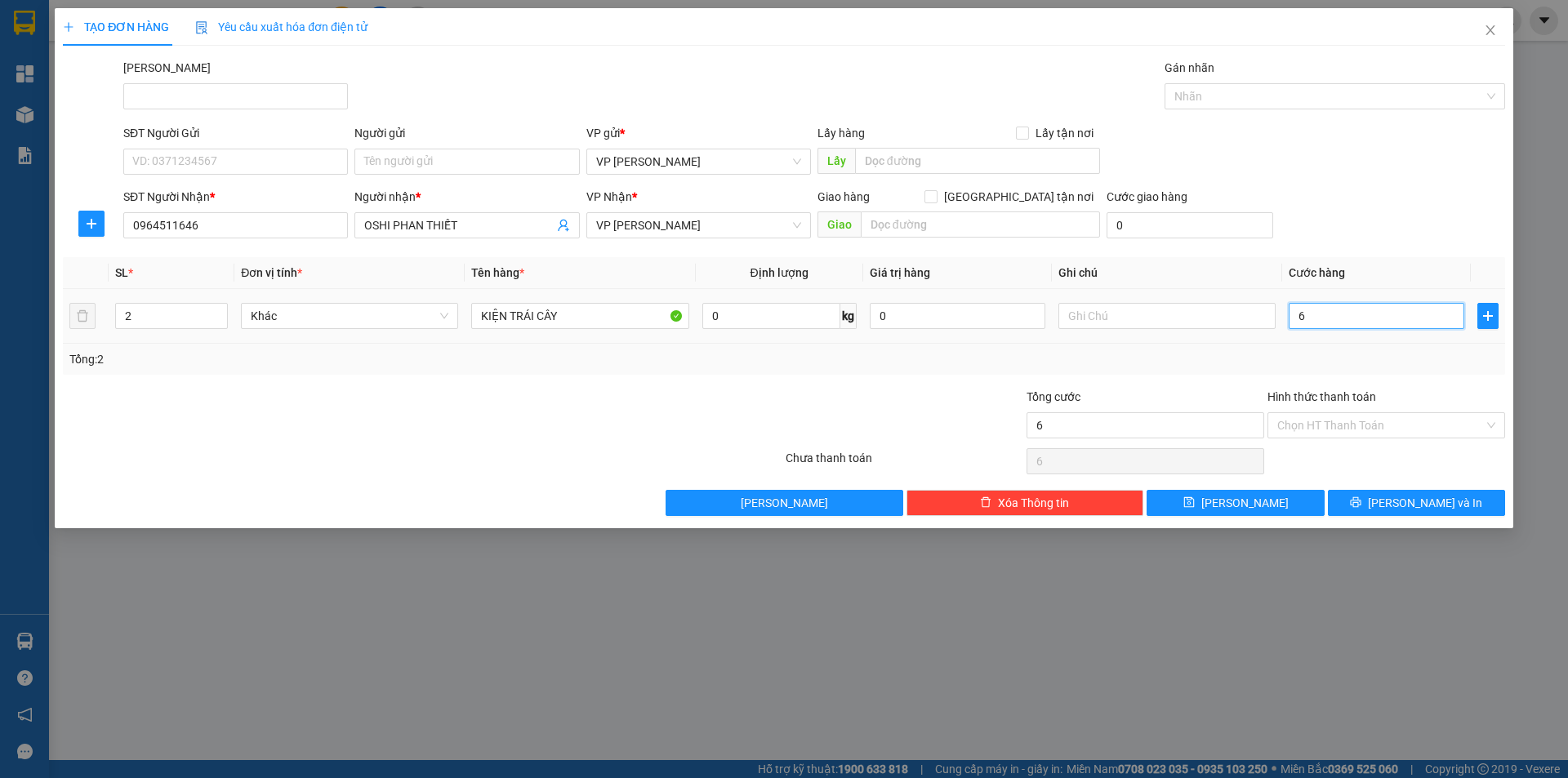
type input "60"
type input "60.000"
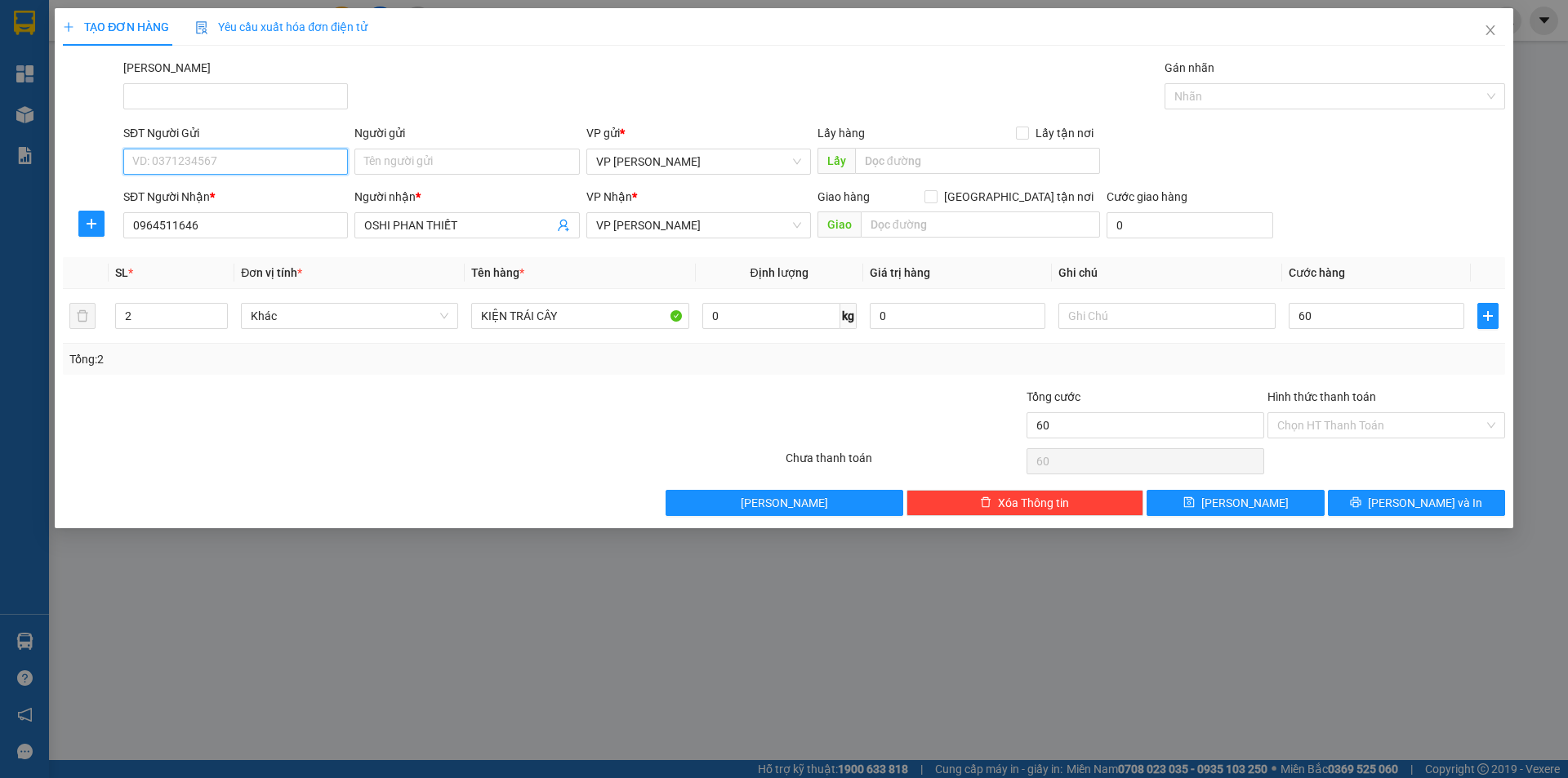
type input "60.000"
click at [206, 161] on input "SĐT Người Gửi" at bounding box center [236, 161] width 225 height 26
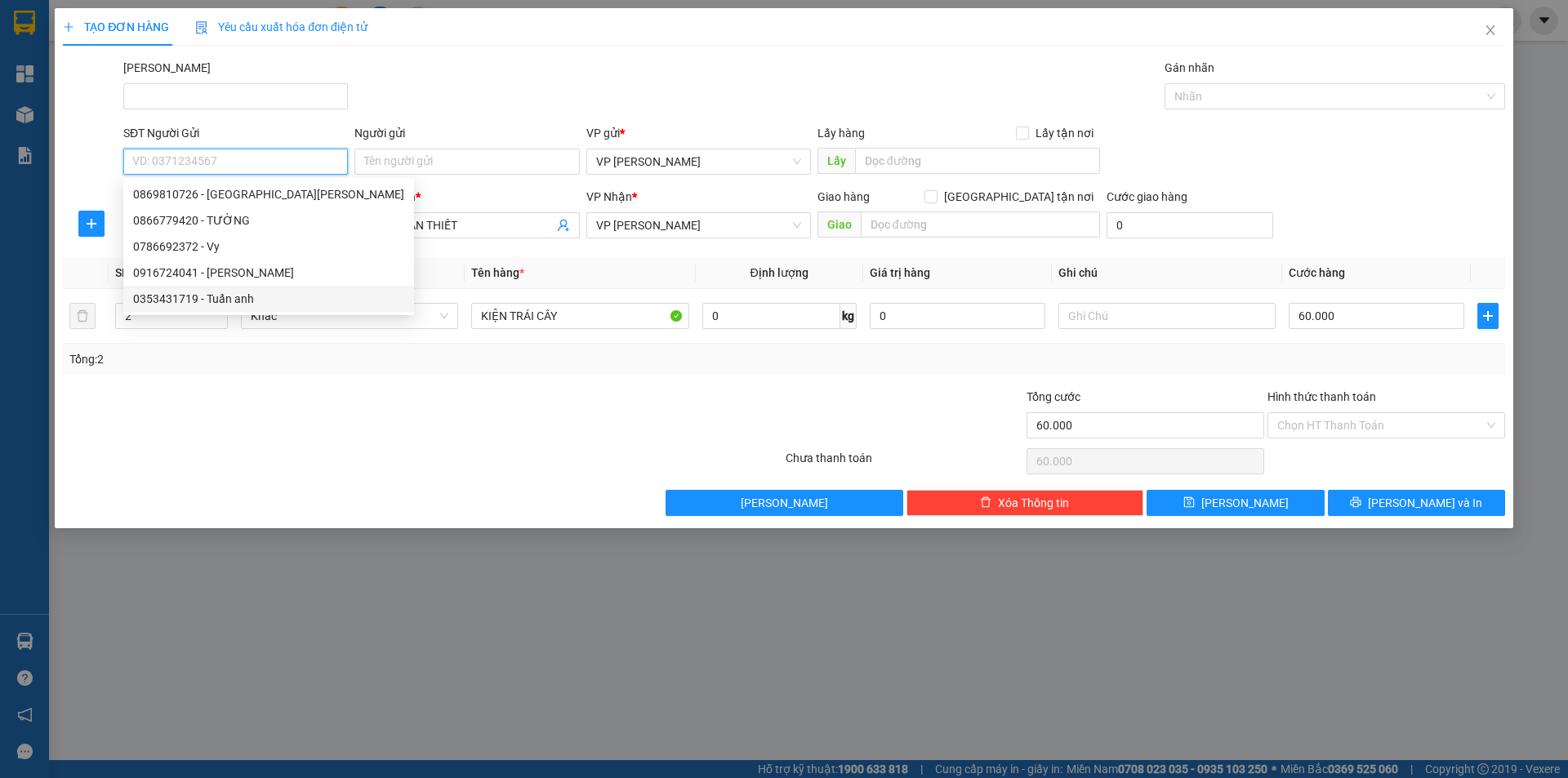
click at [204, 302] on div "0353431719 - Tuấn anh" at bounding box center [268, 299] width 271 height 18
type input "0353431719"
type input "Tuấn anh"
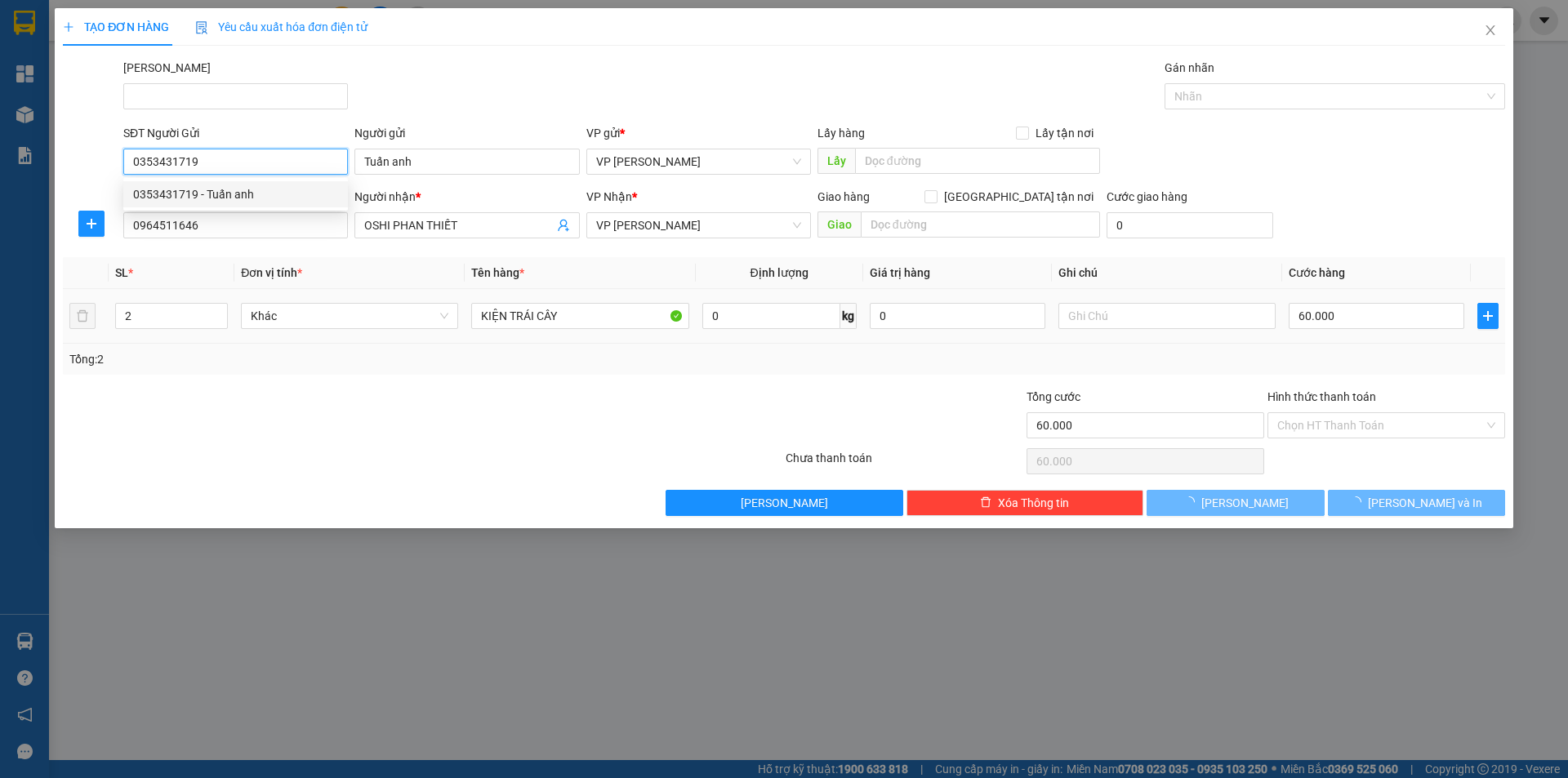
type input "30.000"
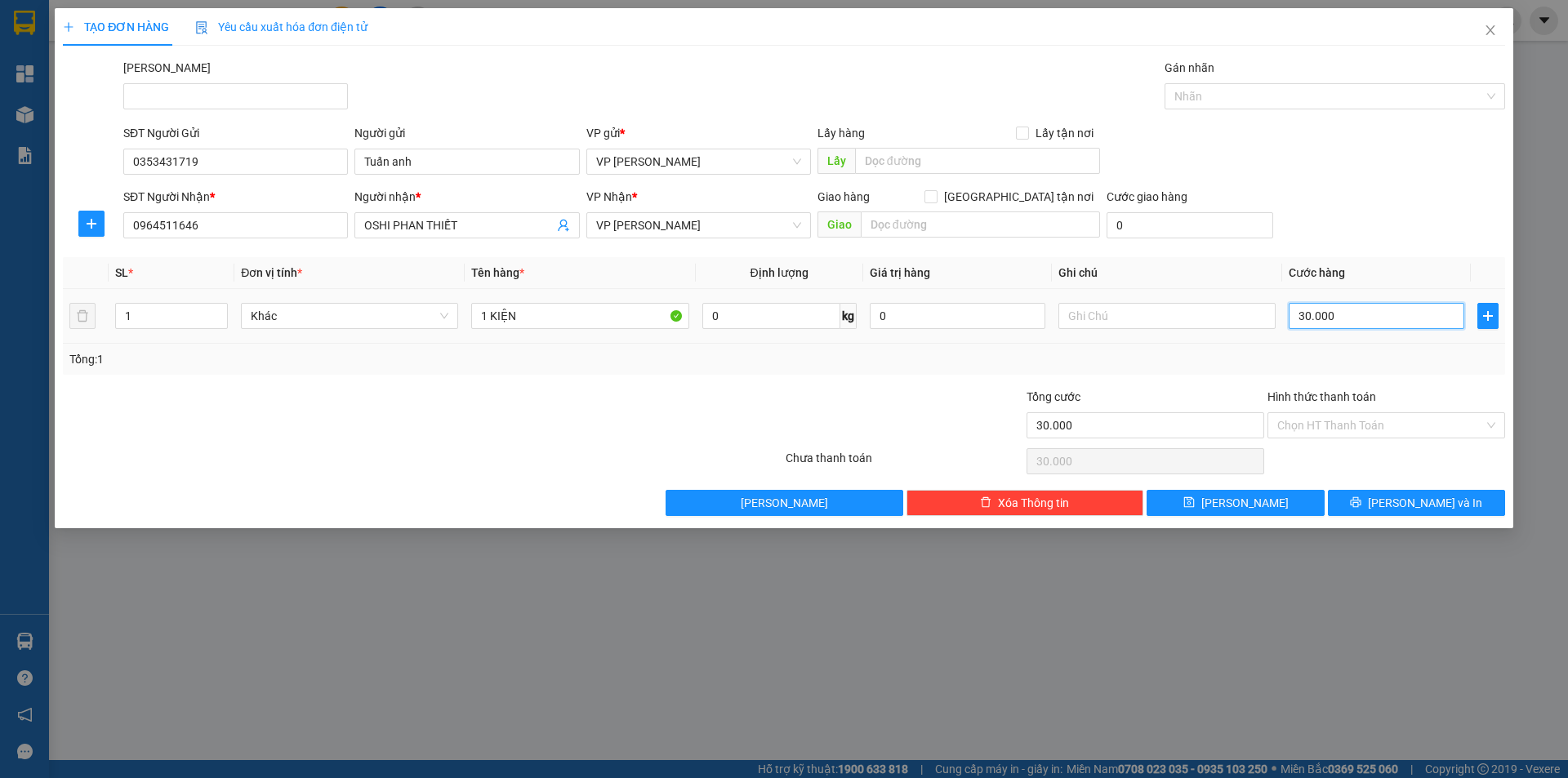
click at [1318, 321] on input "30.000" at bounding box center [1377, 316] width 176 height 26
type input "6"
type input "60"
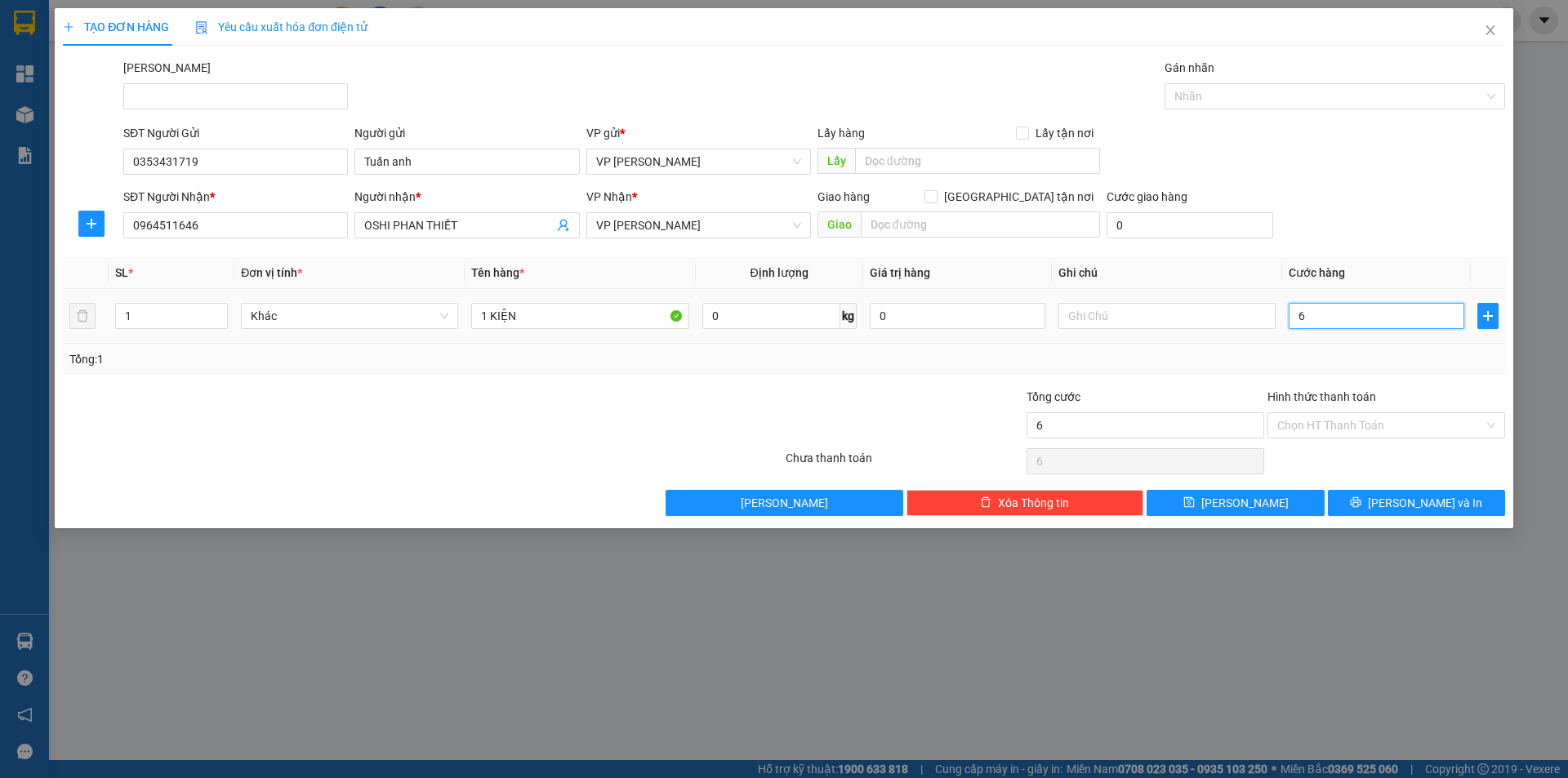
type input "60"
type input "60.000"
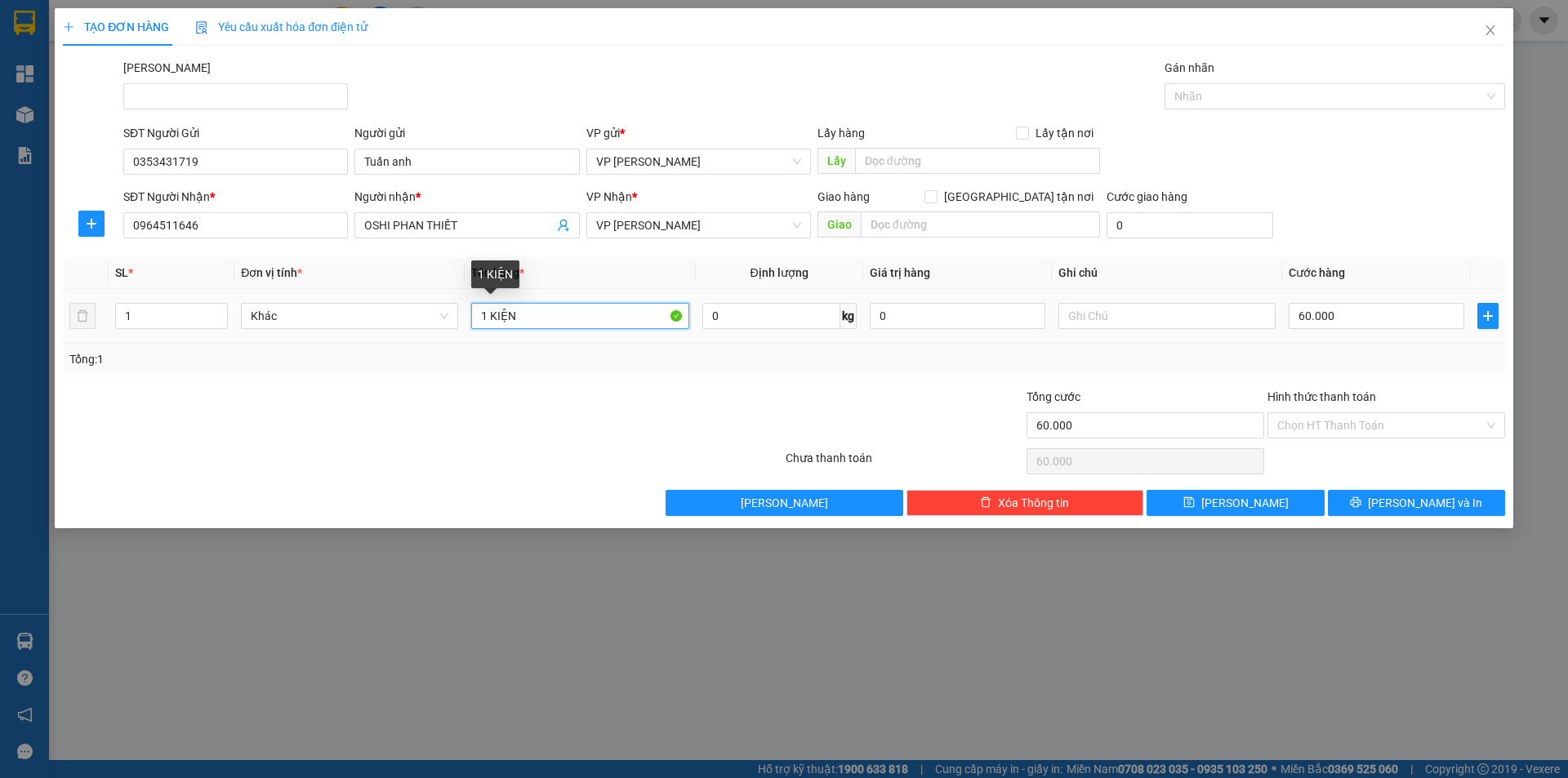
drag, startPoint x: 490, startPoint y: 312, endPoint x: 476, endPoint y: 314, distance: 14.1
click at [476, 314] on input "1 KIỆN" at bounding box center [580, 316] width 217 height 26
type input "2 KIỆN"
type input "2"
click at [218, 312] on icon "up" at bounding box center [219, 312] width 5 height 5
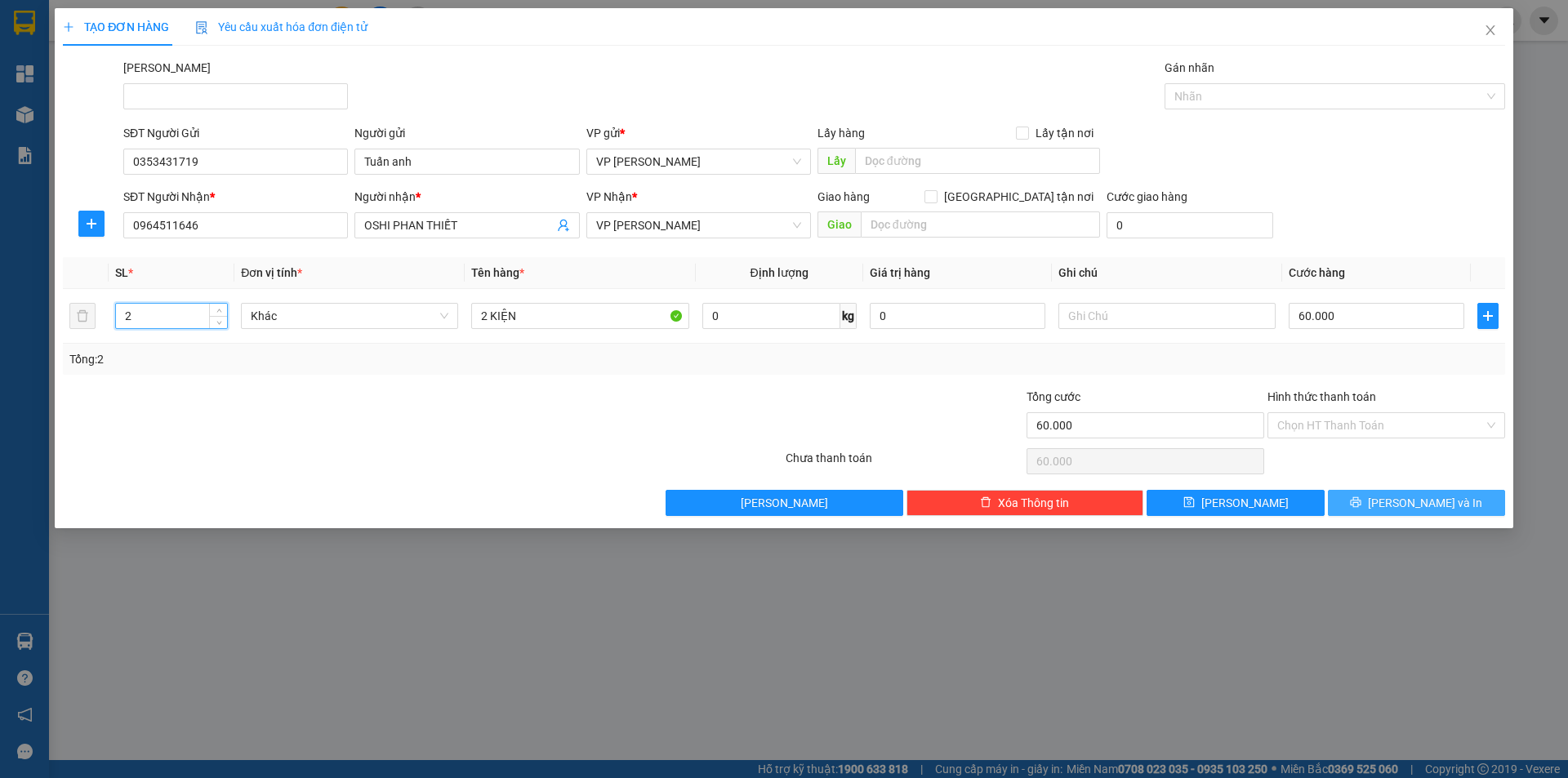
click at [1360, 498] on button "[PERSON_NAME] và In" at bounding box center [1416, 503] width 177 height 26
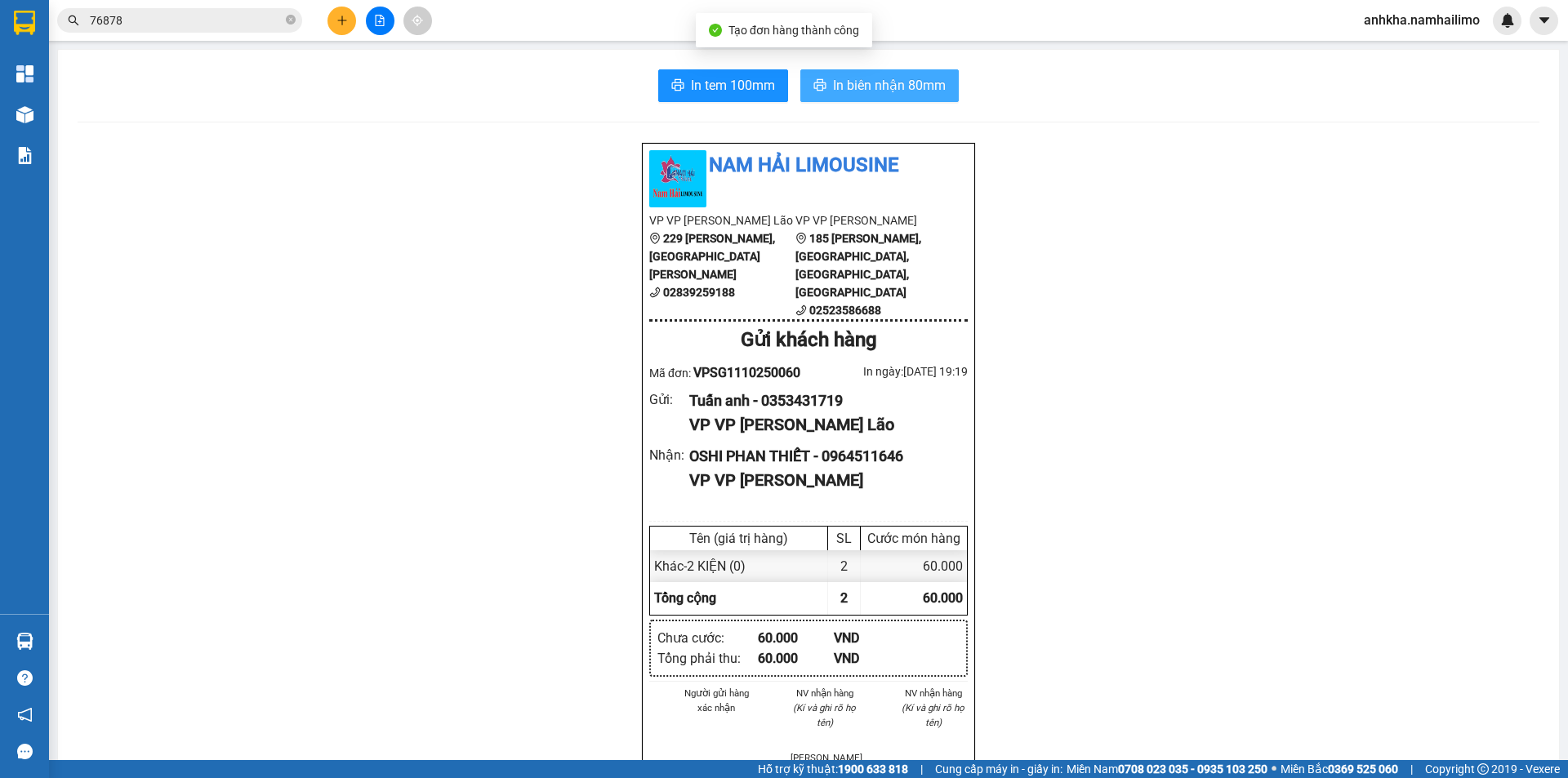
click at [864, 99] on button "In biên nhận 80mm" at bounding box center [880, 86] width 159 height 33
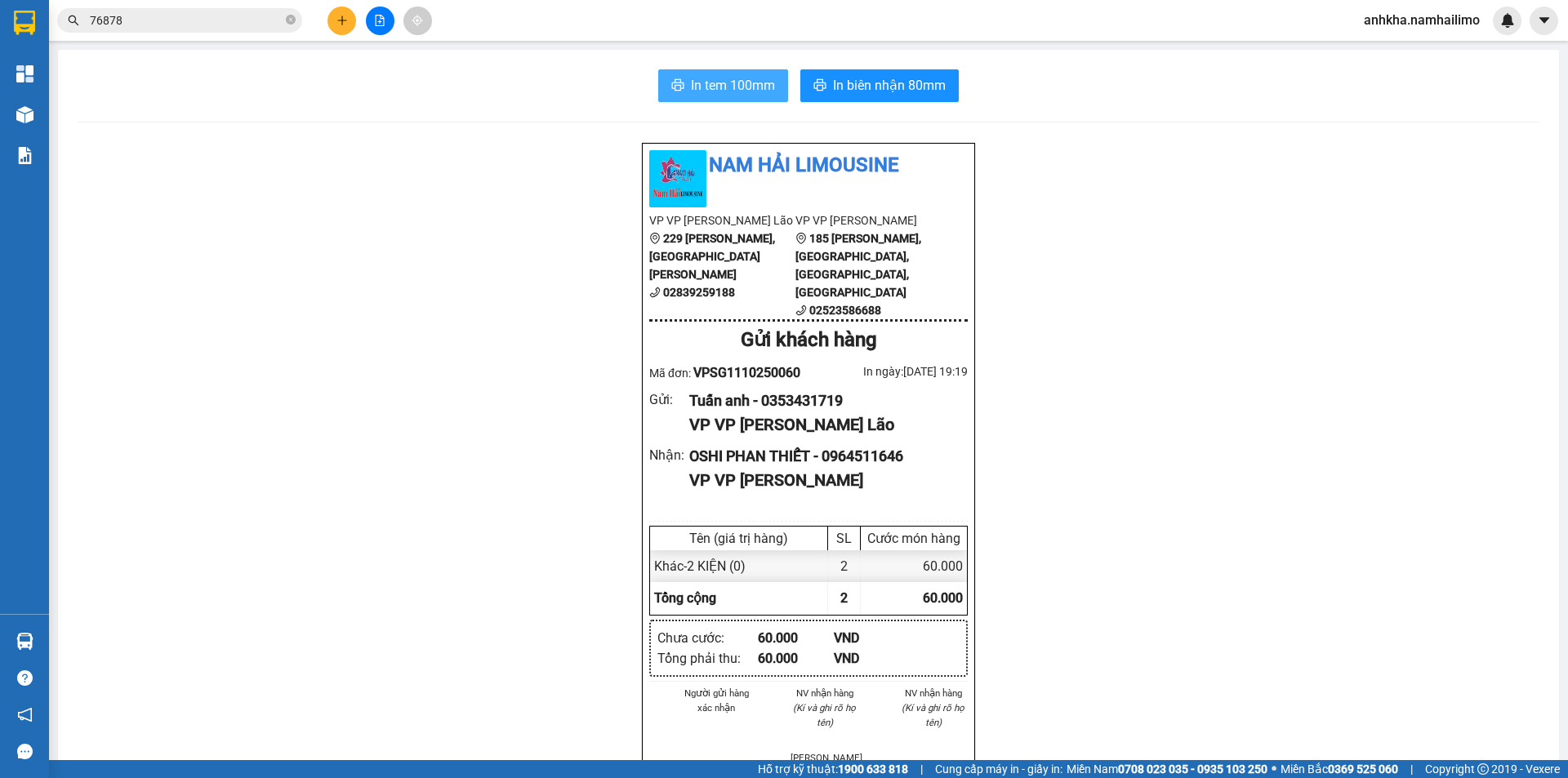
click at [676, 101] on button "In tem 100mm" at bounding box center [723, 86] width 130 height 33
click at [335, 19] on button at bounding box center [341, 20] width 28 height 28
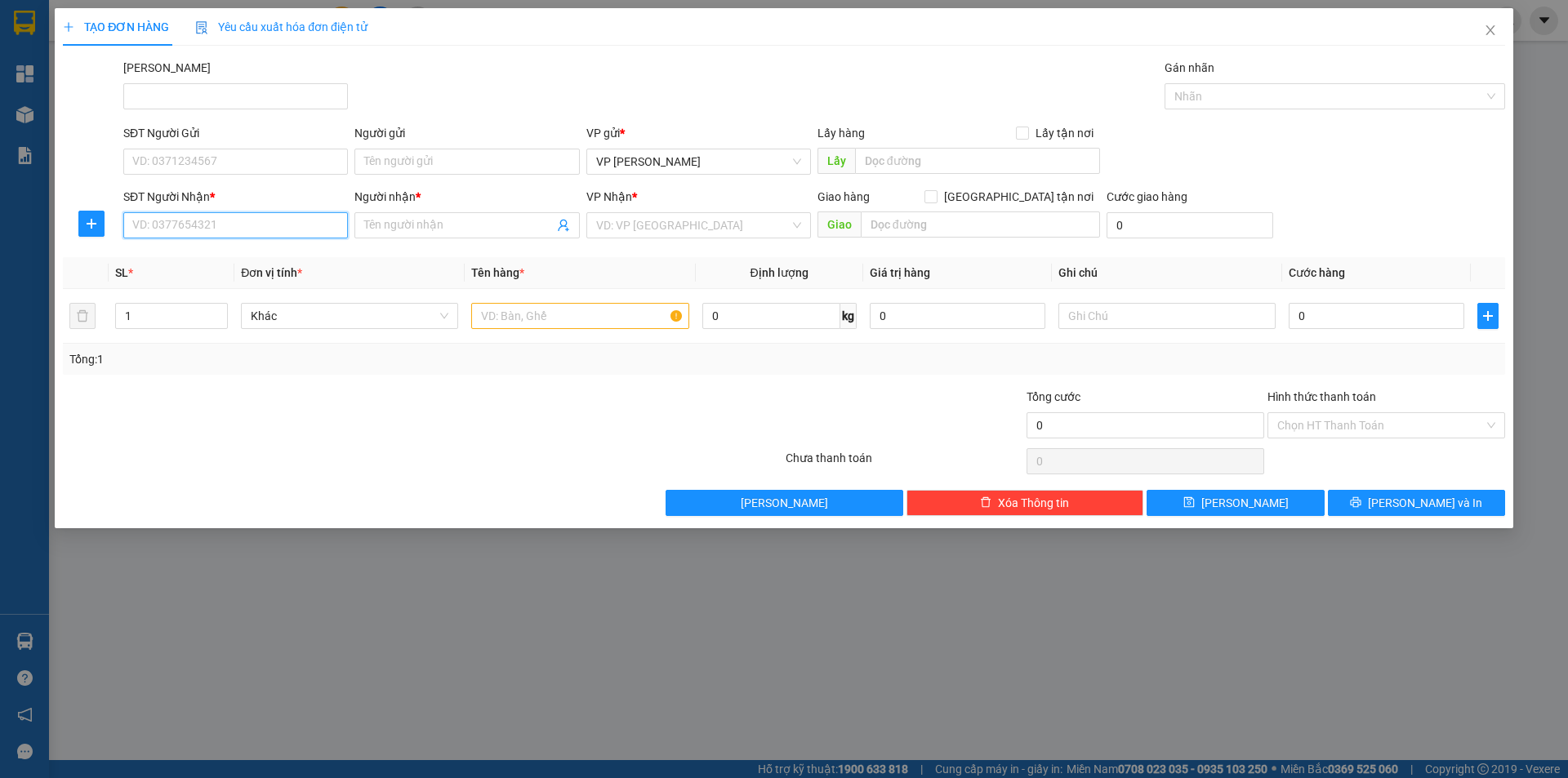
click at [222, 225] on input "SĐT Người Nhận *" at bounding box center [236, 226] width 225 height 26
click at [221, 260] on div "0949844482 - [GEOGRAPHIC_DATA]" at bounding box center [236, 258] width 205 height 18
type input "0949844482"
type input "[GEOGRAPHIC_DATA]"
type input "30.000"
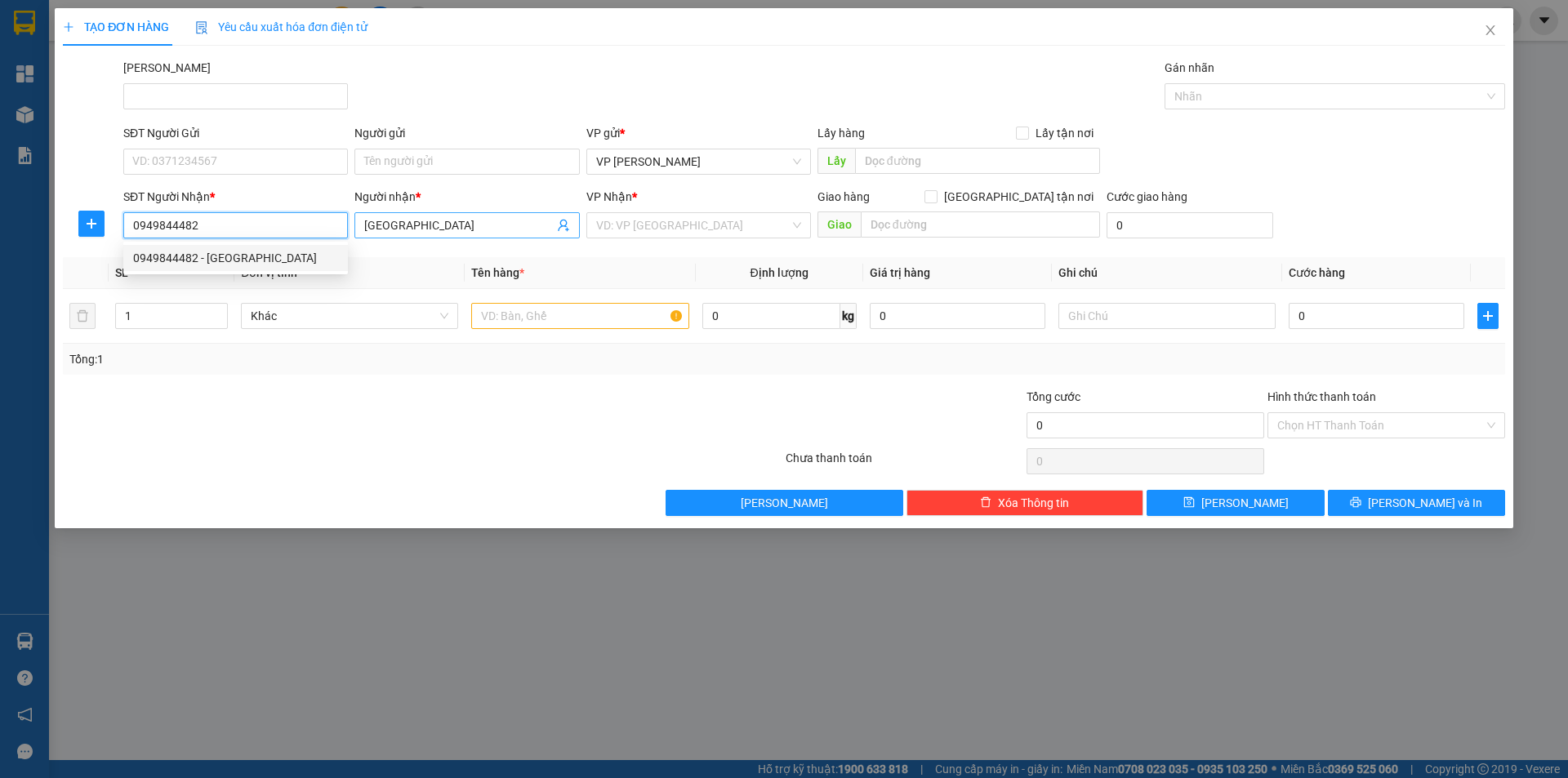
type input "30.000"
type input "0949844482"
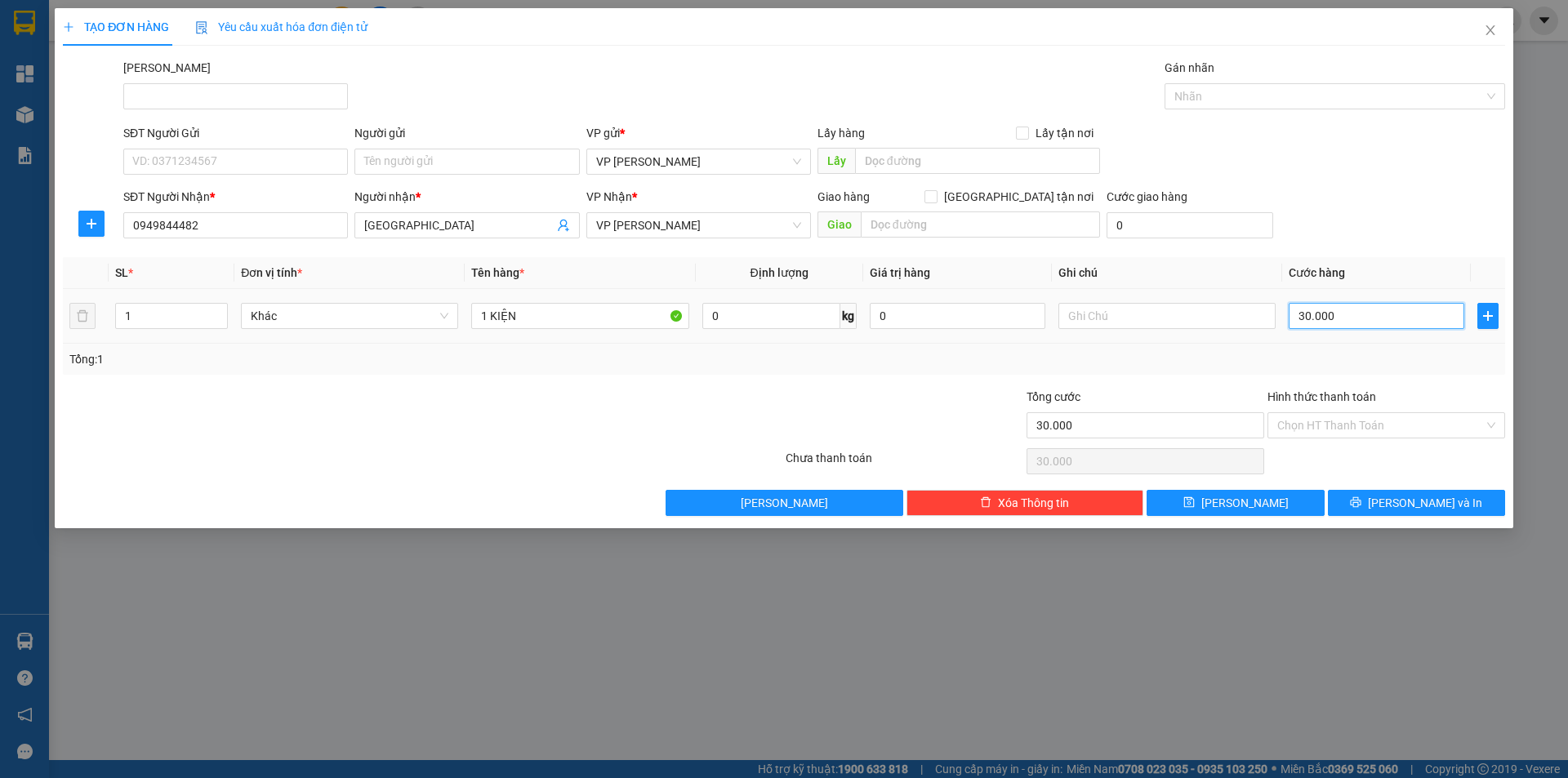
click at [1301, 312] on input "30.000" at bounding box center [1377, 316] width 176 height 26
type input "1"
type input "15"
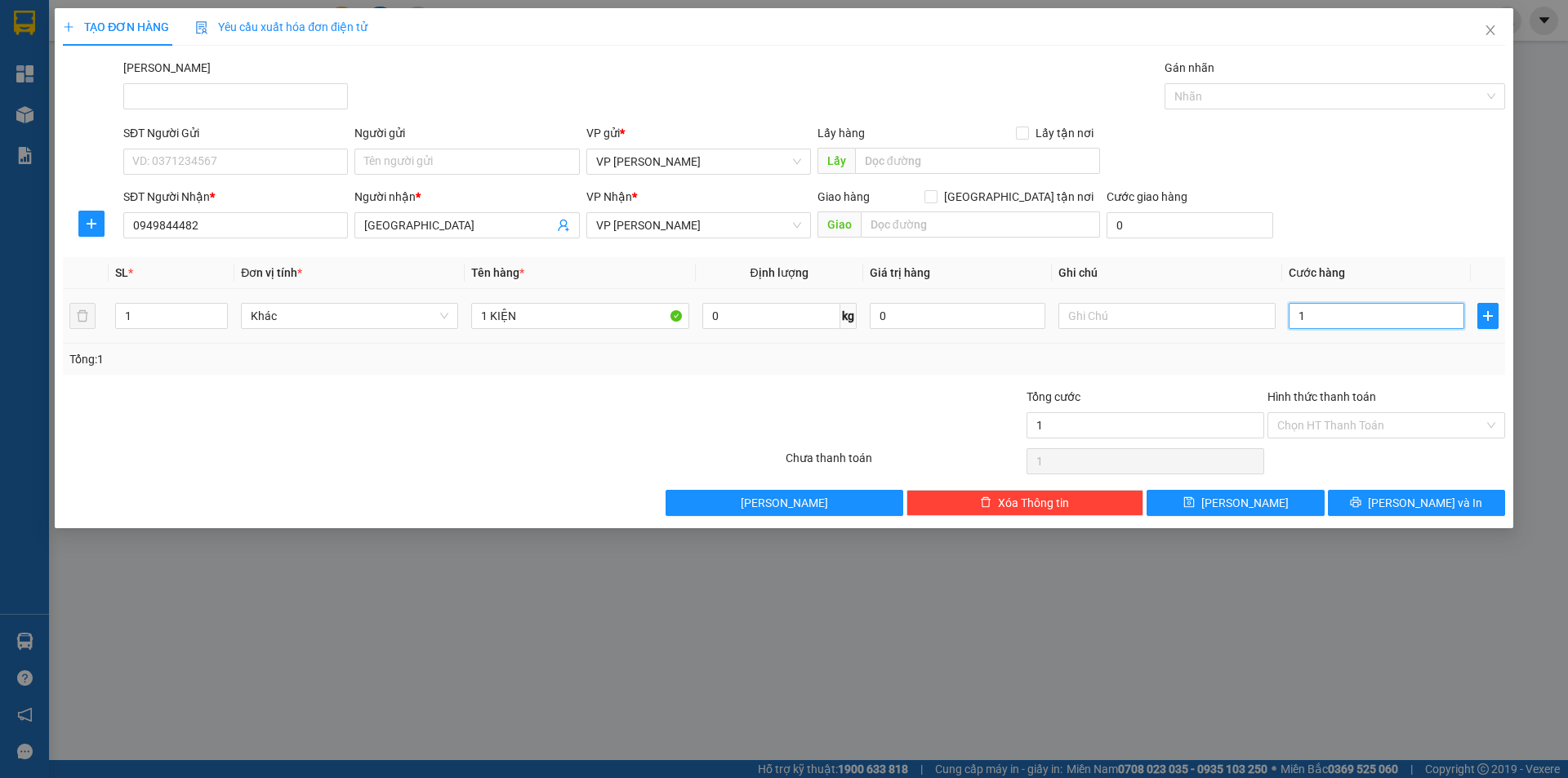
type input "15"
type input "150"
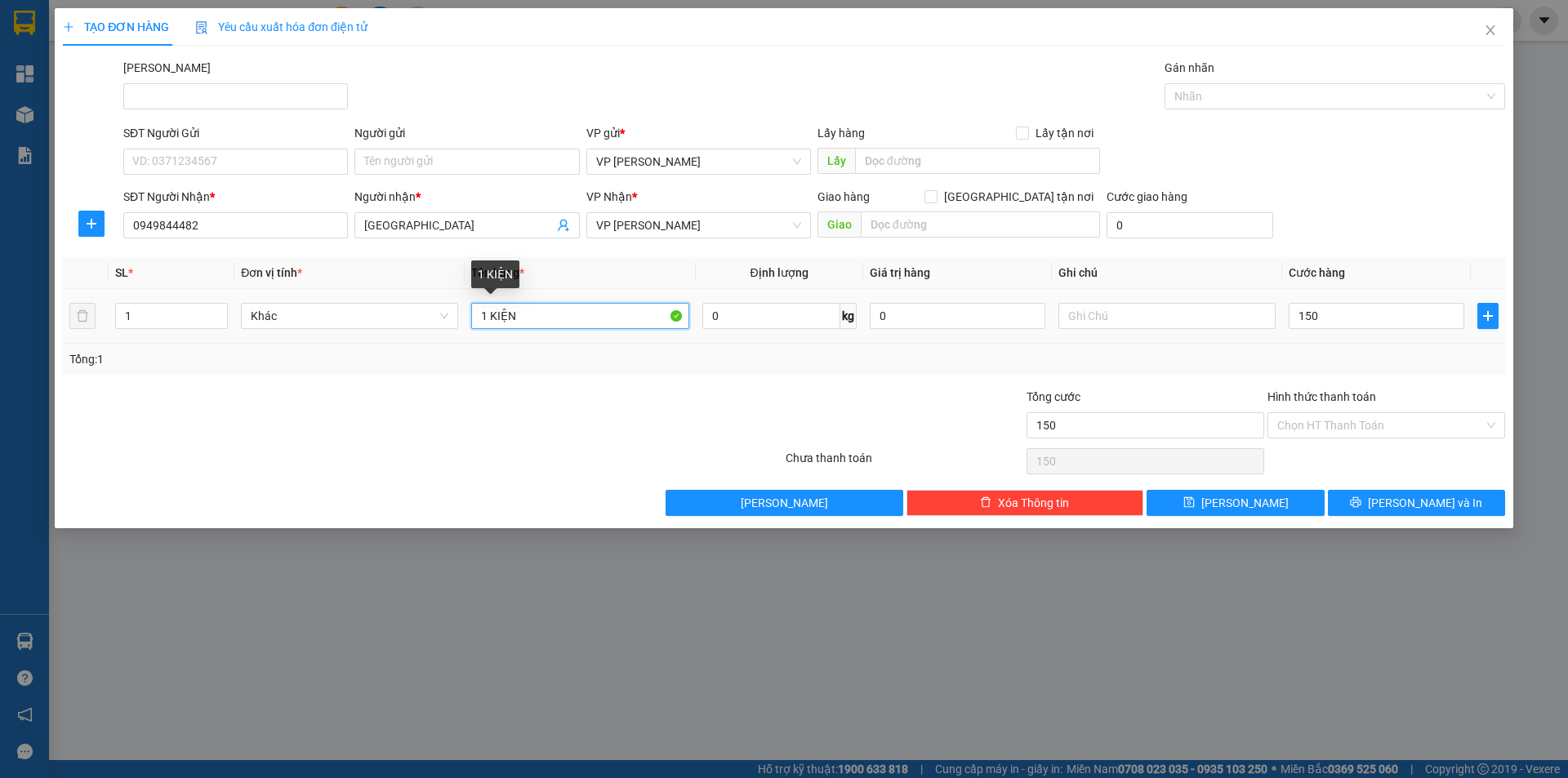
type input "150.000"
drag, startPoint x: 485, startPoint y: 311, endPoint x: 463, endPoint y: 306, distance: 22.6
click at [463, 306] on tr "1 Khác 1 KIỆN 0 kg 0 150.000" at bounding box center [784, 317] width 1443 height 55
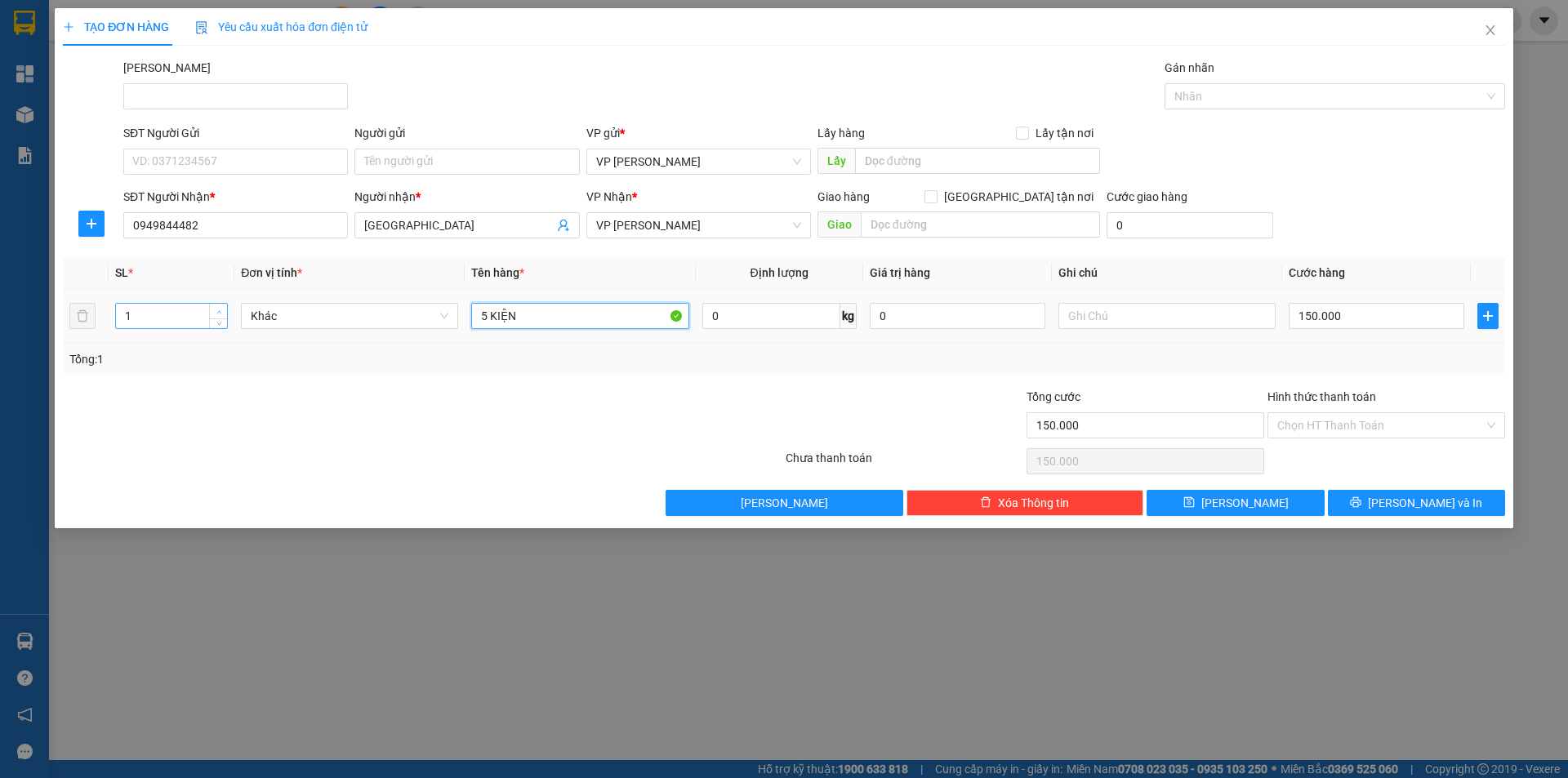
type input "5 KIỆN"
click at [225, 308] on span "Increase Value" at bounding box center [218, 310] width 18 height 15
type input "5"
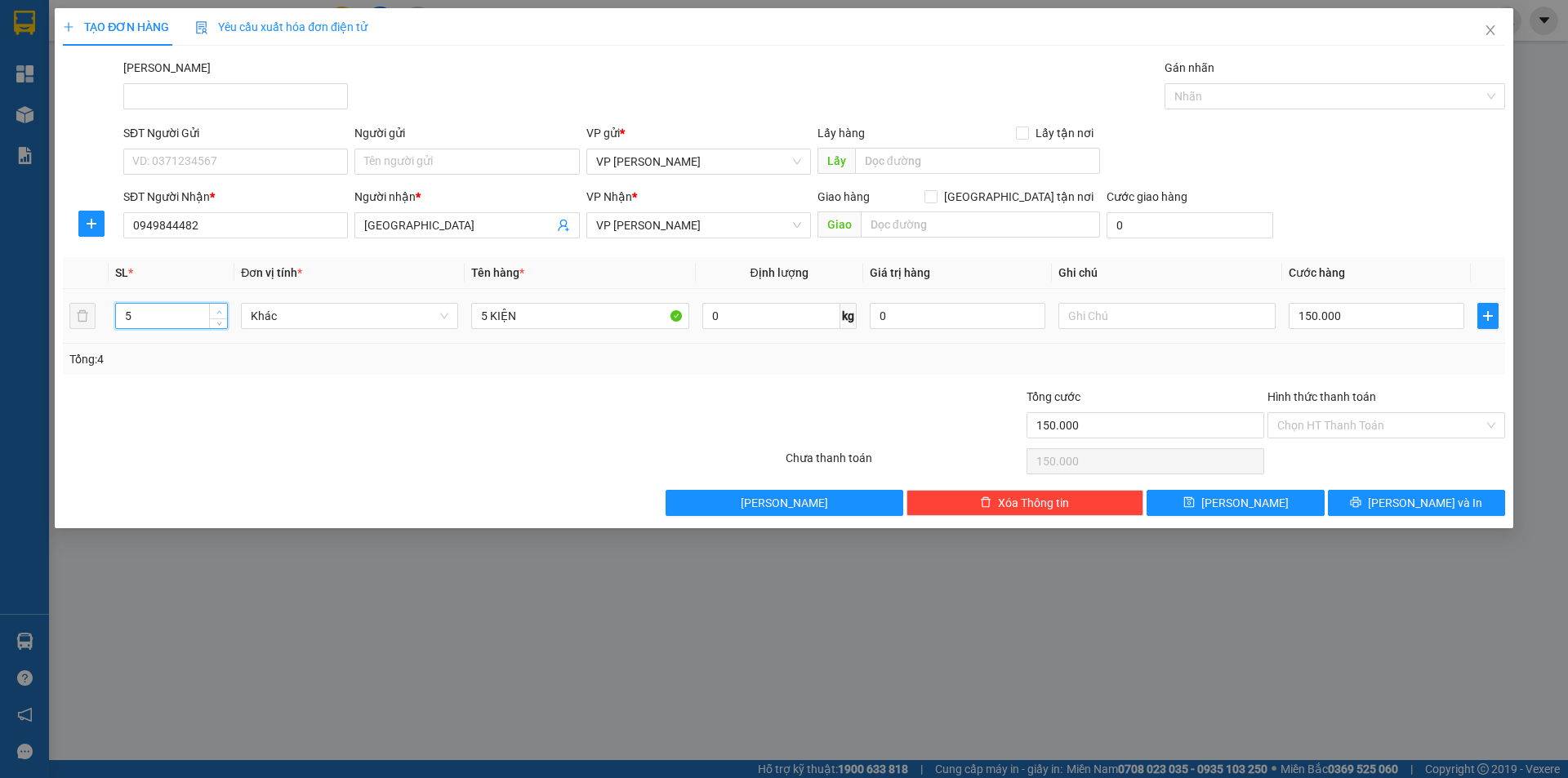
click at [225, 308] on span "Increase Value" at bounding box center [218, 310] width 18 height 15
click at [224, 168] on input "SĐT Người Gửi" at bounding box center [236, 161] width 225 height 26
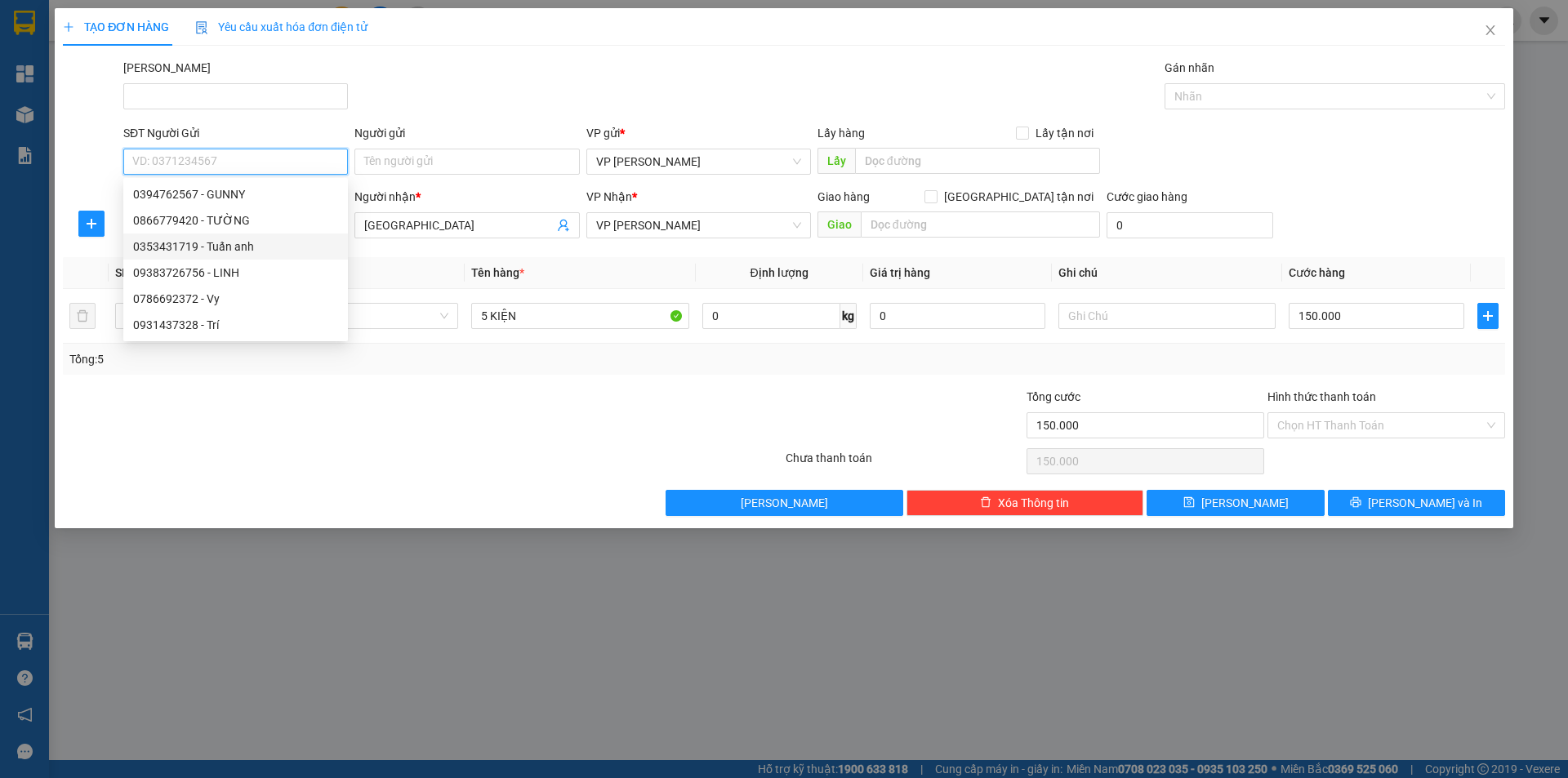
click at [237, 241] on div "0353431719 - Tuấn anh" at bounding box center [236, 246] width 205 height 18
type input "0353431719"
type input "Tuấn anh"
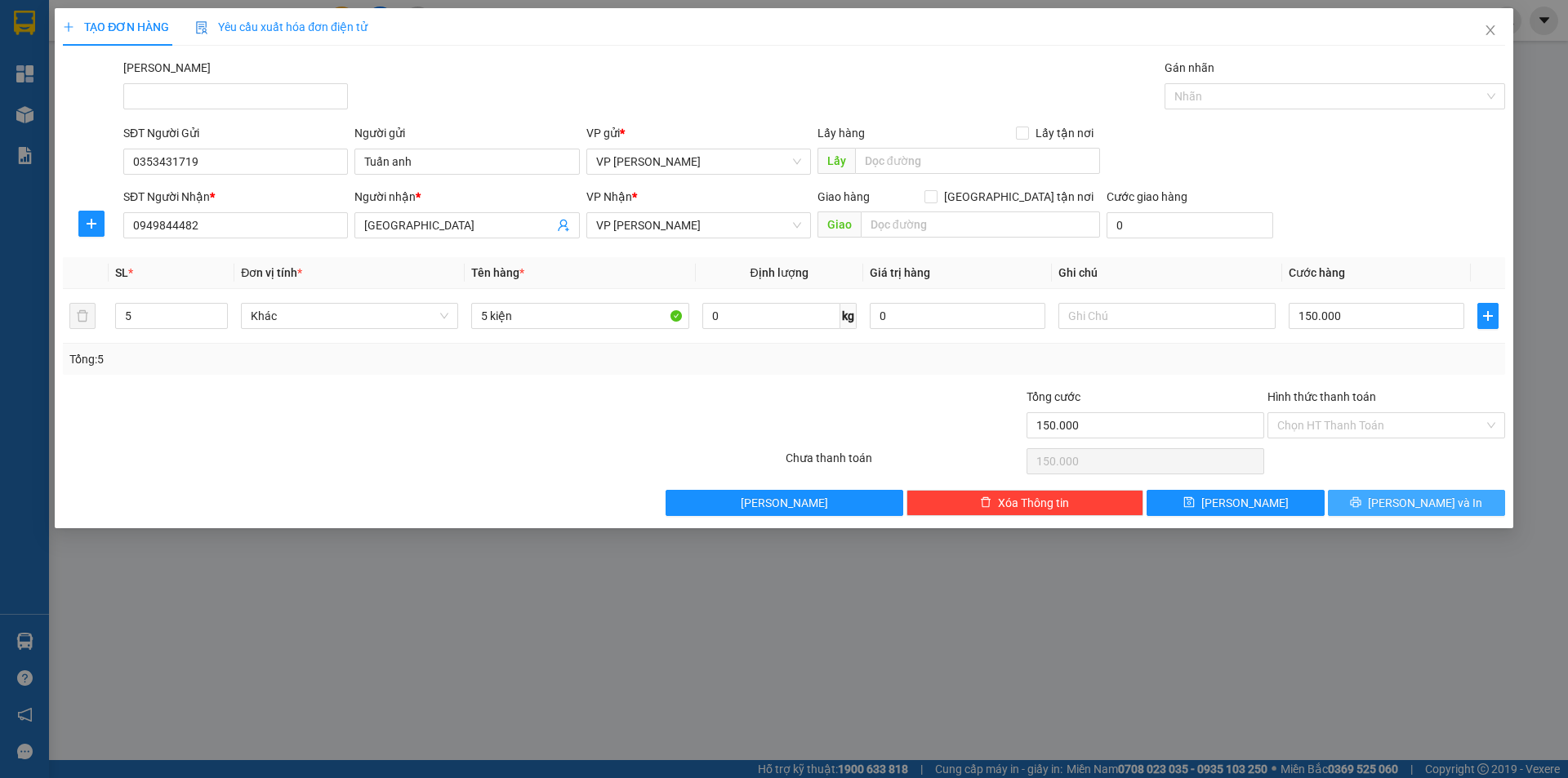
click at [1397, 500] on button "[PERSON_NAME] và In" at bounding box center [1416, 503] width 177 height 26
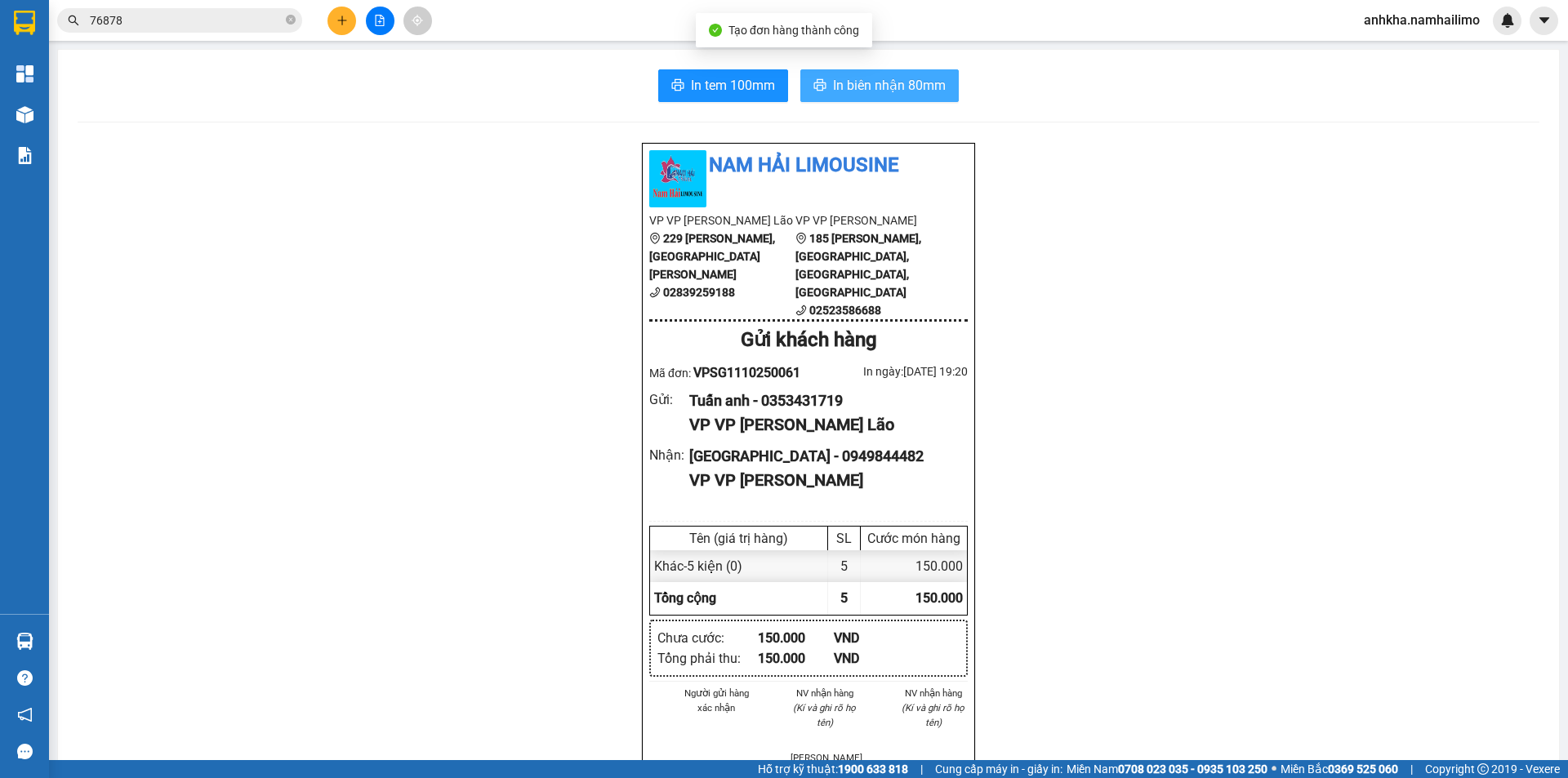
click at [919, 88] on span "In biên nhận 80mm" at bounding box center [889, 85] width 113 height 20
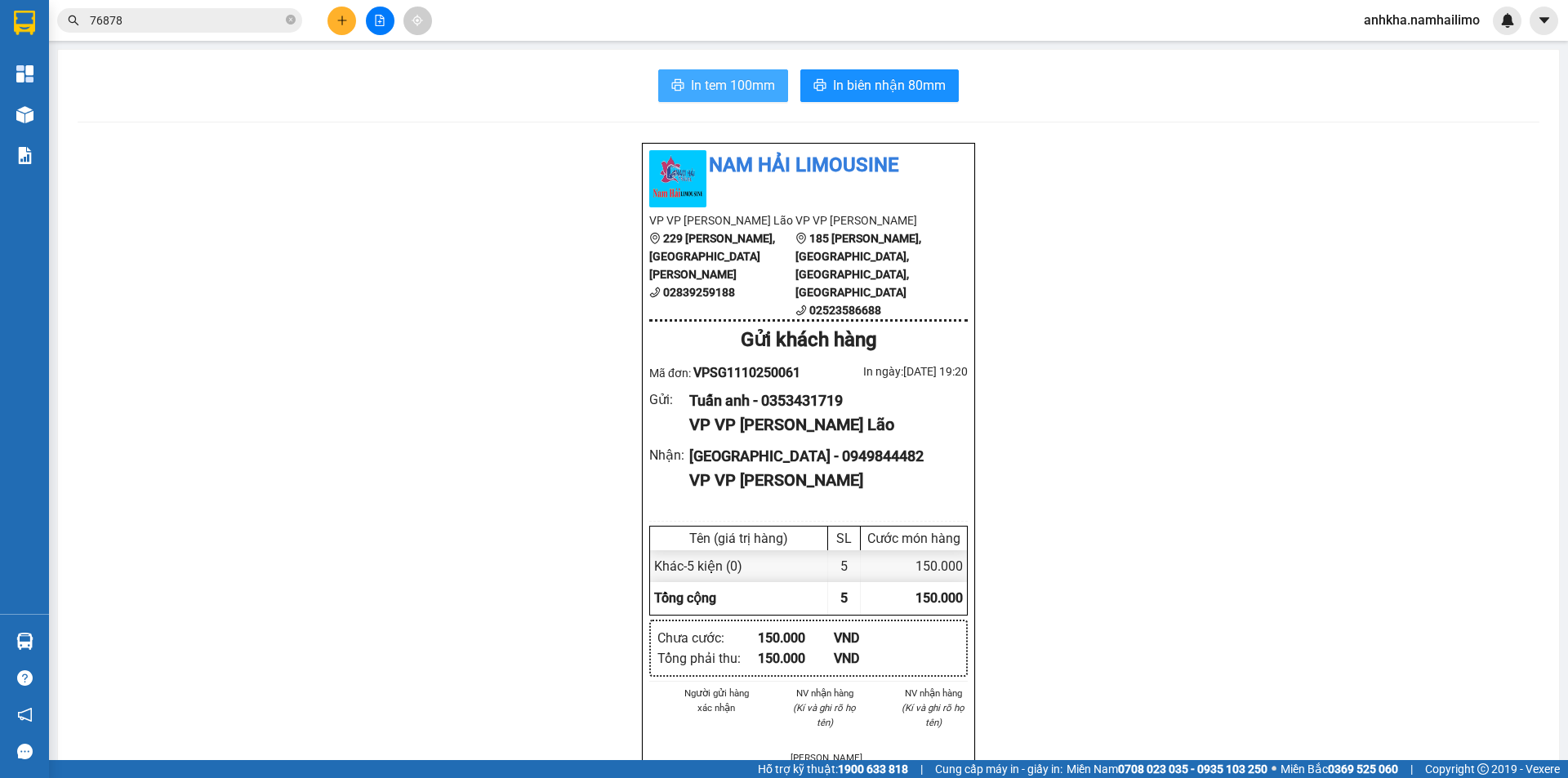
click at [714, 84] on span "In tem 100mm" at bounding box center [732, 85] width 84 height 20
drag, startPoint x: 264, startPoint y: 27, endPoint x: 279, endPoint y: 26, distance: 15.0
click at [266, 27] on input "76878" at bounding box center [186, 20] width 192 height 18
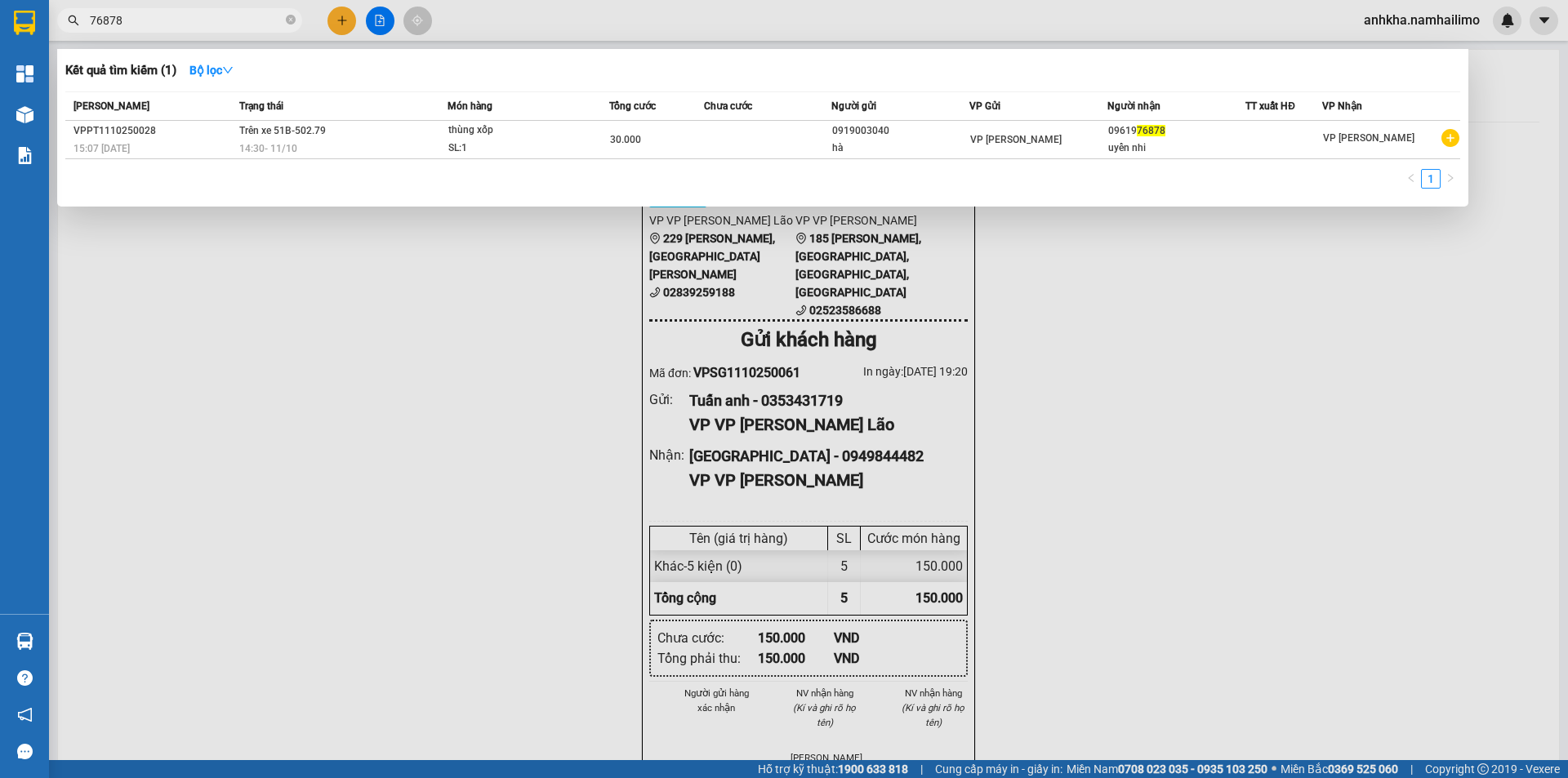
click at [341, 28] on div at bounding box center [784, 389] width 1568 height 778
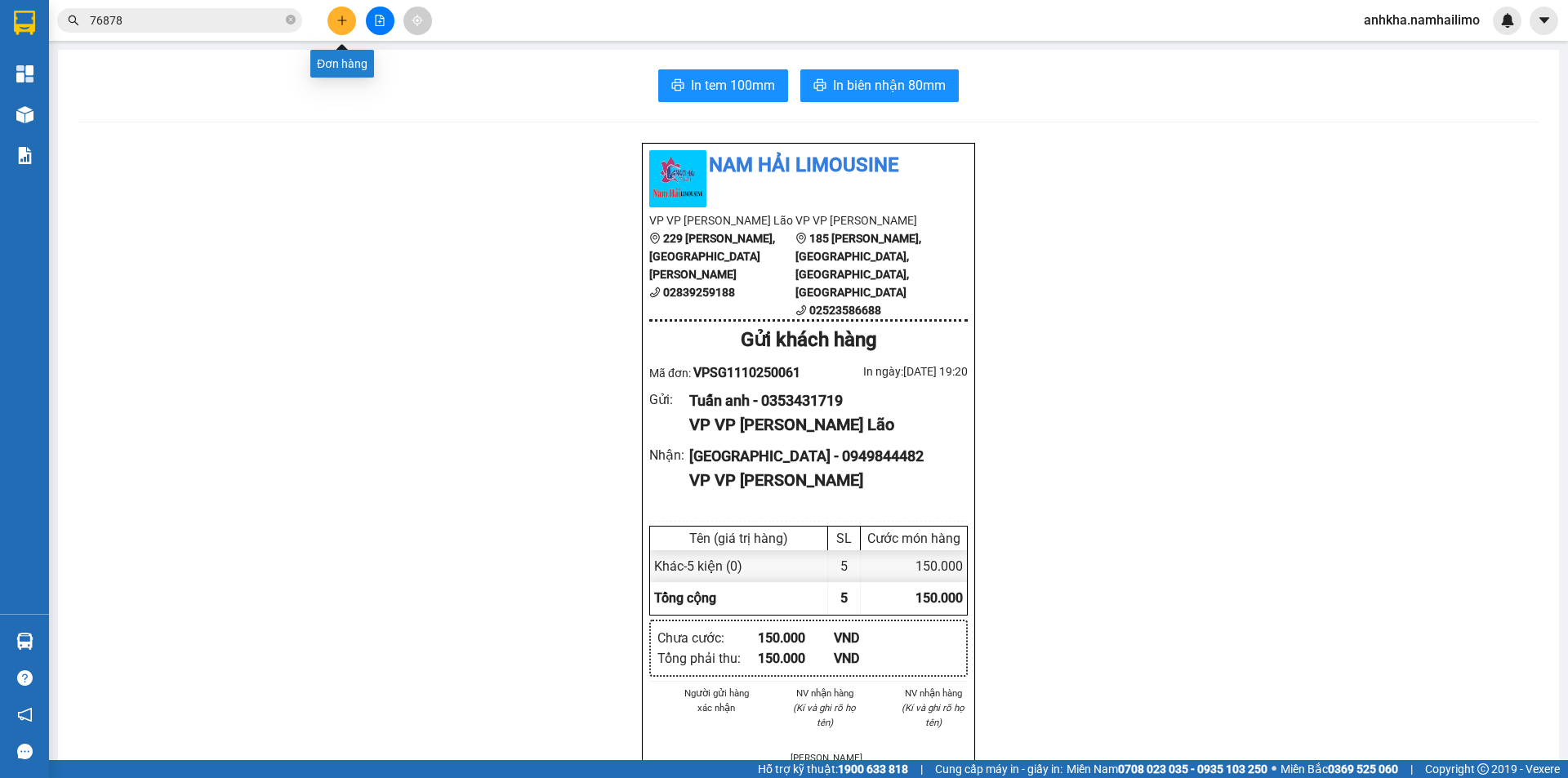
click at [335, 25] on button at bounding box center [341, 20] width 28 height 28
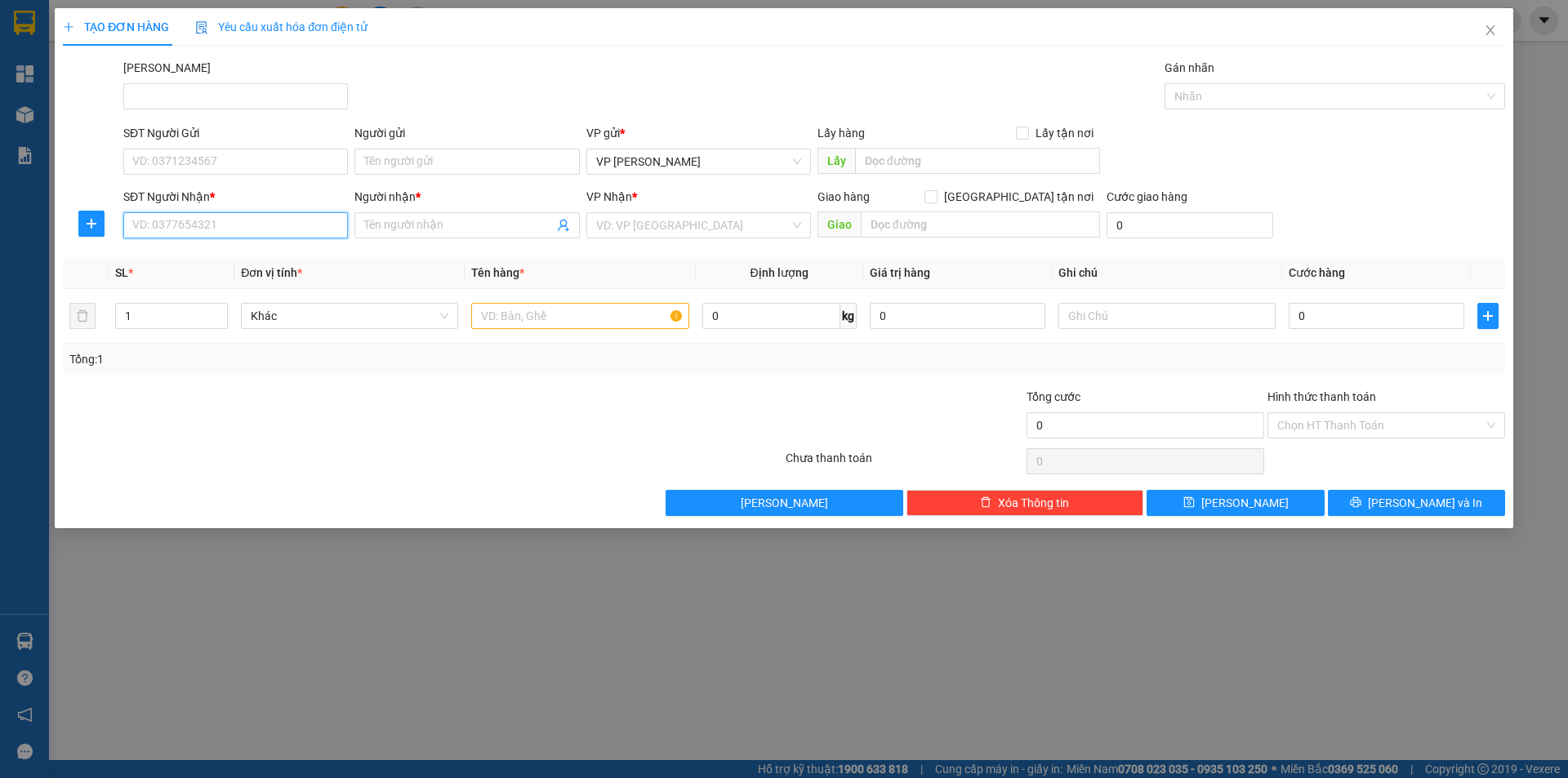
click at [212, 233] on input "SĐT Người Nhận *" at bounding box center [236, 226] width 225 height 26
click at [187, 252] on div "0839933442 - điền" at bounding box center [236, 258] width 205 height 18
type input "0839933442"
type input "điền"
type input "50.000"
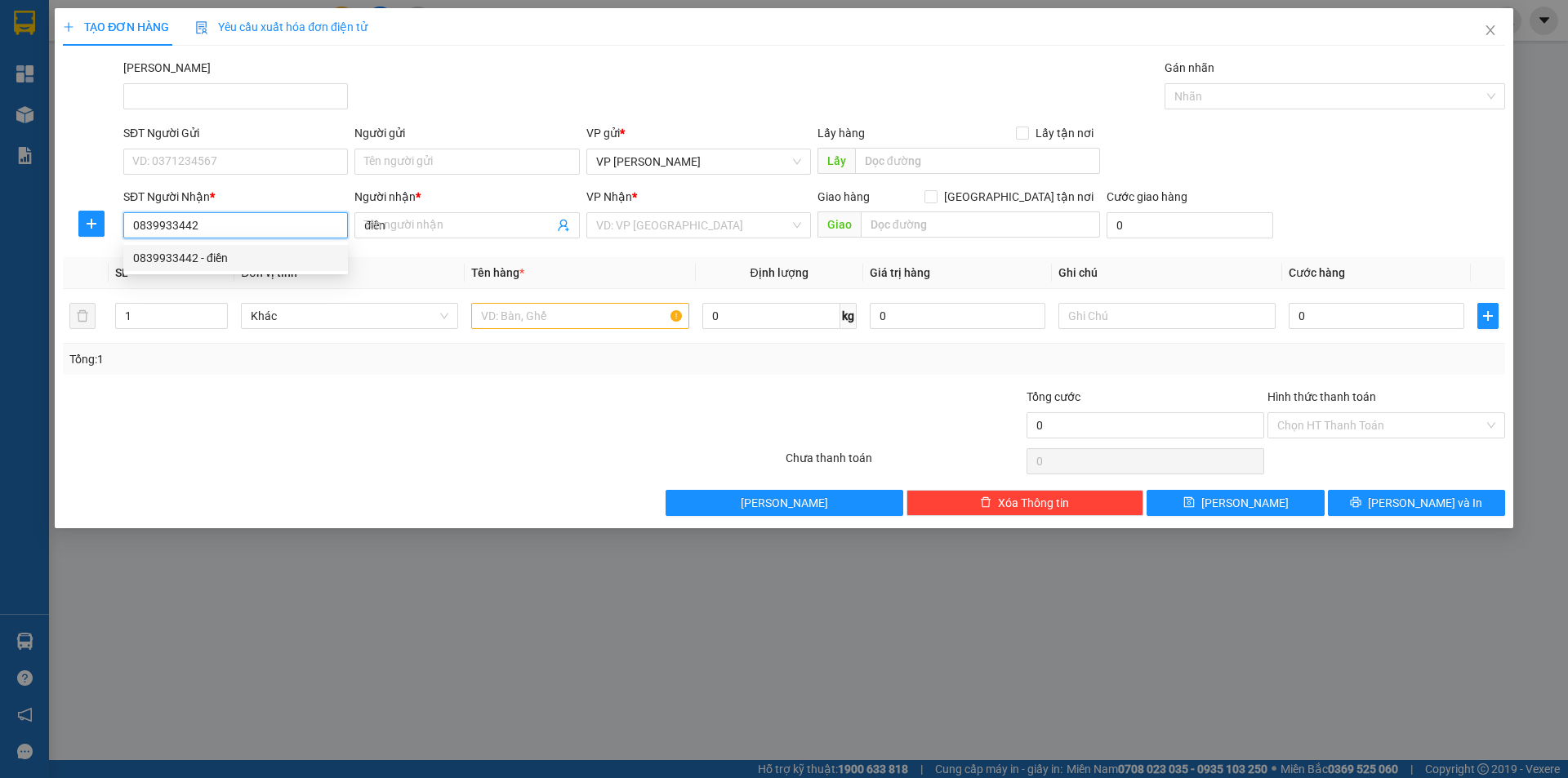
type input "50.000"
type input "0839933442"
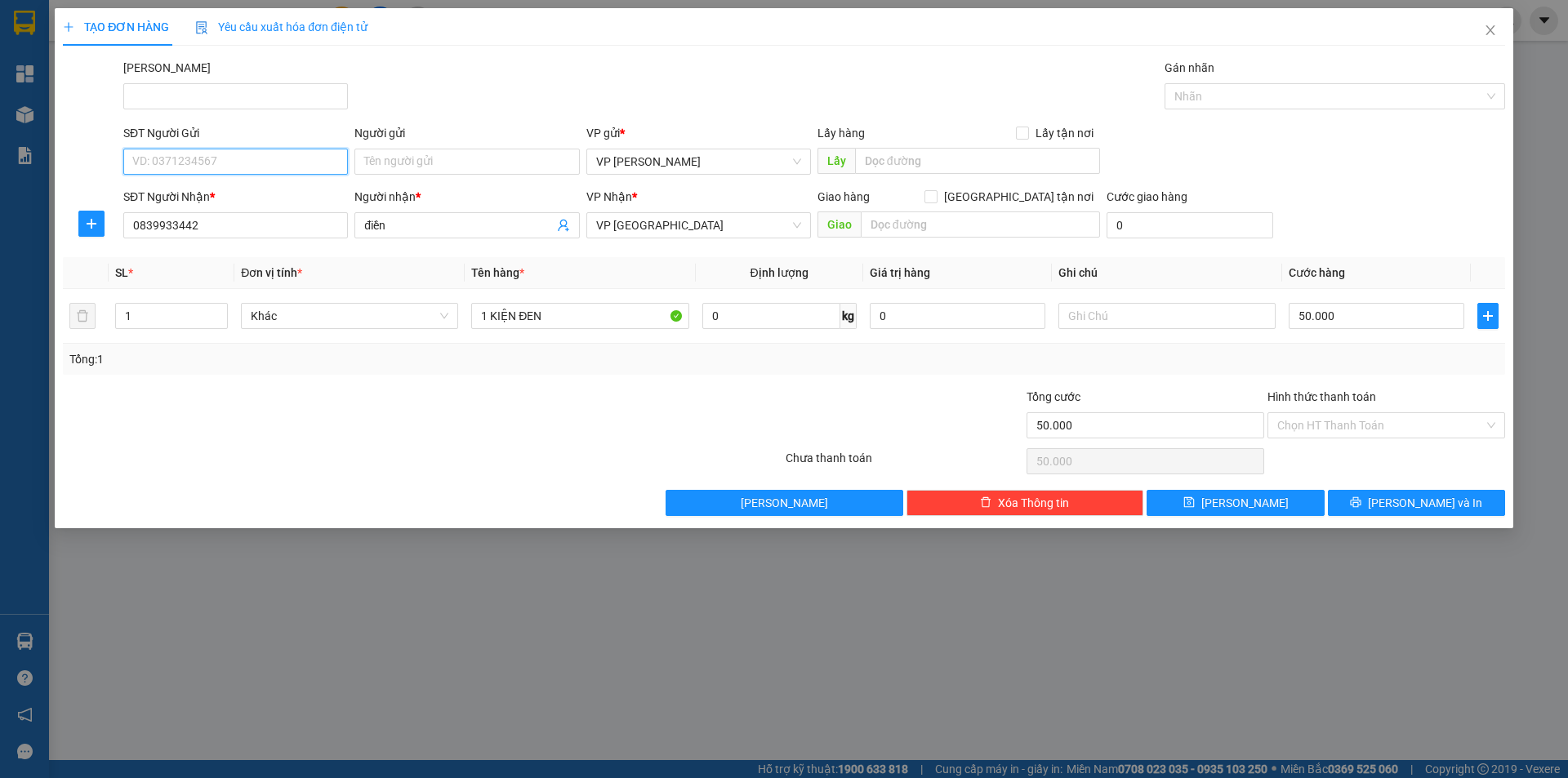
click at [199, 155] on input "SĐT Người Gửi" at bounding box center [236, 161] width 225 height 26
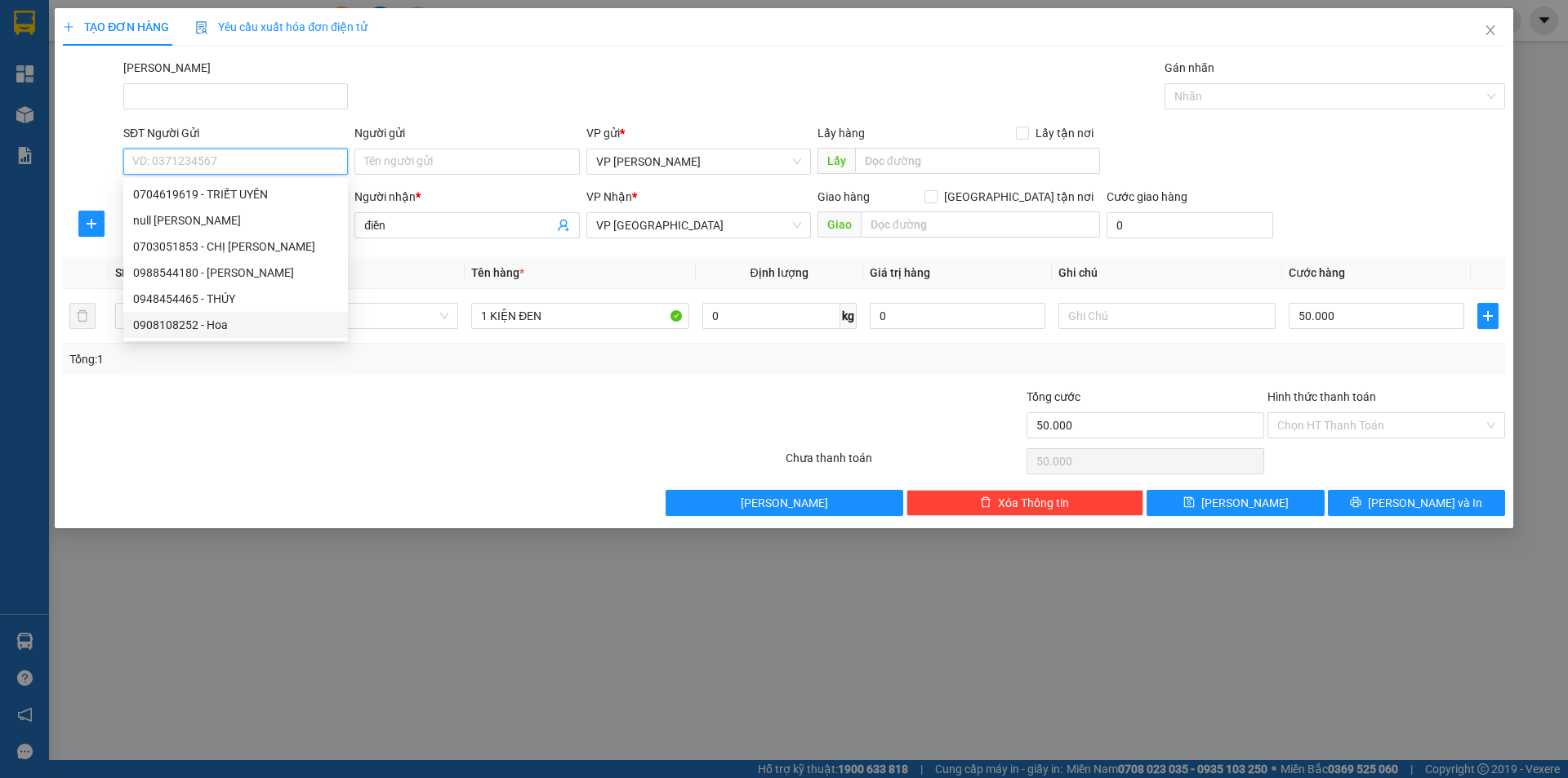
click at [188, 324] on div "0908108252 - Hoa" at bounding box center [236, 325] width 205 height 18
type input "0908108252"
type input "Hoa"
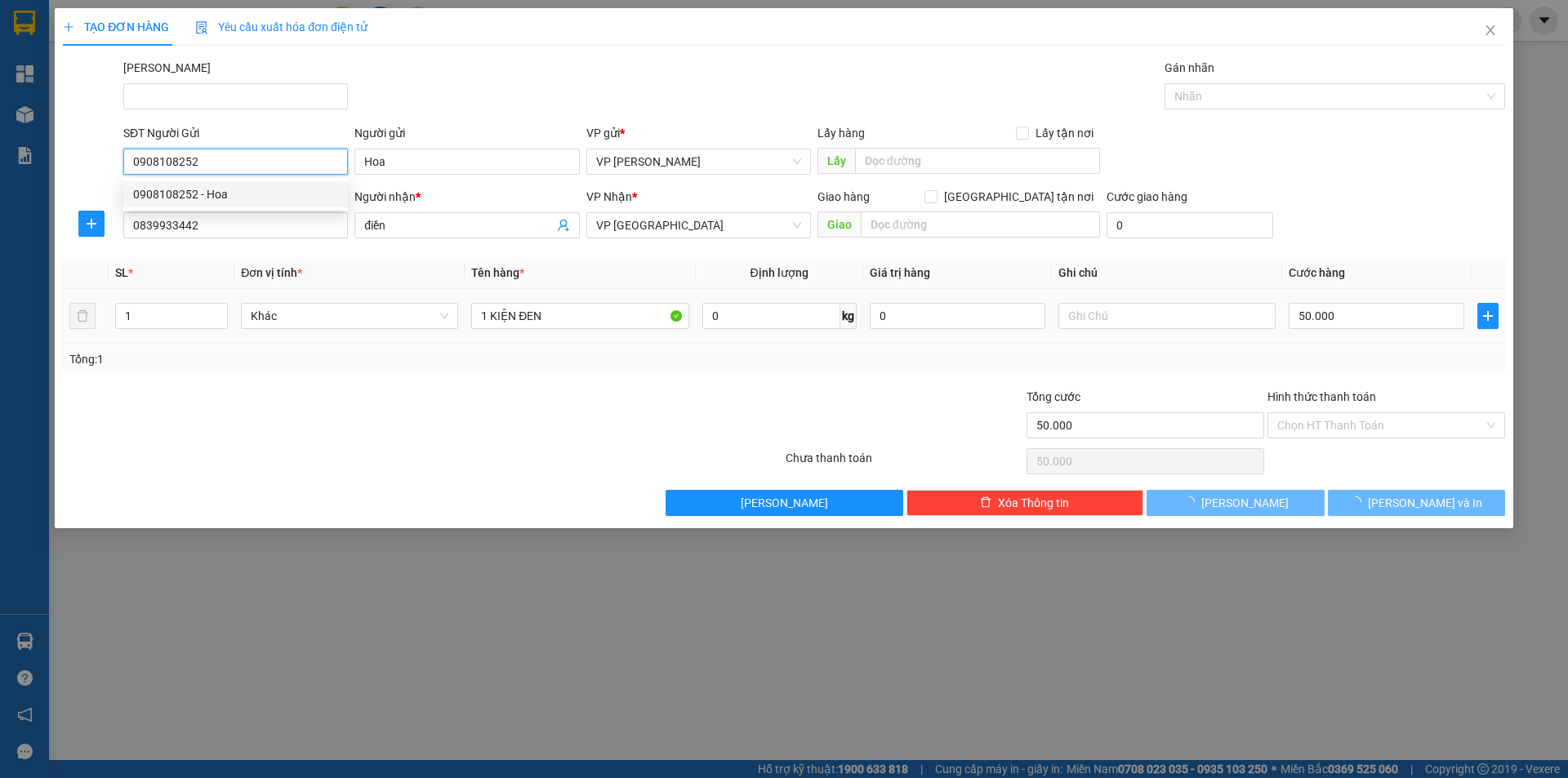
type input "40.000"
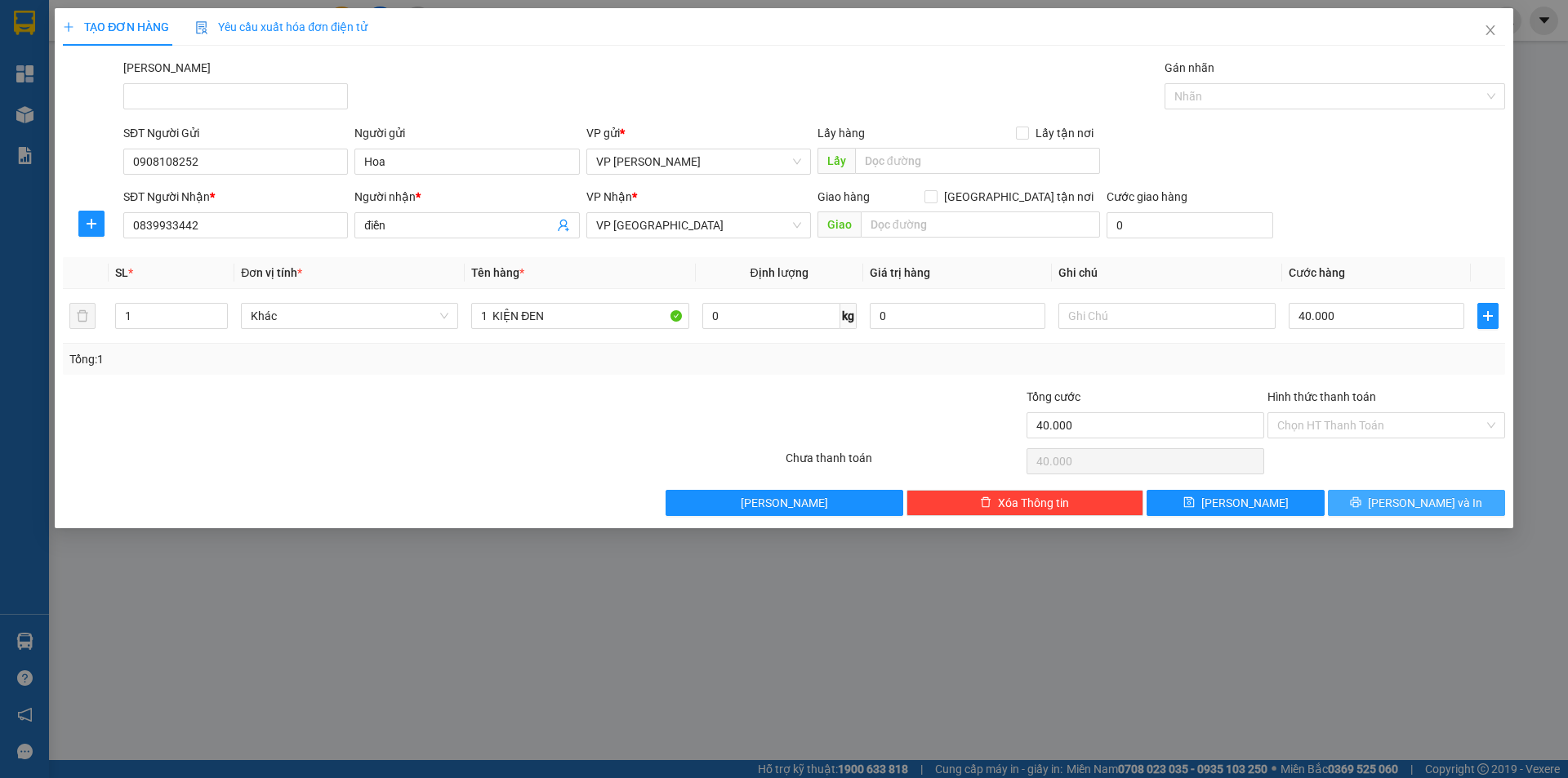
click at [1376, 498] on button "[PERSON_NAME] và In" at bounding box center [1416, 503] width 177 height 26
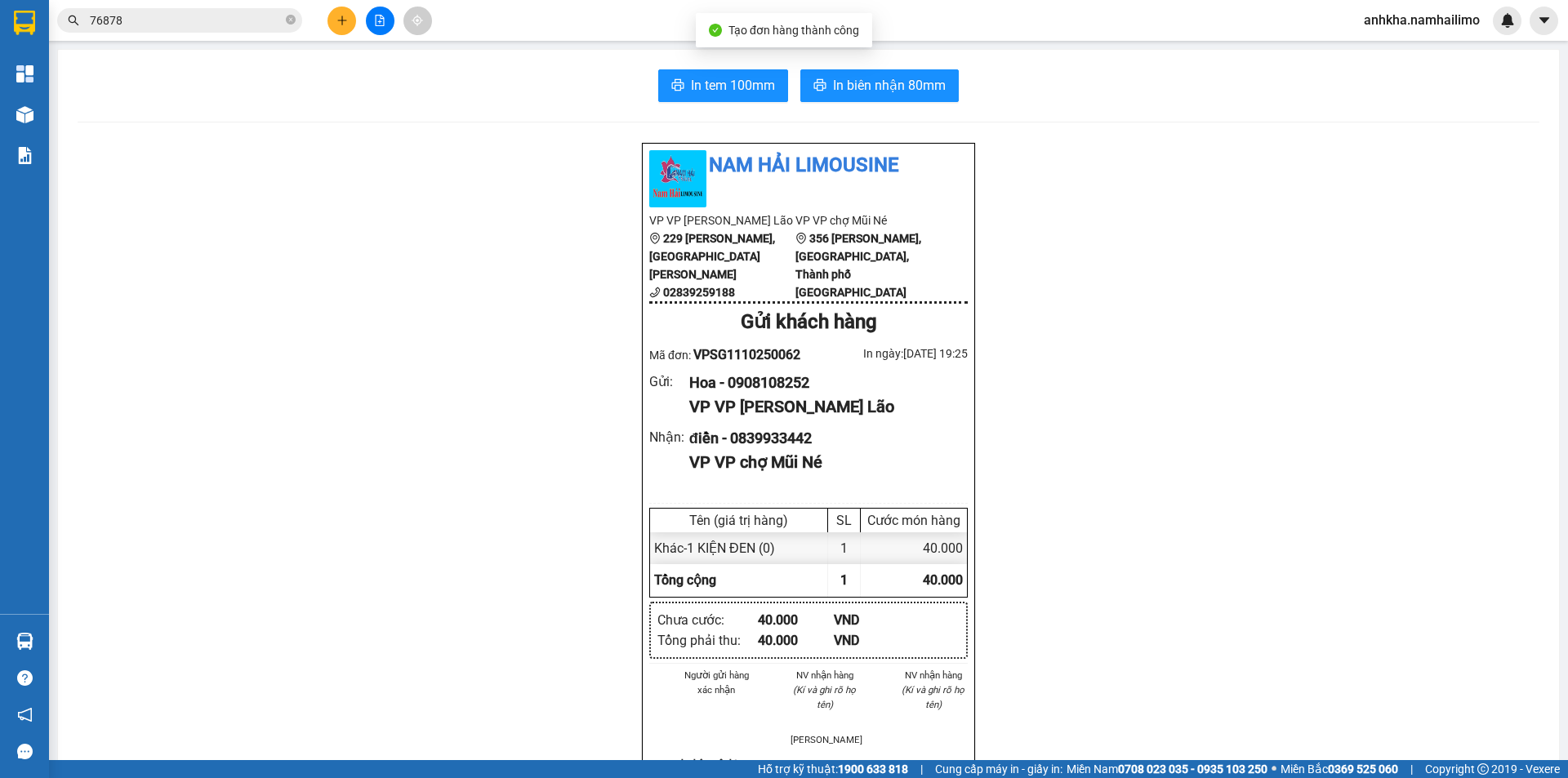
click at [907, 69] on div "In tem 100mm In biên nhận 80mm Nam Hải [GEOGRAPHIC_DATA] VP VP [PERSON_NAME] Lã…" at bounding box center [808, 750] width 1501 height 1402
click at [888, 91] on span "In biên nhận 80mm" at bounding box center [889, 85] width 113 height 20
click at [684, 104] on div "In tem 100mm In biên nhận 80mm Nam Hải [GEOGRAPHIC_DATA] VP VP [PERSON_NAME] Lã…" at bounding box center [808, 750] width 1501 height 1402
click at [698, 94] on span "In tem 100mm" at bounding box center [732, 85] width 84 height 20
